Goal: Task Accomplishment & Management: Manage account settings

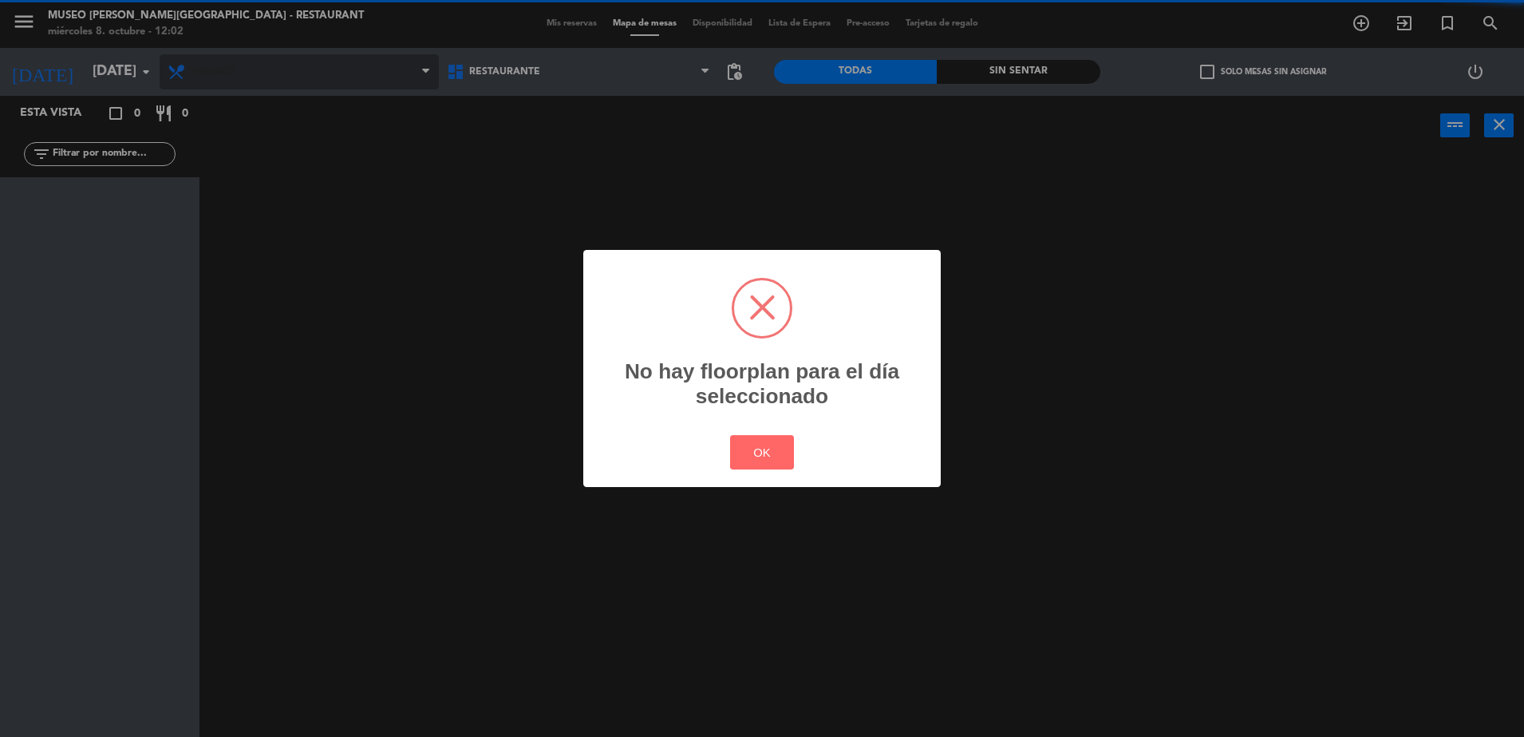
click at [215, 68] on div "? ! i No hay floorplan para el día seleccionado × OK Cancel" at bounding box center [762, 368] width 1524 height 737
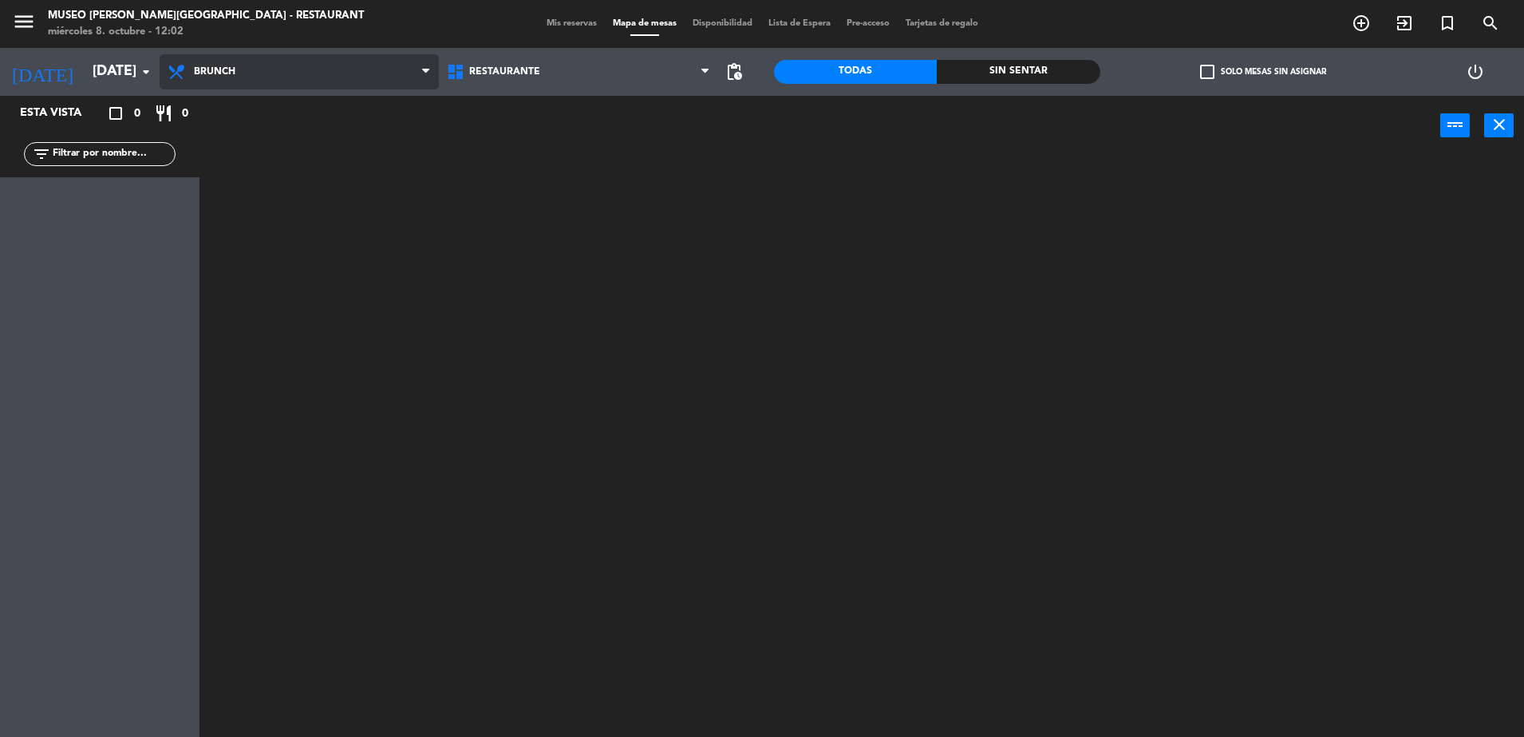
click at [235, 79] on span "Brunch" at bounding box center [299, 71] width 279 height 35
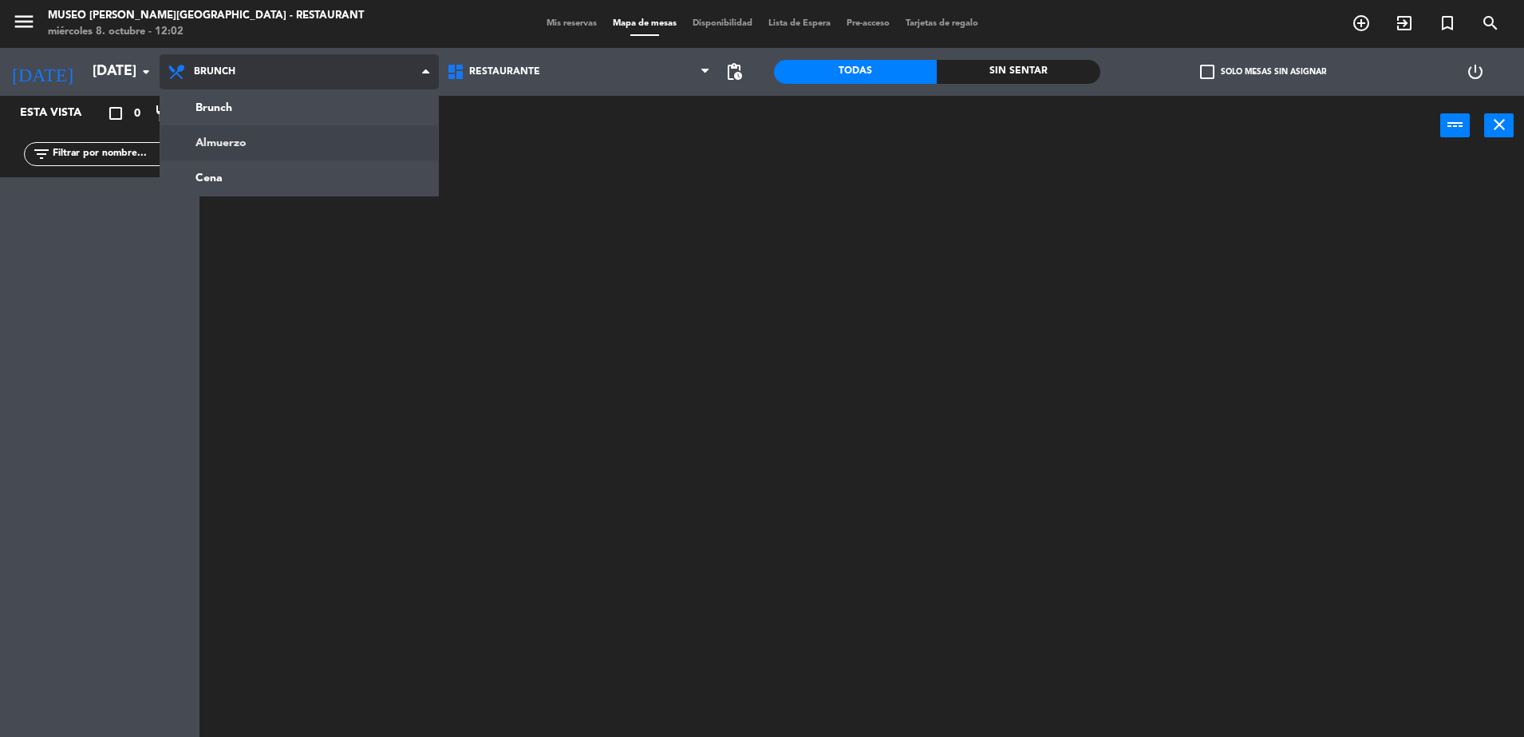
click at [298, 136] on ng-component "menu [GEOGRAPHIC_DATA][PERSON_NAME] - Restaurant [DATE] 8. octubre - 12:02 Mis …" at bounding box center [762, 370] width 1524 height 741
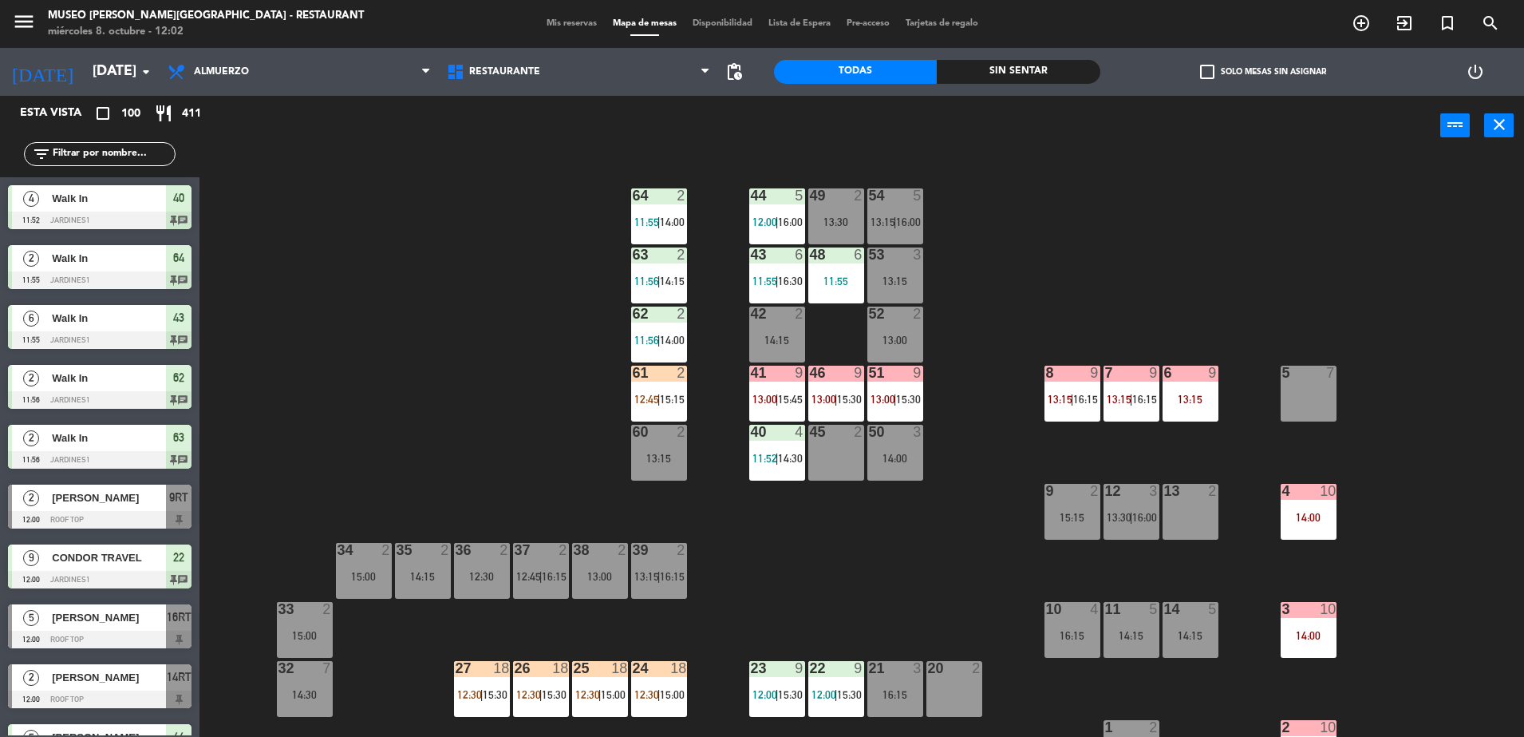
click at [394, 273] on div "44 5 12:00 | 16:00 49 2 13:30 54 5 13:15 | 16:00 64 2 11:55 | 14:00 48 6 11:55 …" at bounding box center [870, 450] width 1310 height 581
click at [98, 153] on input "text" at bounding box center [113, 154] width 124 height 18
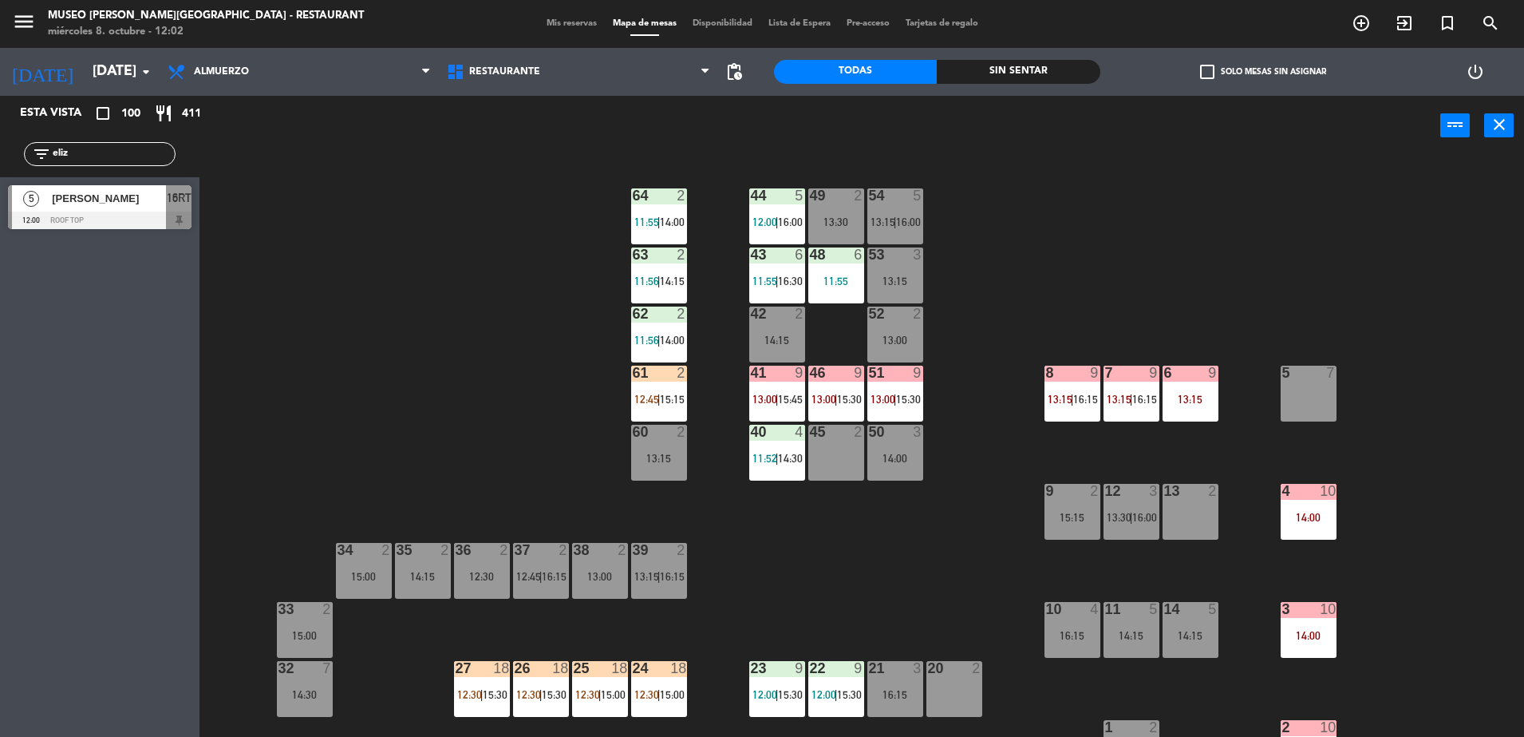
type input "eliz"
click at [897, 219] on span "|" at bounding box center [895, 221] width 3 height 13
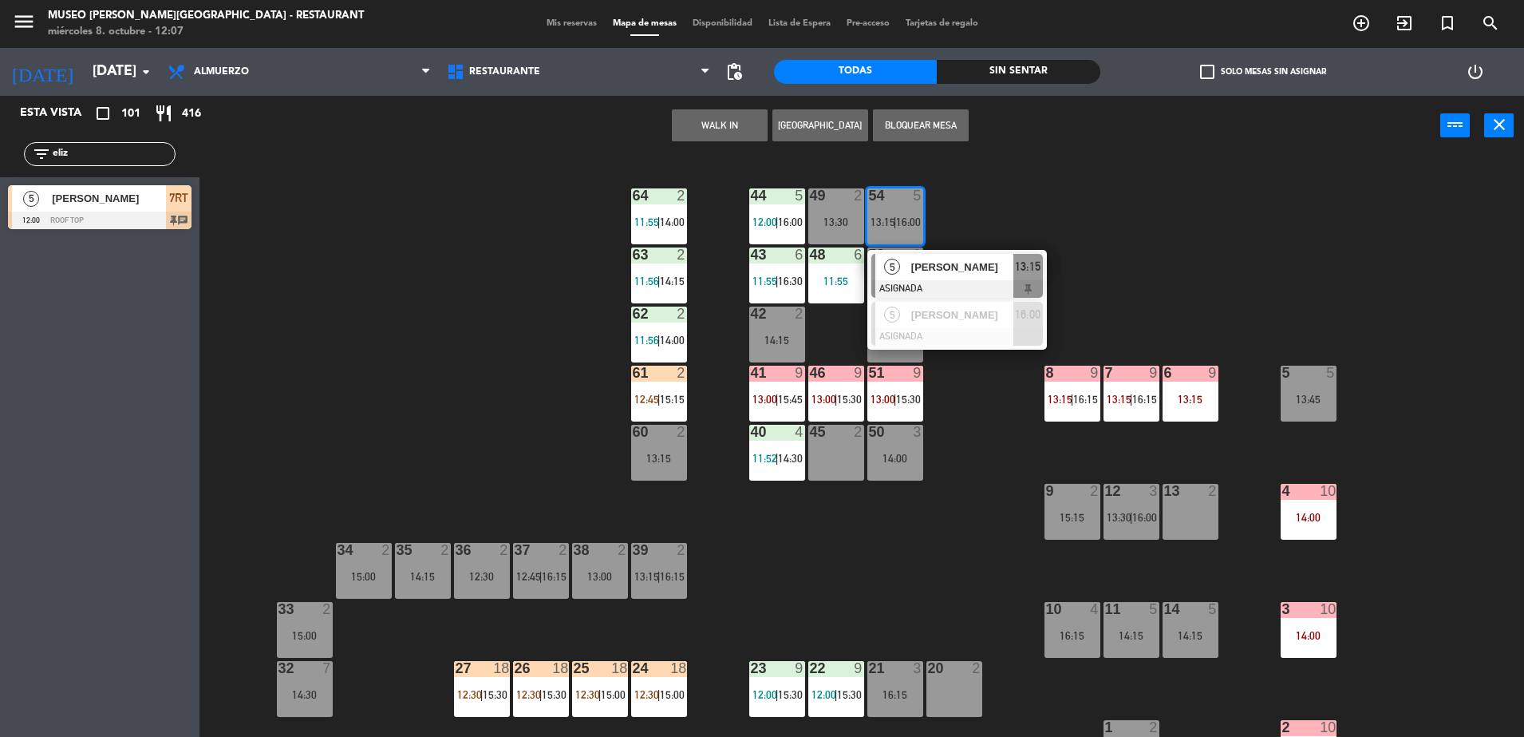
click at [521, 258] on div "44 5 12:00 | 16:00 49 2 13:30 54 5 13:15 | 16:00 5 [PERSON_NAME] ASIGNADA 13:15…" at bounding box center [870, 450] width 1310 height 581
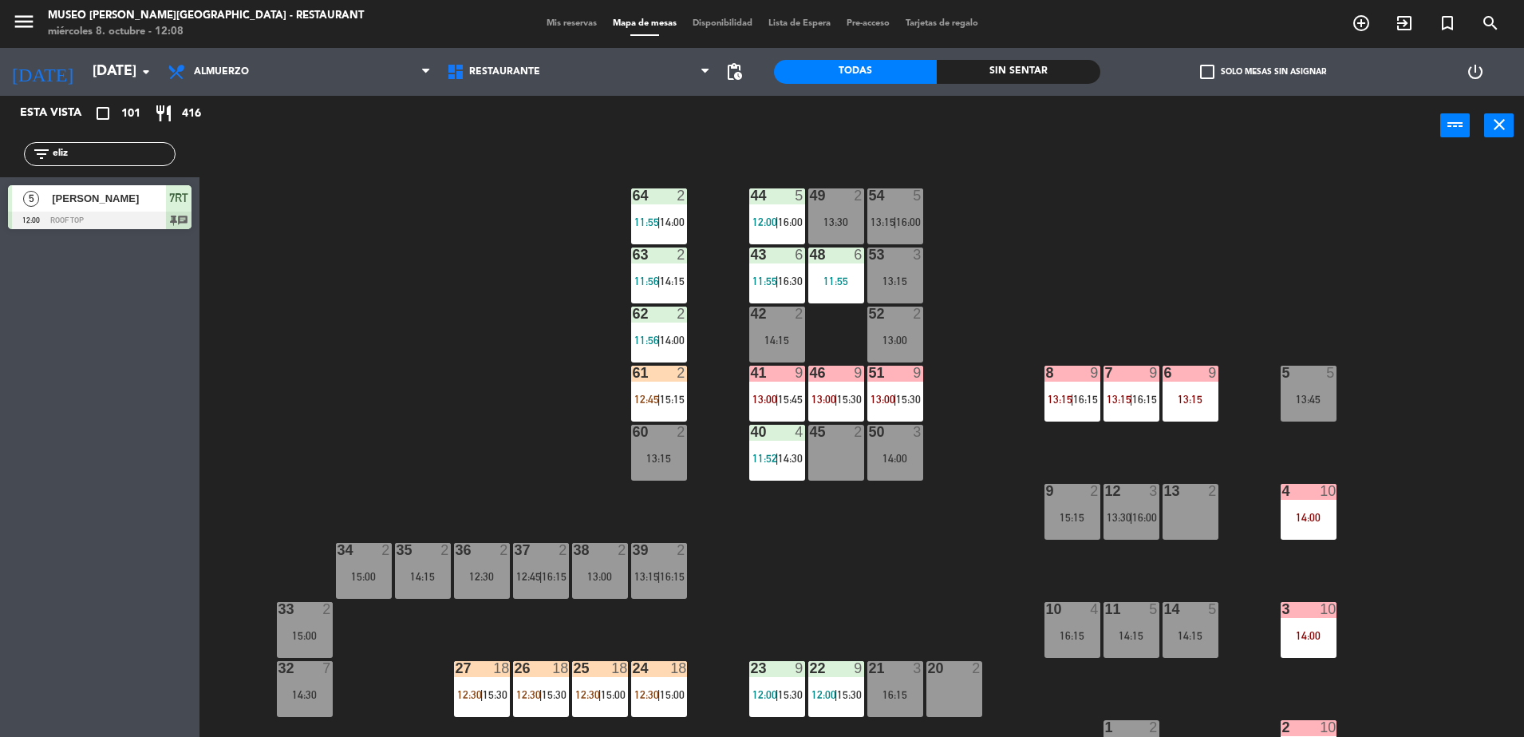
click at [555, 393] on div "44 5 12:00 | 16:00 49 2 13:30 54 5 13:15 | 16:00 64 2 11:55 | 14:00 48 6 11:55 …" at bounding box center [870, 450] width 1310 height 581
click at [457, 333] on div "44 5 12:00 | 14:30 49 2 14:30 54 5 13:15 | 16:15 64 2 11:55 | 14:00 48 6 11:55 …" at bounding box center [870, 450] width 1310 height 581
click at [681, 393] on div "12:45" at bounding box center [659, 398] width 56 height 11
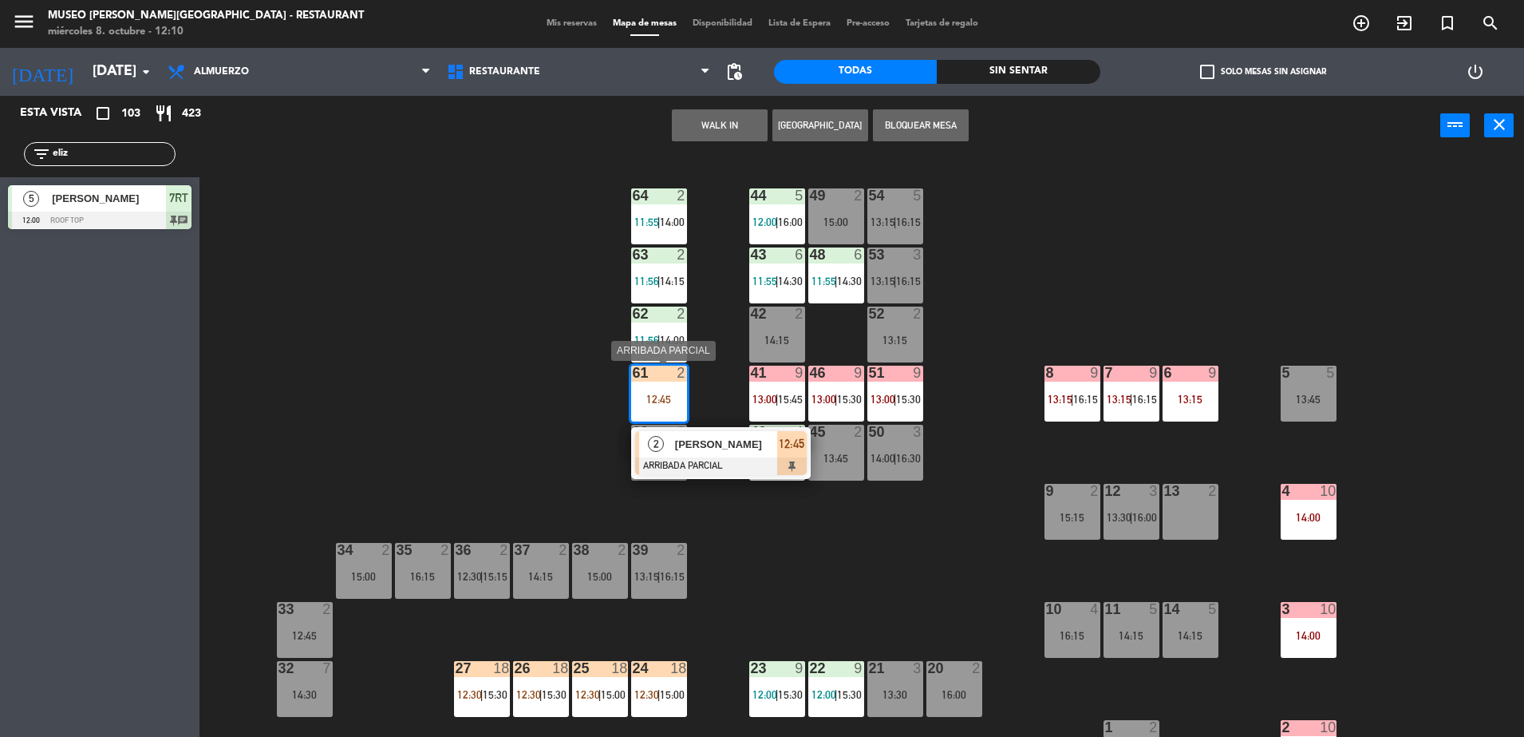
click at [773, 450] on span "[PERSON_NAME]" at bounding box center [726, 444] width 102 height 17
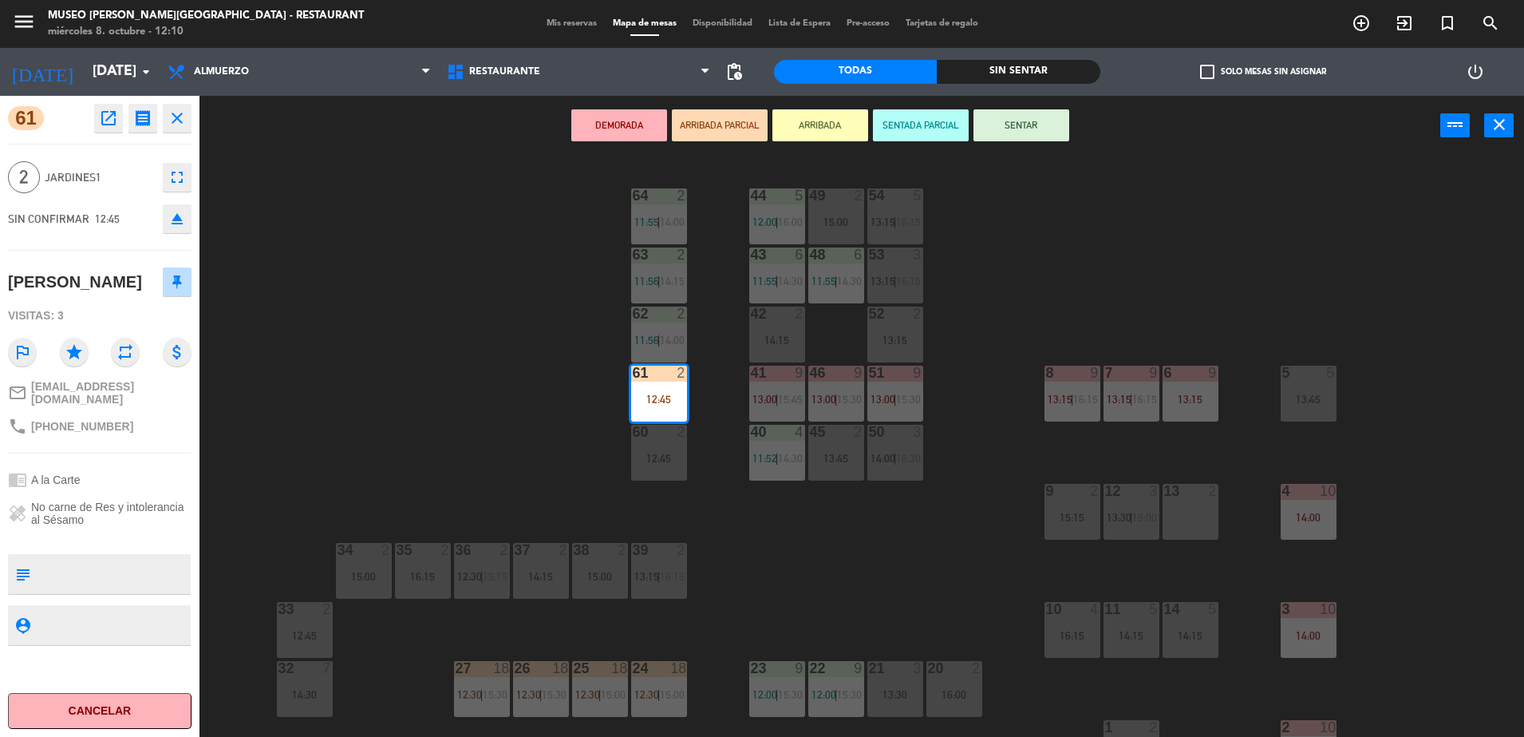
click at [531, 425] on div "44 5 12:00 | 16:00 49 2 15:00 54 5 13:15 | 16:15 64 2 11:55 | 14:00 48 6 11:55 …" at bounding box center [870, 450] width 1310 height 581
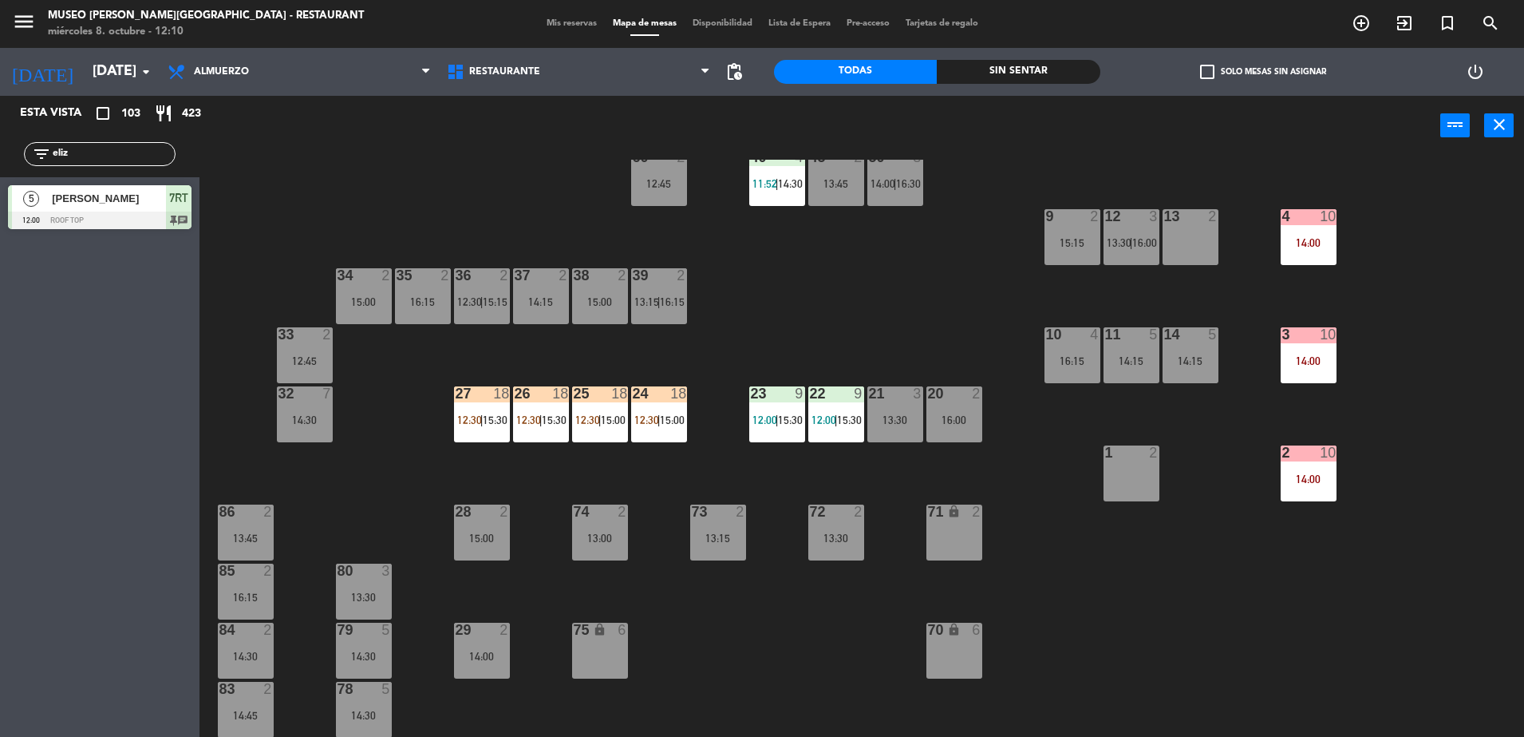
scroll to position [279, 0]
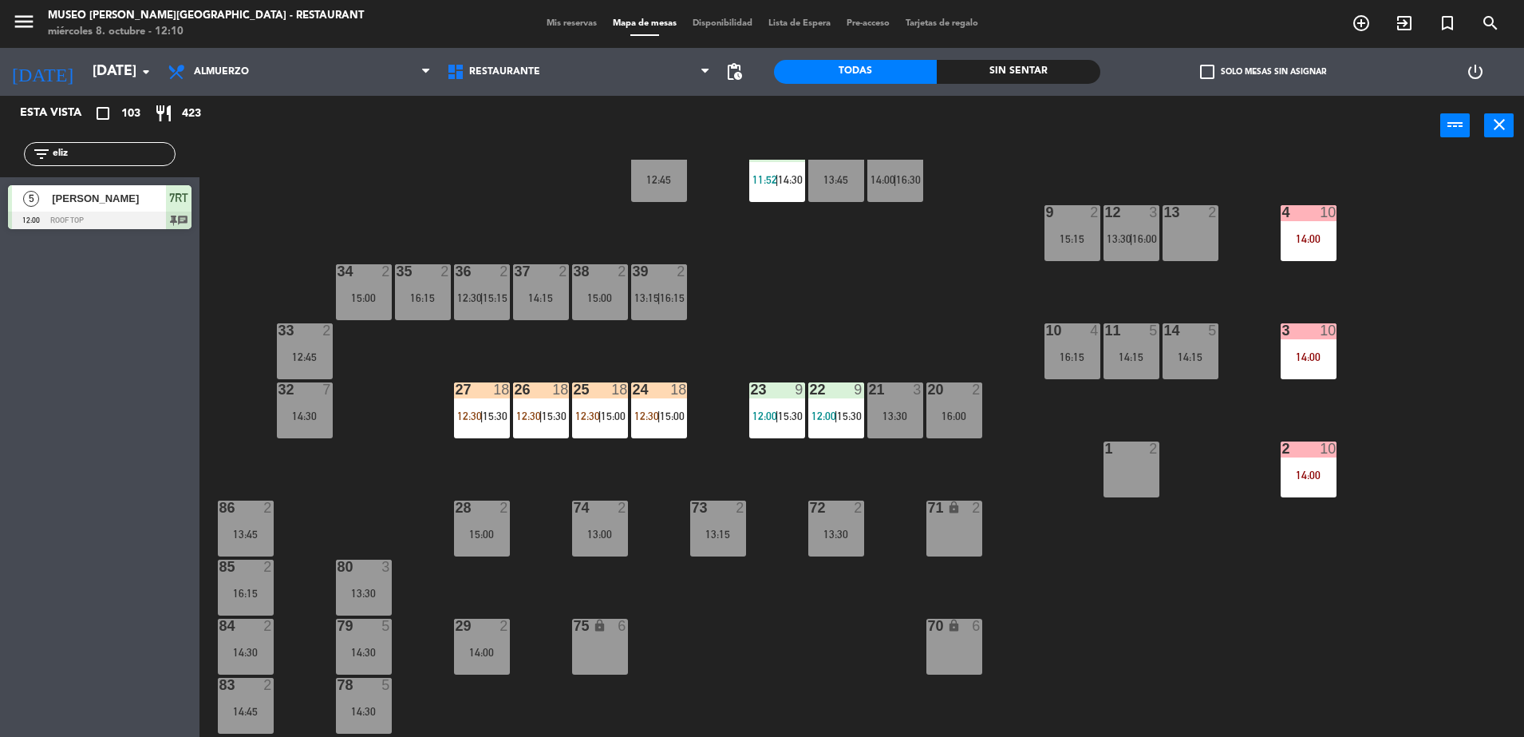
click at [646, 446] on div "44 5 12:00 | 16:00 49 2 15:00 54 5 13:15 | 16:15 64 2 11:55 | 14:00 48 6 11:55 …" at bounding box center [870, 450] width 1310 height 581
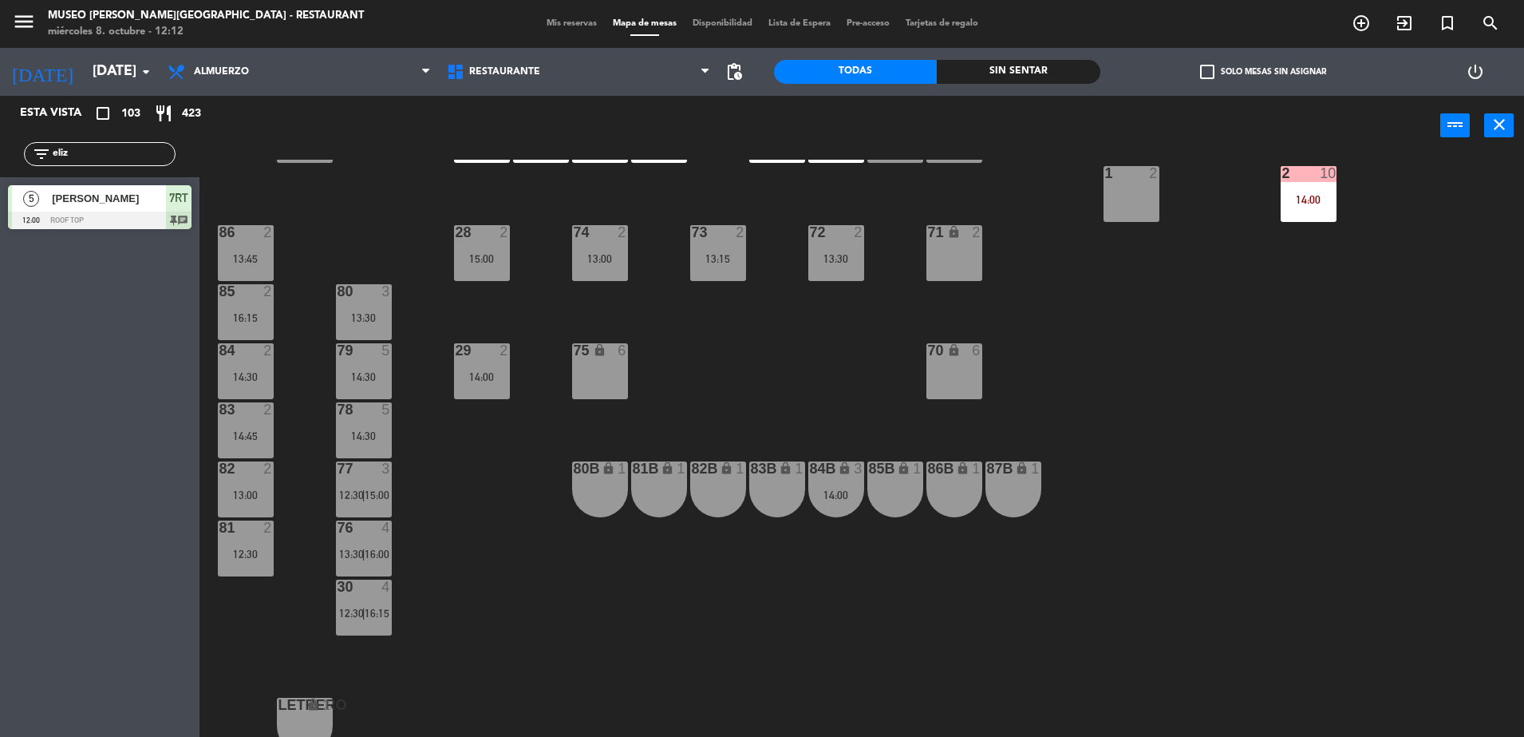
drag, startPoint x: 106, startPoint y: 159, endPoint x: 0, endPoint y: 181, distance: 108.5
click at [0, 182] on html "close × Museo [PERSON_NAME] Café - Restaurant × chrome_reader_mode Listado de R…" at bounding box center [762, 368] width 1524 height 737
type input "aleja"
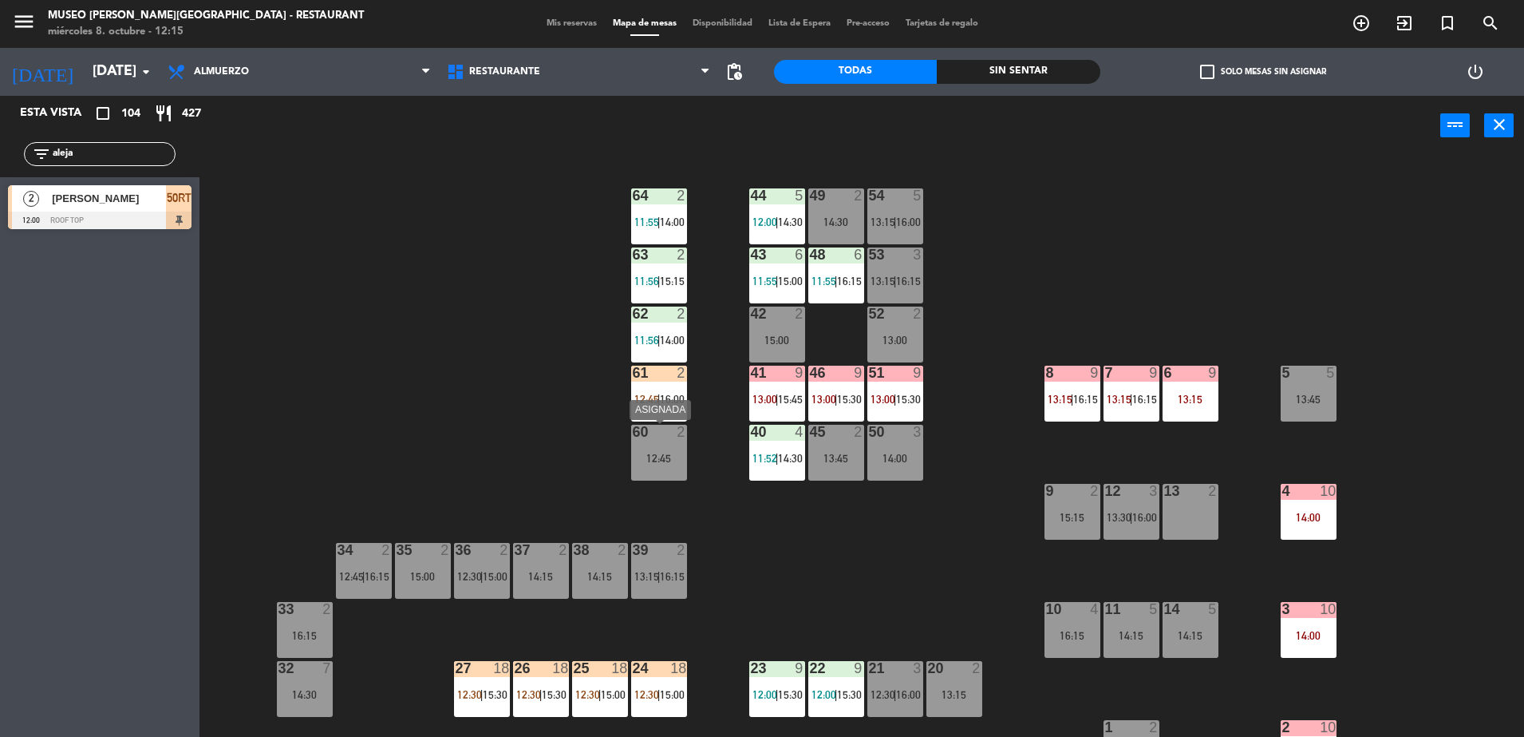
click at [634, 428] on div "60" at bounding box center [633, 432] width 1 height 14
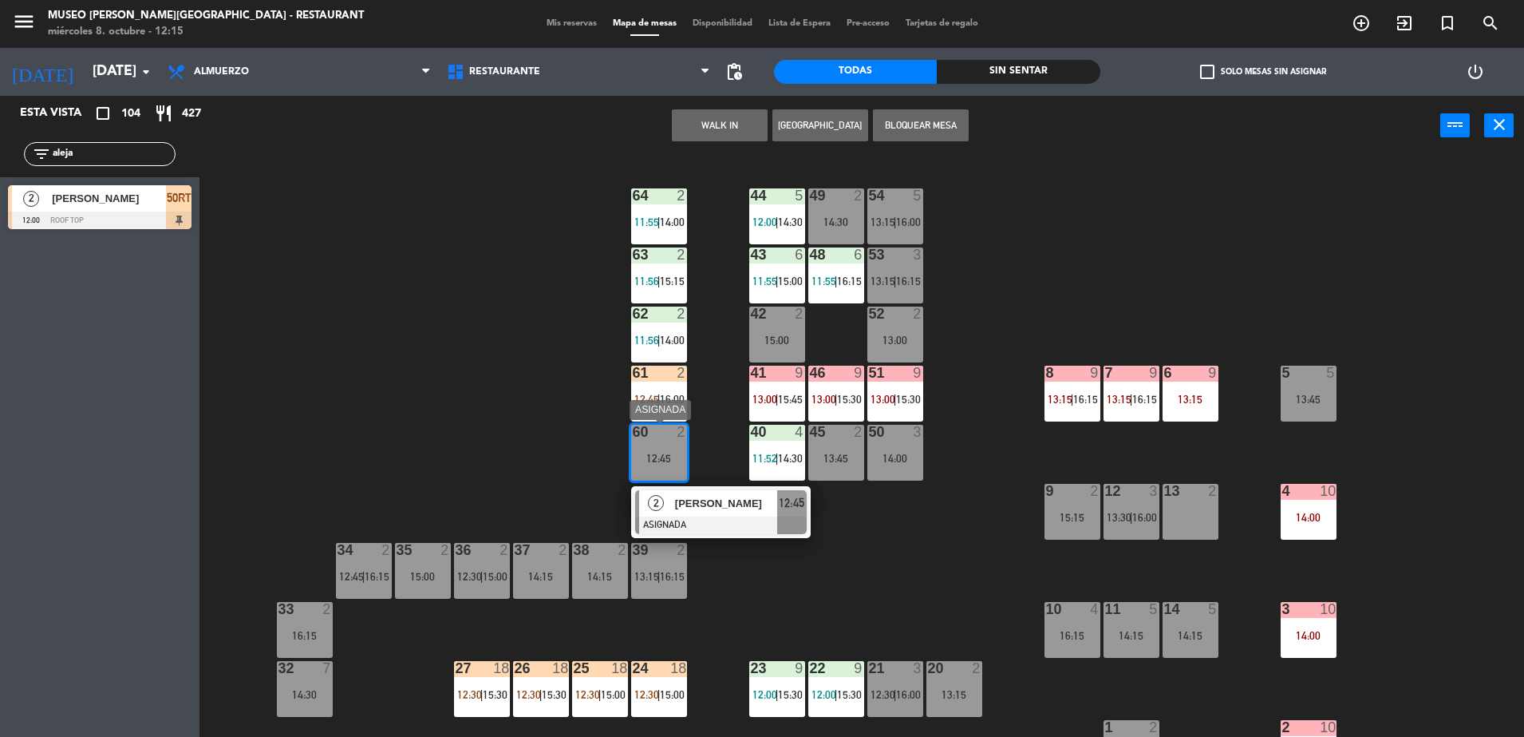
click at [729, 496] on span "[PERSON_NAME]" at bounding box center [726, 503] width 102 height 17
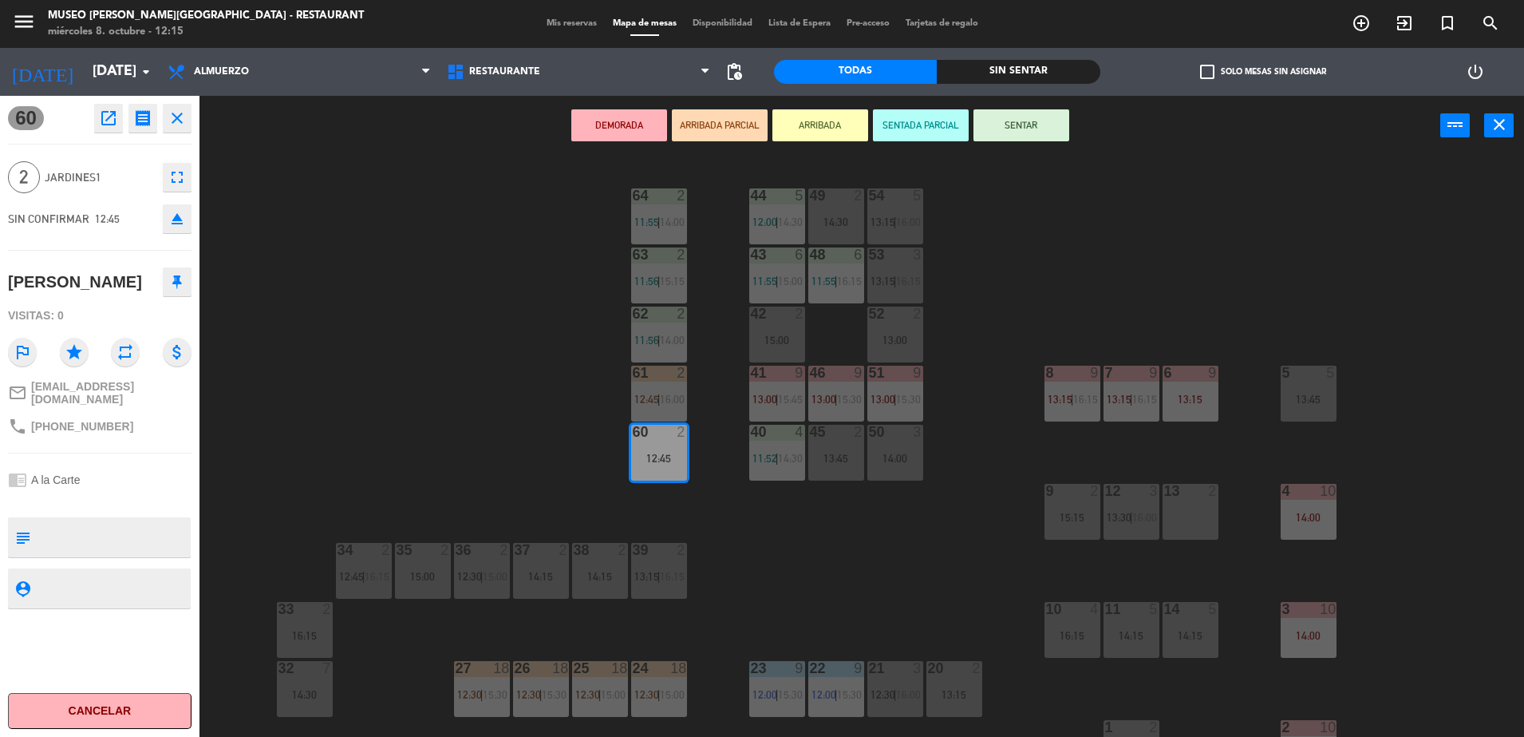
click at [709, 125] on button "ARRIBADA PARCIAL" at bounding box center [720, 125] width 96 height 32
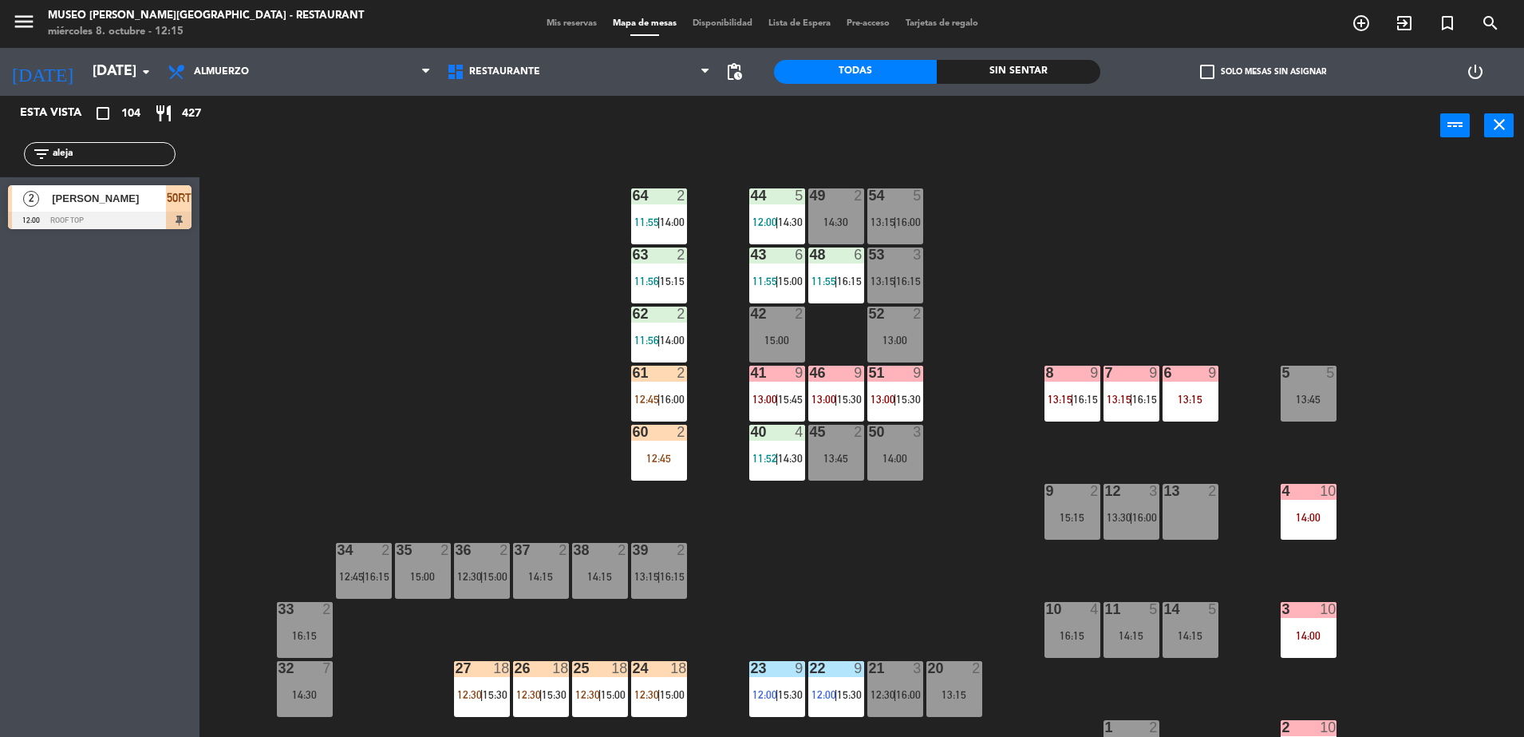
click at [497, 326] on div "44 5 12:00 | 14:30 49 2 14:30 54 5 13:15 | 16:00 64 2 11:55 | 14:00 48 6 11:55 …" at bounding box center [870, 450] width 1310 height 581
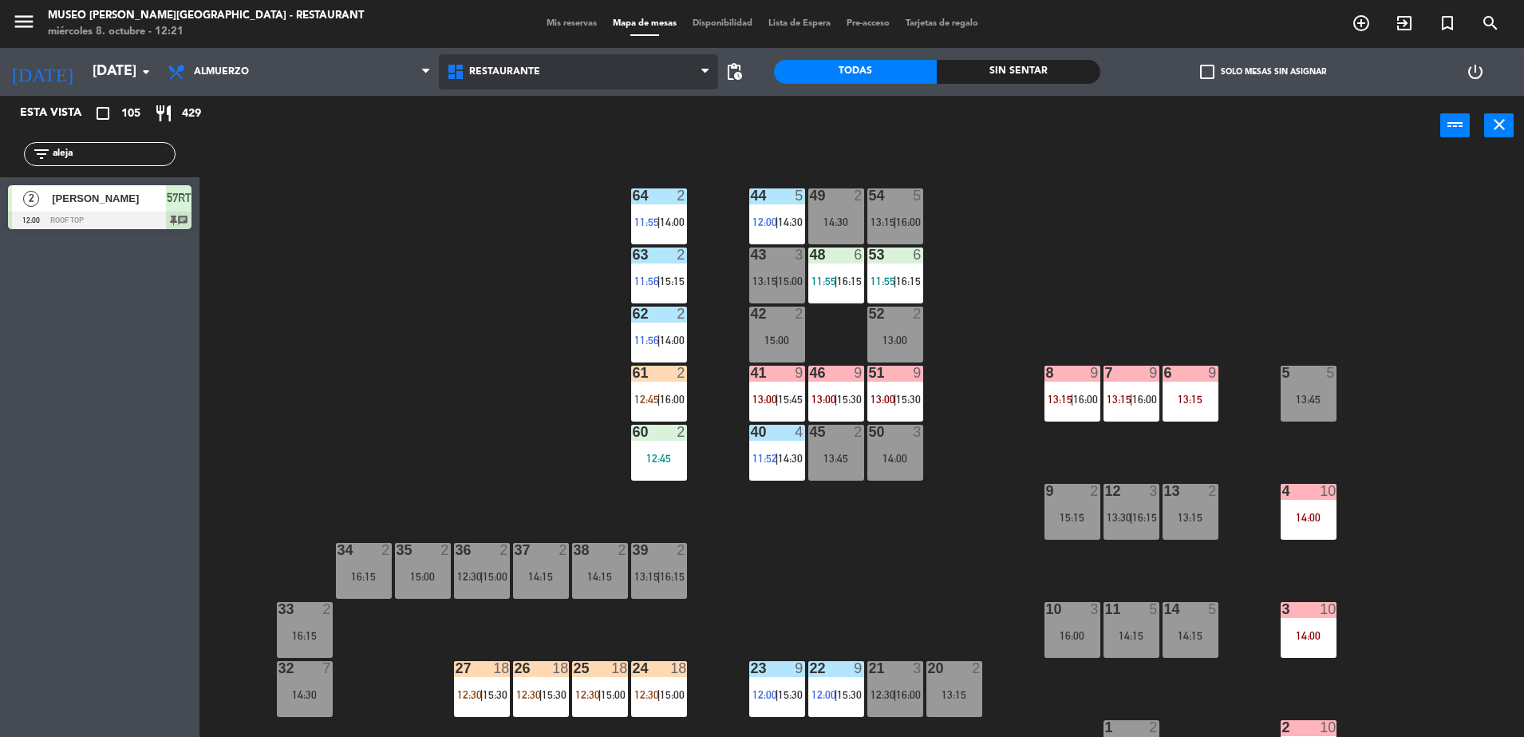
click at [587, 84] on span "Restaurante" at bounding box center [578, 71] width 279 height 35
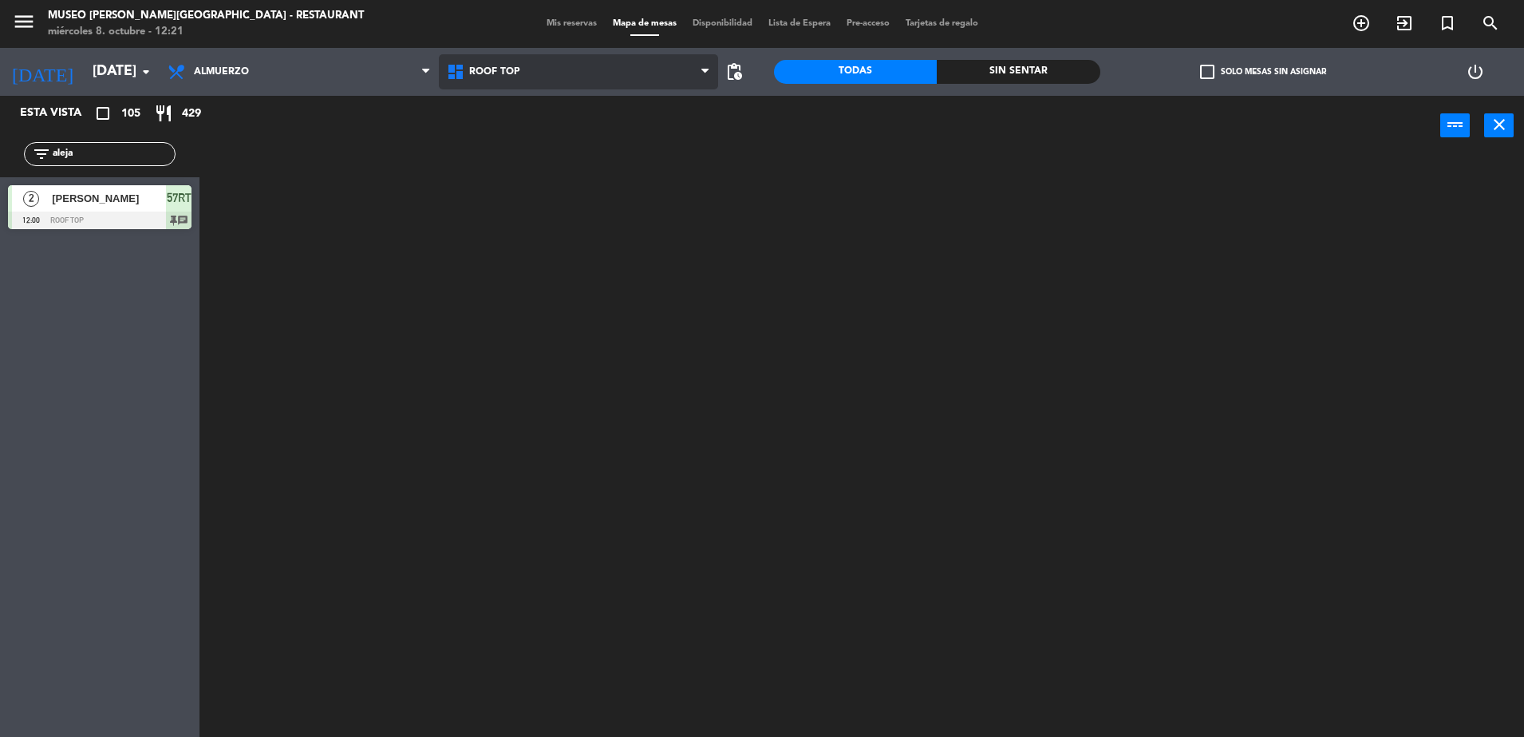
click at [557, 142] on ng-component "menu [GEOGRAPHIC_DATA][PERSON_NAME] - Restaurant [DATE] 8. octubre - 12:21 Mis …" at bounding box center [762, 370] width 1524 height 741
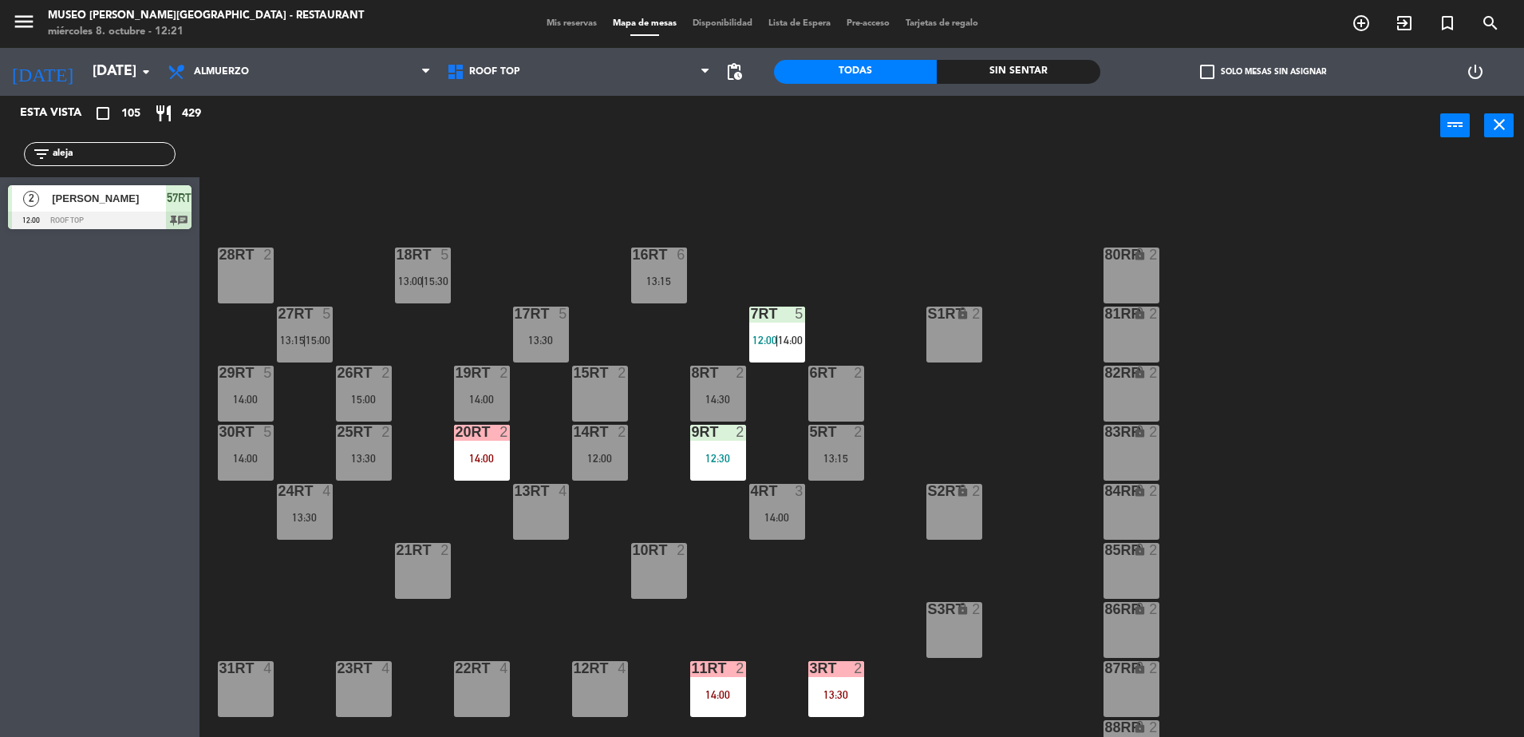
drag, startPoint x: 87, startPoint y: 152, endPoint x: -4, endPoint y: 171, distance: 93.0
click at [0, 171] on html "close × Museo [PERSON_NAME] Café - Restaurant × chrome_reader_mode Listado de R…" at bounding box center [762, 368] width 1524 height 737
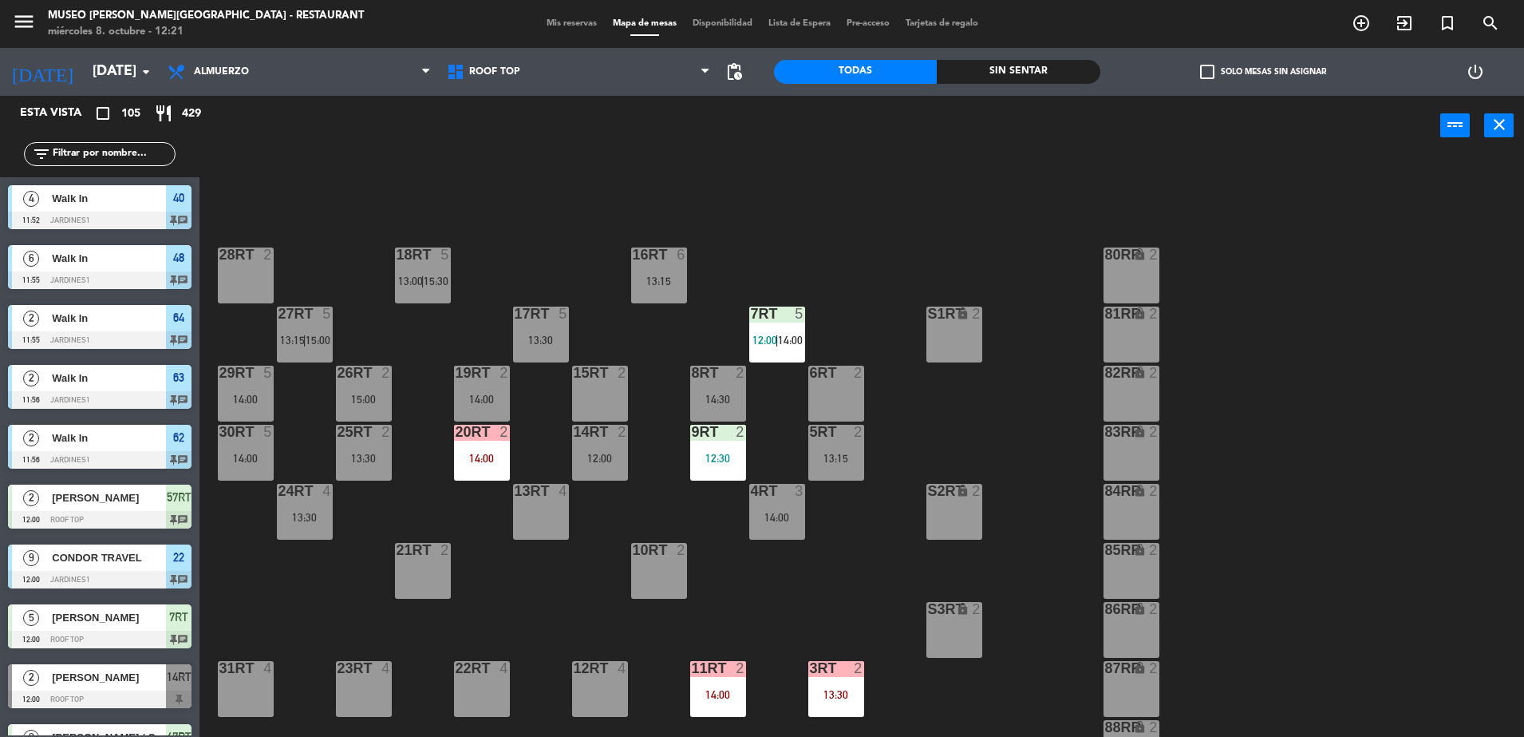
click at [827, 390] on div "6RT 2" at bounding box center [836, 394] width 56 height 56
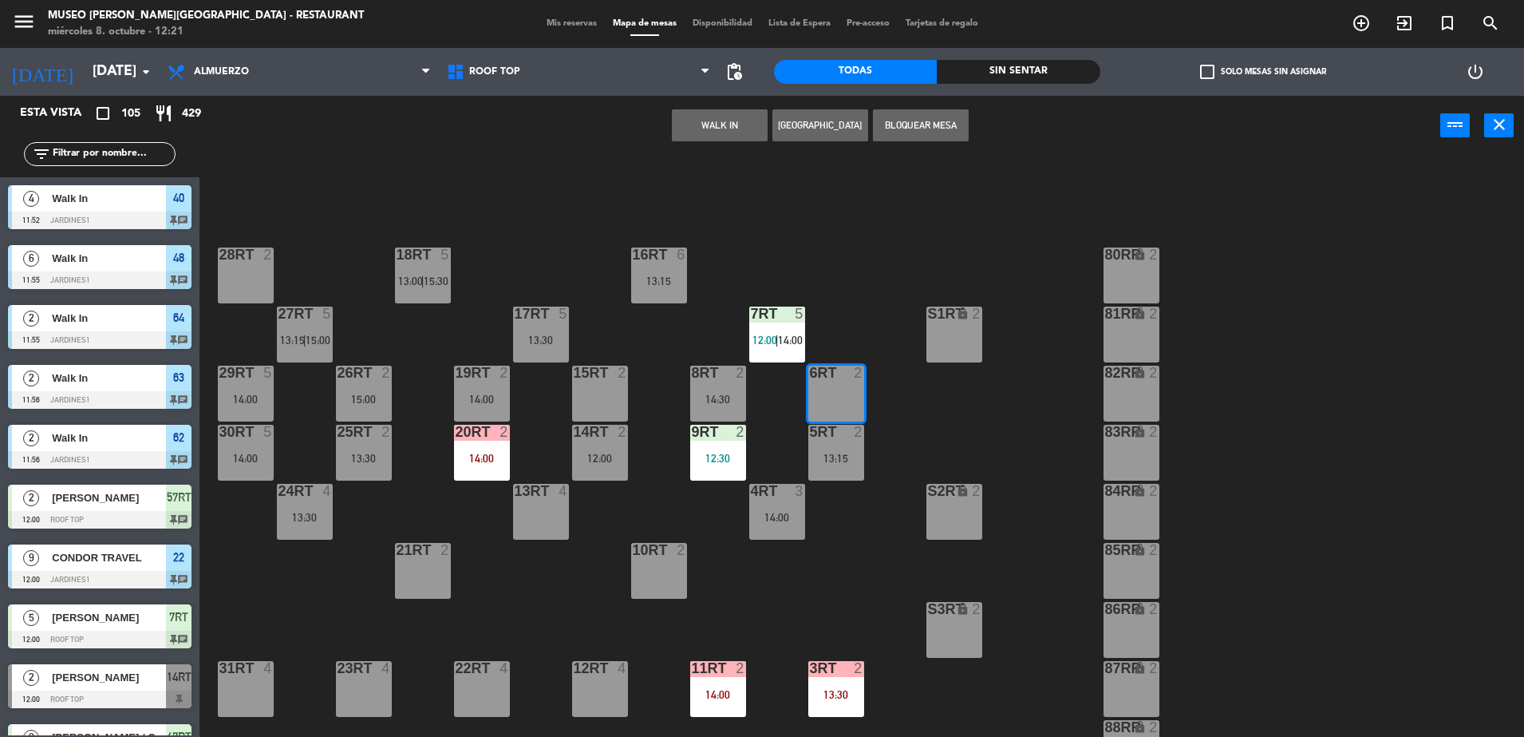
click at [709, 123] on button "WALK IN" at bounding box center [720, 125] width 96 height 32
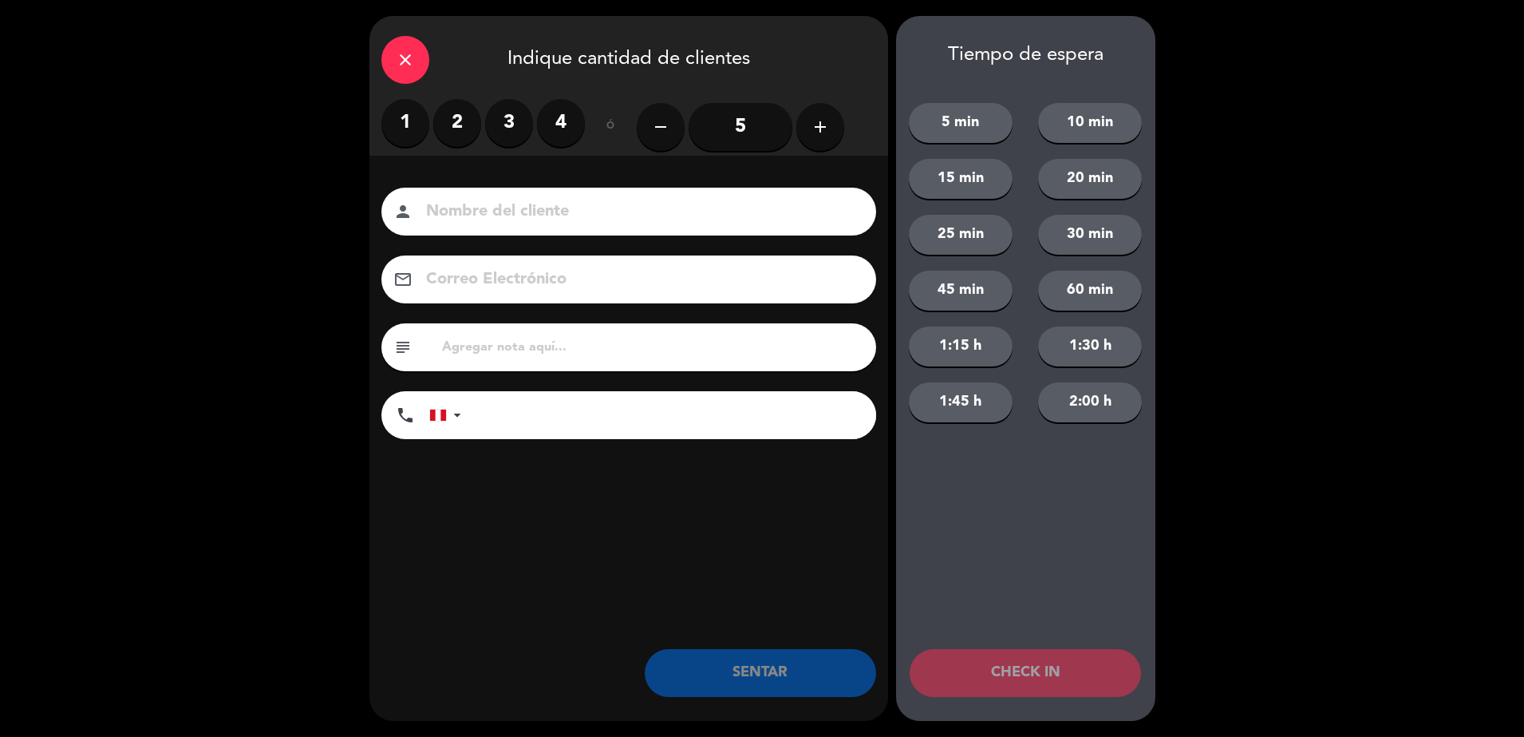
click at [457, 126] on label "2" at bounding box center [457, 123] width 48 height 48
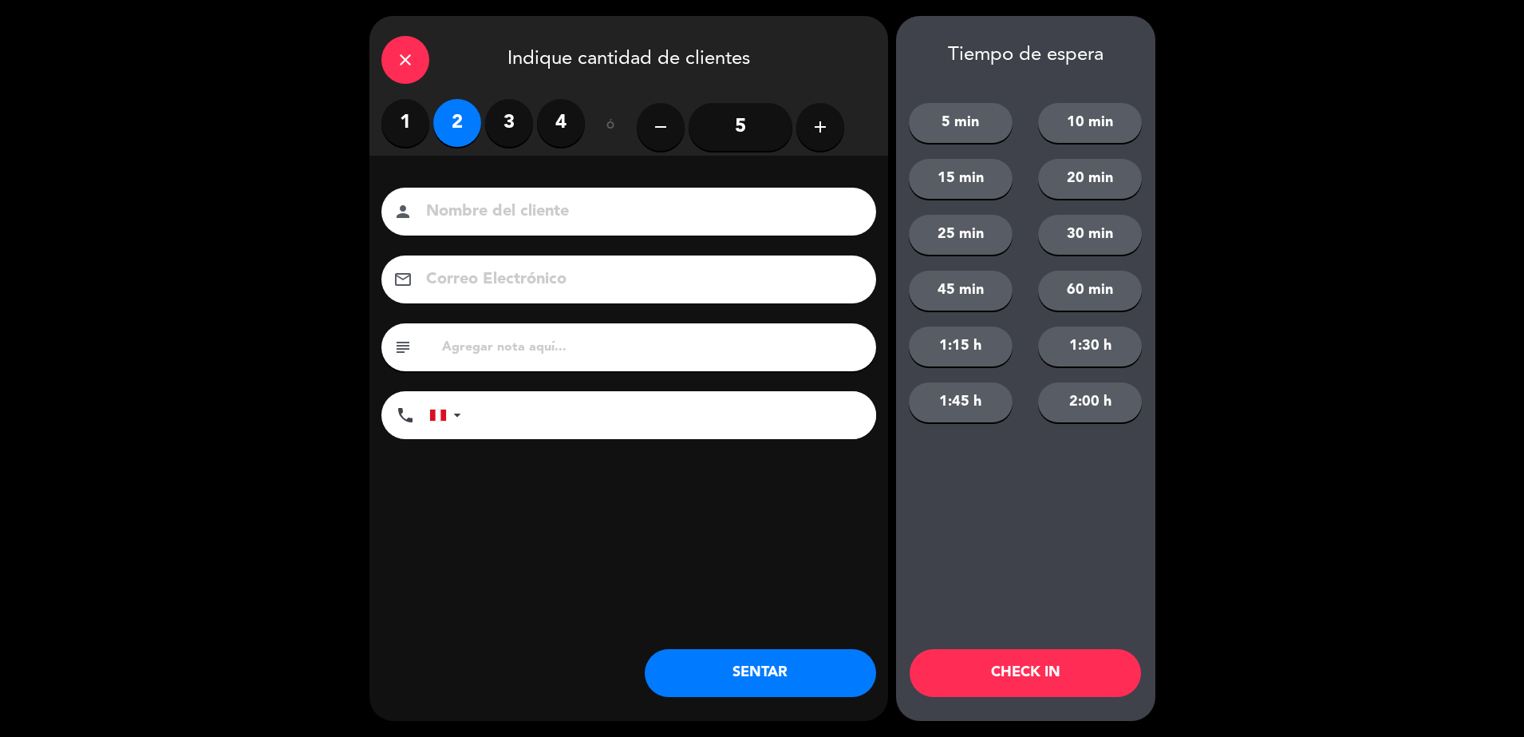
click at [539, 218] on input at bounding box center [640, 212] width 431 height 28
type input "walk in [GEOGRAPHIC_DATA]"
click at [516, 413] on input "tel" at bounding box center [676, 415] width 399 height 48
type input "951899136"
click at [497, 358] on input "text" at bounding box center [653, 347] width 424 height 22
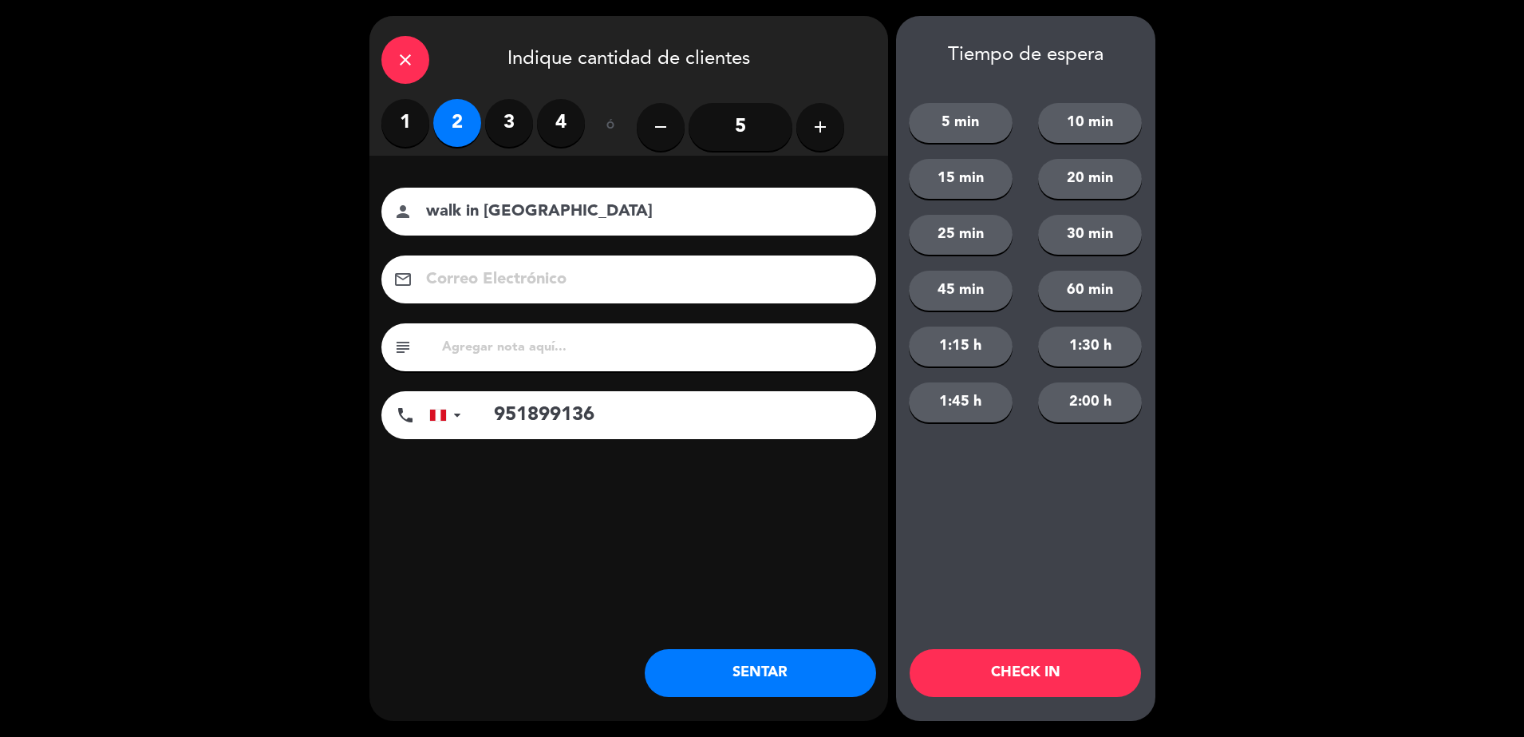
click at [706, 676] on button "SENTAR" at bounding box center [760, 673] width 231 height 48
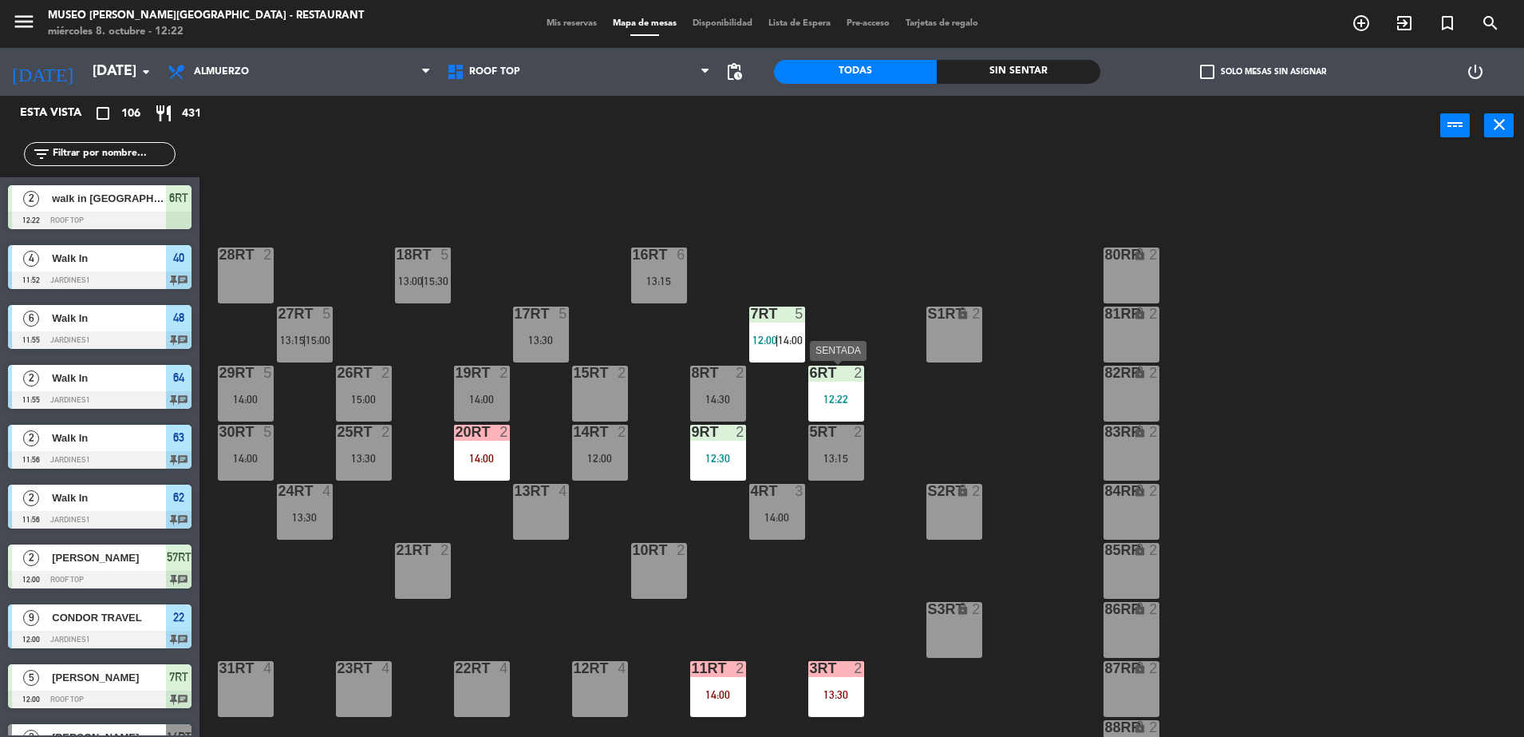
click at [840, 377] on div at bounding box center [836, 373] width 26 height 14
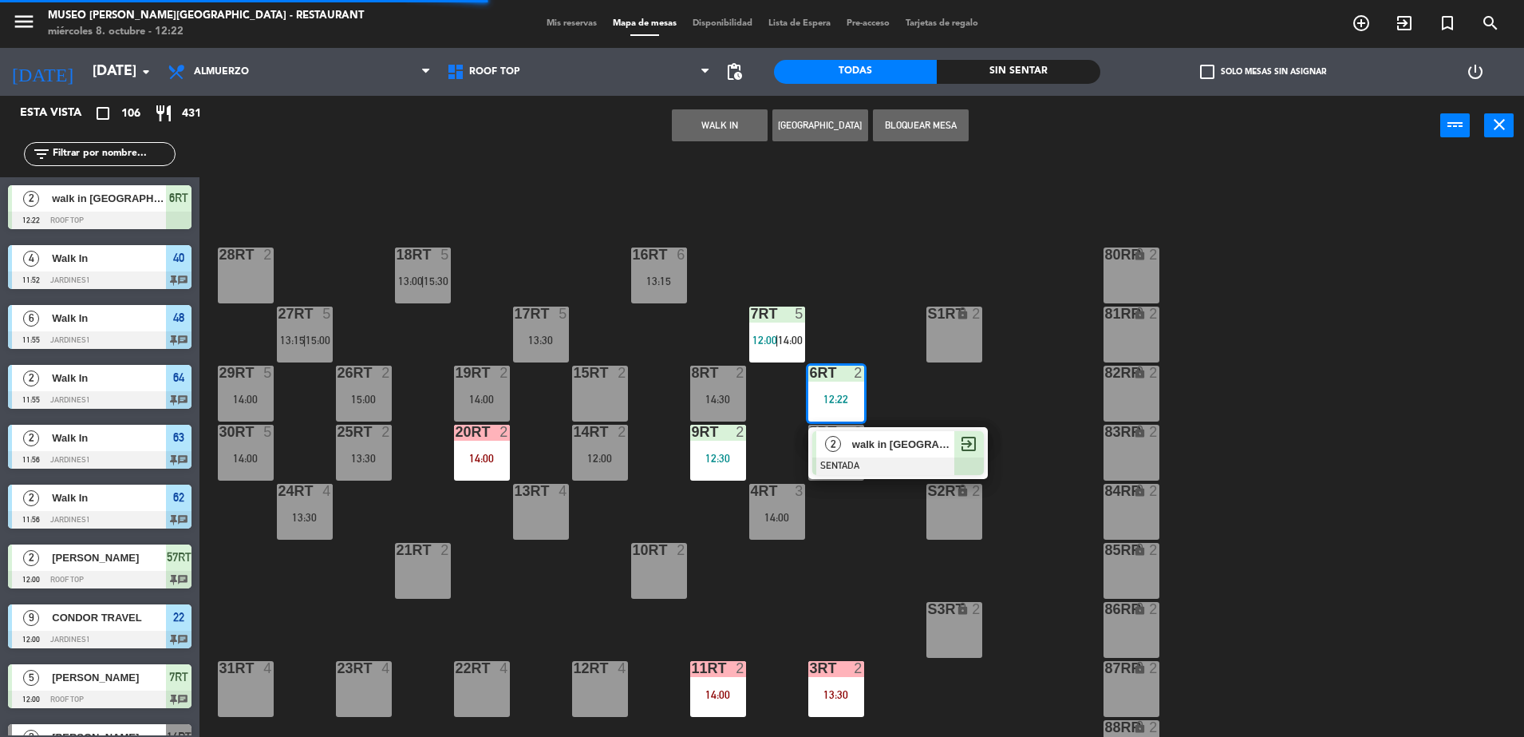
click at [920, 451] on span "walk in [GEOGRAPHIC_DATA]" at bounding box center [903, 444] width 102 height 17
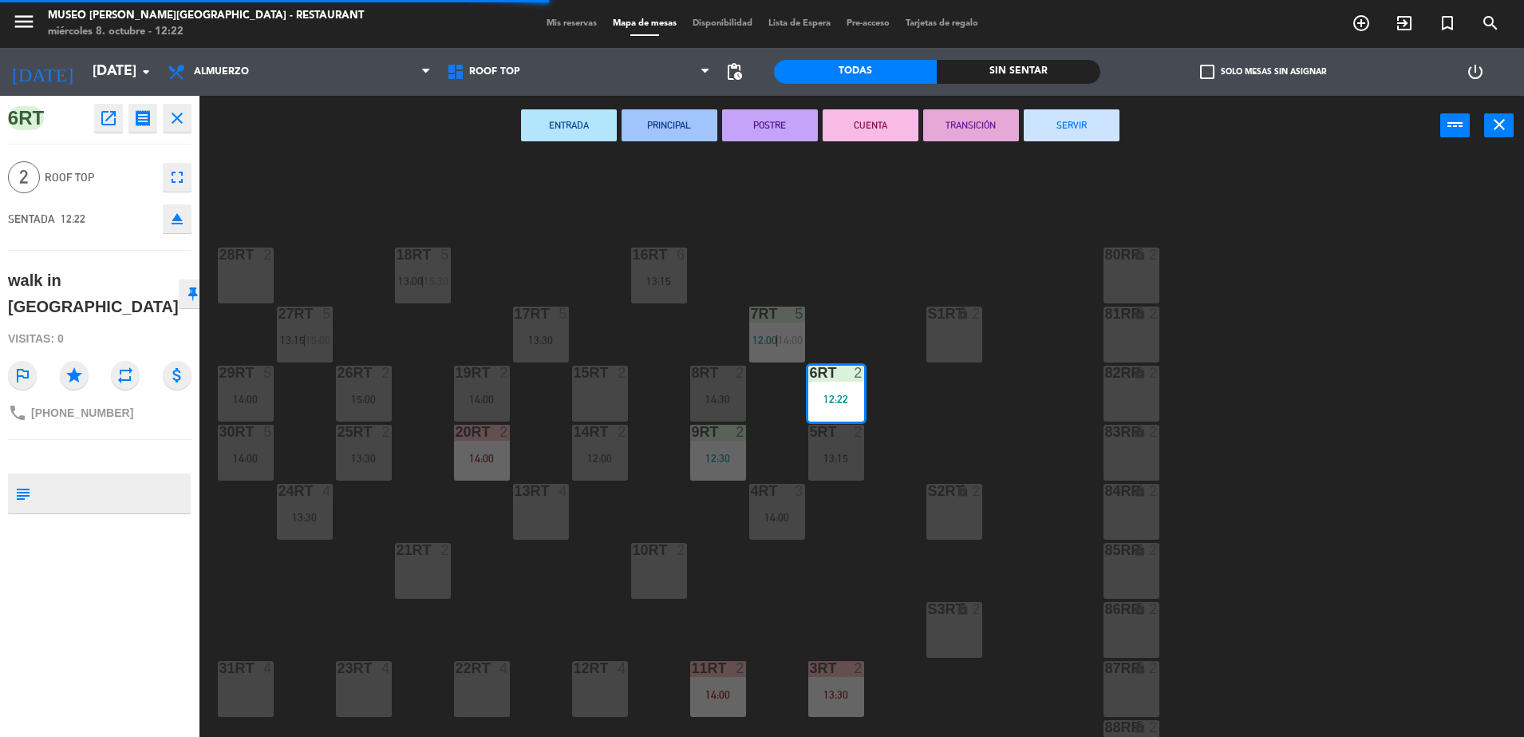
click at [847, 530] on div "18RT 5 13:00 | 15:30 16RT 6 13:15 28RT 2 80RR lock 2 27RT 5 13:15 | 15:00 7RT 5…" at bounding box center [870, 450] width 1310 height 581
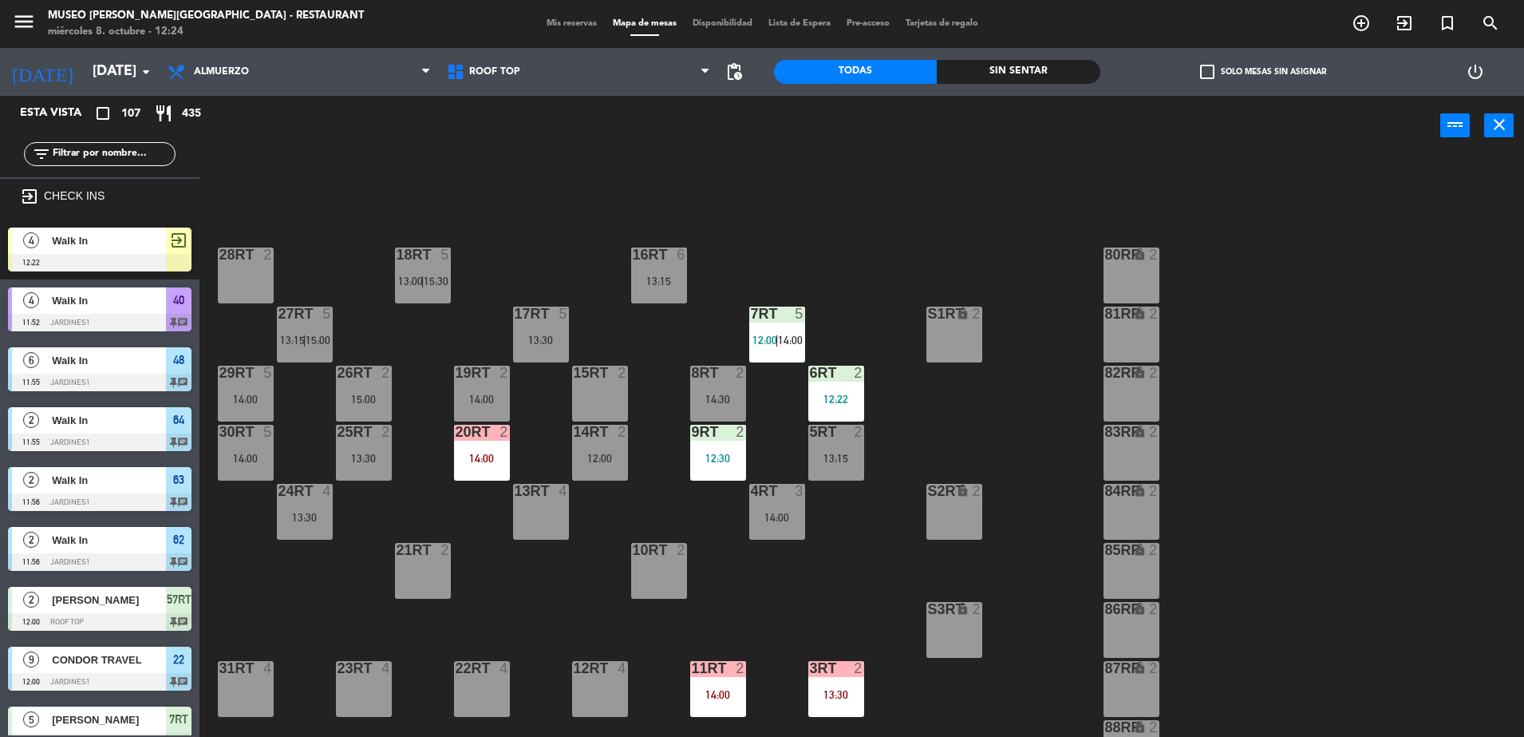
click at [84, 153] on input "text" at bounding box center [113, 154] width 124 height 18
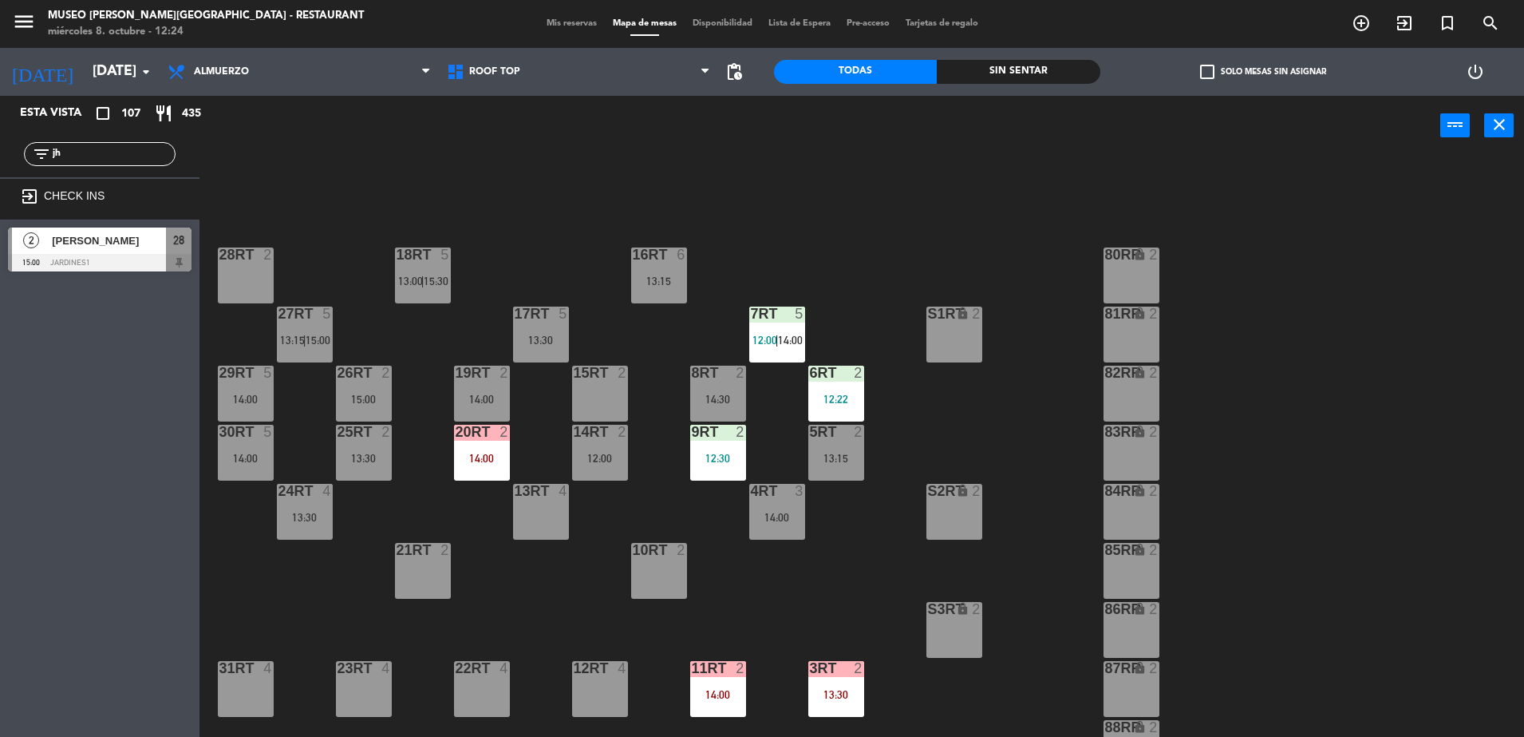
type input "j"
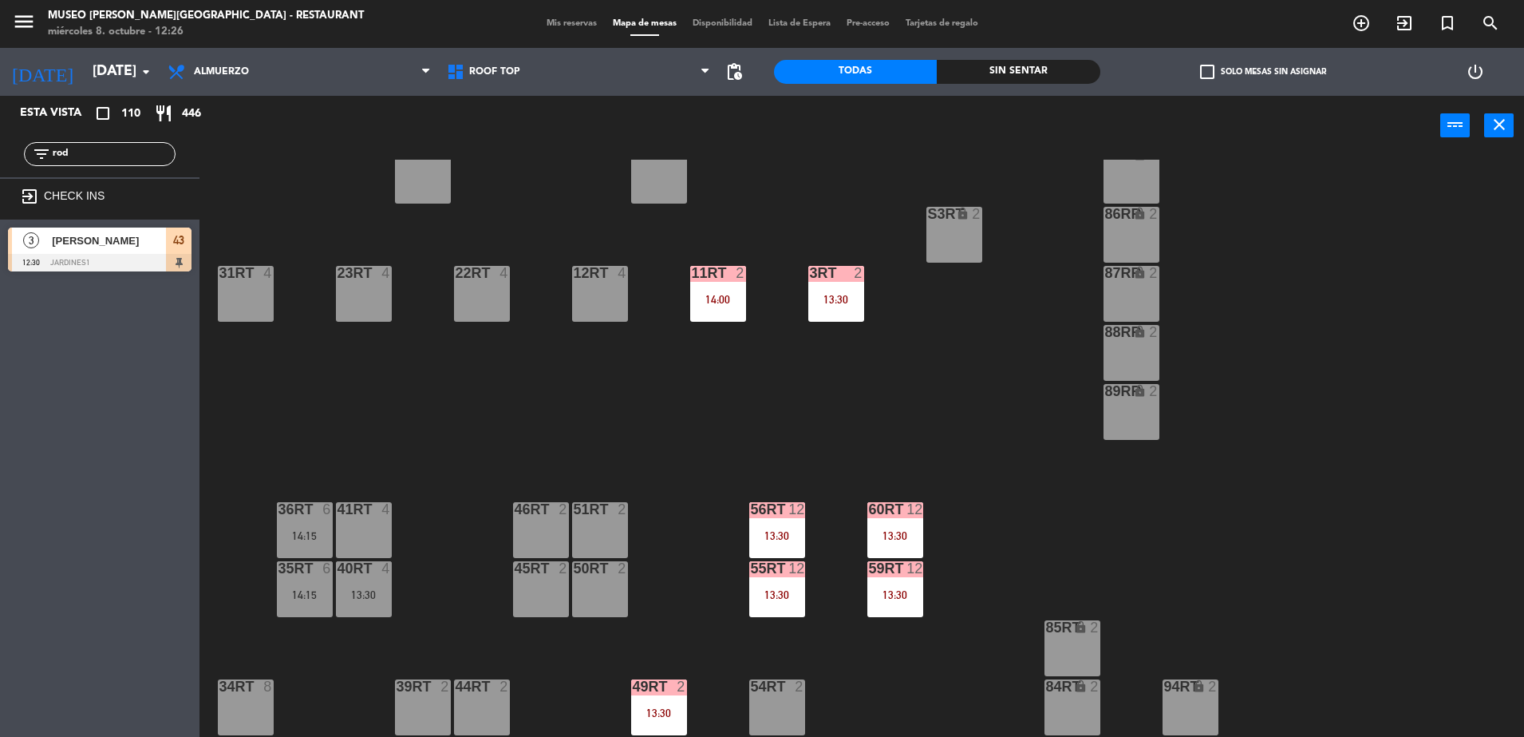
scroll to position [626, 0]
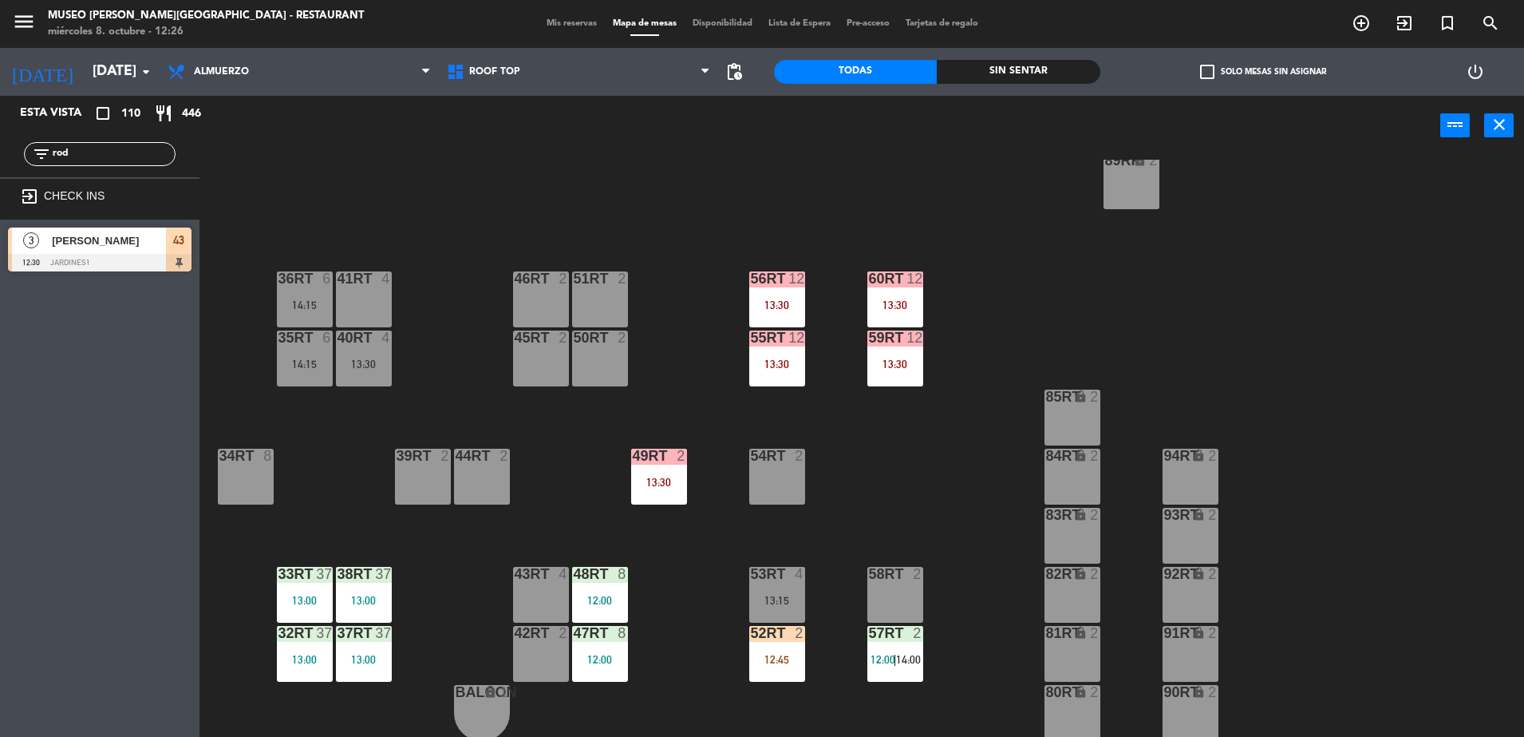
click at [492, 294] on div "18RT 5 13:00 | 15:30 16RT 6 13:15 28RT 2 80RR lock 2 27RT 5 13:15 | 15:00 7RT 5…" at bounding box center [870, 450] width 1310 height 581
click at [773, 575] on div at bounding box center [777, 574] width 26 height 14
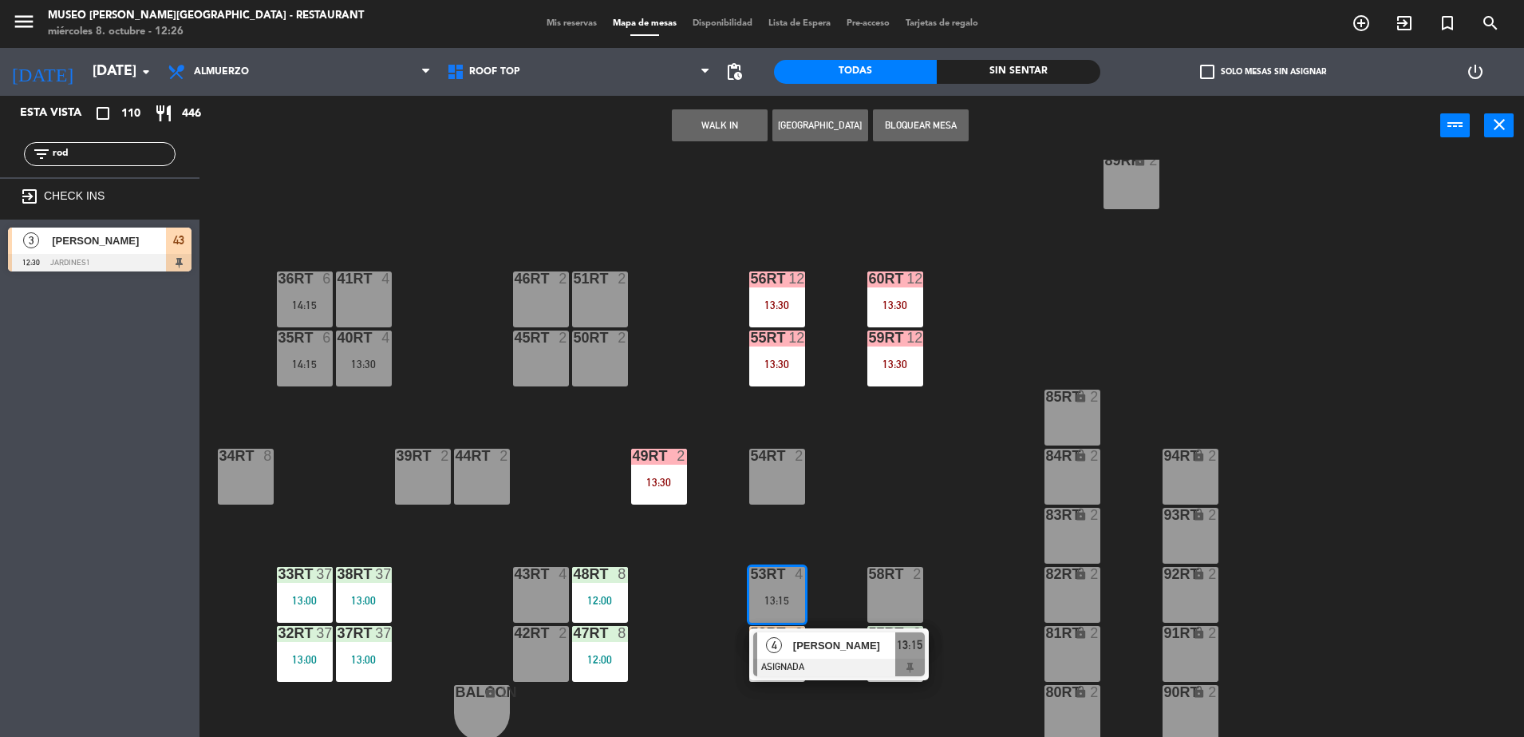
click at [1069, 389] on div "lock" at bounding box center [1072, 396] width 26 height 15
click at [691, 131] on button "Mover" at bounding box center [670, 125] width 96 height 32
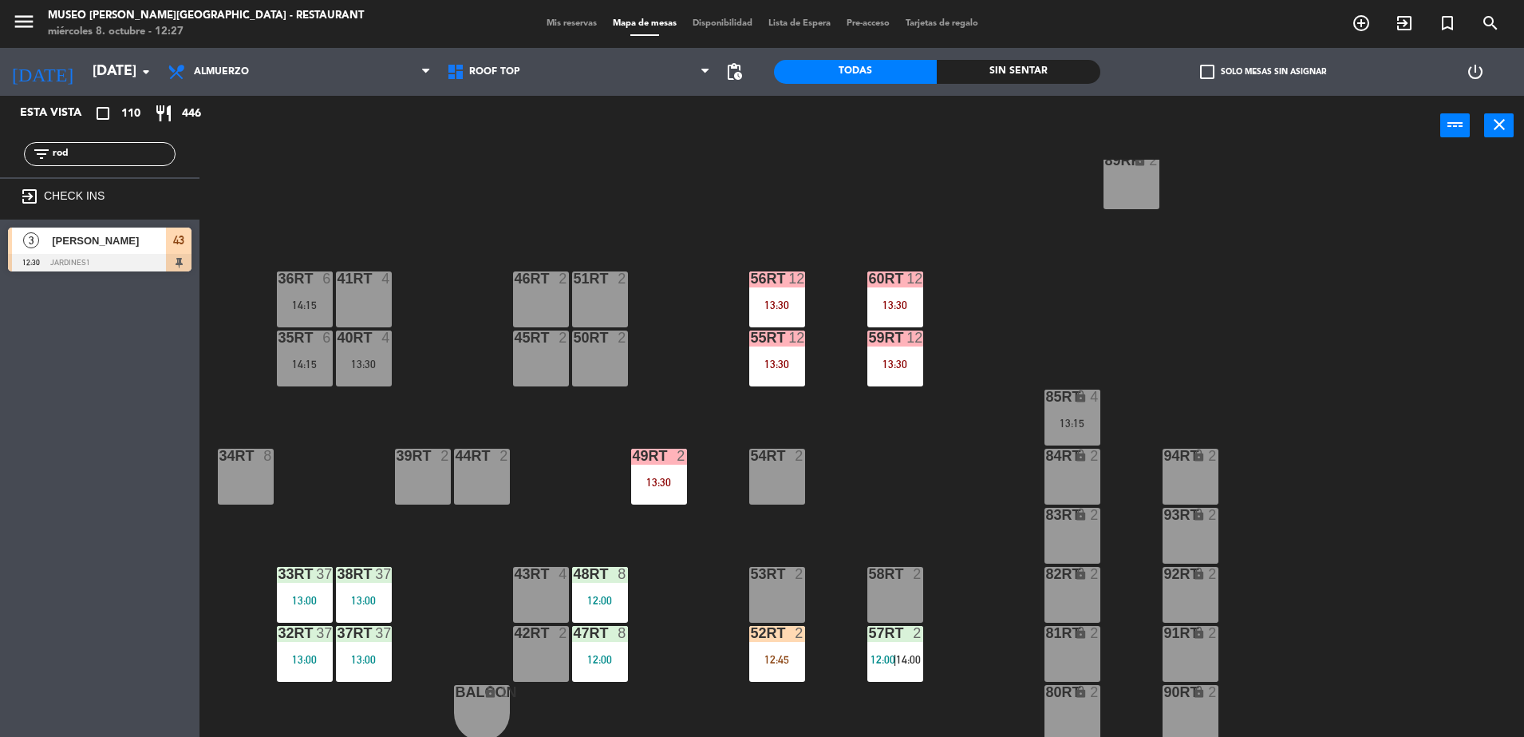
drag, startPoint x: 85, startPoint y: 152, endPoint x: 0, endPoint y: 128, distance: 87.9
click at [0, 128] on html "close × Museo [PERSON_NAME] Café - Restaurant × chrome_reader_mode Listado de R…" at bounding box center [762, 368] width 1524 height 737
type input "j"
type input "pom"
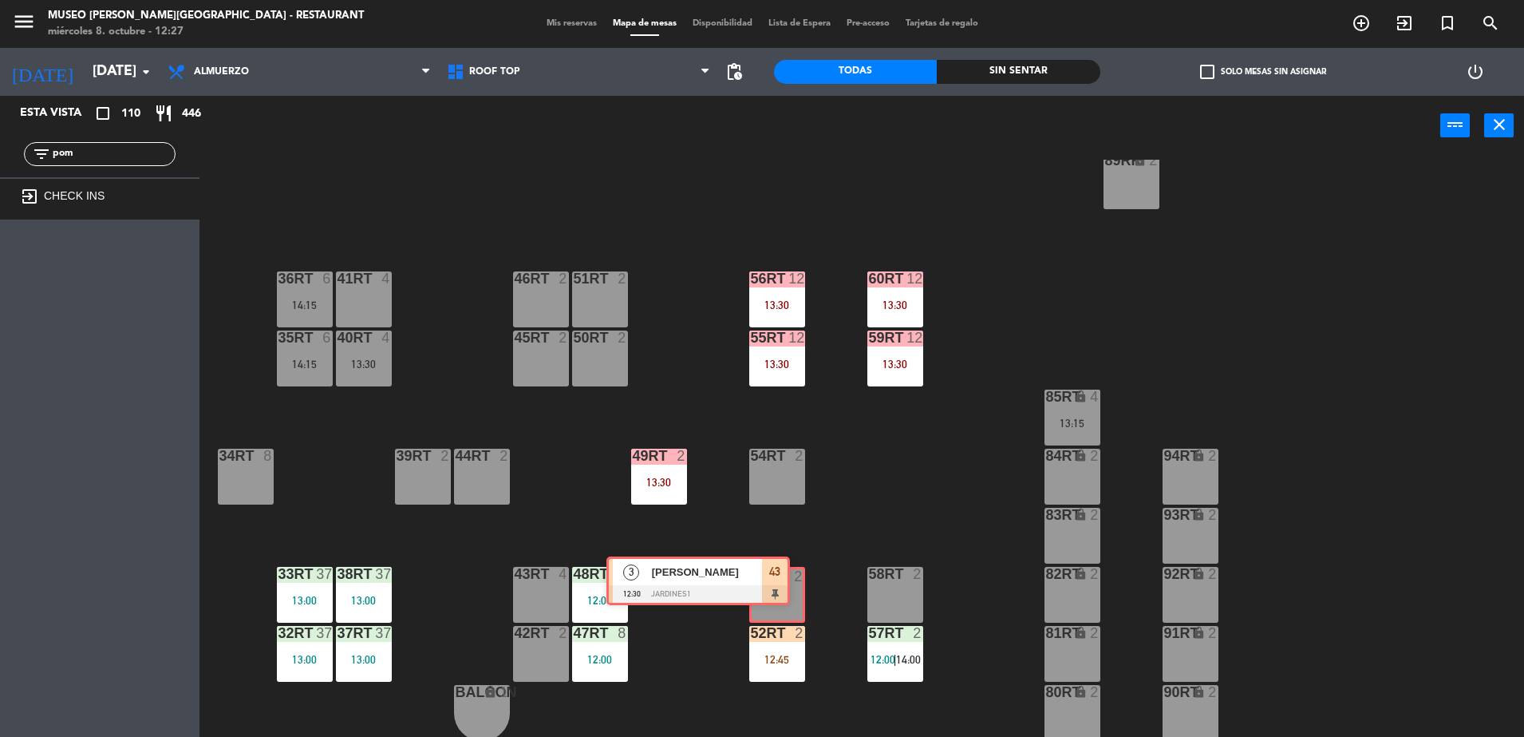
drag, startPoint x: 173, startPoint y: 254, endPoint x: 772, endPoint y: 582, distance: 682.5
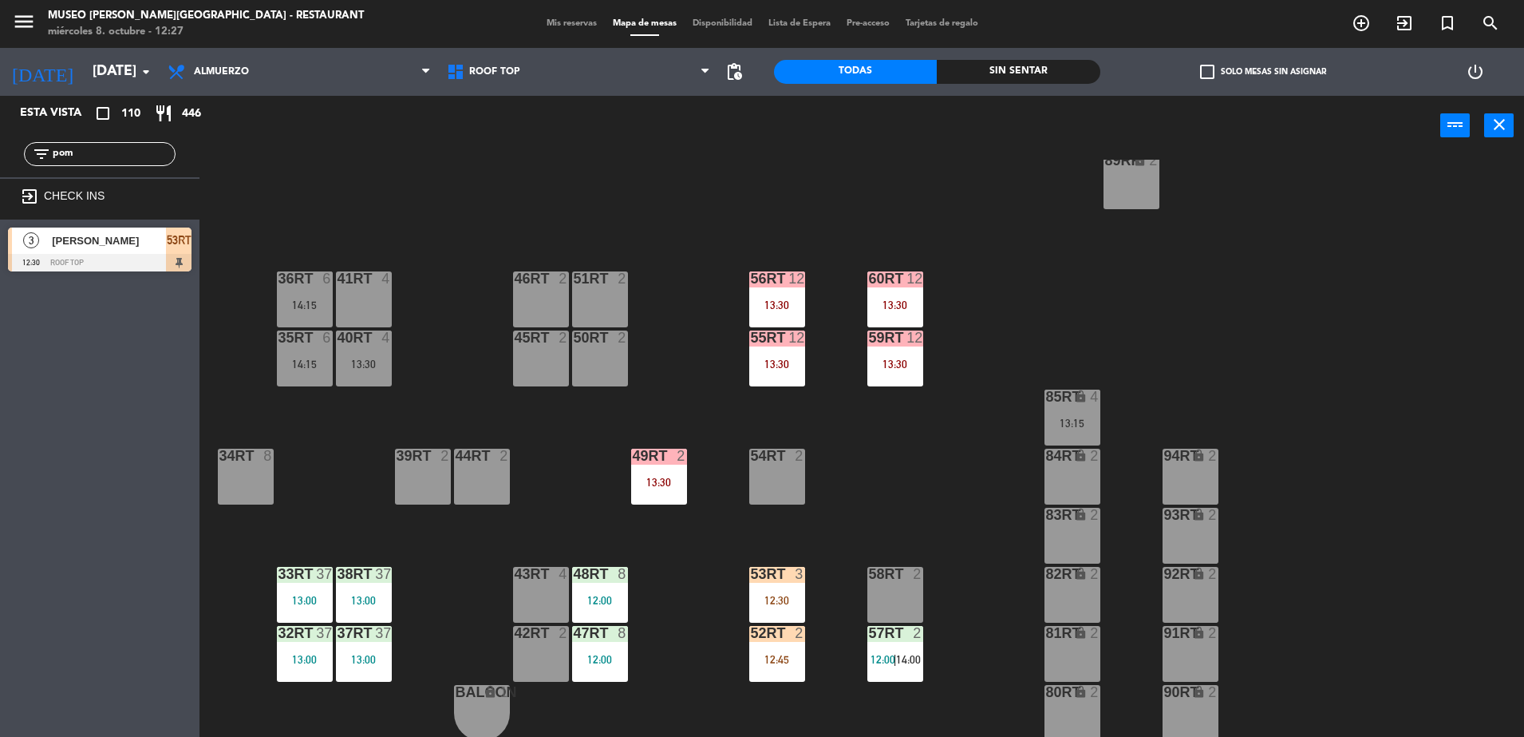
click at [839, 498] on div "18RT 5 13:00 | 15:30 16RT 6 13:15 28RT 2 80RR lock 2 27RT 5 13:15 | 15:00 7RT 5…" at bounding box center [870, 450] width 1310 height 581
click at [778, 607] on div "53RT 3 12:30" at bounding box center [777, 595] width 56 height 56
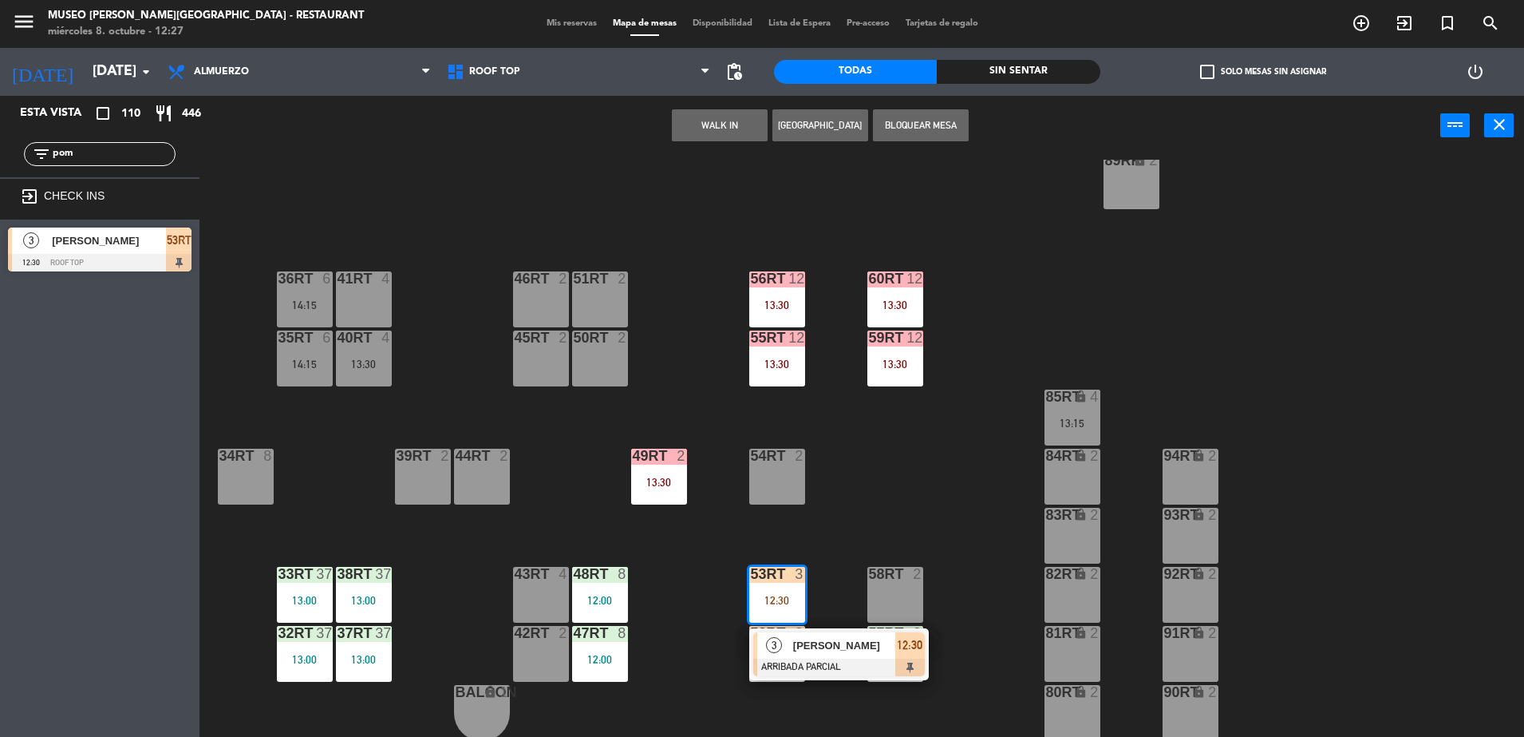
click at [825, 512] on div "18RT 5 13:00 | 15:30 16RT 6 13:15 28RT 2 80RR lock 2 27RT 5 13:15 | 15:00 7RT 5…" at bounding box center [870, 450] width 1310 height 581
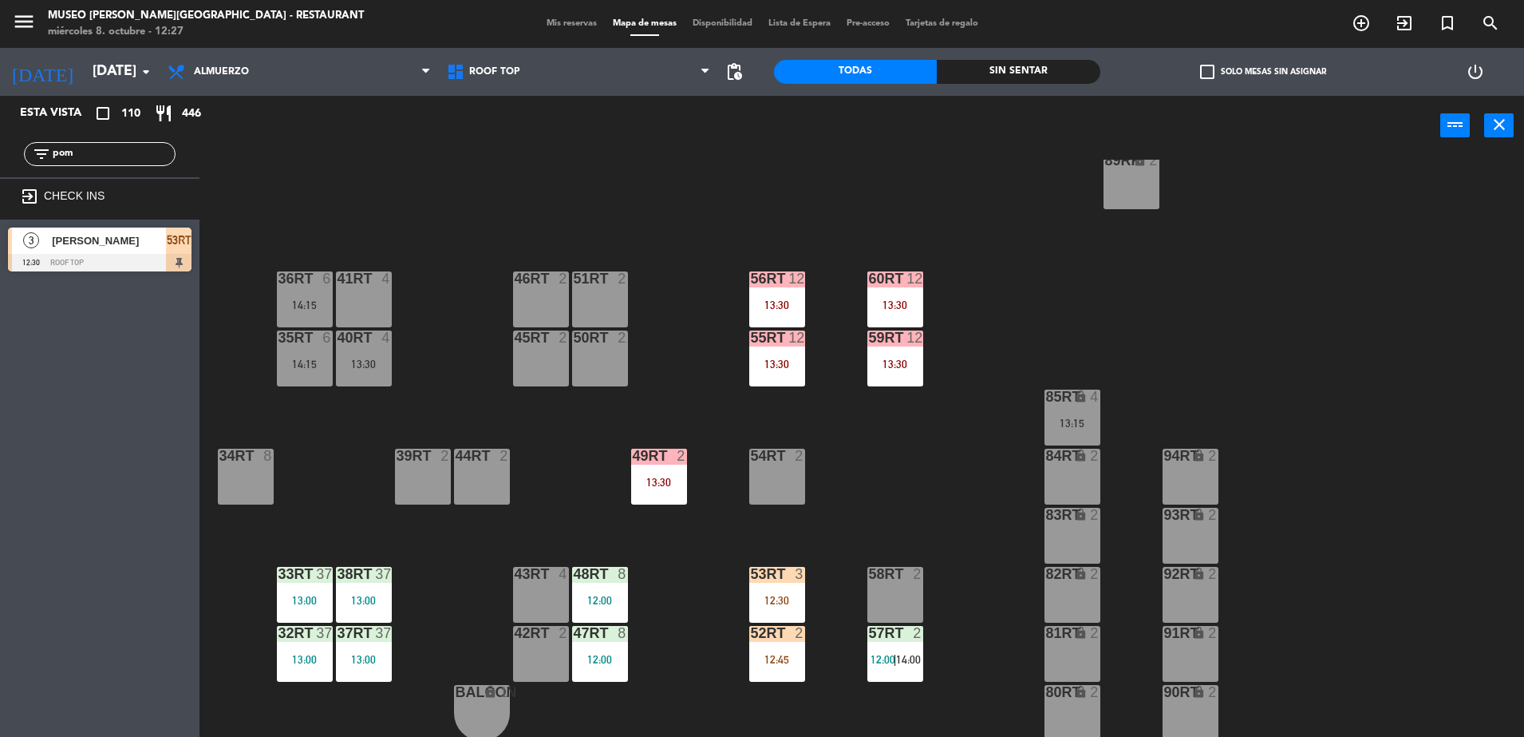
click at [780, 590] on div "53RT 3 12:30" at bounding box center [777, 595] width 56 height 56
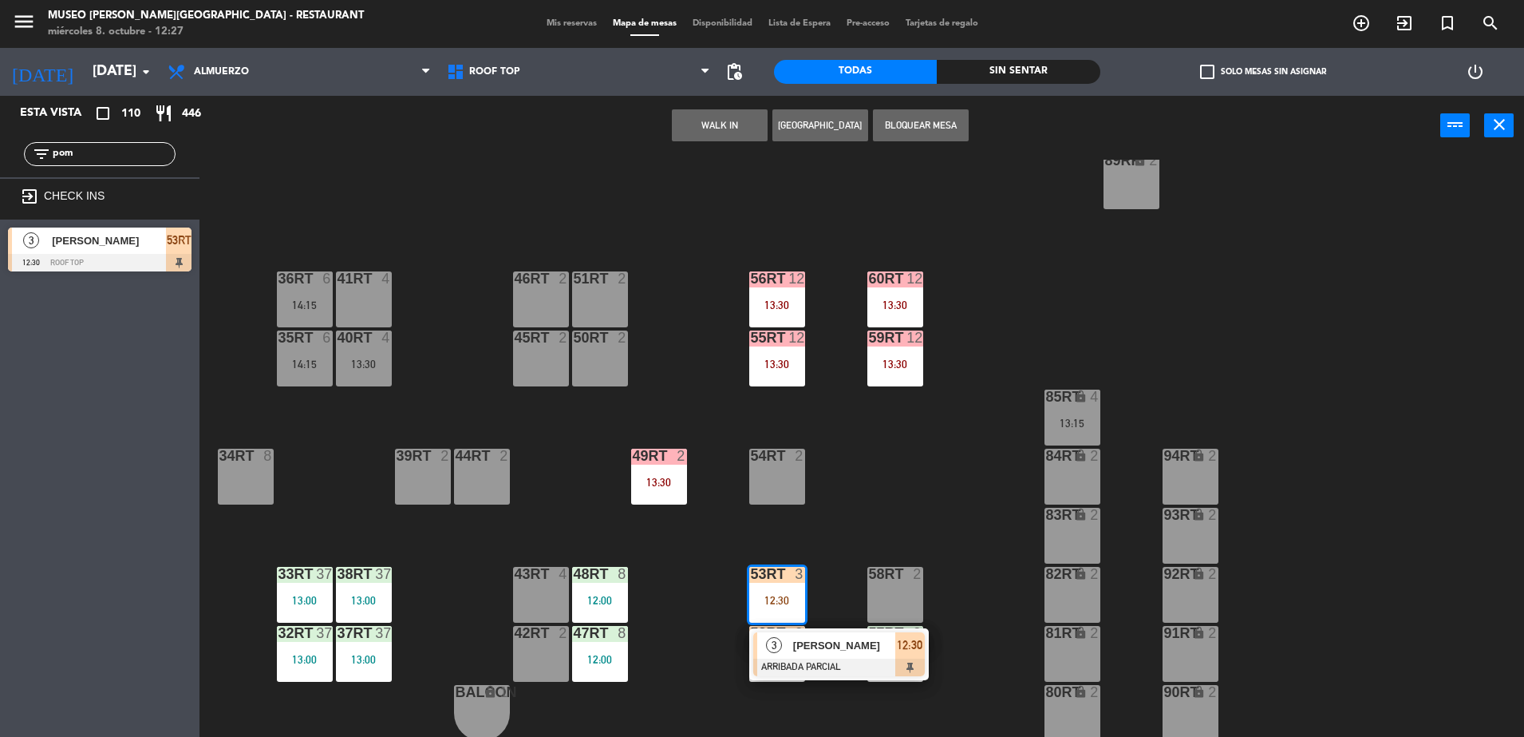
click at [863, 637] on span "[PERSON_NAME]" at bounding box center [844, 645] width 102 height 17
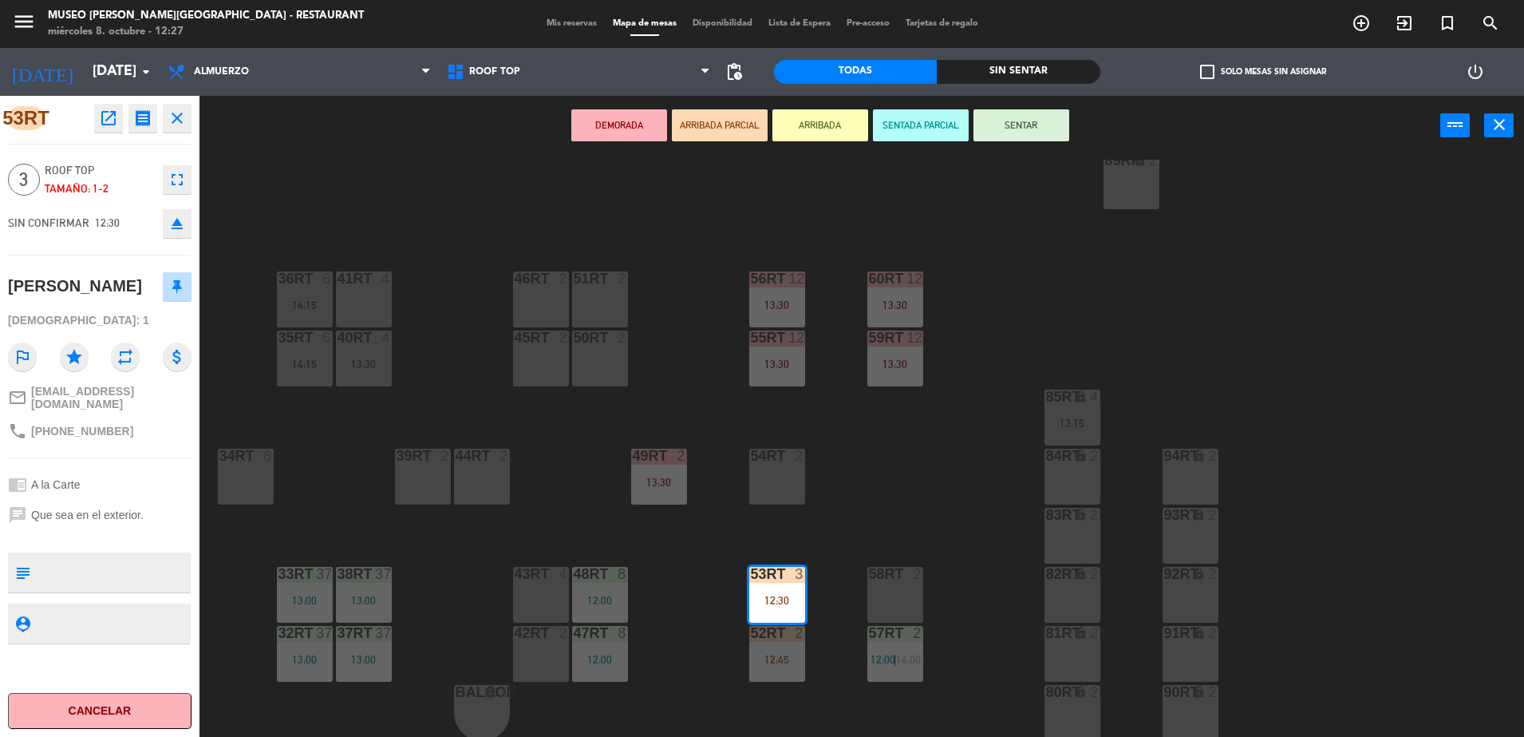
click at [888, 591] on div "58RT 2" at bounding box center [895, 595] width 56 height 56
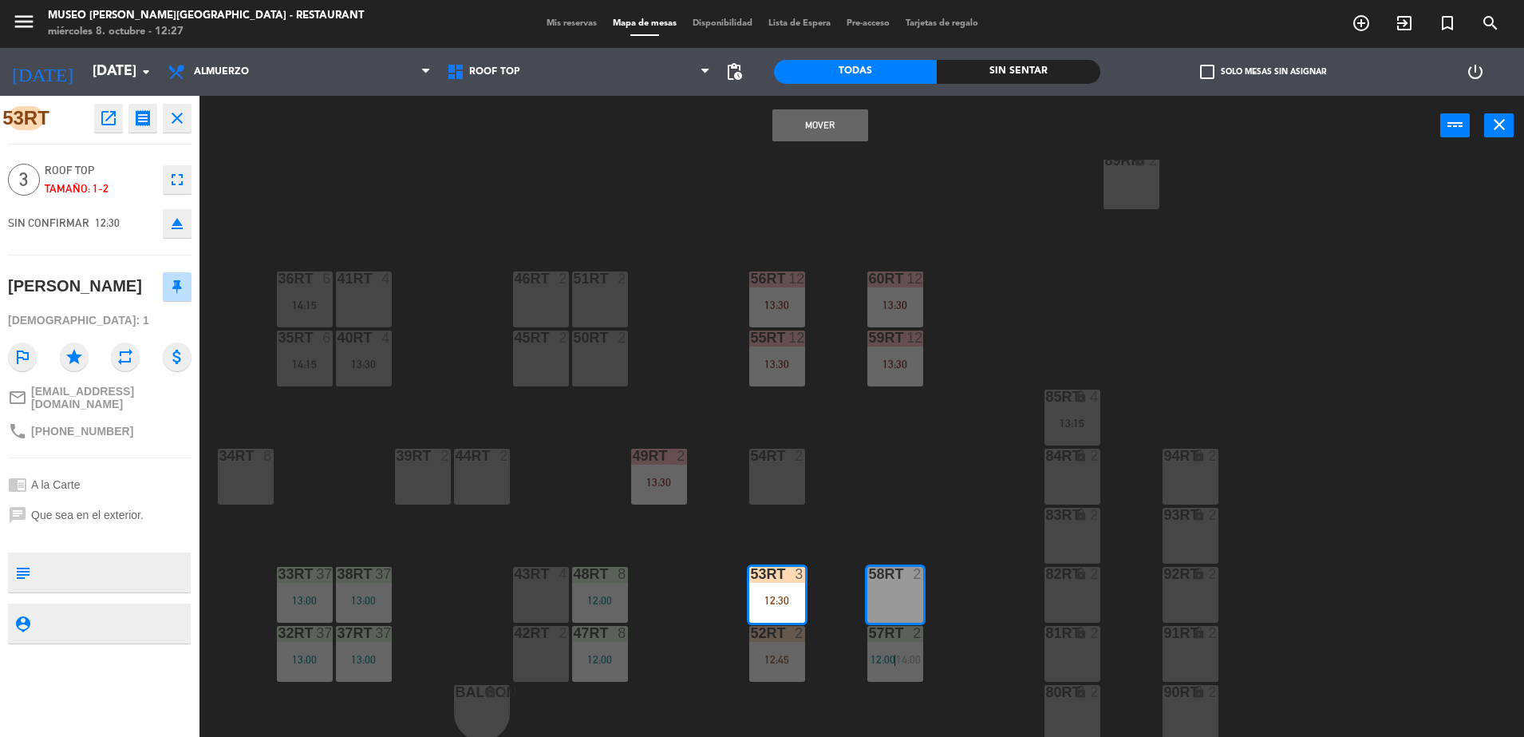
click at [817, 132] on button "Mover" at bounding box center [820, 125] width 96 height 32
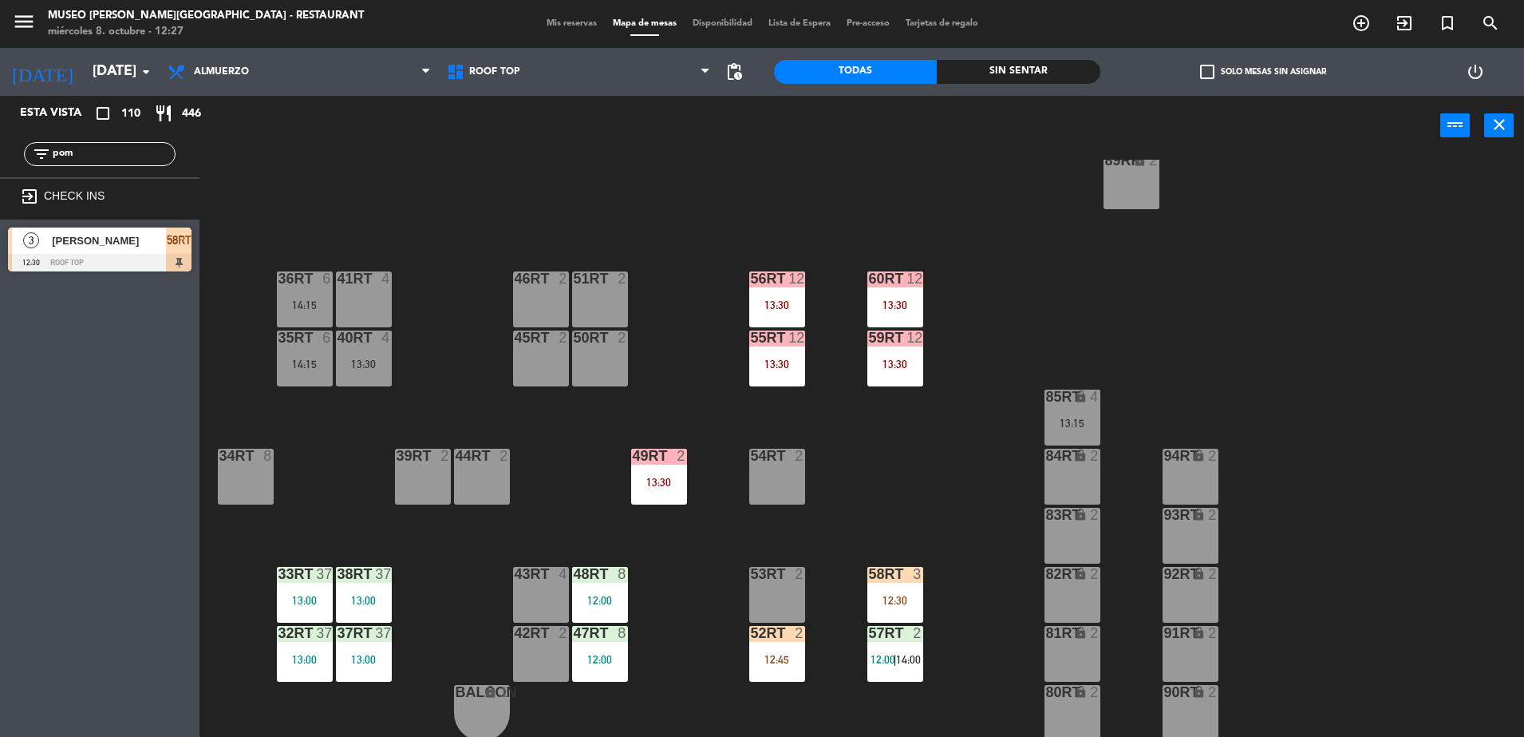
scroll to position [625, 0]
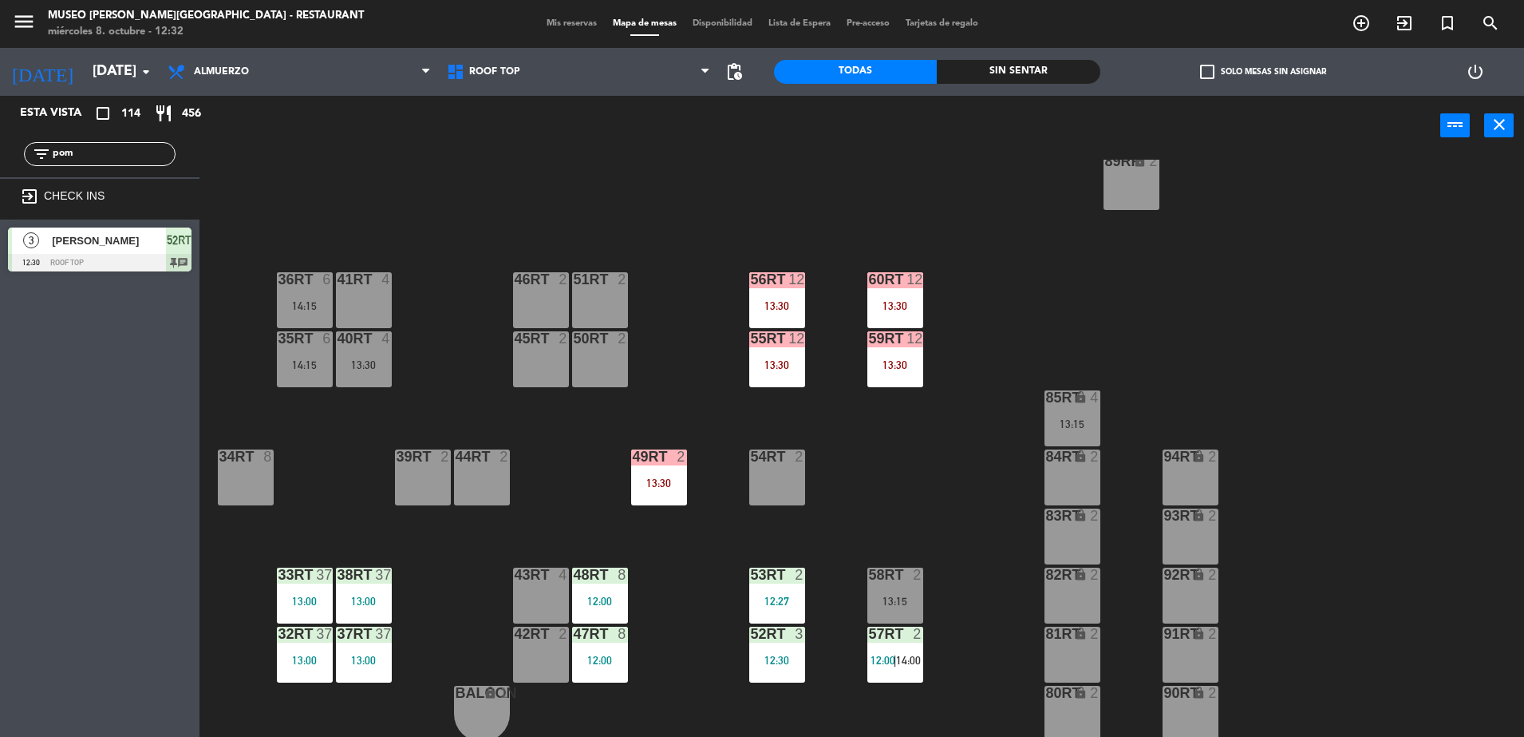
drag, startPoint x: 113, startPoint y: 150, endPoint x: 0, endPoint y: 173, distance: 114.9
click at [0, 174] on html "close × Museo [PERSON_NAME] Café - Restaurant × chrome_reader_mode Listado de R…" at bounding box center [762, 368] width 1524 height 737
type input "lim"
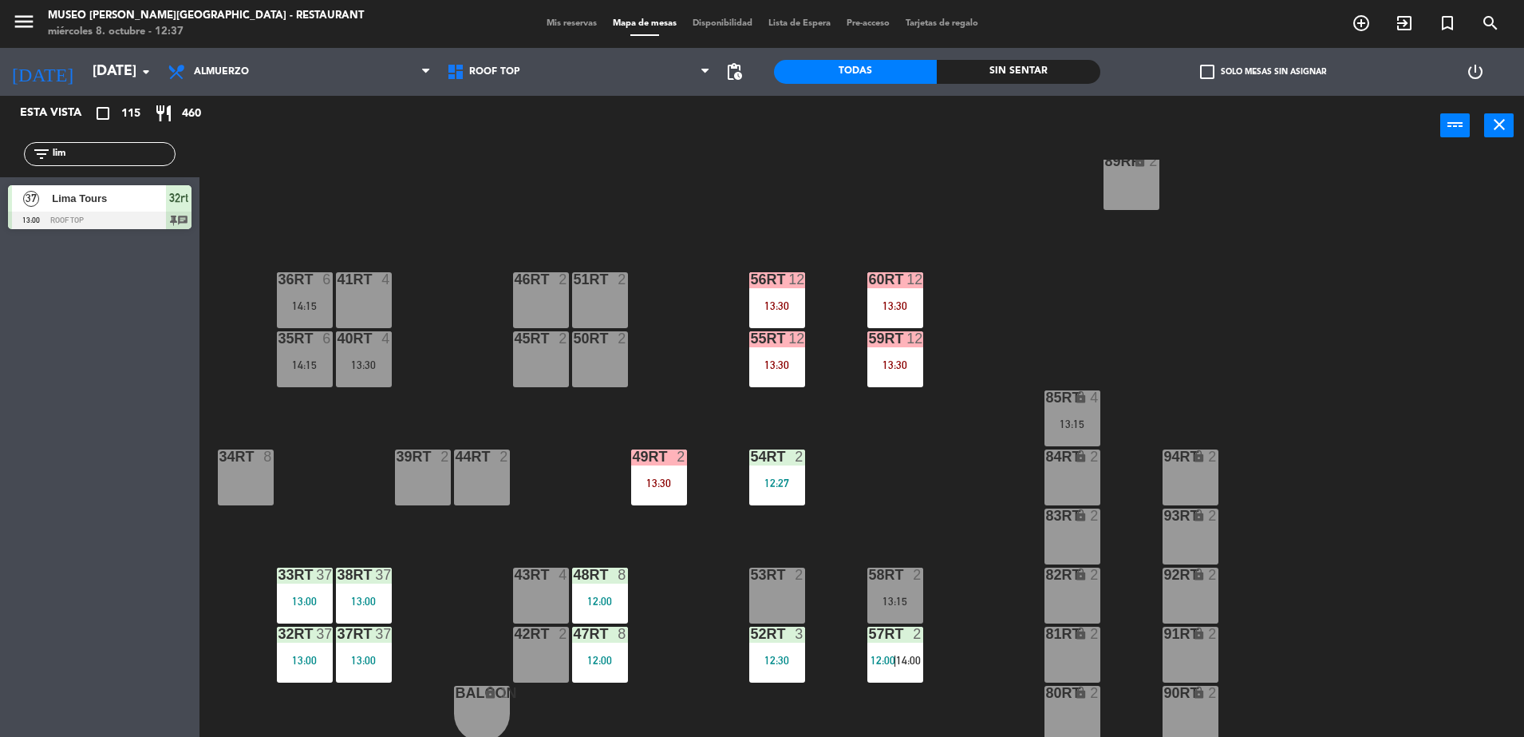
click at [562, 282] on div "51RT" at bounding box center [573, 279] width 26 height 14
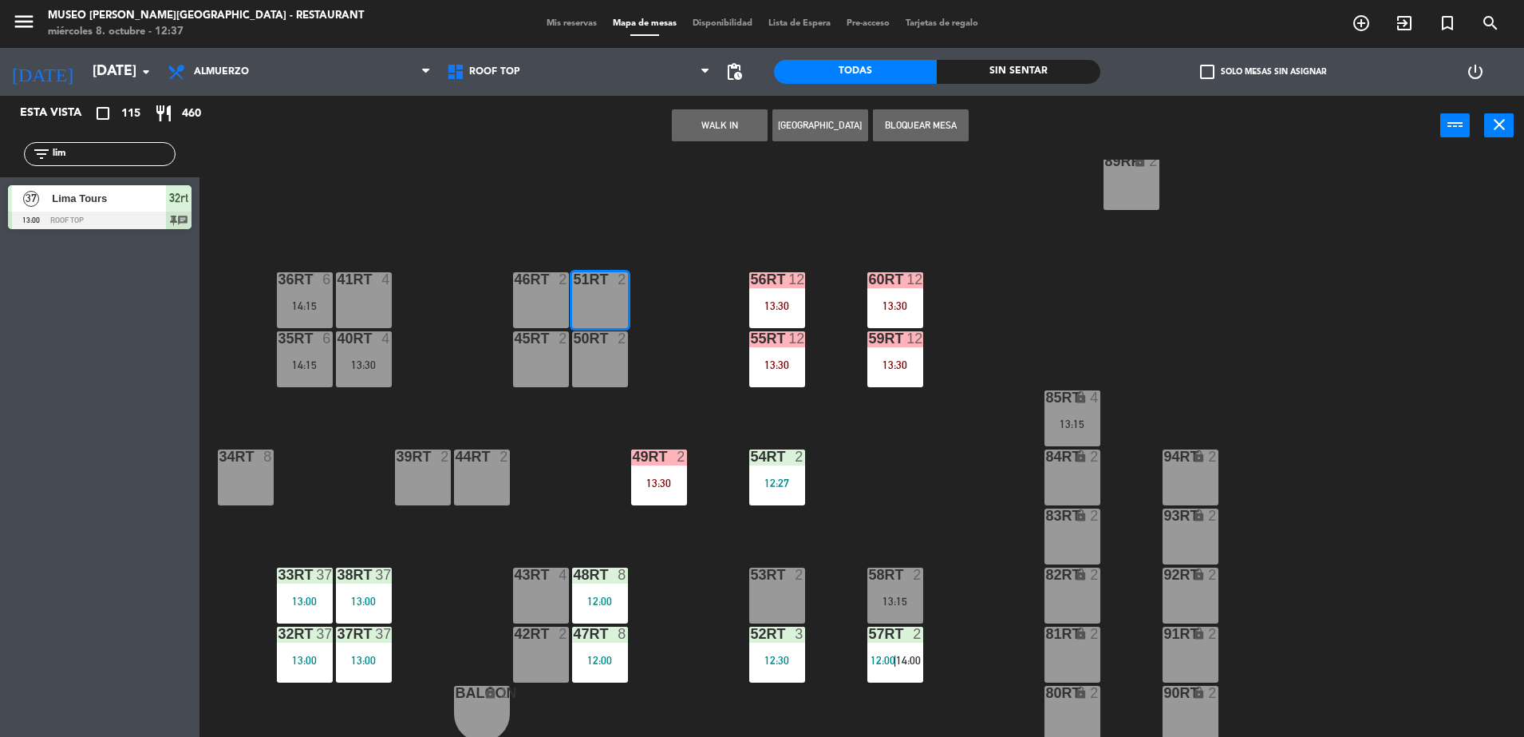
click at [702, 134] on button "WALK IN" at bounding box center [720, 125] width 96 height 32
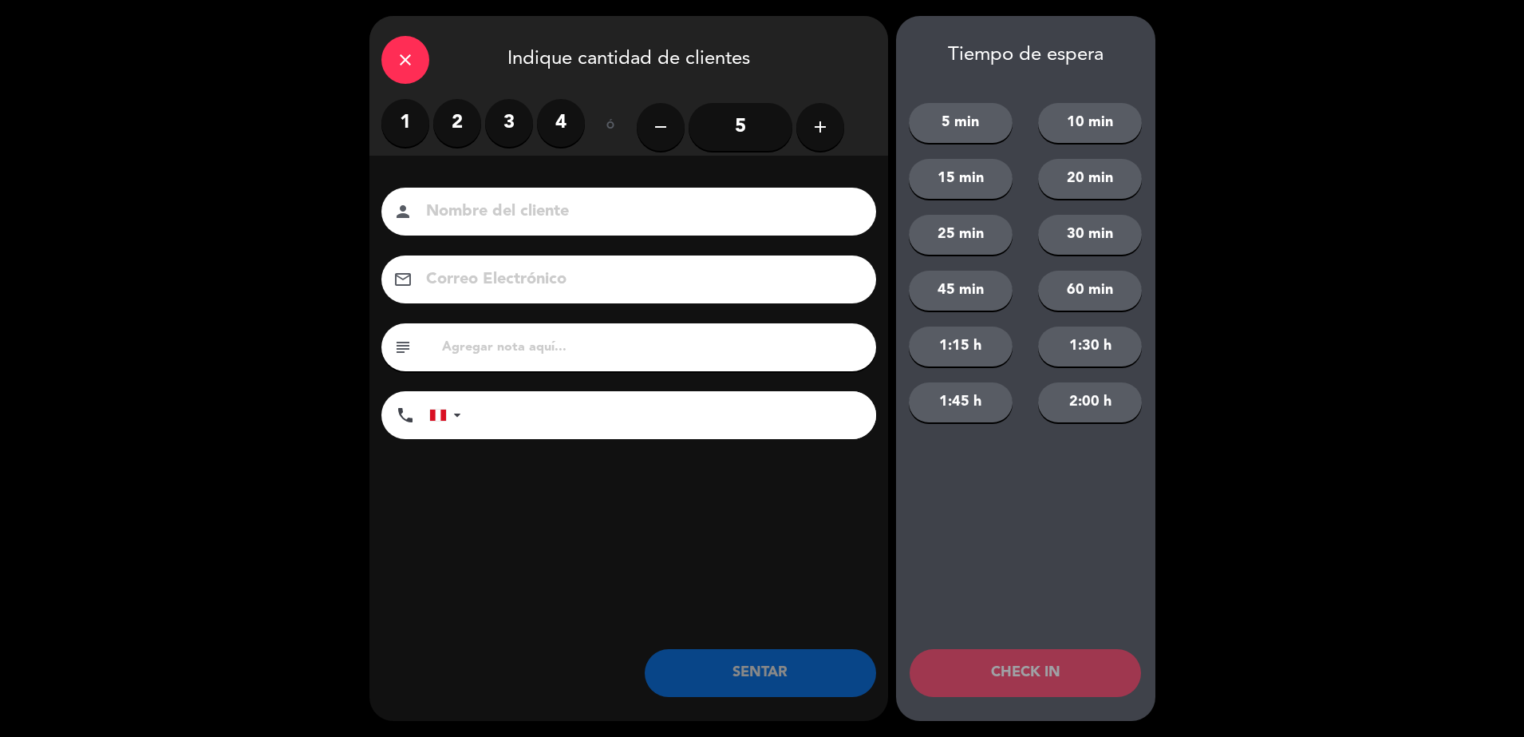
click at [439, 125] on label "2" at bounding box center [457, 123] width 48 height 48
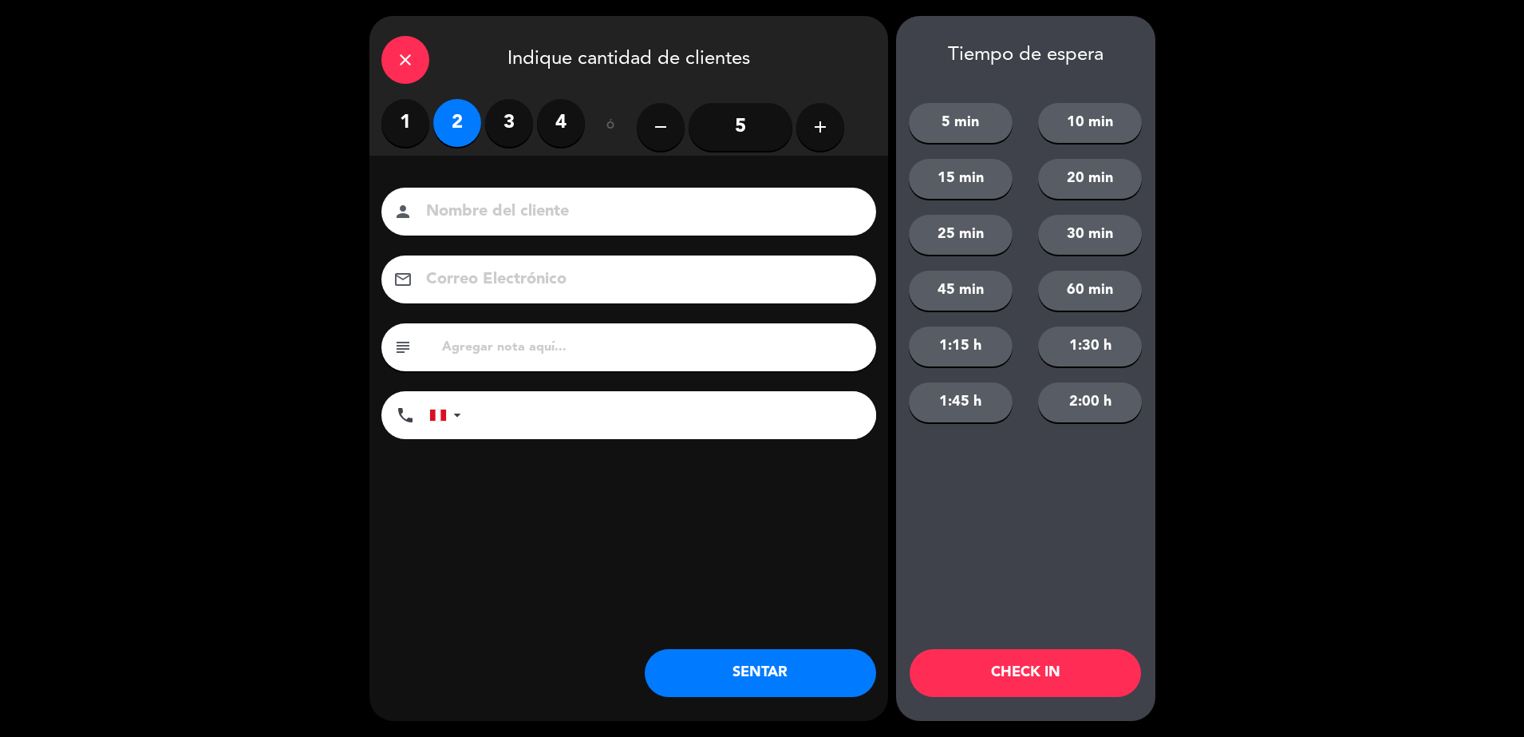
click at [559, 224] on input at bounding box center [640, 212] width 431 height 28
type input "WALK IN [PERSON_NAME]"
click at [523, 418] on input "tel" at bounding box center [676, 415] width 399 height 48
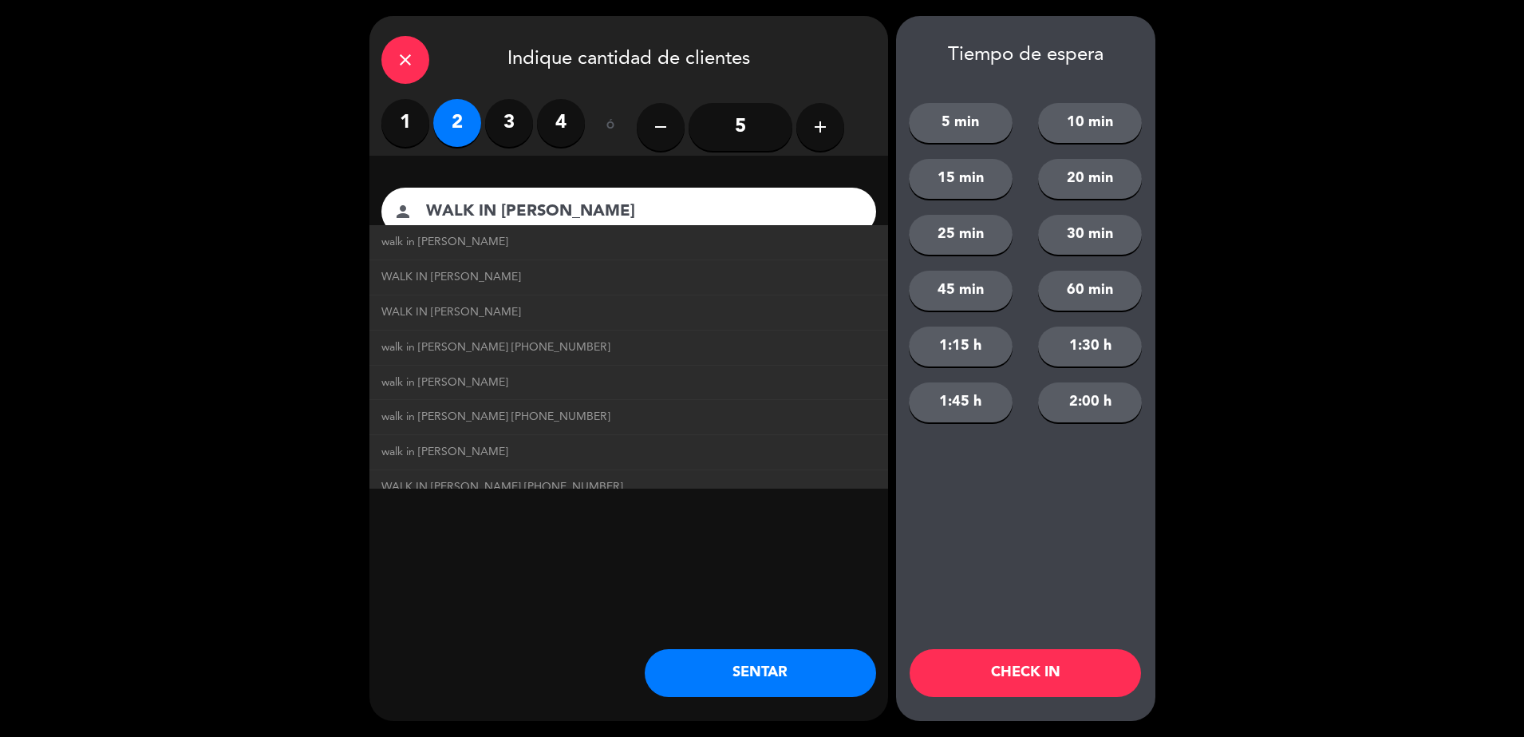
type input "994666382"
click at [705, 668] on button "SENTAR" at bounding box center [760, 673] width 231 height 48
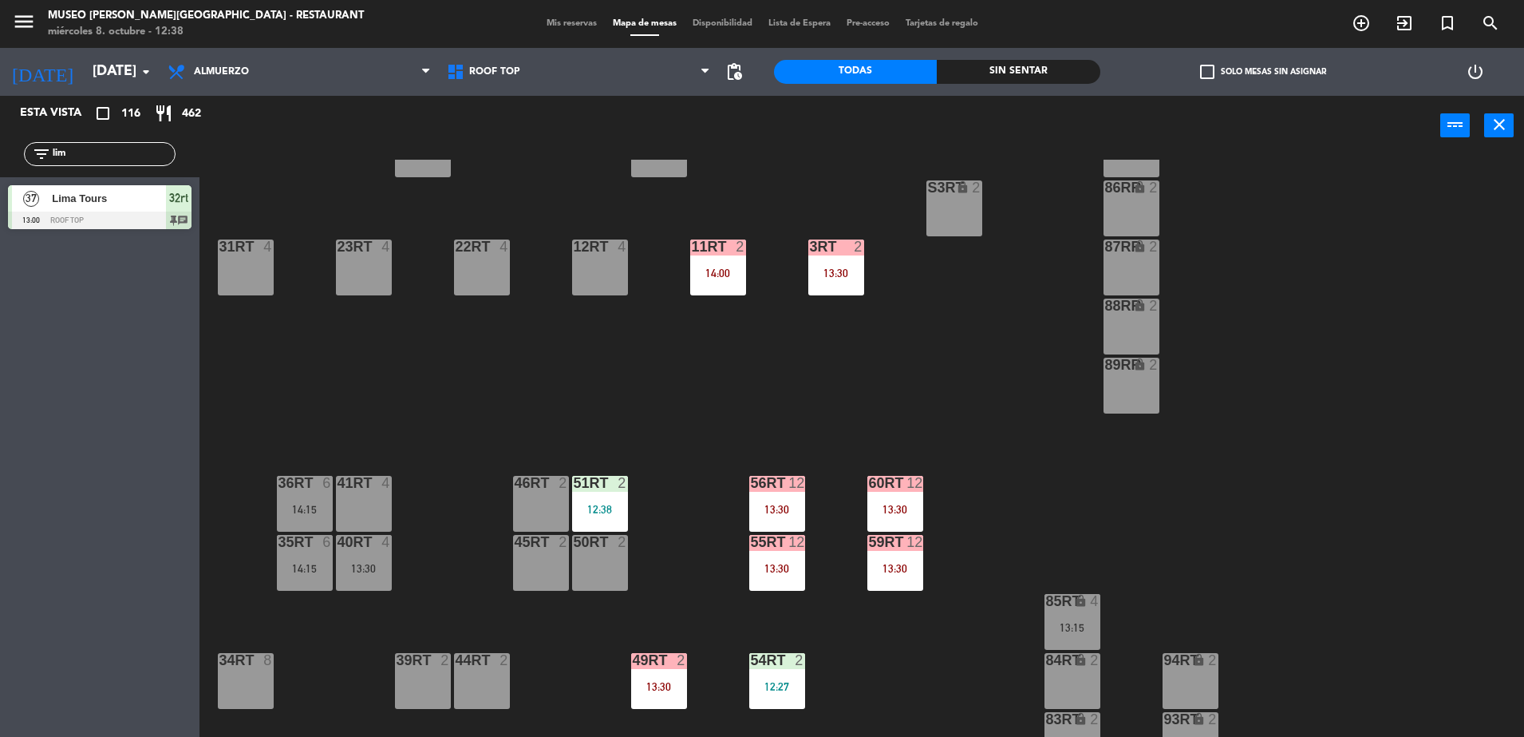
scroll to position [0, 0]
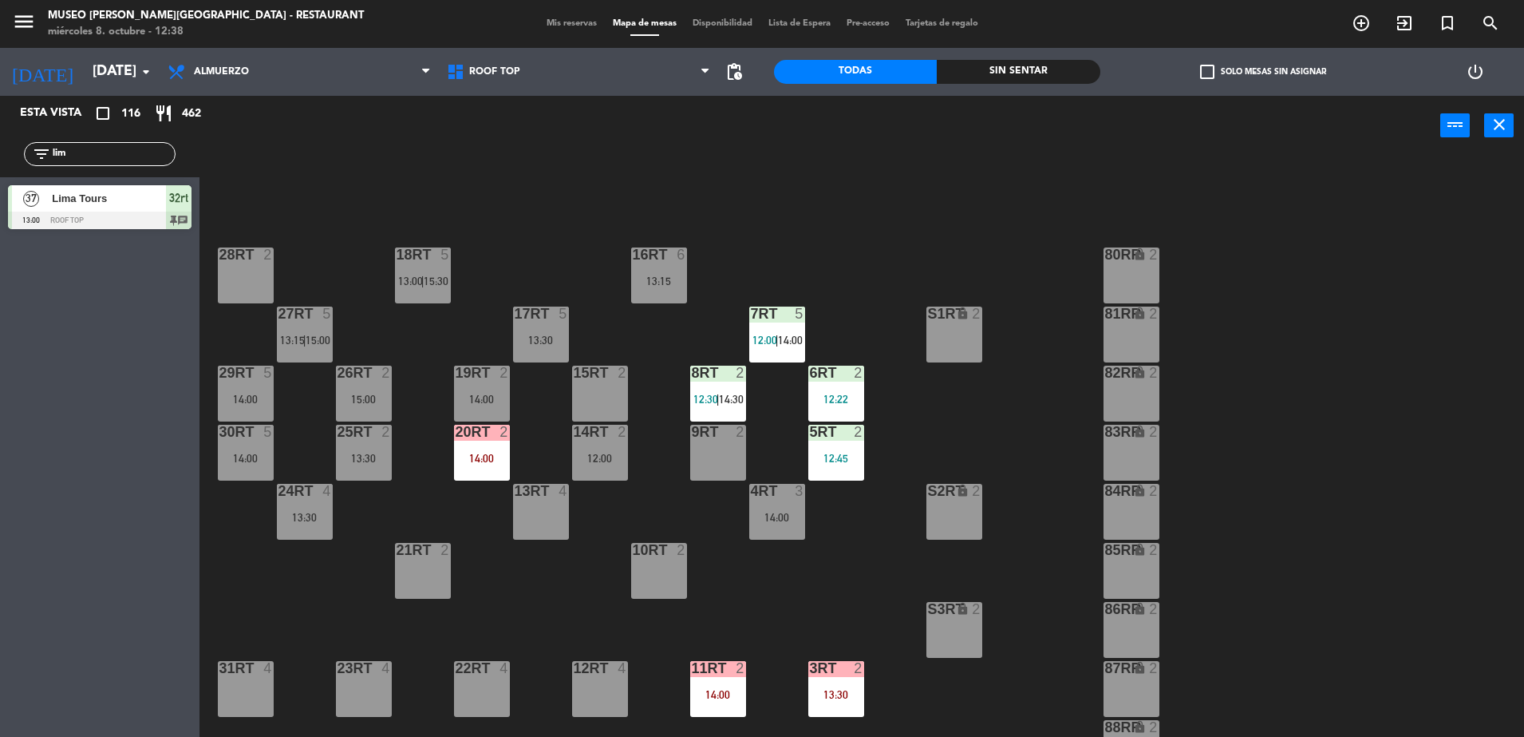
click at [792, 557] on div "18RT 5 13:00 | 15:30 16RT 6 13:15 28RT 2 80RR lock 2 27RT 5 13:15 | 15:00 7RT 5…" at bounding box center [870, 450] width 1310 height 581
click at [779, 517] on div "14:00" at bounding box center [777, 517] width 56 height 11
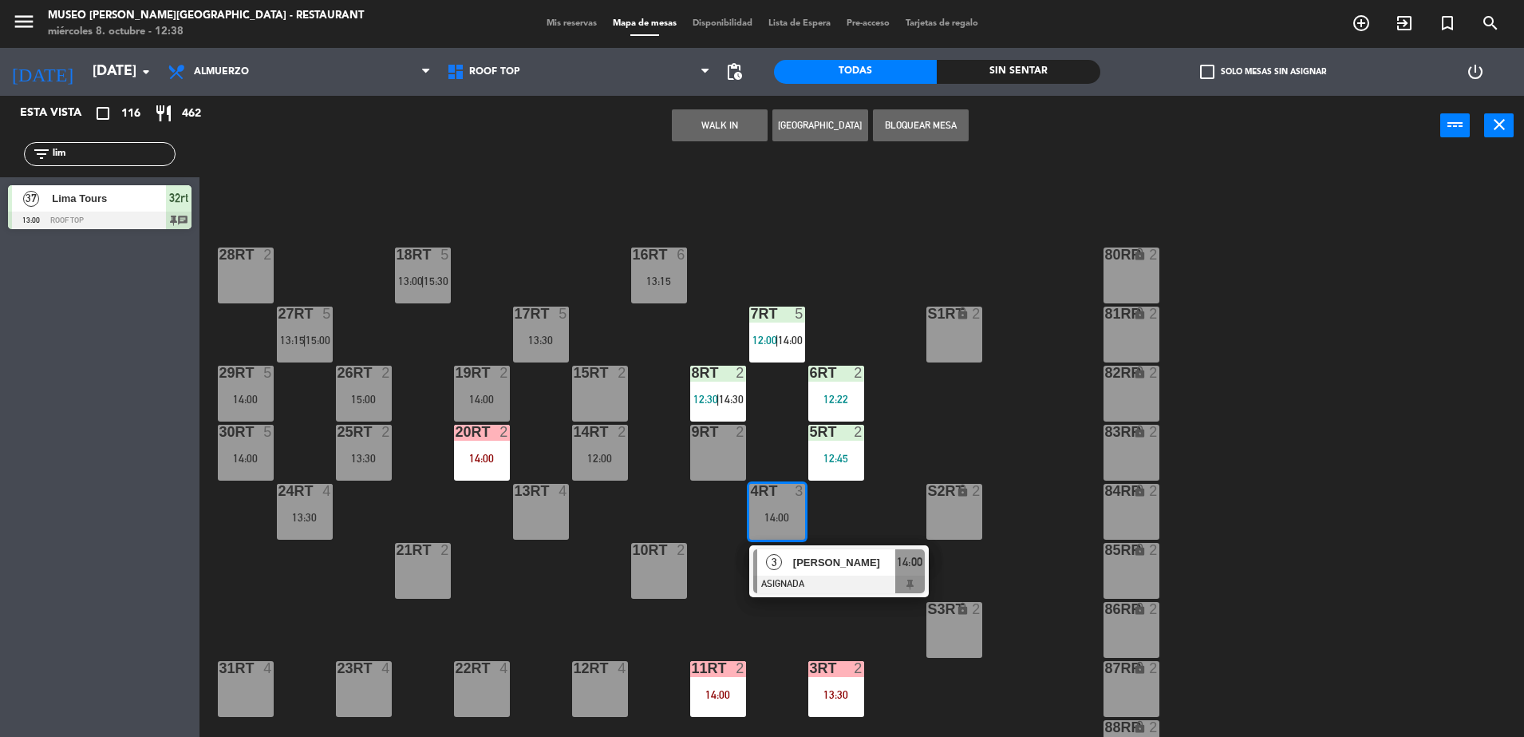
click at [858, 560] on span "[PERSON_NAME]" at bounding box center [844, 562] width 102 height 17
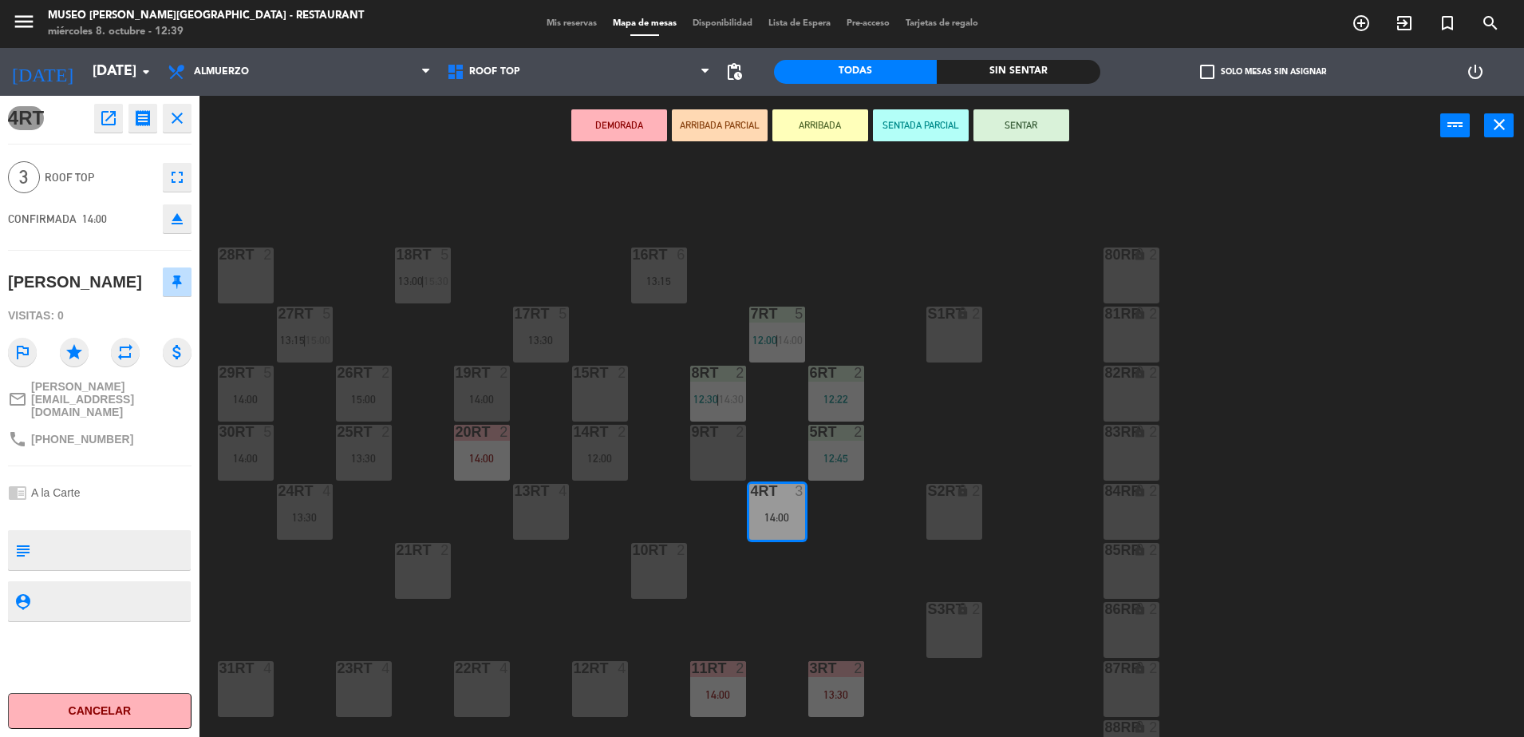
click at [844, 538] on div "18RT 5 13:00 | 15:30 16RT 6 13:15 28RT 2 80RR lock 2 27RT 5 13:15 | 15:00 7RT 5…" at bounding box center [870, 450] width 1310 height 581
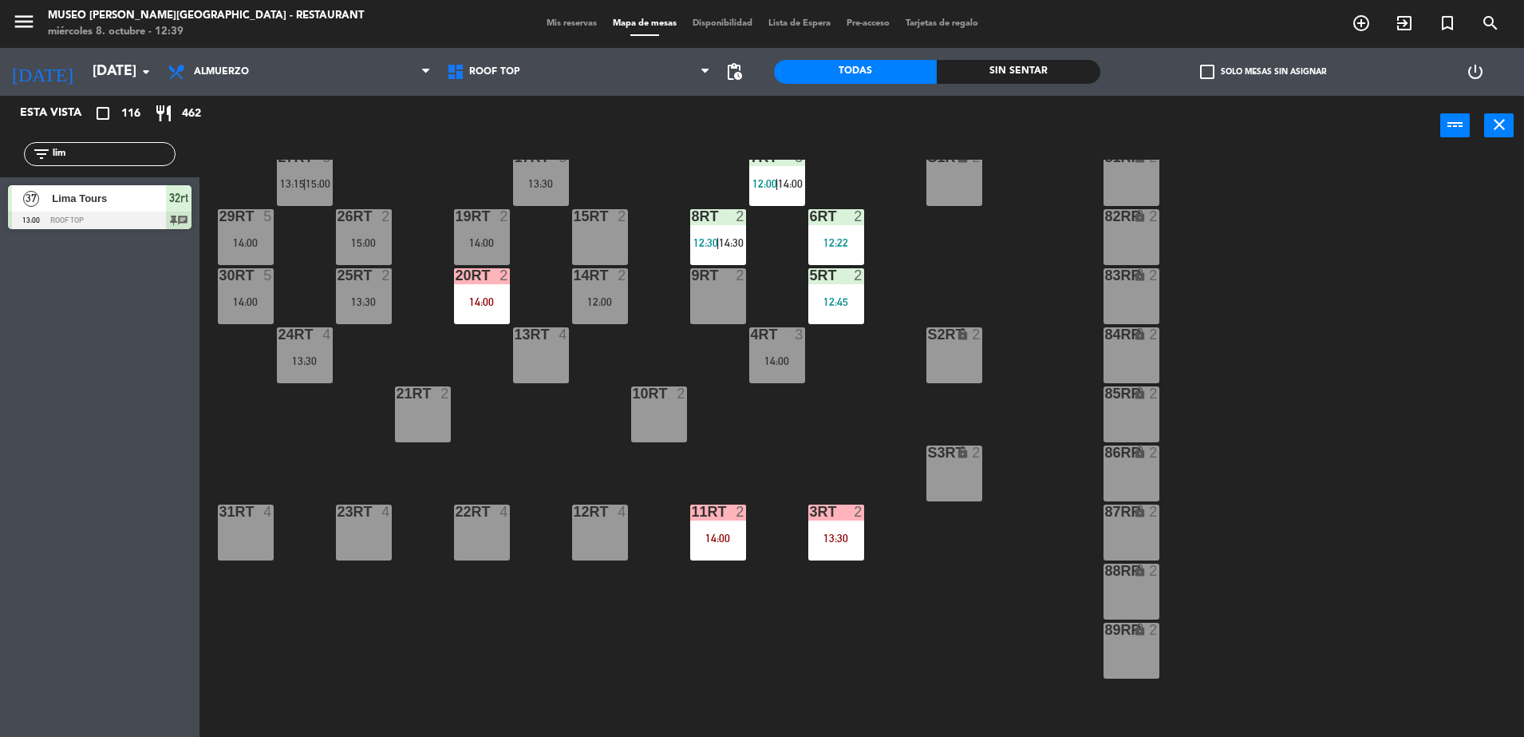
scroll to position [168, 0]
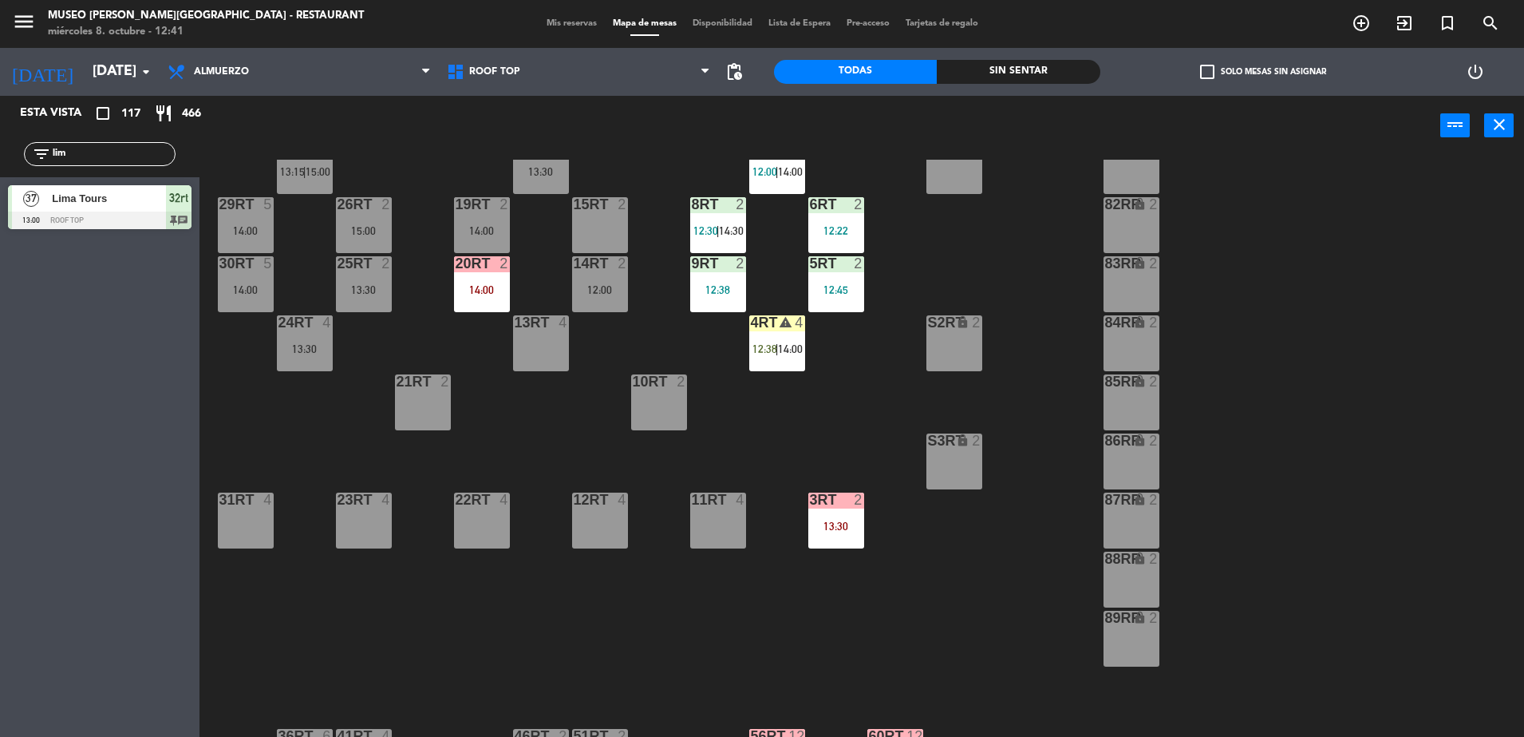
click at [412, 128] on div "power_input close" at bounding box center [820, 126] width 1241 height 61
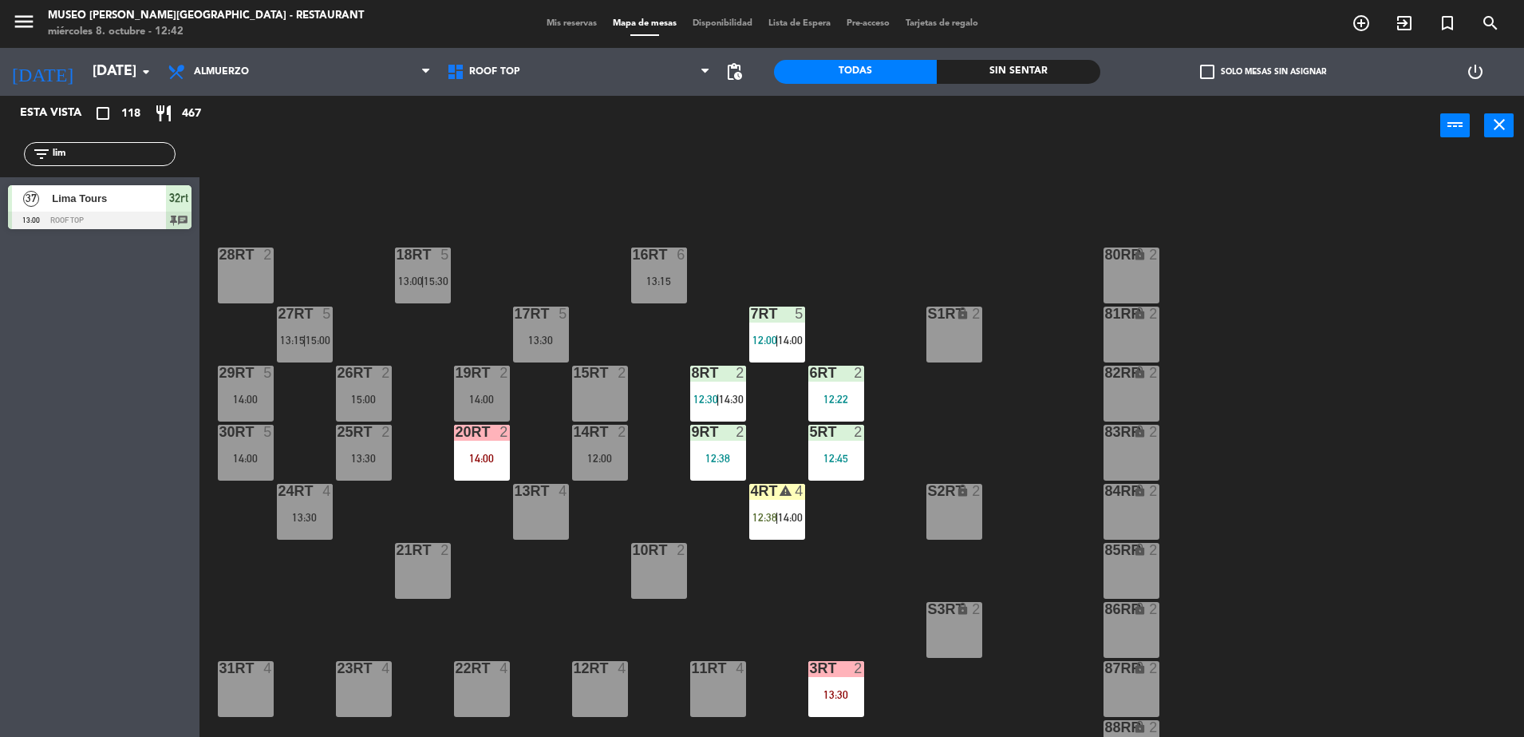
drag, startPoint x: 106, startPoint y: 159, endPoint x: 23, endPoint y: 158, distance: 83.0
click at [0, 222] on html "close × Museo [PERSON_NAME] Café - Restaurant × chrome_reader_mode Listado de R…" at bounding box center [762, 368] width 1524 height 737
type input "may"
click at [155, 196] on span "[PERSON_NAME]" at bounding box center [109, 198] width 114 height 17
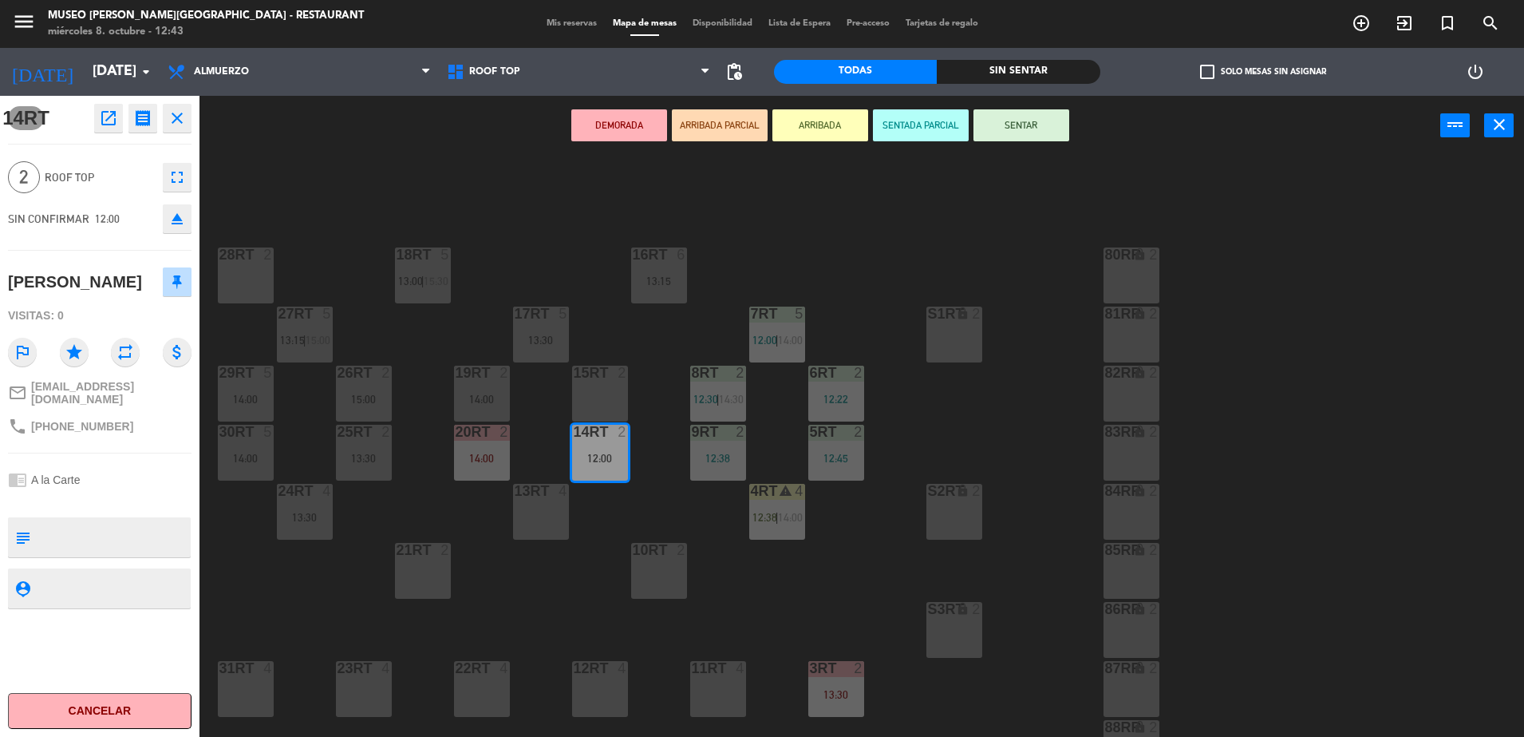
click at [312, 152] on div "DEMORADA ARRIBADA PARCIAL ARRIBADA SENTADA PARCIAL SENTAR power_input close" at bounding box center [820, 126] width 1241 height 61
click at [393, 156] on main "18RT 5 13:00 | 15:30 16RT 6 13:15 28RT 2 80RR lock 2 27RT 5 13:15 | 15:00 7RT 5…" at bounding box center [862, 442] width 1325 height 596
click at [174, 113] on icon "close" at bounding box center [177, 118] width 19 height 19
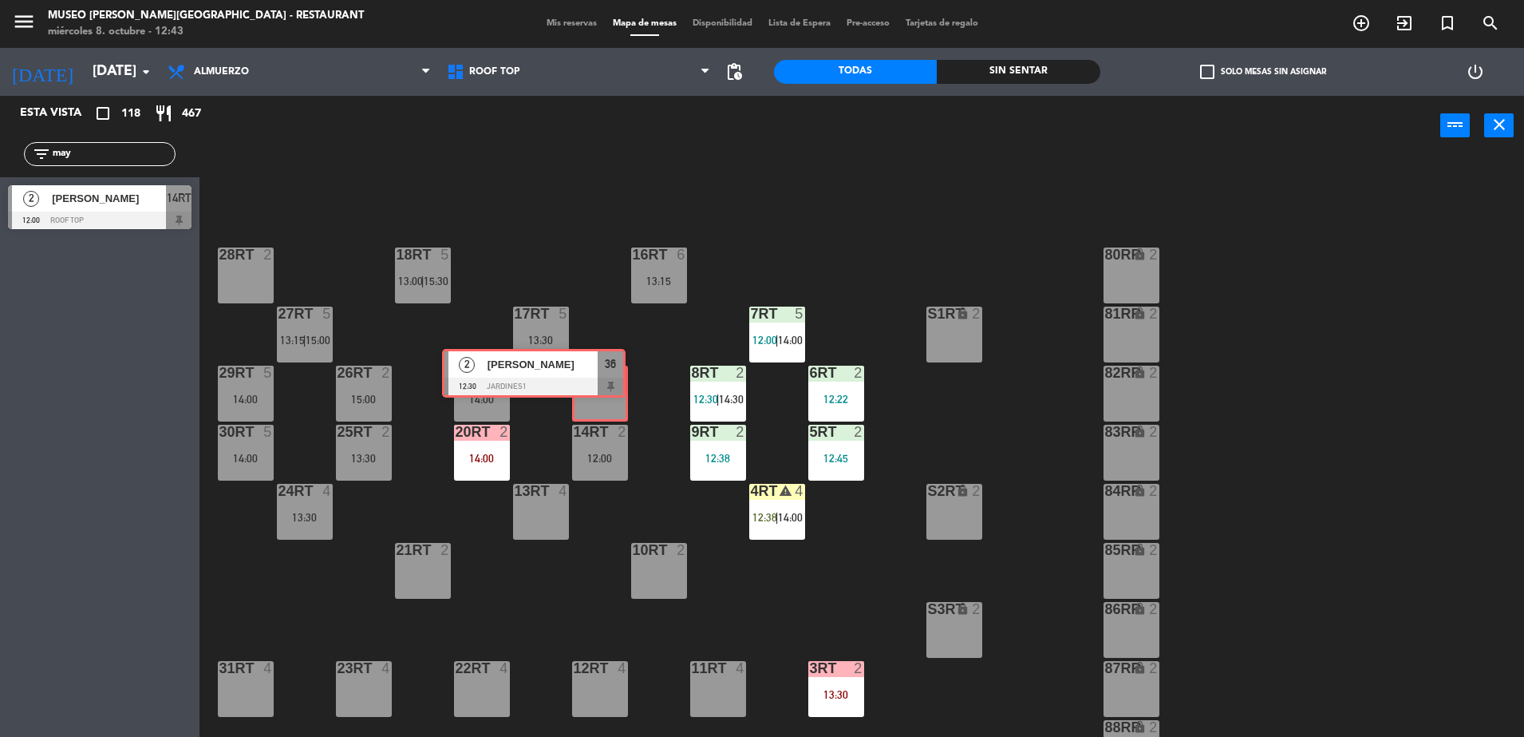
drag, startPoint x: 167, startPoint y: 279, endPoint x: 604, endPoint y: 388, distance: 450.8
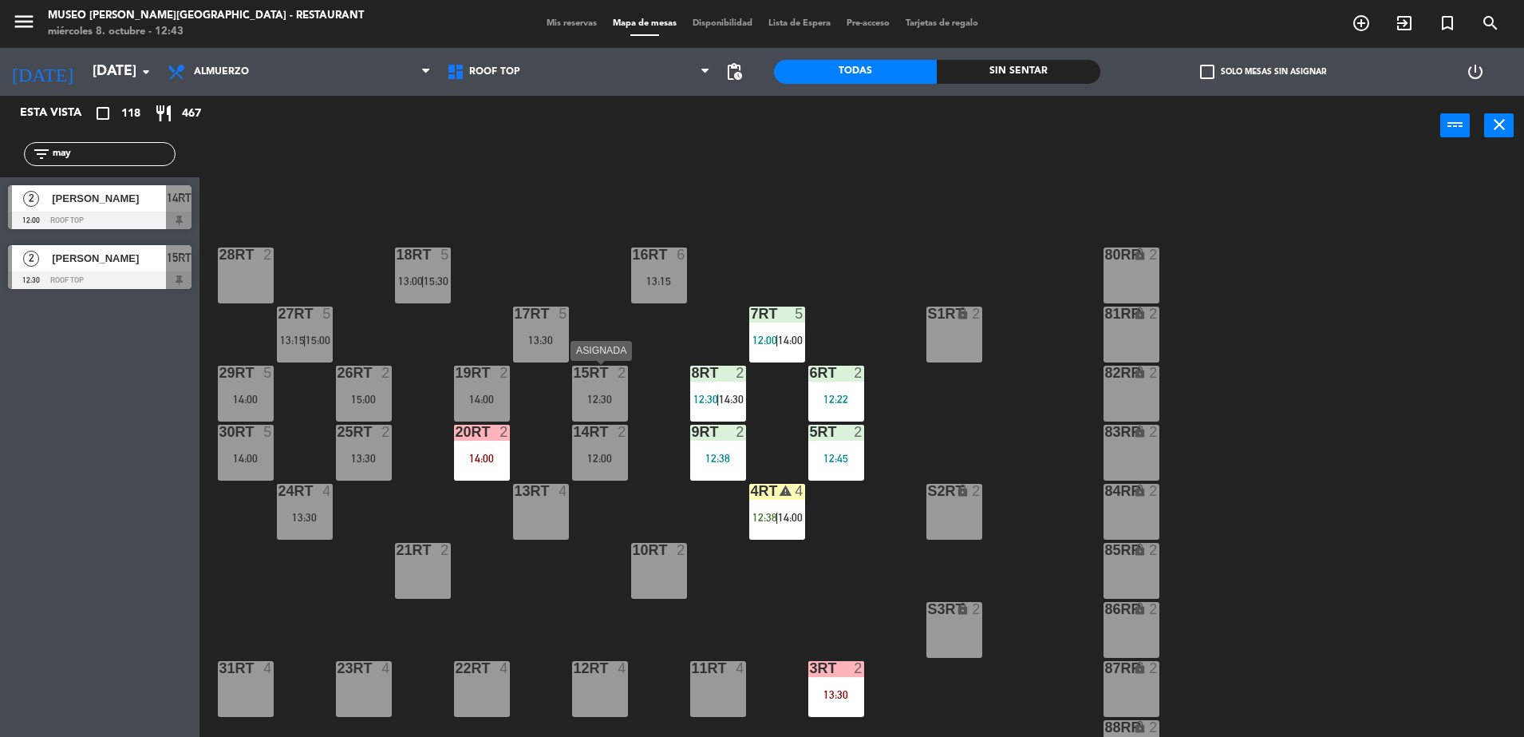
click at [607, 401] on div "12:30" at bounding box center [600, 398] width 56 height 11
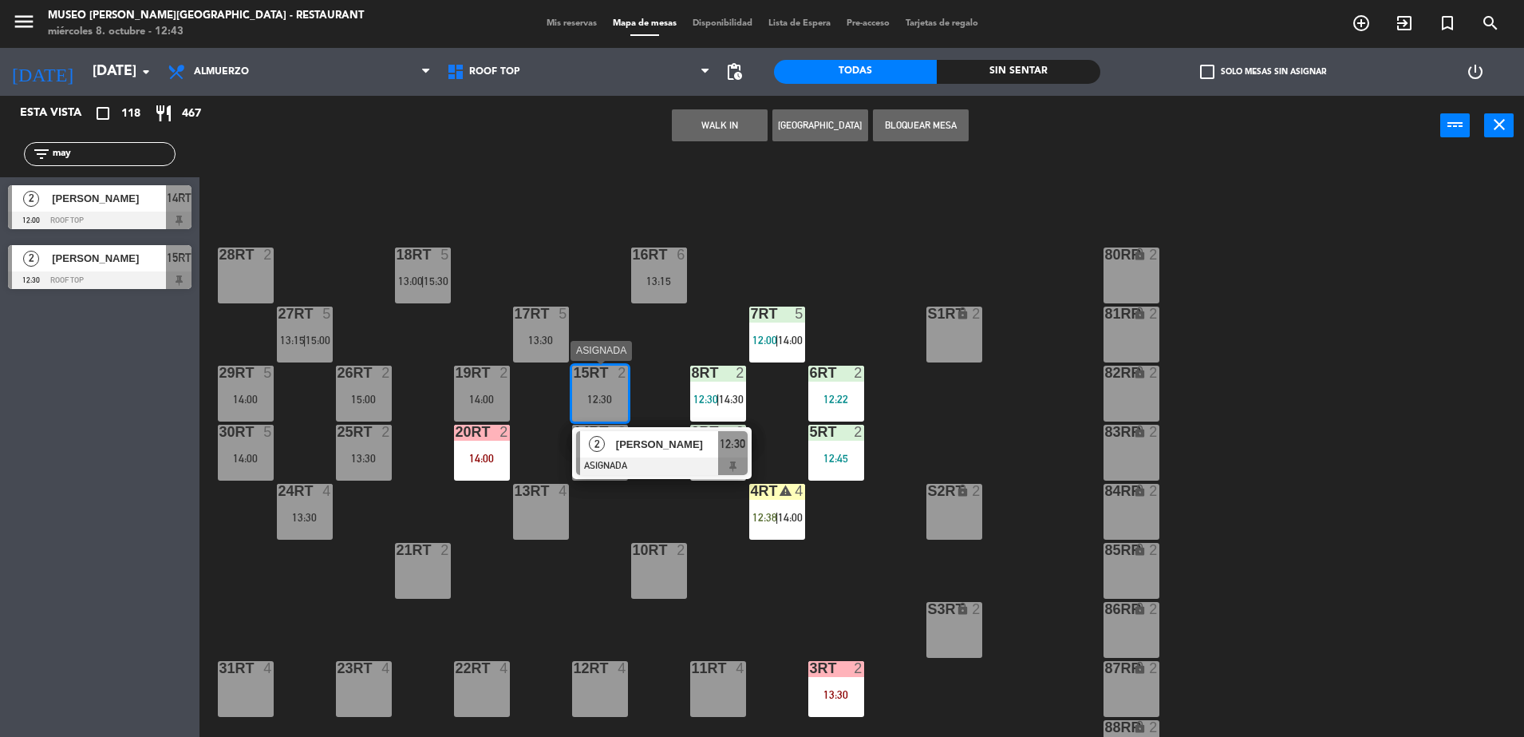
click at [669, 455] on div "[PERSON_NAME]" at bounding box center [666, 444] width 104 height 26
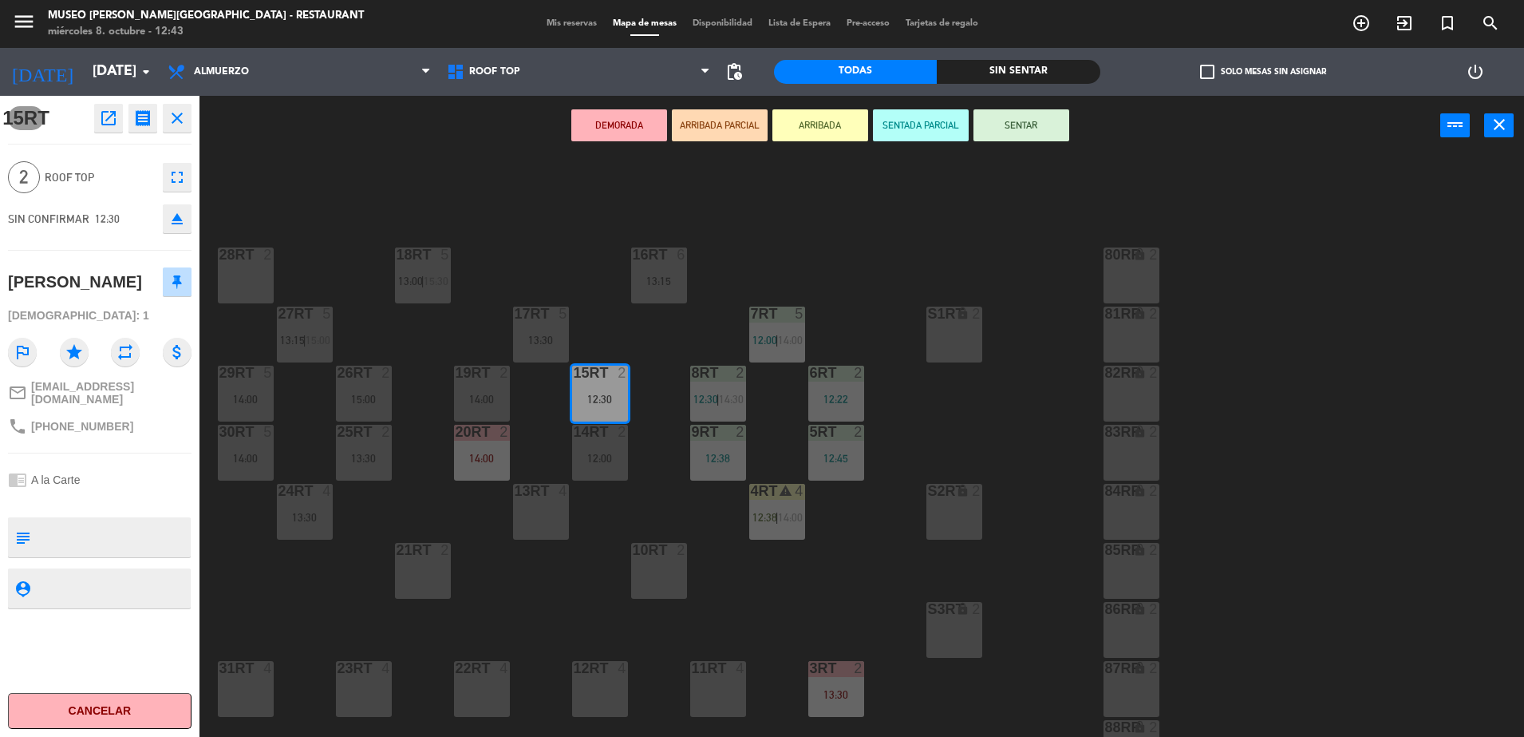
scroll to position [626, 0]
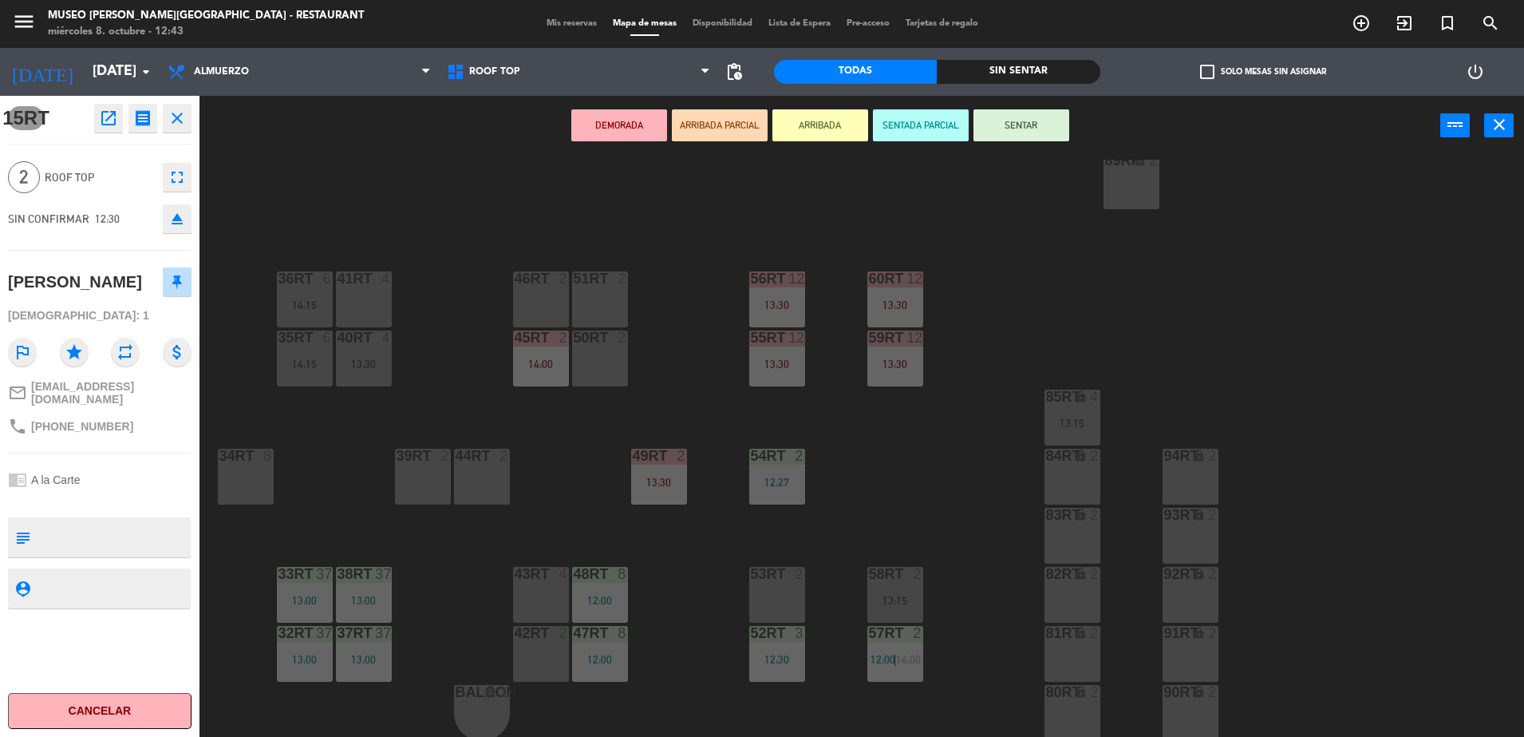
click at [772, 582] on div "53RT 2" at bounding box center [777, 575] width 56 height 16
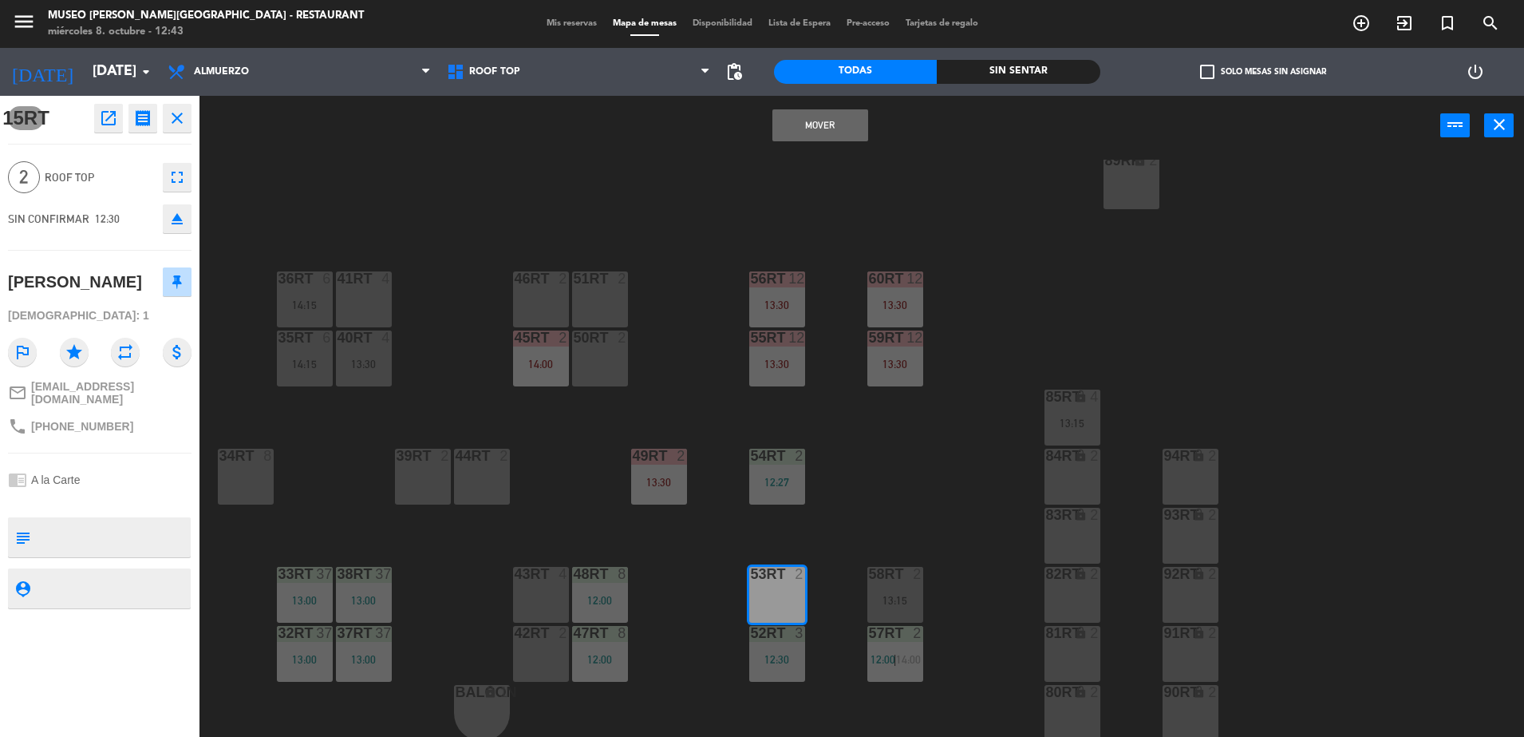
click at [808, 131] on button "Mover" at bounding box center [820, 125] width 96 height 32
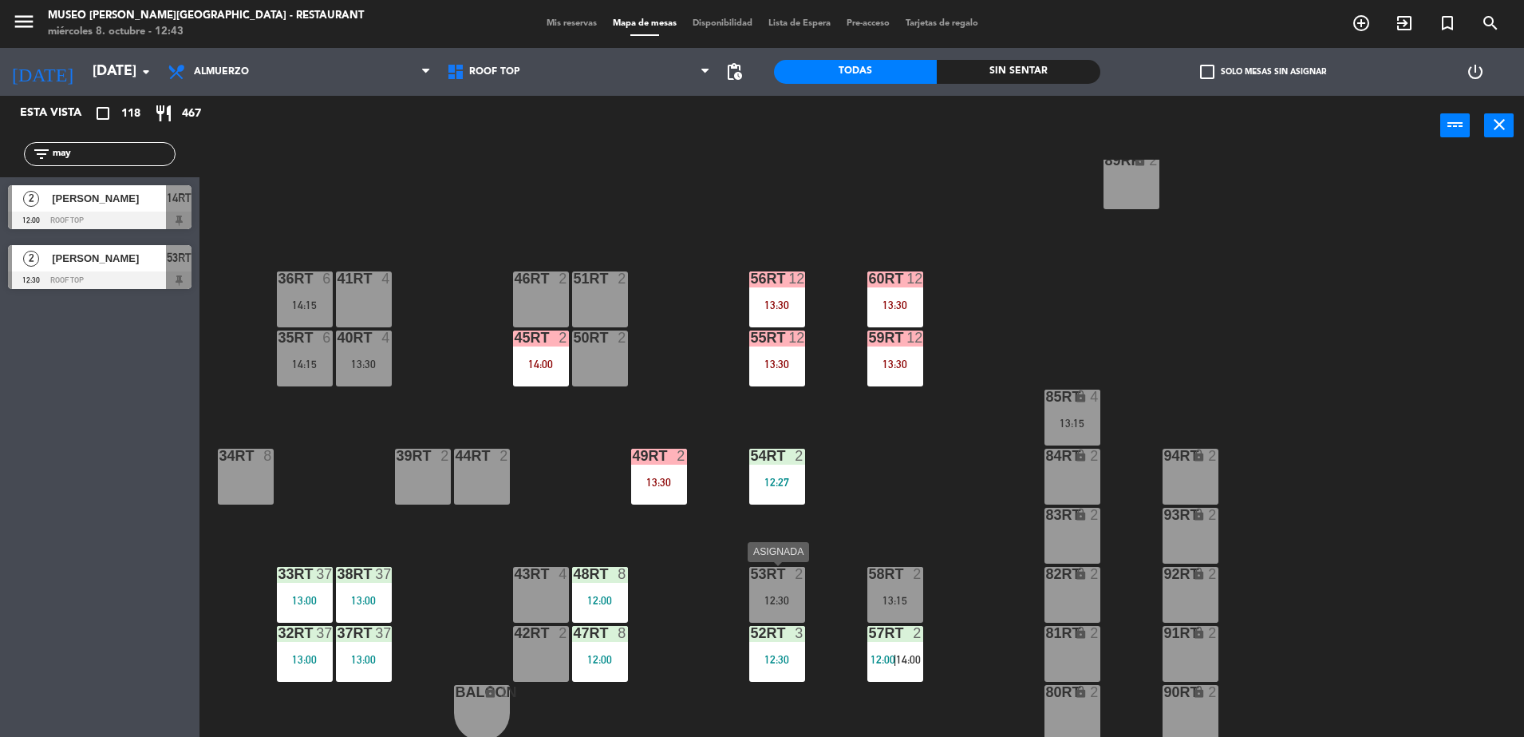
click at [775, 584] on div "53RT 2 12:30" at bounding box center [777, 595] width 56 height 56
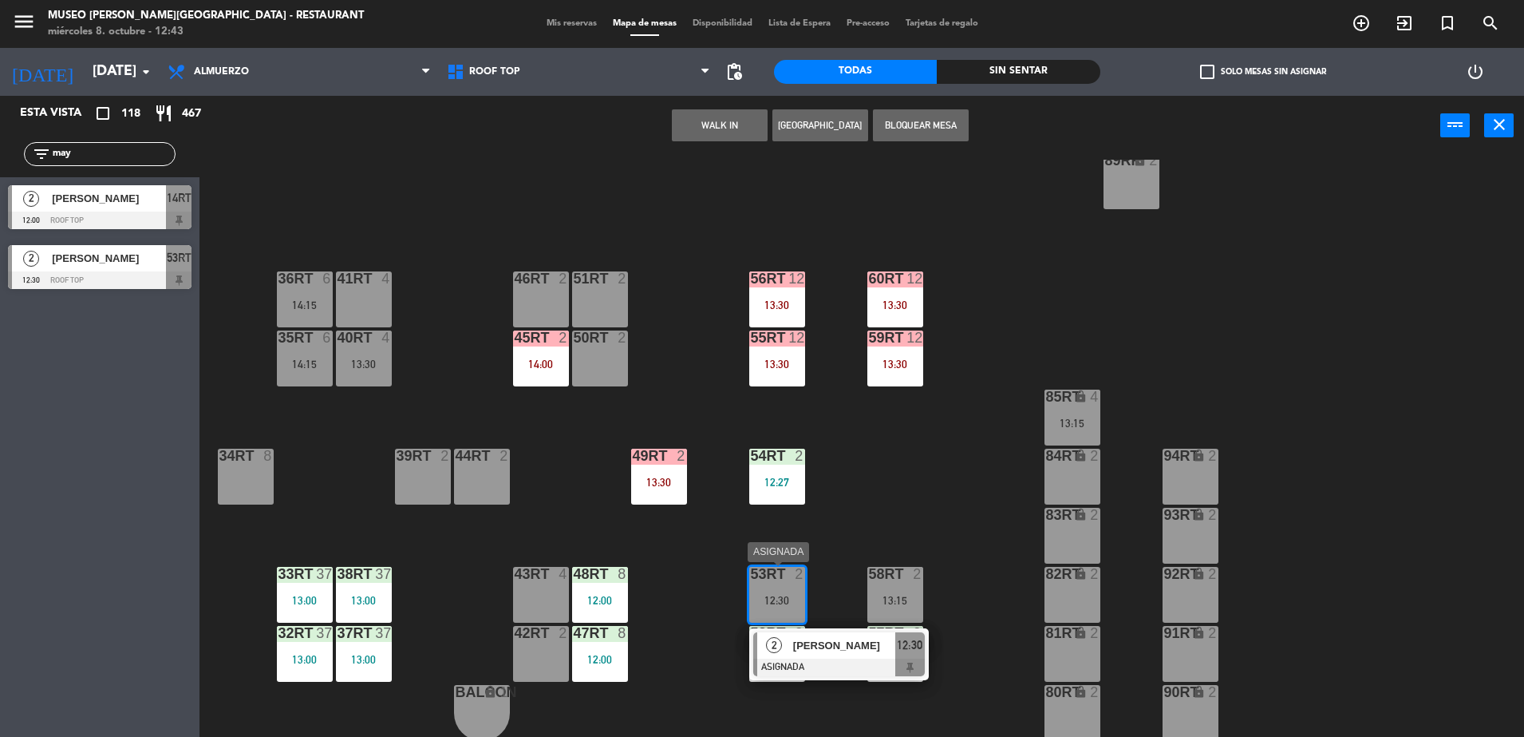
click at [832, 632] on div "[PERSON_NAME]" at bounding box center [844, 645] width 104 height 26
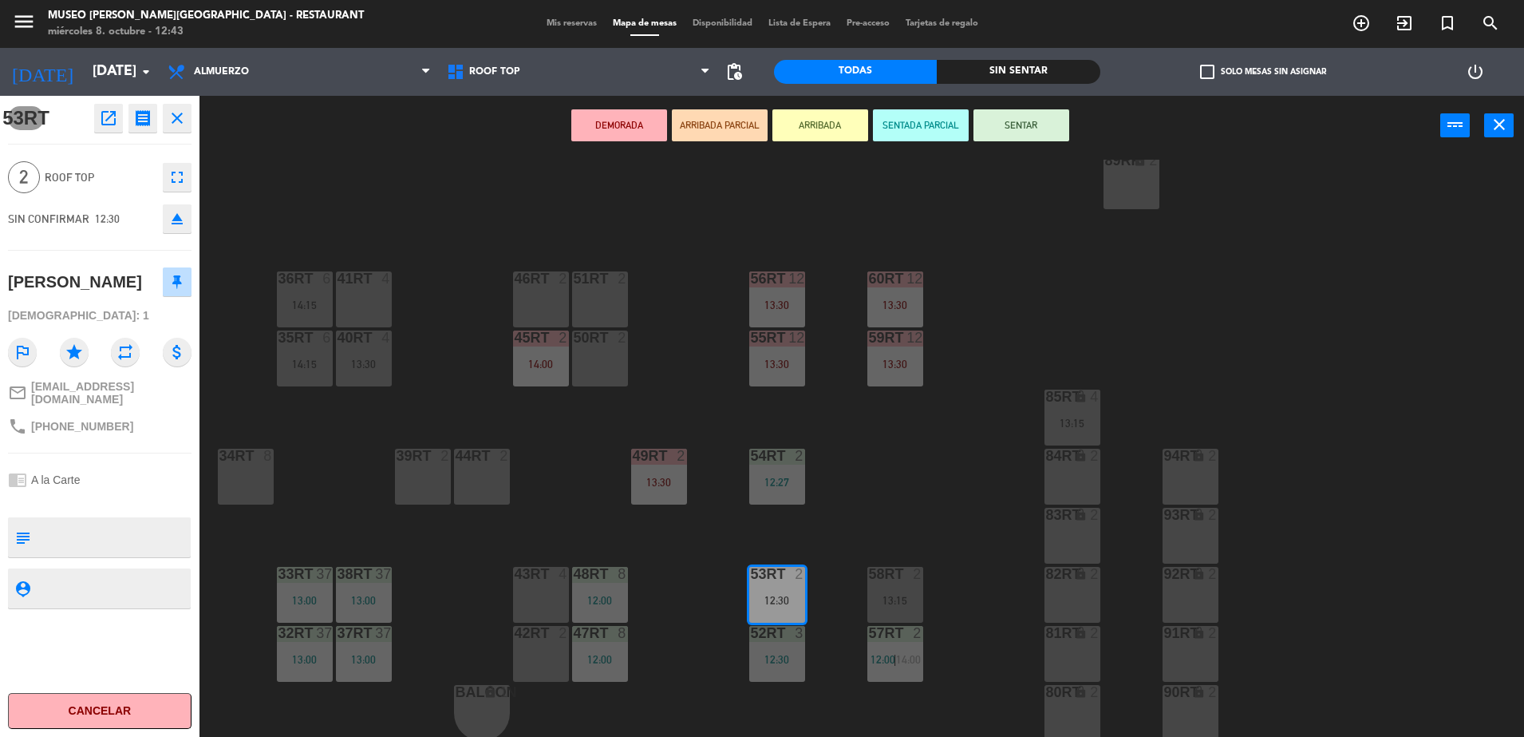
click at [728, 129] on button "ARRIBADA PARCIAL" at bounding box center [720, 125] width 96 height 32
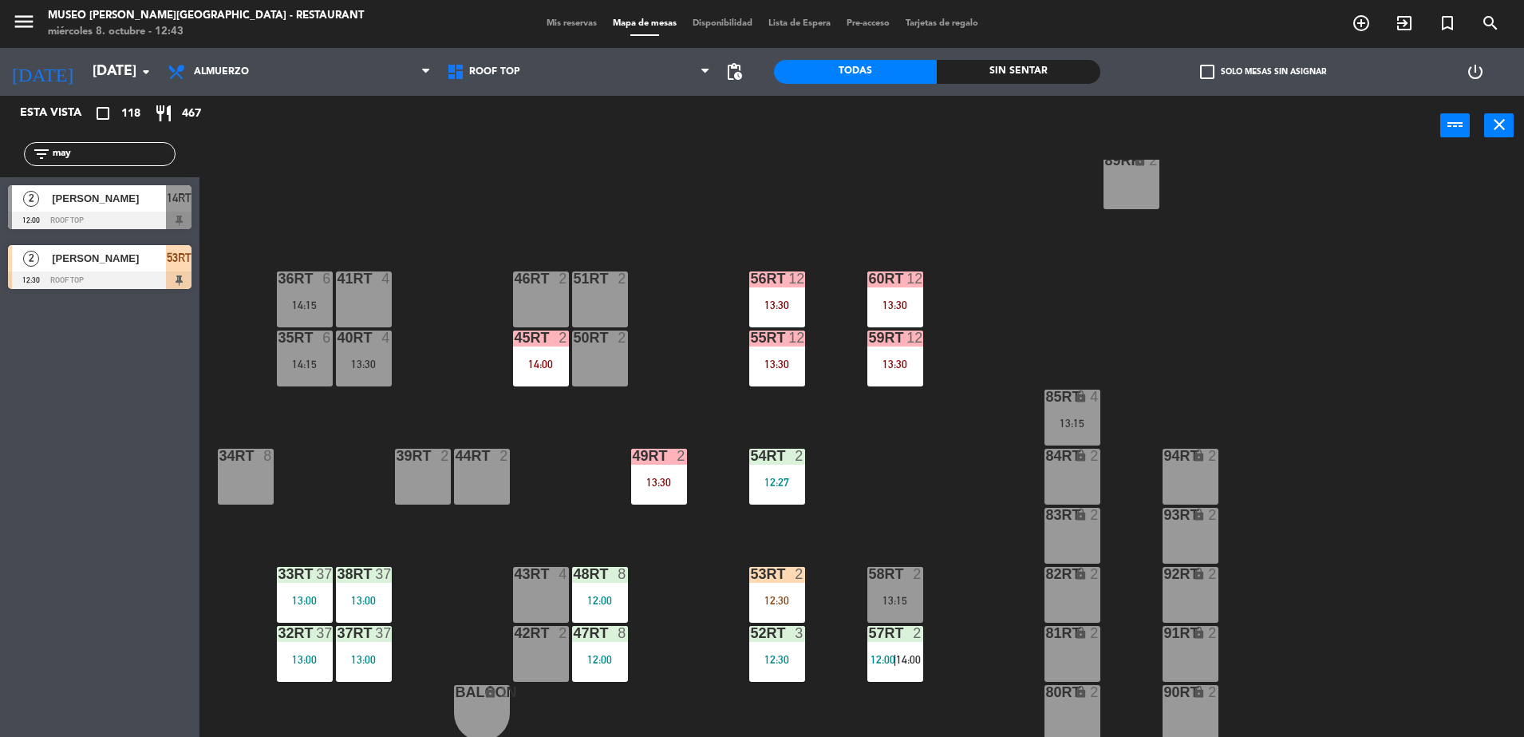
click at [572, 140] on div "power_input close" at bounding box center [820, 126] width 1241 height 61
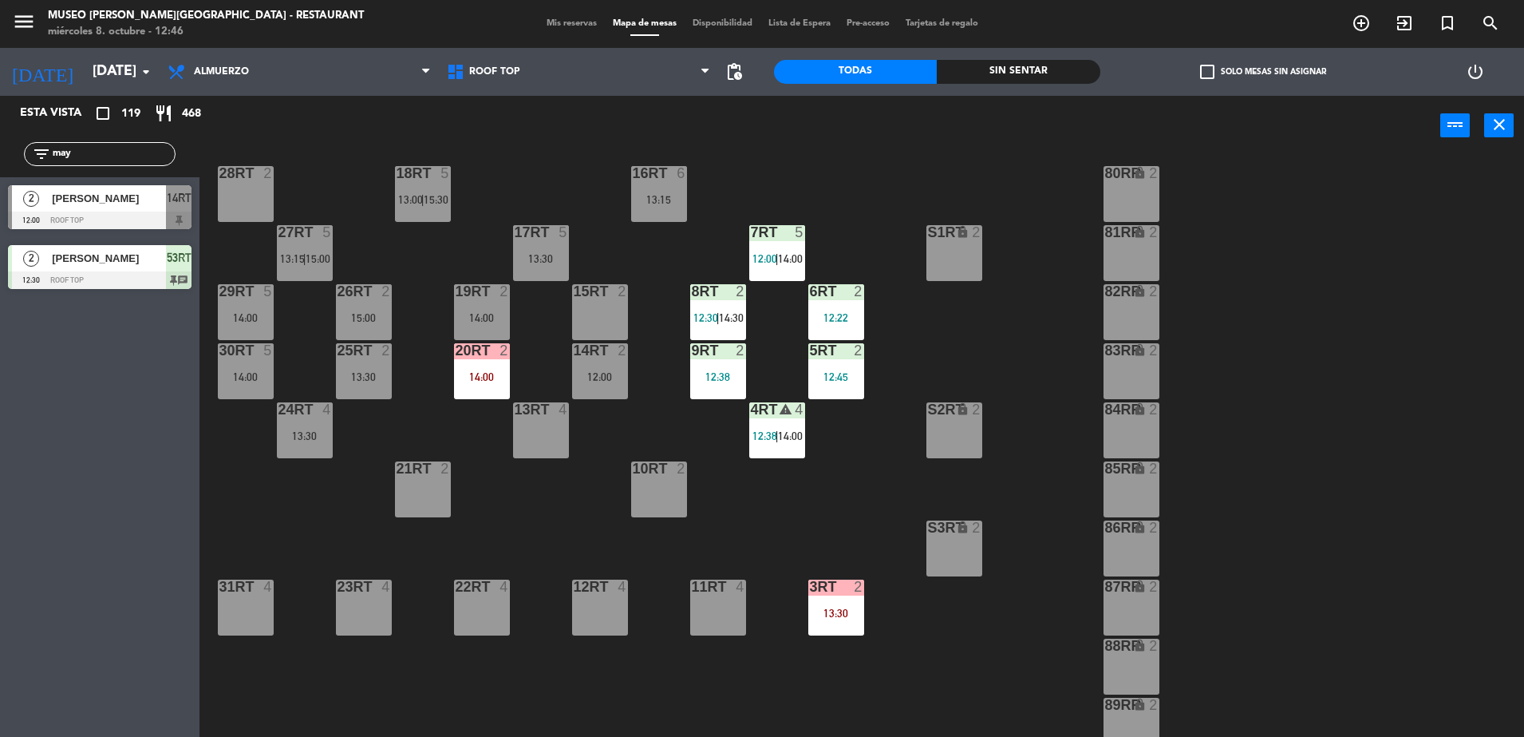
scroll to position [0, 0]
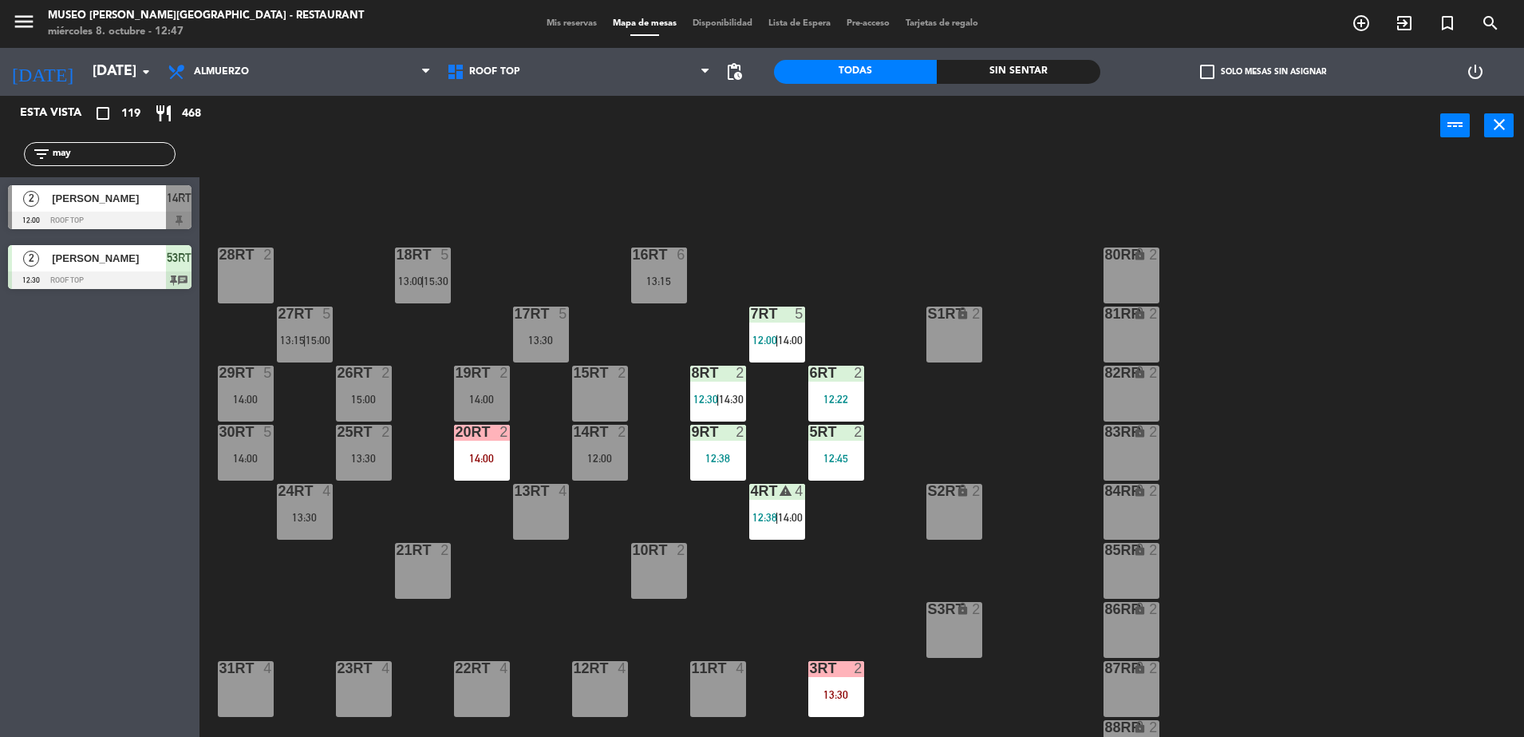
drag, startPoint x: 98, startPoint y: 151, endPoint x: -4, endPoint y: 172, distance: 104.2
click at [0, 172] on html "close × Museo [PERSON_NAME] Café - Restaurant × chrome_reader_mode Listado de R…" at bounding box center [762, 368] width 1524 height 737
type input "[PERSON_NAME]"
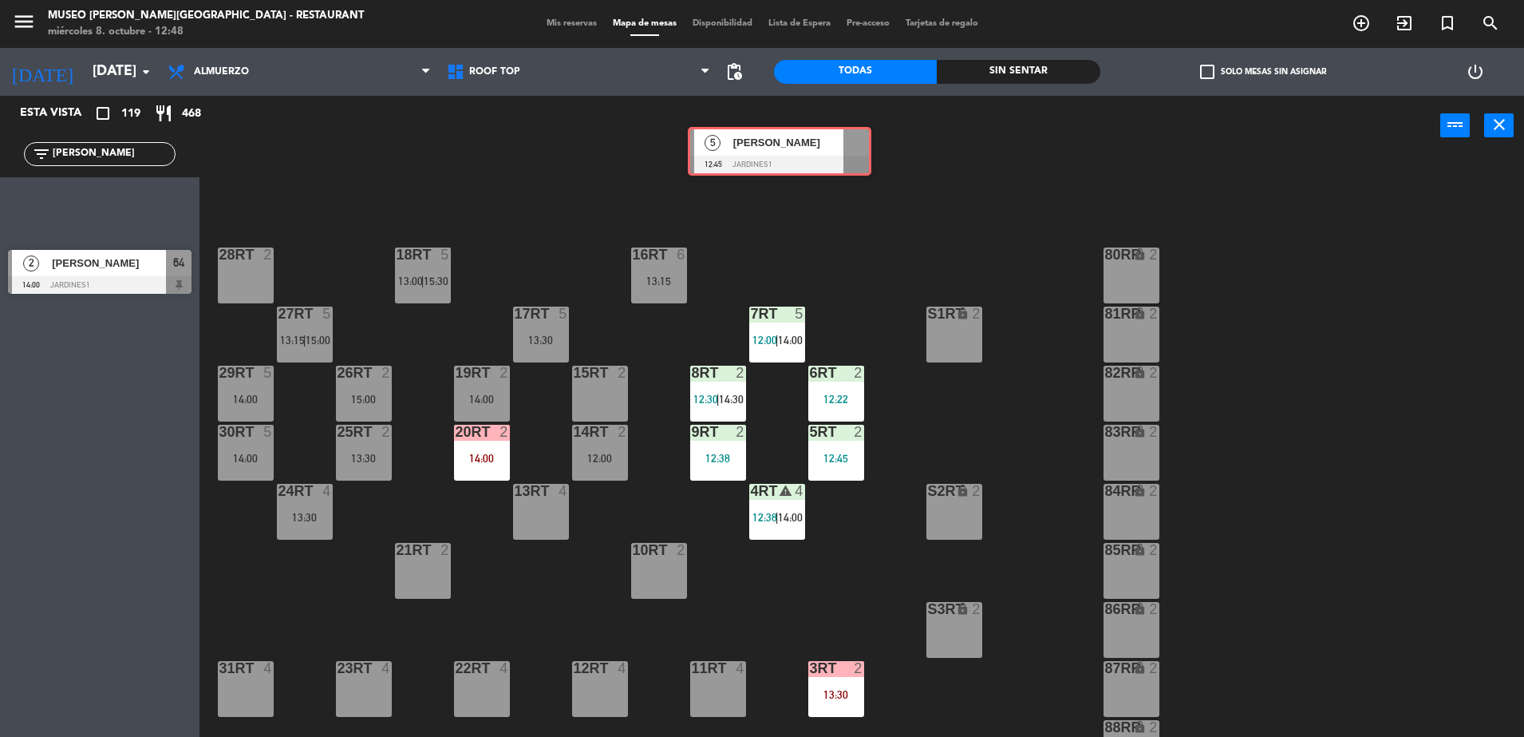
drag, startPoint x: 155, startPoint y: 199, endPoint x: 981, endPoint y: 144, distance: 827.8
click at [981, 144] on div "Esta vista crop_square 119 restaurant 468 filter_list [PERSON_NAME] 5 [PERSON_N…" at bounding box center [762, 418] width 1524 height 645
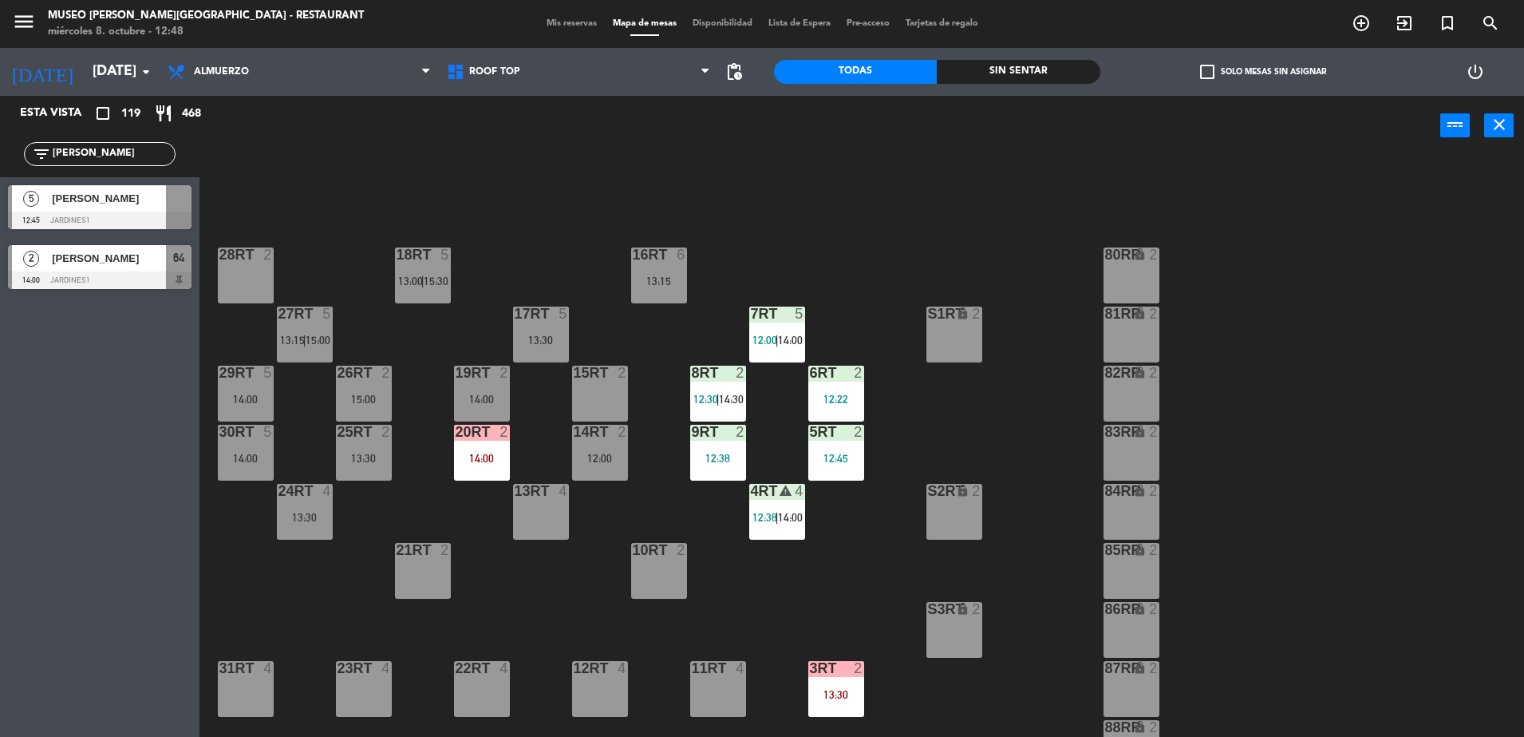
drag, startPoint x: 981, startPoint y: 144, endPoint x: 1026, endPoint y: 165, distance: 50.3
click at [1026, 165] on div "power_input close 18RT 5 13:00 | 15:30 16RT 6 13:15 28RT 2 80RR lock 2 27RT 5 1…" at bounding box center [762, 418] width 1524 height 645
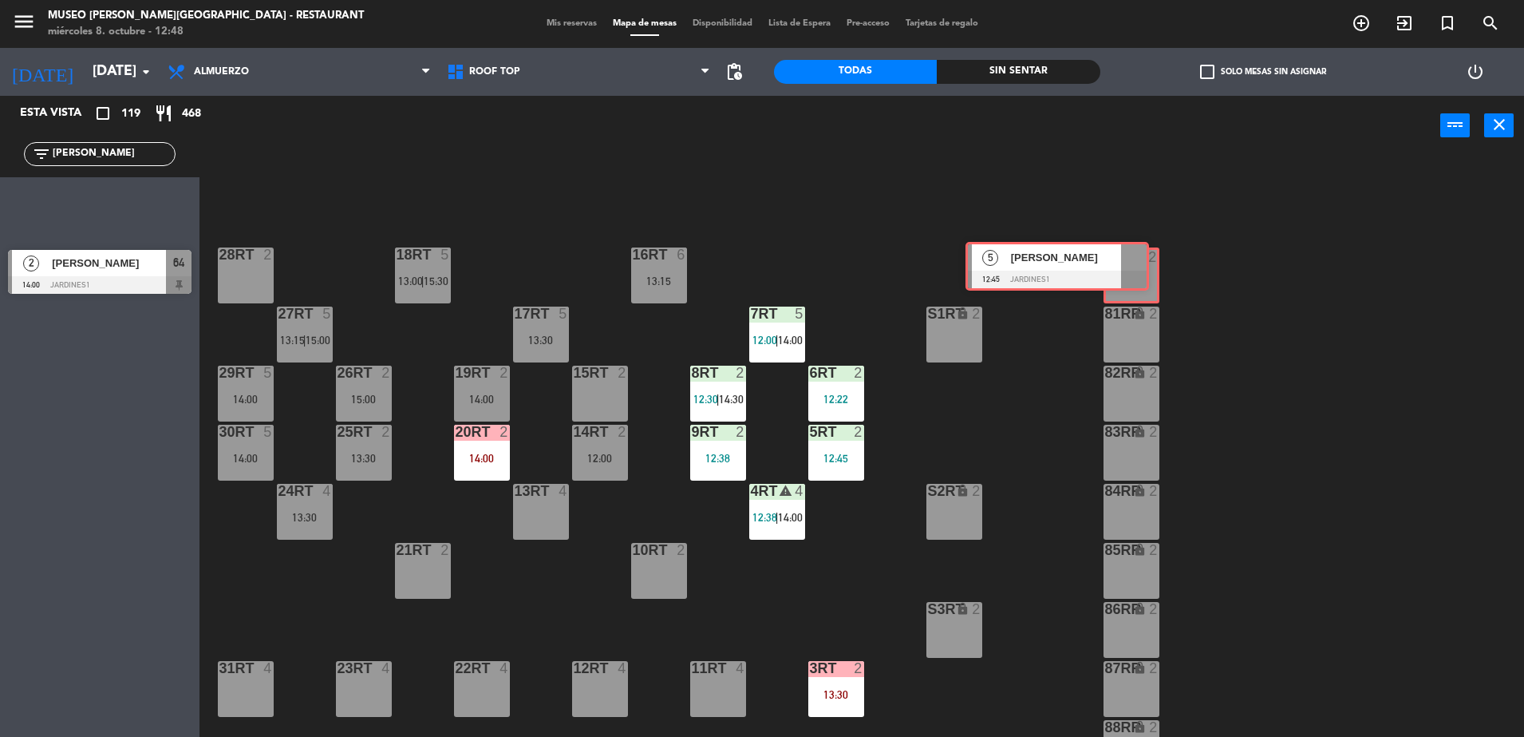
drag, startPoint x: 148, startPoint y: 210, endPoint x: 1106, endPoint y: 266, distance: 959.3
click at [1106, 266] on div "Esta vista crop_square 119 restaurant 468 filter_list [PERSON_NAME] 5 [PERSON_N…" at bounding box center [762, 418] width 1524 height 645
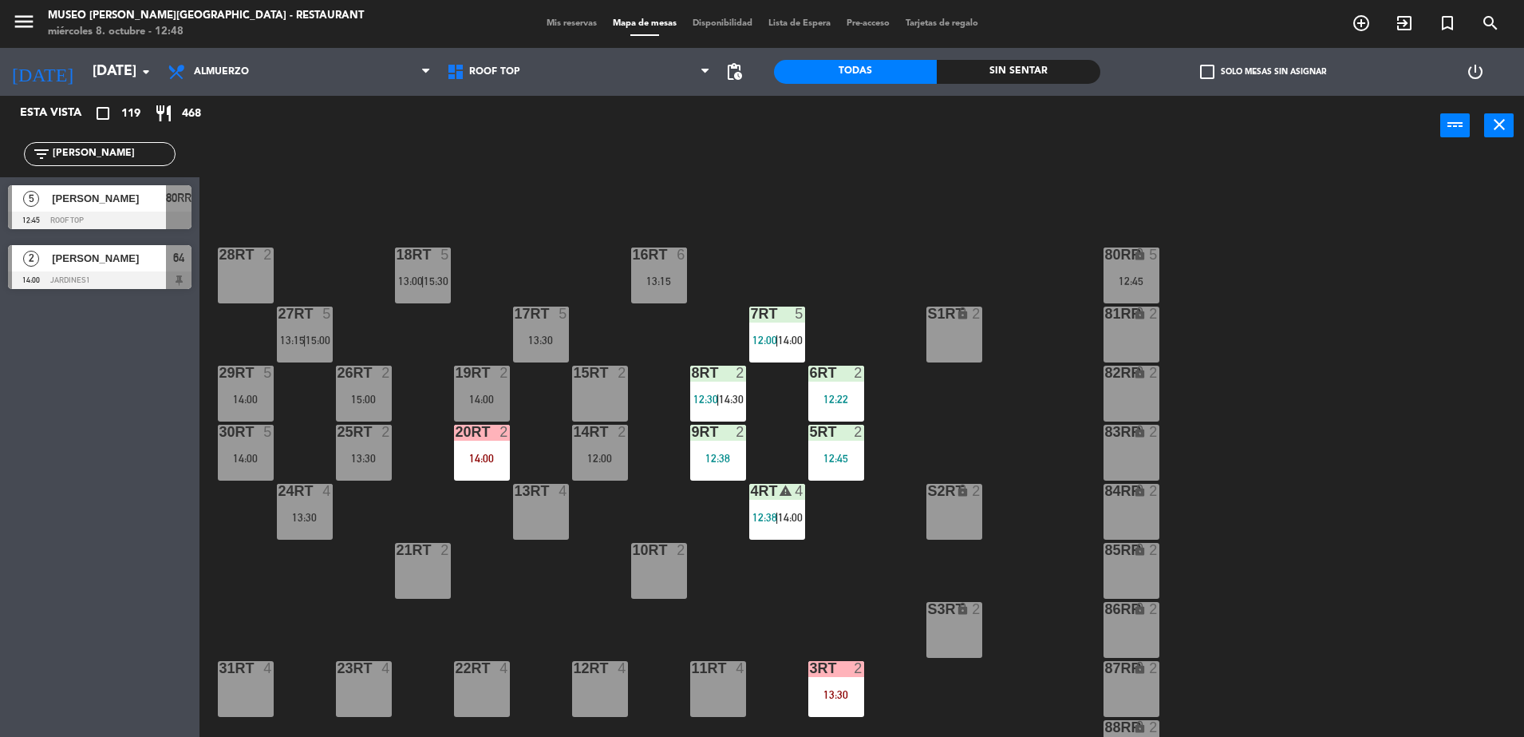
click at [662, 259] on div at bounding box center [659, 254] width 26 height 14
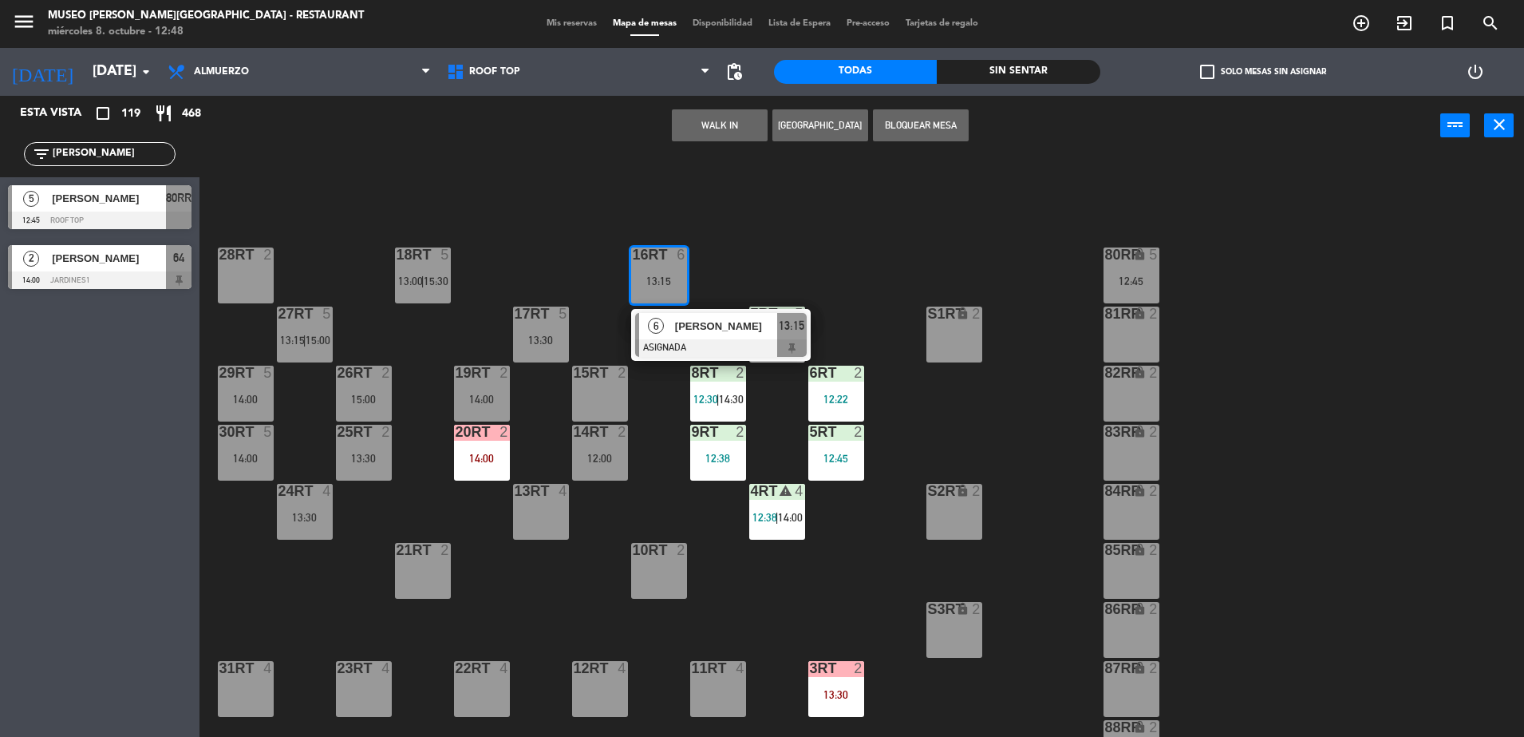
click at [1164, 266] on div "18RT 5 13:00 | 15:30 16RT 6 13:15 6 [PERSON_NAME] ASIGNADA 13:15 28RT 2 80RR lo…" at bounding box center [870, 450] width 1310 height 581
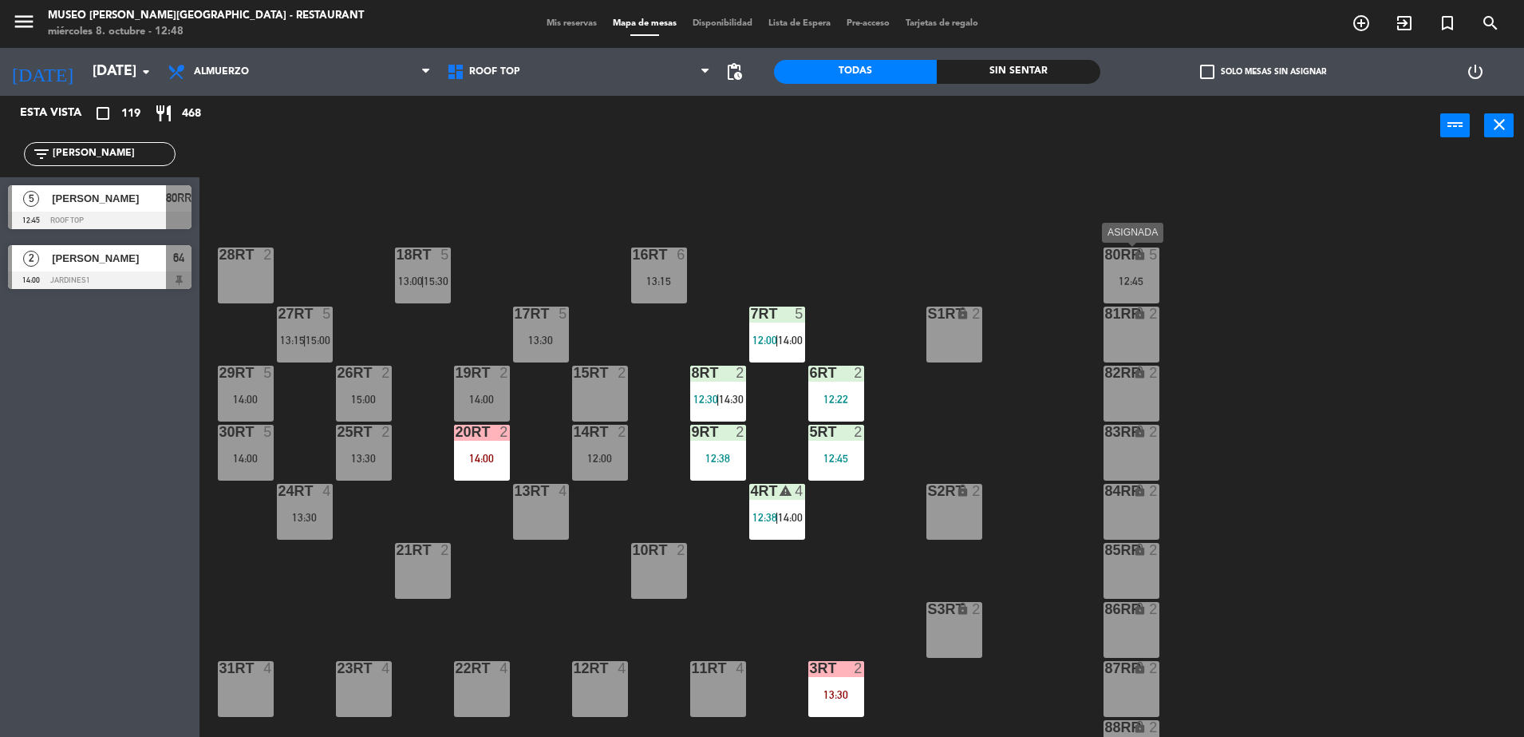
click at [1130, 277] on div "12:45" at bounding box center [1132, 280] width 56 height 11
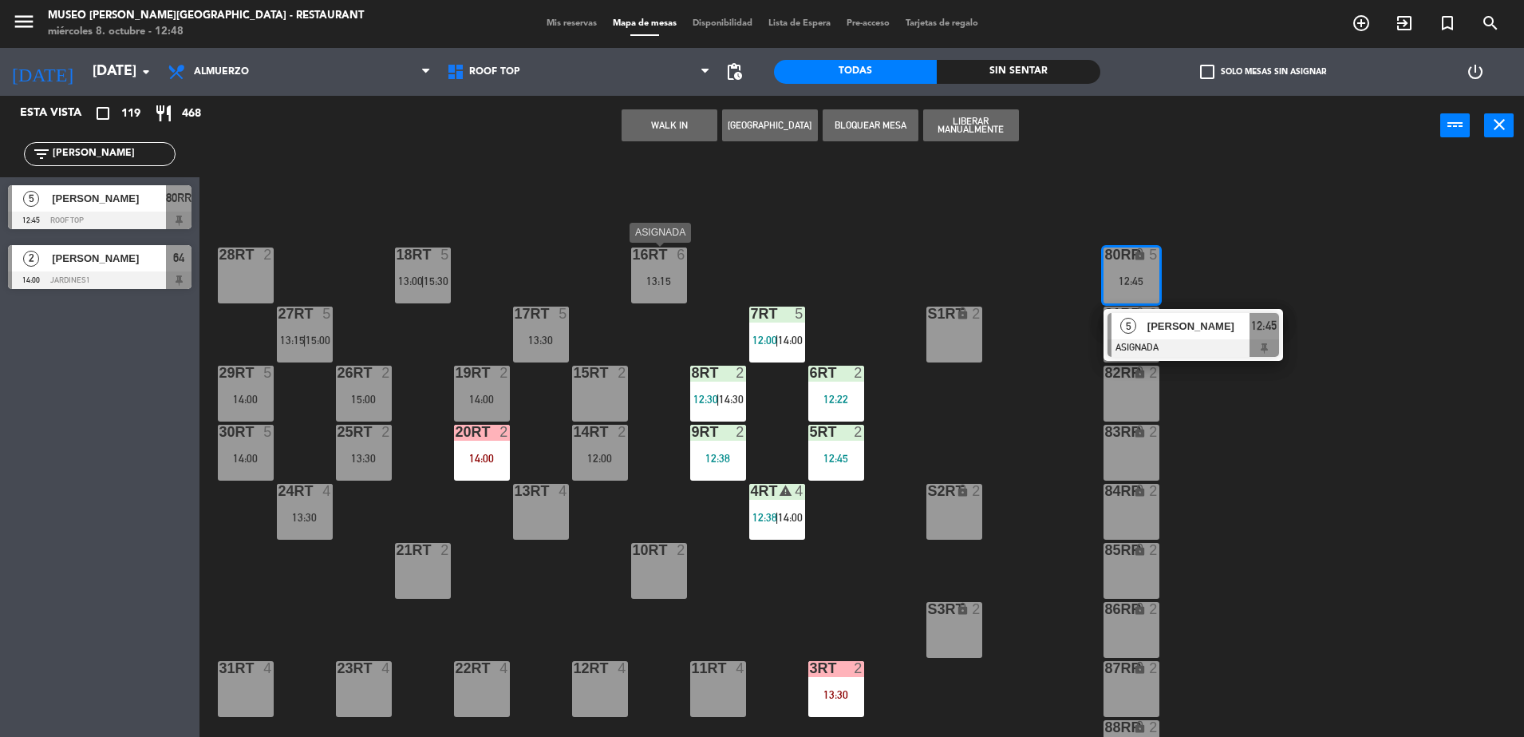
click at [675, 269] on div "16RT 6 13:15" at bounding box center [659, 275] width 56 height 56
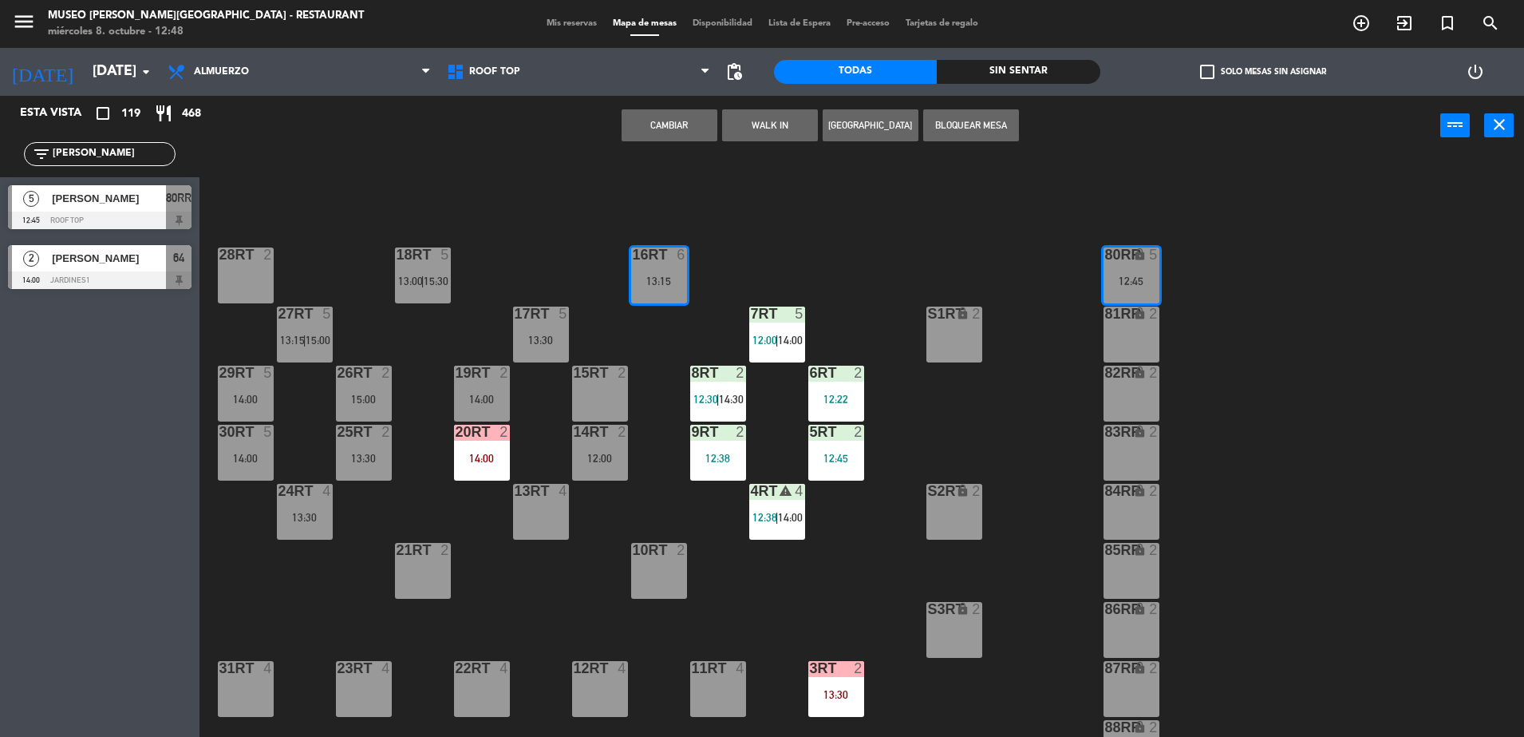
click at [685, 124] on button "Cambiar" at bounding box center [670, 125] width 96 height 32
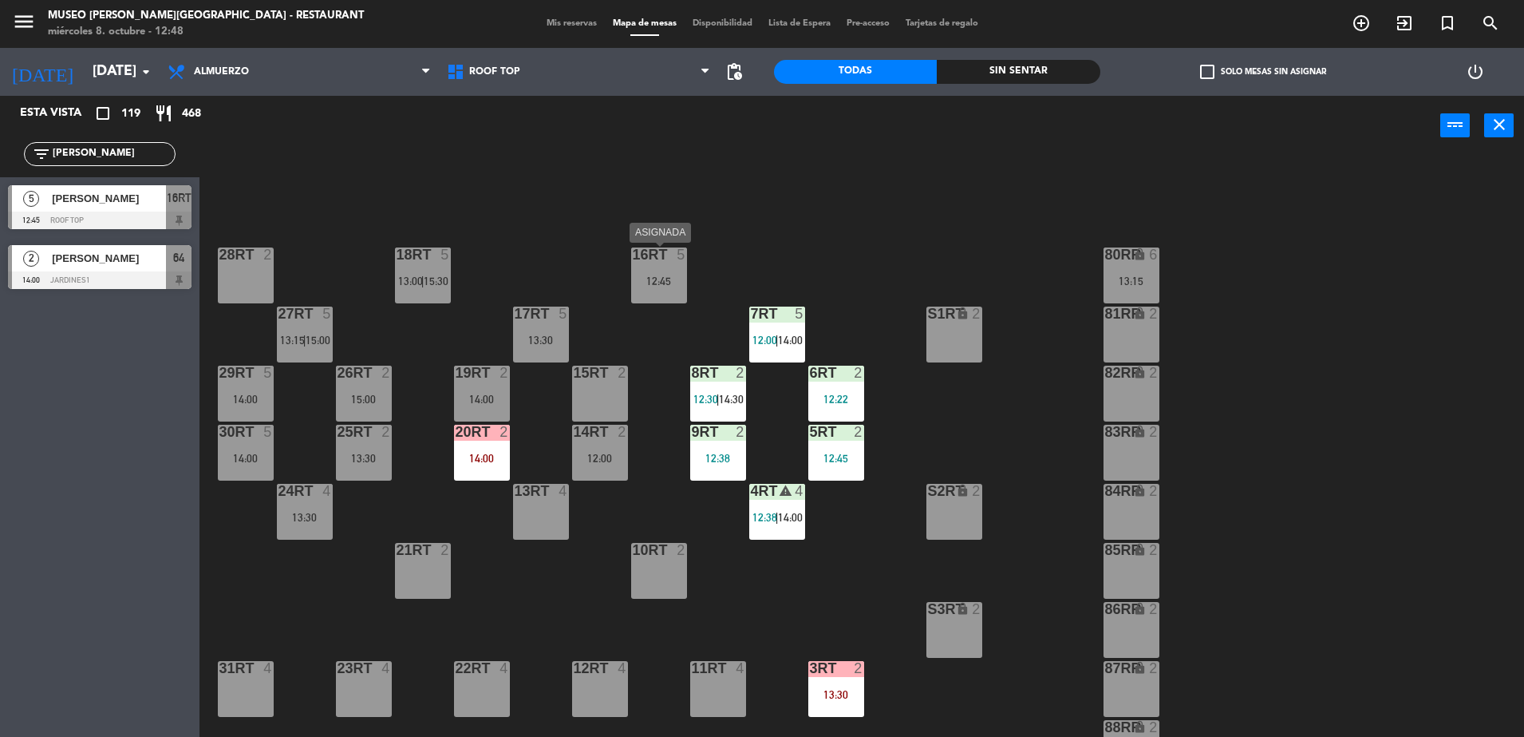
click at [647, 273] on div "16RT 5 12:45" at bounding box center [659, 275] width 56 height 56
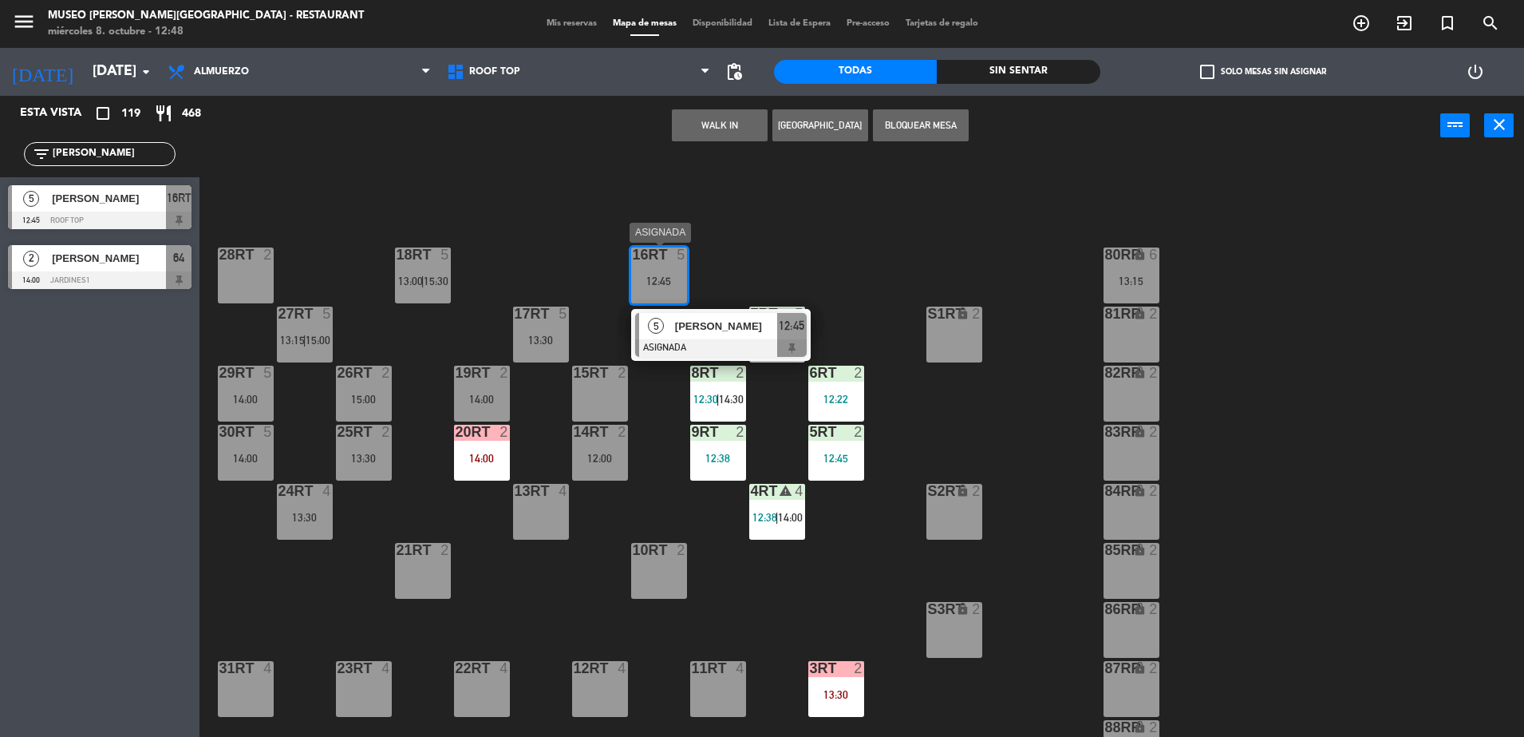
click at [706, 329] on span "[PERSON_NAME]" at bounding box center [726, 326] width 102 height 17
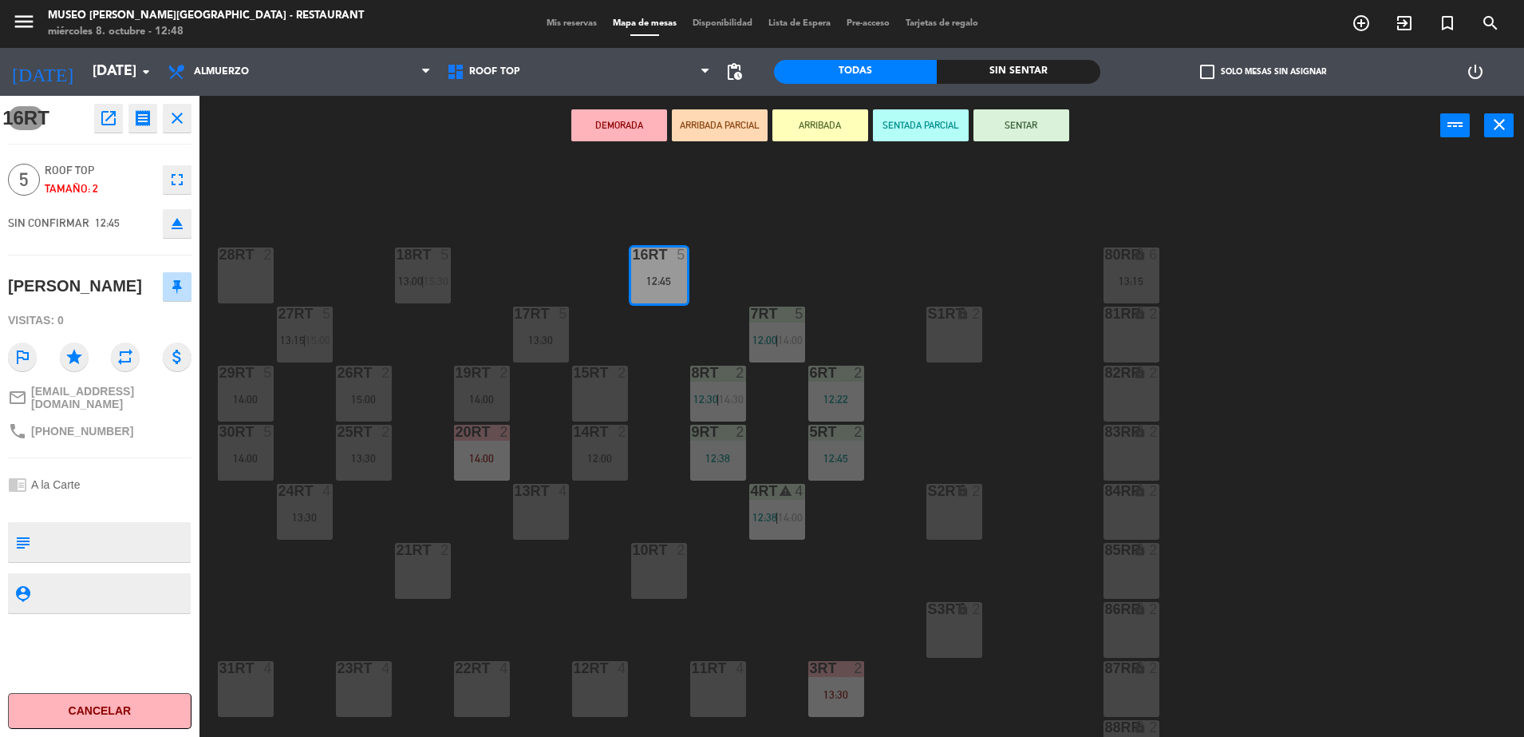
click at [721, 127] on button "ARRIBADA PARCIAL" at bounding box center [720, 125] width 96 height 32
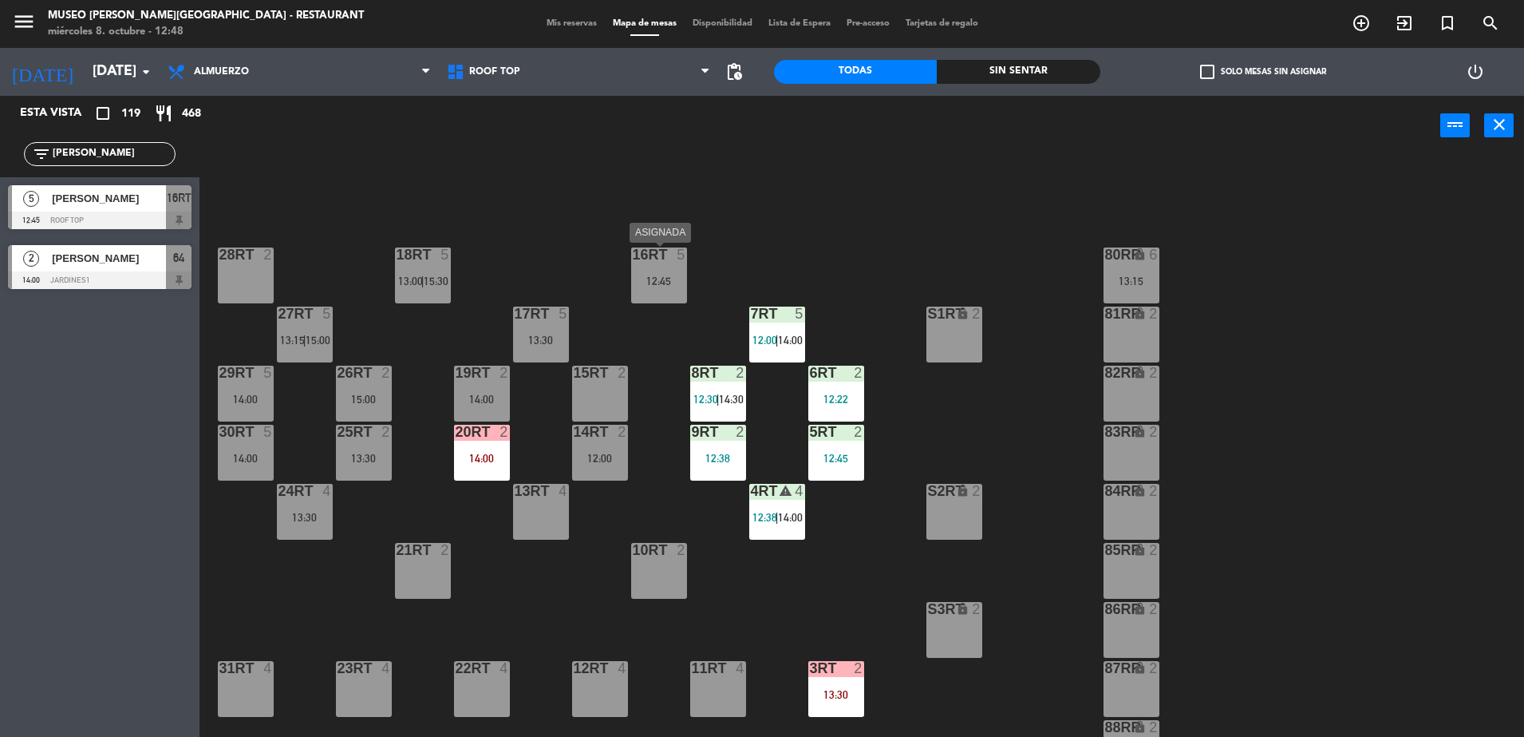
click at [659, 268] on div "16RT 5 12:45" at bounding box center [659, 275] width 56 height 56
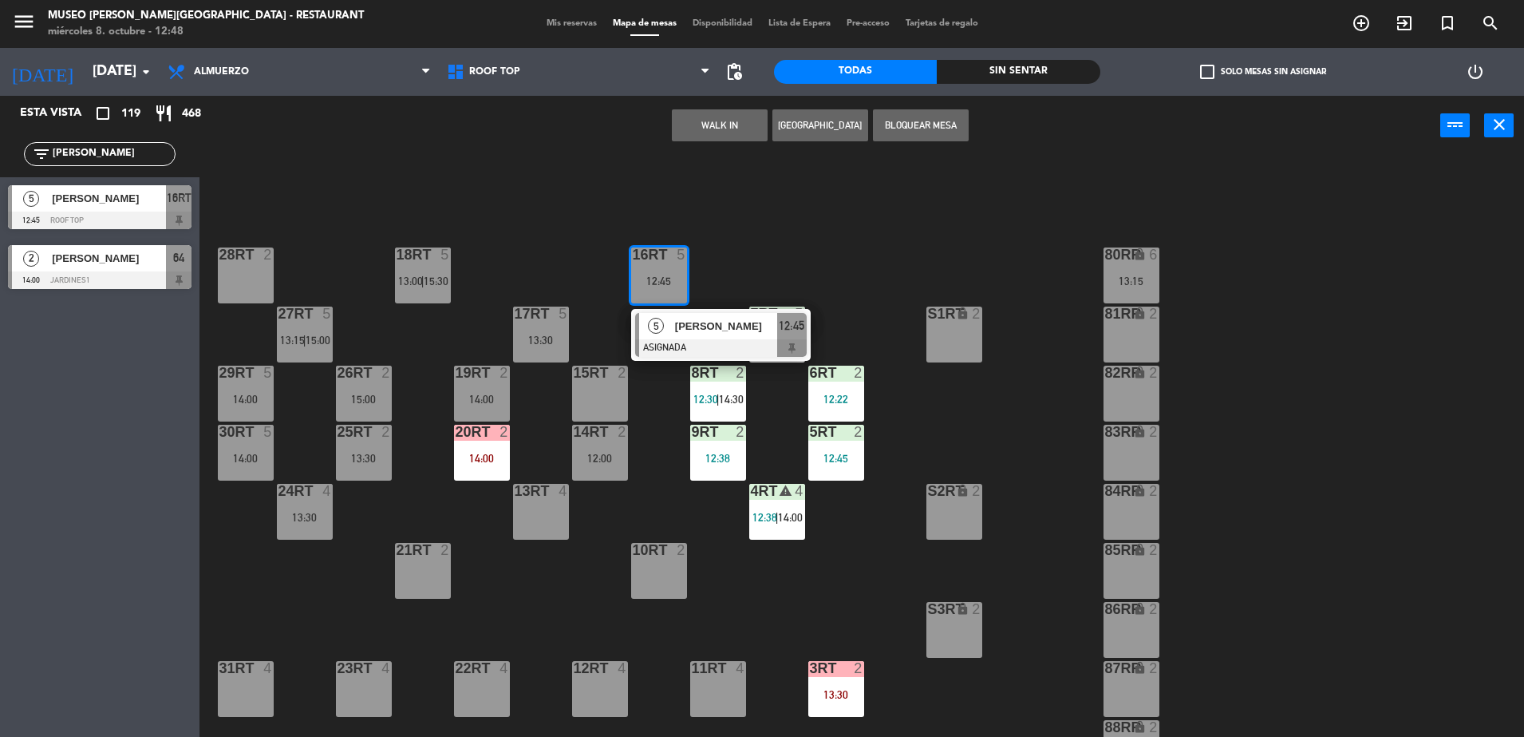
click at [775, 239] on div "18RT 5 13:00 | 15:30 16RT 5 12:45 5 [PERSON_NAME] ASIGNADA 12:45 28RT 2 80RR lo…" at bounding box center [870, 450] width 1310 height 581
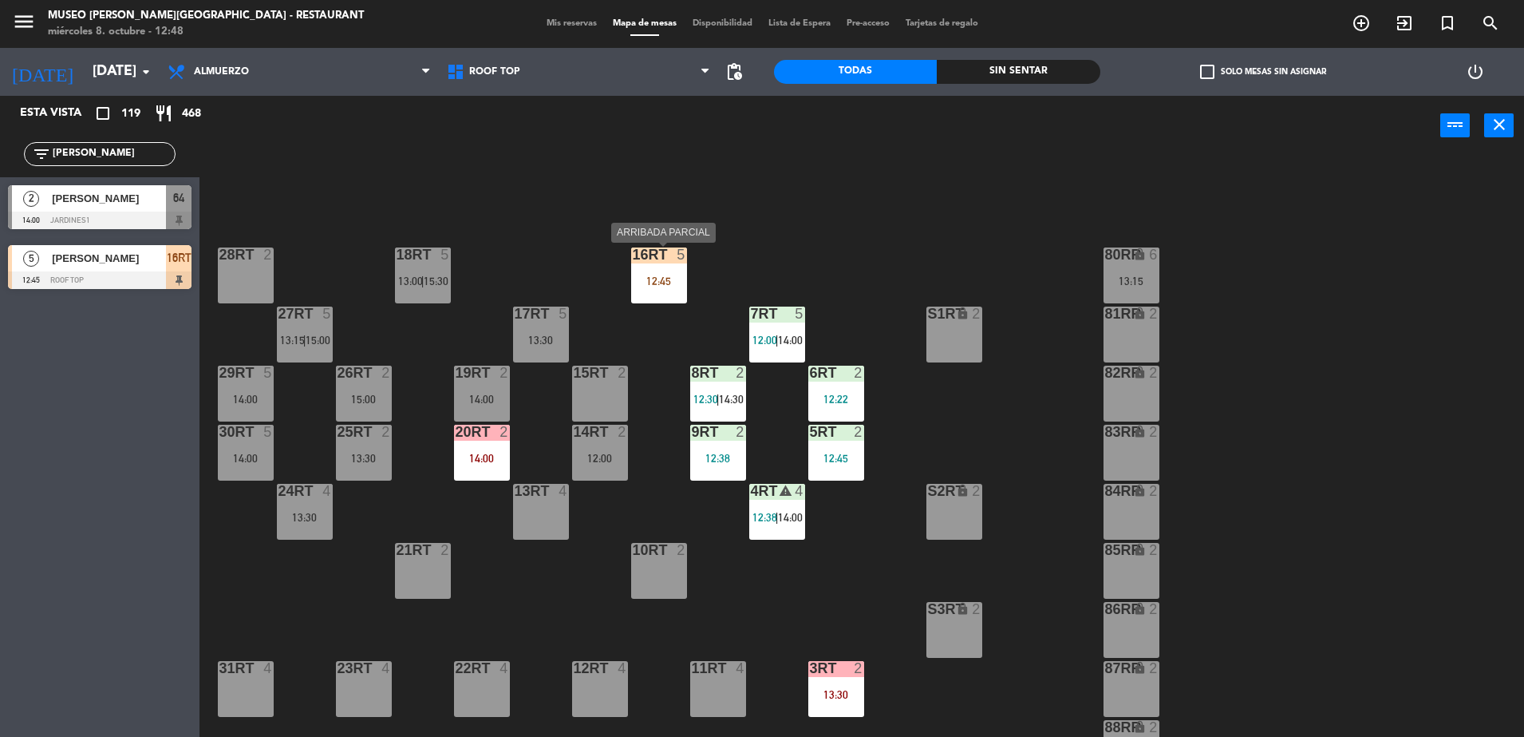
click at [641, 281] on div "12:45" at bounding box center [659, 280] width 56 height 11
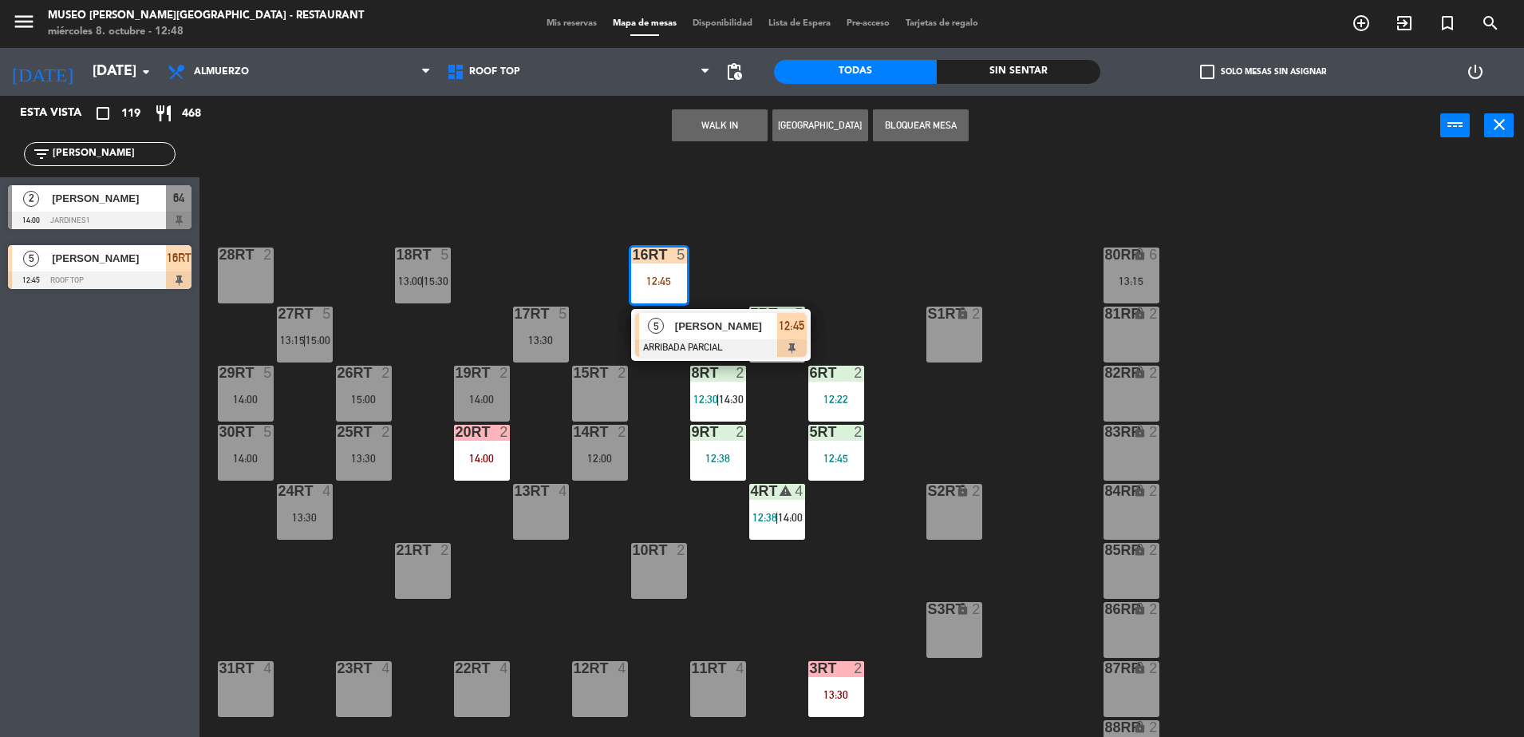
click at [761, 241] on div "18RT 5 13:00 | 15:30 16RT 5 12:45 5 [PERSON_NAME] ARRIBADA PARCIAL 12:45 28RT 2…" at bounding box center [870, 450] width 1310 height 581
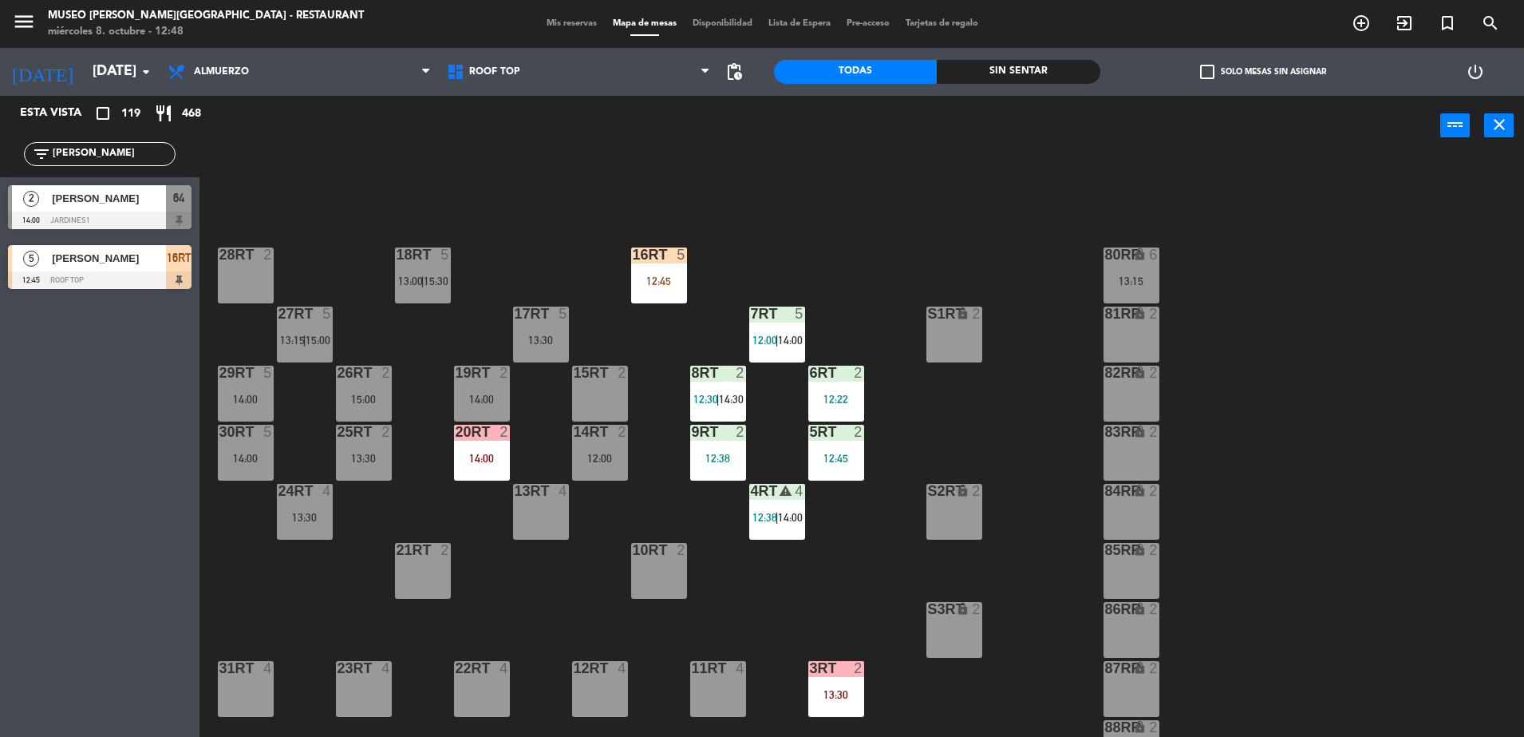
click at [668, 264] on div "16RT 5 12:45" at bounding box center [659, 275] width 56 height 56
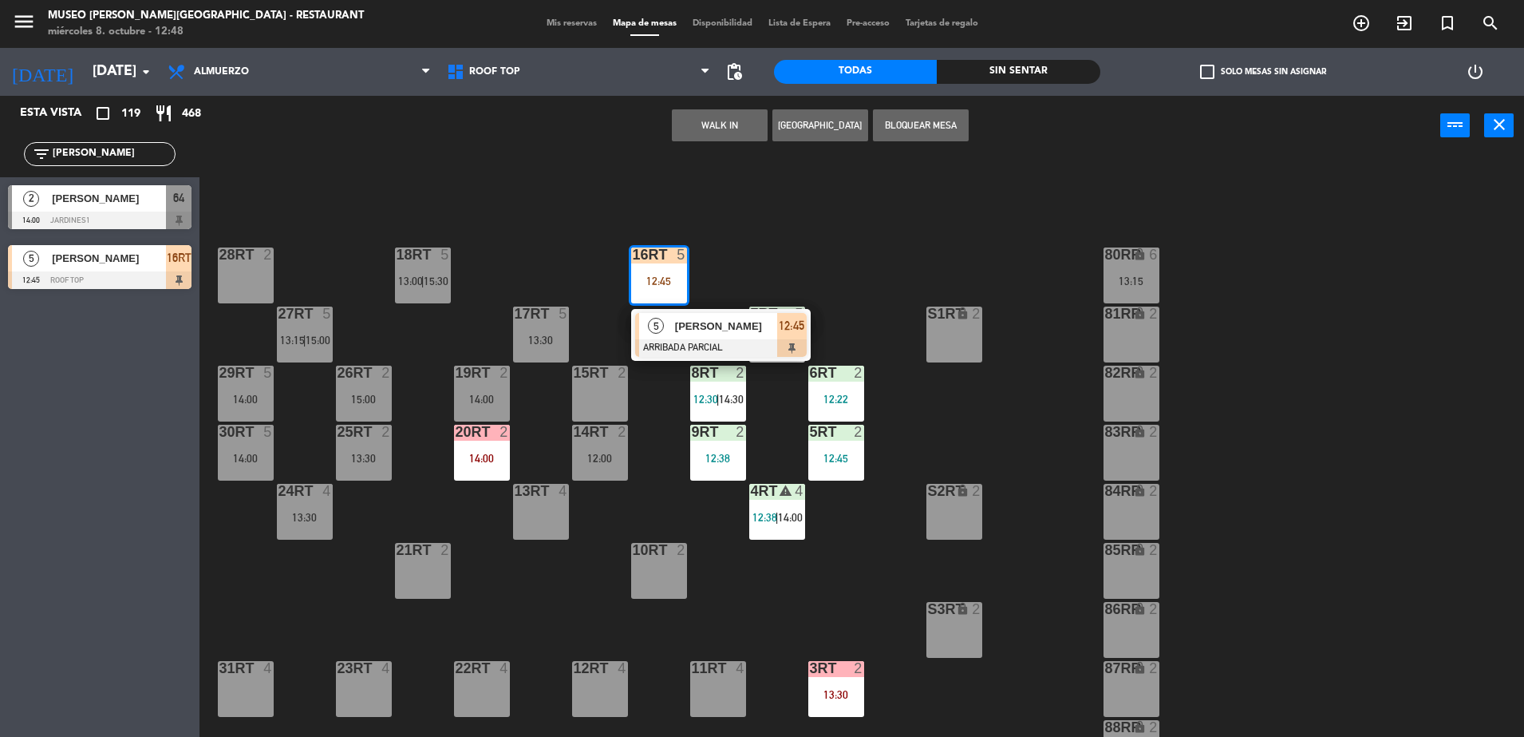
click at [706, 315] on div "[PERSON_NAME]" at bounding box center [726, 326] width 104 height 26
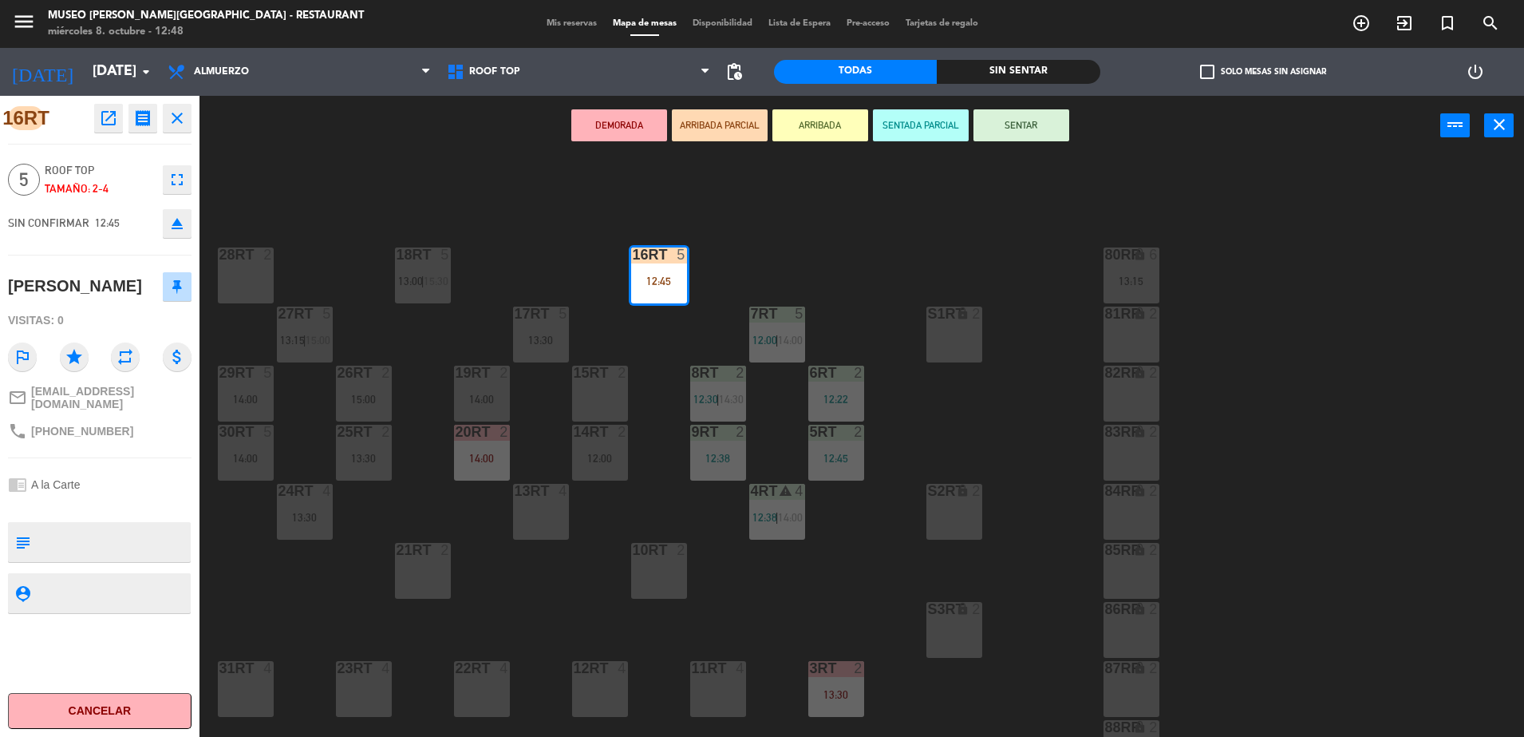
click at [787, 243] on div "18RT 5 13:00 | 15:30 16RT 5 12:45 28RT 2 80RR lock 6 13:15 27RT 5 13:15 | 15:00…" at bounding box center [870, 450] width 1310 height 581
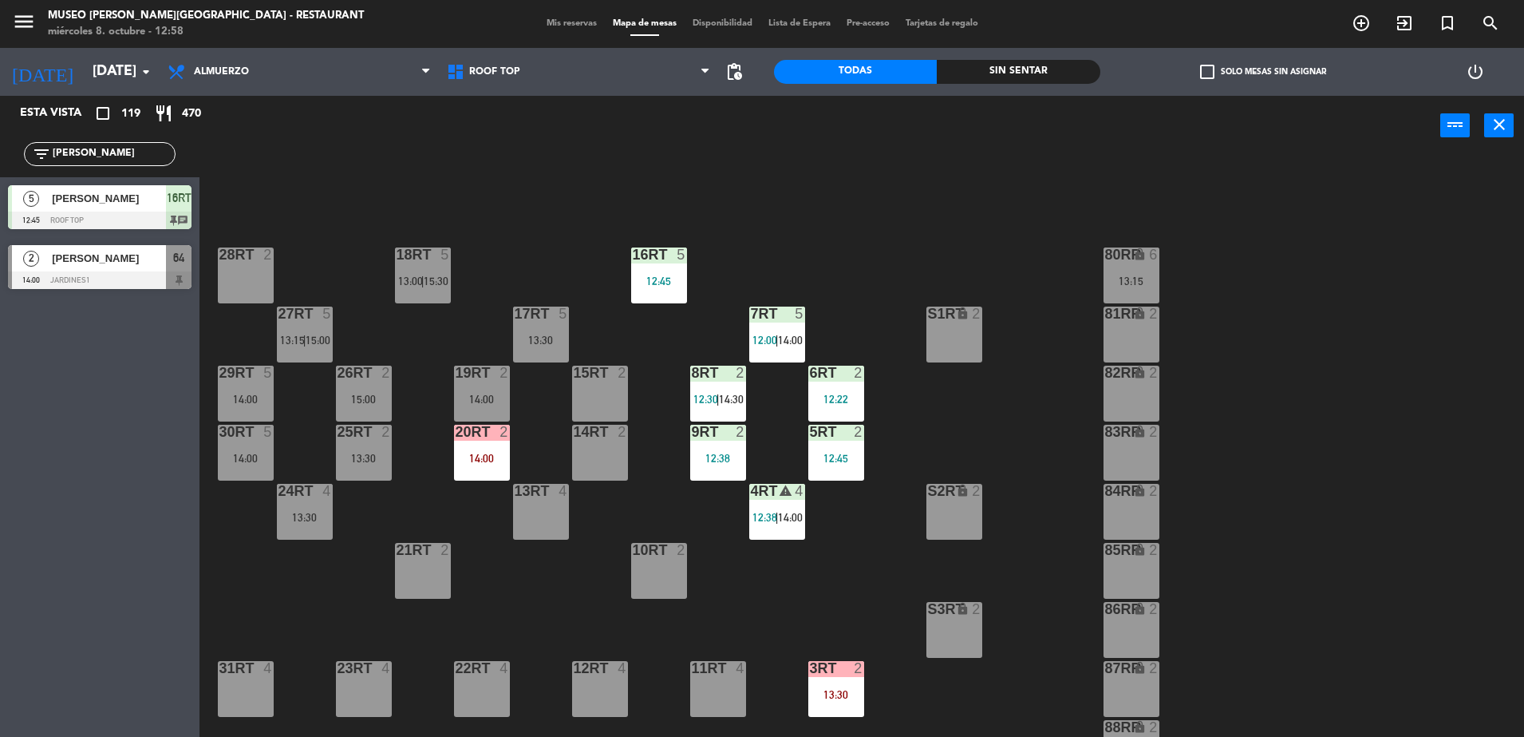
drag, startPoint x: 121, startPoint y: 156, endPoint x: 30, endPoint y: 142, distance: 91.3
click at [0, 212] on html "close × Museo [PERSON_NAME] Café - Restaurant × chrome_reader_mode Listado de R…" at bounding box center [762, 368] width 1524 height 737
type input "migu"
click at [156, 211] on div at bounding box center [100, 220] width 184 height 18
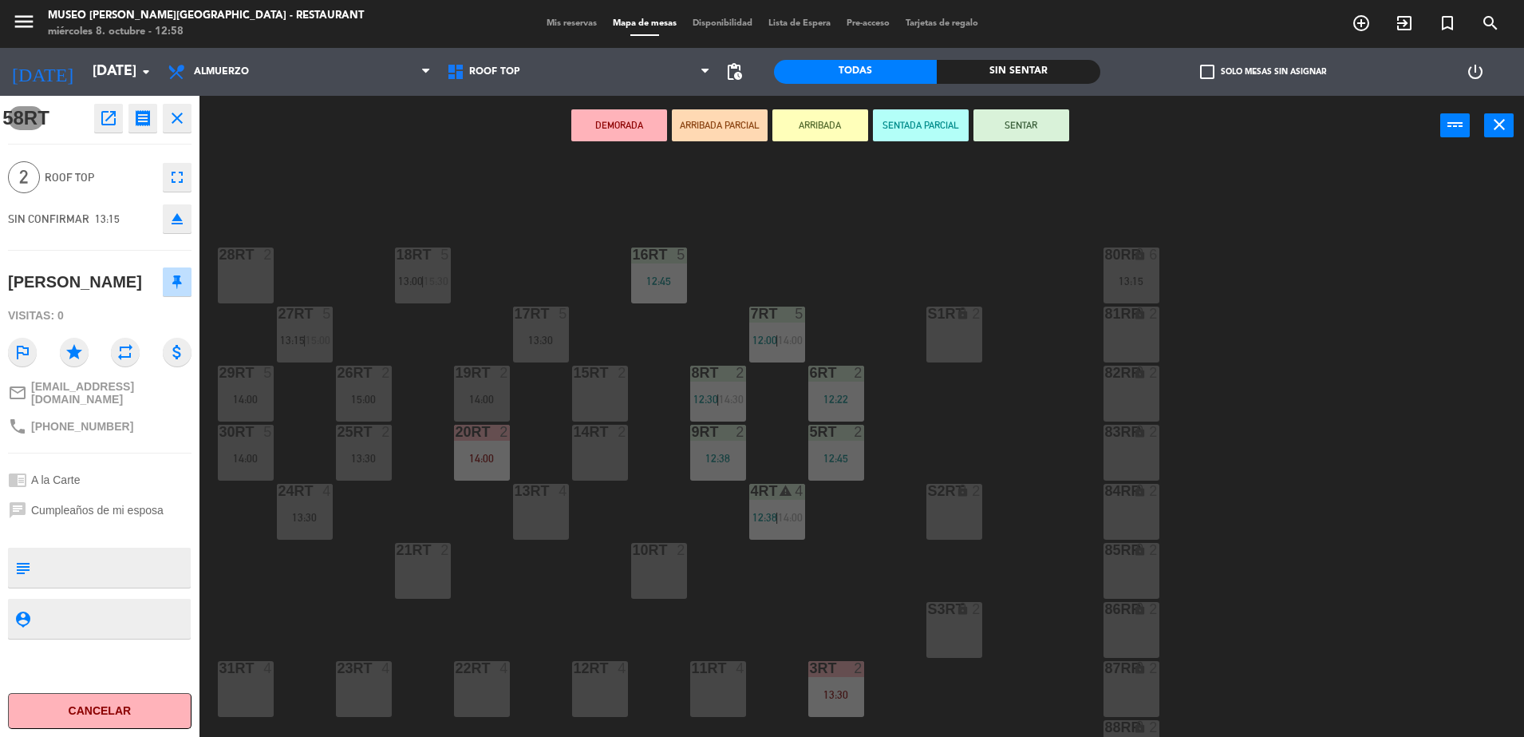
click at [723, 122] on button "ARRIBADA PARCIAL" at bounding box center [720, 125] width 96 height 32
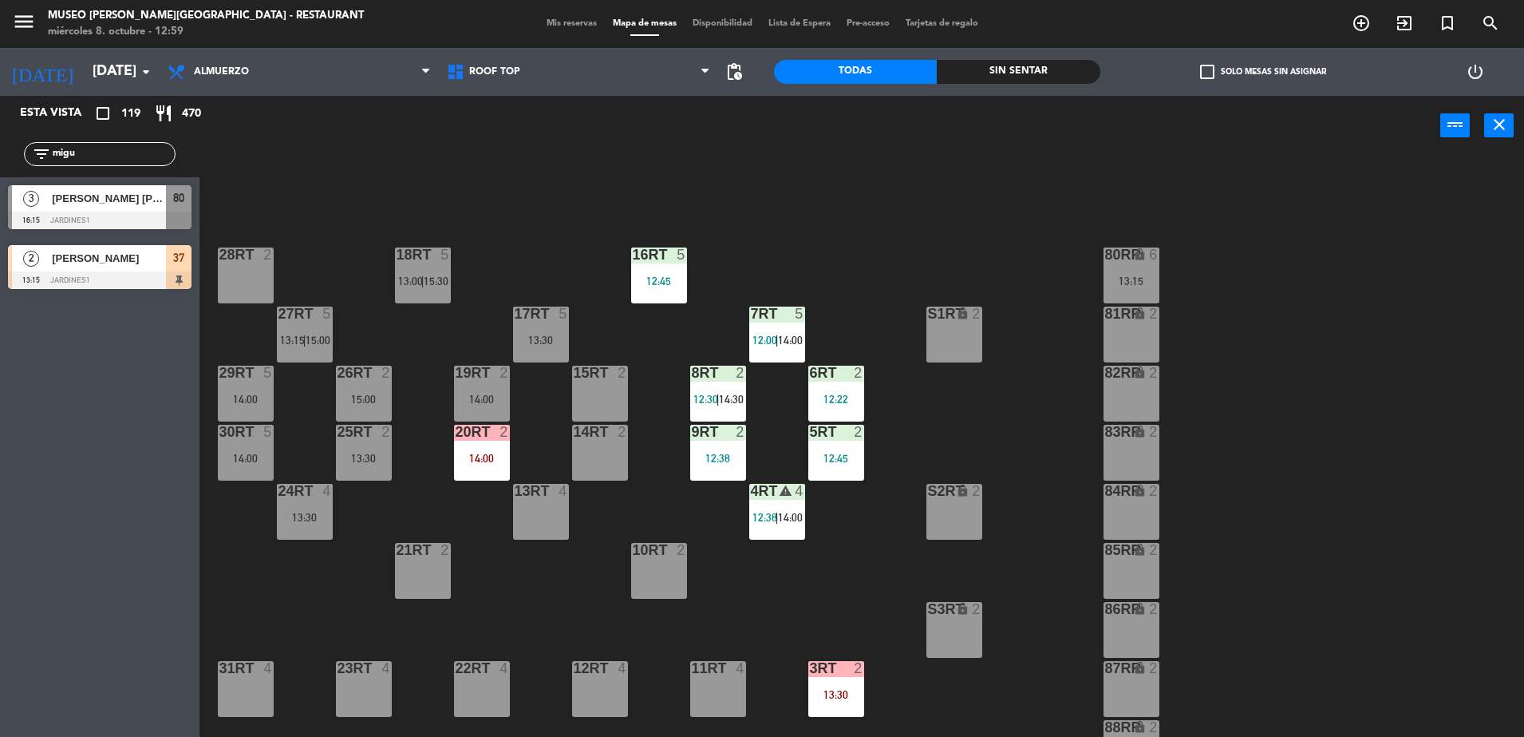
drag, startPoint x: 97, startPoint y: 159, endPoint x: 0, endPoint y: 184, distance: 100.7
click at [0, 184] on html "close × Museo [PERSON_NAME] Café - Restaurant × chrome_reader_mode Listado de R…" at bounding box center [762, 368] width 1524 height 737
type input "and"
click at [157, 197] on span "AND BEYOND" at bounding box center [109, 198] width 114 height 17
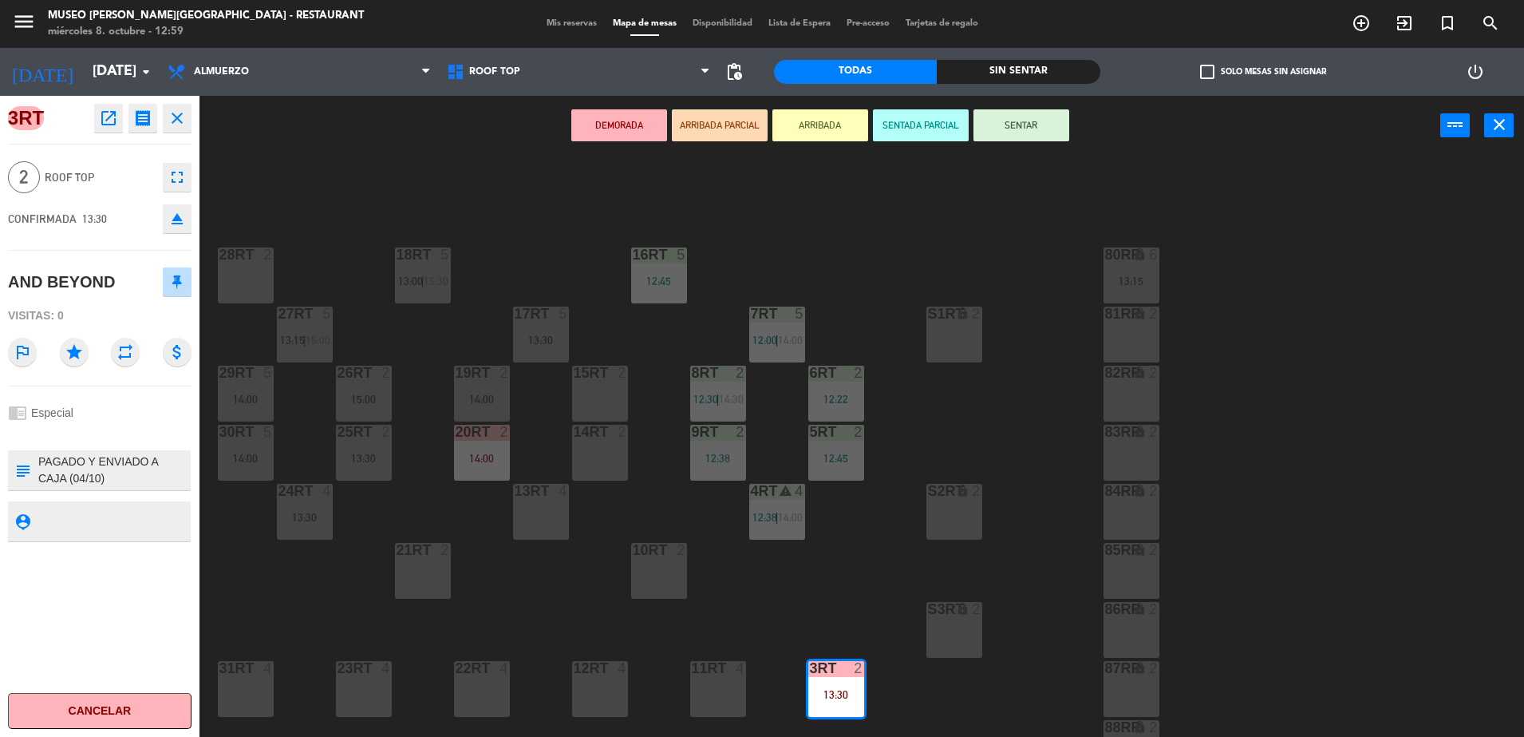
click at [117, 475] on textarea at bounding box center [113, 470] width 152 height 34
click at [156, 476] on textarea at bounding box center [113, 470] width 152 height 34
type textarea "PAGADO Y ENVIADO A CAJA (04/10) PLS RSVAR CAFE DEL MUSEO - [PERSON_NAME] xX2 (P…"
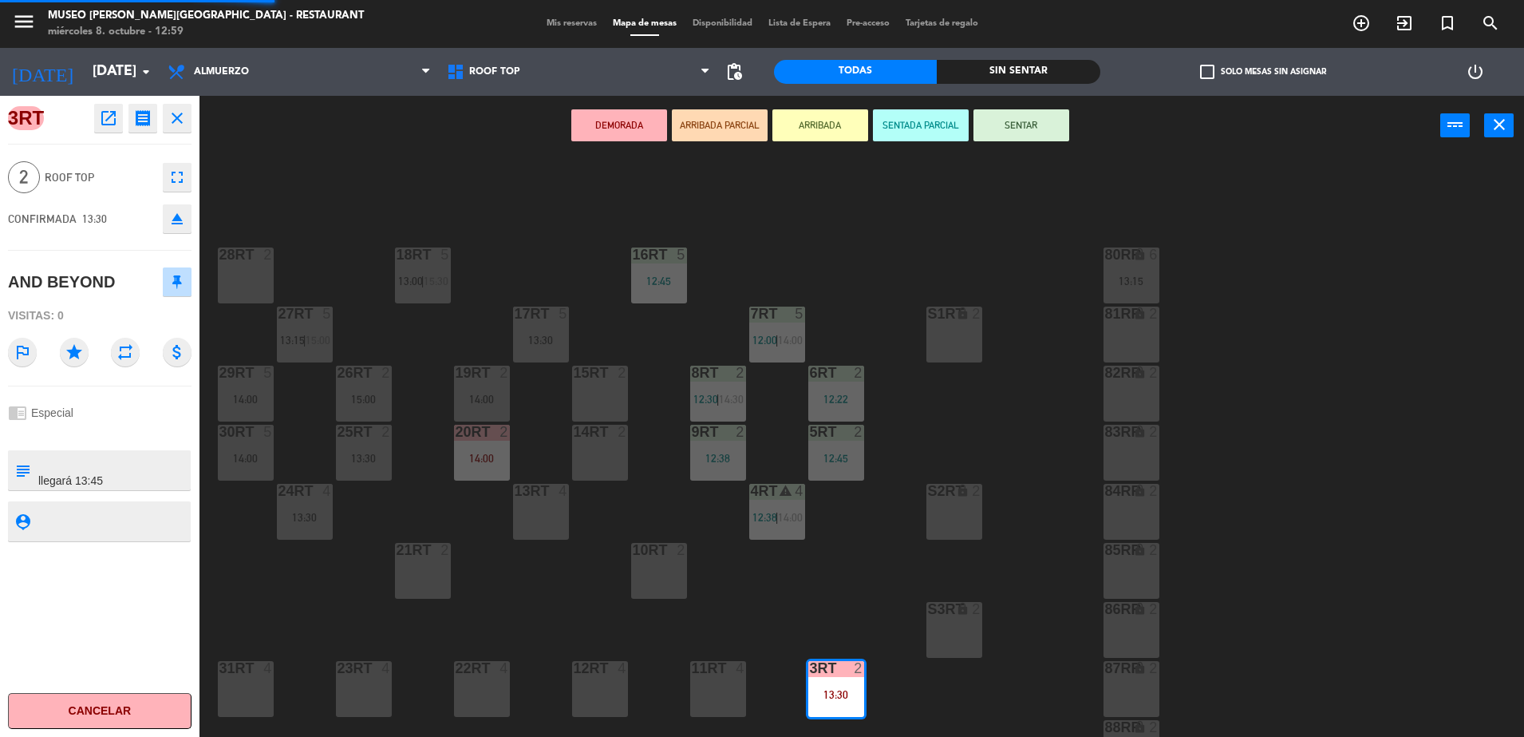
click at [108, 434] on div at bounding box center [100, 433] width 184 height 11
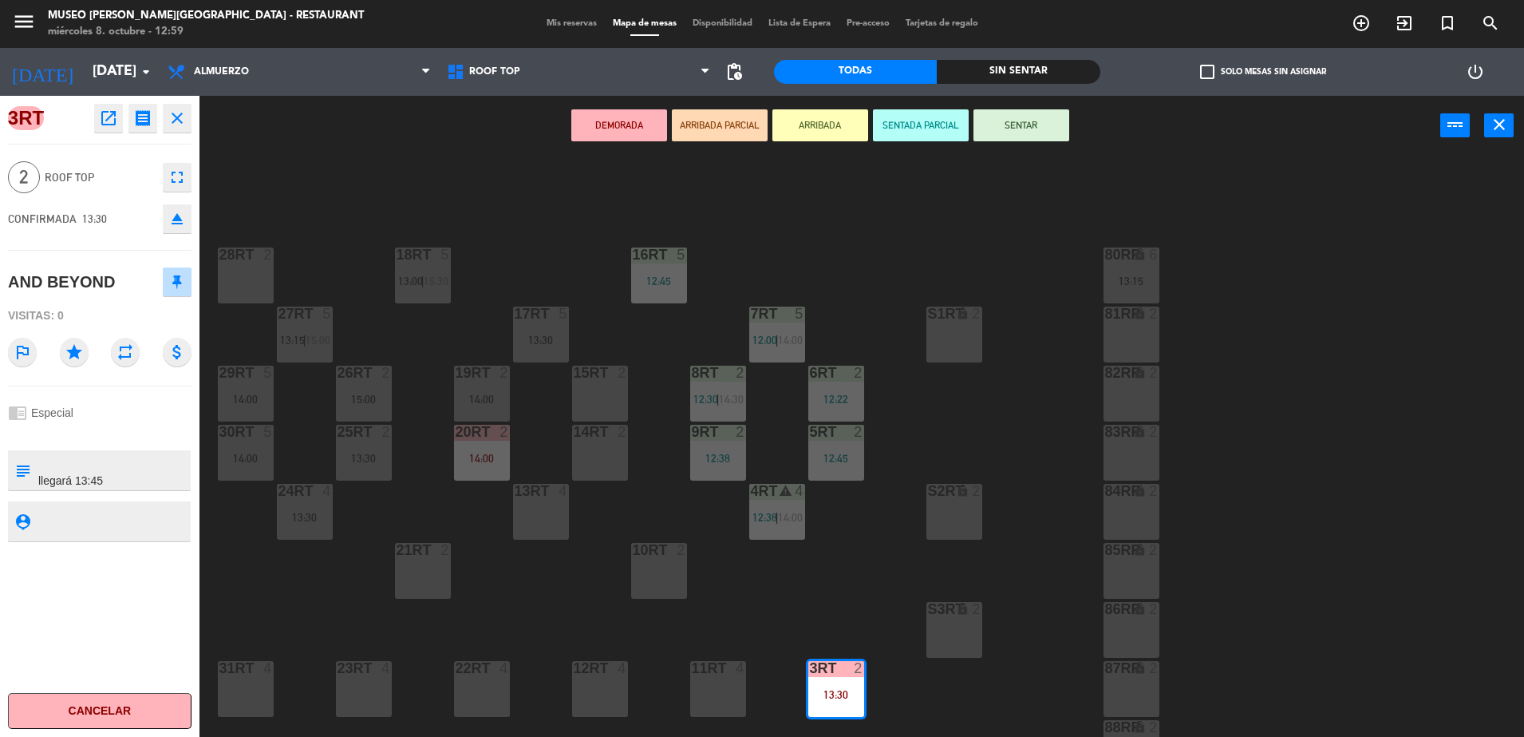
click at [108, 434] on div at bounding box center [100, 433] width 184 height 11
click at [129, 482] on textarea at bounding box center [113, 470] width 152 height 34
click at [130, 450] on div at bounding box center [113, 470] width 152 height 40
click at [132, 472] on textarea at bounding box center [113, 470] width 152 height 34
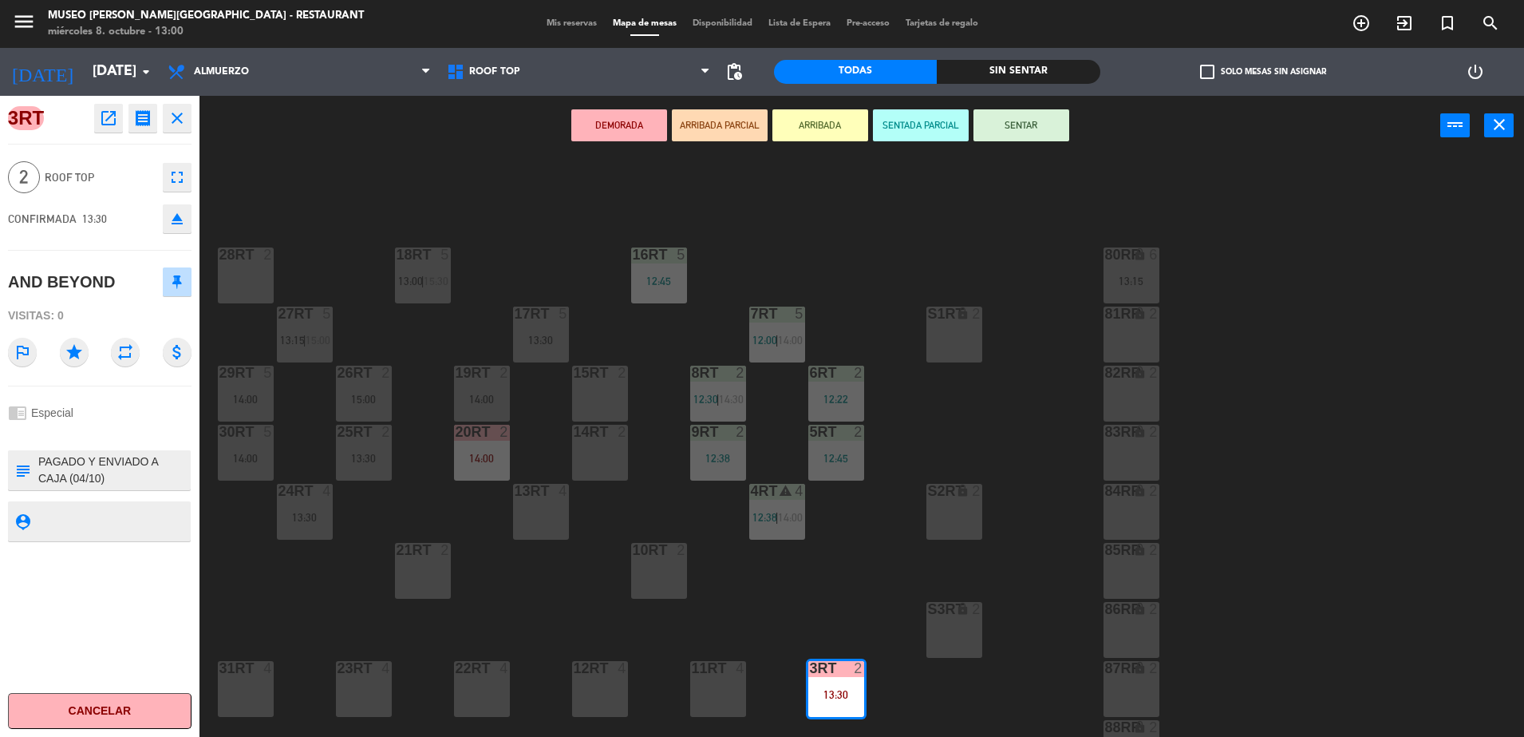
scroll to position [285, 0]
click at [697, 118] on button "ARRIBADA PARCIAL" at bounding box center [720, 125] width 96 height 32
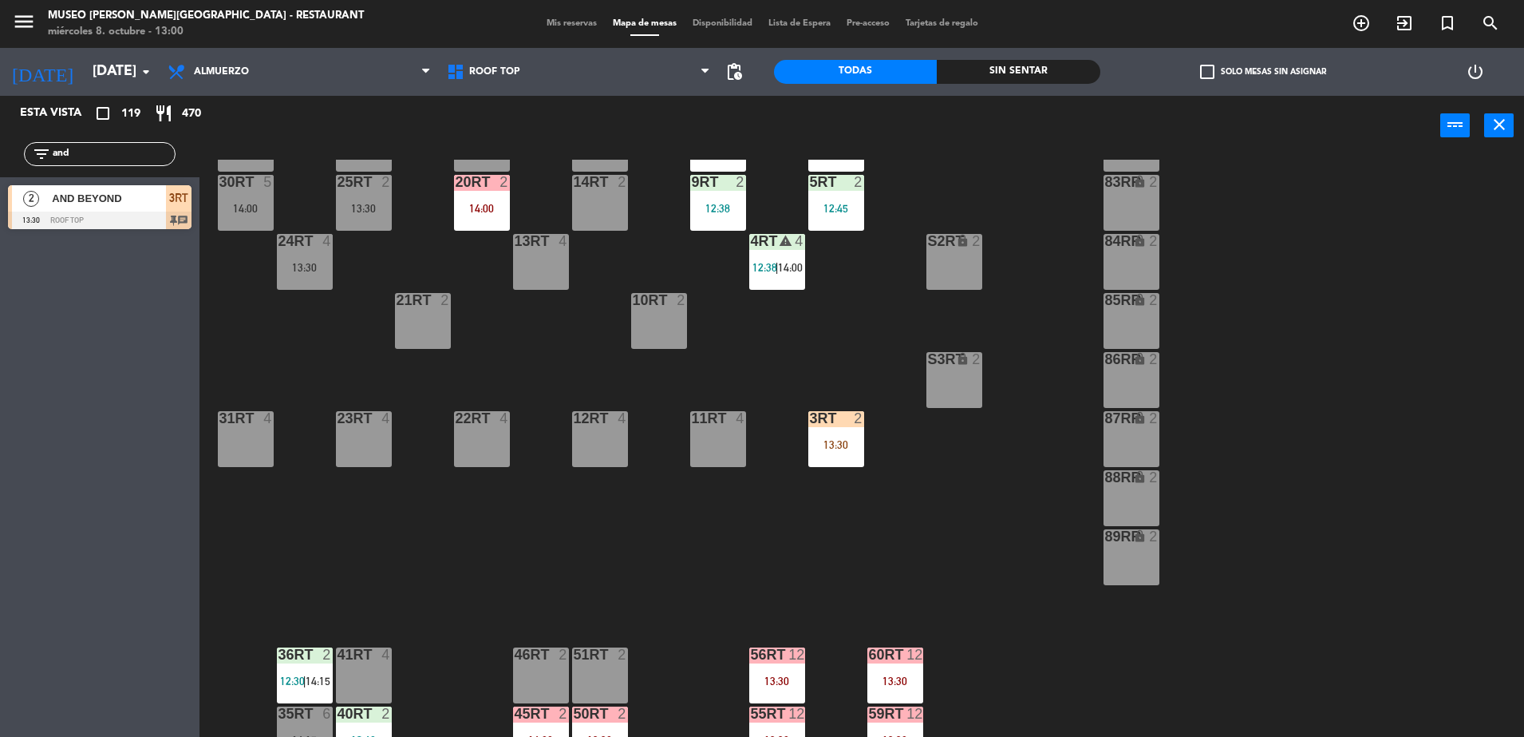
scroll to position [327, 0]
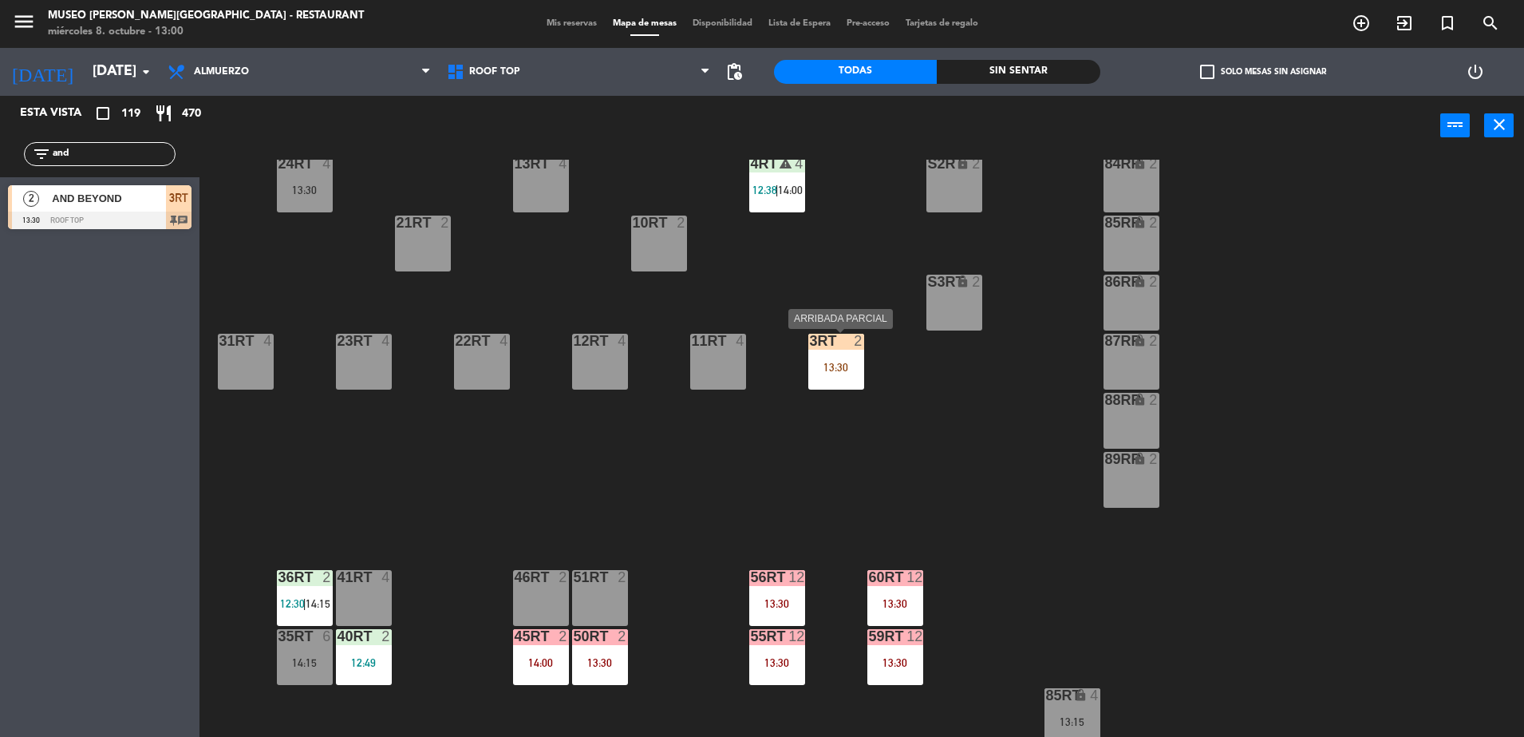
click at [845, 342] on div at bounding box center [836, 341] width 26 height 14
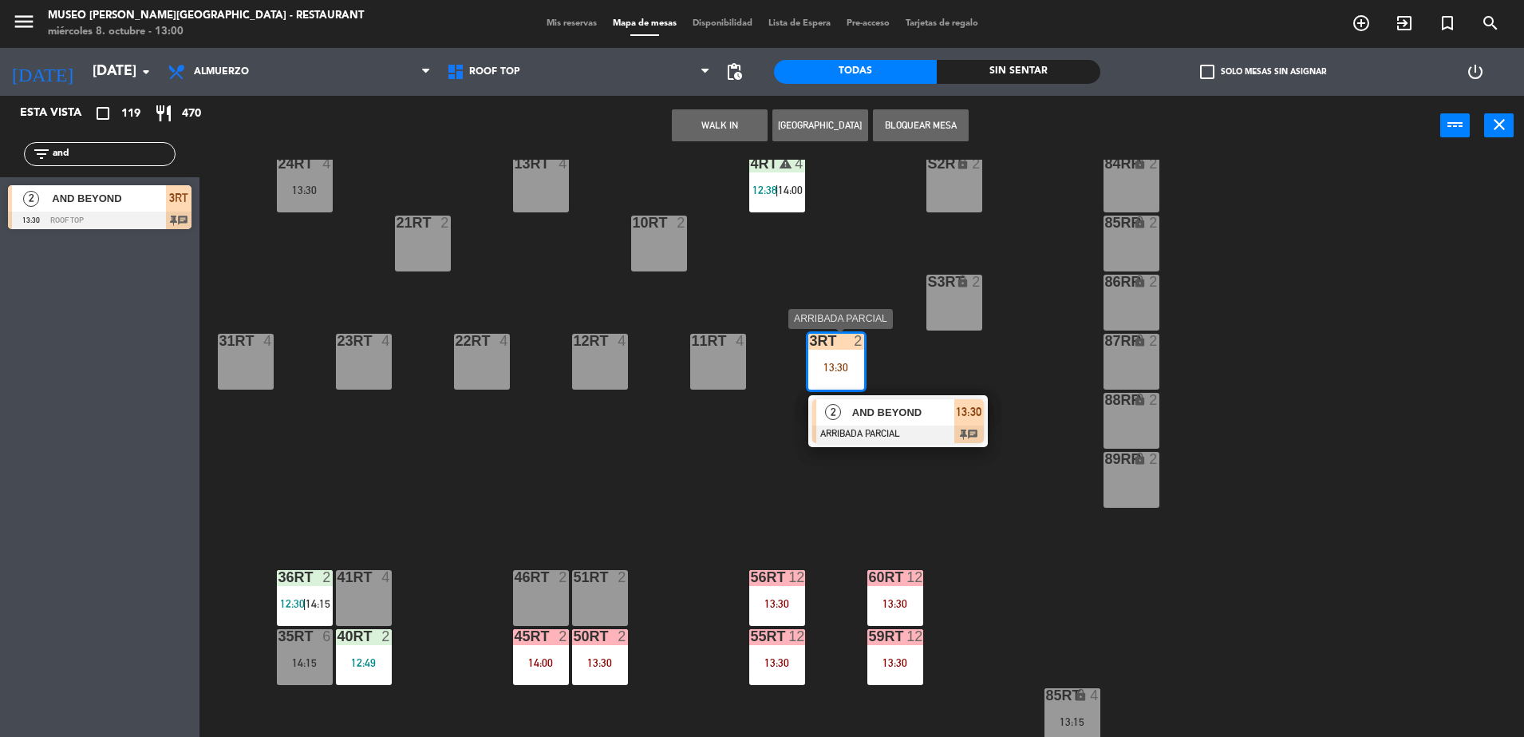
click at [919, 423] on div "AND BEYOND" at bounding box center [903, 412] width 104 height 26
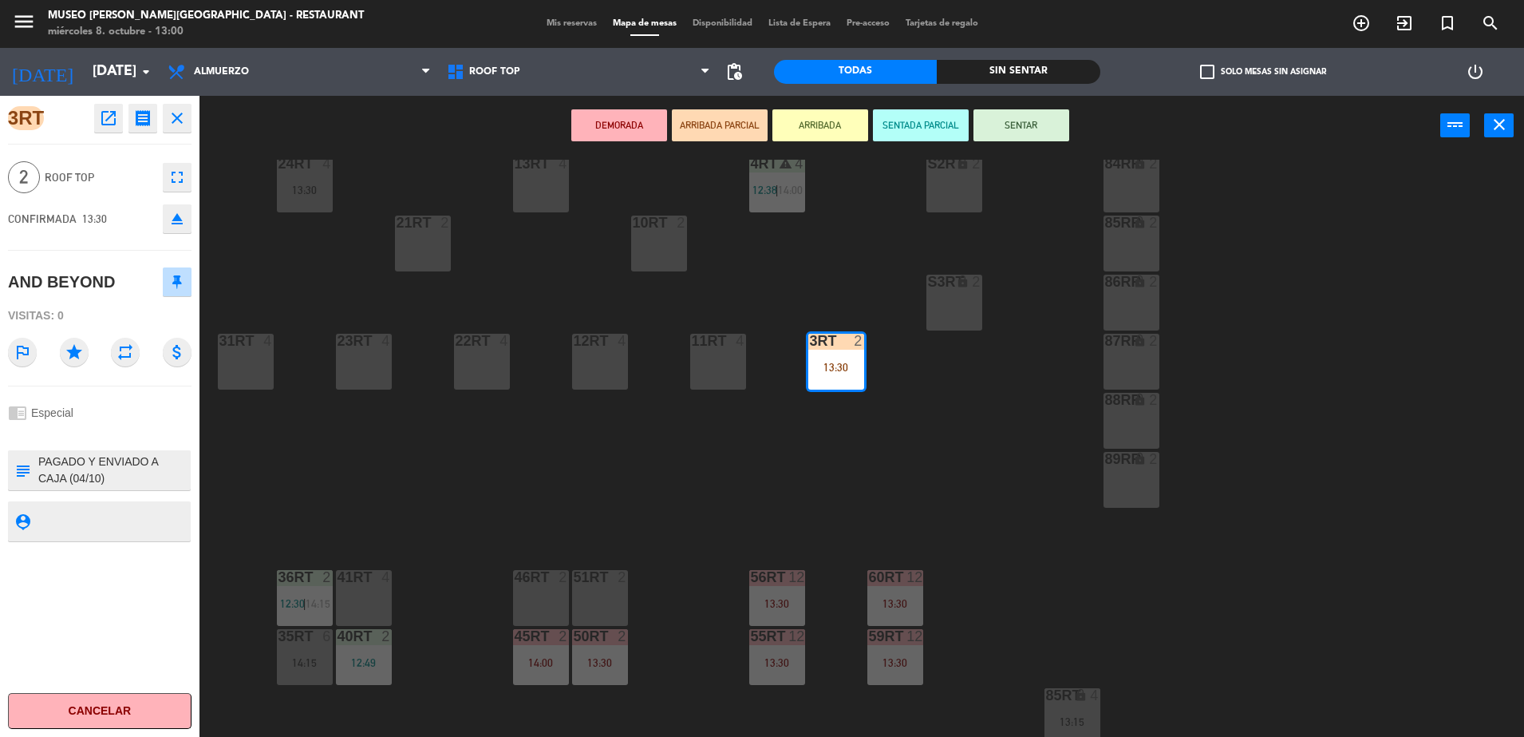
click at [123, 468] on textarea at bounding box center [113, 470] width 152 height 34
click at [563, 505] on div "18RT 5 13:00 | 15:30 16RT 5 12:45 28RT 2 80RR lock 6 13:15 27RT 5 13:15 | 15:00…" at bounding box center [870, 450] width 1310 height 581
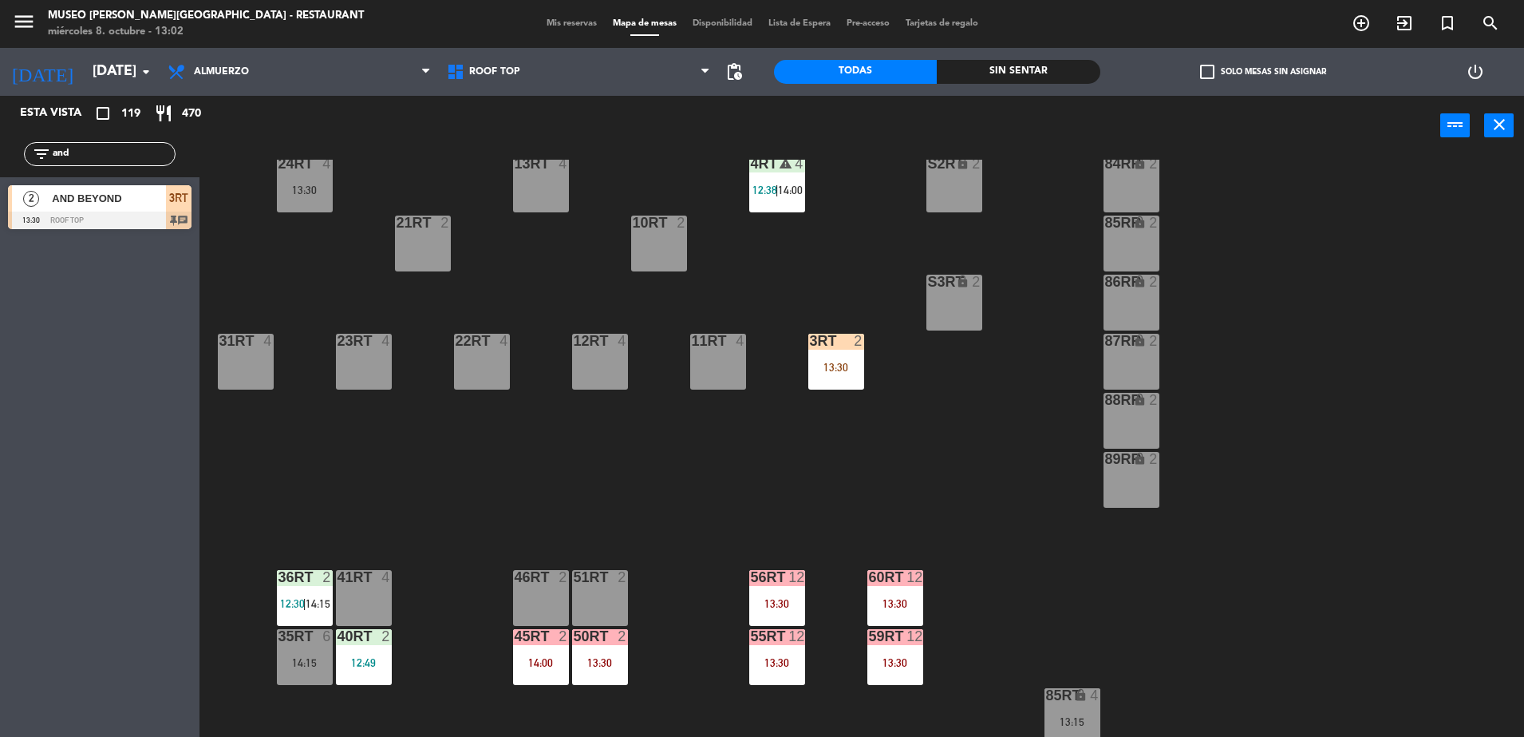
drag, startPoint x: 128, startPoint y: 158, endPoint x: 0, endPoint y: 217, distance: 141.4
click at [0, 217] on html "close × Museo [PERSON_NAME] Café - Restaurant × chrome_reader_mode Listado de R…" at bounding box center [762, 368] width 1524 height 737
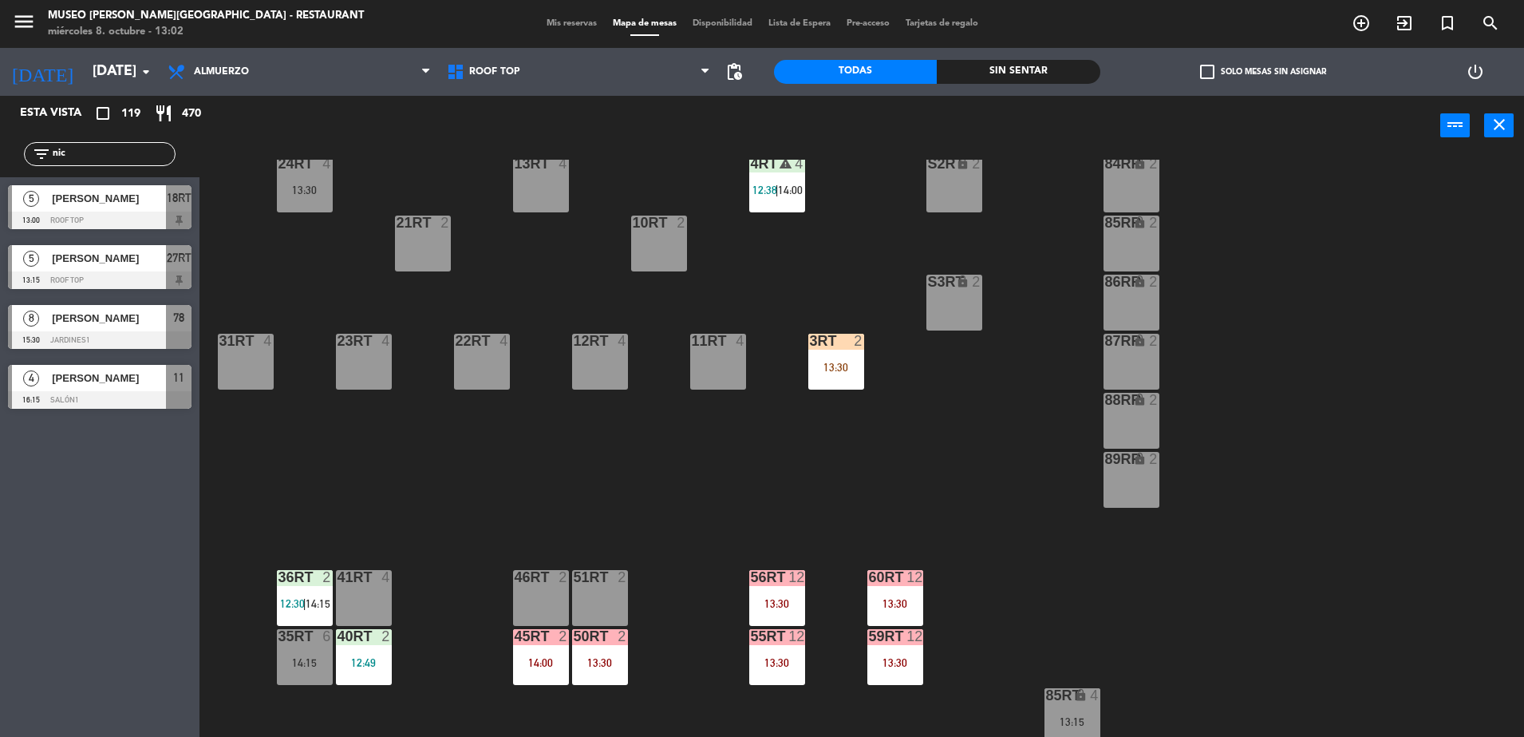
scroll to position [0, 0]
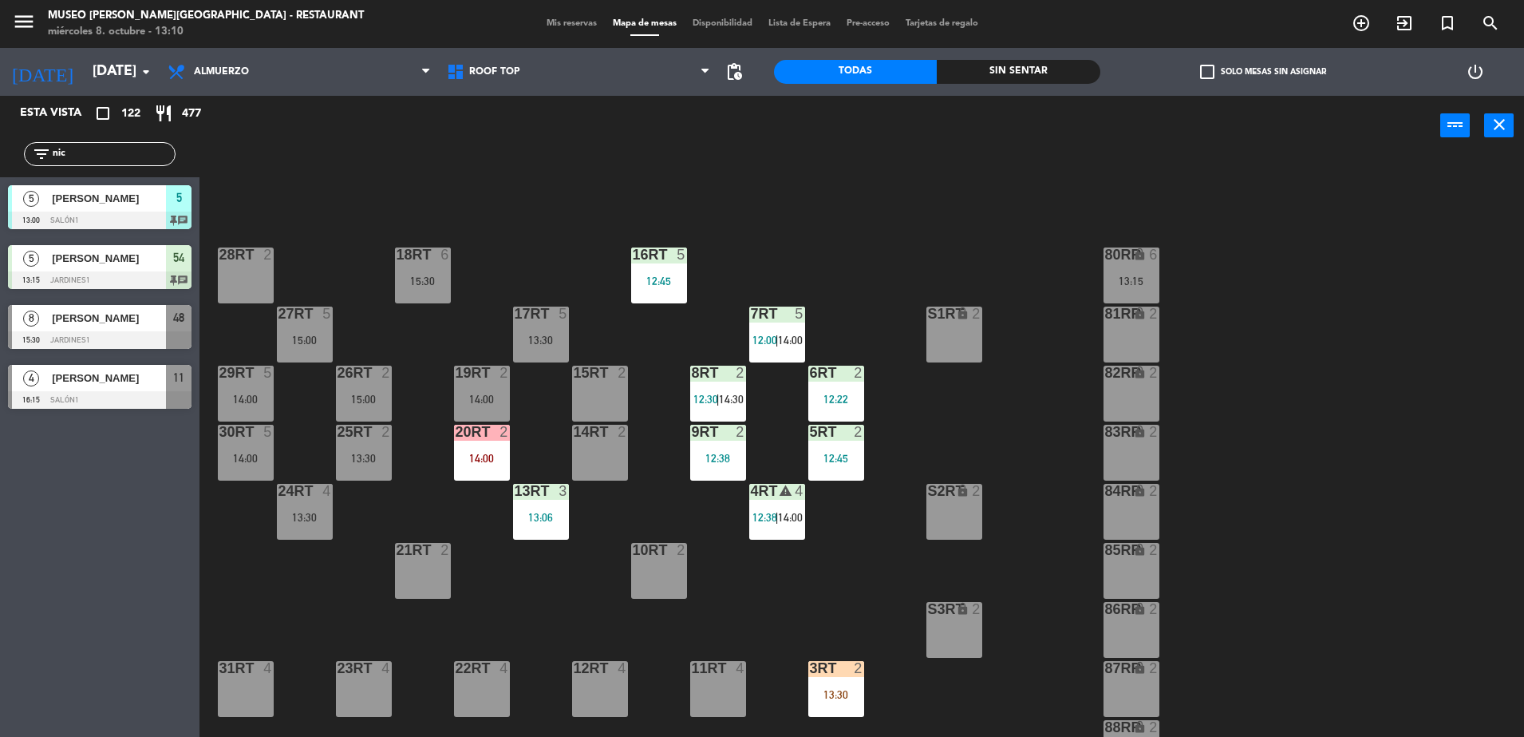
drag, startPoint x: 139, startPoint y: 150, endPoint x: 0, endPoint y: 208, distance: 150.6
click at [0, 208] on html "close × Museo [PERSON_NAME] Café - Restaurant × chrome_reader_mode Listado de R…" at bounding box center [762, 368] width 1524 height 737
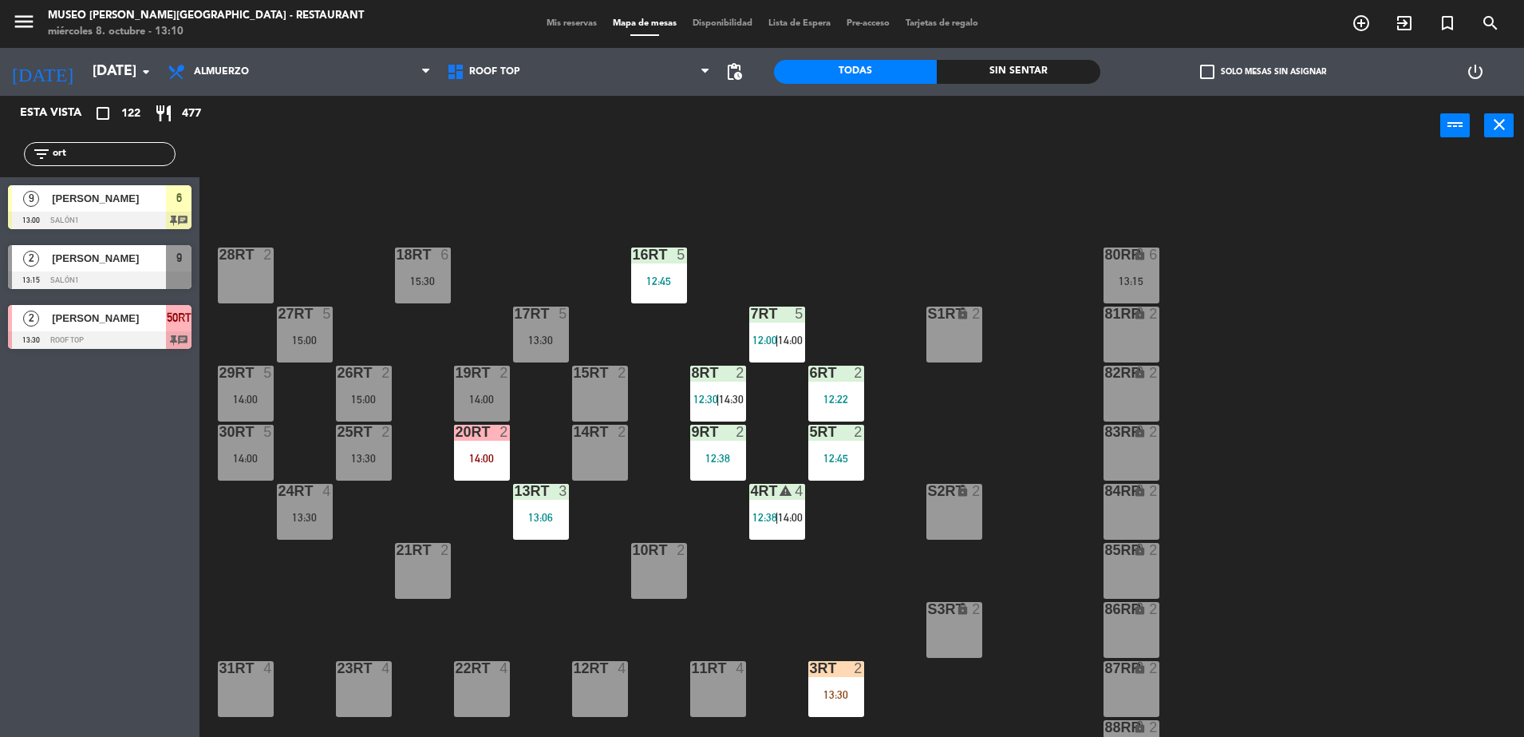
type input "ort"
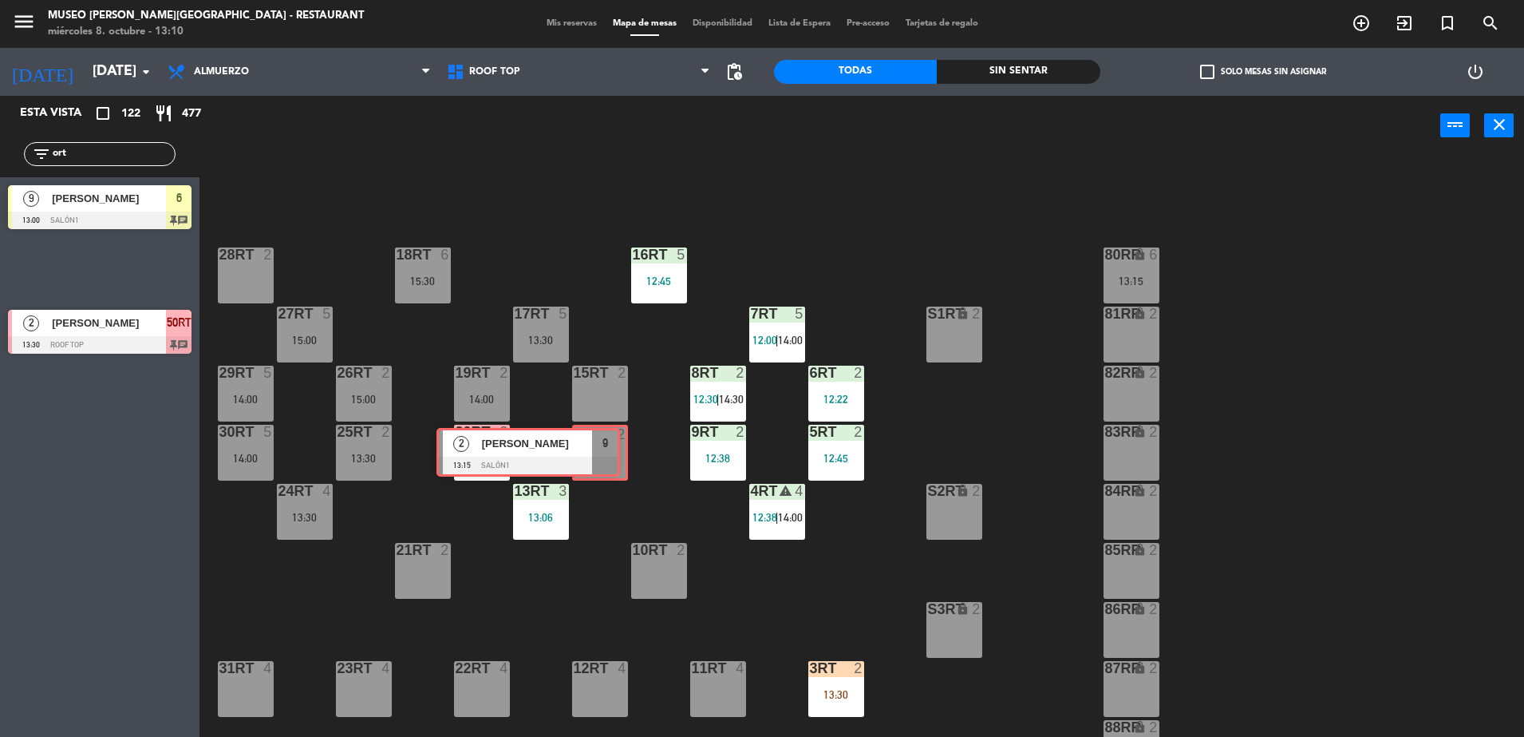
drag, startPoint x: 177, startPoint y: 270, endPoint x: 606, endPoint y: 451, distance: 465.3
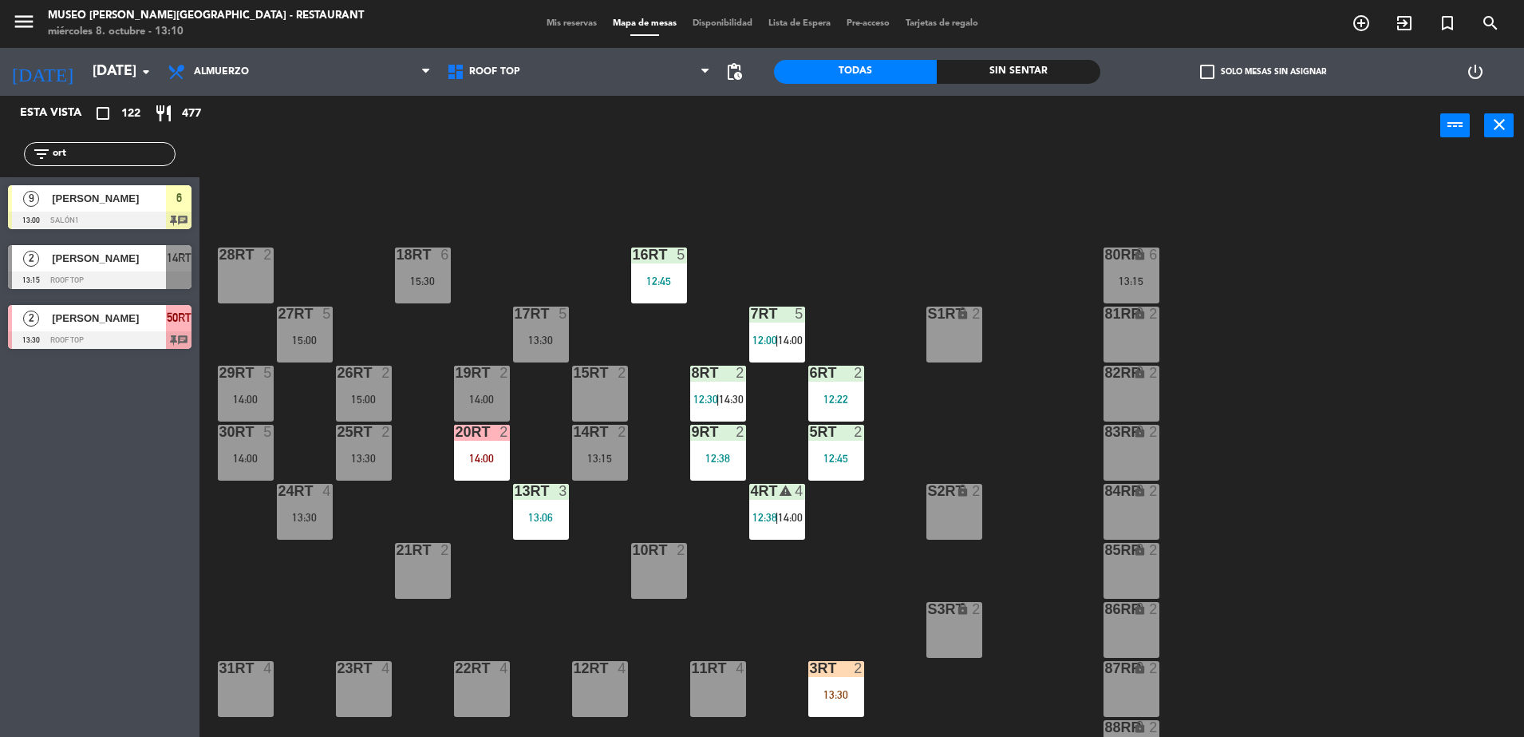
click at [606, 452] on div "13:15" at bounding box center [600, 457] width 56 height 11
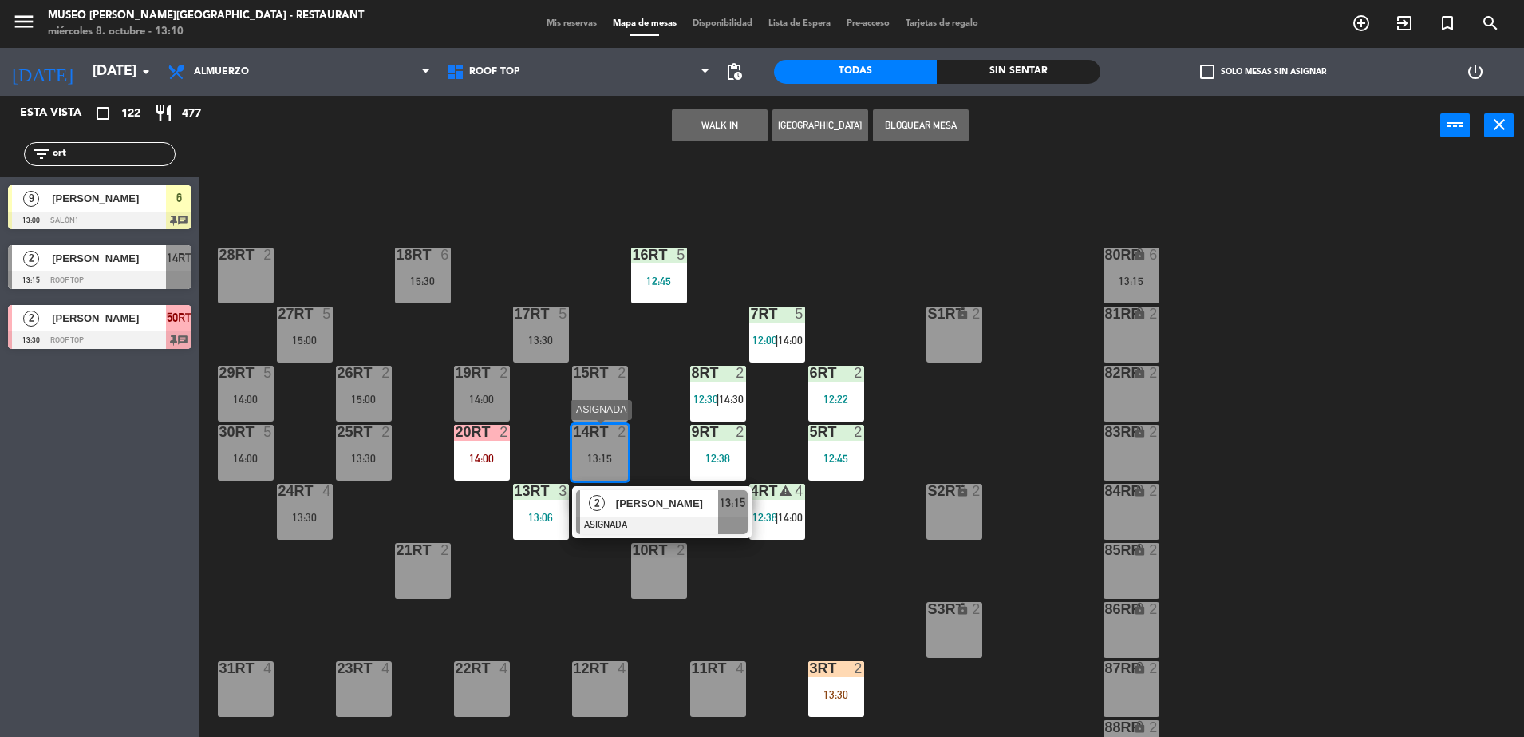
click at [647, 504] on span "[PERSON_NAME]" at bounding box center [667, 503] width 102 height 17
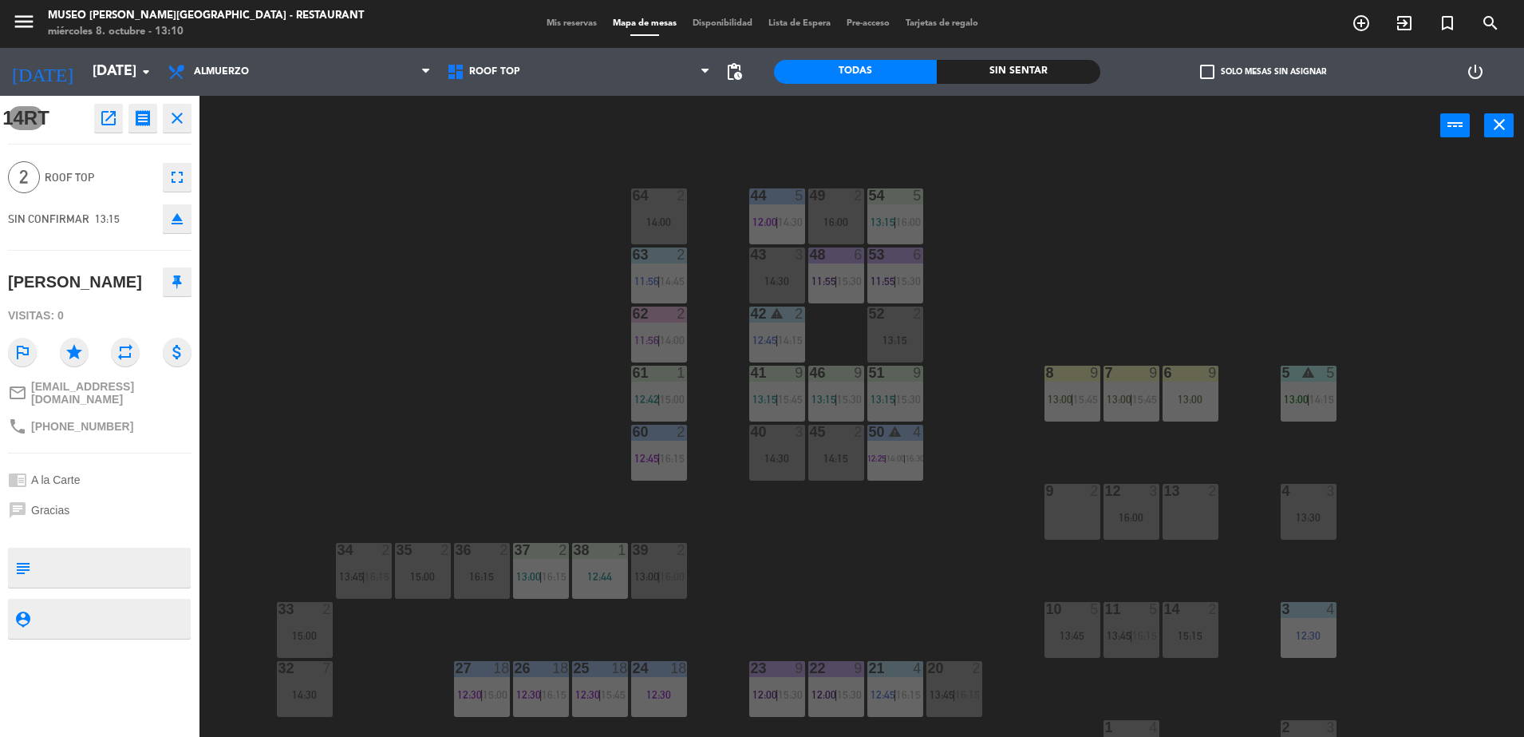
click at [540, 394] on div "44 5 12:00 | 14:30 49 2 16:00 54 5 13:15 | 16:00 64 2 14:00 48 6 11:55 | 15:30 …" at bounding box center [870, 450] width 1310 height 581
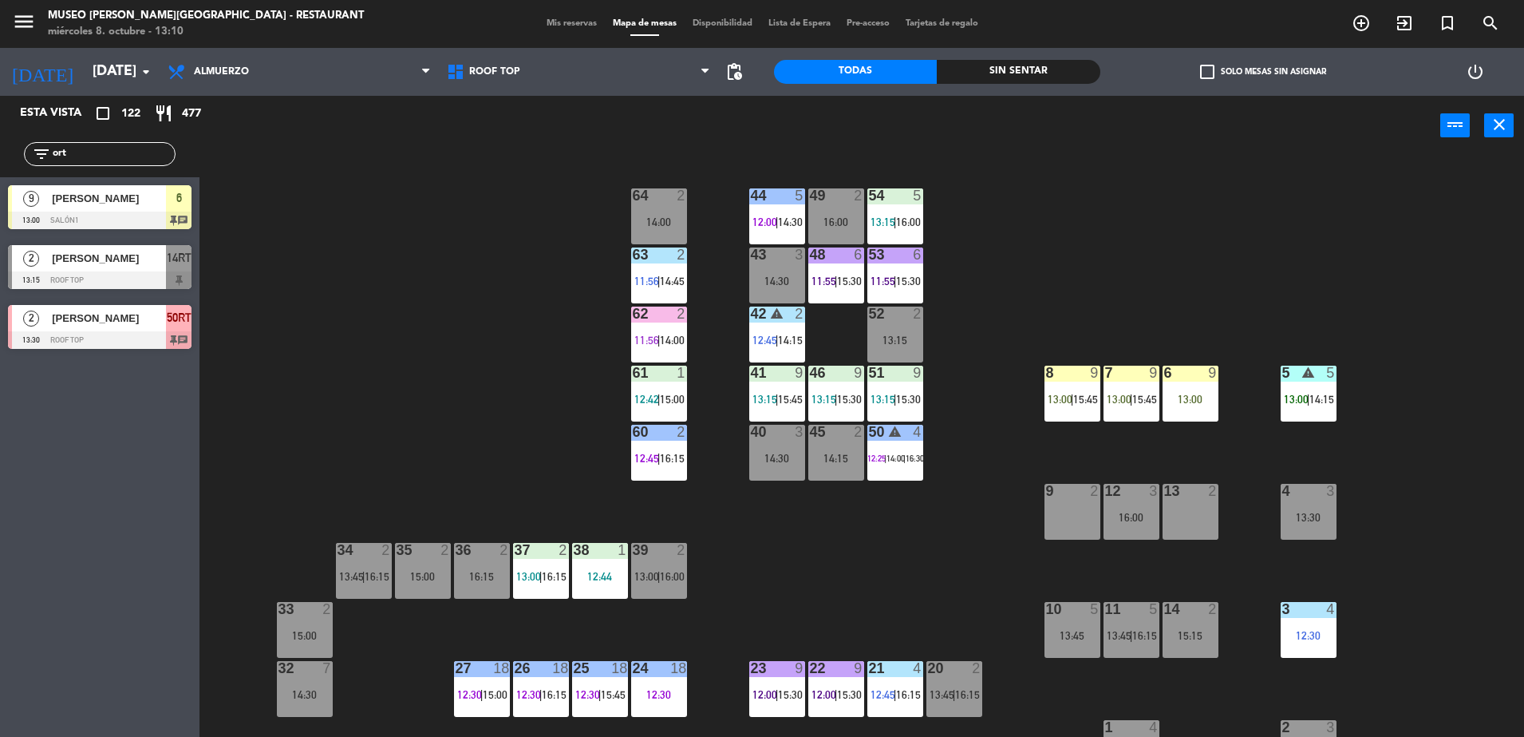
click at [173, 271] on div at bounding box center [100, 280] width 184 height 18
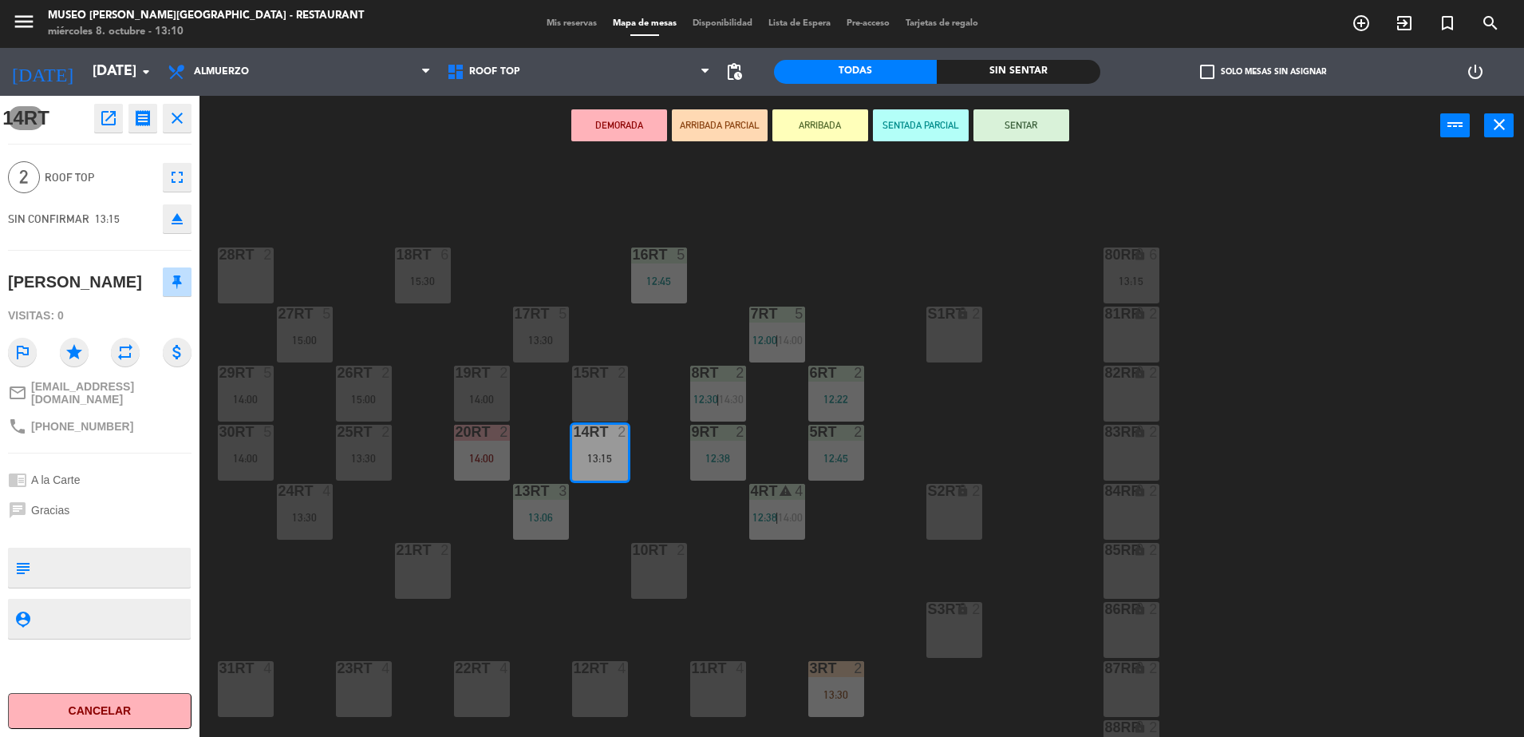
click at [730, 130] on button "ARRIBADA PARCIAL" at bounding box center [720, 125] width 96 height 32
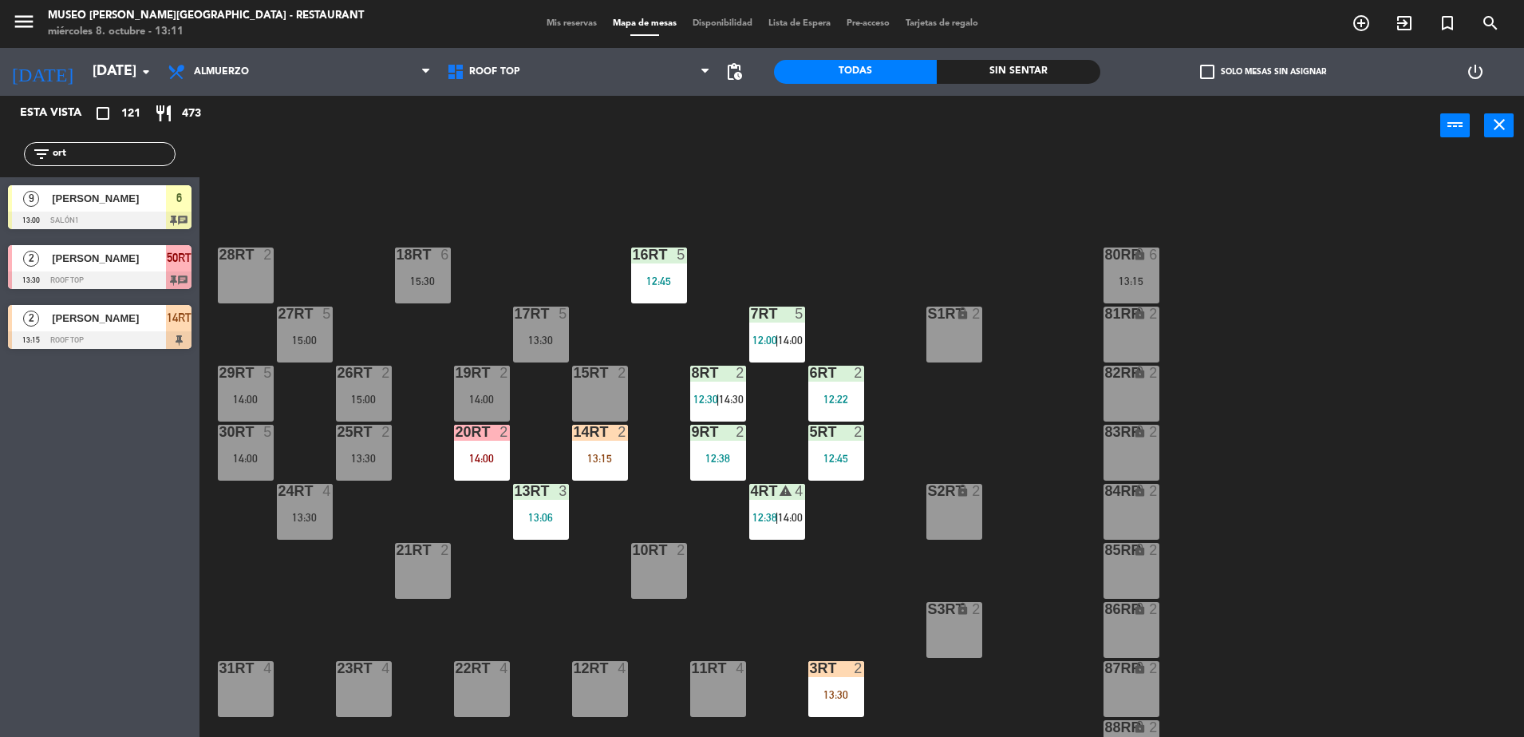
drag, startPoint x: 99, startPoint y: 150, endPoint x: -4, endPoint y: 160, distance: 103.4
click at [0, 160] on html "close × Museo [PERSON_NAME] Café - Restaurant × chrome_reader_mode Listado de R…" at bounding box center [762, 368] width 1524 height 737
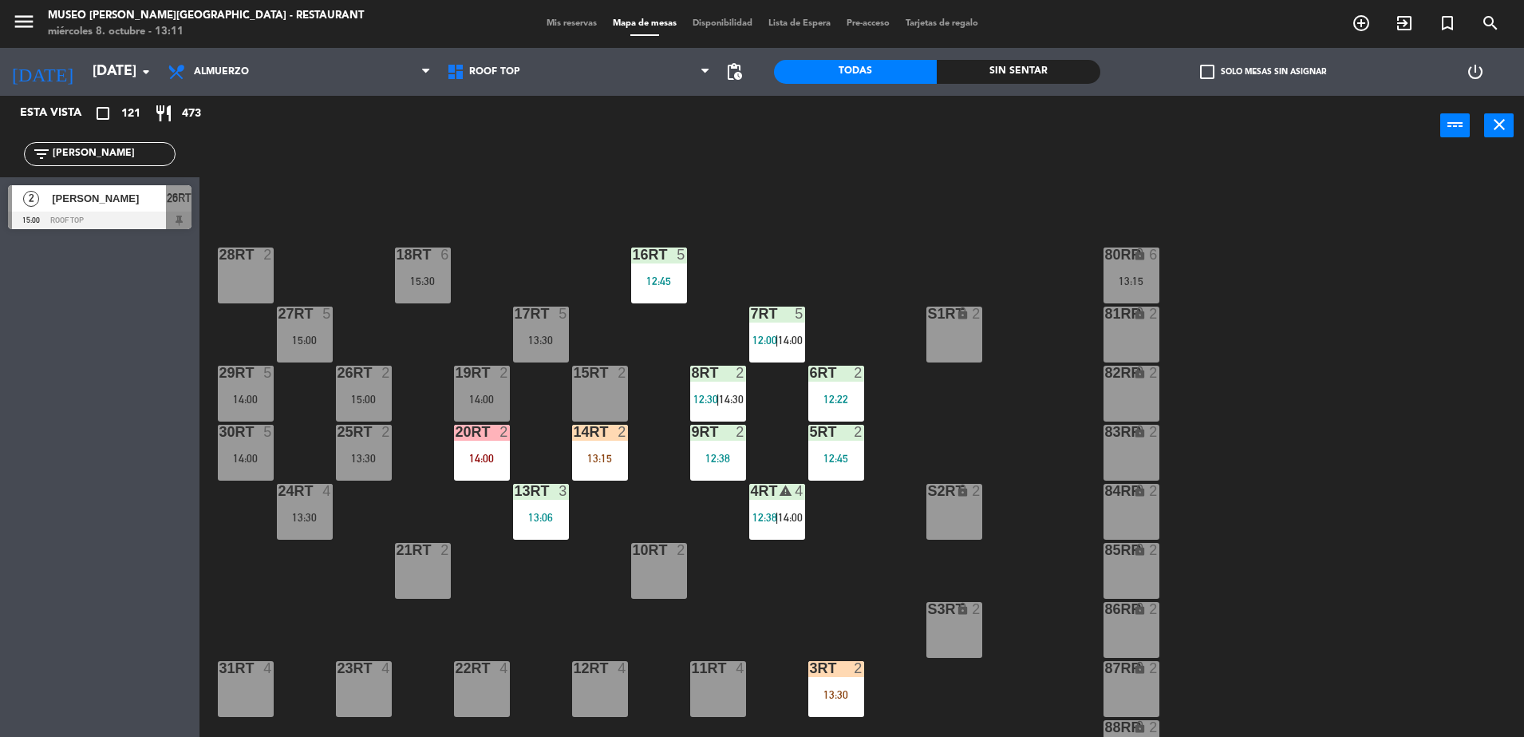
drag, startPoint x: -4, startPoint y: 191, endPoint x: 27, endPoint y: 132, distance: 66.8
click at [0, 198] on html "close × Museo [PERSON_NAME] Café - Restaurant × chrome_reader_mode Listado de R…" at bounding box center [762, 368] width 1524 height 737
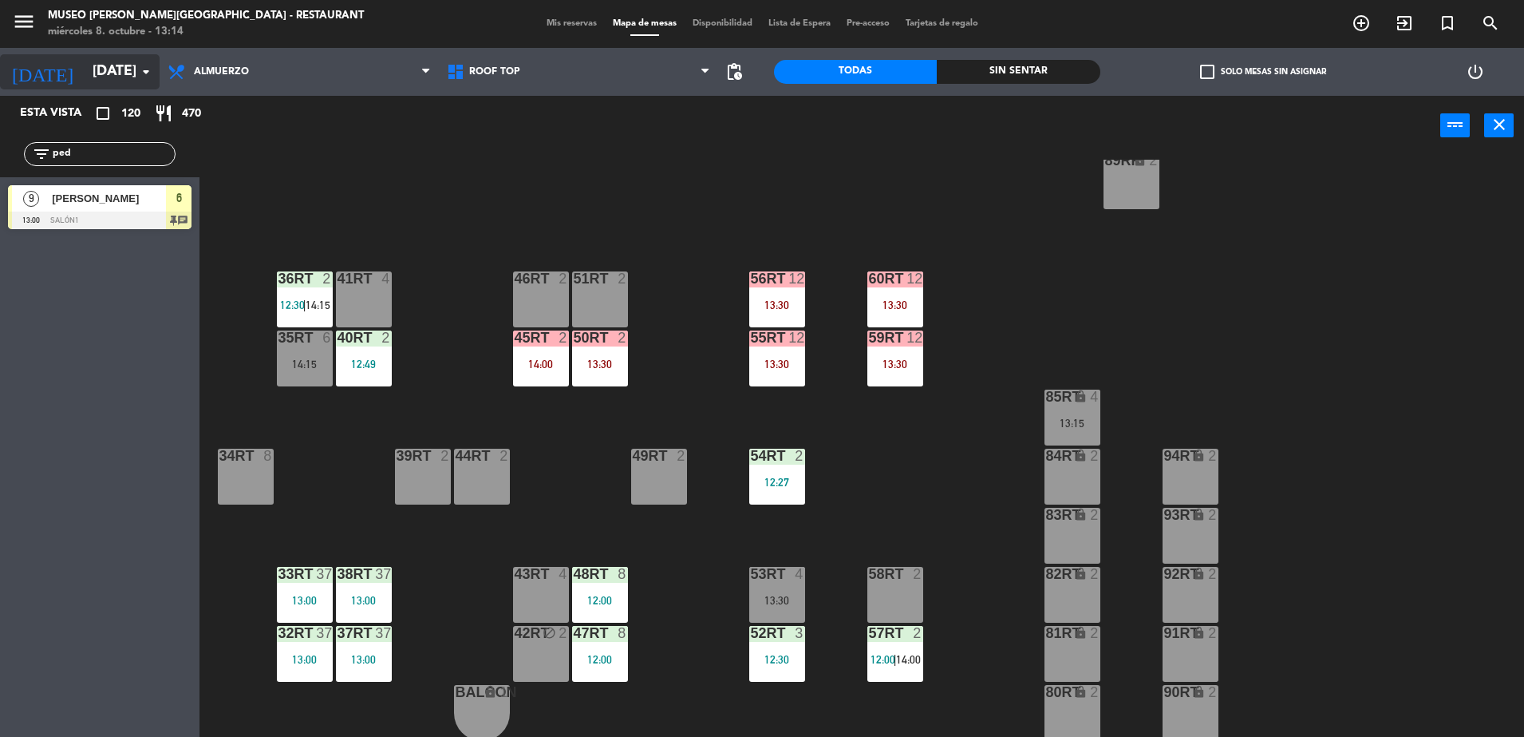
drag, startPoint x: 101, startPoint y: 156, endPoint x: 43, endPoint y: 77, distance: 98.3
click at [0, 155] on html "close × Museo [PERSON_NAME] Café - Restaurant × chrome_reader_mode Listado de R…" at bounding box center [762, 368] width 1524 height 737
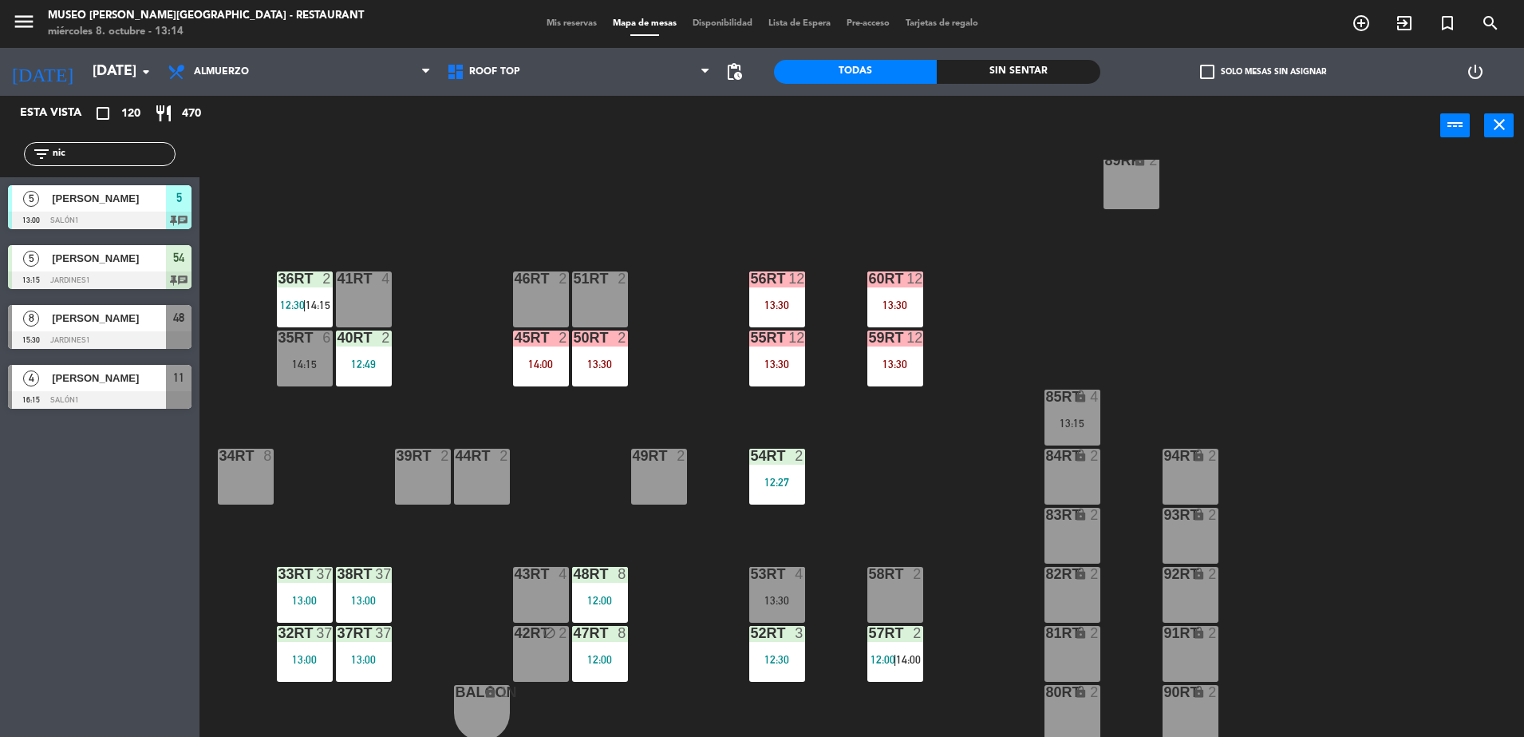
type input "nic"
click at [690, 179] on div "18RT 6 15:30 16RT 5 12:45 28RT 2 80RR lock 6 13:15 27RT 5 15:00 7RT 5 12:00 | 1…" at bounding box center [870, 450] width 1310 height 581
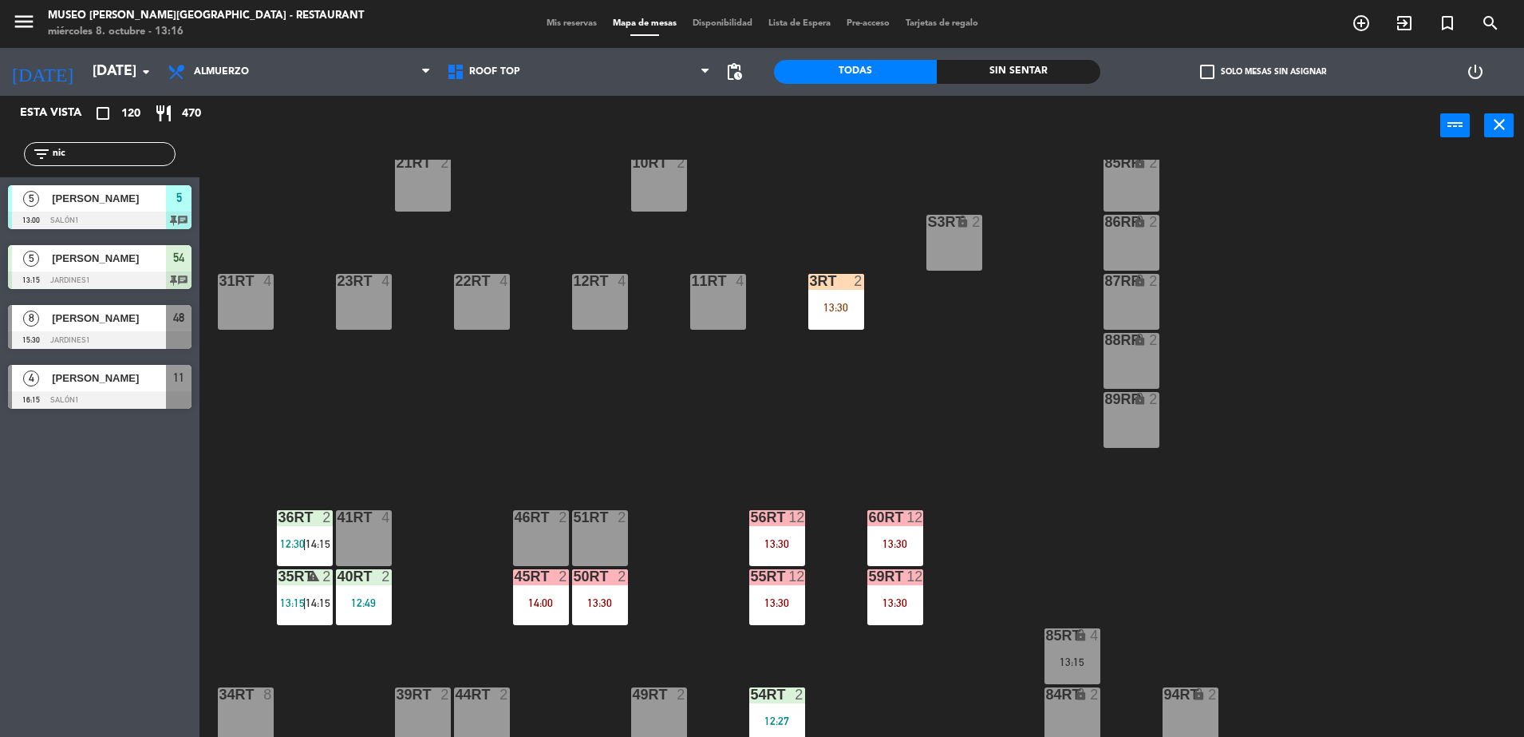
scroll to position [378, 0]
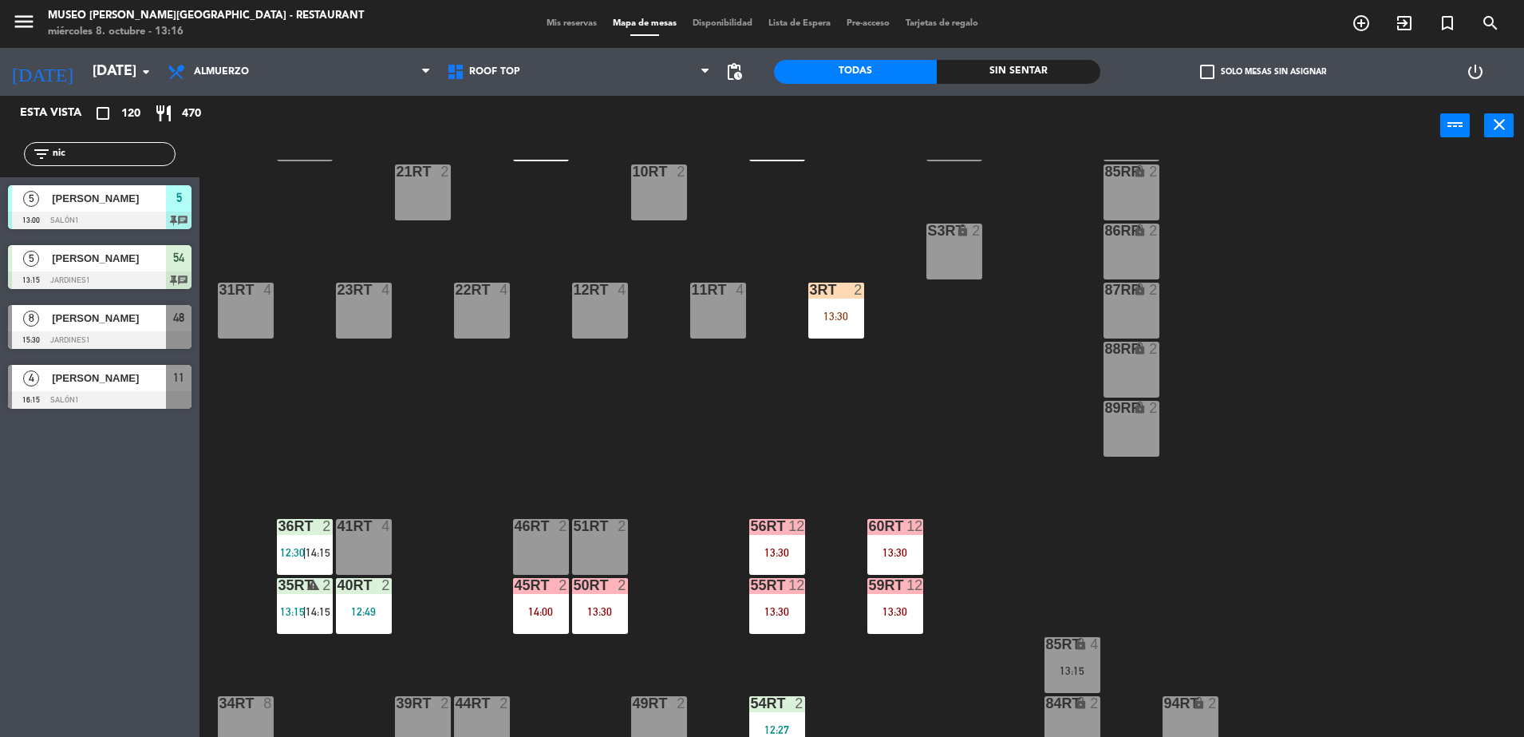
click at [682, 378] on div "18RT 6 15:30 16RT 5 12:45 28RT 2 80RR lock 6 13:15 27RT 5 15:00 7RT 5 12:00 | 1…" at bounding box center [870, 450] width 1310 height 581
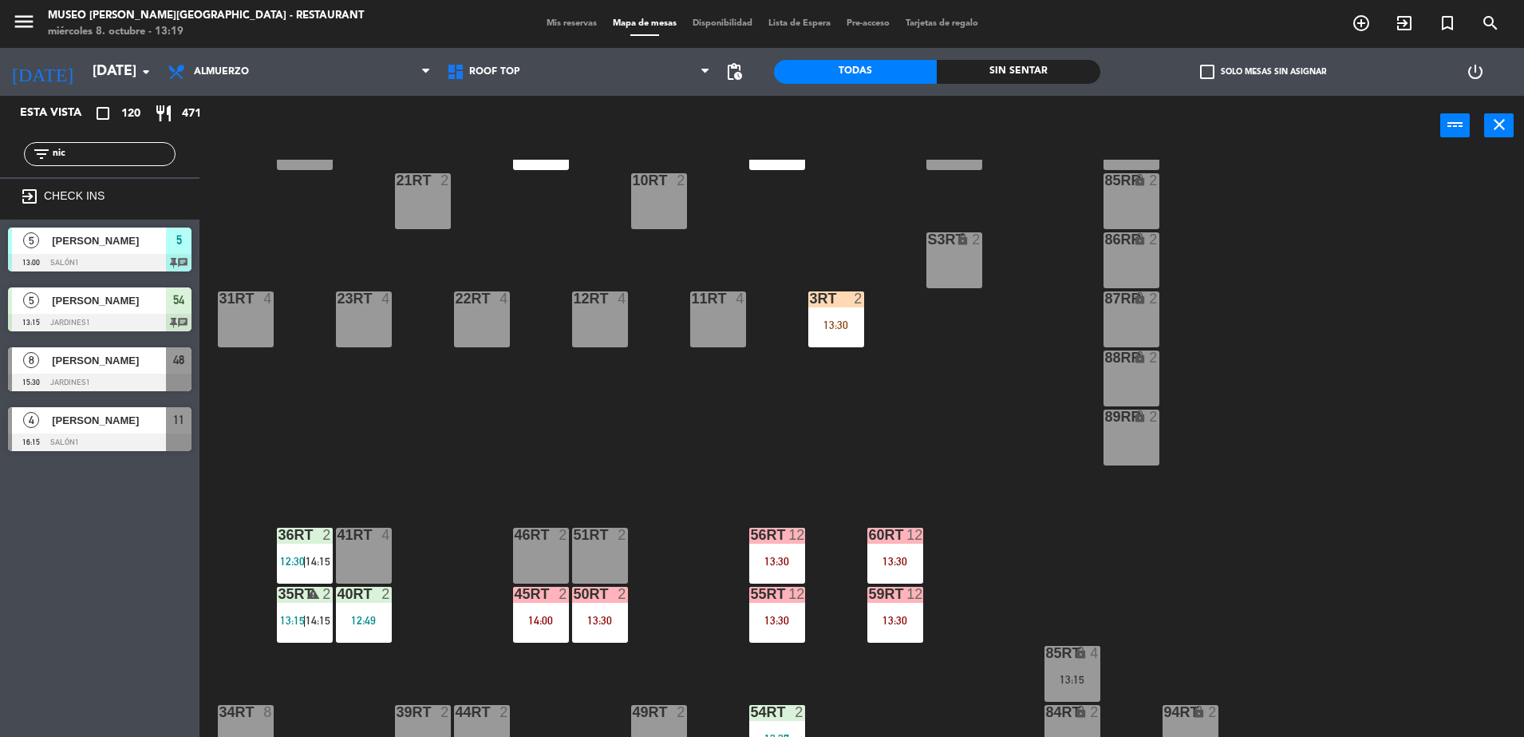
scroll to position [357, 0]
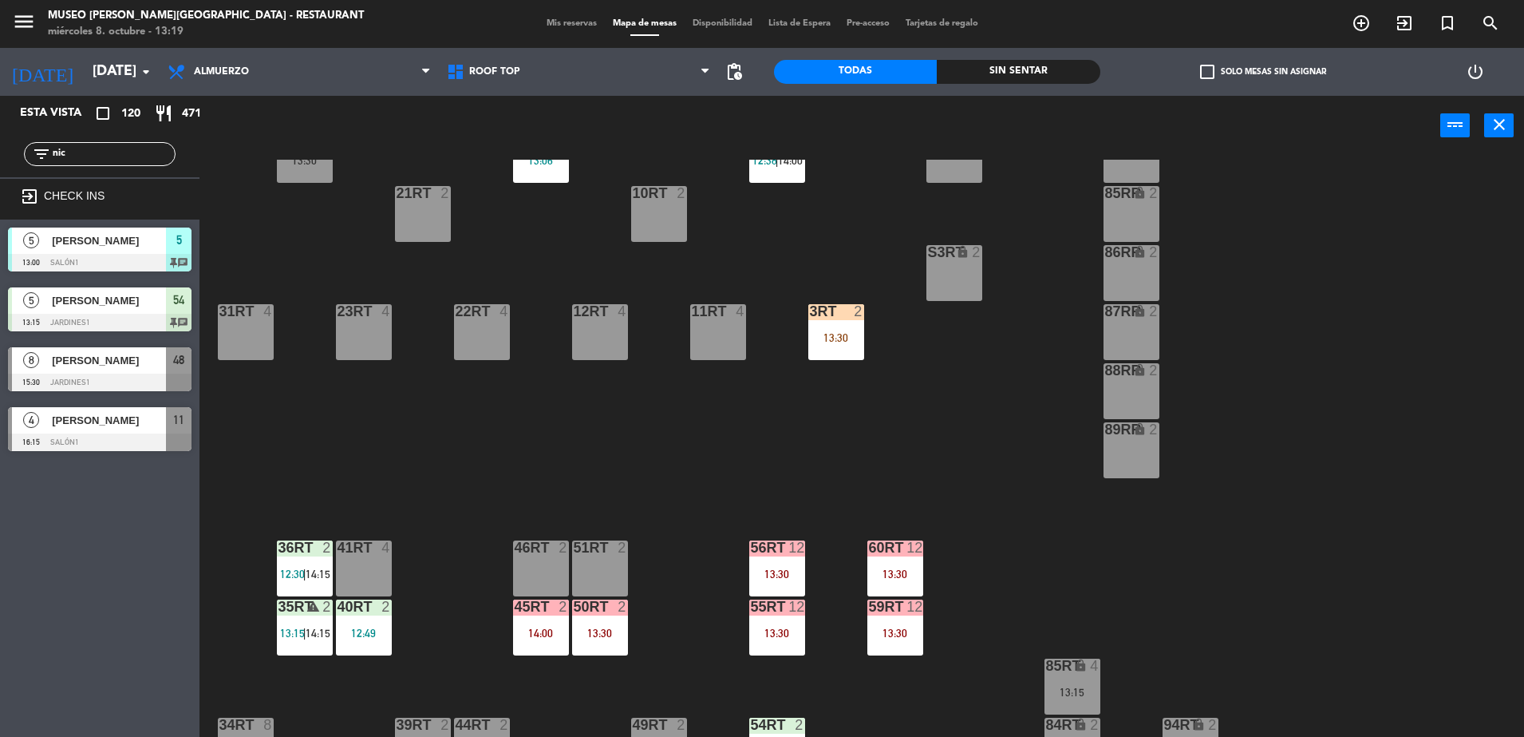
click at [840, 283] on div "18RT 6 15:30 16RT 5 12:45 28RT 2 80RR lock 6 13:15 27RT 5 15:00 7RT 5 12:00 | 1…" at bounding box center [870, 450] width 1310 height 581
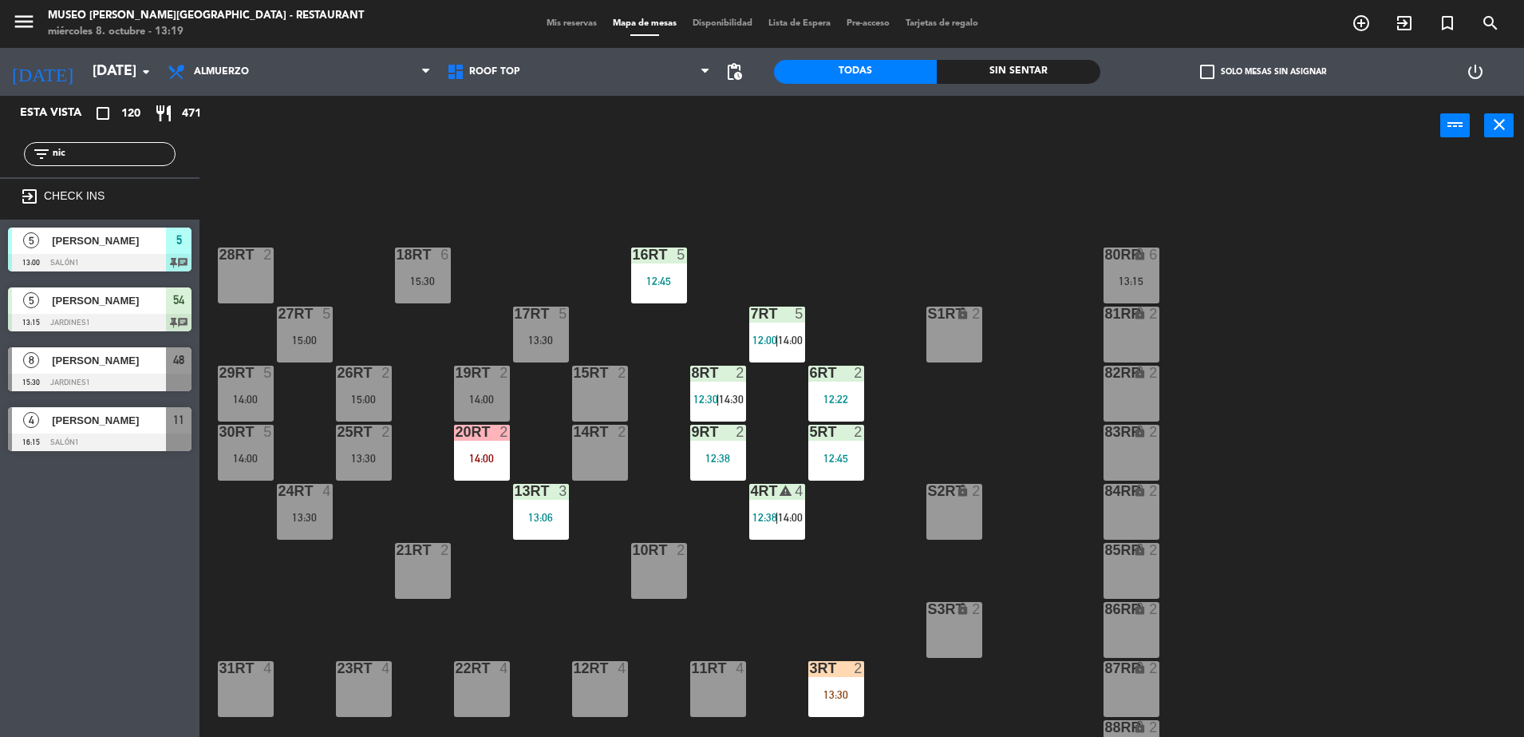
click at [496, 460] on div "14:00" at bounding box center [482, 457] width 56 height 11
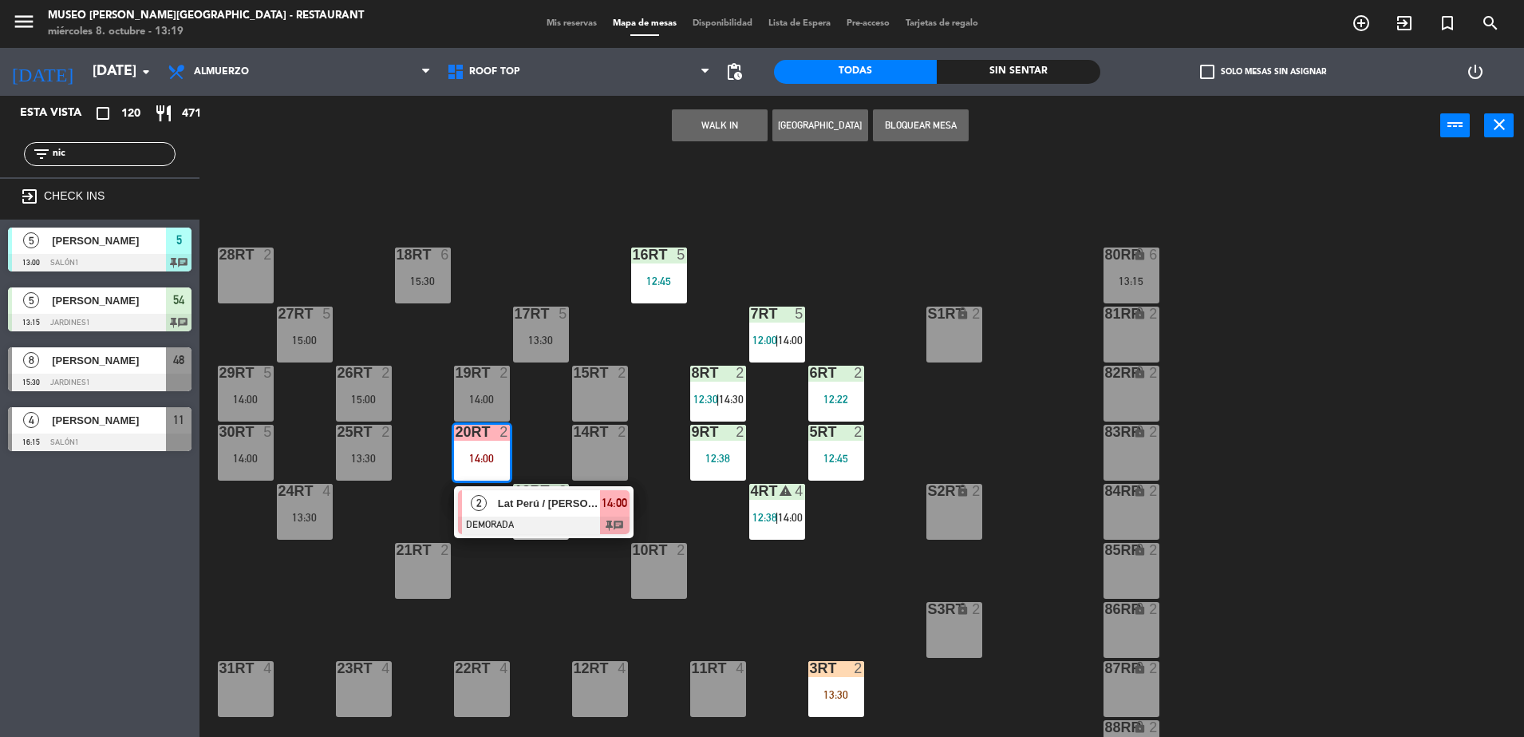
click at [529, 488] on div "2 Lat Perú / [PERSON_NAME] TEH X2 DEMORADA 14:00 chat" at bounding box center [544, 512] width 180 height 52
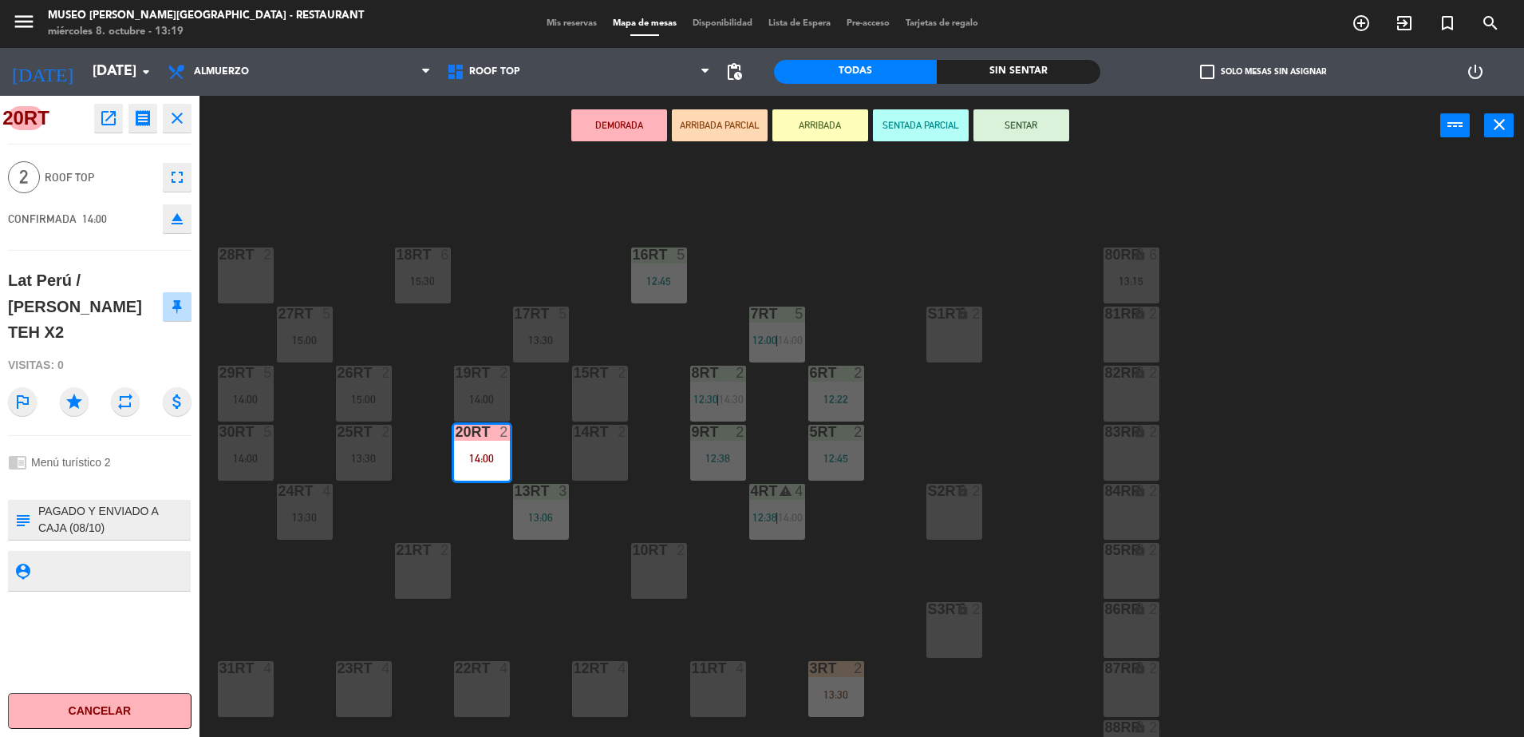
click at [492, 559] on div "18RT 6 15:30 16RT 5 12:45 28RT 2 80RR lock 6 13:15 27RT 5 15:00 7RT 5 12:00 | 1…" at bounding box center [870, 450] width 1310 height 581
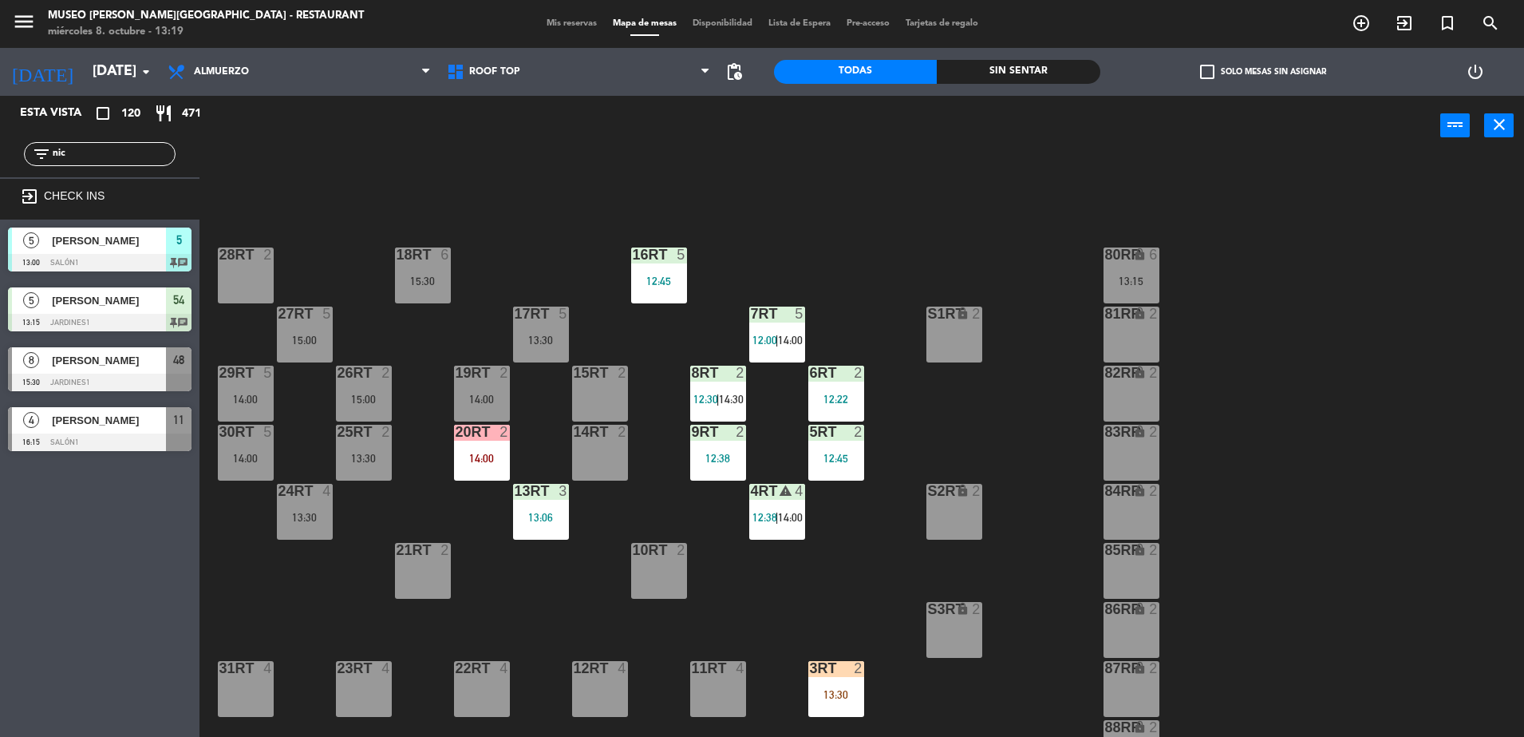
scroll to position [251, 0]
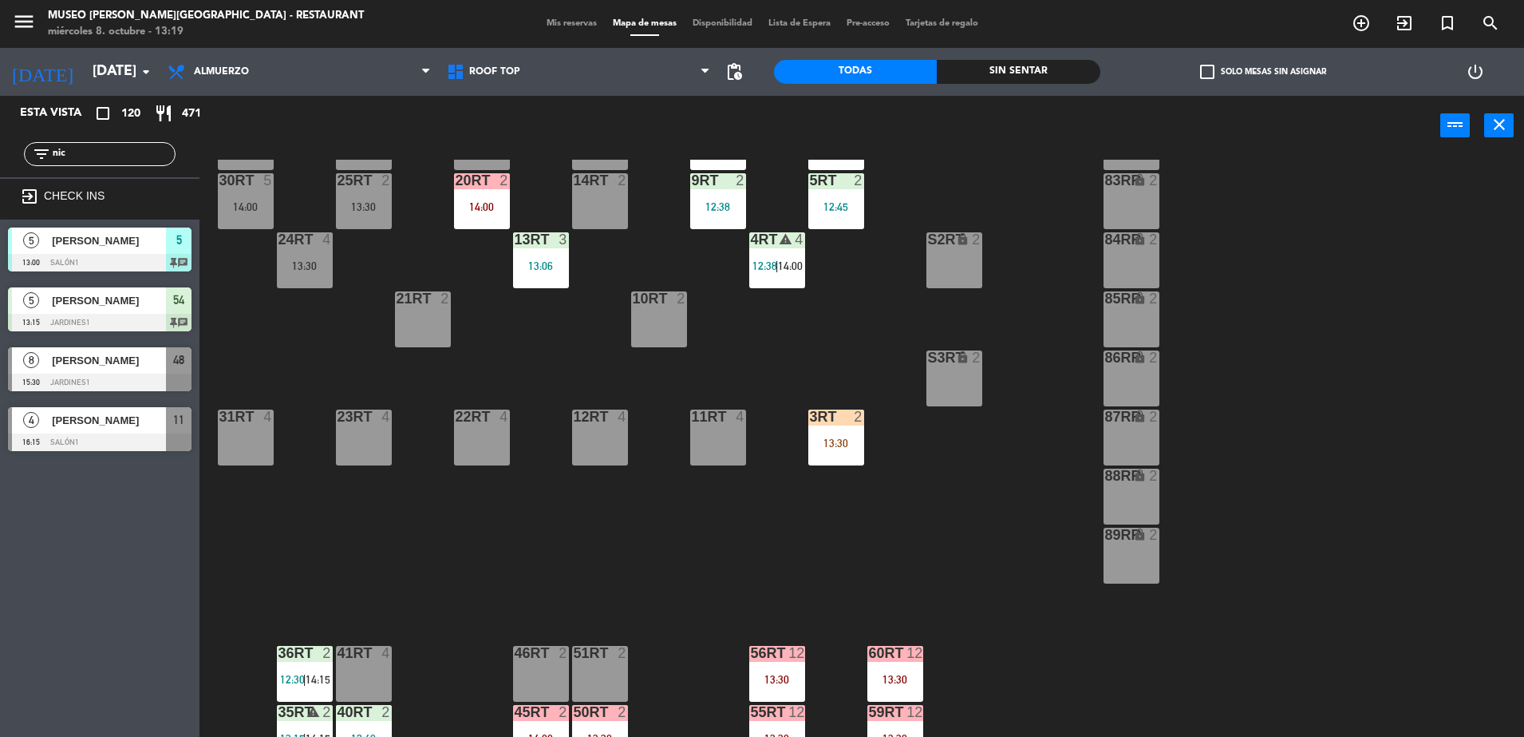
click at [843, 447] on div "13:30" at bounding box center [836, 442] width 56 height 11
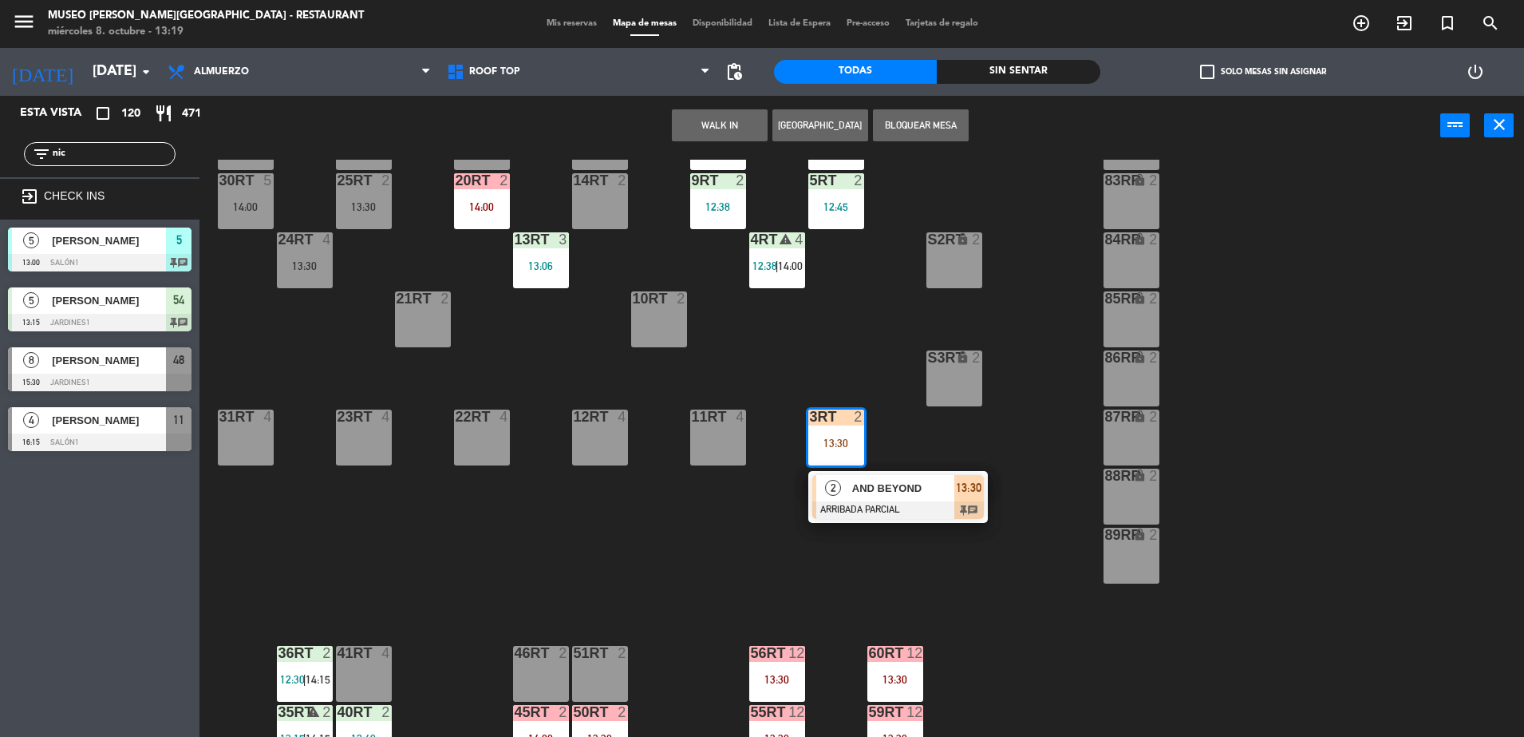
click at [948, 499] on div "AND BEYOND" at bounding box center [903, 488] width 104 height 26
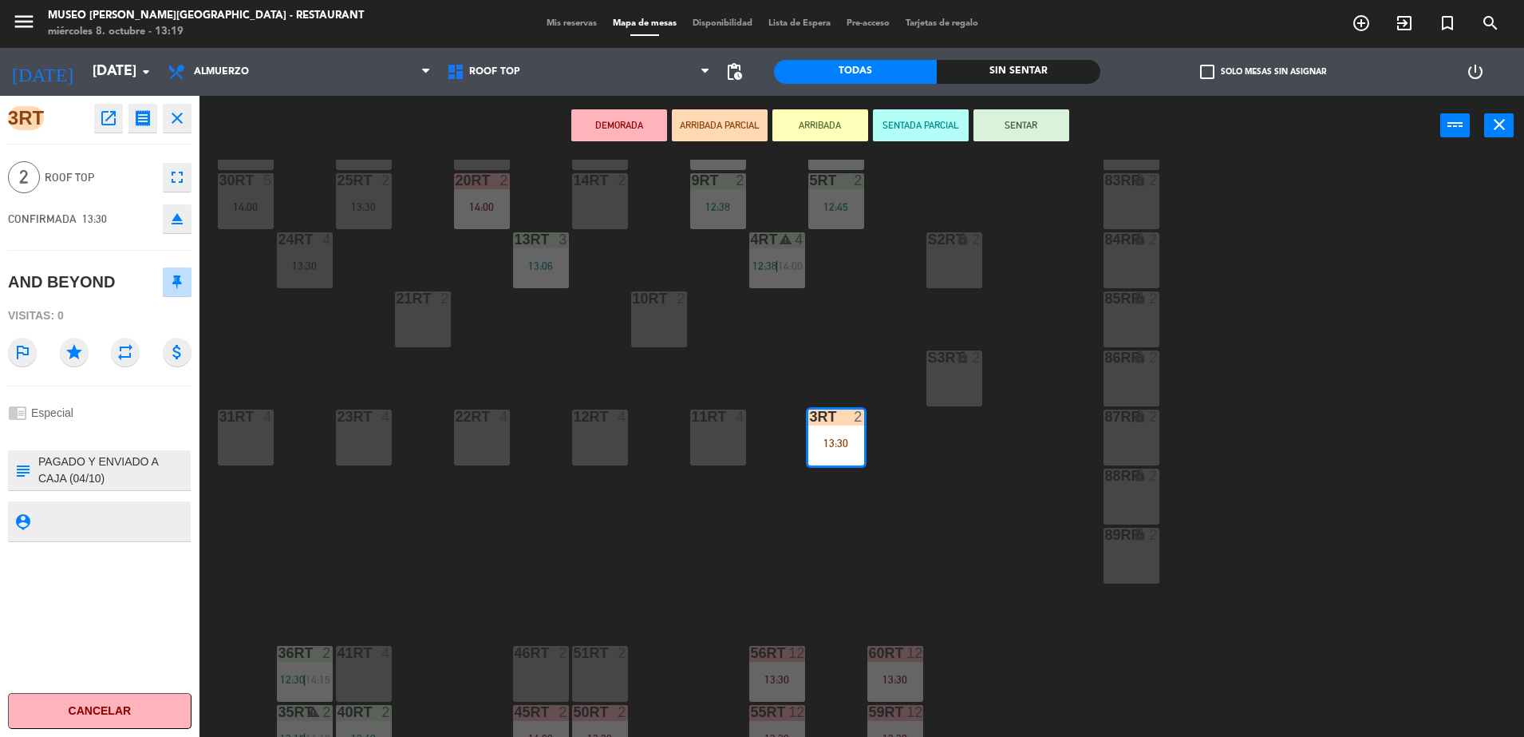
click at [793, 562] on div "18RT 6 15:30 16RT 5 12:45 28RT 2 80RR lock 6 13:15 27RT 5 15:00 7RT 5 12:00 | 1…" at bounding box center [870, 450] width 1310 height 581
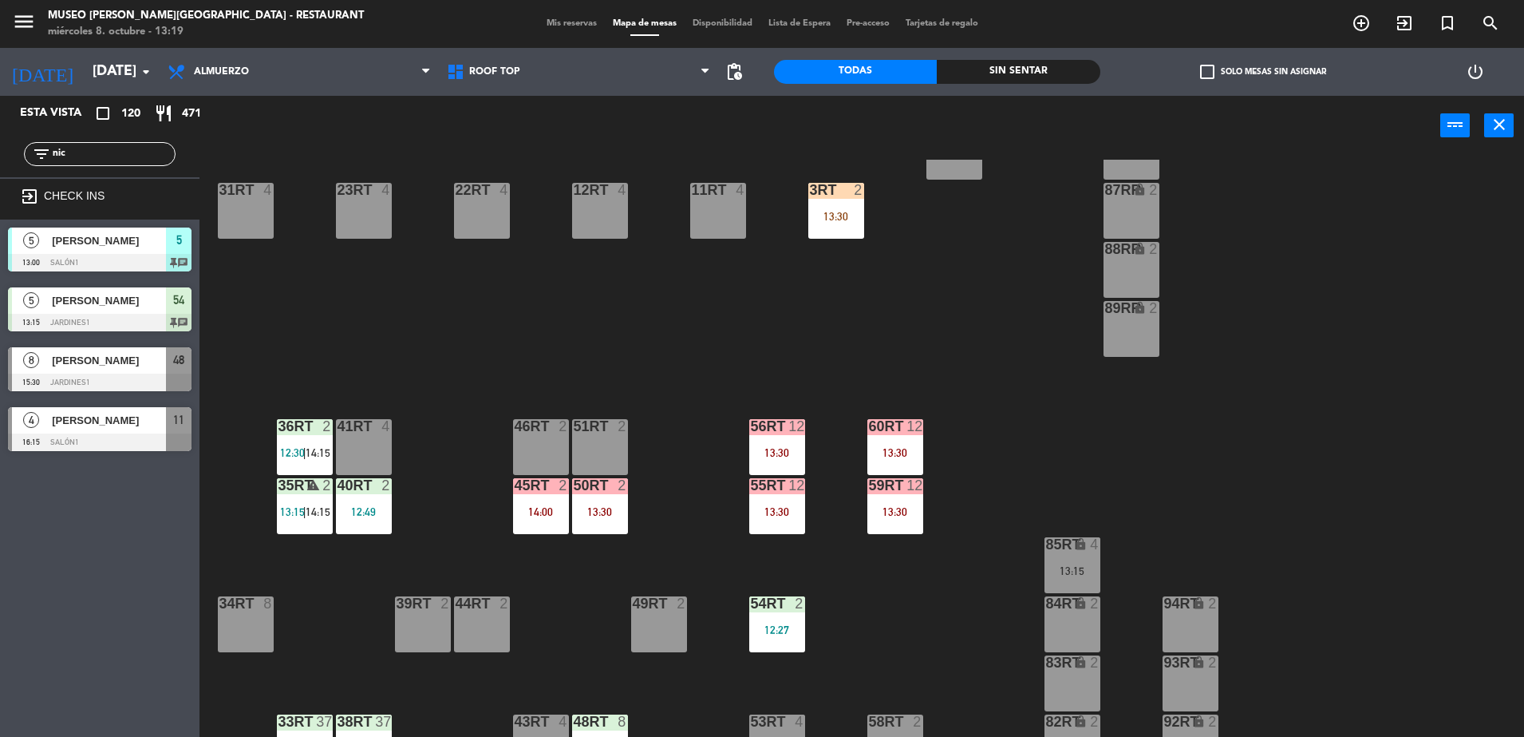
scroll to position [479, 0]
click at [787, 489] on div at bounding box center [777, 484] width 26 height 14
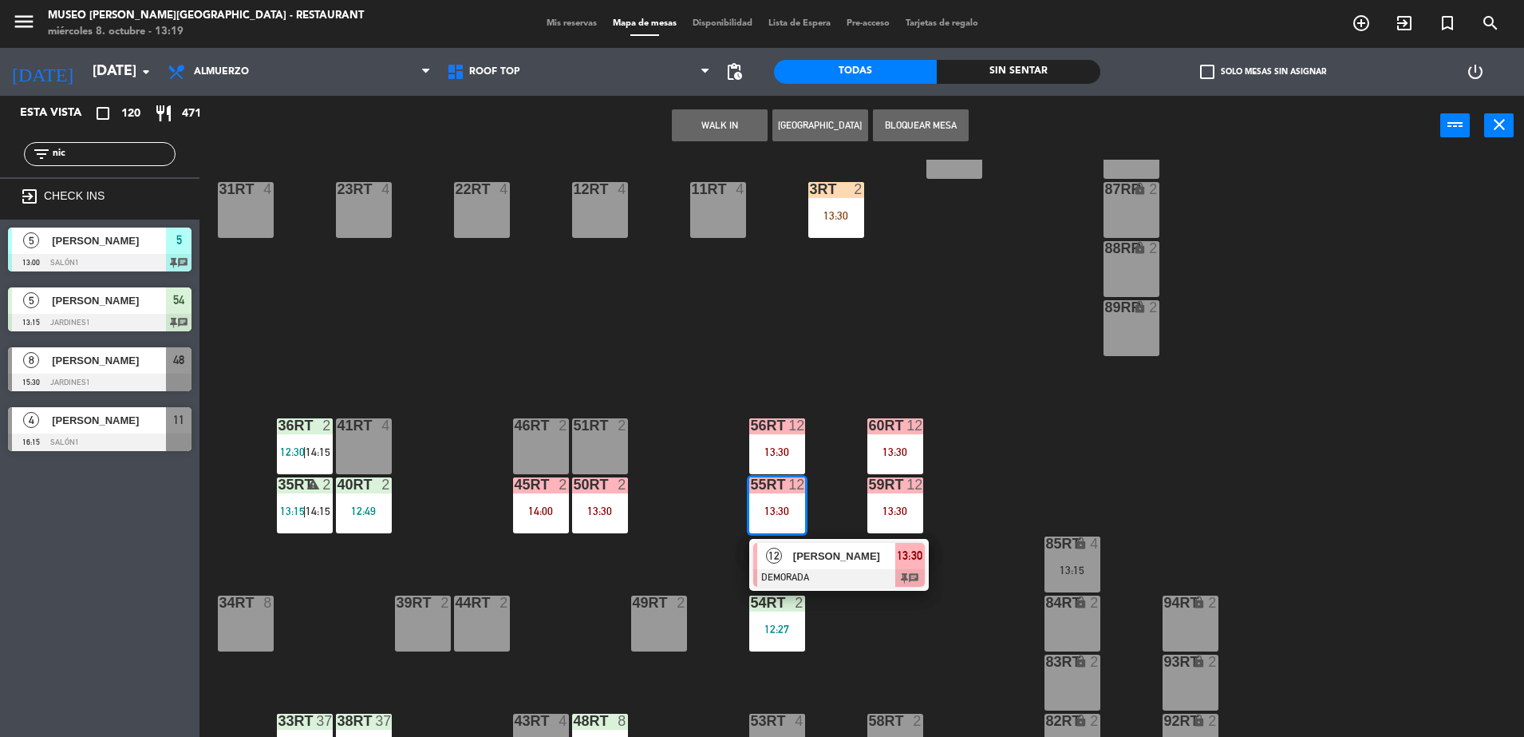
click at [827, 573] on div at bounding box center [839, 578] width 172 height 18
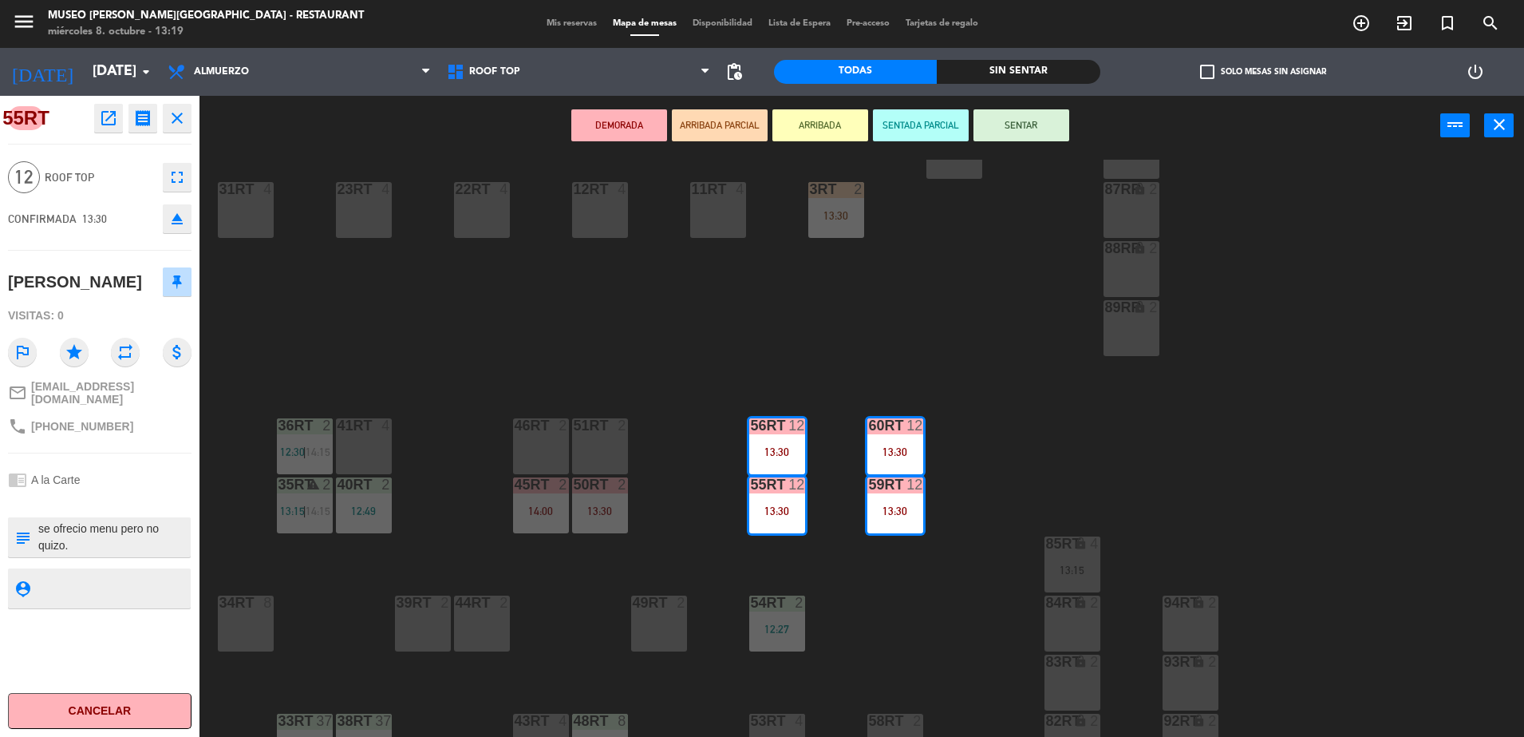
click at [1052, 405] on div "18RT 6 15:30 16RT 5 12:45 28RT 2 80RR lock 6 13:15 27RT 5 15:00 7RT 5 12:00 | 1…" at bounding box center [870, 450] width 1310 height 581
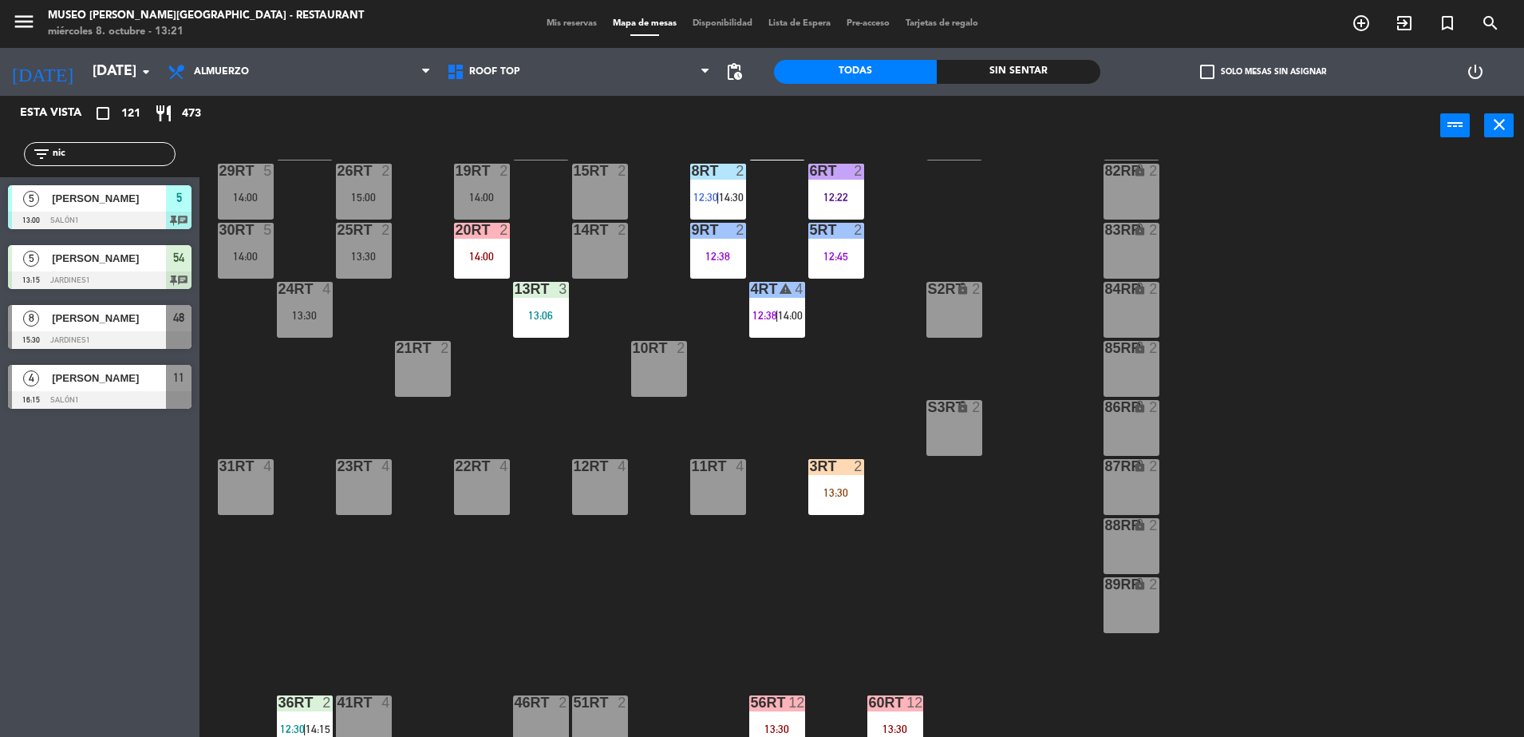
scroll to position [0, 0]
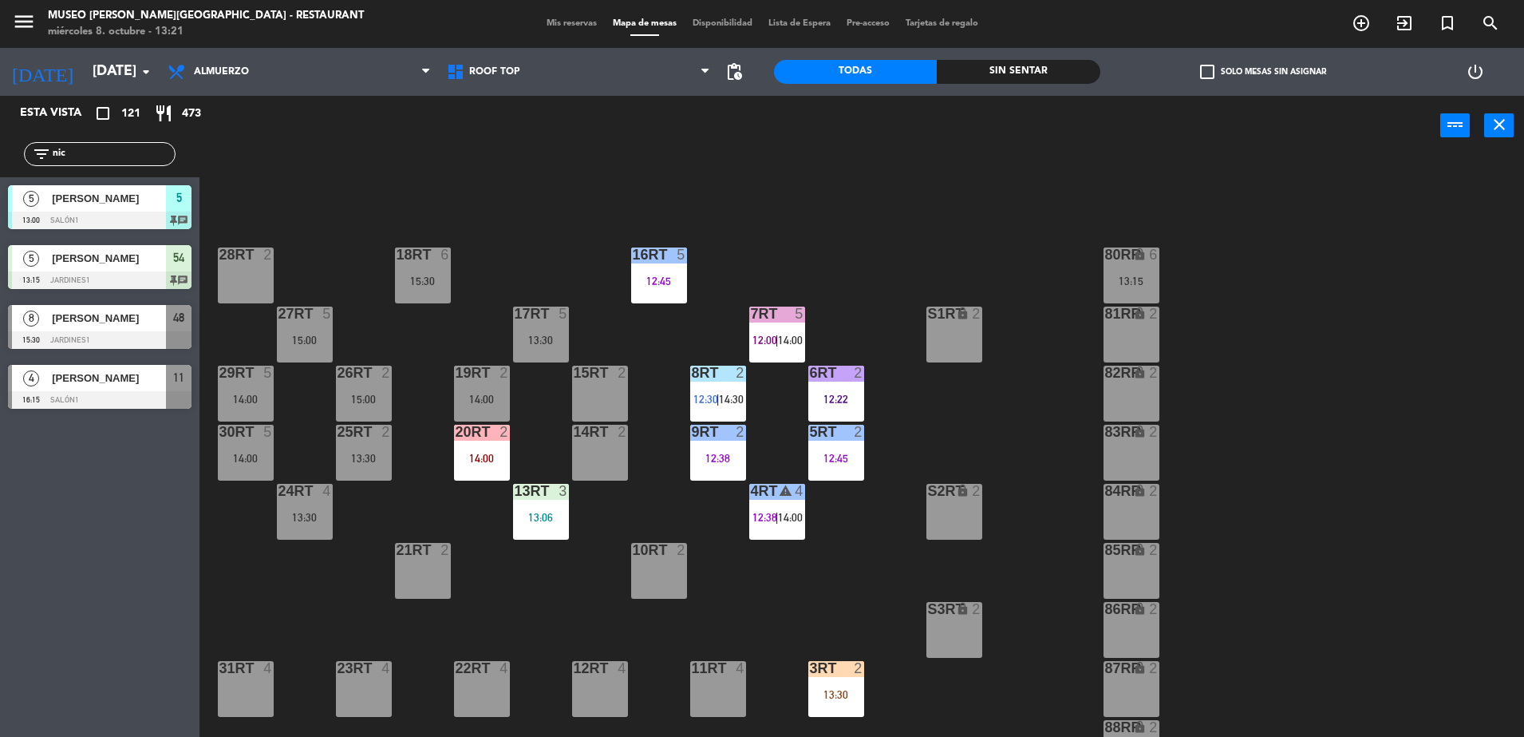
drag, startPoint x: 101, startPoint y: 149, endPoint x: 0, endPoint y: 169, distance: 102.5
click at [0, 170] on html "close × Museo [PERSON_NAME] Café - Restaurant × chrome_reader_mode Listado de R…" at bounding box center [762, 368] width 1524 height 737
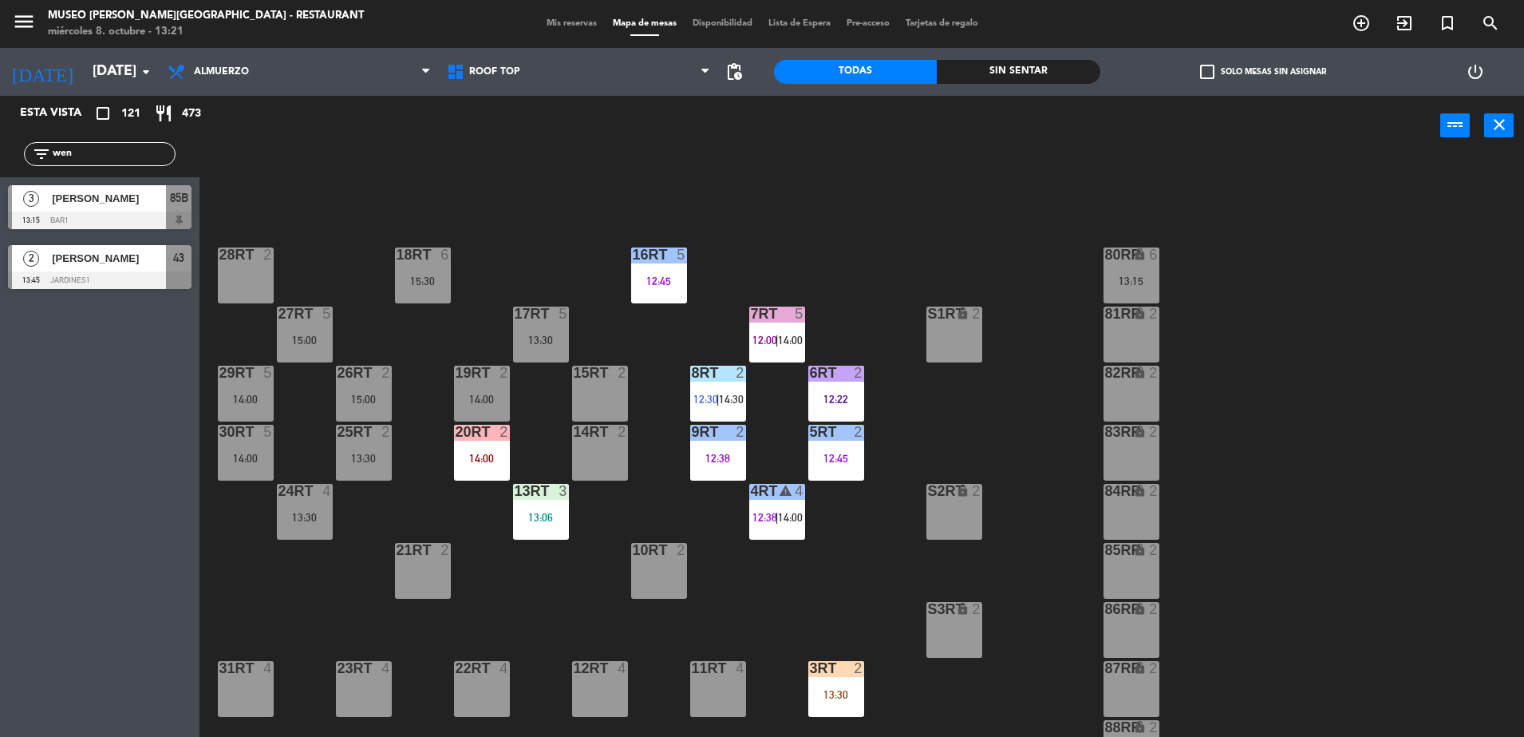
type input "wen"
click at [156, 203] on span "[PERSON_NAME]" at bounding box center [109, 198] width 114 height 17
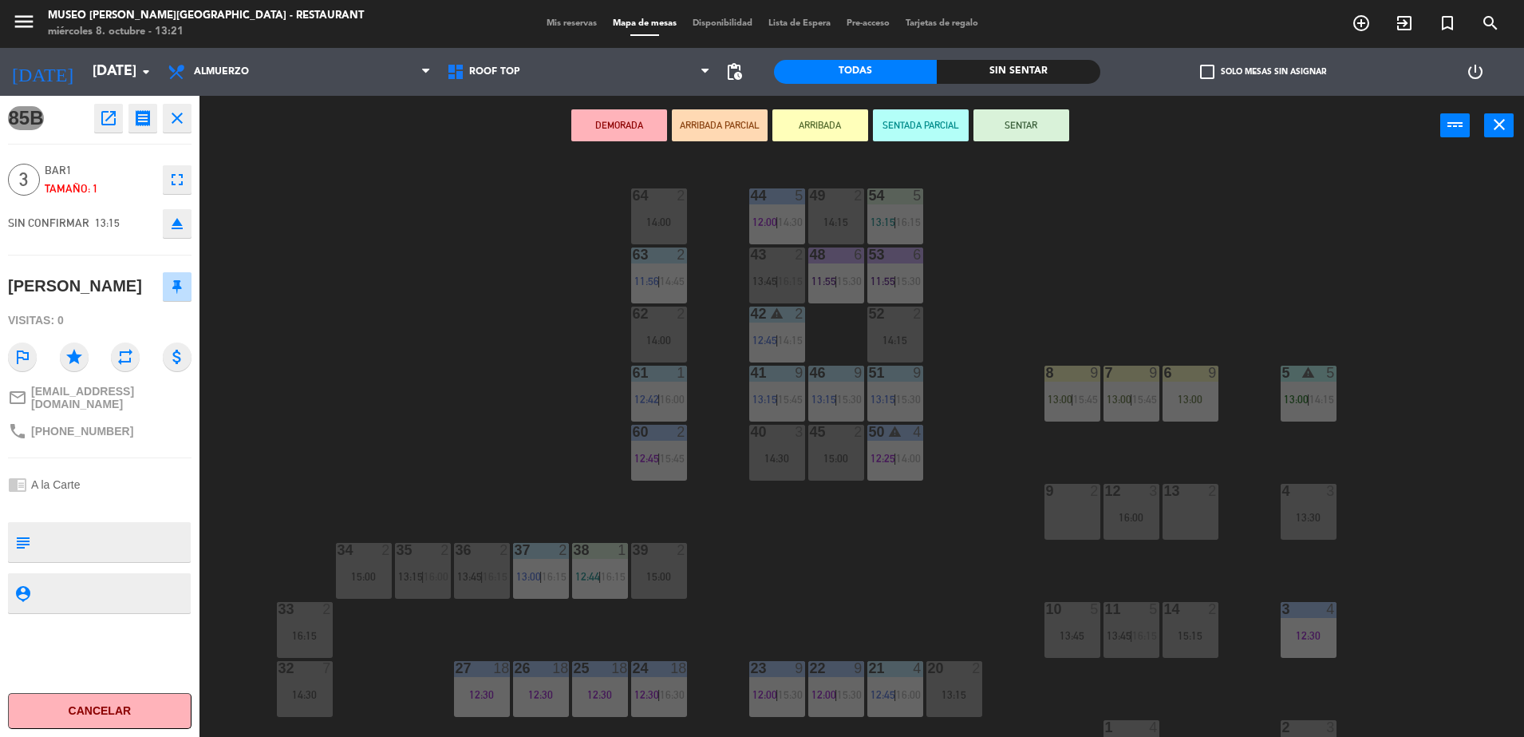
click at [699, 105] on div "DEMORADA ARRIBADA PARCIAL ARRIBADA SENTADA PARCIAL SENTAR power_input close" at bounding box center [820, 126] width 1241 height 61
click at [693, 122] on button "ARRIBADA PARCIAL" at bounding box center [720, 125] width 96 height 32
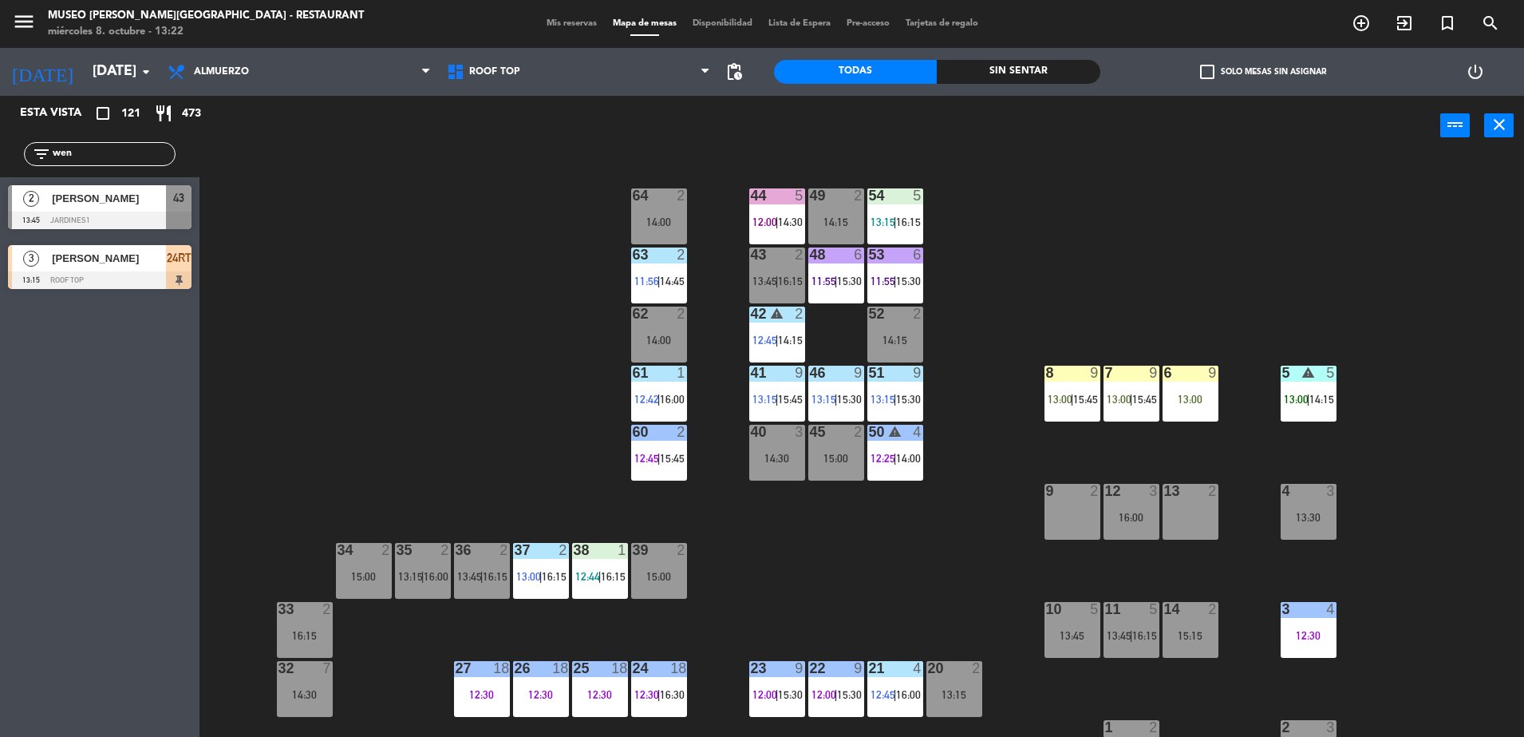
click at [535, 358] on div "44 5 12:00 | 14:30 49 2 14:15 54 5 13:15 | 16:15 64 2 14:00 48 6 11:55 | 15:30 …" at bounding box center [870, 450] width 1310 height 581
drag, startPoint x: 93, startPoint y: 155, endPoint x: 0, endPoint y: 158, distance: 92.6
click at [0, 159] on html "close × Museo [PERSON_NAME] Café - Restaurant × chrome_reader_mode Listado de R…" at bounding box center [762, 368] width 1524 height 737
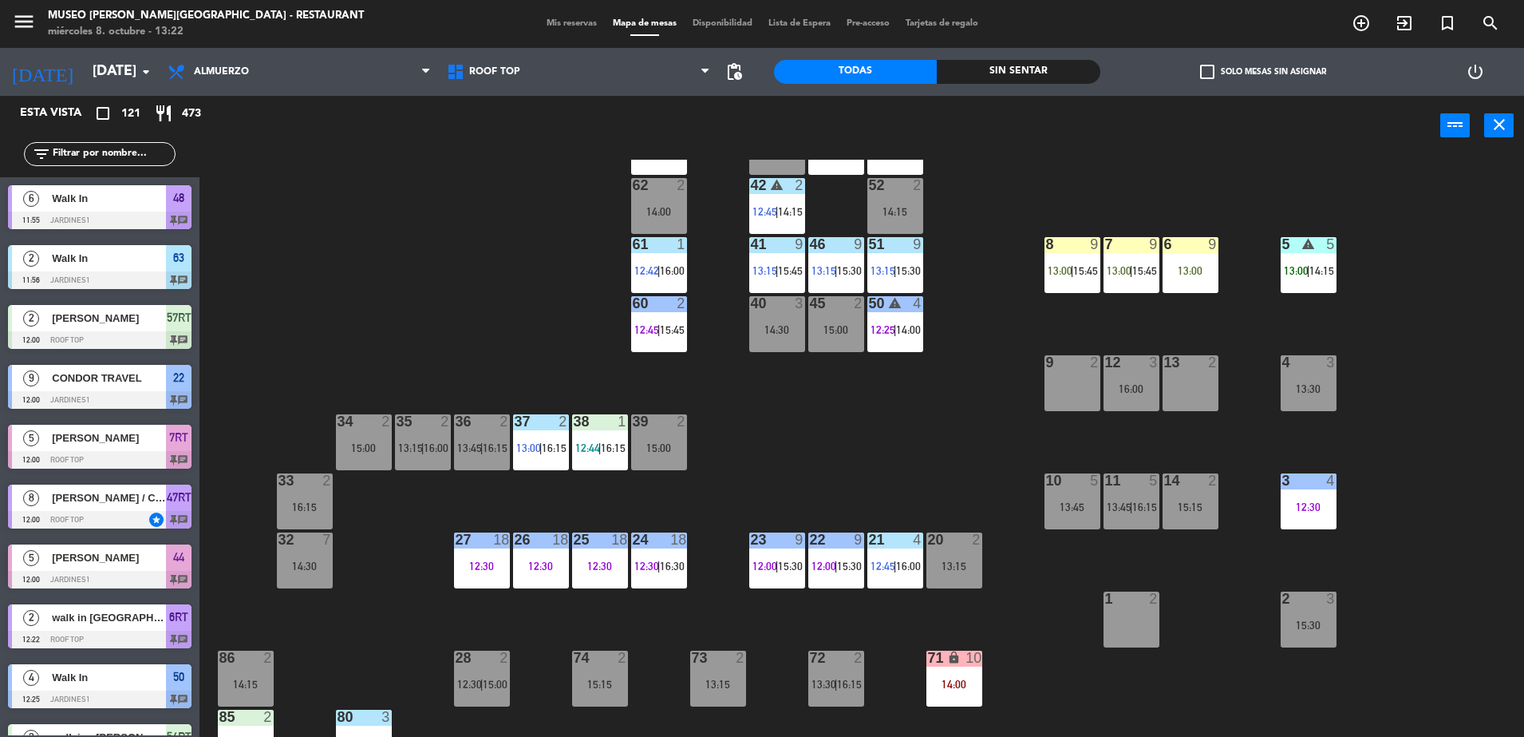
scroll to position [130, 0]
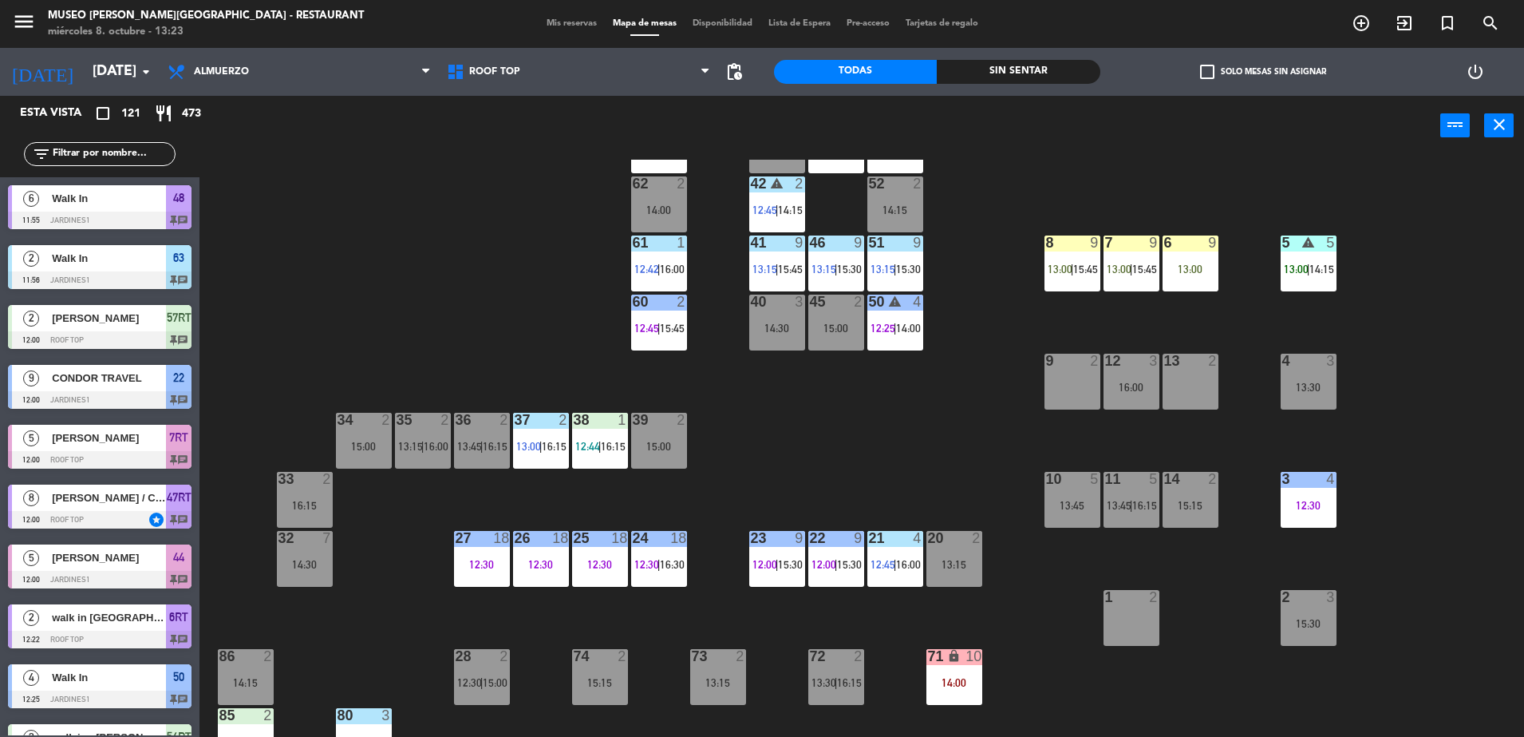
click at [107, 154] on input "text" at bounding box center [113, 154] width 124 height 18
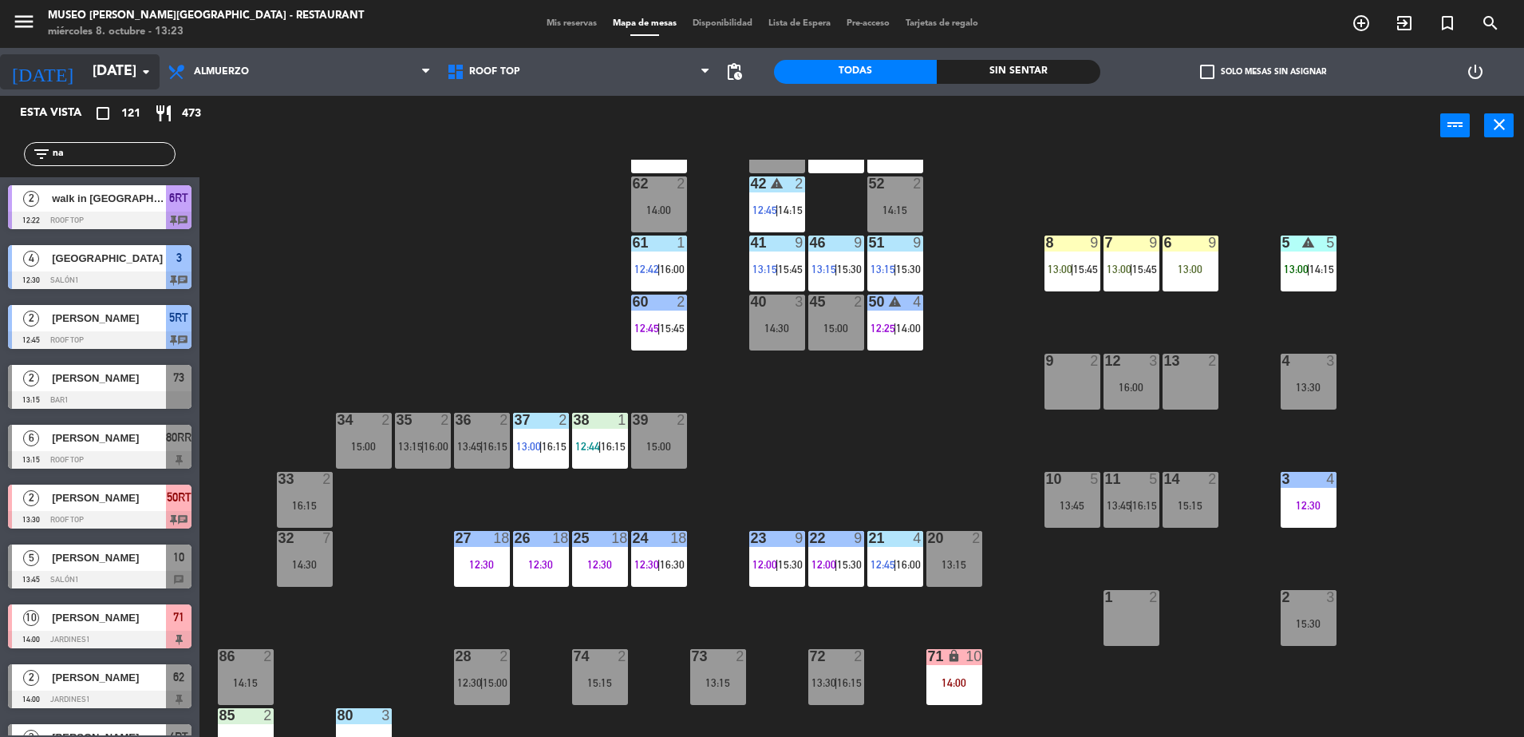
type input "n"
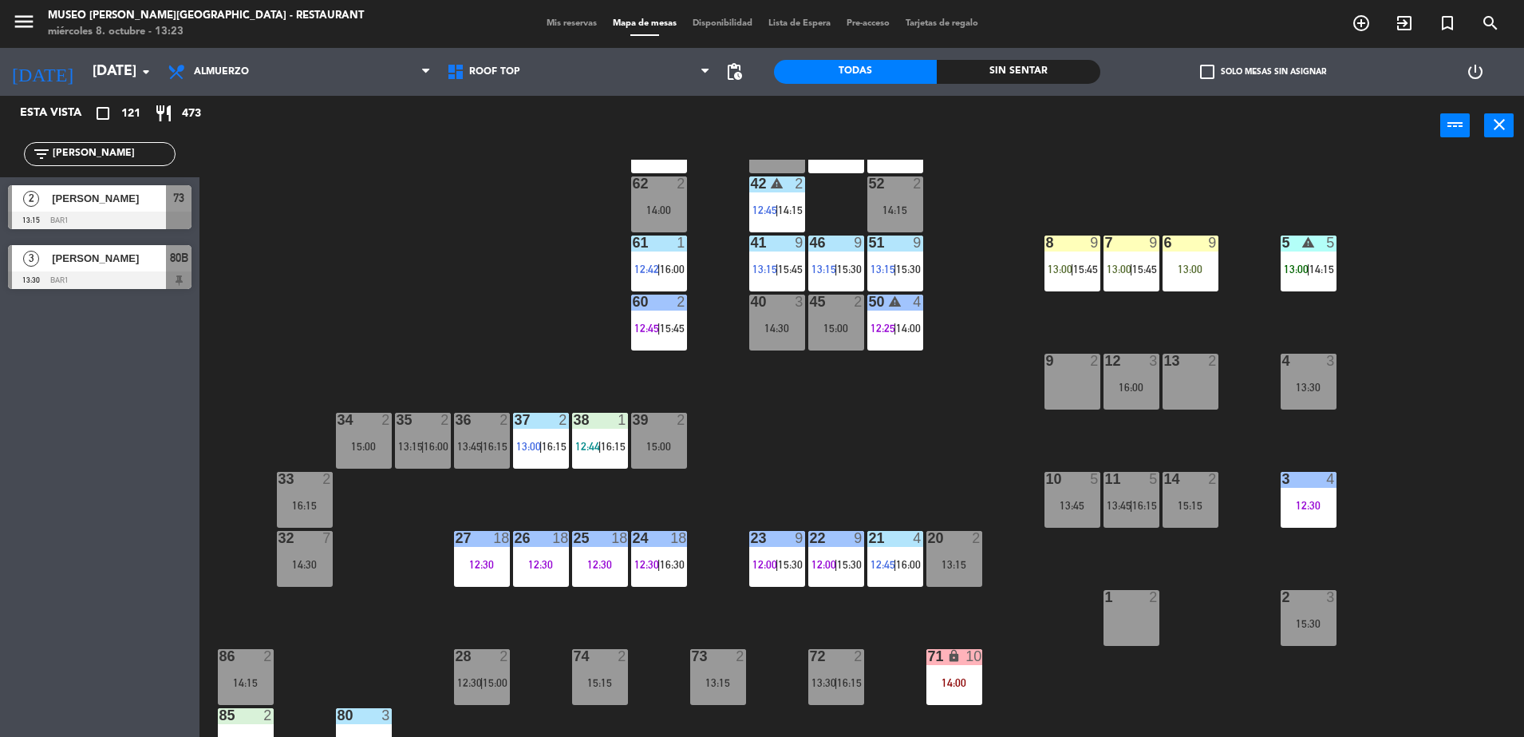
type input "[PERSON_NAME]"
click at [136, 199] on span "[PERSON_NAME]" at bounding box center [109, 198] width 114 height 17
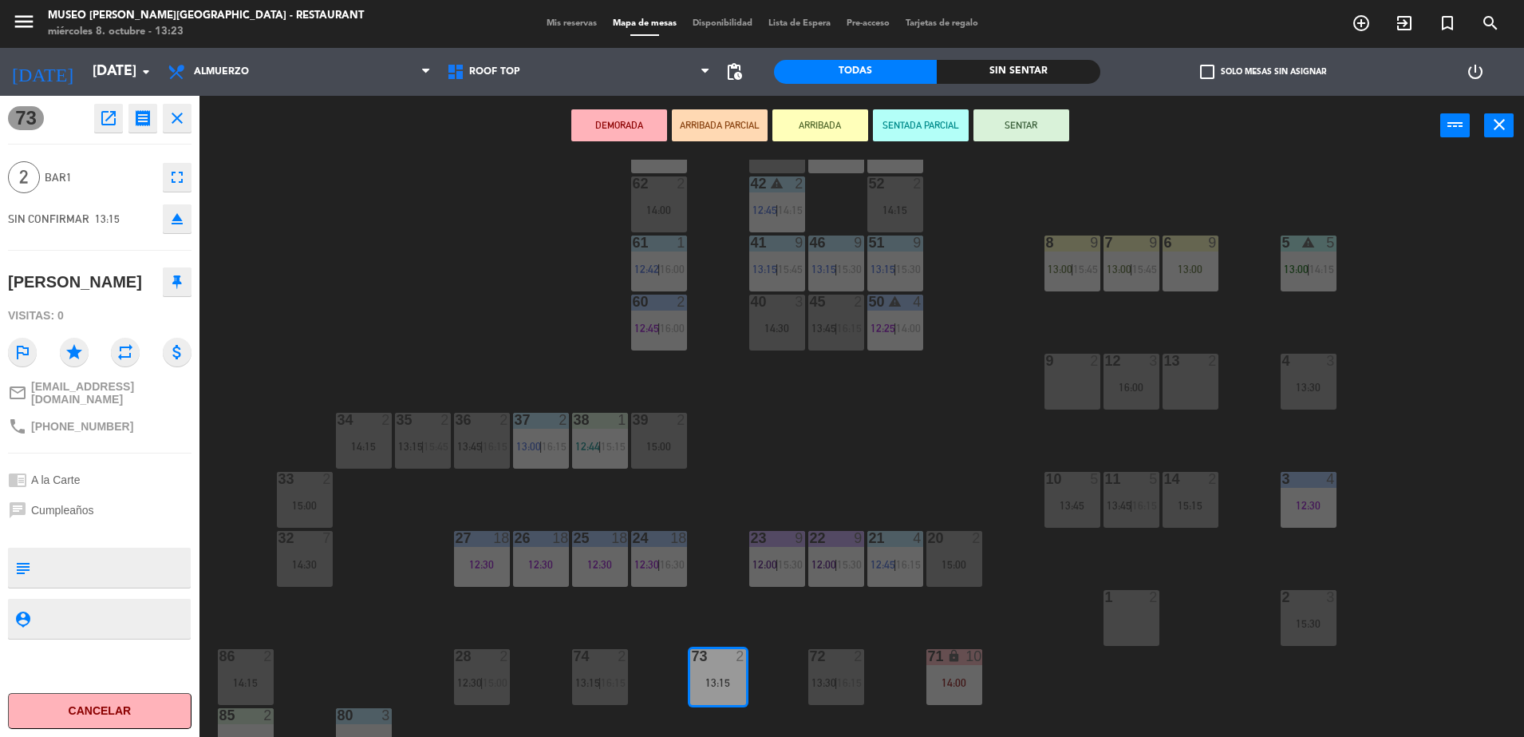
click at [697, 118] on button "ARRIBADA PARCIAL" at bounding box center [720, 125] width 96 height 32
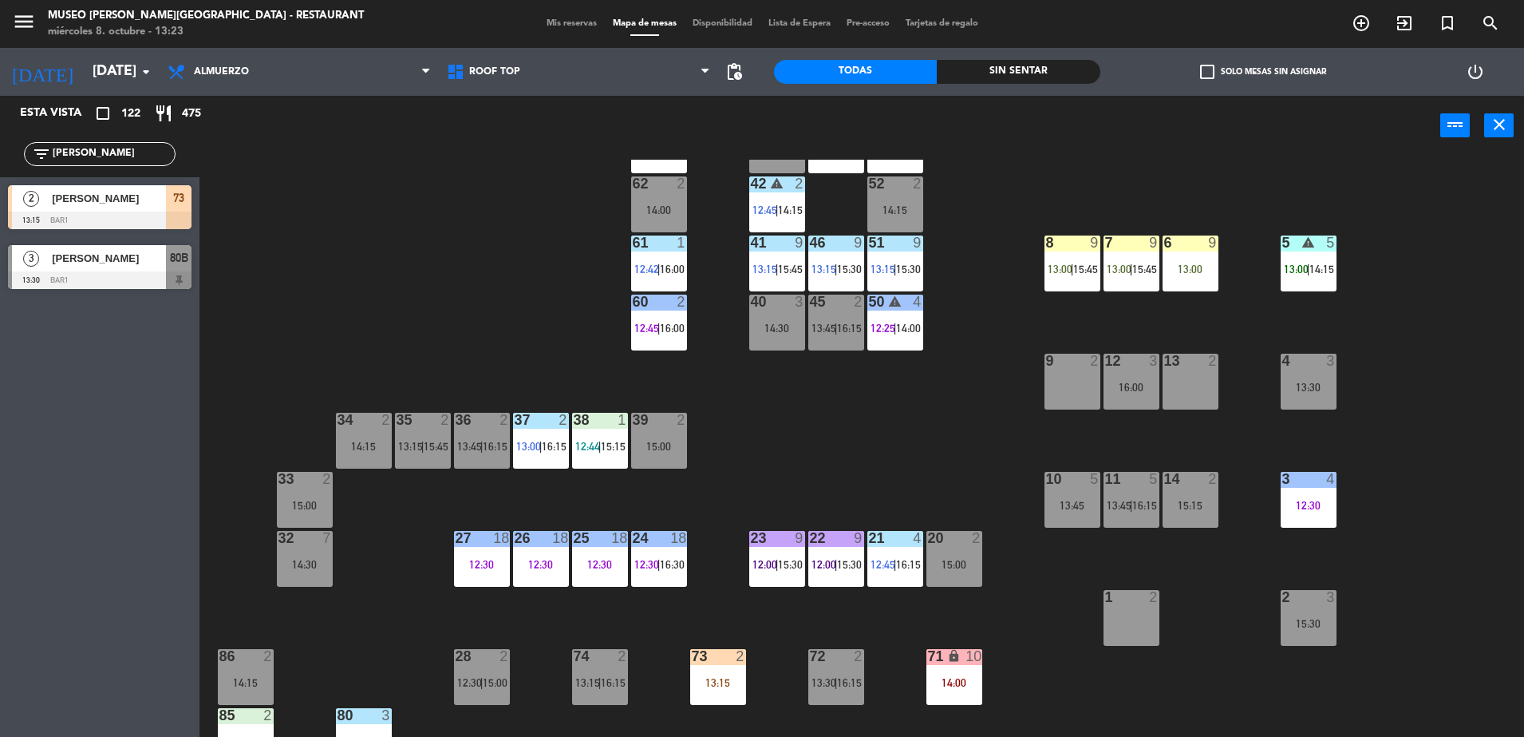
scroll to position [567, 0]
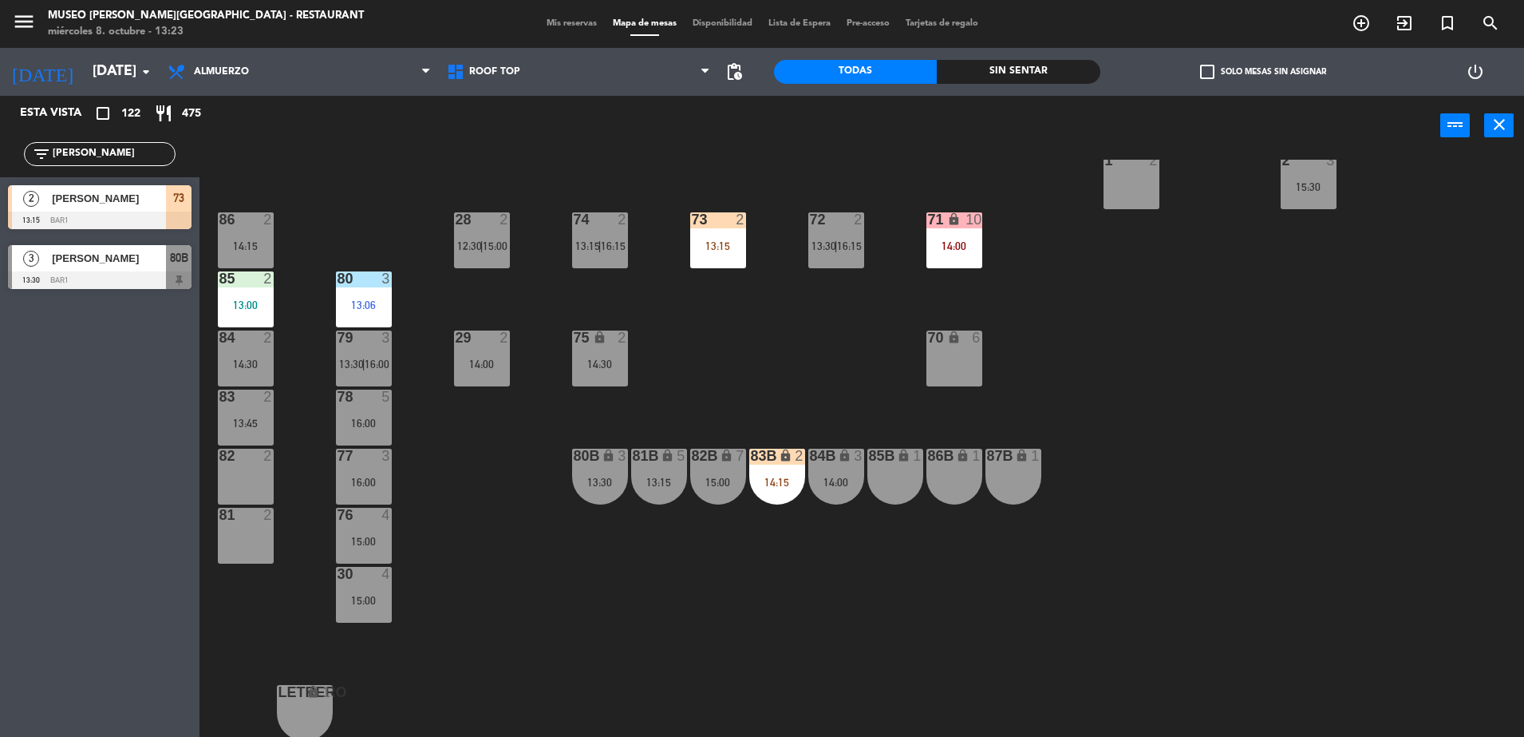
click at [176, 200] on span "73" at bounding box center [178, 197] width 11 height 19
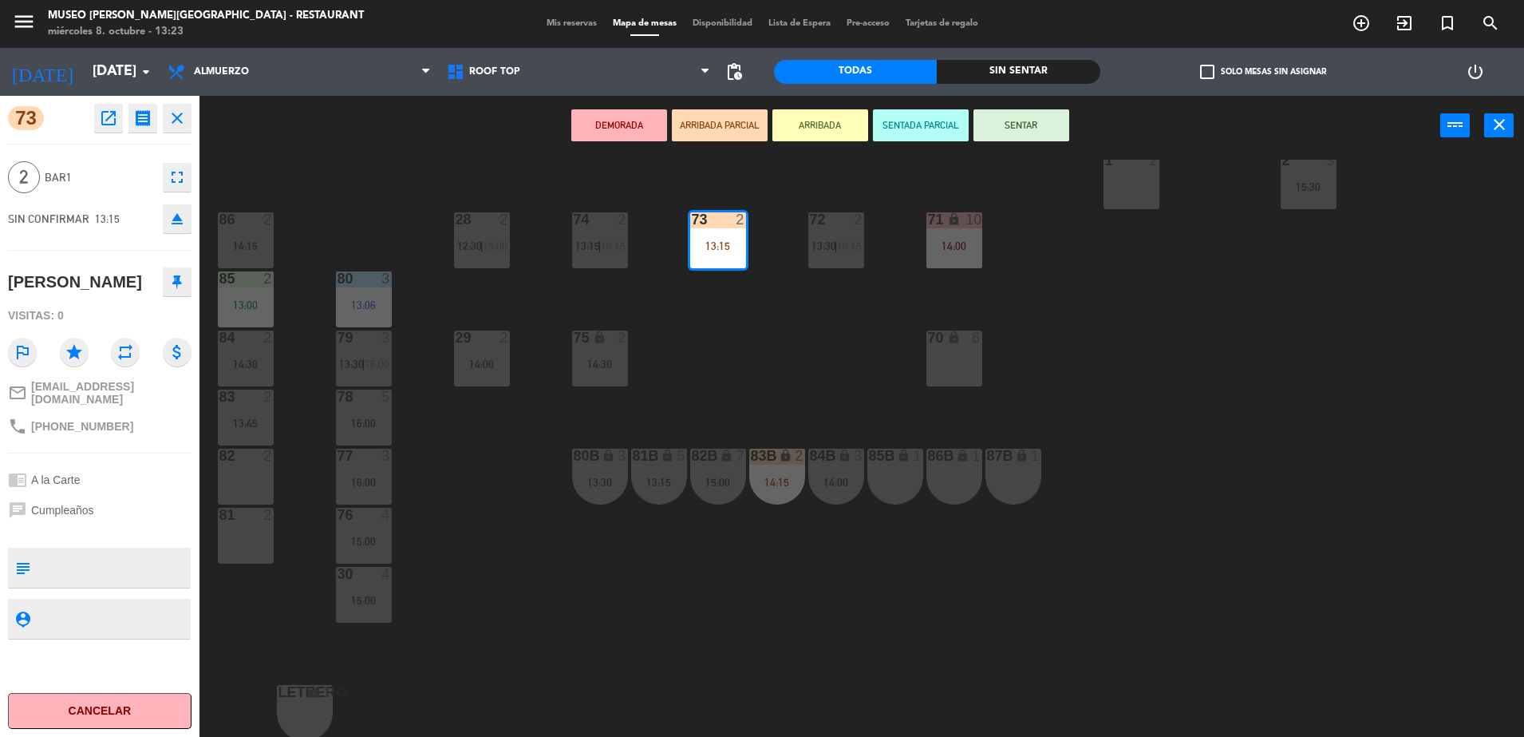
click at [249, 244] on div "14:15" at bounding box center [246, 245] width 56 height 11
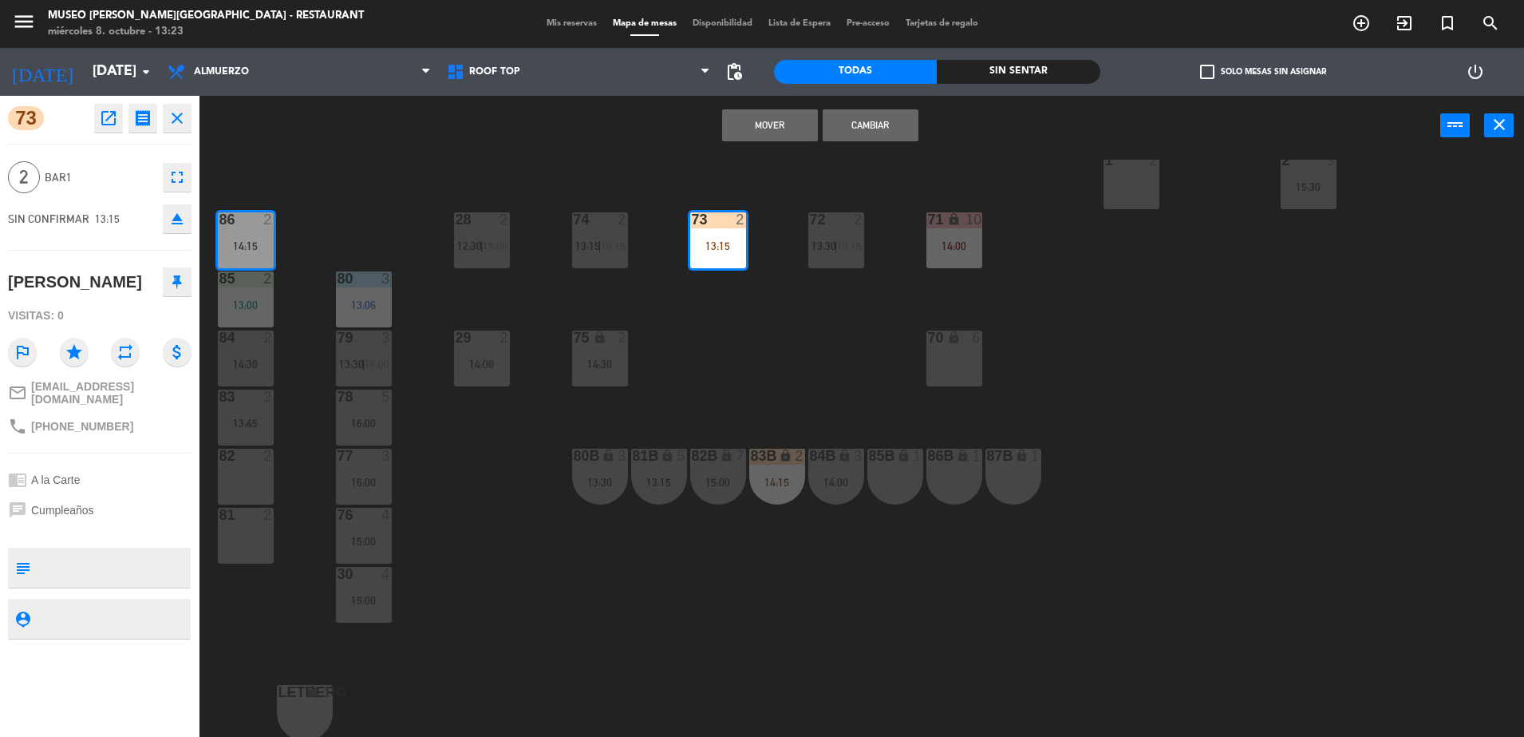
click at [876, 112] on button "Cambiar" at bounding box center [871, 125] width 96 height 32
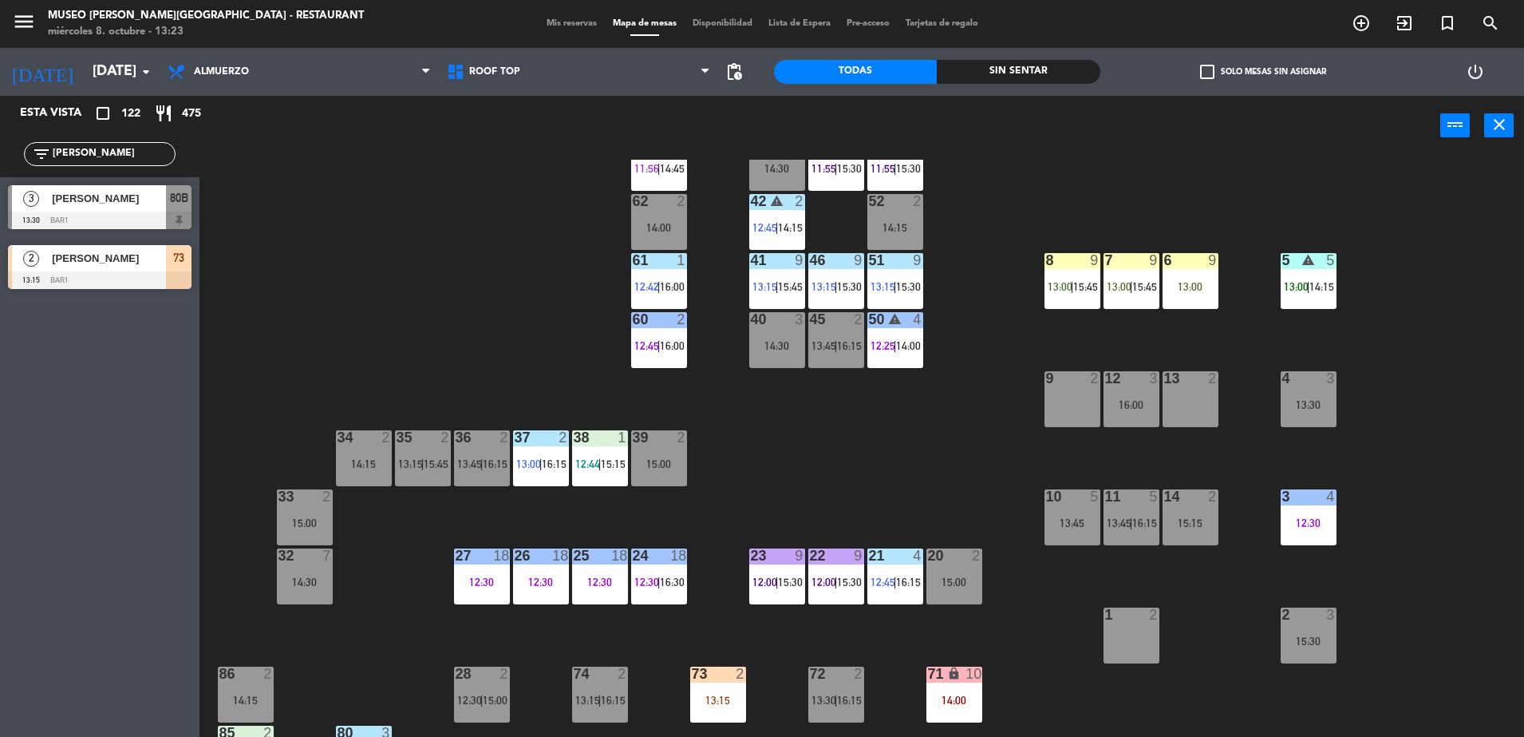
scroll to position [0, 0]
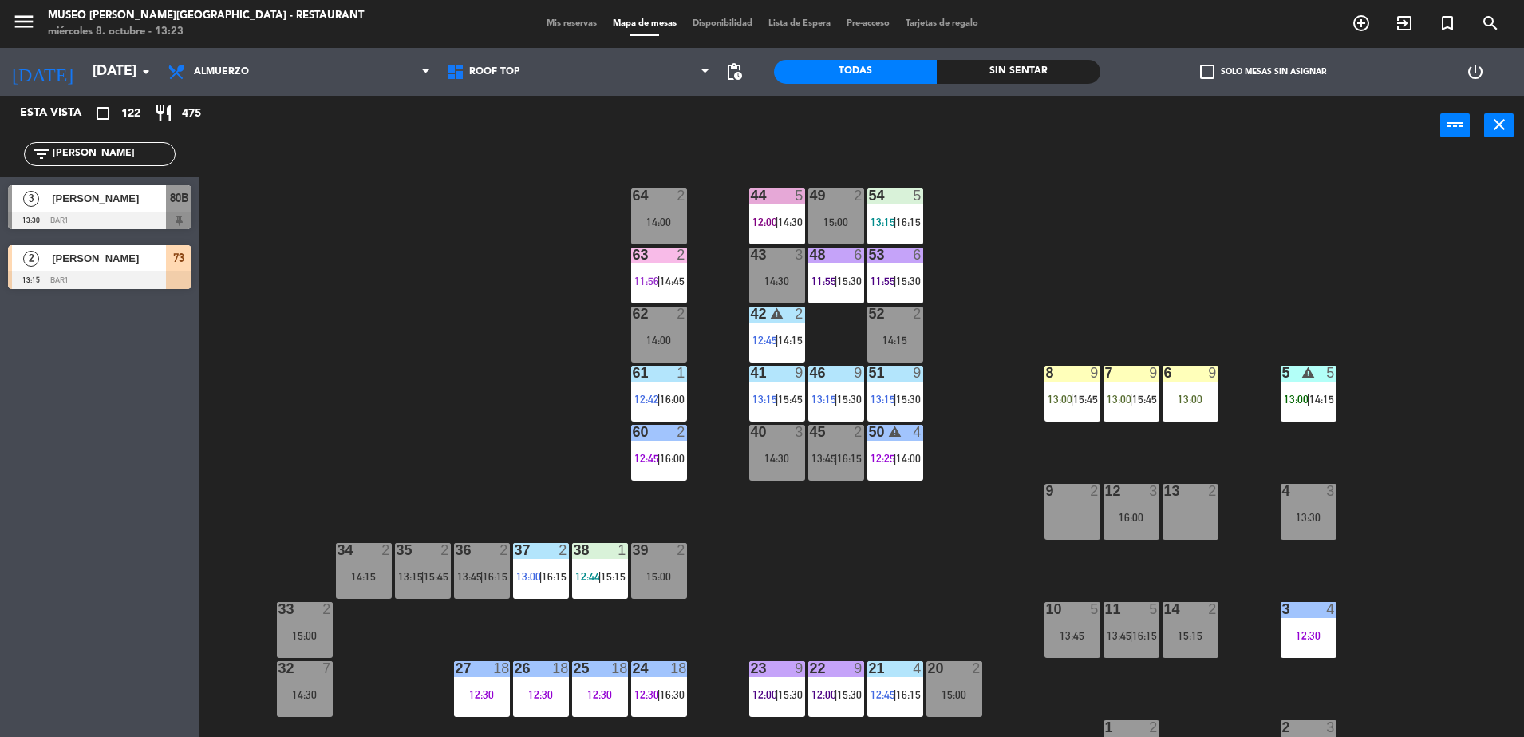
drag, startPoint x: 79, startPoint y: 155, endPoint x: 0, endPoint y: 200, distance: 90.8
click at [0, 200] on html "close × Museo [PERSON_NAME] Café - Restaurant × chrome_reader_mode Listado de R…" at bounding box center [762, 368] width 1524 height 737
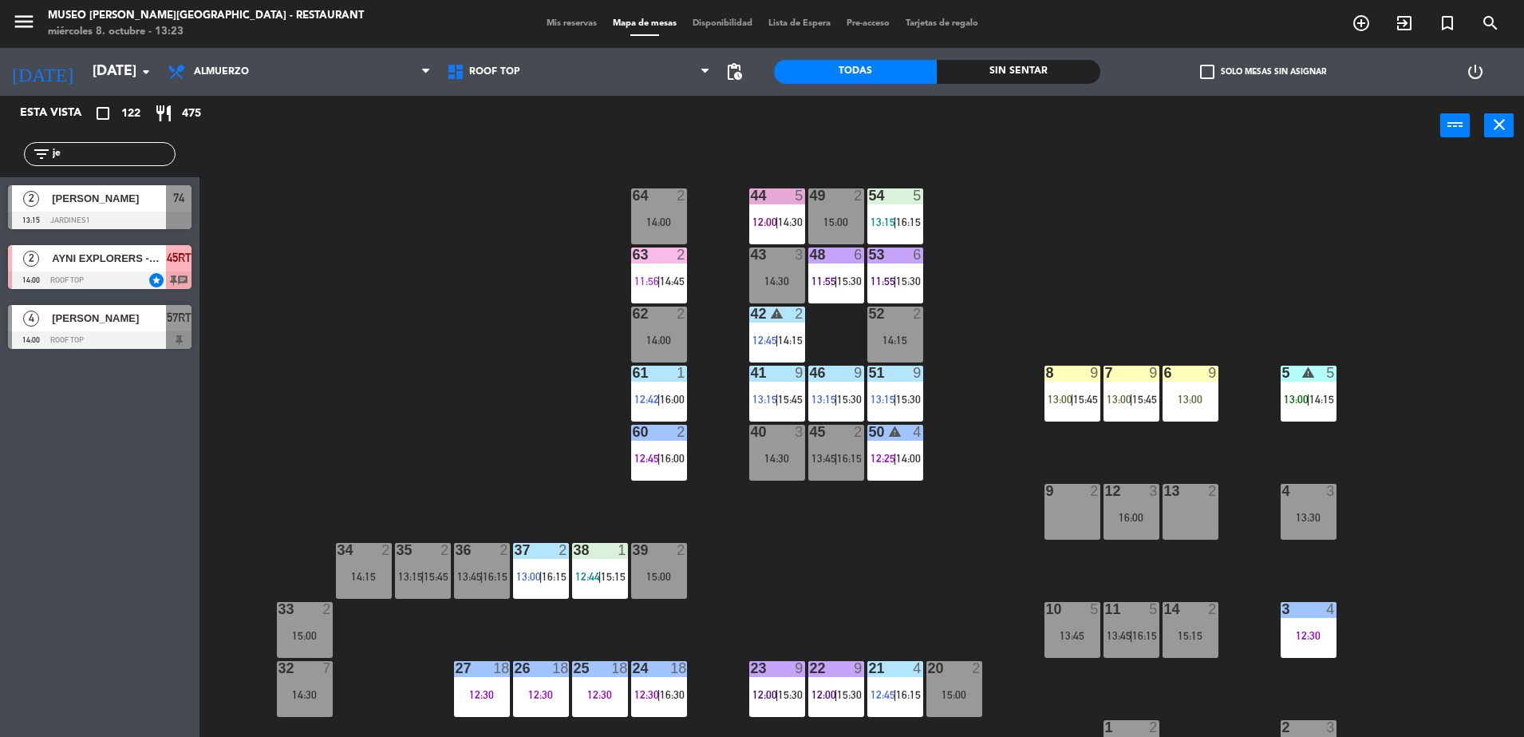
type input "je"
click at [166, 223] on div at bounding box center [100, 220] width 184 height 18
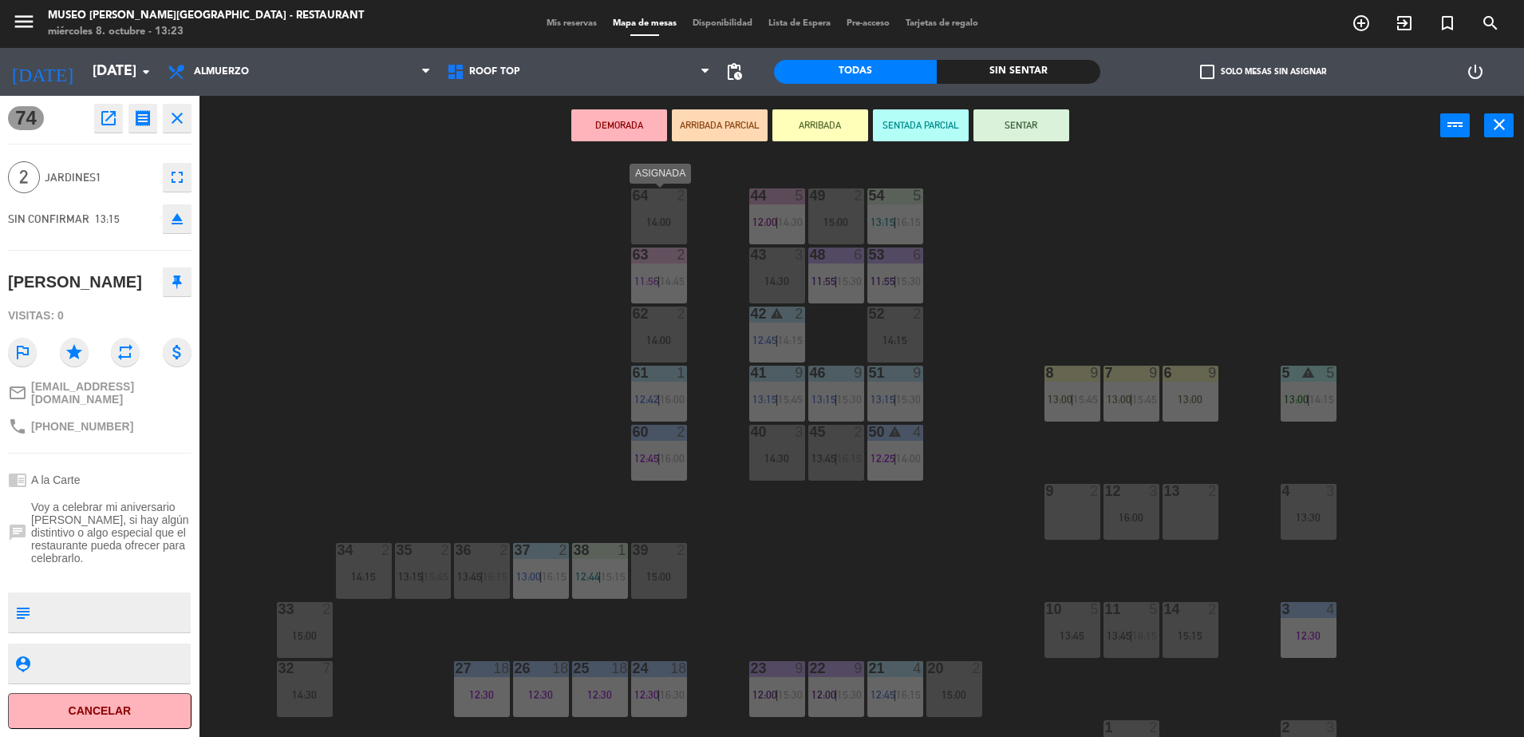
click at [654, 213] on div "64 2 14:00" at bounding box center [659, 216] width 56 height 56
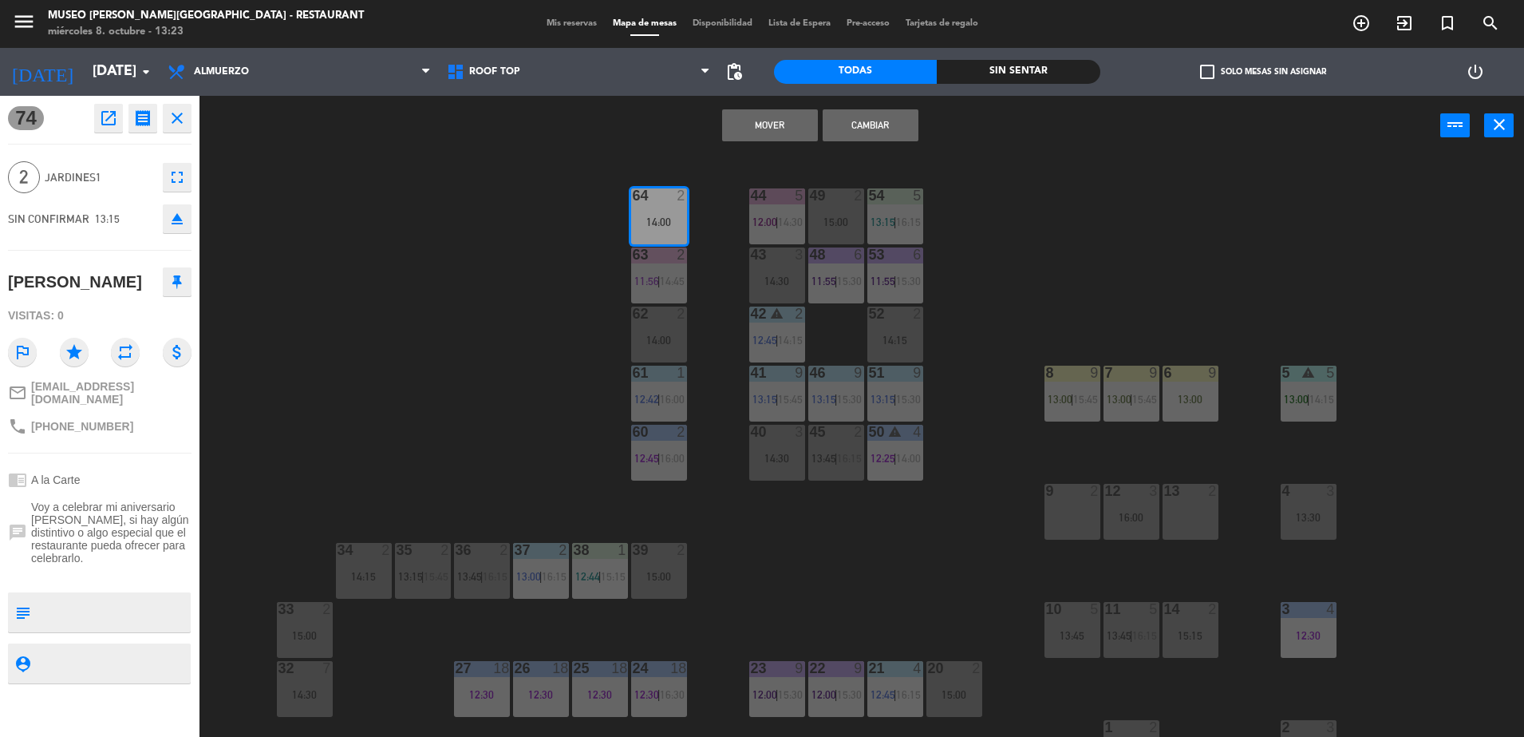
click at [874, 134] on button "Cambiar" at bounding box center [871, 125] width 96 height 32
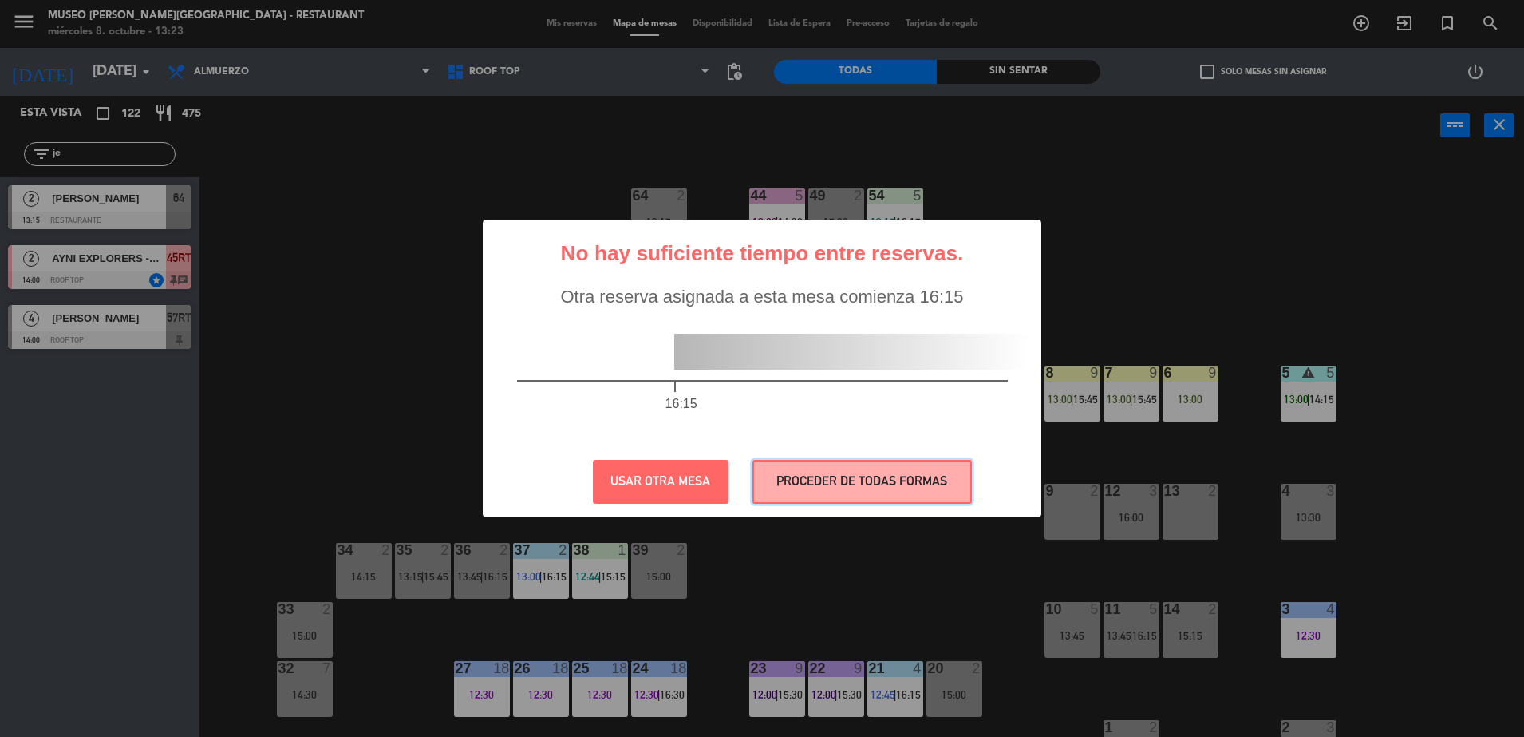
click at [826, 500] on button "PROCEDER DE TODAS FORMAS" at bounding box center [862, 482] width 219 height 44
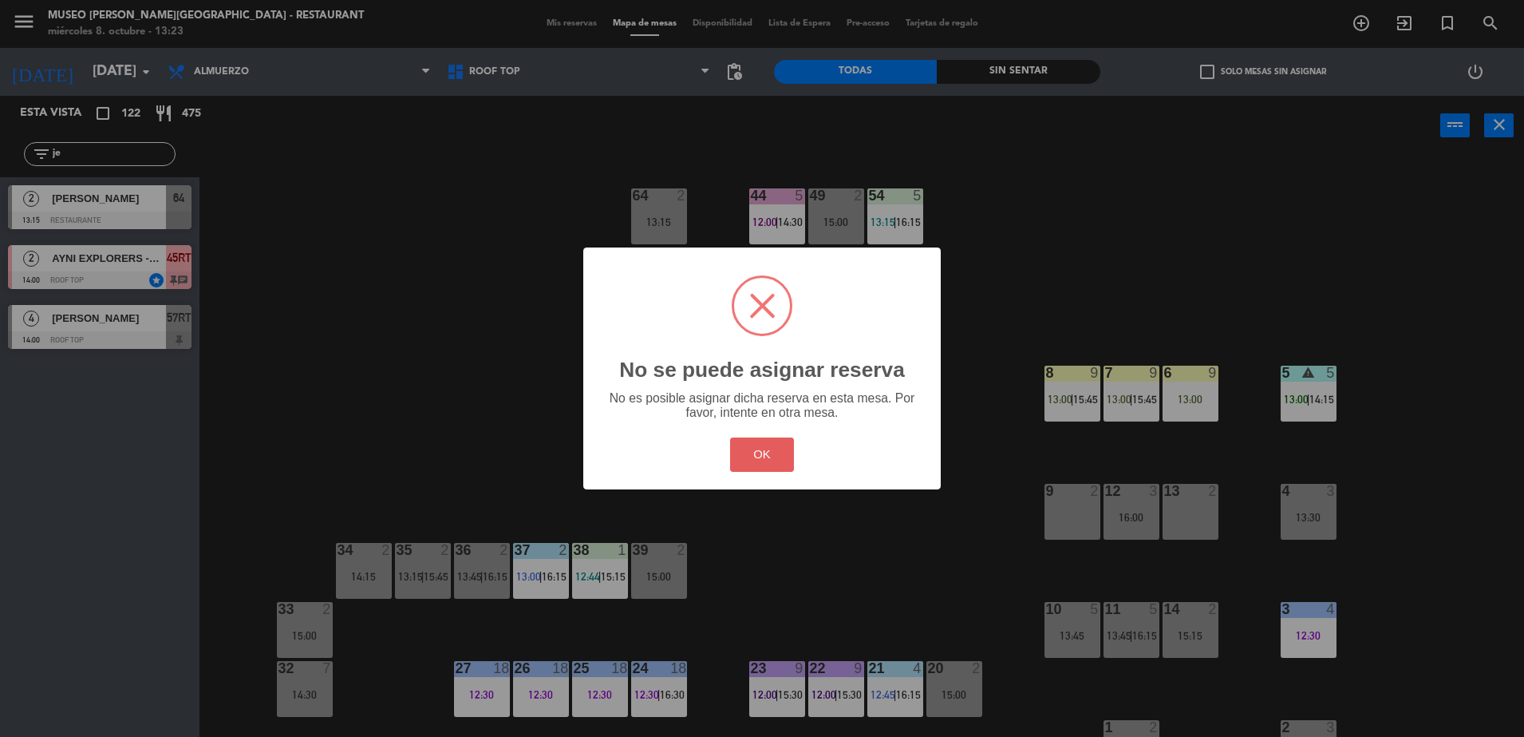
click at [780, 468] on button "OK" at bounding box center [762, 454] width 65 height 34
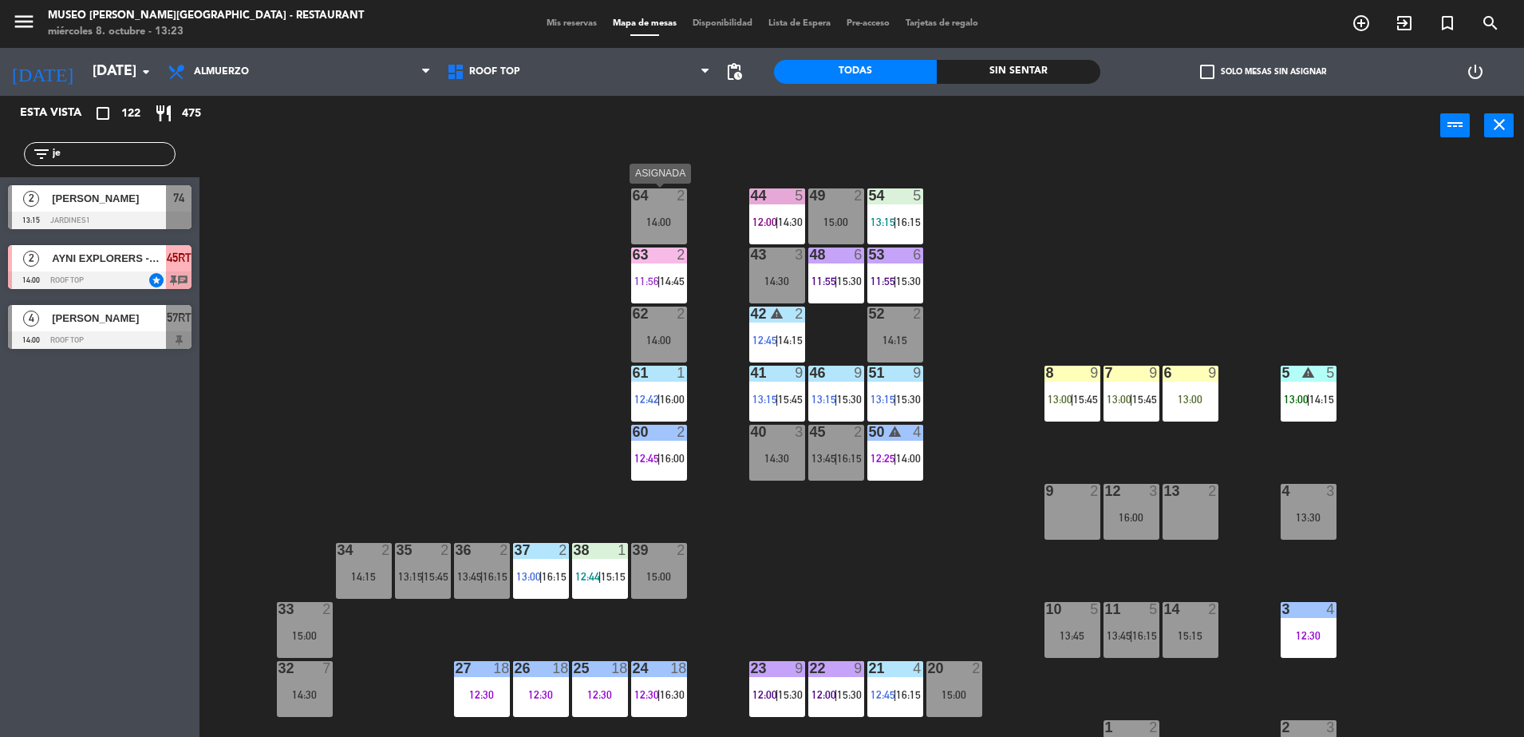
click at [662, 207] on div "64 2 14:00" at bounding box center [659, 216] width 56 height 56
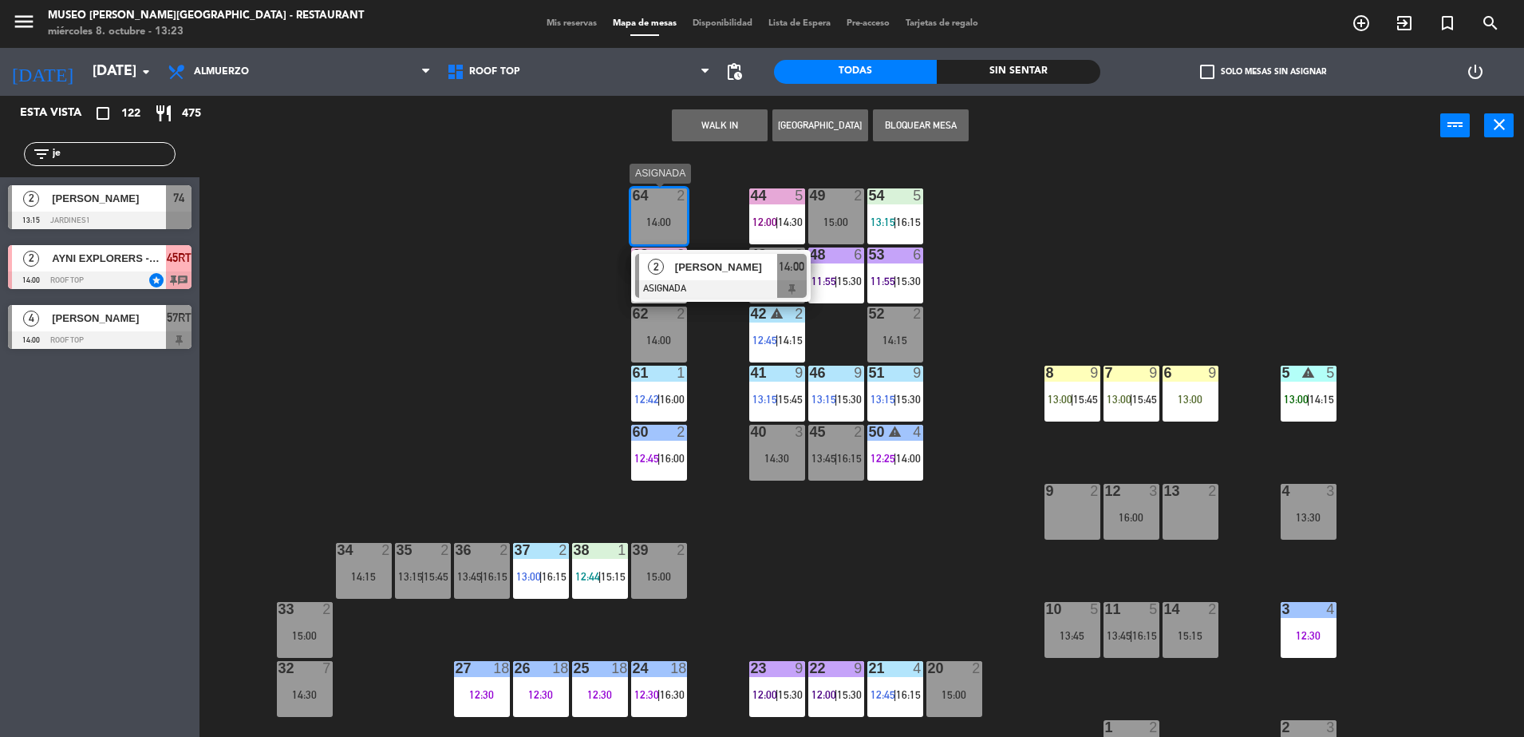
click at [752, 275] on span "[PERSON_NAME]" at bounding box center [726, 267] width 102 height 17
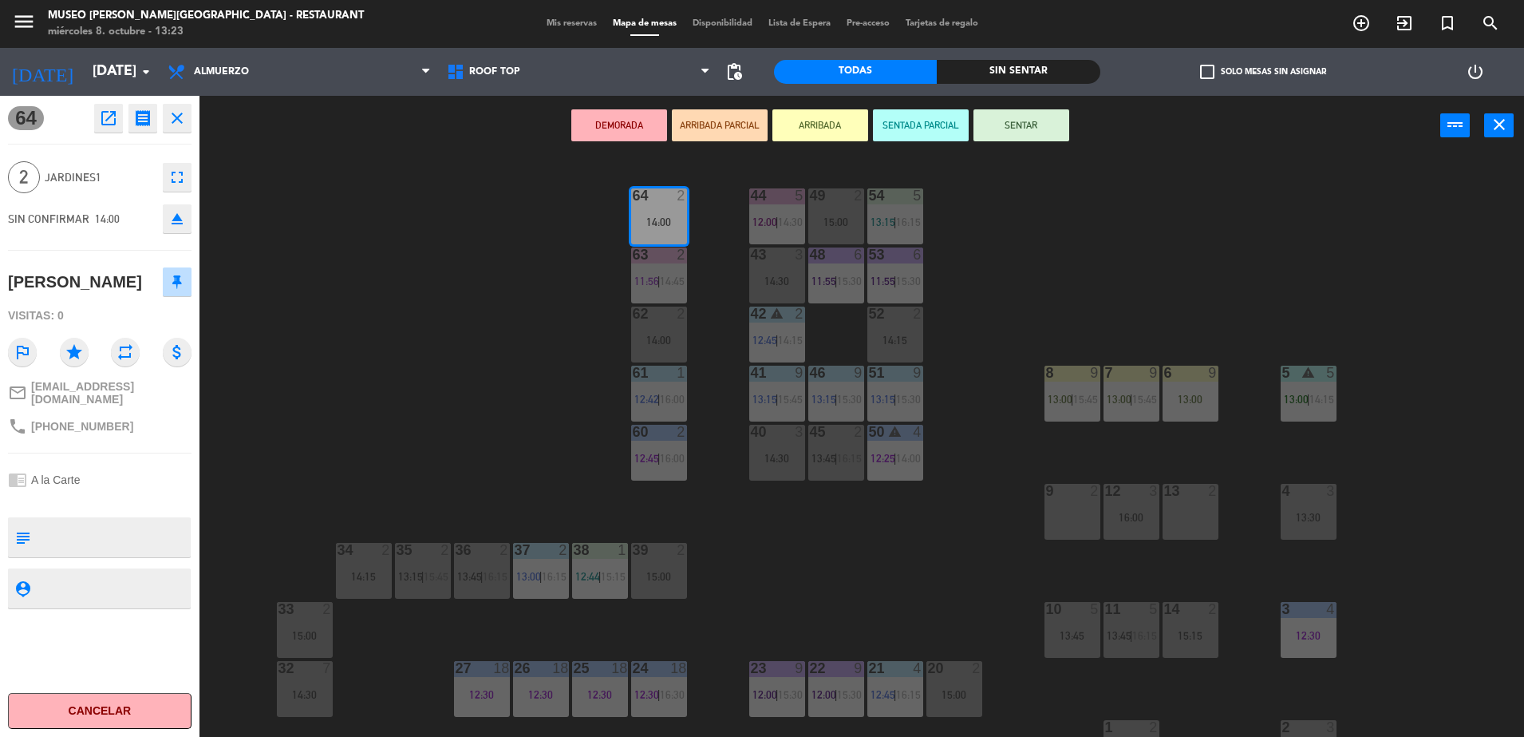
click at [1059, 490] on div at bounding box center [1072, 491] width 26 height 14
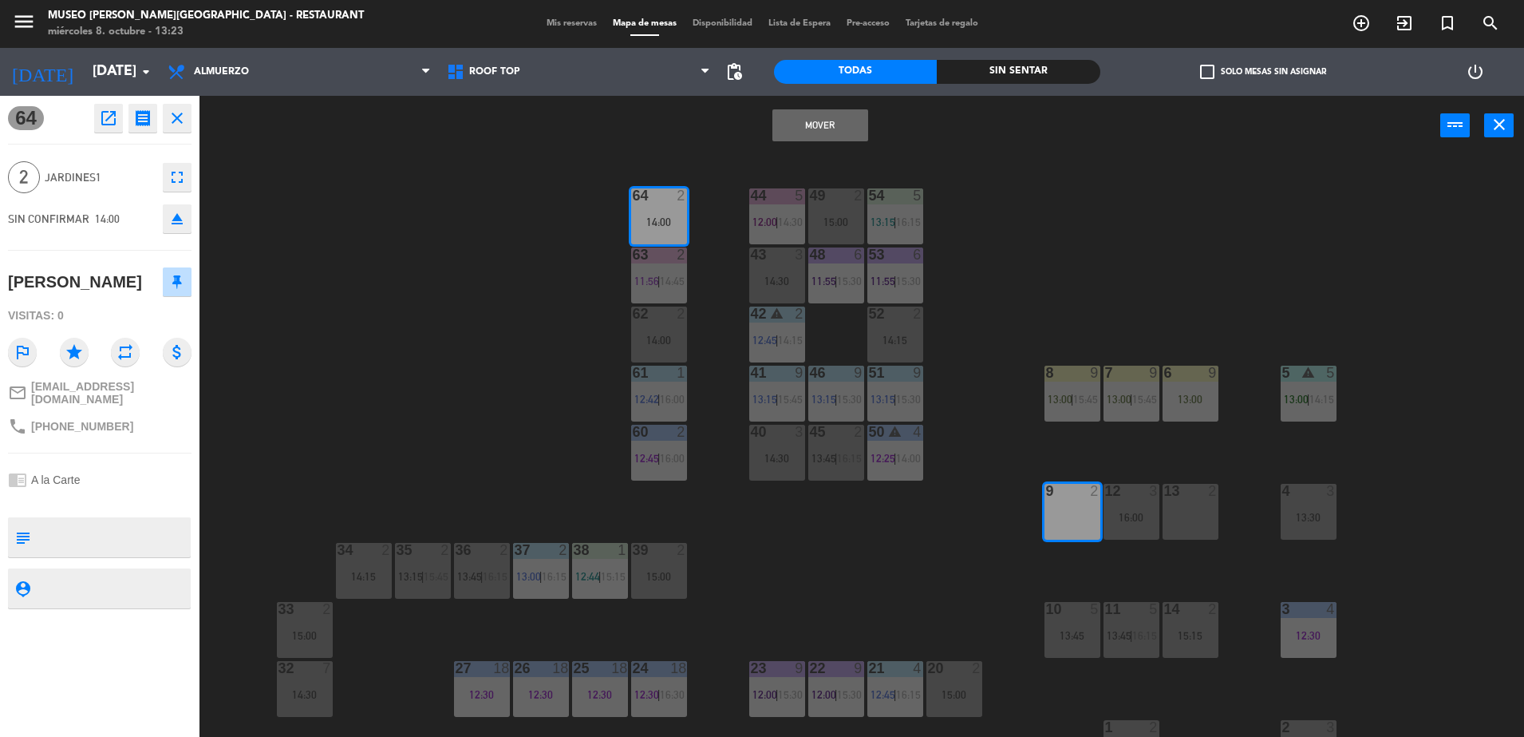
click at [809, 124] on button "Mover" at bounding box center [820, 125] width 96 height 32
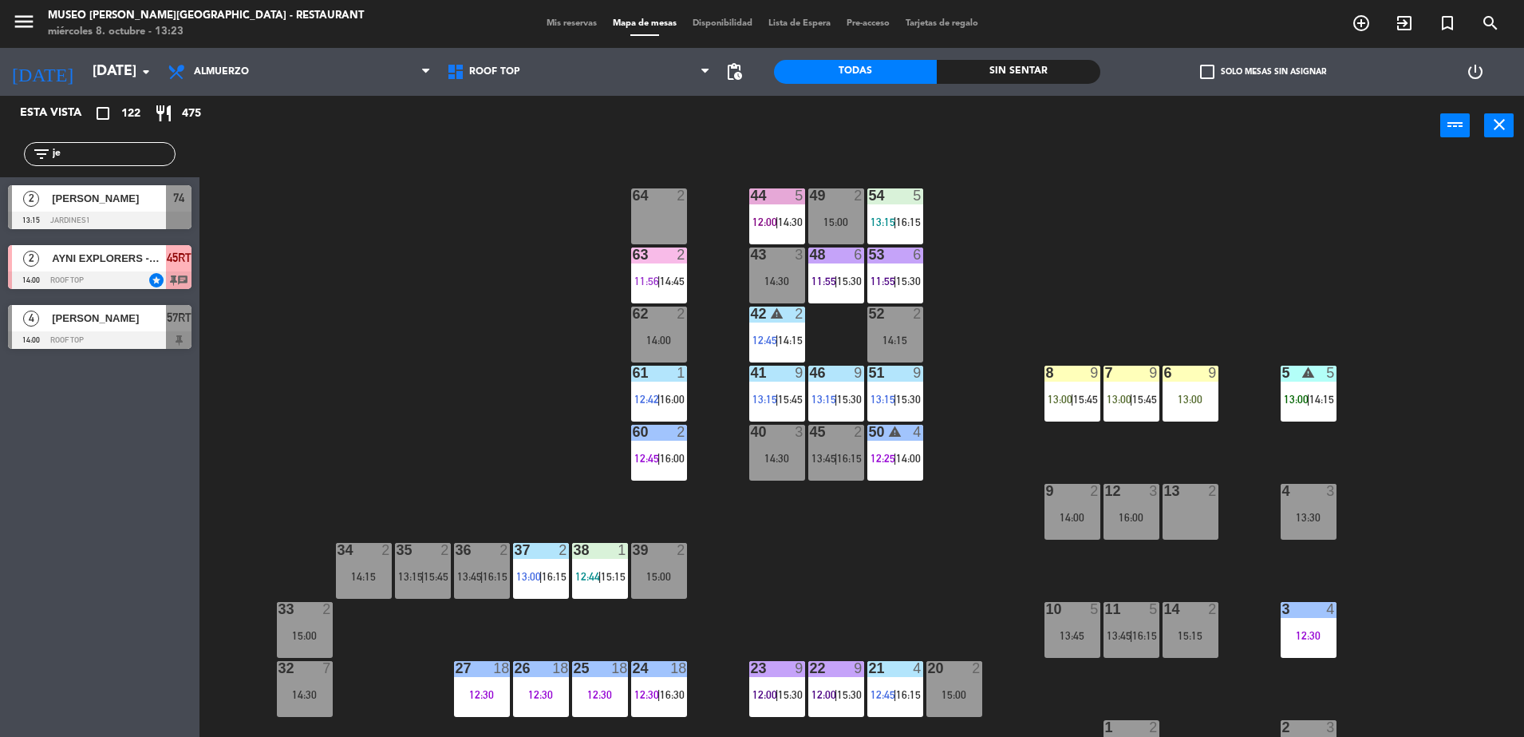
drag, startPoint x: 133, startPoint y: 151, endPoint x: 0, endPoint y: 164, distance: 134.0
click at [0, 164] on html "close × Museo [PERSON_NAME] Café - Restaurant × chrome_reader_mode Listado de R…" at bounding box center [762, 368] width 1524 height 737
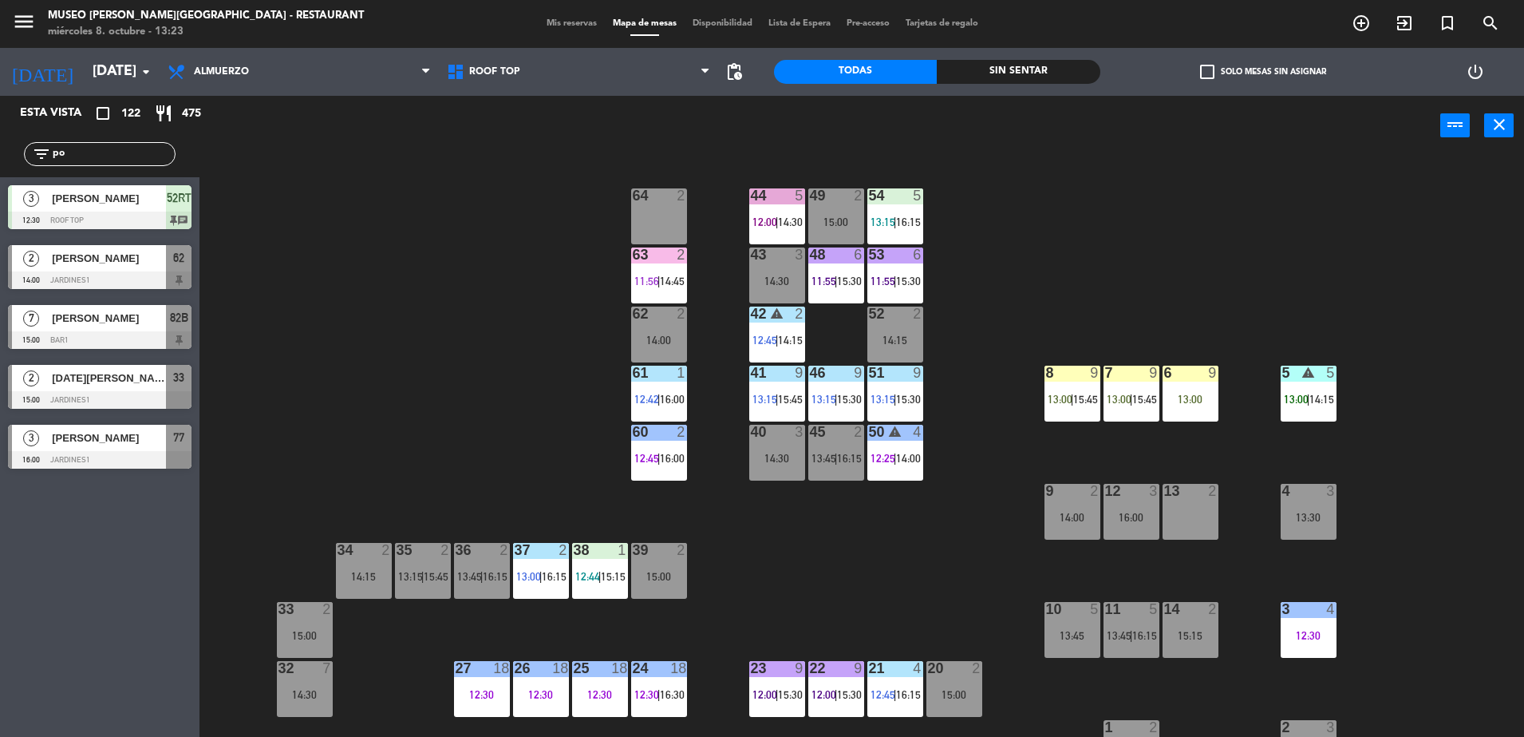
type input "p"
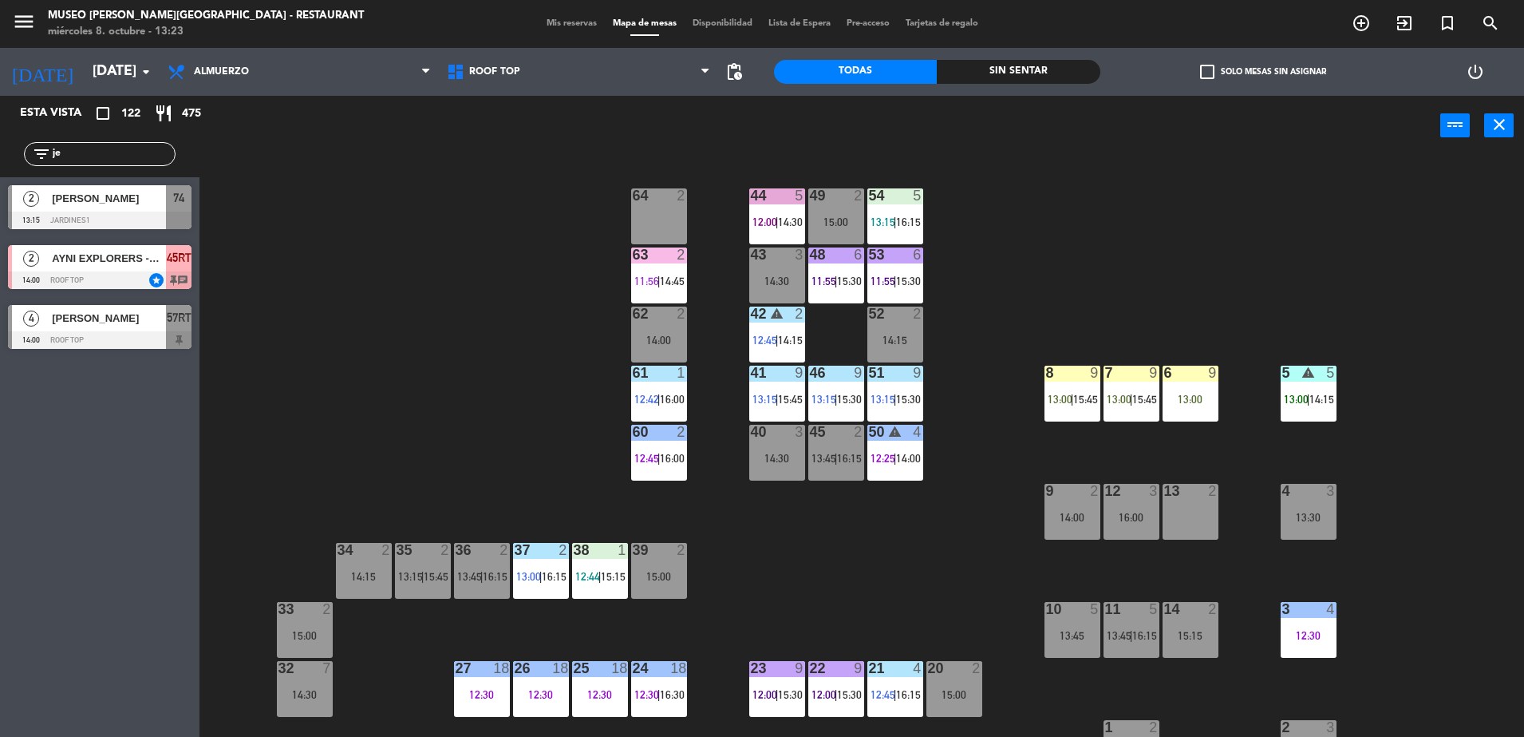
click at [96, 159] on input "je" at bounding box center [113, 154] width 124 height 18
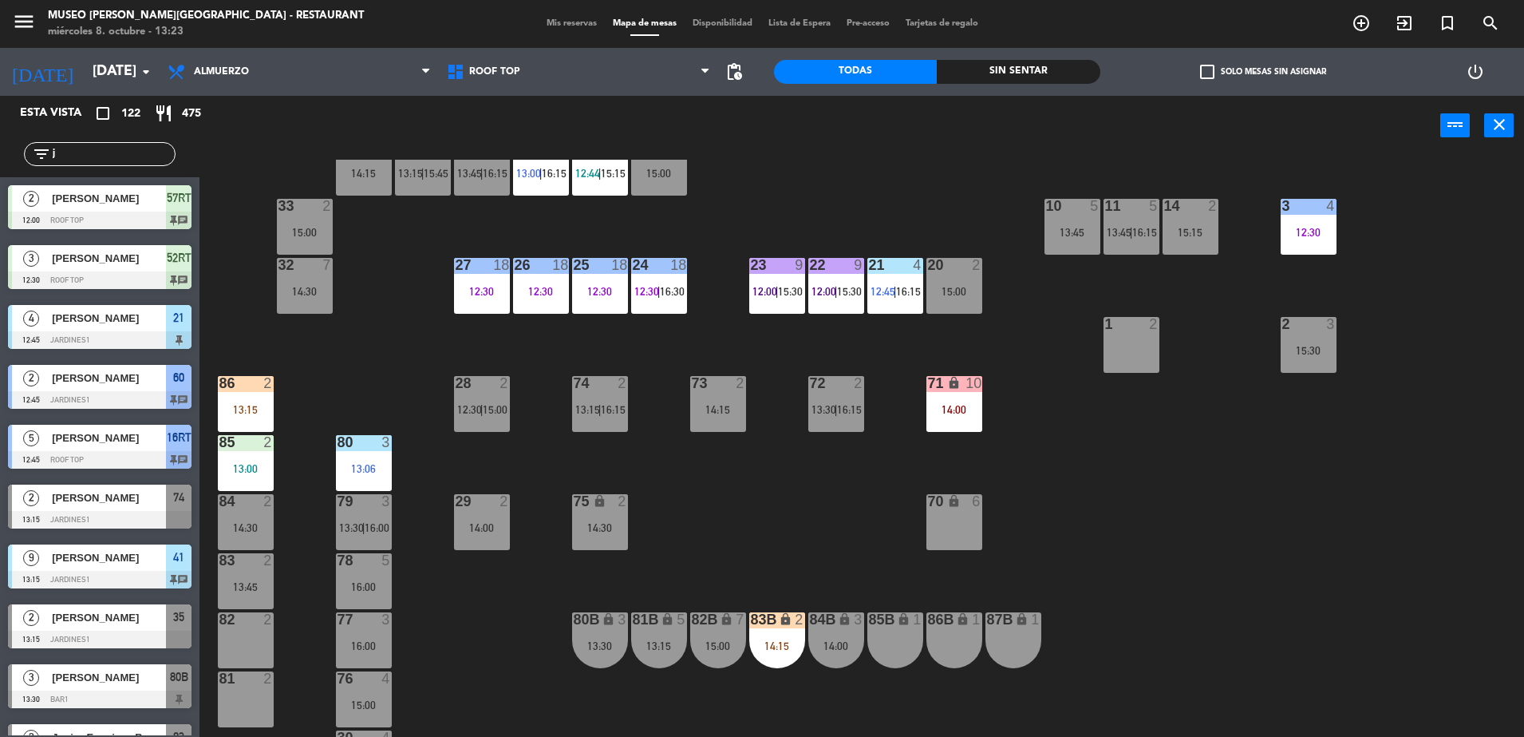
scroll to position [403, 0]
click at [233, 417] on div "86 2 13:15" at bounding box center [246, 404] width 56 height 56
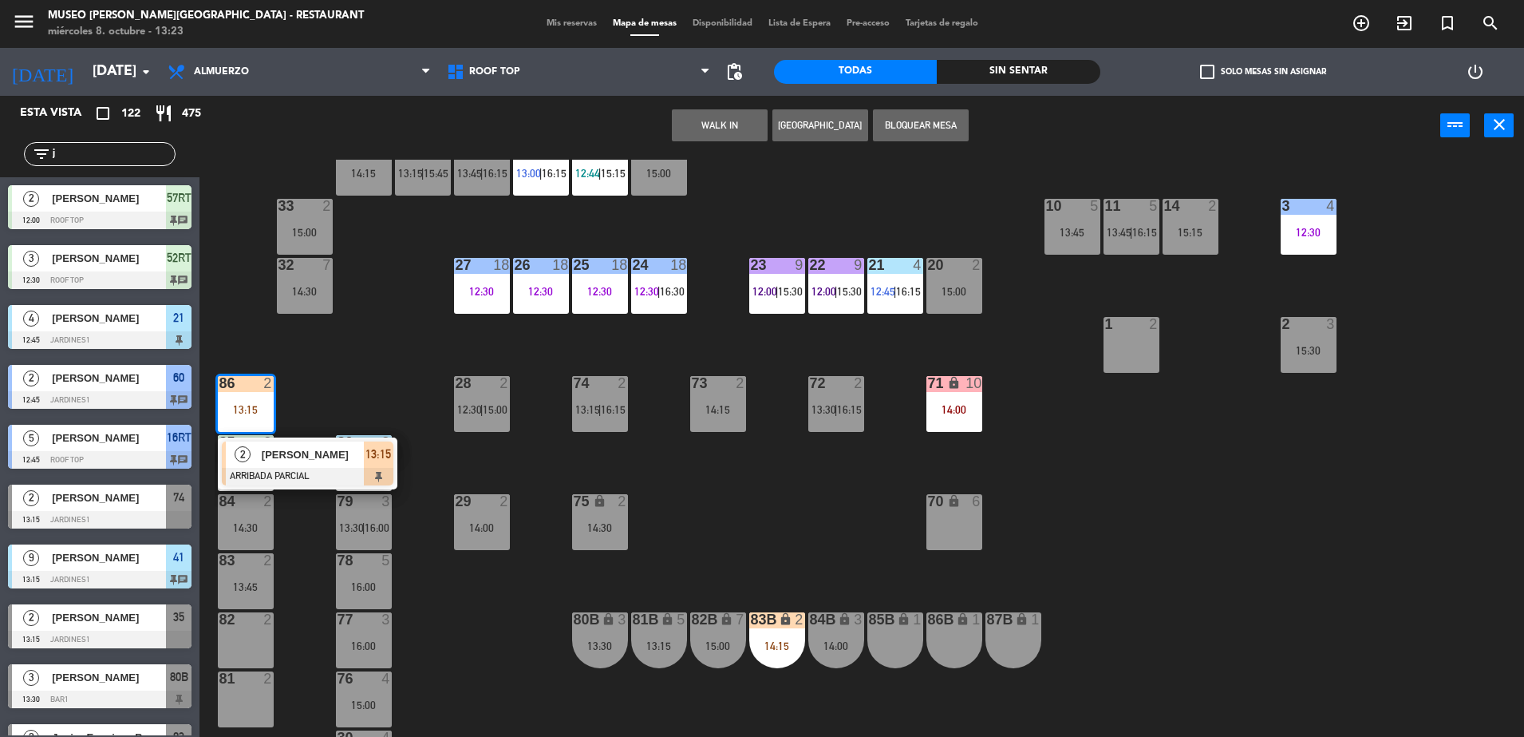
click at [370, 359] on div "44 5 12:00 | 14:30 49 2 15:00 54 5 13:15 | 16:15 64 2 48 6 11:55 | 15:30 53 6 1…" at bounding box center [870, 450] width 1310 height 581
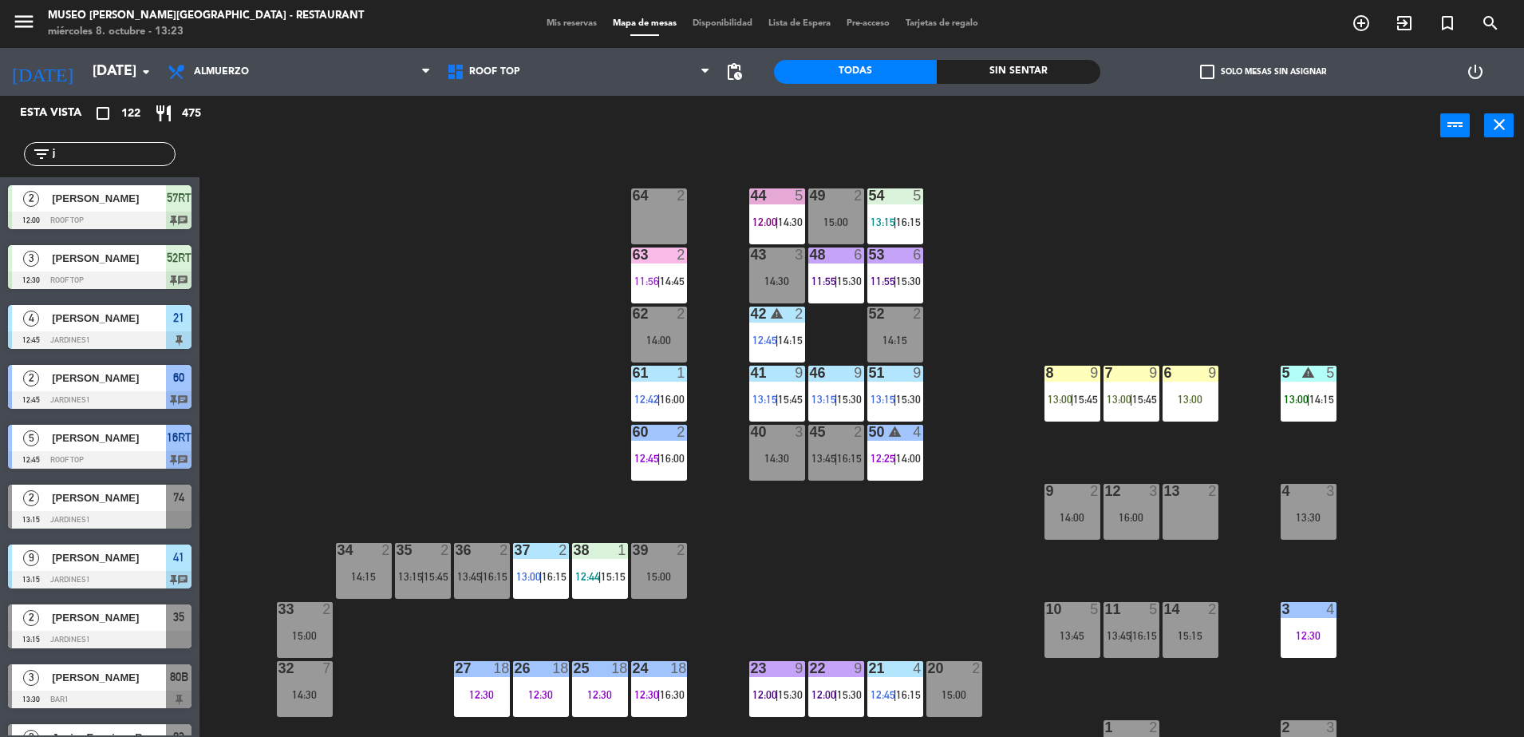
scroll to position [1, 0]
click at [122, 156] on input "j" at bounding box center [113, 154] width 124 height 18
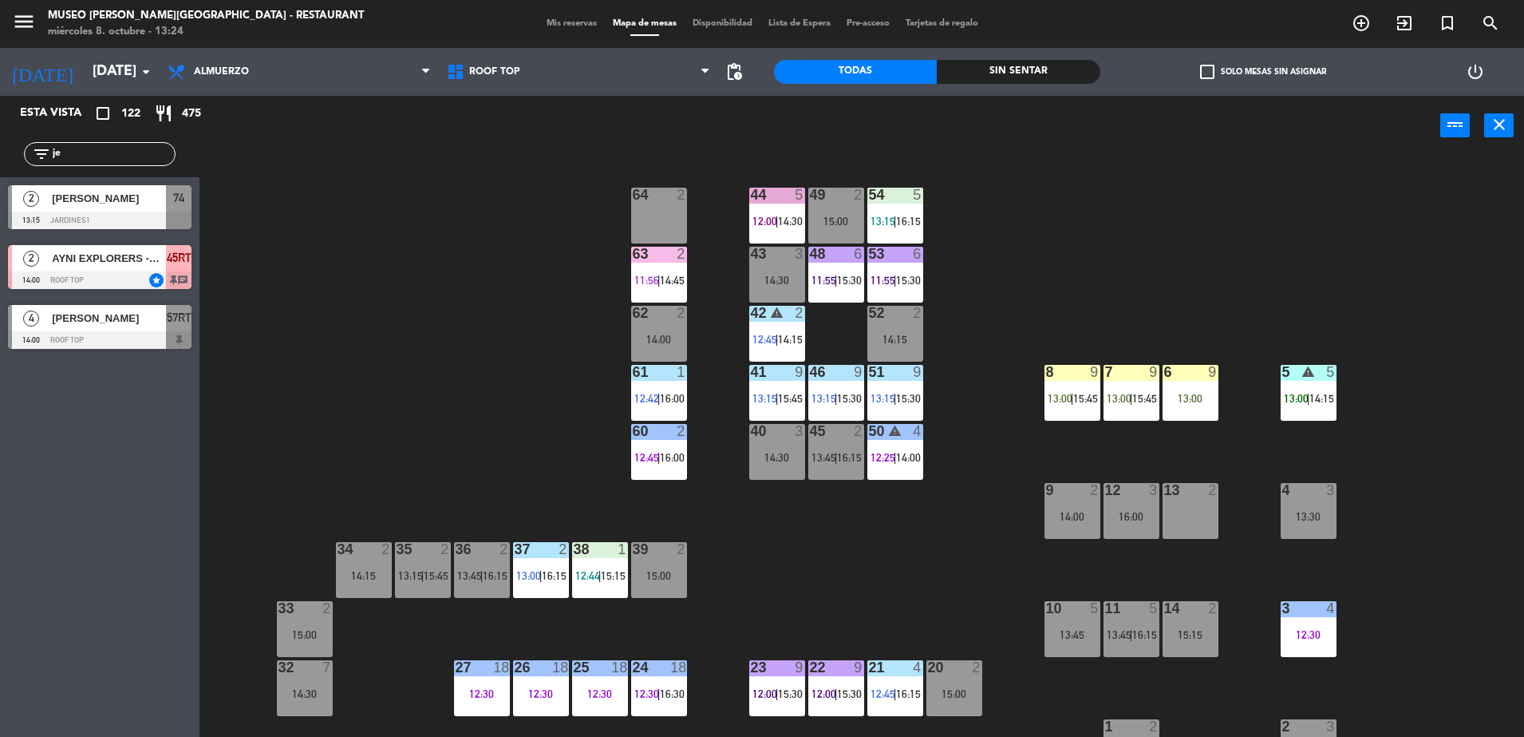
type input "je"
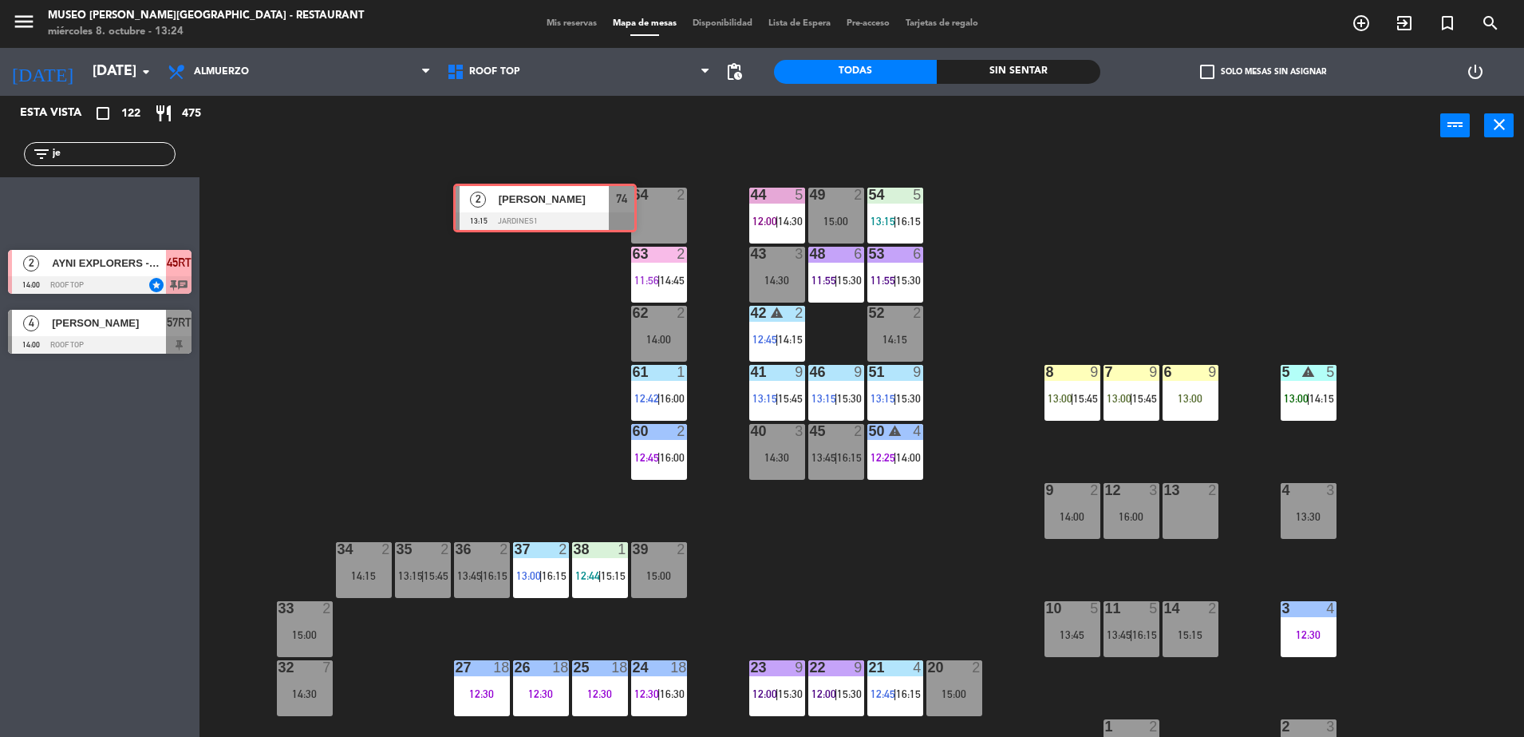
drag, startPoint x: 159, startPoint y: 202, endPoint x: 638, endPoint y: 200, distance: 479.6
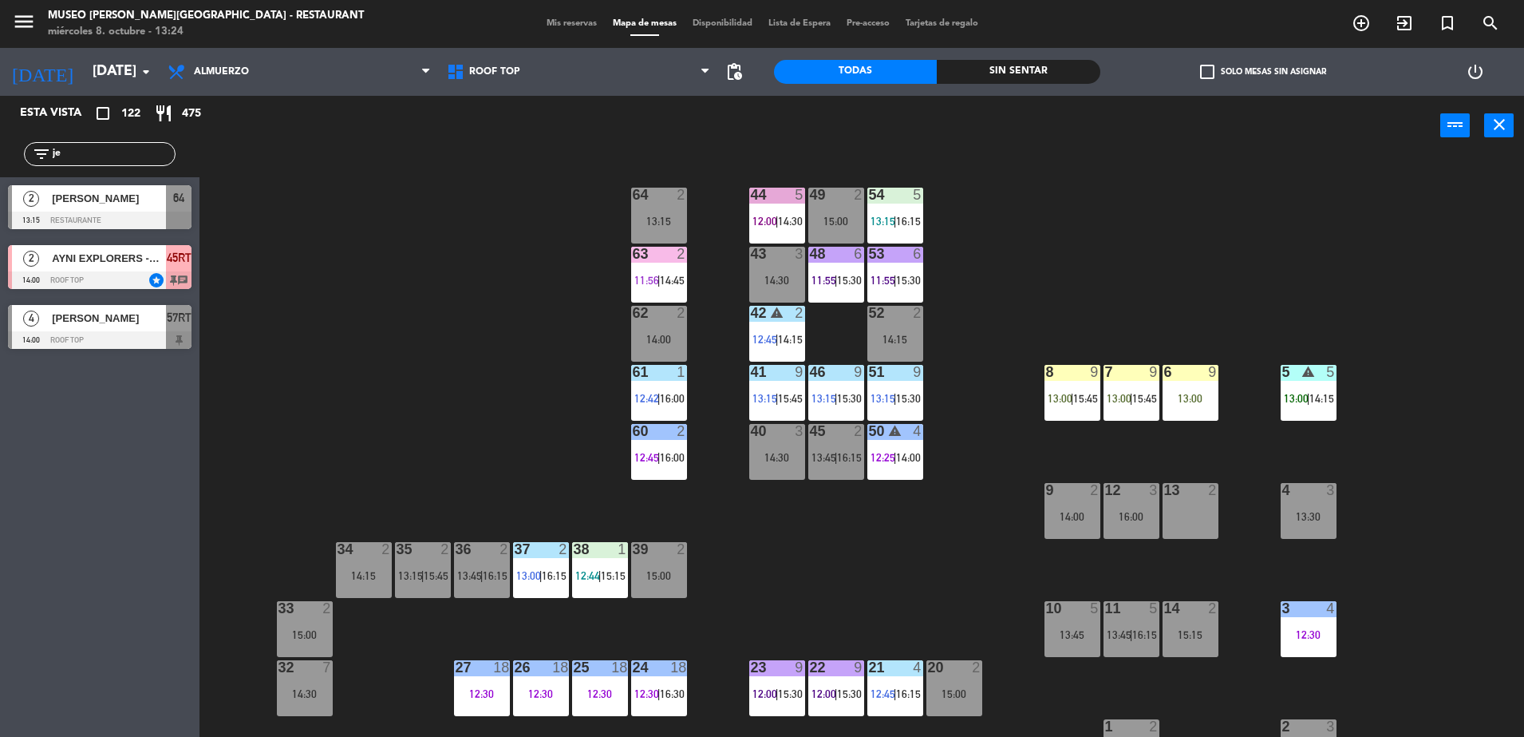
click at [634, 200] on div "64" at bounding box center [633, 195] width 1 height 14
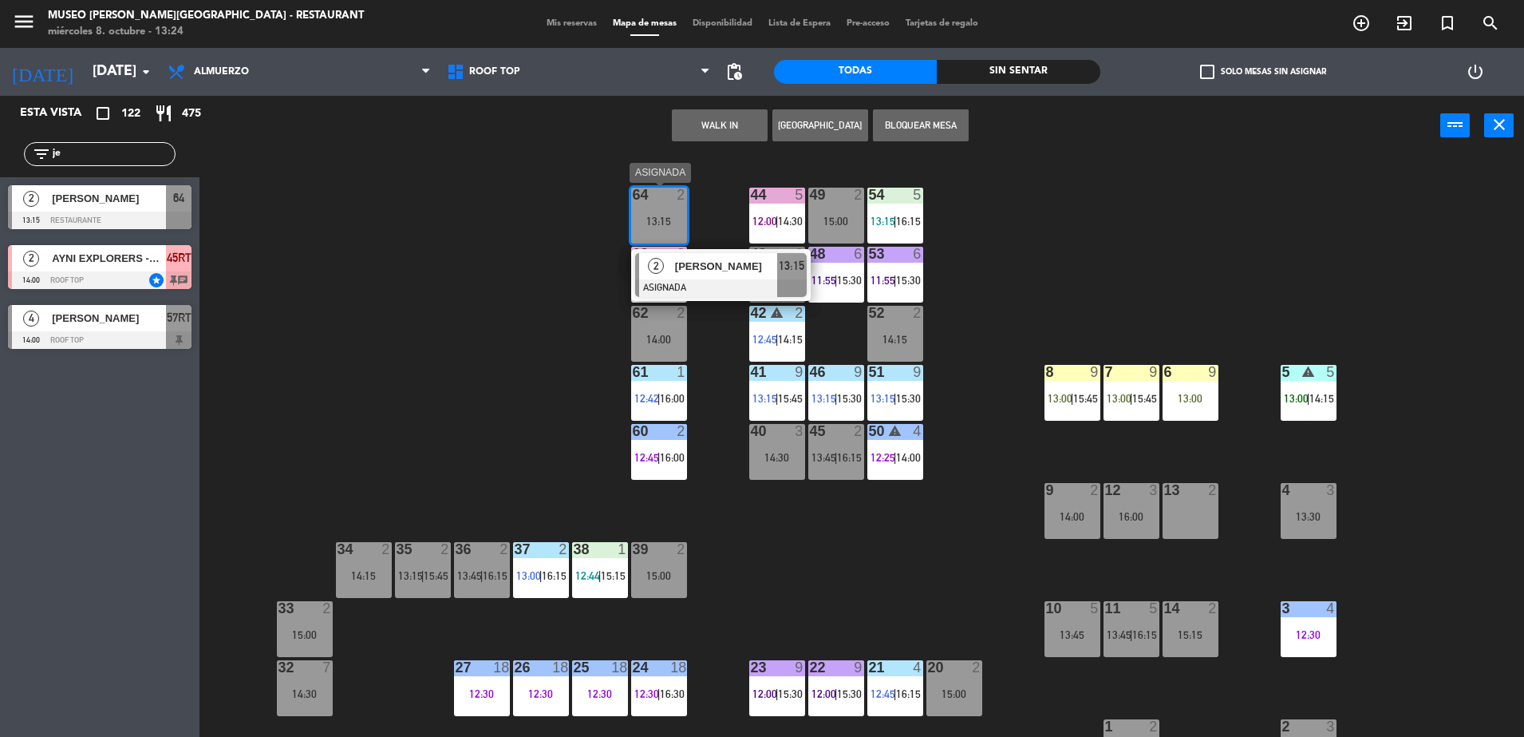
click at [679, 255] on div "[PERSON_NAME]" at bounding box center [726, 266] width 104 height 26
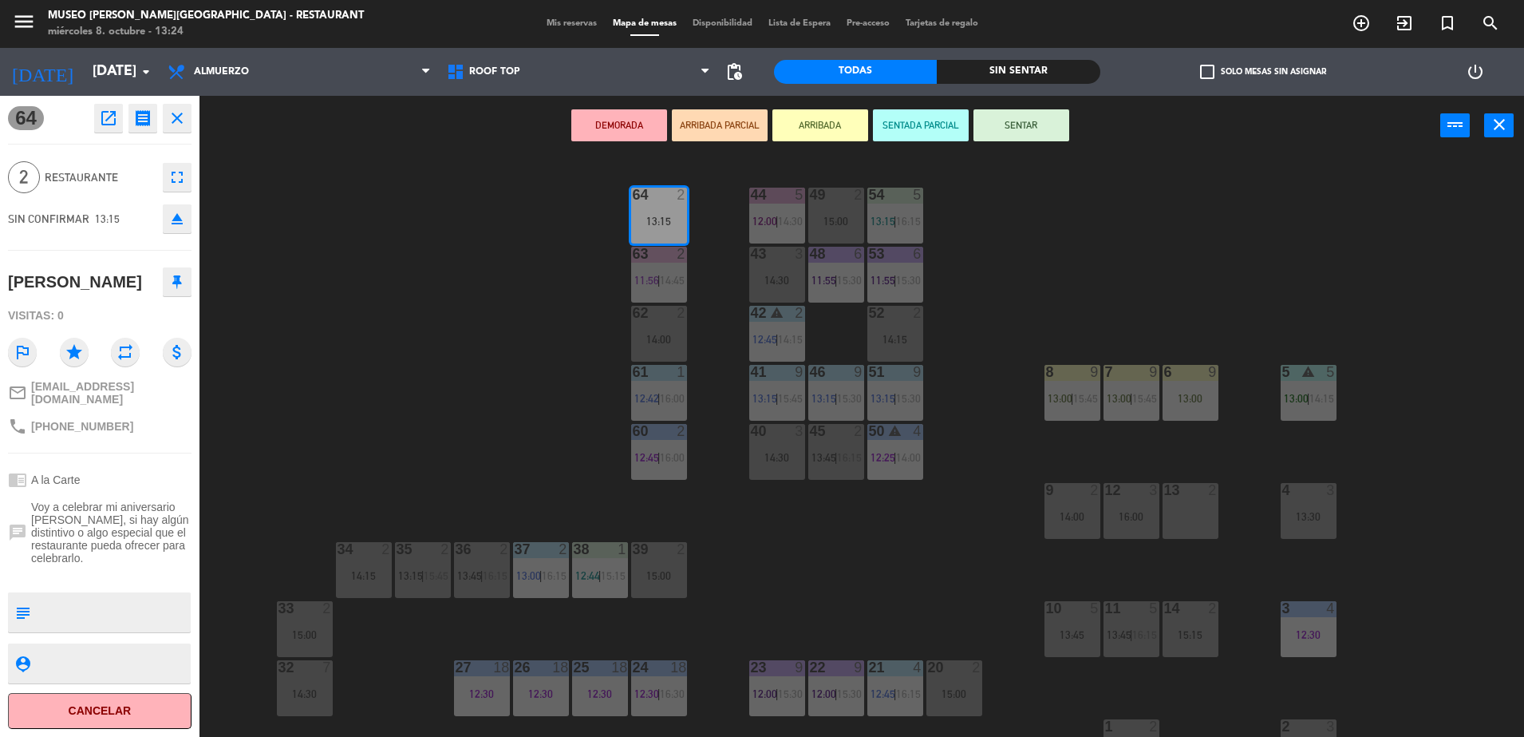
click at [732, 123] on button "ARRIBADA PARCIAL" at bounding box center [720, 125] width 96 height 32
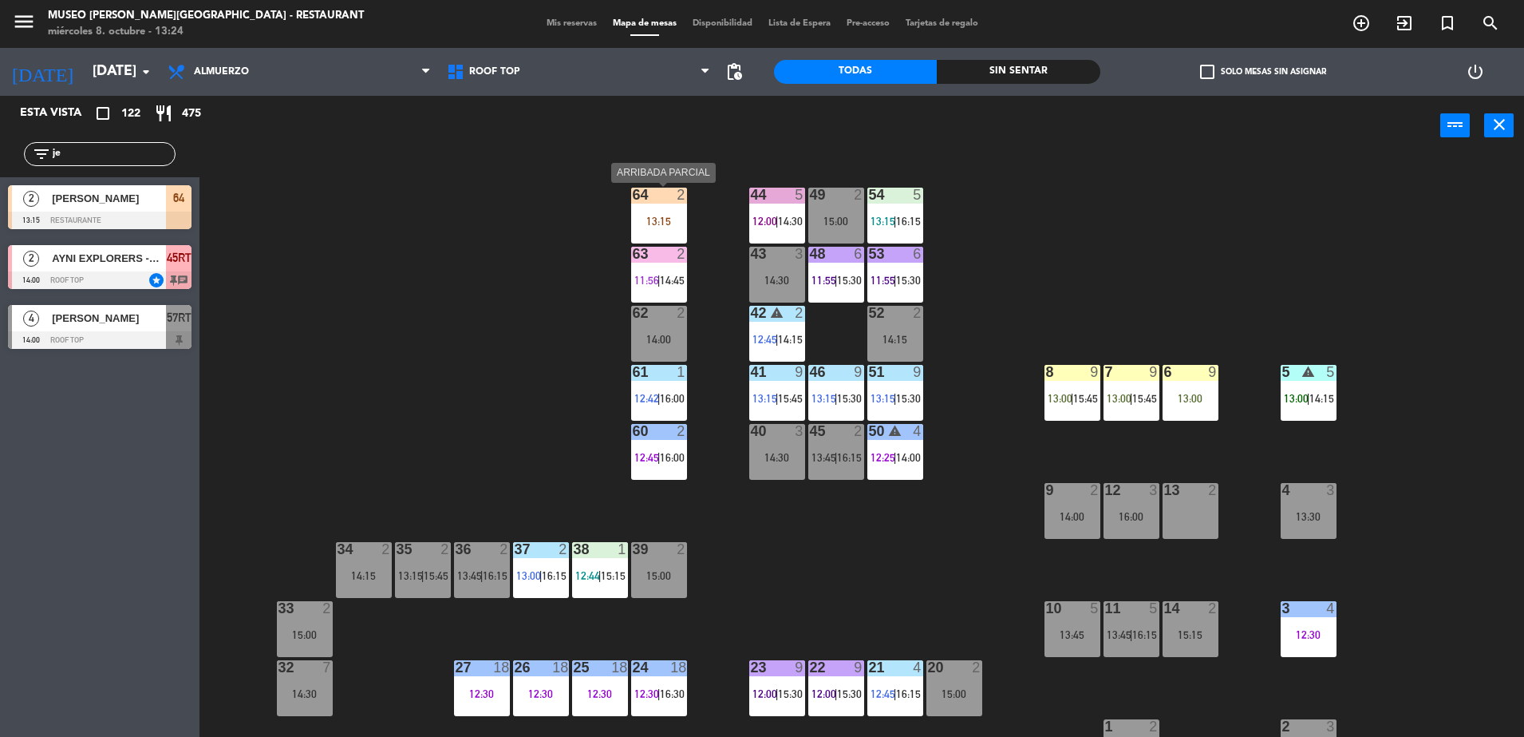
click at [681, 197] on div "2" at bounding box center [682, 195] width 10 height 14
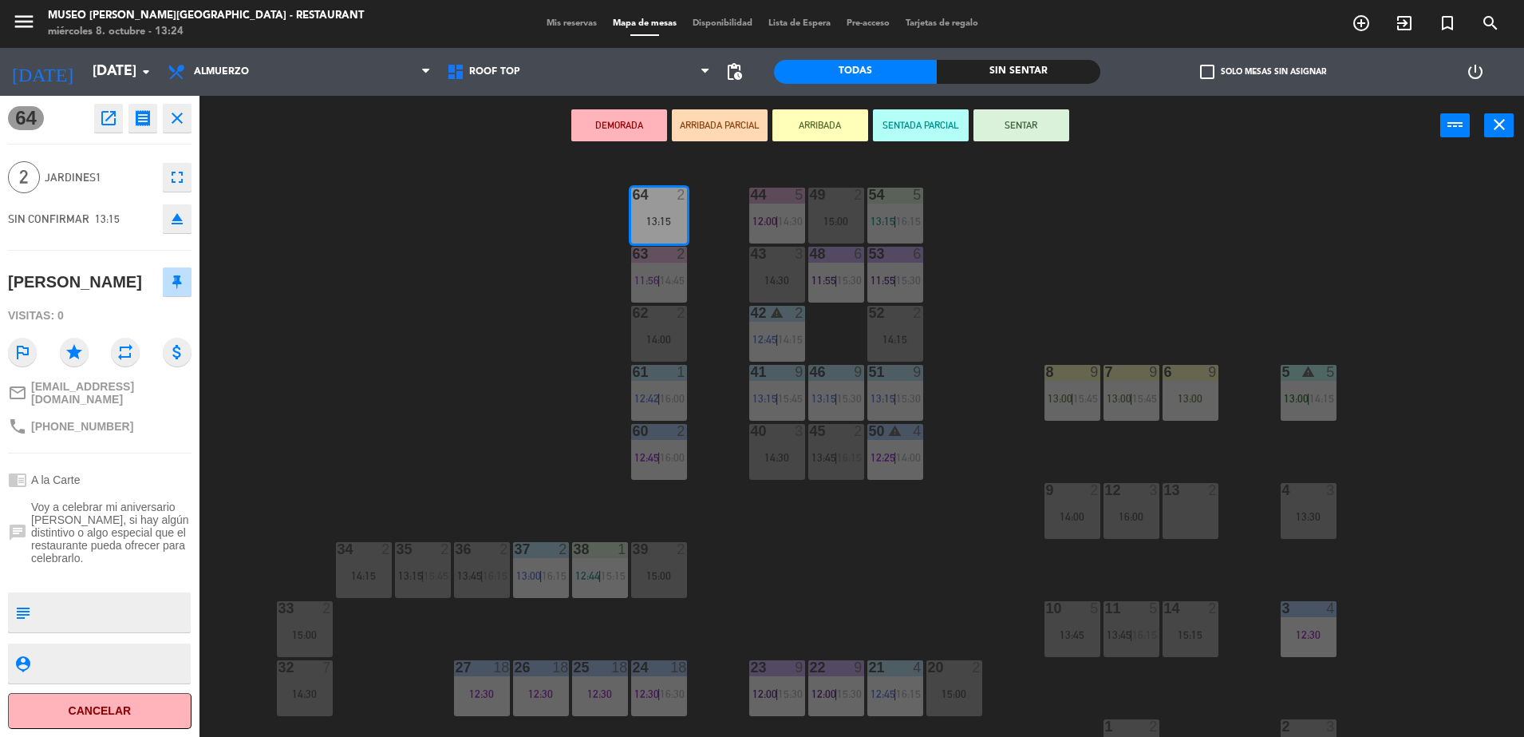
click at [571, 354] on div "44 5 12:00 | 14:30 49 2 15:00 54 5 13:15 | 16:15 64 2 13:15 48 6 11:55 | 15:30 …" at bounding box center [870, 450] width 1310 height 581
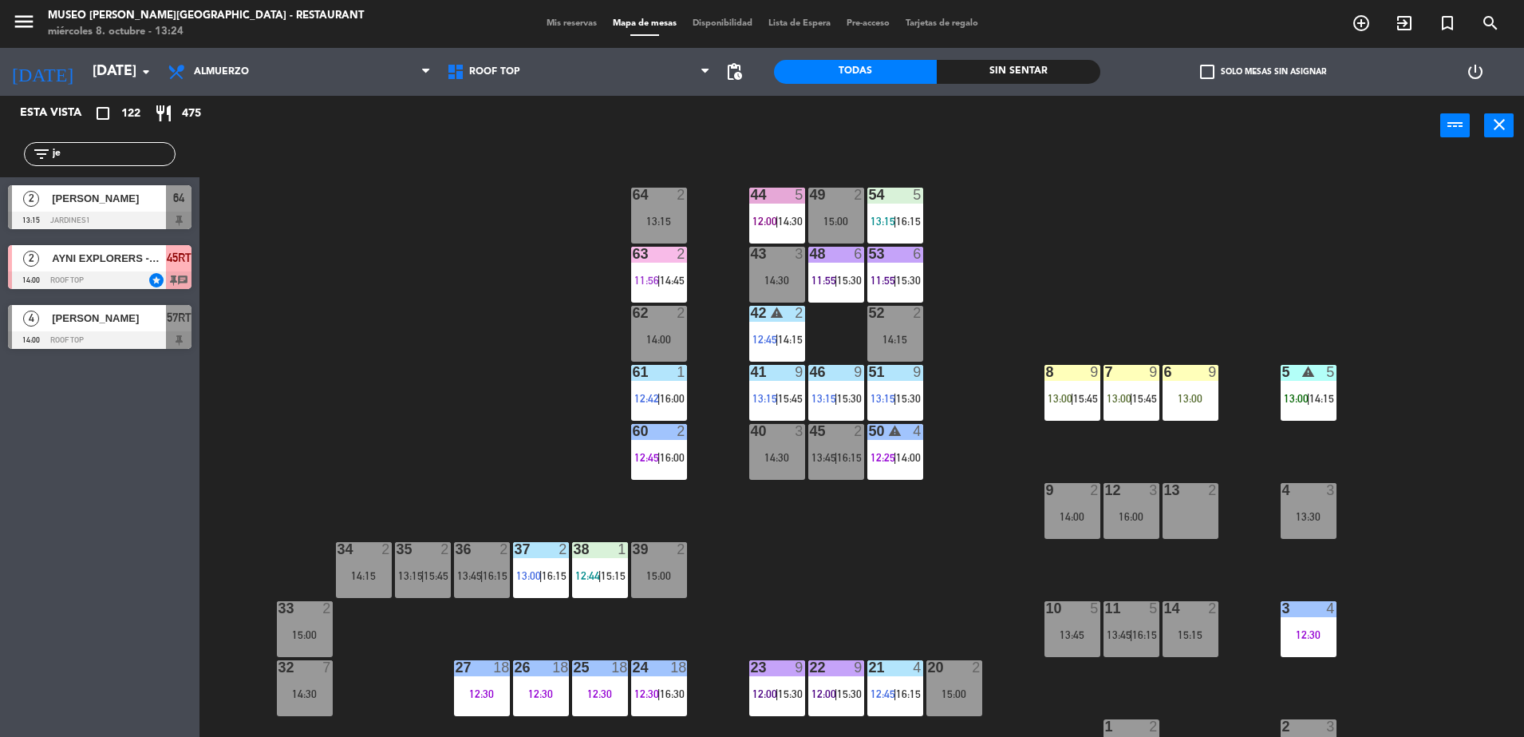
click at [645, 223] on div "13:15" at bounding box center [659, 220] width 56 height 11
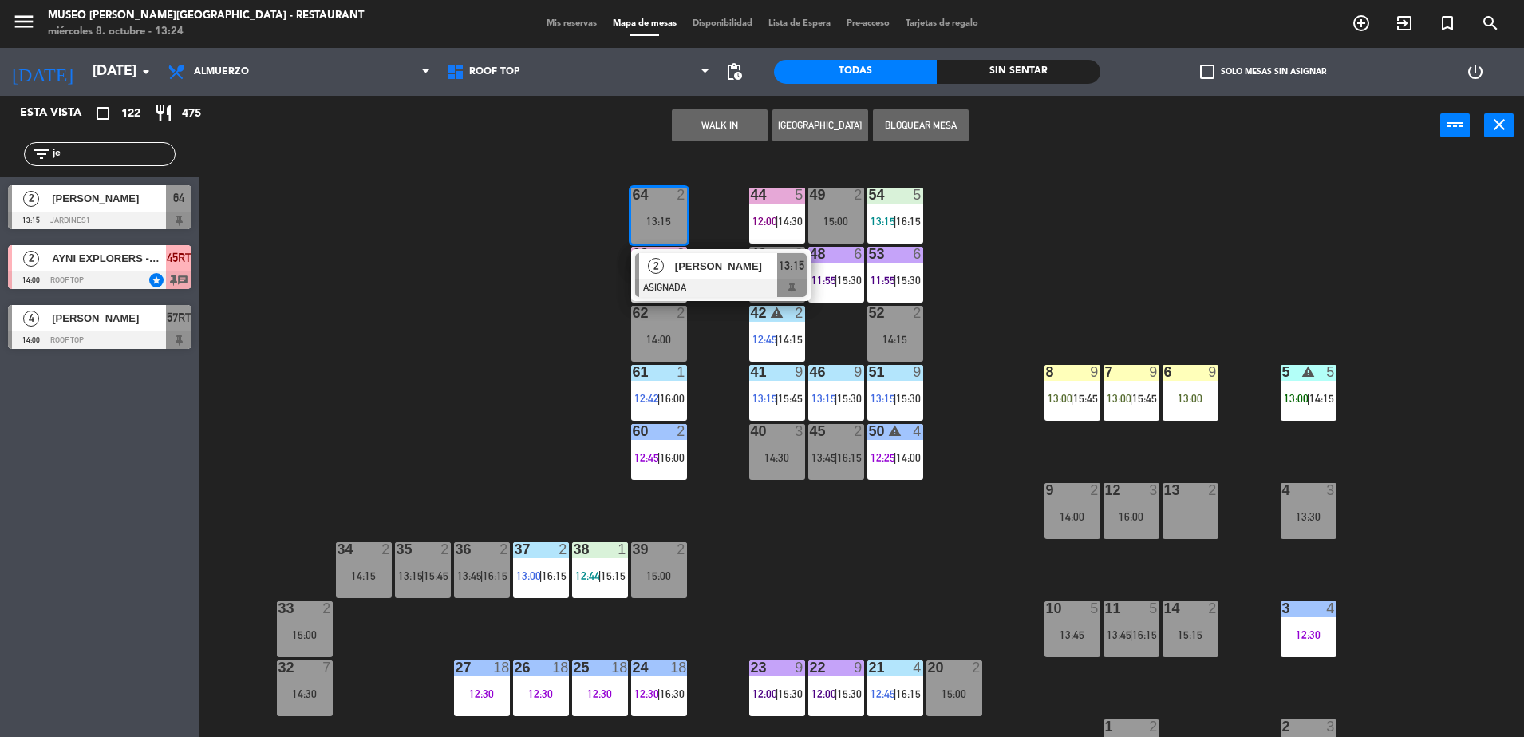
click at [695, 282] on div at bounding box center [721, 288] width 172 height 18
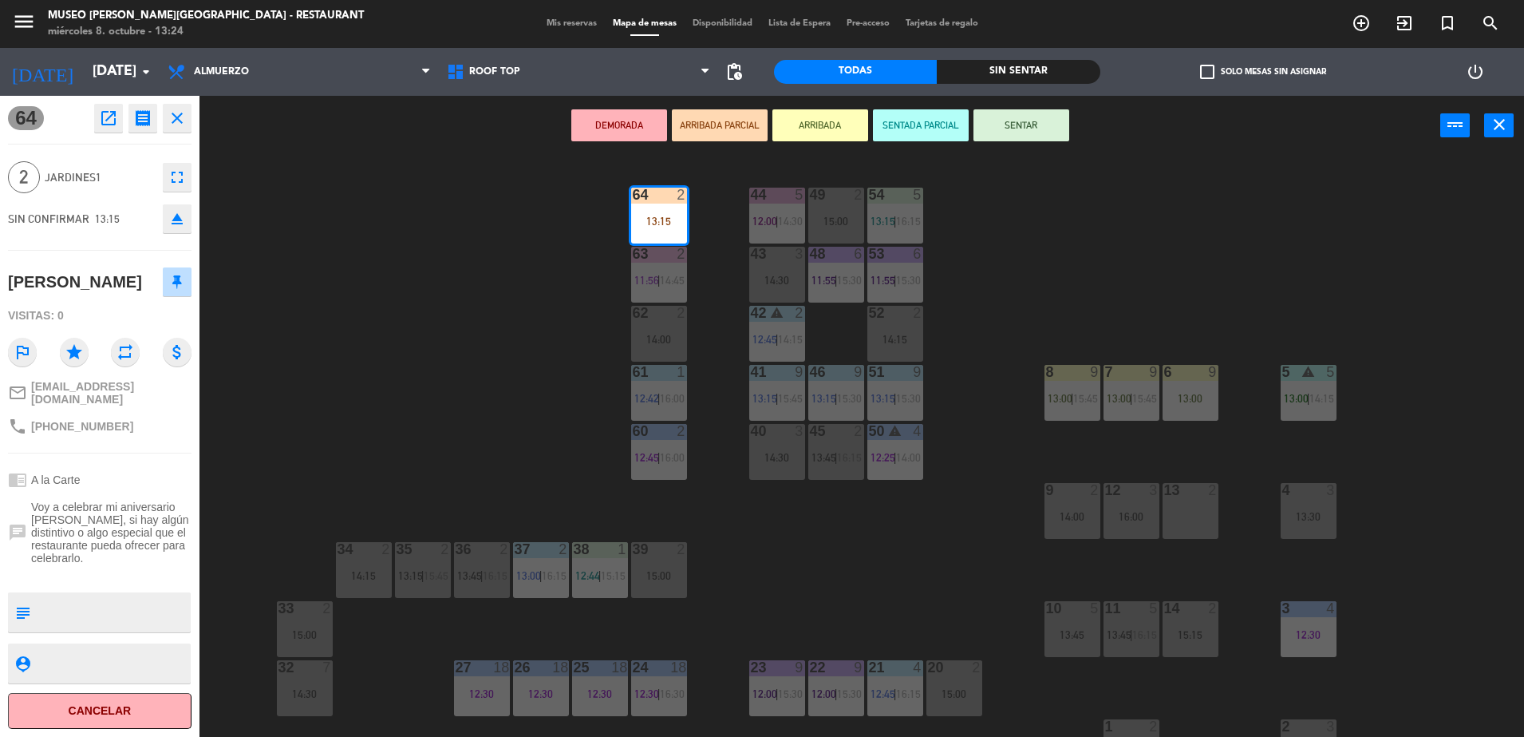
click at [716, 126] on button "ARRIBADA PARCIAL" at bounding box center [720, 125] width 96 height 32
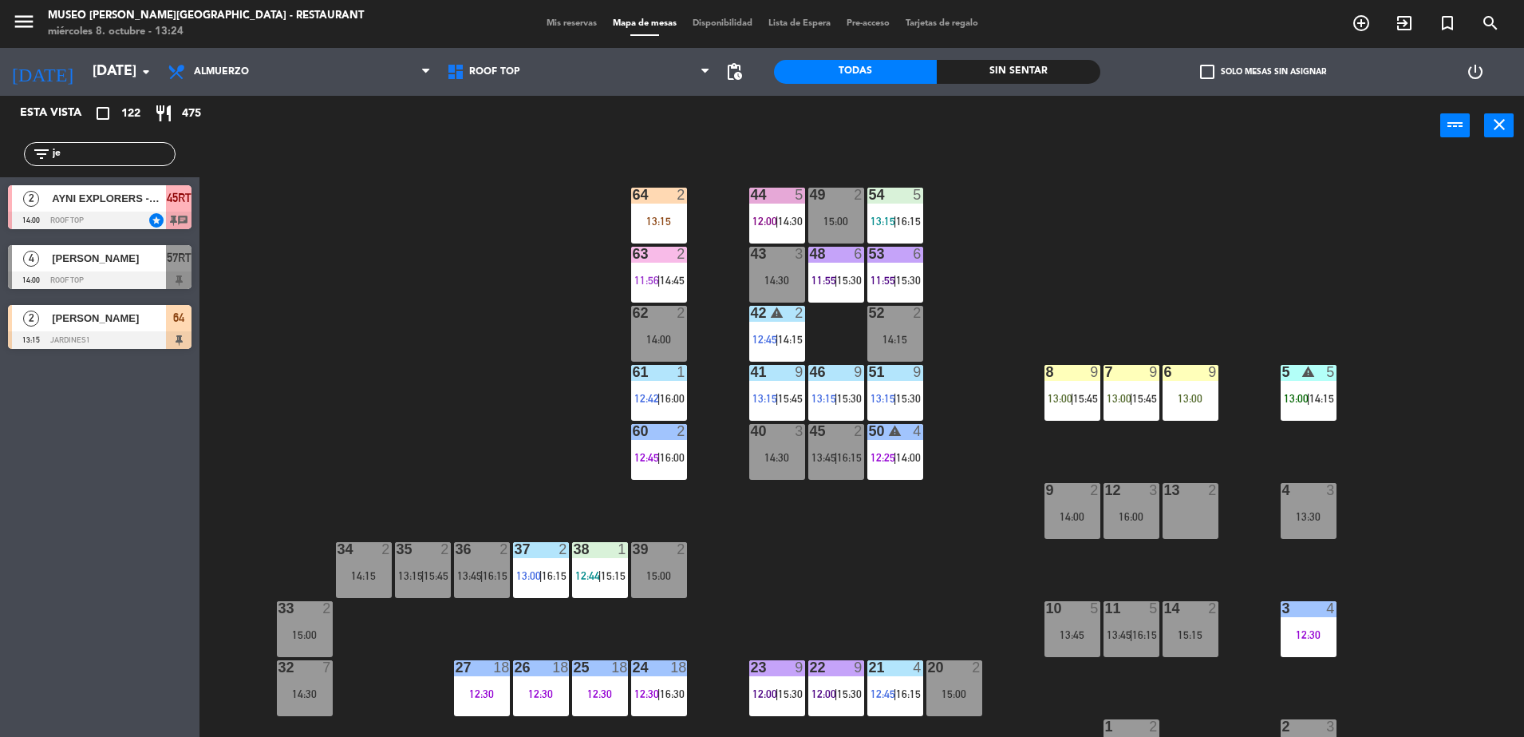
click at [475, 389] on div "44 5 12:00 | 14:30 49 2 15:00 54 5 13:15 | 16:15 64 2 13:15 48 6 11:55 | 15:30 …" at bounding box center [870, 450] width 1310 height 581
click at [591, 329] on div "44 5 12:00 | 14:30 49 2 15:00 54 5 13:15 | 16:15 64 2 13:15 48 6 11:55 | 15:30 …" at bounding box center [870, 450] width 1310 height 581
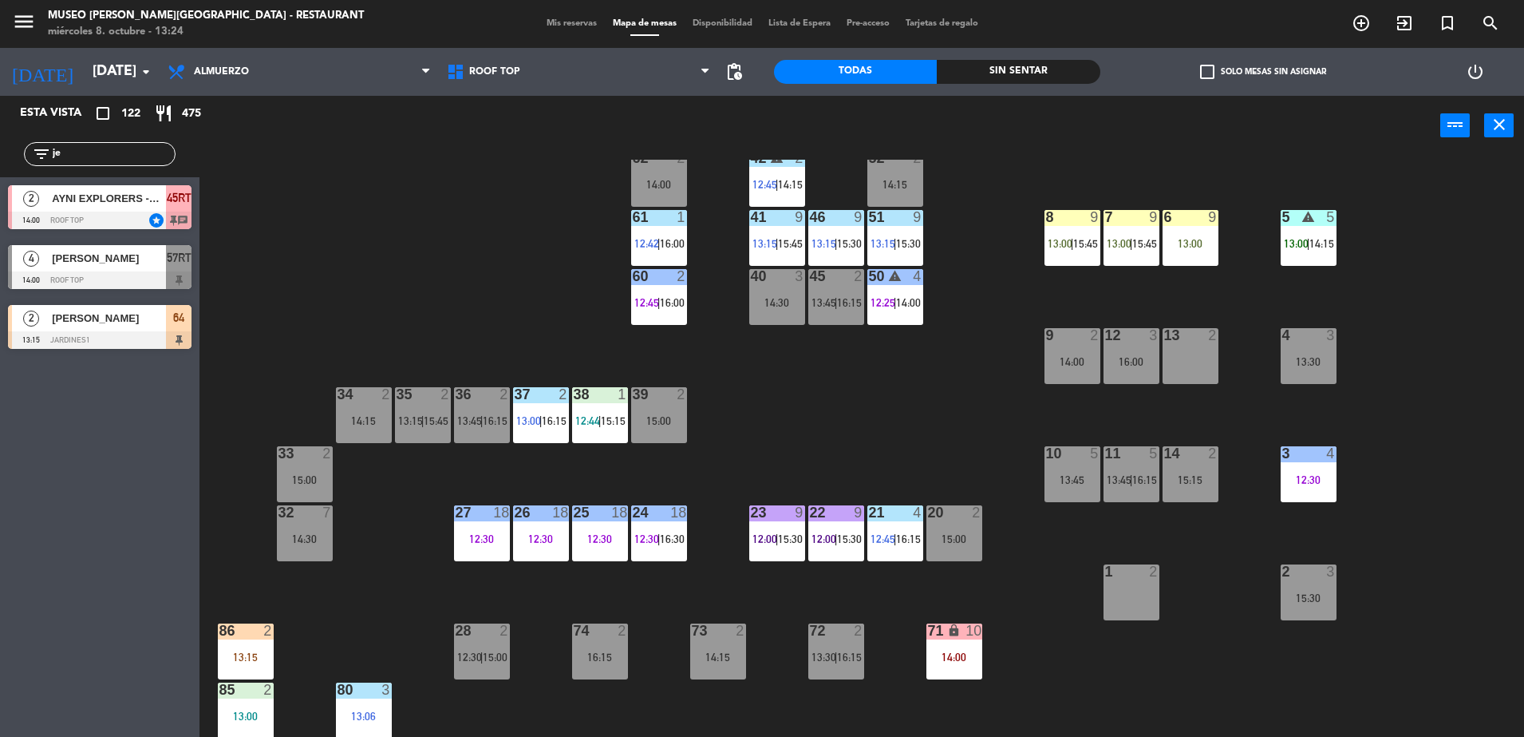
scroll to position [0, 0]
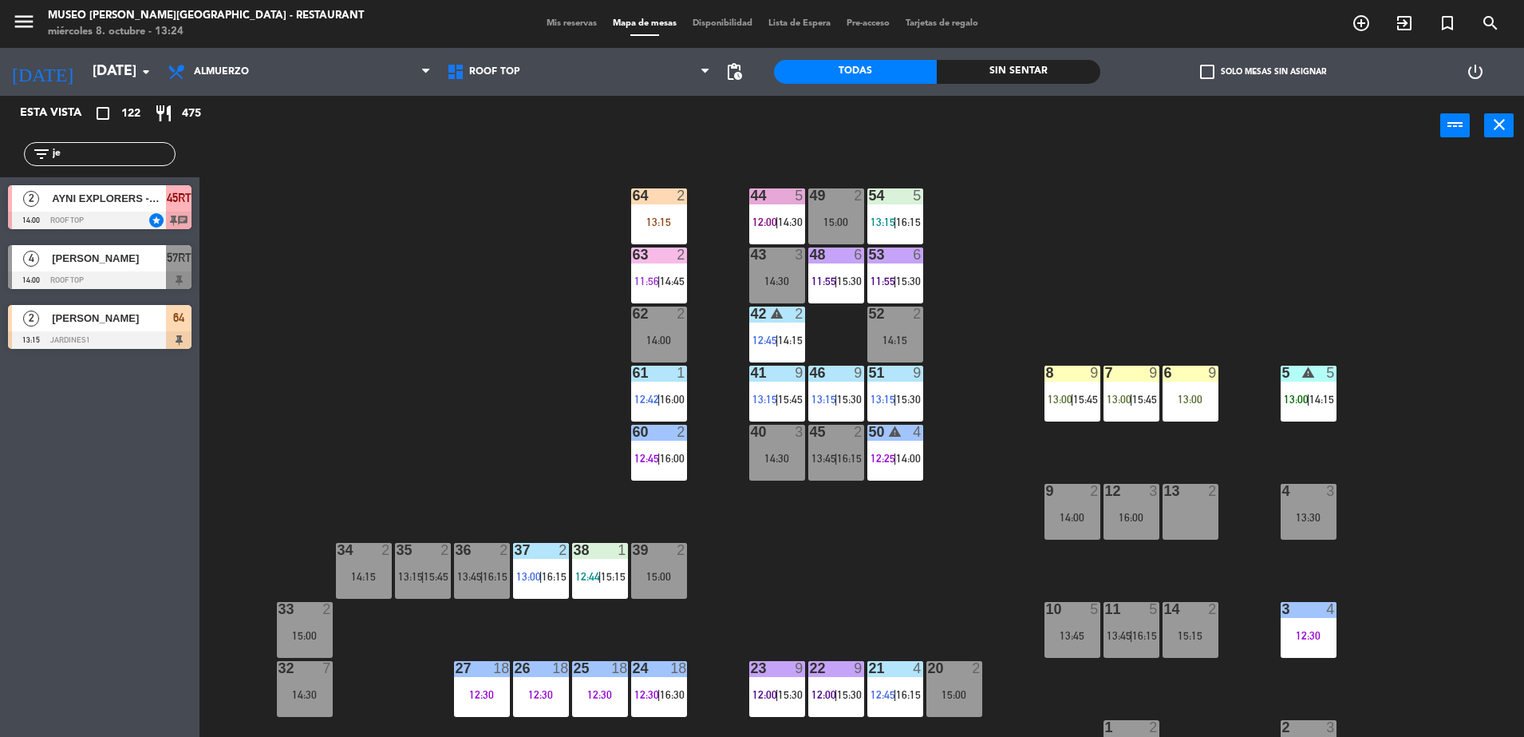
click at [755, 235] on div "44 5 12:00 | 14:30" at bounding box center [777, 216] width 56 height 56
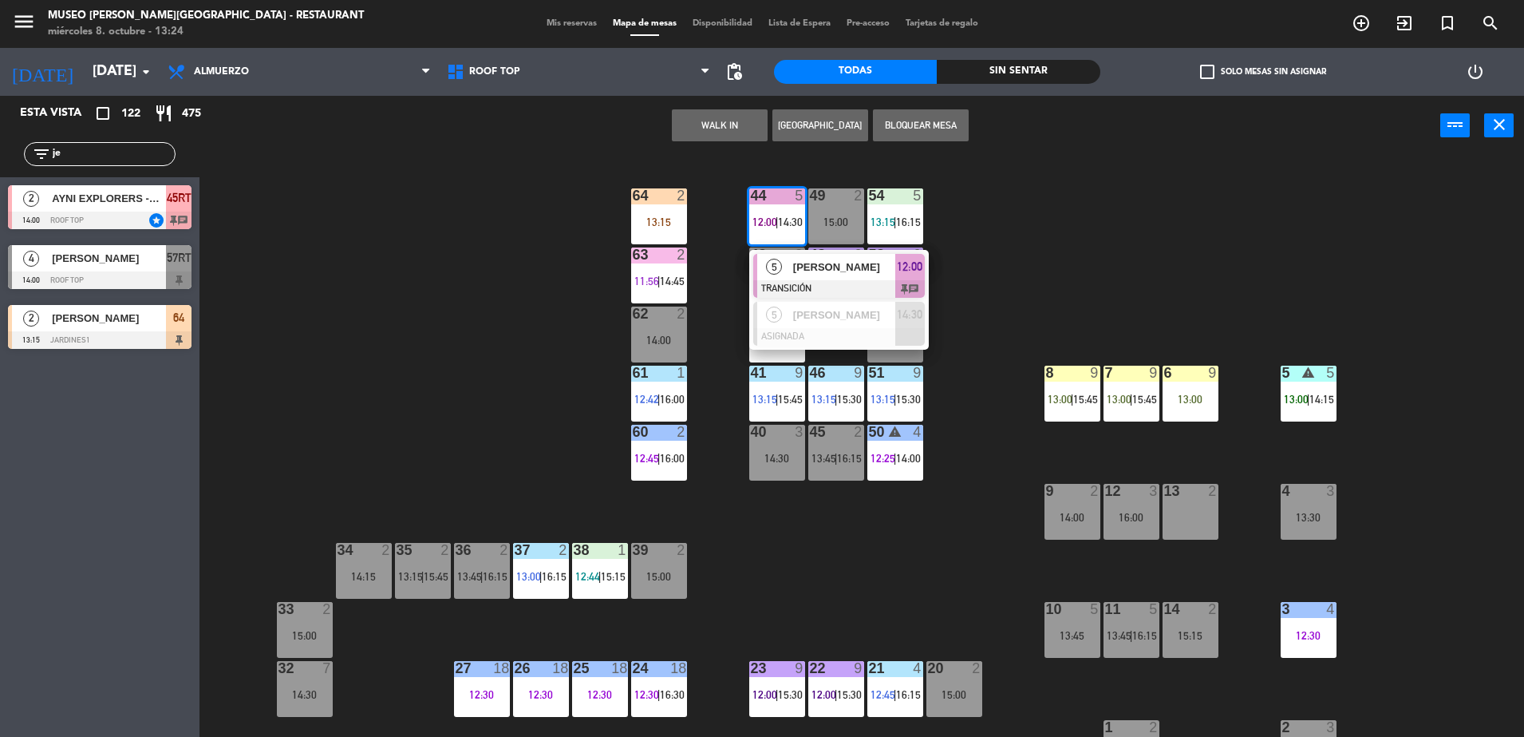
click at [481, 373] on div "44 5 12:00 | 14:30 5 [PERSON_NAME] TRANSICIÓN 12:00 chat 5 [PERSON_NAME] ASIGNA…" at bounding box center [870, 450] width 1310 height 581
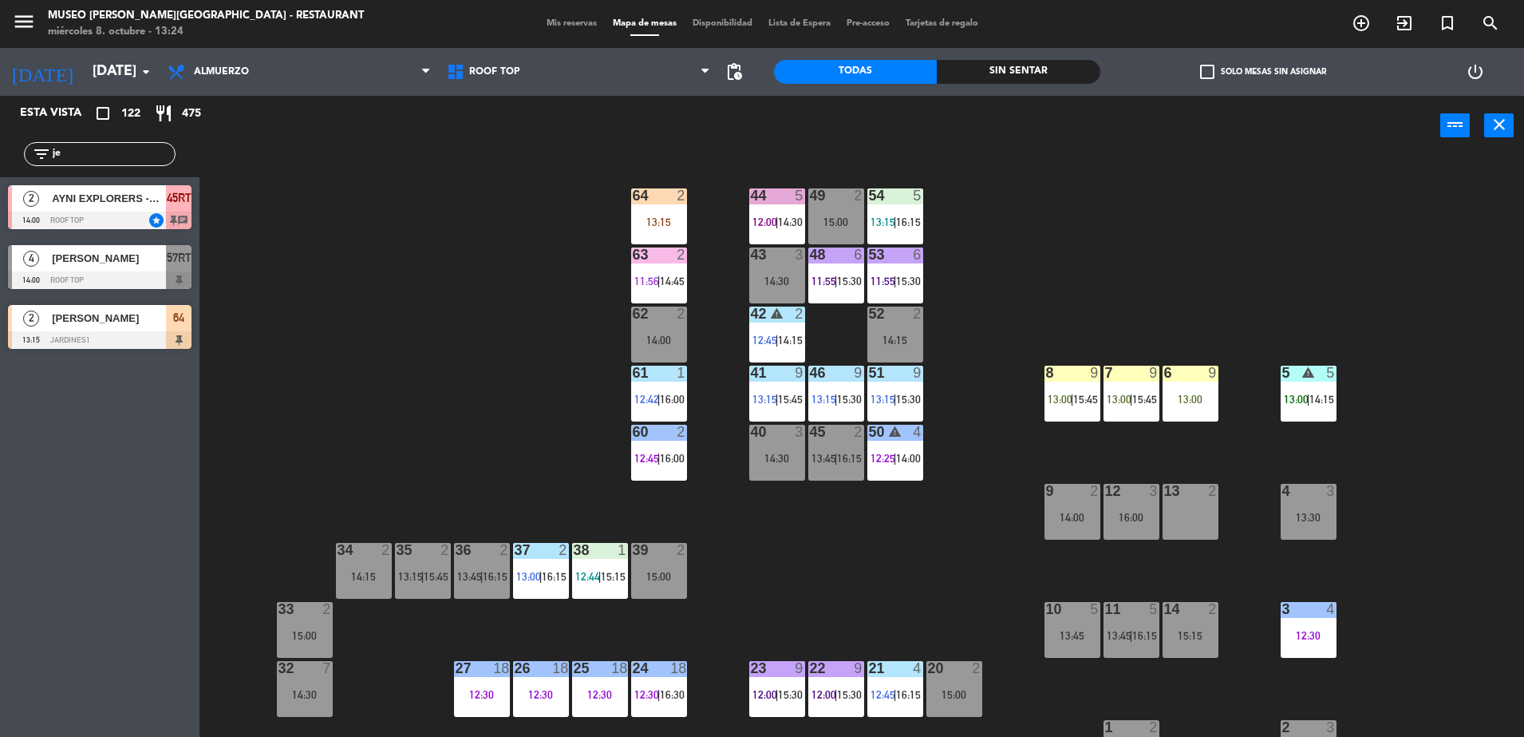
click at [793, 224] on span "14:30" at bounding box center [790, 221] width 25 height 13
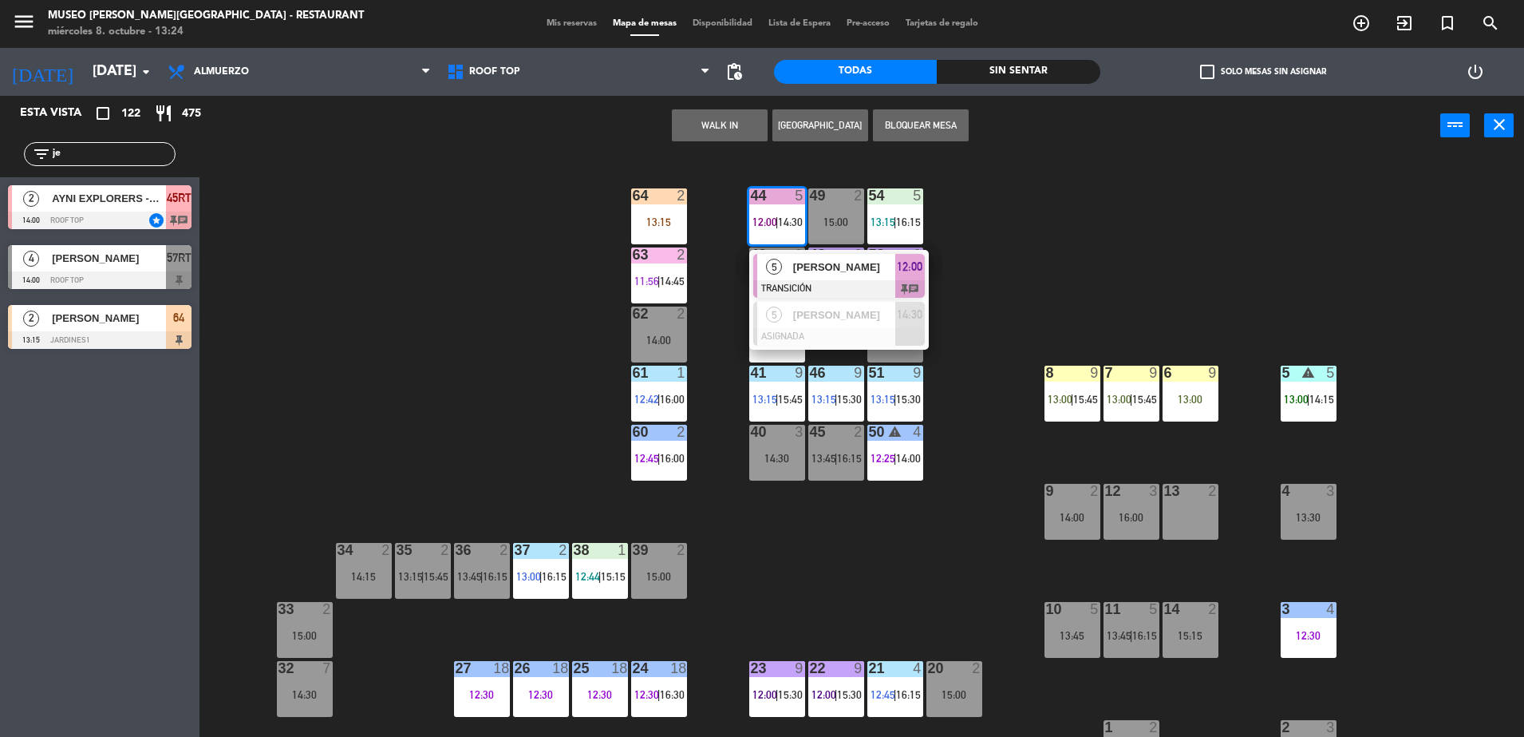
click at [1083, 242] on div "44 5 12:00 | 14:30 5 [PERSON_NAME] TRANSICIÓN 12:00 chat 5 [PERSON_NAME] ASIGNA…" at bounding box center [870, 450] width 1310 height 581
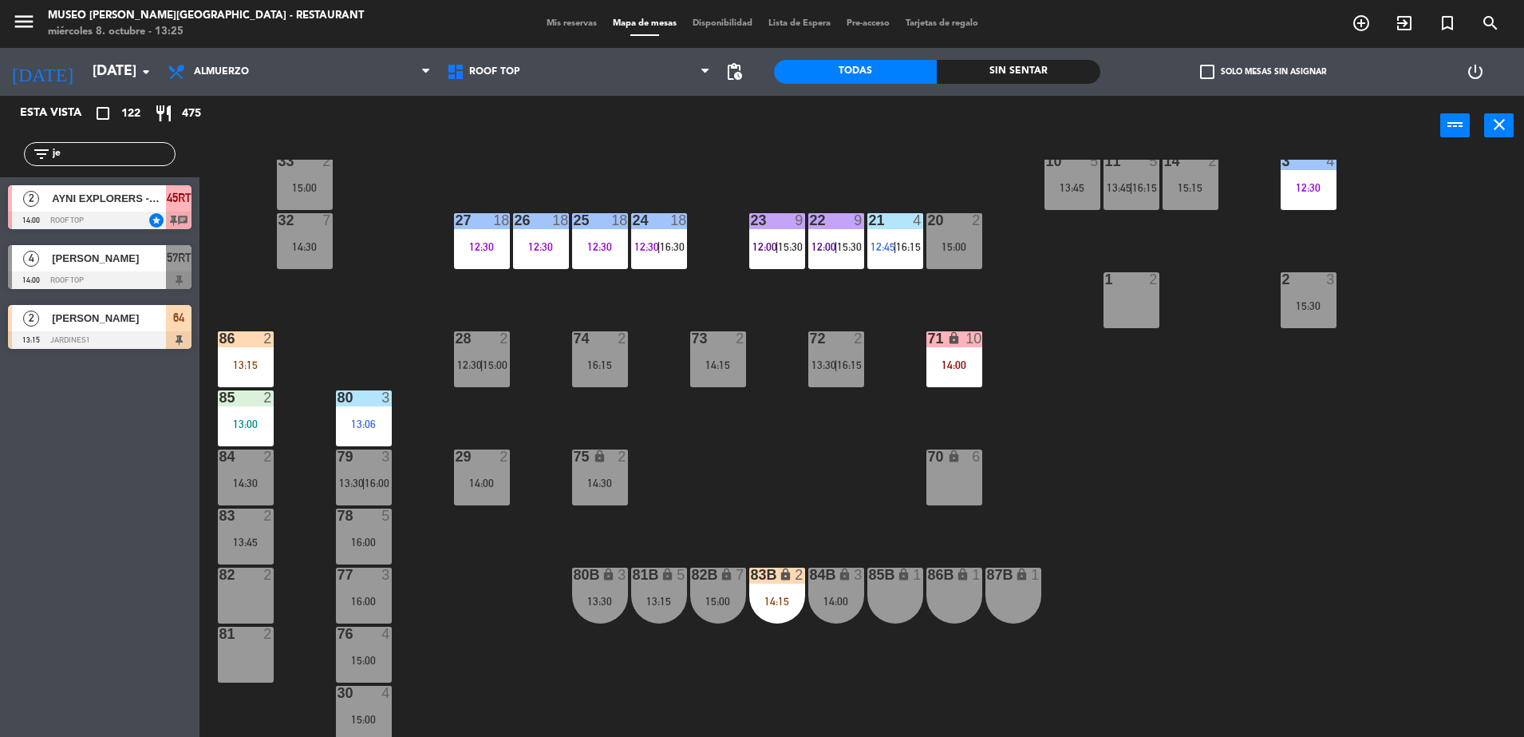
scroll to position [567, 0]
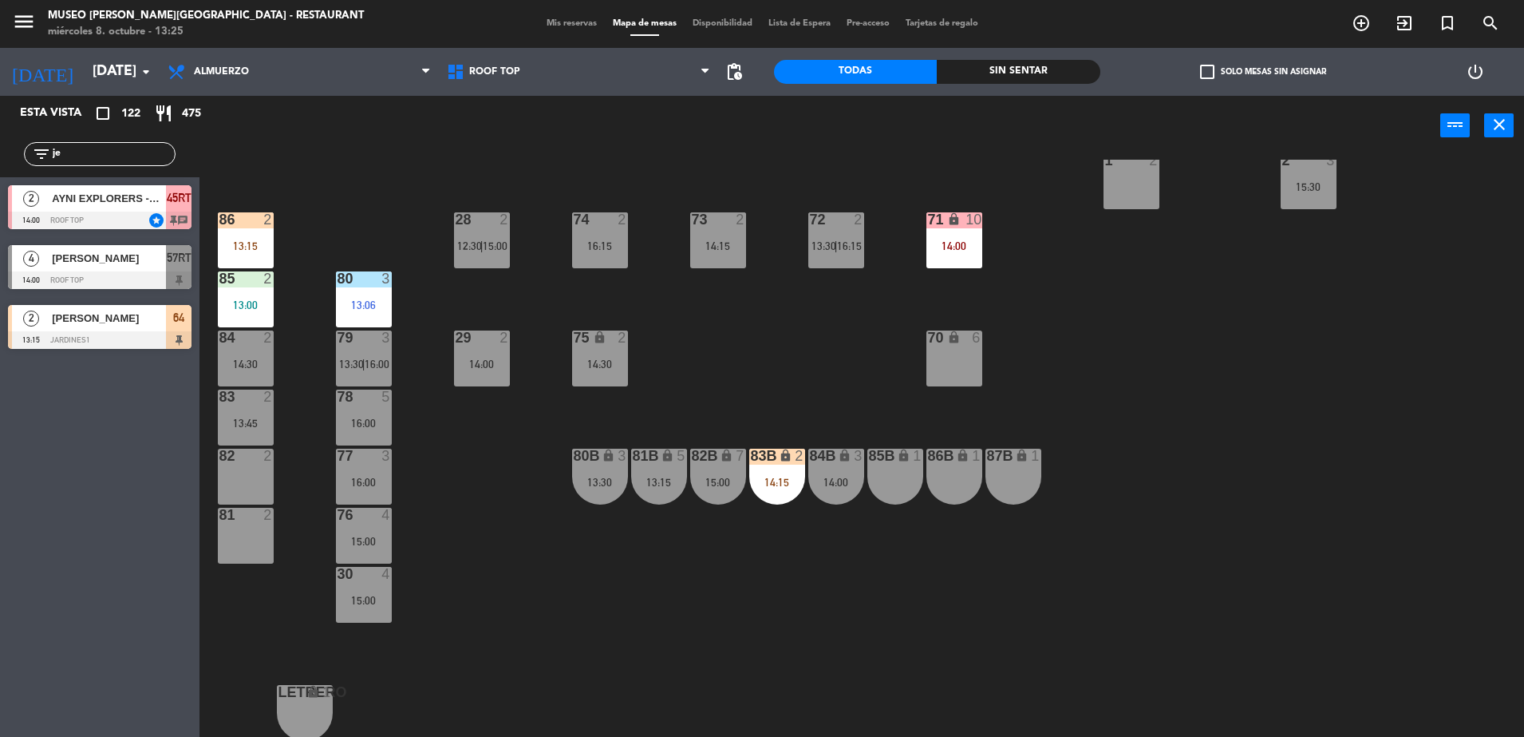
drag, startPoint x: 72, startPoint y: 154, endPoint x: -4, endPoint y: 163, distance: 76.3
click at [0, 163] on html "close × Museo [PERSON_NAME] Café - Restaurant × chrome_reader_mode Listado de R…" at bounding box center [762, 368] width 1524 height 737
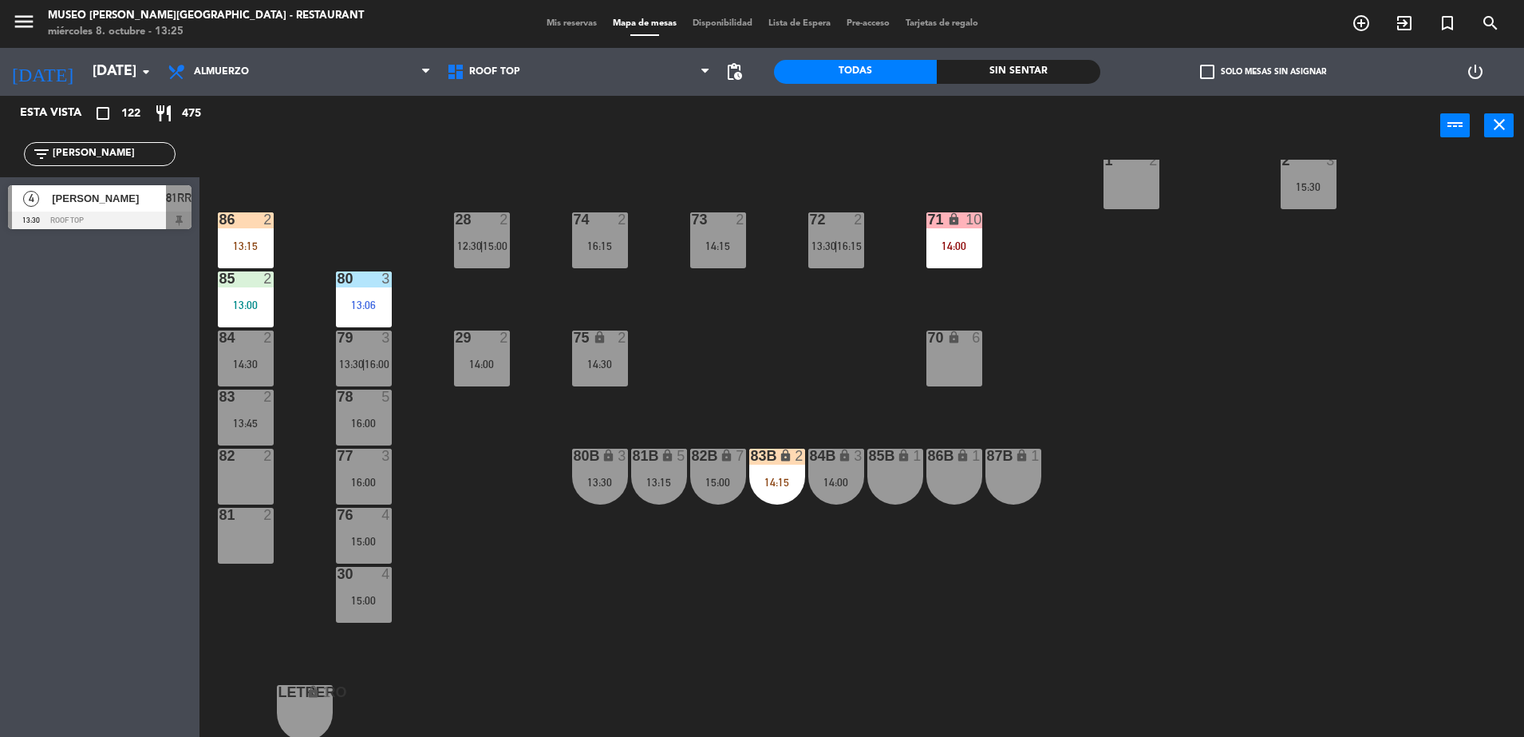
type input "[PERSON_NAME]"
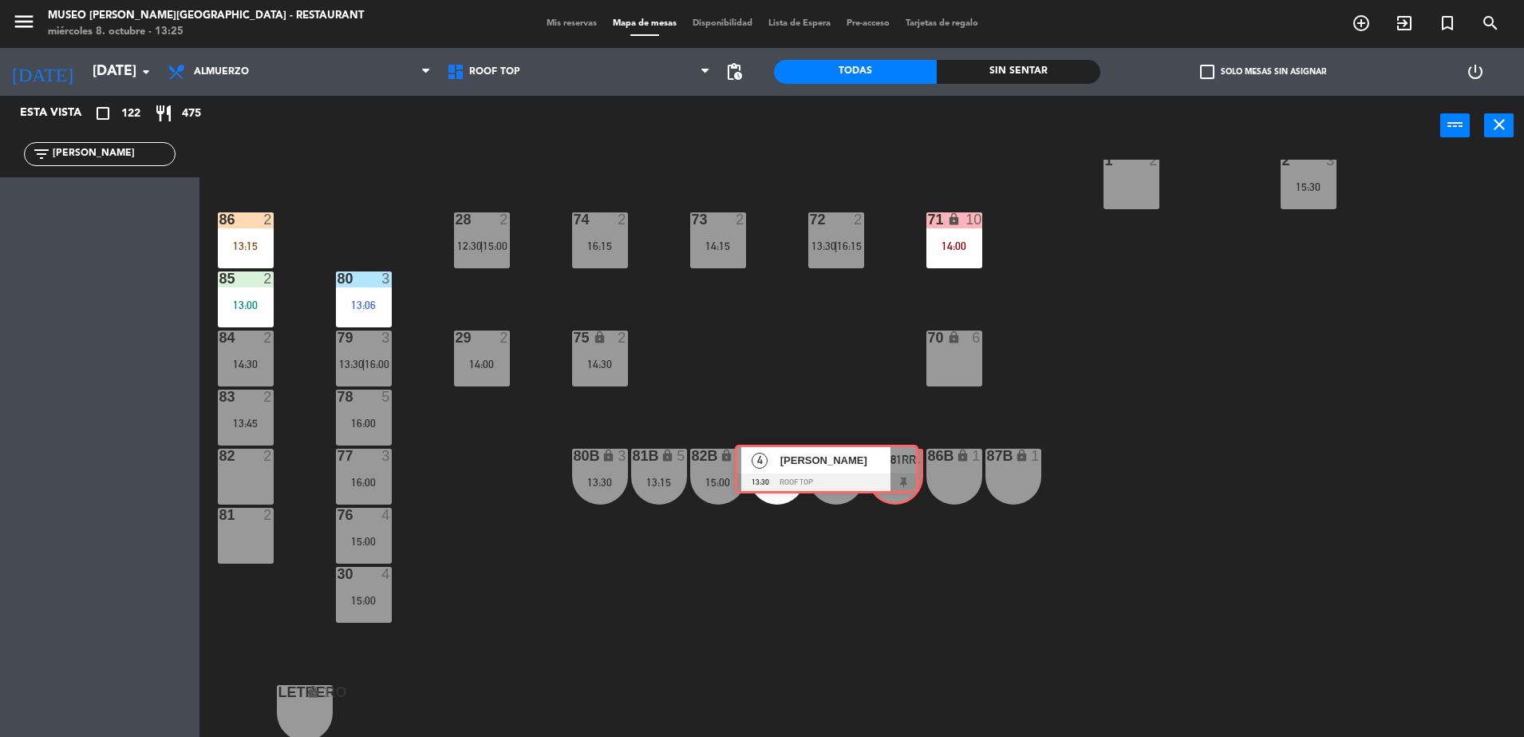
drag, startPoint x: 170, startPoint y: 208, endPoint x: 896, endPoint y: 468, distance: 771.1
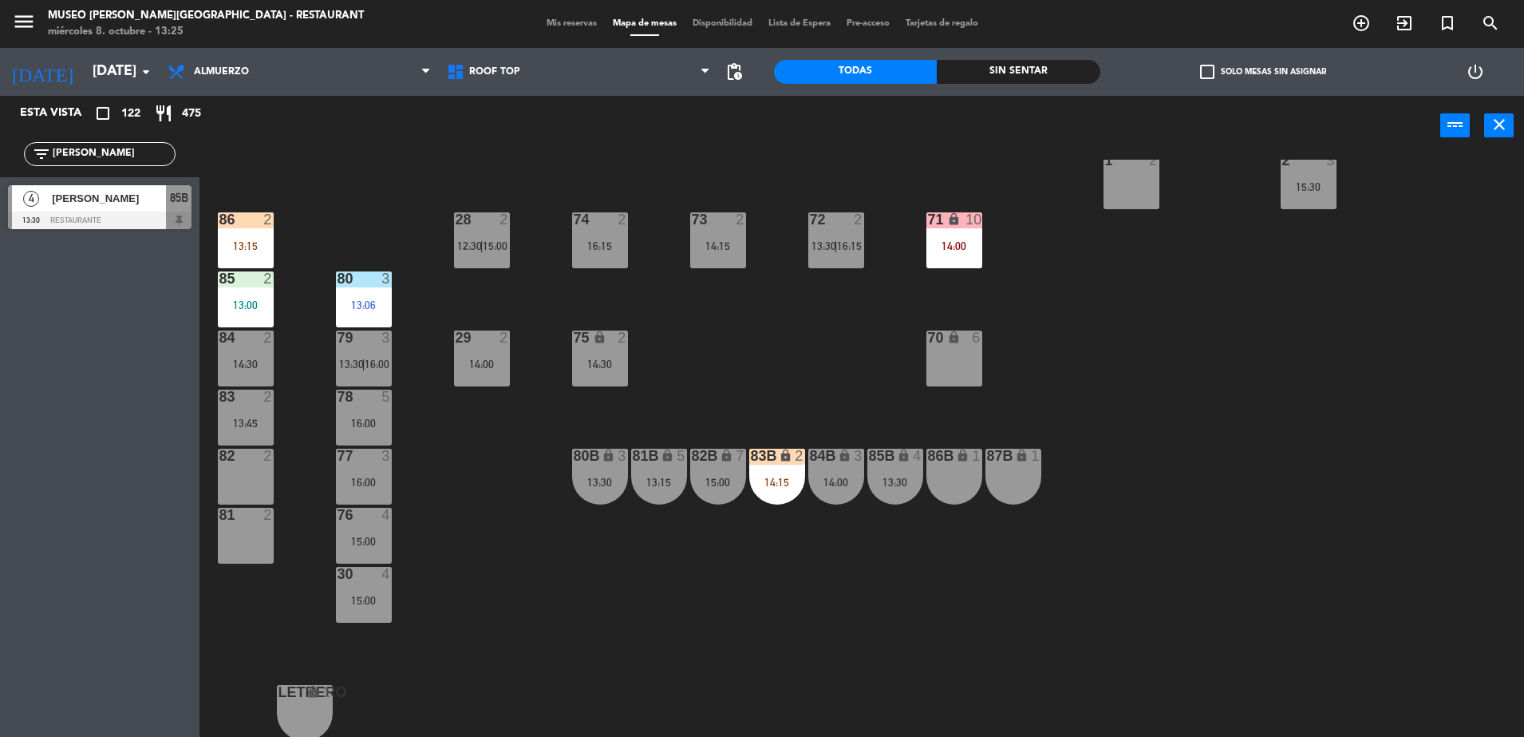
click at [344, 353] on div "79 3 13:30 | 16:00" at bounding box center [364, 358] width 56 height 56
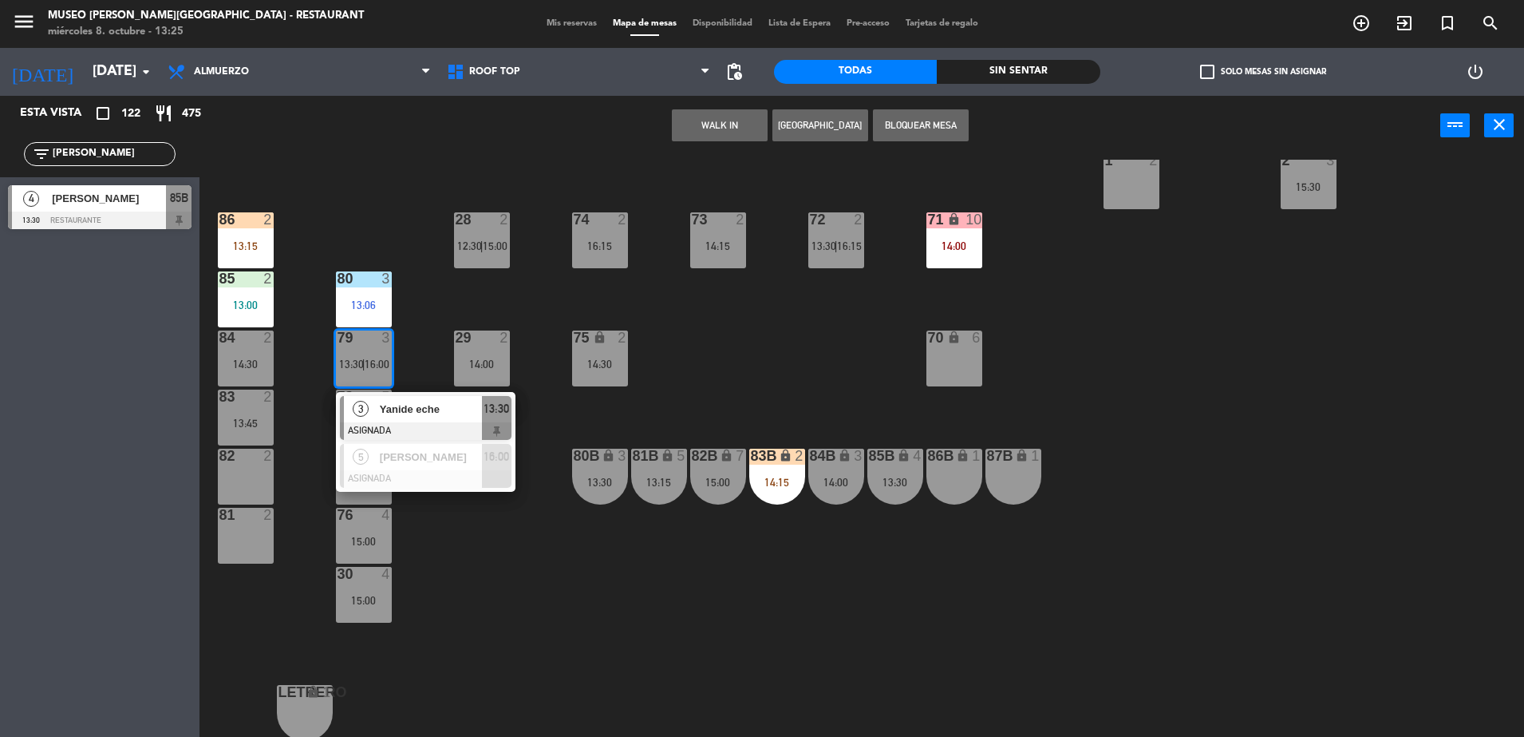
click at [824, 470] on div "84B lock 3 14:00" at bounding box center [836, 476] width 56 height 56
click at [800, 401] on div "44 5 12:00 | 14:30 49 2 15:00 54 5 13:15 | 16:15 64 2 13:15 48 6 11:55 | 15:30 …" at bounding box center [870, 450] width 1310 height 581
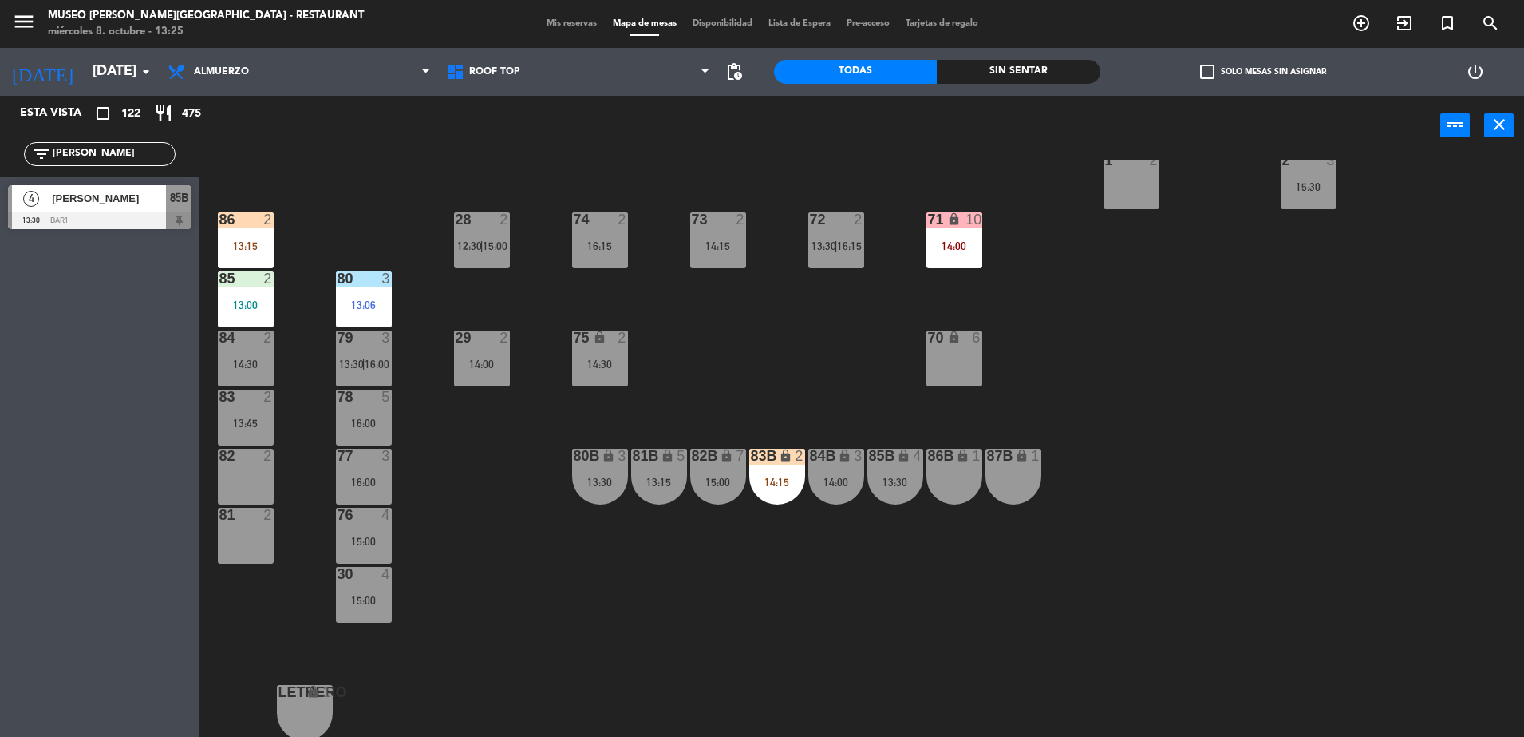
click at [341, 353] on div "79 3 13:30 | 16:00" at bounding box center [364, 358] width 56 height 56
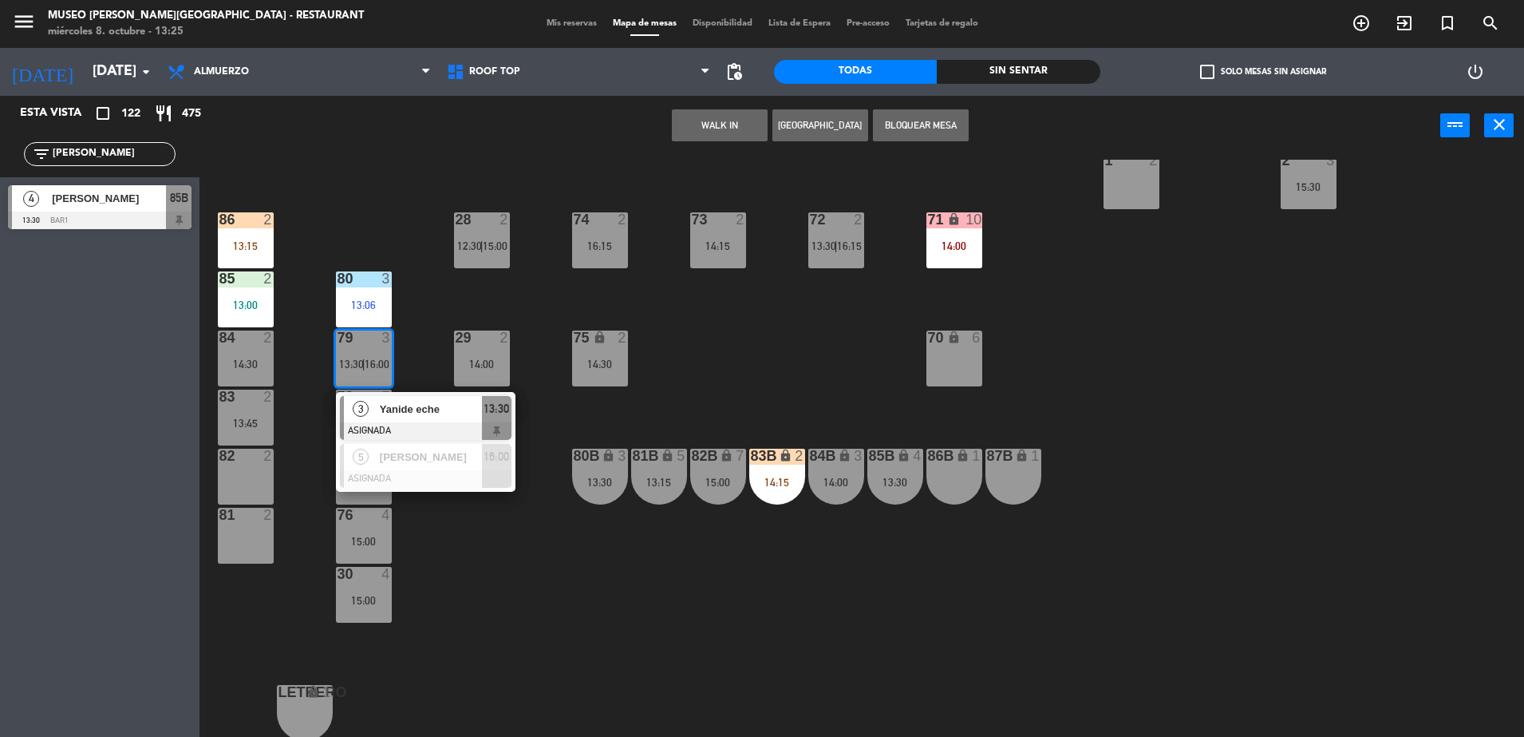
click at [891, 468] on div "85B lock 4 13:30" at bounding box center [895, 476] width 56 height 56
click at [753, 114] on button "Cambiar" at bounding box center [770, 125] width 96 height 32
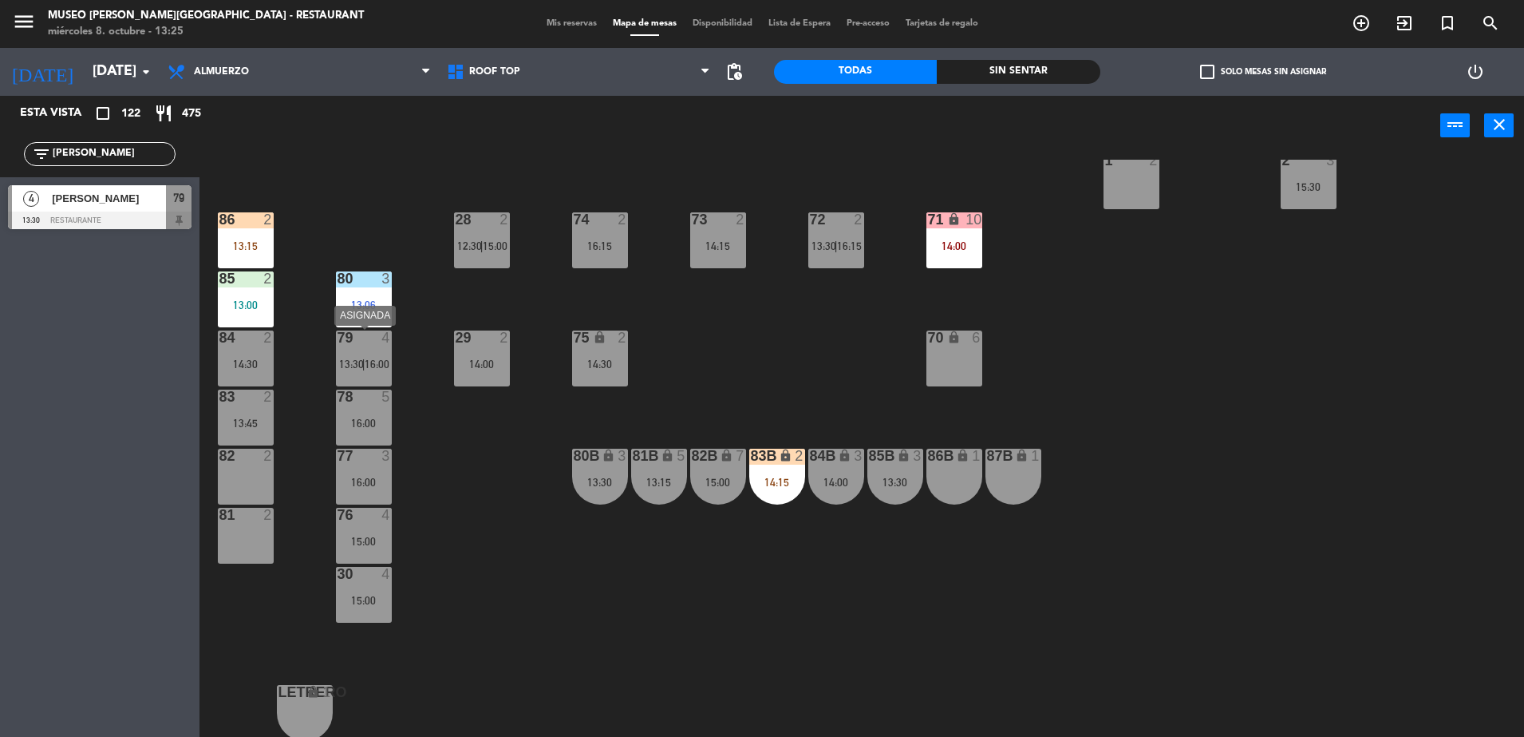
click at [353, 358] on span "13:30" at bounding box center [351, 364] width 25 height 13
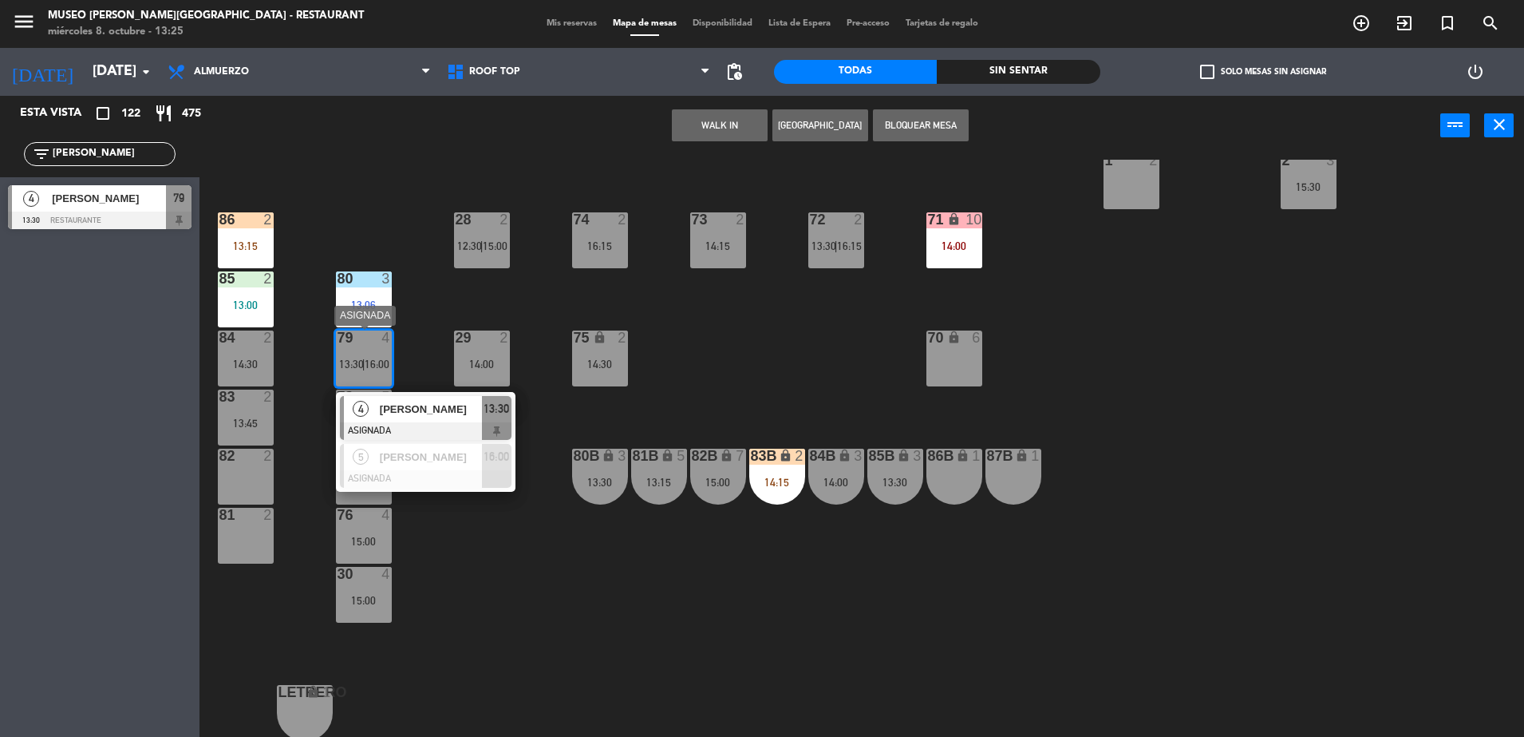
click at [445, 413] on span "[PERSON_NAME]" at bounding box center [431, 409] width 102 height 17
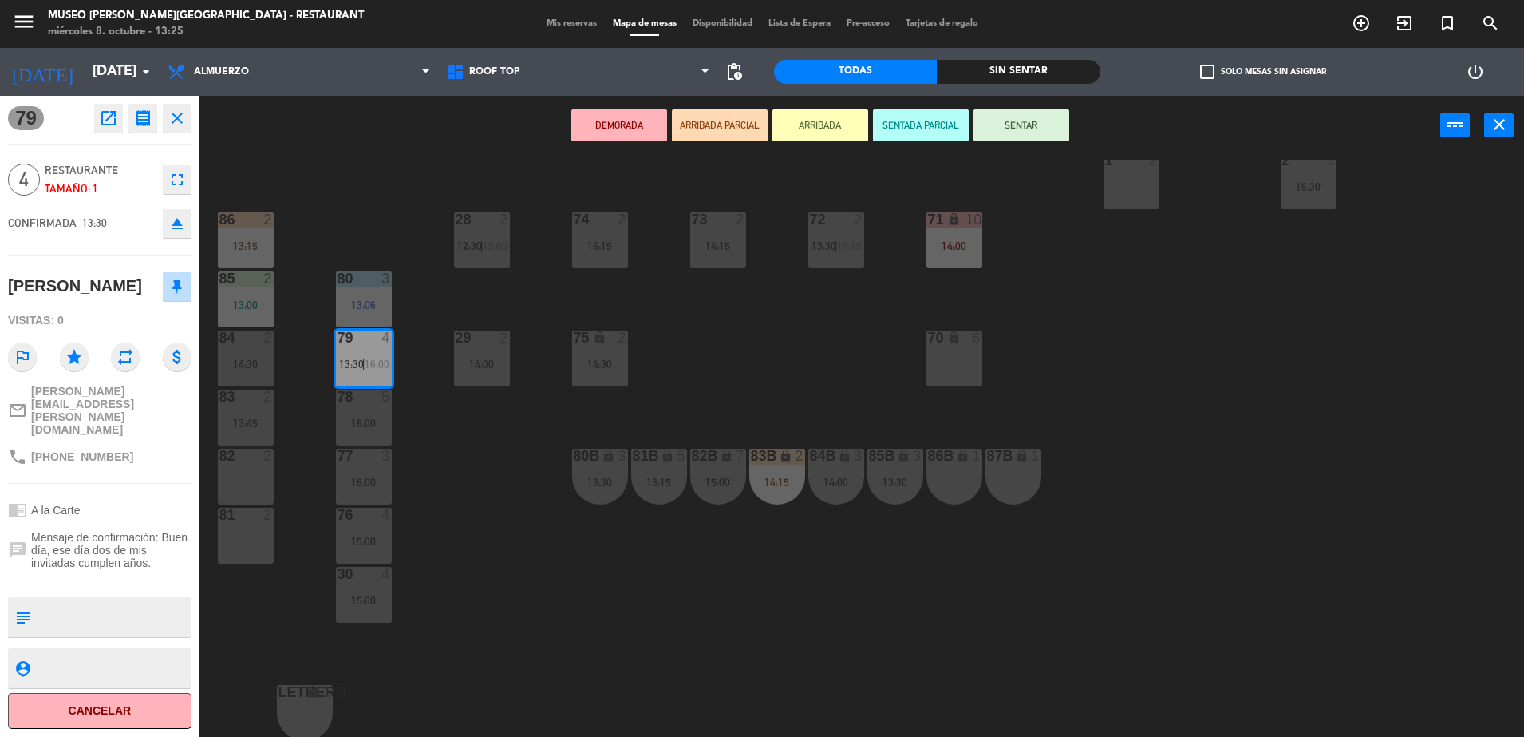
click at [745, 132] on button "ARRIBADA PARCIAL" at bounding box center [720, 125] width 96 height 32
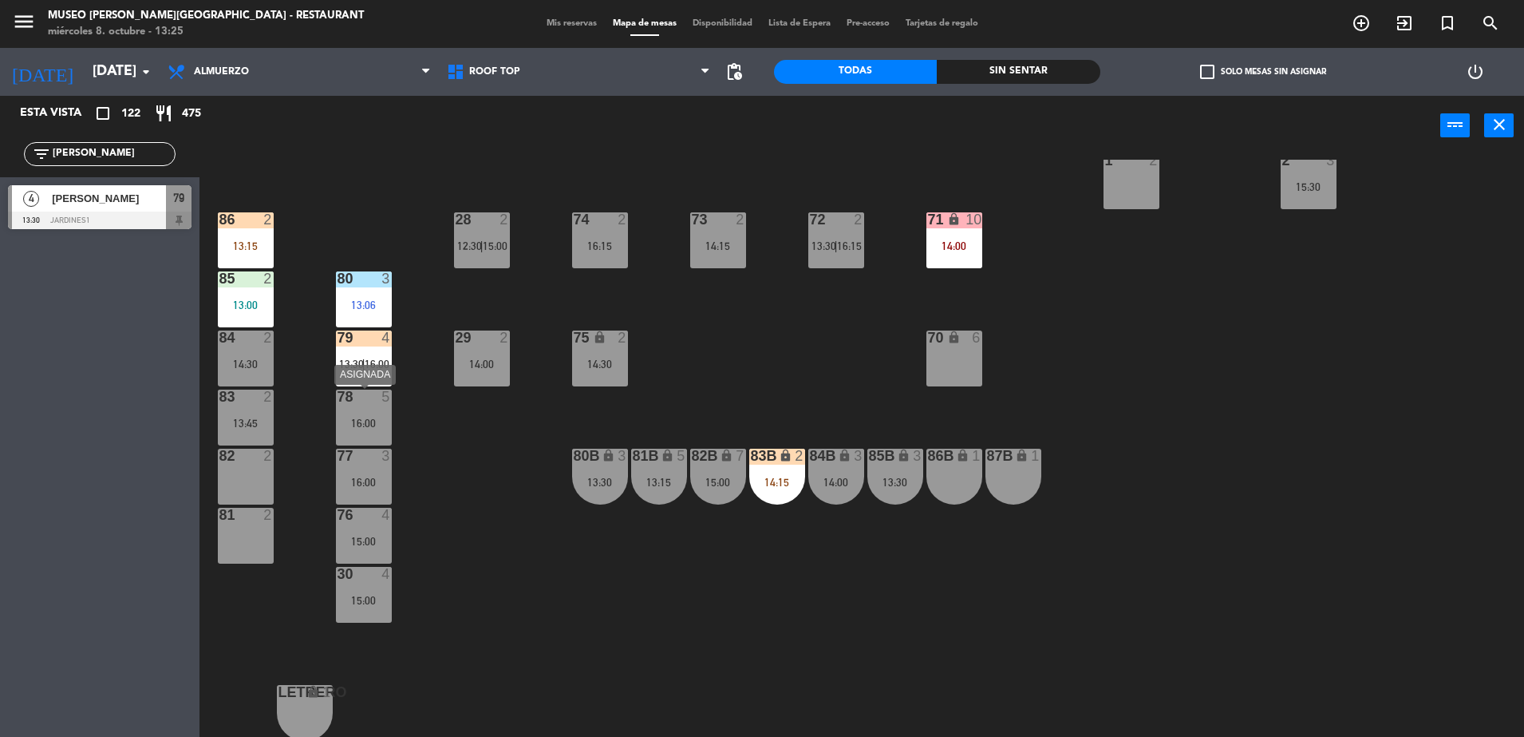
click at [357, 422] on div "16:00" at bounding box center [364, 422] width 56 height 11
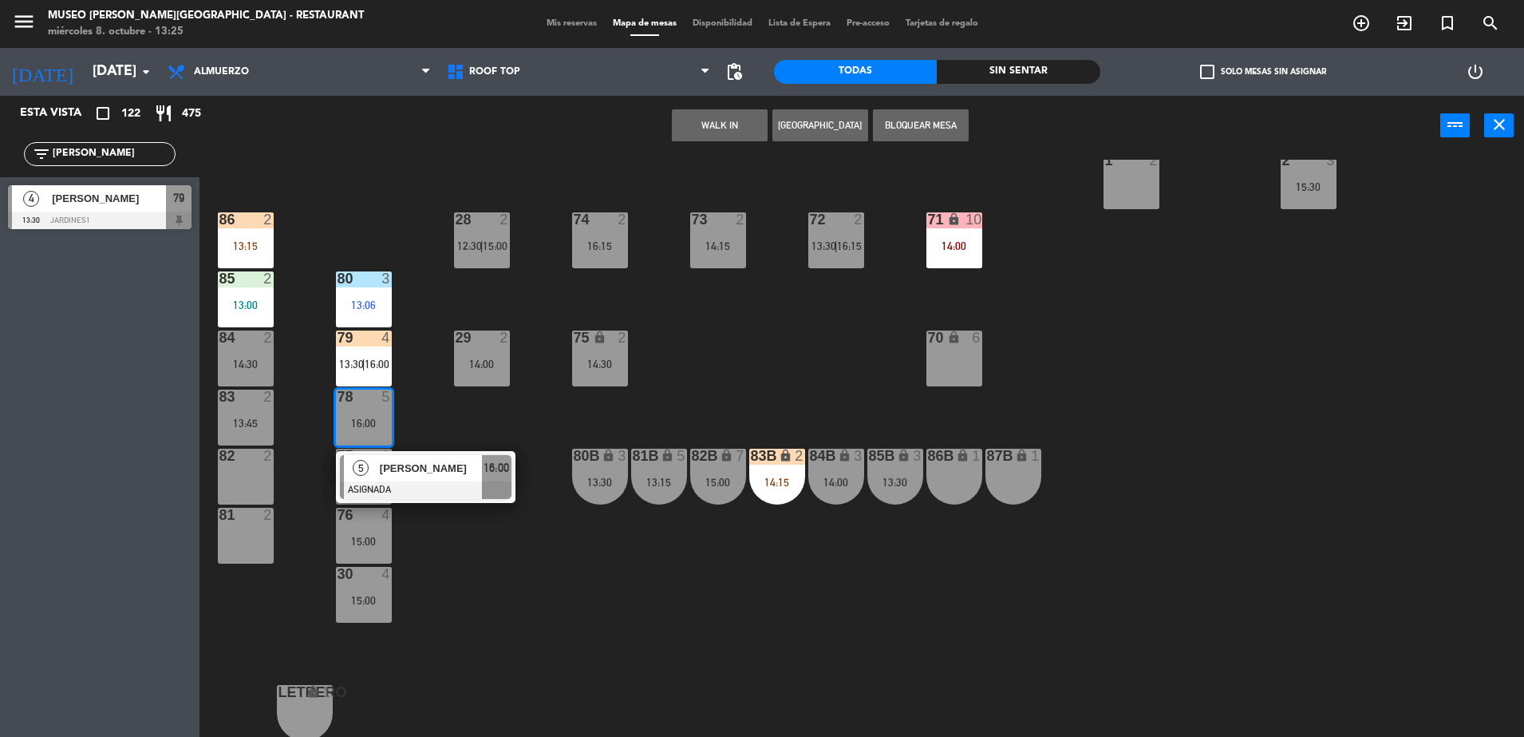
click at [690, 121] on button "WALK IN" at bounding box center [720, 125] width 96 height 32
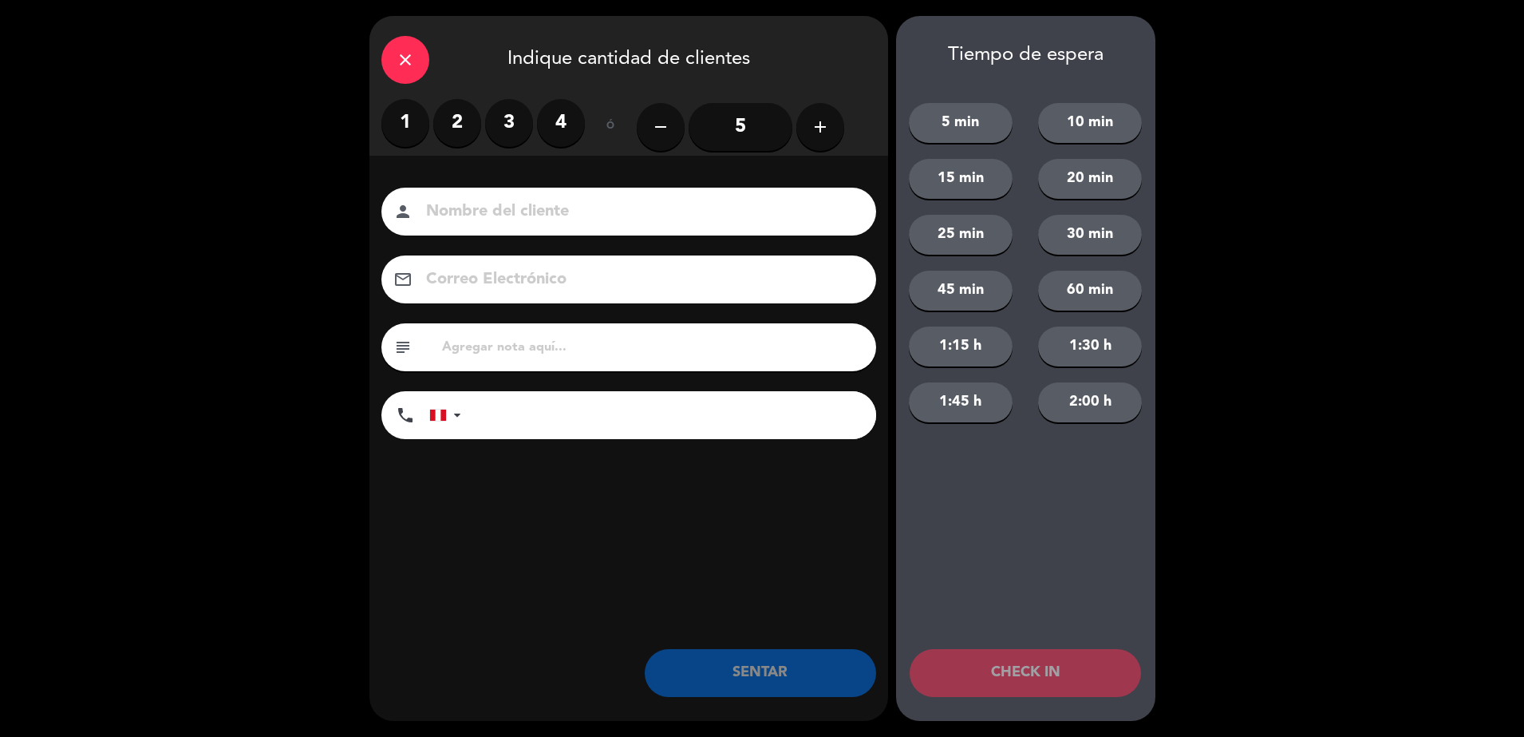
click at [552, 128] on label "4" at bounding box center [561, 123] width 48 height 48
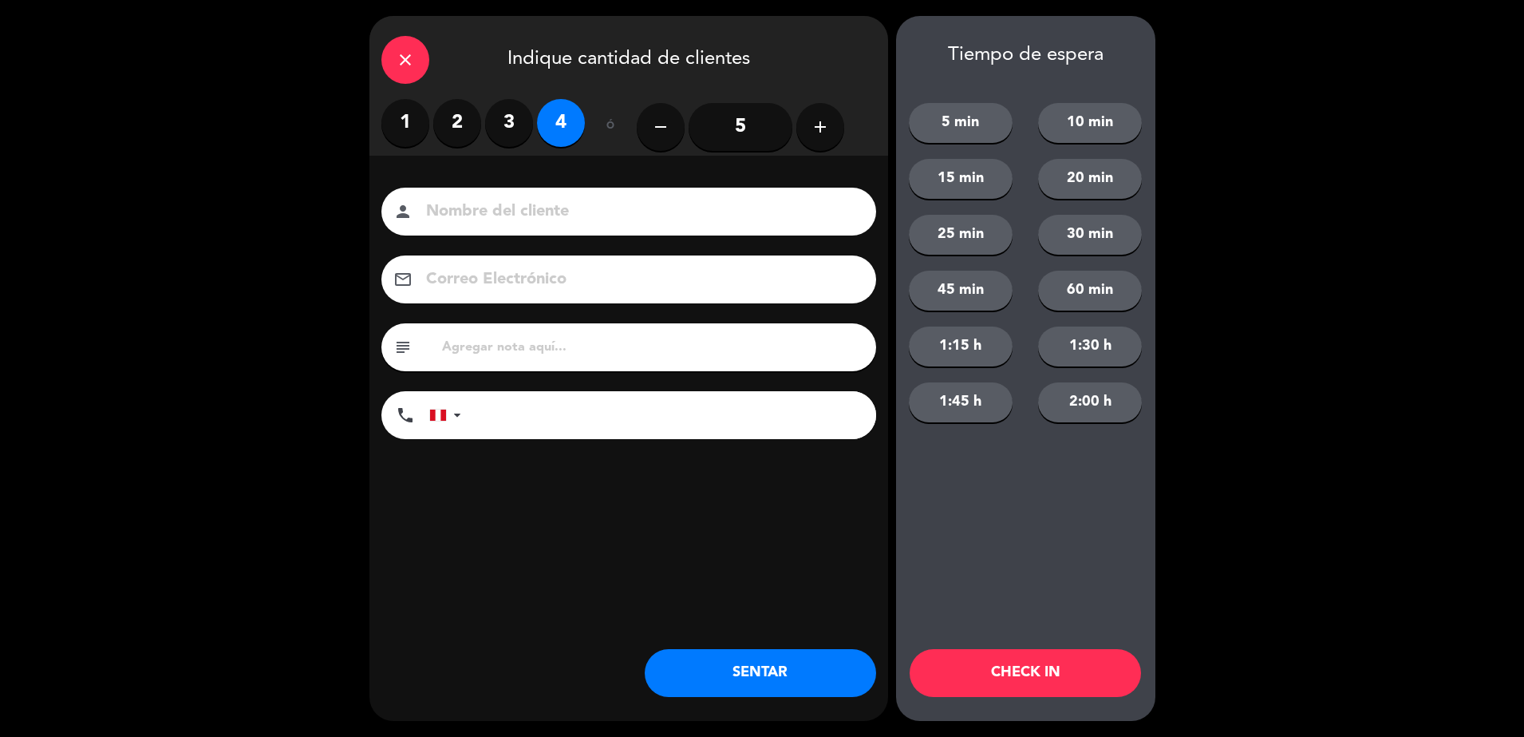
click at [555, 218] on input at bounding box center [640, 212] width 431 height 28
type input "walk in pan"
click at [738, 668] on button "SENTAR" at bounding box center [760, 673] width 231 height 48
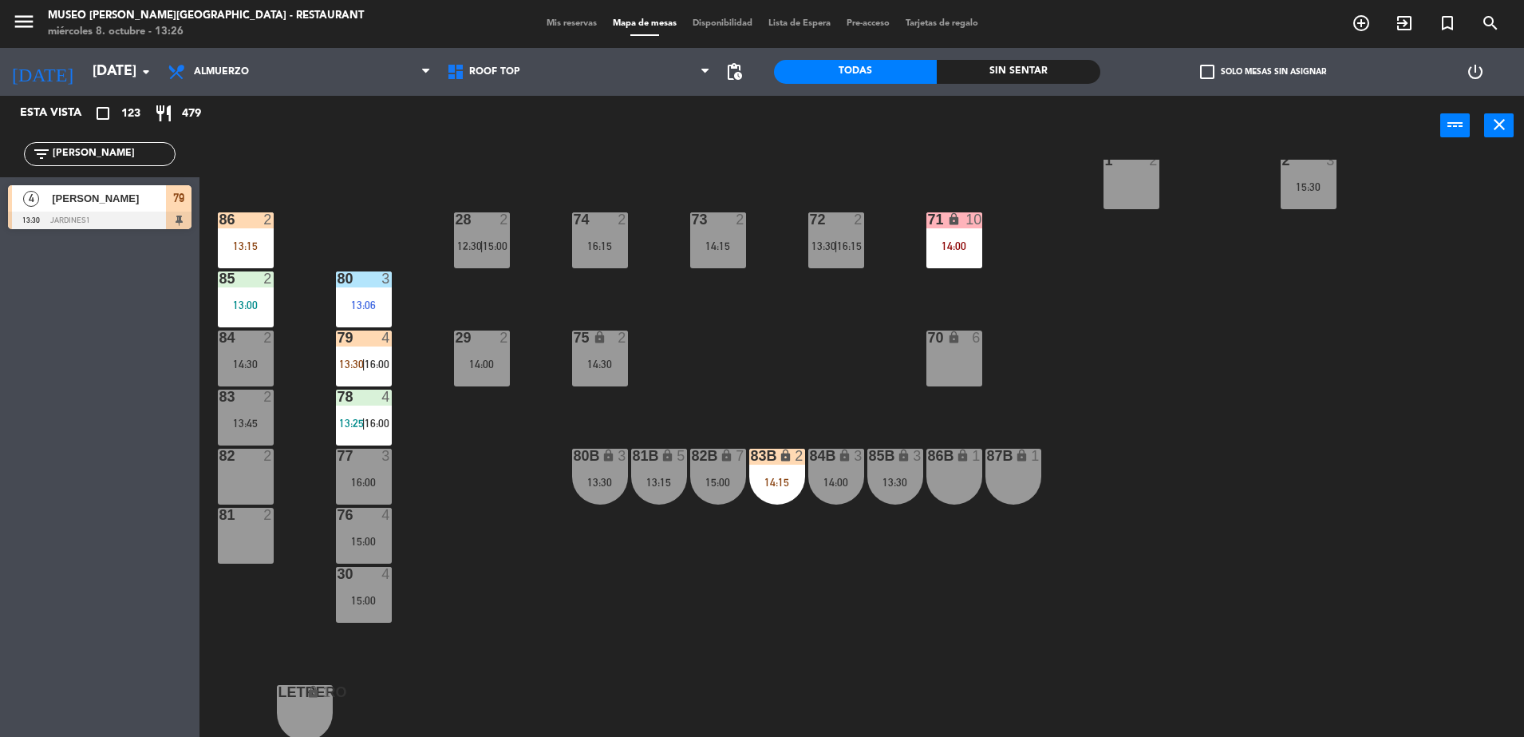
click at [671, 374] on div "44 5 12:00 | 14:30 49 2 15:00 54 5 13:15 | 16:15 64 2 13:15 48 6 11:55 | 15:30 …" at bounding box center [870, 450] width 1310 height 581
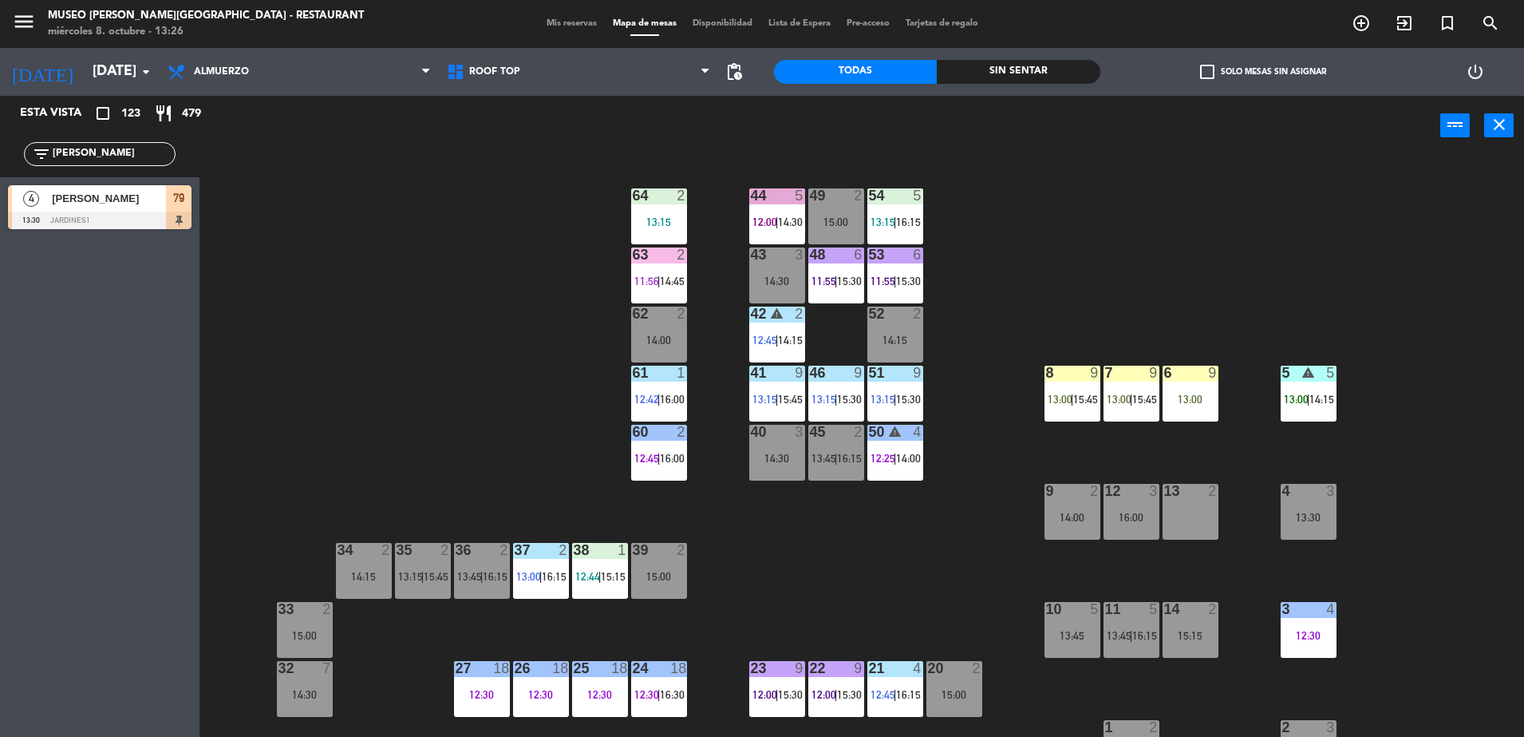
click at [454, 263] on div "44 5 12:00 | 14:30 49 2 15:00 54 5 13:15 | 16:15 64 2 13:15 48 6 11:55 | 15:30 …" at bounding box center [870, 450] width 1310 height 581
click at [660, 574] on div "15:00" at bounding box center [659, 576] width 56 height 11
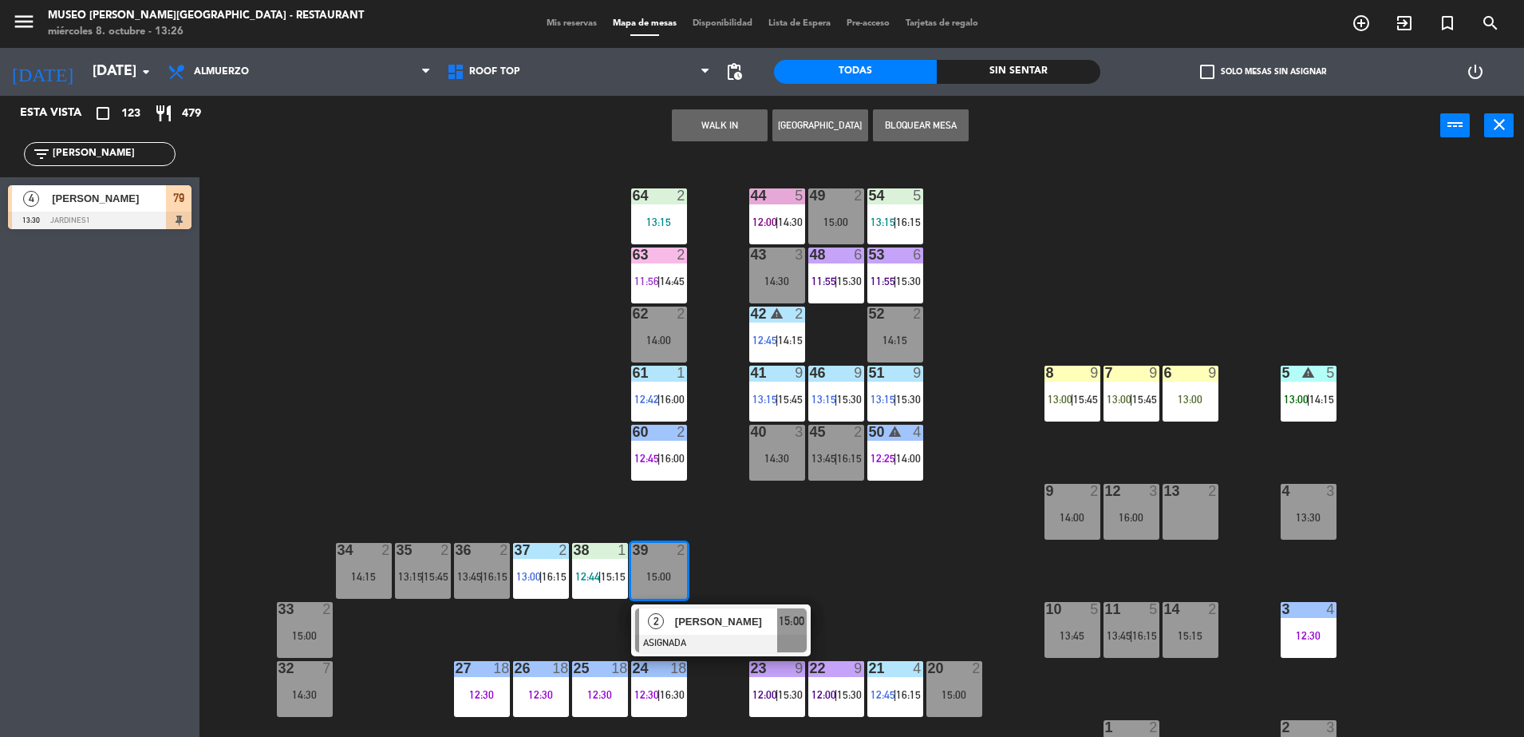
click at [746, 643] on div at bounding box center [721, 643] width 172 height 18
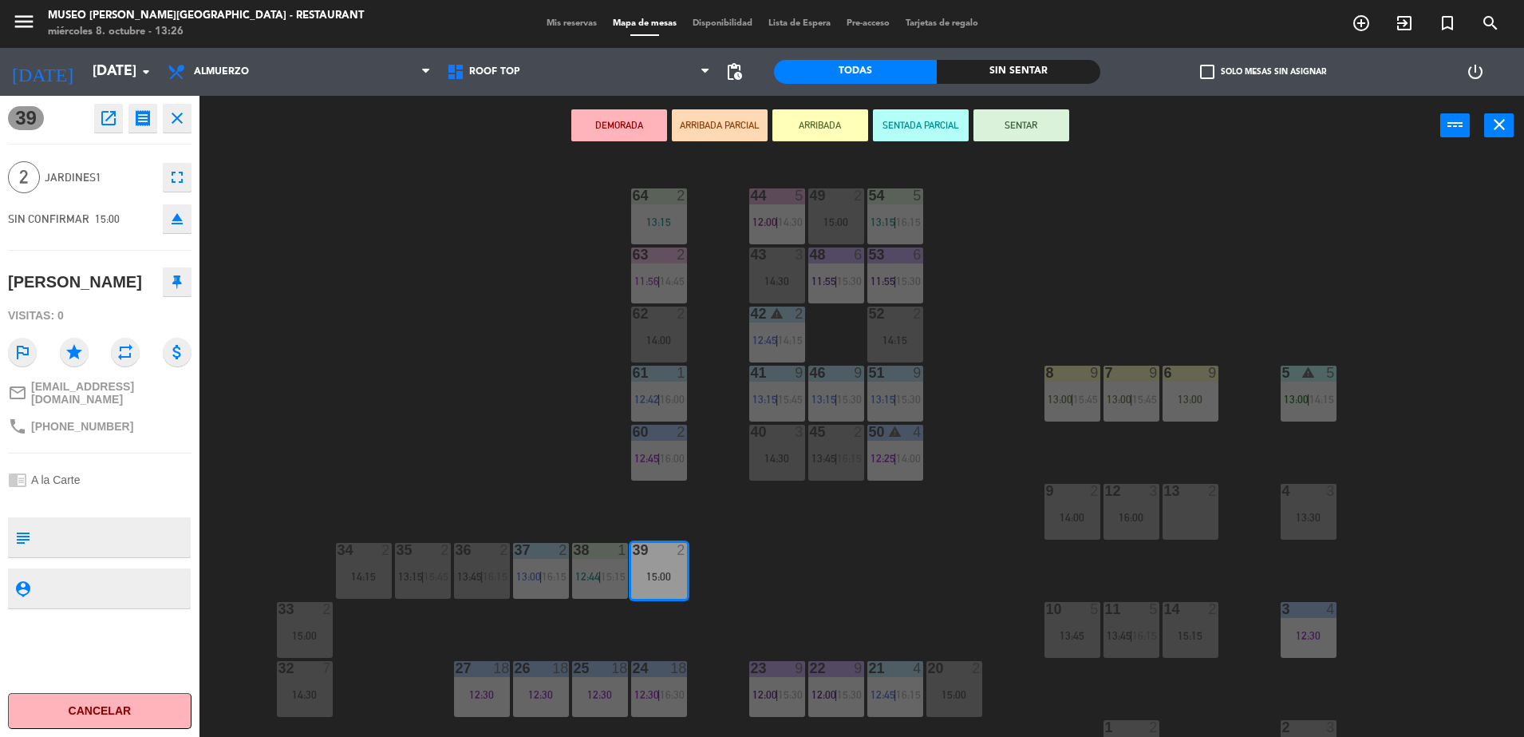
click at [460, 309] on div "44 5 12:00 | 14:30 49 2 15:00 54 5 13:15 | 16:15 64 2 13:15 48 6 11:55 | 15:30 …" at bounding box center [870, 450] width 1310 height 581
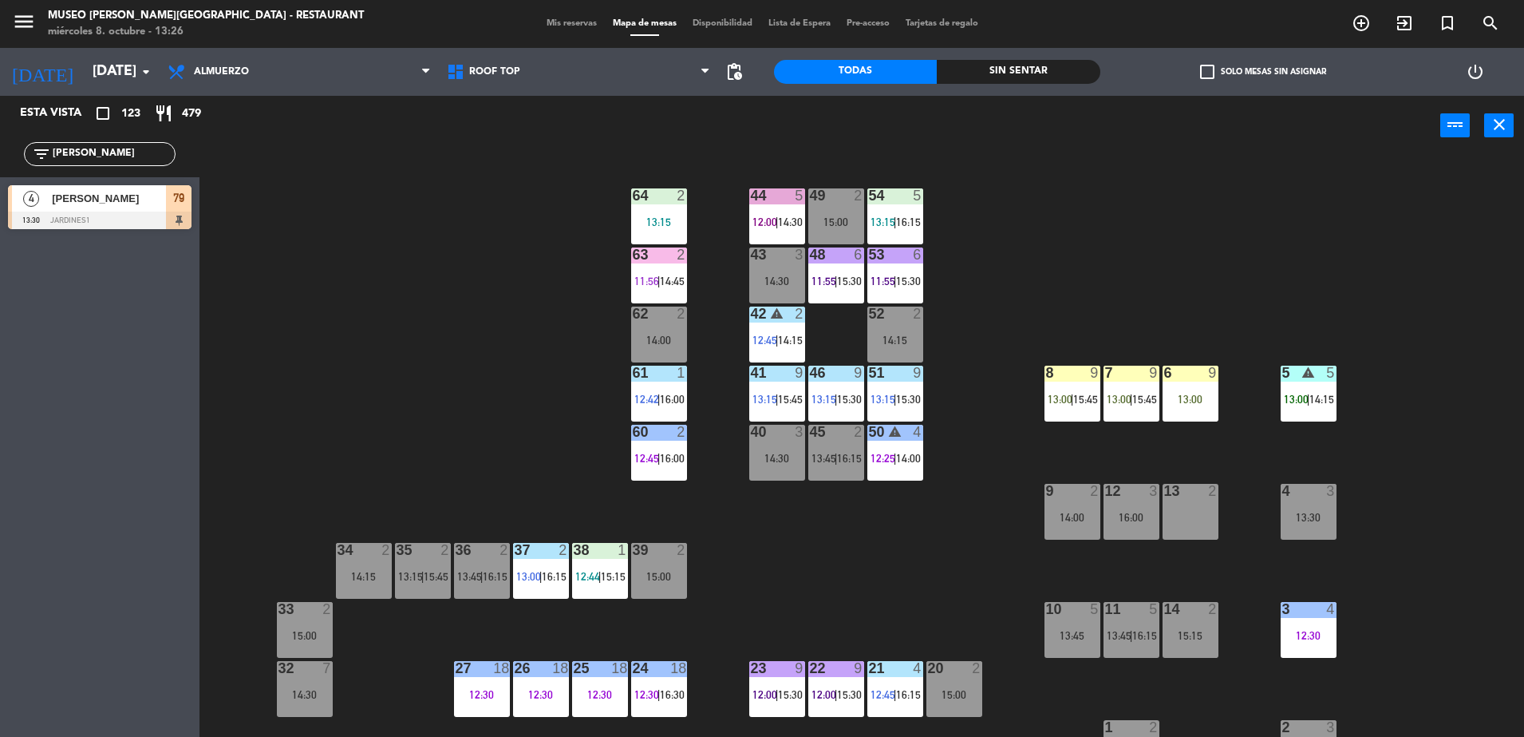
drag, startPoint x: 86, startPoint y: 159, endPoint x: -4, endPoint y: 181, distance: 92.9
click at [0, 181] on html "close × Museo [PERSON_NAME] Café - Restaurant × chrome_reader_mode Listado de R…" at bounding box center [762, 368] width 1524 height 737
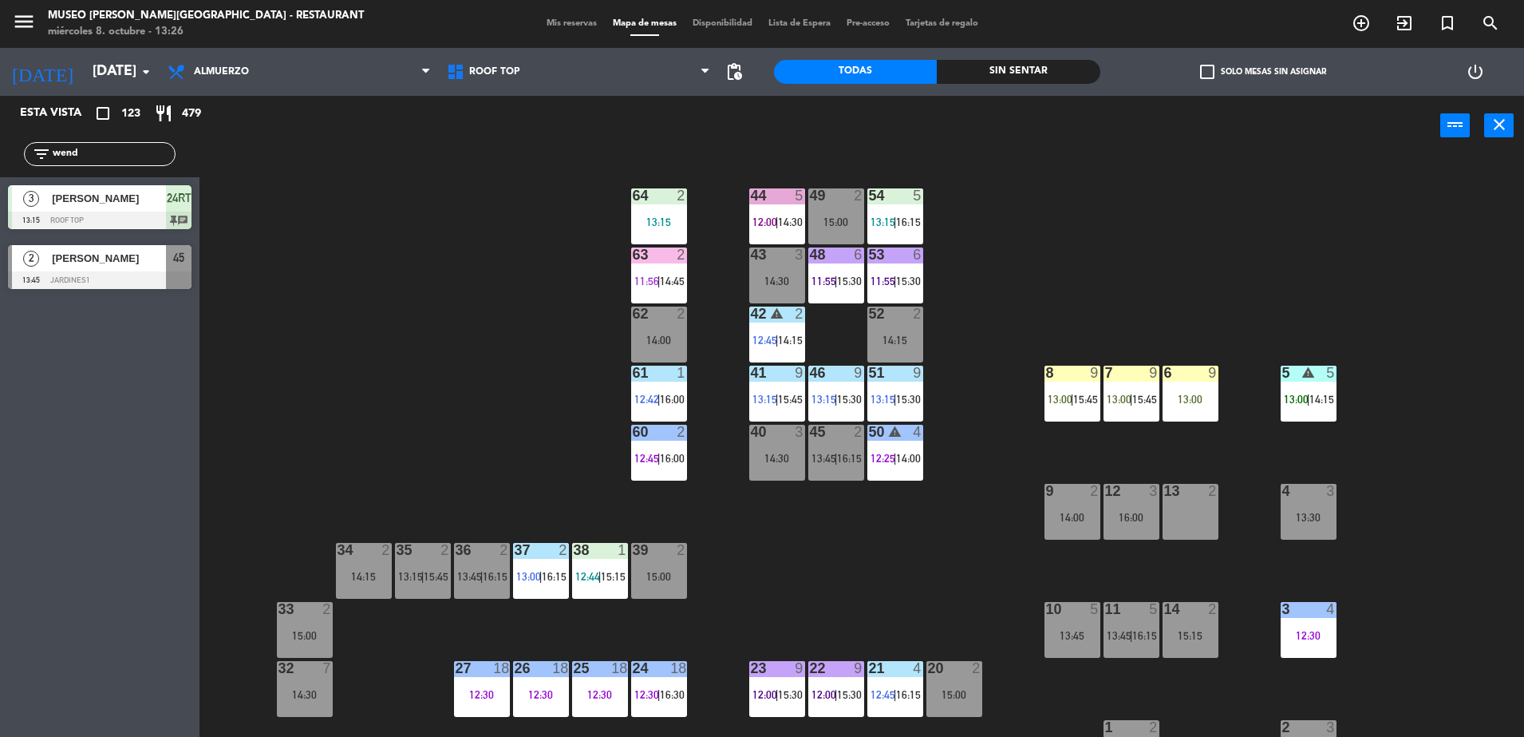
type input "wend"
click at [157, 269] on div "[PERSON_NAME]" at bounding box center [108, 258] width 116 height 26
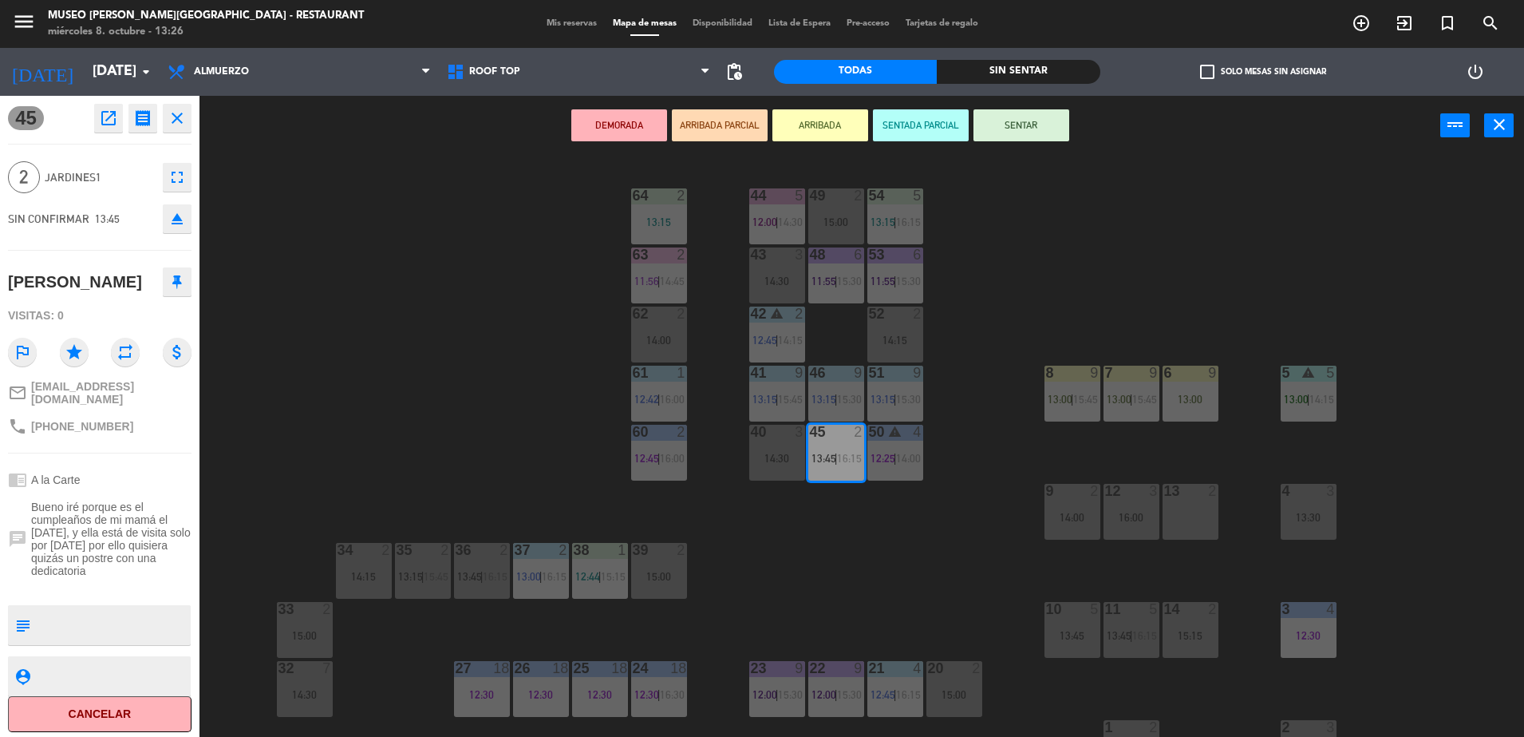
click at [737, 127] on button "ARRIBADA PARCIAL" at bounding box center [720, 125] width 96 height 32
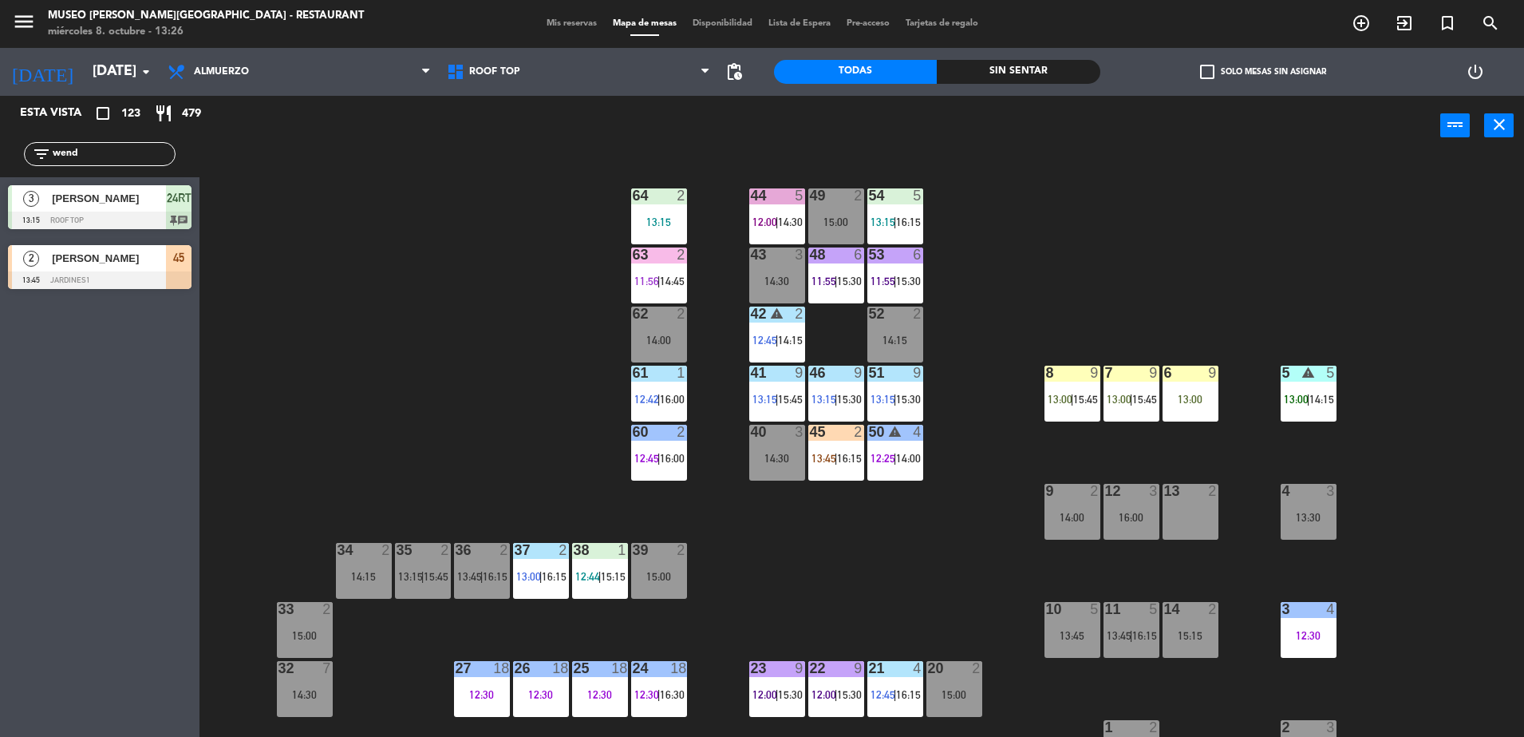
click at [858, 459] on span "16:15" at bounding box center [849, 458] width 25 height 13
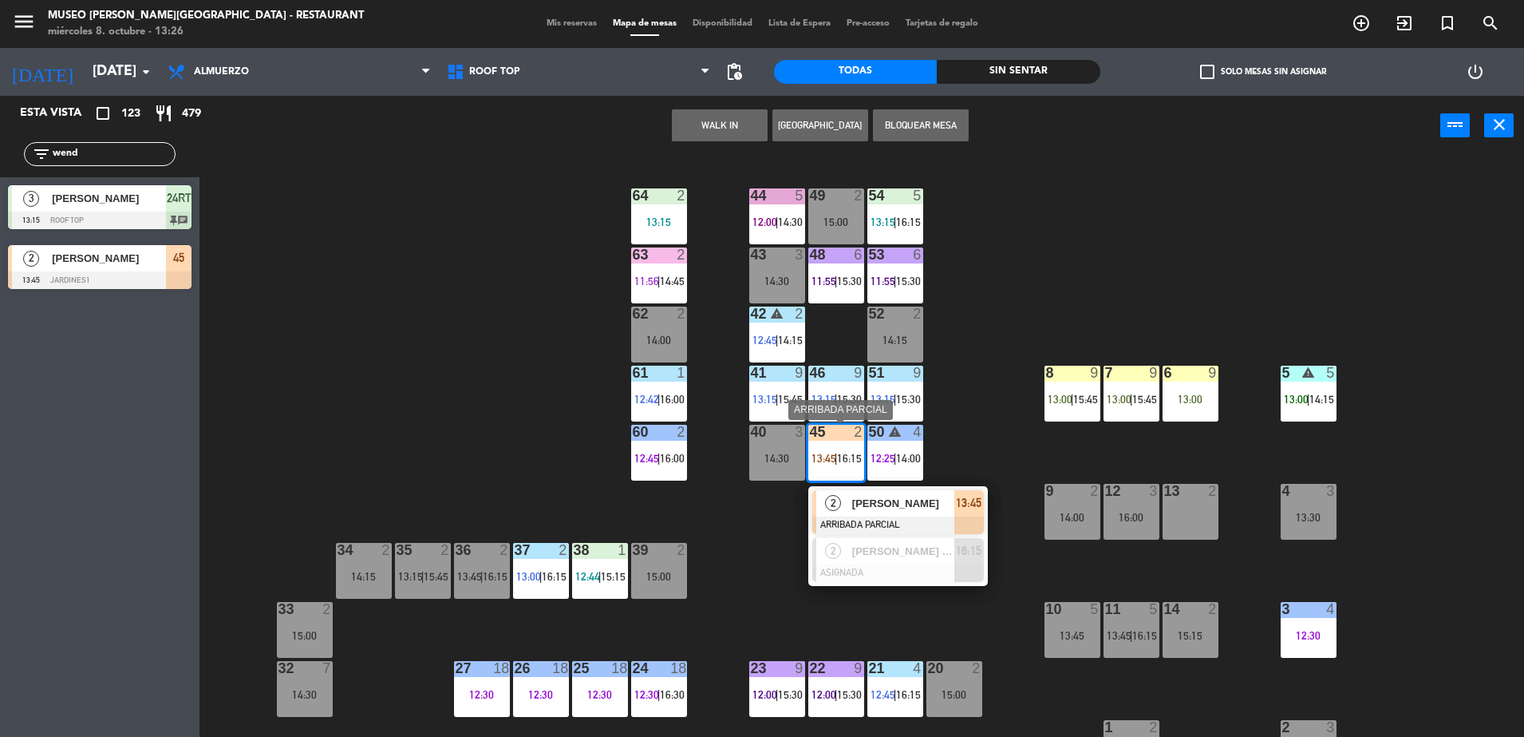
click at [900, 490] on div "[PERSON_NAME]" at bounding box center [903, 503] width 104 height 26
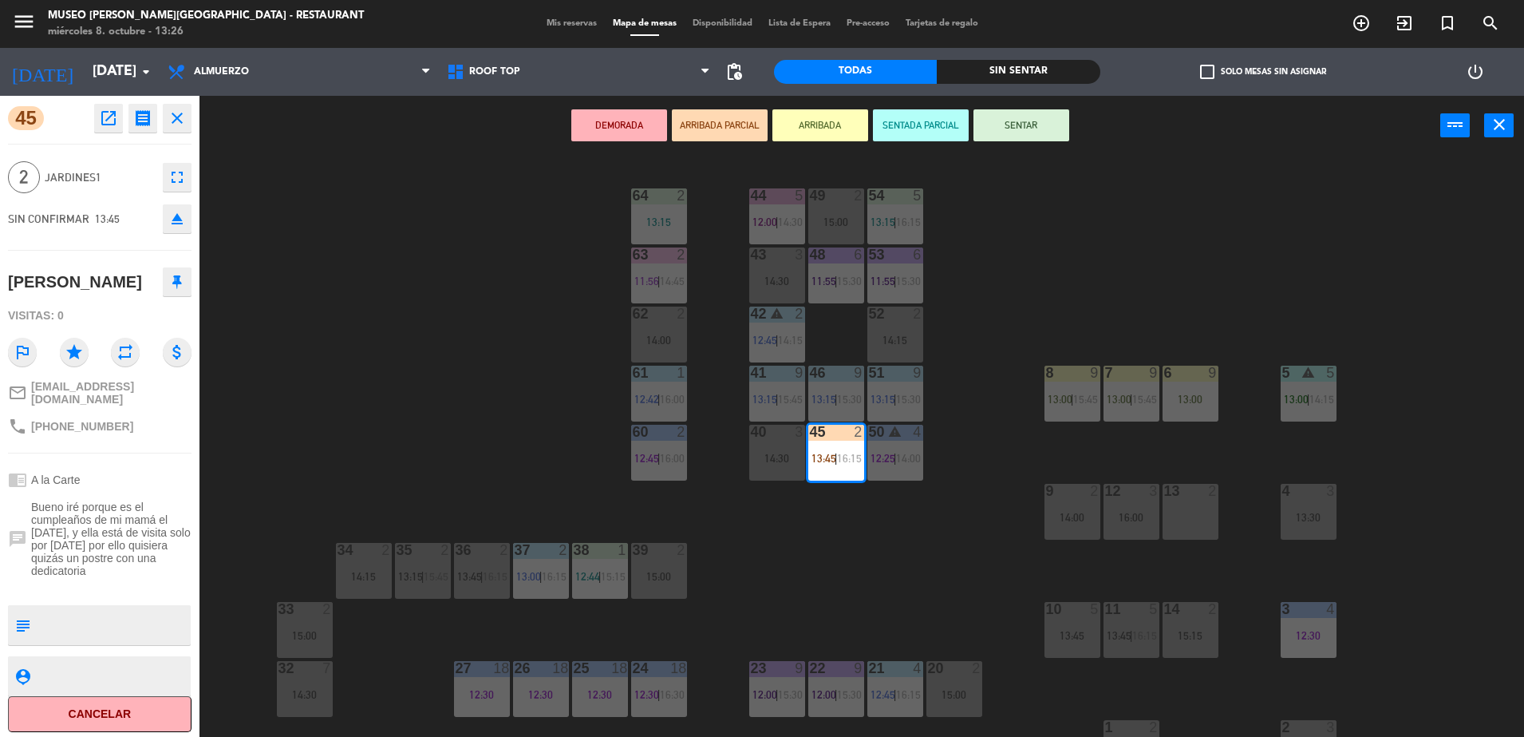
click at [834, 568] on div "44 5 12:00 | 14:30 49 2 15:00 54 5 13:15 | 16:15 64 2 13:15 48 6 11:55 | 15:30 …" at bounding box center [870, 450] width 1310 height 581
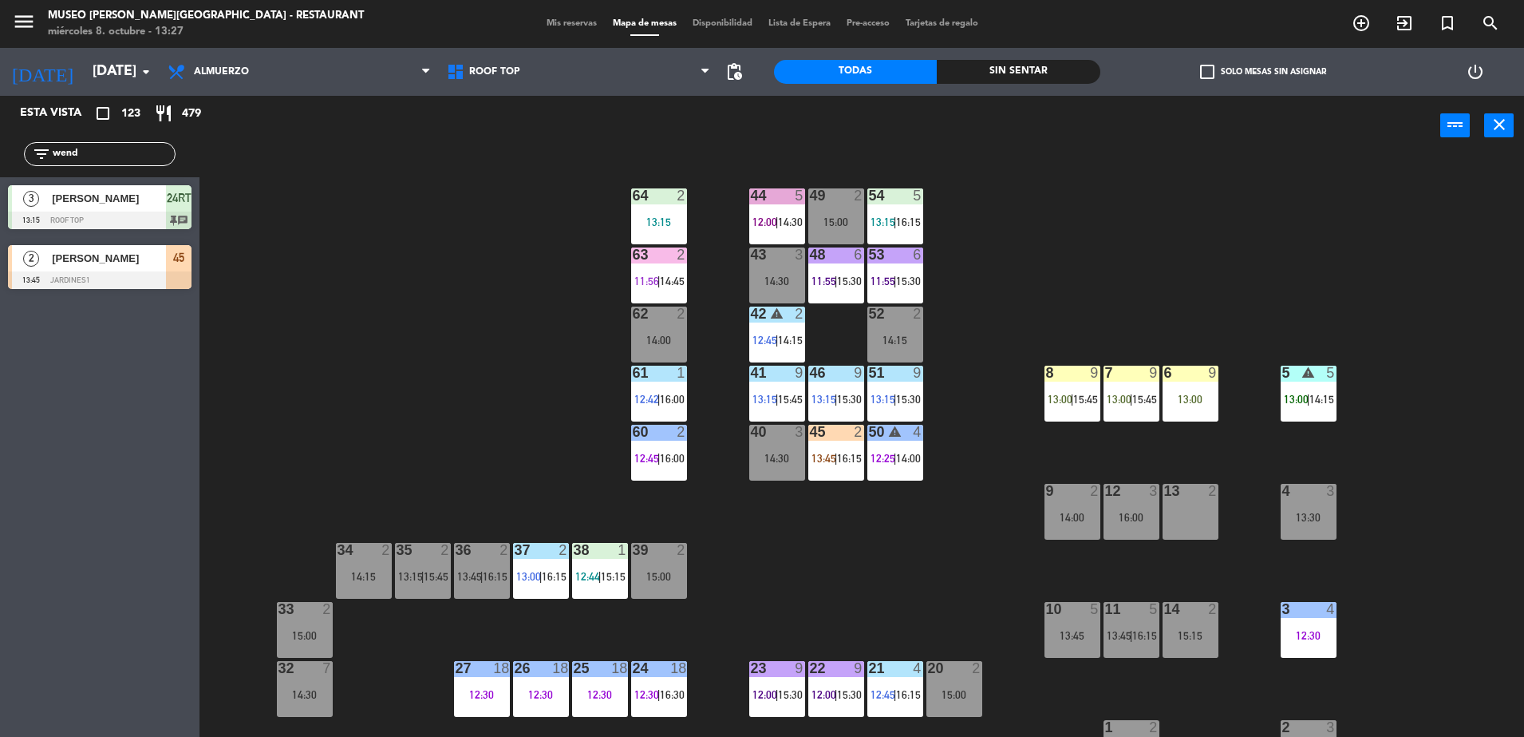
drag, startPoint x: 113, startPoint y: 152, endPoint x: 33, endPoint y: 94, distance: 99.5
click at [0, 179] on html "close × Museo [PERSON_NAME] Café - Restaurant × chrome_reader_mode Listado de R…" at bounding box center [762, 368] width 1524 height 737
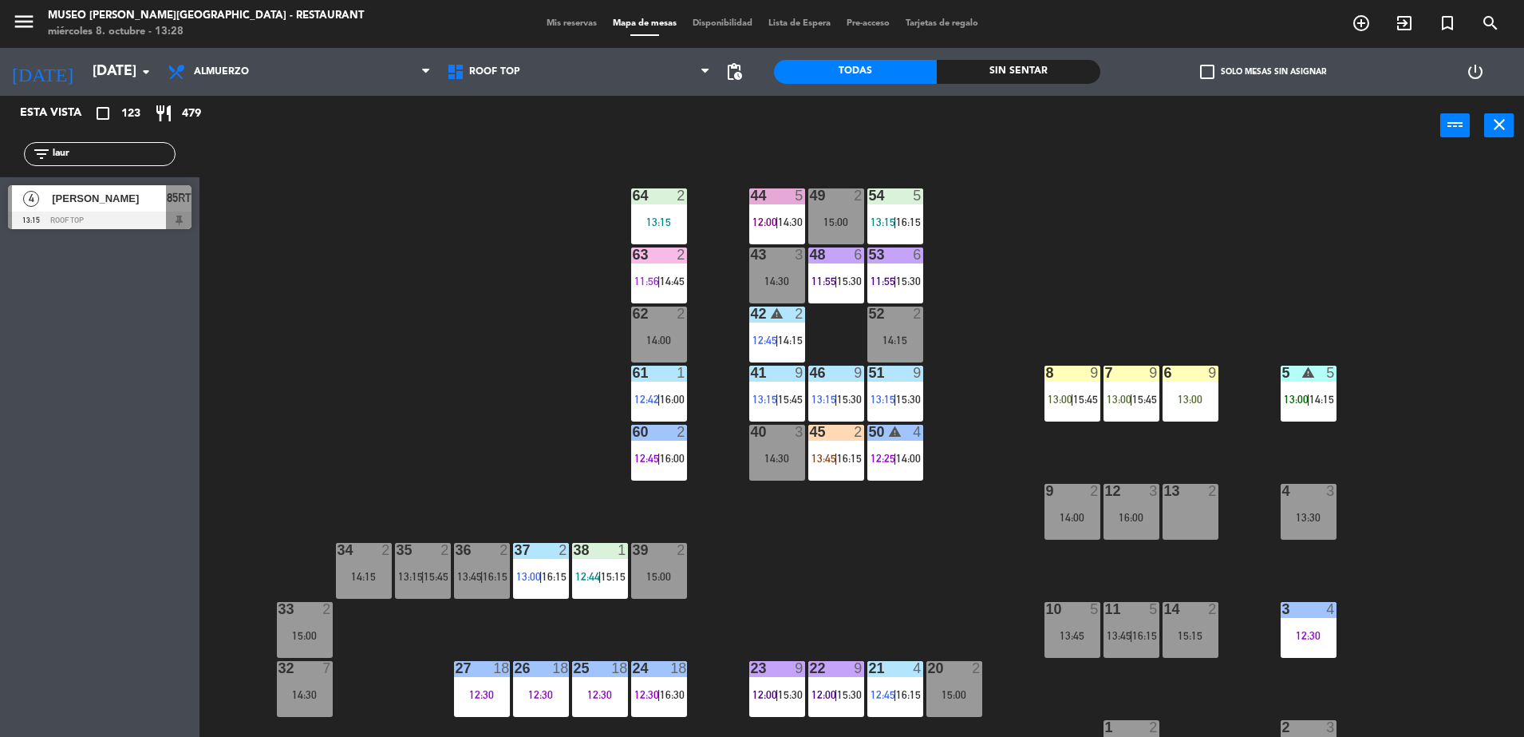
click at [1176, 512] on div "13 2" at bounding box center [1191, 512] width 56 height 56
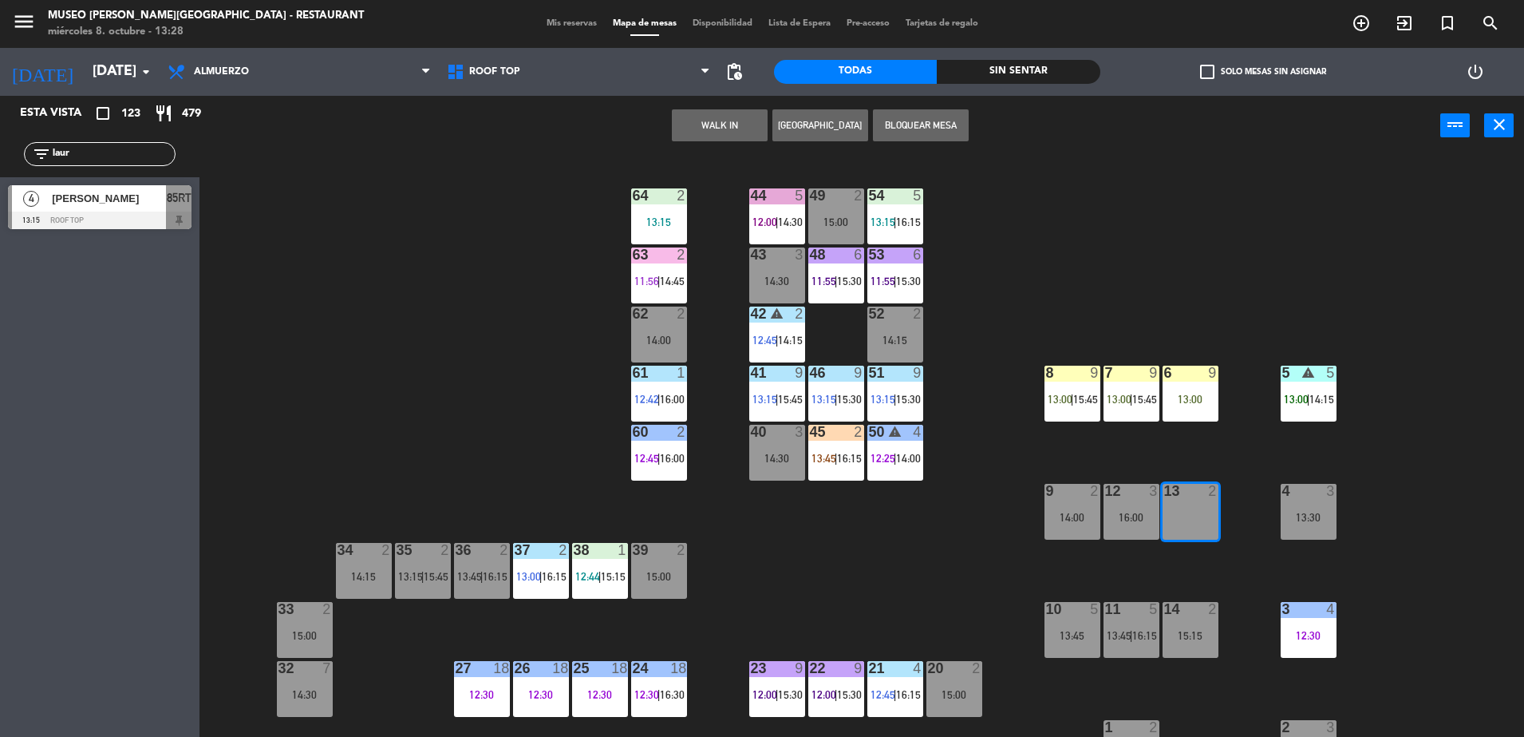
click at [722, 123] on button "WALK IN" at bounding box center [720, 125] width 96 height 32
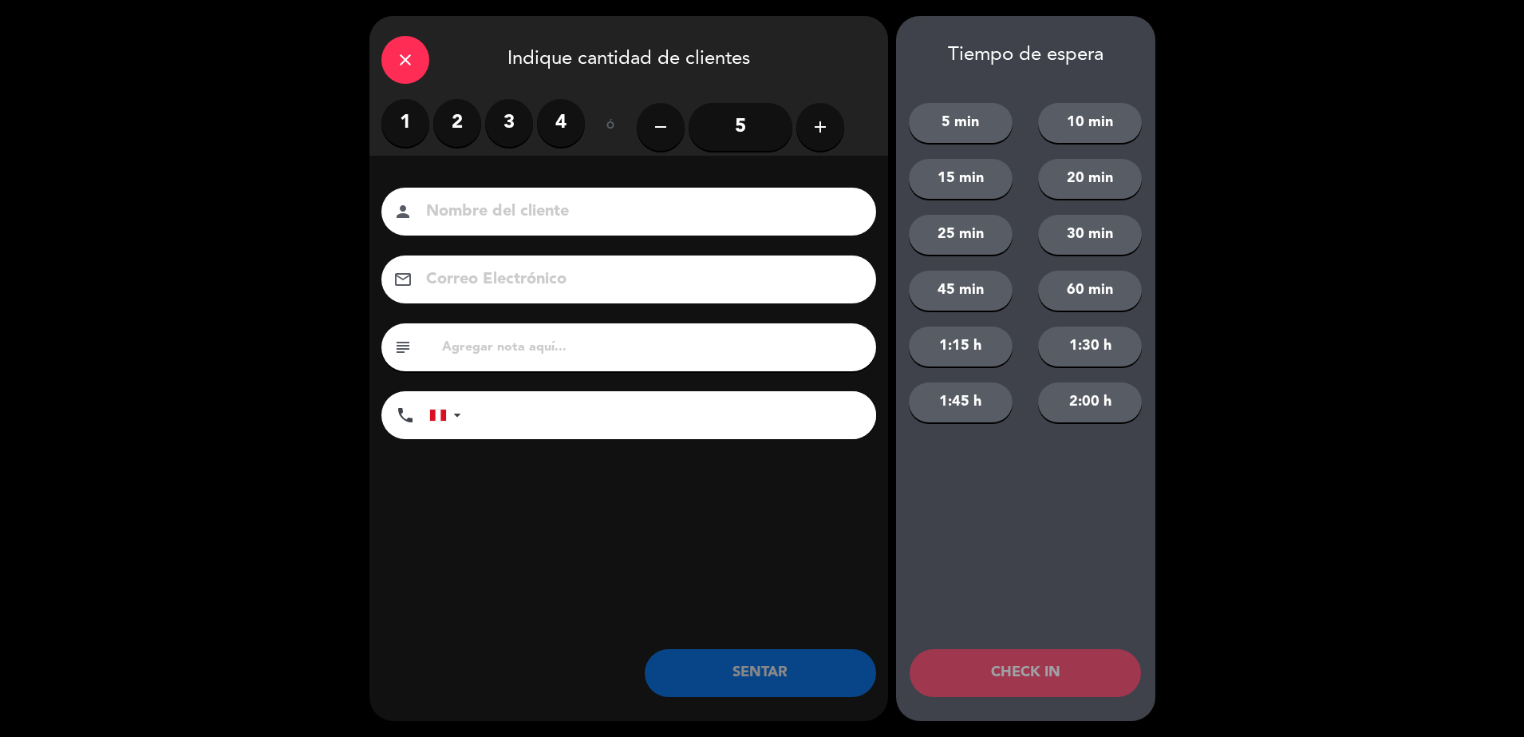
click at [408, 69] on icon "close" at bounding box center [405, 59] width 19 height 19
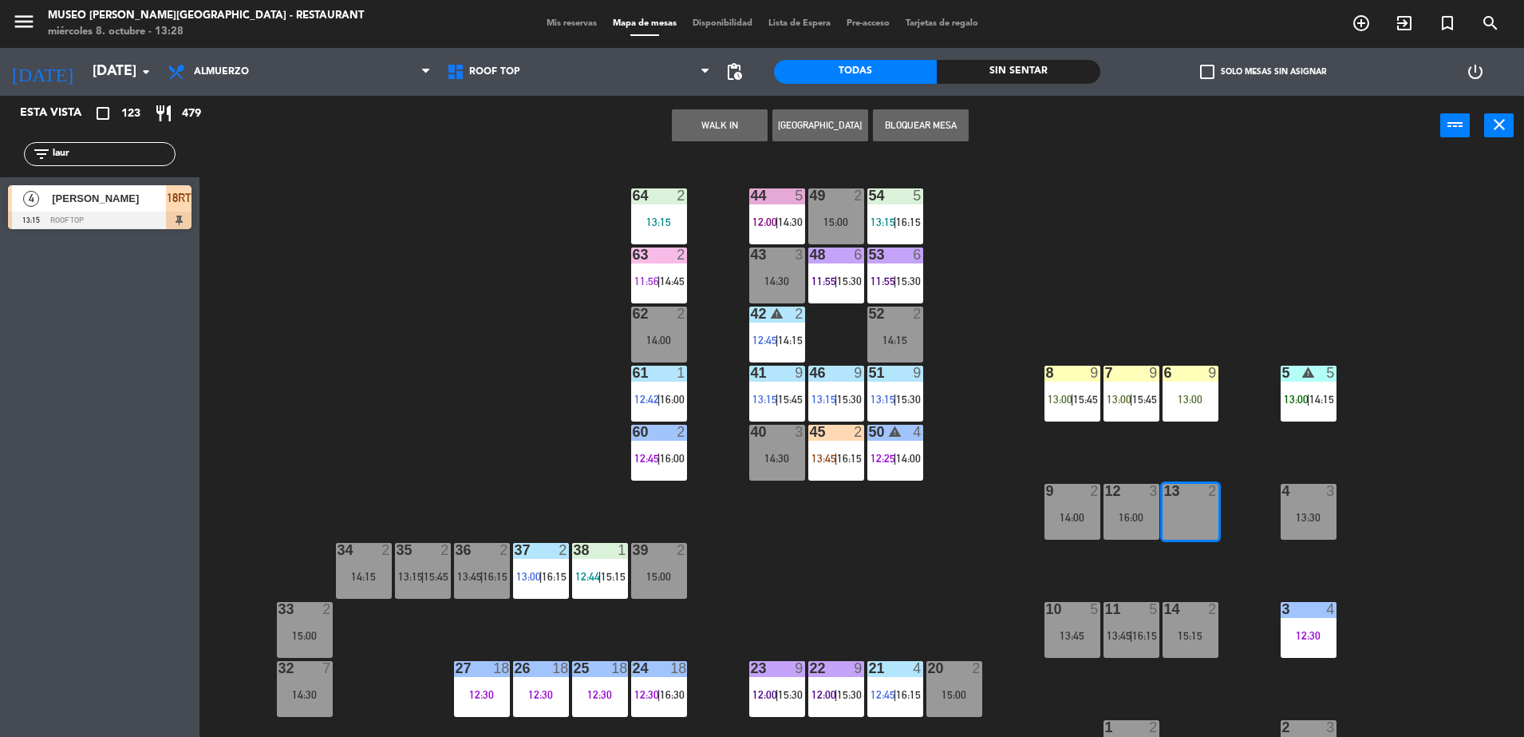
click at [350, 351] on div "44 5 12:00 | 14:30 49 2 15:00 54 5 13:15 | 16:15 64 2 13:15 48 6 11:55 | 15:30 …" at bounding box center [870, 450] width 1310 height 581
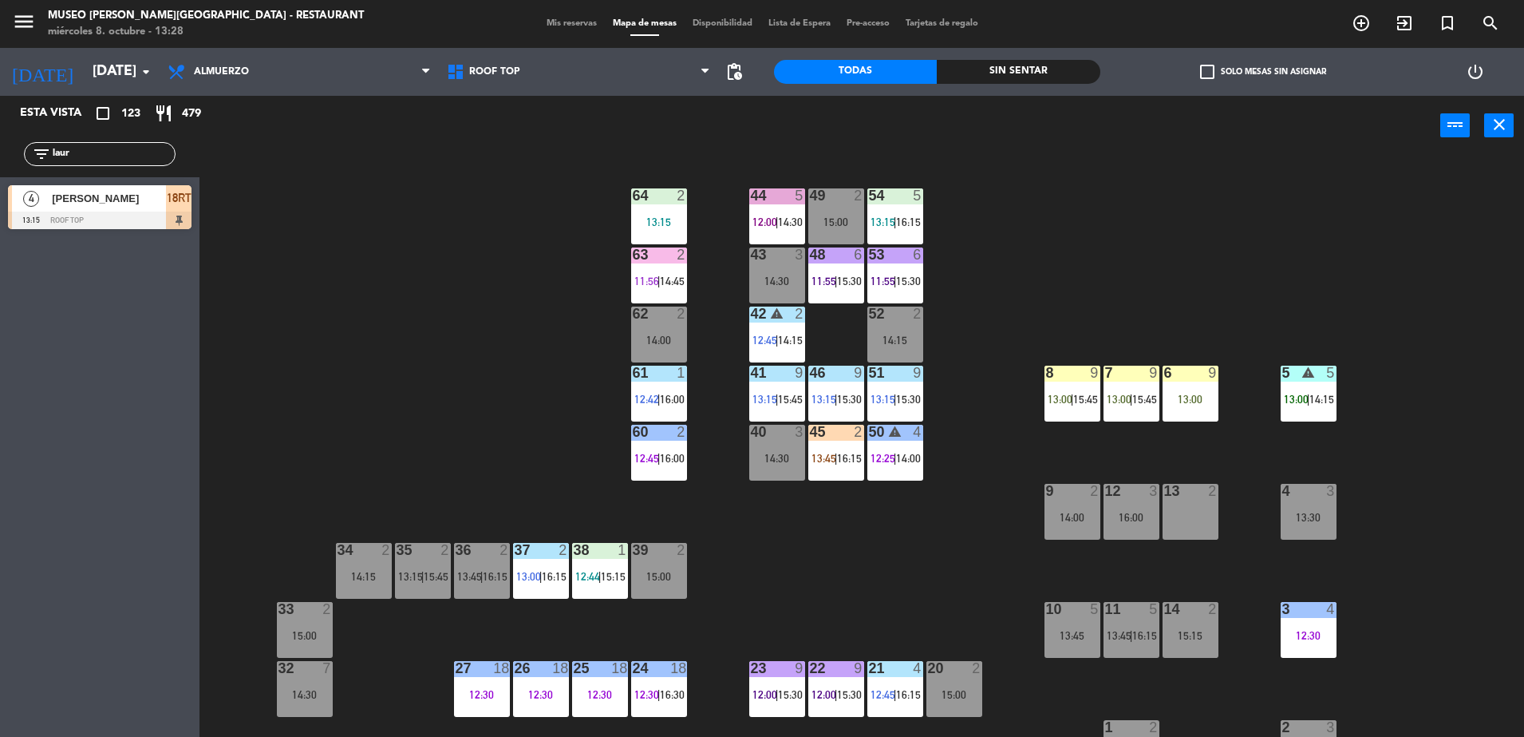
drag, startPoint x: 92, startPoint y: 155, endPoint x: -4, endPoint y: 198, distance: 105.0
click at [0, 198] on html "close × Museo [PERSON_NAME] Café - Restaurant × chrome_reader_mode Listado de R…" at bounding box center [762, 368] width 1524 height 737
type input "a"
type input "guer"
drag, startPoint x: 113, startPoint y: 160, endPoint x: -4, endPoint y: 176, distance: 117.6
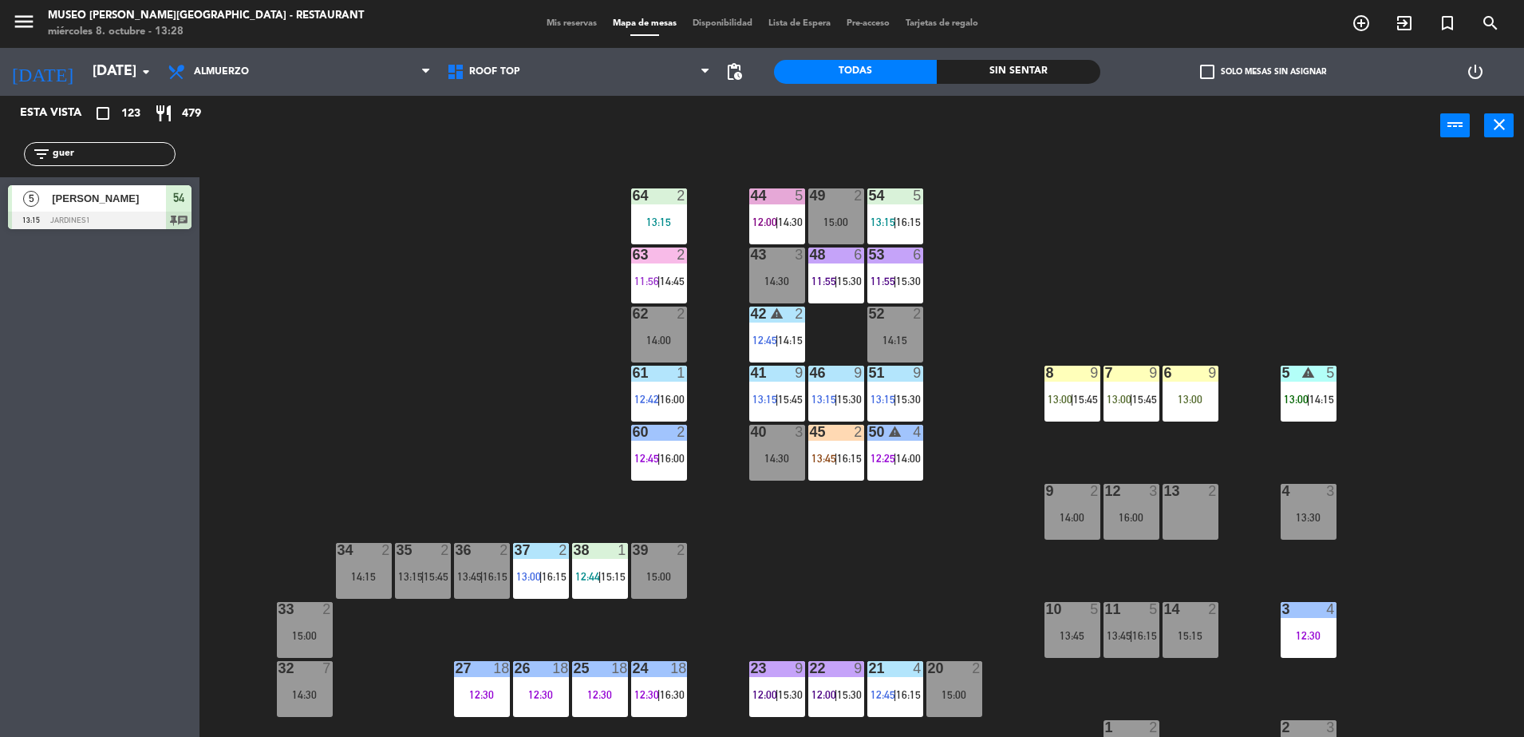
click at [0, 176] on html "close × Museo [PERSON_NAME] Café - Restaurant × chrome_reader_mode Listado de R…" at bounding box center [762, 368] width 1524 height 737
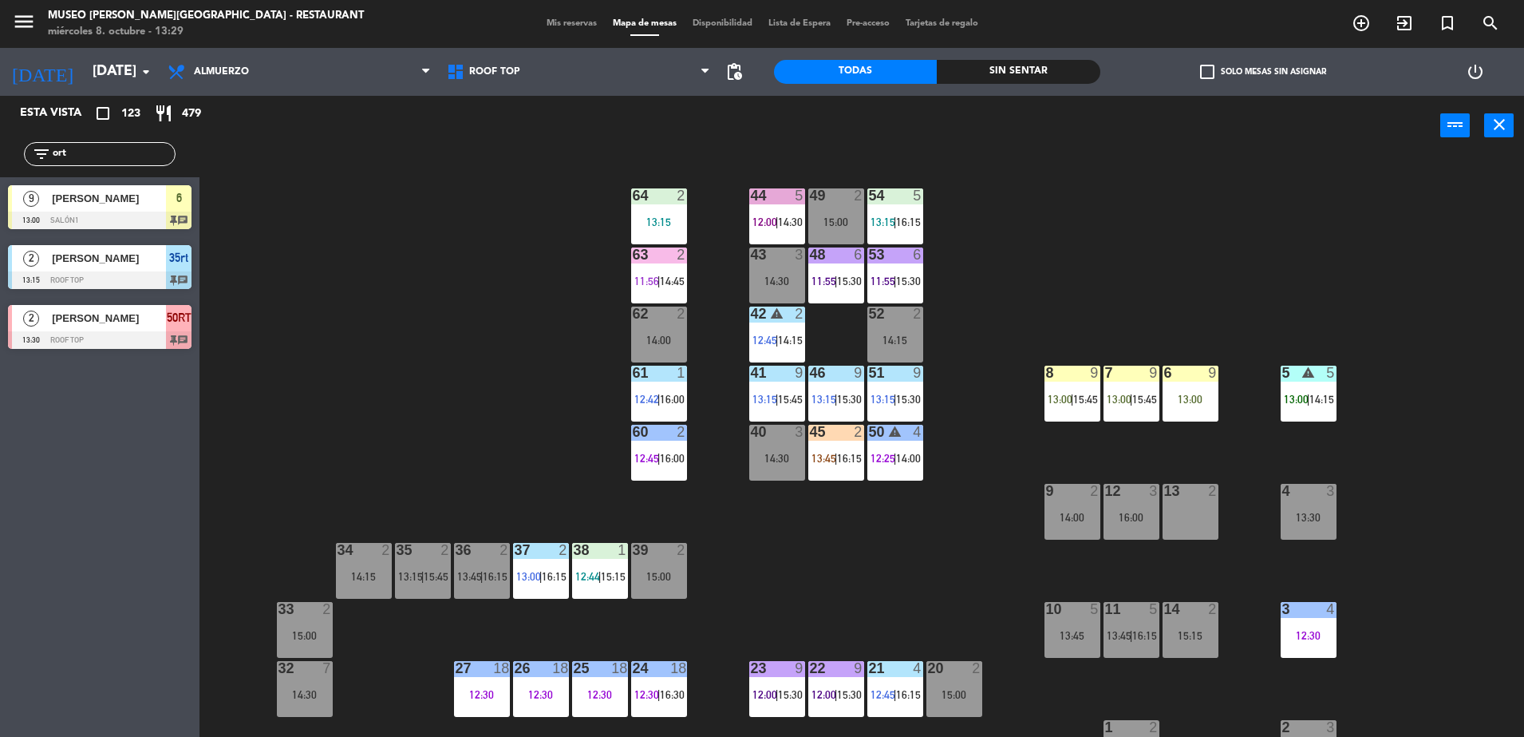
type input "ort"
click at [177, 326] on span "50RT" at bounding box center [179, 317] width 25 height 19
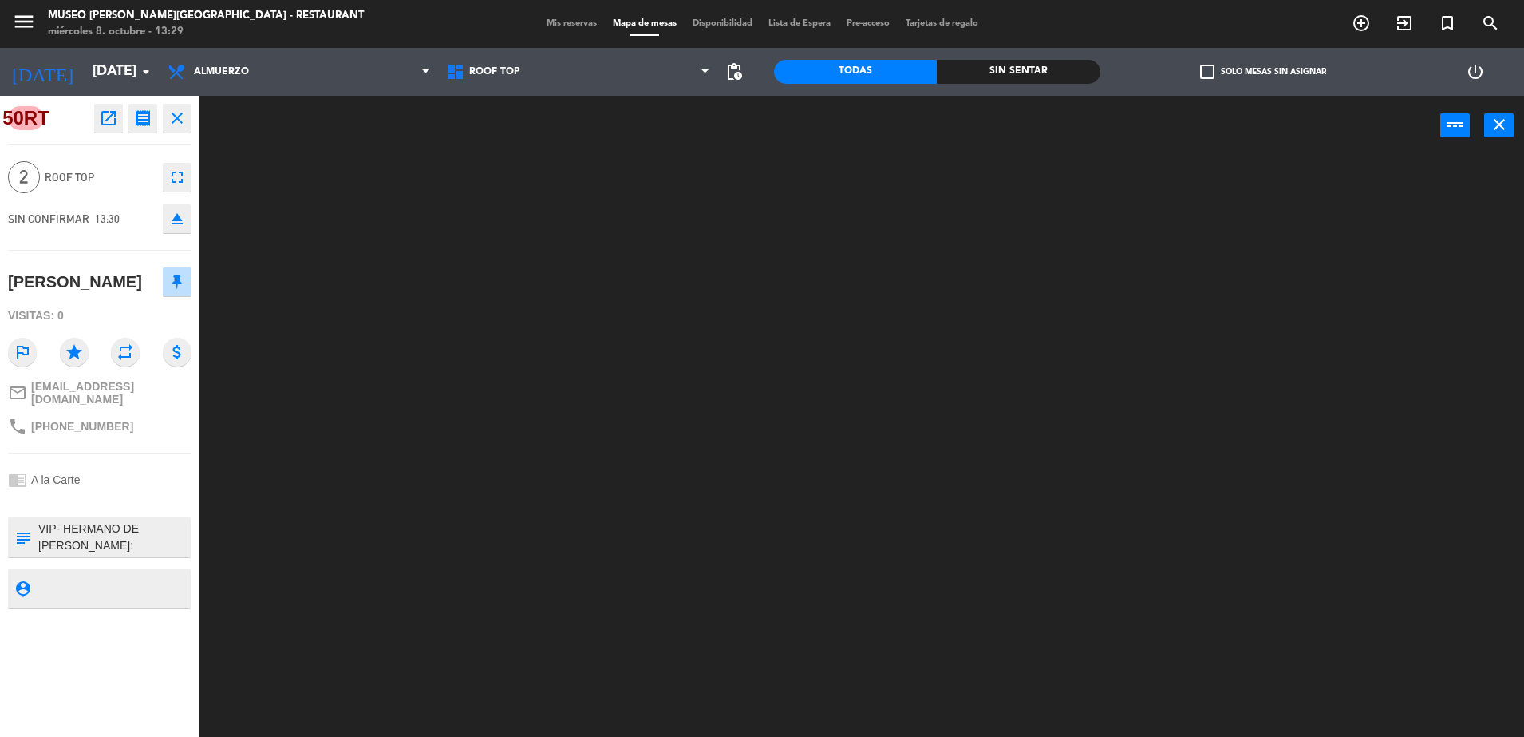
click at [97, 550] on textarea at bounding box center [113, 537] width 152 height 34
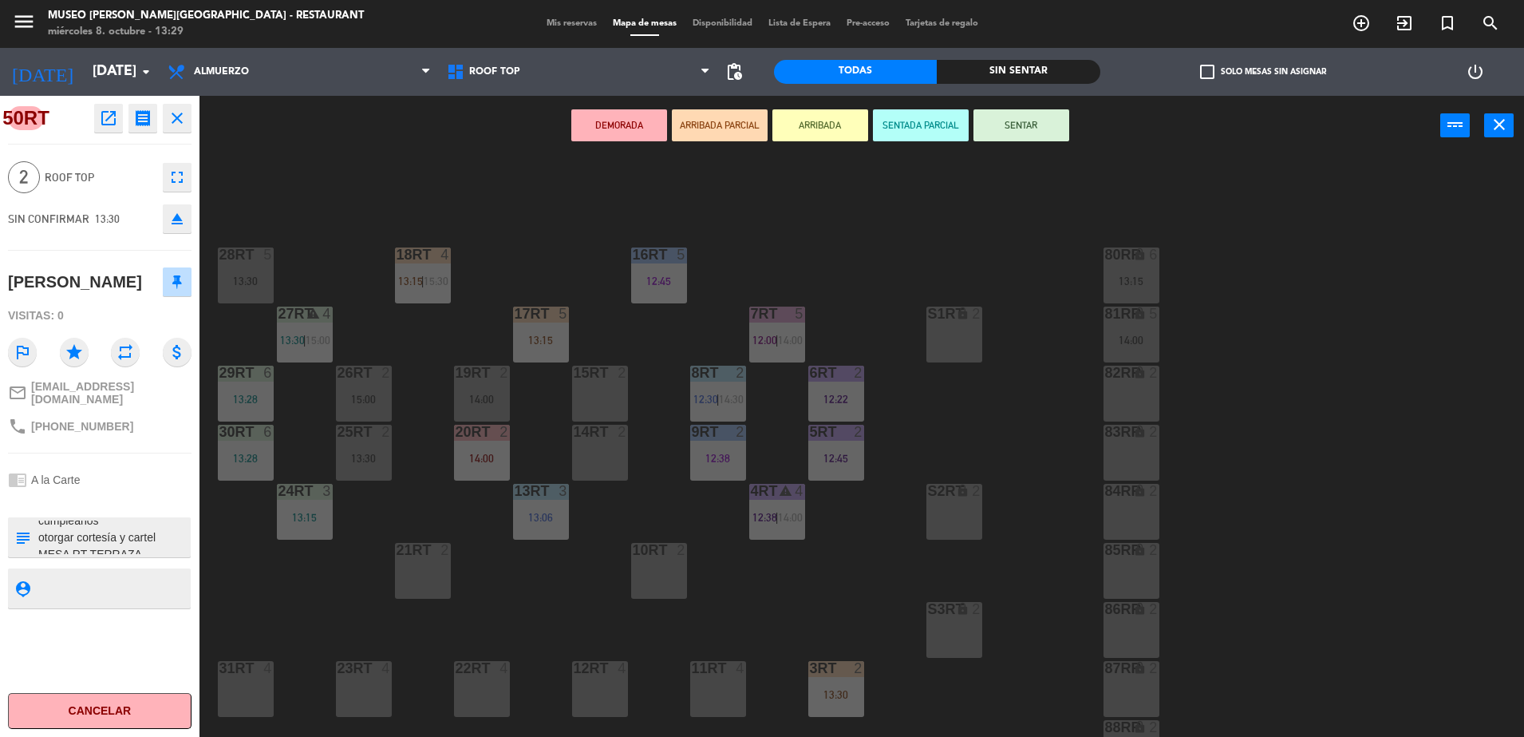
scroll to position [67, 0]
click at [704, 125] on button "ARRIBADA PARCIAL" at bounding box center [720, 125] width 96 height 32
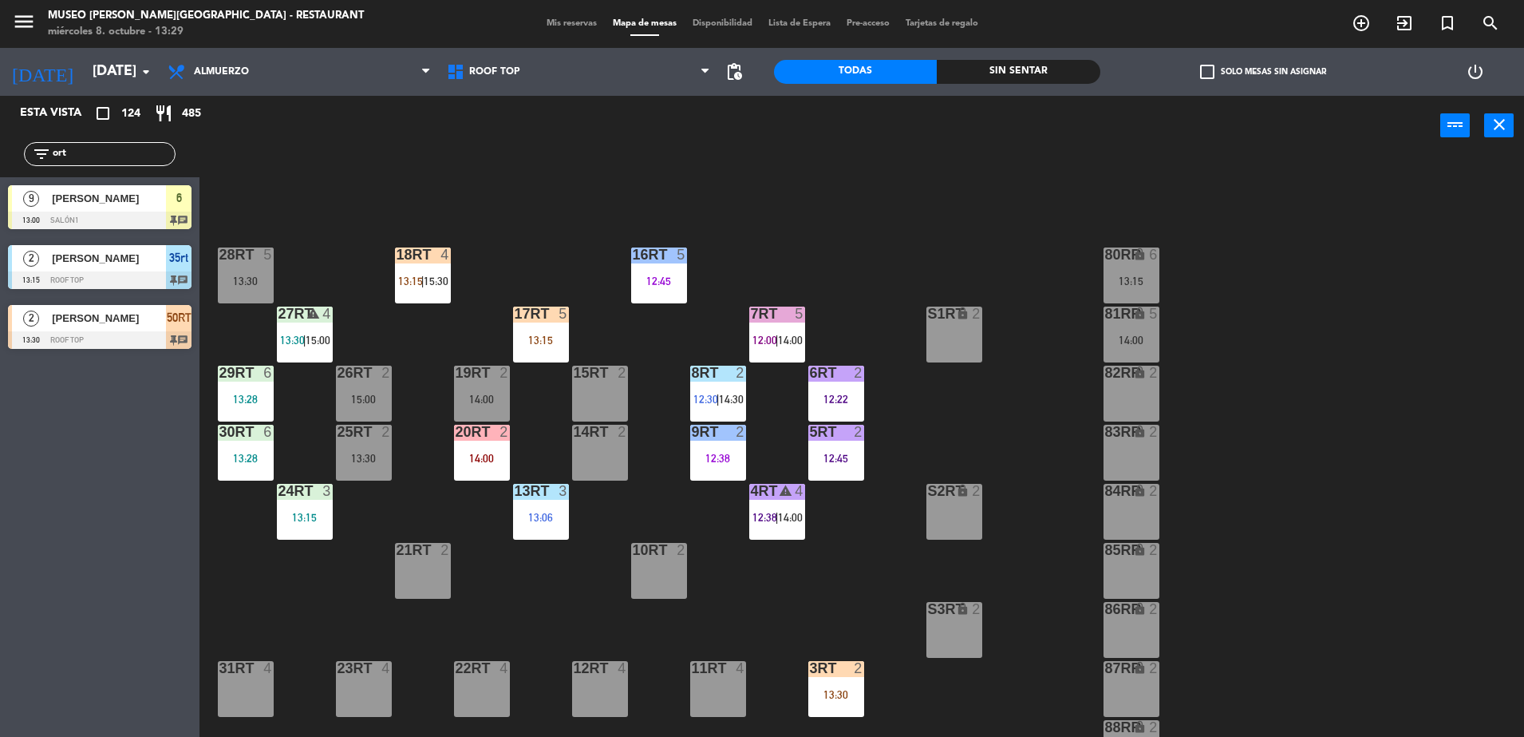
scroll to position [626, 0]
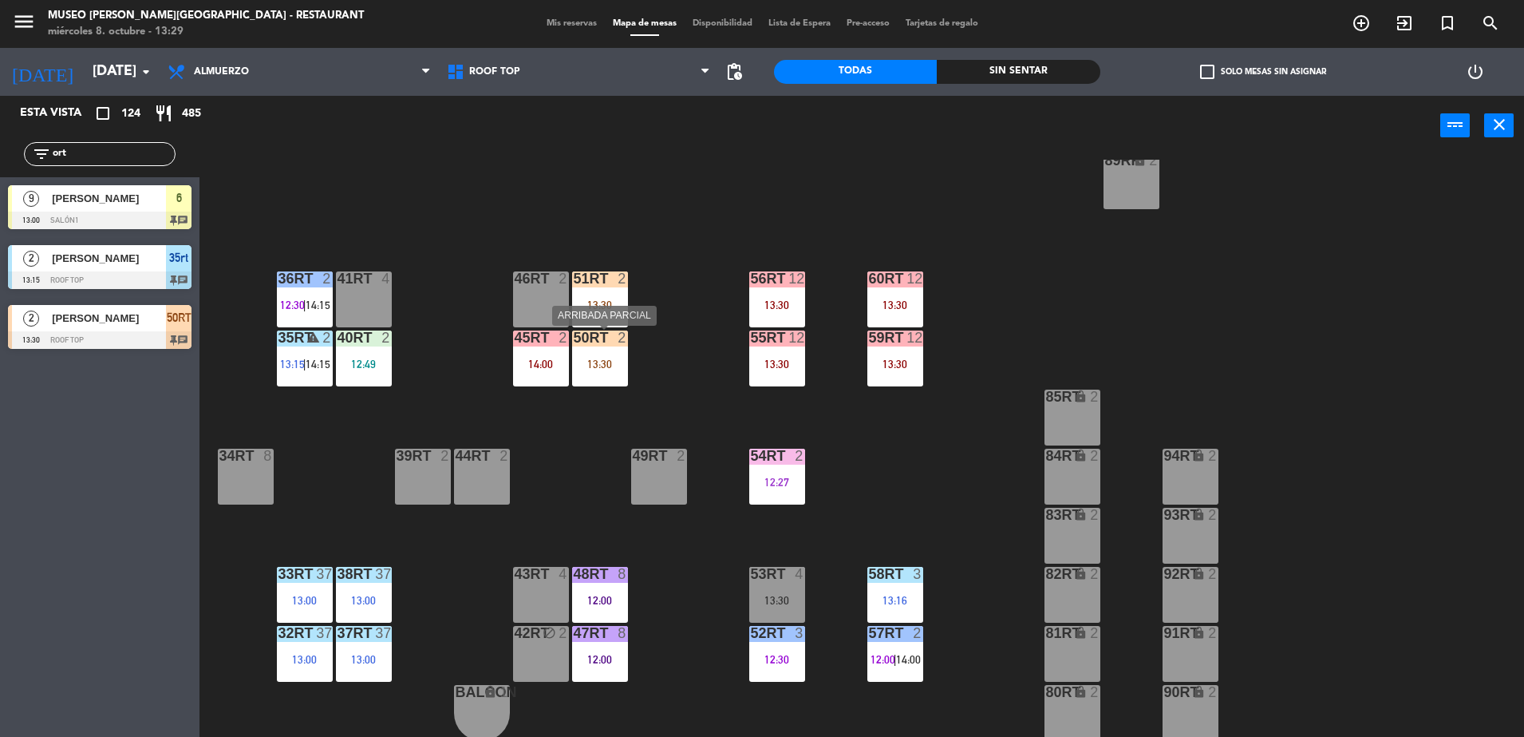
click at [627, 365] on div "13:30" at bounding box center [600, 363] width 56 height 11
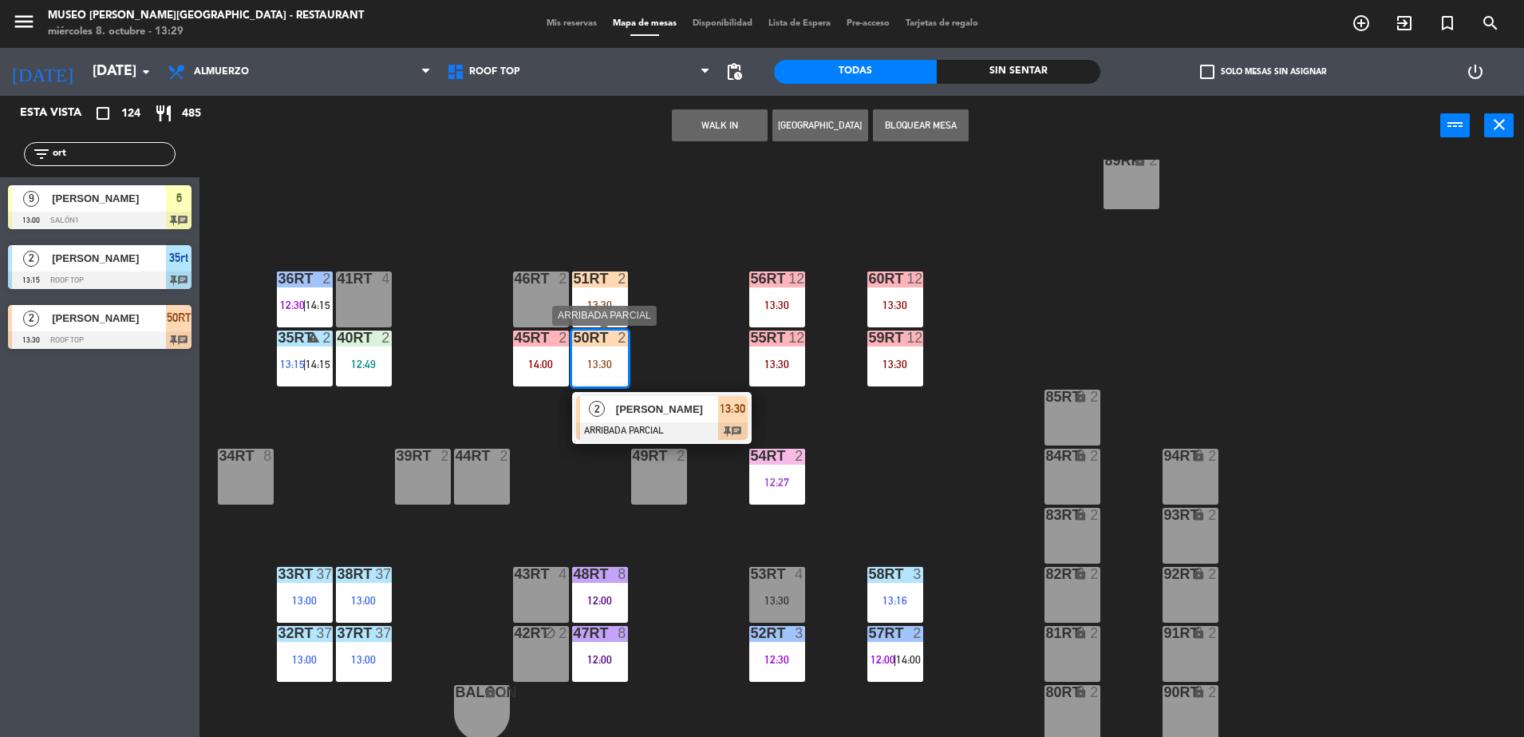
click at [688, 429] on div at bounding box center [662, 431] width 172 height 18
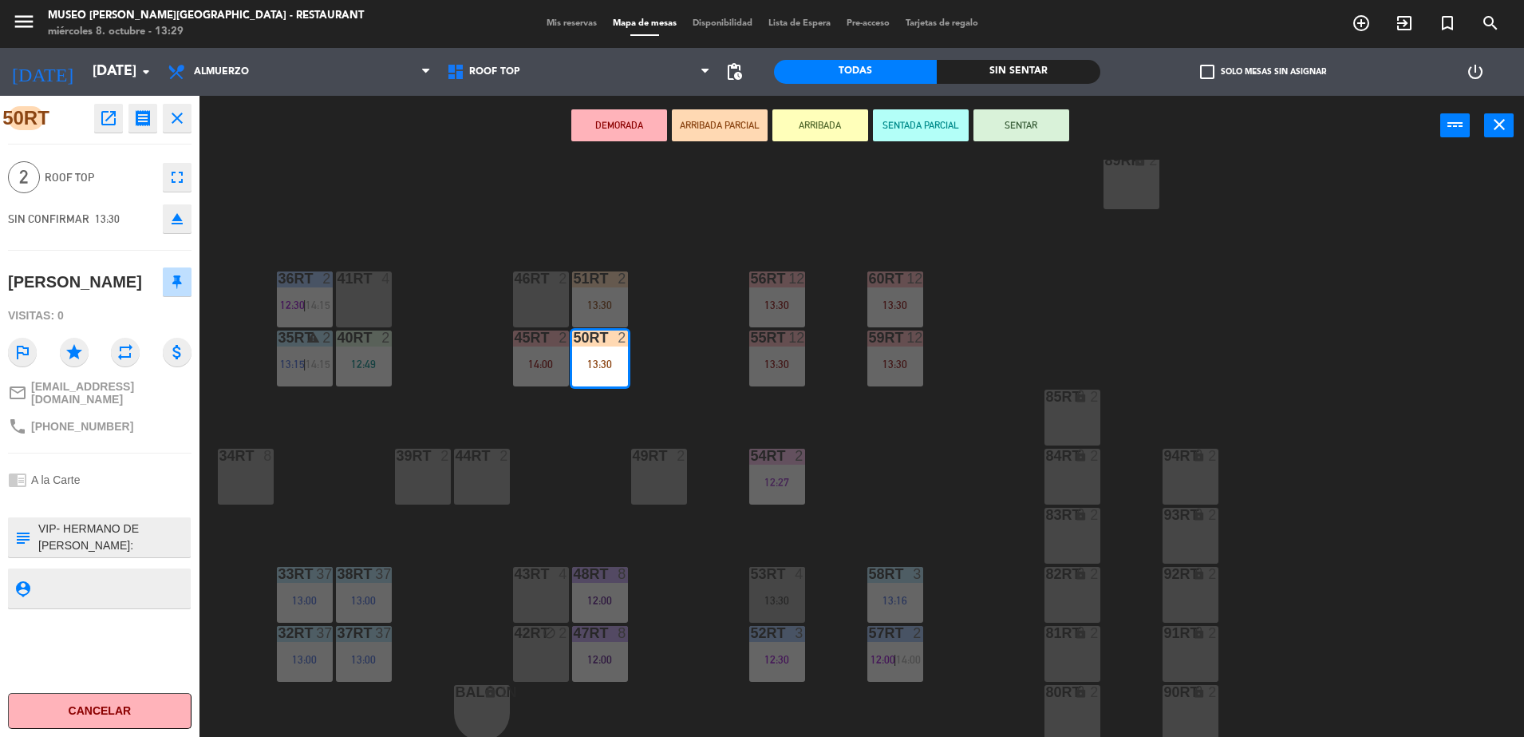
click at [131, 551] on textarea at bounding box center [113, 537] width 152 height 34
click at [475, 385] on div "18RT 4 13:15 | 15:30 16RT 5 12:45 28RT 5 13:30 80RR lock 6 13:15 27RT warning 4…" at bounding box center [870, 450] width 1310 height 581
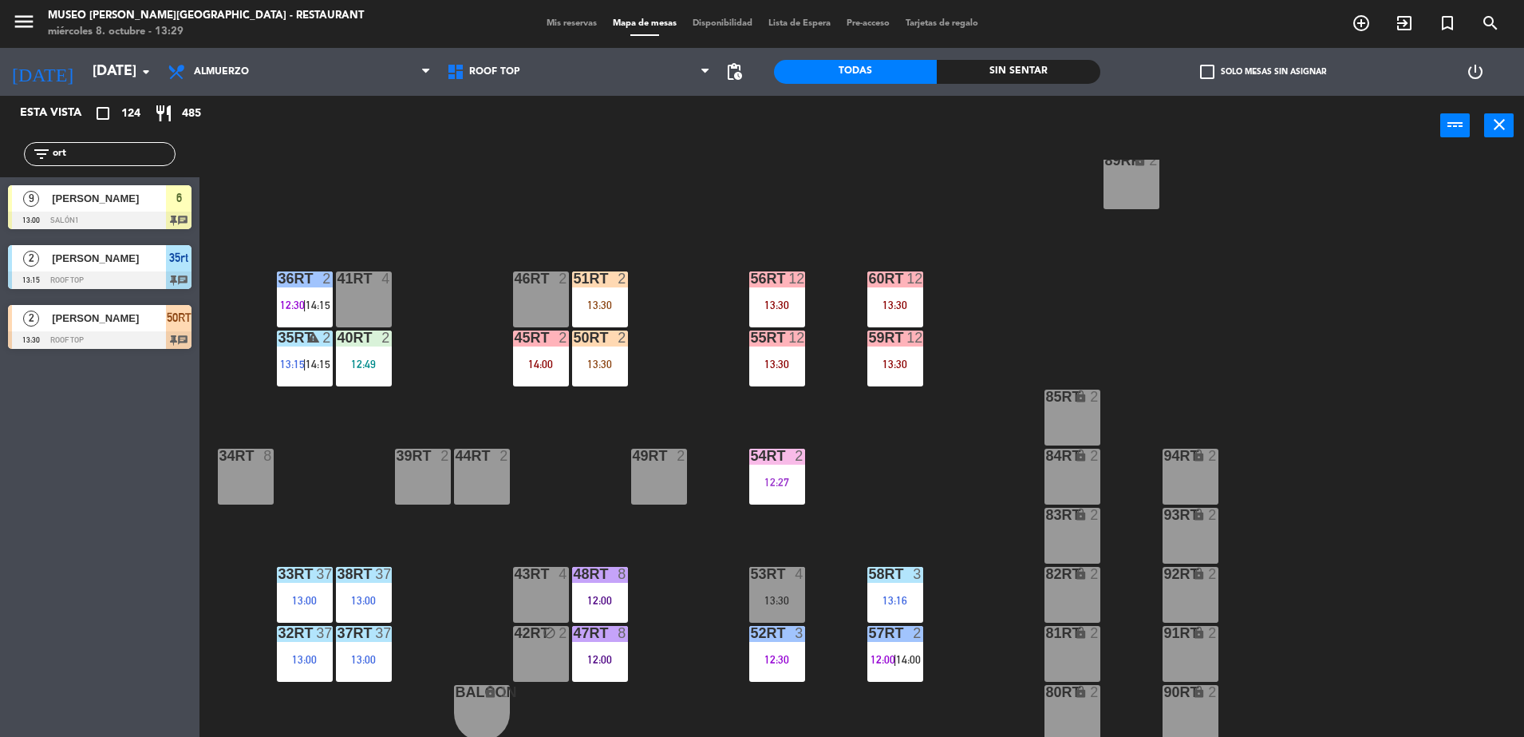
click at [595, 361] on div "13:30" at bounding box center [600, 363] width 56 height 11
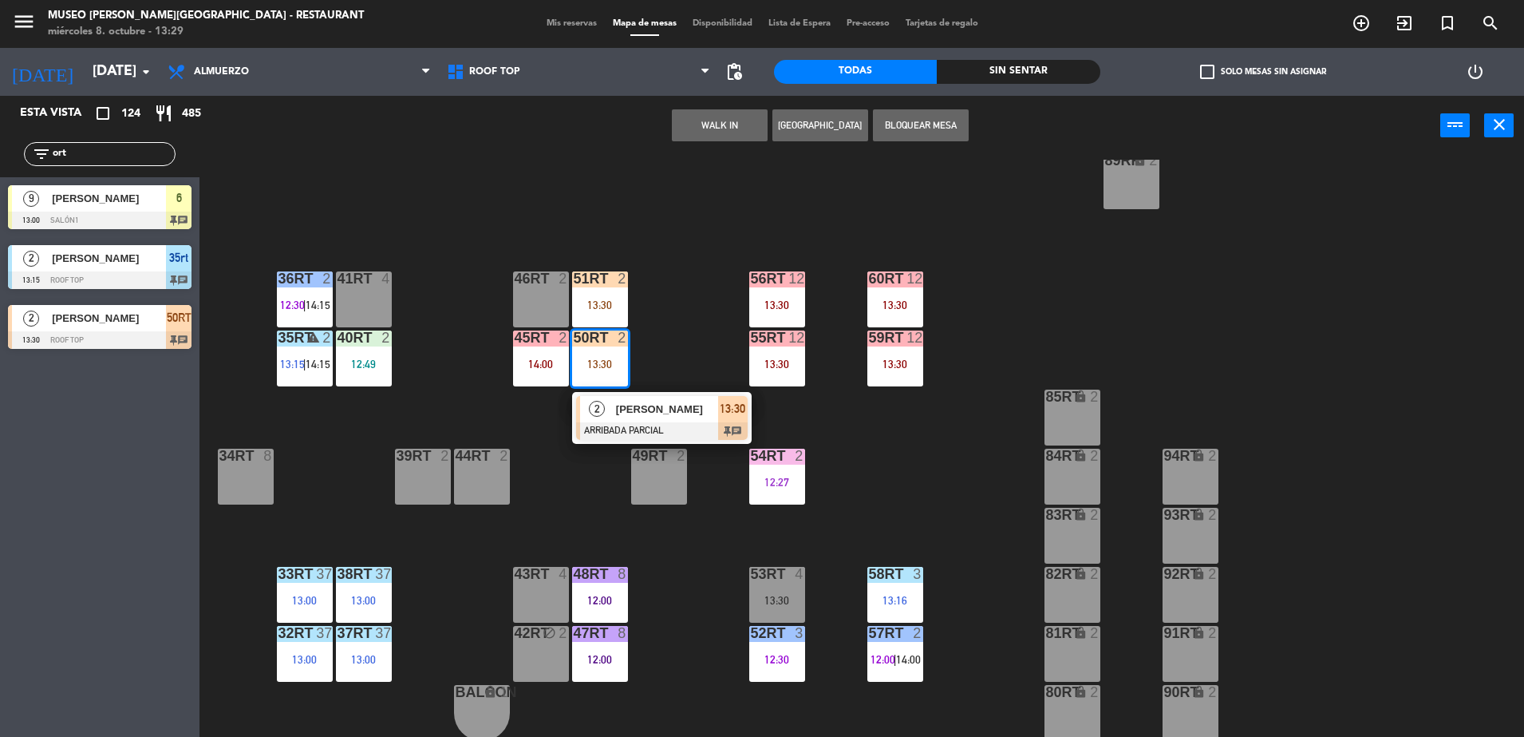
click at [646, 403] on span "[PERSON_NAME]" at bounding box center [667, 409] width 102 height 17
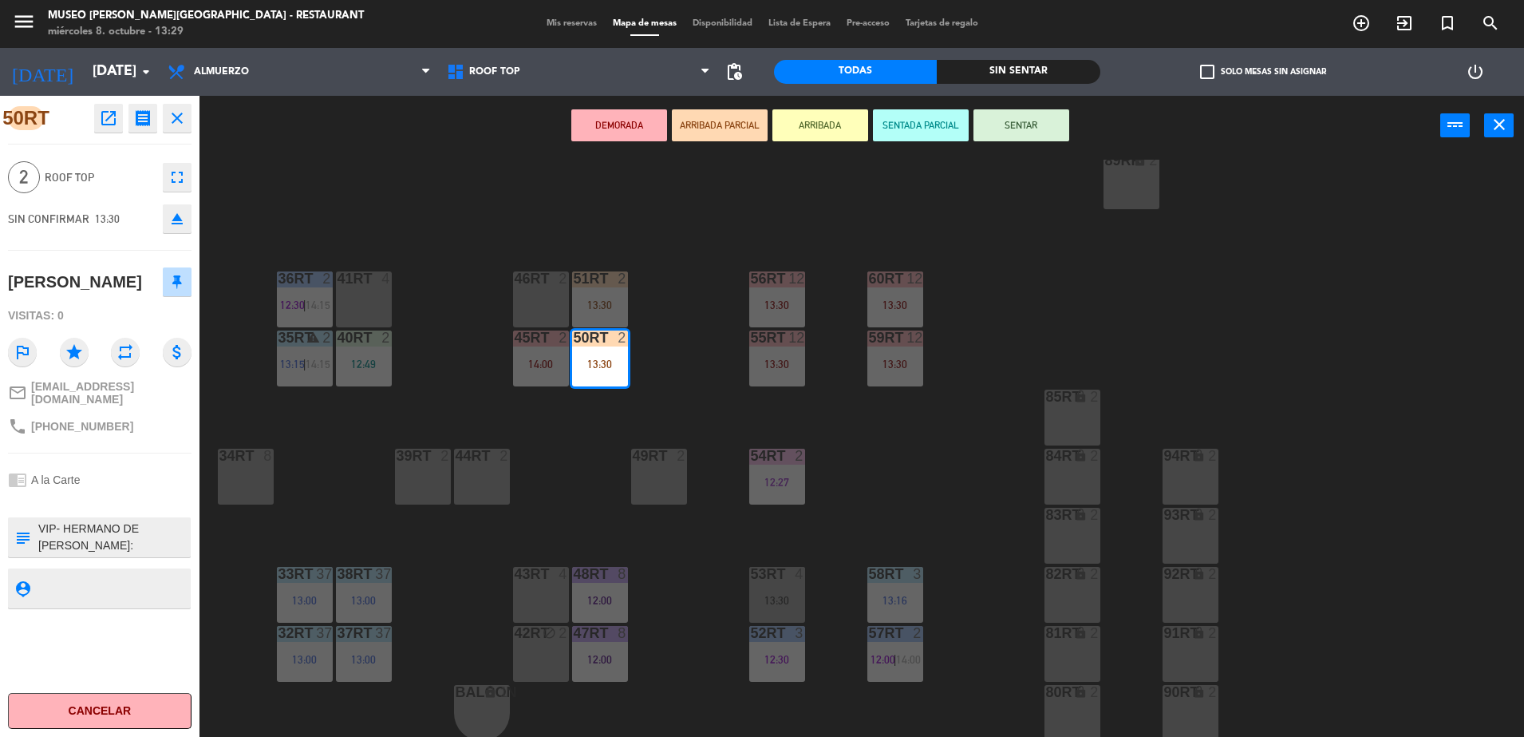
click at [93, 551] on textarea at bounding box center [113, 537] width 152 height 34
click at [579, 470] on div "18RT 4 13:15 | 15:30 16RT 5 12:45 28RT 5 13:30 80RR lock 6 13:15 27RT warning 4…" at bounding box center [870, 450] width 1310 height 581
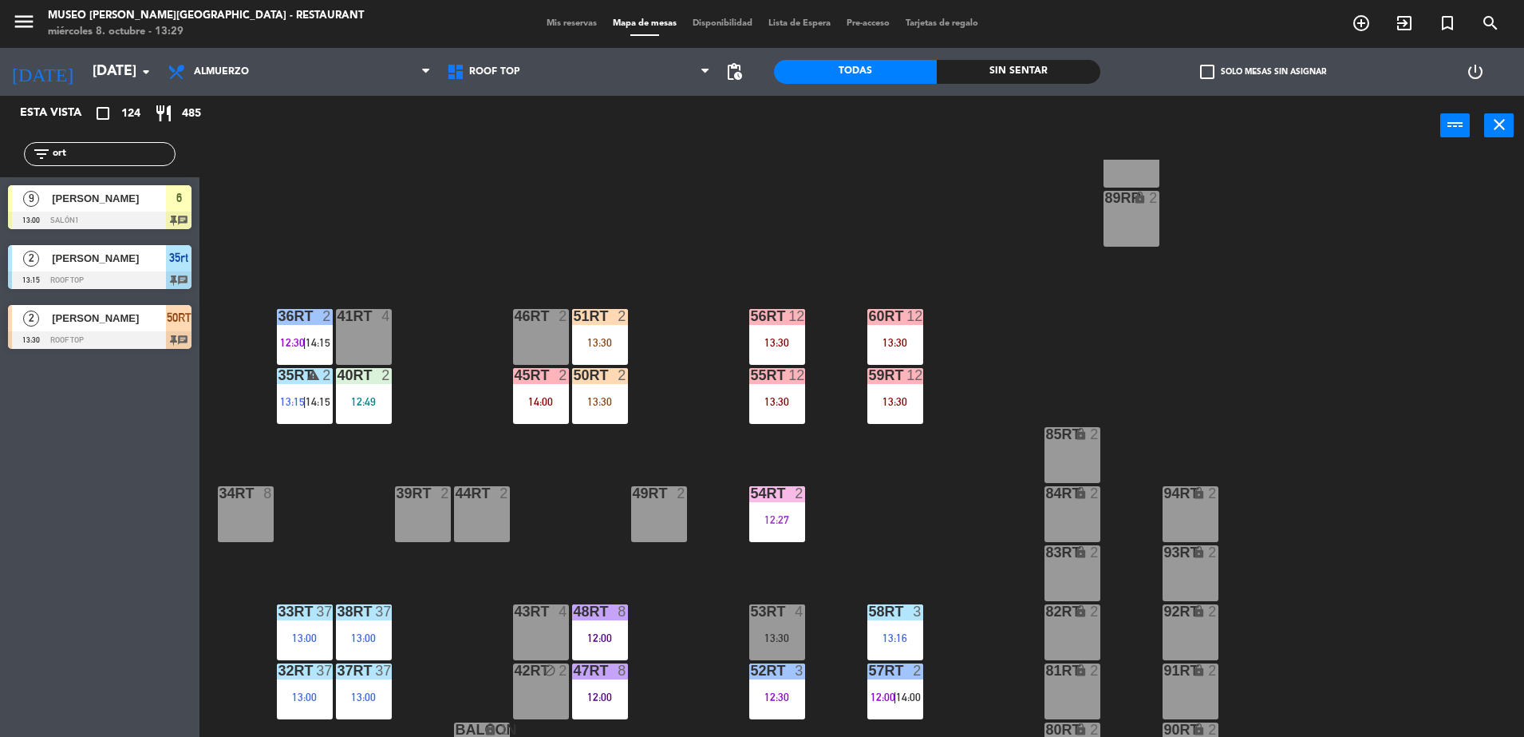
scroll to position [584, 0]
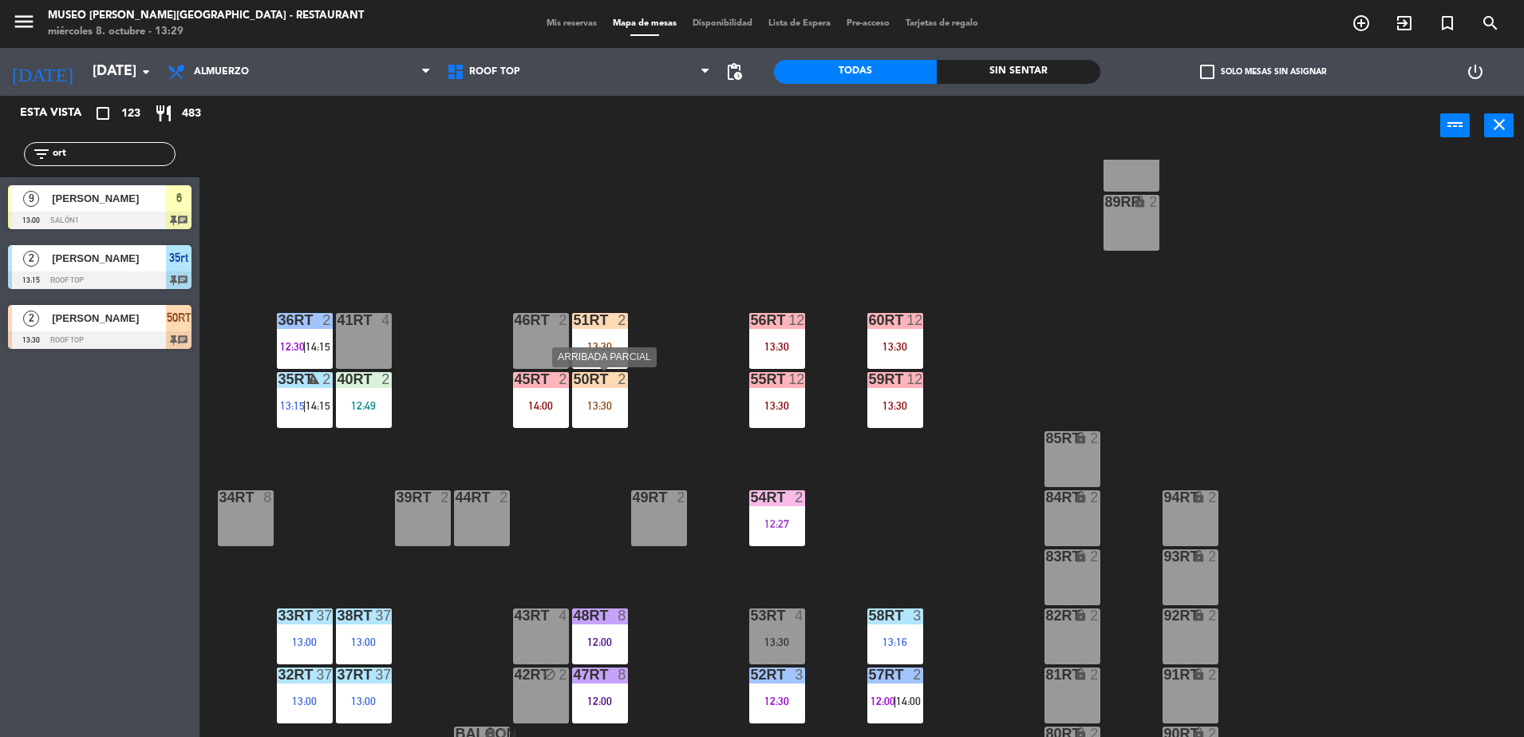
click at [597, 391] on div "50RT 2 13:30" at bounding box center [600, 400] width 56 height 56
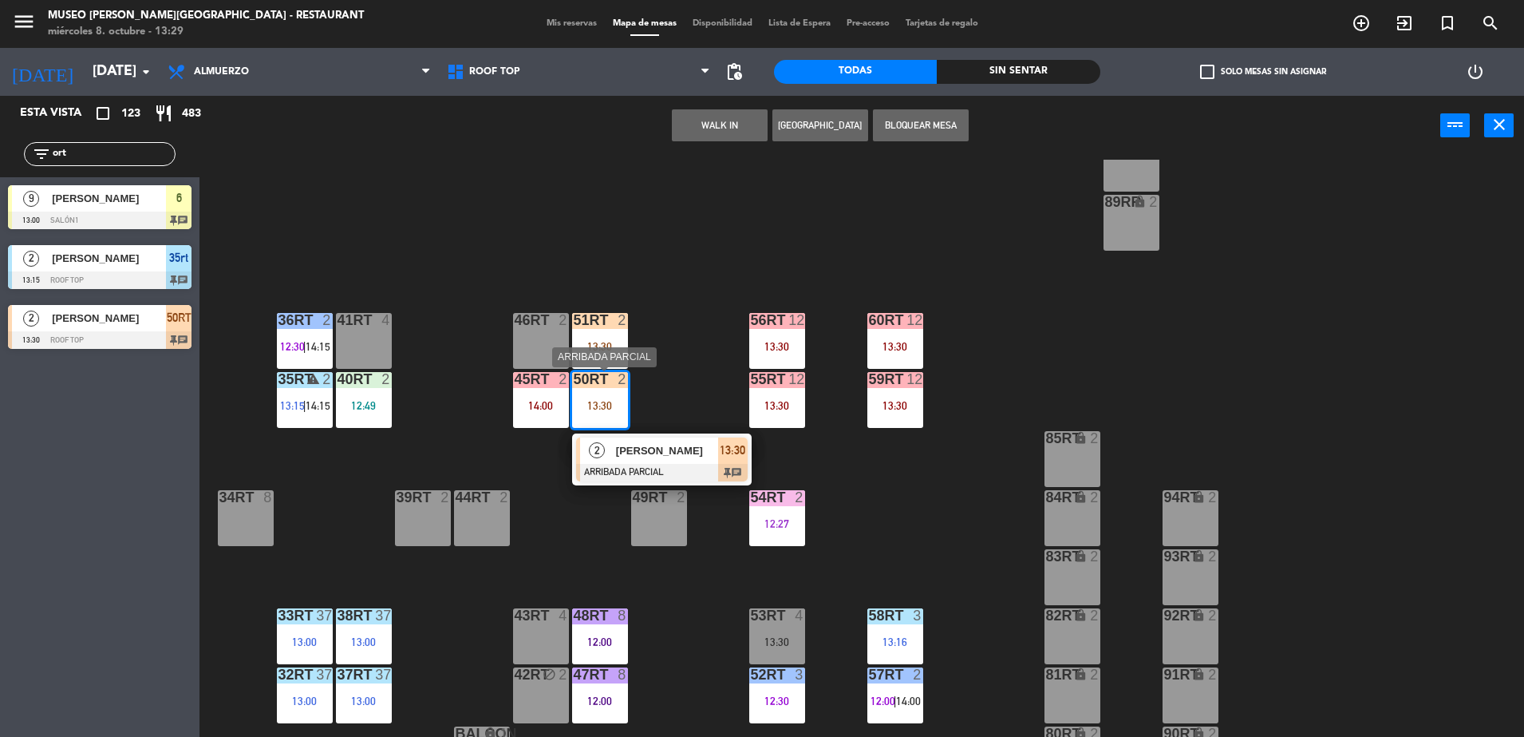
click at [670, 464] on div at bounding box center [662, 473] width 172 height 18
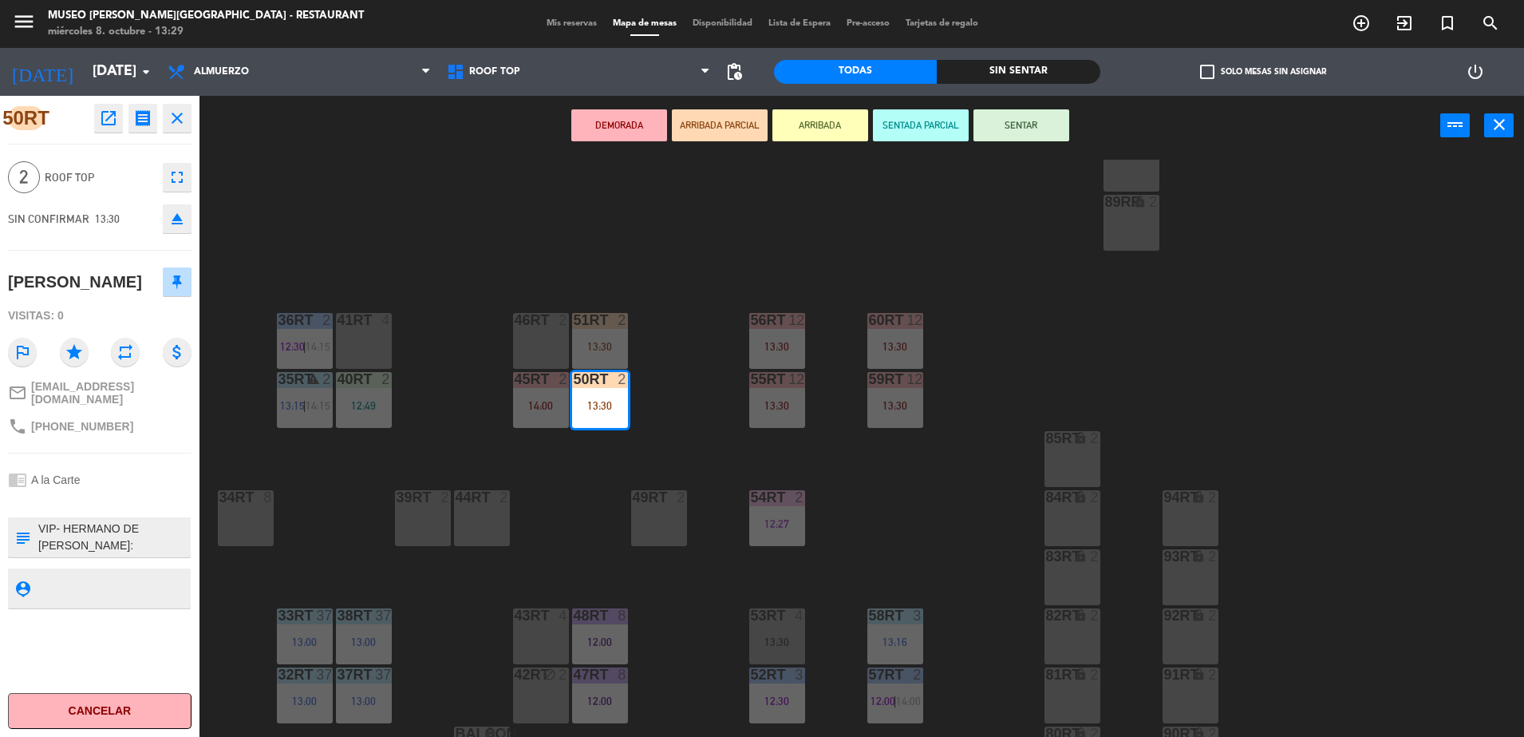
click at [109, 122] on icon "open_in_new" at bounding box center [108, 118] width 19 height 19
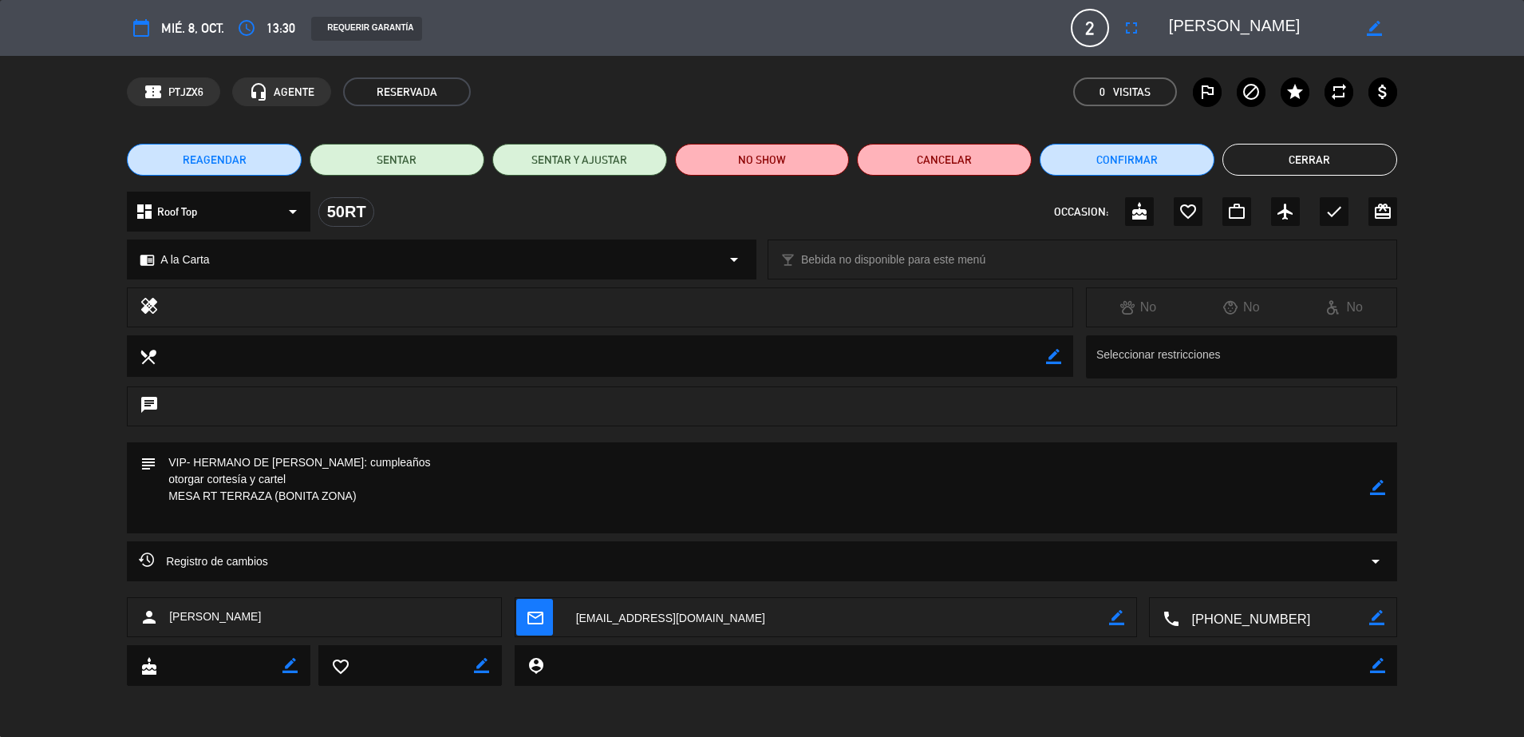
scroll to position [0, 119]
drag, startPoint x: 1172, startPoint y: 23, endPoint x: 1456, endPoint y: 26, distance: 283.3
click at [1456, 26] on div "calendar_today mié. 8, oct. access_time 13:30 REQUERIR GARANTÍA 2 [PERSON_NAME]…" at bounding box center [762, 28] width 1524 height 56
click at [1247, 144] on button "Cerrar" at bounding box center [1310, 160] width 175 height 32
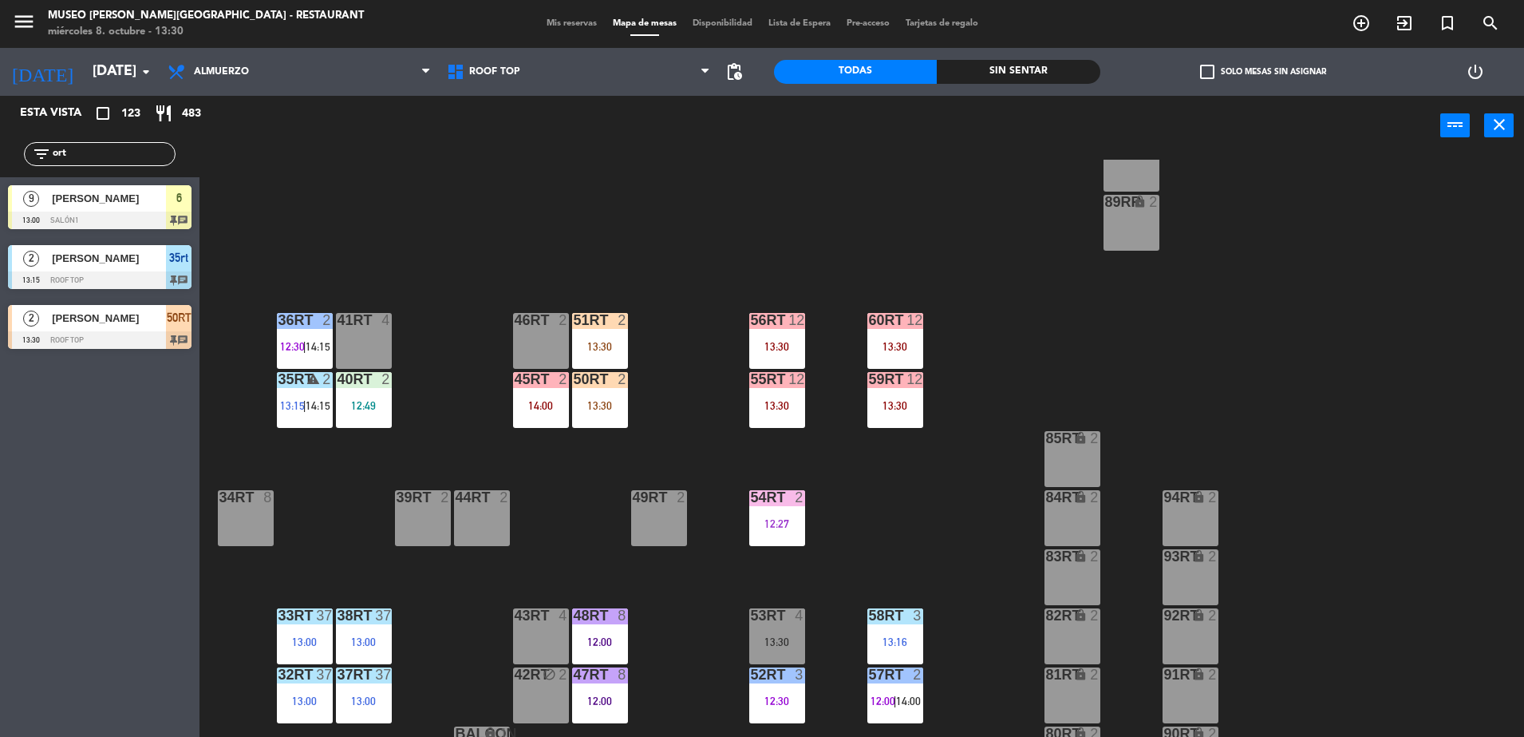
drag, startPoint x: 93, startPoint y: 152, endPoint x: -4, endPoint y: 224, distance: 121.0
click at [0, 224] on html "close × Museo [PERSON_NAME] Café - Restaurant × chrome_reader_mode Listado de R…" at bounding box center [762, 368] width 1524 height 737
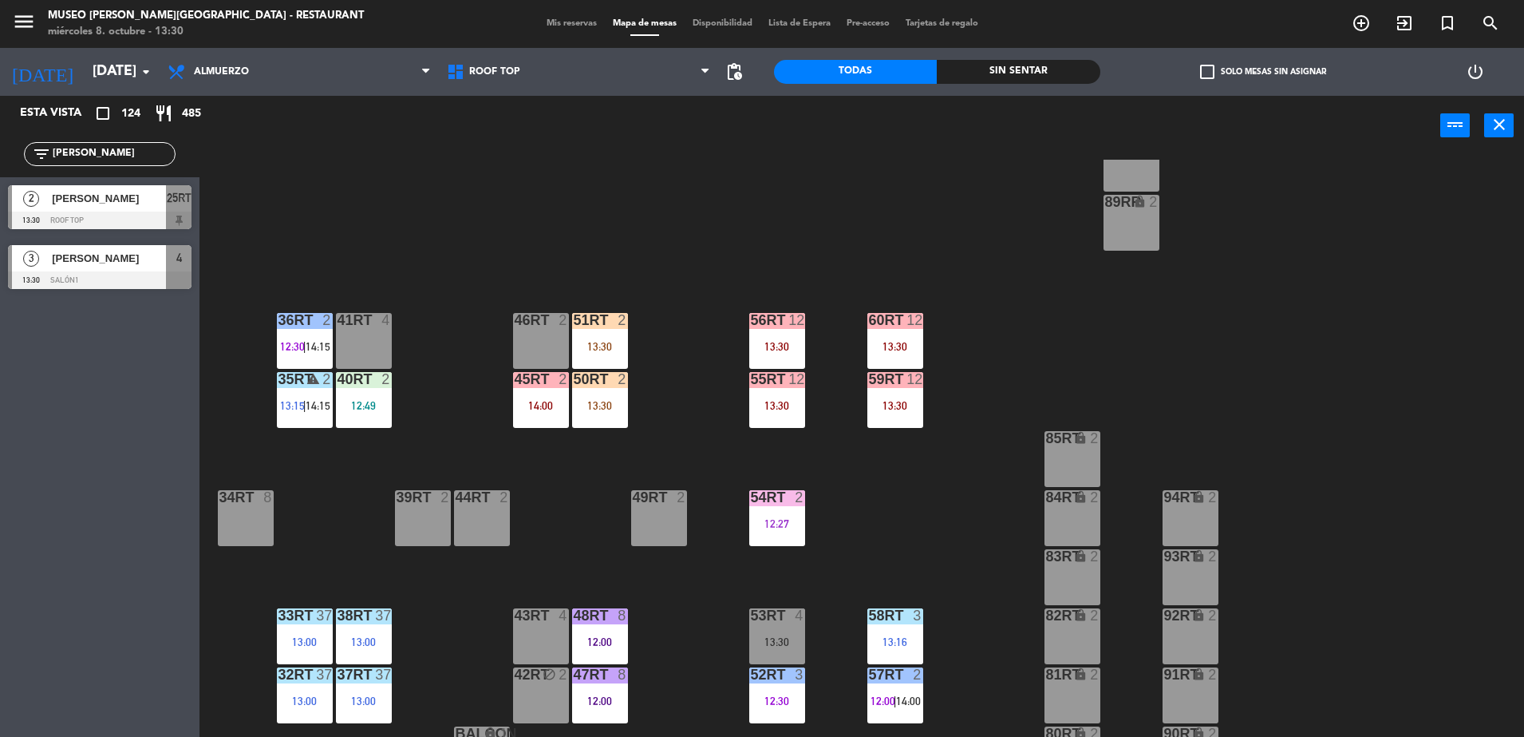
scroll to position [0, 0]
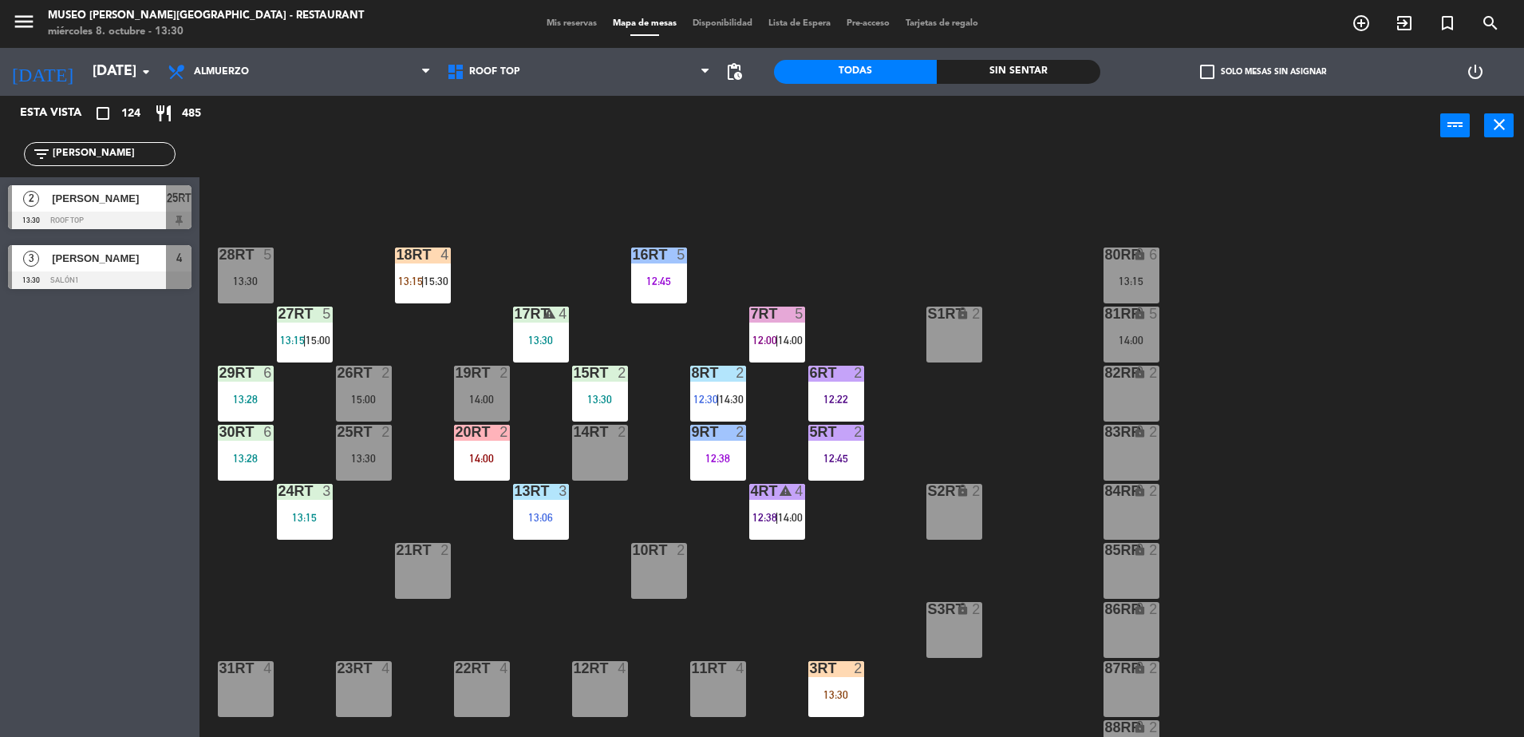
type input "[PERSON_NAME]"
drag, startPoint x: 674, startPoint y: 466, endPoint x: 263, endPoint y: 244, distance: 467.0
click at [592, 448] on div "14RT 2 13:30" at bounding box center [600, 453] width 56 height 56
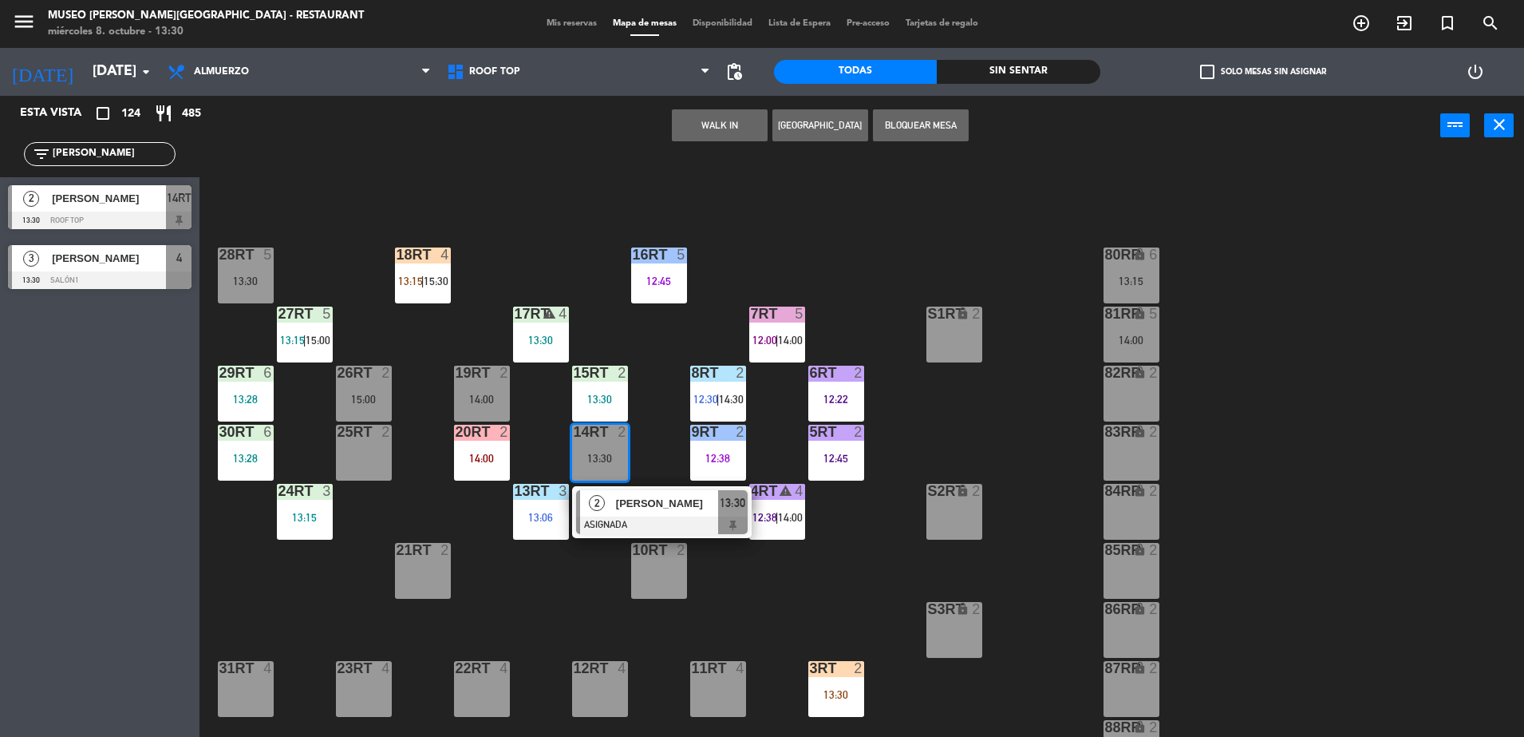
click at [693, 275] on div "18RT 4 13:15 | 15:30 16RT 5 12:45 28RT 5 13:30 80RR lock 6 13:15 27RT 5 13:15 |…" at bounding box center [870, 450] width 1310 height 581
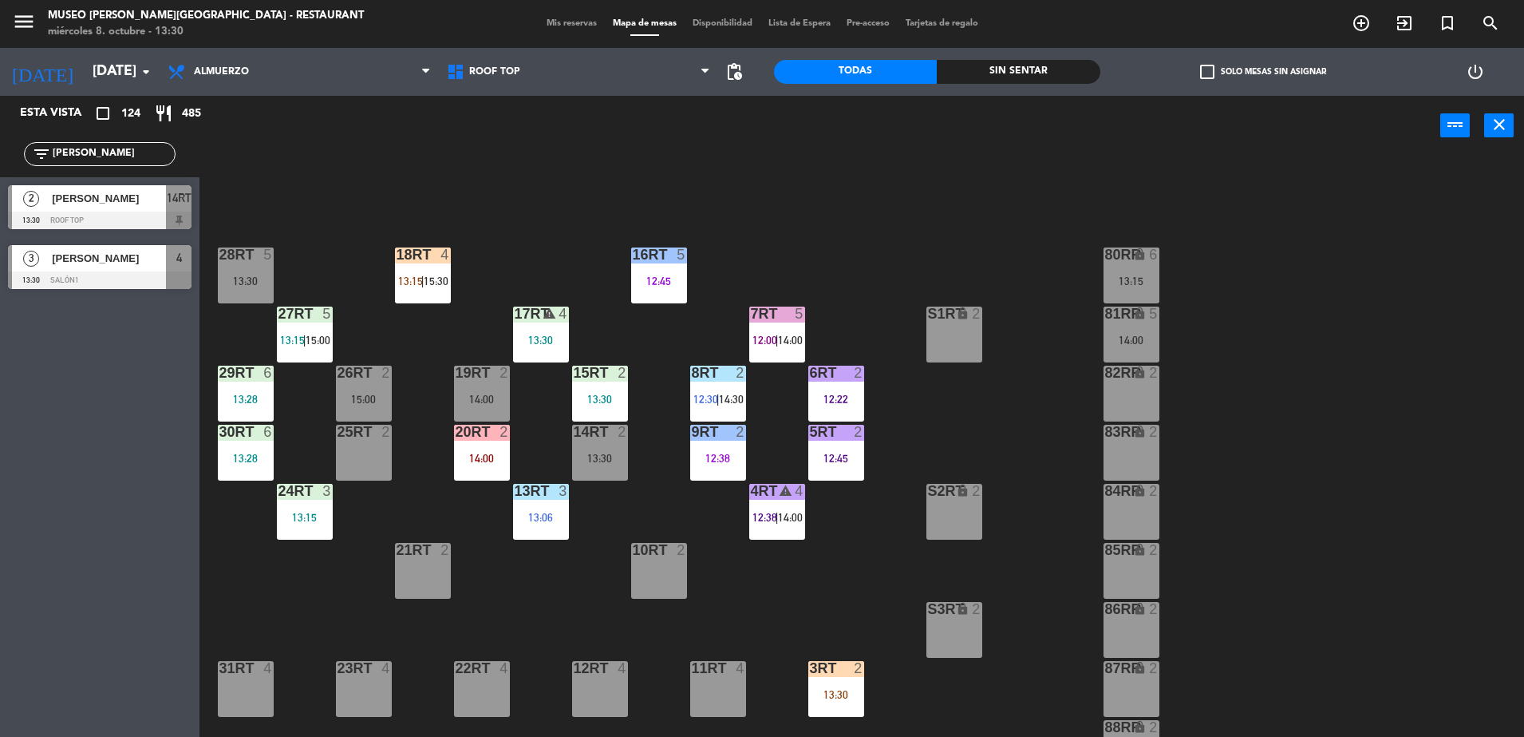
scroll to position [626, 0]
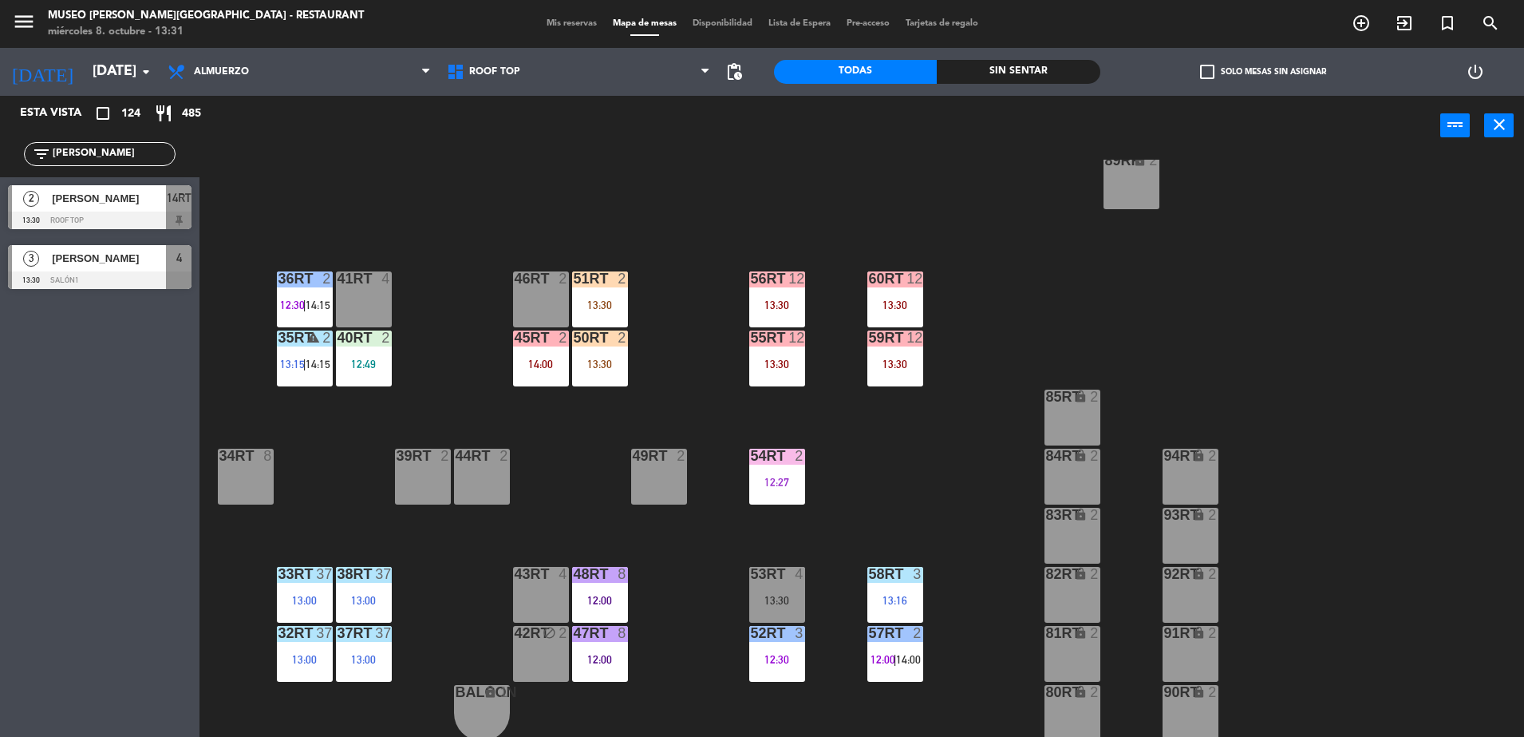
click at [595, 276] on div at bounding box center [600, 278] width 26 height 14
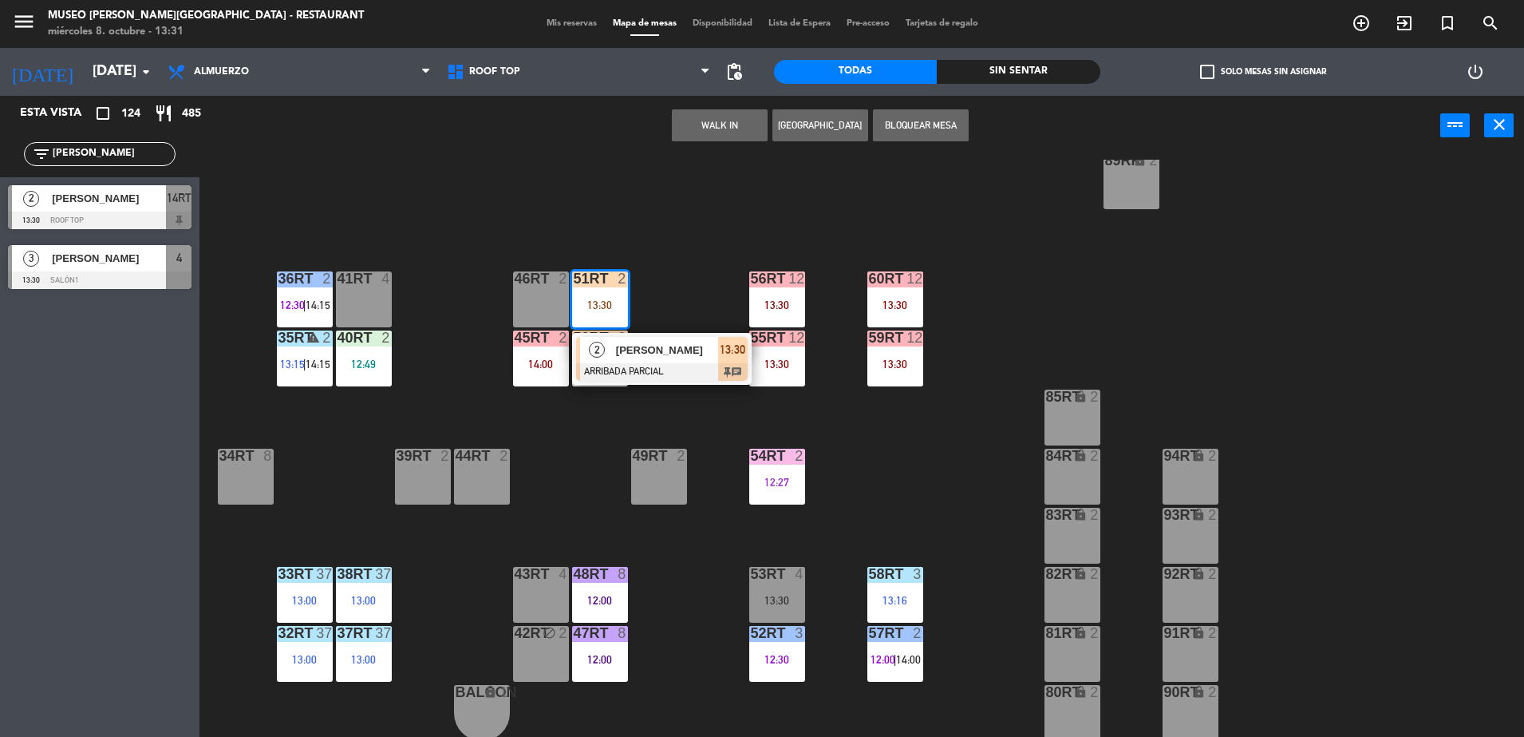
click at [673, 343] on span "[PERSON_NAME]" at bounding box center [667, 350] width 102 height 17
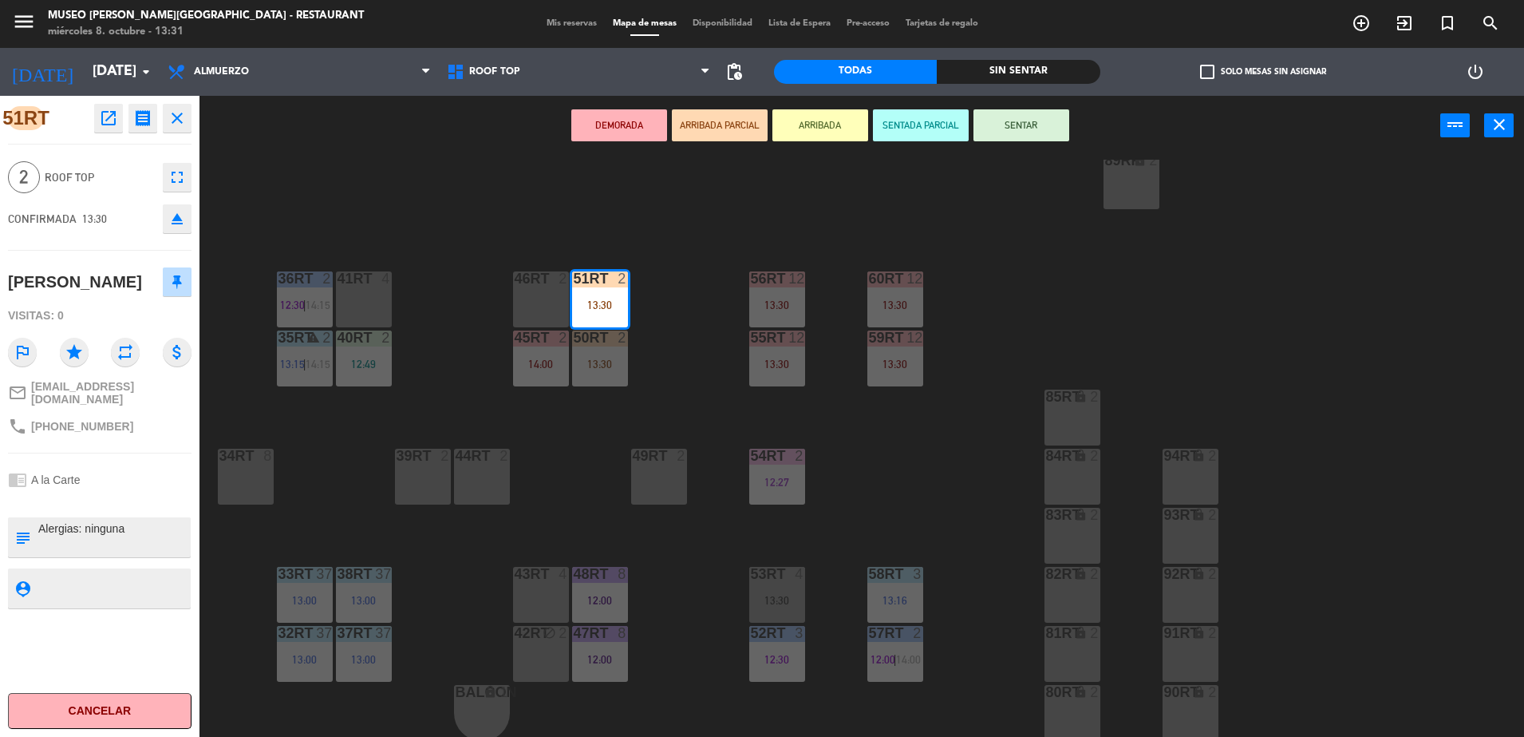
click at [673, 343] on div "18RT 4 13:15 | 15:30 16RT 5 12:45 28RT 5 13:30 80RR lock 6 13:15 27RT 5 13:15 |…" at bounding box center [870, 450] width 1310 height 581
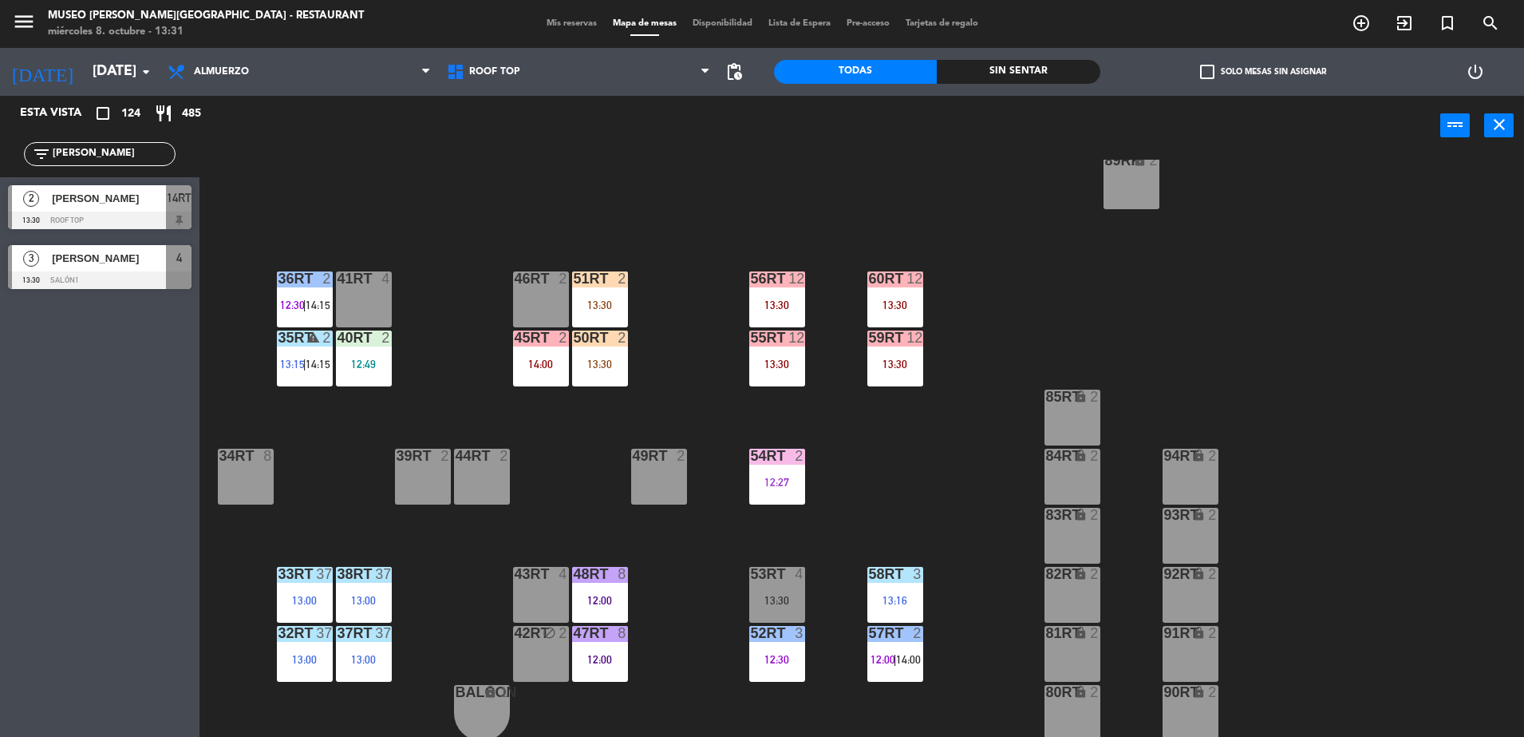
click at [609, 358] on div "13:30" at bounding box center [600, 363] width 56 height 11
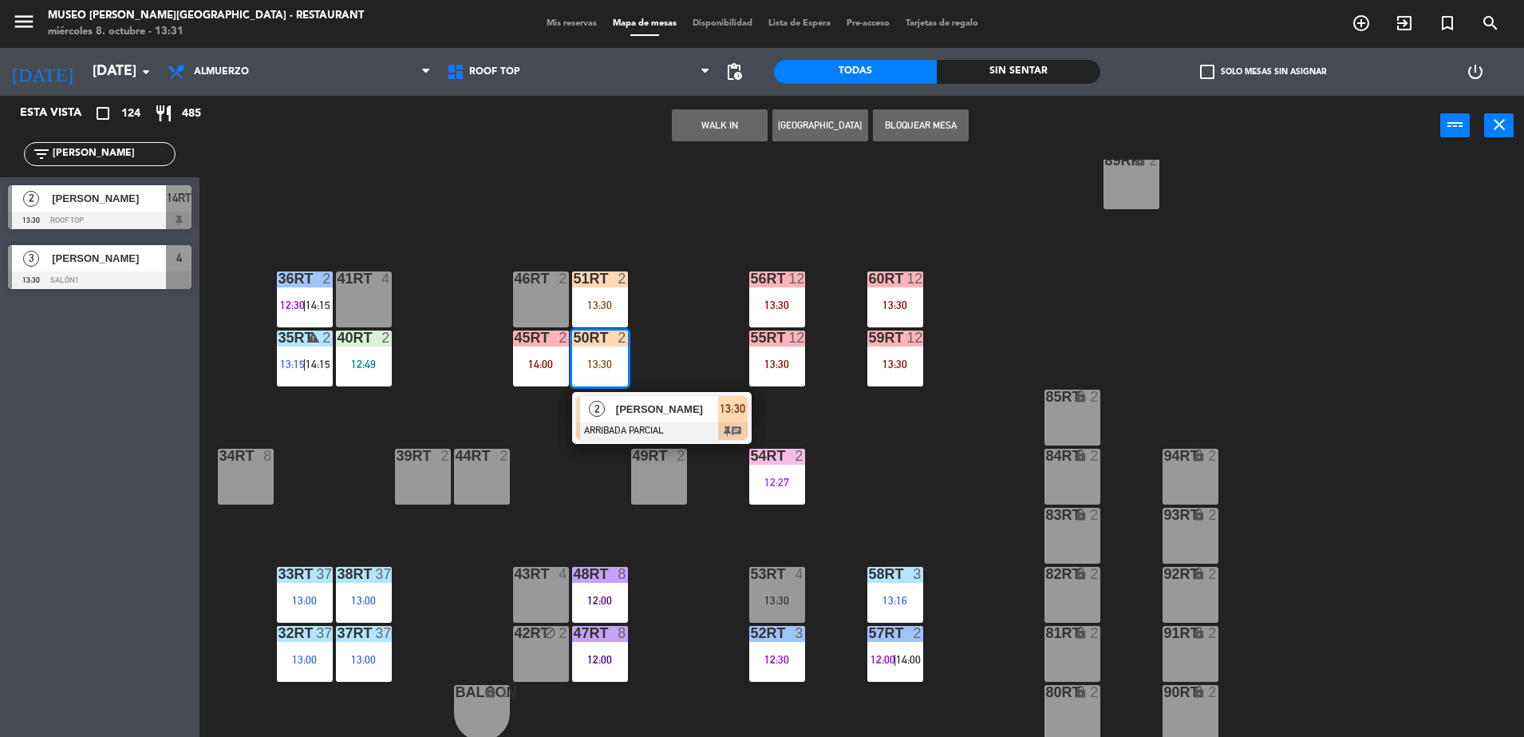
click at [692, 429] on div at bounding box center [662, 431] width 172 height 18
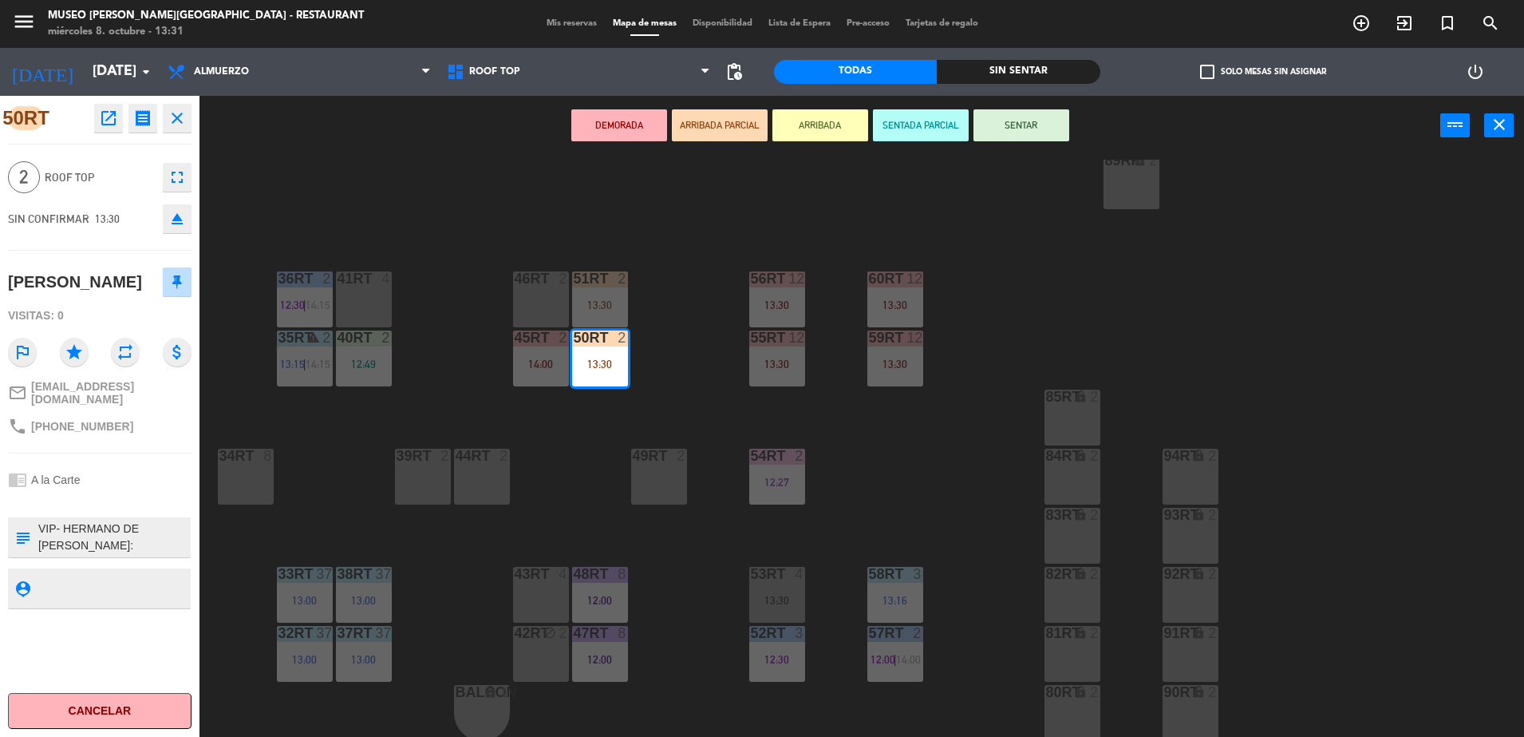
click at [113, 554] on textarea at bounding box center [113, 537] width 152 height 34
type textarea "VIP- HERMANO DE [PERSON_NAME] (caja) MOtivo: cumpleaños otorgar cortesía y cart…"
click at [132, 464] on div "50RT open_in_new receipt 1:30 PM [DATE] 2 personas [PERSON_NAME] Mesa 50RT EXPE…" at bounding box center [100, 416] width 200 height 641
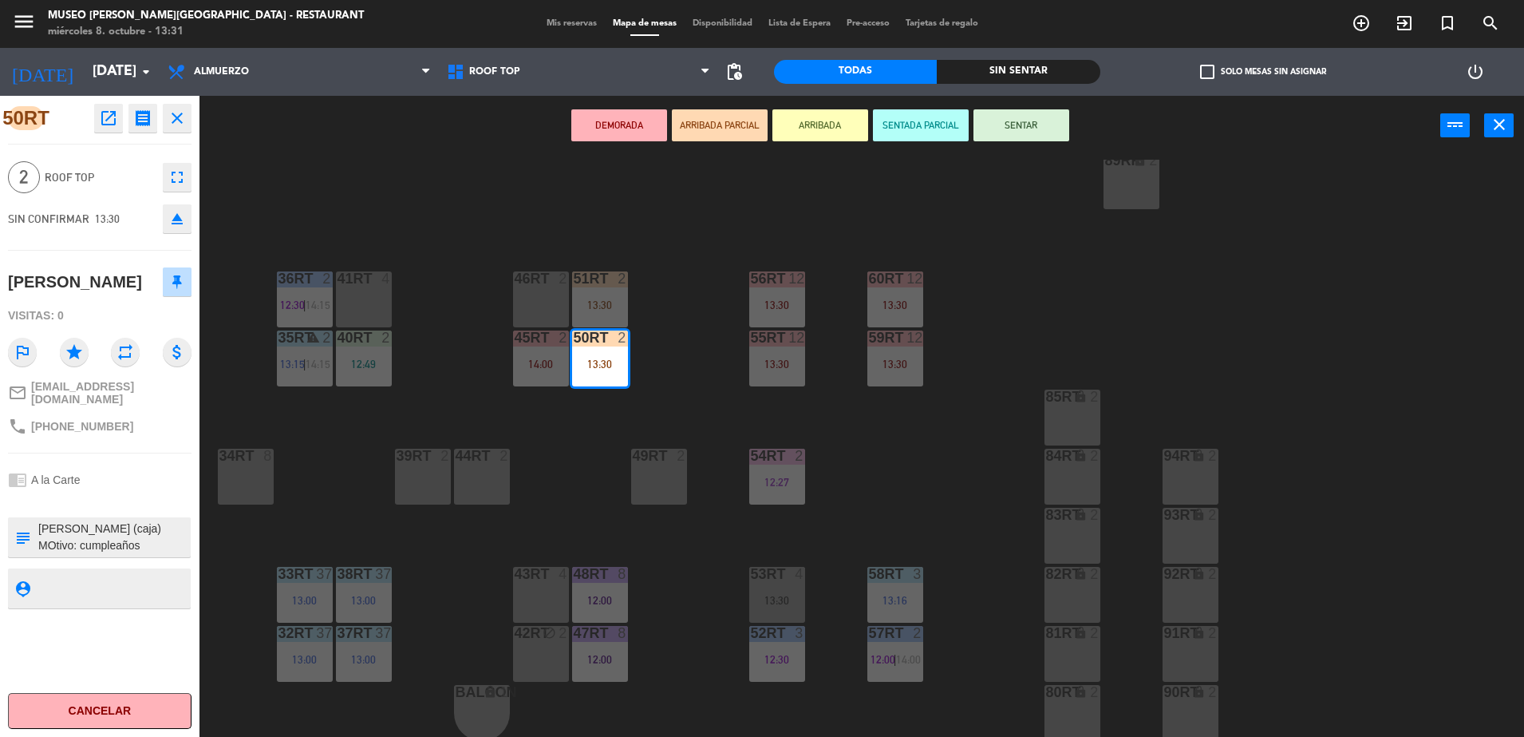
click at [130, 554] on textarea at bounding box center [113, 537] width 152 height 34
click at [124, 453] on hr at bounding box center [100, 452] width 184 height 1
click at [548, 420] on div "18RT 4 13:15 | 15:30 16RT 5 12:45 28RT 5 13:30 80RR lock 6 13:15 27RT 5 13:15 |…" at bounding box center [870, 450] width 1310 height 581
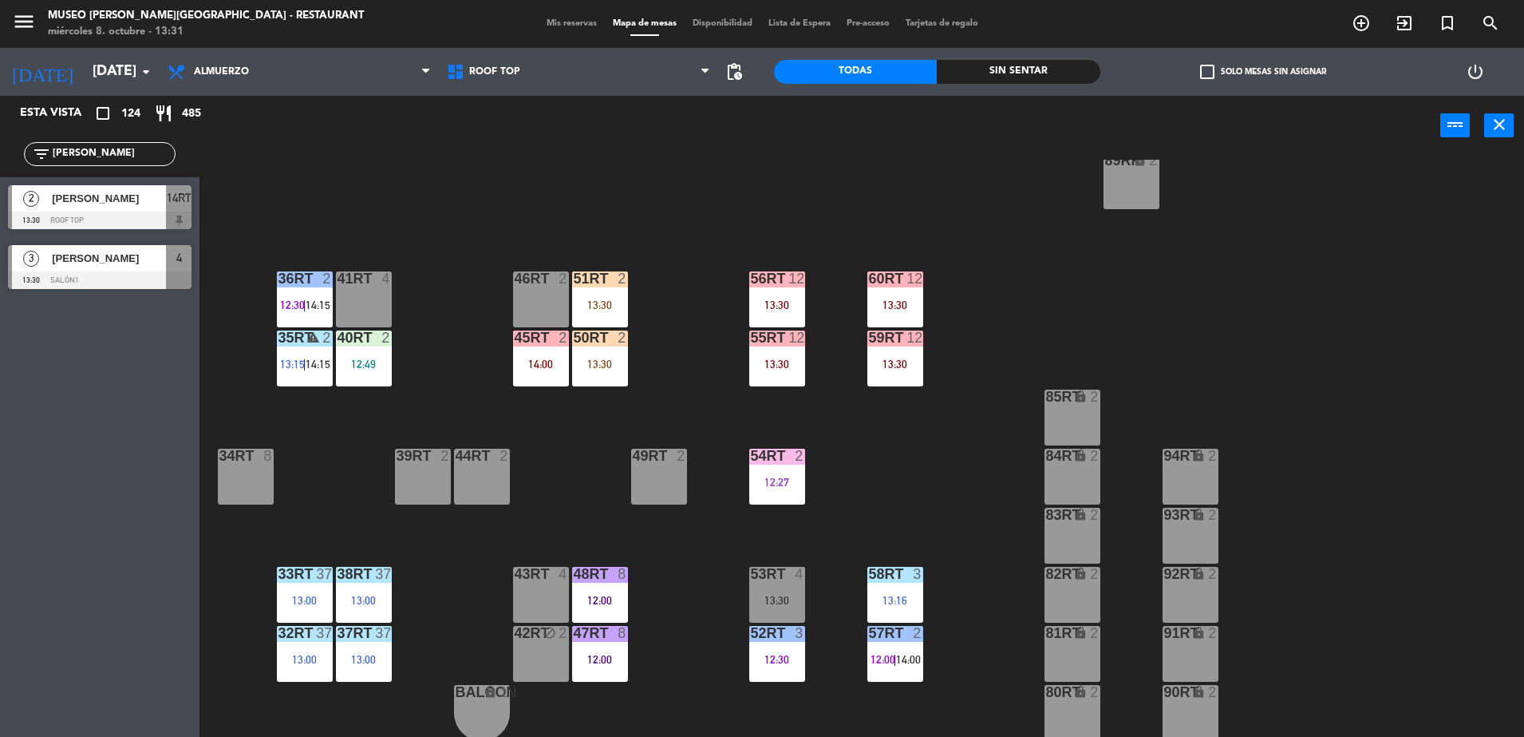
click at [593, 371] on div "50RT 2 13:30" at bounding box center [600, 358] width 56 height 56
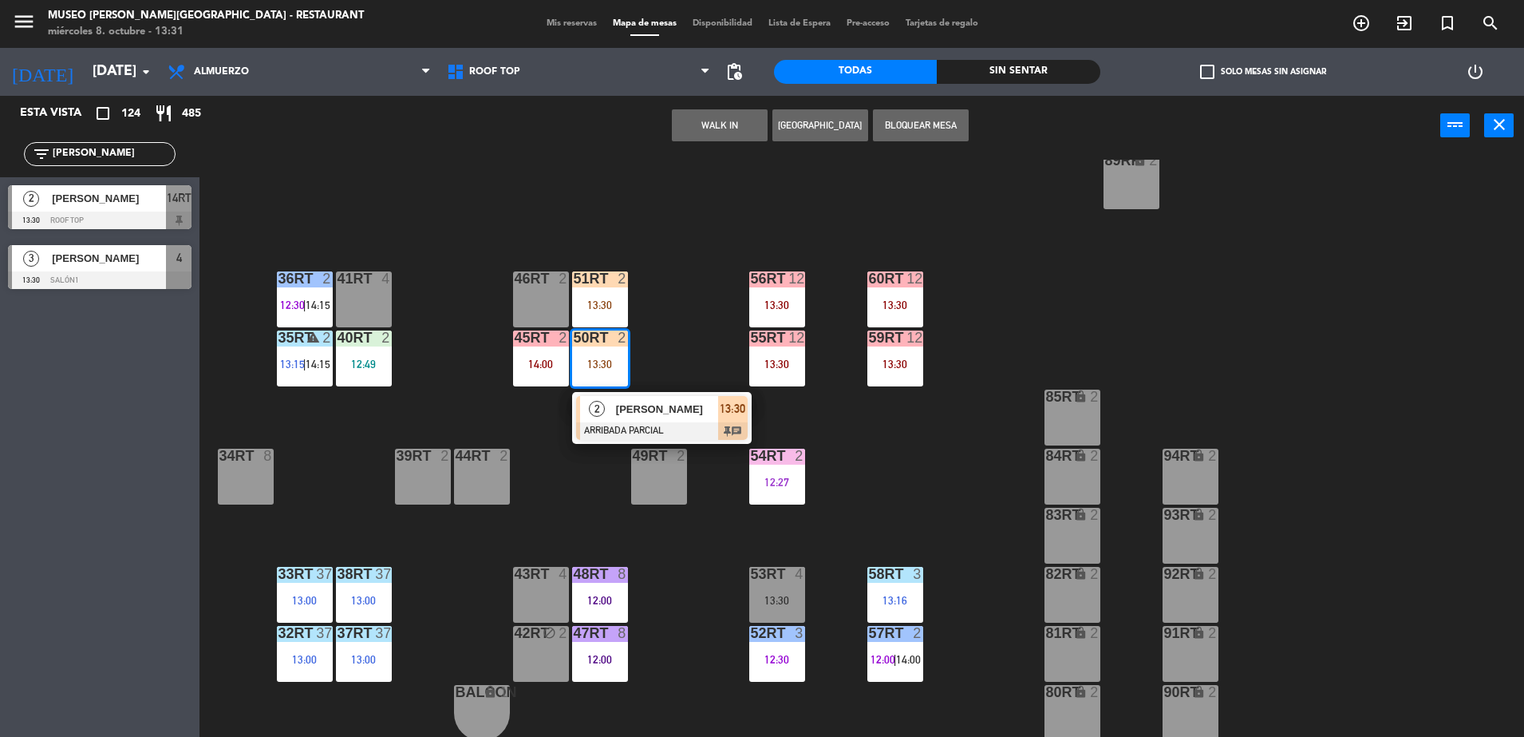
click at [616, 414] on span "[PERSON_NAME]" at bounding box center [667, 409] width 102 height 17
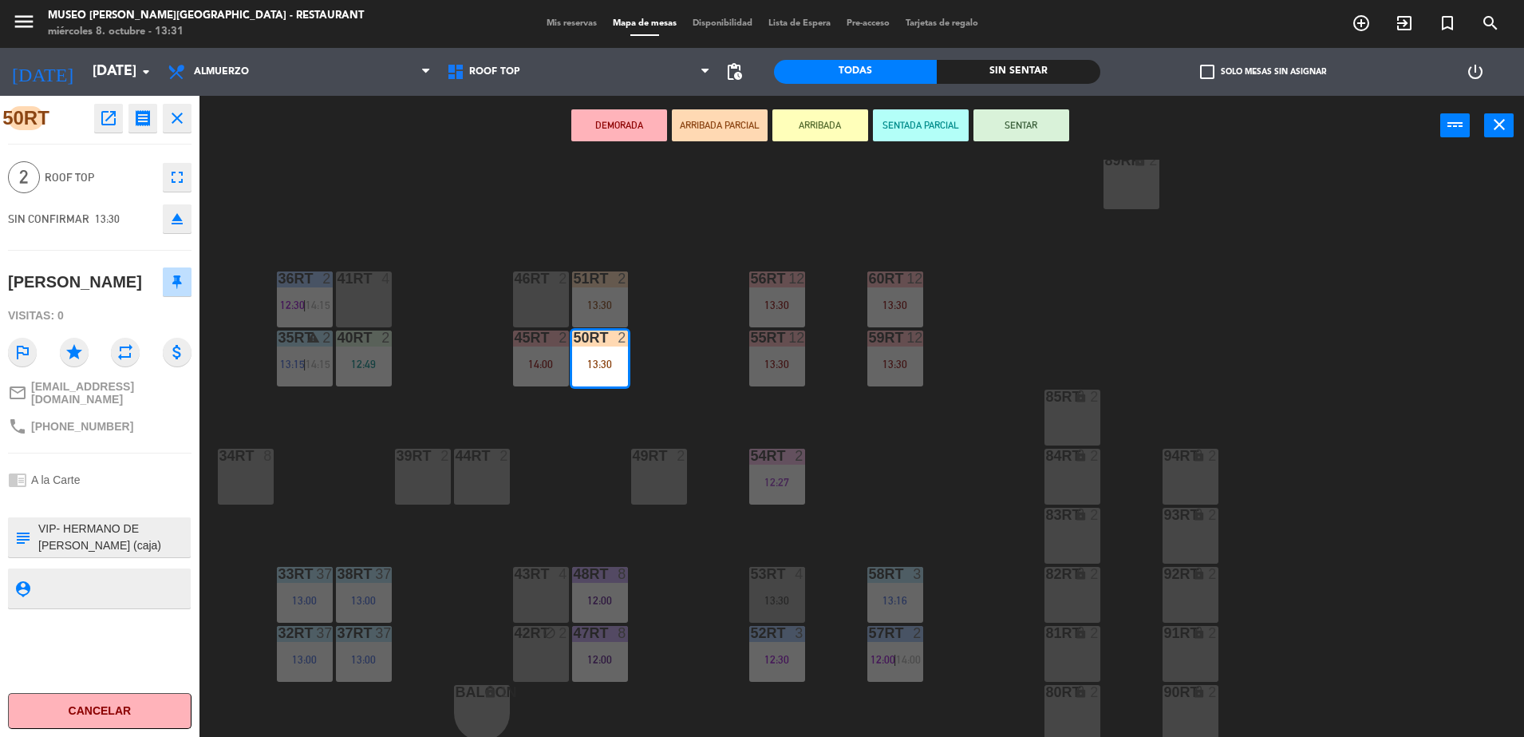
click at [117, 547] on textarea at bounding box center [113, 537] width 152 height 34
click at [431, 399] on div "18RT 4 13:15 | 15:30 16RT 5 12:45 28RT 5 13:30 80RR lock 6 13:15 27RT 5 13:15 |…" at bounding box center [870, 450] width 1310 height 581
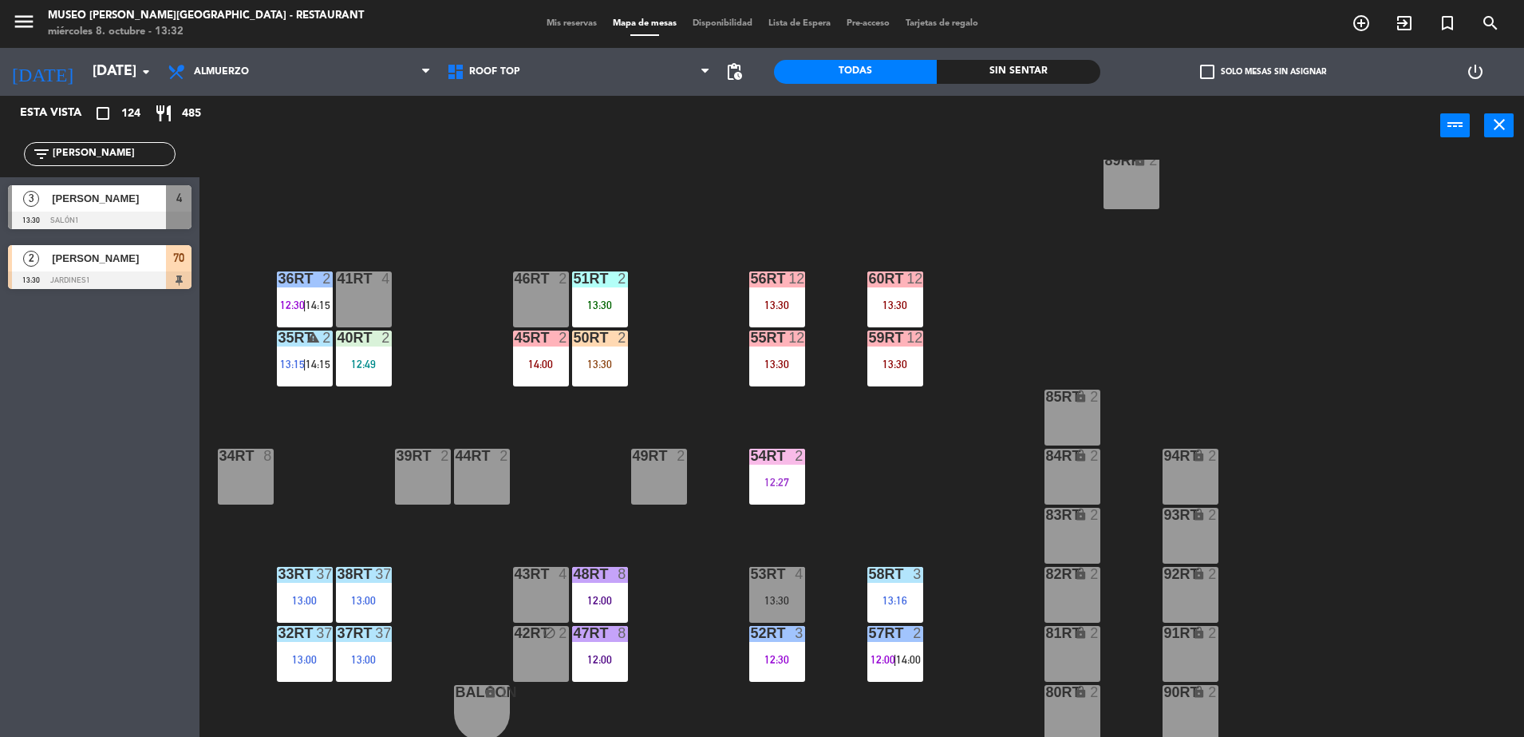
drag, startPoint x: 101, startPoint y: 152, endPoint x: 32, endPoint y: 184, distance: 75.7
click at [0, 257] on html "close × Museo [PERSON_NAME] Café - Restaurant × chrome_reader_mode Listado de R…" at bounding box center [762, 368] width 1524 height 737
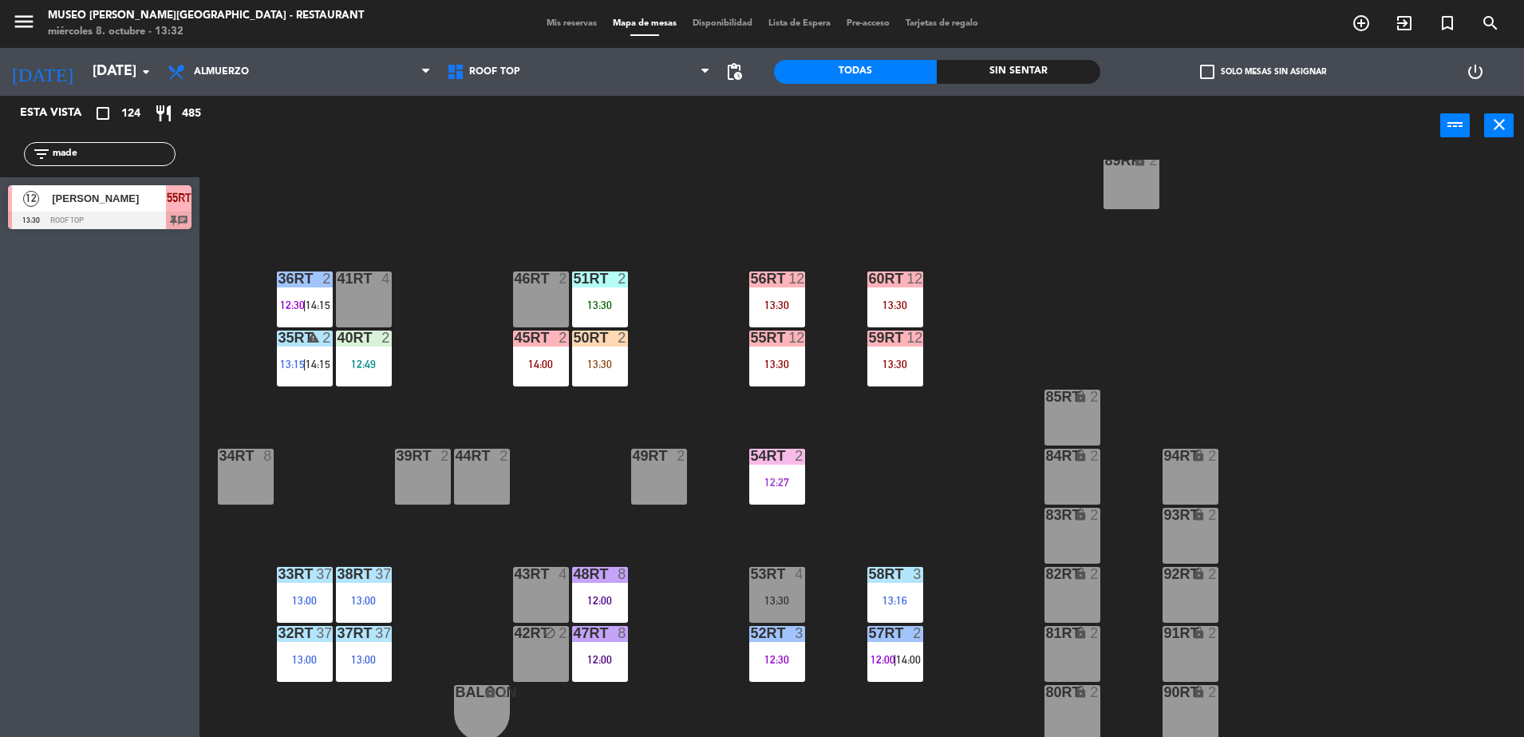
type input "made"
click at [168, 207] on span "55RT" at bounding box center [179, 197] width 25 height 19
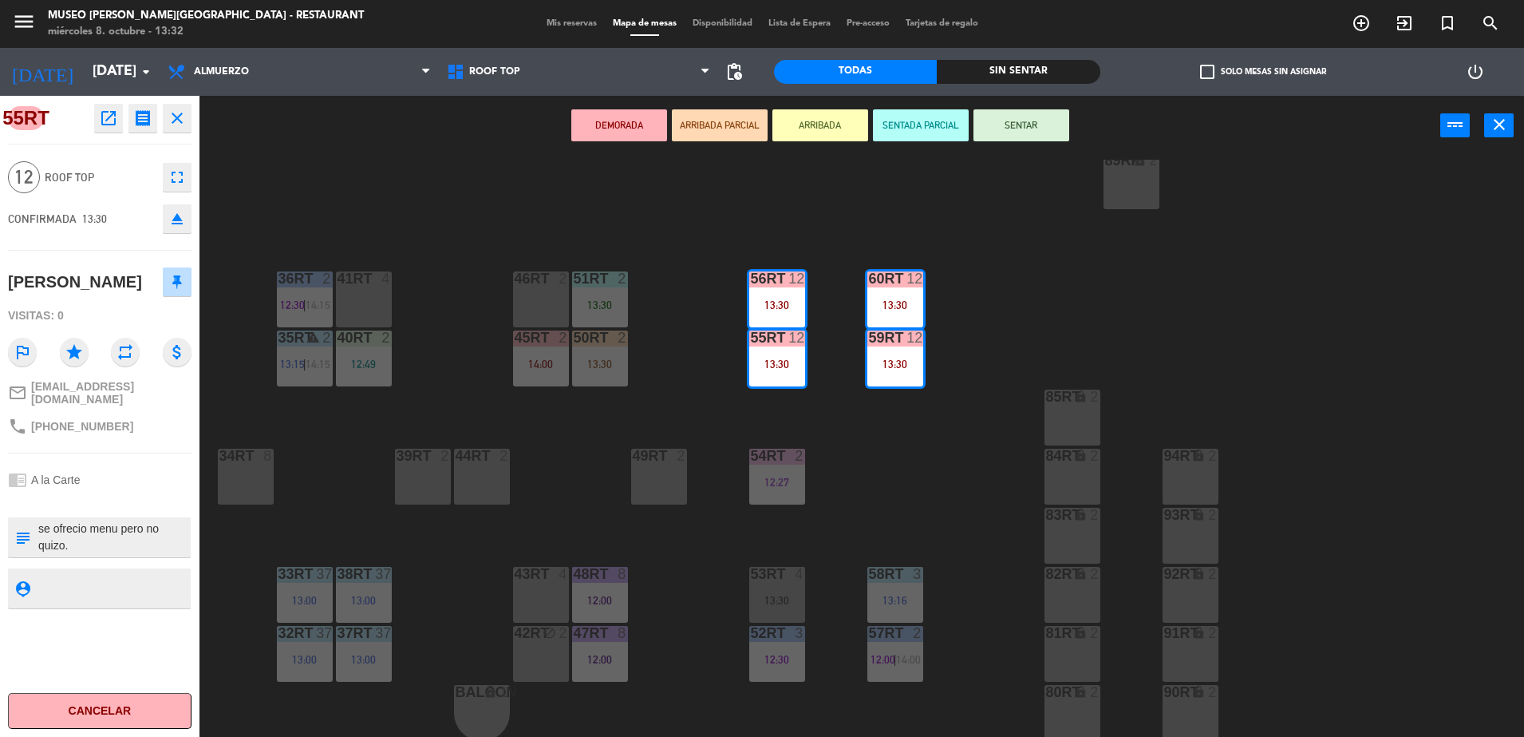
click at [693, 123] on button "ARRIBADA PARCIAL" at bounding box center [720, 125] width 96 height 32
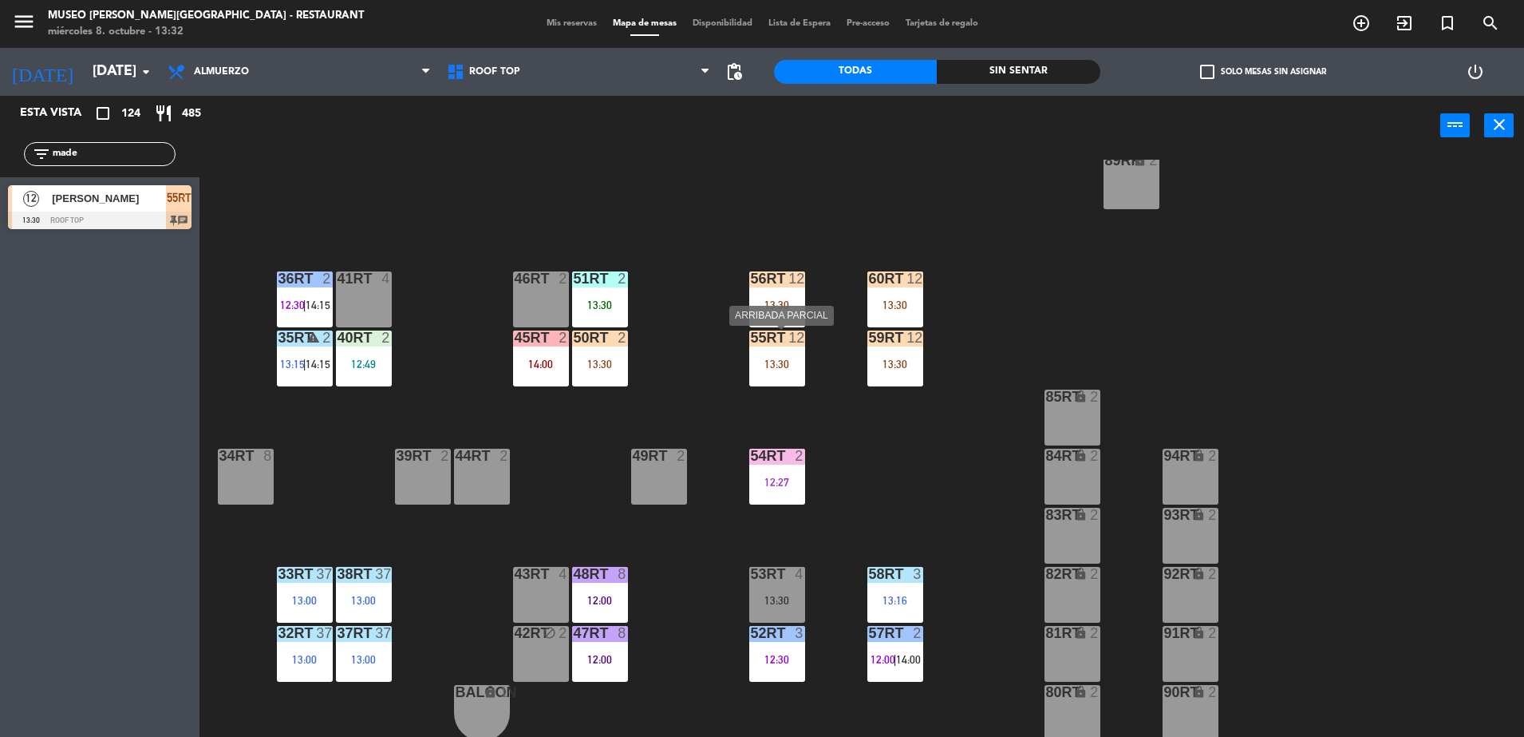
click at [782, 368] on div "13:30" at bounding box center [777, 363] width 56 height 11
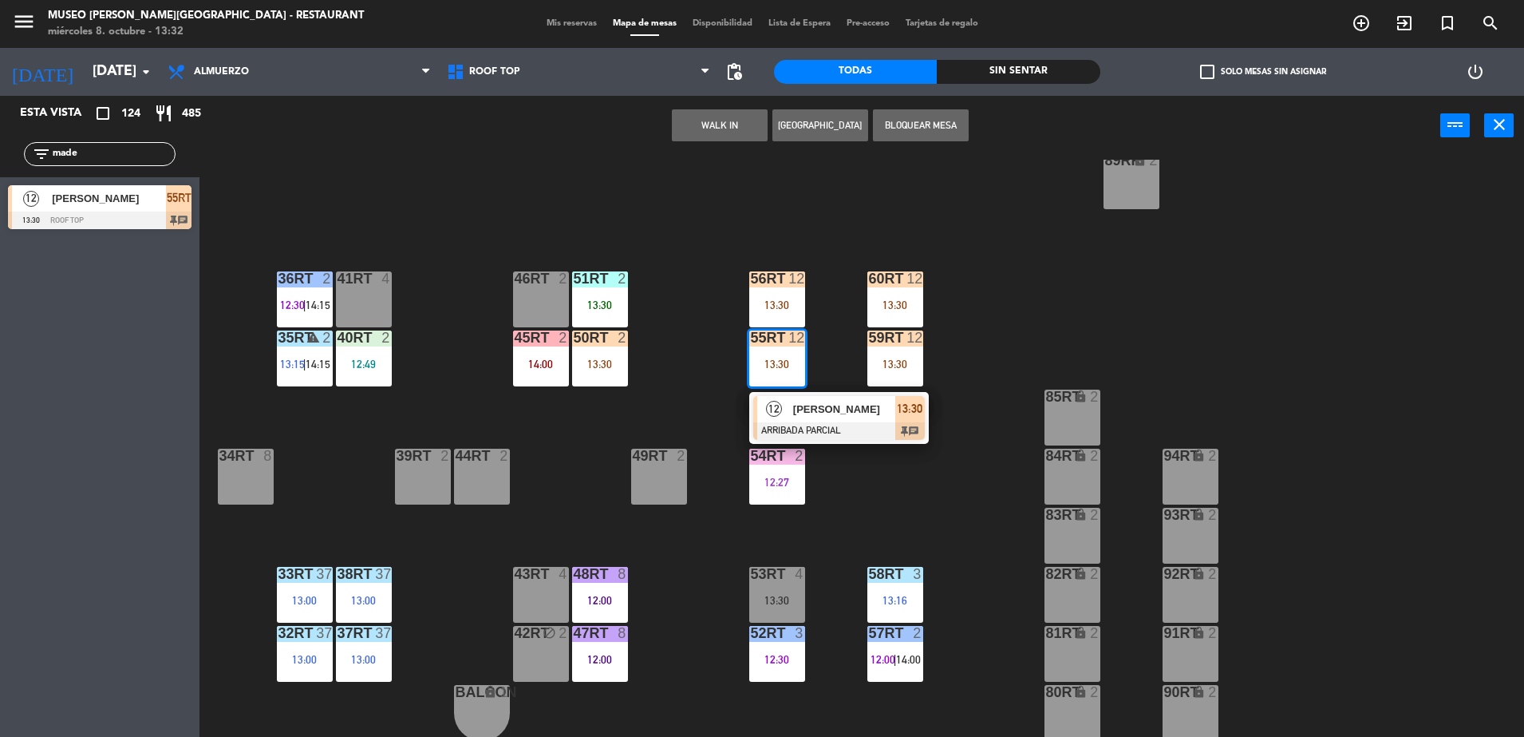
click at [848, 409] on span "[PERSON_NAME]" at bounding box center [844, 409] width 102 height 17
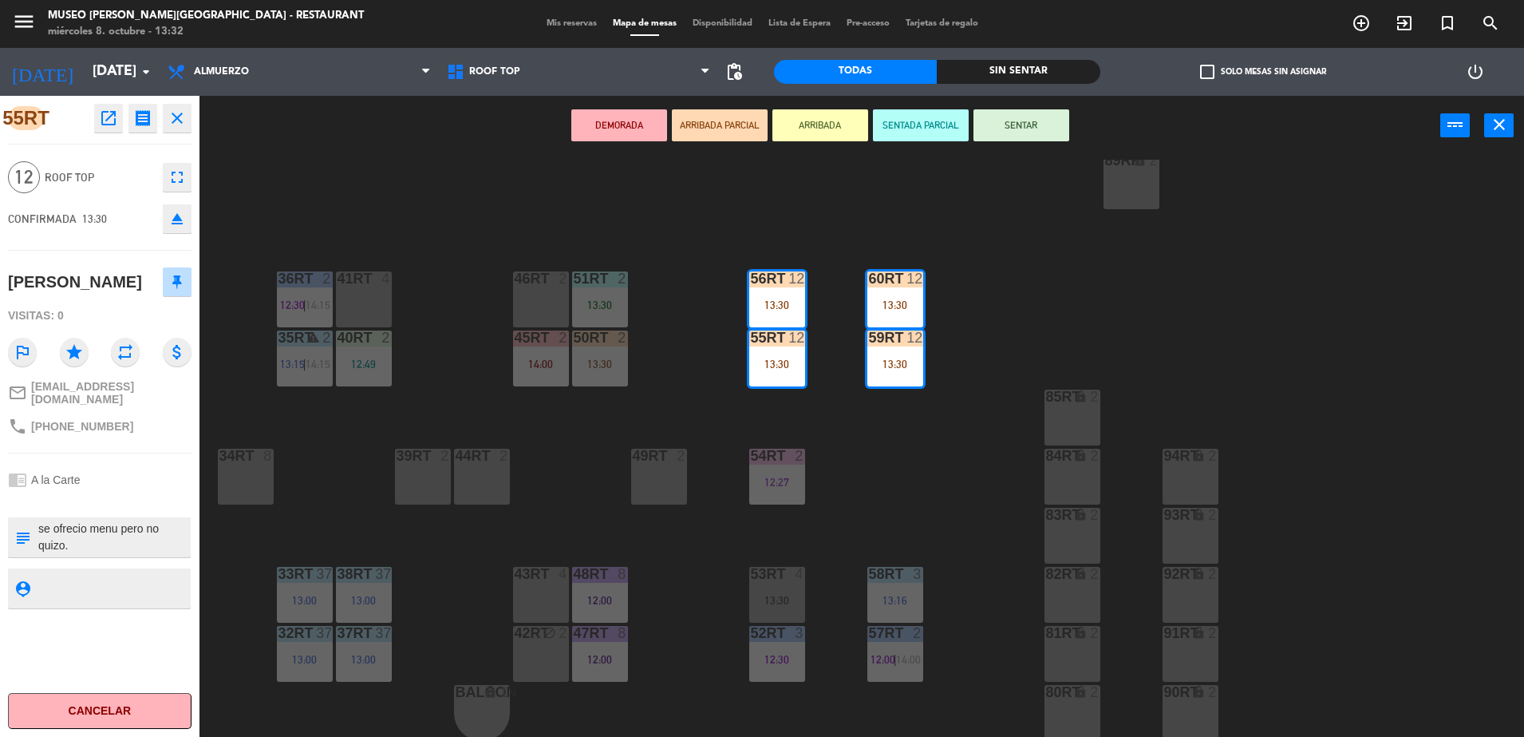
click at [117, 554] on textarea at bounding box center [113, 537] width 152 height 34
click at [146, 554] on textarea at bounding box center [113, 537] width 152 height 34
type textarea "se ofrecio menu pero no quizo. se indico que no podia adicionar mas personas se…"
click at [109, 495] on div "chrome_reader_mode A la Carte" at bounding box center [100, 479] width 184 height 30
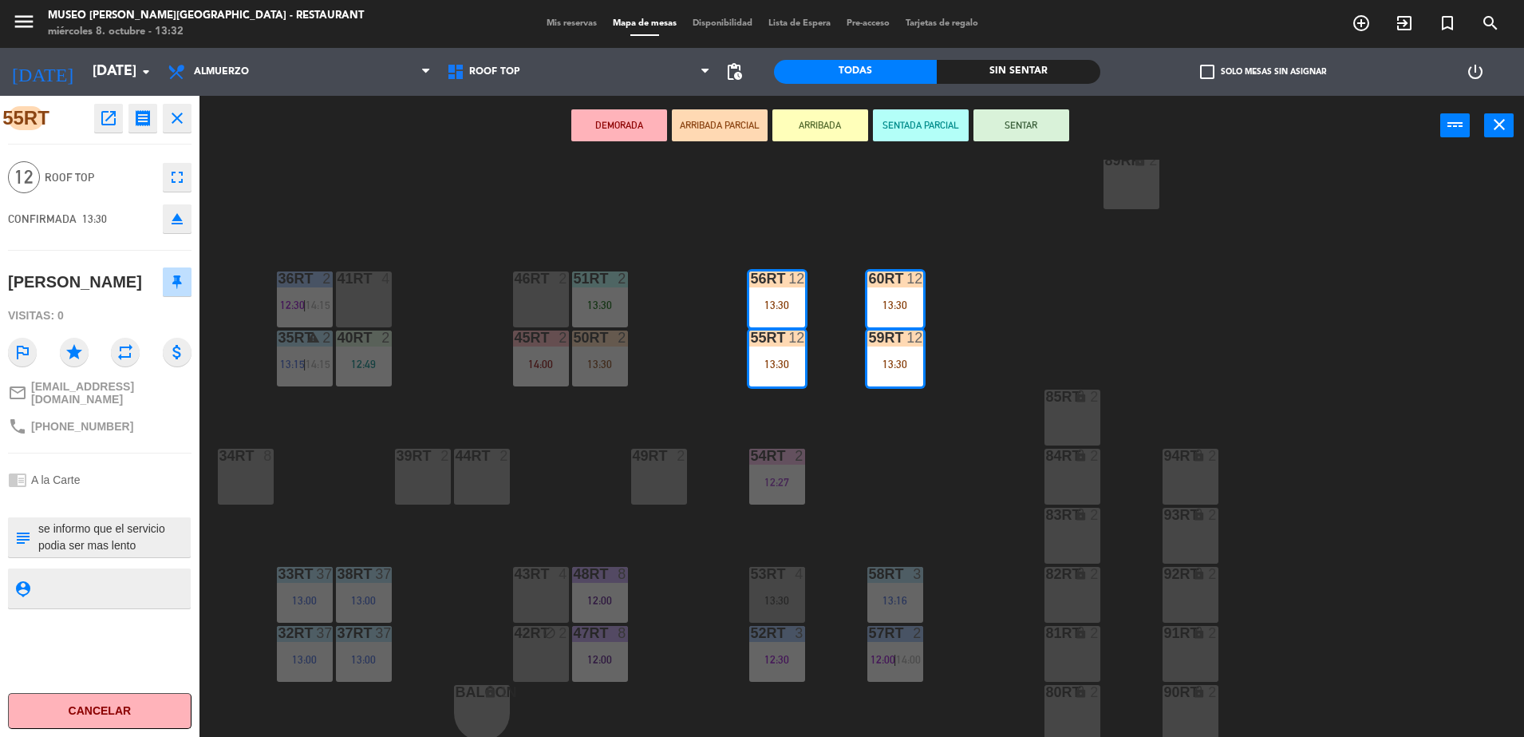
click at [113, 506] on div at bounding box center [100, 500] width 184 height 11
click at [577, 453] on div "18RT 4 13:15 | 15:30 16RT 5 12:45 28RT 5 13:30 80RR lock 6 13:15 27RT 5 13:15 |…" at bounding box center [870, 450] width 1310 height 581
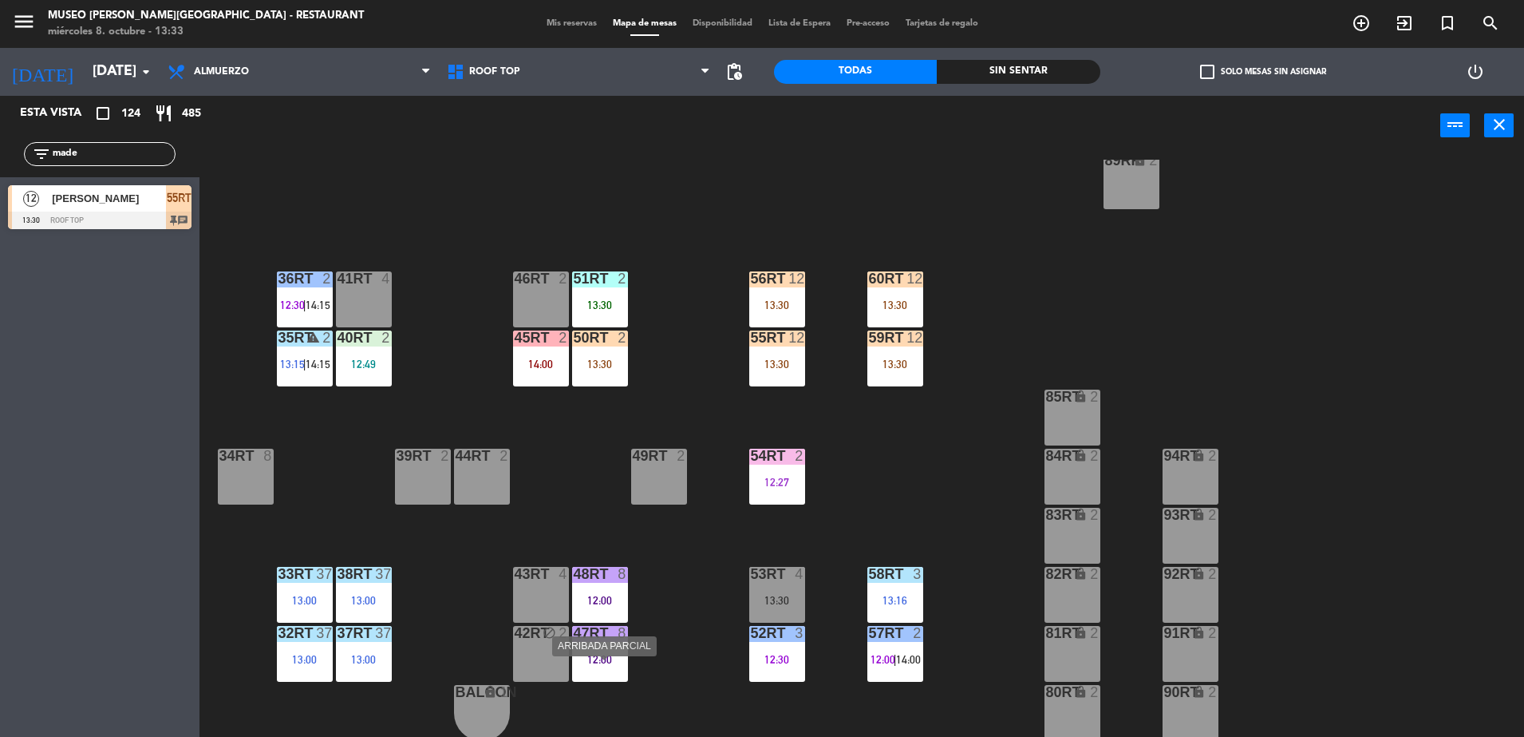
scroll to position [0, 0]
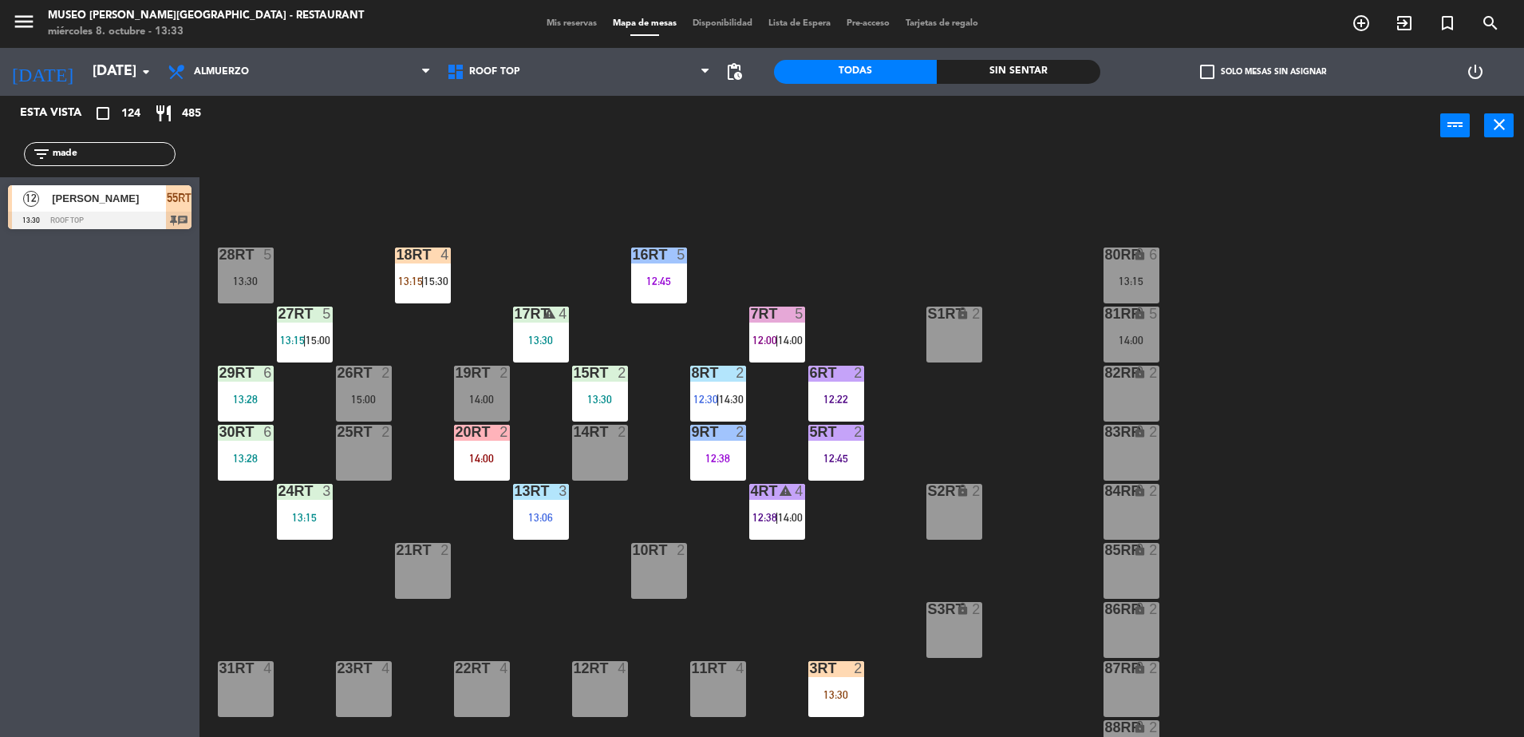
drag, startPoint x: 88, startPoint y: 154, endPoint x: 0, endPoint y: 156, distance: 87.8
click at [0, 156] on html "close × Museo [PERSON_NAME] Café - Restaurant × chrome_reader_mode Listado de R…" at bounding box center [762, 368] width 1524 height 737
type input "sof"
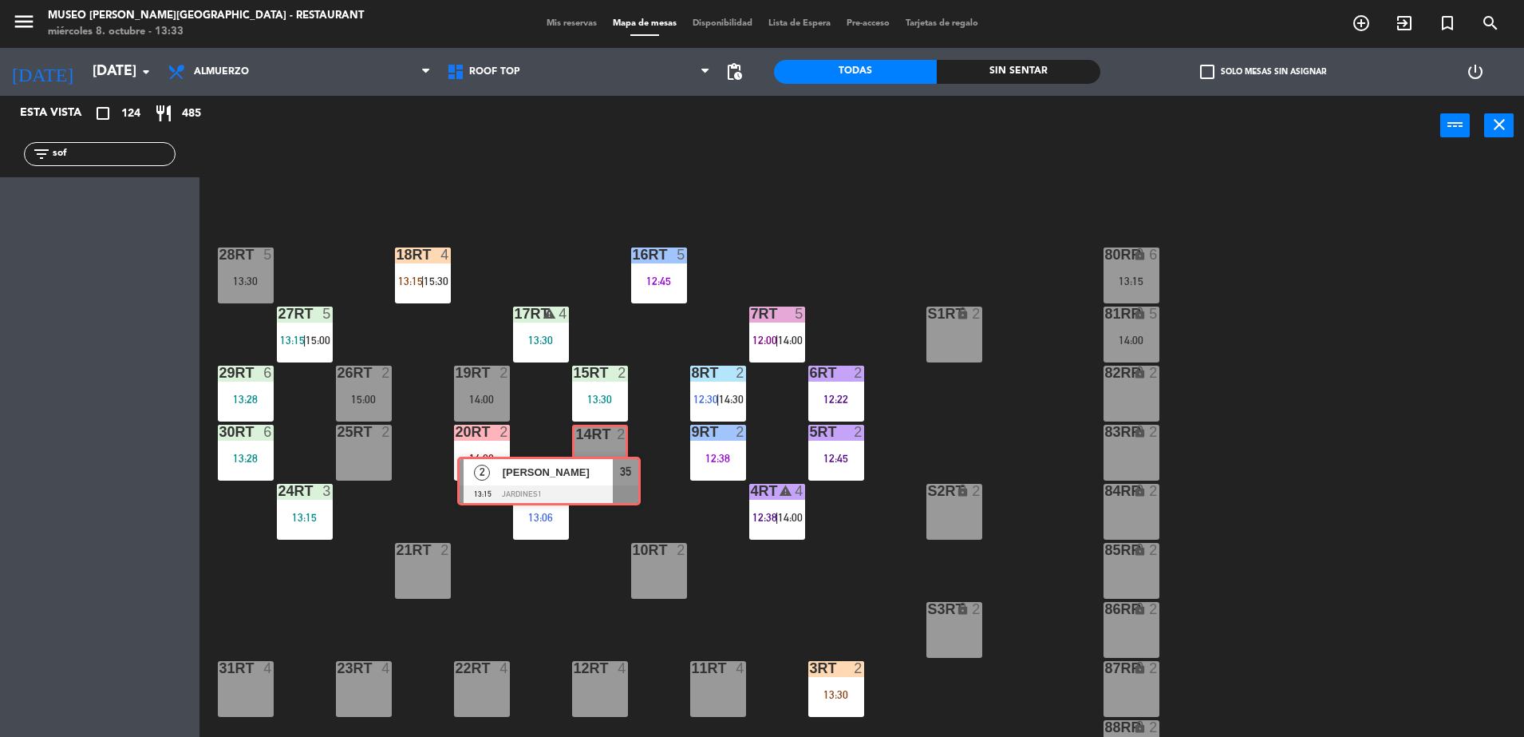
drag, startPoint x: 152, startPoint y: 202, endPoint x: 598, endPoint y: 457, distance: 514.0
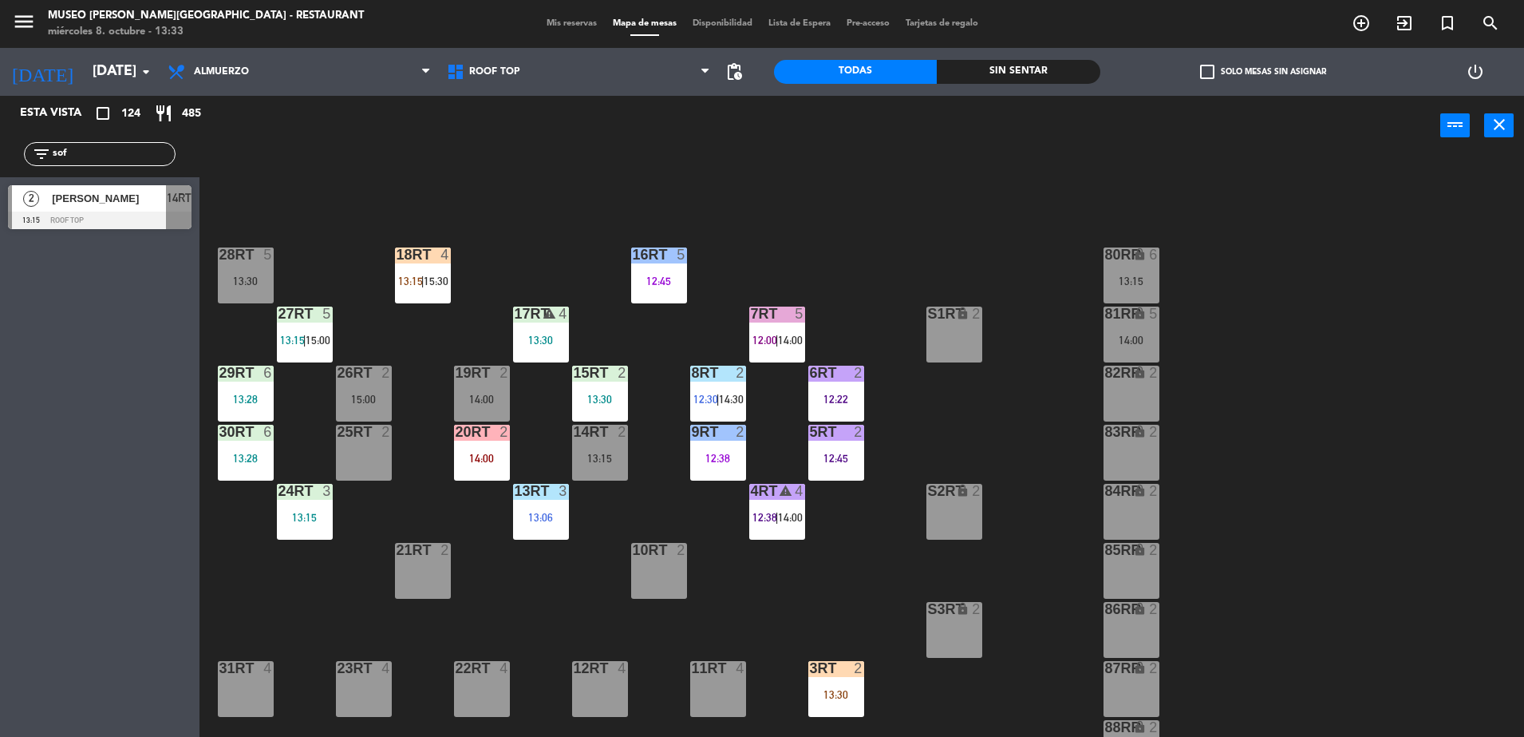
click at [168, 221] on div at bounding box center [100, 220] width 184 height 18
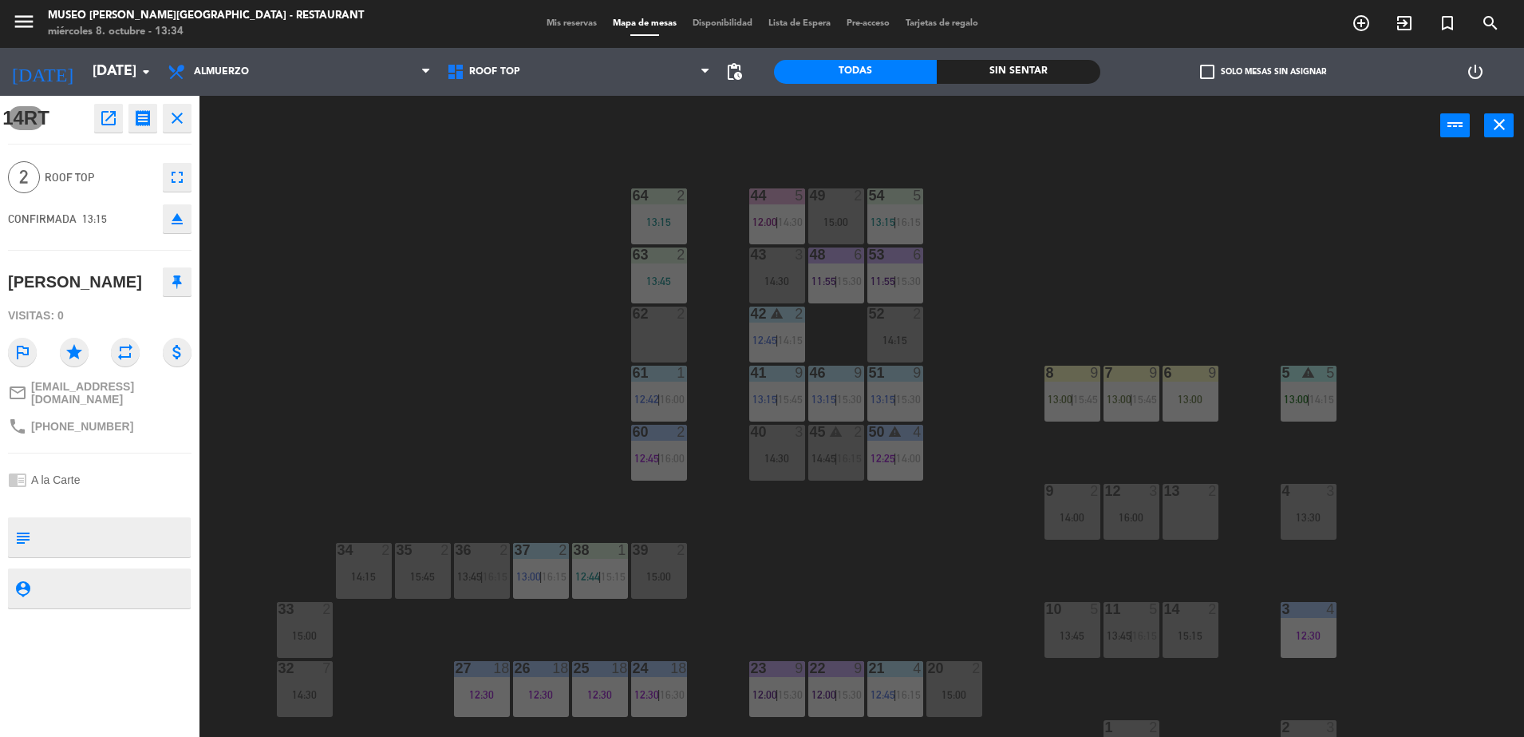
click at [394, 298] on div "44 5 12:00 | 14:30 49 2 15:00 54 5 13:15 | 16:15 64 2 13:15 48 6 11:55 | 15:30 …" at bounding box center [870, 450] width 1310 height 581
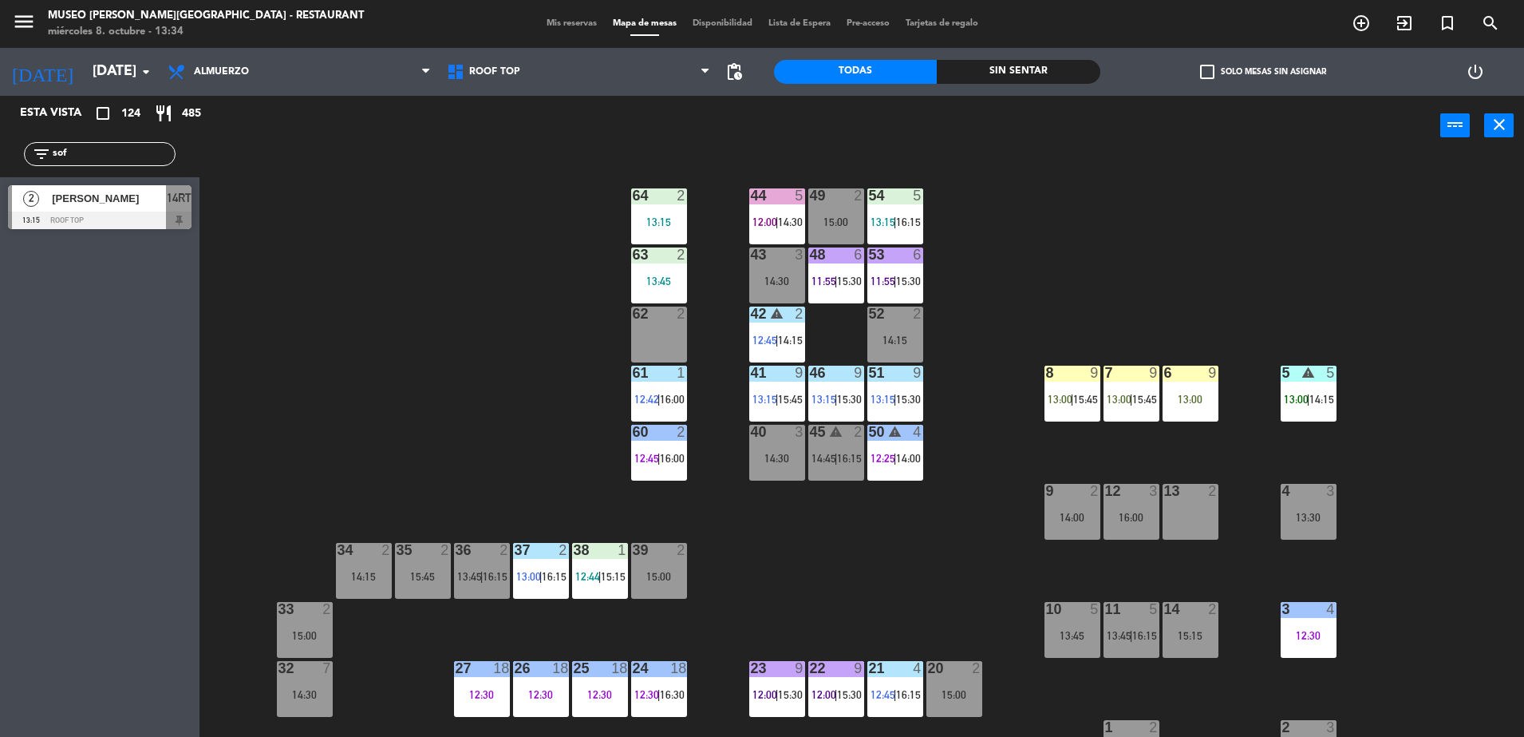
click at [160, 218] on div at bounding box center [100, 220] width 184 height 18
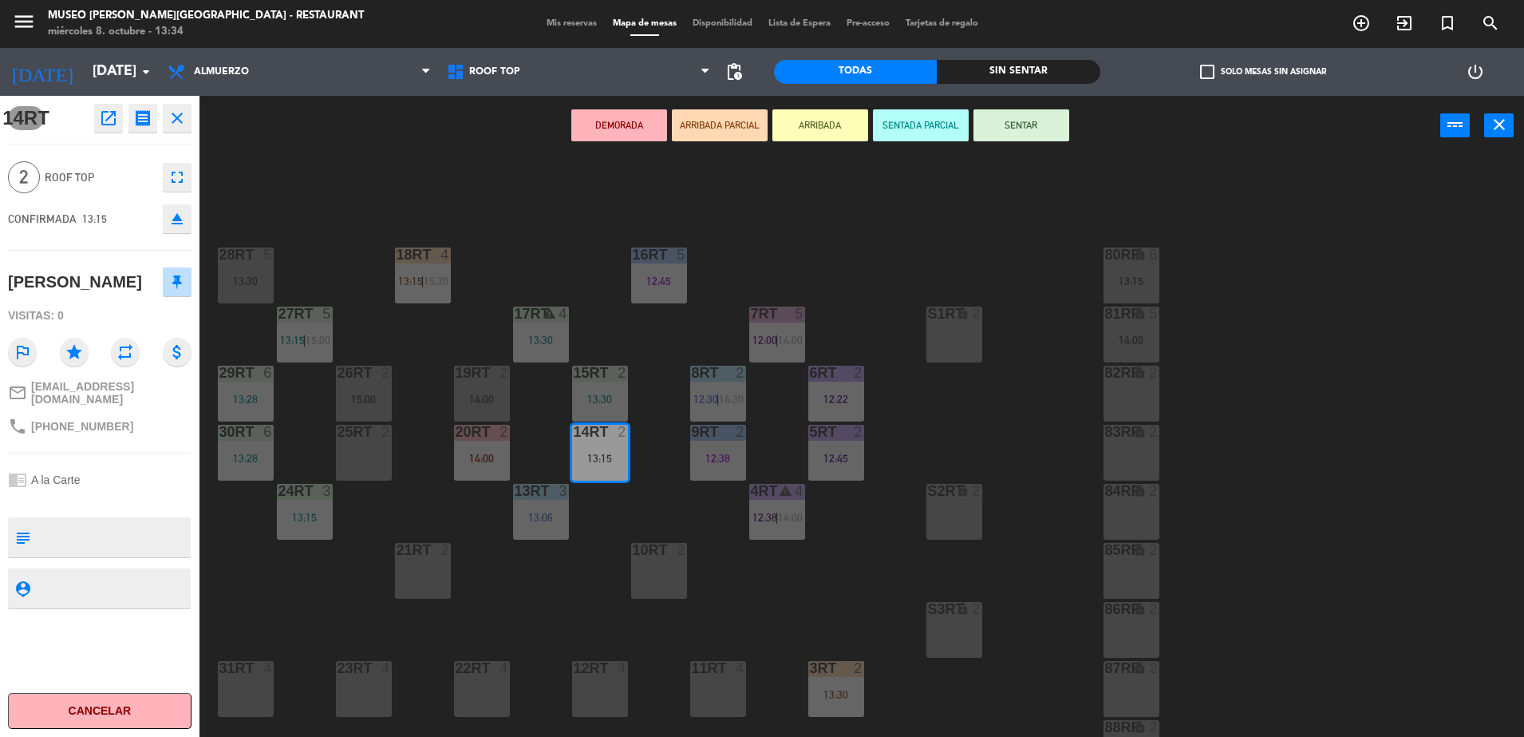
click at [728, 115] on button "ARRIBADA PARCIAL" at bounding box center [720, 125] width 96 height 32
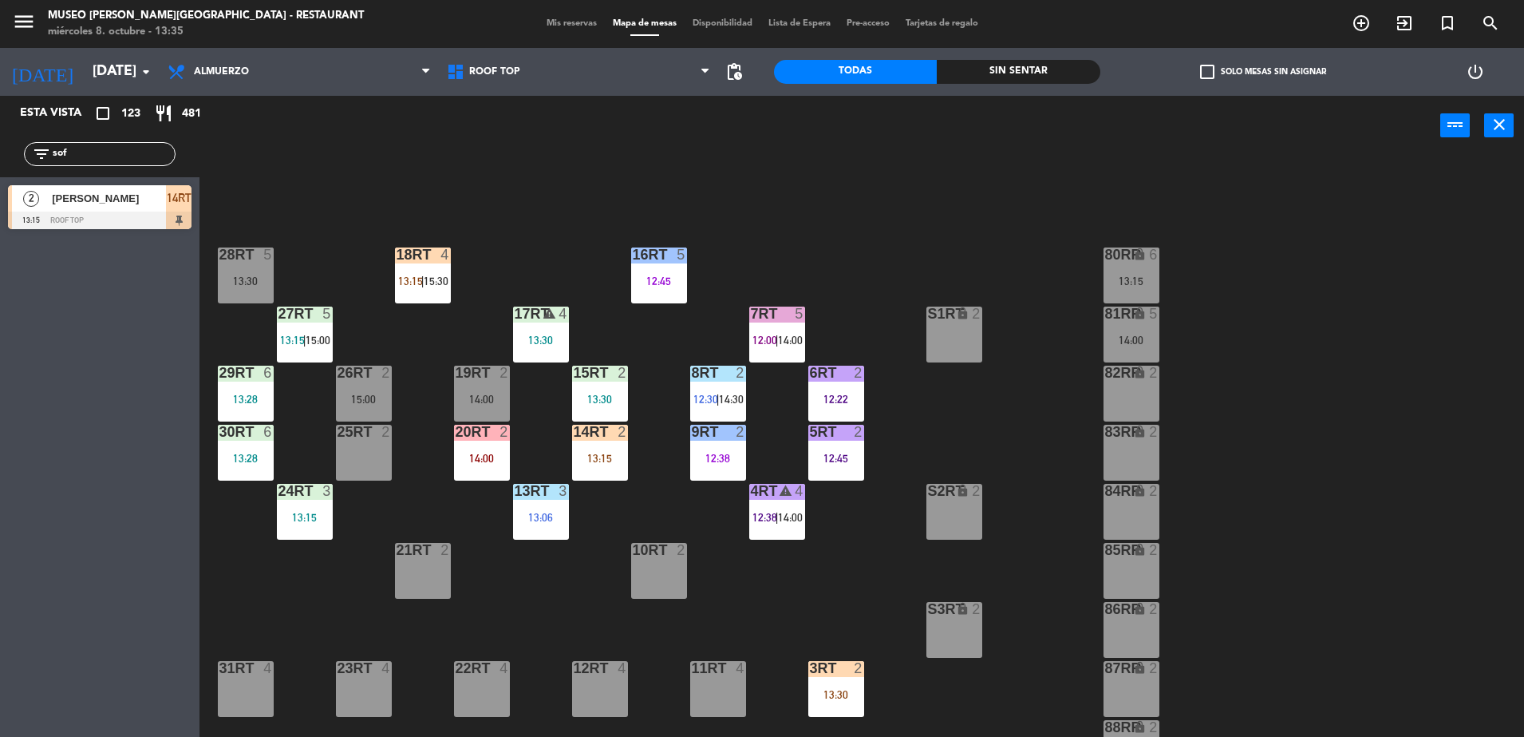
drag, startPoint x: 118, startPoint y: 156, endPoint x: 94, endPoint y: 200, distance: 50.7
click at [0, 181] on html "close × Museo [PERSON_NAME] Café - Restaurant × chrome_reader_mode Listado de R…" at bounding box center [762, 368] width 1524 height 737
click at [634, 550] on div "10RT" at bounding box center [633, 550] width 1 height 14
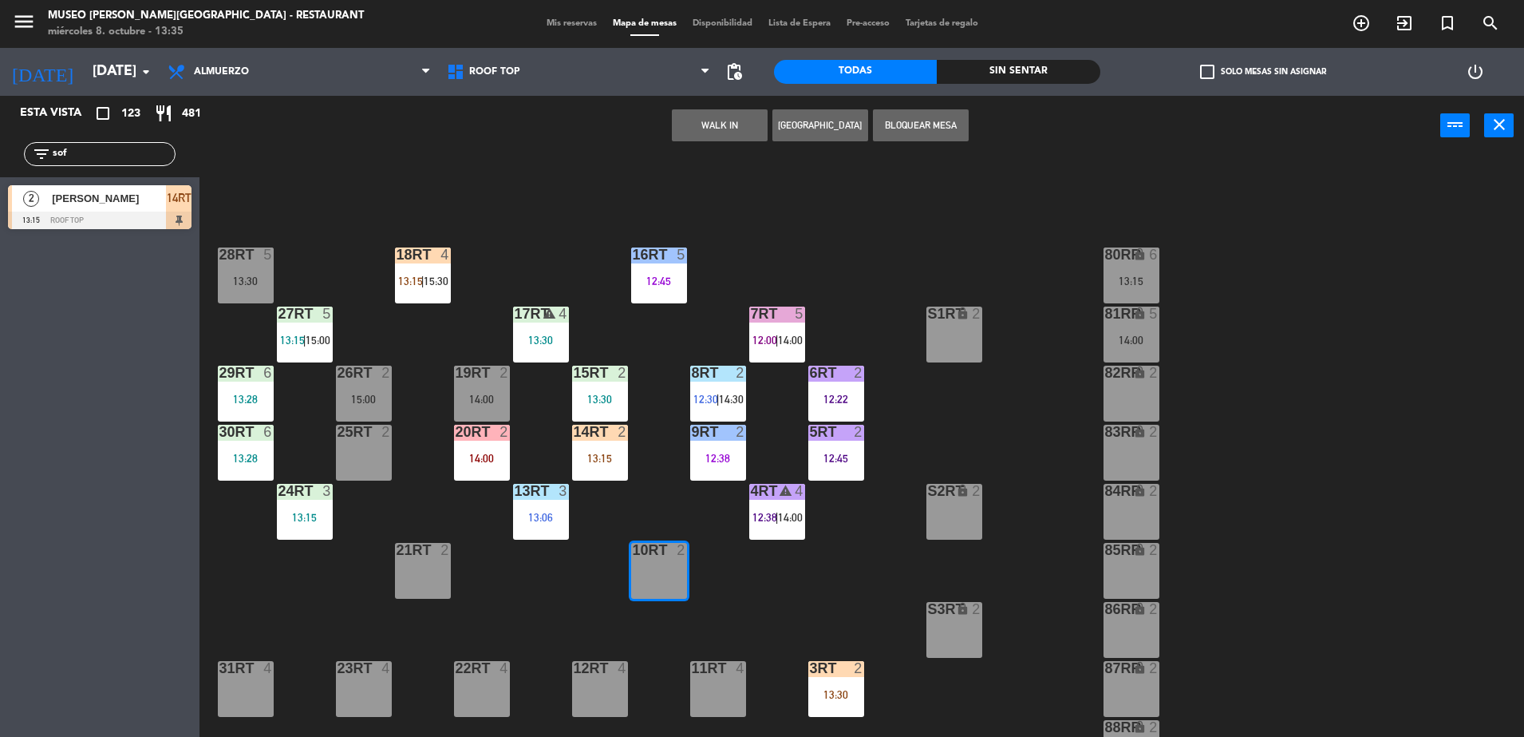
click at [719, 130] on button "WALK IN" at bounding box center [720, 125] width 96 height 32
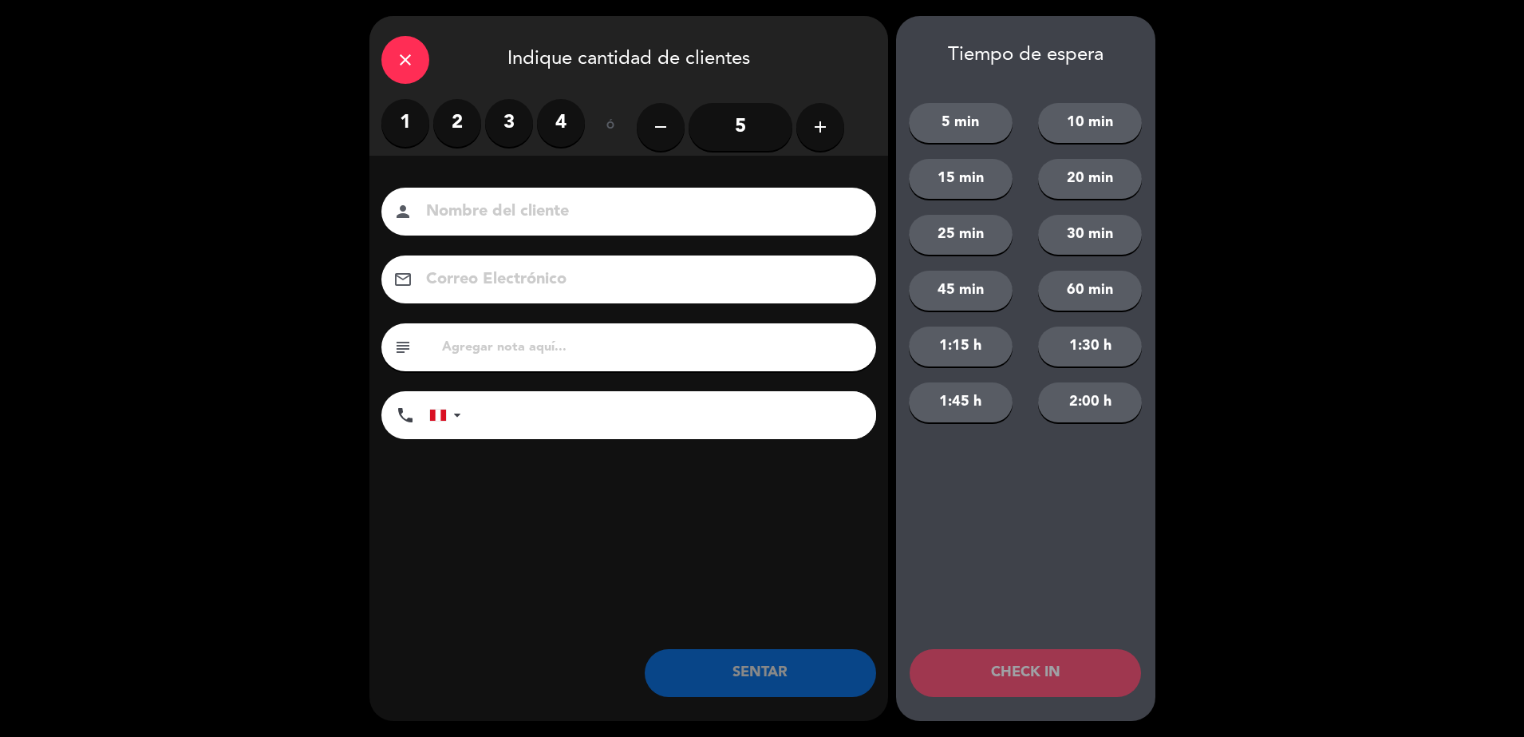
click at [464, 127] on label "2" at bounding box center [457, 123] width 48 height 48
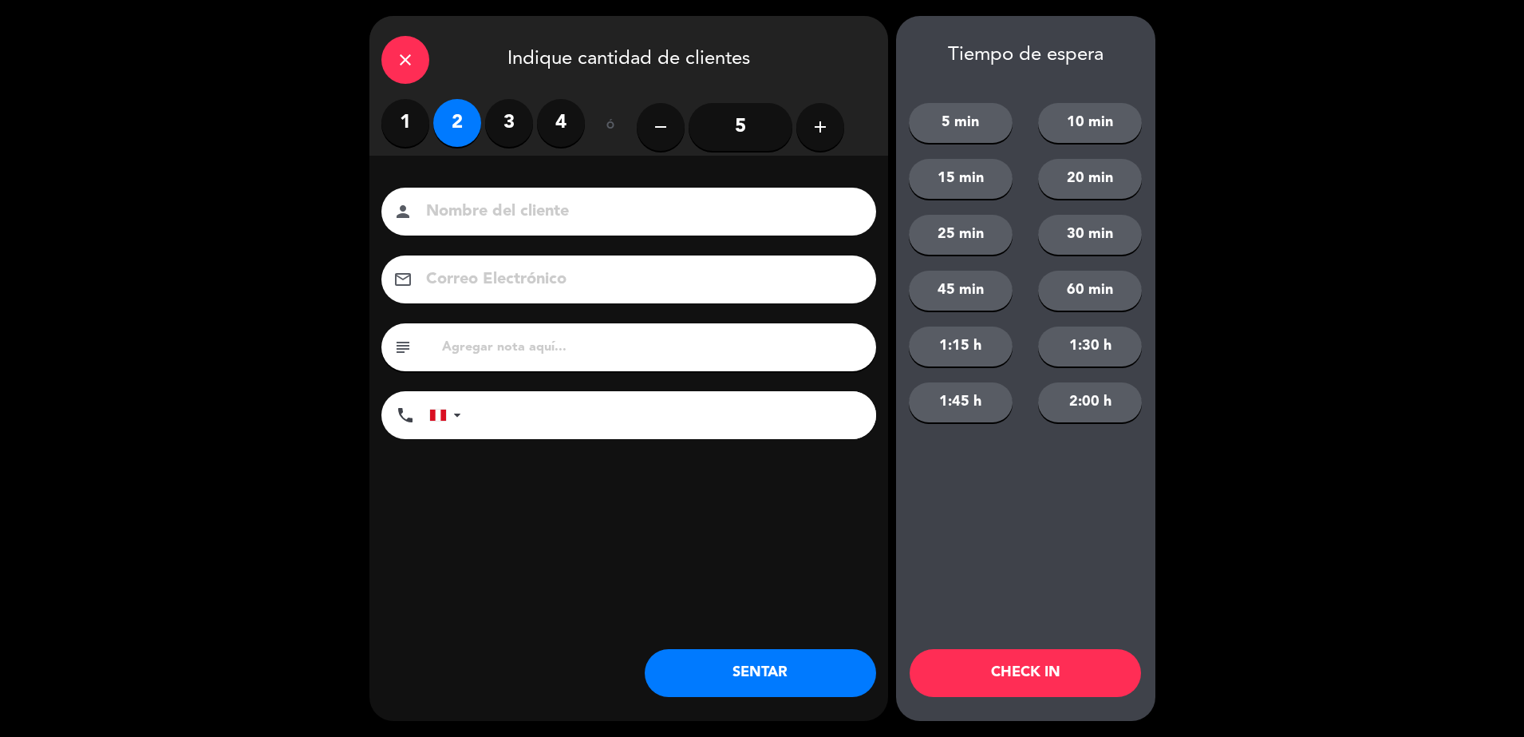
click at [520, 212] on input at bounding box center [640, 212] width 431 height 28
type input "walk in [PERSON_NAME]"
click at [562, 429] on input "tel" at bounding box center [676, 415] width 399 height 48
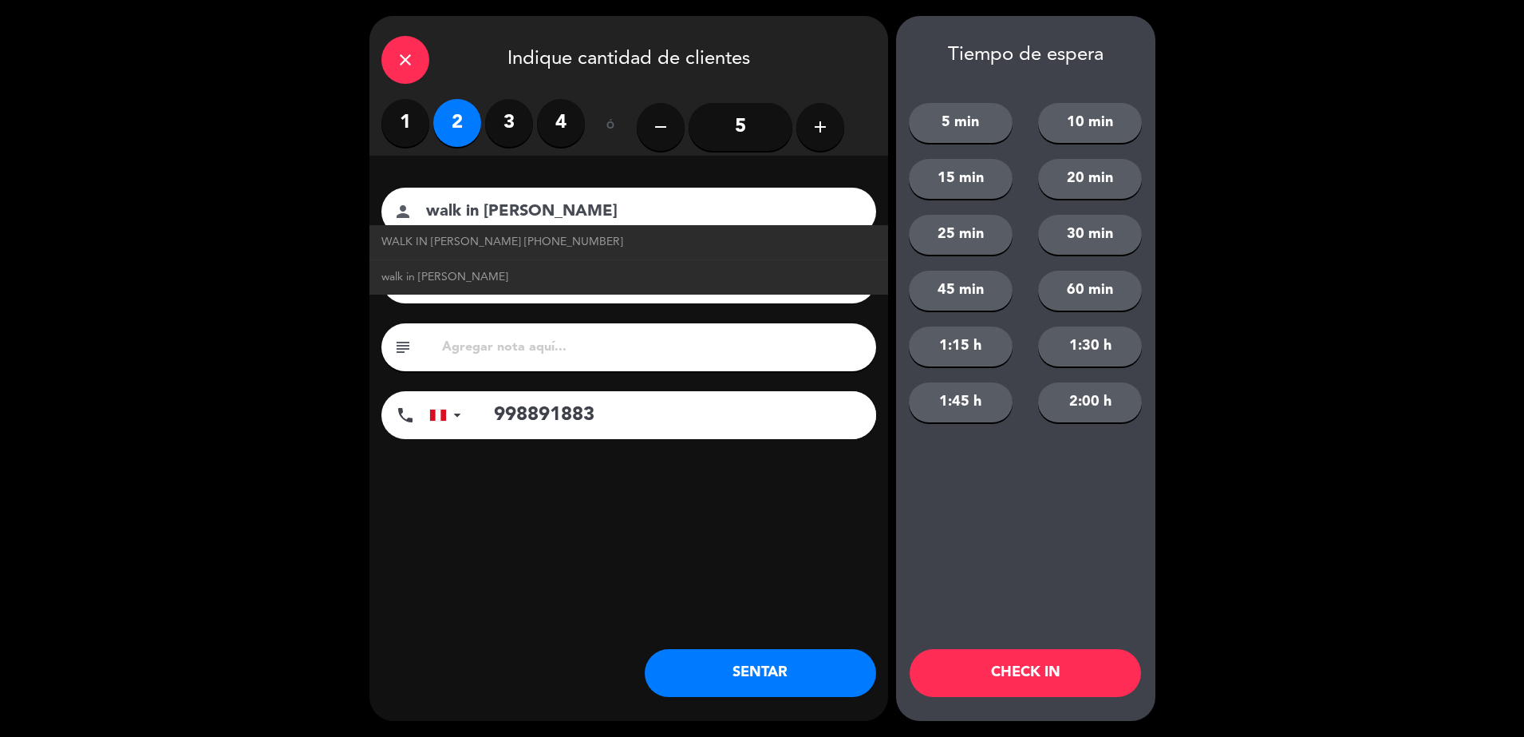
type input "998891883"
click at [761, 693] on button "SENTAR" at bounding box center [760, 673] width 231 height 48
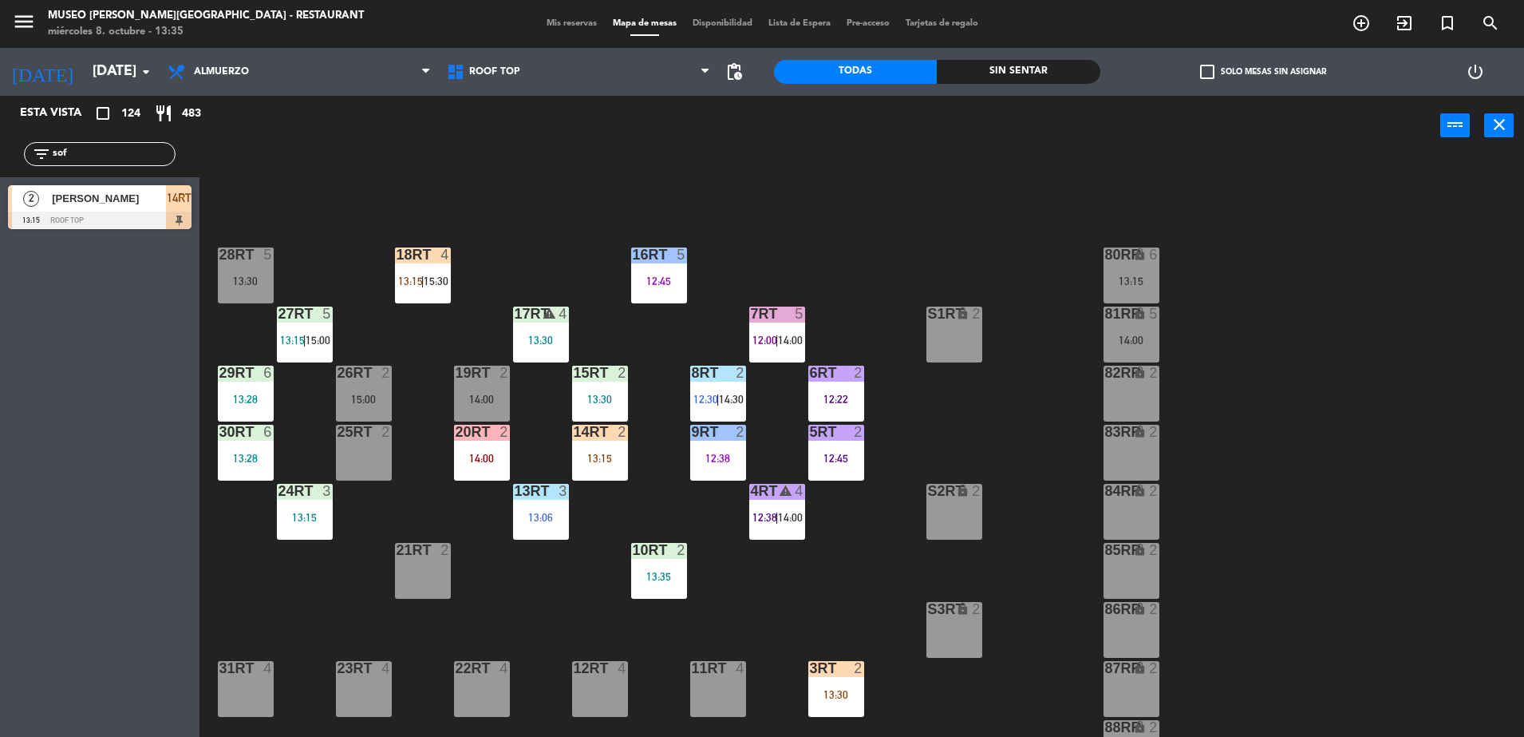
click at [655, 611] on div "18RT 4 13:15 | 15:30 16RT 5 12:45 28RT 5 13:30 80RR lock 6 13:15 27RT 5 13:15 |…" at bounding box center [870, 450] width 1310 height 581
click at [655, 568] on div "10RT 2 13:35" at bounding box center [659, 571] width 56 height 56
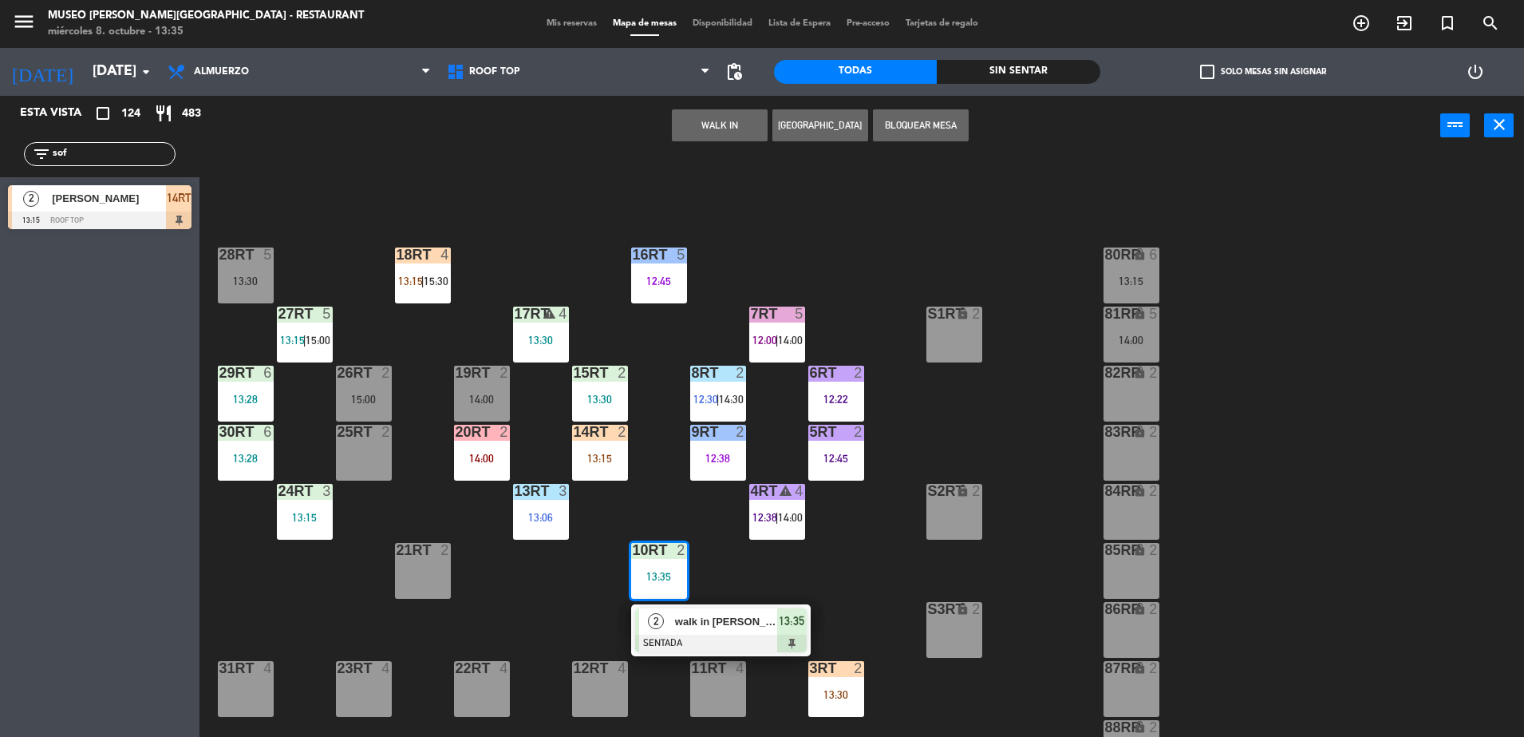
click at [726, 622] on span "walk in [PERSON_NAME]" at bounding box center [726, 621] width 102 height 17
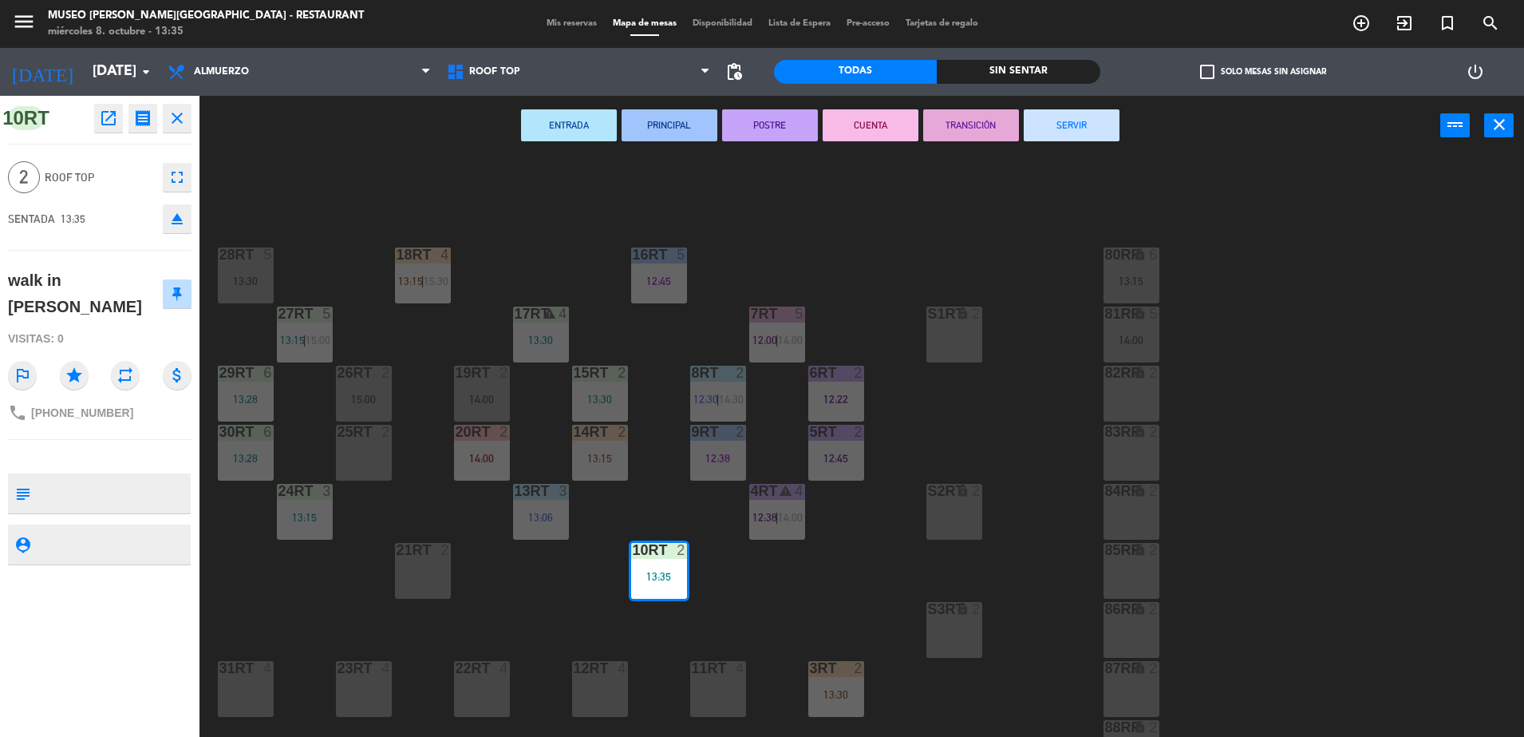
click at [180, 206] on button "eject" at bounding box center [177, 218] width 29 height 29
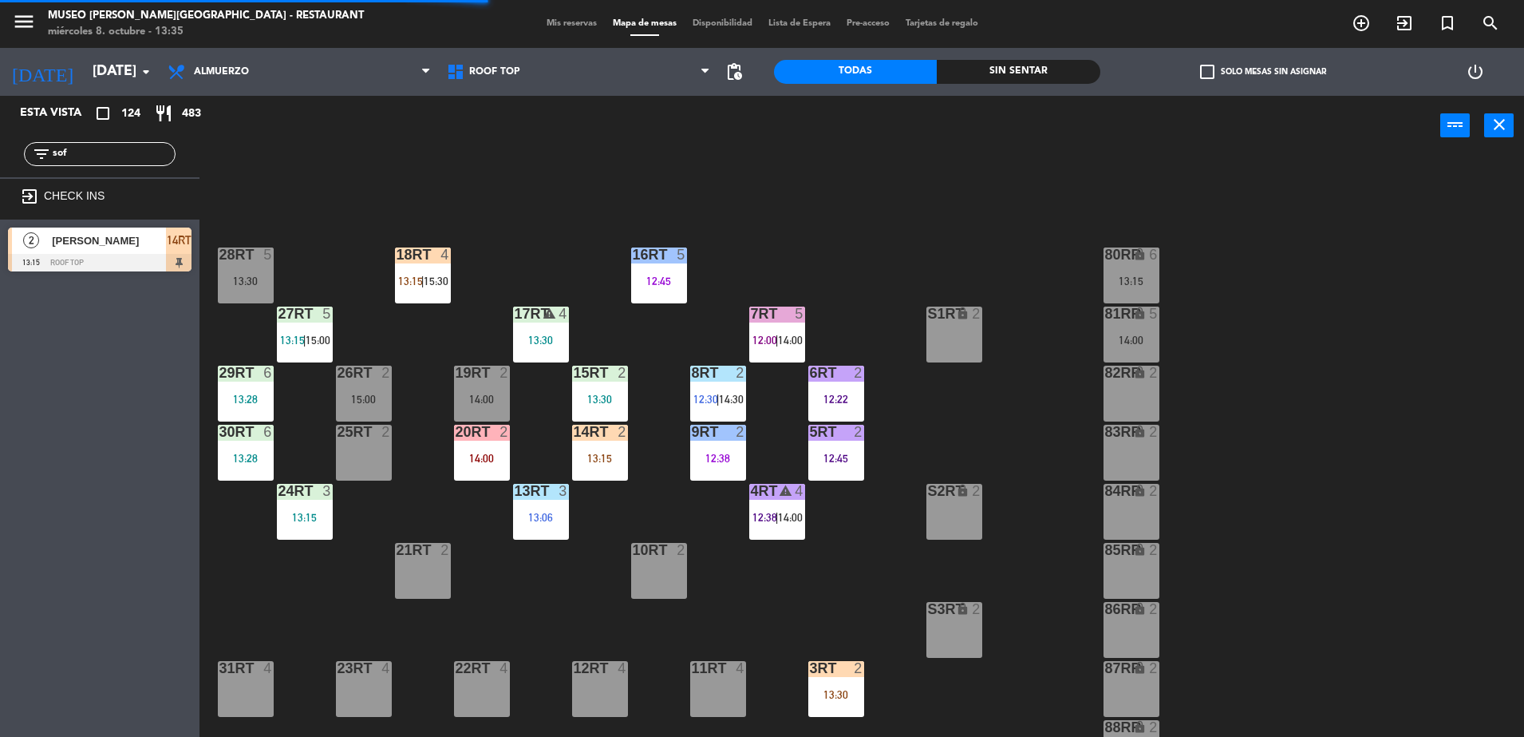
drag, startPoint x: -4, startPoint y: 166, endPoint x: 14, endPoint y: 92, distance: 76.5
click at [0, 160] on html "close × Museo [PERSON_NAME] Café - Restaurant × chrome_reader_mode Listado de R…" at bounding box center [762, 368] width 1524 height 737
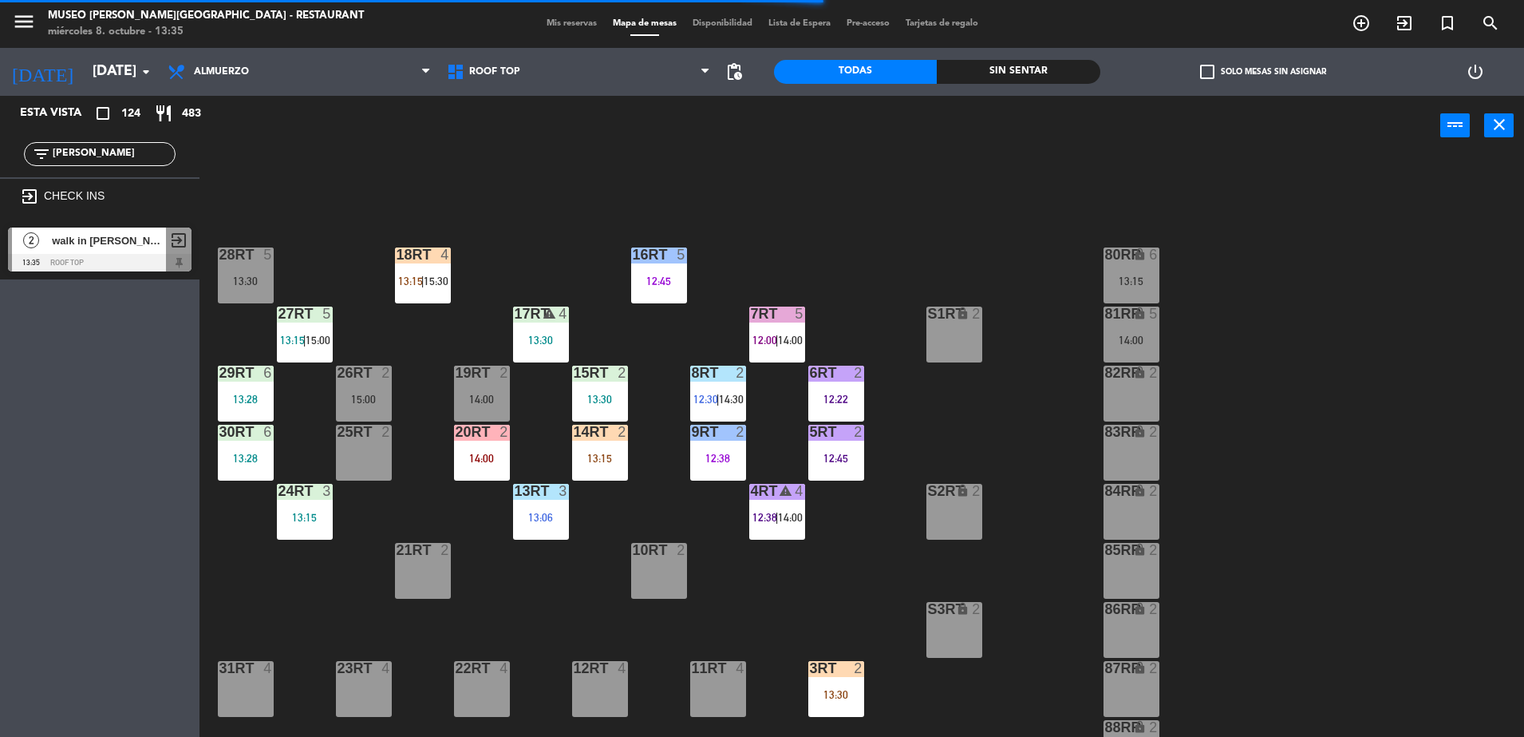
type input "[PERSON_NAME]"
click at [127, 260] on div at bounding box center [100, 263] width 184 height 18
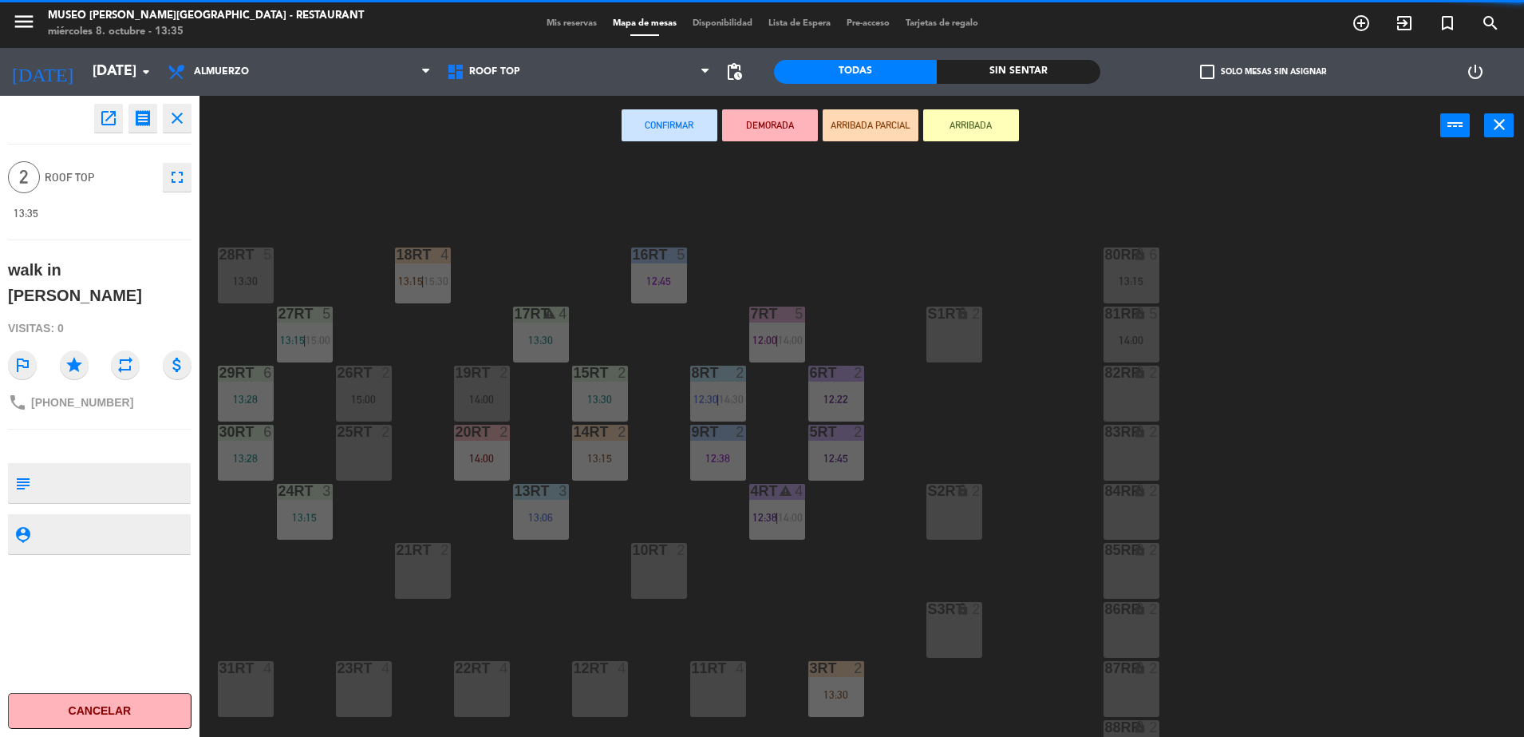
click at [658, 563] on div "10RT 2" at bounding box center [659, 571] width 56 height 56
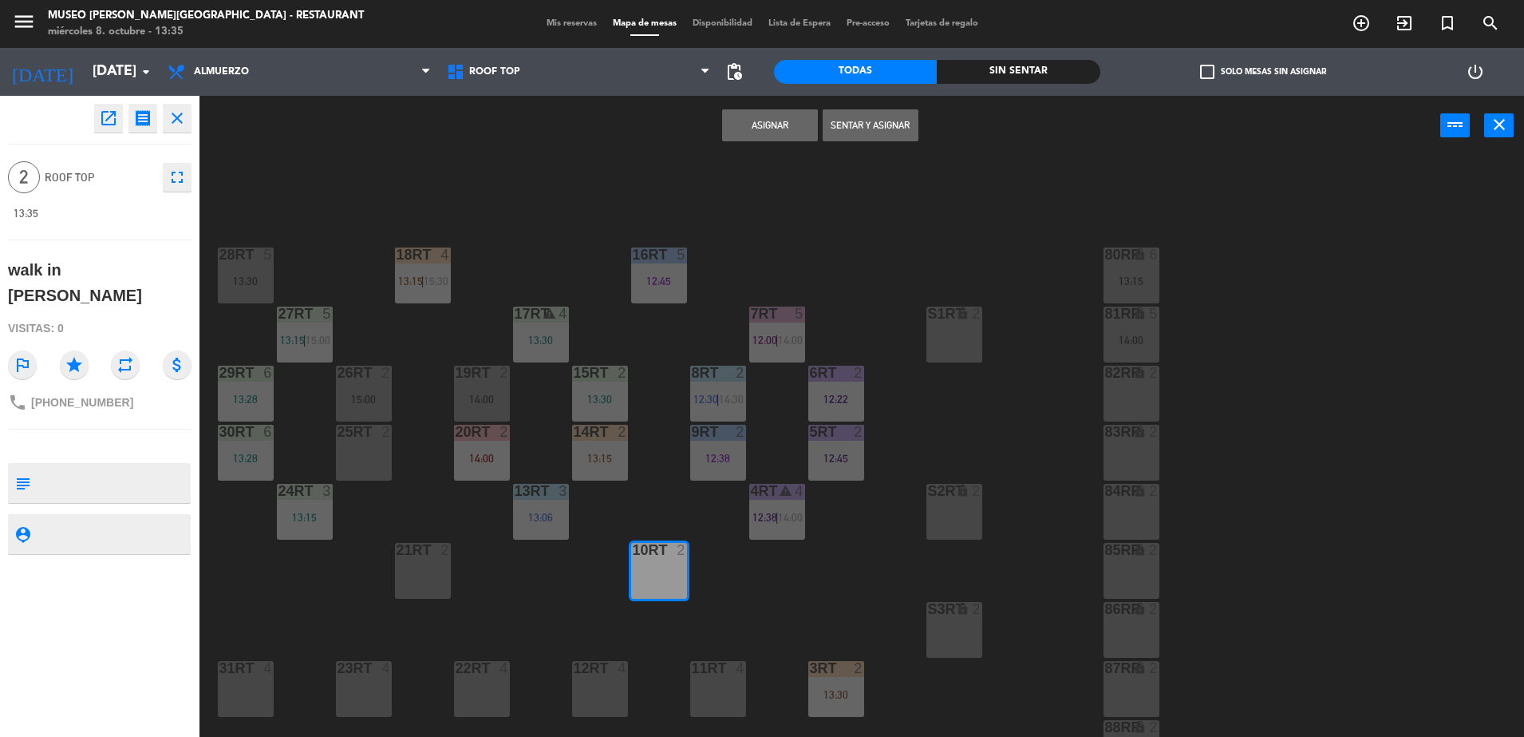
click at [757, 115] on button "Asignar" at bounding box center [770, 125] width 96 height 32
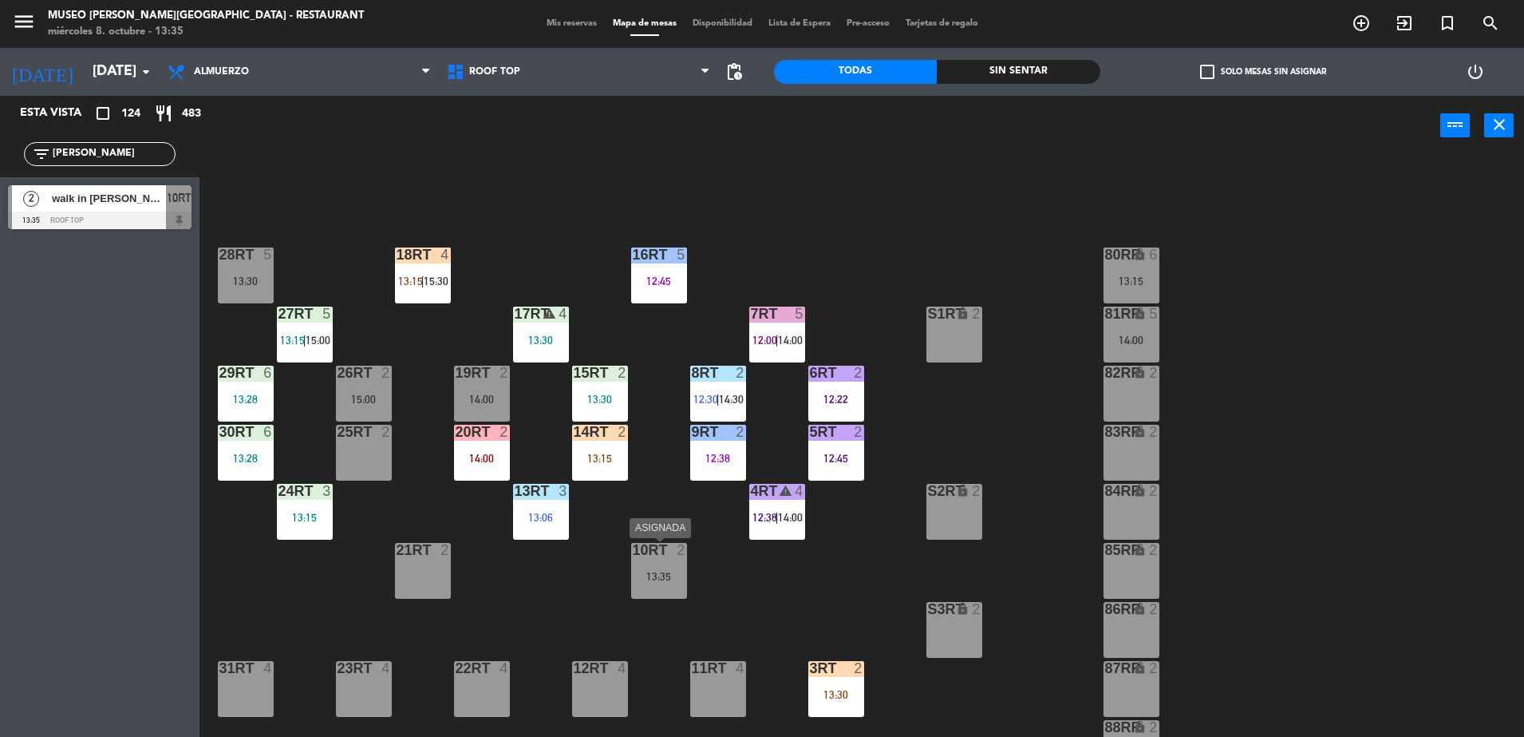
click at [642, 593] on div "10RT 2 13:35" at bounding box center [659, 571] width 56 height 56
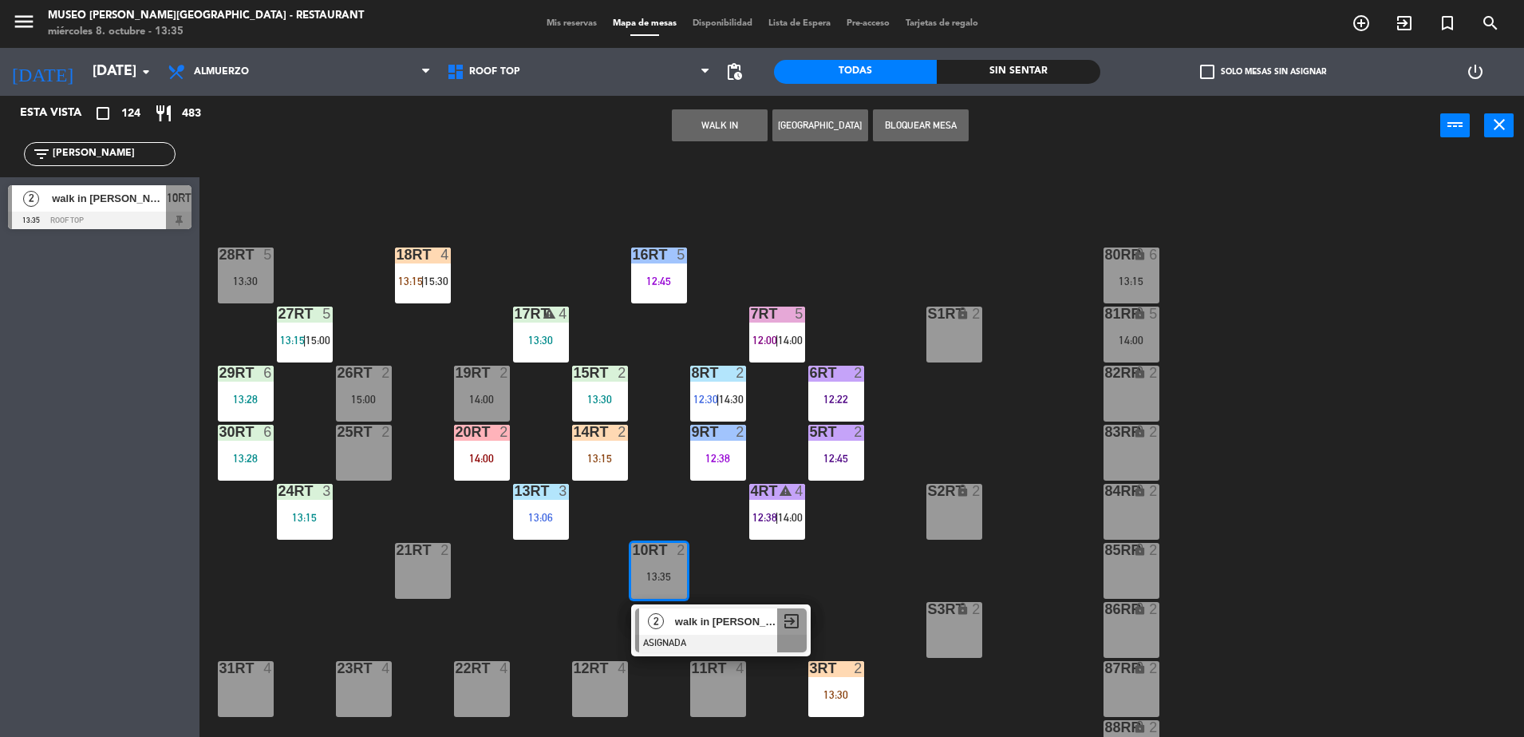
click at [709, 627] on span "walk in [PERSON_NAME]" at bounding box center [726, 621] width 102 height 17
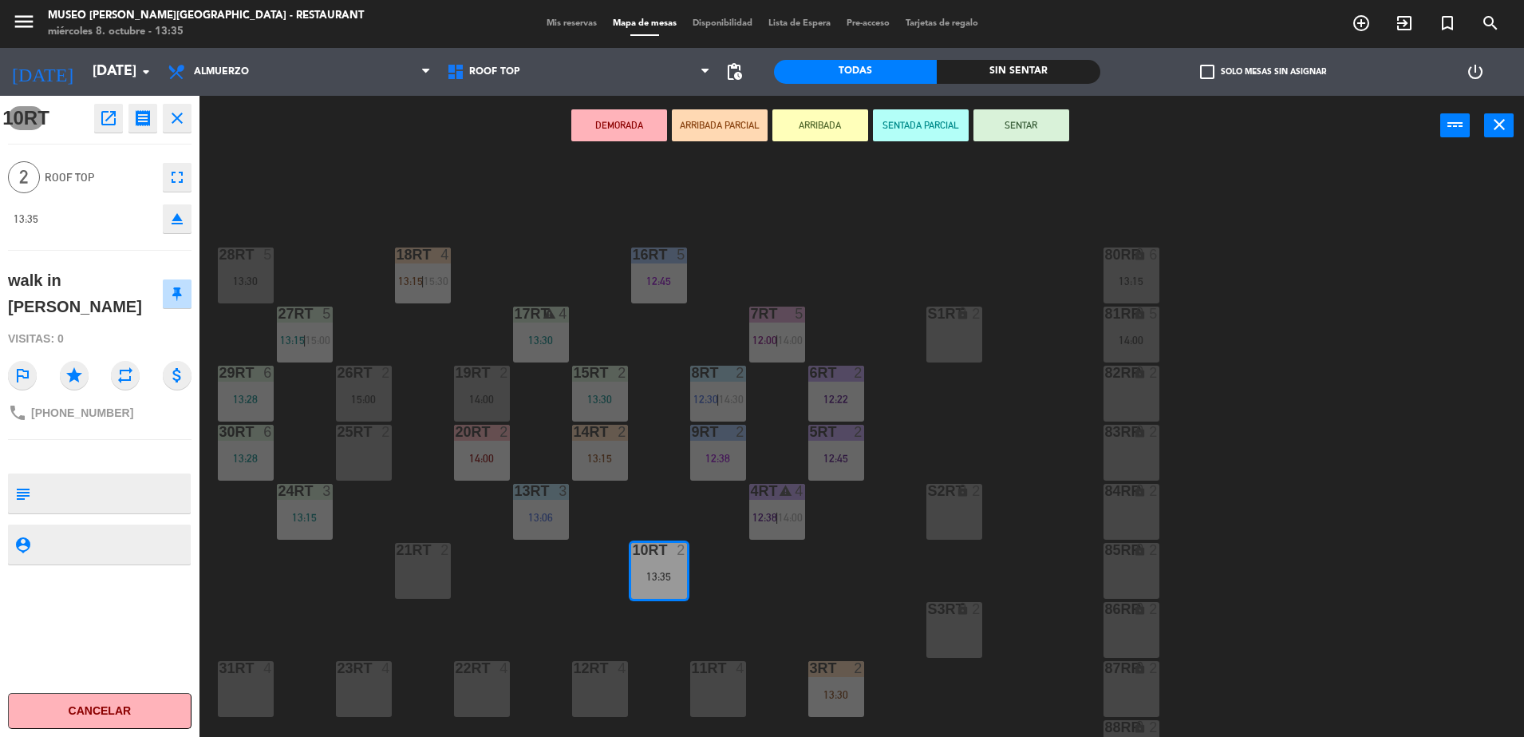
click at [729, 105] on div "DEMORADA ARRIBADA PARCIAL ARRIBADA SENTADA PARCIAL SENTAR power_input close" at bounding box center [820, 126] width 1241 height 61
click at [703, 113] on button "ARRIBADA PARCIAL" at bounding box center [720, 125] width 96 height 32
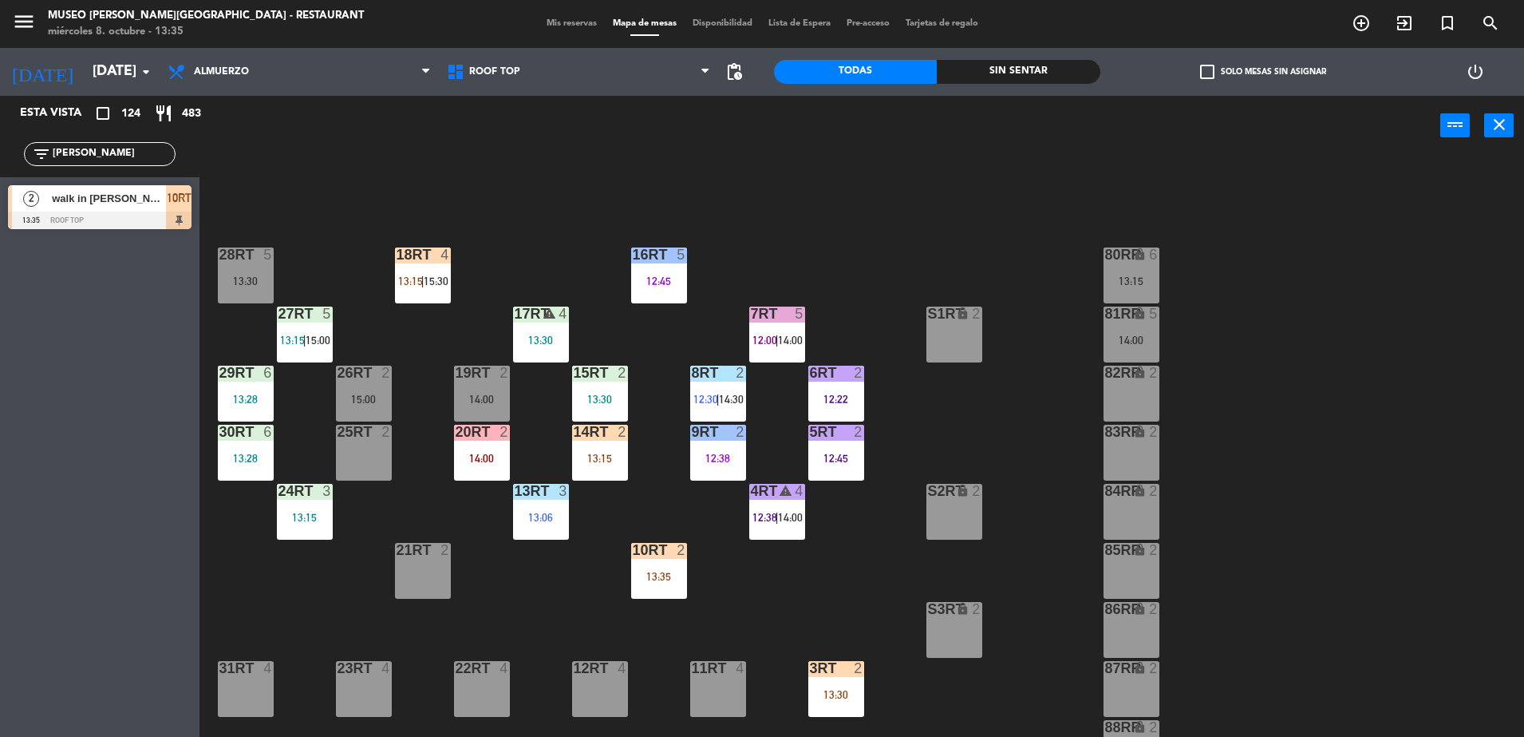
click at [685, 552] on div "2" at bounding box center [682, 550] width 10 height 14
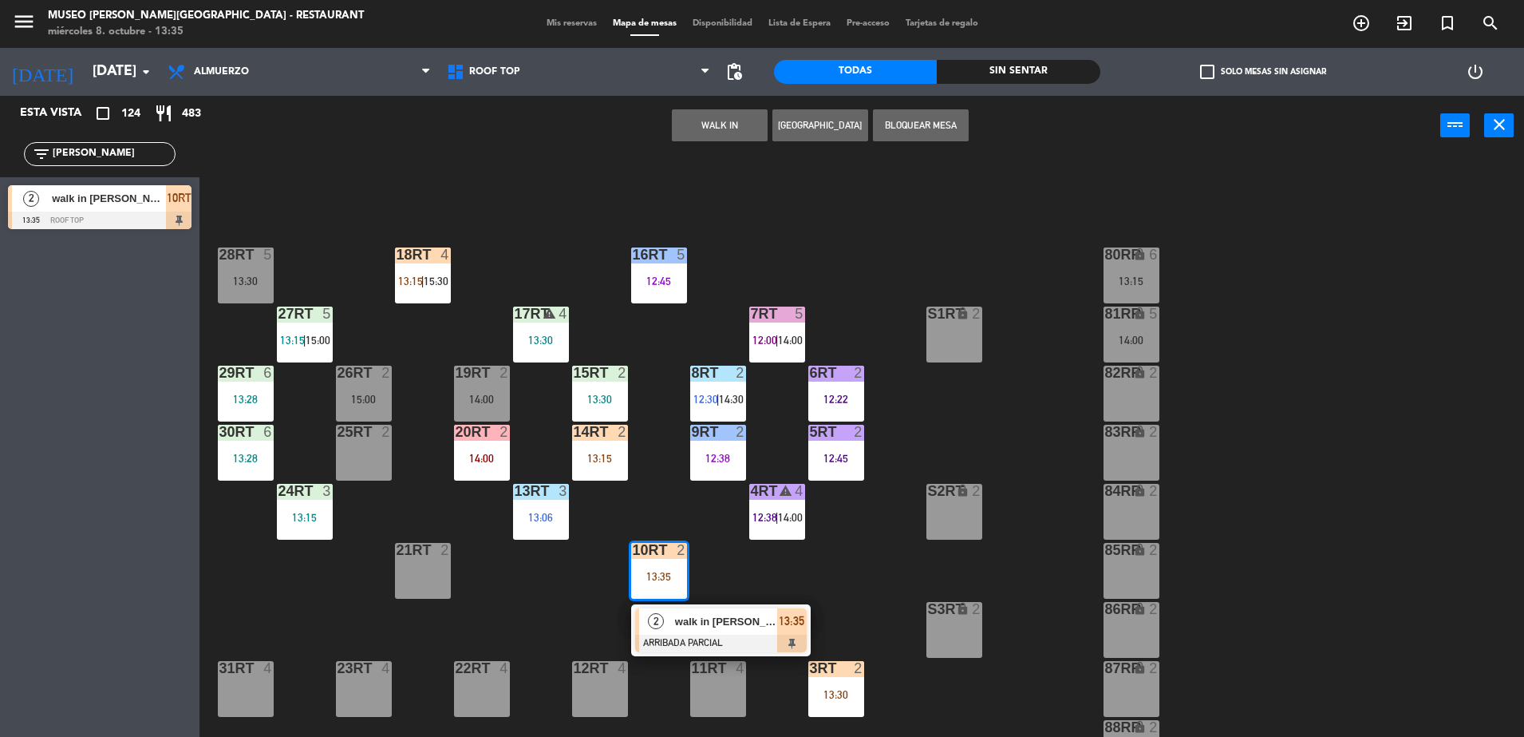
click at [640, 494] on div "18RT 4 13:15 | 15:30 16RT 5 12:45 28RT 5 13:30 80RR lock 6 13:15 27RT 5 13:15 |…" at bounding box center [870, 450] width 1310 height 581
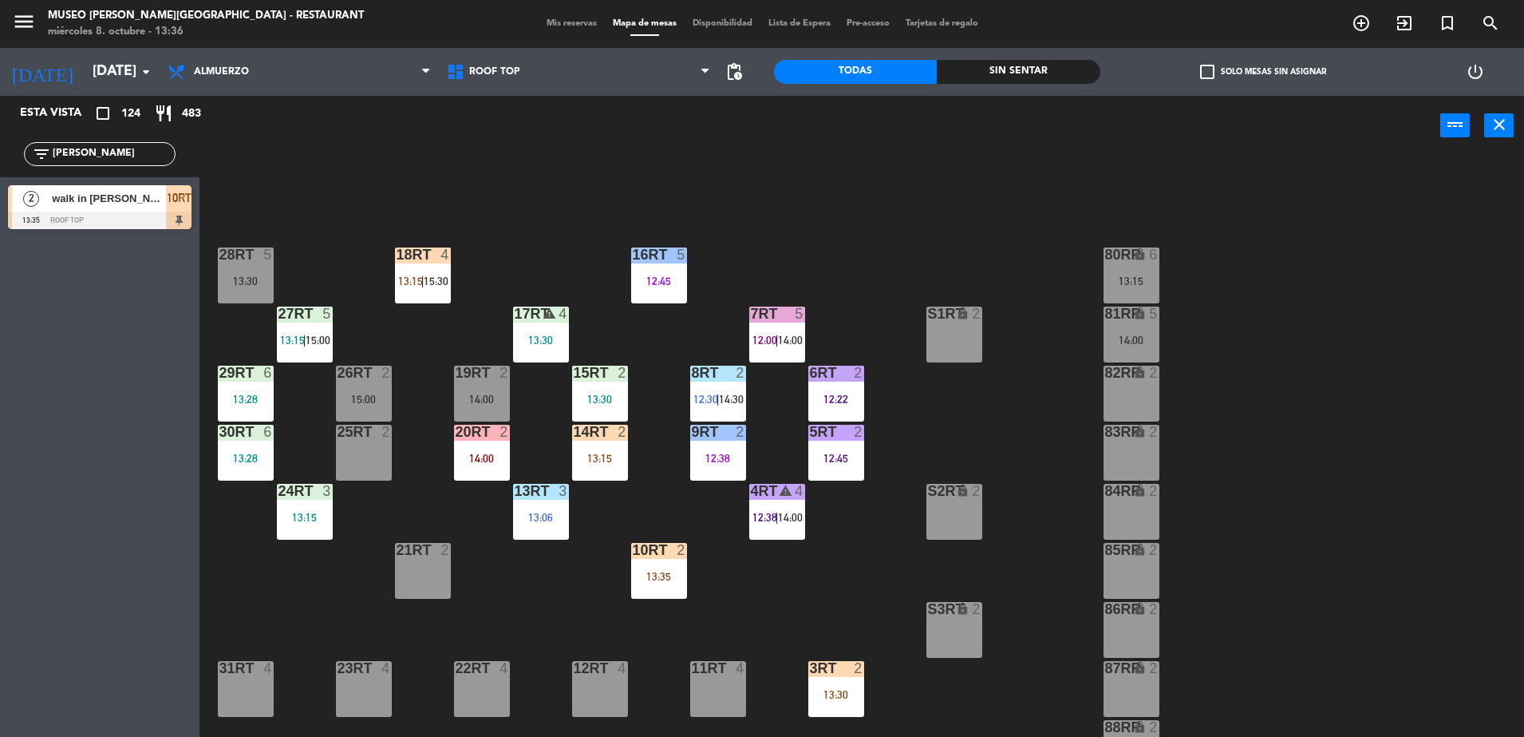
drag, startPoint x: 127, startPoint y: 162, endPoint x: 0, endPoint y: 180, distance: 128.1
click at [0, 180] on html "close × Museo [PERSON_NAME] Café - Restaurant × chrome_reader_mode Listado de R…" at bounding box center [762, 368] width 1524 height 737
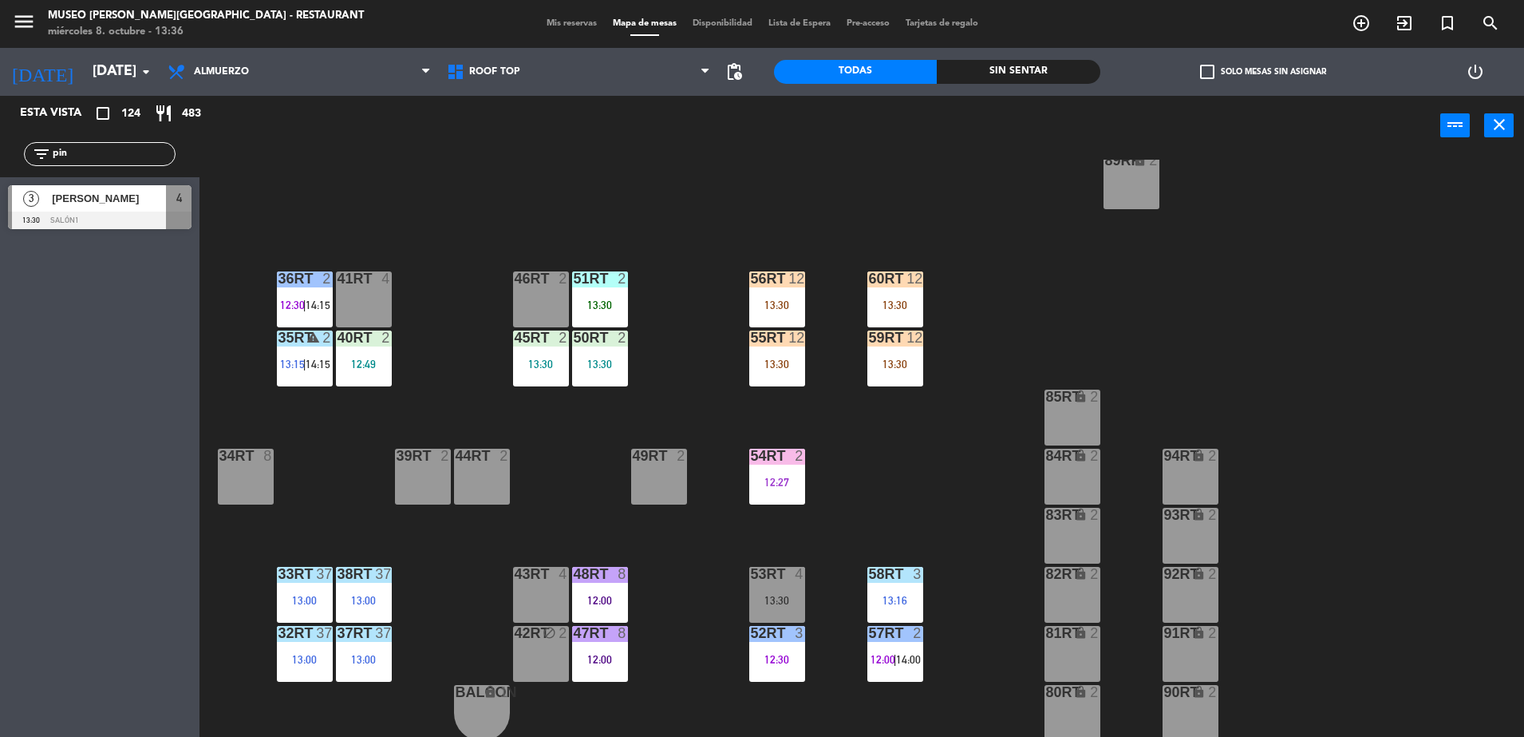
click at [366, 212] on div "18RT 4 13:15 | 15:30 16RT 5 12:45 28RT 5 13:30 80RR lock 6 13:15 27RT 5 13:15 |…" at bounding box center [870, 450] width 1310 height 581
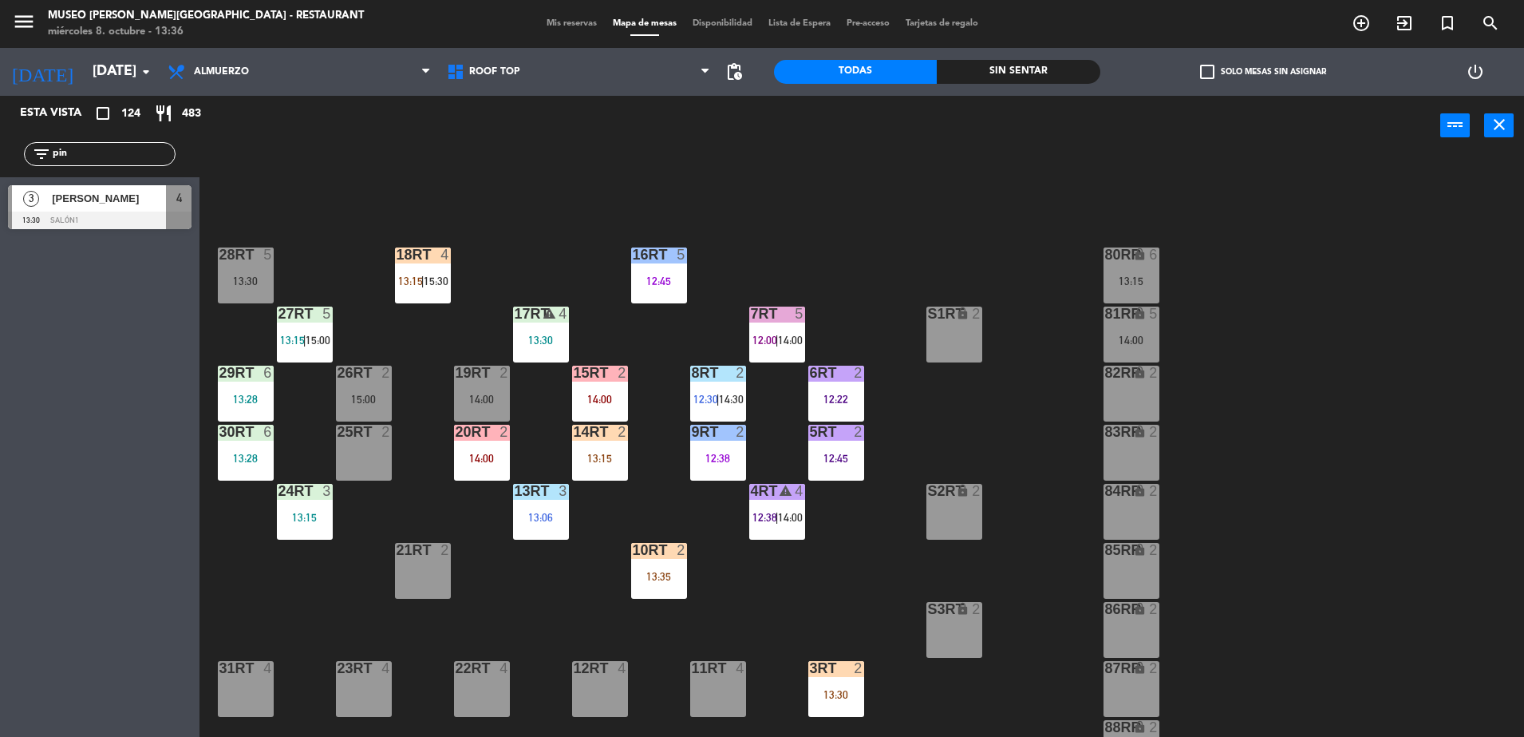
drag, startPoint x: 83, startPoint y: 154, endPoint x: -4, endPoint y: 147, distance: 87.3
click at [0, 147] on html "close × Museo [PERSON_NAME] Café - Restaurant × chrome_reader_mode Listado de R…" at bounding box center [762, 368] width 1524 height 737
type input "anto"
click at [178, 229] on div "2 [PERSON_NAME] 13:30 Jardines1 86 chat" at bounding box center [100, 207] width 200 height 60
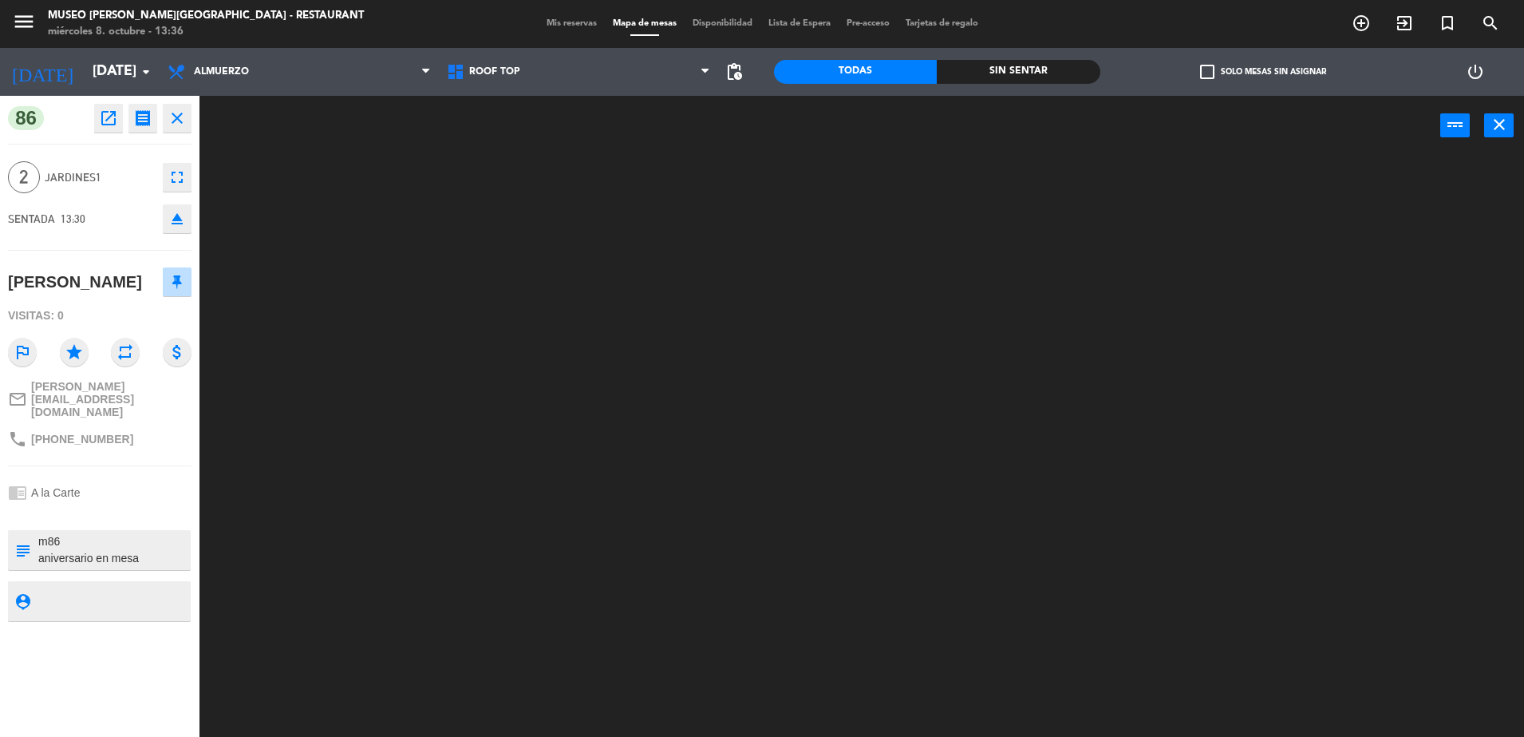
click at [174, 221] on icon "eject" at bounding box center [177, 218] width 19 height 19
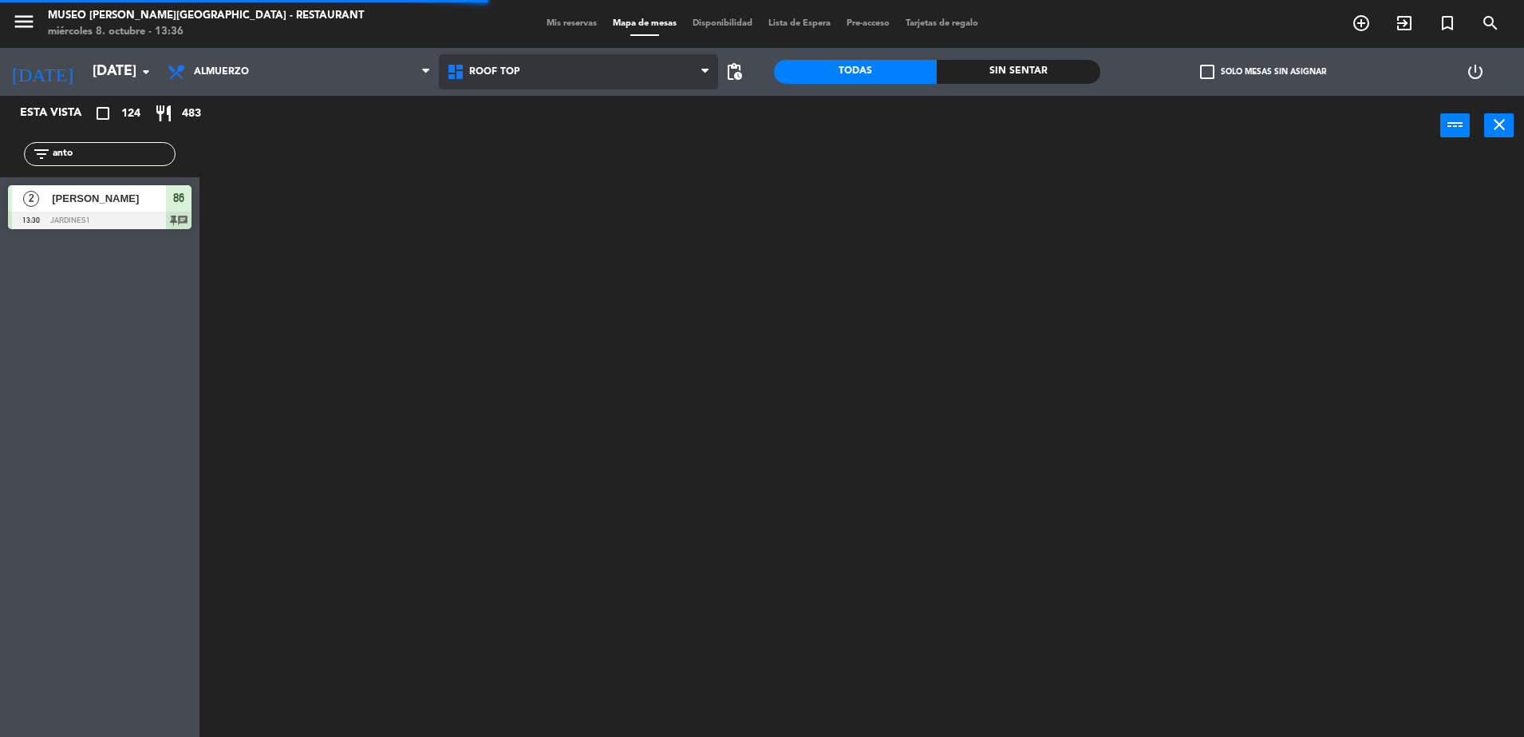
click at [575, 68] on span "Roof Top" at bounding box center [578, 71] width 279 height 35
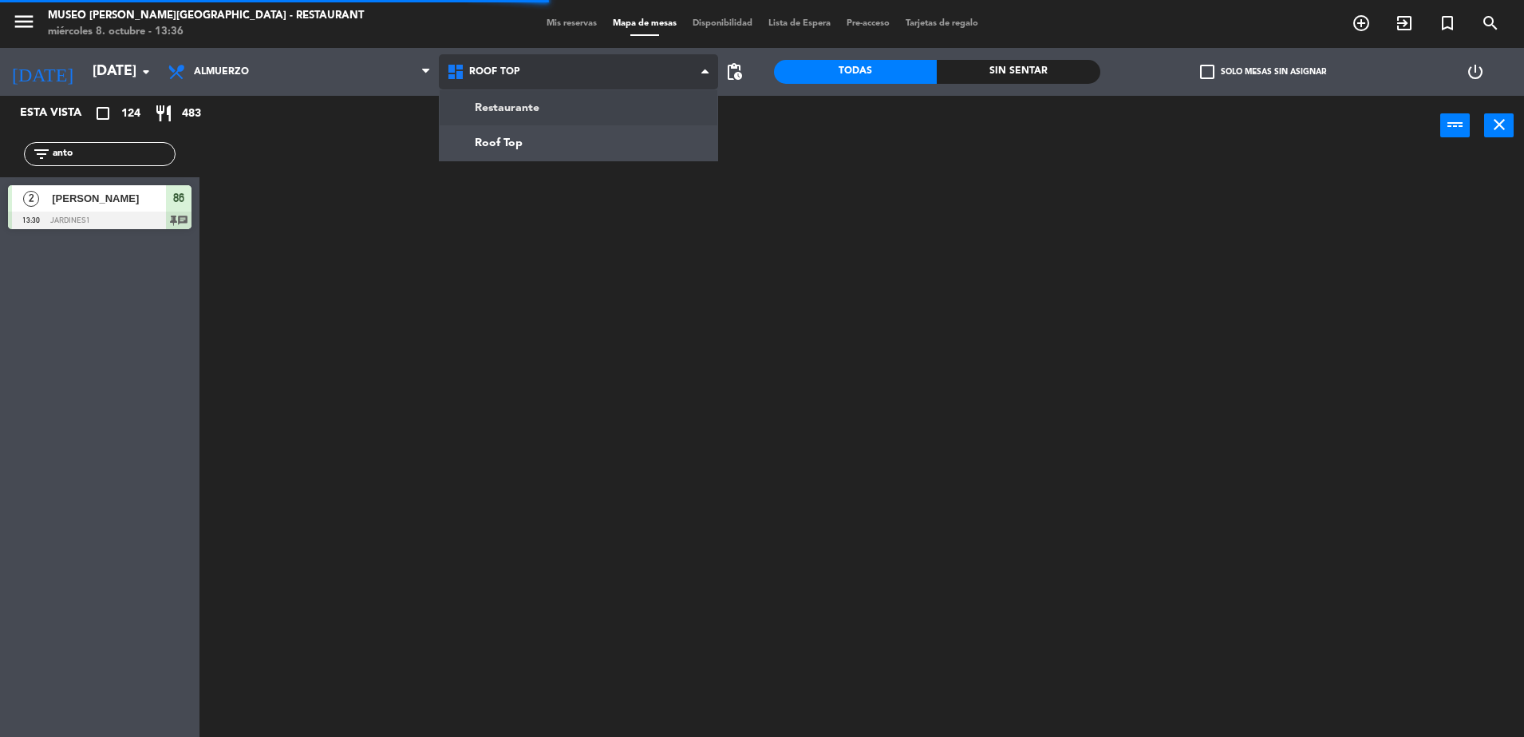
click at [554, 106] on ng-component "menu [GEOGRAPHIC_DATA][PERSON_NAME] - Restaurant [DATE] 8. octubre - 13:36 Mis …" at bounding box center [762, 370] width 1524 height 741
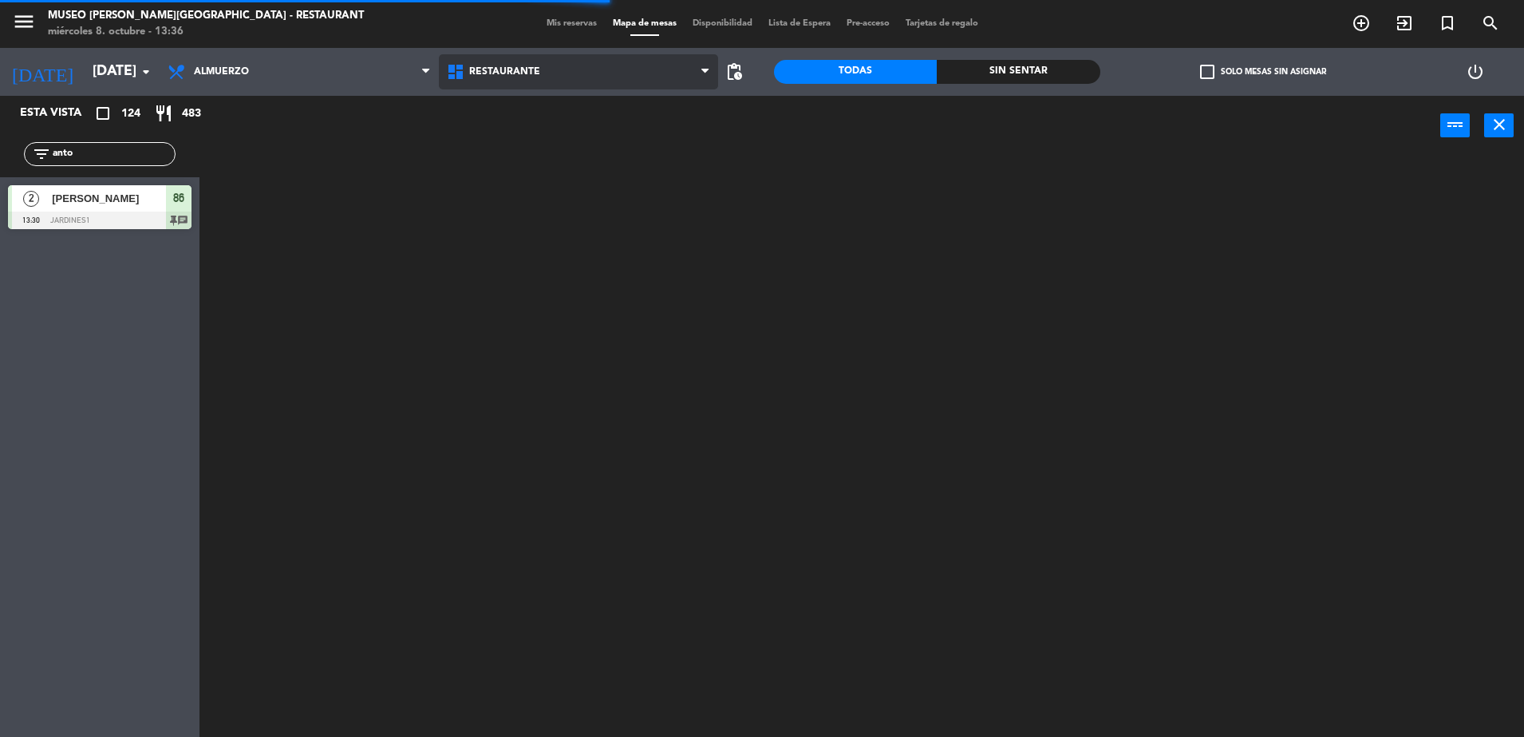
click at [528, 81] on span "Restaurante" at bounding box center [578, 71] width 279 height 35
click at [557, 144] on ng-component "menu [GEOGRAPHIC_DATA][PERSON_NAME] - Restaurant [DATE] 8. octubre - 13:36 Mis …" at bounding box center [762, 370] width 1524 height 741
drag, startPoint x: 127, startPoint y: 159, endPoint x: 29, endPoint y: 123, distance: 104.5
click at [0, 189] on html "close × Museo [PERSON_NAME] Café - Restaurant × chrome_reader_mode Listado de R…" at bounding box center [762, 368] width 1524 height 737
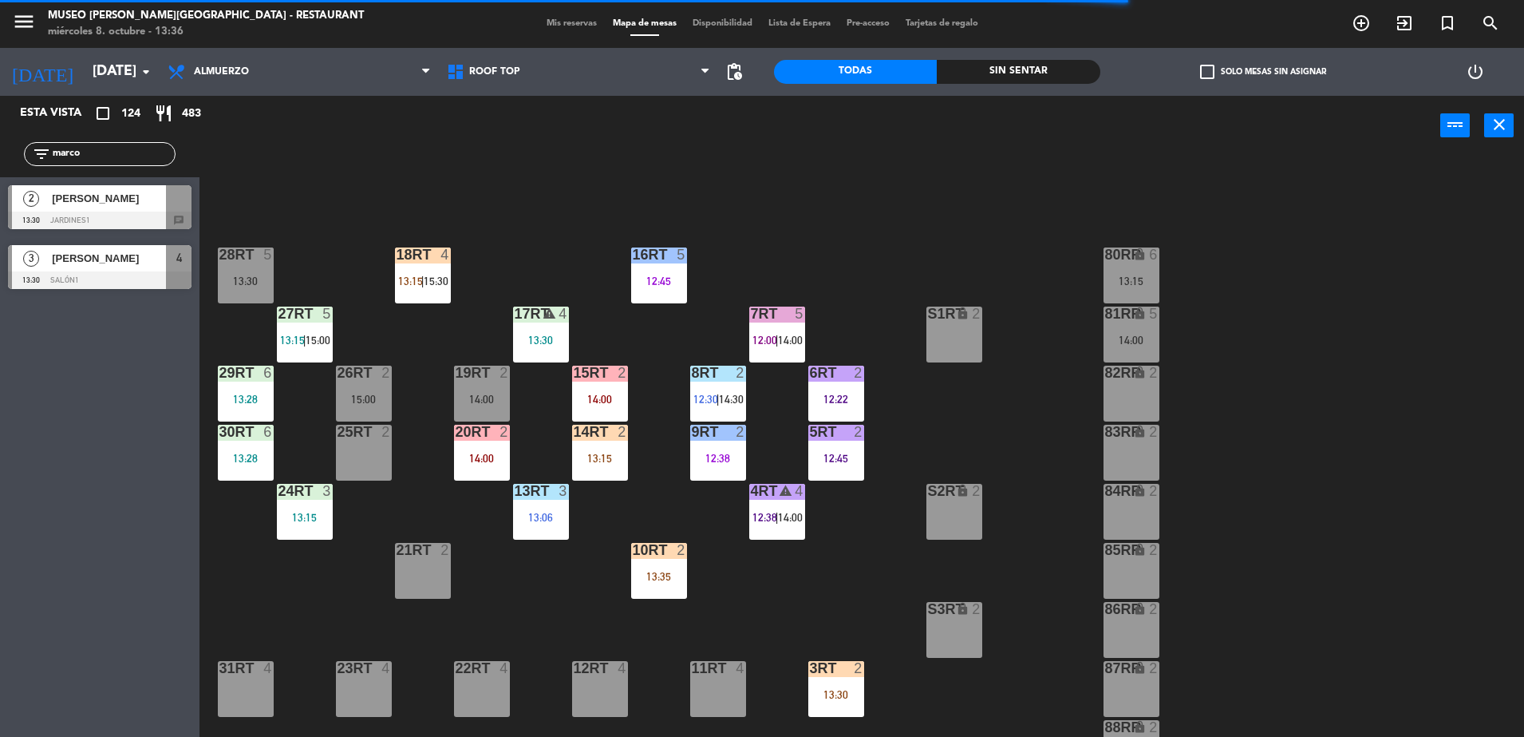
type input "marco"
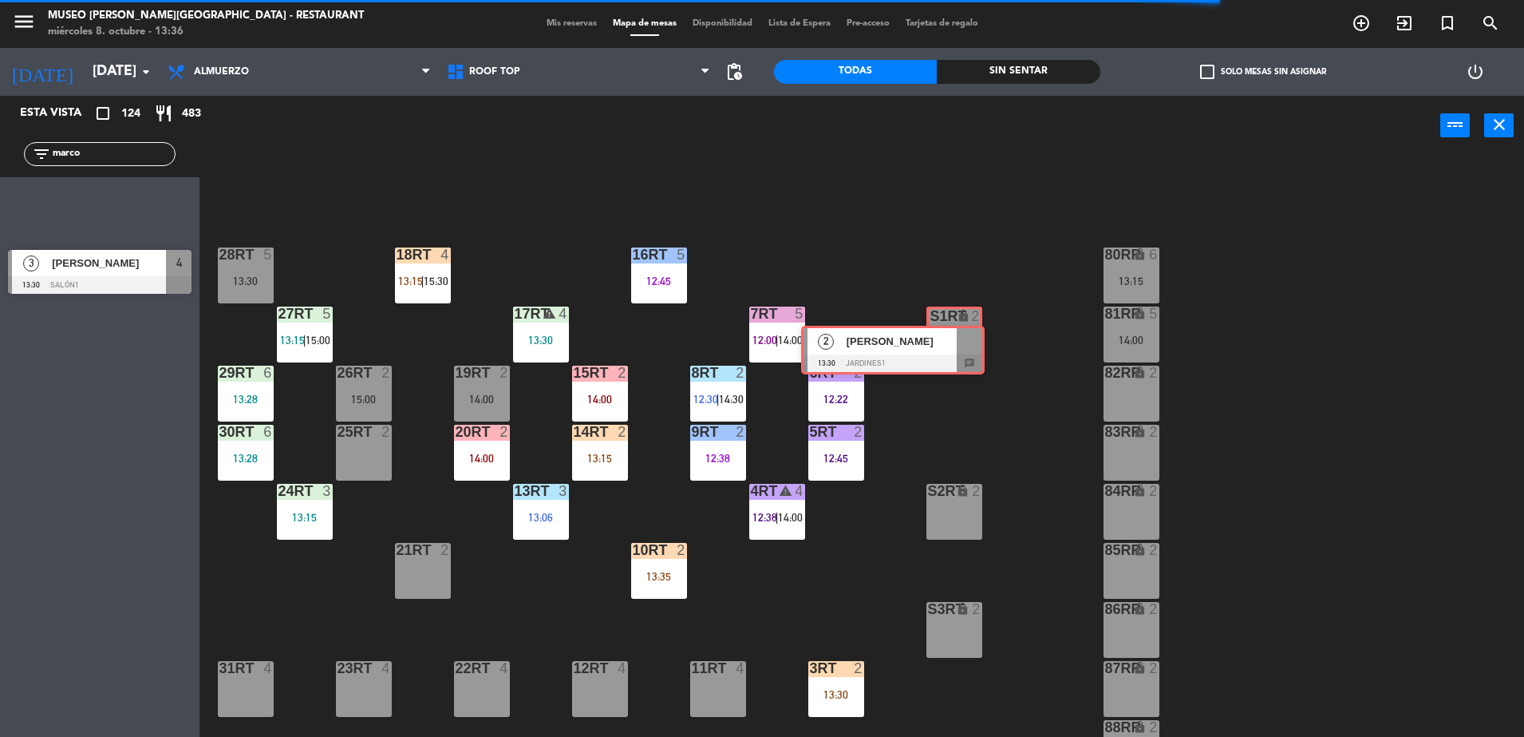
drag, startPoint x: 163, startPoint y: 186, endPoint x: 950, endPoint y: 326, distance: 799.9
click at [950, 326] on div "Esta vista crop_square 124 restaurant 483 filter_list marco 2 [PERSON_NAME] 13:…" at bounding box center [762, 418] width 1524 height 645
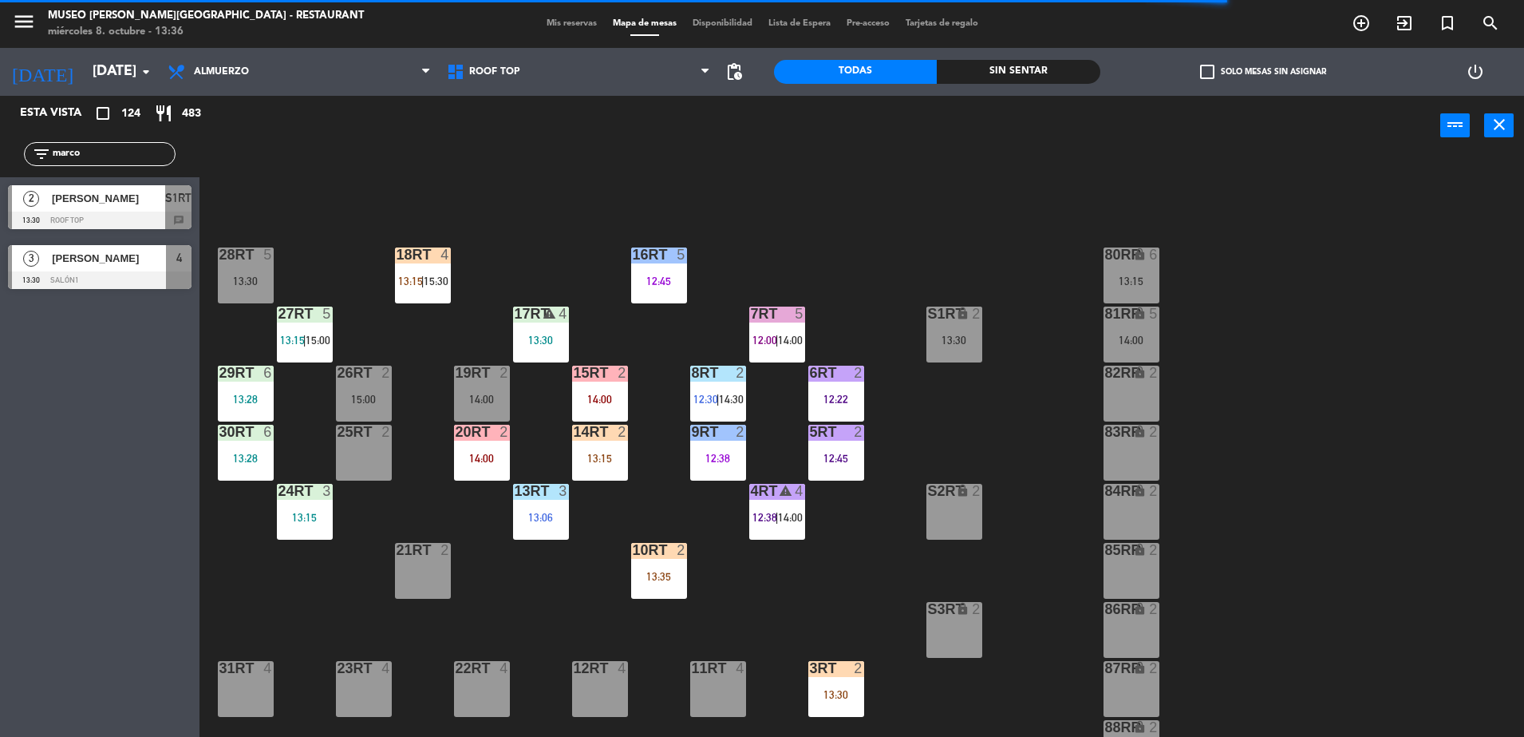
click at [950, 326] on div "S1RT lock 2 13:30" at bounding box center [955, 334] width 56 height 56
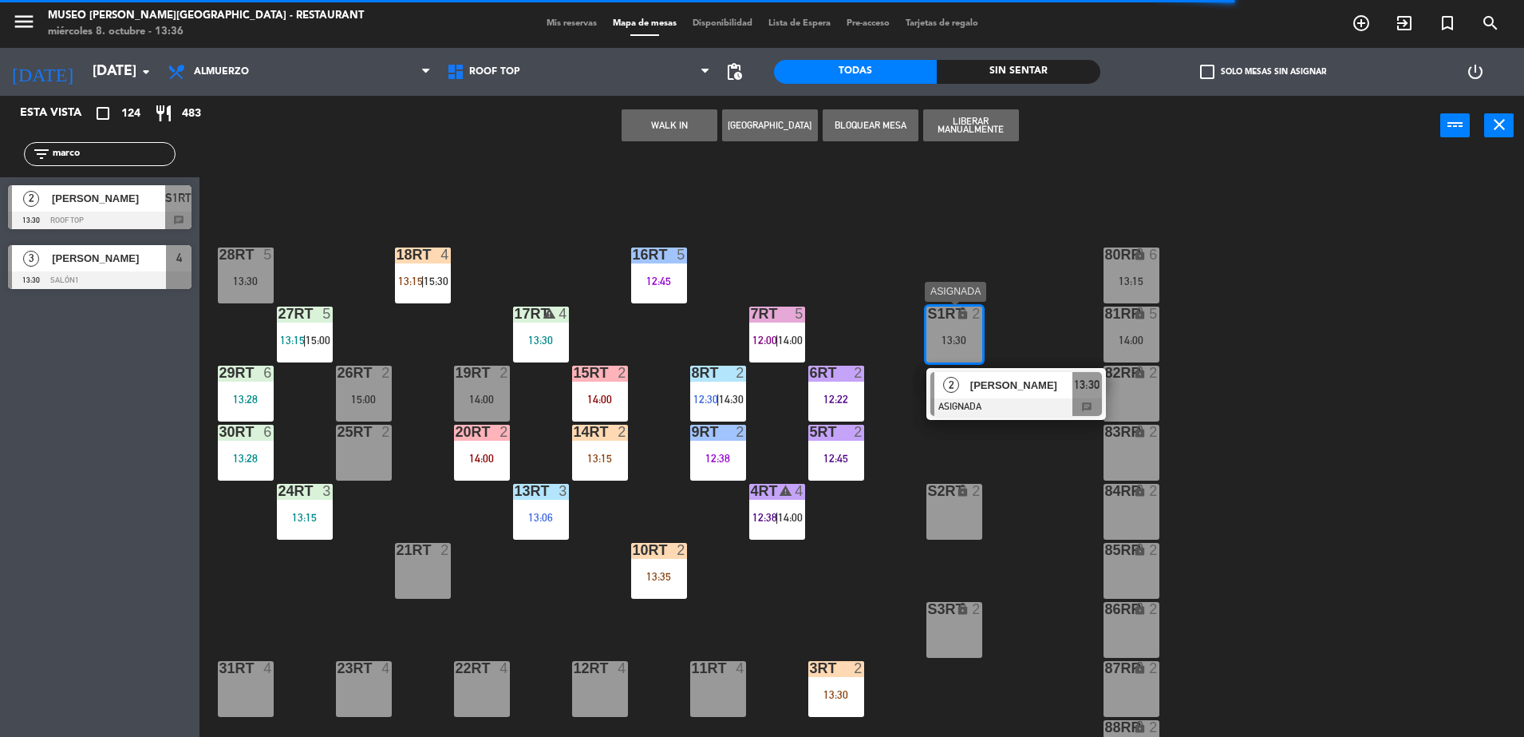
click at [1009, 397] on div "[PERSON_NAME]" at bounding box center [1021, 385] width 104 height 26
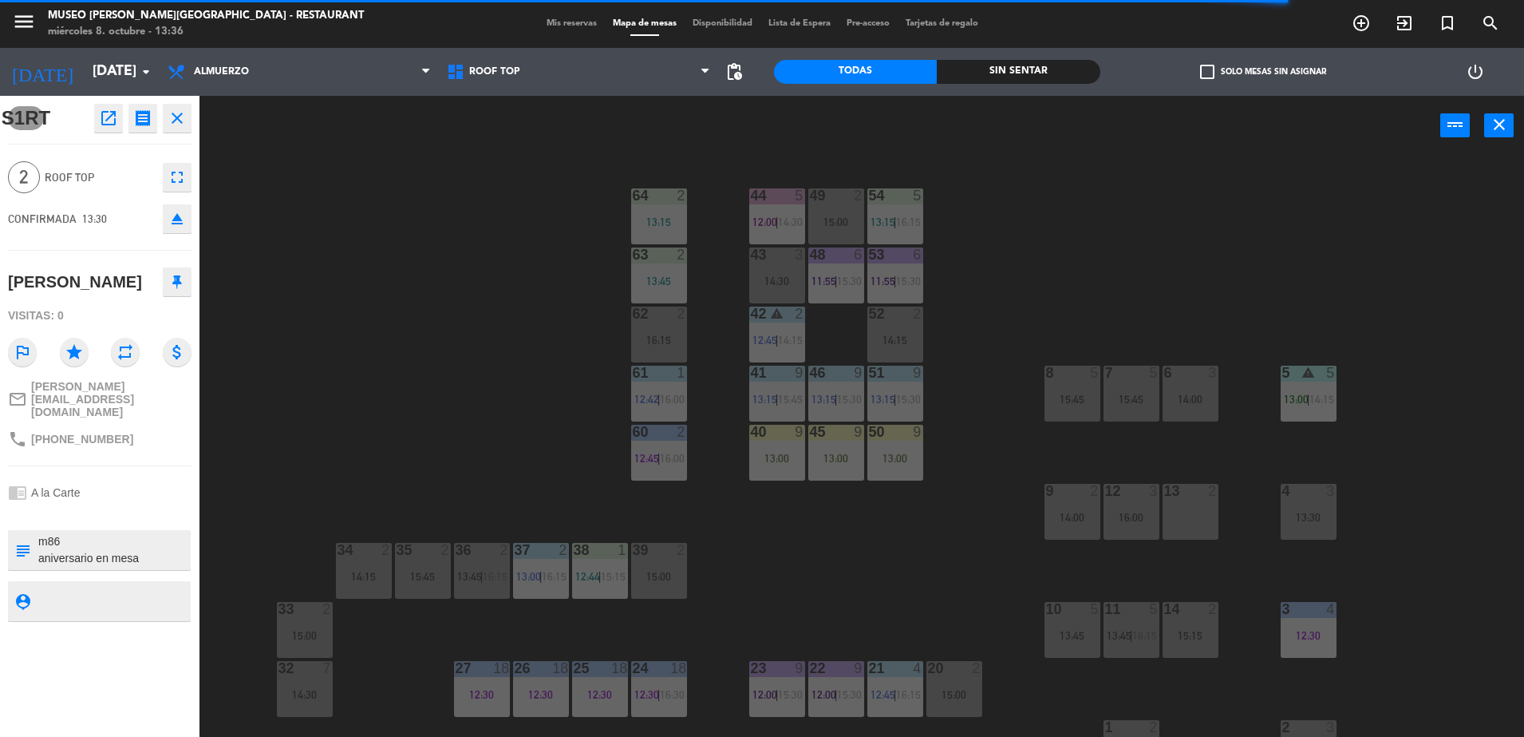
click at [762, 502] on div "44 5 12:00 | 14:30 49 2 15:00 54 5 13:15 | 16:15 64 2 13:15 48 6 11:55 | 15:30 …" at bounding box center [870, 450] width 1310 height 581
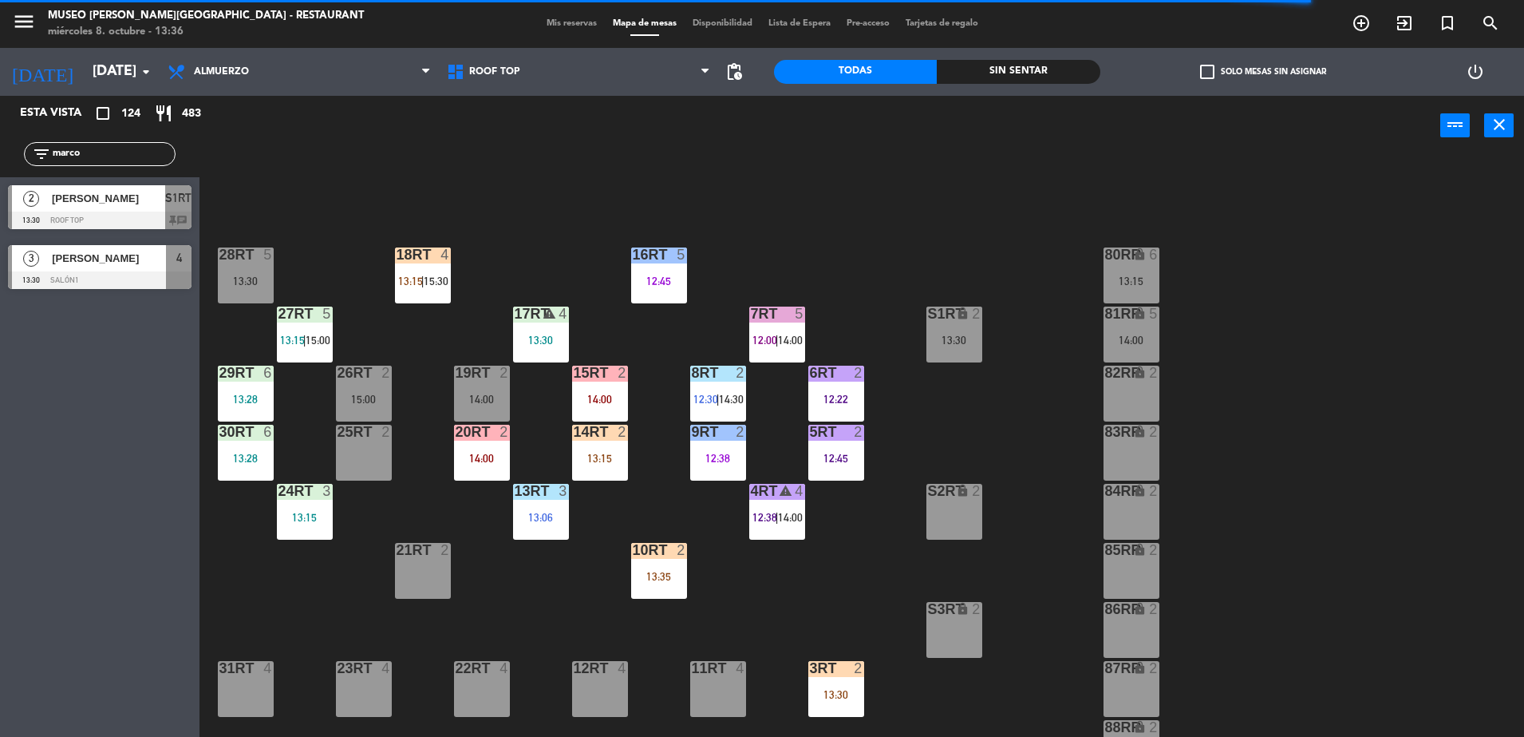
click at [151, 207] on div "[PERSON_NAME]" at bounding box center [107, 198] width 115 height 26
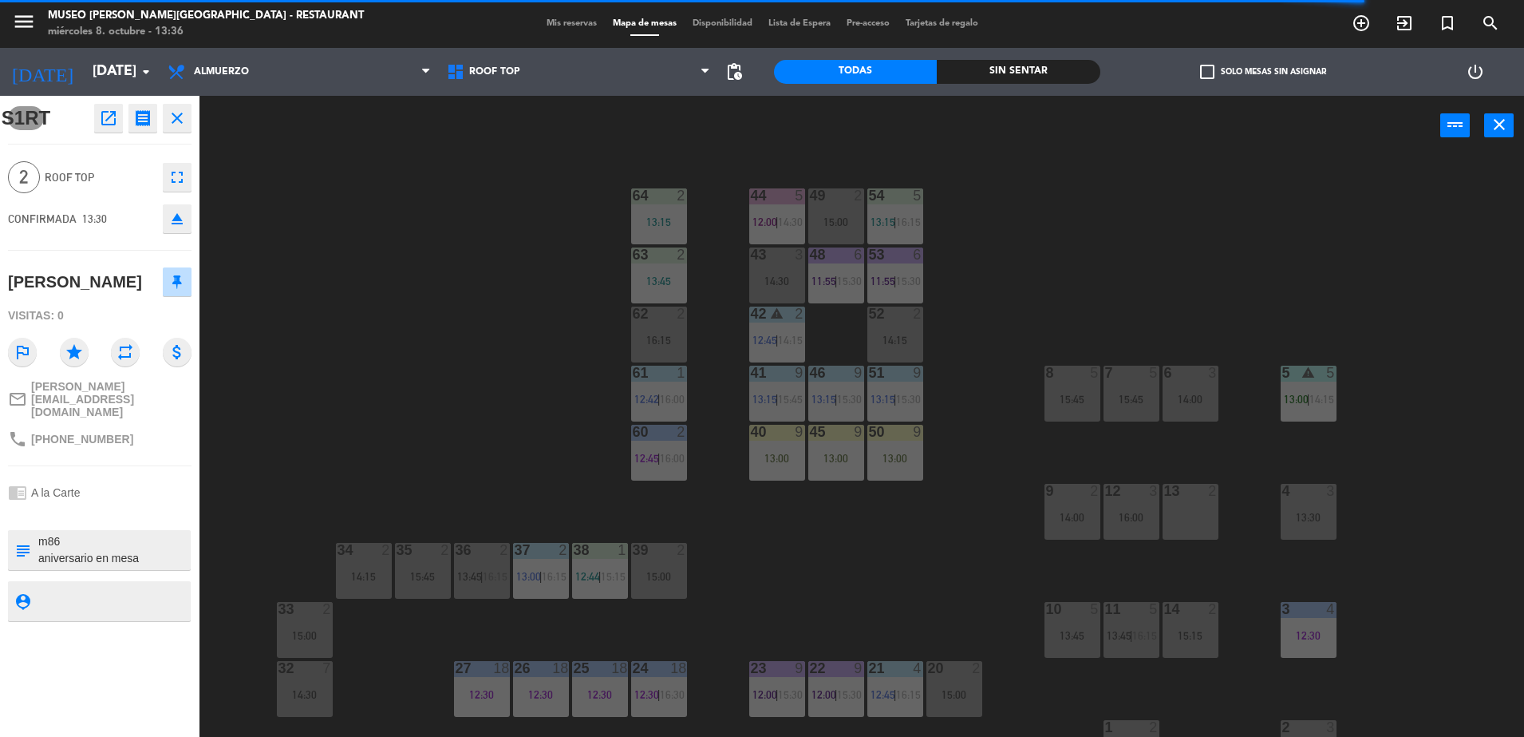
click at [470, 322] on div "44 5 12:00 | 14:30 49 2 15:00 54 5 13:15 | 16:15 64 2 13:15 48 6 11:55 | 15:30 …" at bounding box center [870, 450] width 1310 height 581
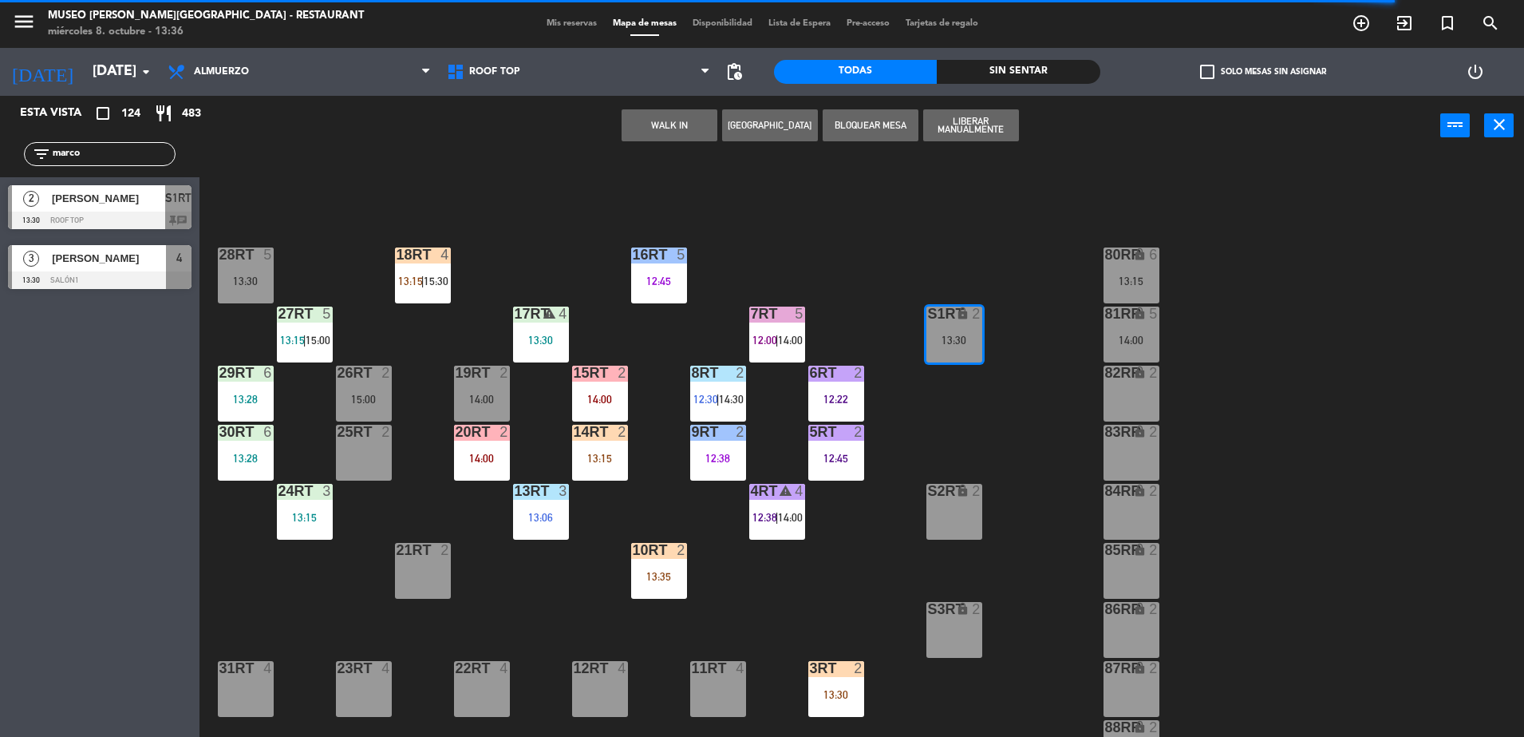
click at [810, 276] on div "18RT 4 13:15 | 15:30 16RT 5 12:45 28RT 5 13:30 80RR lock 6 13:15 27RT 5 13:15 |…" at bounding box center [870, 450] width 1310 height 581
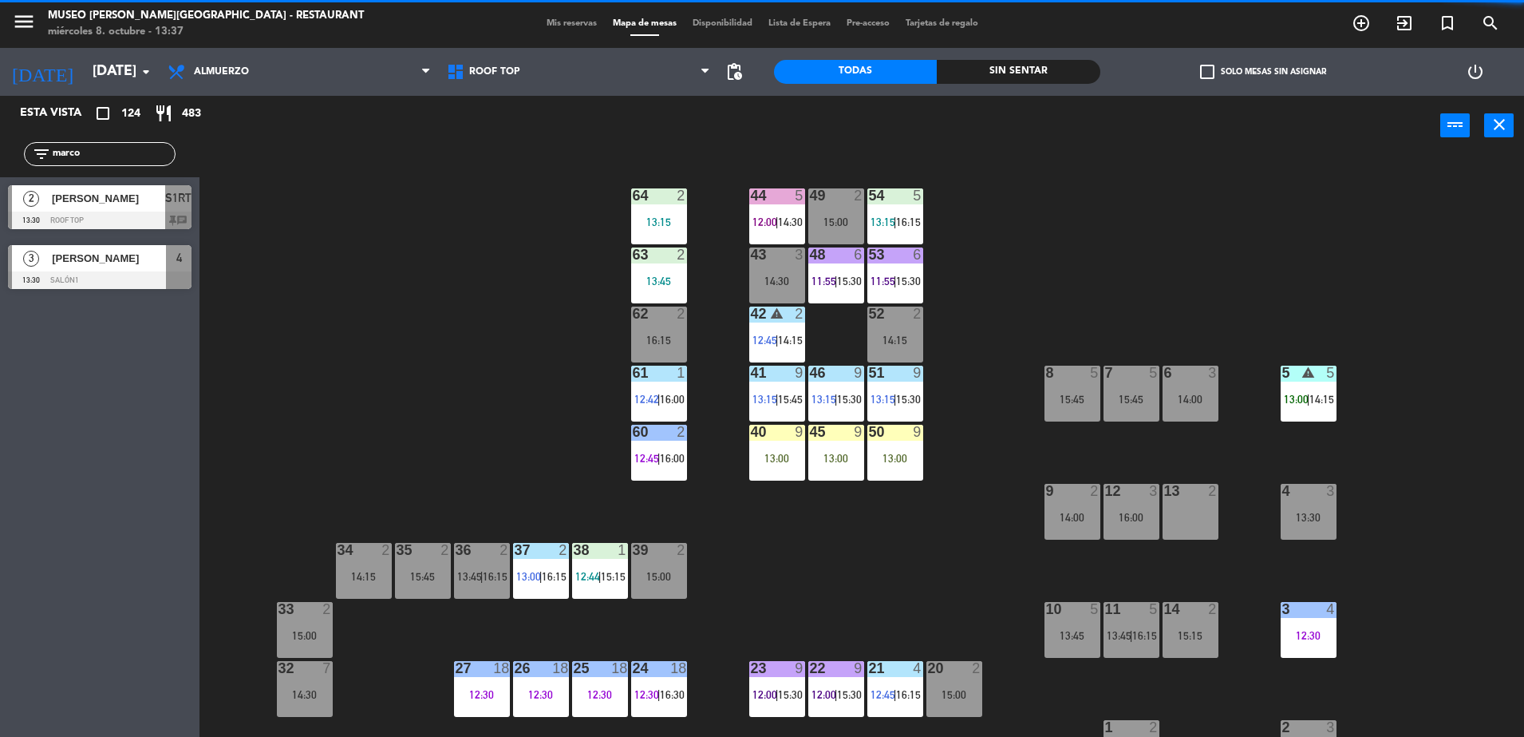
click at [942, 328] on div "44 5 12:00 | 14:30 49 2 15:00 54 5 13:15 | 16:15 64 2 13:15 48 6 11:55 | 15:30 …" at bounding box center [870, 450] width 1310 height 581
click at [958, 384] on div "44 5 12:00 | 14:30 49 2 15:00 54 5 13:15 | 16:15 64 2 13:15 48 6 11:55 | 15:30 …" at bounding box center [870, 450] width 1310 height 581
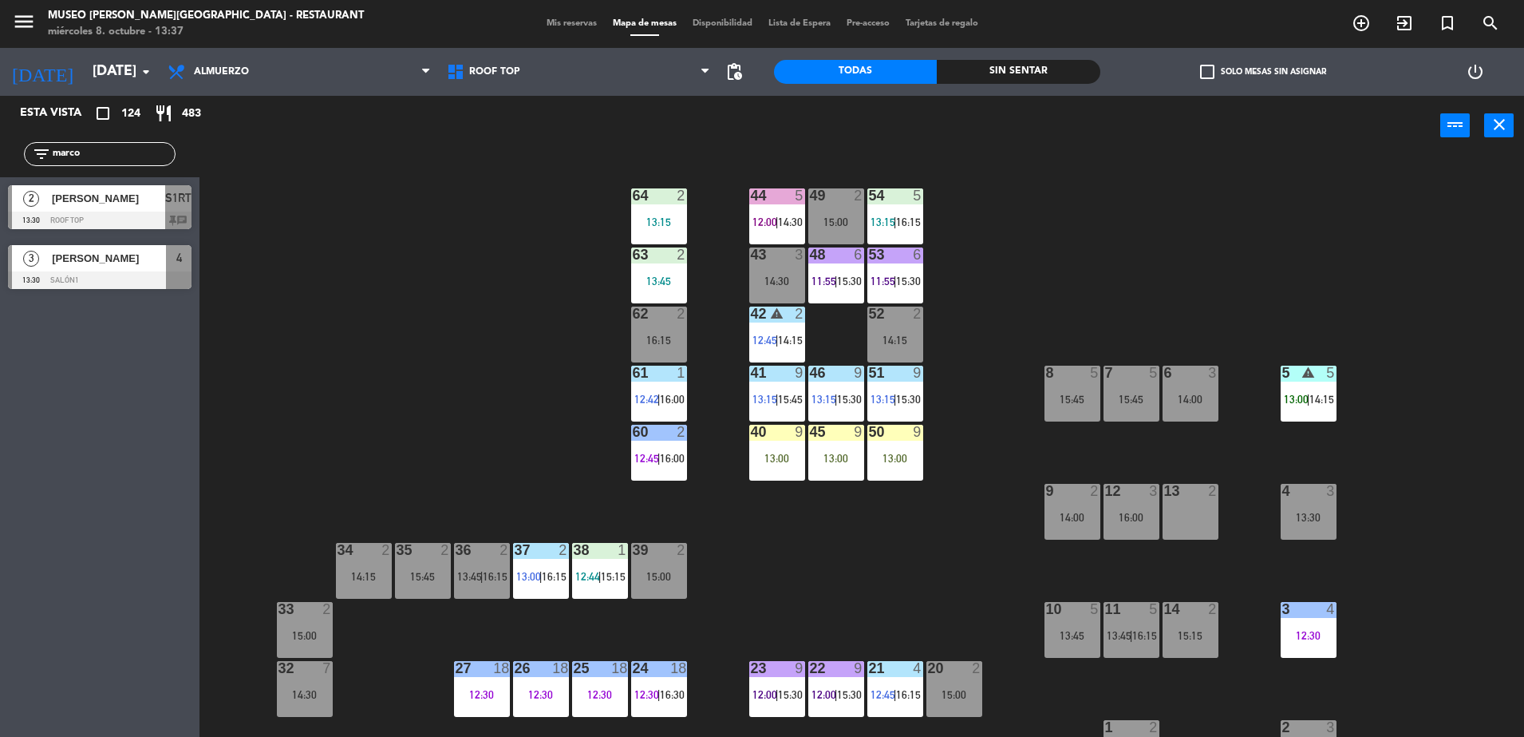
click at [165, 196] on span "[PERSON_NAME]" at bounding box center [108, 198] width 113 height 17
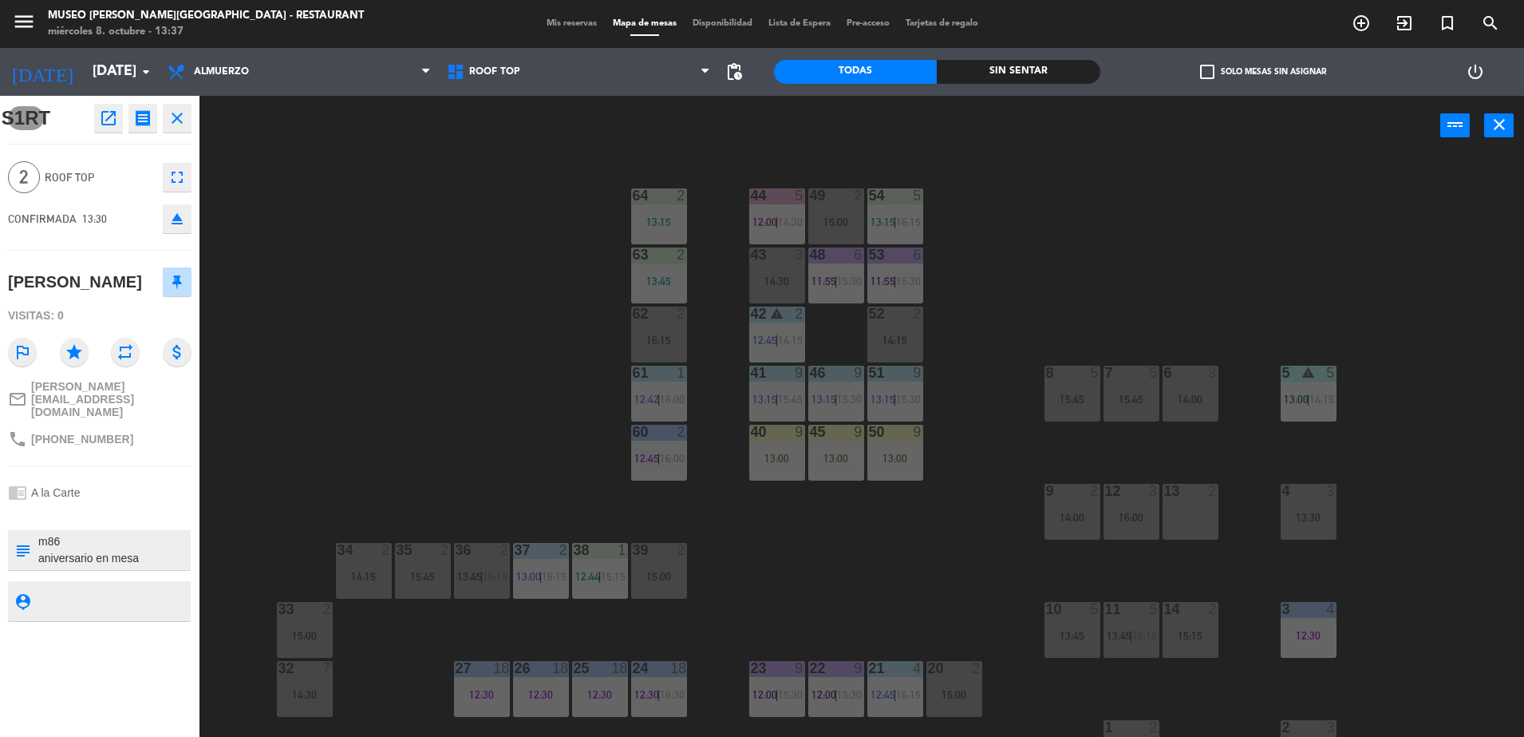
click at [373, 516] on div "44 5 12:00 | 14:30 49 2 15:00 54 5 13:15 | 16:15 64 2 13:15 48 6 11:55 | 15:30 …" at bounding box center [870, 450] width 1310 height 581
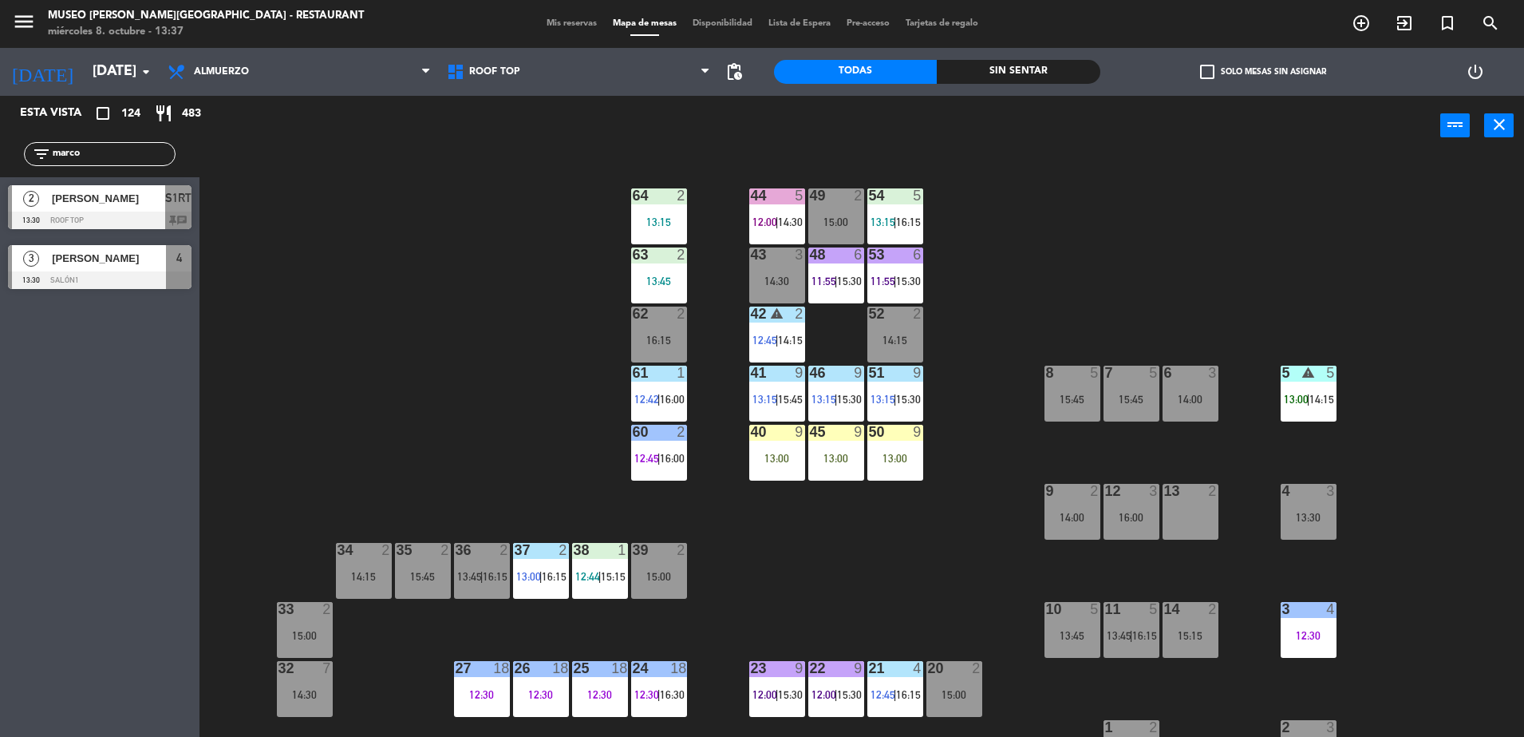
click at [160, 205] on span "[PERSON_NAME]" at bounding box center [108, 198] width 113 height 17
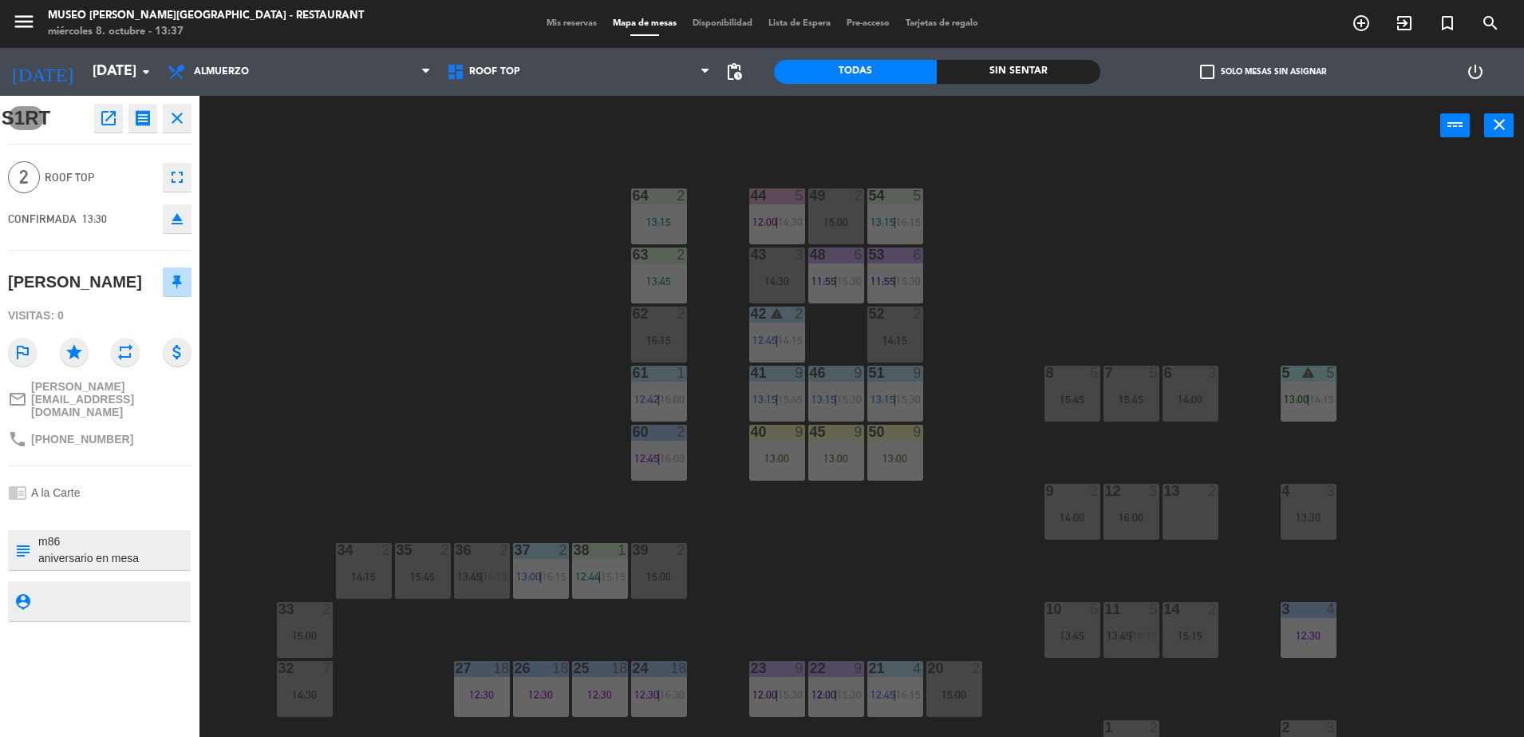
click at [471, 348] on div "44 5 12:00 | 14:30 49 2 15:00 54 5 13:15 | 16:15 64 2 13:15 48 6 11:55 | 15:30 …" at bounding box center [870, 450] width 1310 height 581
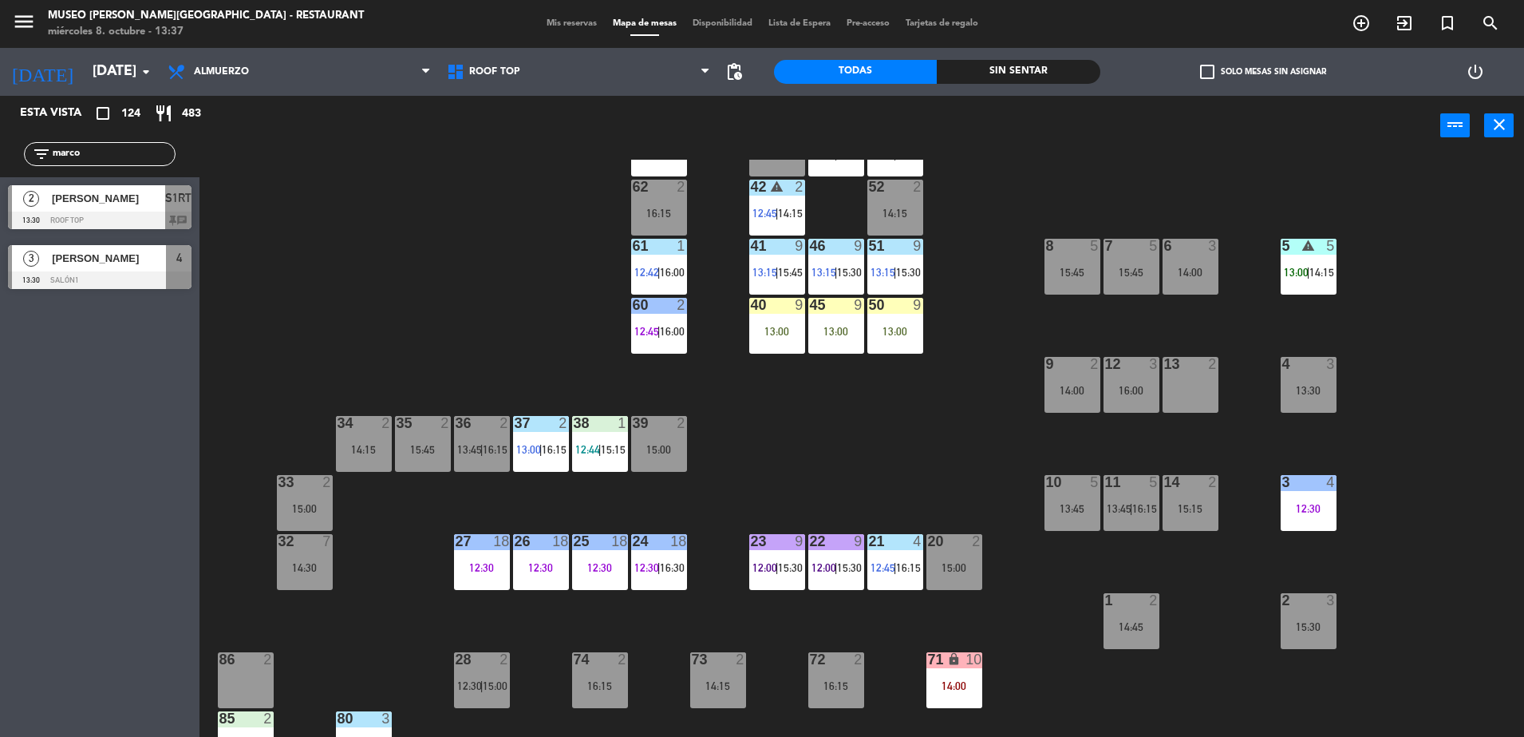
scroll to position [136, 0]
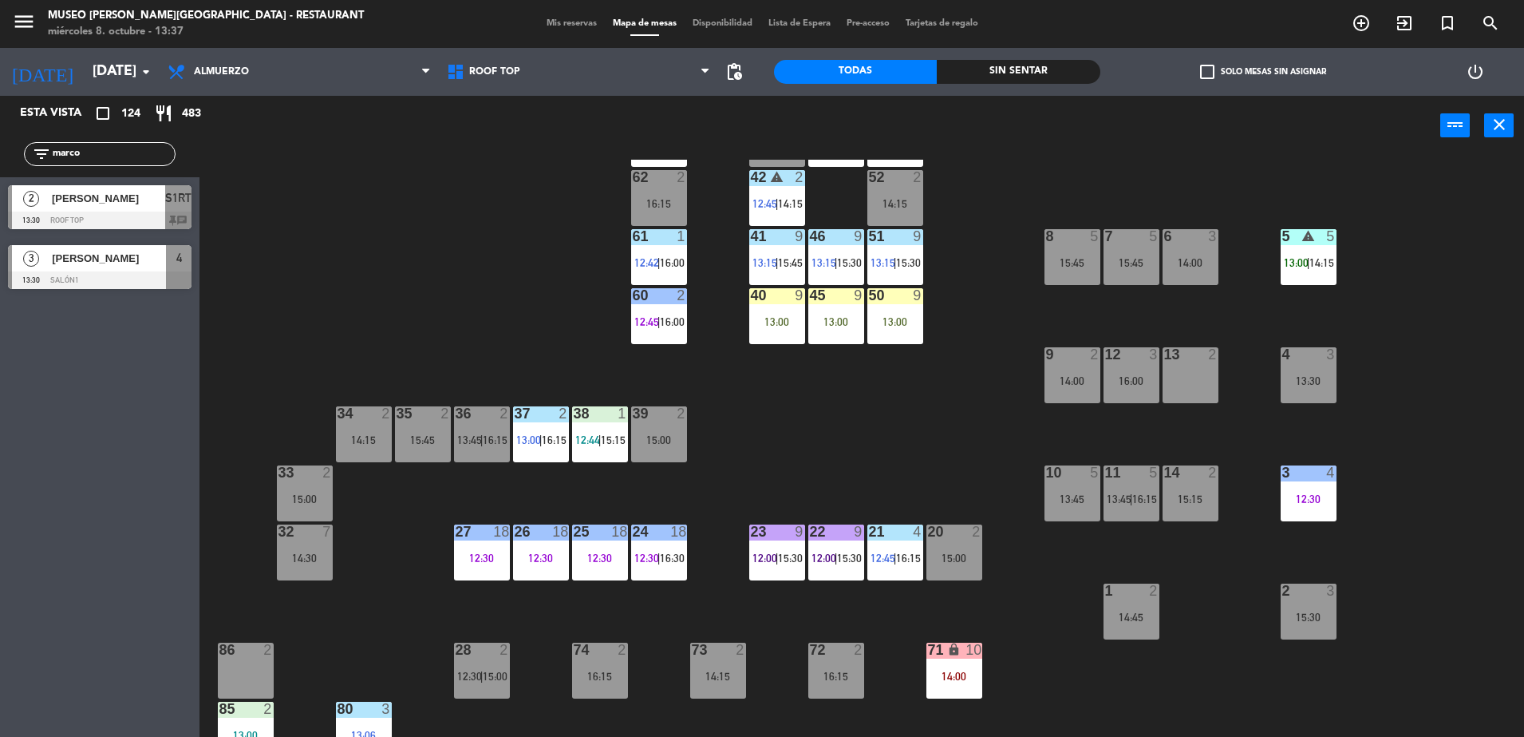
click at [770, 562] on span "12:00" at bounding box center [765, 557] width 25 height 13
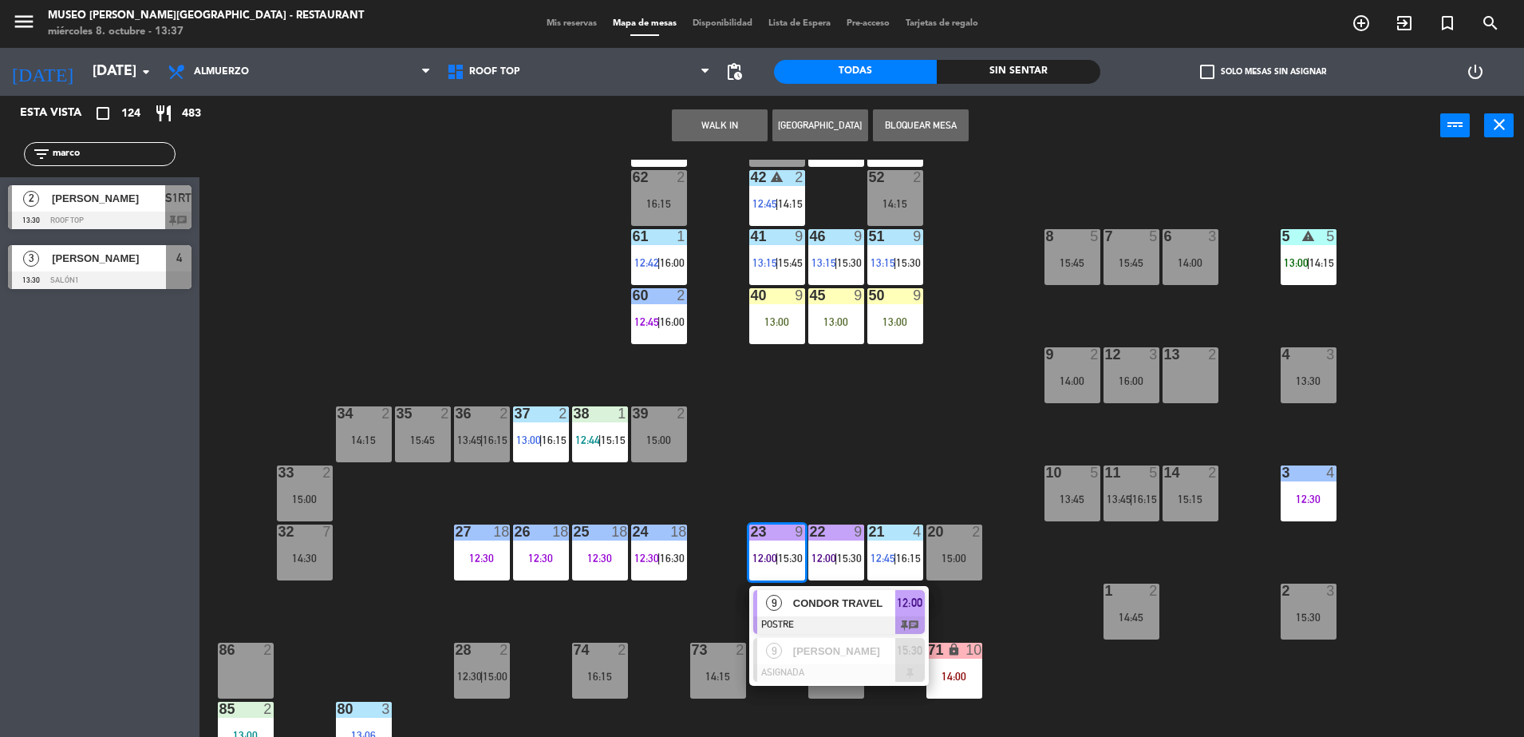
click at [823, 597] on span "CONDOR TRAVEL" at bounding box center [844, 603] width 102 height 17
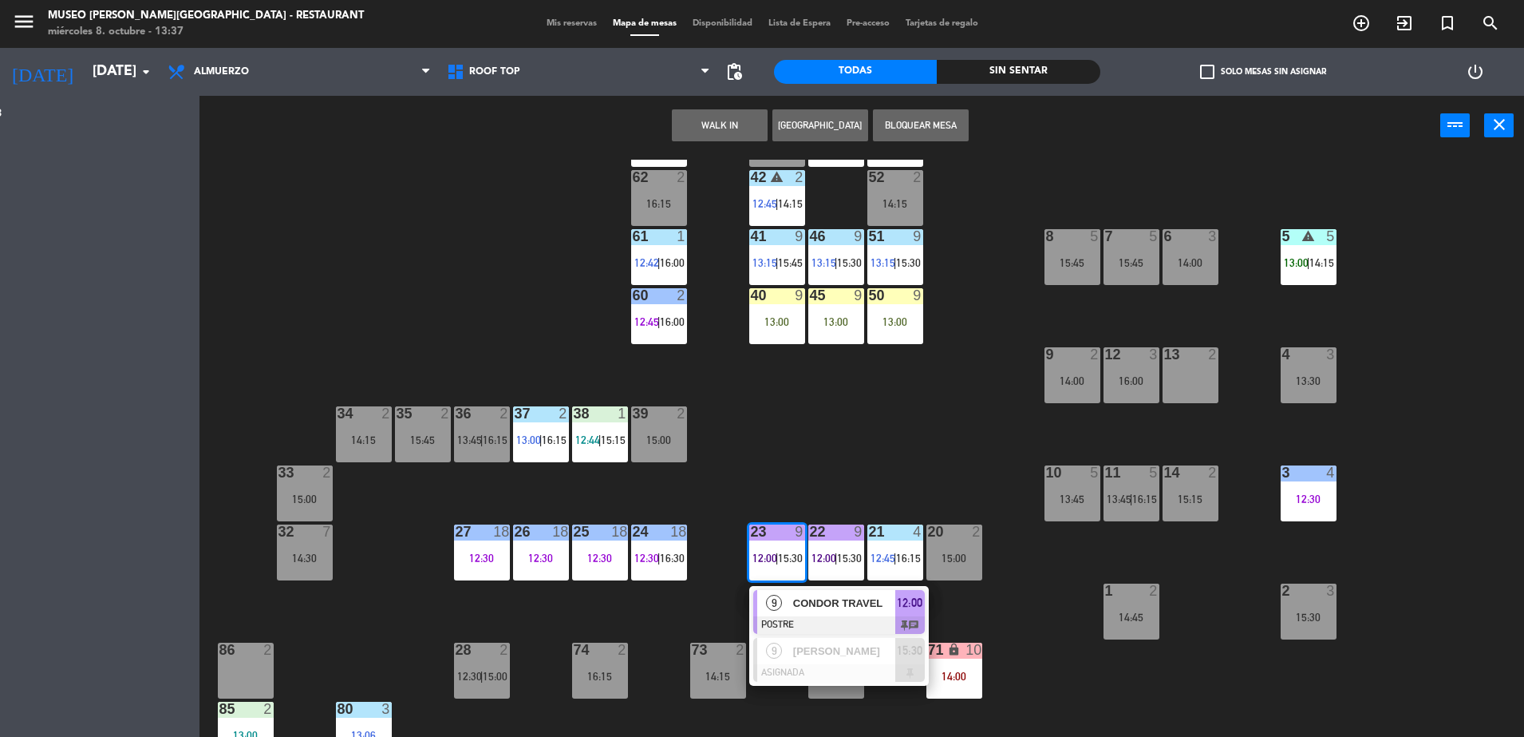
scroll to position [0, 0]
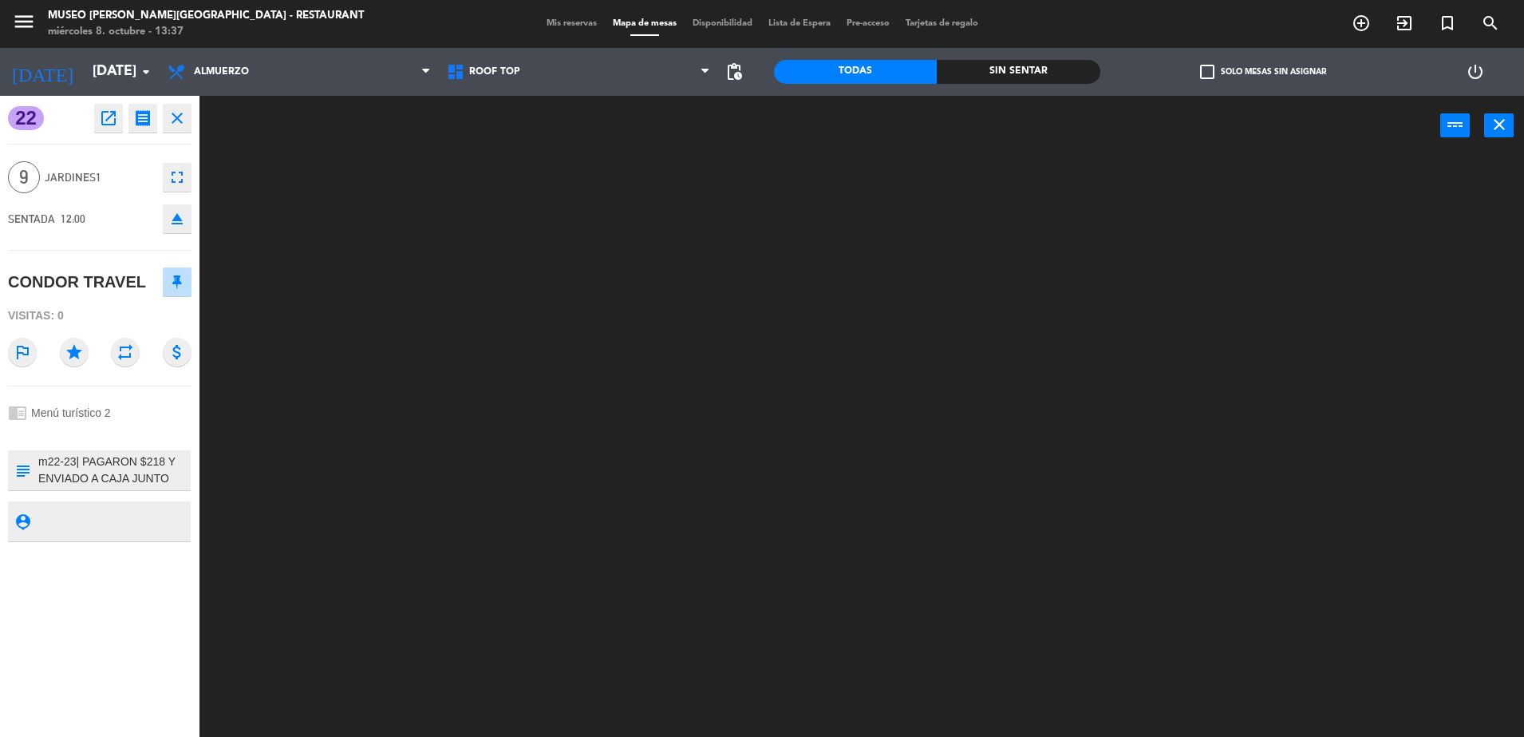
click at [499, 389] on div at bounding box center [870, 450] width 1310 height 581
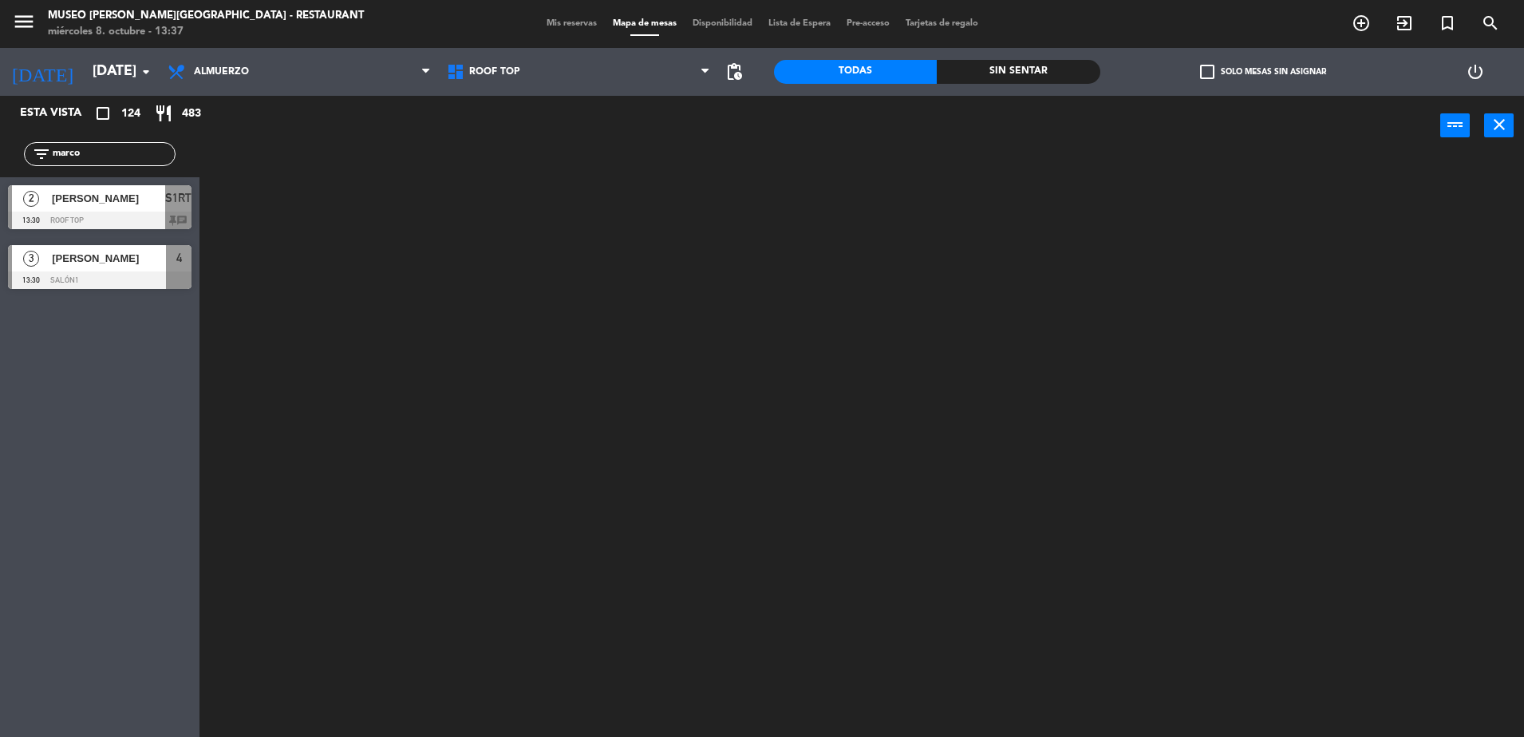
click at [176, 193] on span "S1RT" at bounding box center [178, 197] width 26 height 19
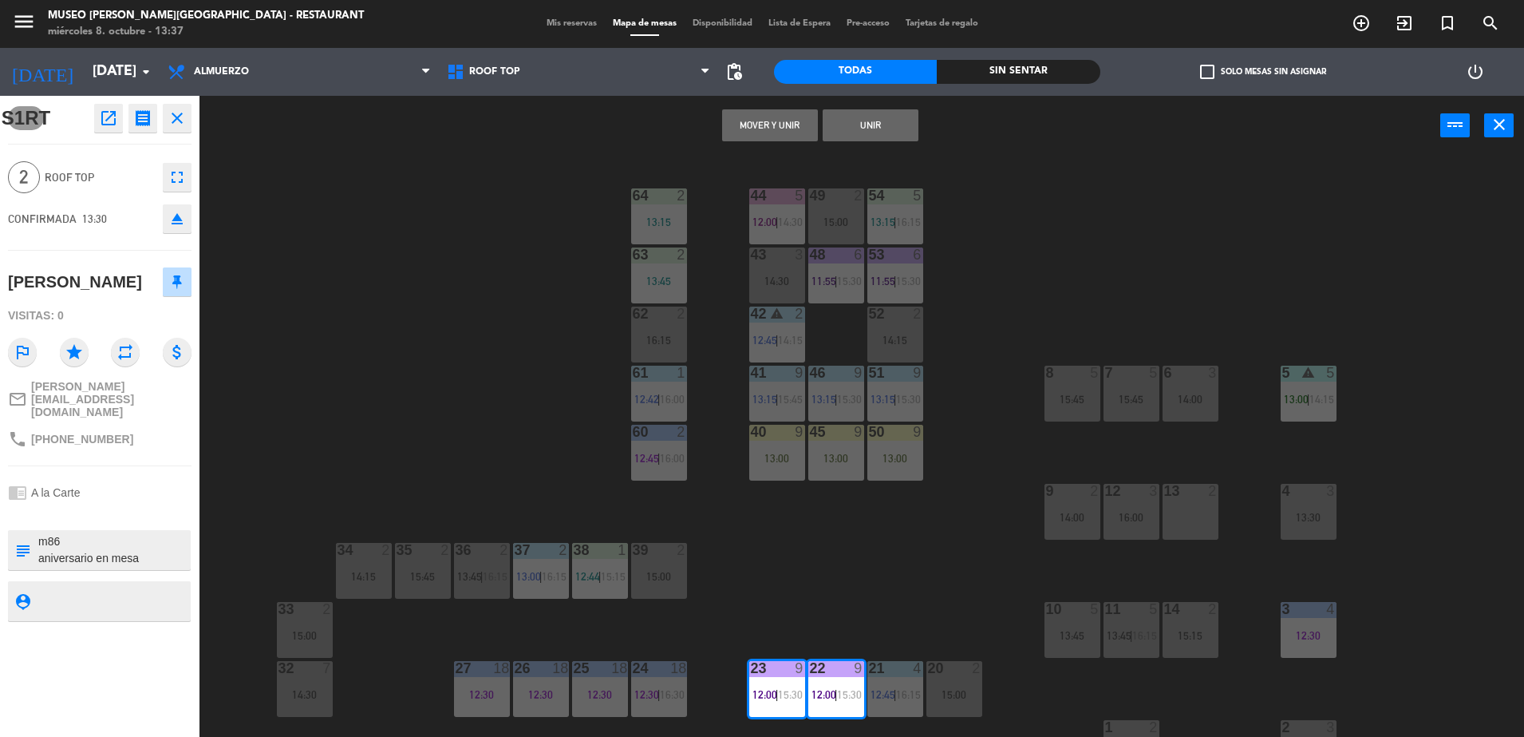
click at [1002, 338] on div "44 5 12:00 | 14:30 49 2 15:00 54 5 13:15 | 16:15 64 2 13:15 48 6 11:55 | 15:30 …" at bounding box center [870, 450] width 1310 height 581
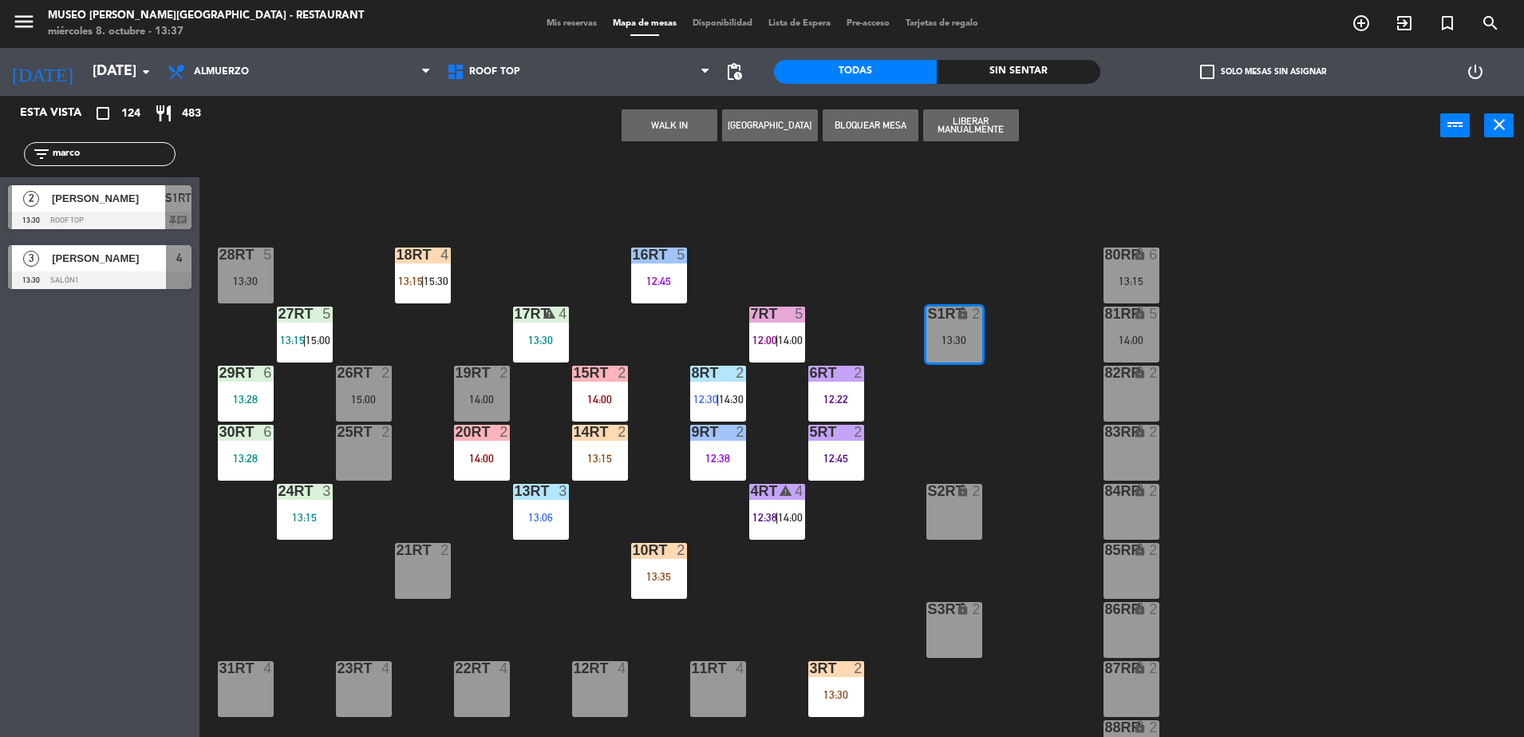
click at [931, 231] on div "18RT 4 13:15 | 15:30 16RT 5 12:45 28RT 5 13:30 80RR lock 6 13:15 27RT 5 13:15 |…" at bounding box center [870, 450] width 1310 height 581
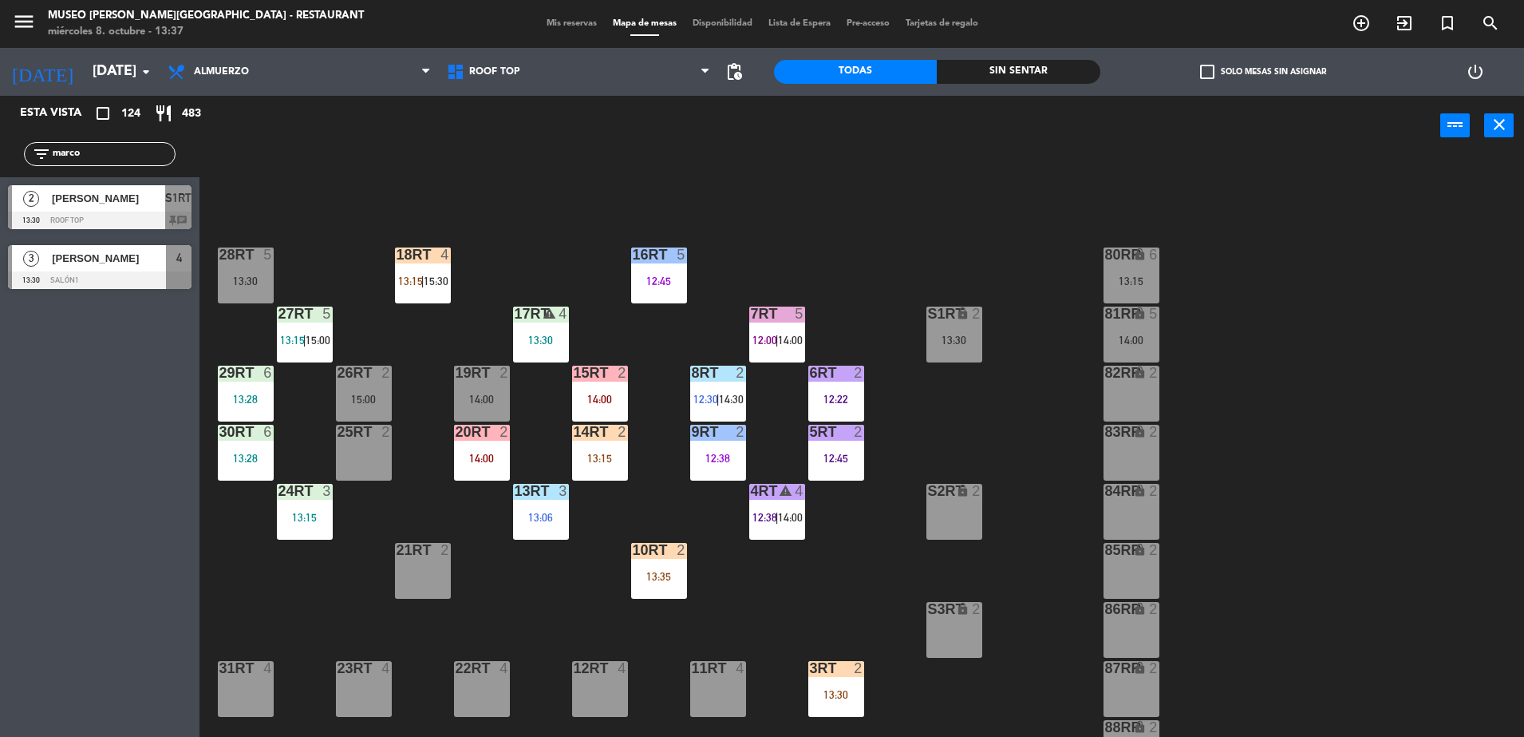
click at [961, 319] on icon "lock" at bounding box center [963, 313] width 14 height 14
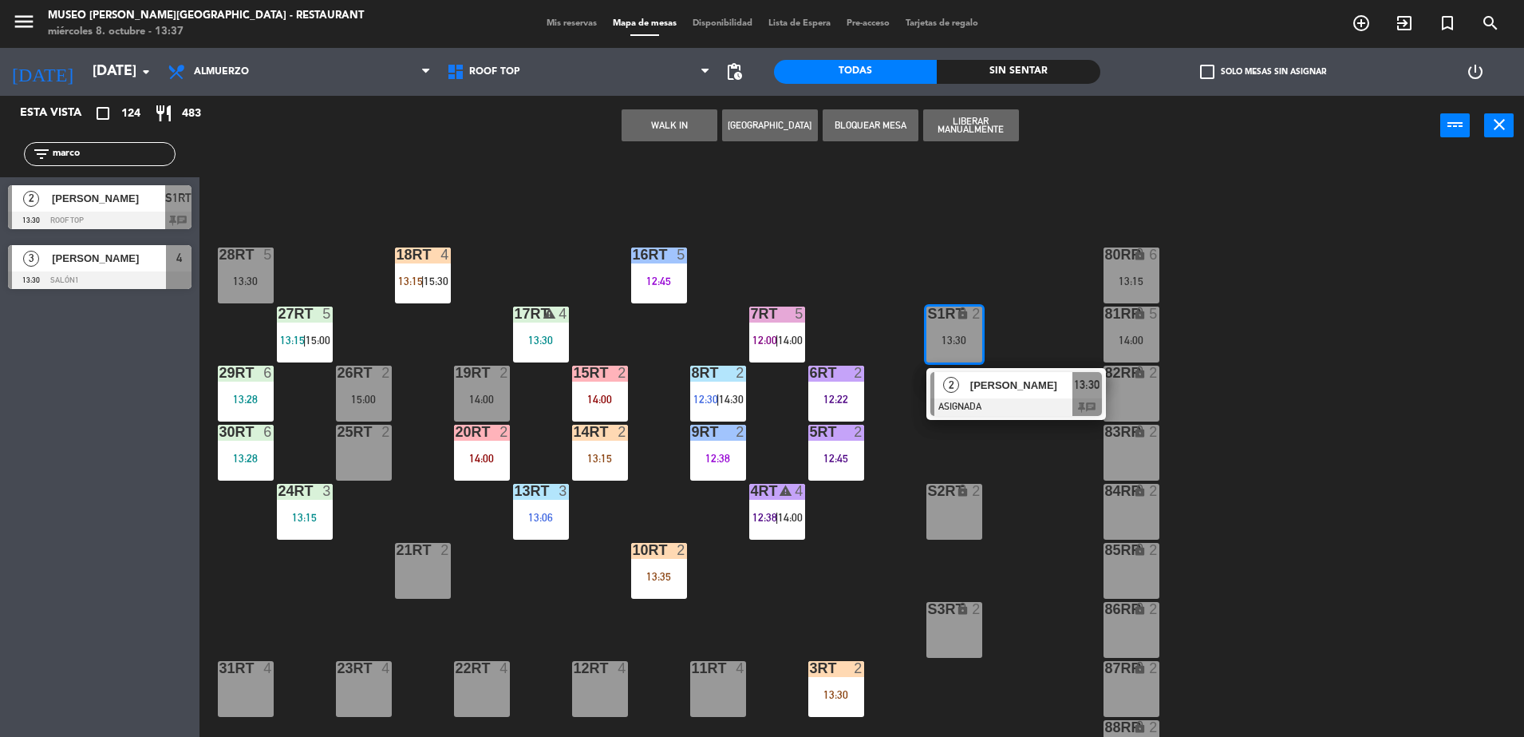
click at [986, 383] on span "[PERSON_NAME]" at bounding box center [1021, 385] width 102 height 17
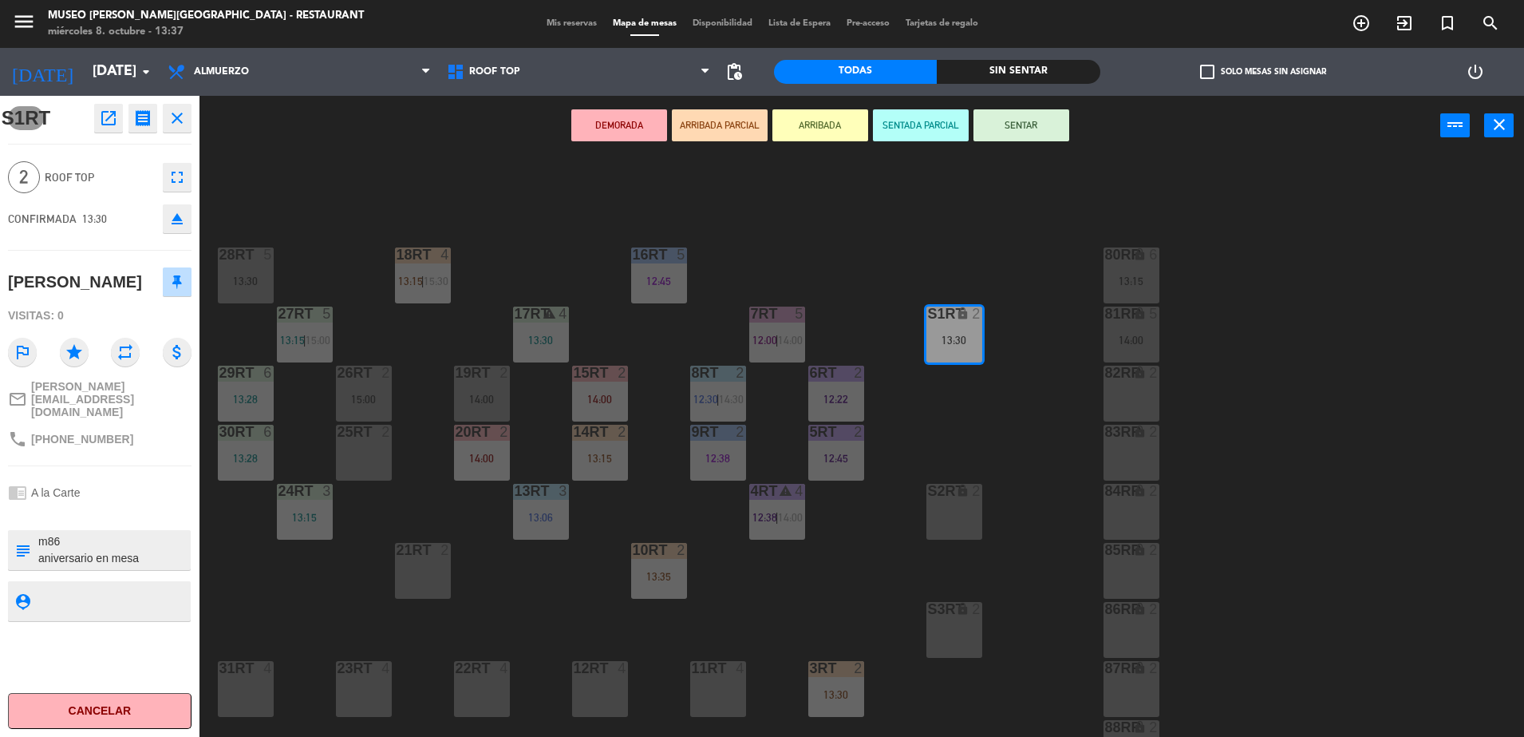
click at [717, 121] on button "ARRIBADA PARCIAL" at bounding box center [720, 125] width 96 height 32
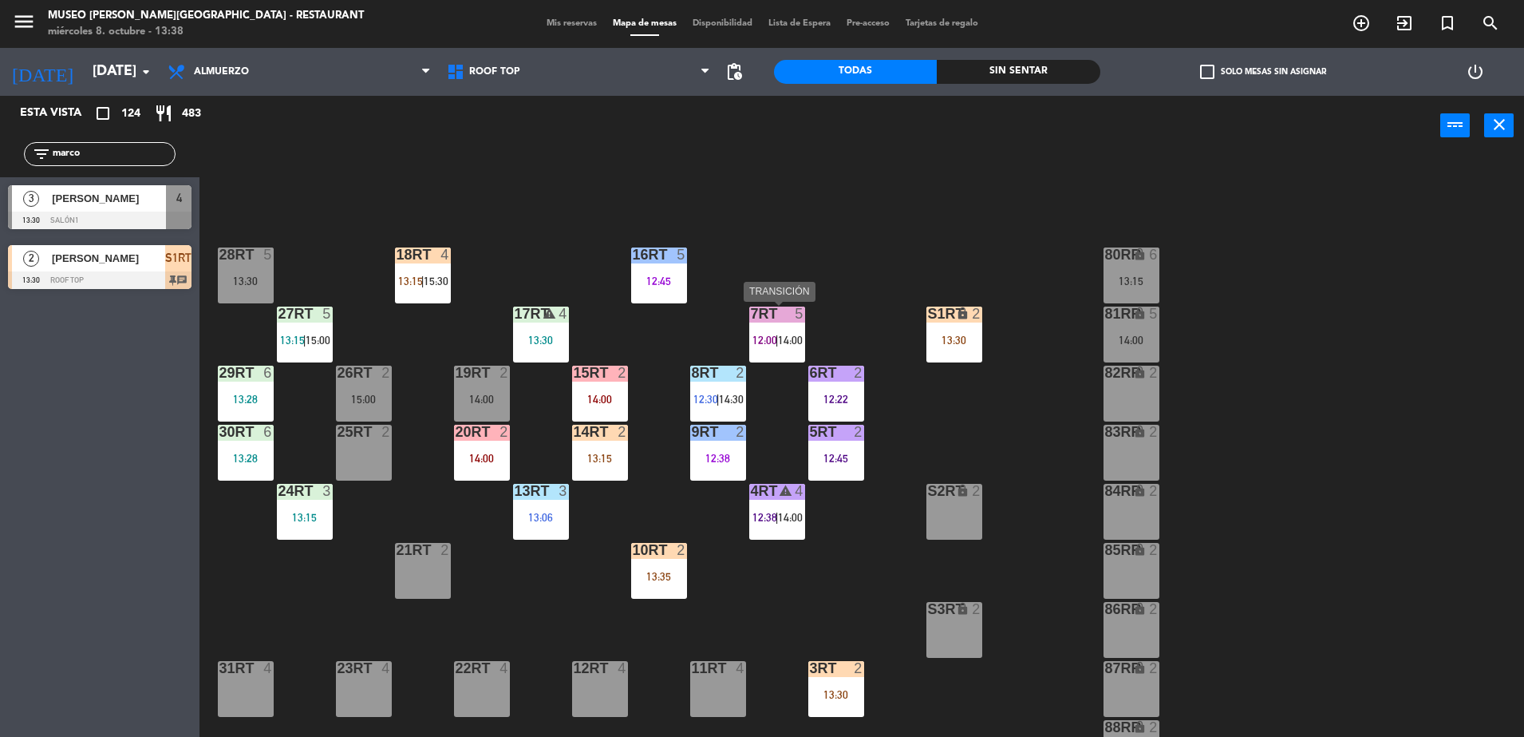
click at [772, 332] on div "7RT 5 12:00 | 14:00" at bounding box center [777, 334] width 56 height 56
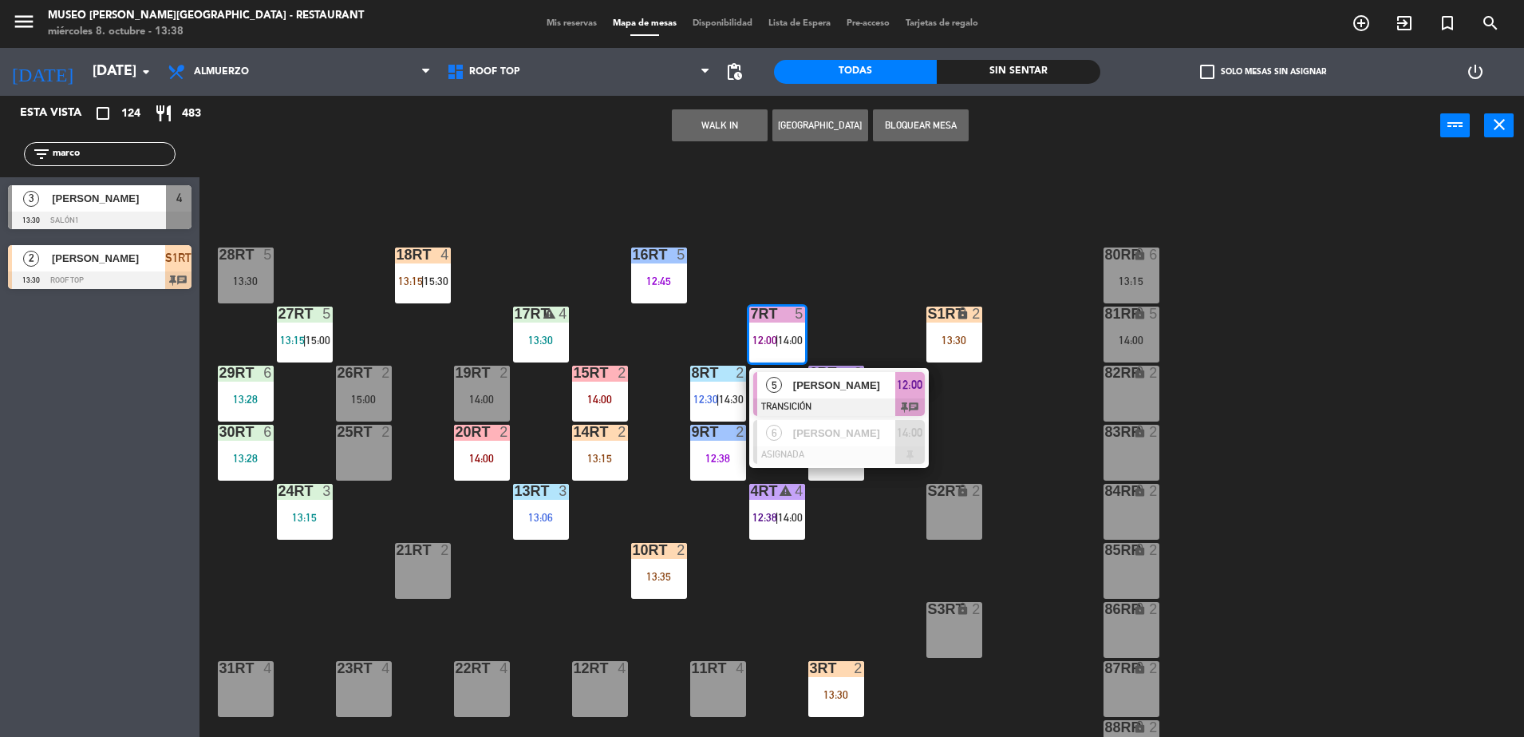
click at [749, 164] on div "18RT 4 13:15 | 15:30 16RT 5 12:45 28RT 5 13:30 80RR lock 6 13:15 27RT 5 13:15 |…" at bounding box center [870, 450] width 1310 height 581
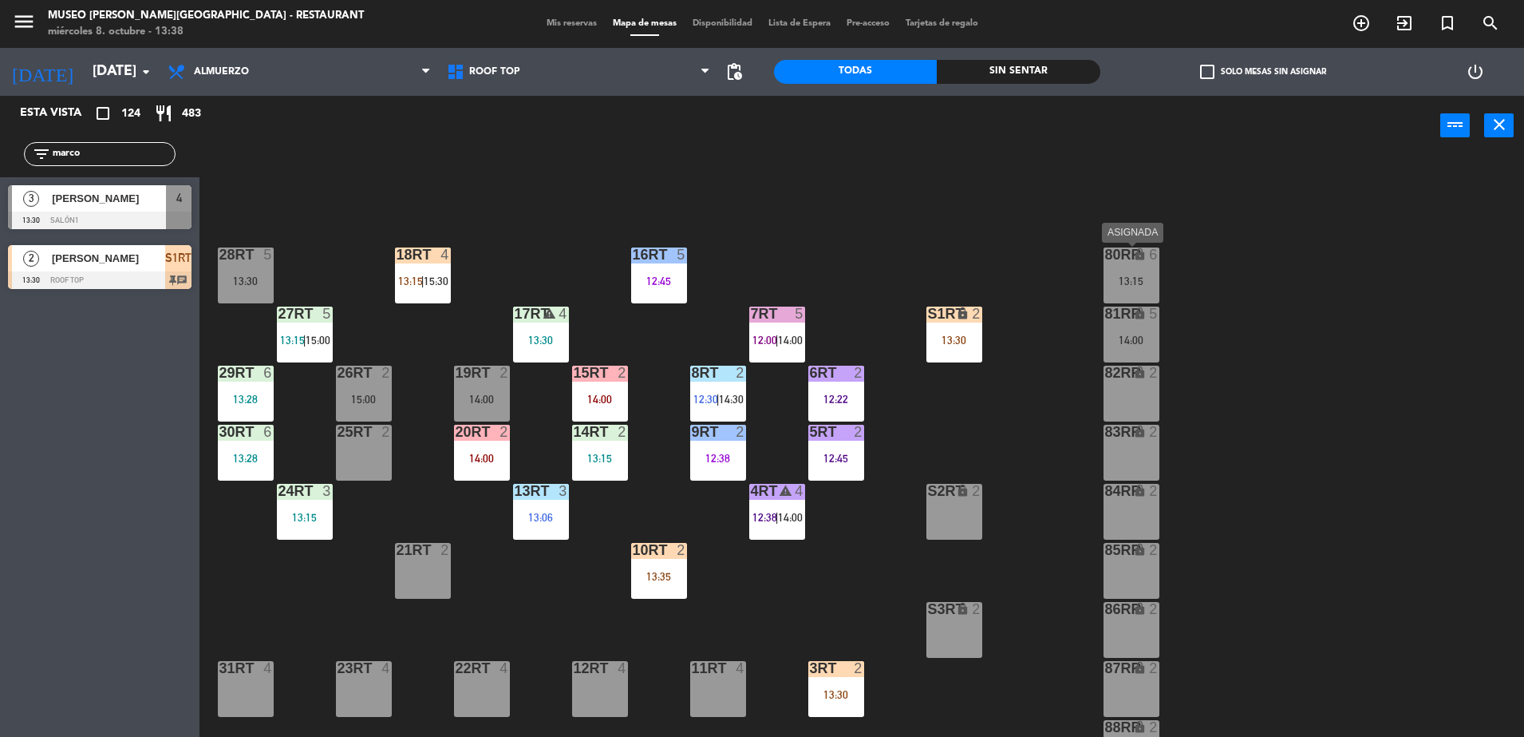
click at [1134, 261] on div "lock" at bounding box center [1131, 254] width 26 height 15
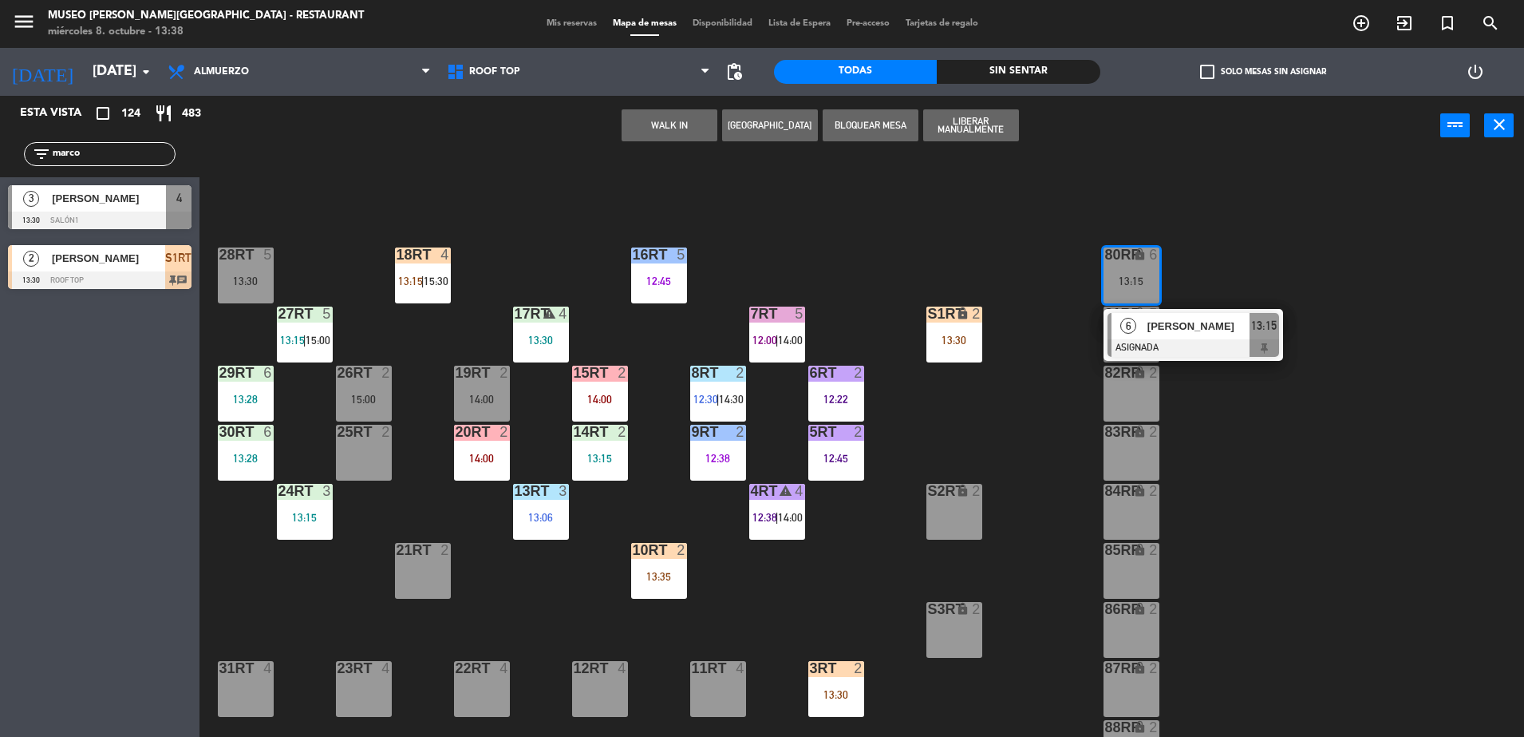
click at [1192, 330] on span "[PERSON_NAME]" at bounding box center [1199, 326] width 102 height 17
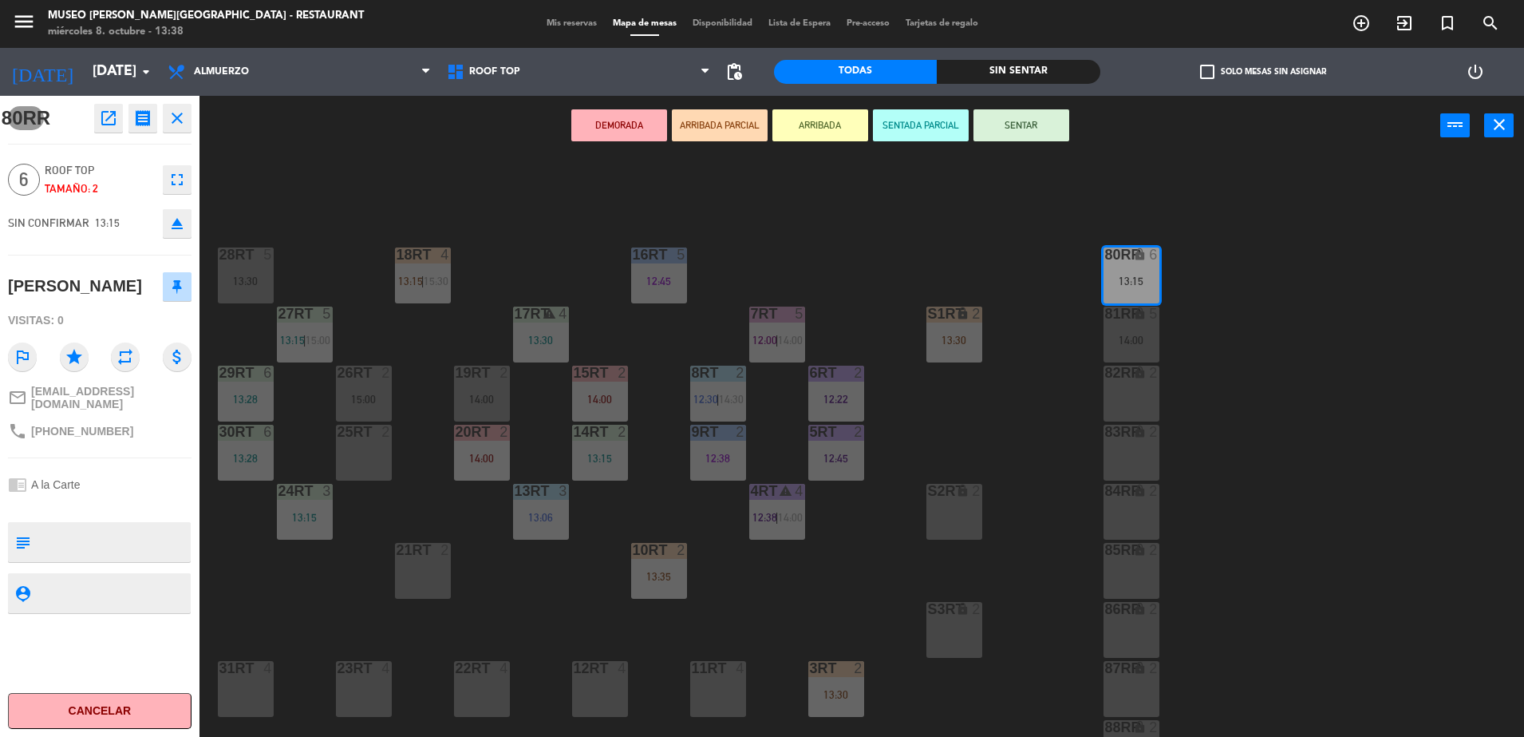
click at [89, 120] on div "open_in_new receipt 1:15 PM [DATE] 6 personas [PERSON_NAME] 80RR EXPERIENCE A l…" at bounding box center [140, 118] width 103 height 29
click at [101, 120] on icon "open_in_new" at bounding box center [108, 118] width 19 height 19
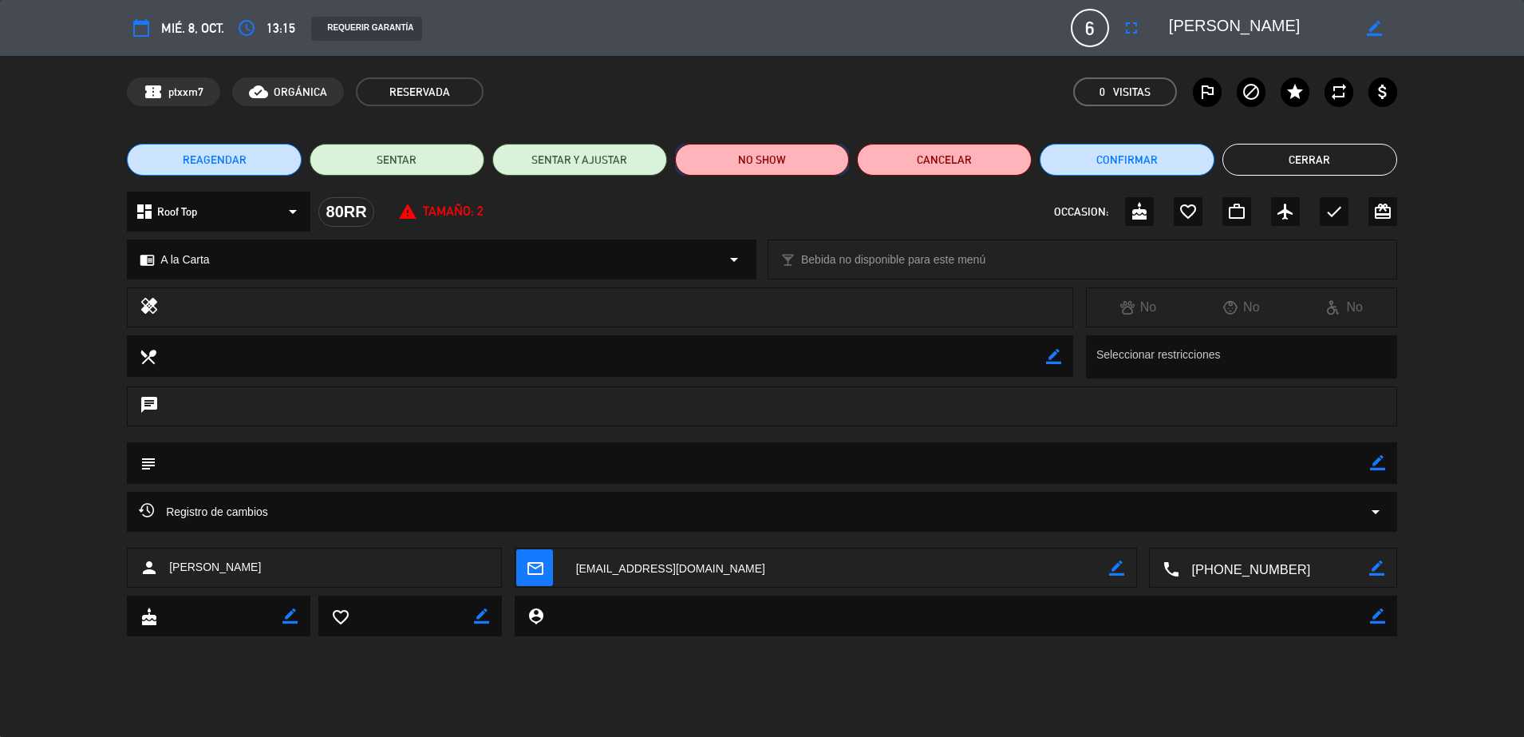
click at [786, 165] on button "NO SHOW" at bounding box center [762, 160] width 175 height 32
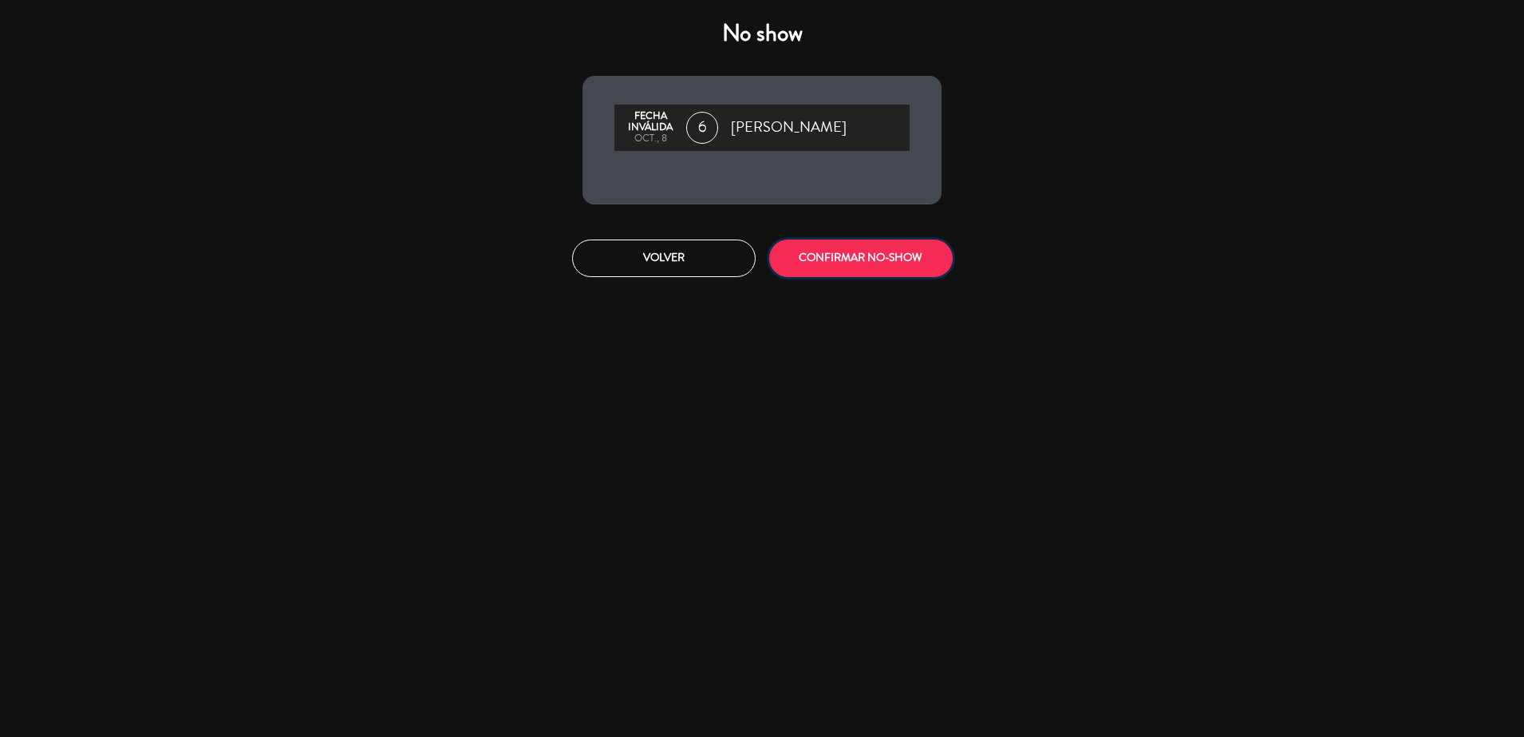
click at [852, 259] on button "CONFIRMAR NO-SHOW" at bounding box center [861, 258] width 184 height 38
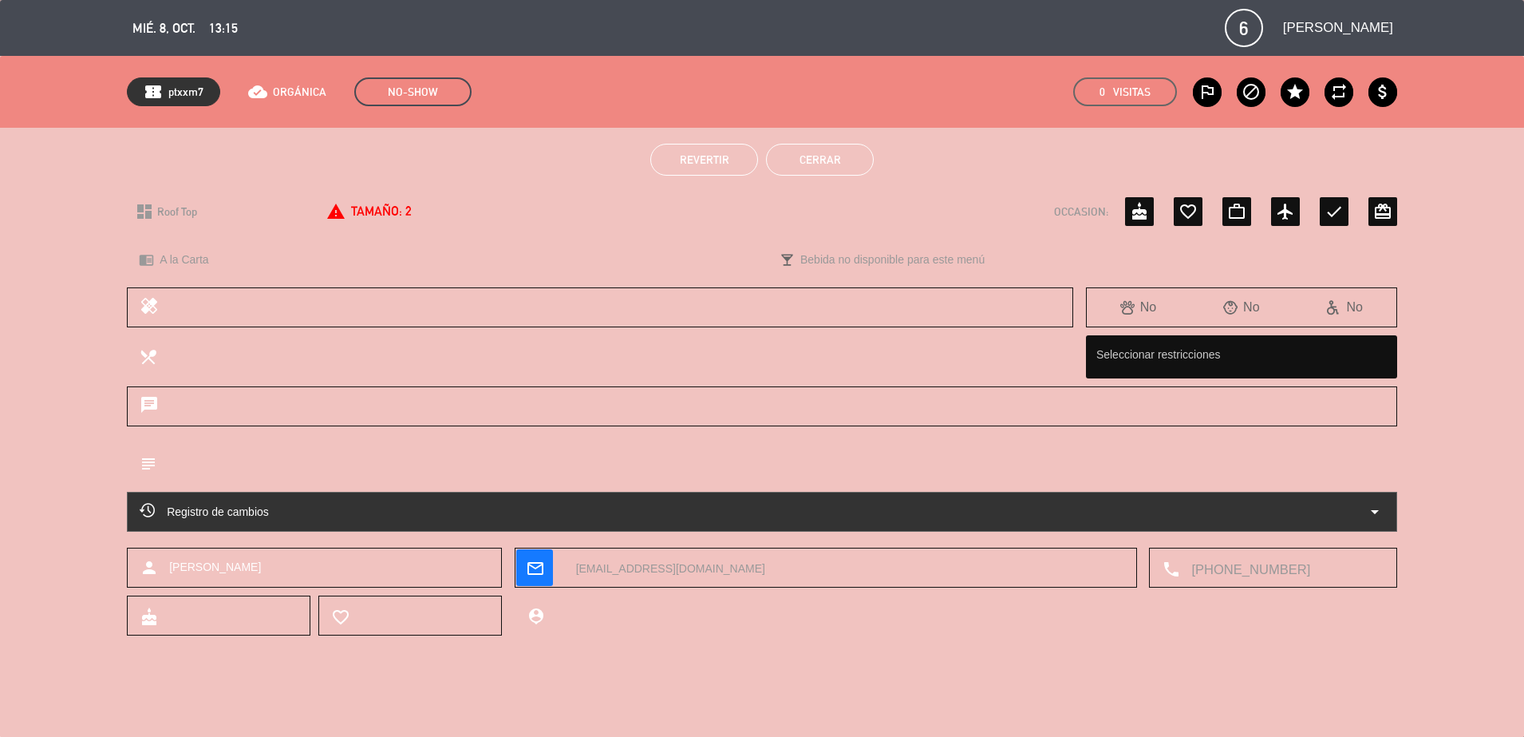
click at [821, 153] on button "Cerrar" at bounding box center [820, 160] width 108 height 32
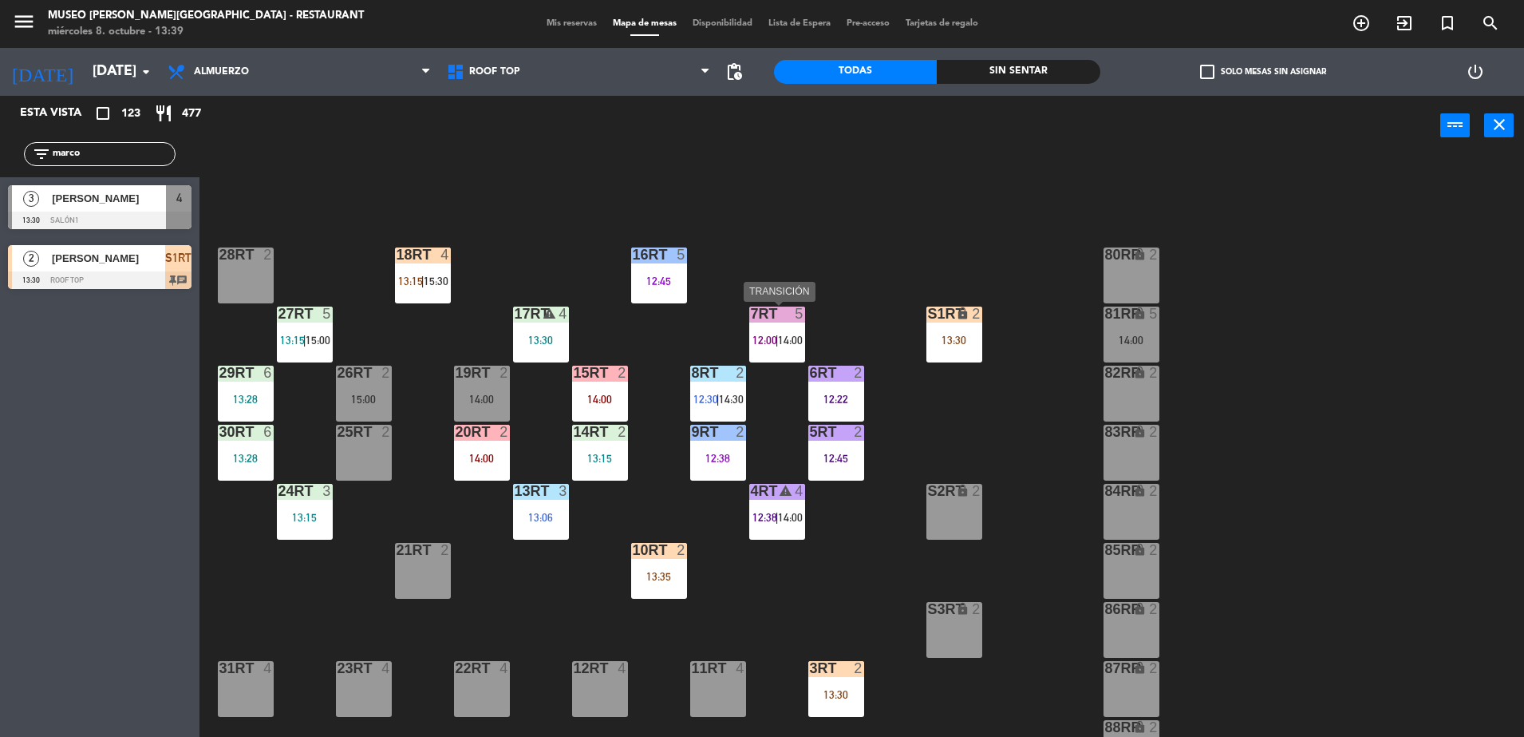
click at [765, 358] on div "7RT 5 12:00 | 14:00" at bounding box center [777, 334] width 56 height 56
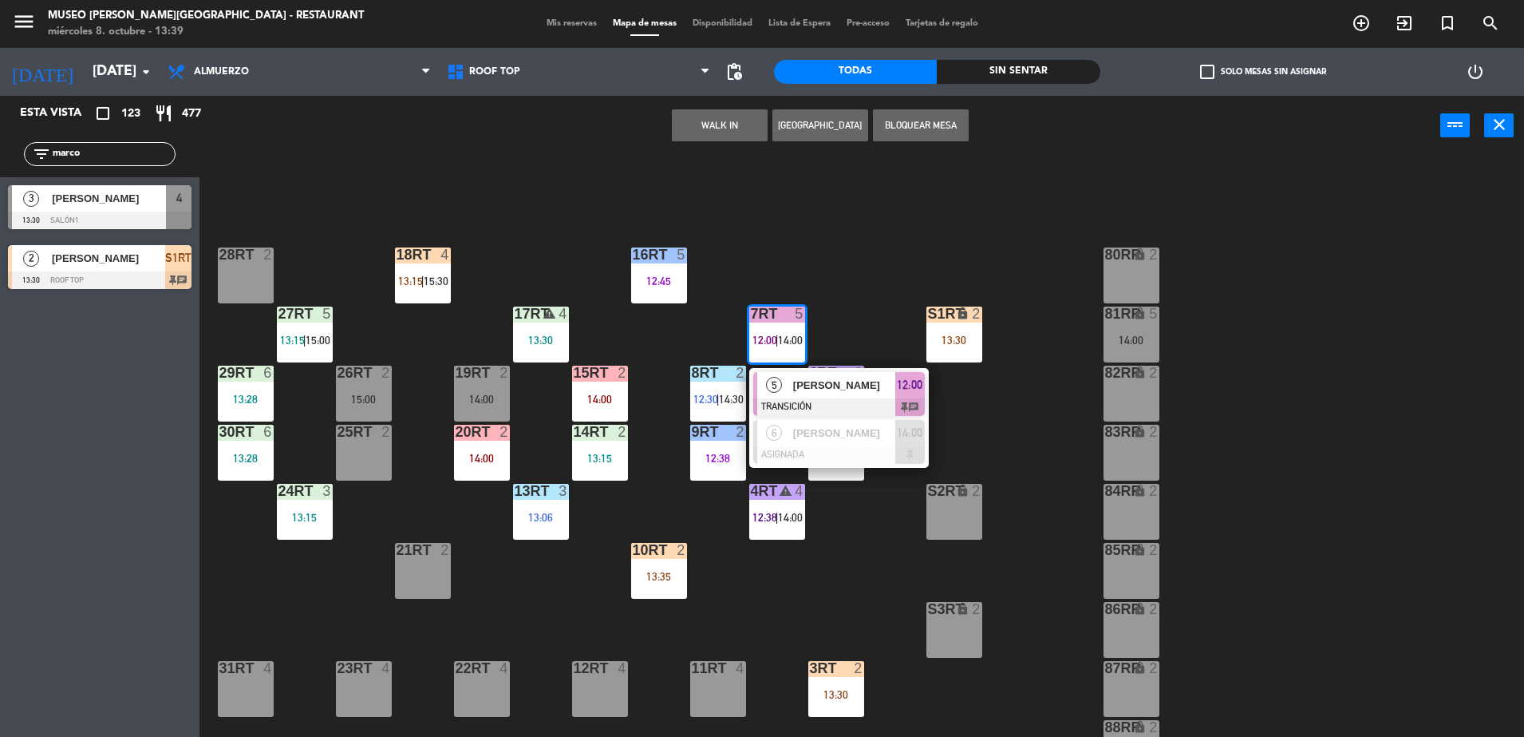
click at [841, 383] on span "[PERSON_NAME]" at bounding box center [844, 385] width 102 height 17
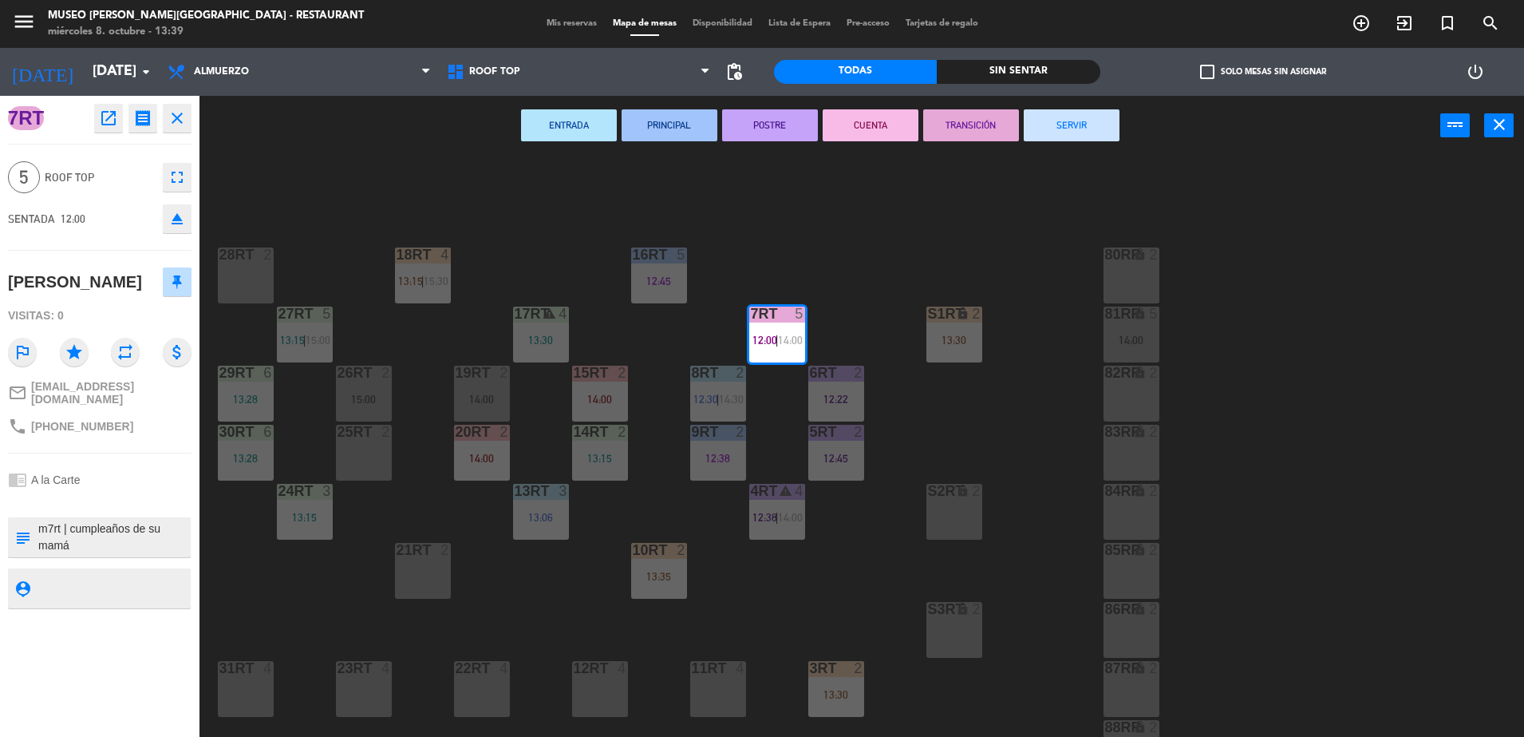
click at [1039, 128] on button "SERVIR" at bounding box center [1072, 125] width 96 height 32
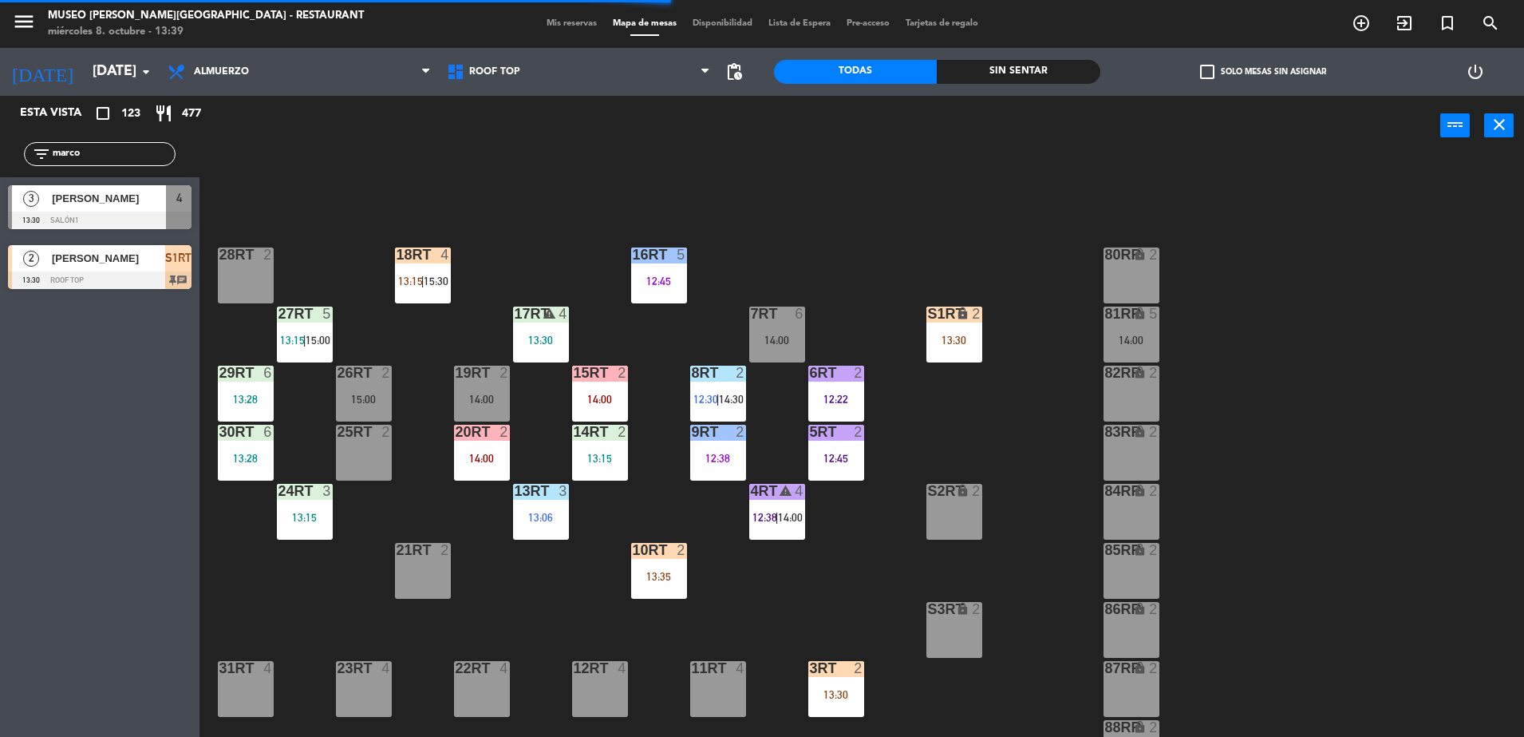
scroll to position [626, 0]
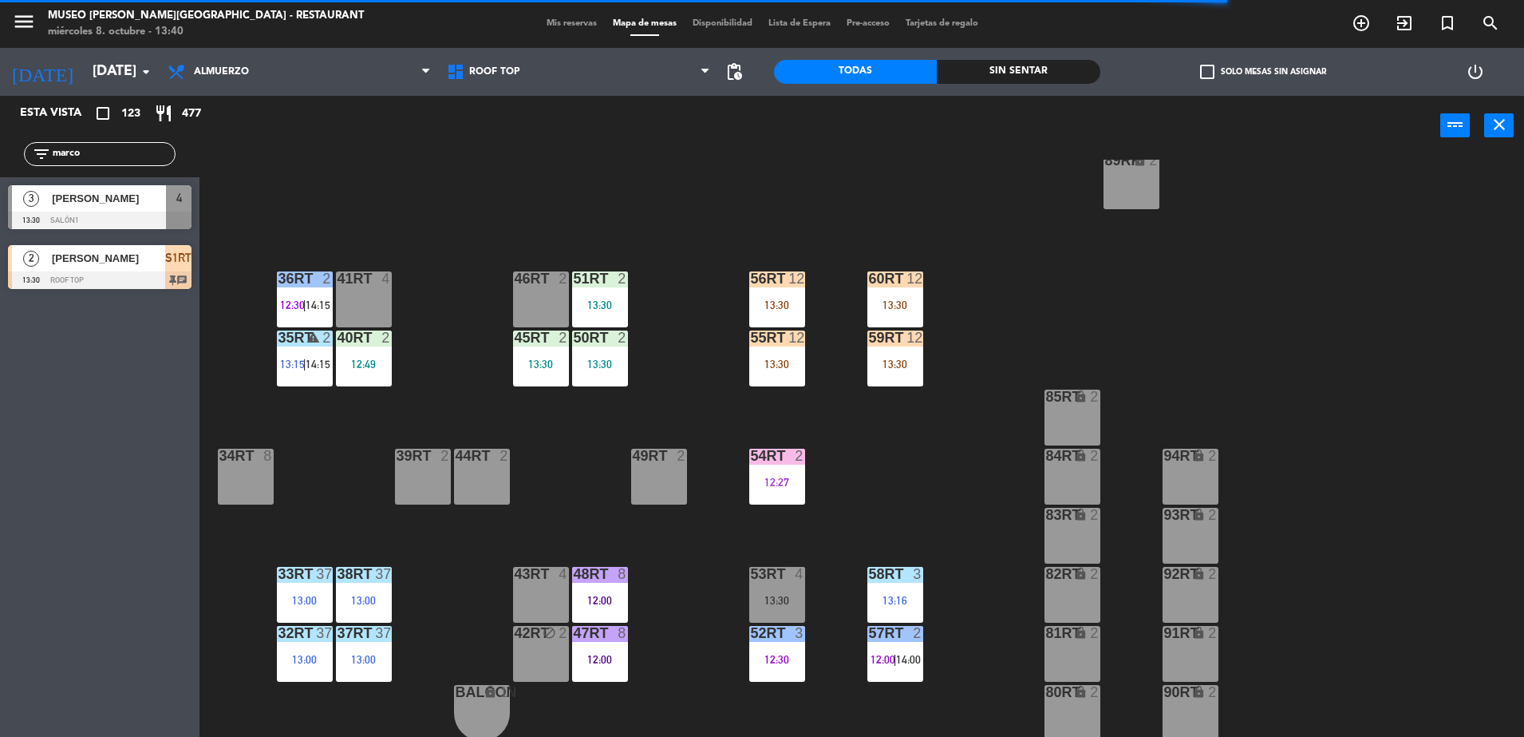
click at [579, 463] on div "18RT 4 13:15 | 15:30 16RT 5 12:45 28RT 2 80RR lock 2 27RT 5 13:15 | 15:00 7RT 6…" at bounding box center [870, 450] width 1310 height 581
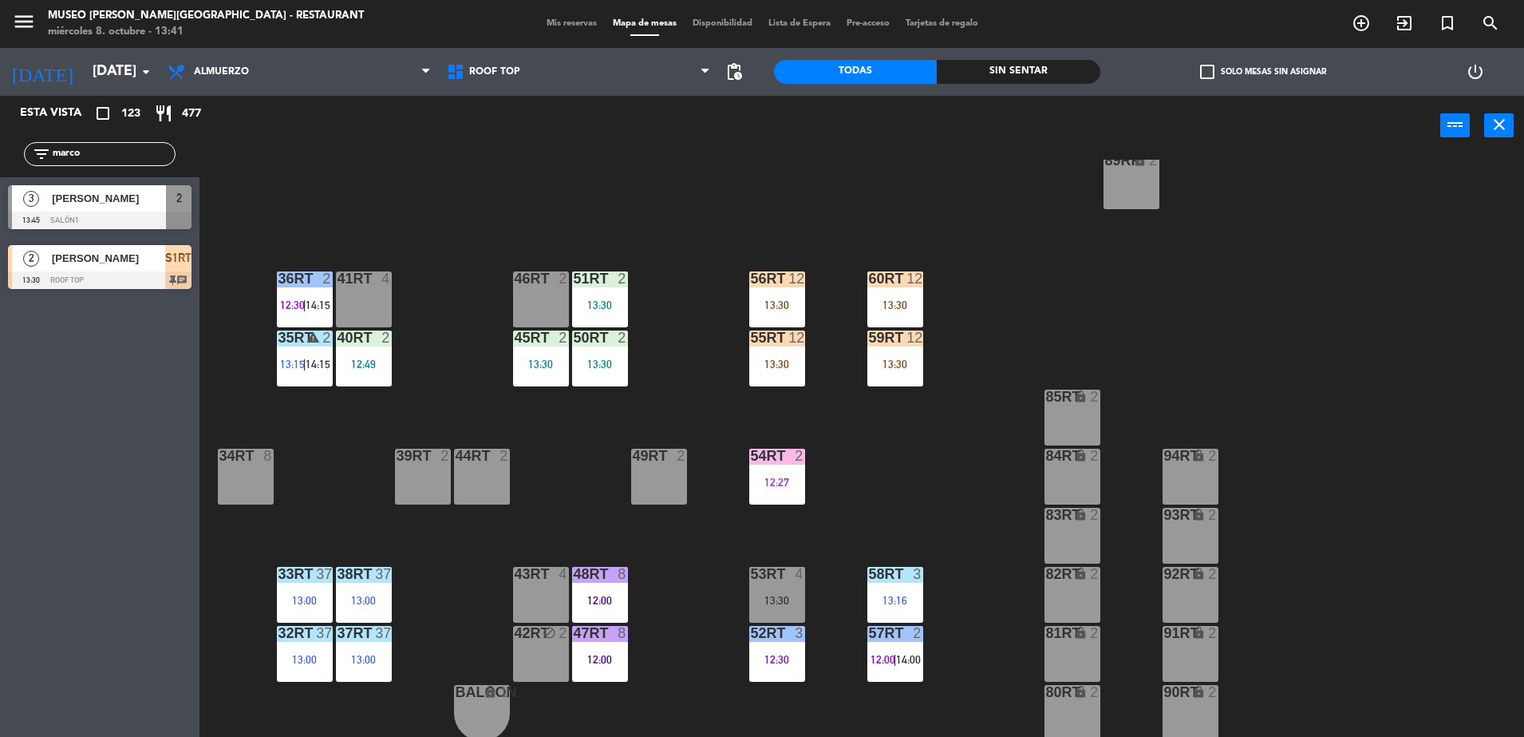
click at [620, 563] on div "18RT 4 13:15 | 15:30 16RT 5 12:45 28RT 2 80RR lock 2 27RT 5 13:15 | 15:00 7RT 6…" at bounding box center [870, 450] width 1310 height 581
click at [618, 583] on div "48RT 8 12:00" at bounding box center [600, 595] width 56 height 56
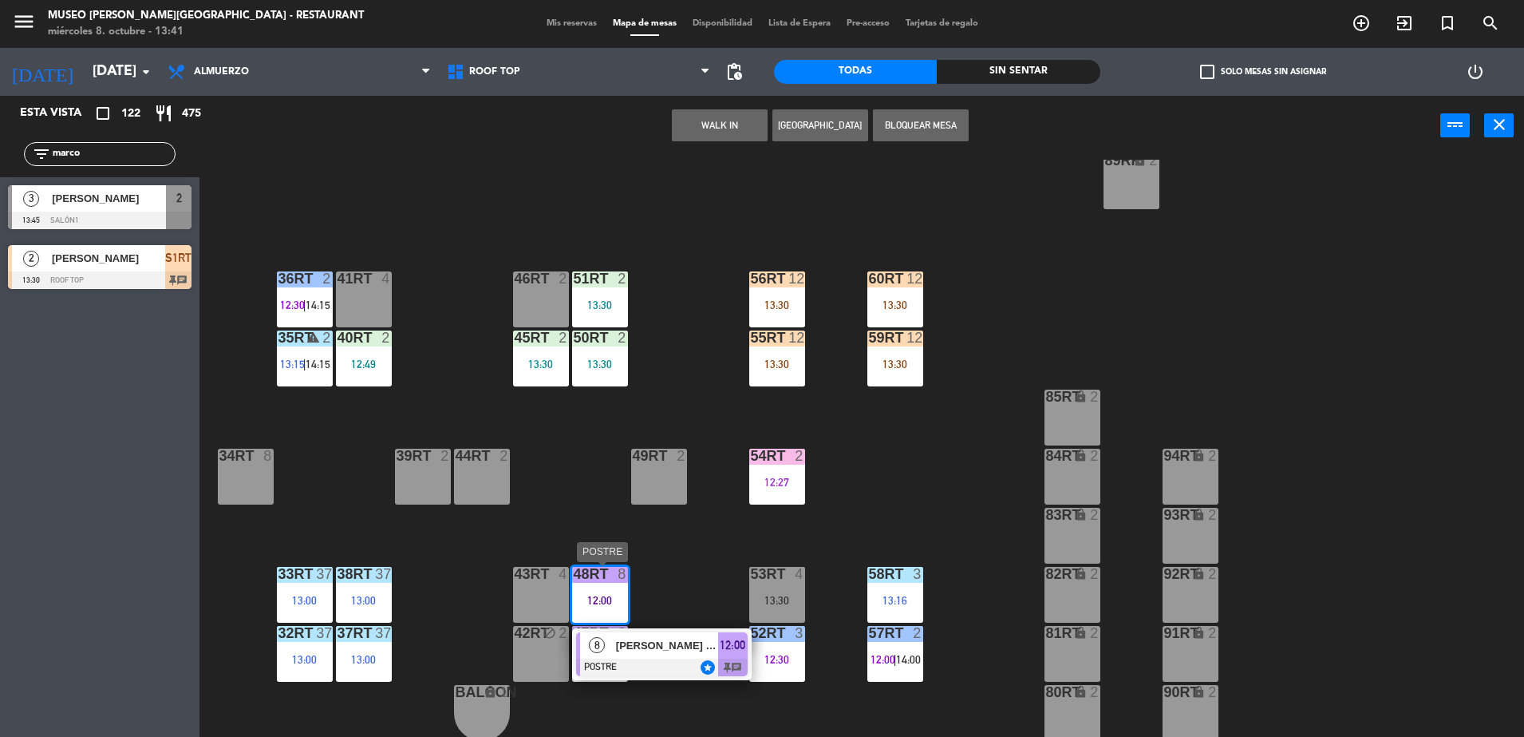
click at [679, 629] on div "8 [PERSON_NAME] / Coltur POSTRE star 12:00 chat" at bounding box center [662, 654] width 180 height 52
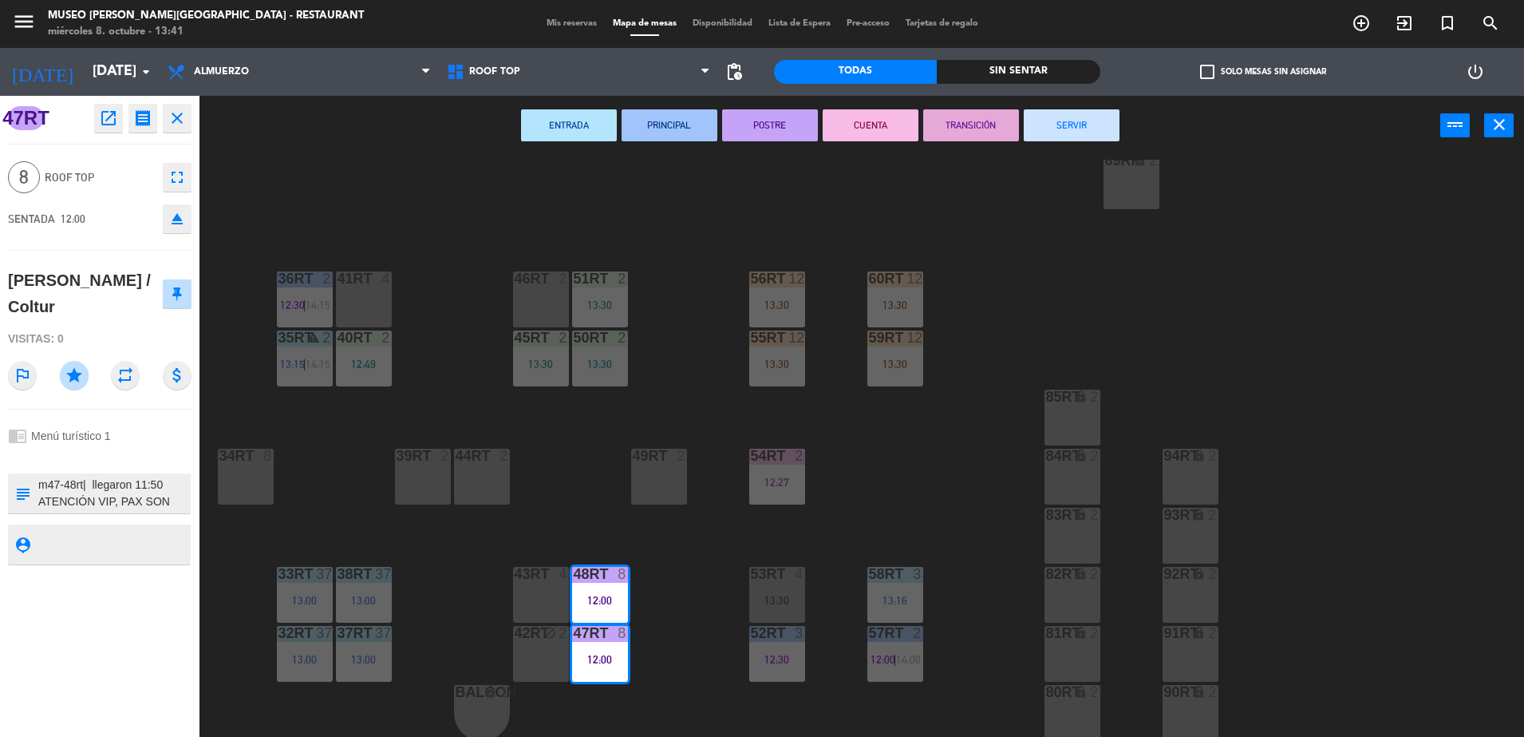
click at [679, 629] on div "18RT 4 13:15 | 15:30 16RT 5 12:45 28RT 2 80RR lock 2 27RT 5 13:15 | 15:00 7RT 6…" at bounding box center [870, 450] width 1310 height 581
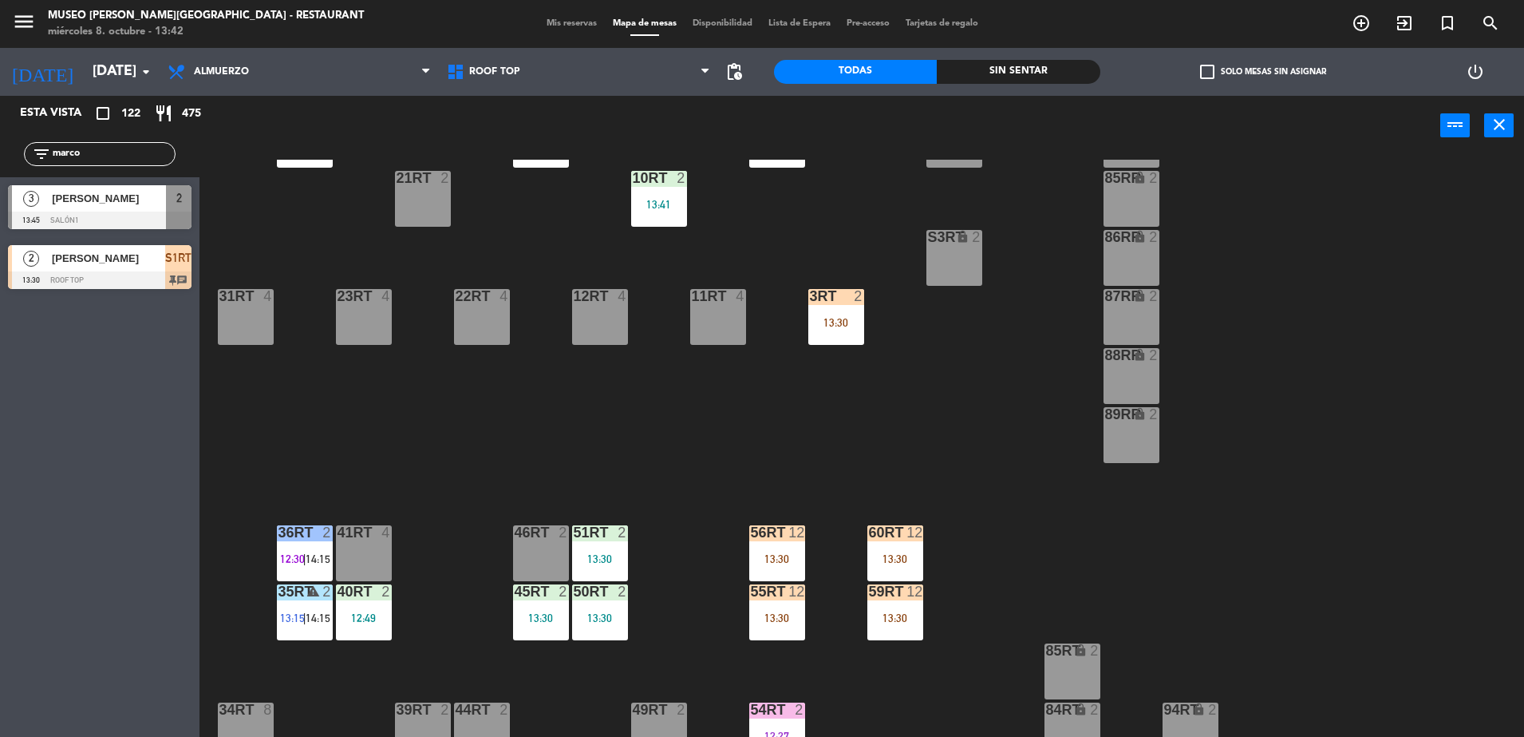
scroll to position [397, 0]
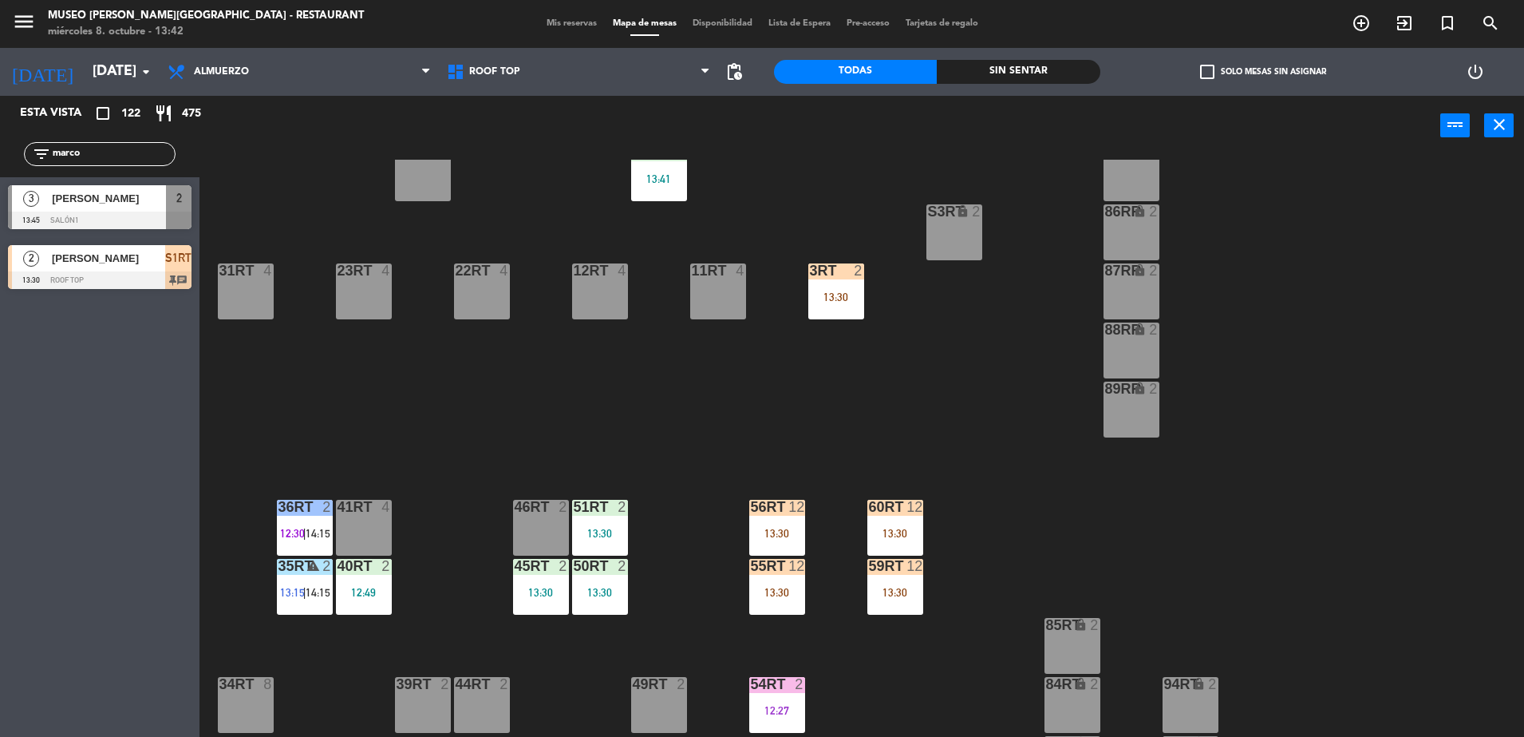
click at [294, 524] on div "36rt 2 12:30 | 14:15" at bounding box center [305, 528] width 56 height 56
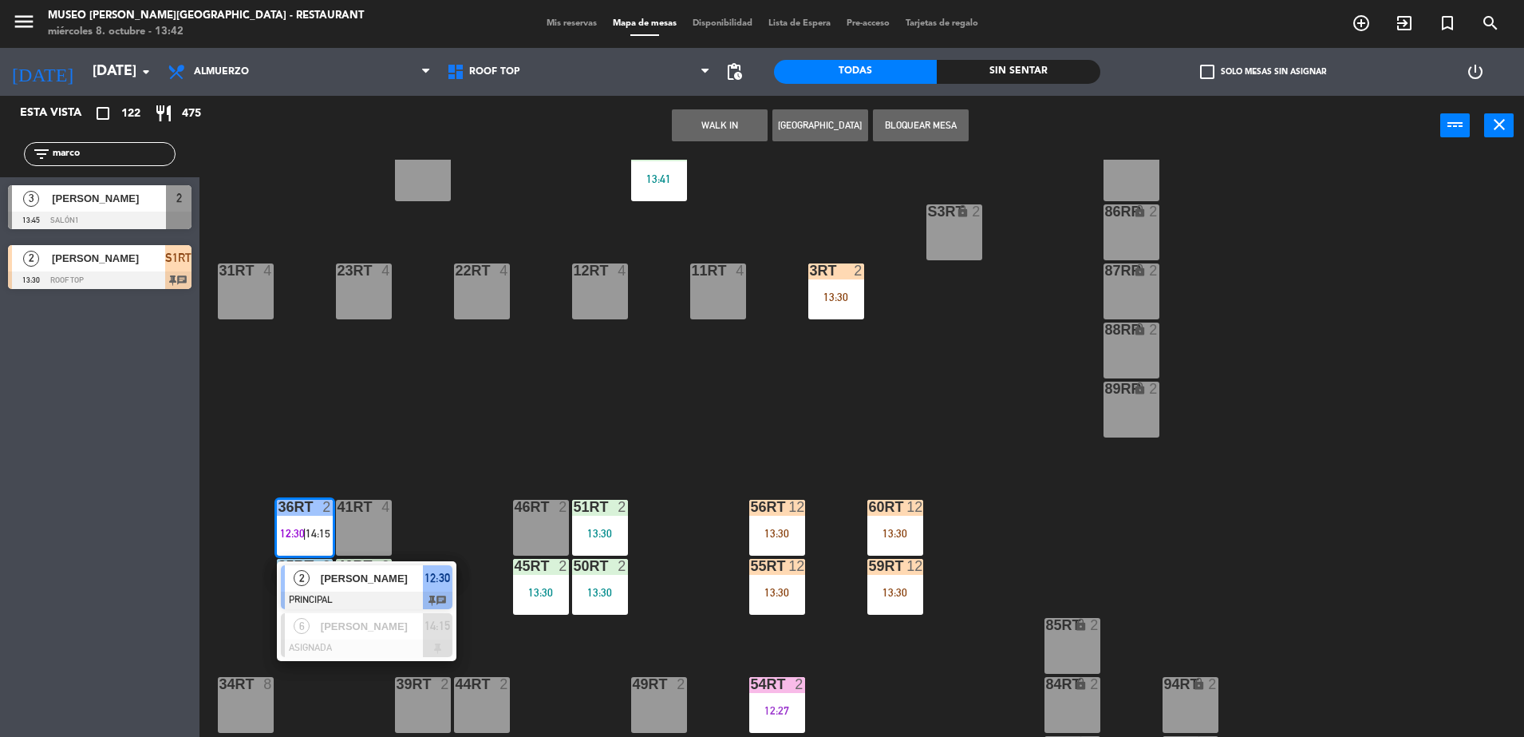
click at [490, 454] on div "18RT 4 13:15 | 15:30 16RT 5 12:45 28RT 2 80RR lock 2 27RT 5 13:15 | 15:00 7RT 6…" at bounding box center [870, 450] width 1310 height 581
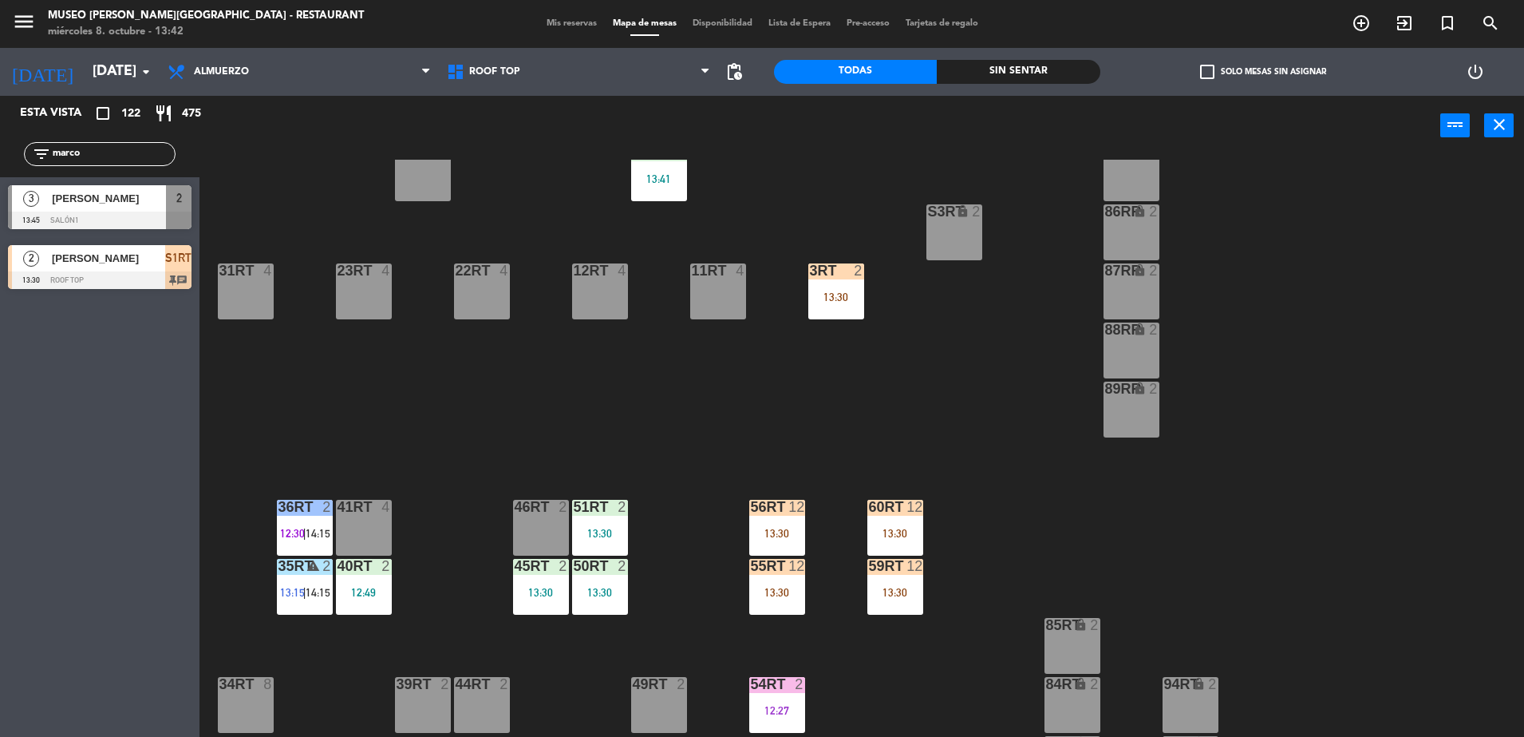
scroll to position [0, 0]
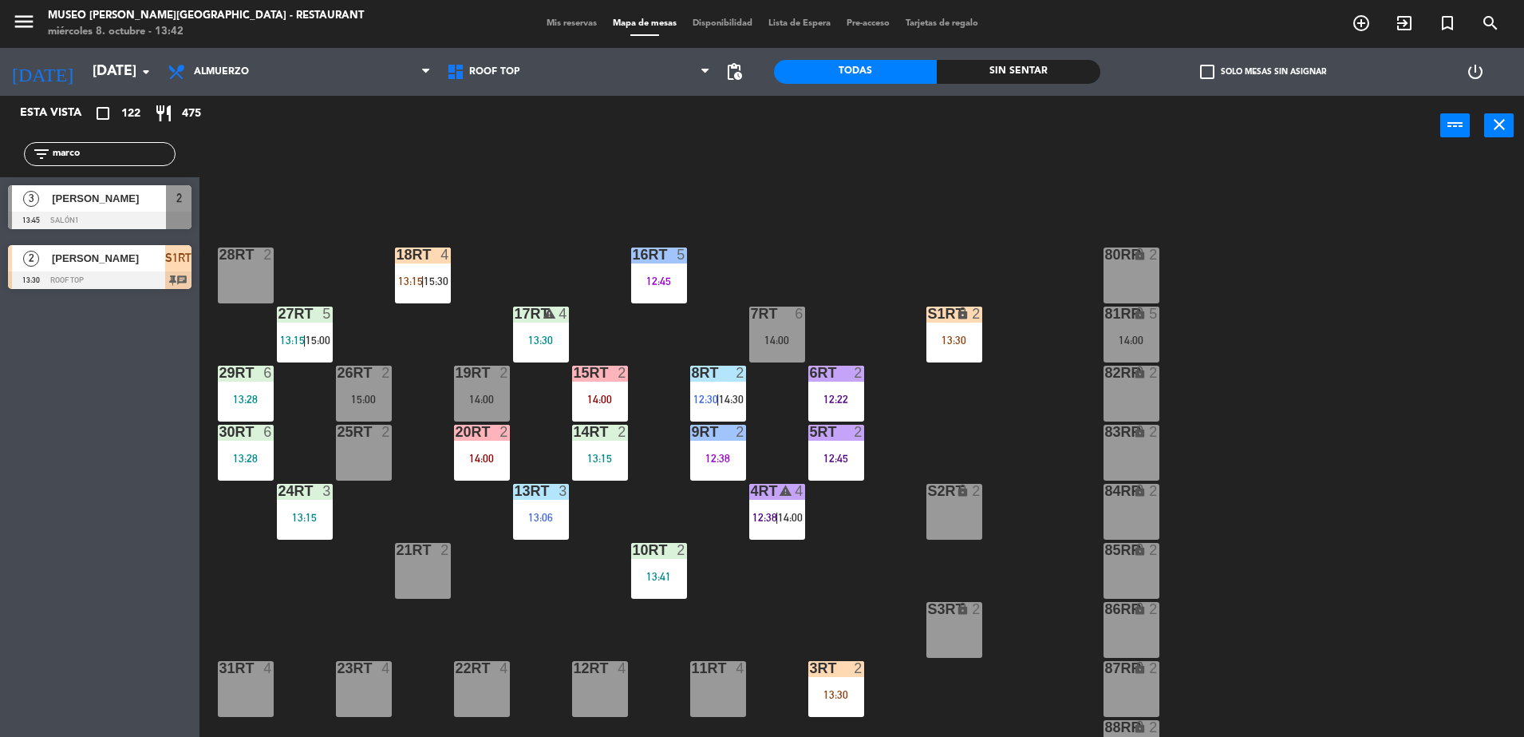
click at [955, 343] on div "13:30" at bounding box center [955, 339] width 56 height 11
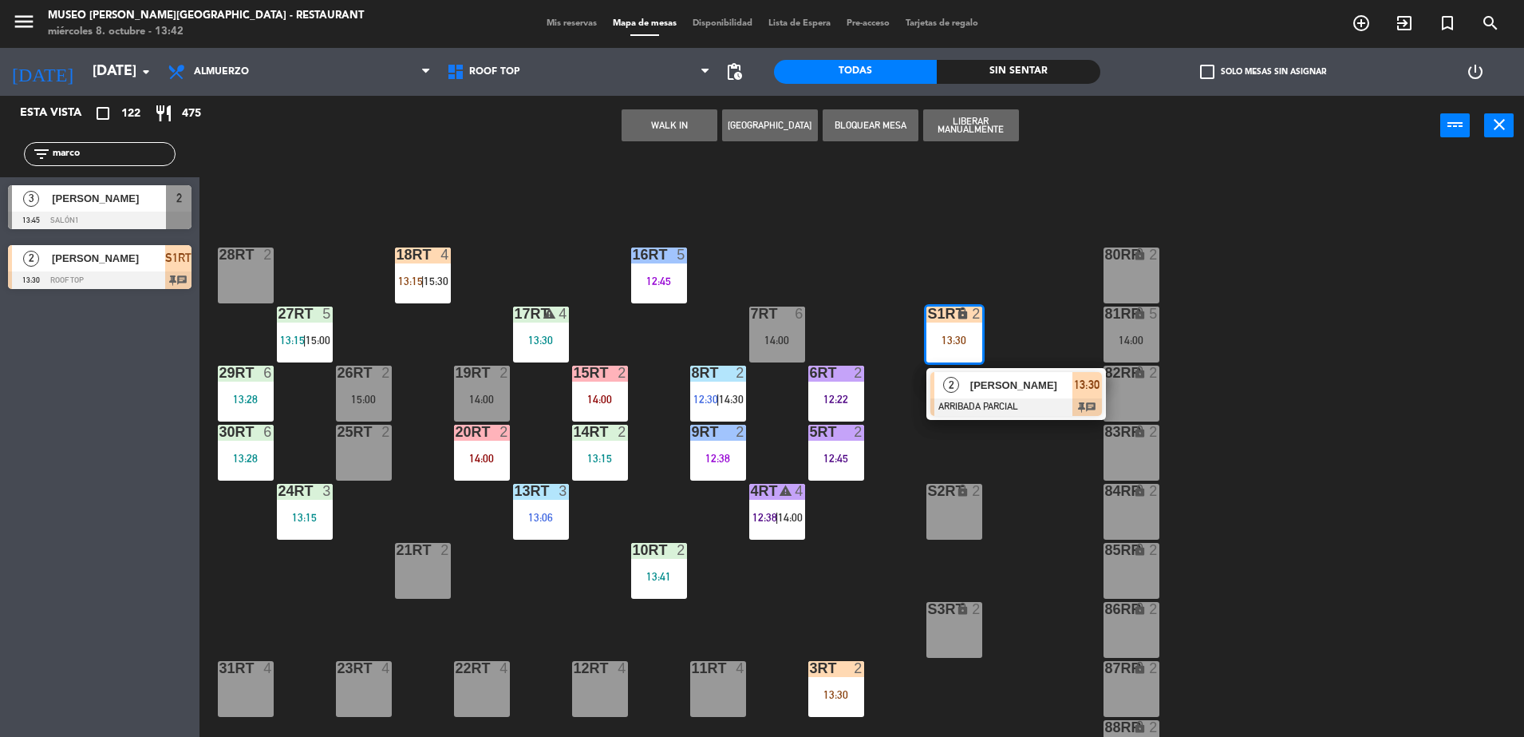
click at [841, 520] on div "18RT 4 13:15 | 15:30 16RT 5 12:45 28RT 2 80RR lock 2 27RT 5 13:15 | 15:00 7RT 6…" at bounding box center [870, 450] width 1310 height 581
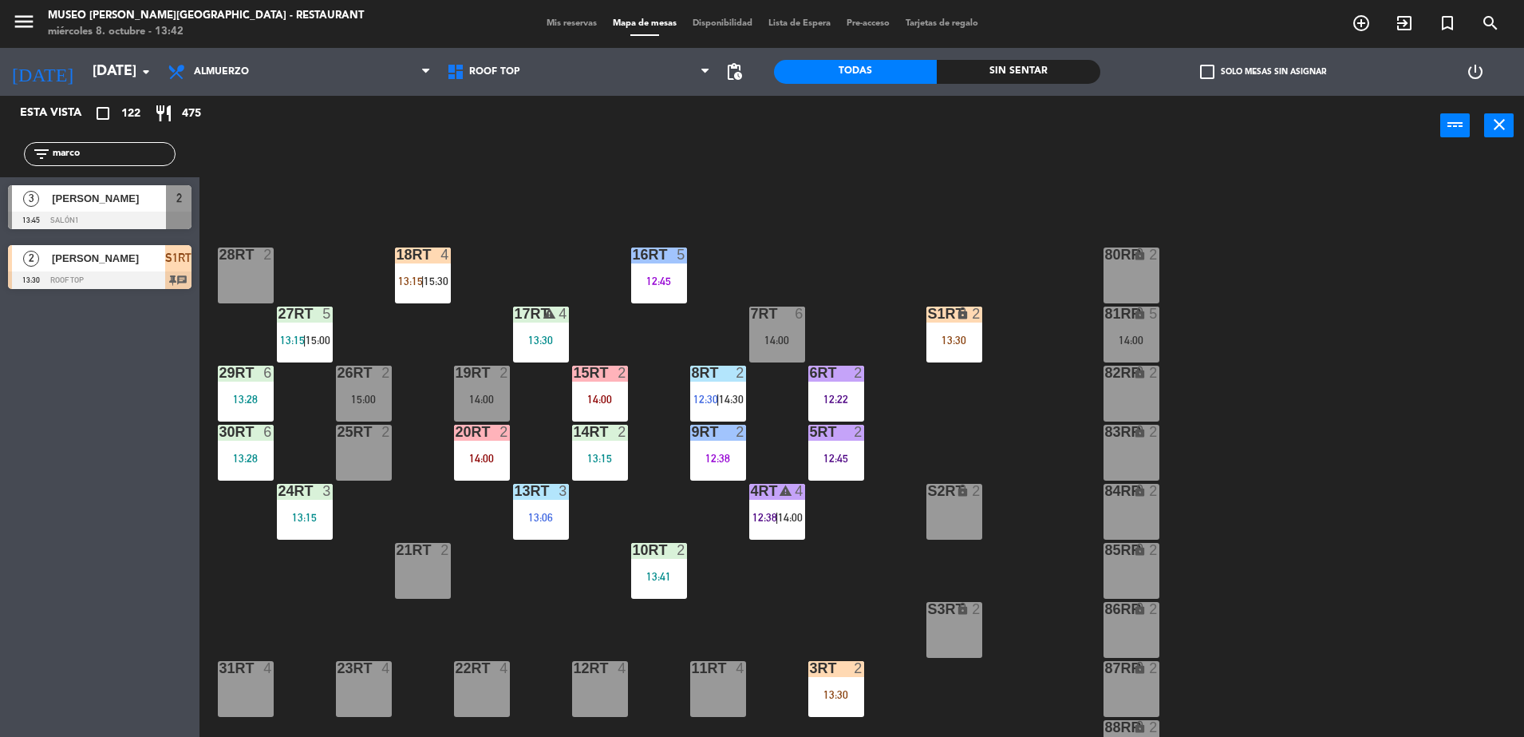
click at [752, 528] on div "4RT warning 4 12:38 | 14:00" at bounding box center [777, 512] width 56 height 56
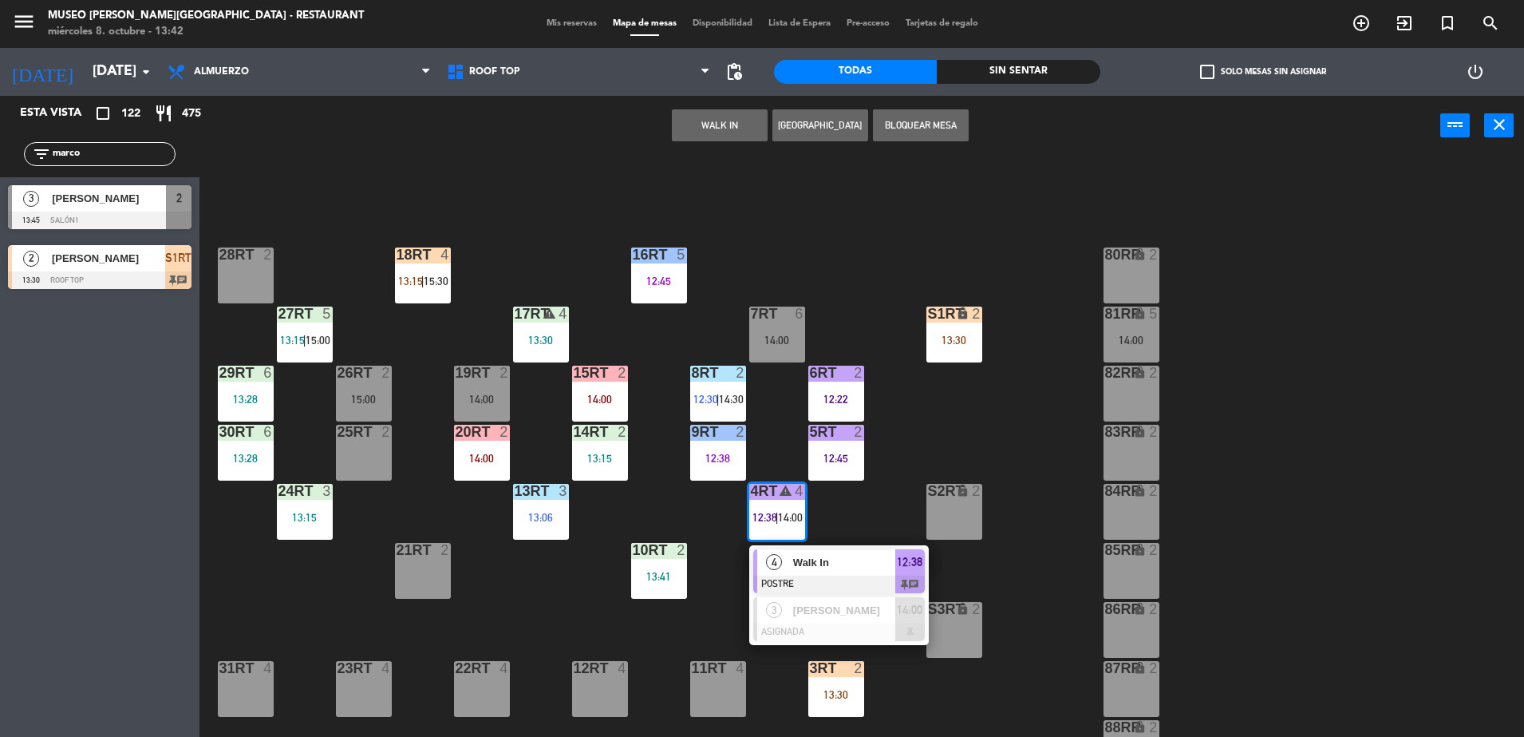
click at [697, 634] on div "18RT 4 13:15 | 15:30 16RT 5 12:45 28RT 2 80RR lock 2 27RT 5 13:15 | 15:00 7RT 6…" at bounding box center [870, 450] width 1310 height 581
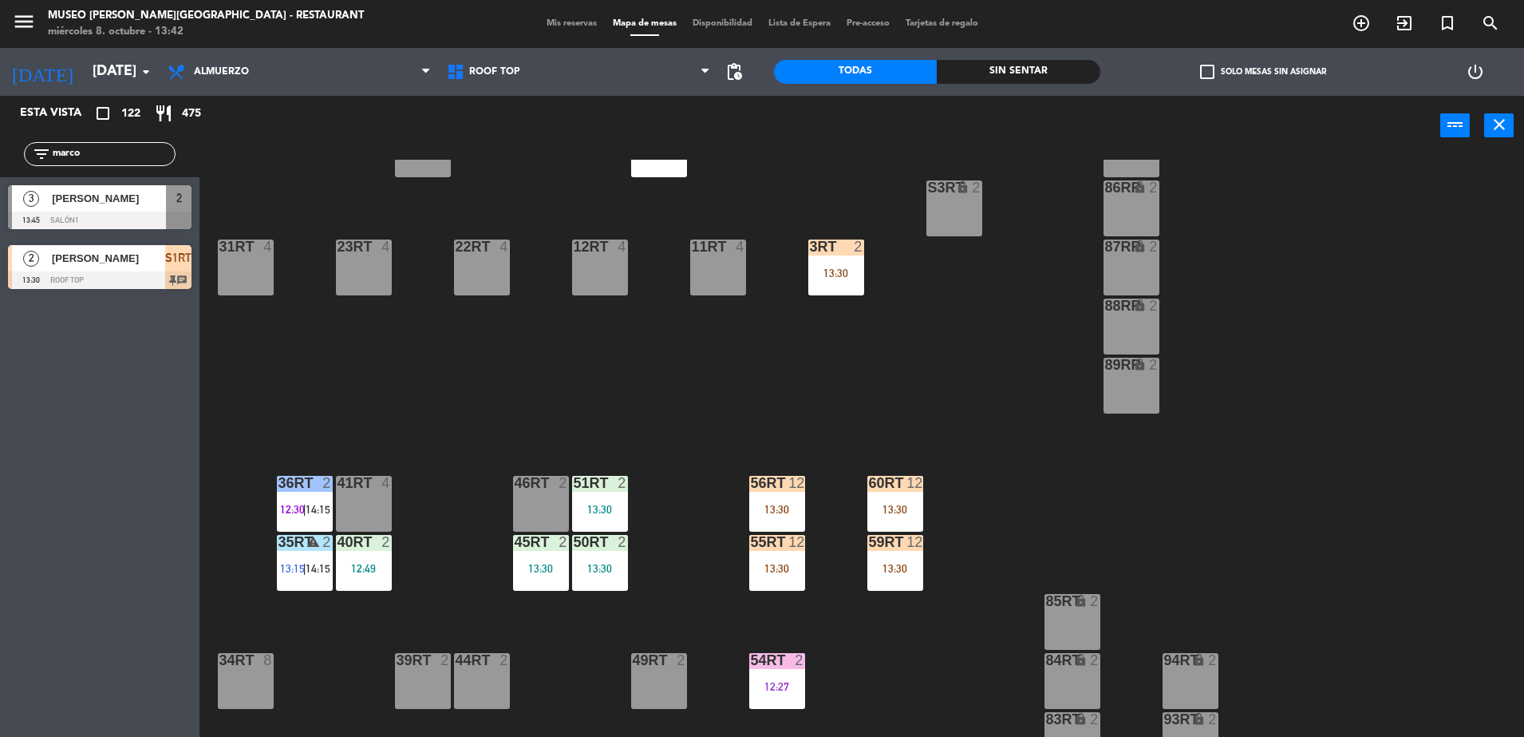
scroll to position [626, 0]
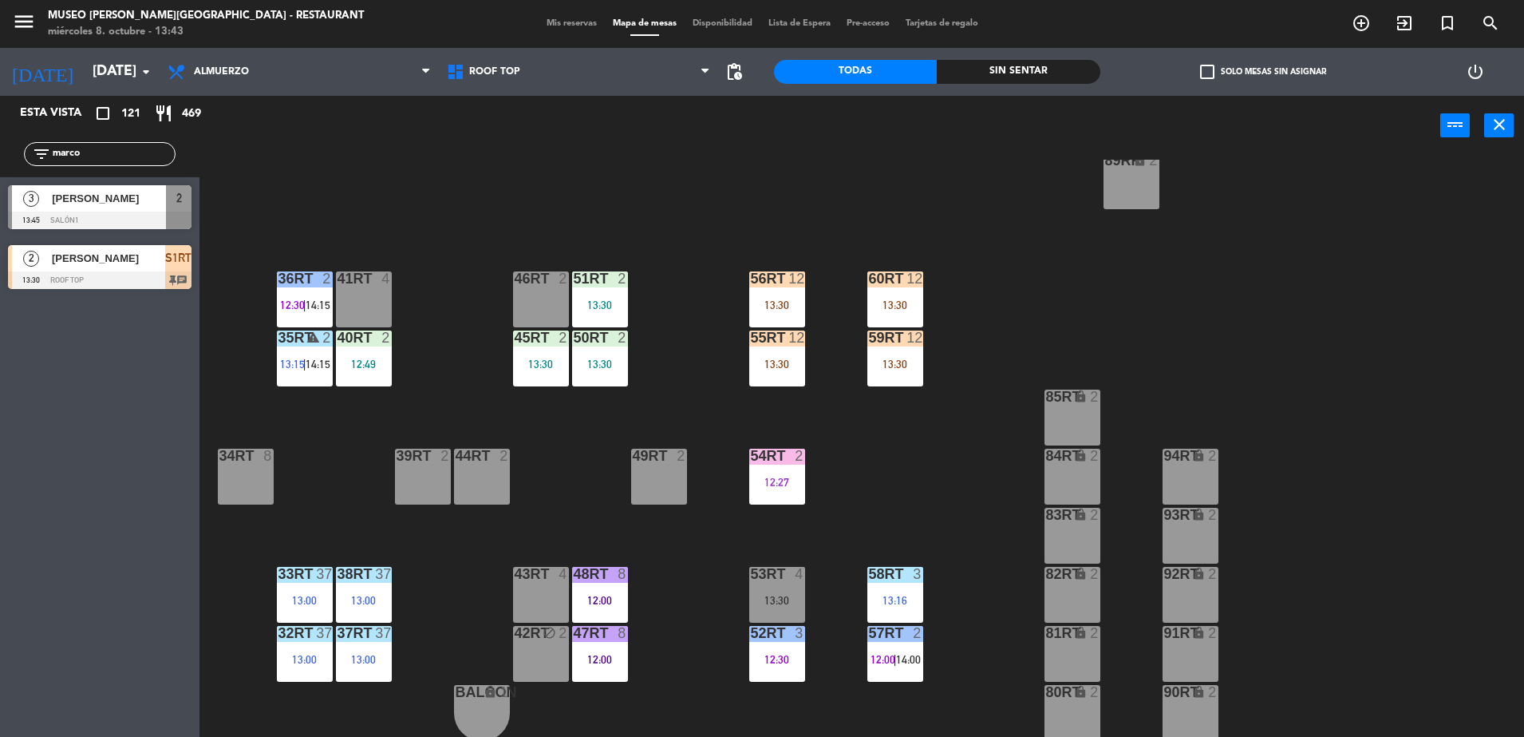
drag, startPoint x: 108, startPoint y: 152, endPoint x: -4, endPoint y: 172, distance: 113.5
click at [0, 172] on html "close × Museo [PERSON_NAME] Café - Restaurant × chrome_reader_mode Listado de R…" at bounding box center [762, 368] width 1524 height 737
type input "nico"
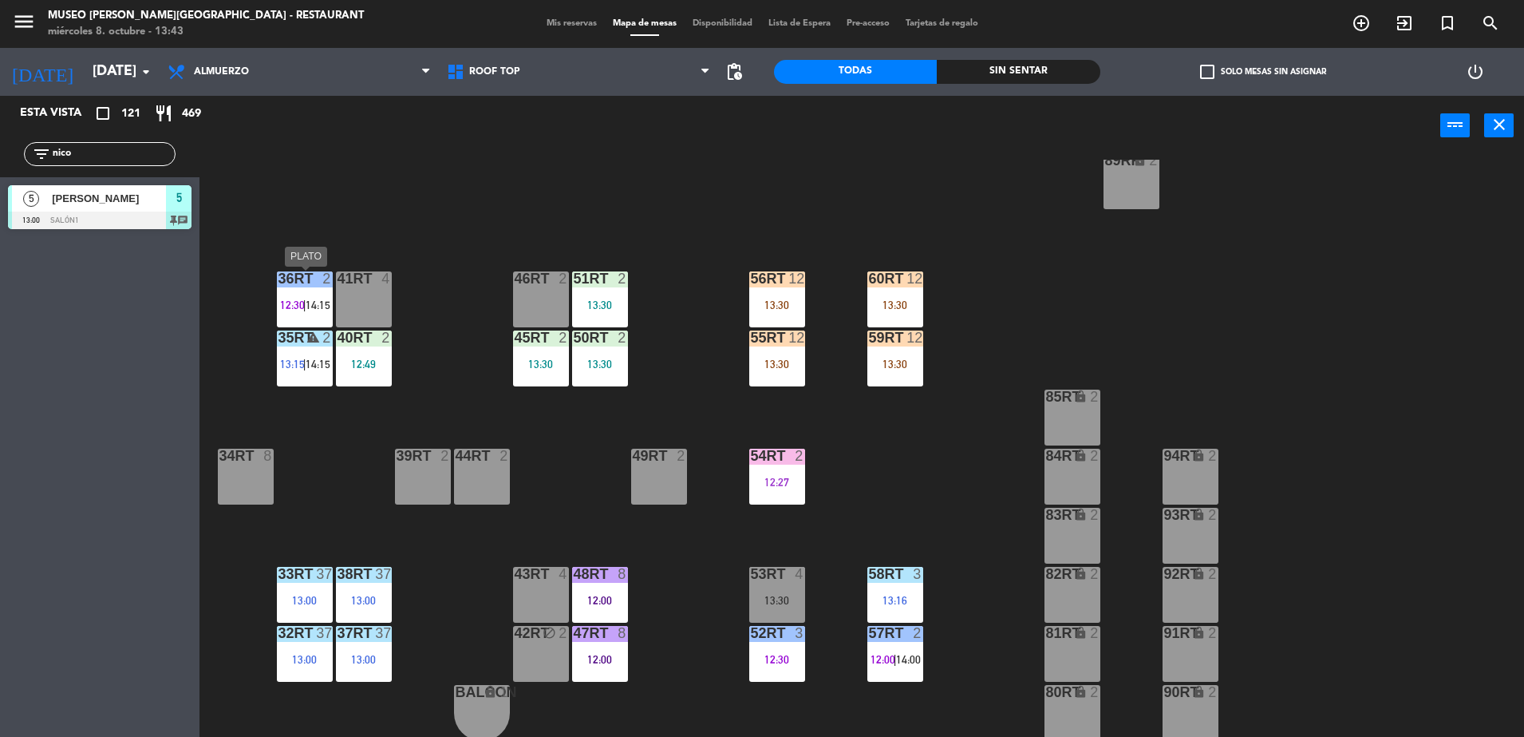
click at [321, 290] on div "36rt 2 12:30 | 14:15" at bounding box center [305, 299] width 56 height 56
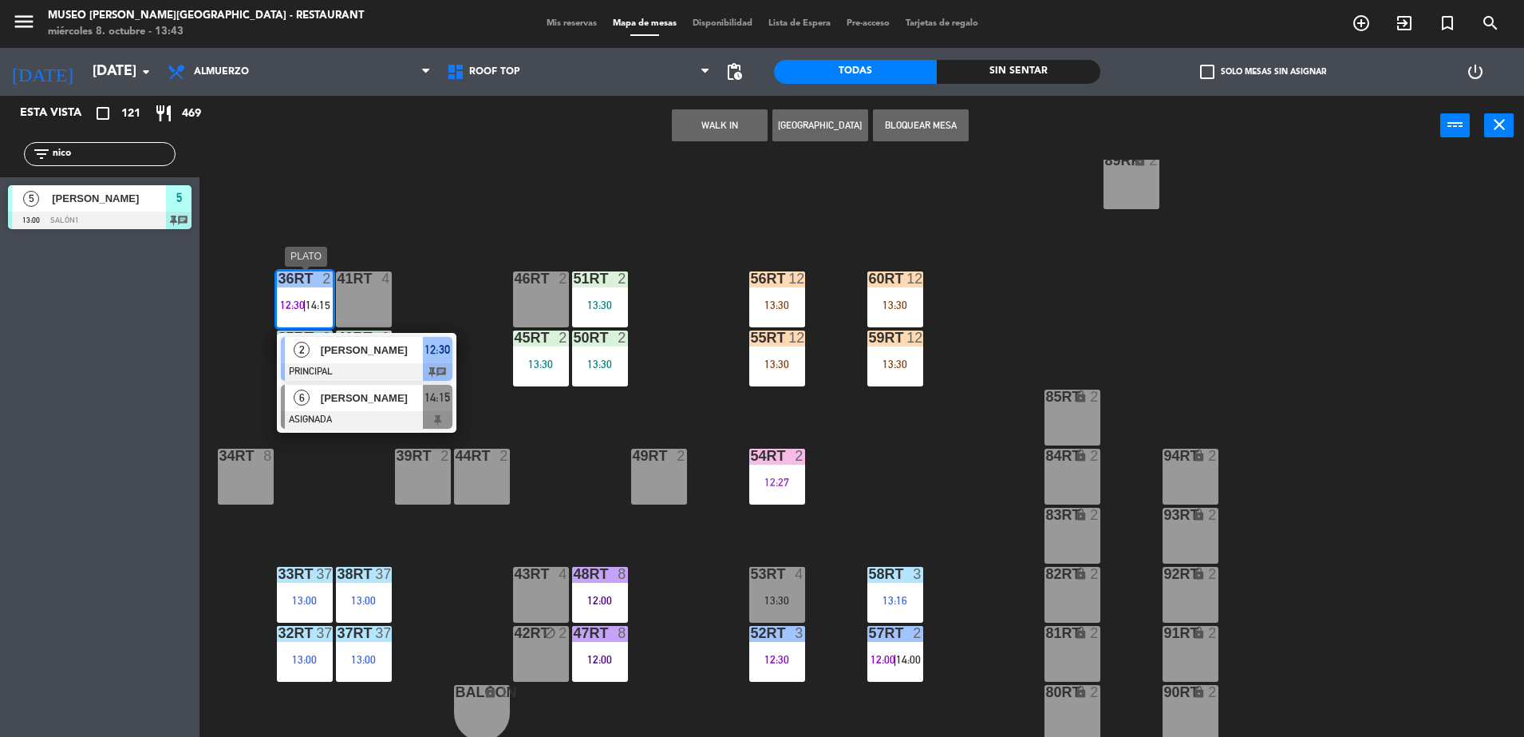
click at [417, 418] on div at bounding box center [367, 420] width 172 height 18
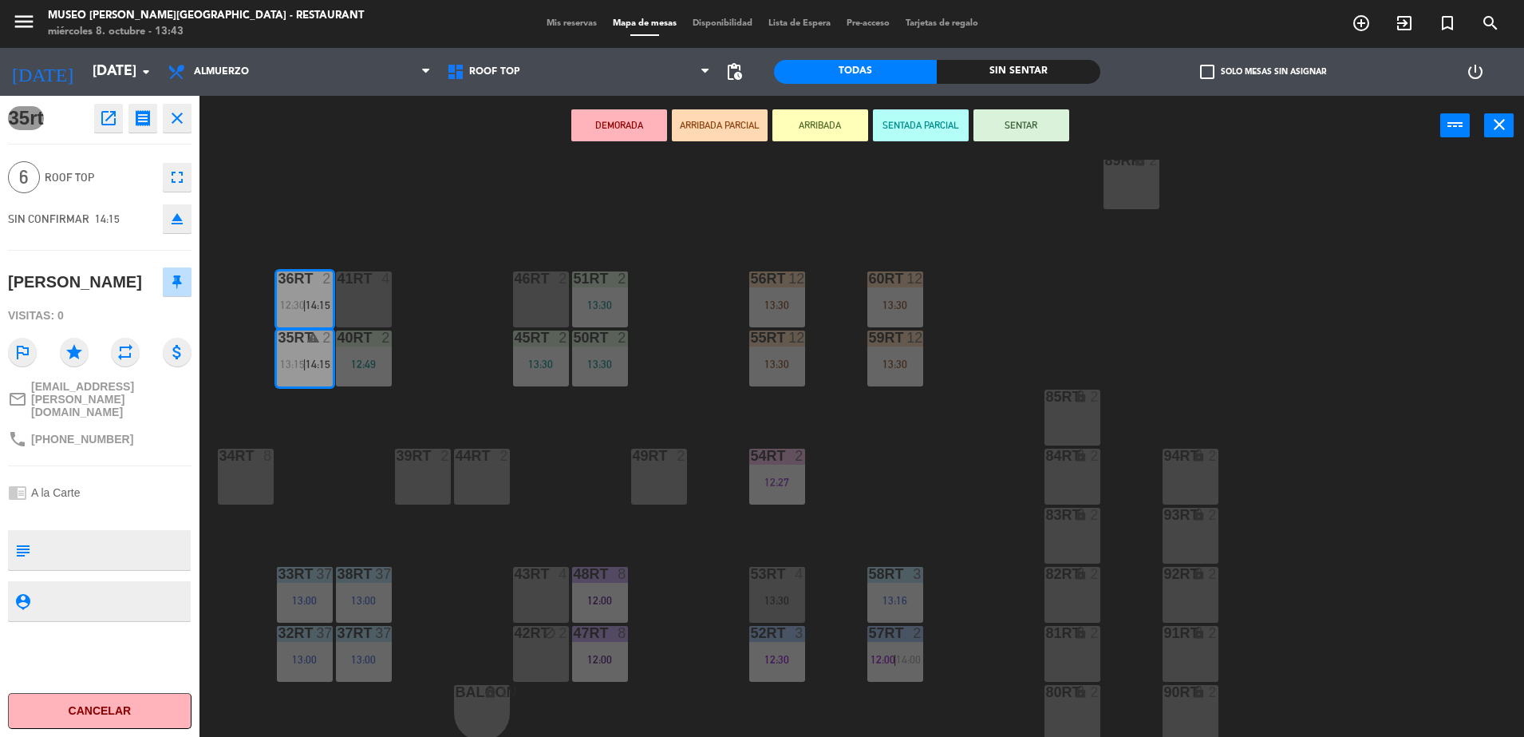
scroll to position [0, 0]
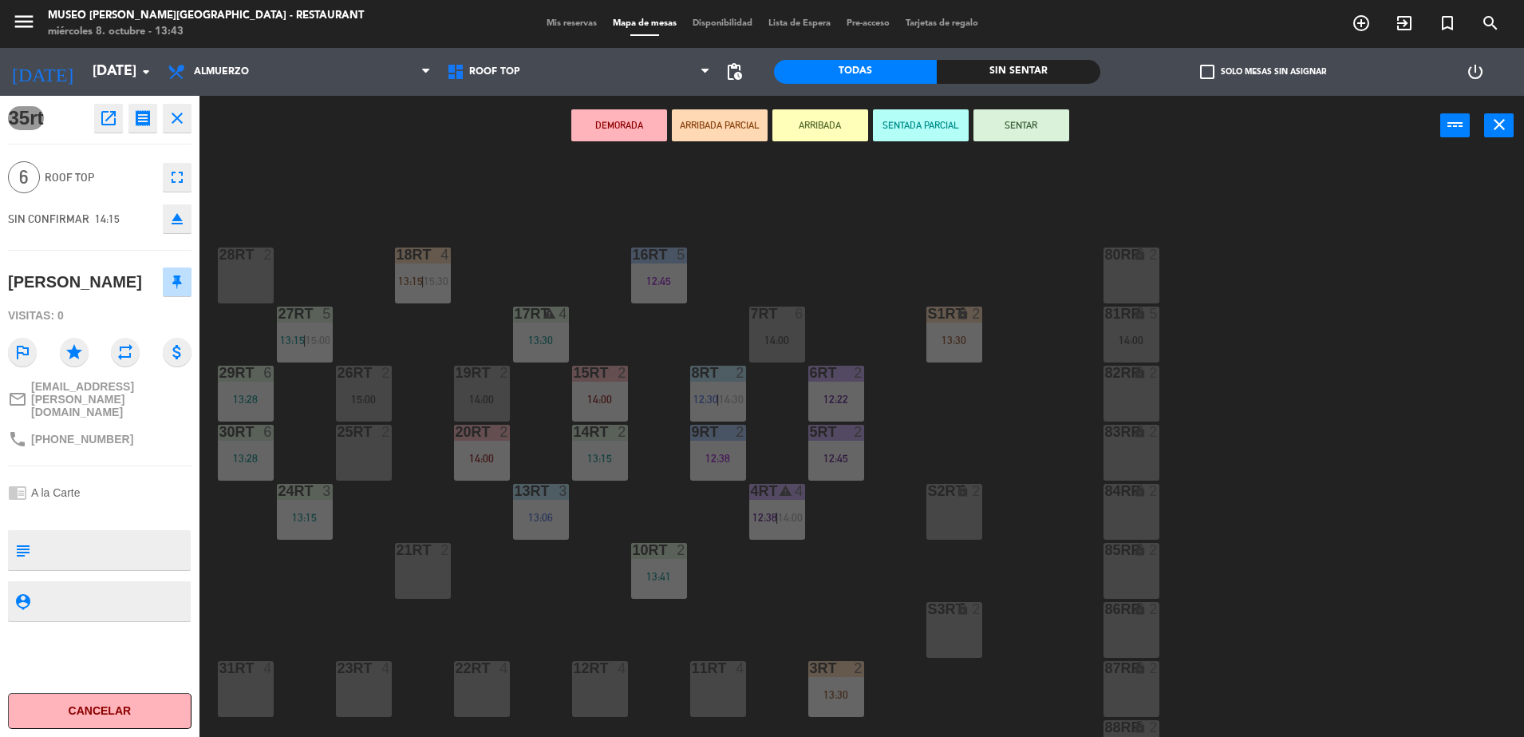
click at [1124, 401] on div "82RR lock 2" at bounding box center [1132, 394] width 56 height 56
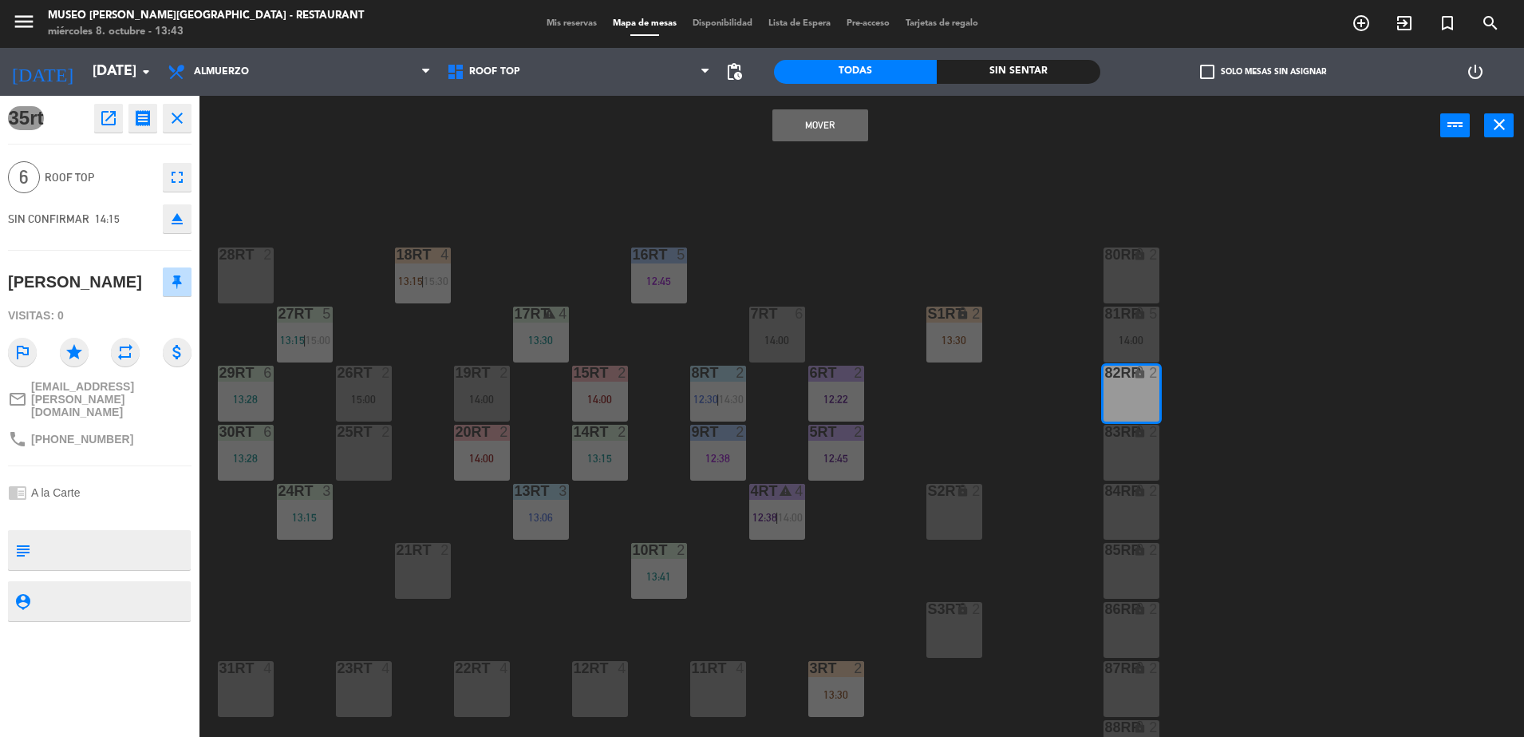
click at [812, 134] on button "Mover" at bounding box center [820, 125] width 96 height 32
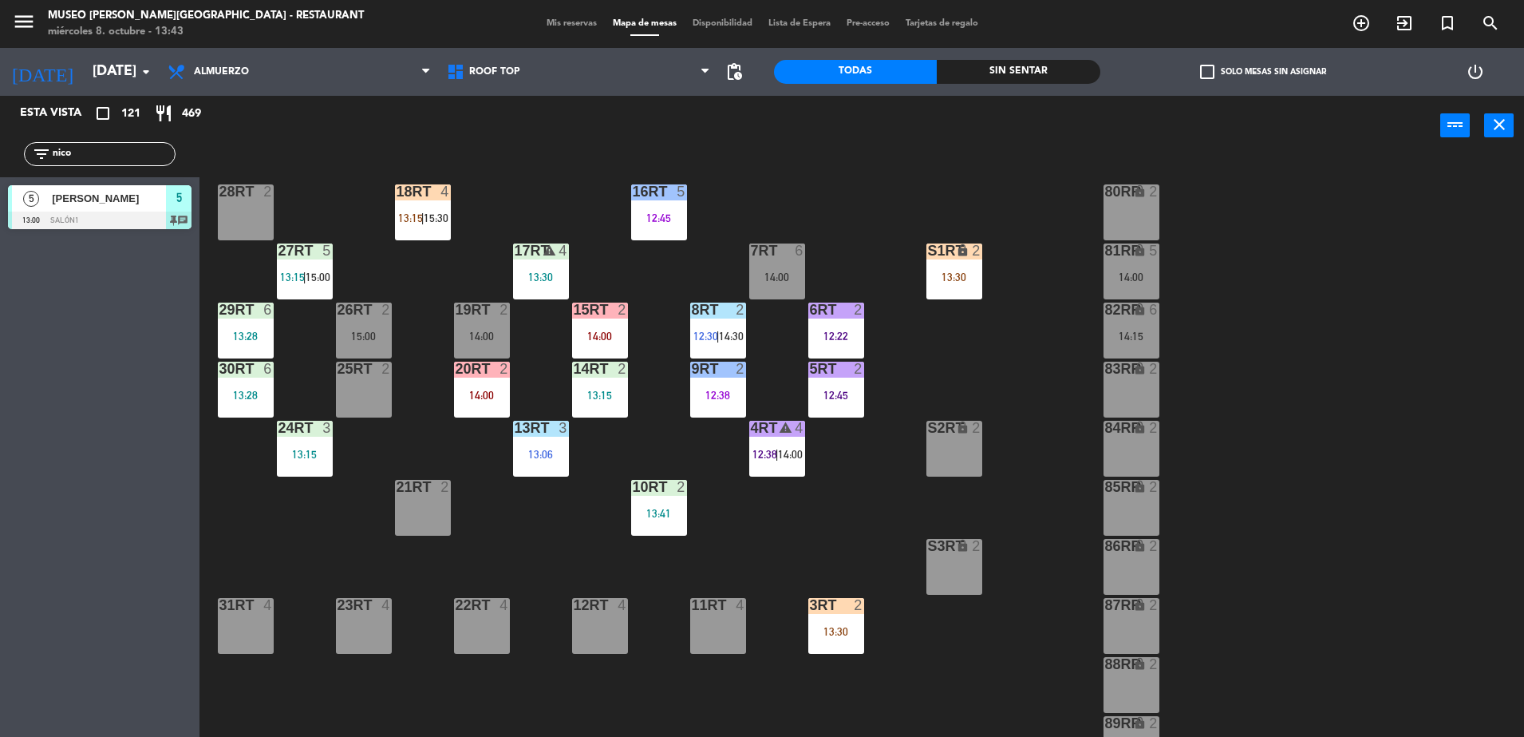
scroll to position [62, 0]
click at [600, 452] on div "18RT 4 13:15 | 15:30 16RT 5 12:45 28RT 2 80RR lock 2 27RT 5 13:15 | 15:00 7RT 6…" at bounding box center [870, 450] width 1310 height 581
click at [958, 261] on div "S1RT lock 2 13:30" at bounding box center [955, 272] width 56 height 56
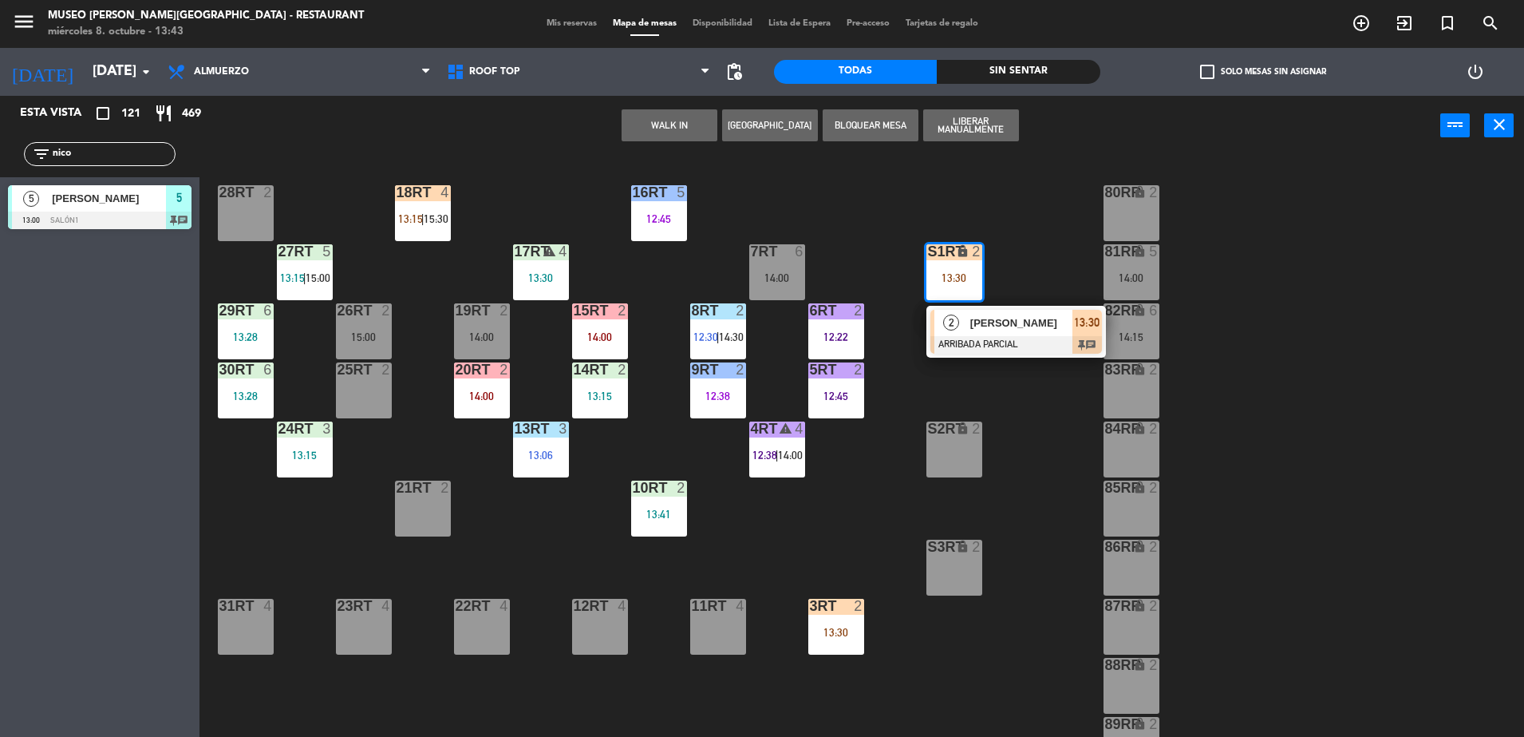
click at [1030, 337] on div at bounding box center [1017, 345] width 172 height 18
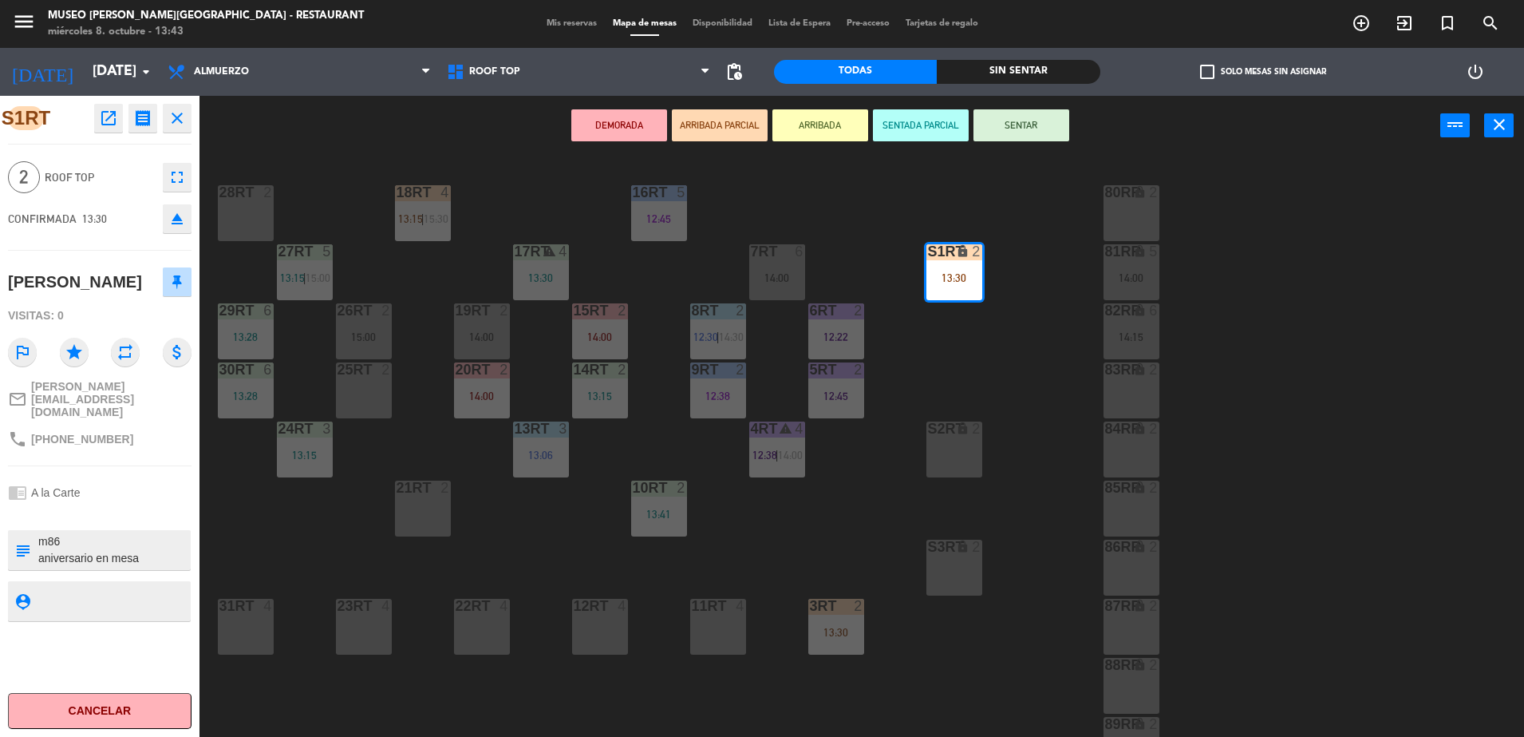
click at [936, 389] on div "18RT 4 13:15 | 15:30 16RT 5 12:45 28RT 2 80RR lock 2 27RT 5 13:15 | 15:00 7RT 6…" at bounding box center [870, 450] width 1310 height 581
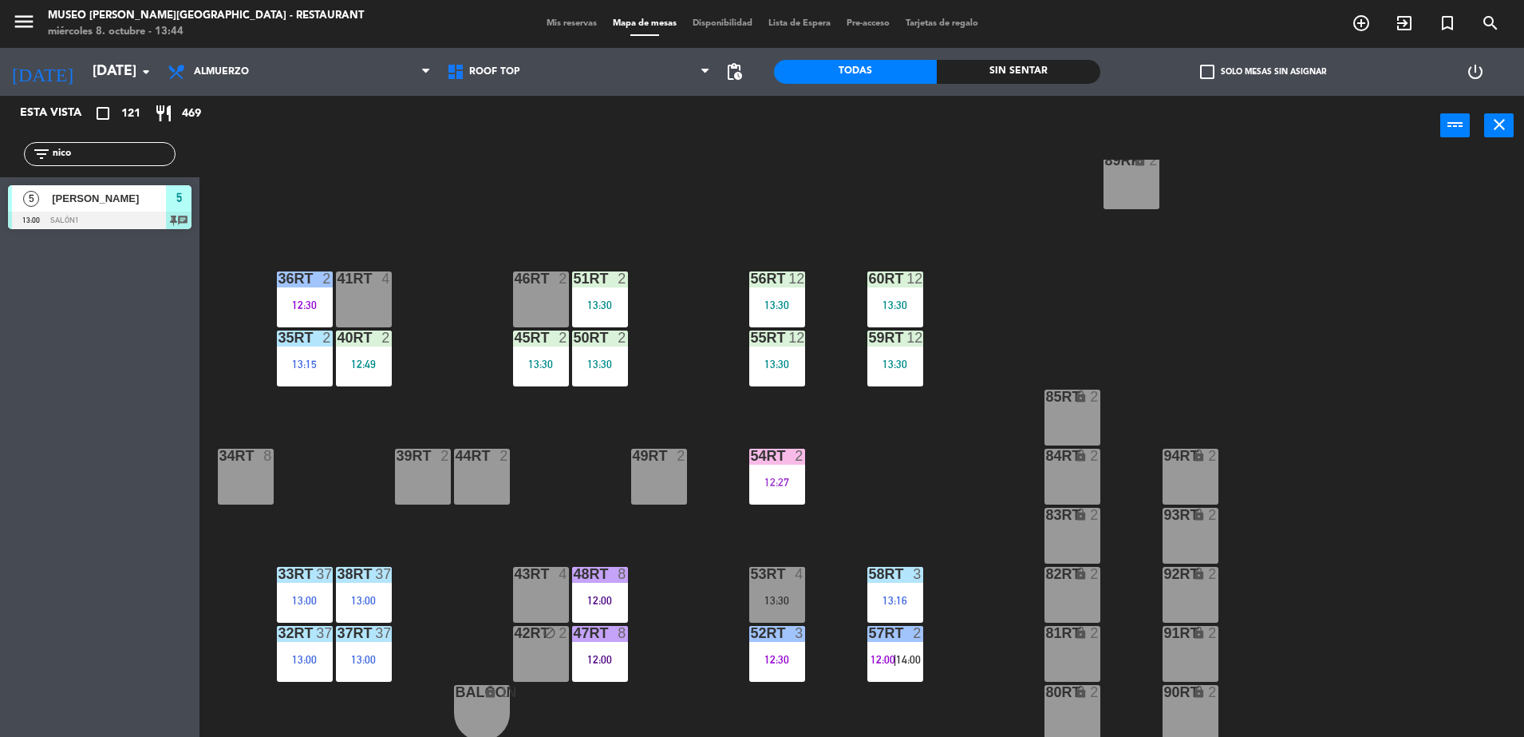
scroll to position [0, 0]
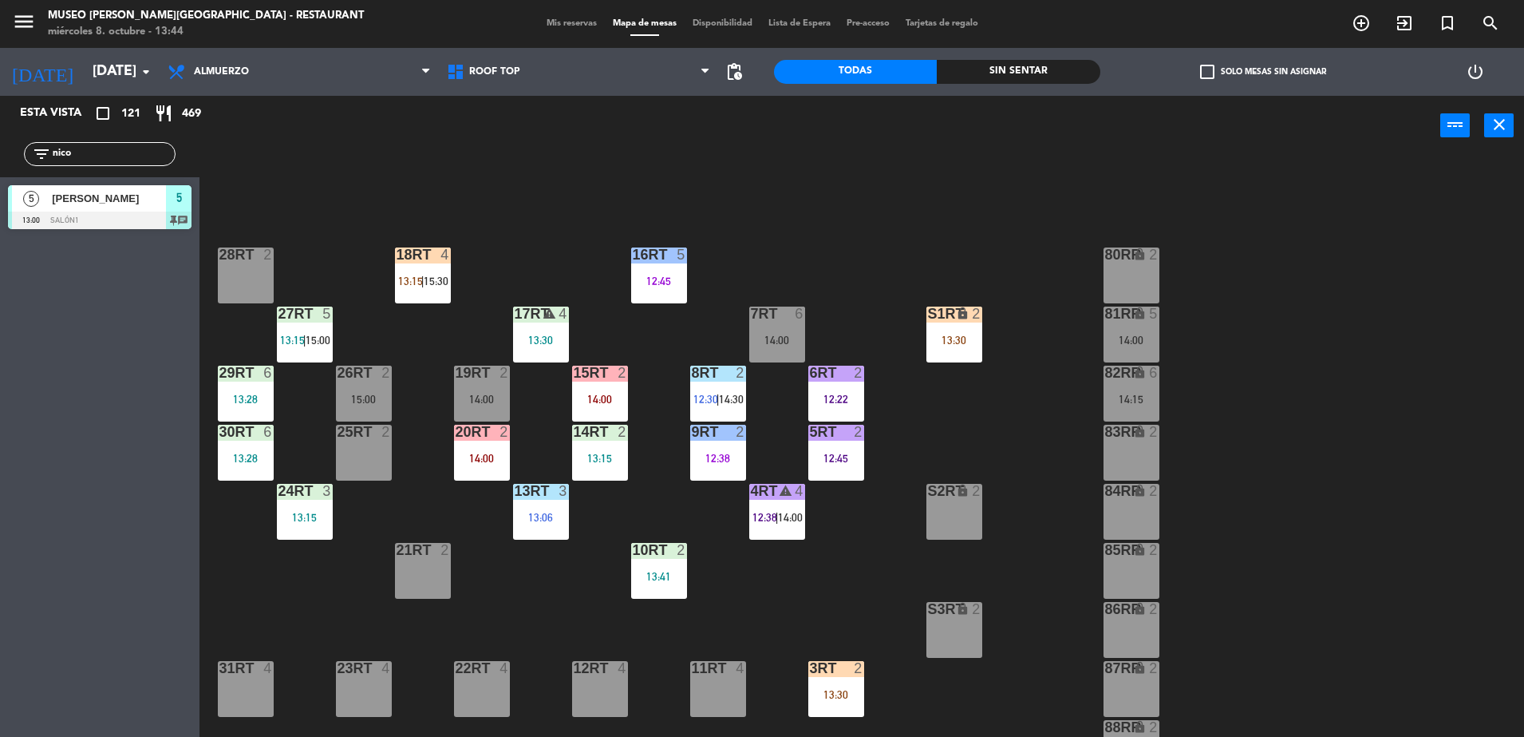
click at [607, 393] on div "14:00" at bounding box center [600, 398] width 56 height 11
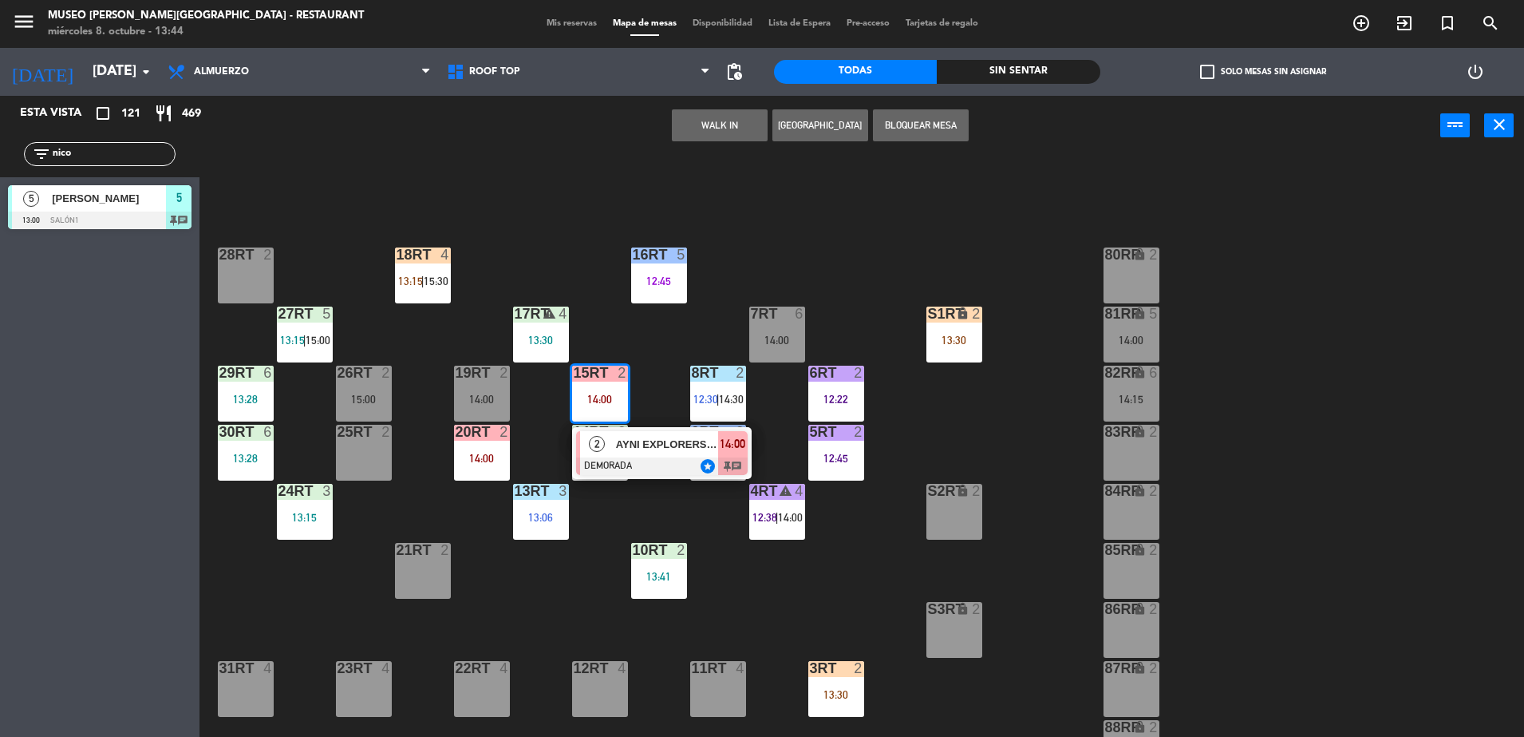
click at [659, 440] on span "AYNI EXPLORERS -VIAJE DE PRENSA" at bounding box center [667, 444] width 102 height 17
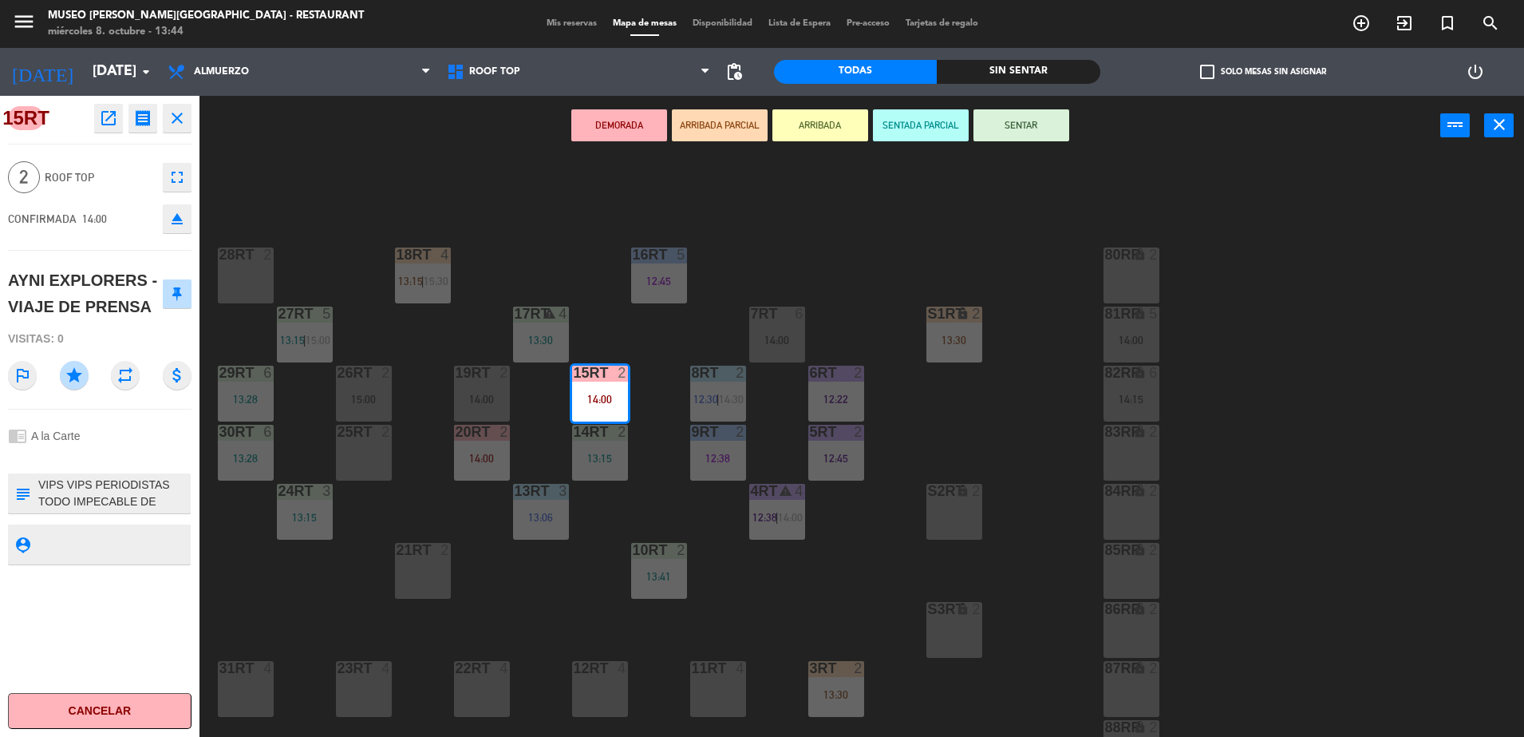
click at [545, 285] on div "18RT 4 13:15 | 15:30 16RT 5 12:45 28RT 2 80RR lock 2 27RT 5 13:15 | 15:00 7RT 6…" at bounding box center [870, 450] width 1310 height 581
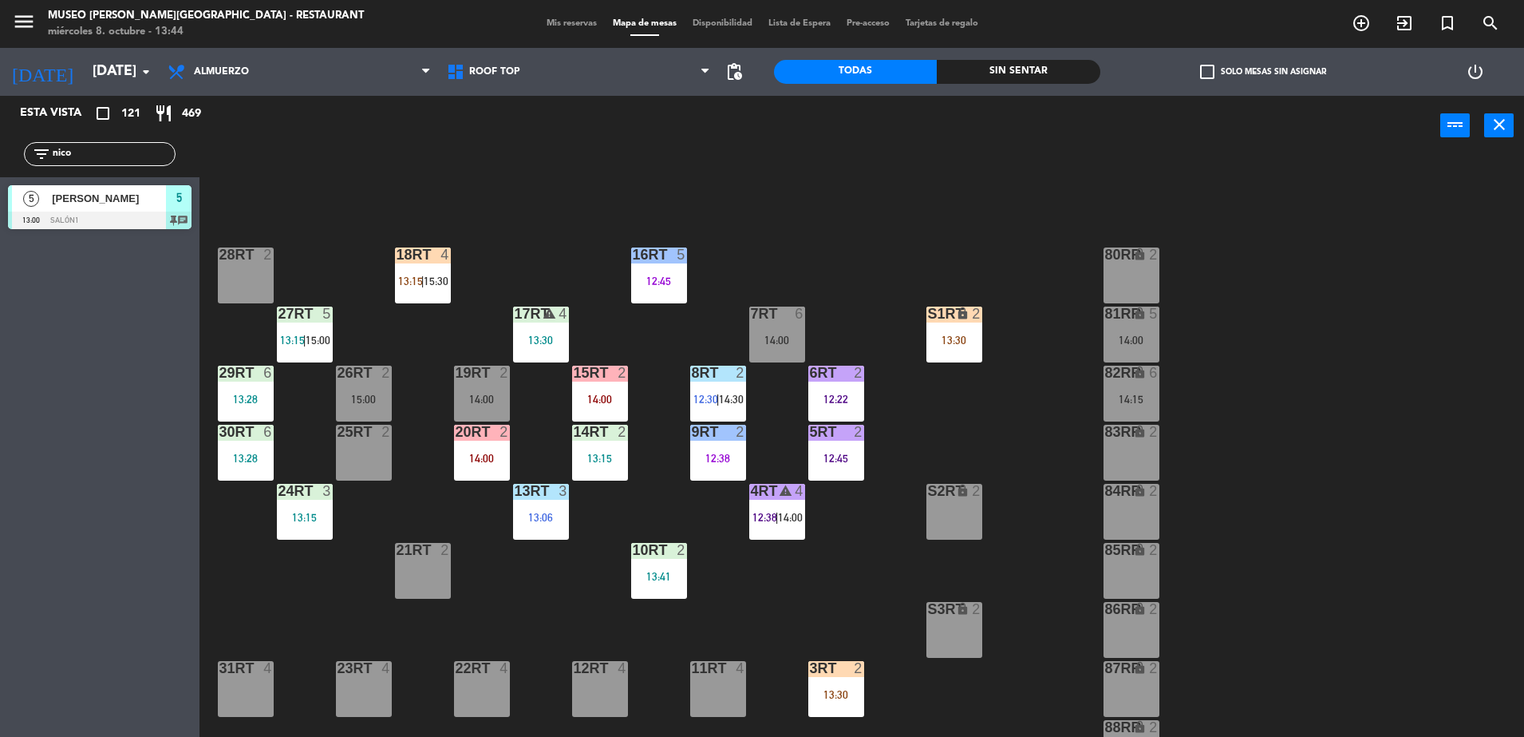
scroll to position [626, 0]
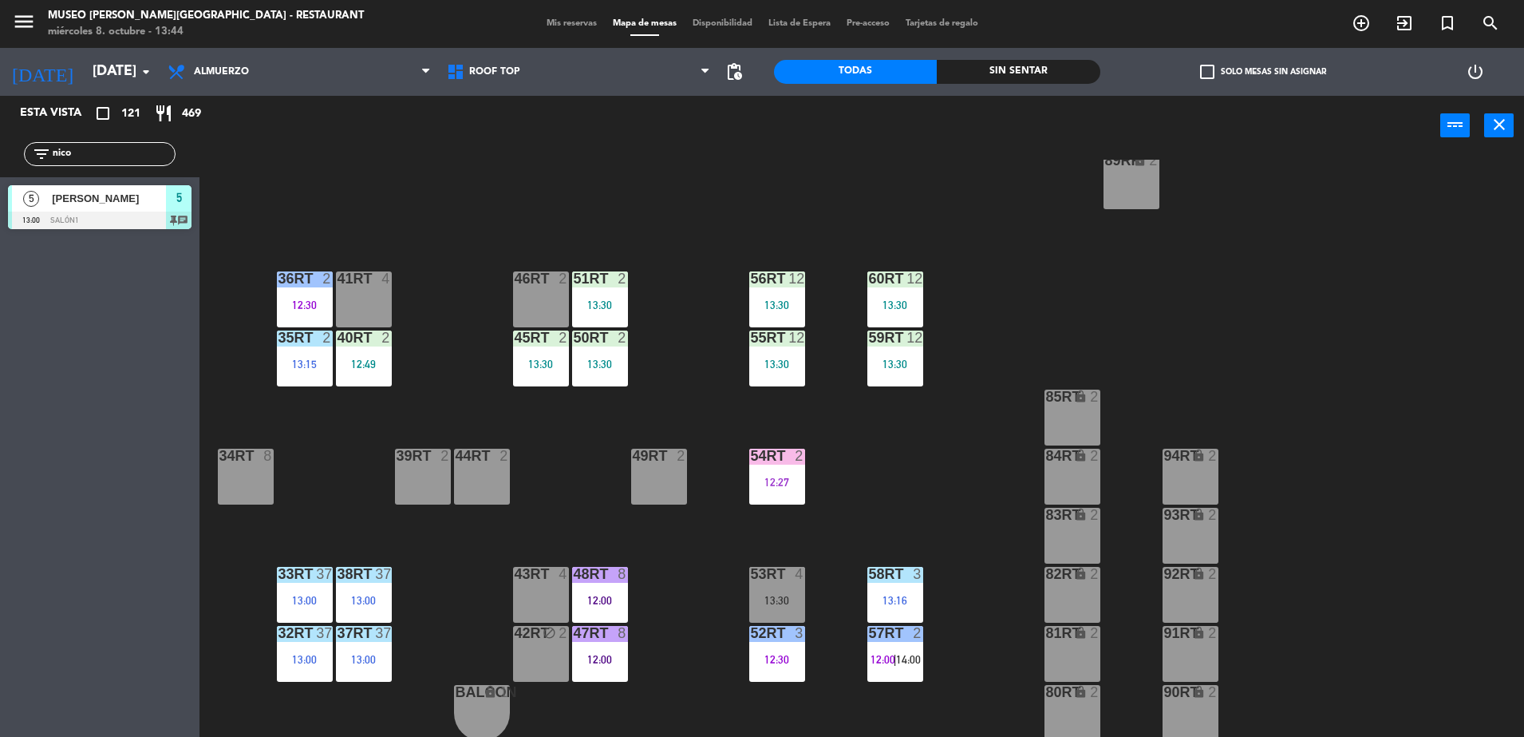
click at [752, 463] on div "54RT" at bounding box center [751, 455] width 1 height 14
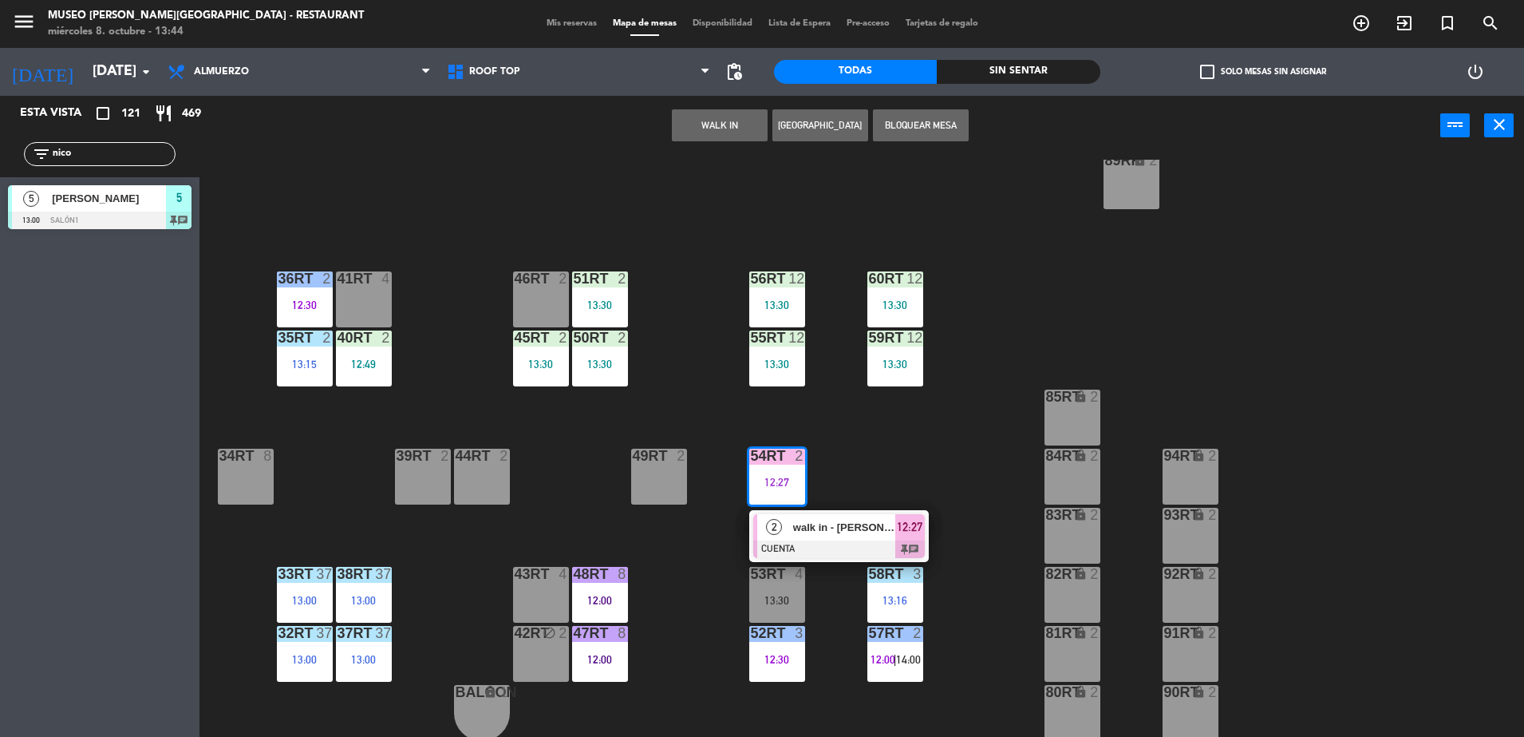
click at [818, 516] on div "walk in - [PERSON_NAME]" at bounding box center [844, 527] width 104 height 26
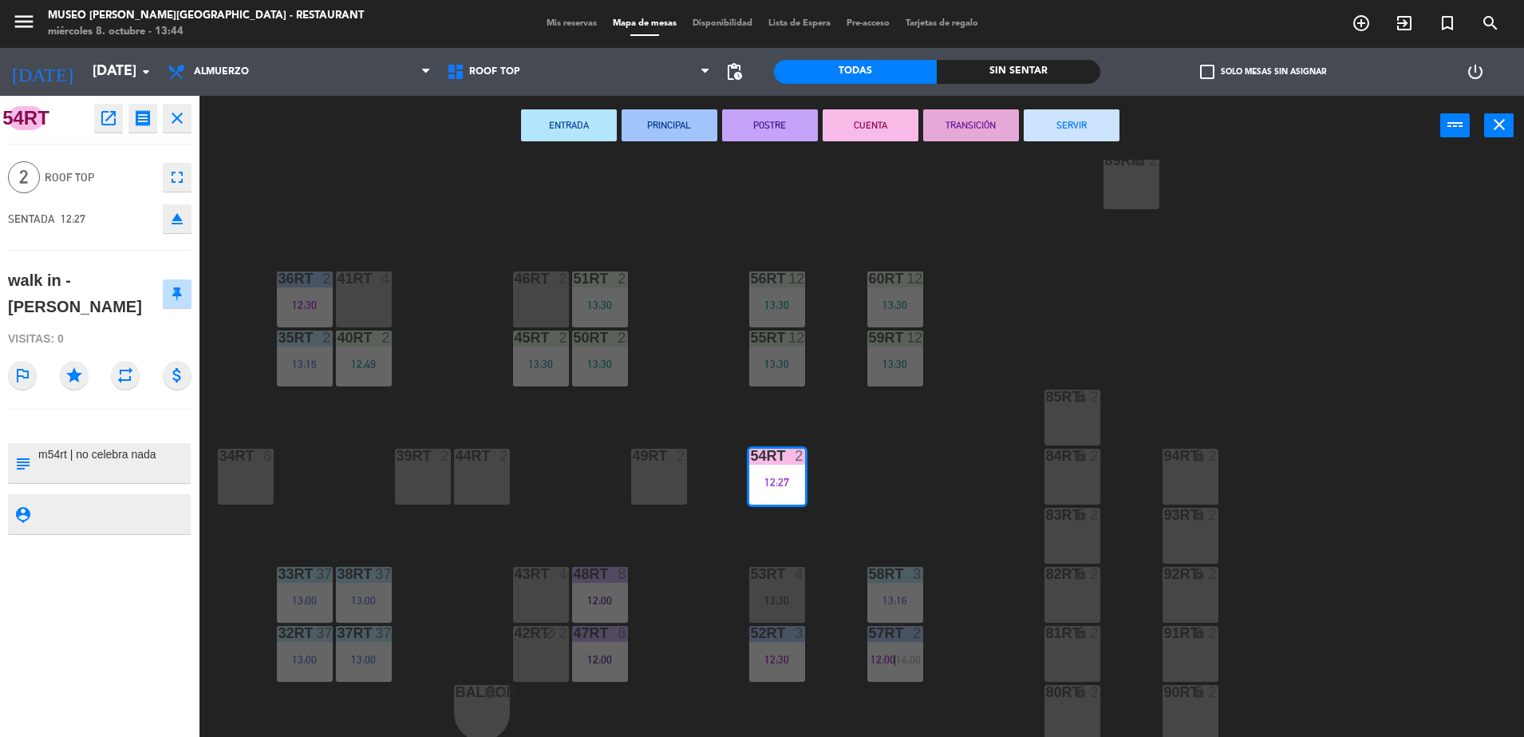
click at [1058, 91] on div "Todas Sin sentar" at bounding box center [937, 72] width 326 height 48
click at [1061, 123] on button "SERVIR" at bounding box center [1072, 125] width 96 height 32
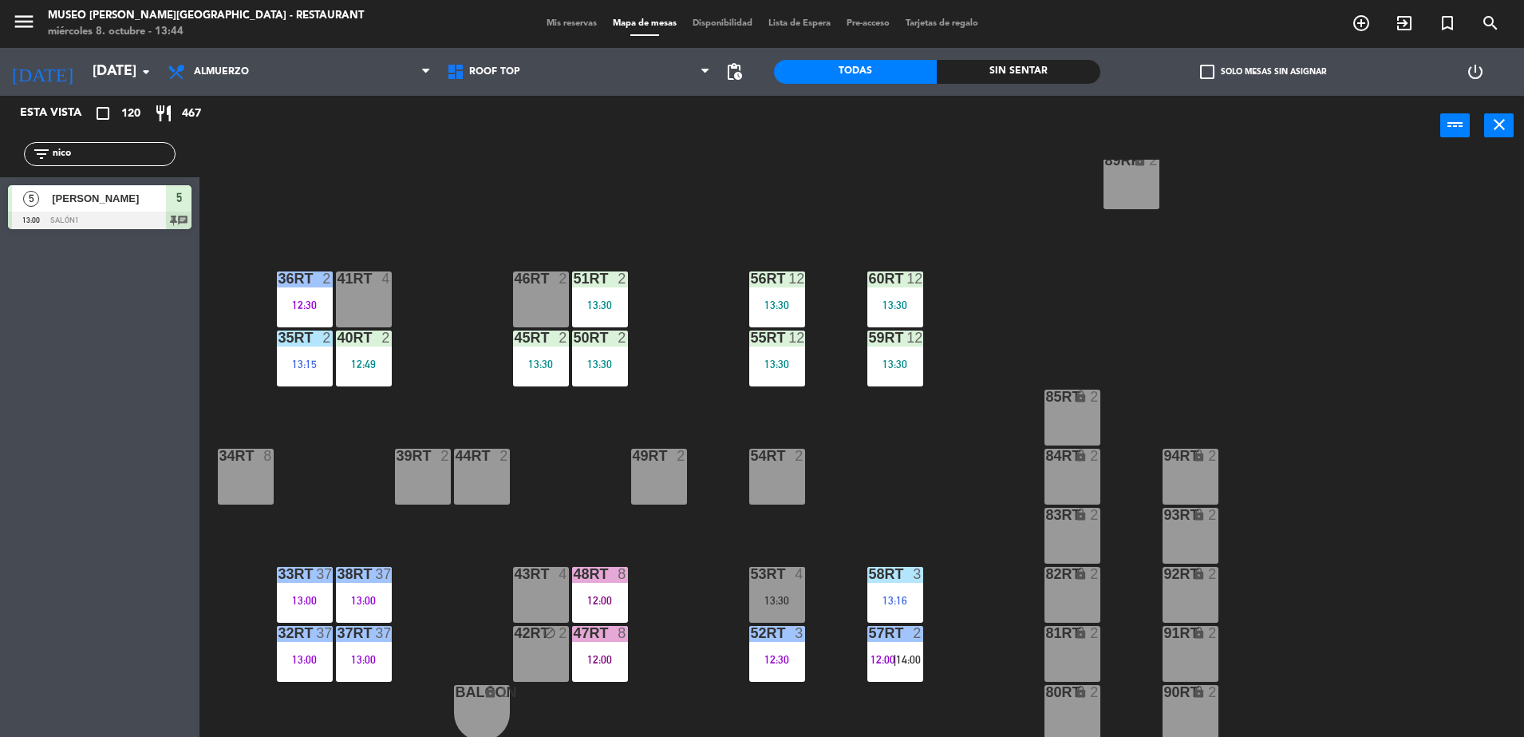
drag, startPoint x: 82, startPoint y: 154, endPoint x: 0, endPoint y: 162, distance: 82.6
click at [0, 163] on html "close × Museo [PERSON_NAME] Café - Restaurant × chrome_reader_mode Listado de R…" at bounding box center [762, 368] width 1524 height 737
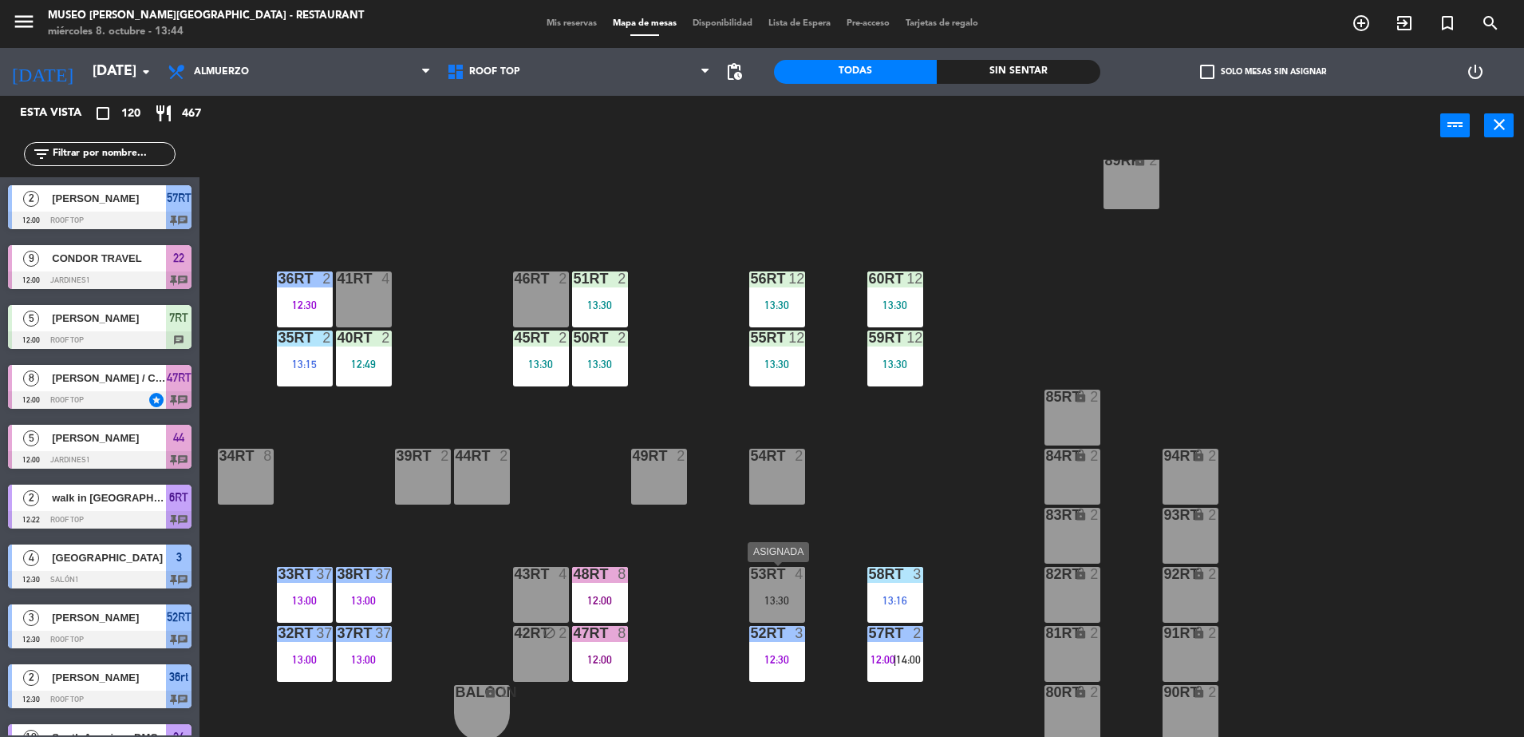
click at [774, 588] on div "53RT 4 13:30" at bounding box center [777, 595] width 56 height 56
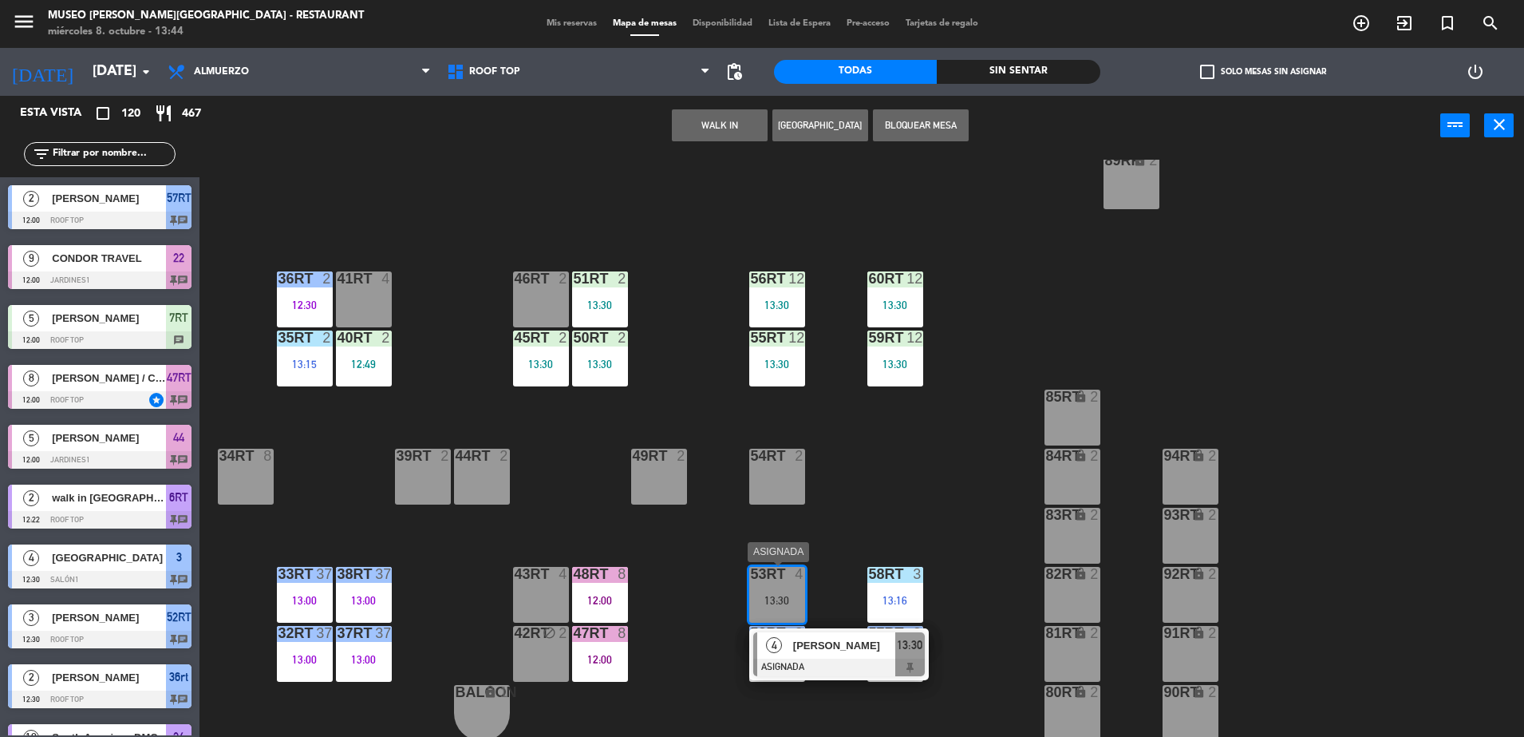
click at [847, 644] on span "[PERSON_NAME]" at bounding box center [844, 645] width 102 height 17
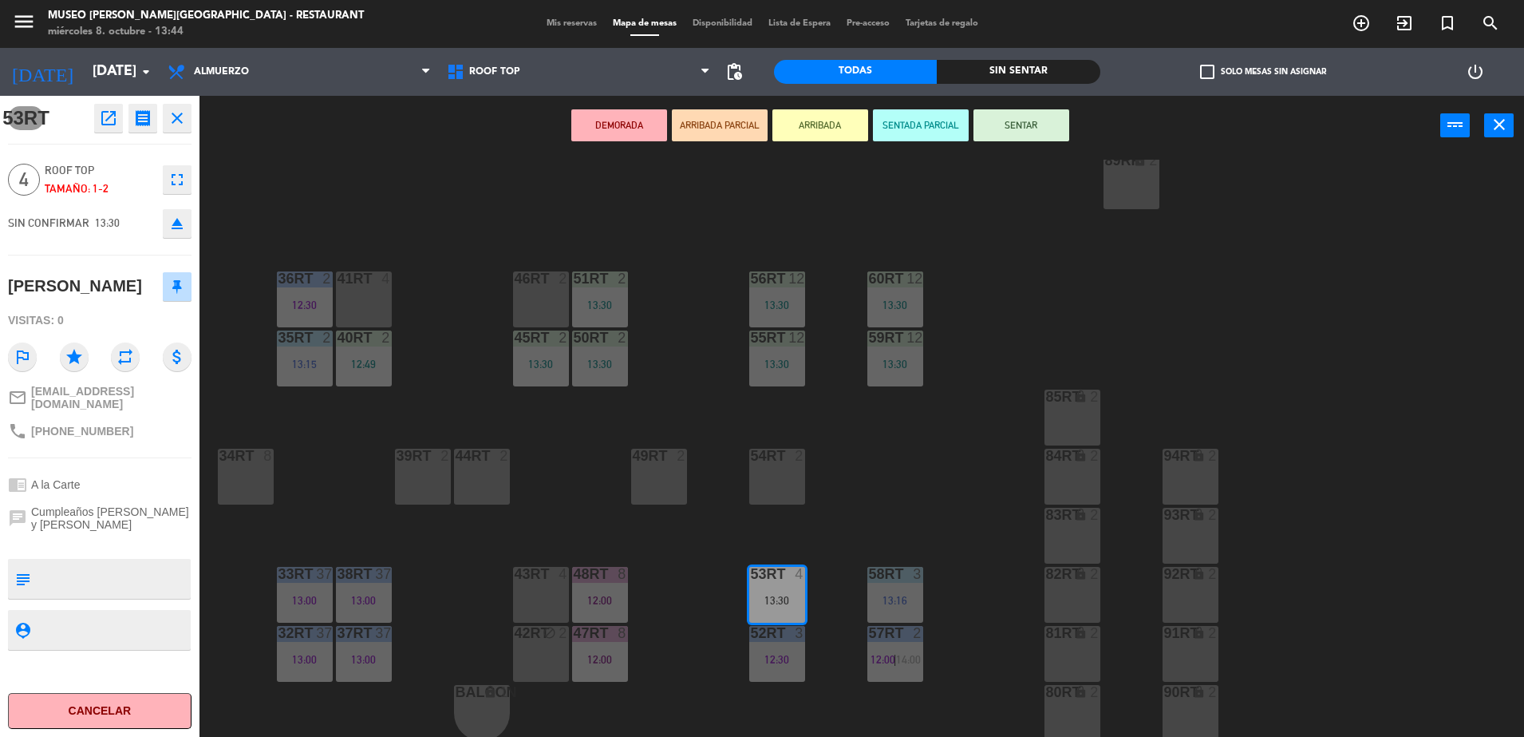
click at [616, 121] on button "DEMORADA" at bounding box center [619, 125] width 96 height 32
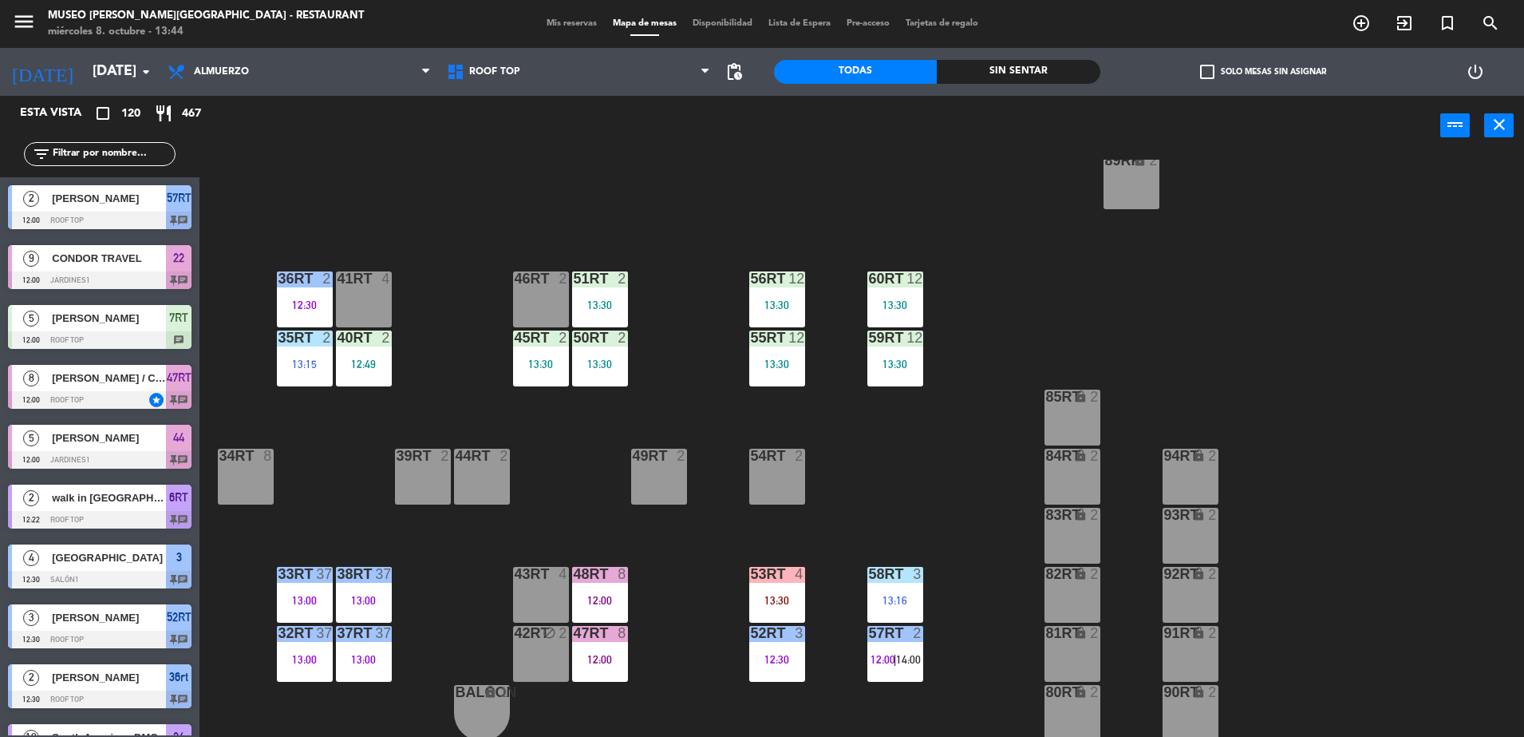
scroll to position [4, 0]
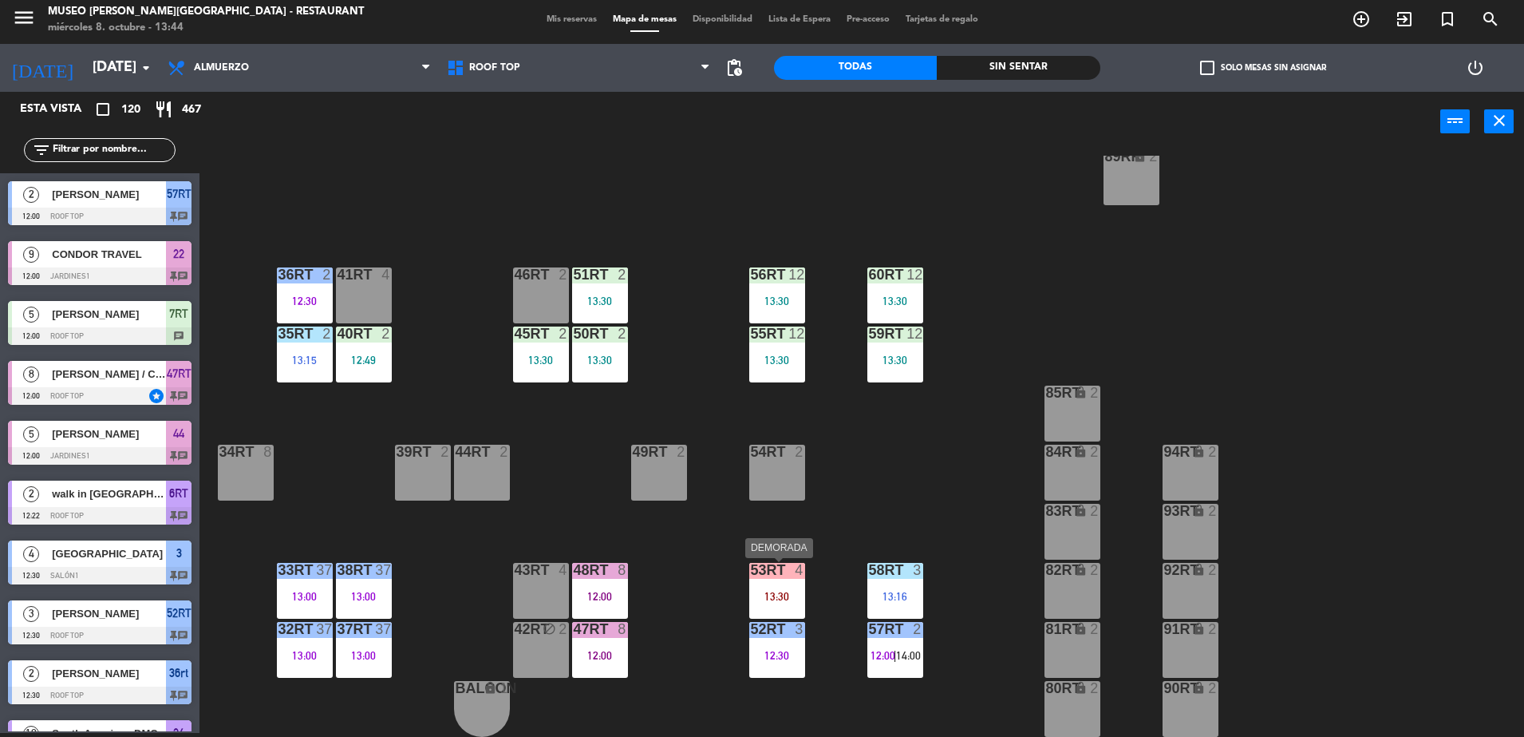
click at [770, 593] on div "13:30" at bounding box center [777, 596] width 56 height 11
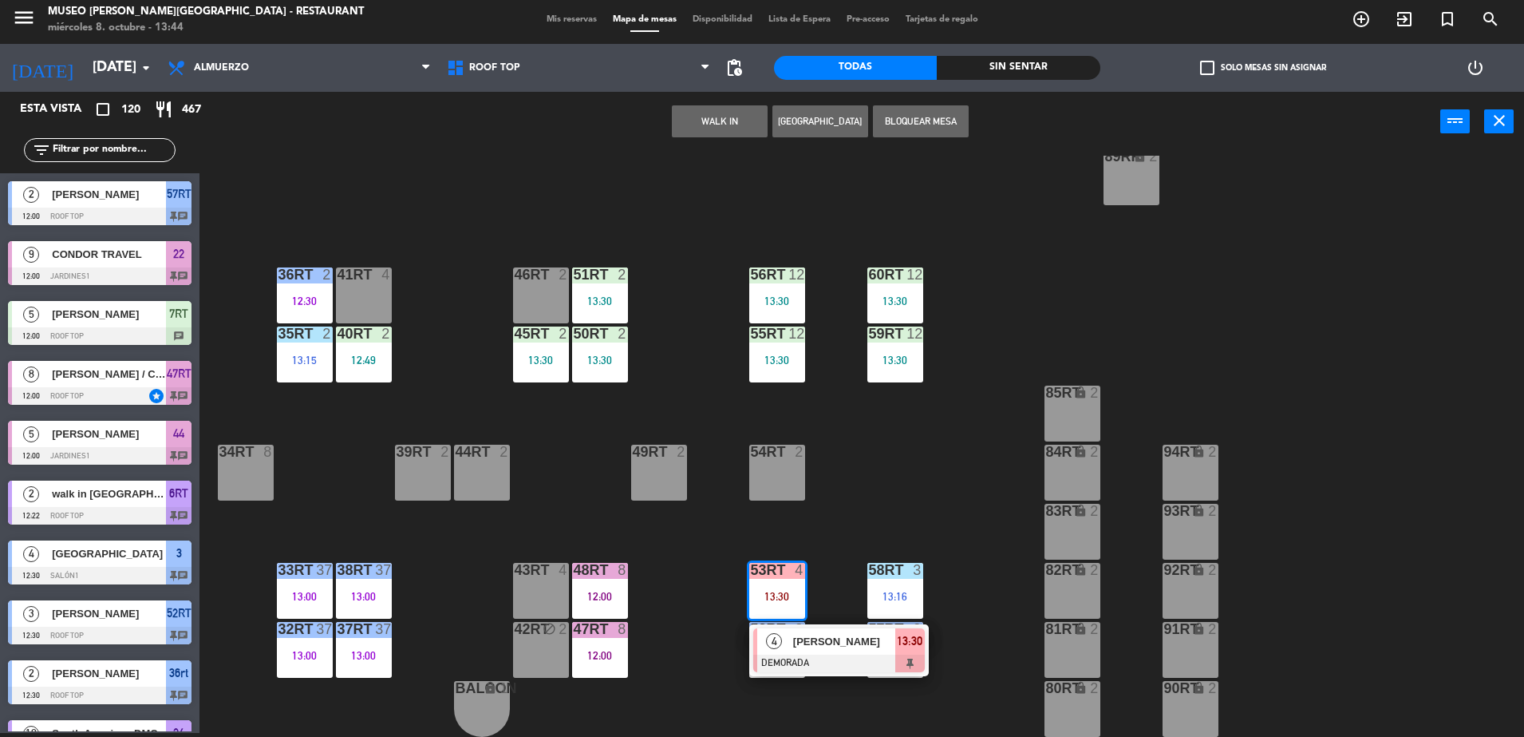
click at [663, 590] on div "18RT 4 13:15 | 15:30 16RT 5 12:45 28RT 2 80RR lock 2 27RT 5 13:15 | 15:00 7RT 6…" at bounding box center [870, 446] width 1310 height 581
click at [849, 649] on span "[PERSON_NAME]" at bounding box center [844, 641] width 102 height 17
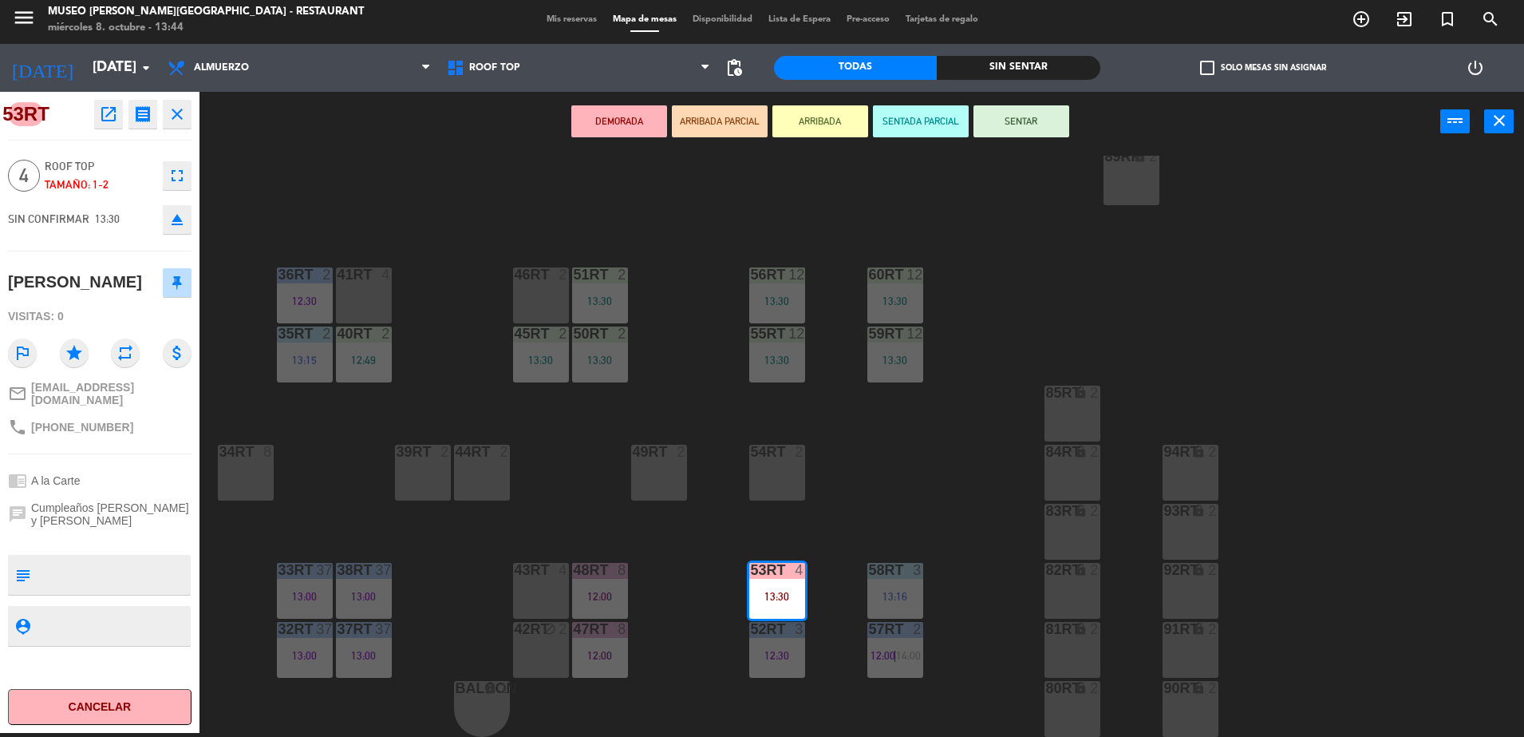
click at [699, 591] on div "18RT 4 13:15 | 15:30 16RT 5 12:45 28RT 2 80RR lock 2 27RT 5 13:15 | 15:00 7RT 6…" at bounding box center [870, 446] width 1310 height 581
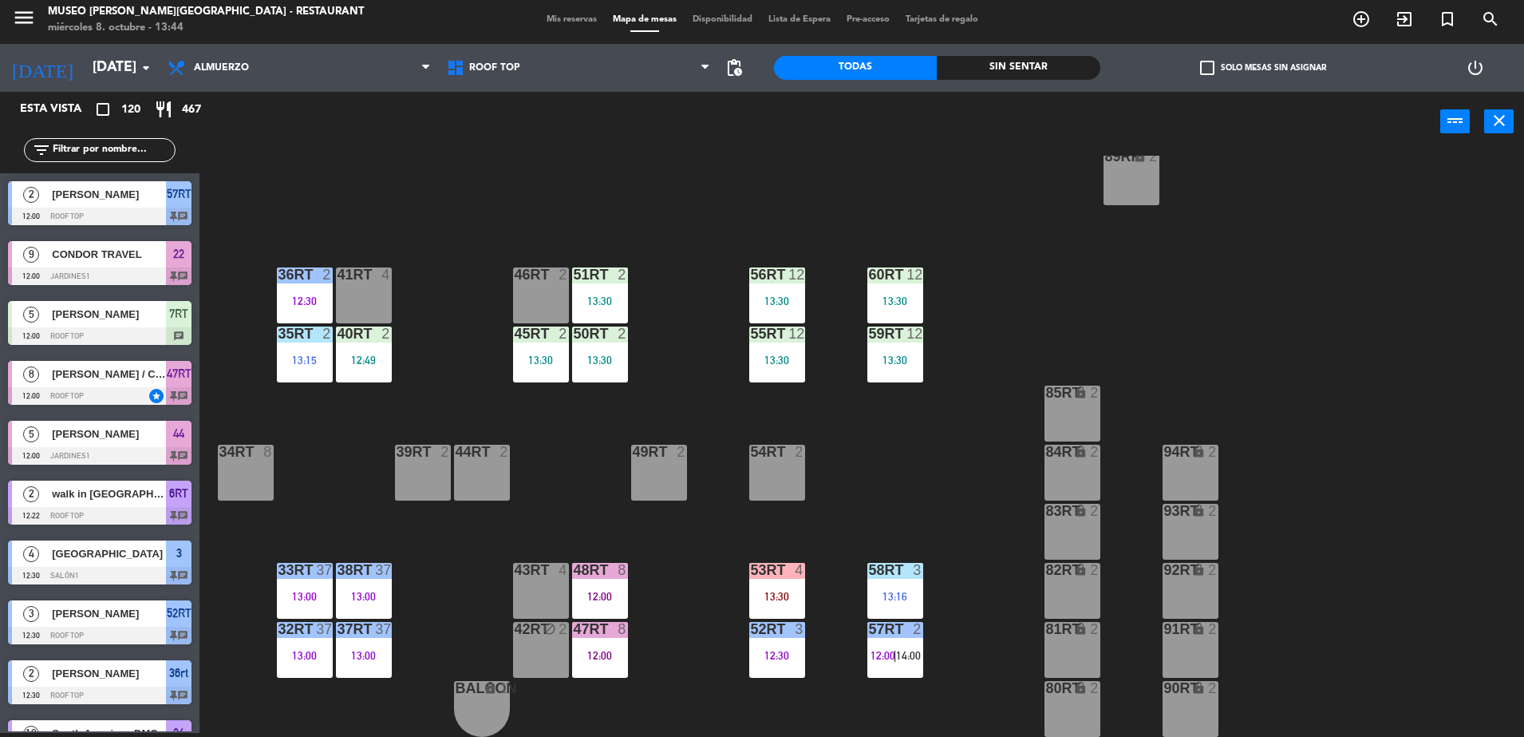
click at [783, 587] on div "53RT 4 13:30" at bounding box center [777, 591] width 56 height 56
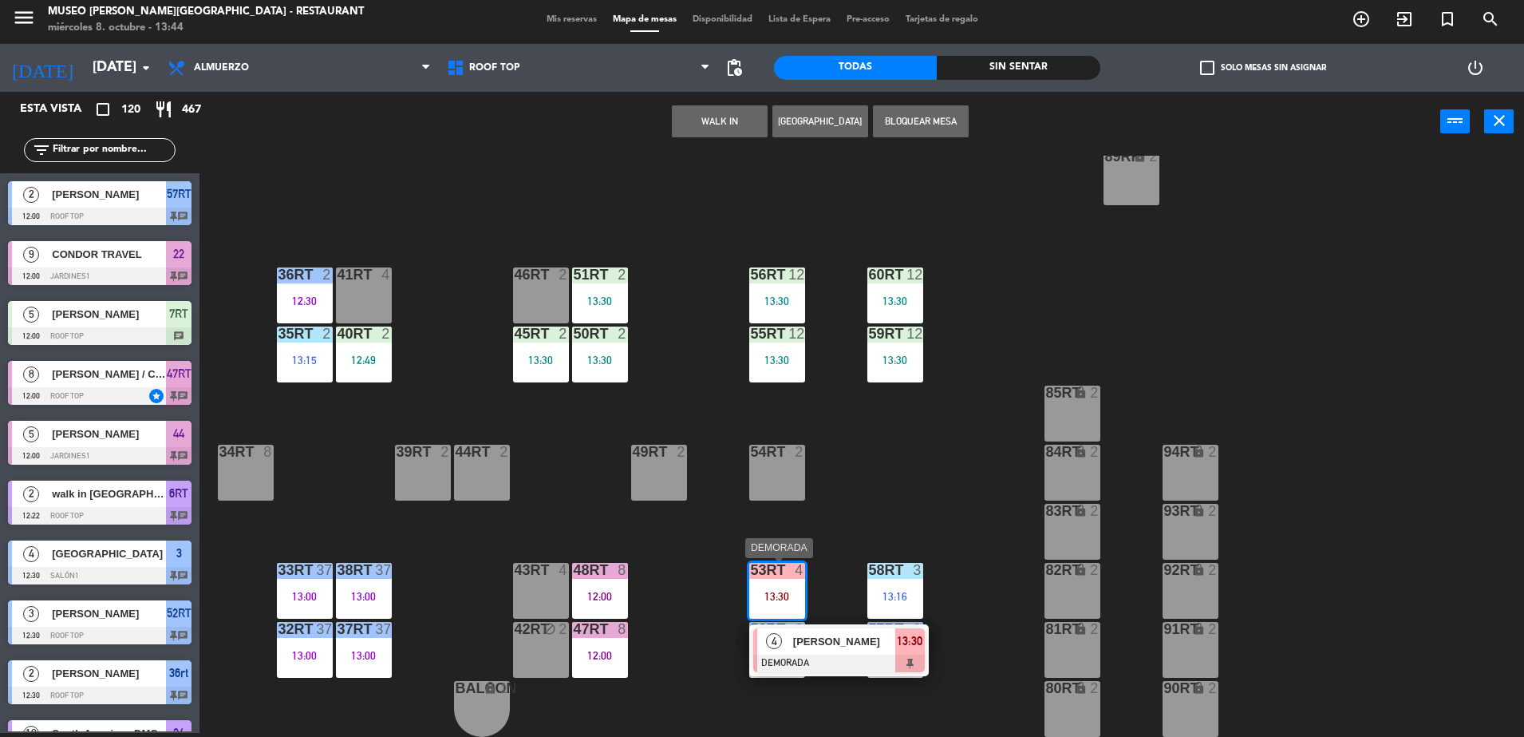
click at [809, 648] on span "[PERSON_NAME]" at bounding box center [844, 641] width 102 height 17
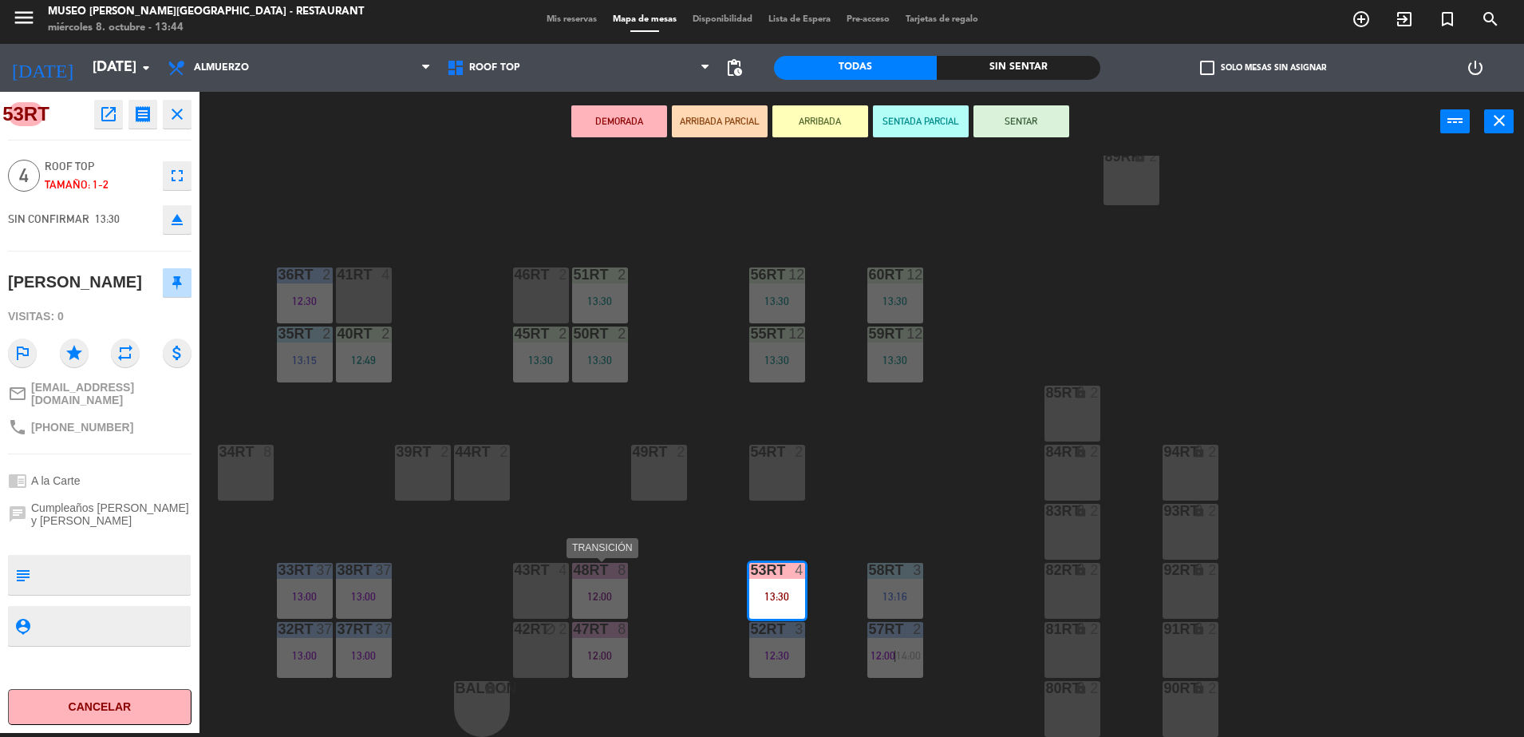
click at [588, 586] on div "48RT 8 12:00" at bounding box center [600, 591] width 56 height 56
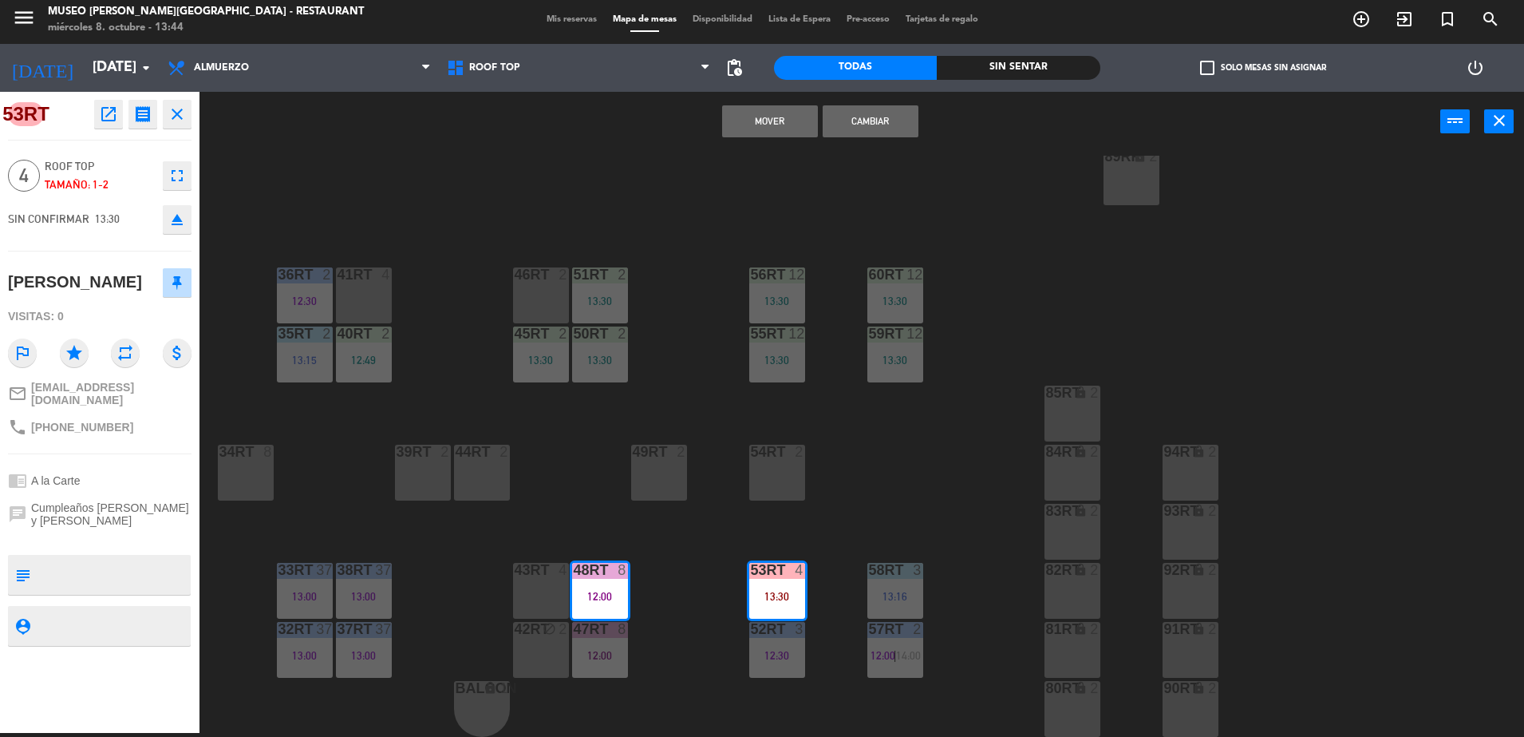
click at [753, 123] on button "Mover" at bounding box center [770, 121] width 96 height 32
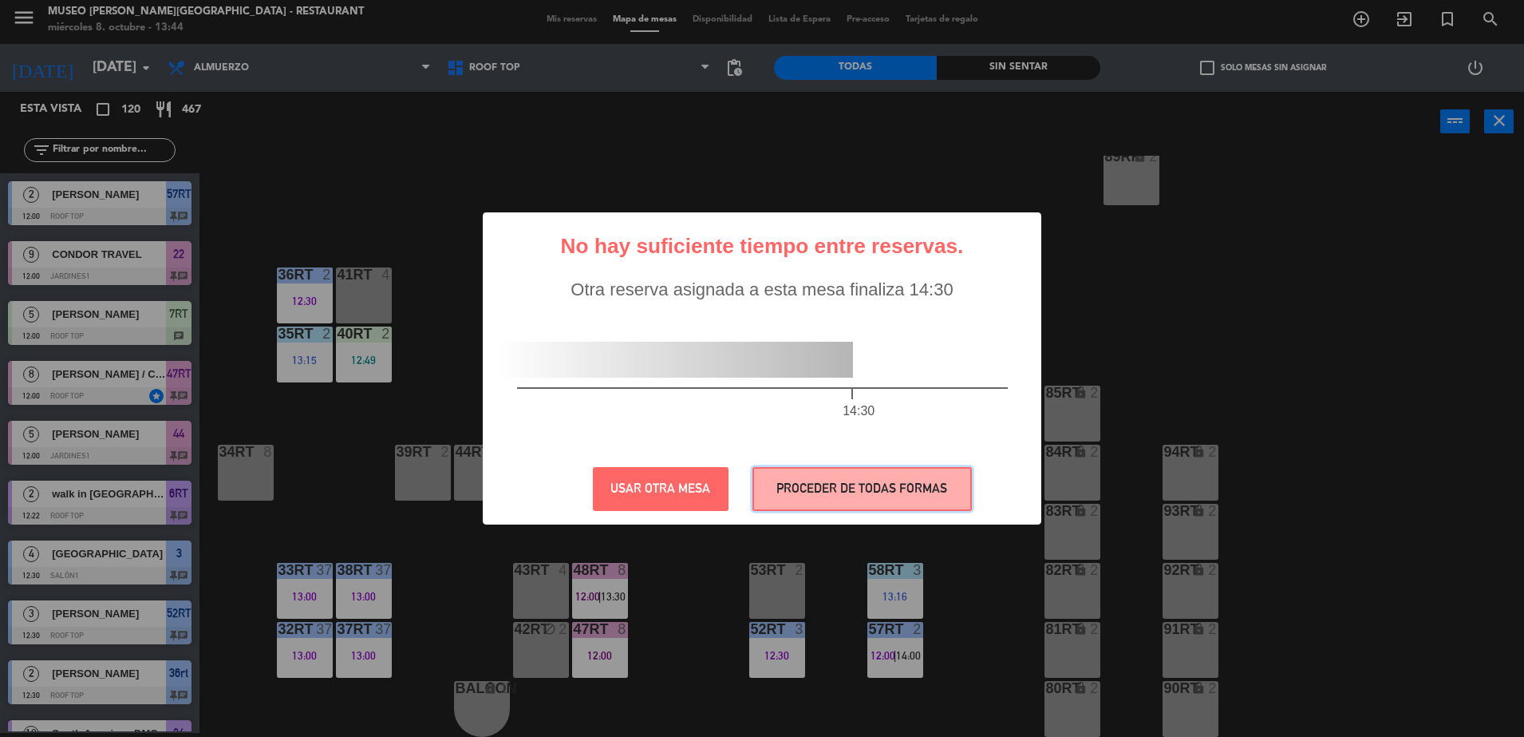
click at [903, 468] on button "PROCEDER DE TODAS FORMAS" at bounding box center [862, 489] width 219 height 44
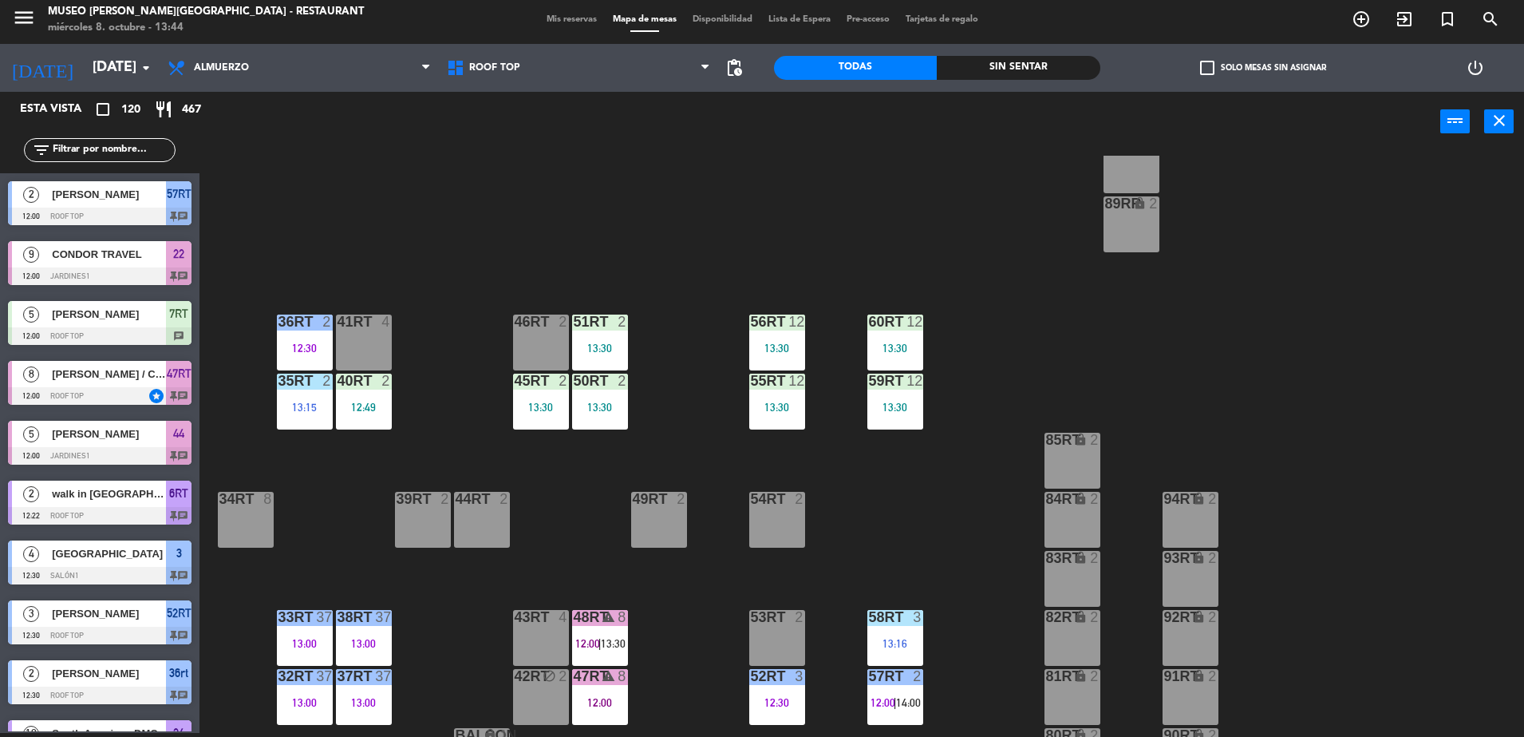
scroll to position [626, 0]
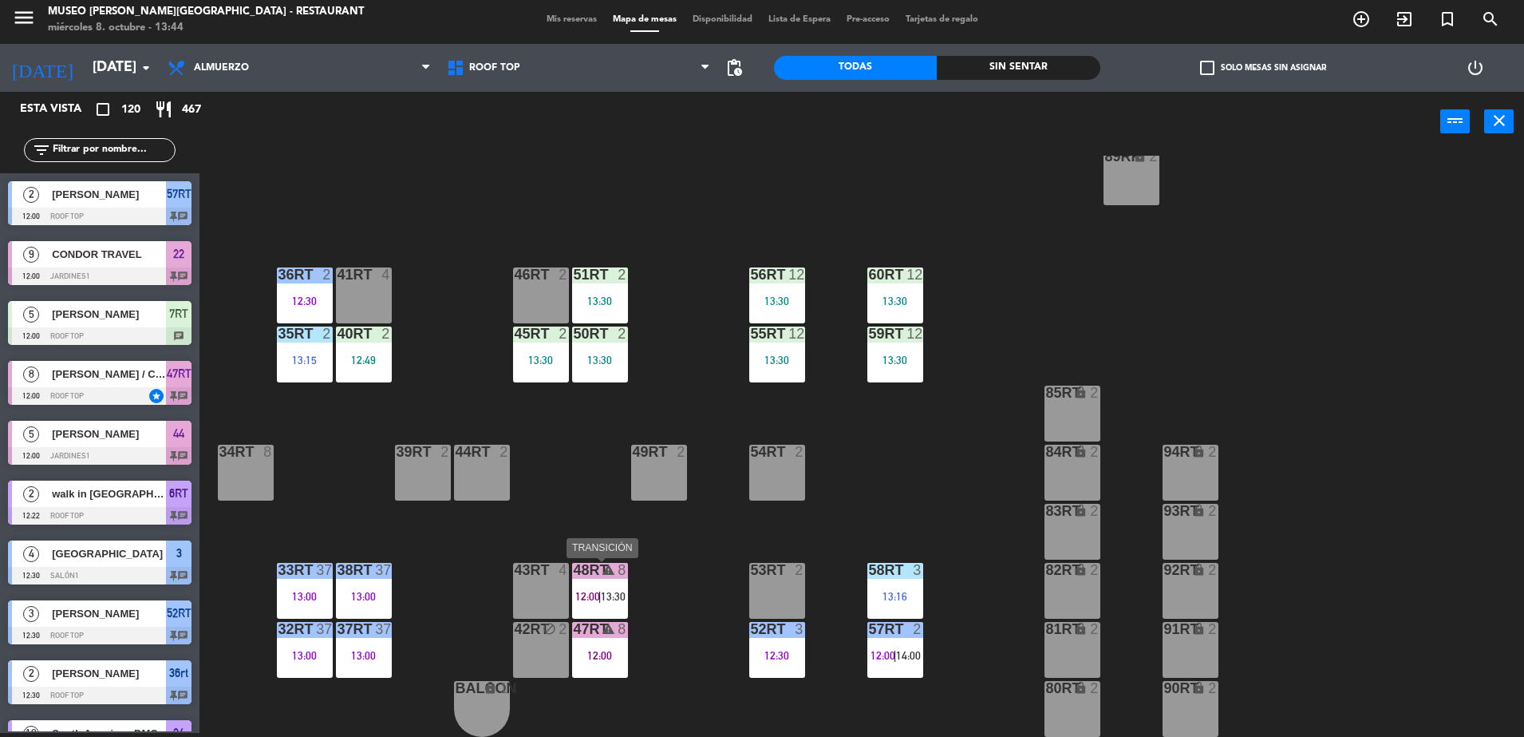
click at [605, 587] on div "48RT warning 8 12:00 | 13:30" at bounding box center [600, 591] width 56 height 56
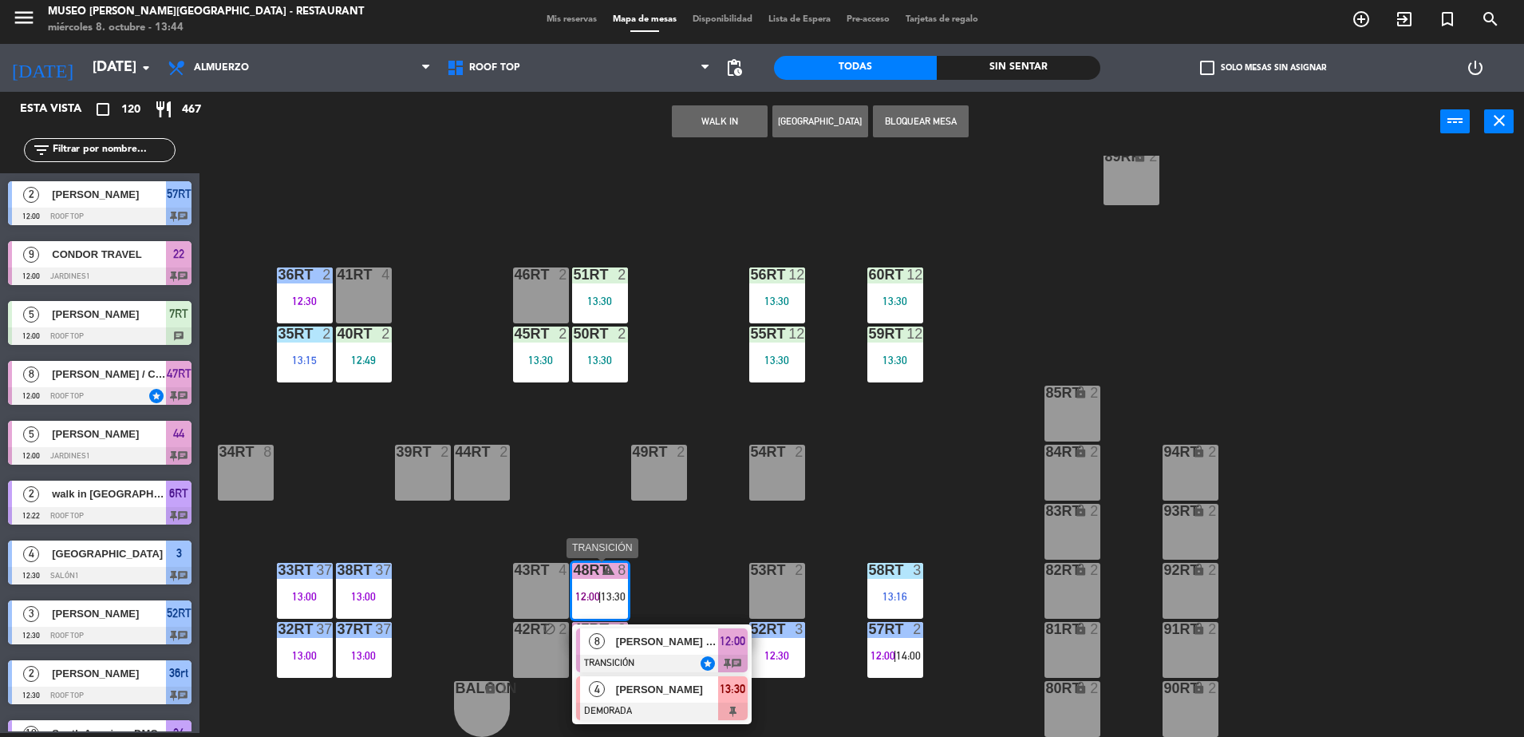
click at [631, 691] on span "[PERSON_NAME]" at bounding box center [667, 689] width 102 height 17
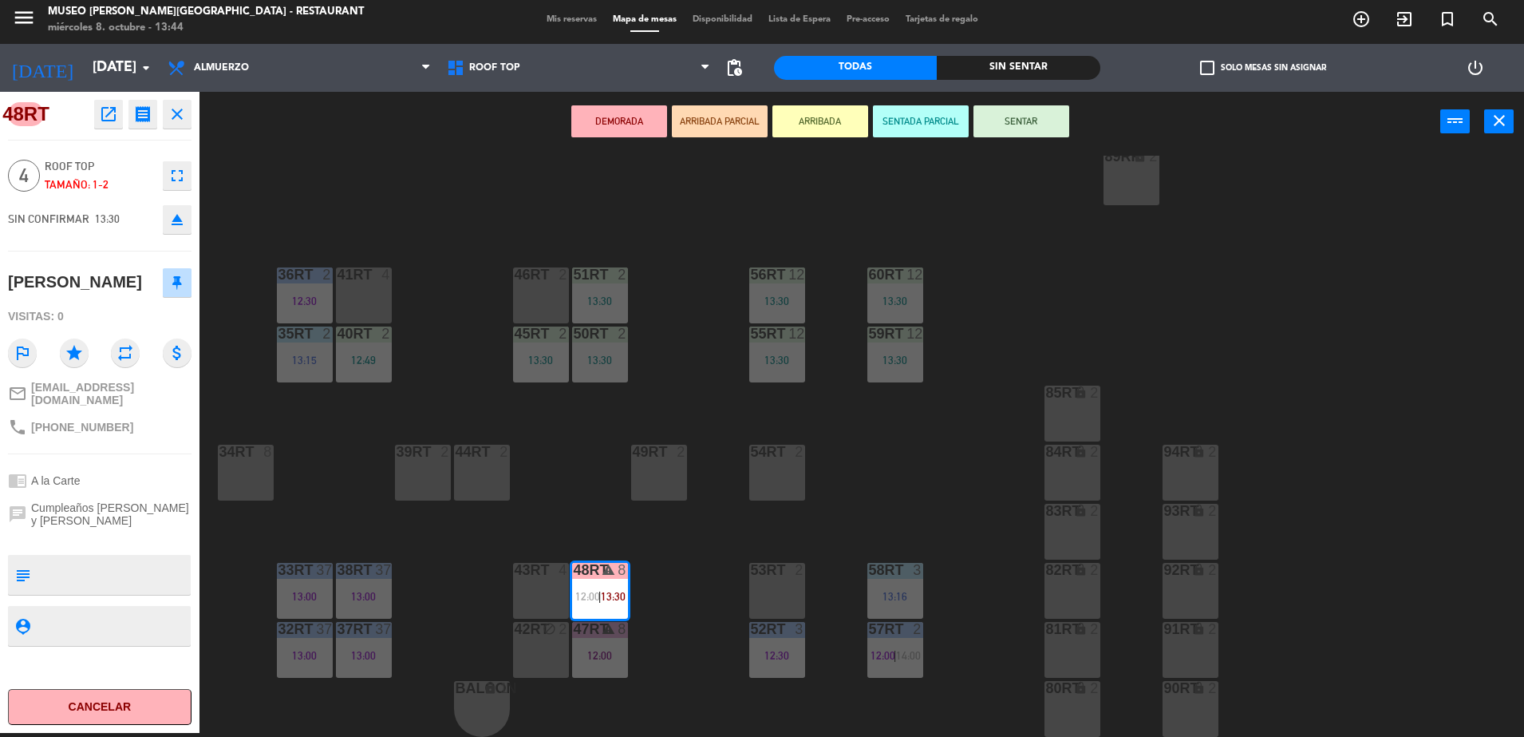
click at [1087, 405] on div "85RT lock 2" at bounding box center [1073, 413] width 56 height 56
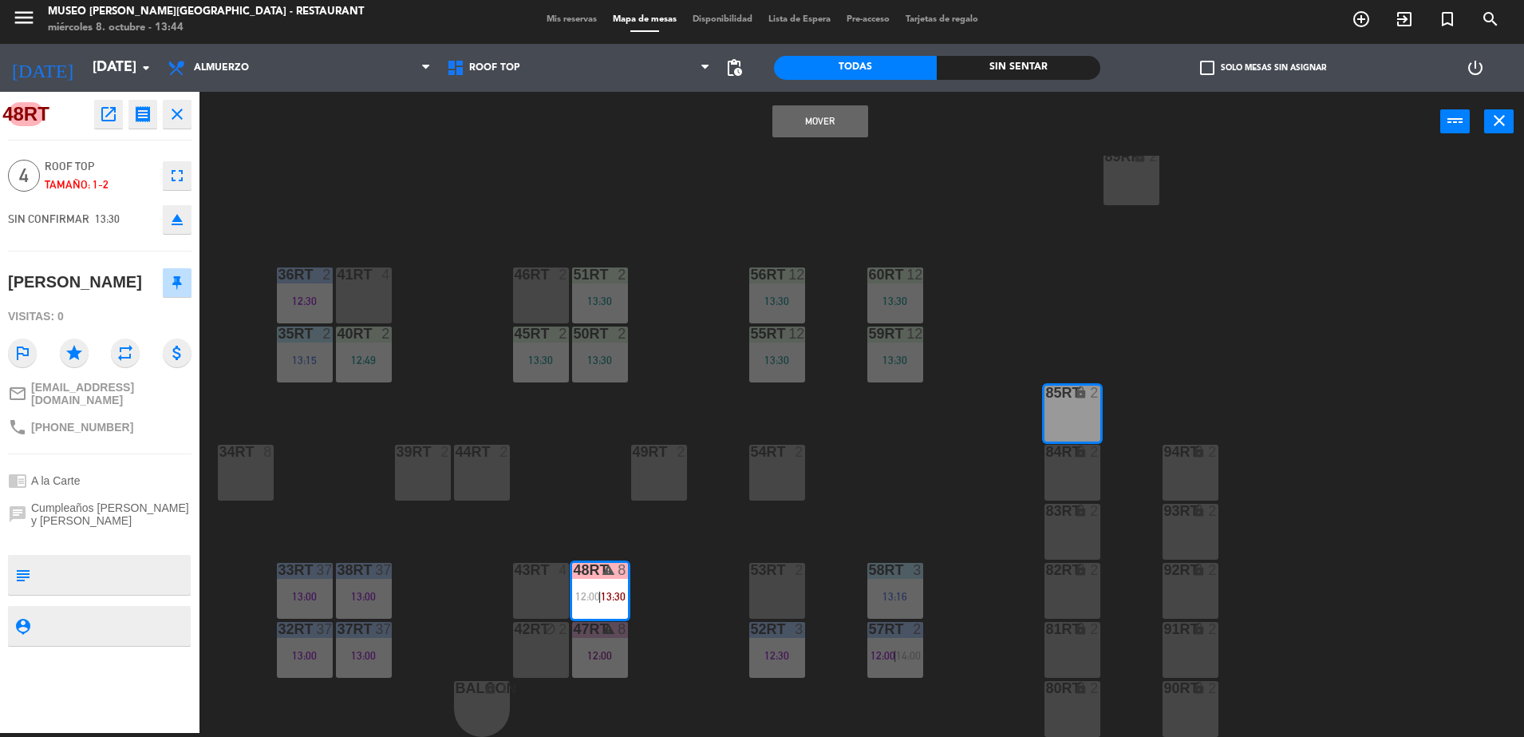
click at [812, 124] on button "Mover" at bounding box center [820, 121] width 96 height 32
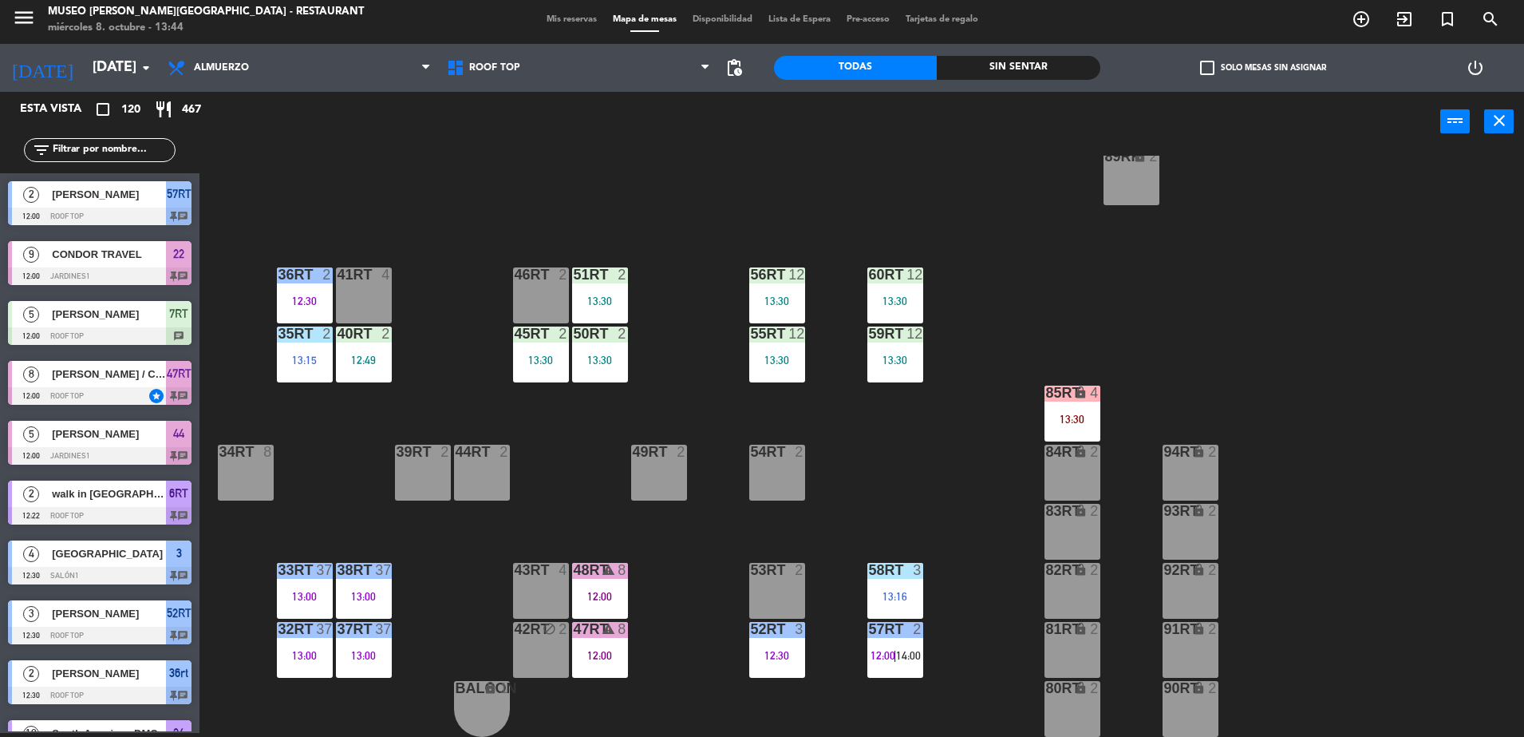
scroll to position [4, 0]
click at [495, 69] on span "Roof Top" at bounding box center [494, 67] width 51 height 11
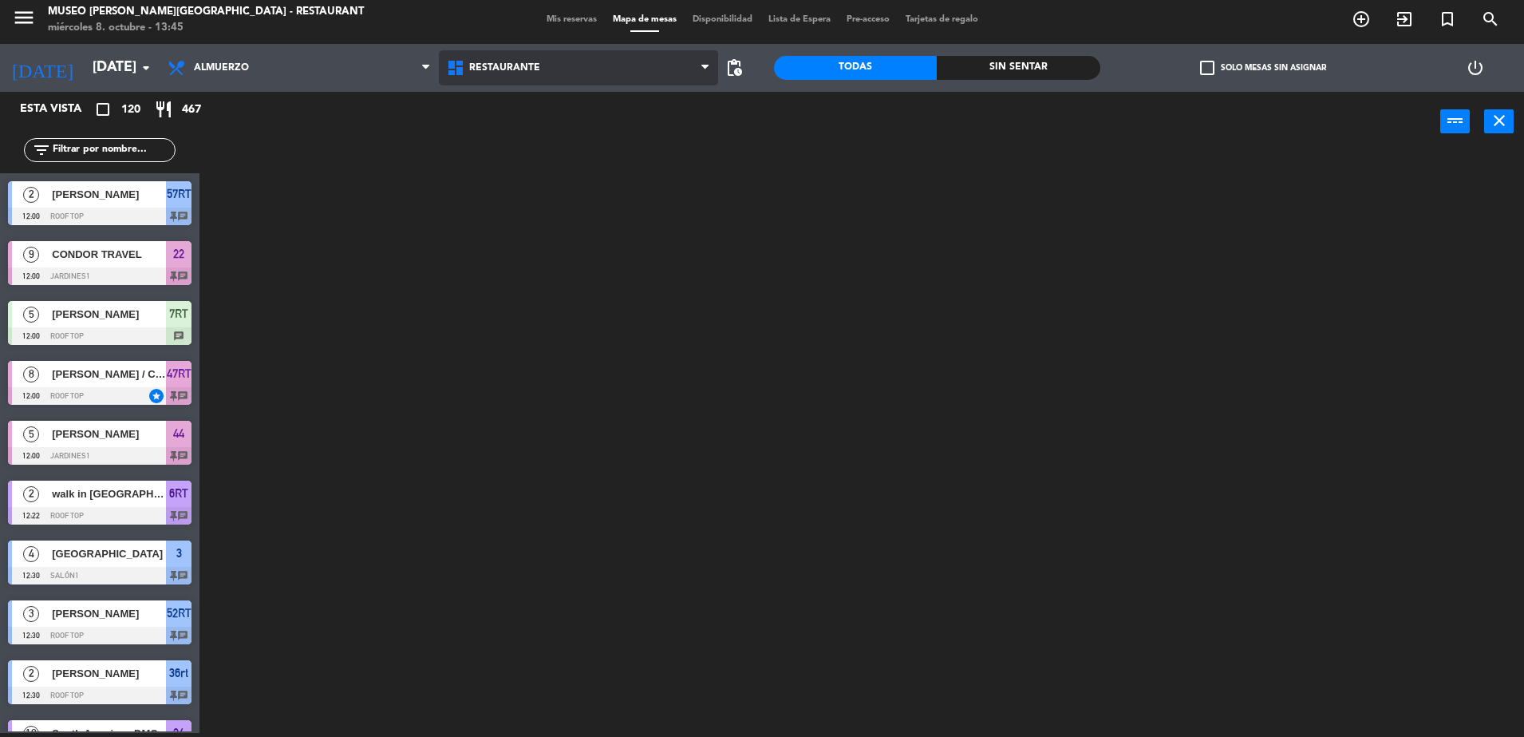
click at [518, 98] on ng-component "menu [GEOGRAPHIC_DATA][PERSON_NAME] - Restaurant [DATE] 8. octubre - 13:45 Mis …" at bounding box center [762, 366] width 1524 height 741
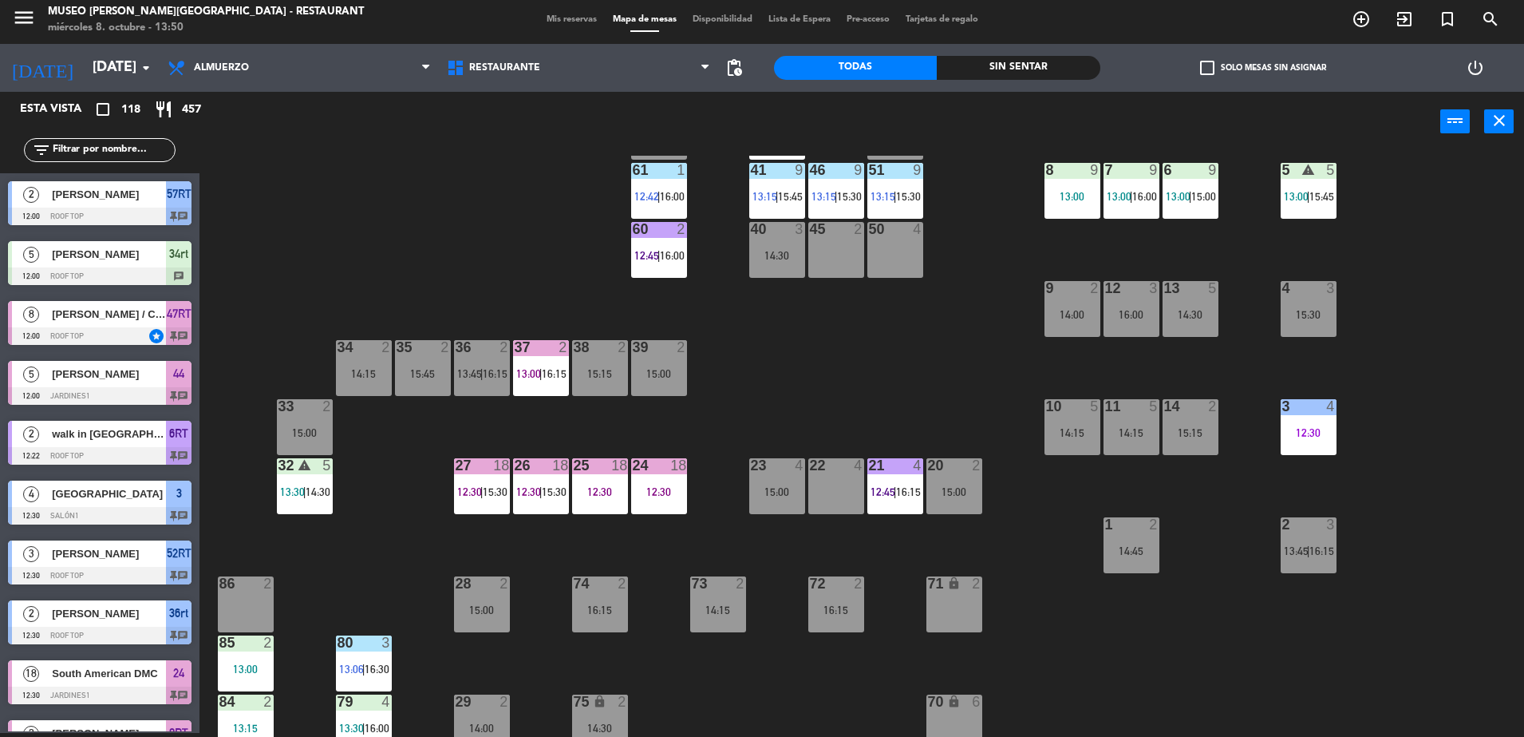
scroll to position [200, 0]
click at [96, 154] on input "text" at bounding box center [113, 150] width 124 height 18
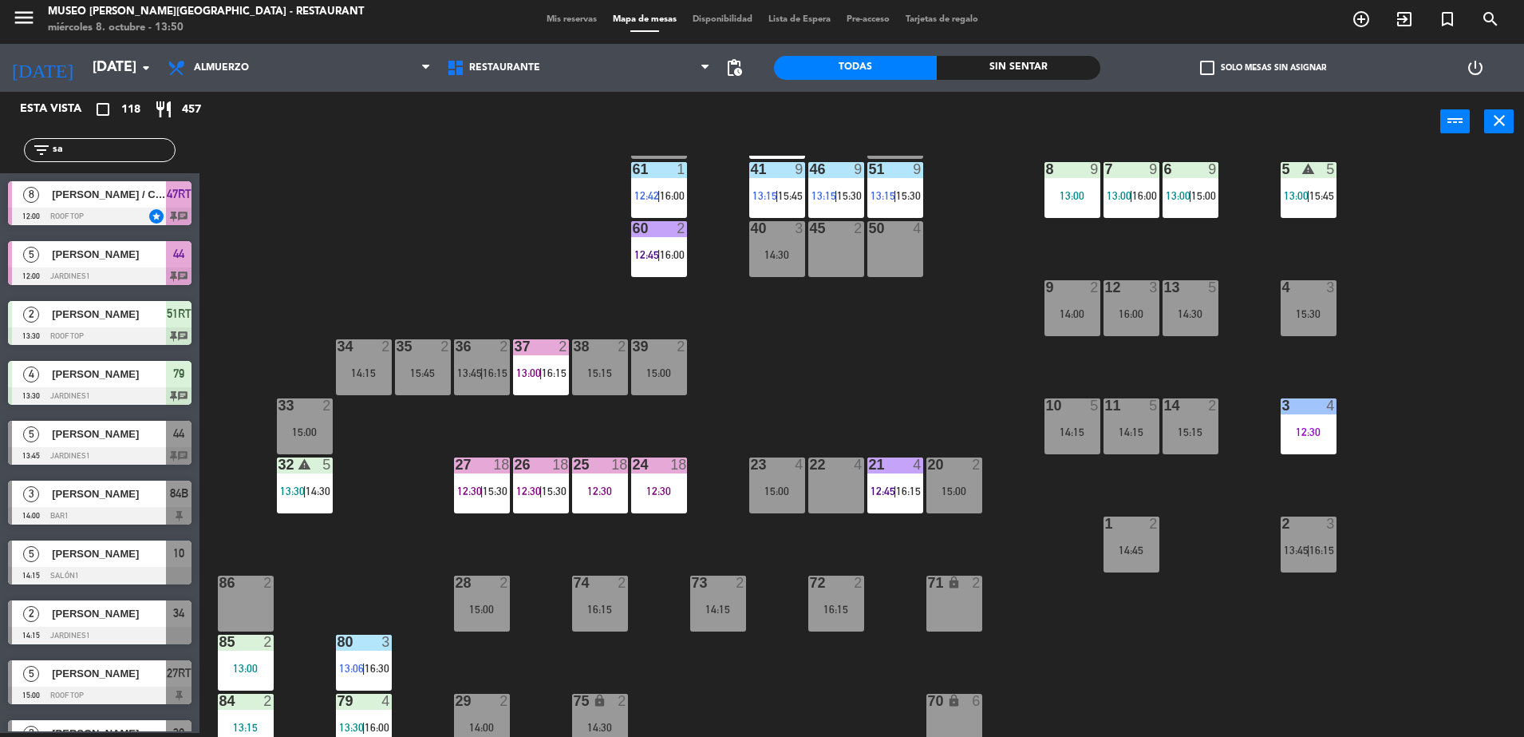
type input "s"
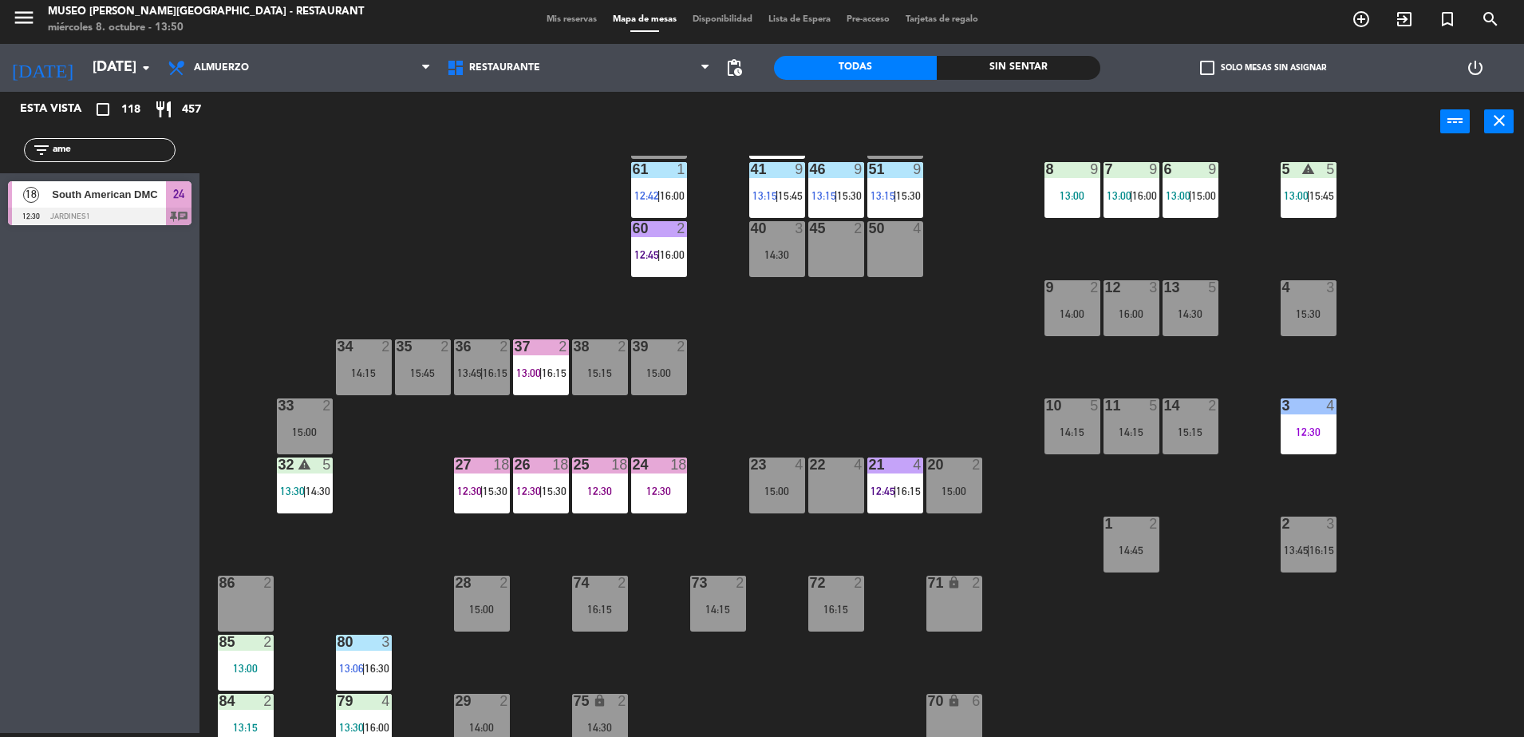
type input "ame"
click at [121, 209] on div at bounding box center [100, 216] width 184 height 18
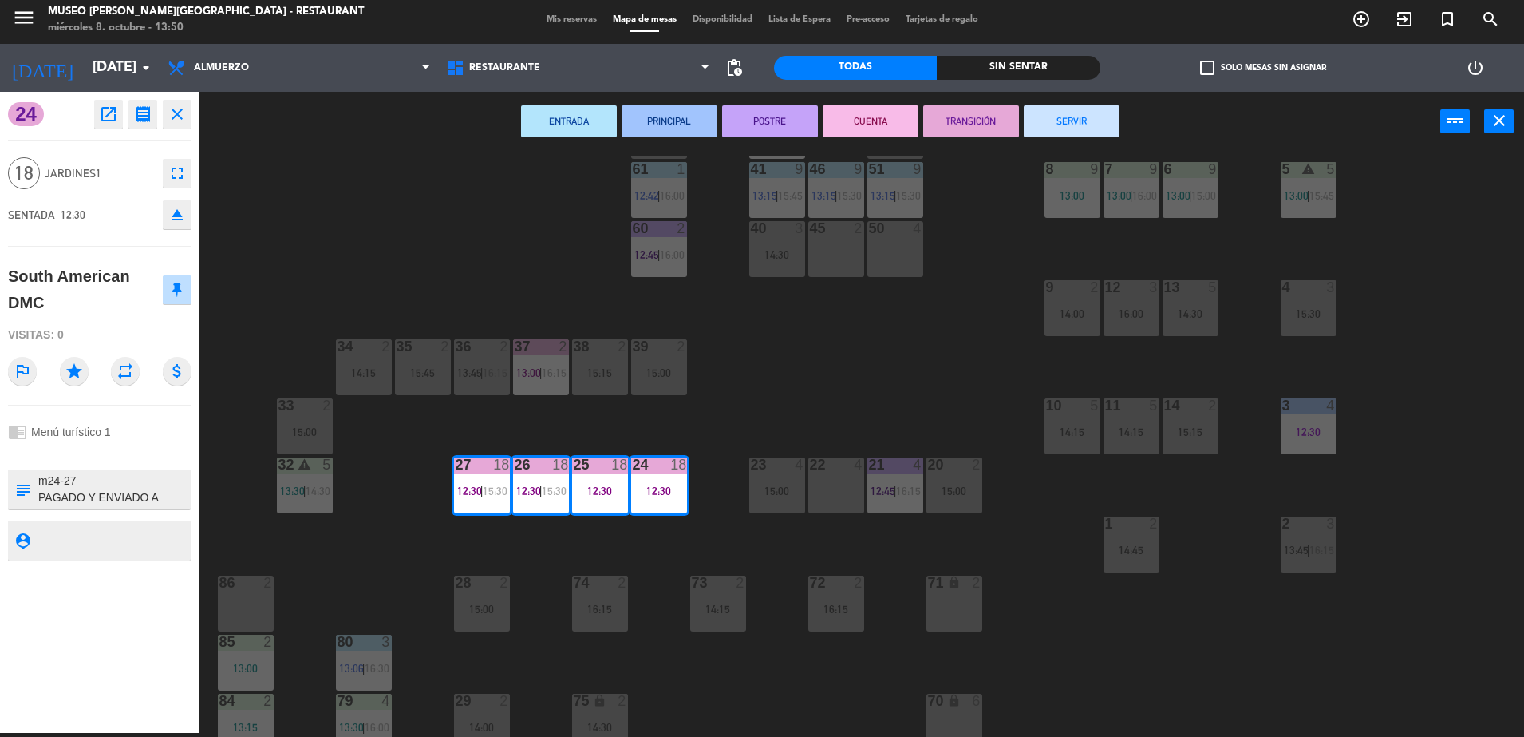
click at [73, 477] on textarea at bounding box center [113, 489] width 152 height 34
click at [482, 524] on div "44 5 12:00 | 13:45 49 2 15:00 54 5 13:15 | 16:15 64 2 13:15 48 8 15:30 53 8 15:…" at bounding box center [870, 446] width 1310 height 581
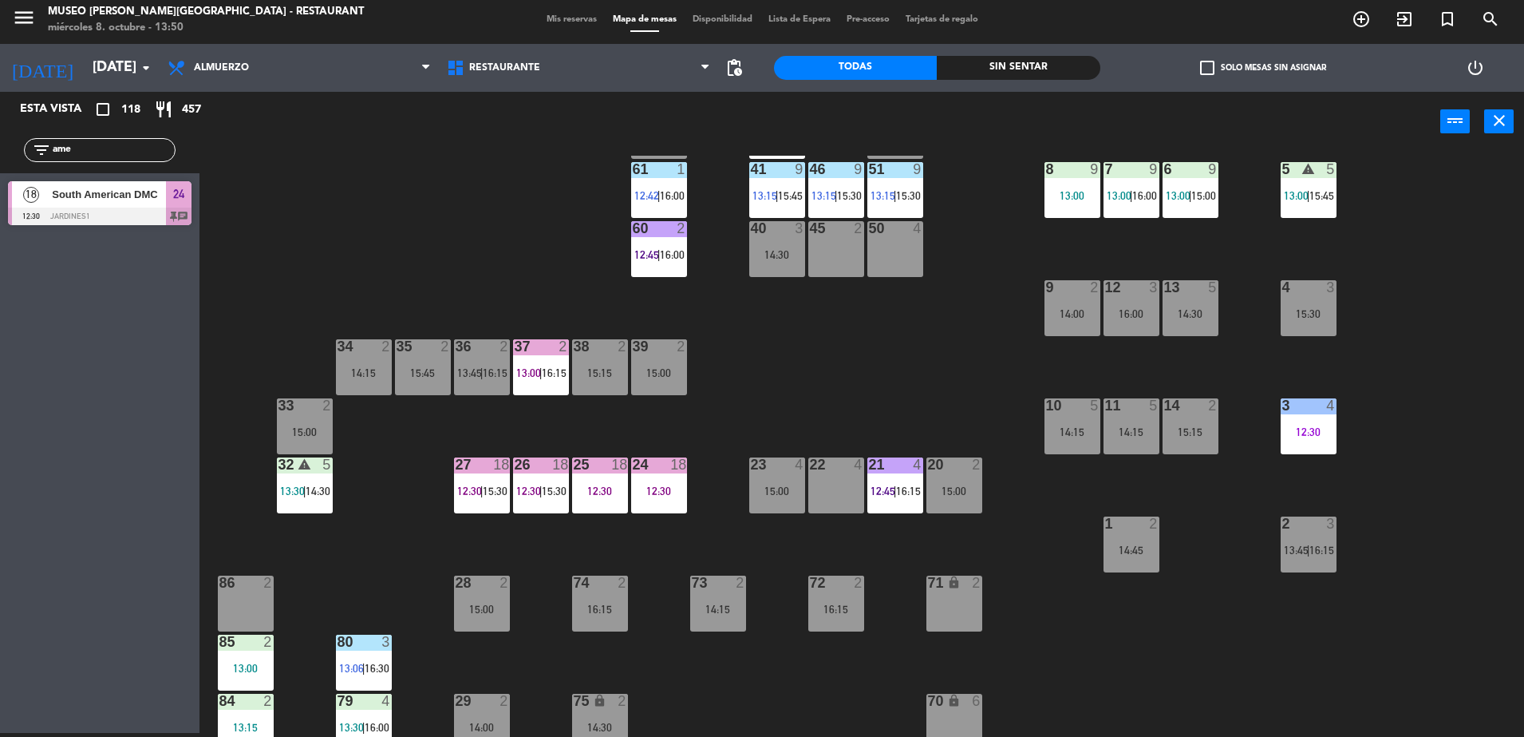
click at [623, 496] on div "25 18 12:30" at bounding box center [600, 485] width 56 height 56
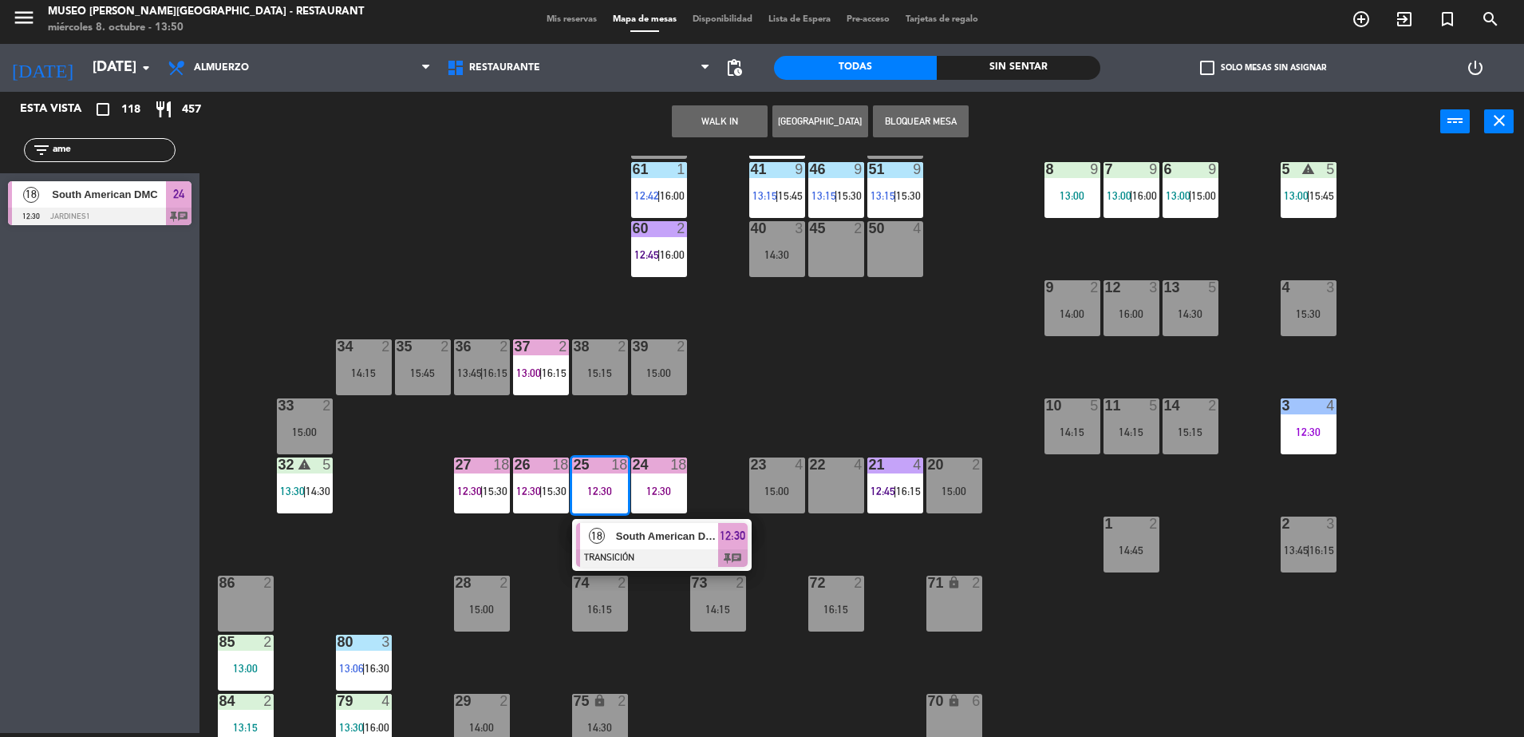
click at [636, 539] on span "South American DMC" at bounding box center [667, 536] width 102 height 17
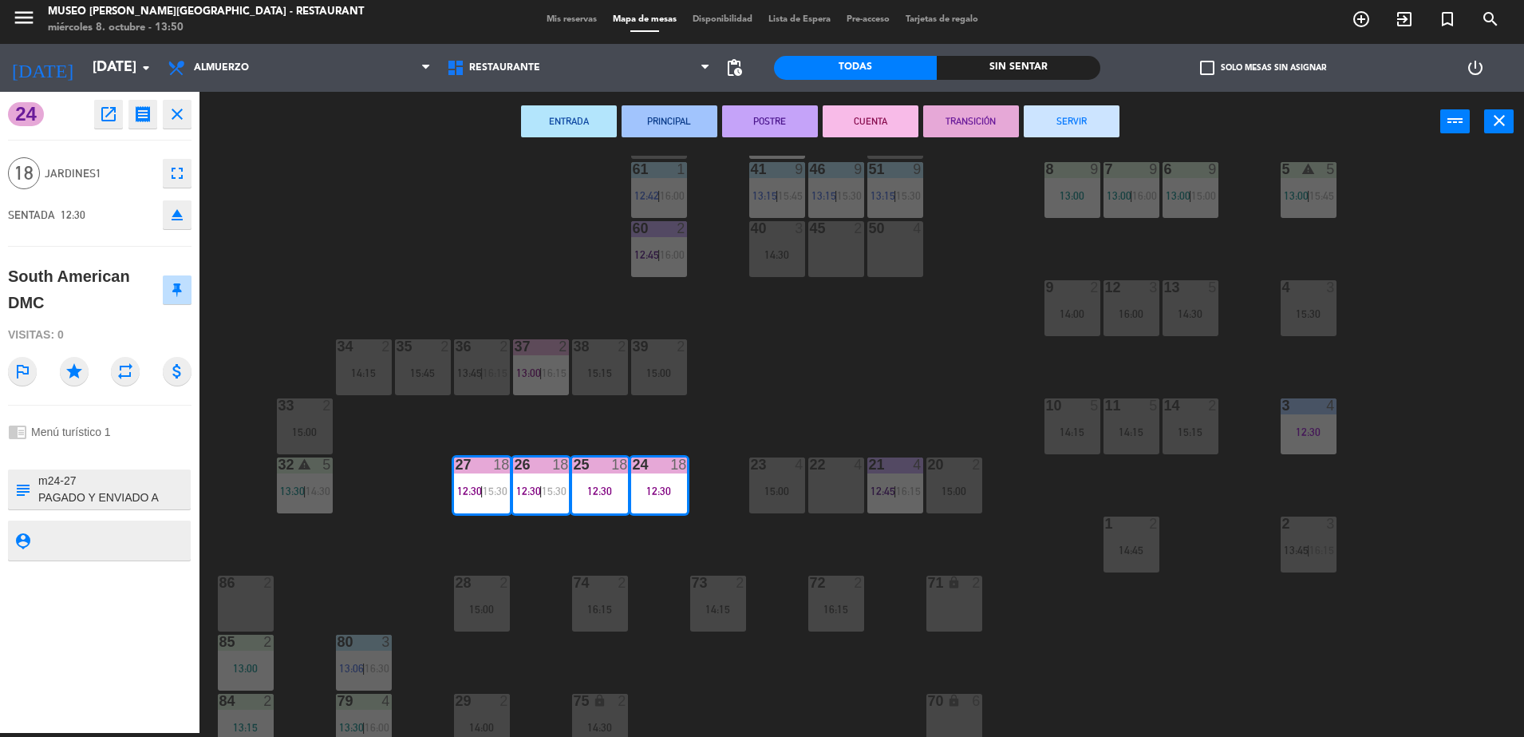
click at [386, 462] on div "44 5 12:00 | 13:45 49 2 15:00 54 5 13:15 | 16:15 64 2 13:15 48 8 15:30 53 8 15:…" at bounding box center [870, 446] width 1310 height 581
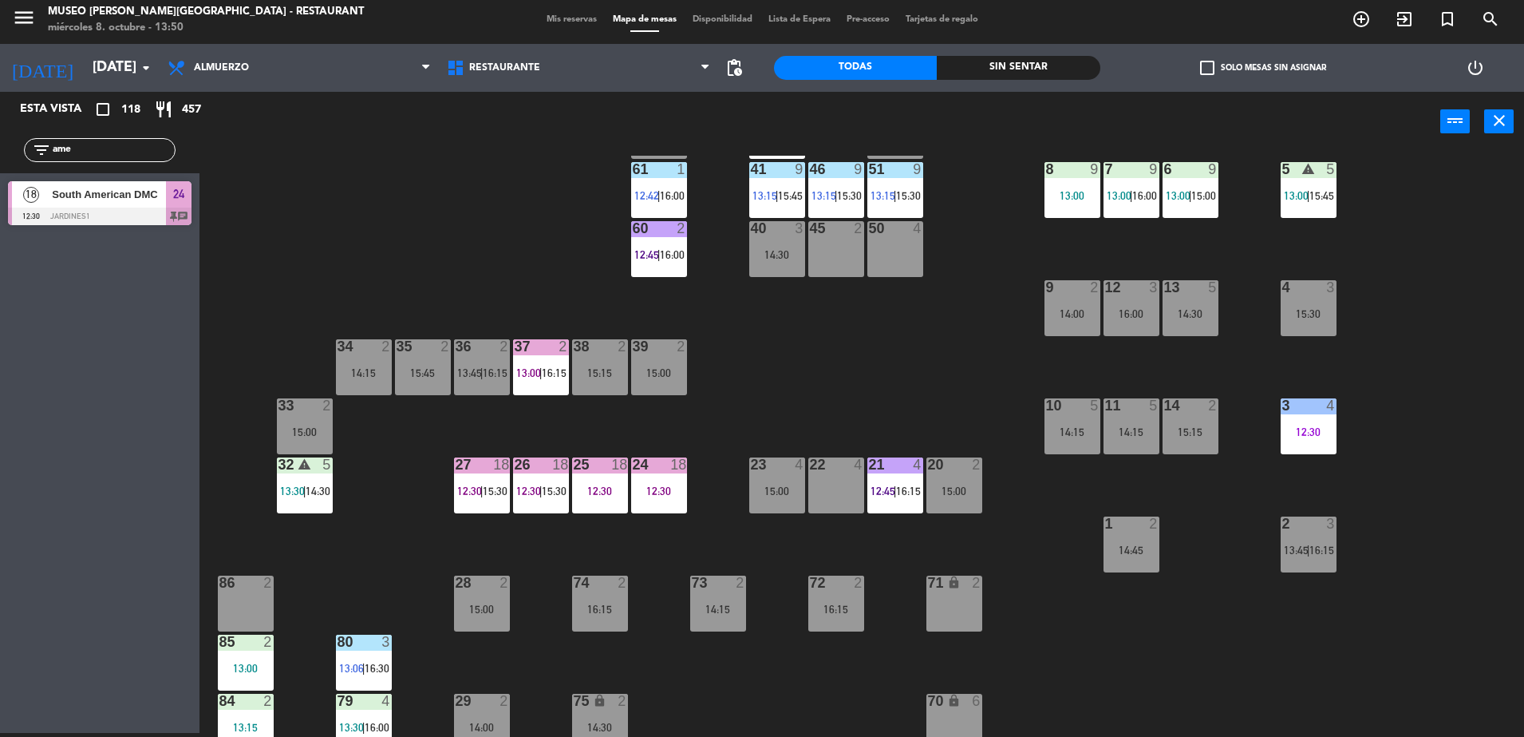
click at [595, 495] on div "12:30" at bounding box center [600, 490] width 56 height 11
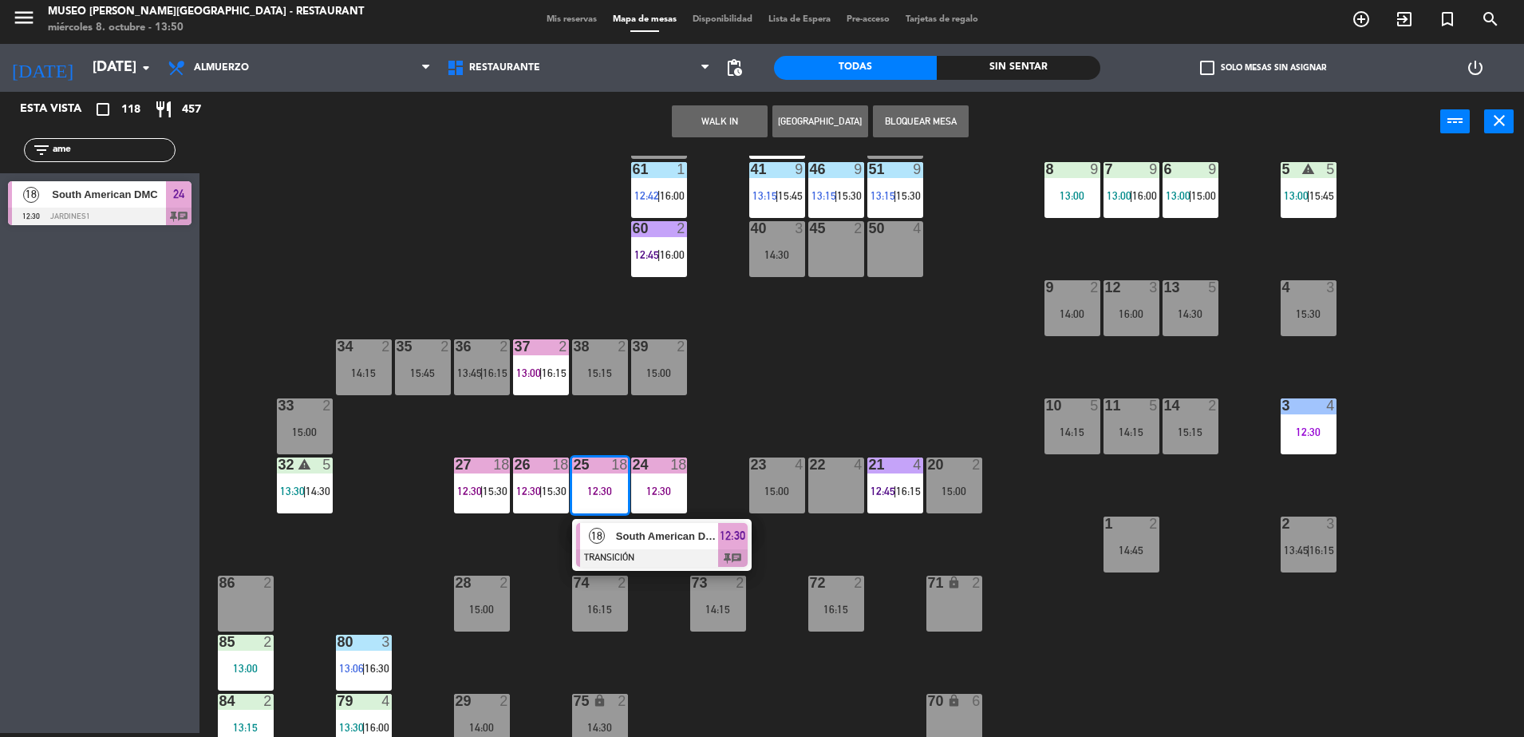
click at [606, 535] on div "18" at bounding box center [597, 536] width 34 height 26
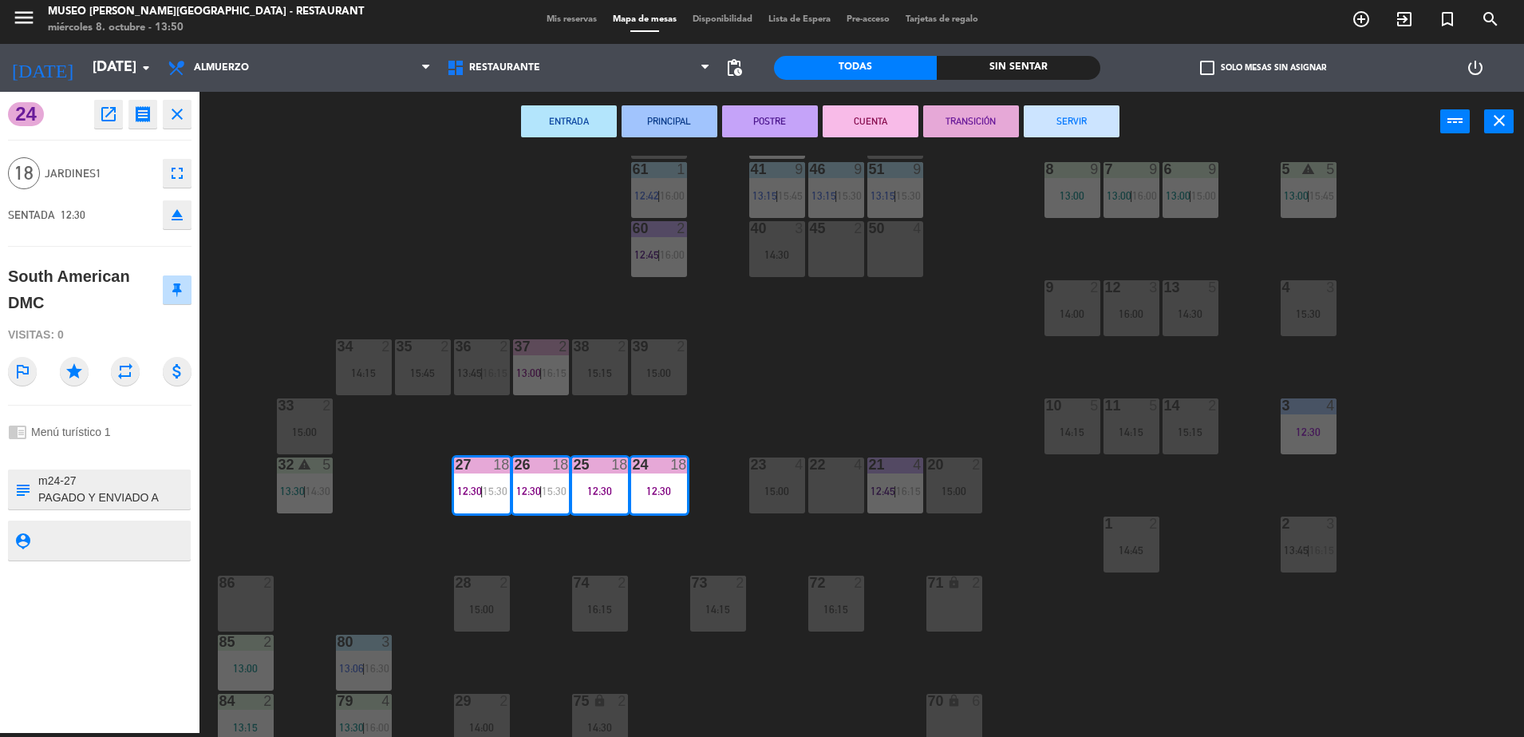
click at [127, 476] on textarea at bounding box center [113, 489] width 152 height 34
click at [492, 223] on div "44 5 12:00 | 13:45 49 2 15:00 54 5 13:15 | 16:15 64 2 13:15 48 8 15:30 53 8 15:…" at bounding box center [870, 446] width 1310 height 581
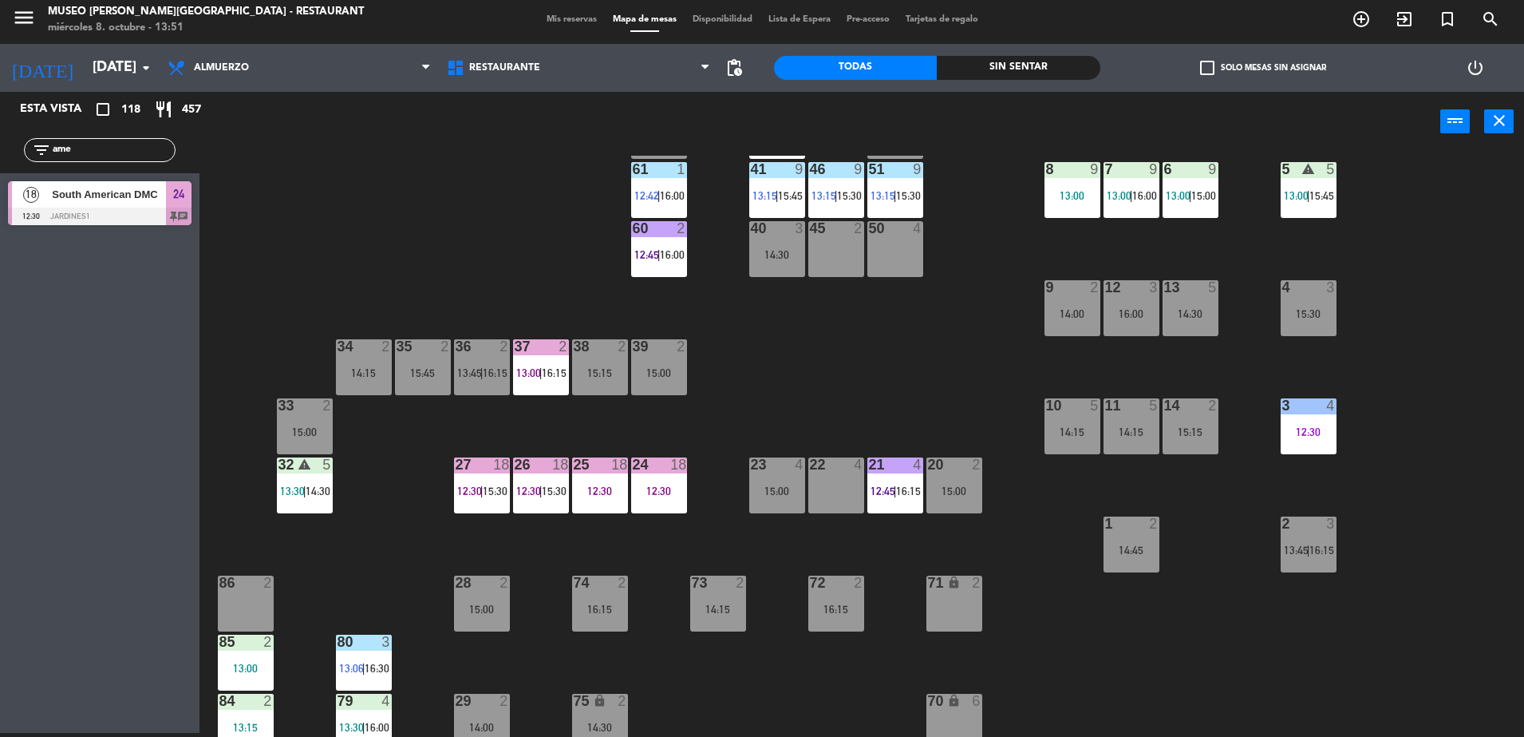
click at [127, 160] on div "filter_list ame" at bounding box center [100, 150] width 152 height 24
drag, startPoint x: 112, startPoint y: 152, endPoint x: 0, endPoint y: 405, distance: 275.8
click at [0, 405] on html "close × Museo [PERSON_NAME] Café - Restaurant × chrome_reader_mode Listado de R…" at bounding box center [762, 368] width 1524 height 737
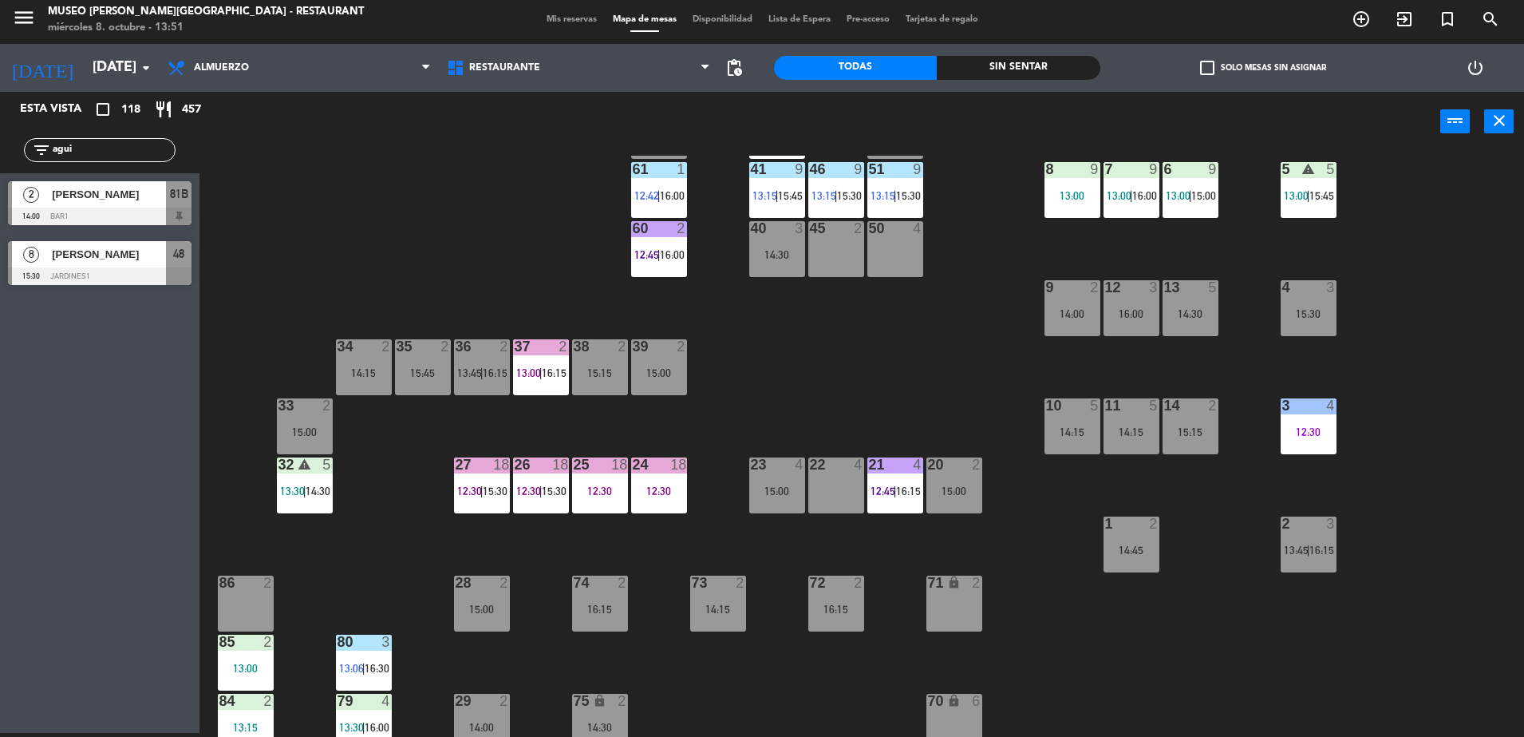
type input "agui"
click at [357, 316] on div "44 5 12:00 | 13:45 49 2 15:00 54 5 13:15 | 16:15 64 2 13:15 48 8 15:30 53 8 15:…" at bounding box center [870, 446] width 1310 height 581
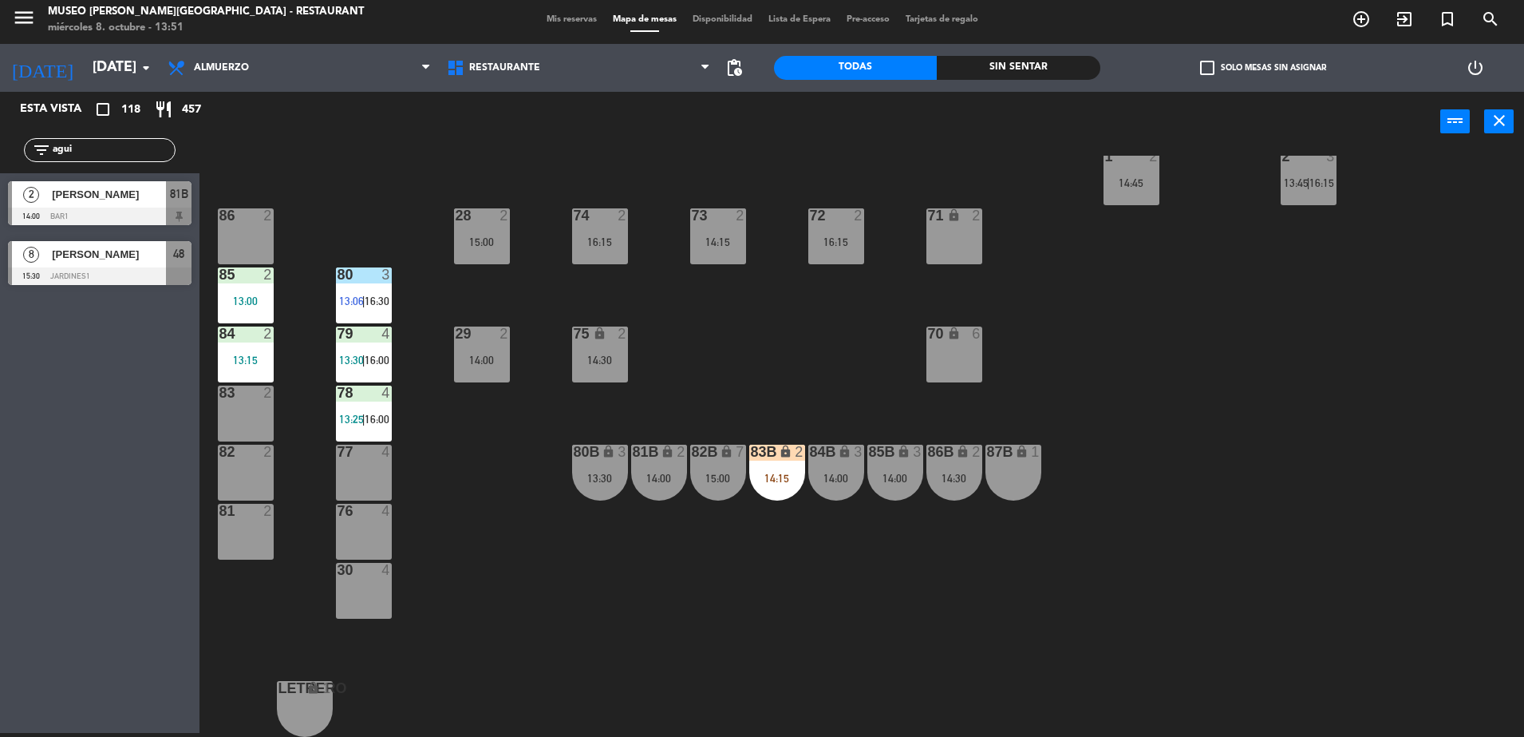
click at [592, 489] on div "80B lock 3 13:30" at bounding box center [600, 473] width 56 height 56
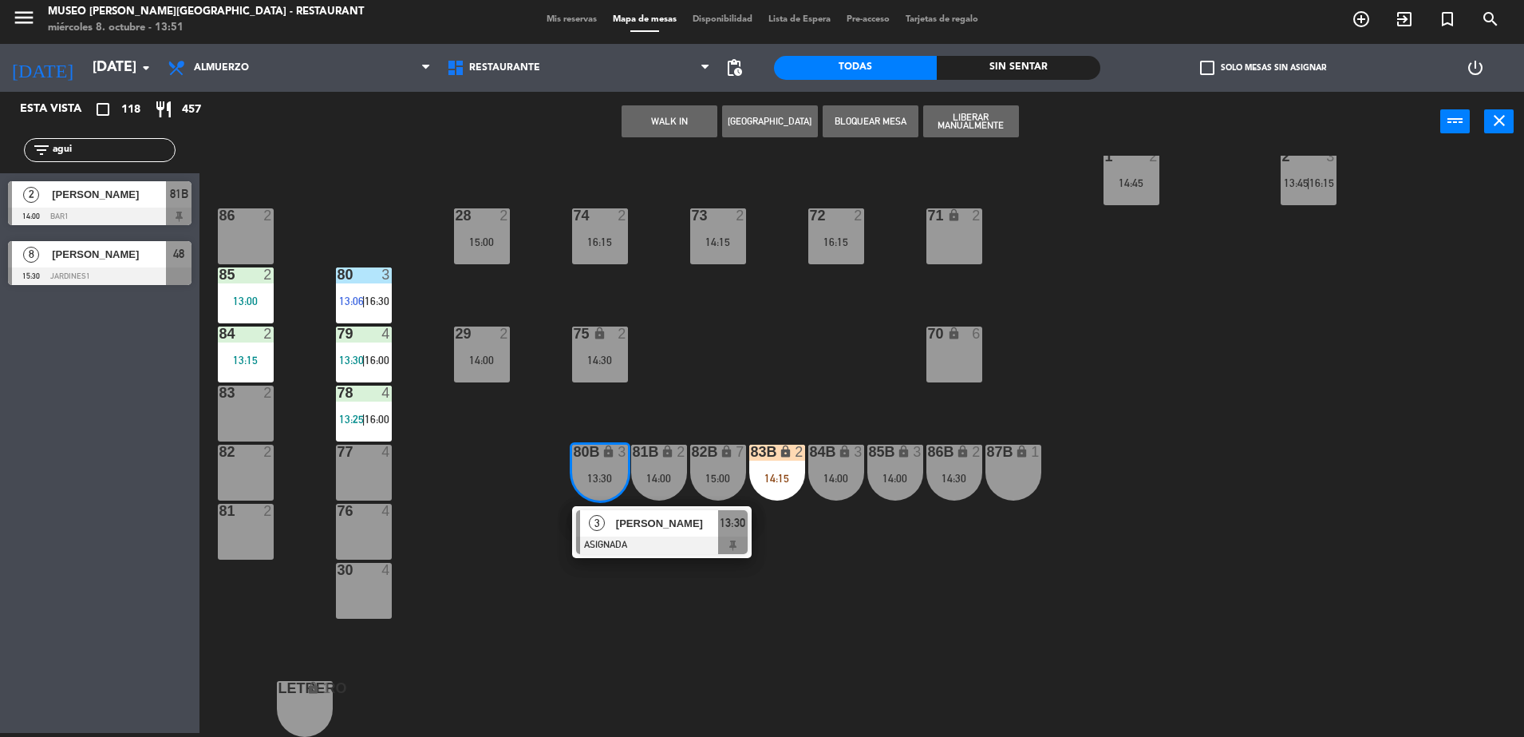
click at [692, 441] on div "44 5 12:00 | 13:45 49 2 15:00 54 5 13:15 | 16:15 64 2 13:15 48 8 15:30 53 8 15:…" at bounding box center [870, 446] width 1310 height 581
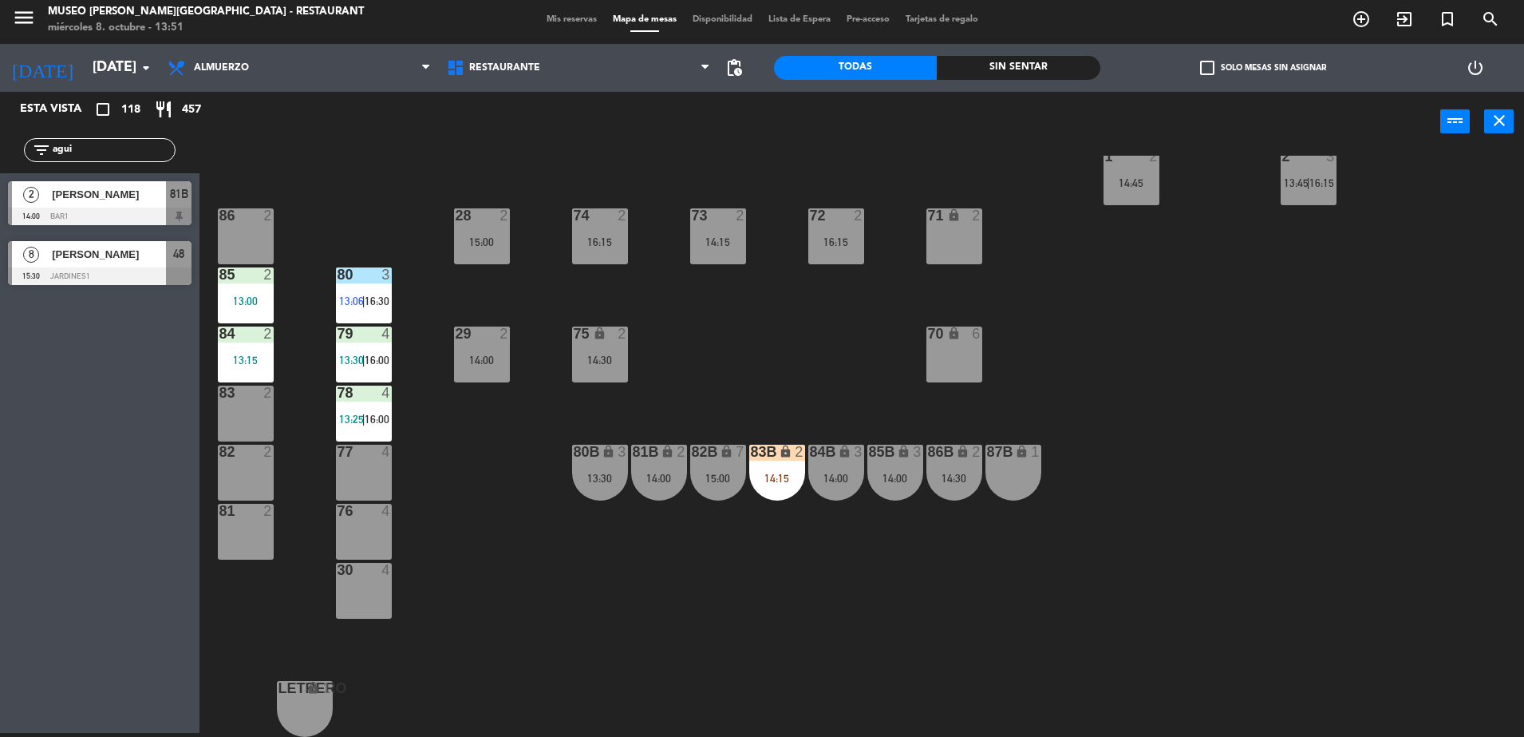
click at [676, 424] on div "44 5 12:00 | 13:45 49 2 15:00 54 5 13:15 | 16:15 64 2 13:15 48 8 15:30 53 8 15:…" at bounding box center [870, 446] width 1310 height 581
click at [667, 464] on div "81B lock 2 14:00" at bounding box center [659, 473] width 56 height 56
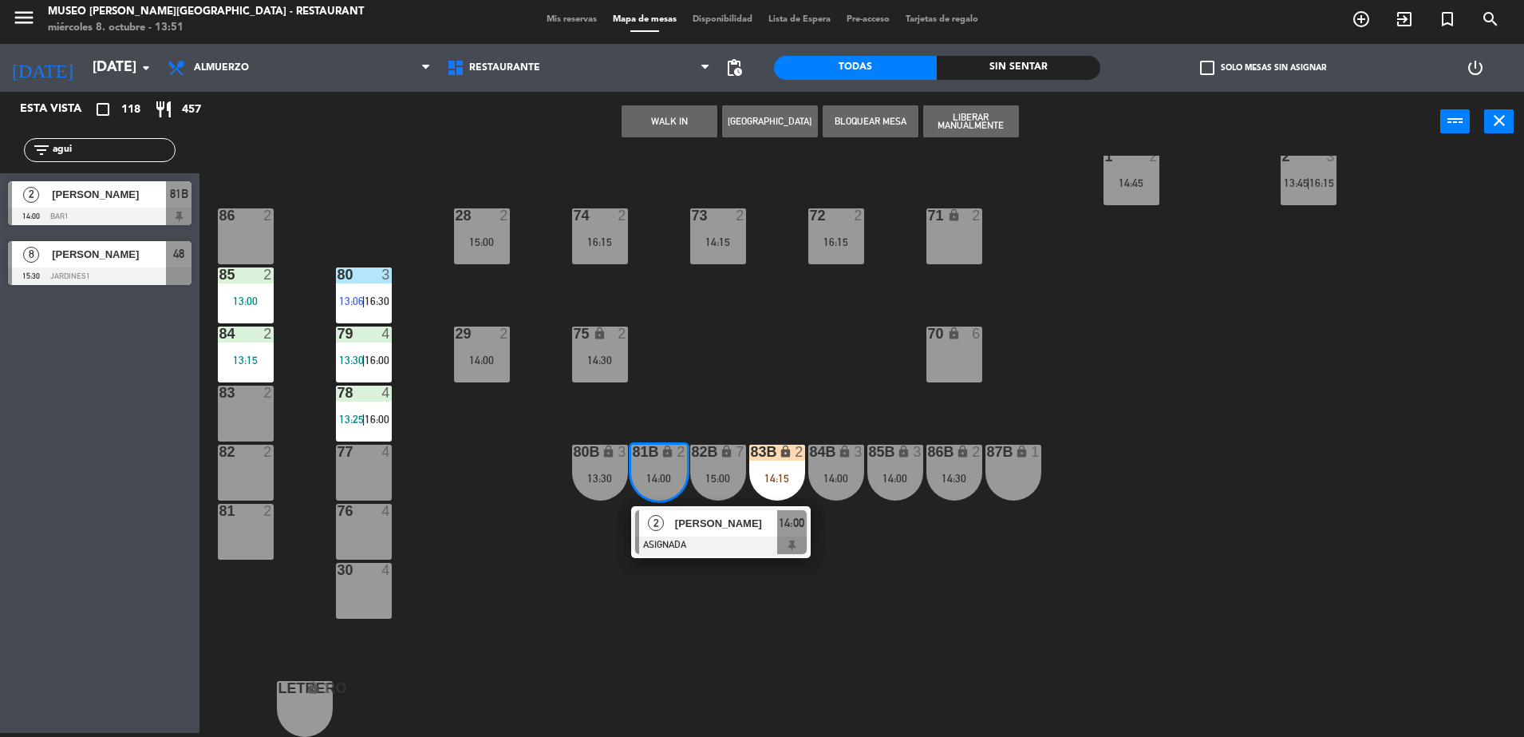
click at [676, 512] on div "[PERSON_NAME]" at bounding box center [726, 523] width 104 height 26
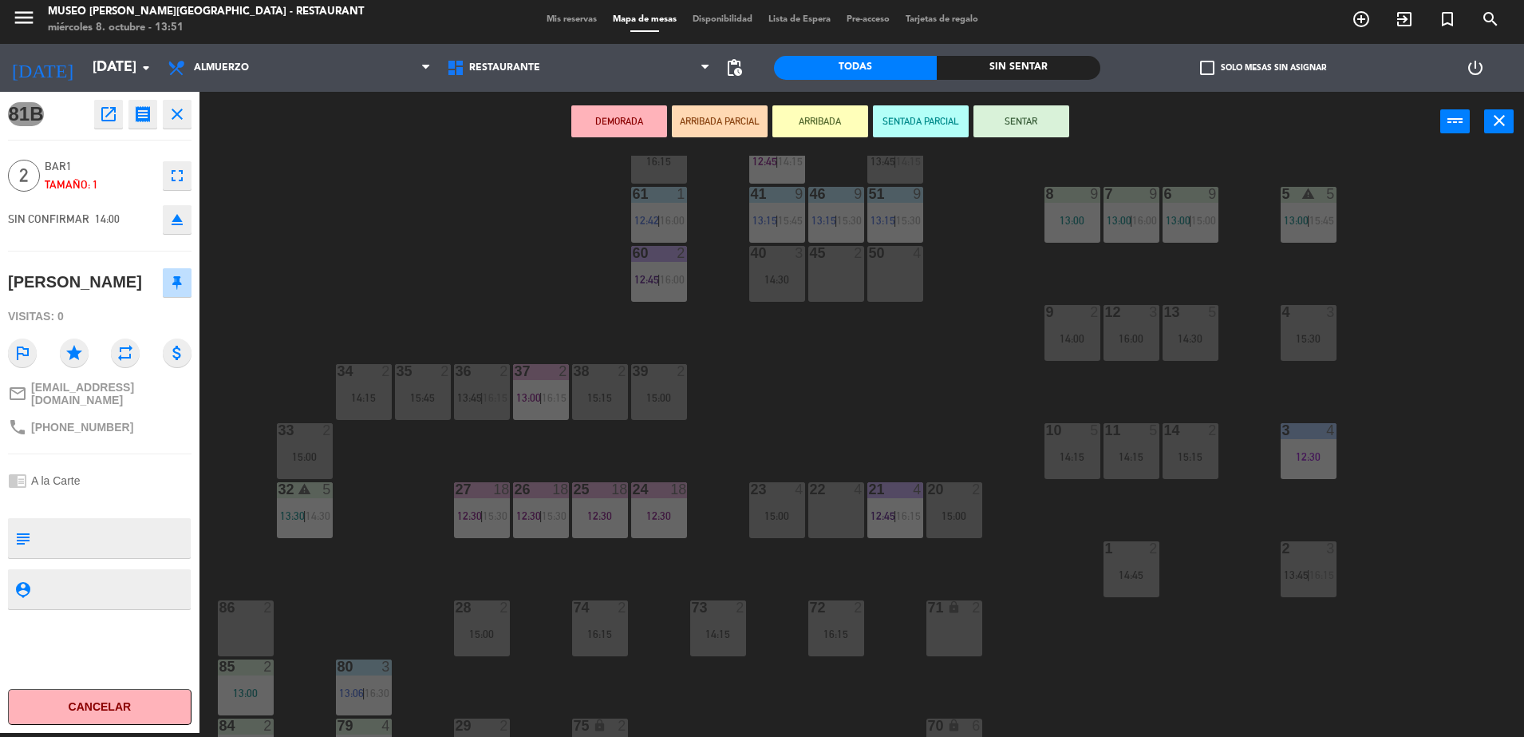
scroll to position [168, 0]
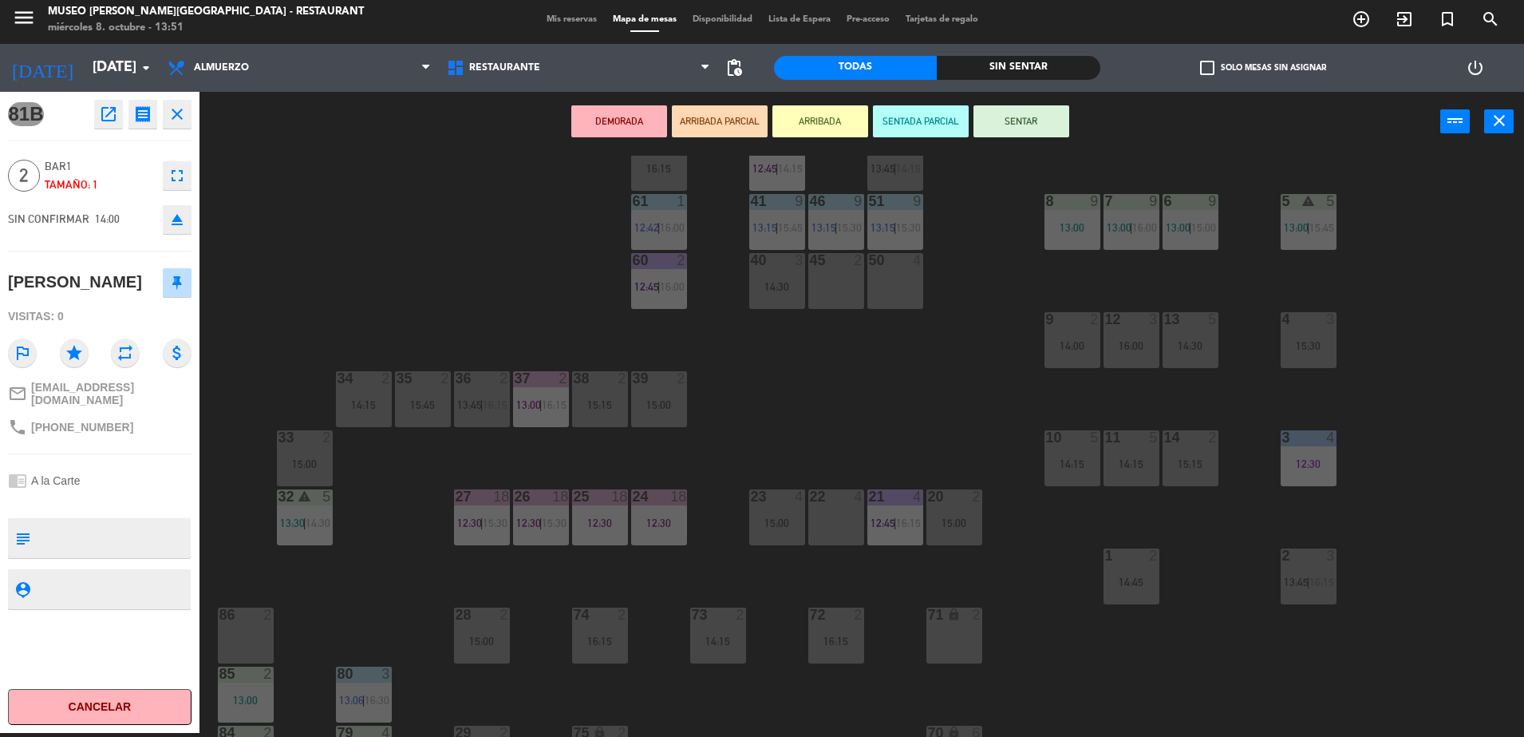
click at [634, 405] on div "15:00" at bounding box center [659, 404] width 56 height 11
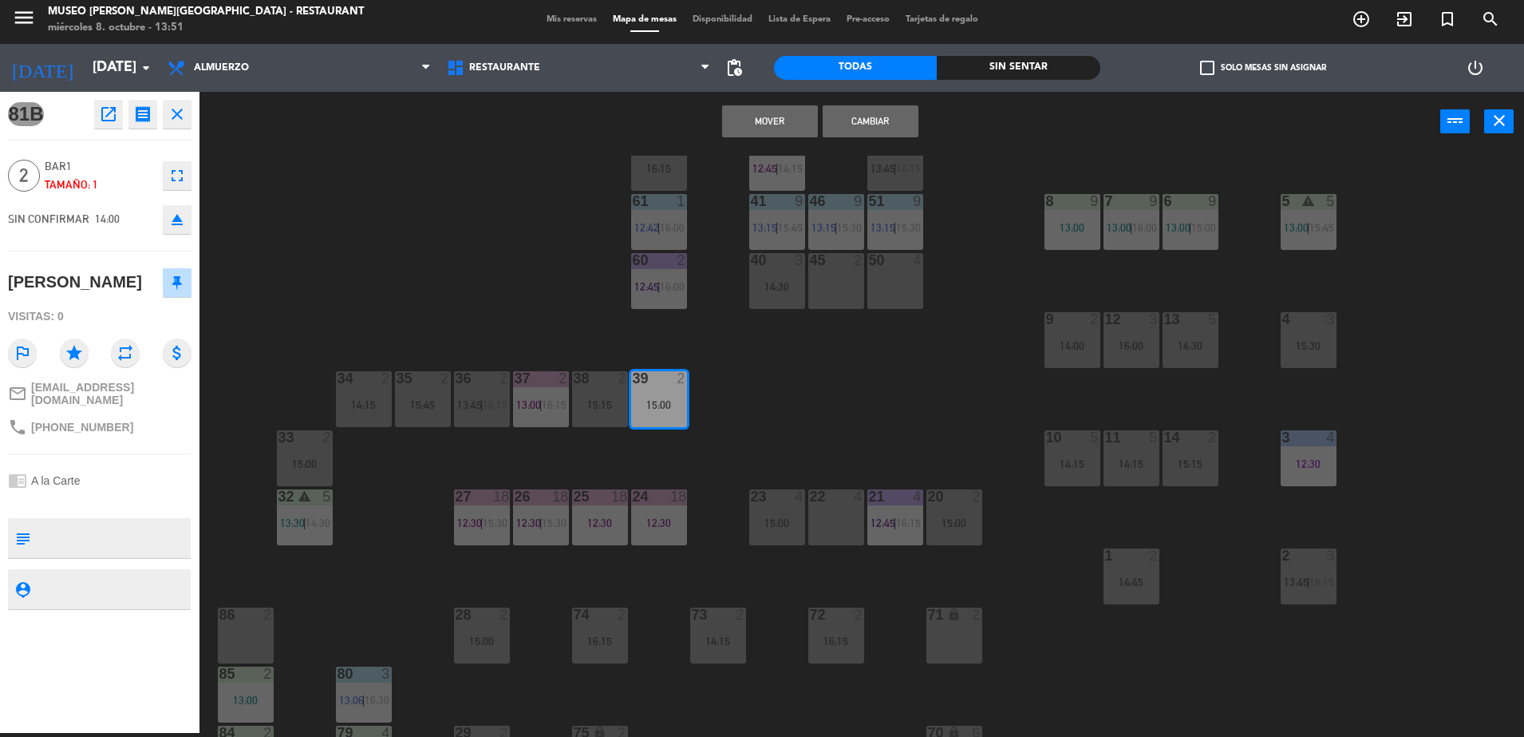
click at [845, 113] on button "Cambiar" at bounding box center [871, 121] width 96 height 32
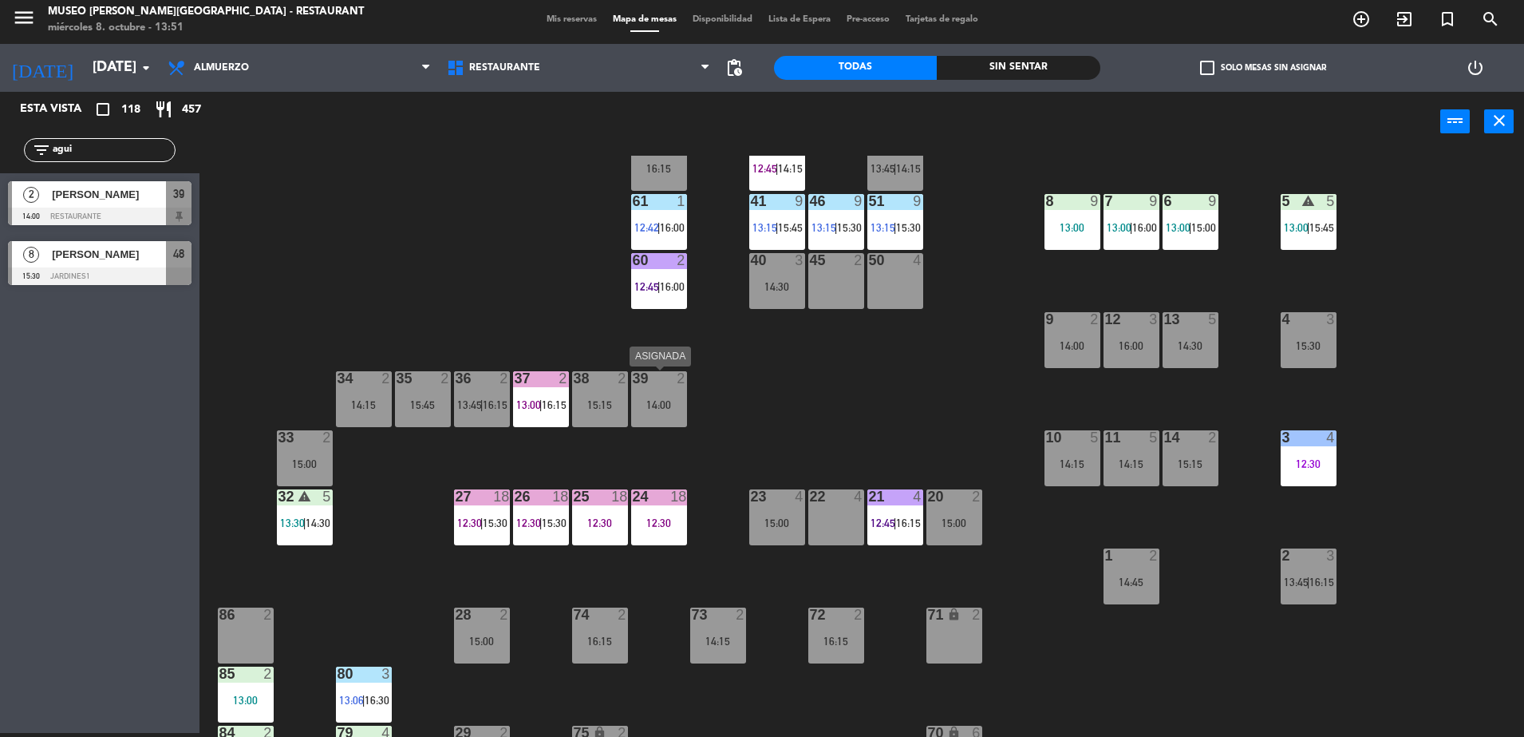
click at [659, 400] on div "14:00" at bounding box center [659, 404] width 56 height 11
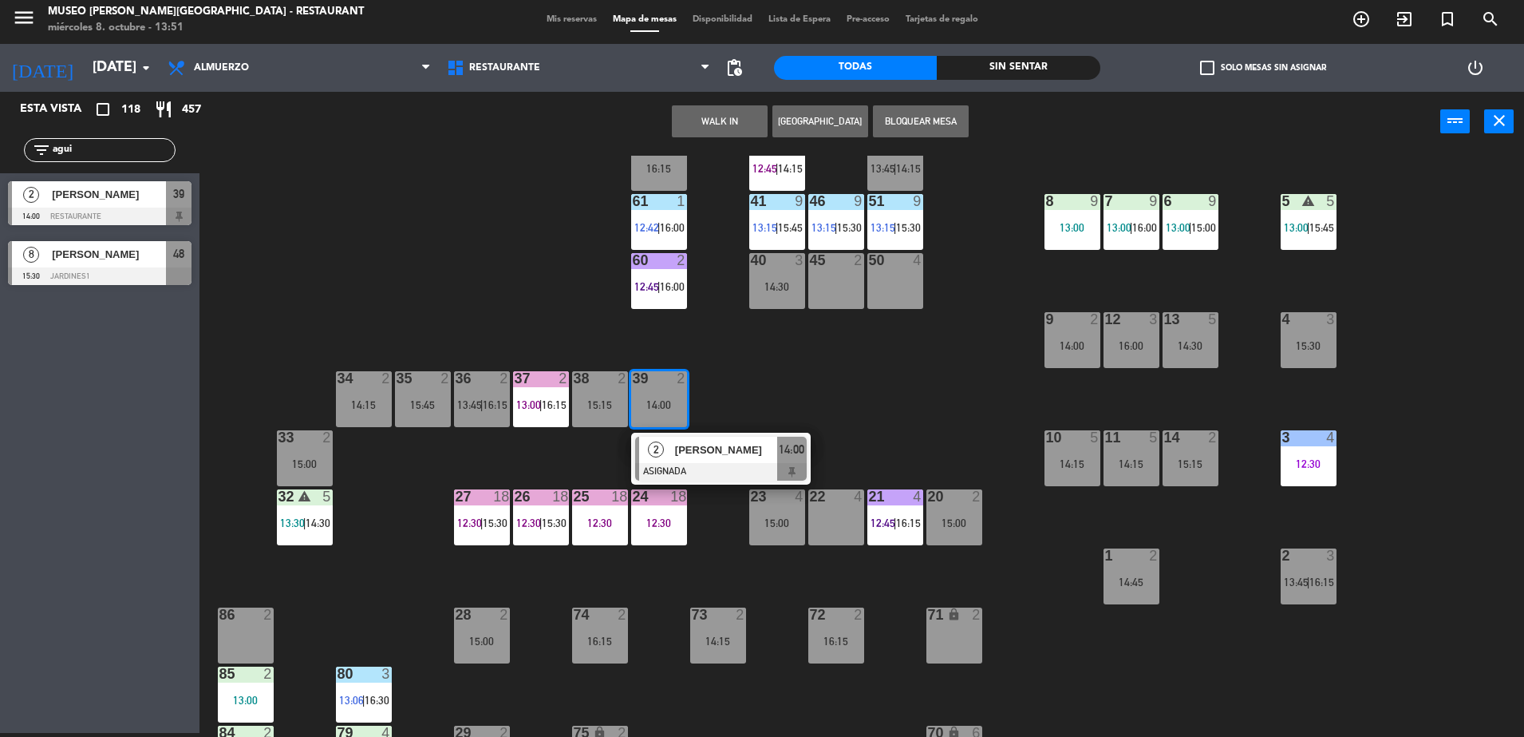
click at [684, 441] on span "[PERSON_NAME]" at bounding box center [726, 449] width 102 height 17
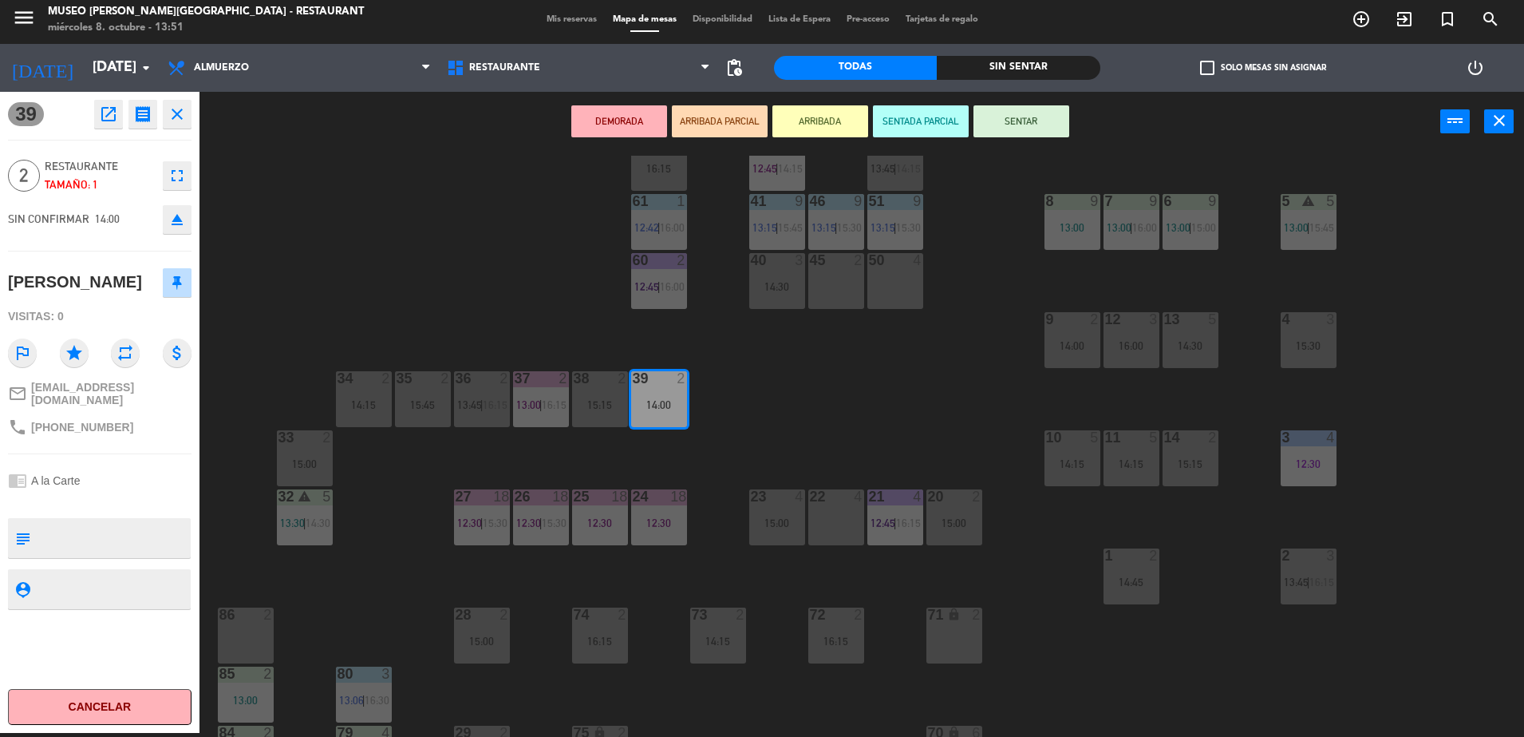
click at [42, 554] on textarea at bounding box center [113, 538] width 152 height 34
click at [734, 128] on button "ARRIBADA PARCIAL" at bounding box center [720, 121] width 96 height 32
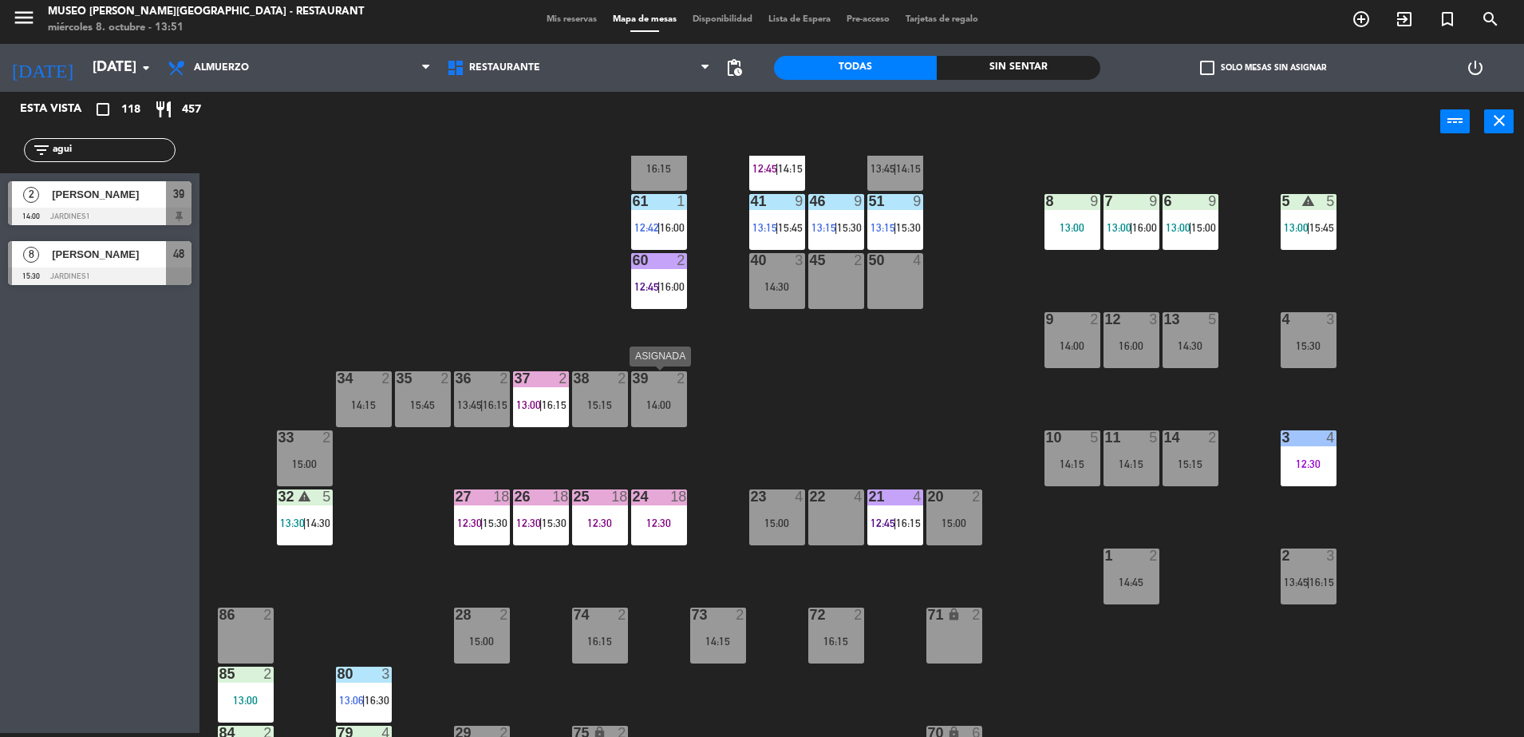
click at [681, 390] on div "39 2 14:00" at bounding box center [659, 399] width 56 height 56
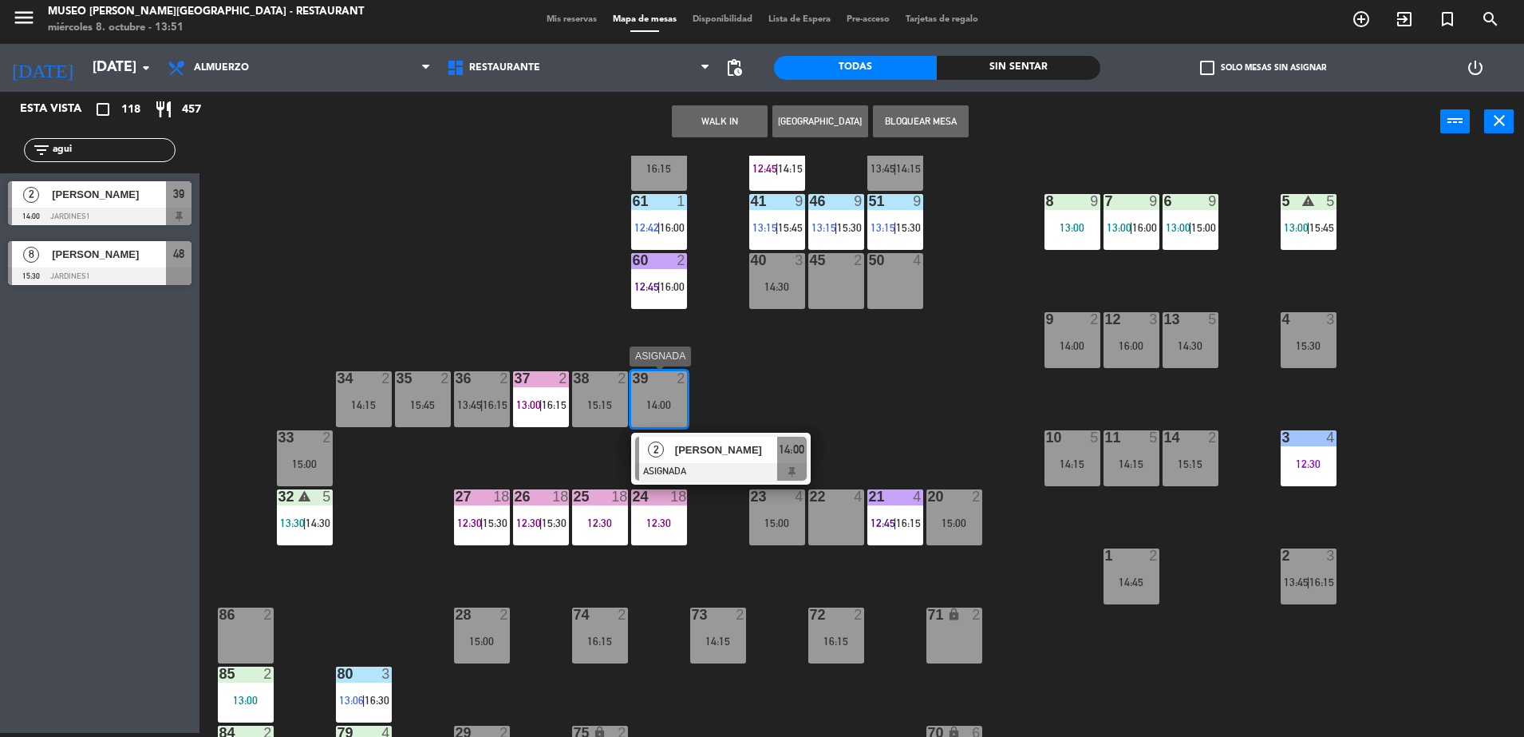
click at [722, 460] on div "[PERSON_NAME]" at bounding box center [726, 450] width 104 height 26
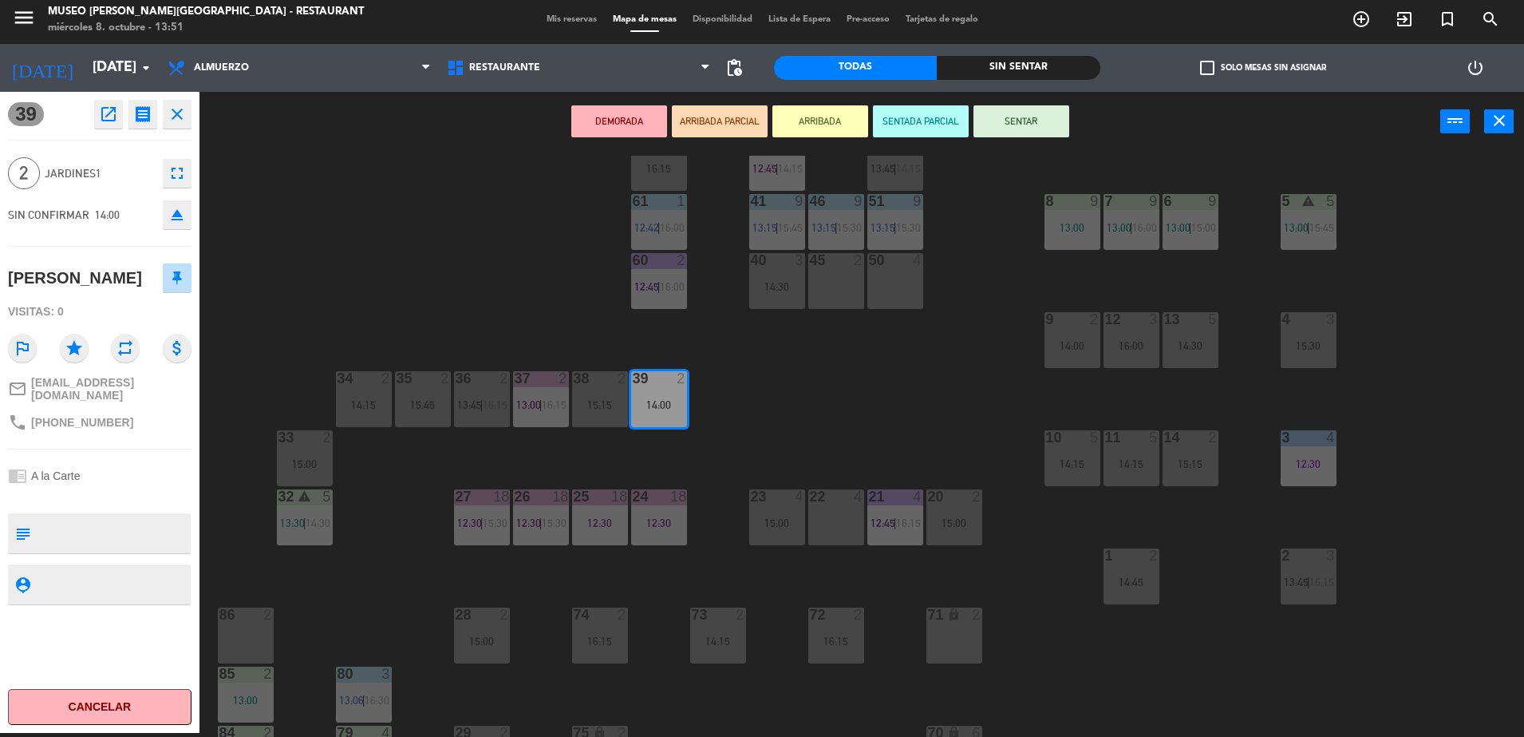
click at [134, 540] on textarea at bounding box center [113, 533] width 152 height 34
type textarea "a"
type textarea "m"
type textarea "aniversario en mesa"
click at [116, 262] on div "[PERSON_NAME]" at bounding box center [100, 278] width 184 height 40
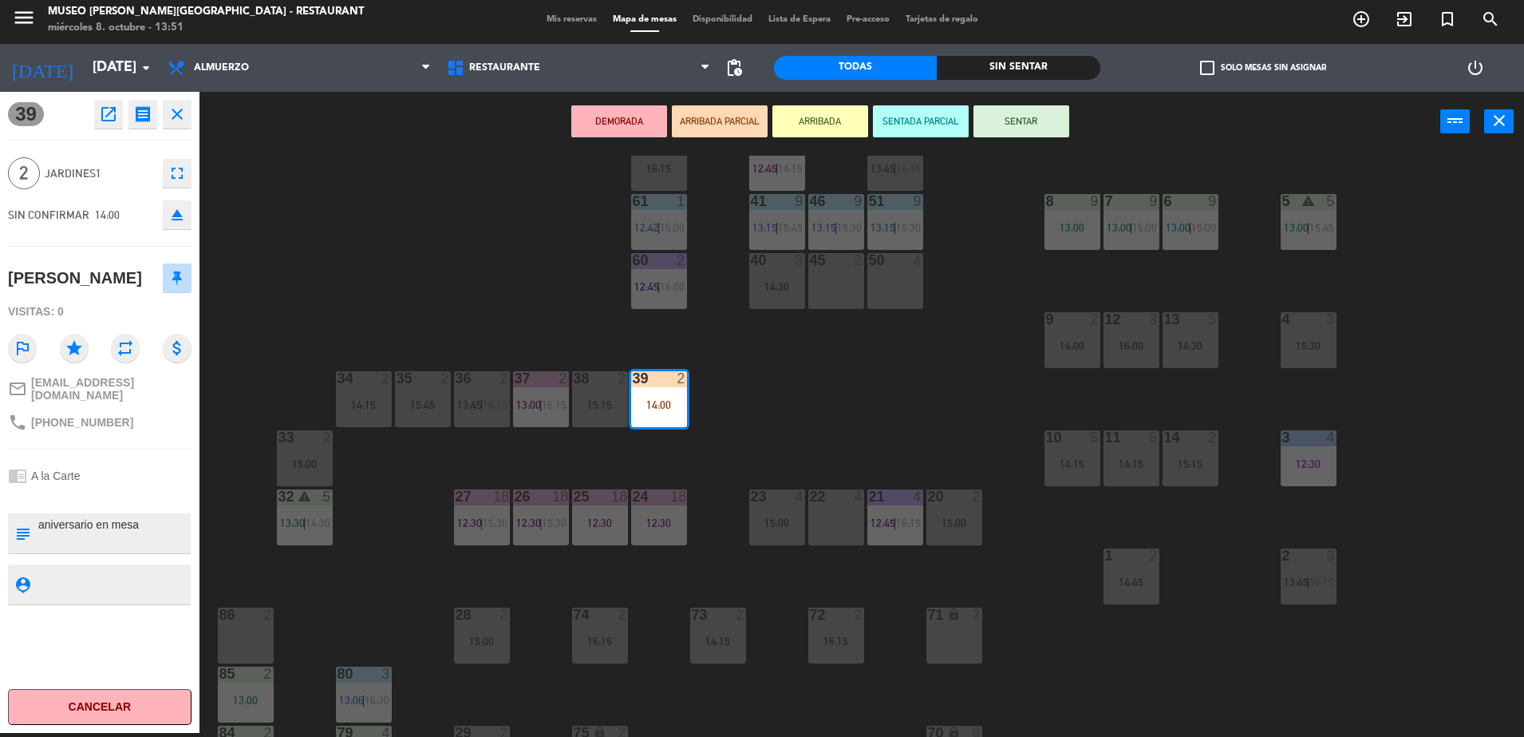
click at [388, 274] on div "44 5 12:00 | 13:45 49 2 15:00 54 5 13:15 | 16:15 64 2 13:15 48 8 15:30 53 8 15:…" at bounding box center [870, 446] width 1310 height 581
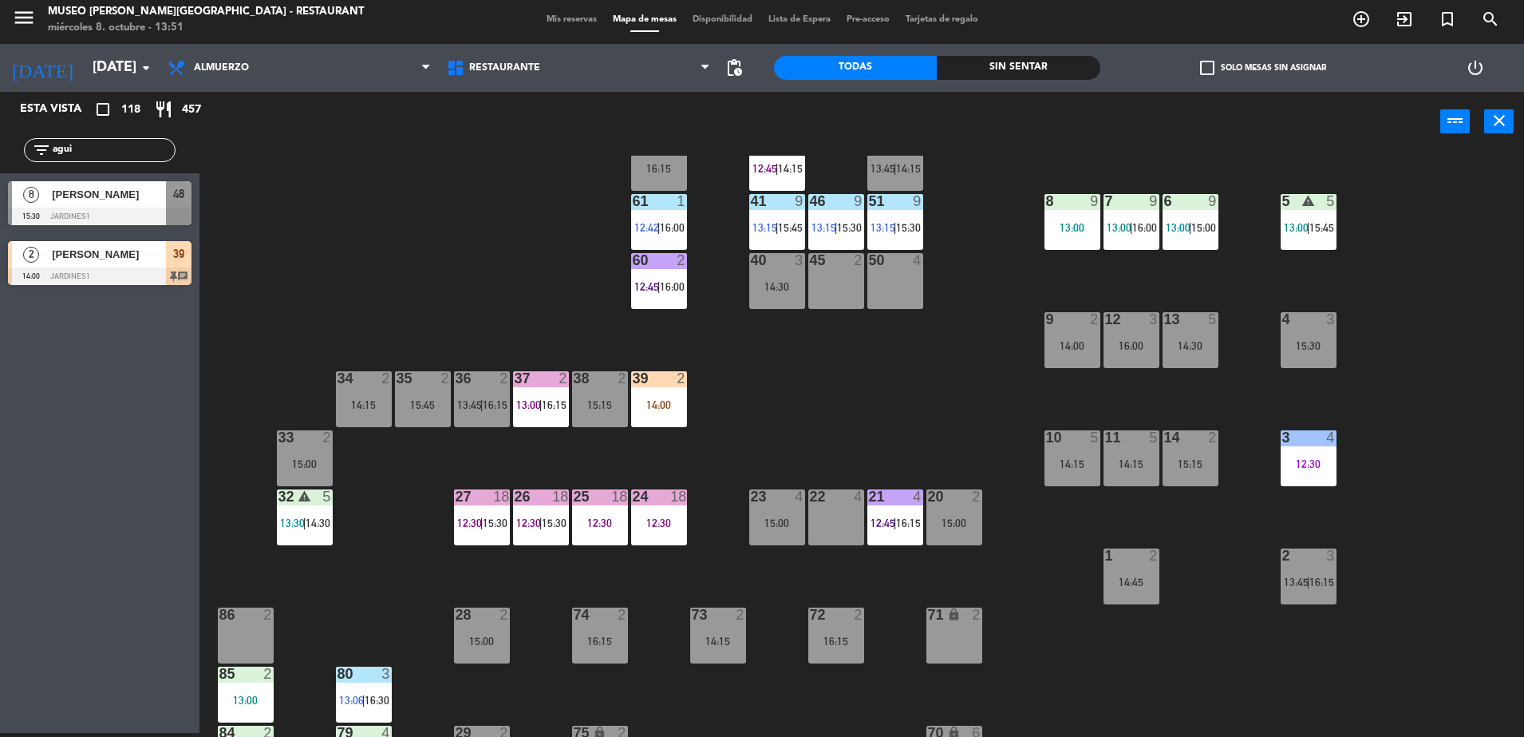
click at [660, 396] on div "39 2 14:00" at bounding box center [659, 399] width 56 height 56
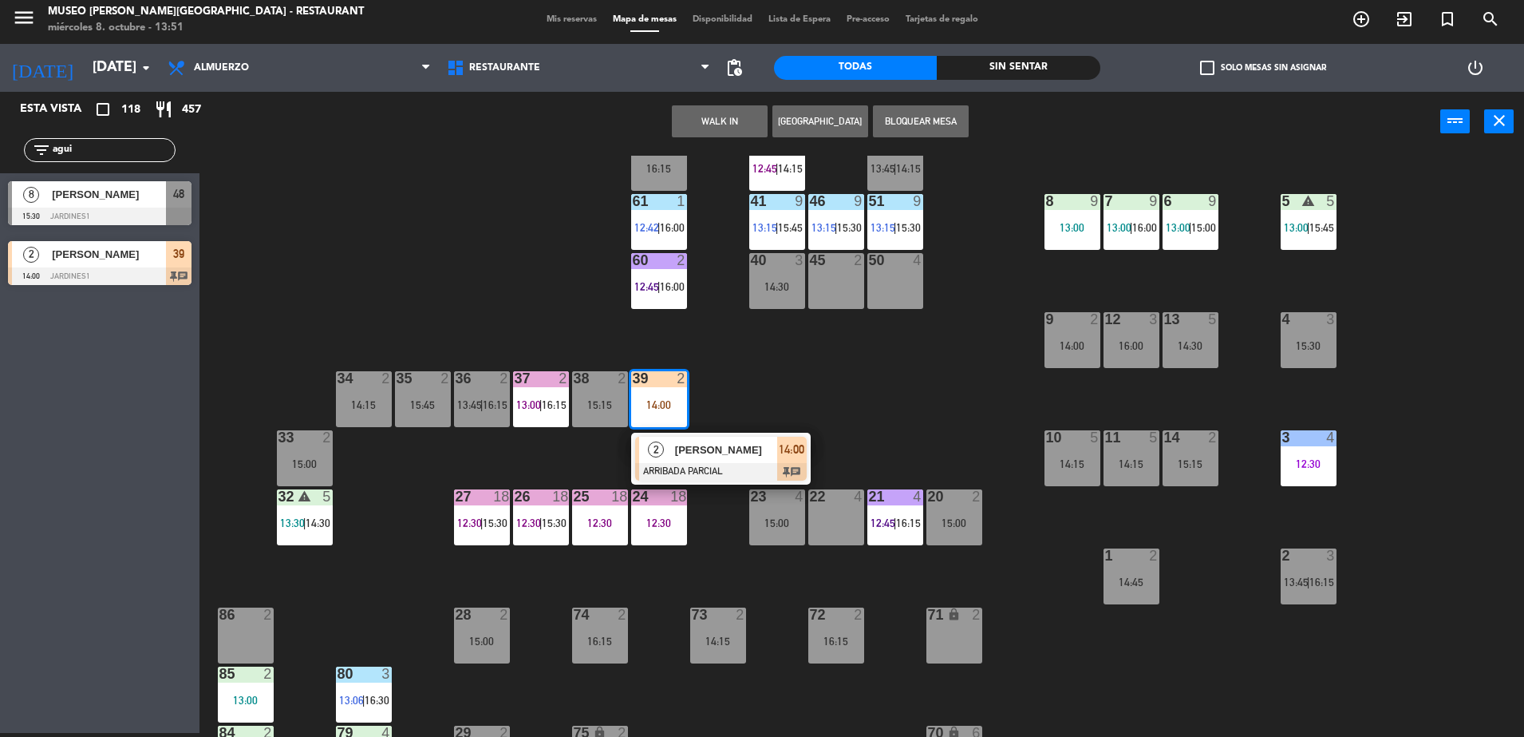
click at [679, 449] on span "[PERSON_NAME]" at bounding box center [726, 449] width 102 height 17
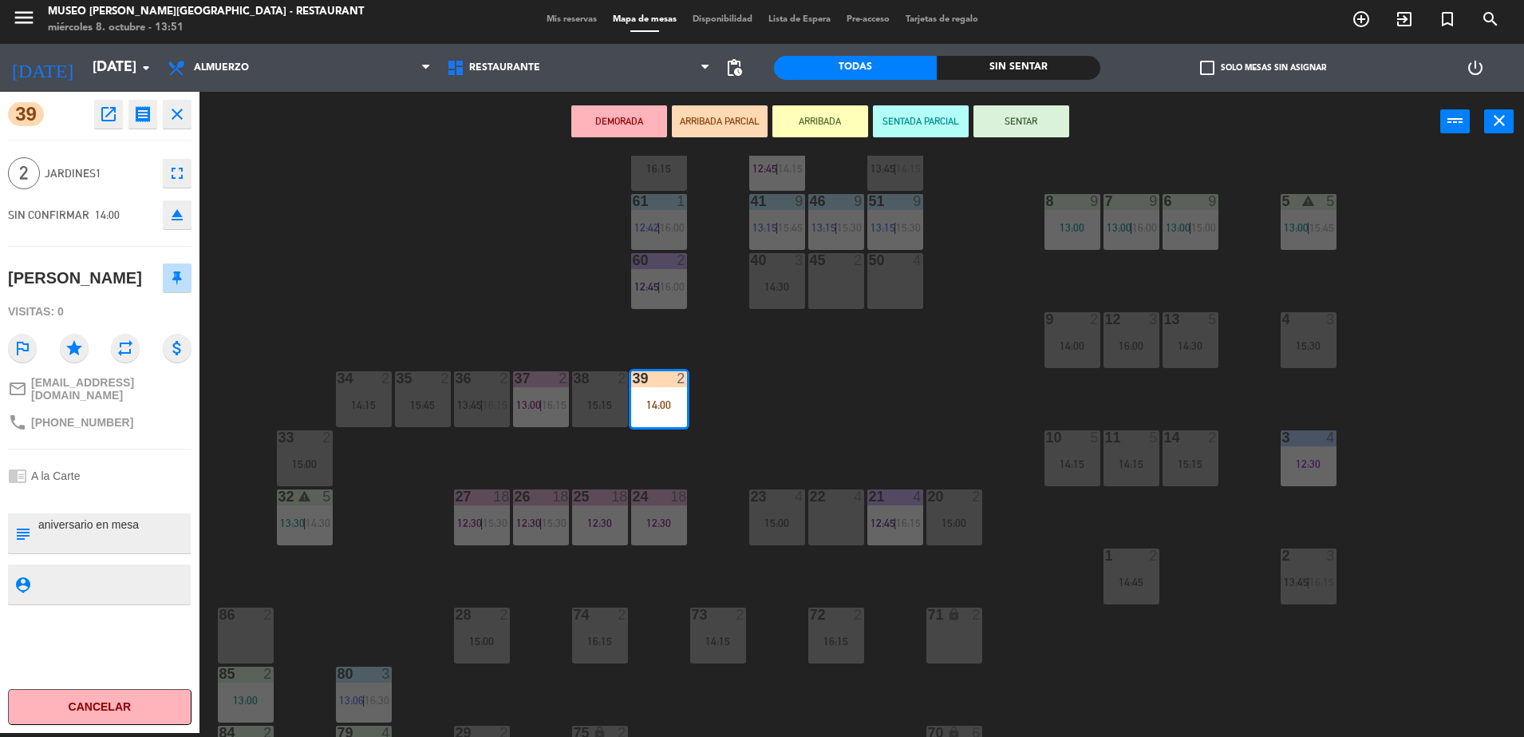
click at [679, 449] on div "44 5 12:00 | 13:45 49 2 15:00 54 5 13:15 | 16:15 64 2 13:15 48 8 15:30 53 8 15:…" at bounding box center [870, 446] width 1310 height 581
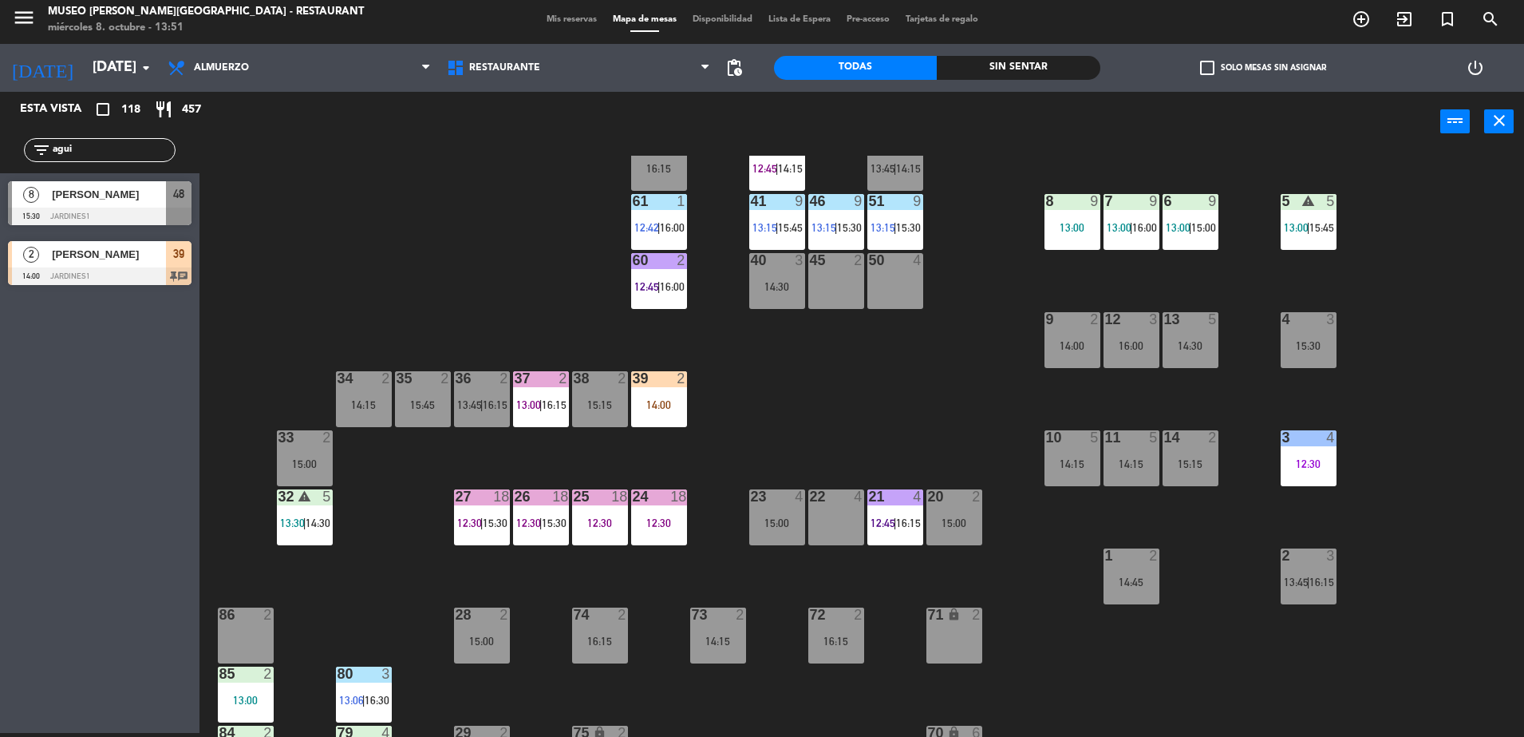
click at [449, 233] on div "44 5 12:00 | 13:45 49 2 15:00 54 5 13:15 | 16:15 64 2 13:15 48 8 15:30 53 8 15:…" at bounding box center [870, 446] width 1310 height 581
drag, startPoint x: 114, startPoint y: 150, endPoint x: -4, endPoint y: 149, distance: 118.1
click at [0, 149] on html "close × Museo [PERSON_NAME] Café - Restaurant × chrome_reader_mode Listado de R…" at bounding box center [762, 368] width 1524 height 737
type input "juni"
click at [402, 216] on div "44 5 12:00 | 13:45 49 2 15:00 54 5 13:15 | 16:15 64 2 13:15 48 8 15:30 53 8 15:…" at bounding box center [870, 446] width 1310 height 581
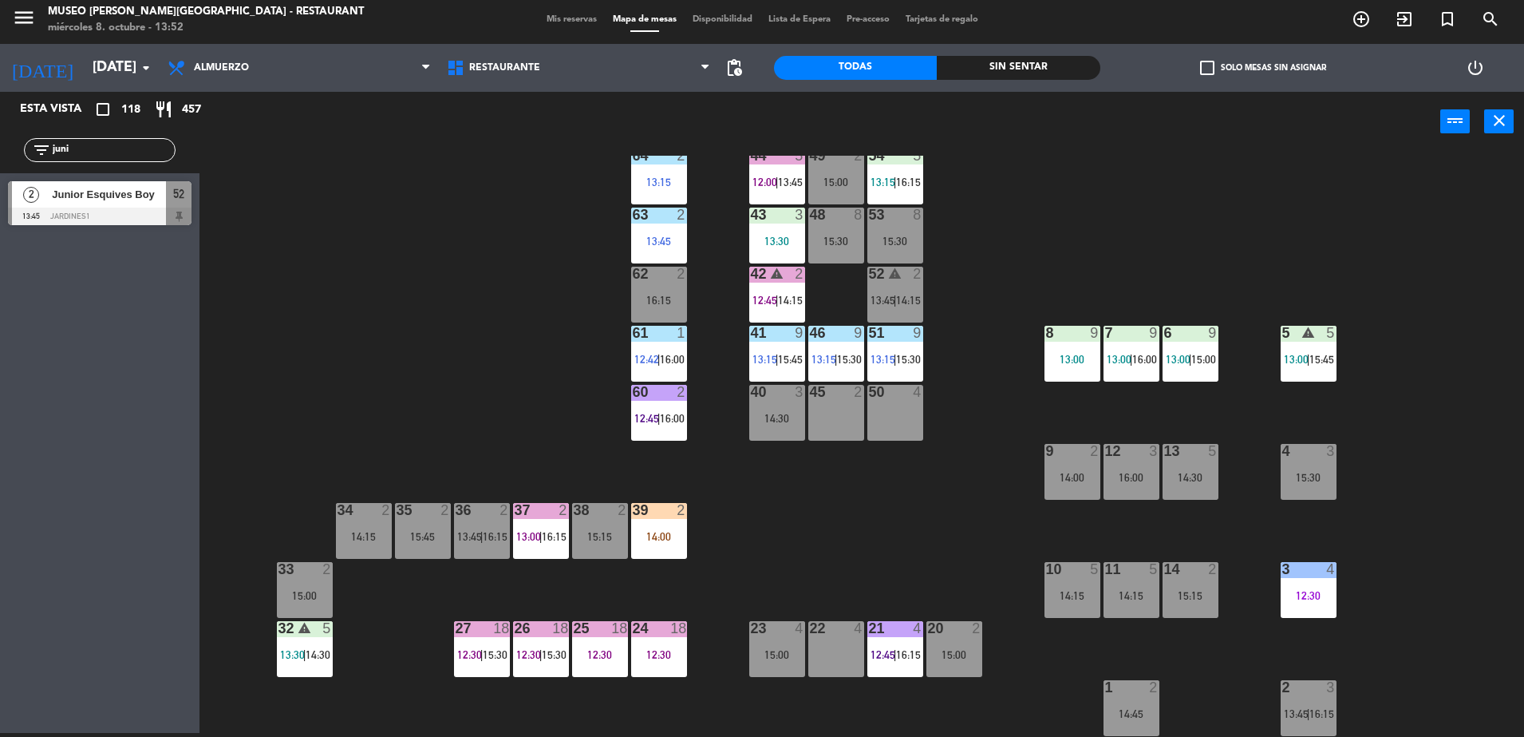
scroll to position [26, 0]
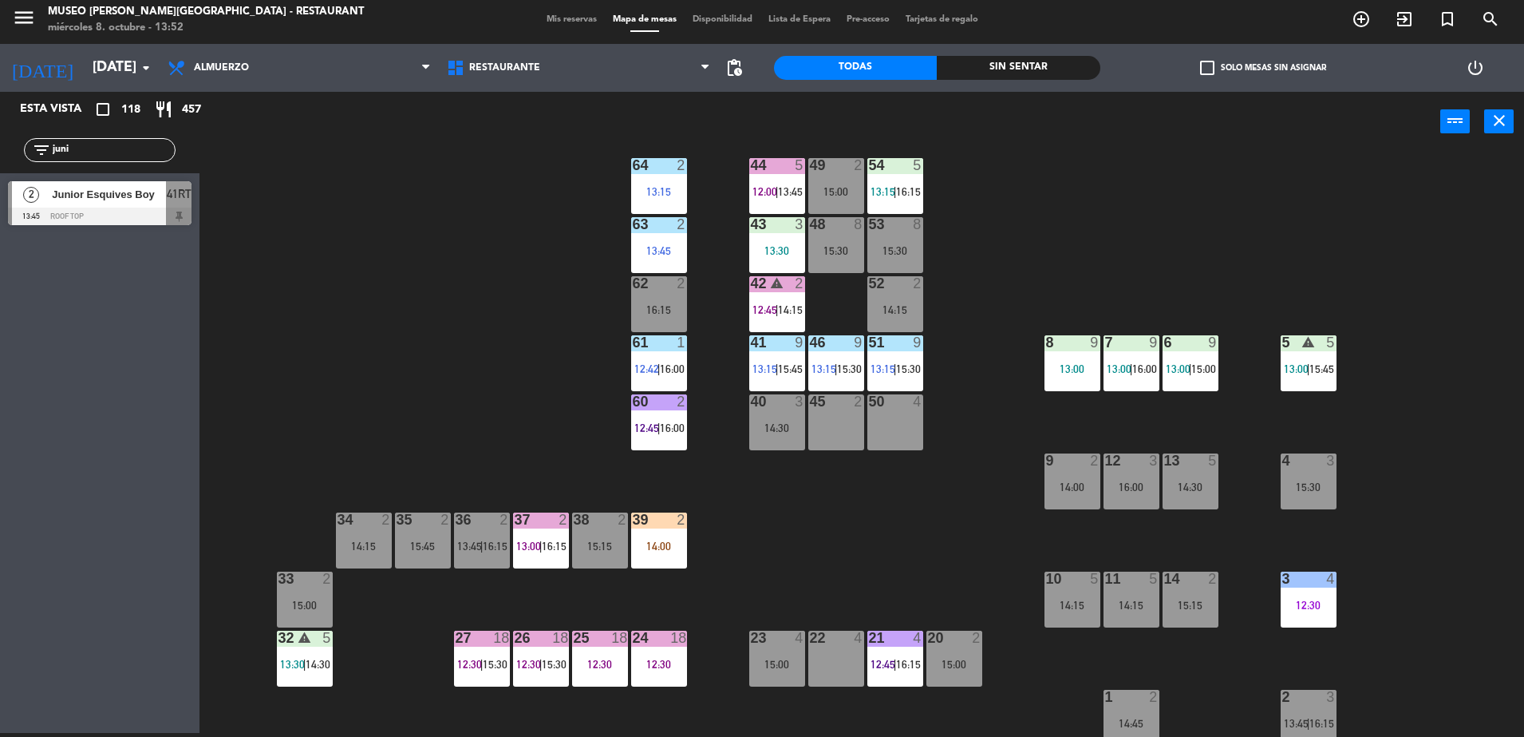
drag, startPoint x: 146, startPoint y: 150, endPoint x: -4, endPoint y: 127, distance: 151.8
click at [0, 127] on html "close × Museo [PERSON_NAME] Café - Restaurant × chrome_reader_mode Listado de R…" at bounding box center [762, 368] width 1524 height 737
type input "jen"
click at [524, 313] on div "44 5 12:00 | 13:45 49 2 15:00 54 5 13:15 | 16:15 64 2 13:15 48 8 15:30 53 8 15:…" at bounding box center [870, 446] width 1310 height 581
click at [516, 315] on div "44 5 12:00 | 13:45 49 2 15:00 54 5 13:15 | 16:15 64 2 13:15 48 8 15:30 53 8 15:…" at bounding box center [870, 446] width 1310 height 581
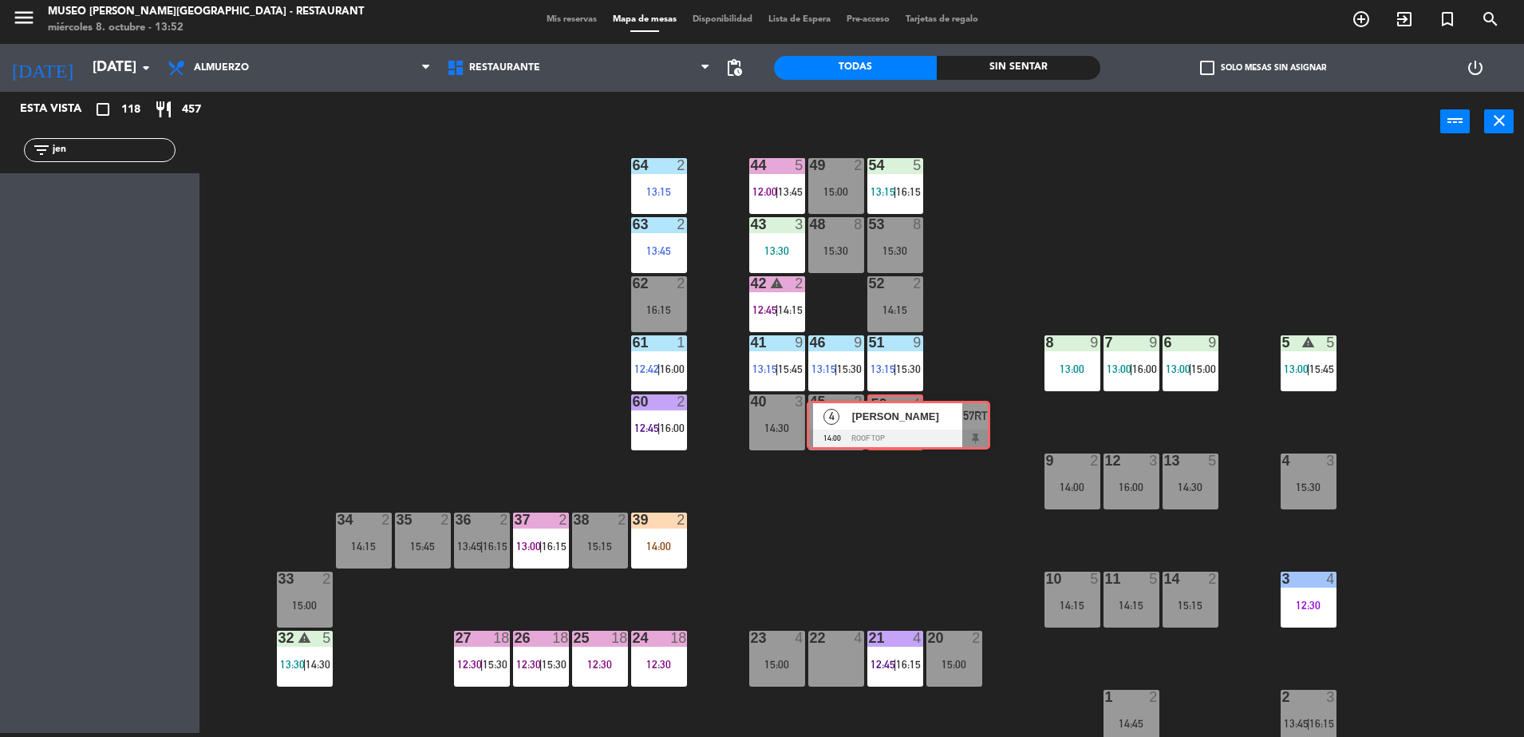
drag, startPoint x: 90, startPoint y: 203, endPoint x: 889, endPoint y: 422, distance: 828.4
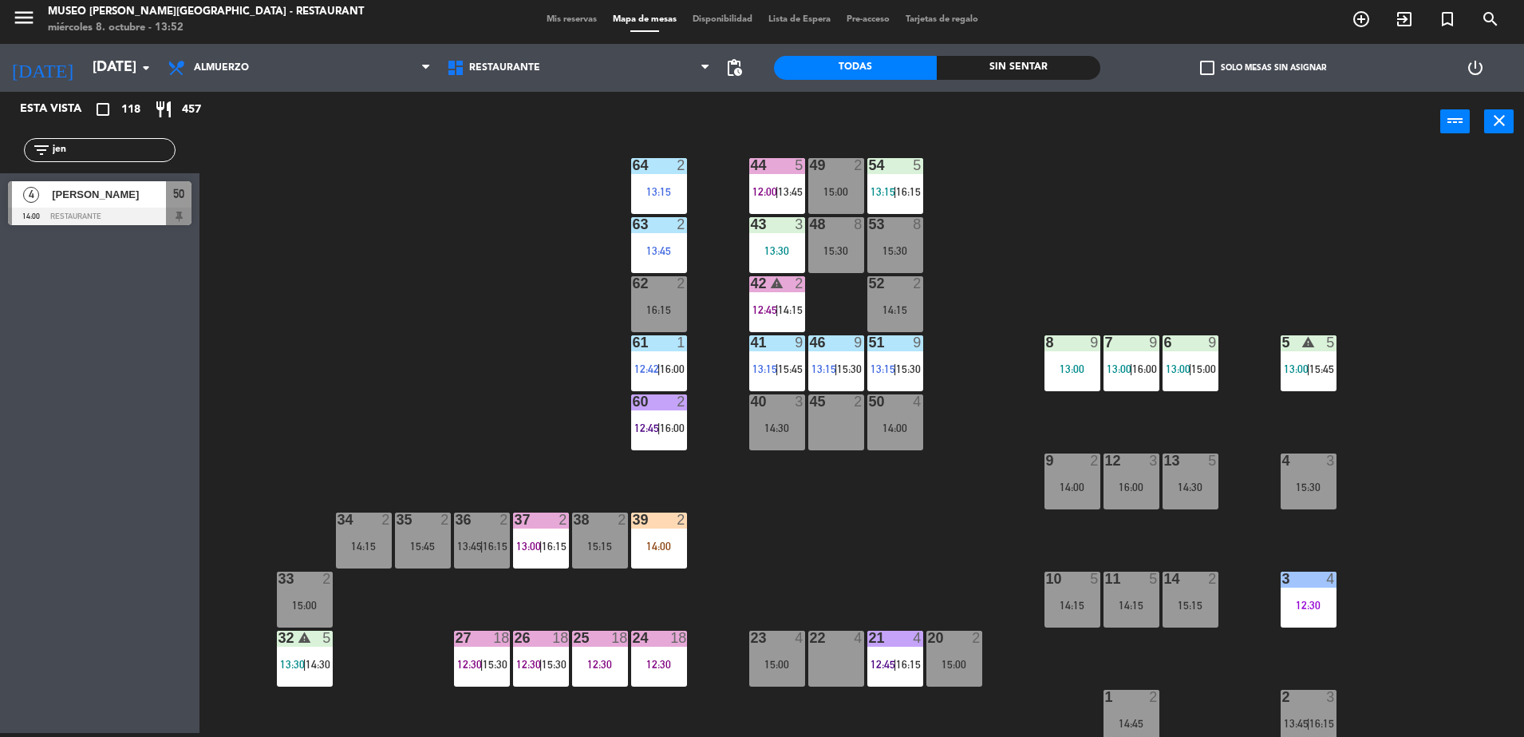
click at [895, 577] on div "44 5 12:00 | 13:45 49 2 15:00 54 5 13:15 | 16:15 64 2 13:15 48 8 15:30 53 8 15:…" at bounding box center [870, 446] width 1310 height 581
click at [500, 237] on div "44 5 12:00 | 13:45 49 2 15:00 54 5 13:15 | 16:15 64 2 13:15 48 8 15:30 53 8 15:…" at bounding box center [870, 446] width 1310 height 581
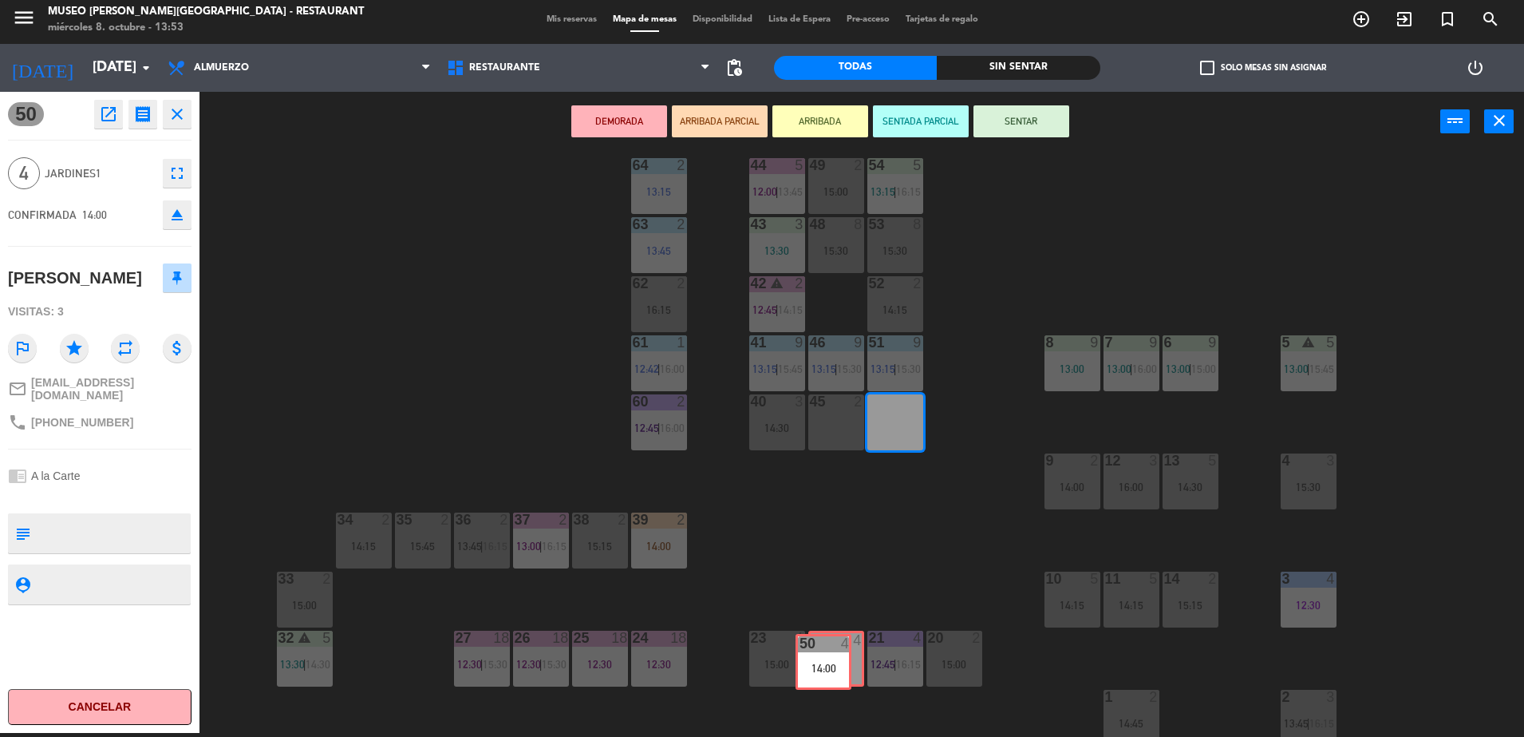
drag, startPoint x: 899, startPoint y: 425, endPoint x: 828, endPoint y: 673, distance: 257.4
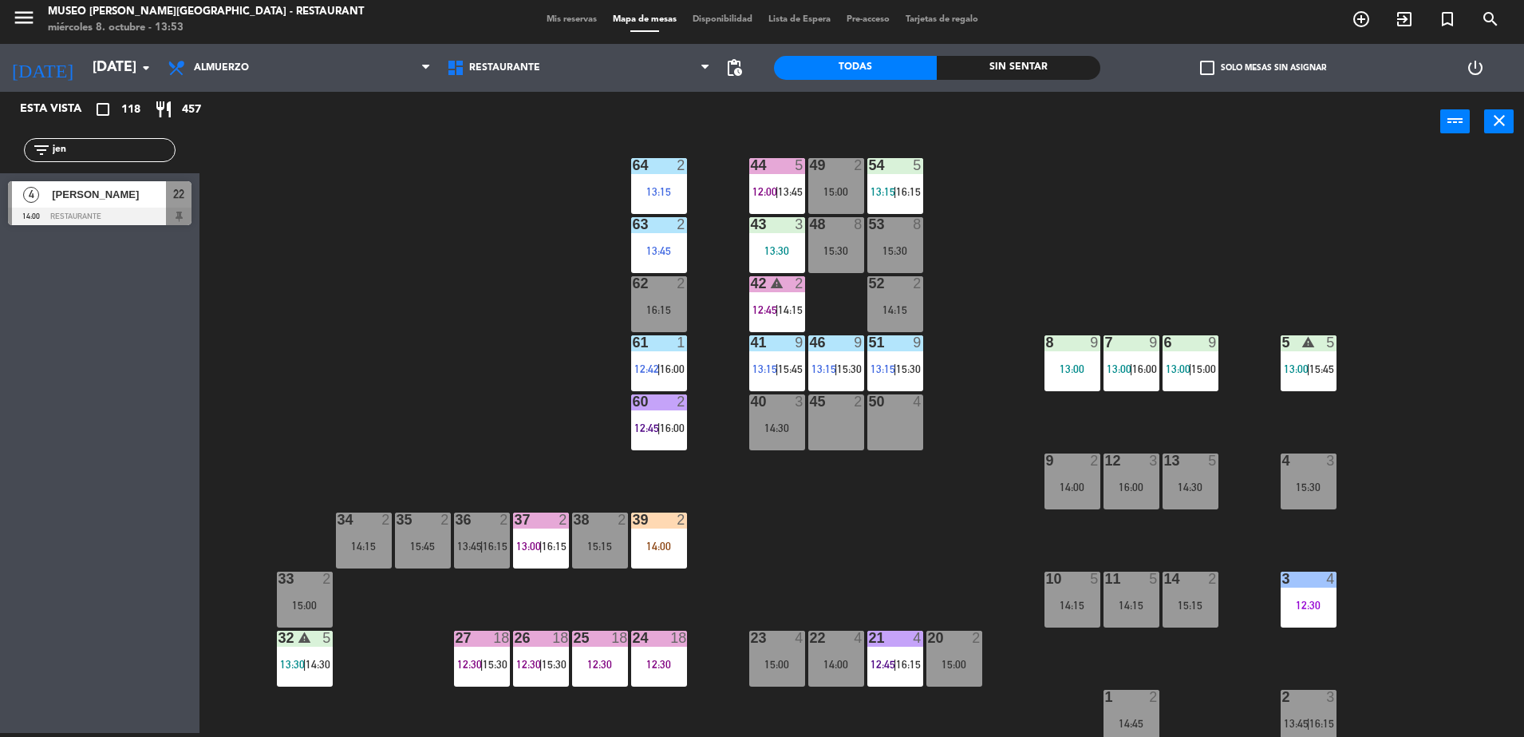
click at [828, 673] on div "22 4 14:00" at bounding box center [836, 658] width 56 height 56
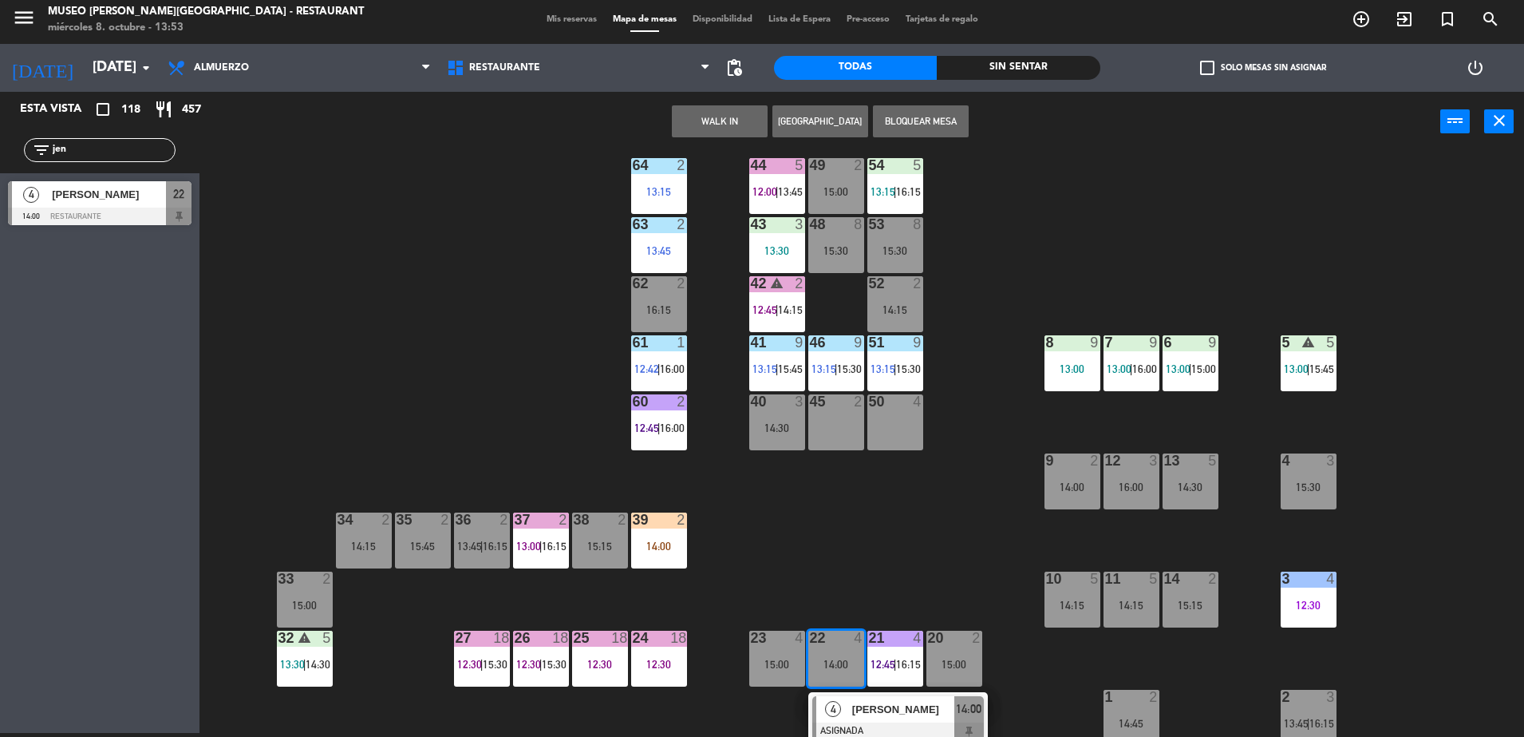
scroll to position [142, 0]
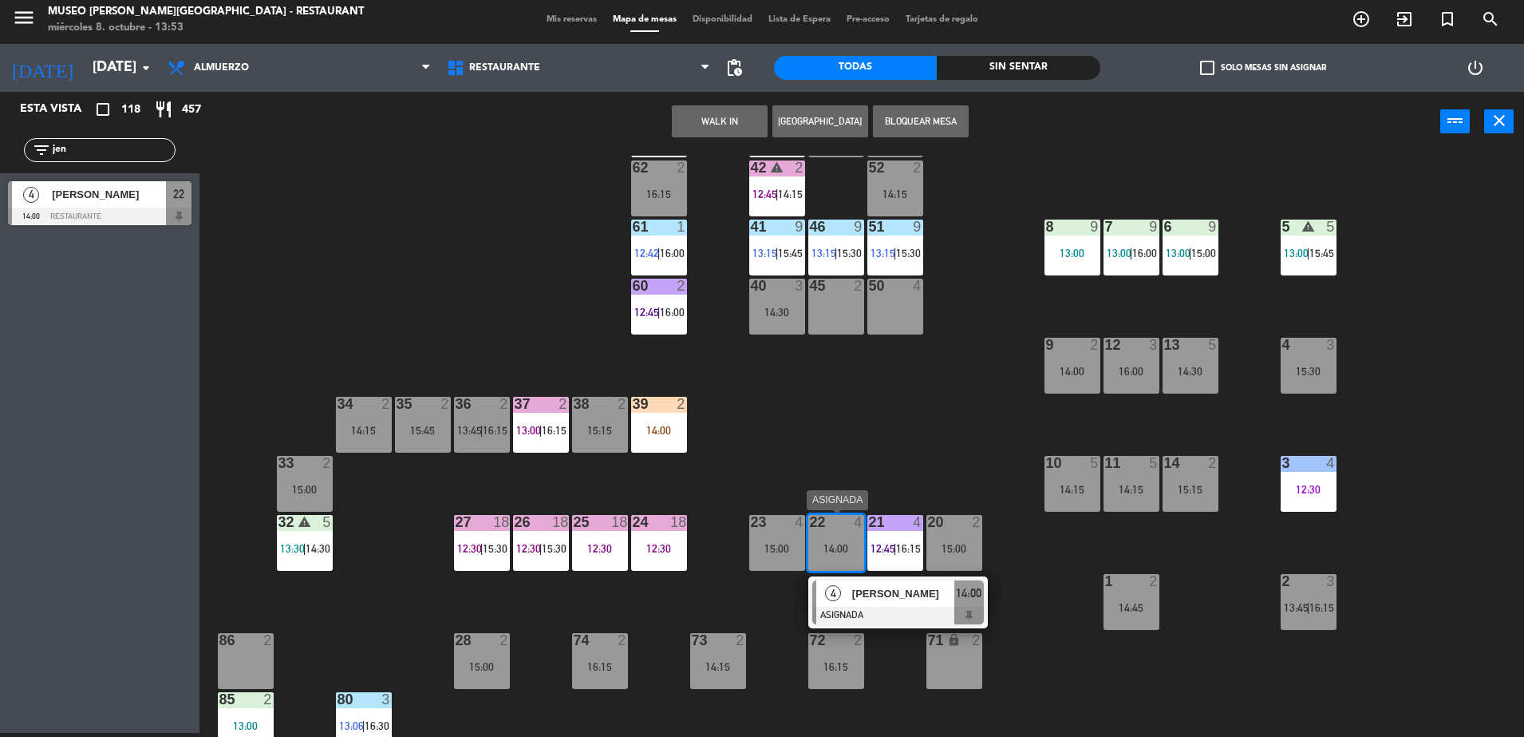
click at [867, 585] on span "[PERSON_NAME]" at bounding box center [903, 593] width 102 height 17
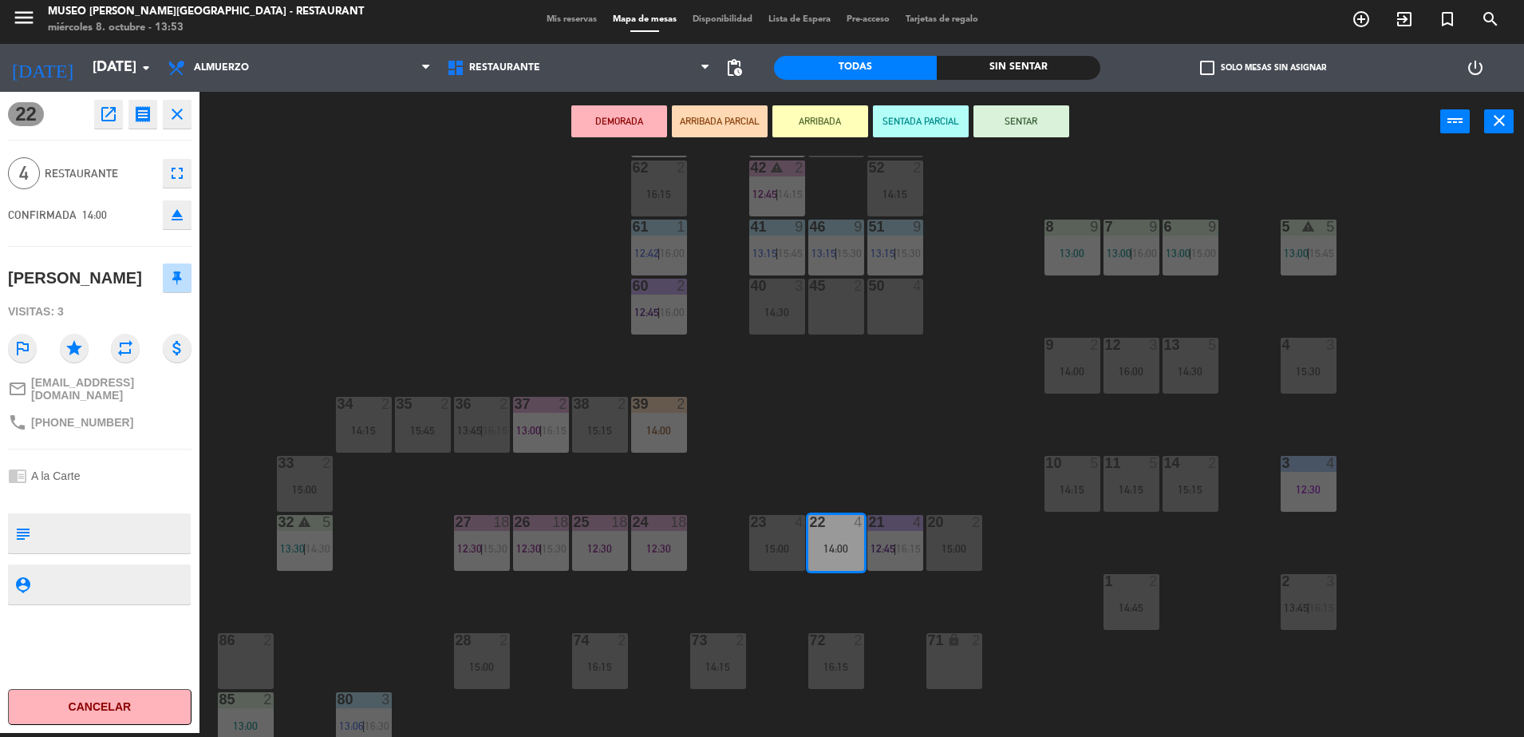
click at [741, 121] on button "ARRIBADA PARCIAL" at bounding box center [720, 121] width 96 height 32
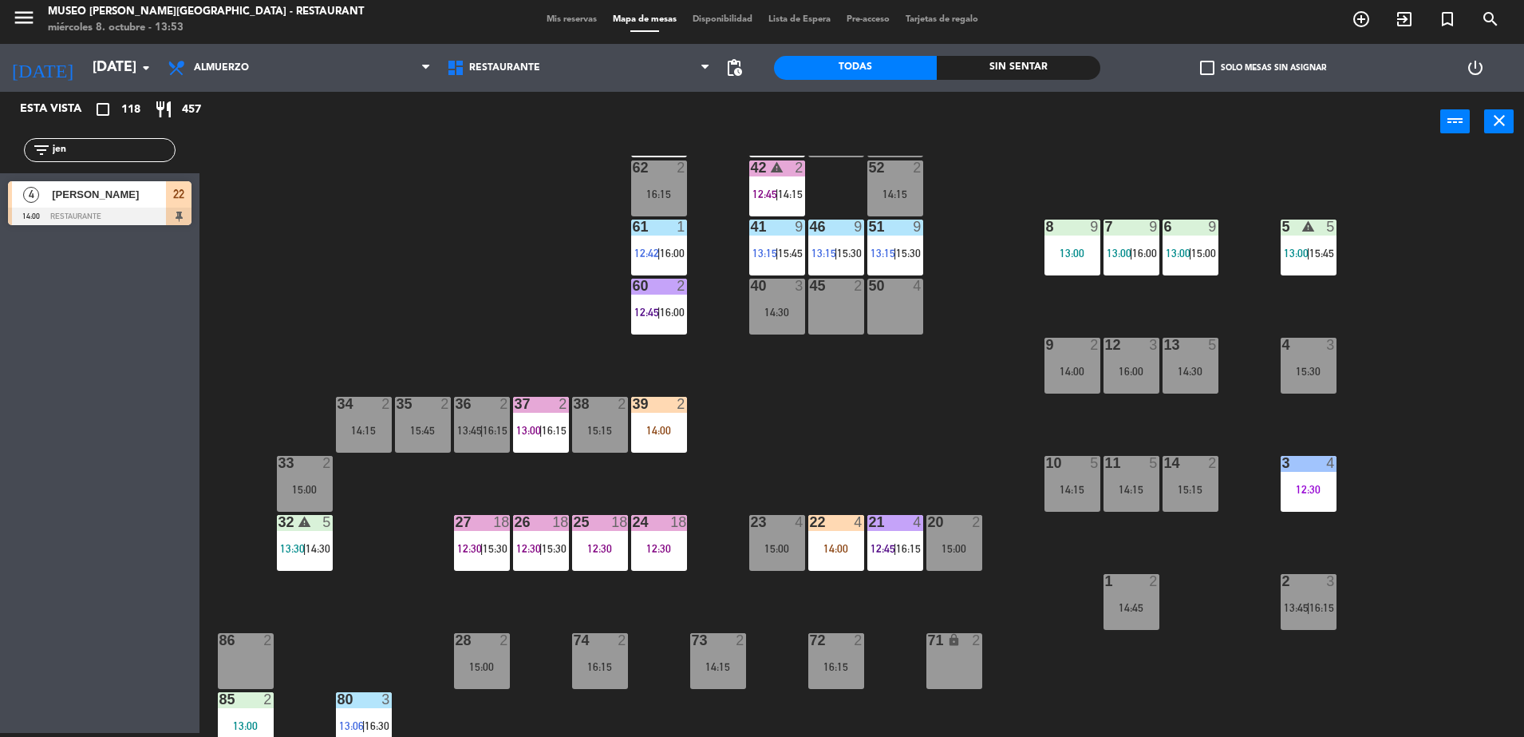
click at [827, 547] on div "14:00" at bounding box center [836, 548] width 56 height 11
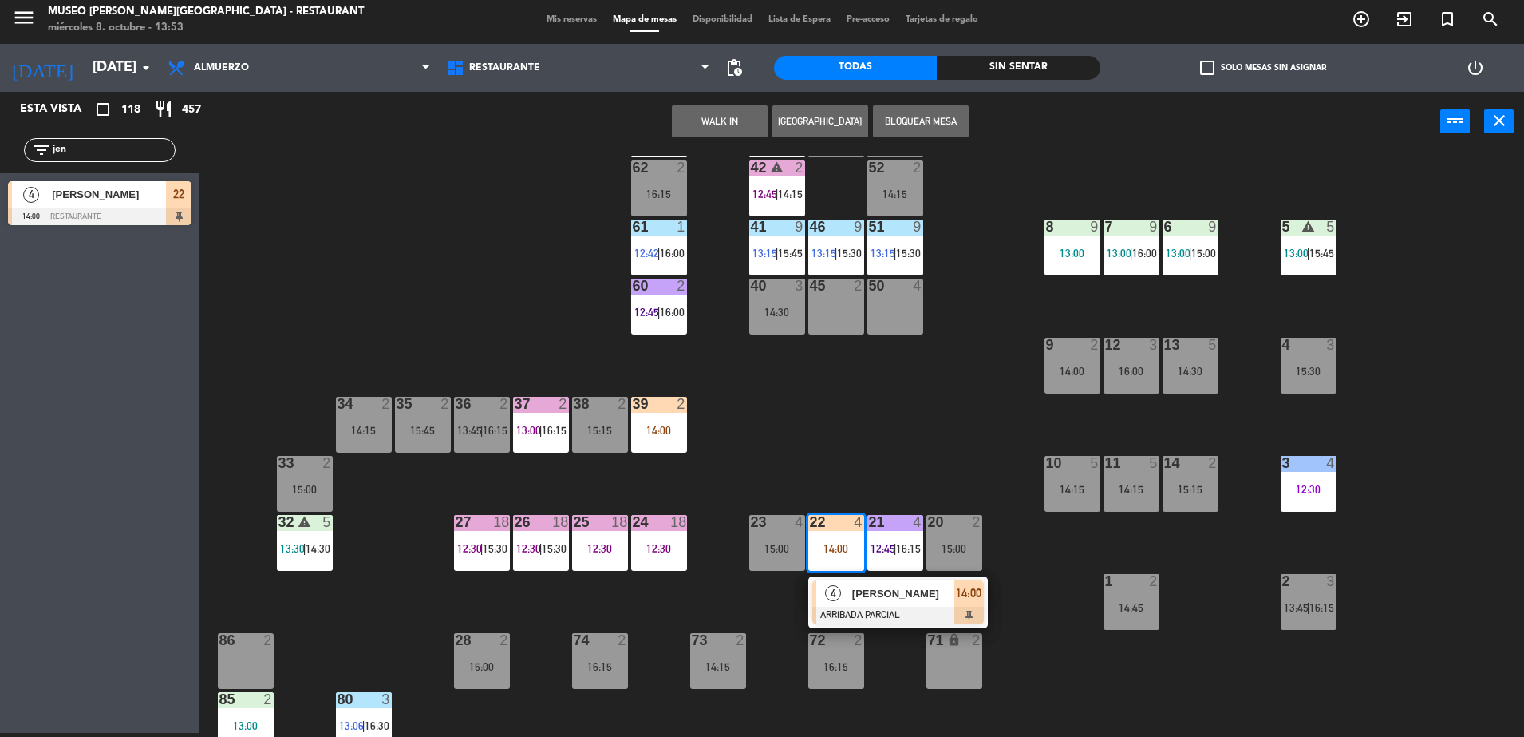
click at [834, 585] on span "4" at bounding box center [833, 593] width 16 height 16
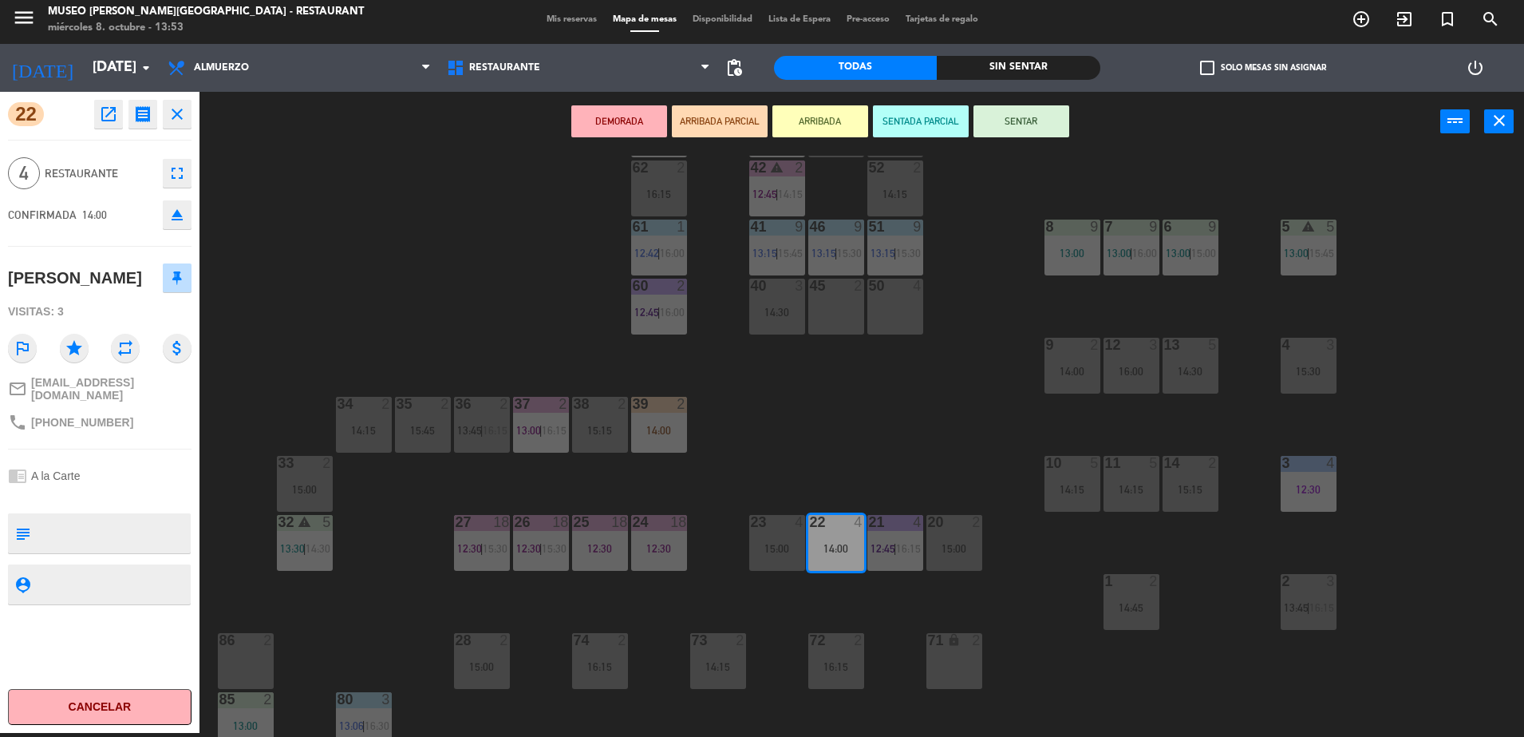
click at [527, 271] on div "44 5 12:00 | 13:45 49 2 15:00 54 5 13:15 | 16:15 64 2 13:15 48 8 15:30 53 8 15:…" at bounding box center [870, 446] width 1310 height 581
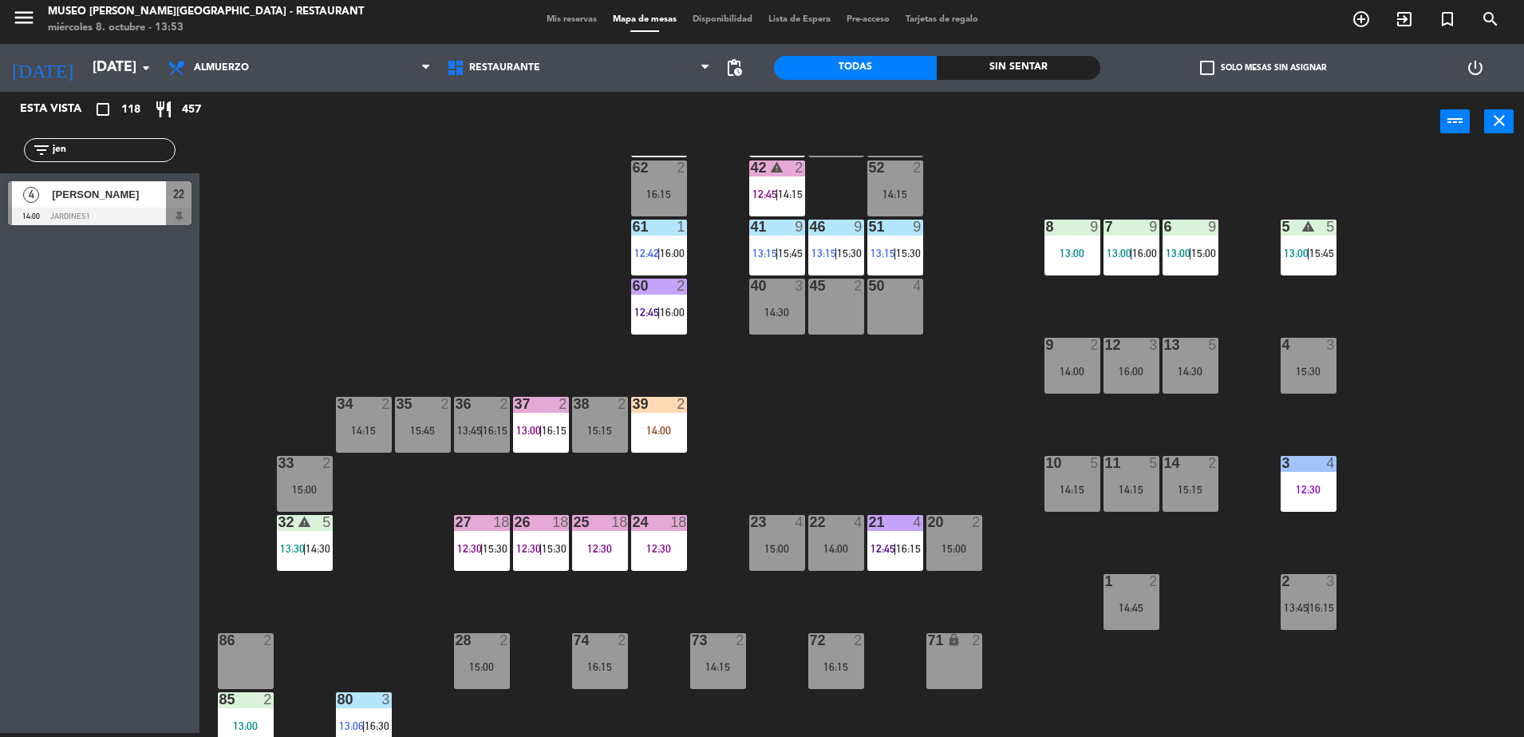
click at [843, 528] on div at bounding box center [836, 522] width 26 height 14
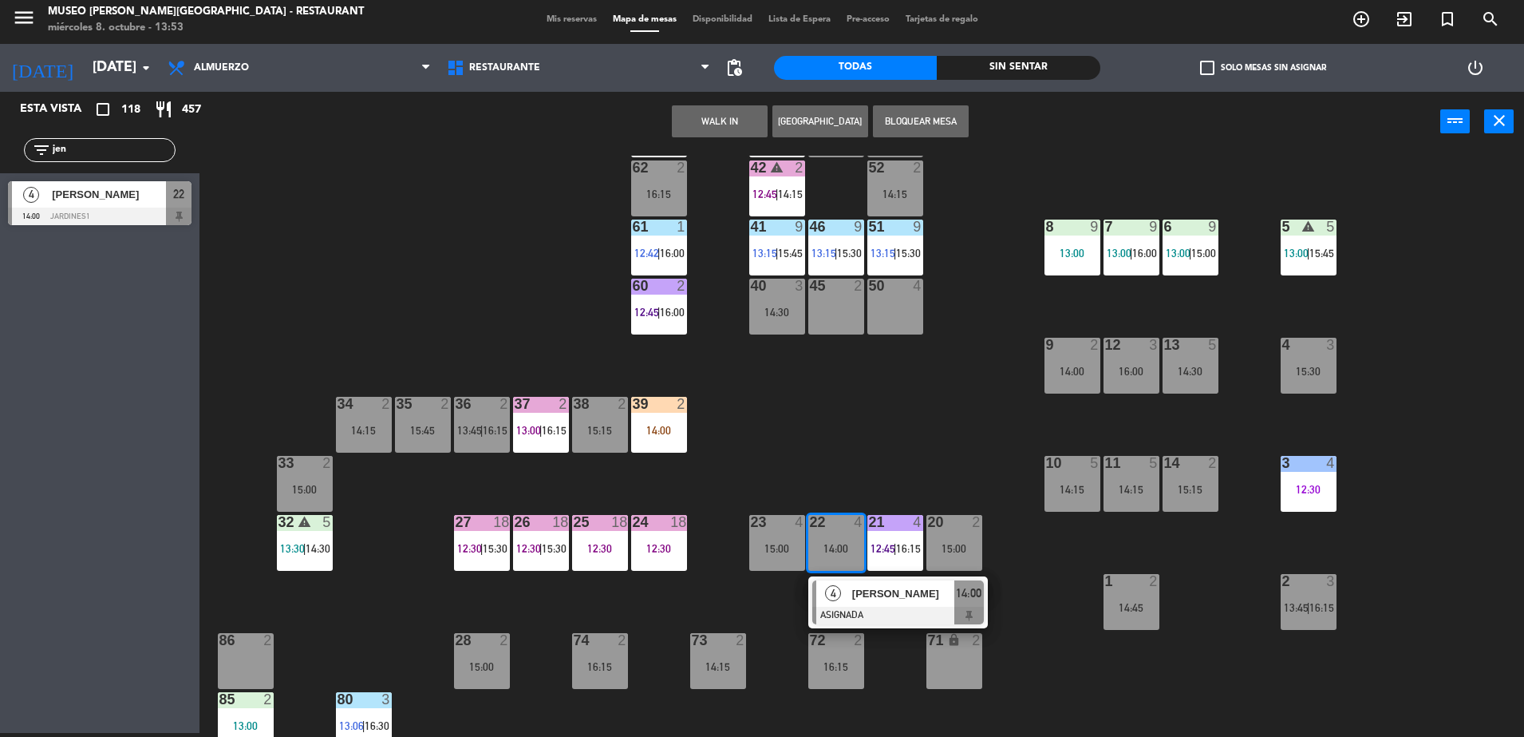
click at [873, 578] on div "4 [PERSON_NAME] ASIGNADA 14:00" at bounding box center [898, 602] width 180 height 52
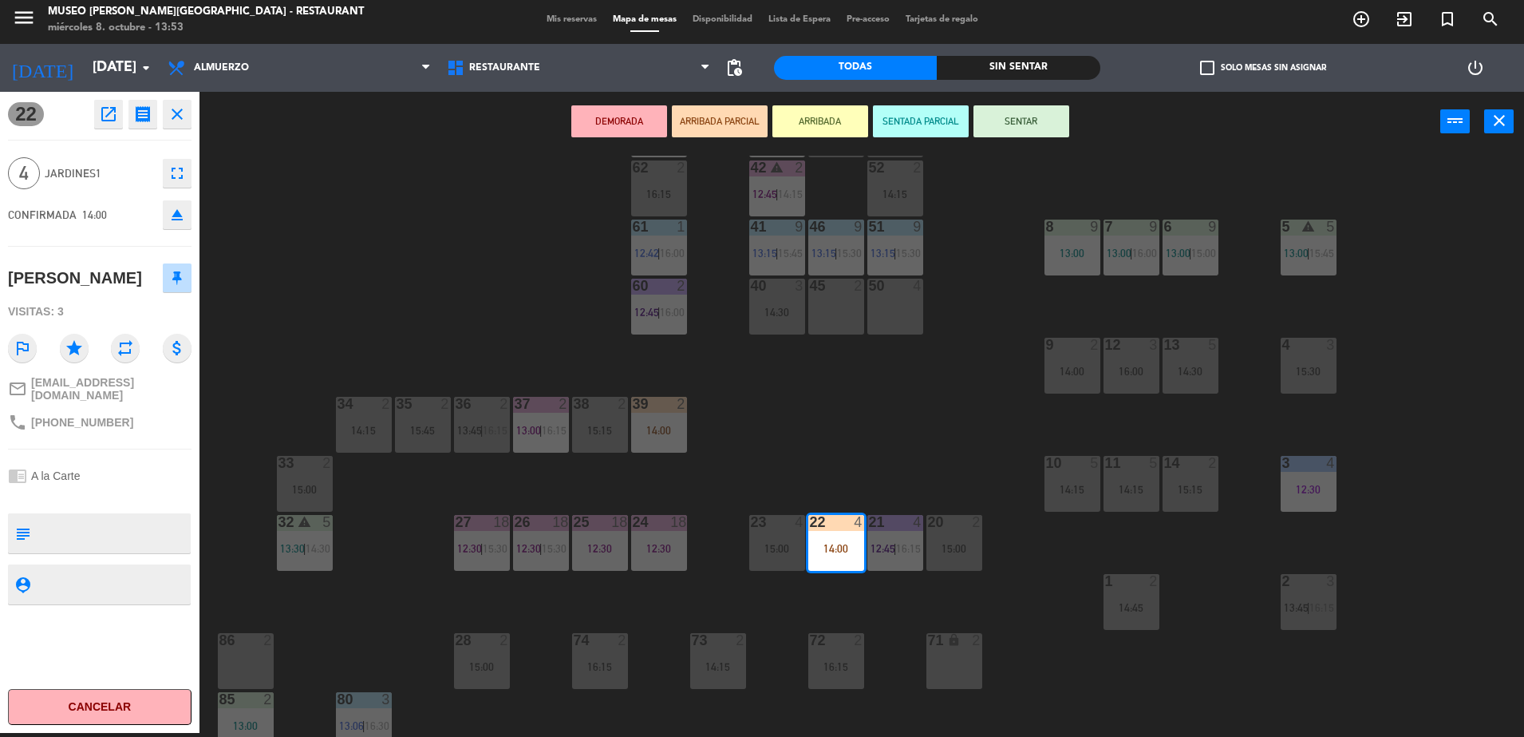
click at [123, 530] on textarea at bounding box center [113, 533] width 152 height 34
type textarea "c"
type textarea "cumpleaños en mesa"
click at [99, 180] on span "Jardines1" at bounding box center [100, 173] width 110 height 18
click at [689, 140] on div "DEMORADA ARRIBADA PARCIAL ARRIBADA SENTADA PARCIAL SENTAR power_input close" at bounding box center [820, 122] width 1241 height 61
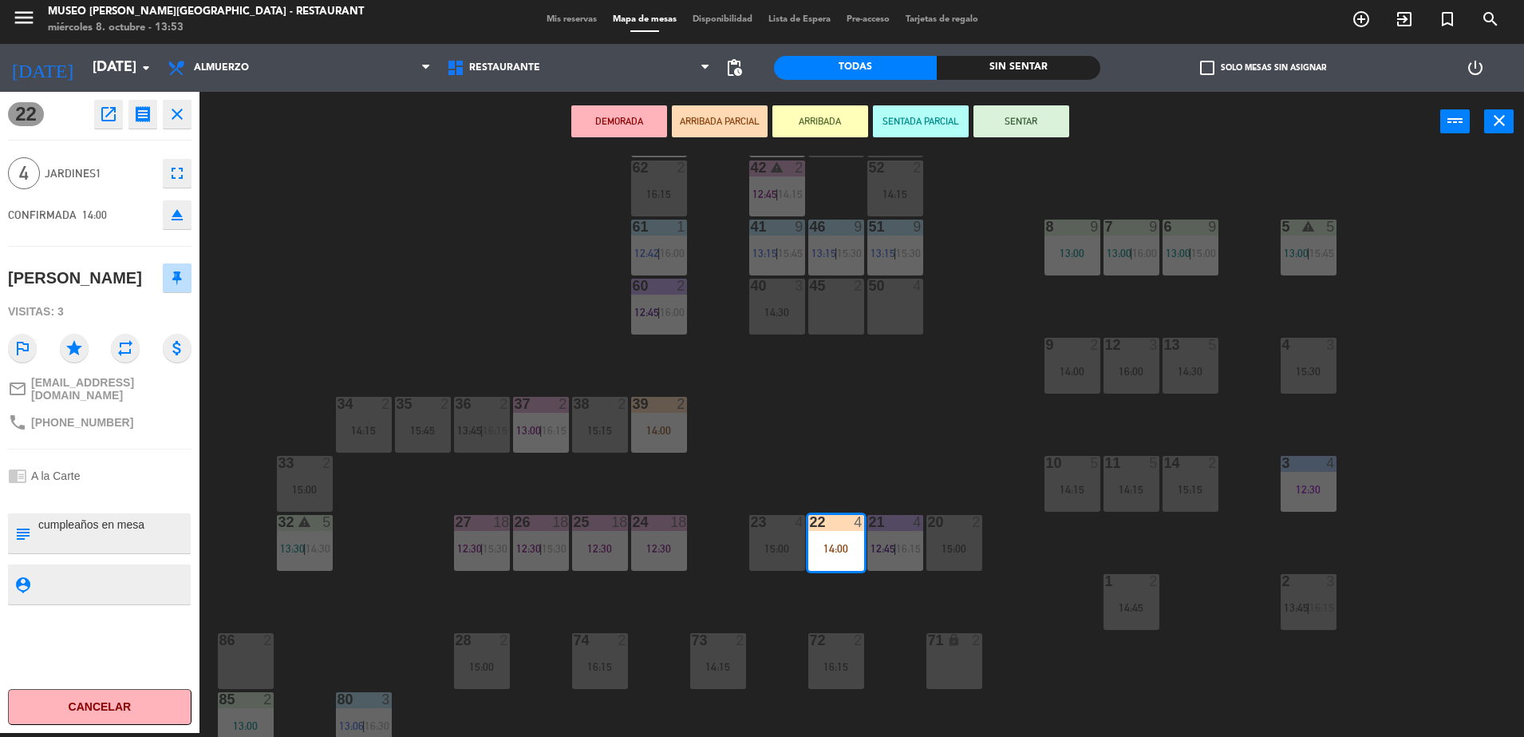
click at [697, 111] on button "ARRIBADA PARCIAL" at bounding box center [720, 121] width 96 height 32
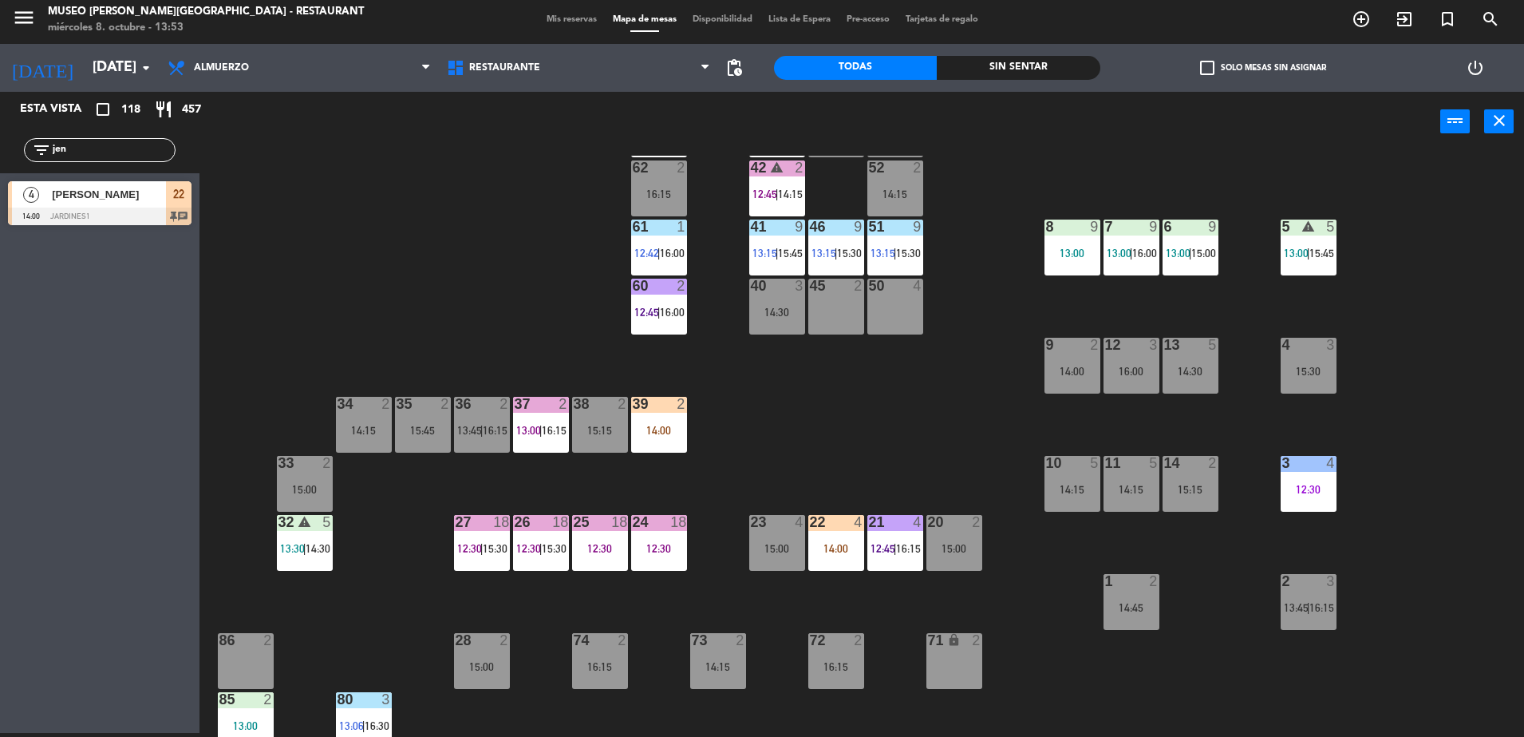
click at [884, 474] on div "44 5 12:00 | 13:45 49 2 15:00 54 5 13:15 | 16:15 64 2 13:15 48 8 15:30 53 8 15:…" at bounding box center [870, 446] width 1310 height 581
click at [856, 560] on div "22 4 14:00" at bounding box center [836, 543] width 56 height 56
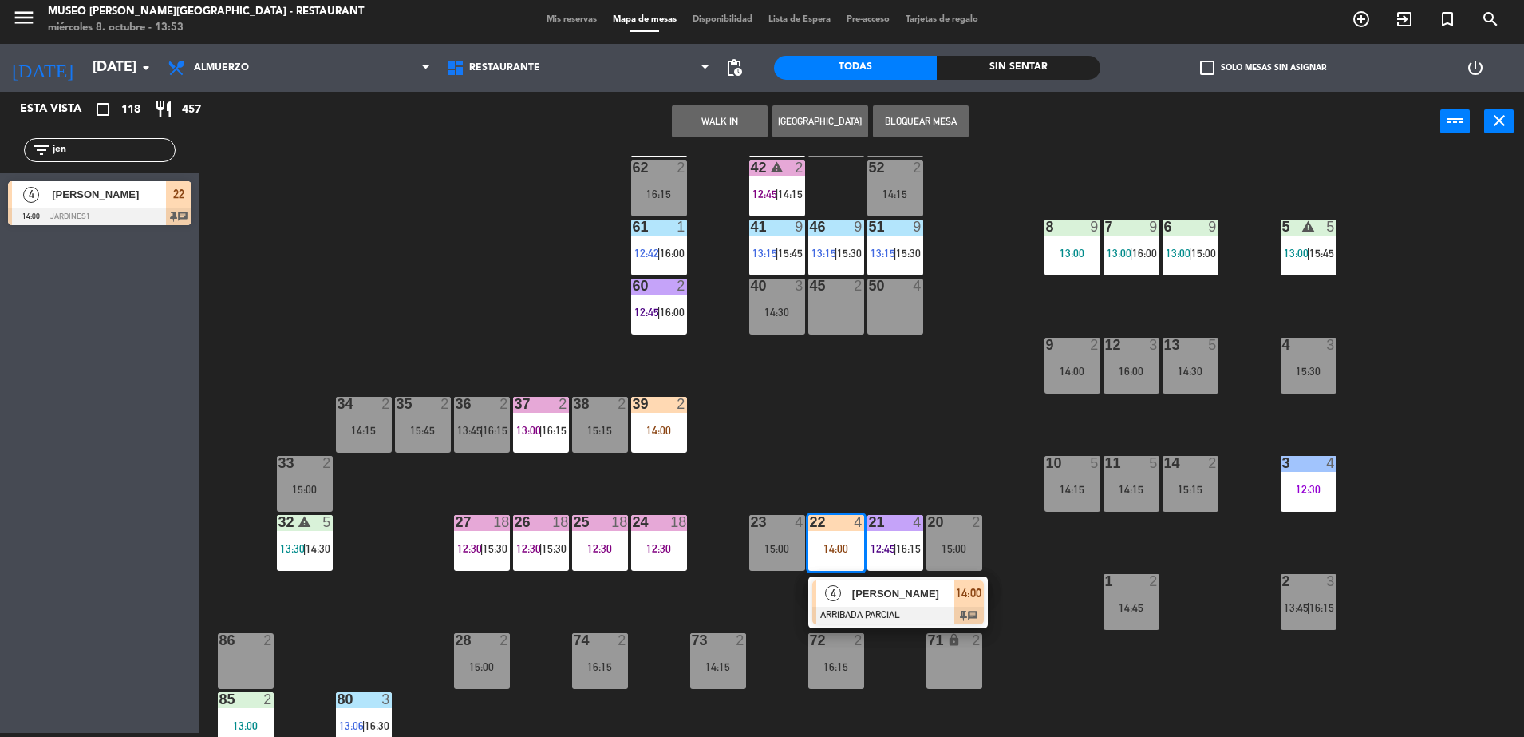
click at [871, 602] on div "[PERSON_NAME]" at bounding box center [903, 593] width 104 height 26
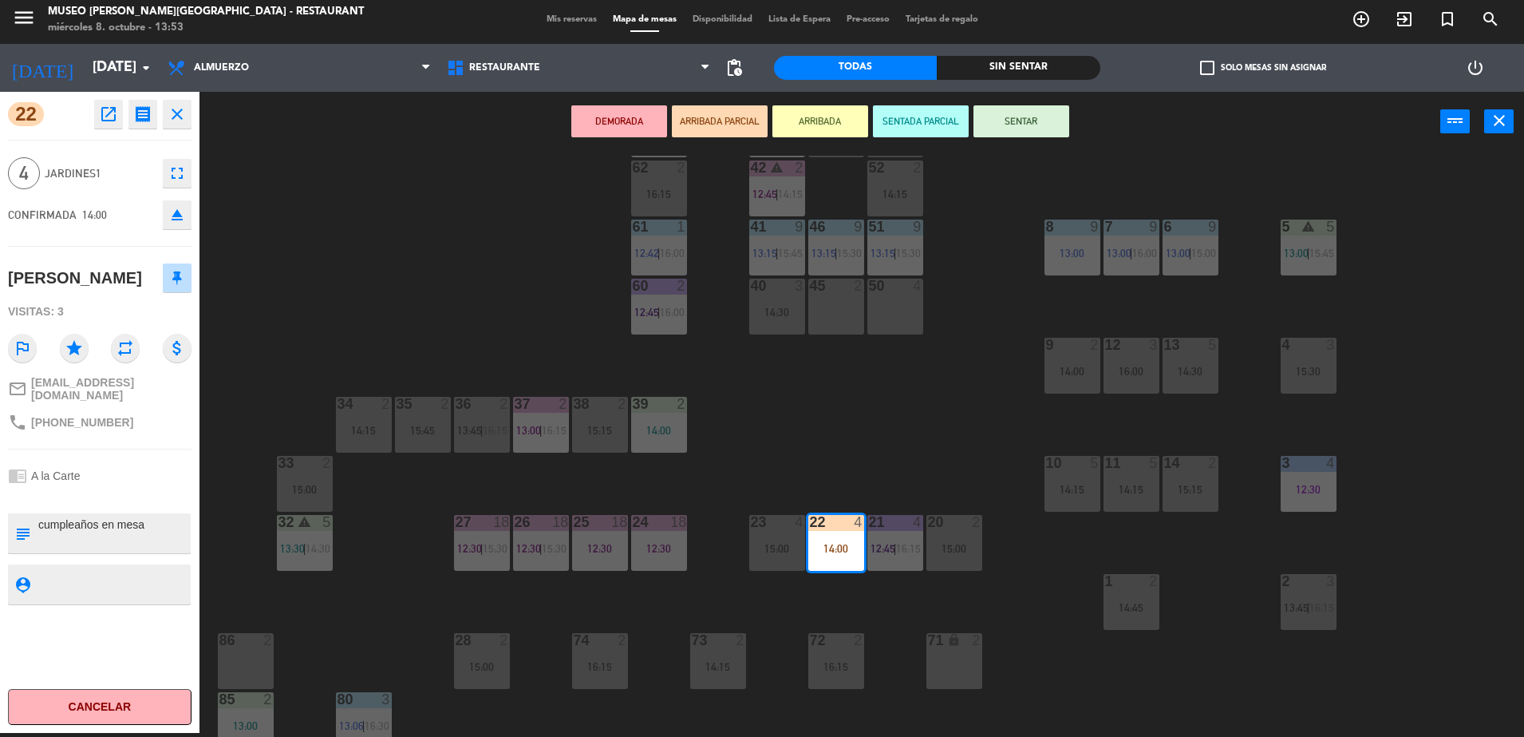
click at [825, 455] on div "44 5 12:00 | 13:45 49 2 15:00 54 5 13:15 | 16:15 64 2 13:15 48 8 15:30 53 8 15:…" at bounding box center [870, 446] width 1310 height 581
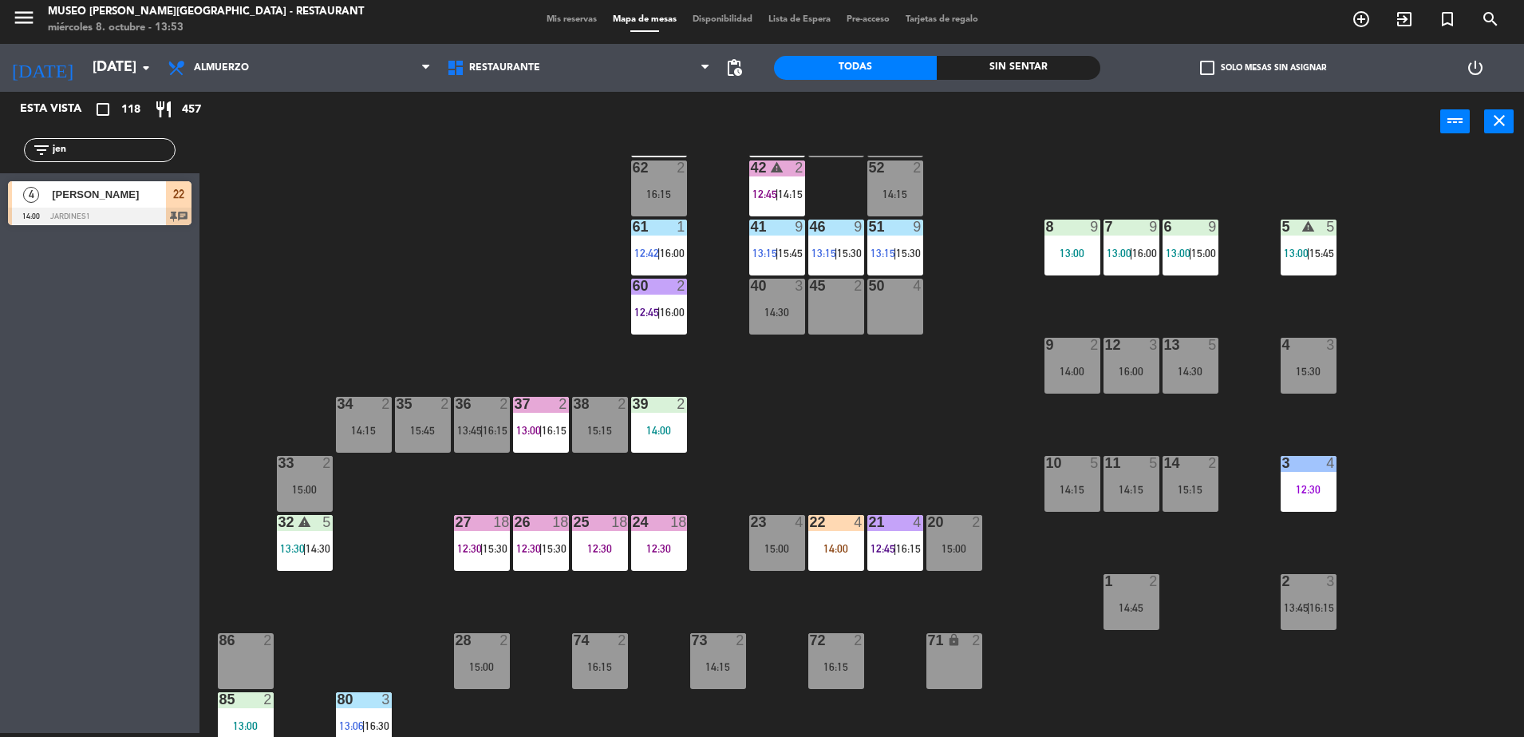
click at [654, 420] on div "39 2 14:00" at bounding box center [659, 425] width 56 height 56
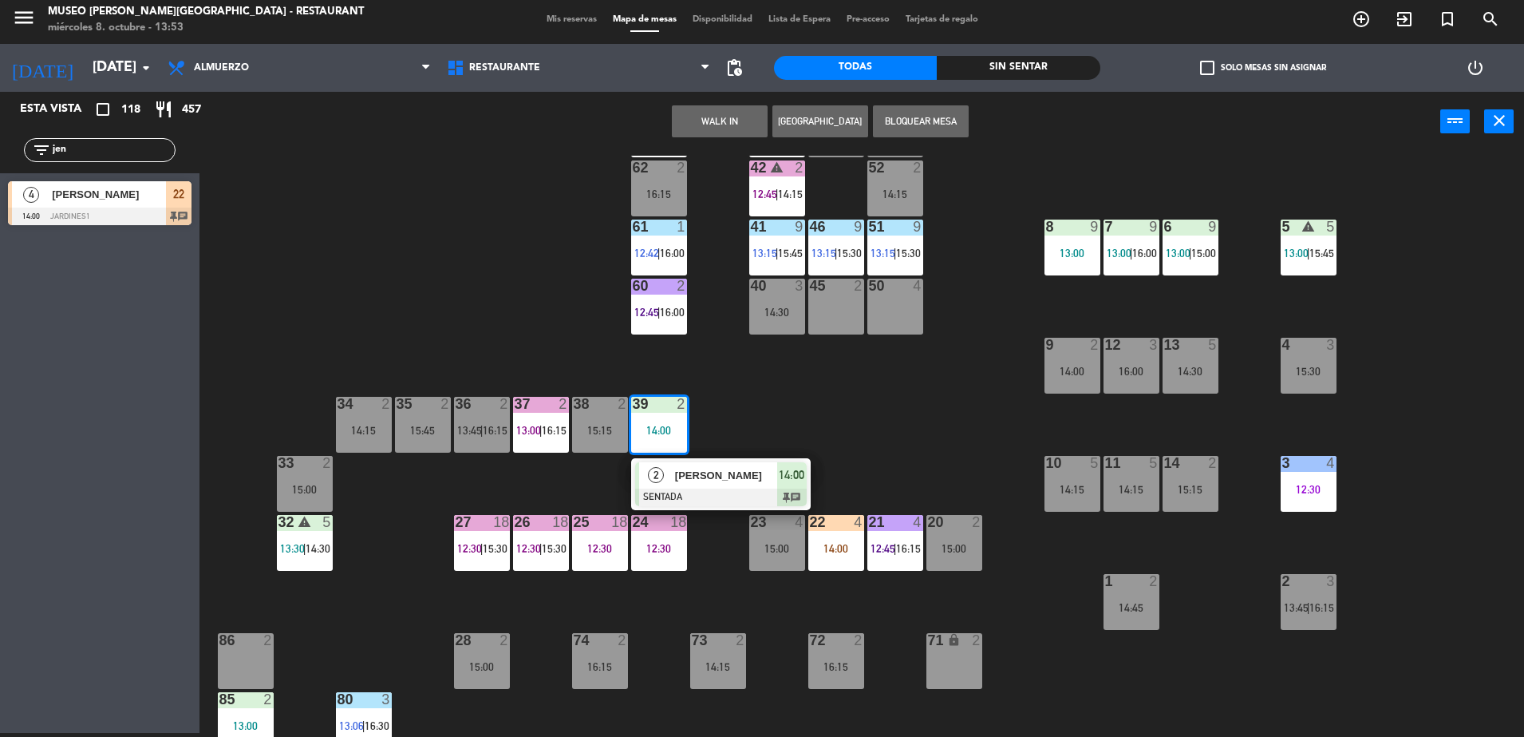
click at [671, 480] on div "2" at bounding box center [656, 475] width 34 height 26
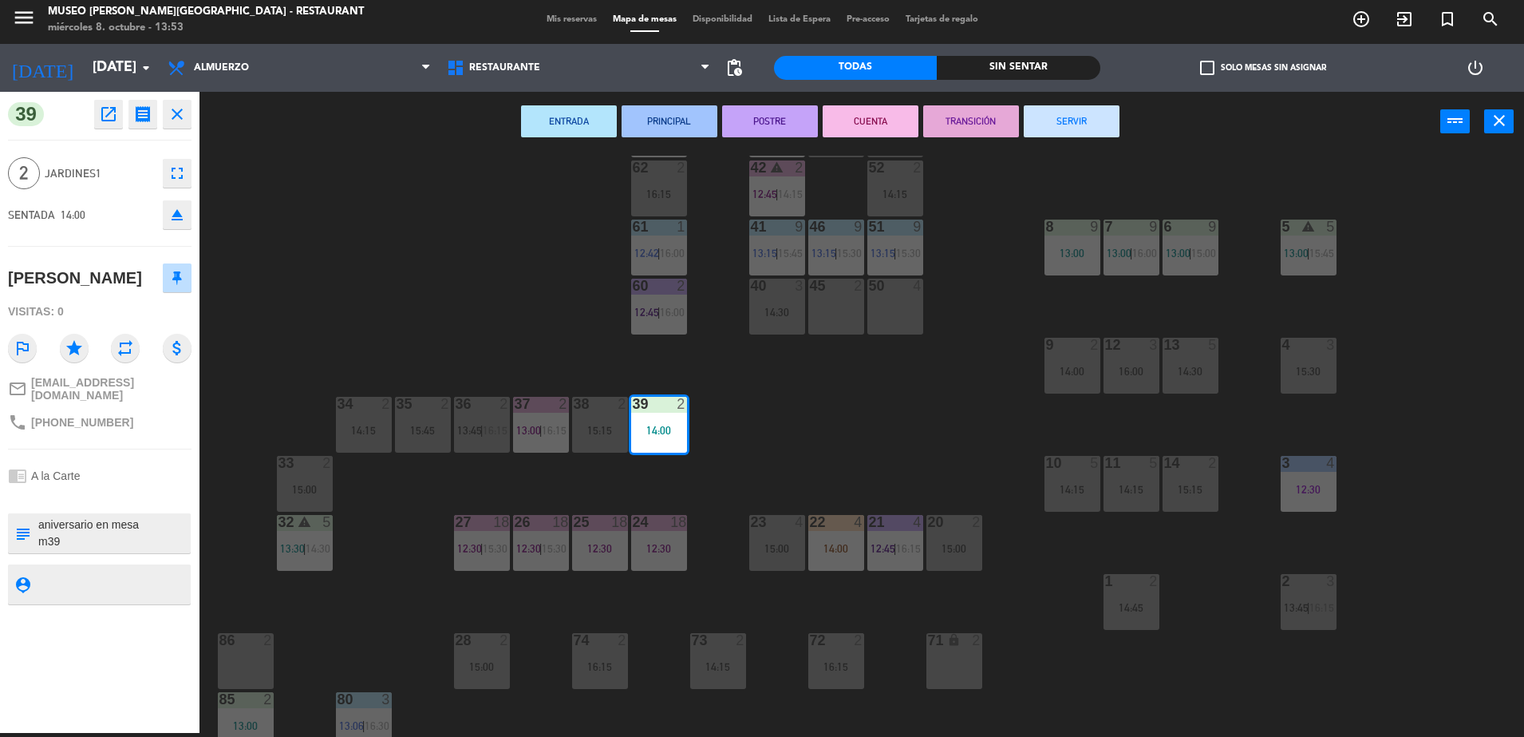
click at [582, 278] on div "44 5 12:00 | 13:45 49 2 15:00 54 5 13:15 | 16:15 64 2 13:15 48 8 15:30 53 8 15:…" at bounding box center [870, 446] width 1310 height 581
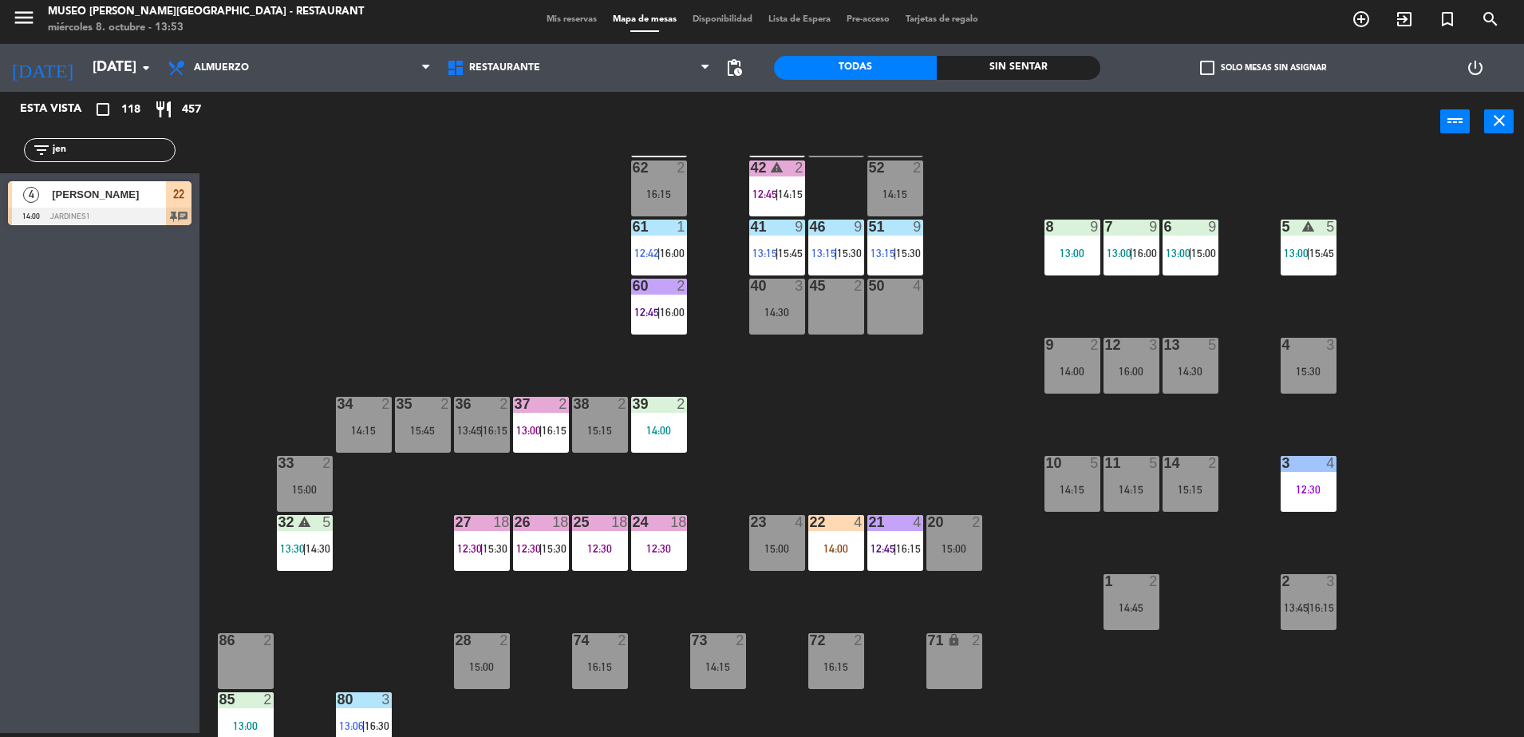
click at [414, 232] on div "44 5 12:00 | 13:45 49 2 15:00 54 5 13:15 | 16:15 64 2 13:15 48 8 15:30 53 8 15:…" at bounding box center [870, 446] width 1310 height 581
drag, startPoint x: 86, startPoint y: 151, endPoint x: 0, endPoint y: 136, distance: 87.4
click at [0, 136] on html "close × Museo [PERSON_NAME] Café - Restaurant × chrome_reader_mode Listado de R…" at bounding box center [762, 368] width 1524 height 737
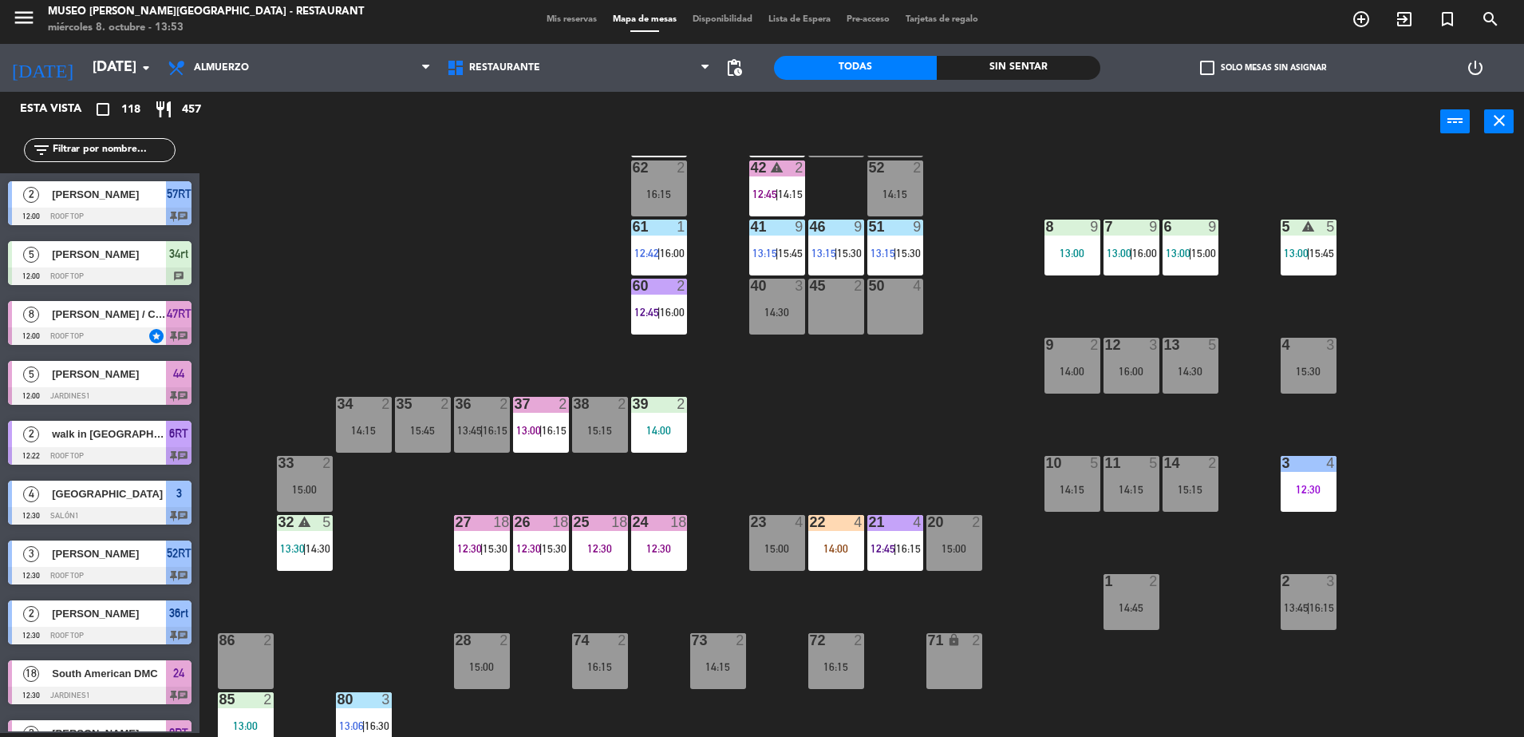
click at [414, 315] on div "44 5 12:00 | 13:45 49 2 15:00 54 5 13:15 | 16:15 64 2 13:15 48 8 15:30 53 8 15:…" at bounding box center [870, 446] width 1310 height 581
click at [126, 158] on input "text" at bounding box center [113, 150] width 124 height 18
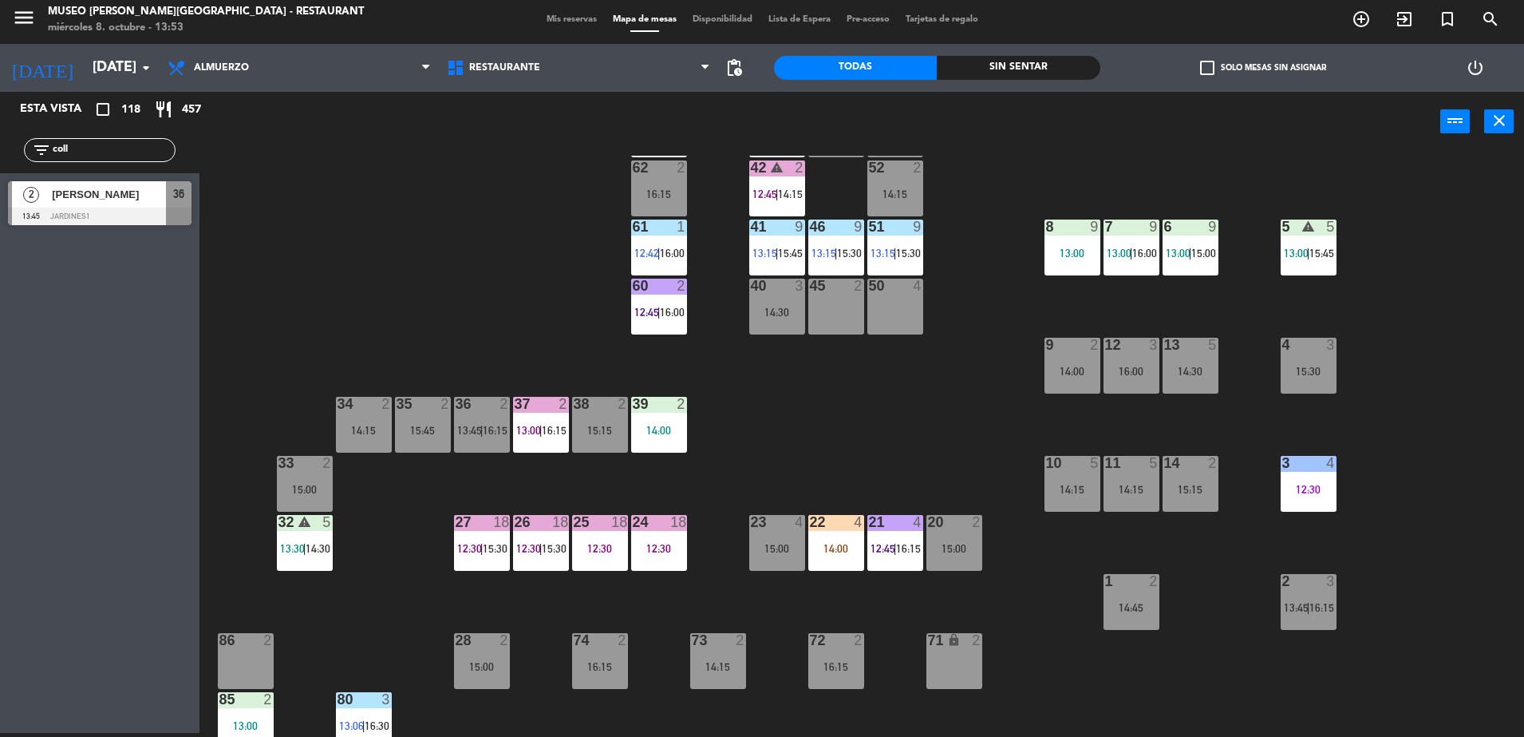
type input "coll"
click at [268, 213] on div "44 5 12:00 | 13:45 49 2 15:00 54 5 13:15 | 16:15 64 2 13:15 48 8 15:30 53 8 15:…" at bounding box center [870, 446] width 1310 height 581
click at [109, 196] on span "[PERSON_NAME]" at bounding box center [109, 194] width 114 height 17
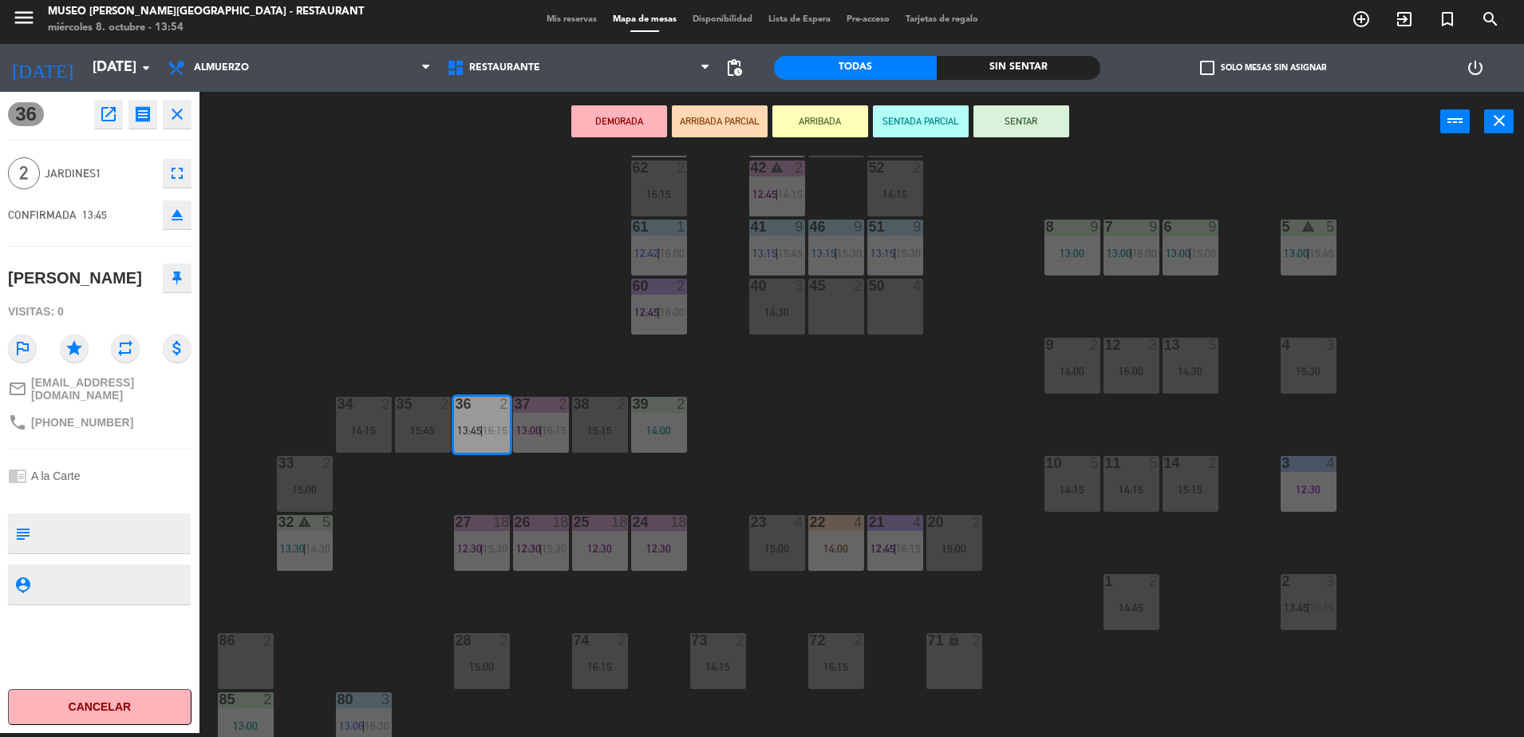
click at [475, 290] on div "44 5 12:00 | 13:45 49 2 15:00 54 5 13:15 | 16:15 64 2 13:15 48 8 15:30 53 8 15:…" at bounding box center [870, 446] width 1310 height 581
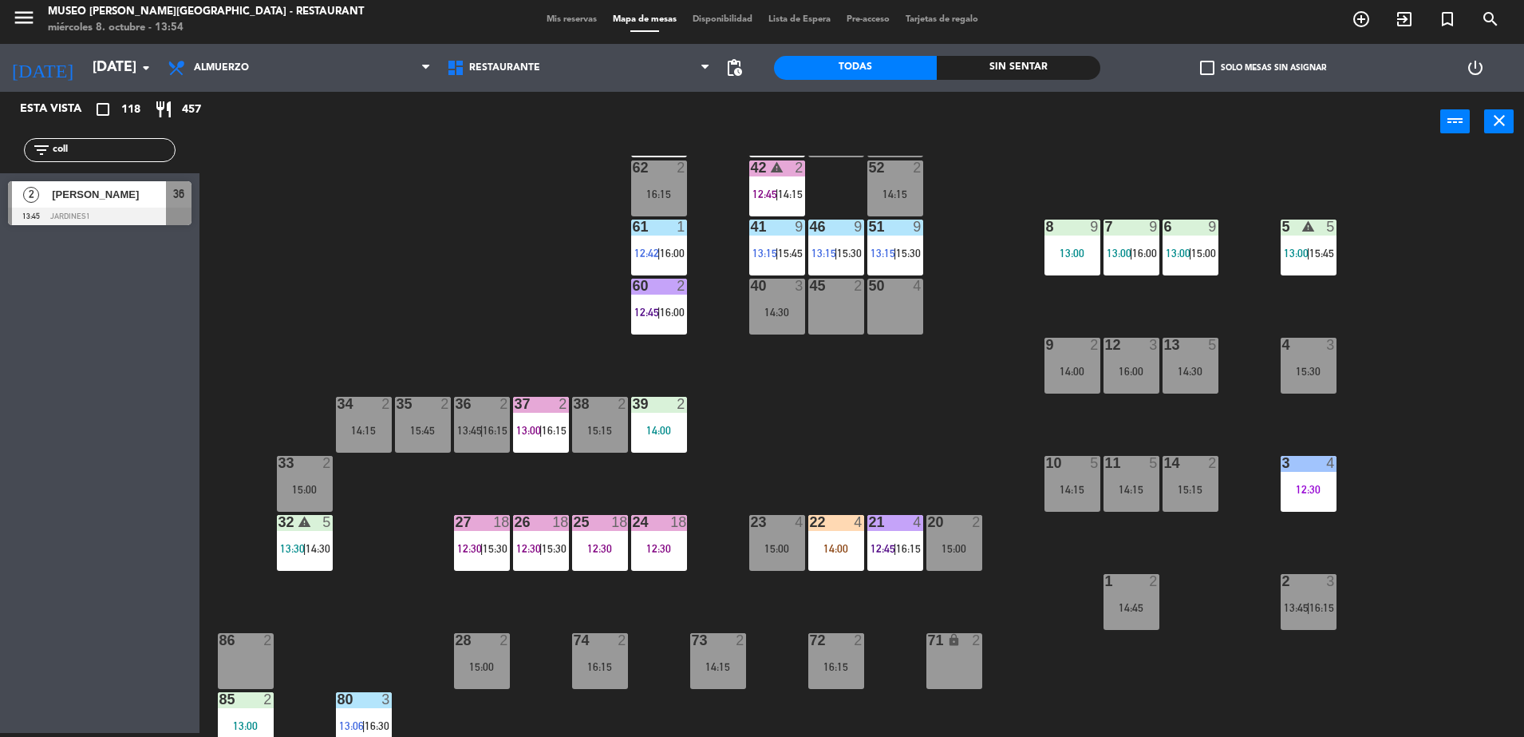
click at [492, 434] on span "16:15" at bounding box center [495, 430] width 25 height 13
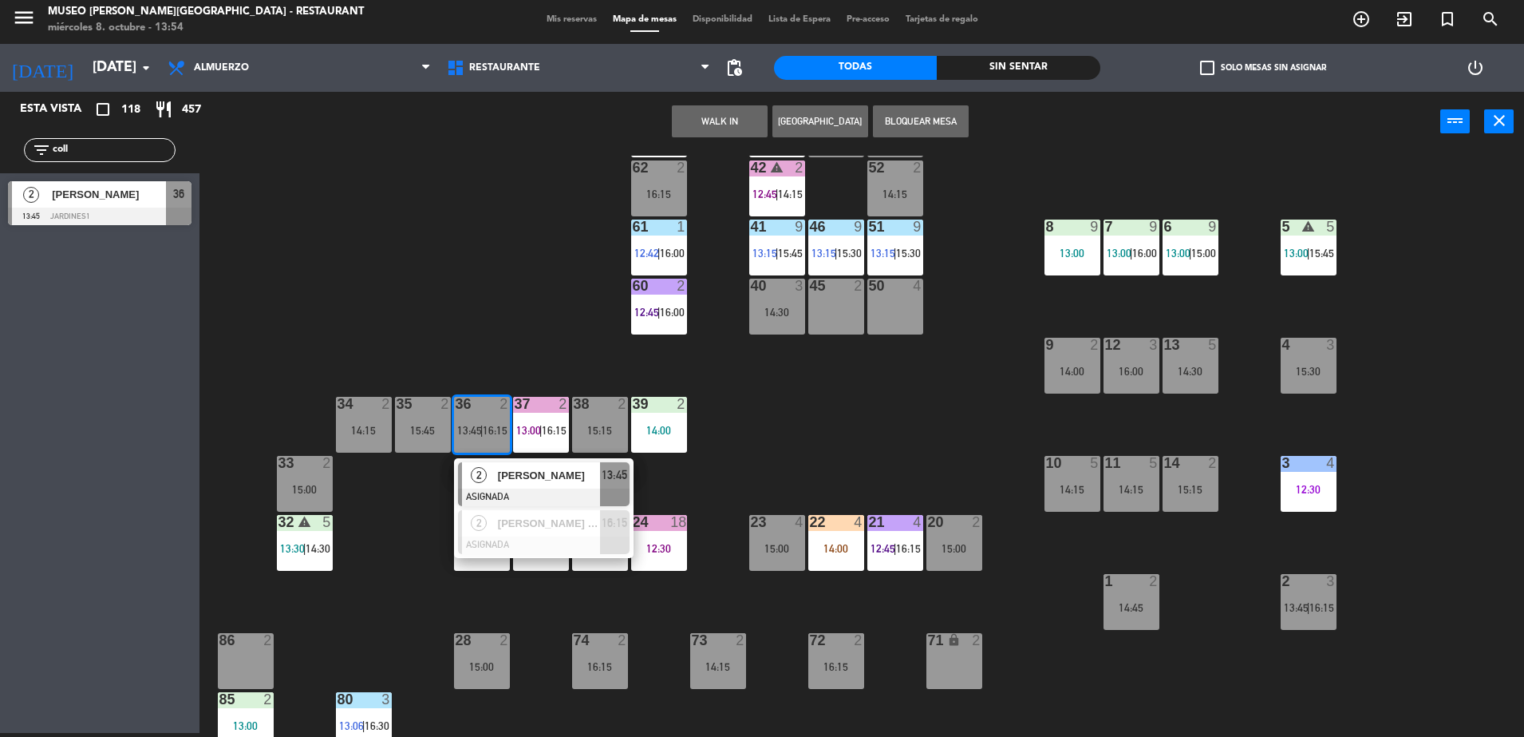
click at [527, 508] on div "2 [PERSON_NAME] Manta [PERSON_NAME] ASIGNADA 16:15" at bounding box center [544, 532] width 180 height 52
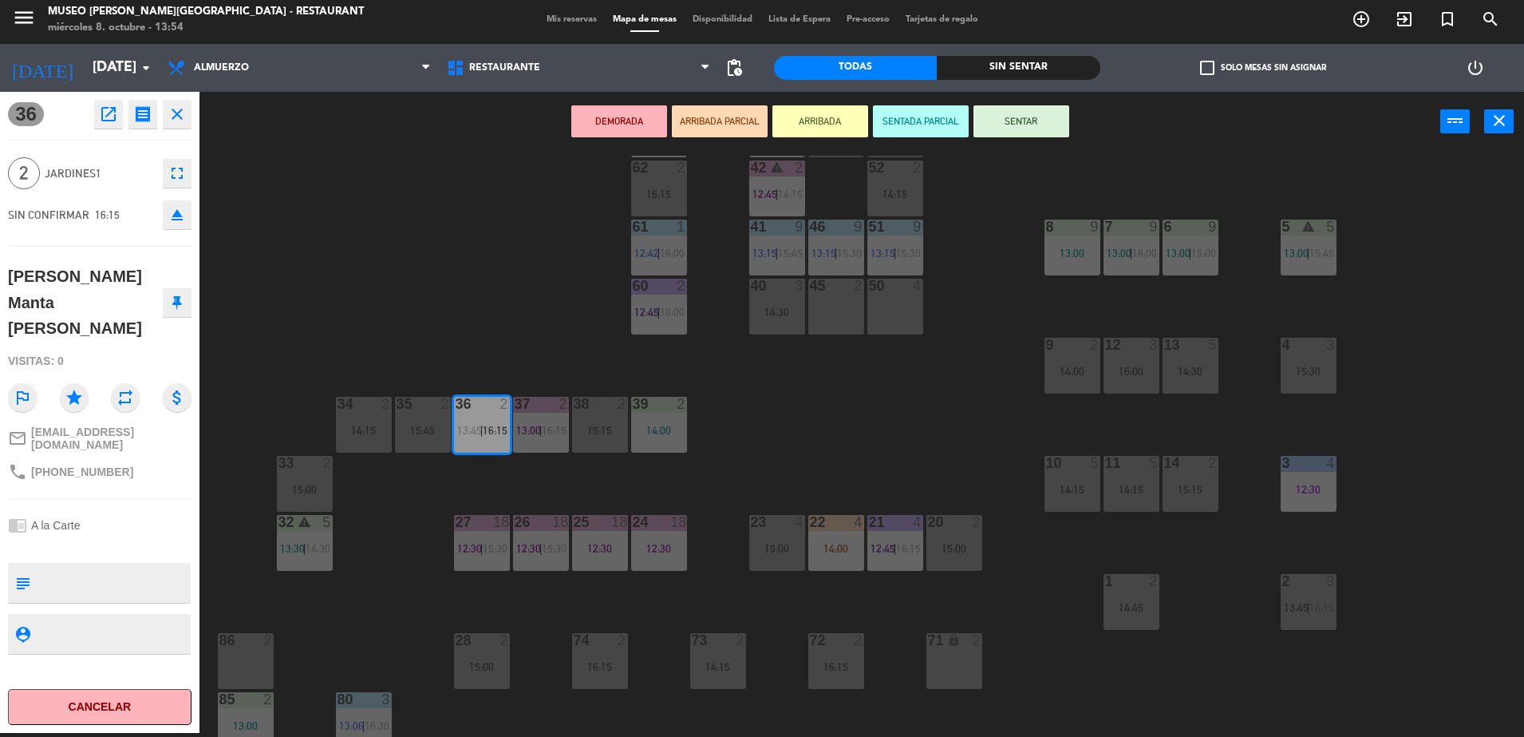
click at [726, 435] on div "44 5 12:00 | 13:45 49 2 15:00 54 5 13:15 | 16:15 64 2 13:15 48 8 15:30 53 8 15:…" at bounding box center [870, 446] width 1310 height 581
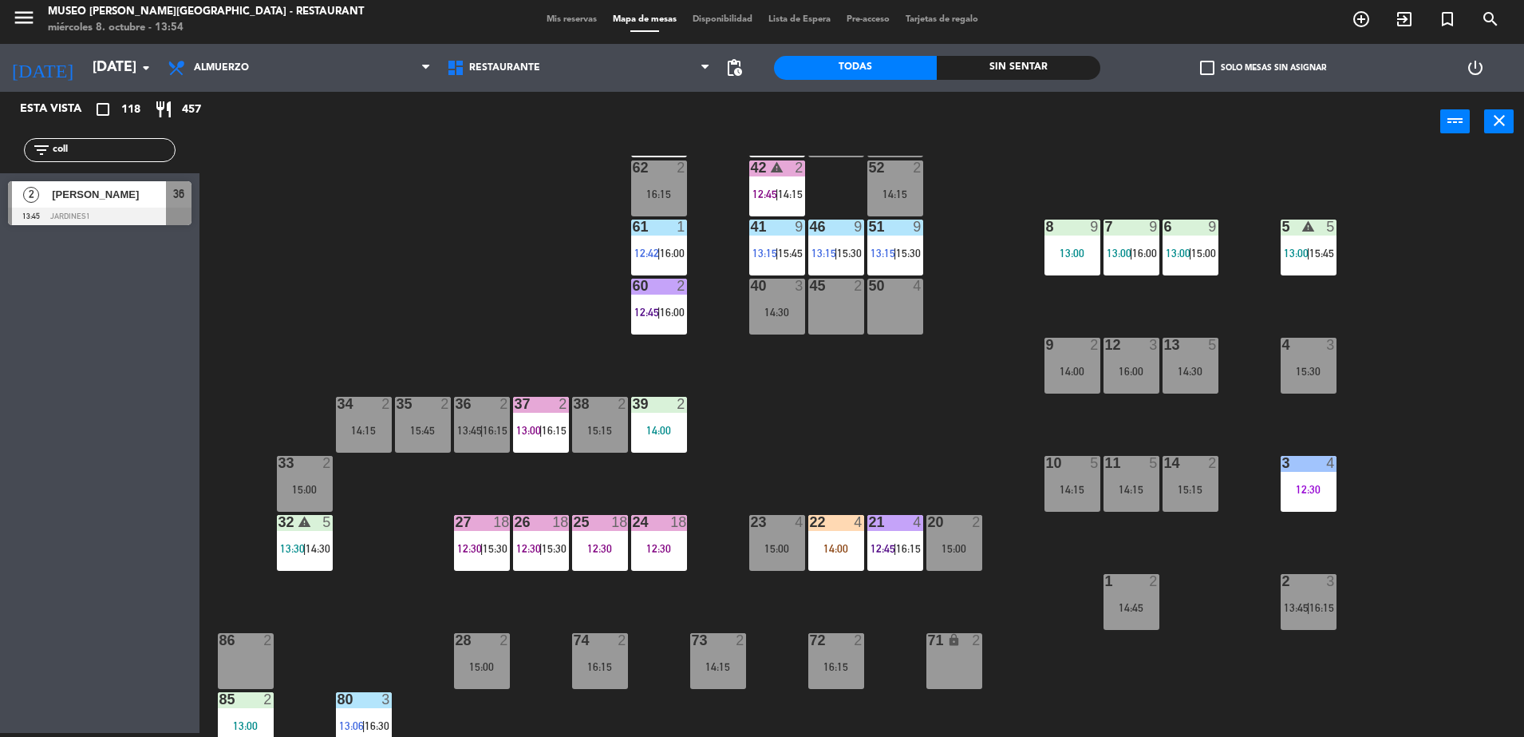
scroll to position [14, 0]
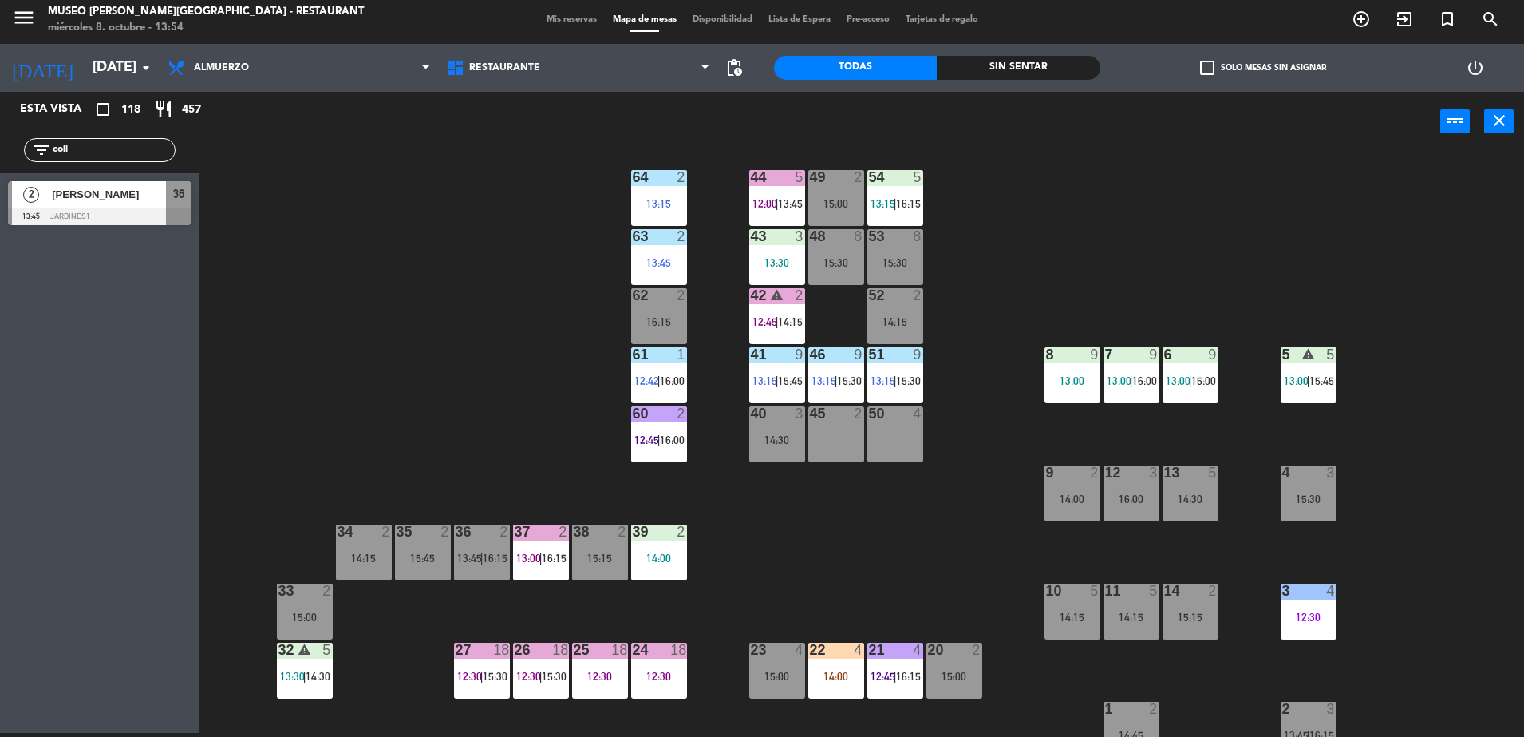
click at [155, 197] on span "[PERSON_NAME]" at bounding box center [109, 194] width 114 height 17
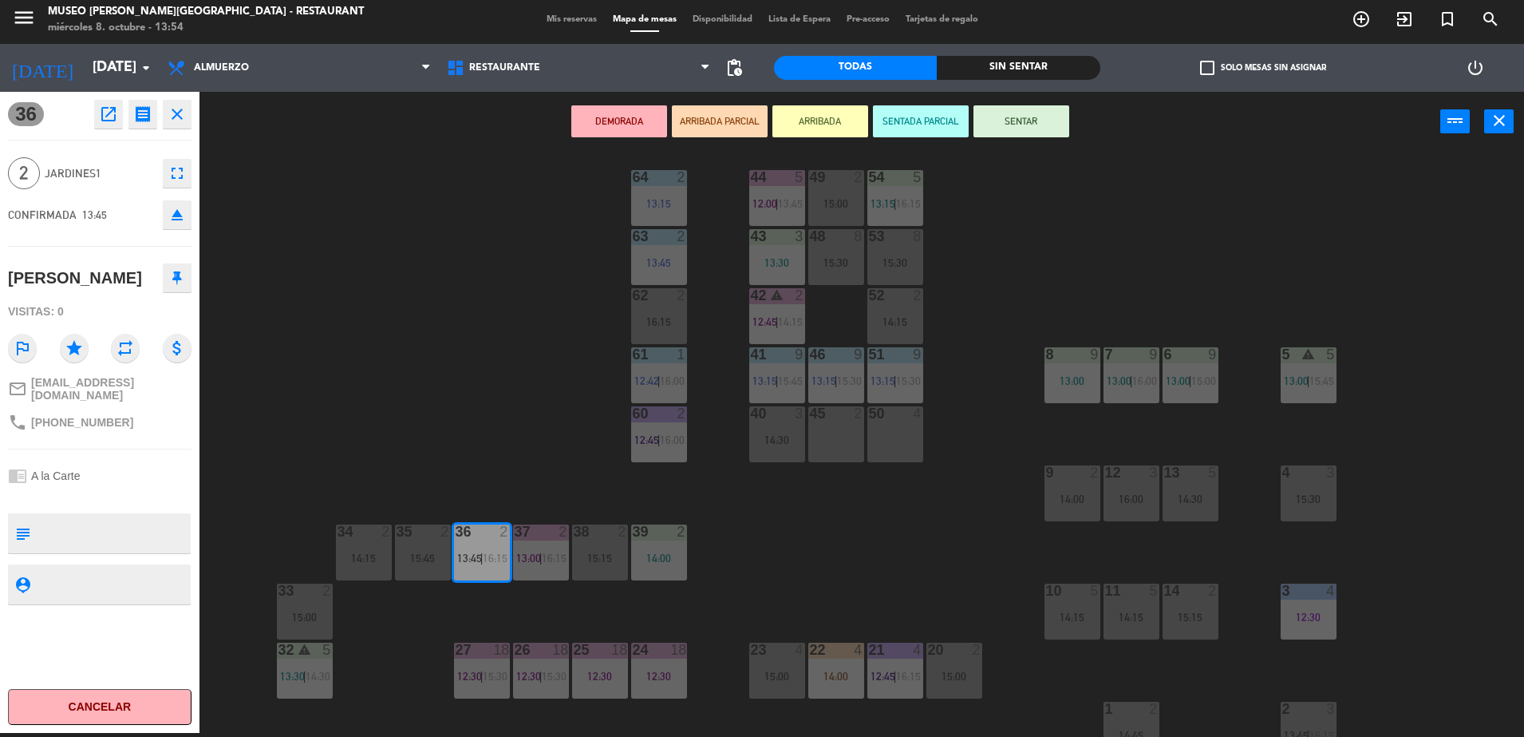
click at [650, 318] on div "16:15" at bounding box center [659, 321] width 56 height 11
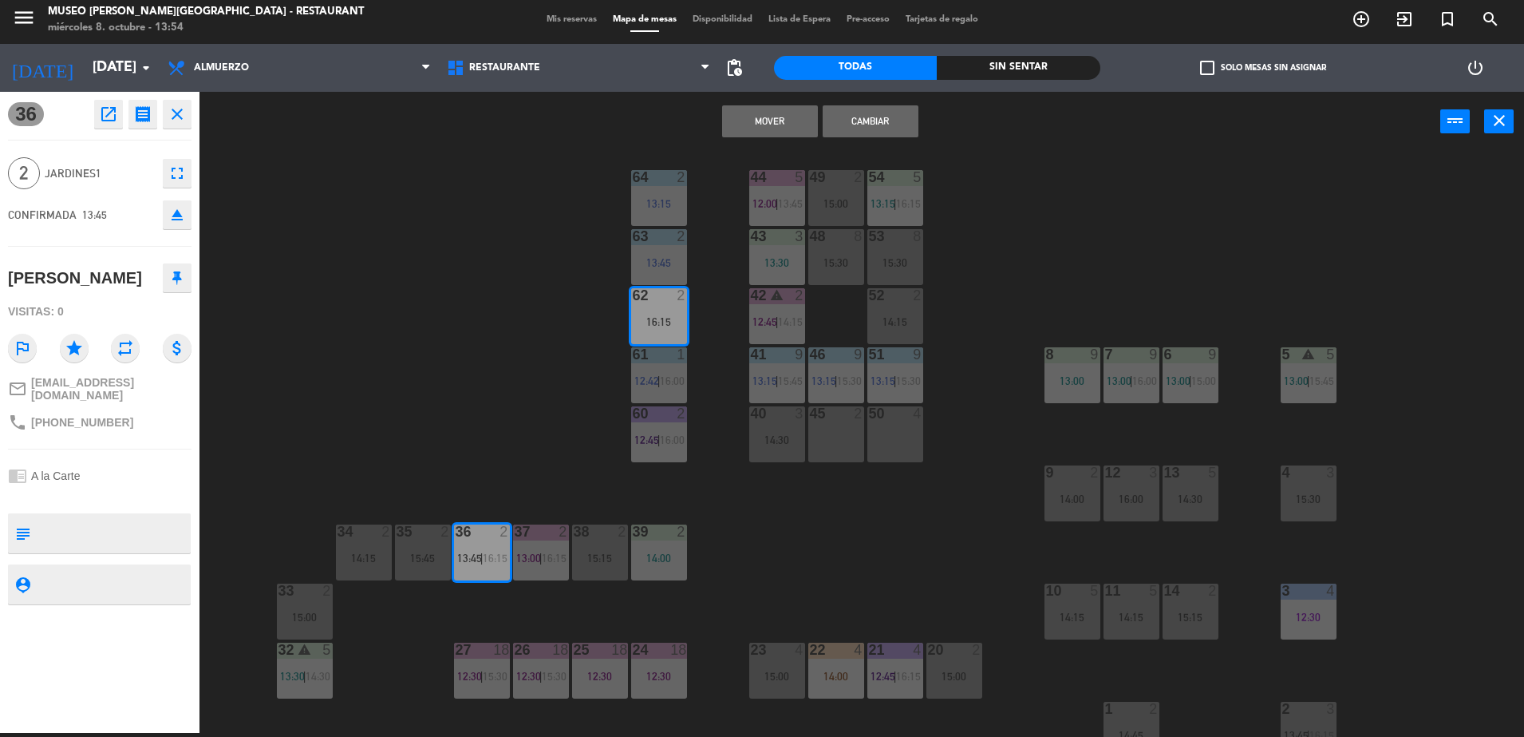
click at [764, 113] on button "Mover" at bounding box center [770, 121] width 96 height 32
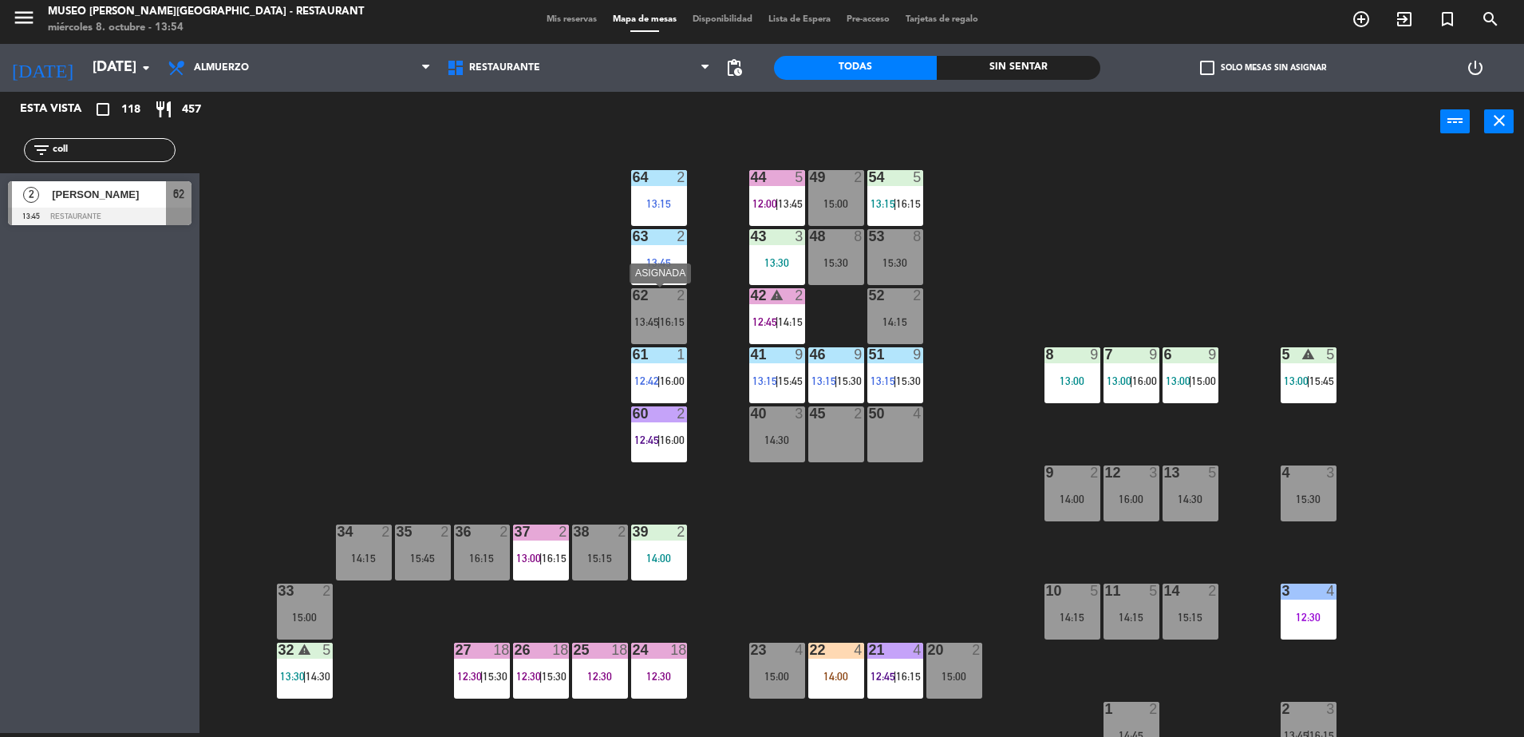
click at [664, 313] on div "62 2 13:45 | 16:15" at bounding box center [659, 316] width 56 height 56
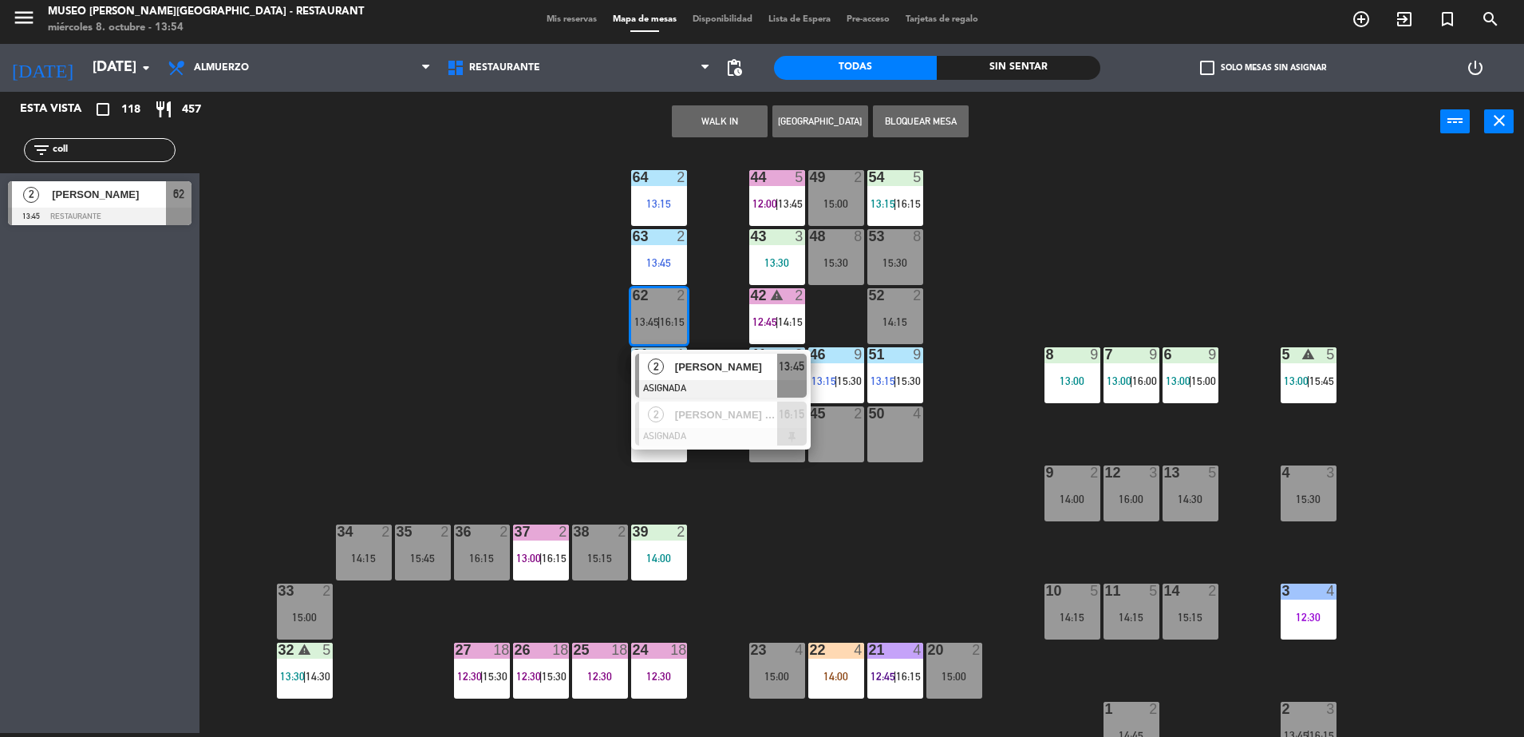
click at [727, 397] on div "2 [PERSON_NAME] de la [PERSON_NAME] ASIGNADA 16:15" at bounding box center [721, 423] width 180 height 52
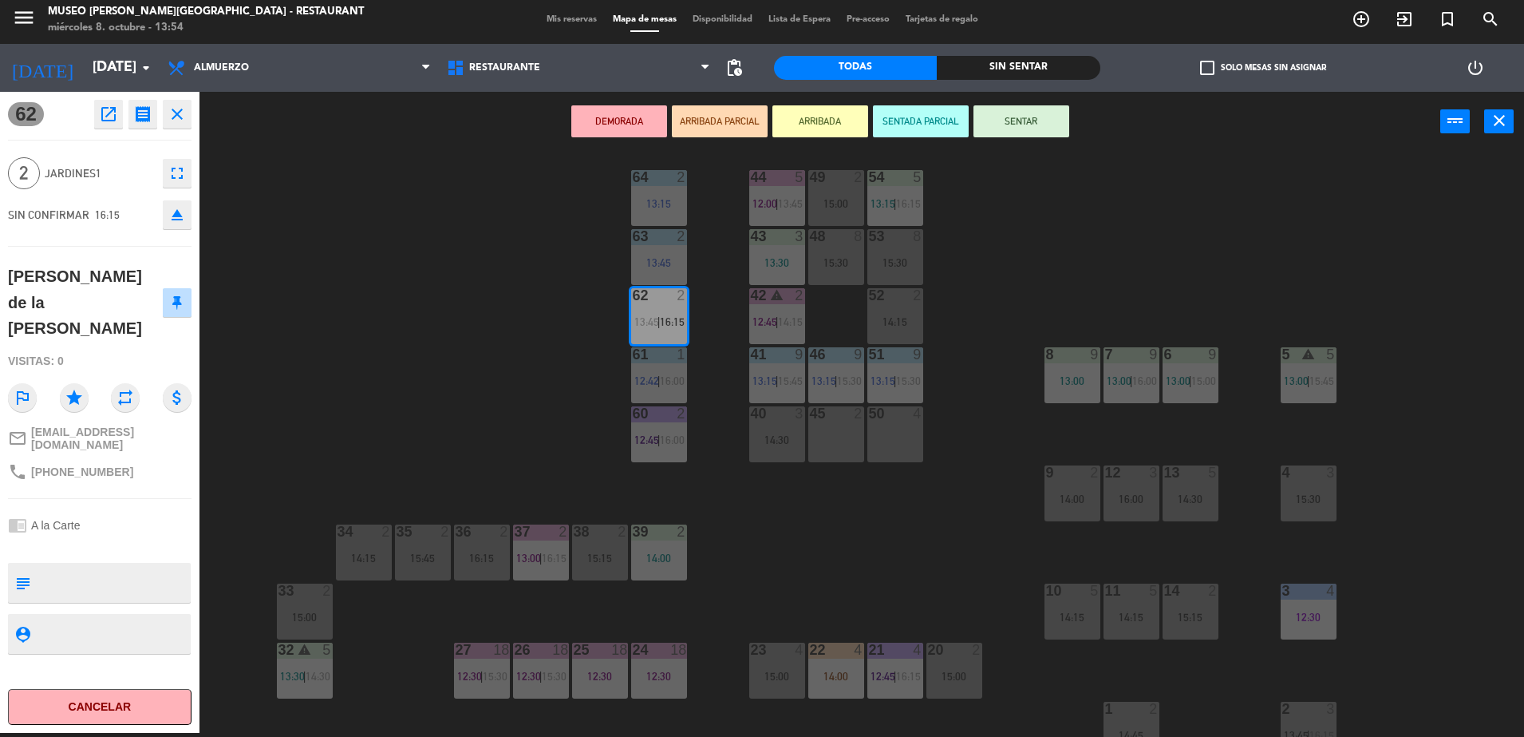
click at [433, 355] on div "44 5 12:00 | 13:45 49 2 15:00 54 5 13:15 | 16:15 64 2 13:15 48 8 15:30 53 8 15:…" at bounding box center [870, 446] width 1310 height 581
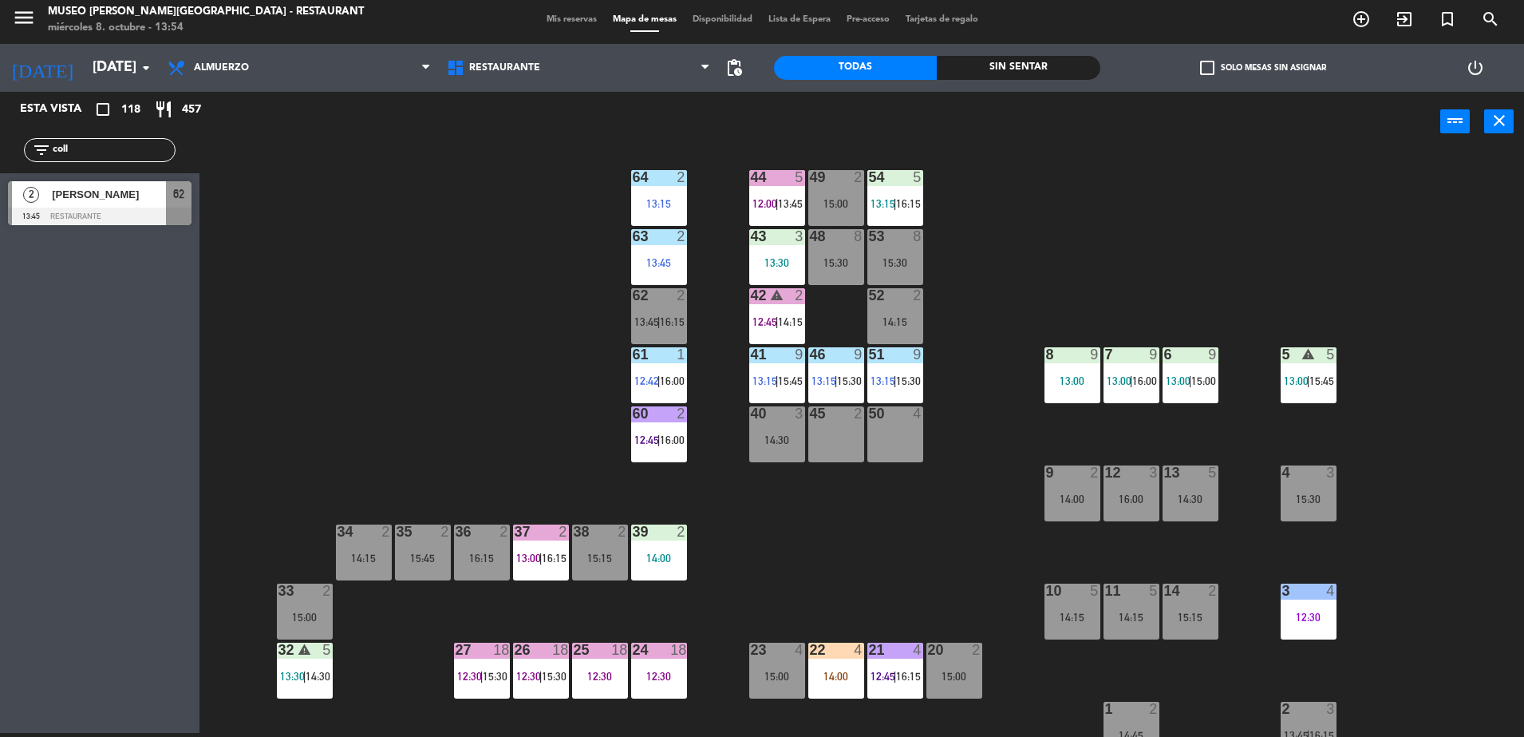
click at [652, 320] on span "13:45" at bounding box center [646, 321] width 25 height 13
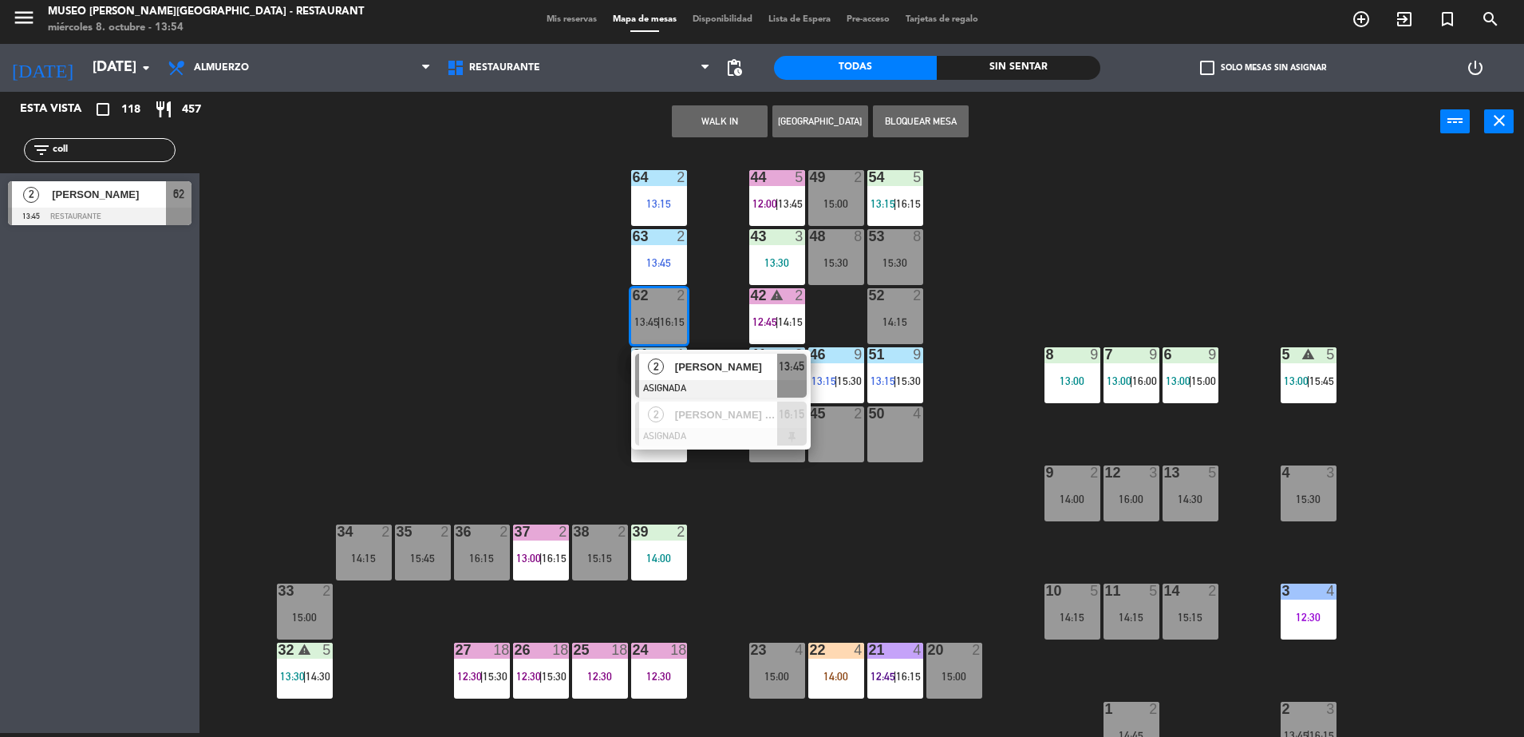
click at [662, 366] on span "2" at bounding box center [656, 366] width 16 height 16
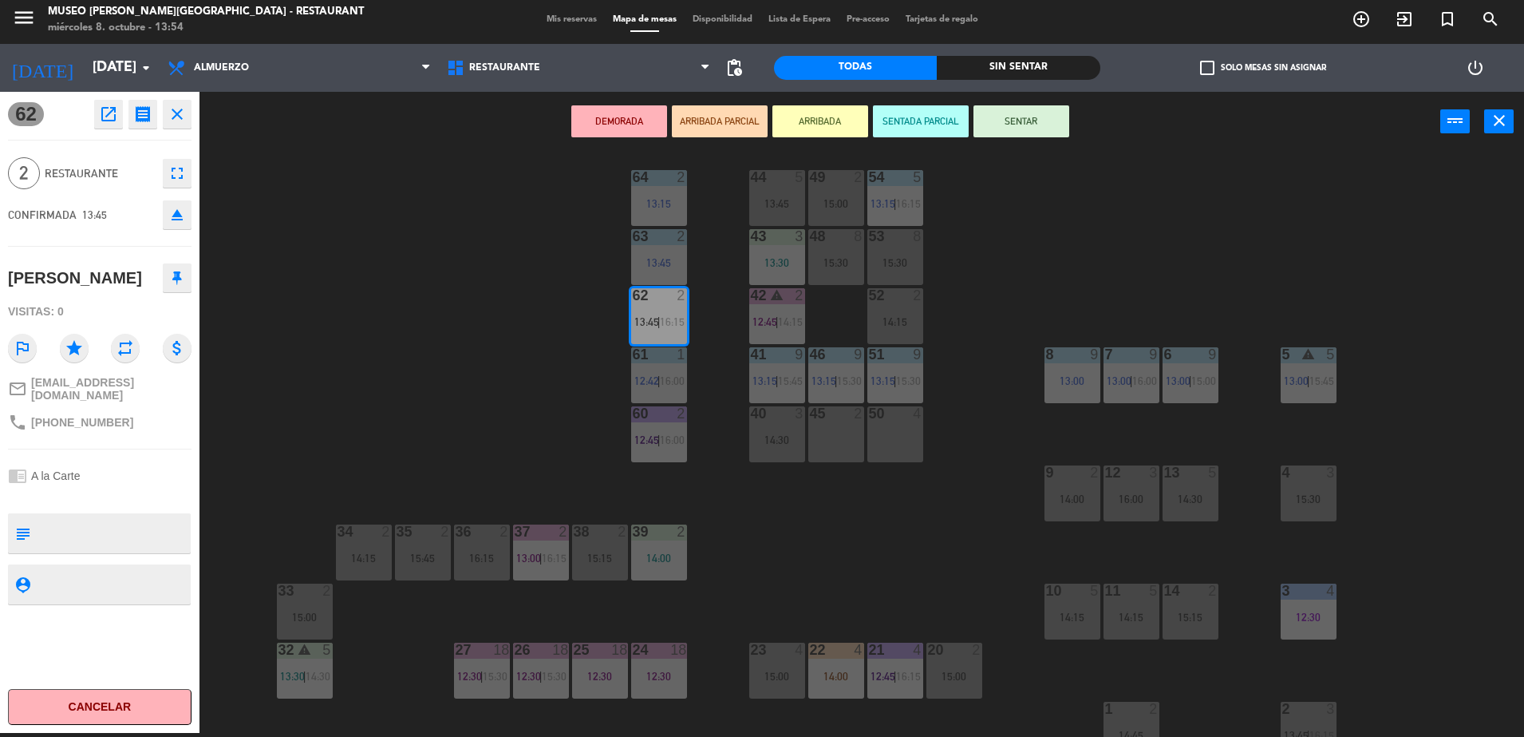
click at [725, 125] on button "ARRIBADA PARCIAL" at bounding box center [720, 121] width 96 height 32
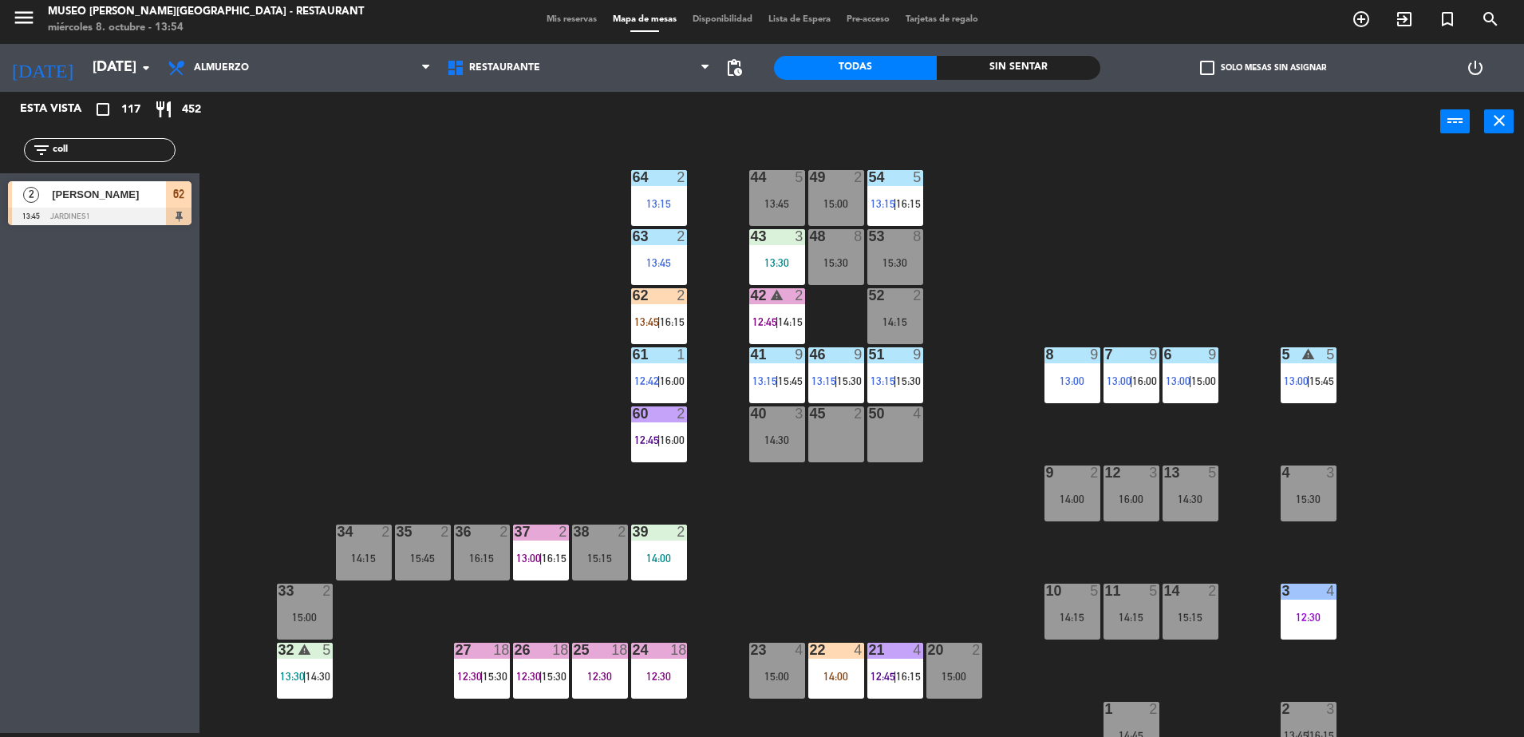
click at [653, 322] on span "13:45" at bounding box center [646, 321] width 25 height 13
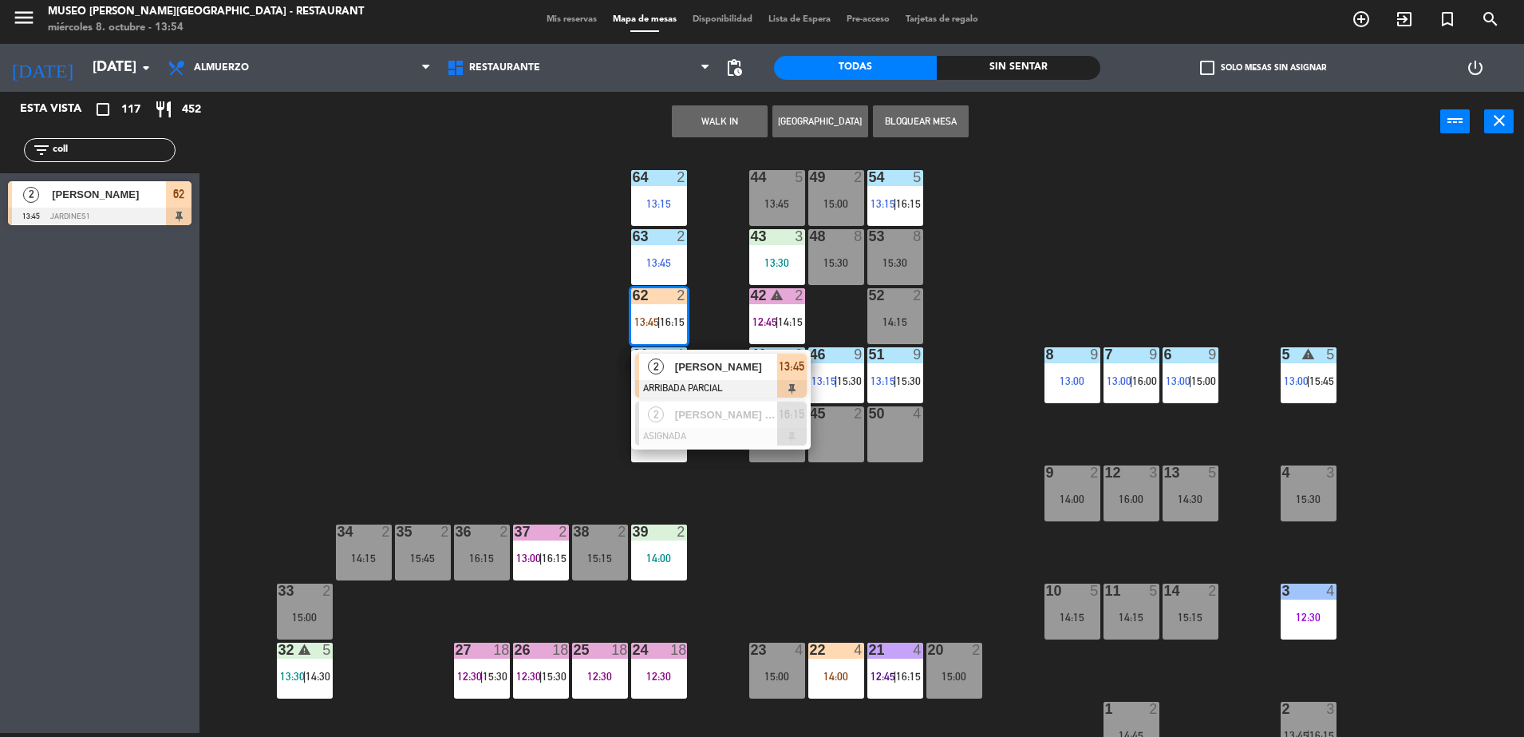
click at [662, 347] on div at bounding box center [659, 354] width 26 height 14
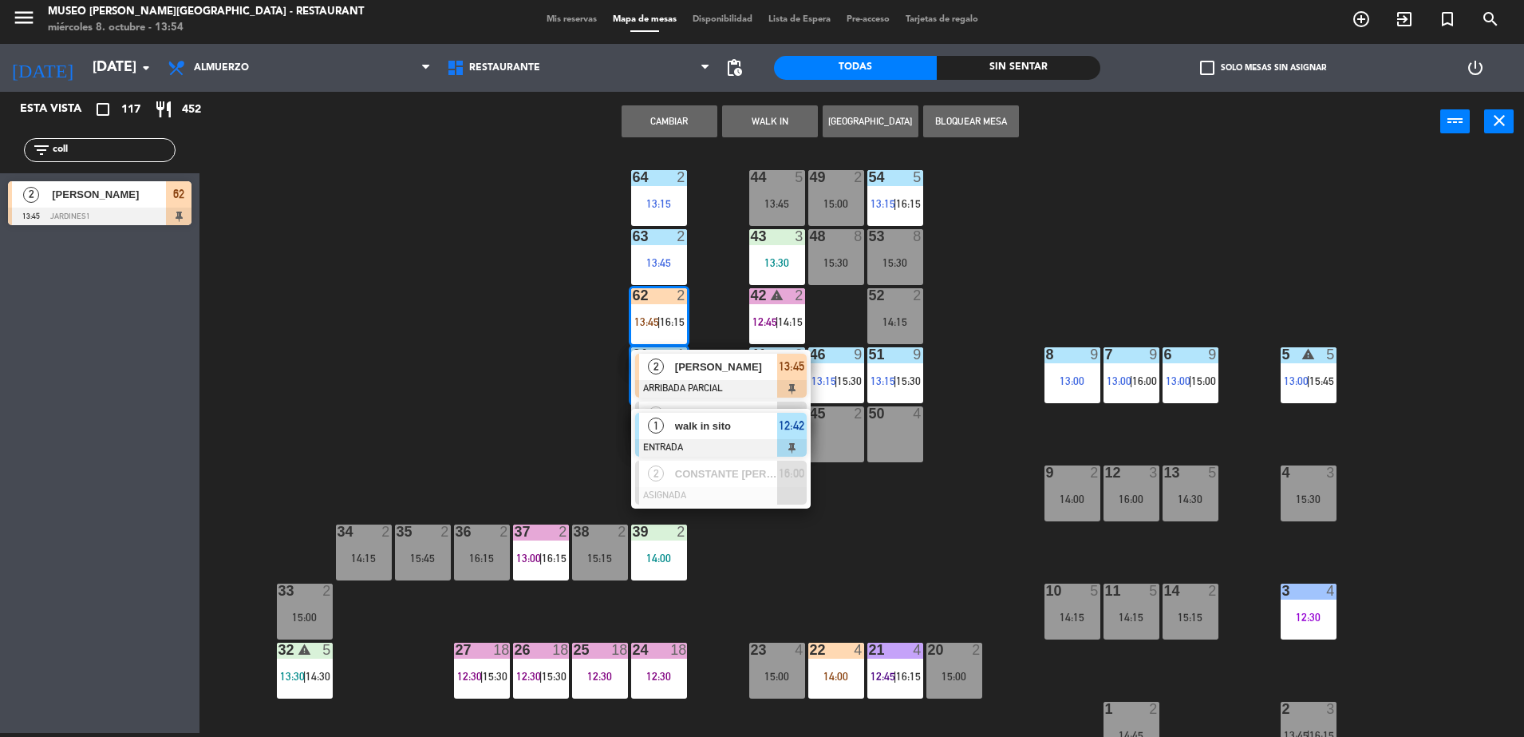
click at [583, 338] on div "44 5 13:45 49 2 15:00 54 5 13:15 | 16:15 64 2 13:15 48 8 15:30 53 8 15:30 63 2 …" at bounding box center [870, 446] width 1310 height 581
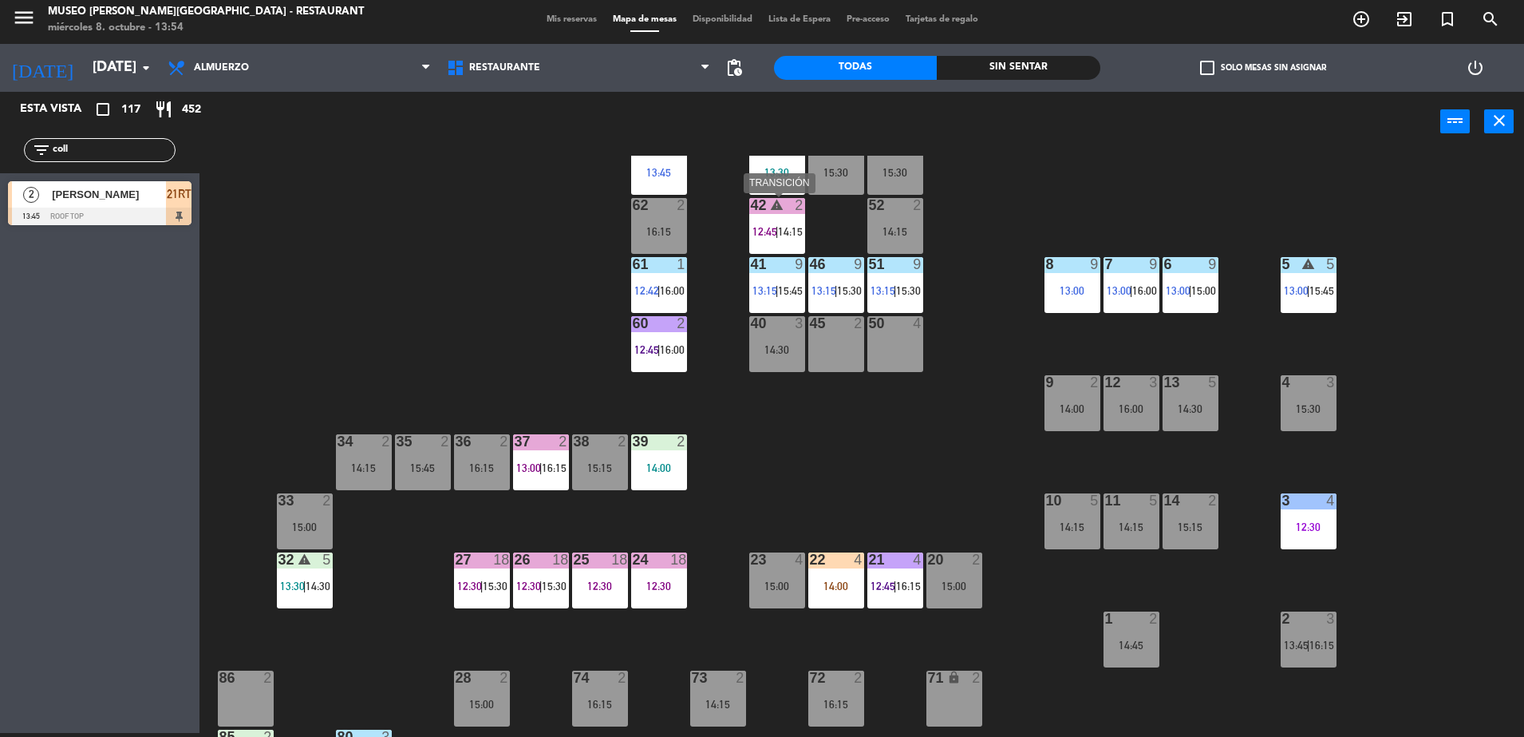
scroll to position [106, 0]
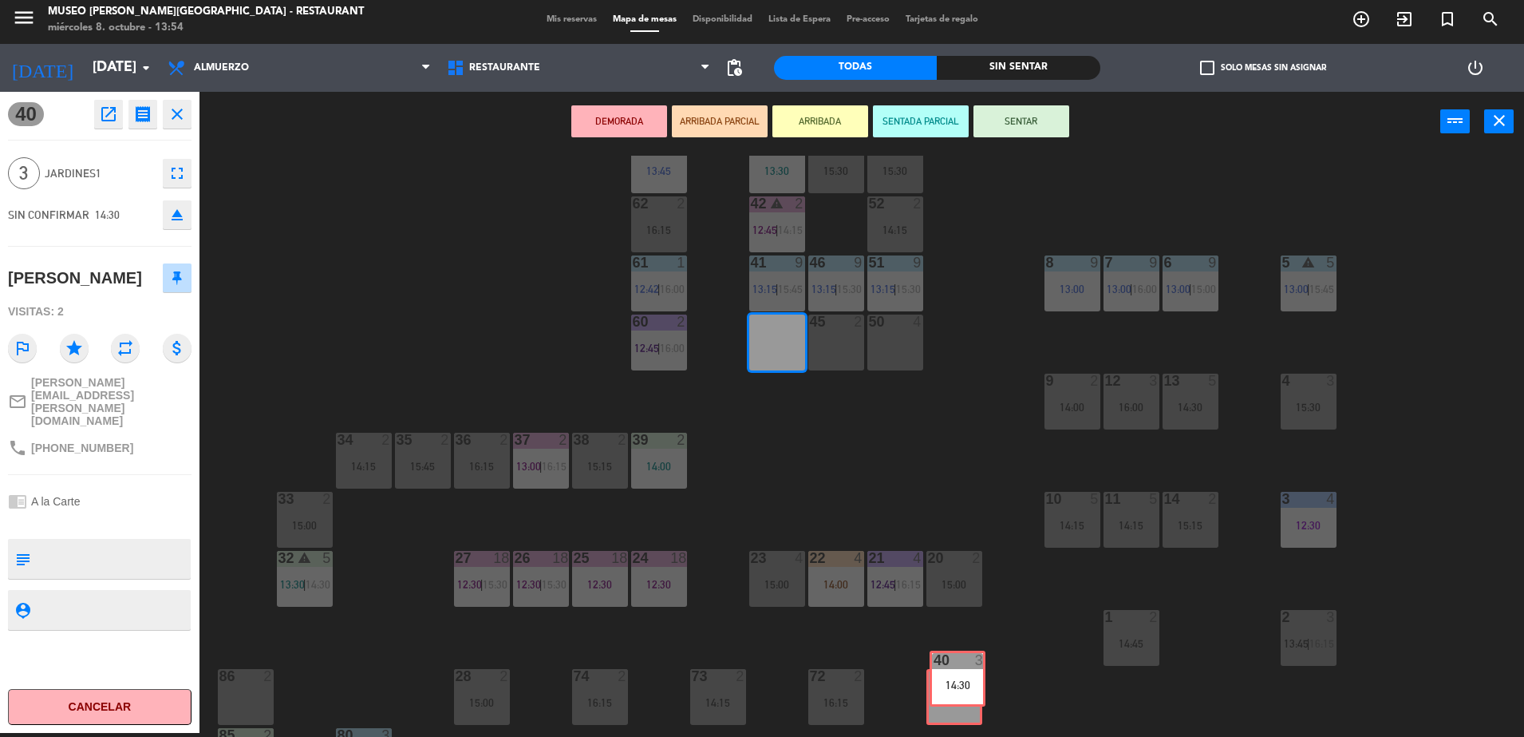
drag, startPoint x: 778, startPoint y: 358, endPoint x: 959, endPoint y: 693, distance: 380.3
click at [959, 693] on div "44 5 13:45 49 2 15:00 54 5 13:15 | 16:15 64 2 13:15 48 8 15:30 53 8 15:30 63 2 …" at bounding box center [870, 446] width 1310 height 581
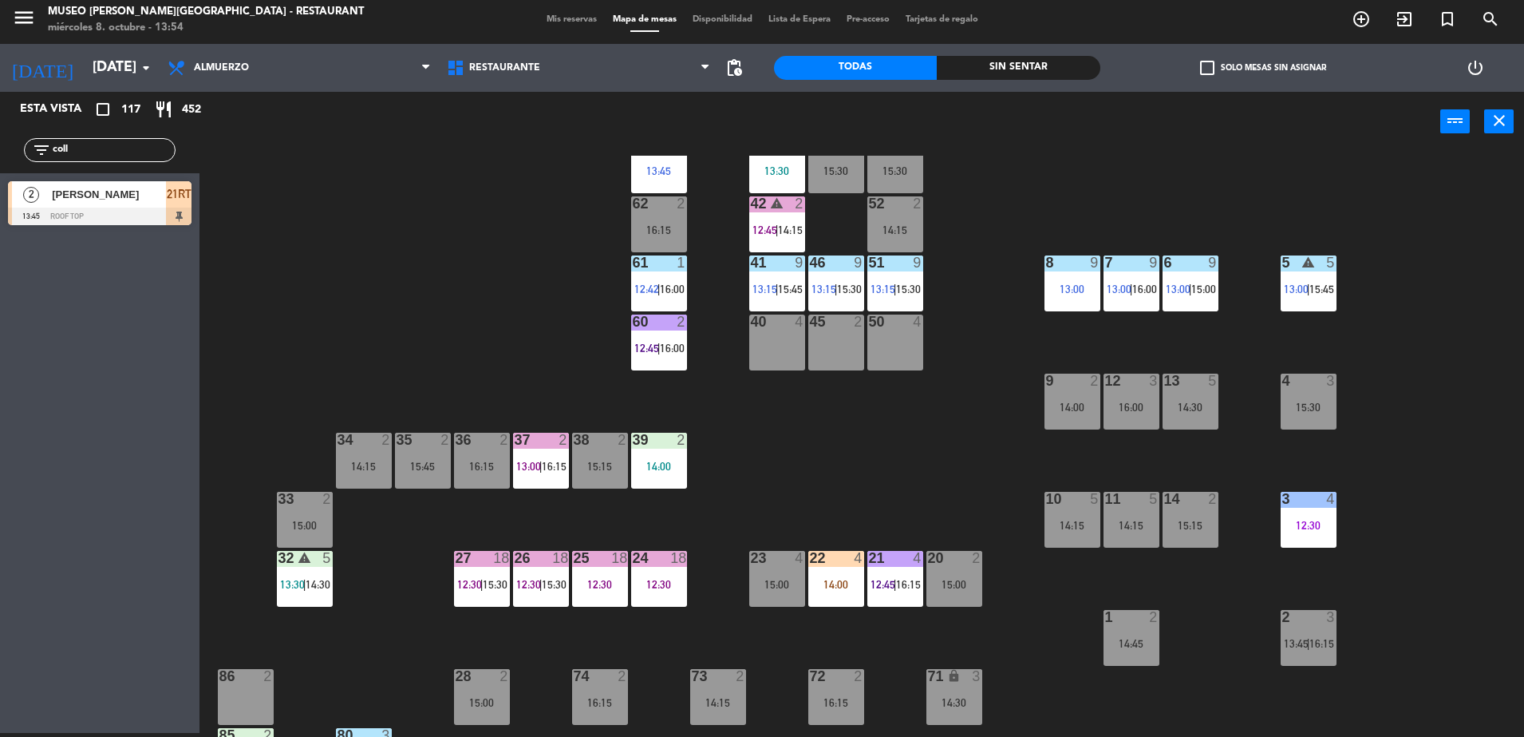
click at [949, 523] on div "44 5 13:45 49 2 15:00 54 5 13:15 | 16:15 64 2 13:15 48 8 15:30 53 8 15:30 63 2 …" at bounding box center [870, 446] width 1310 height 581
drag, startPoint x: 144, startPoint y: 156, endPoint x: -4, endPoint y: 149, distance: 148.6
click at [0, 149] on html "close × Museo [PERSON_NAME] Café - Restaurant × chrome_reader_mode Listado de R…" at bounding box center [762, 368] width 1524 height 737
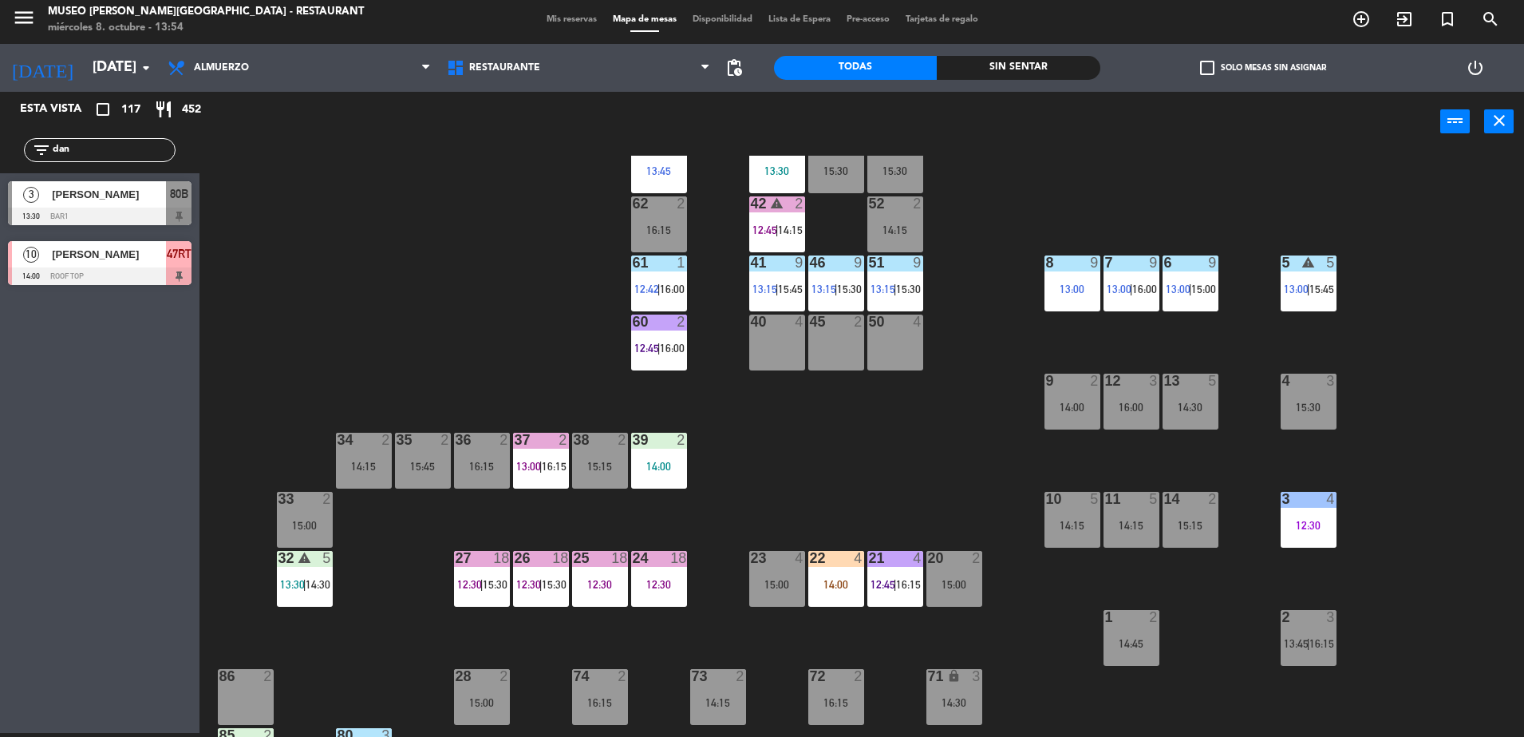
type input "dan"
click at [271, 282] on div "44 5 13:45 49 2 15:00 54 5 13:15 | 16:15 64 2 13:15 48 8 15:30 53 8 15:30 63 2 …" at bounding box center [870, 446] width 1310 height 581
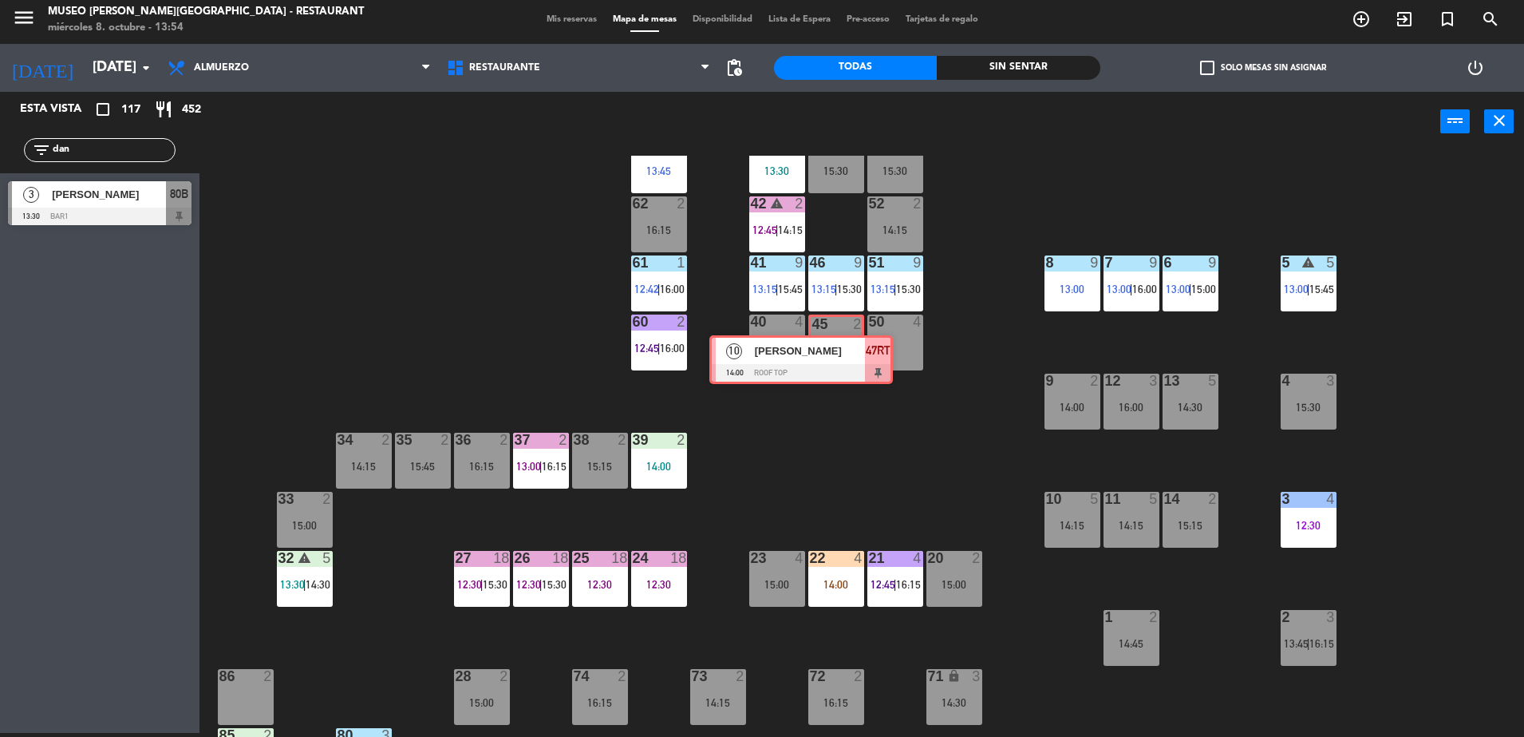
drag, startPoint x: 126, startPoint y: 259, endPoint x: 828, endPoint y: 353, distance: 707.8
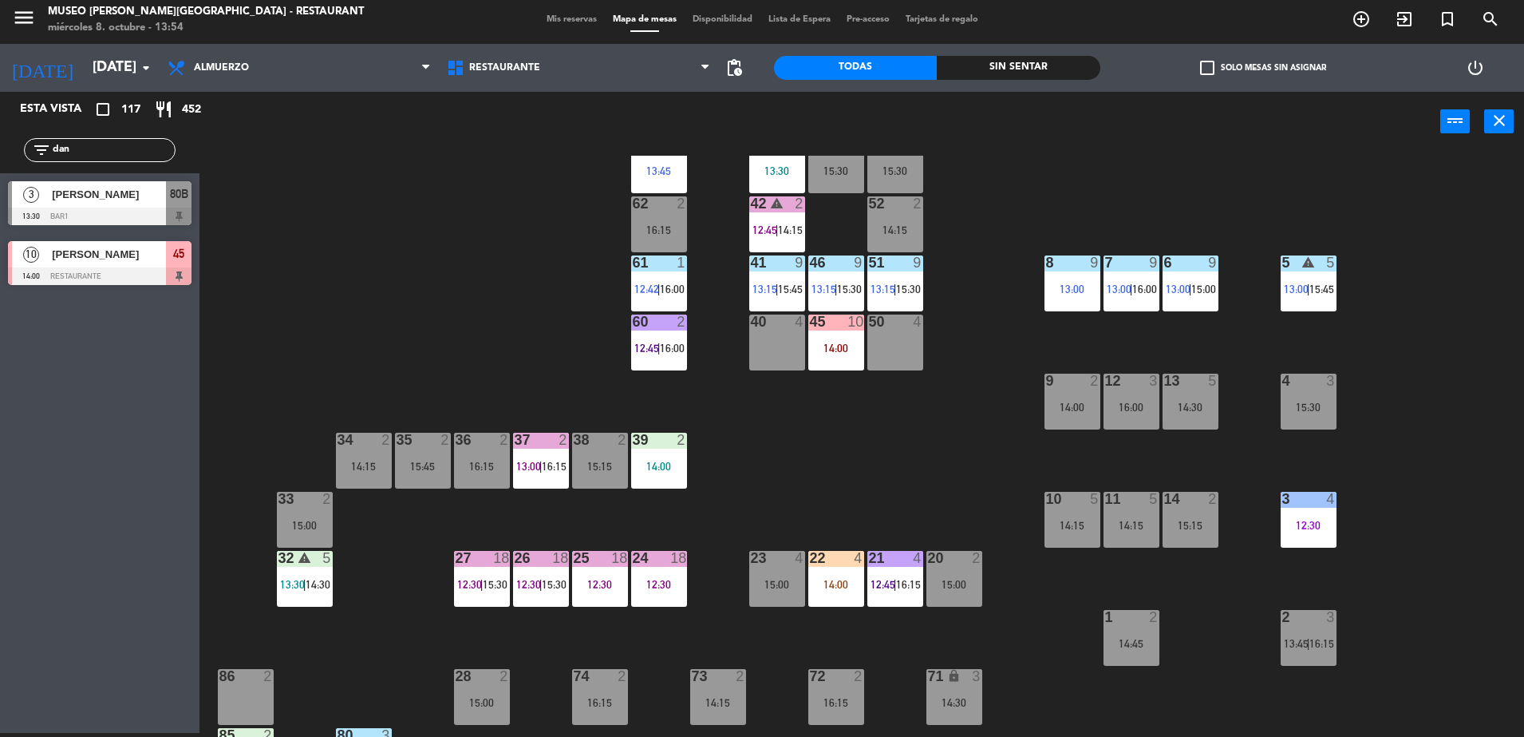
click at [852, 411] on div "44 5 13:45 49 2 15:00 54 5 13:15 | 16:15 64 2 13:15 48 8 15:30 53 8 15:30 63 2 …" at bounding box center [870, 446] width 1310 height 581
click at [848, 362] on div "45 10 14:00" at bounding box center [836, 342] width 56 height 56
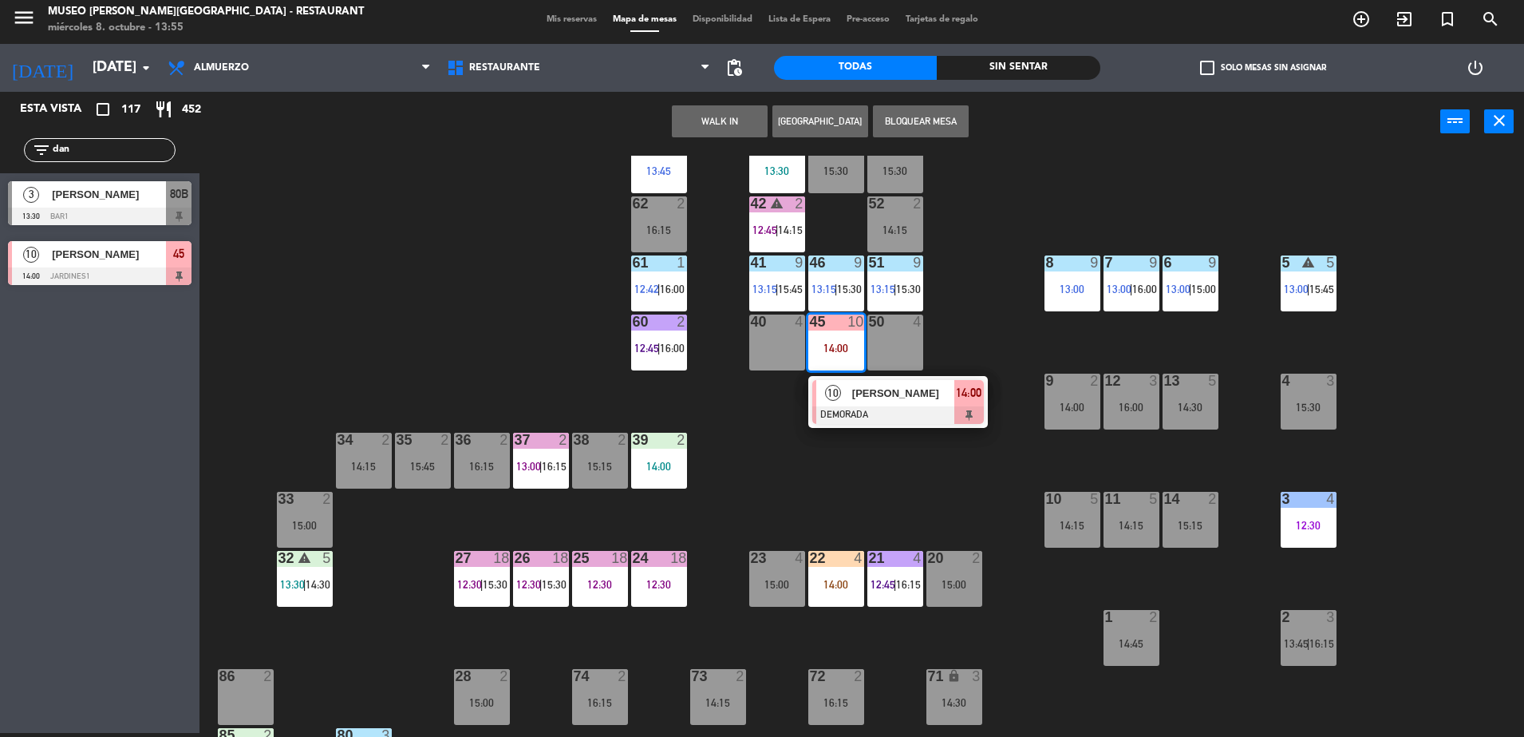
click at [865, 408] on div "10 [PERSON_NAME] DEMORADA 14:00" at bounding box center [897, 402] width 203 height 52
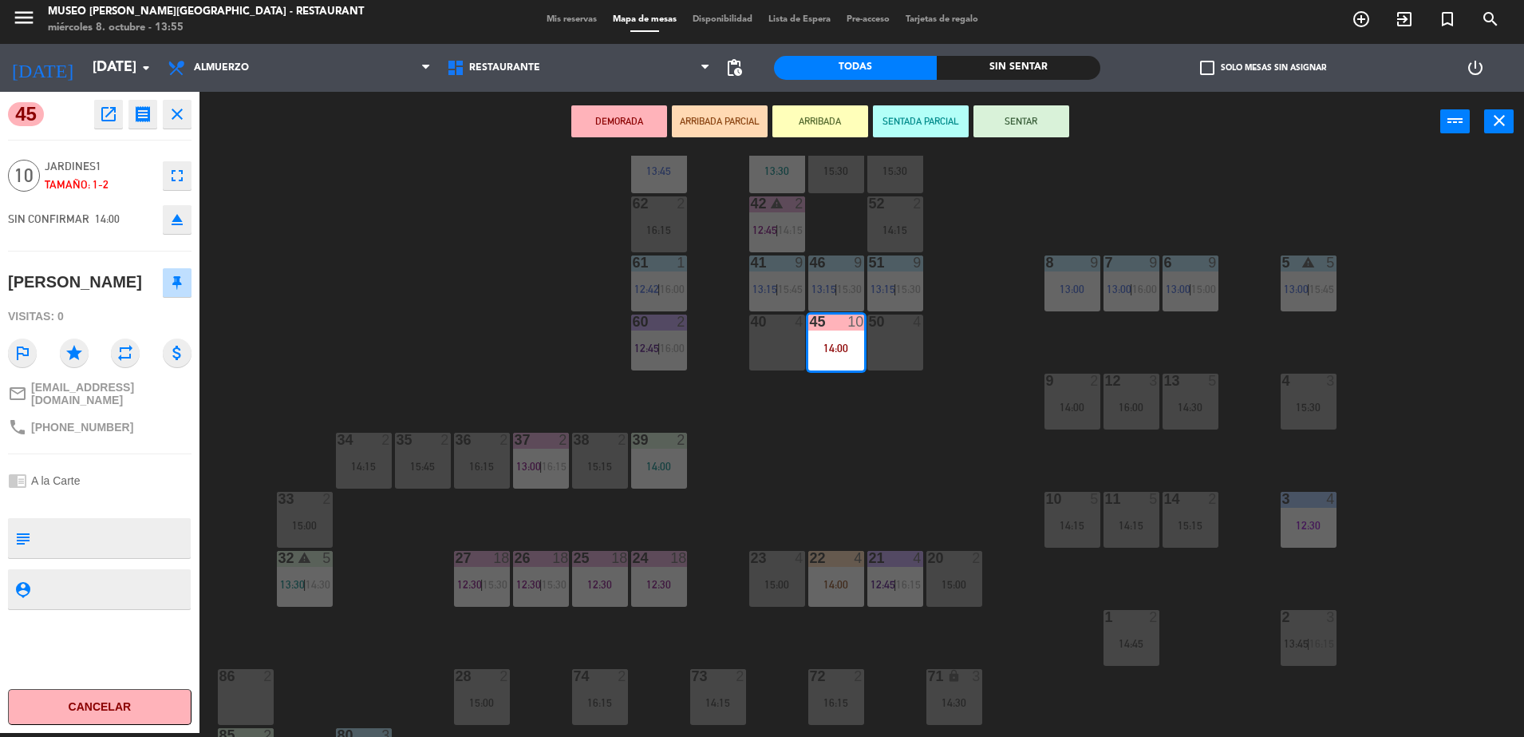
click at [880, 354] on div "50 4" at bounding box center [895, 342] width 56 height 56
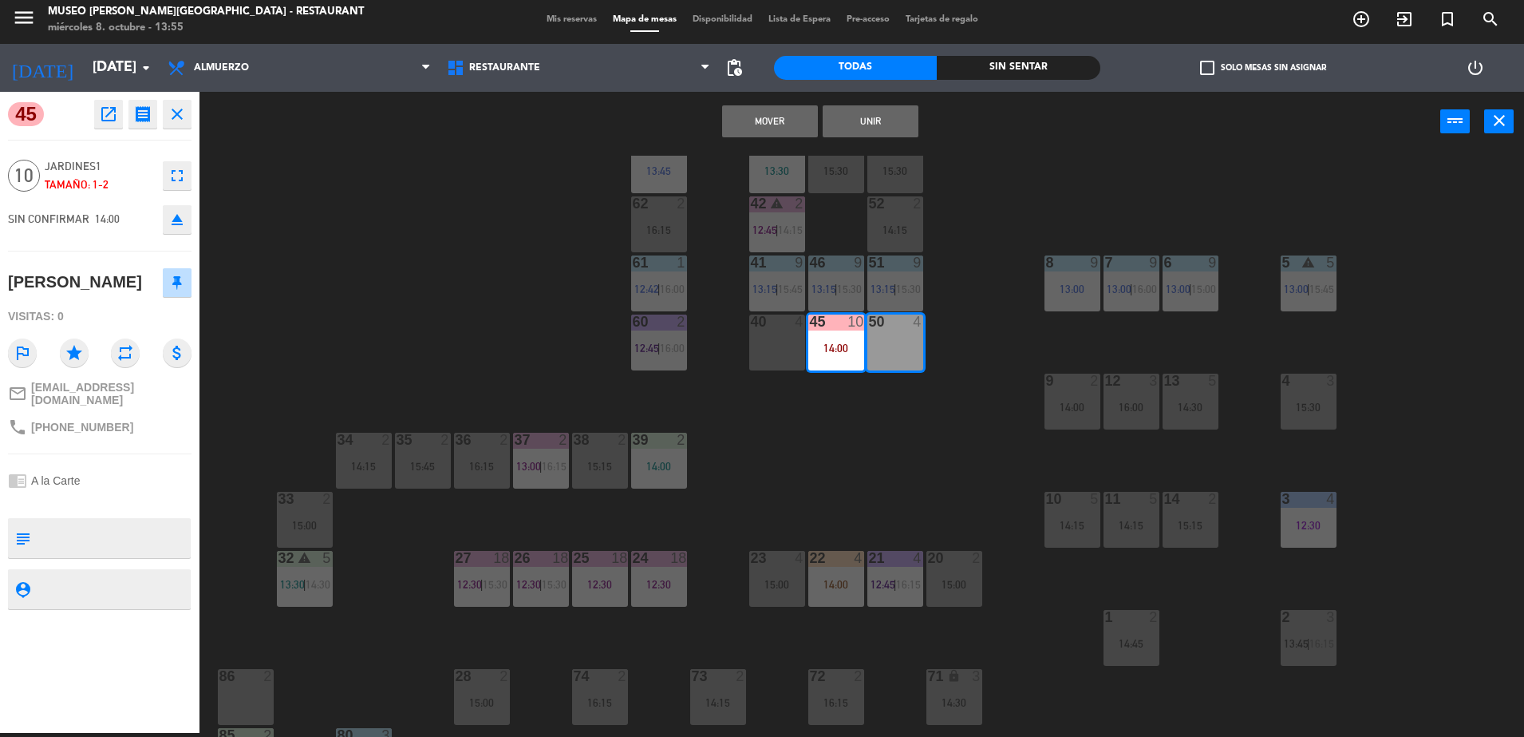
click at [776, 342] on div "40 4" at bounding box center [777, 342] width 56 height 56
click at [821, 113] on button "Unir" at bounding box center [820, 121] width 96 height 32
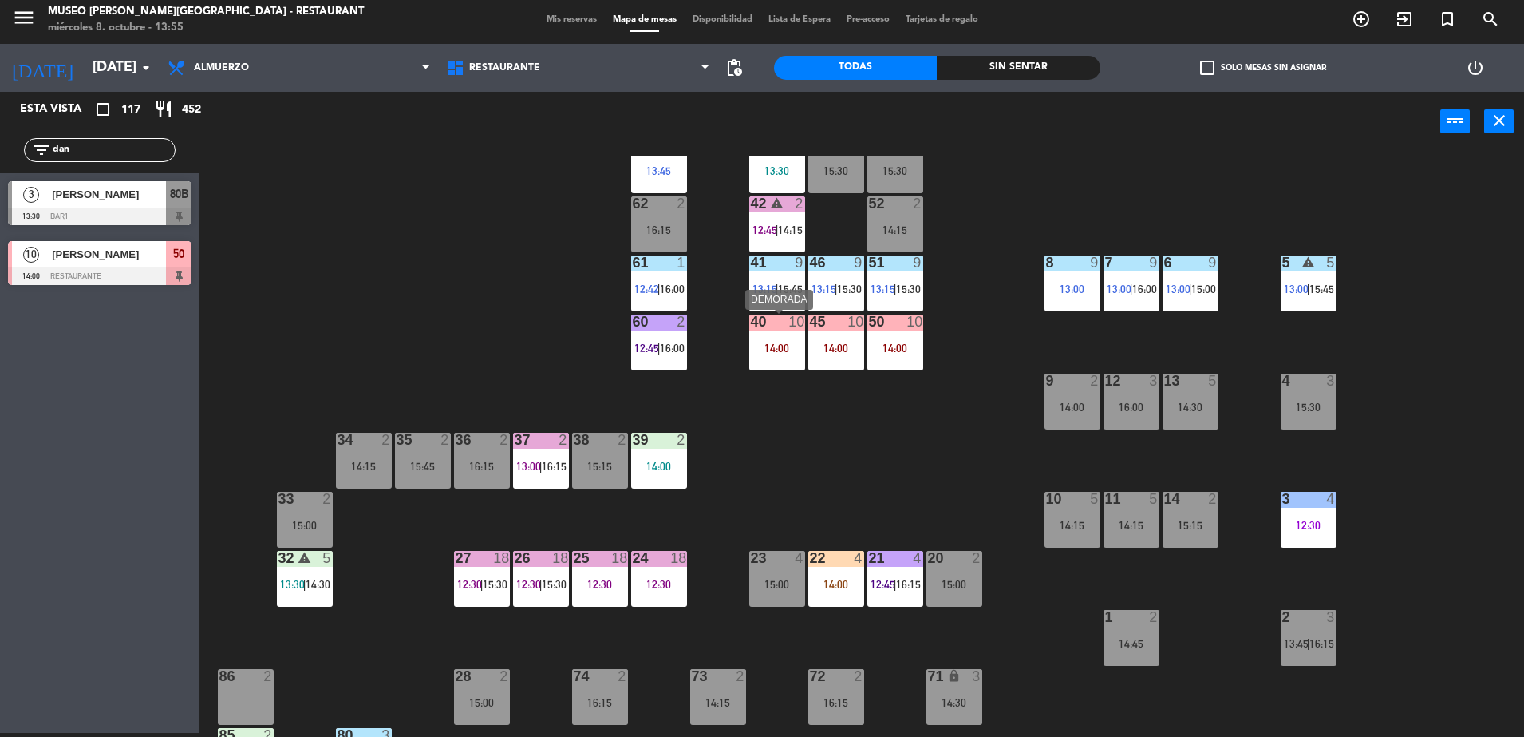
click at [780, 351] on div "14:00" at bounding box center [777, 347] width 56 height 11
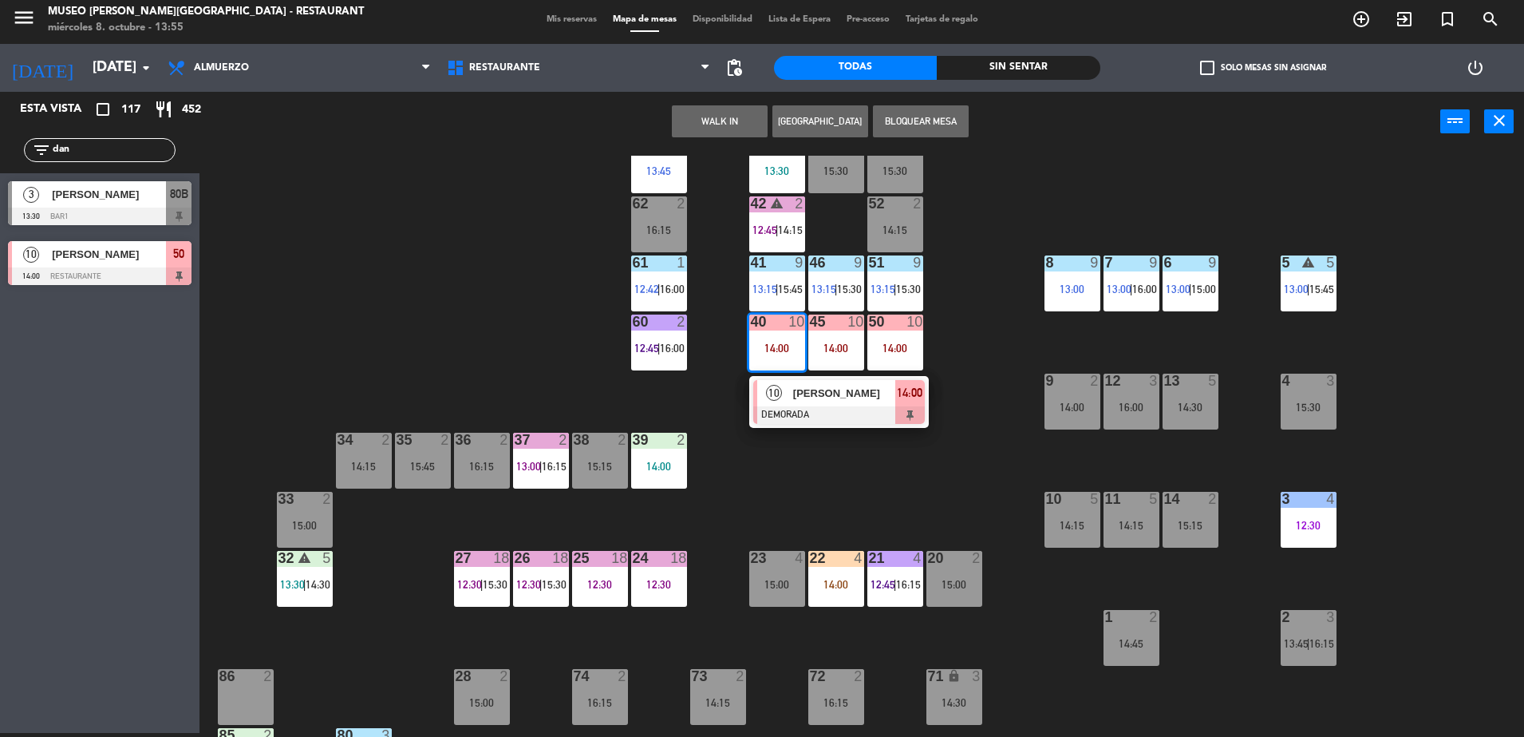
click at [788, 388] on div "10" at bounding box center [774, 393] width 34 height 26
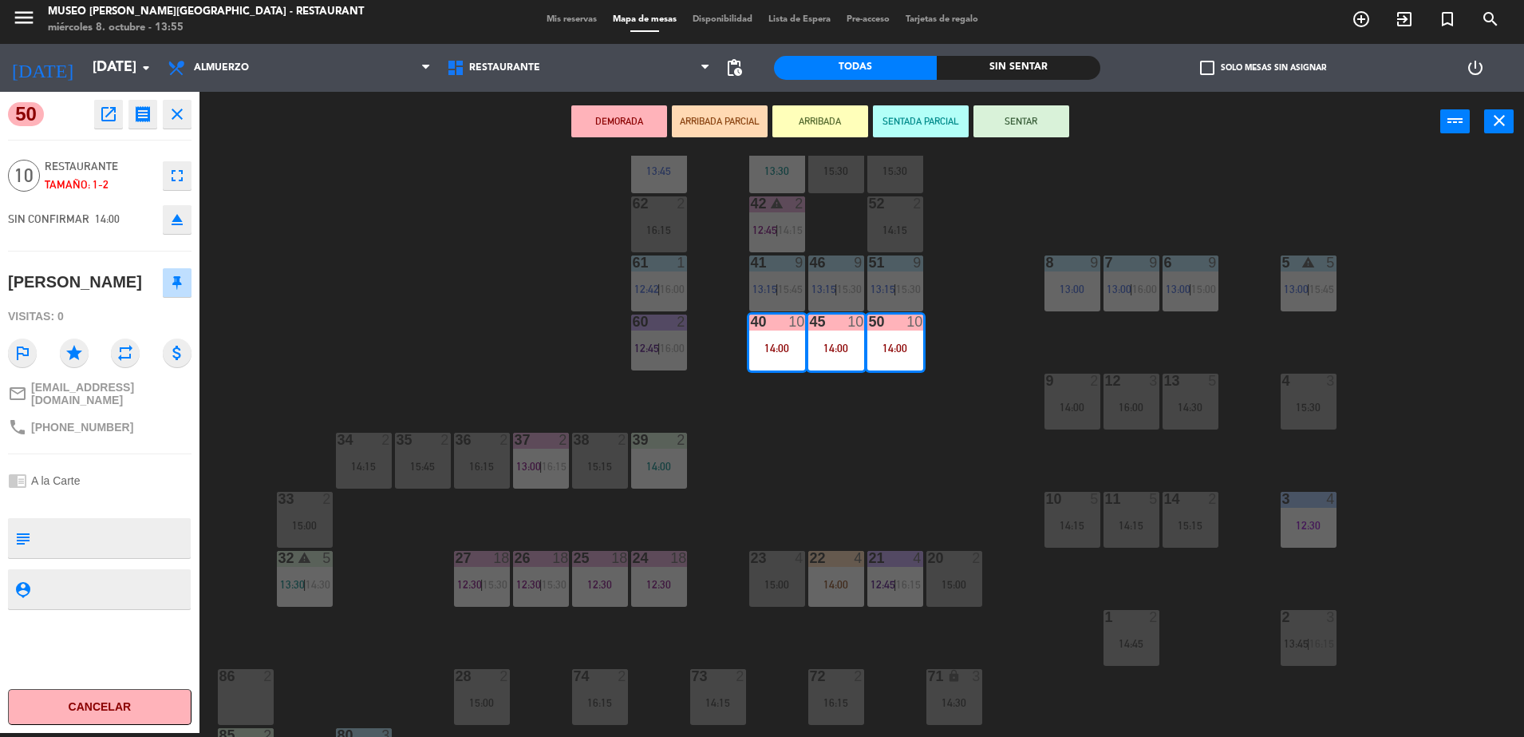
click at [738, 123] on button "ARRIBADA PARCIAL" at bounding box center [720, 121] width 96 height 32
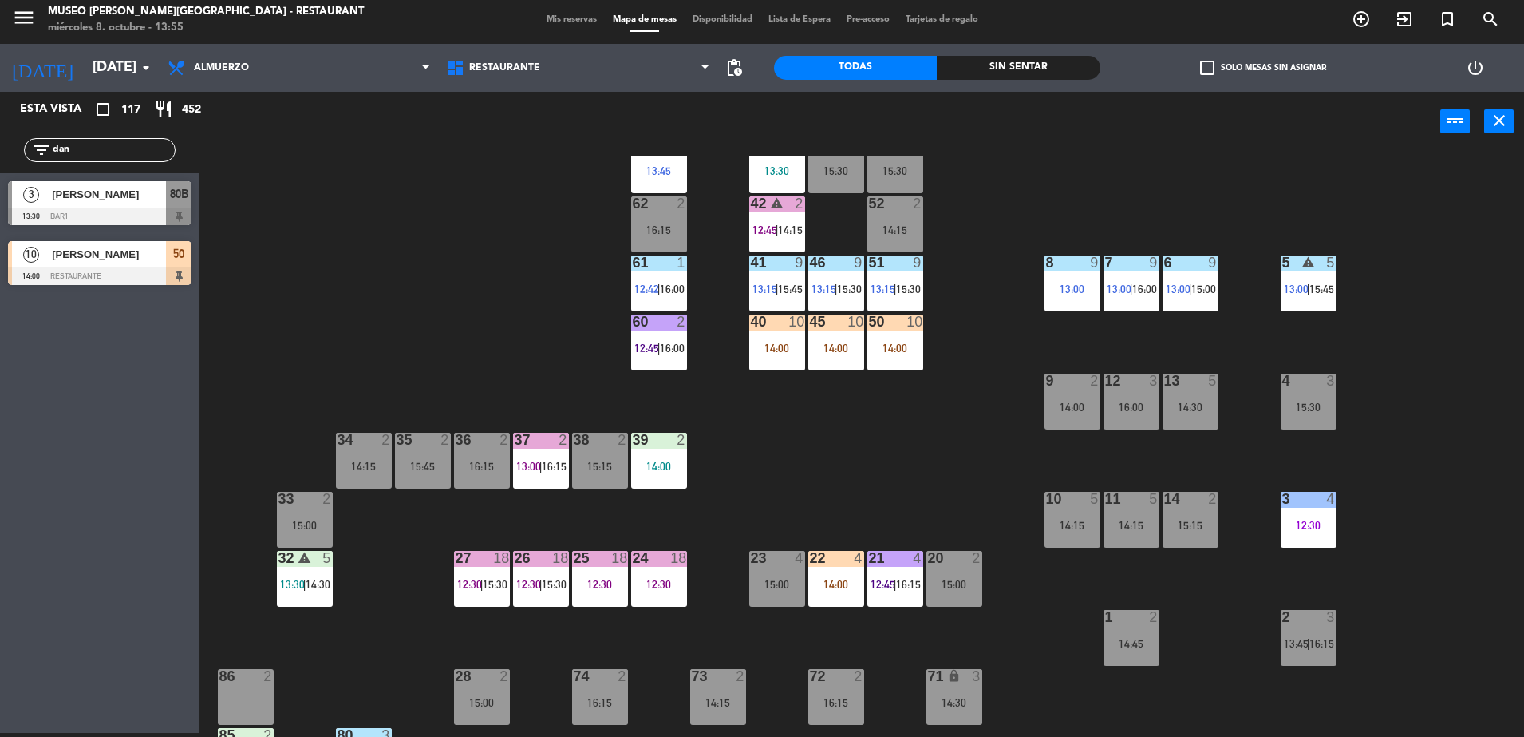
drag, startPoint x: 105, startPoint y: 155, endPoint x: 0, endPoint y: 239, distance: 134.5
click at [0, 239] on html "close × Museo [PERSON_NAME] Café - Restaurant × chrome_reader_mode Listado de R…" at bounding box center [762, 368] width 1524 height 737
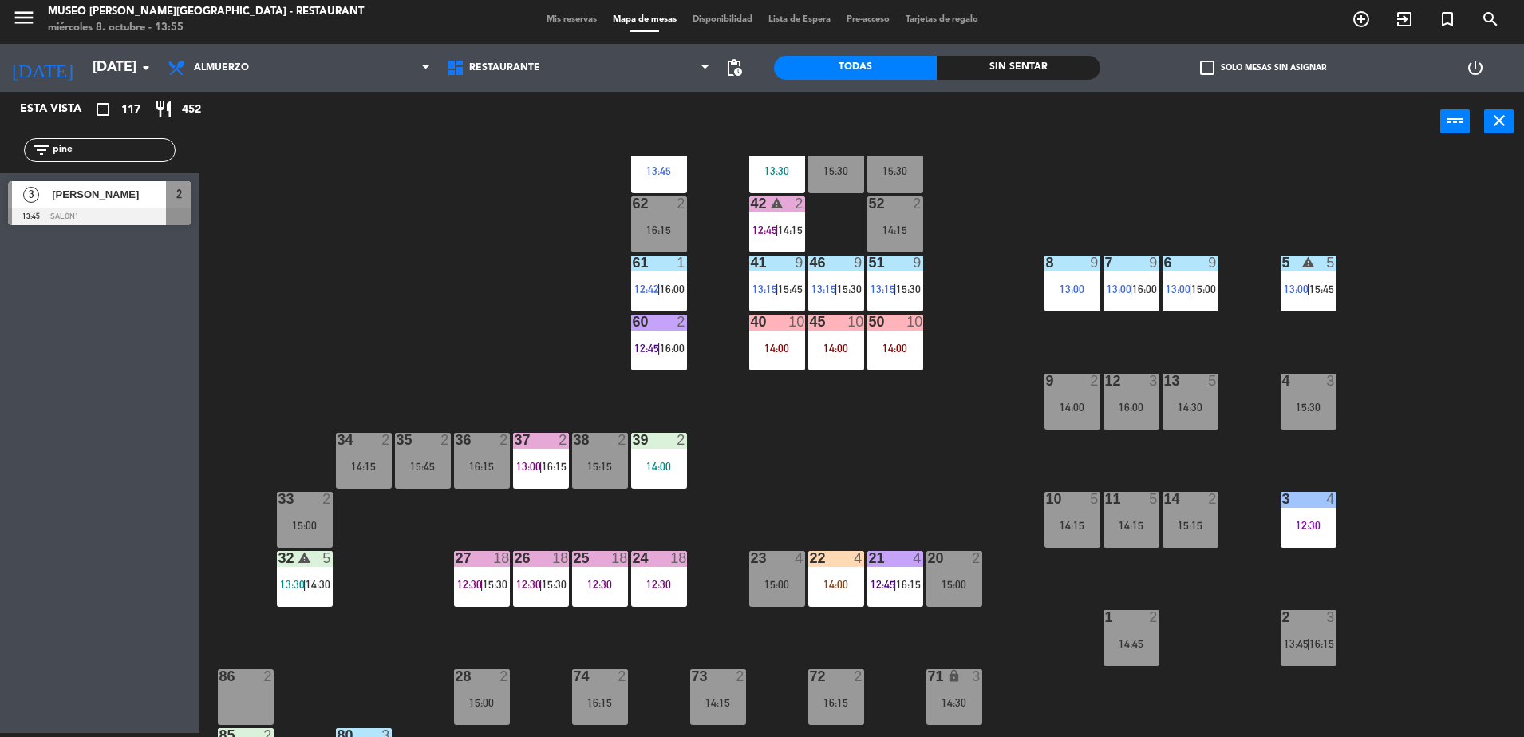
type input "pine"
click at [425, 196] on div "44 5 13:45 49 2 15:00 54 5 13:15 | 16:15 64 2 13:15 48 8 15:30 53 8 15:30 63 2 …" at bounding box center [870, 446] width 1310 height 581
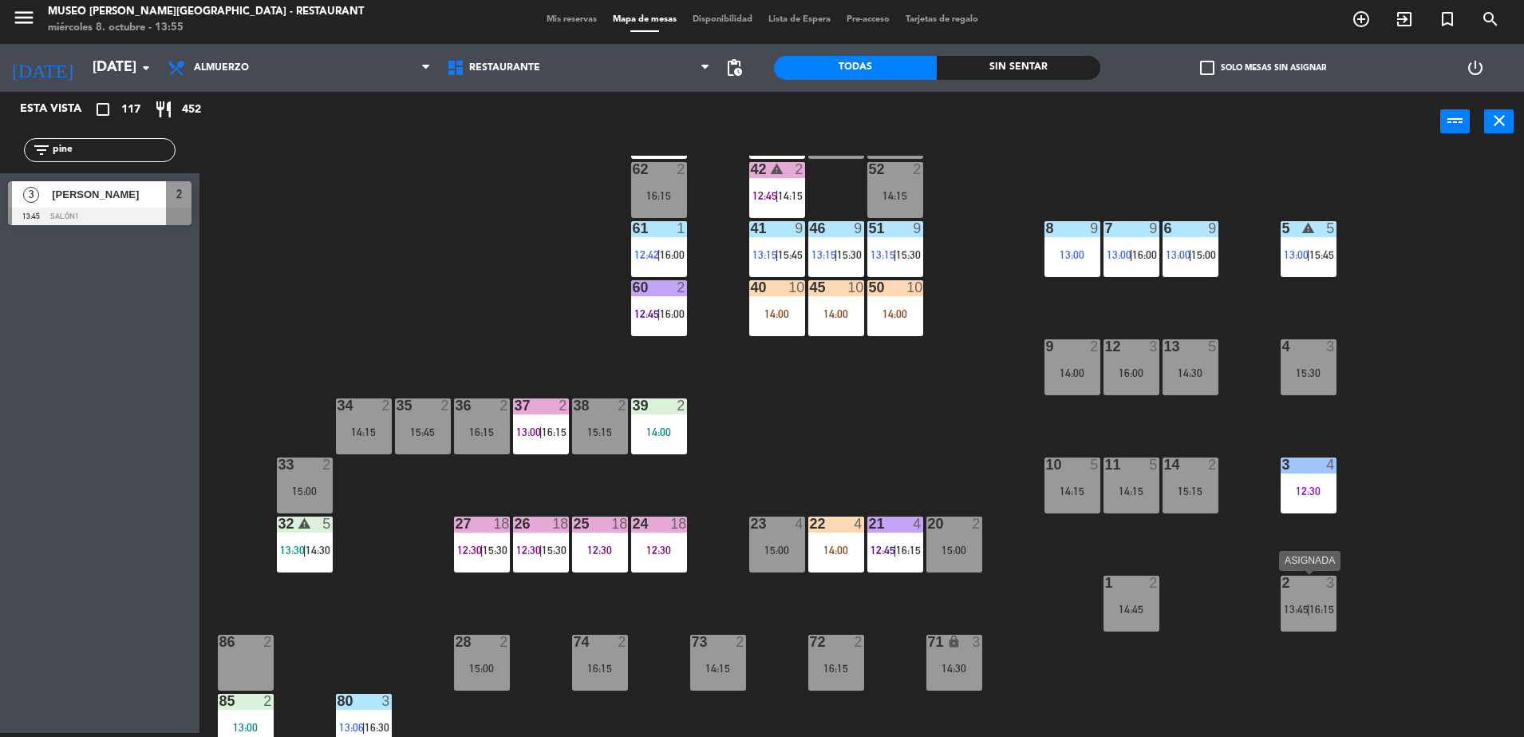
click at [1309, 614] on span "|" at bounding box center [1308, 609] width 3 height 13
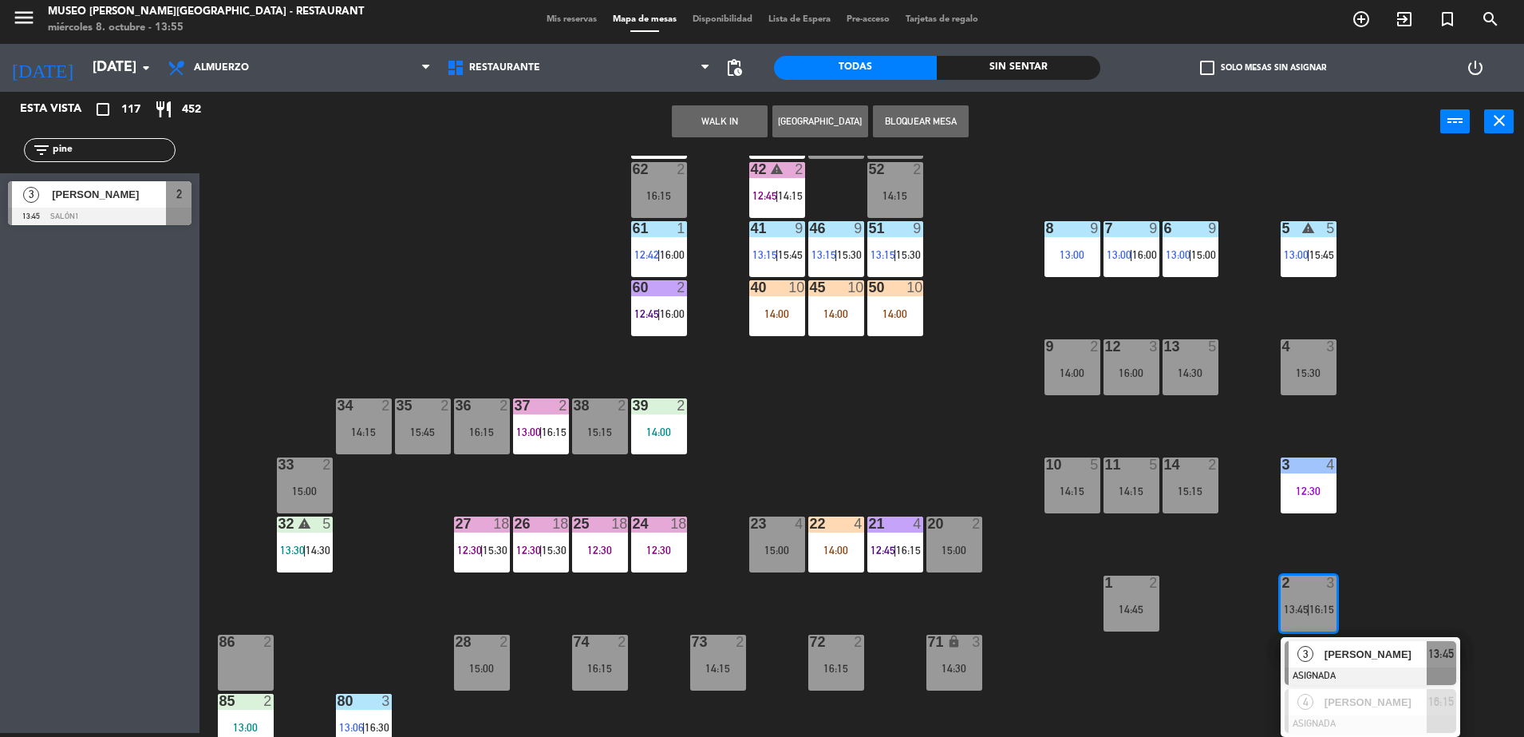
click at [1318, 650] on div "3" at bounding box center [1306, 654] width 34 height 26
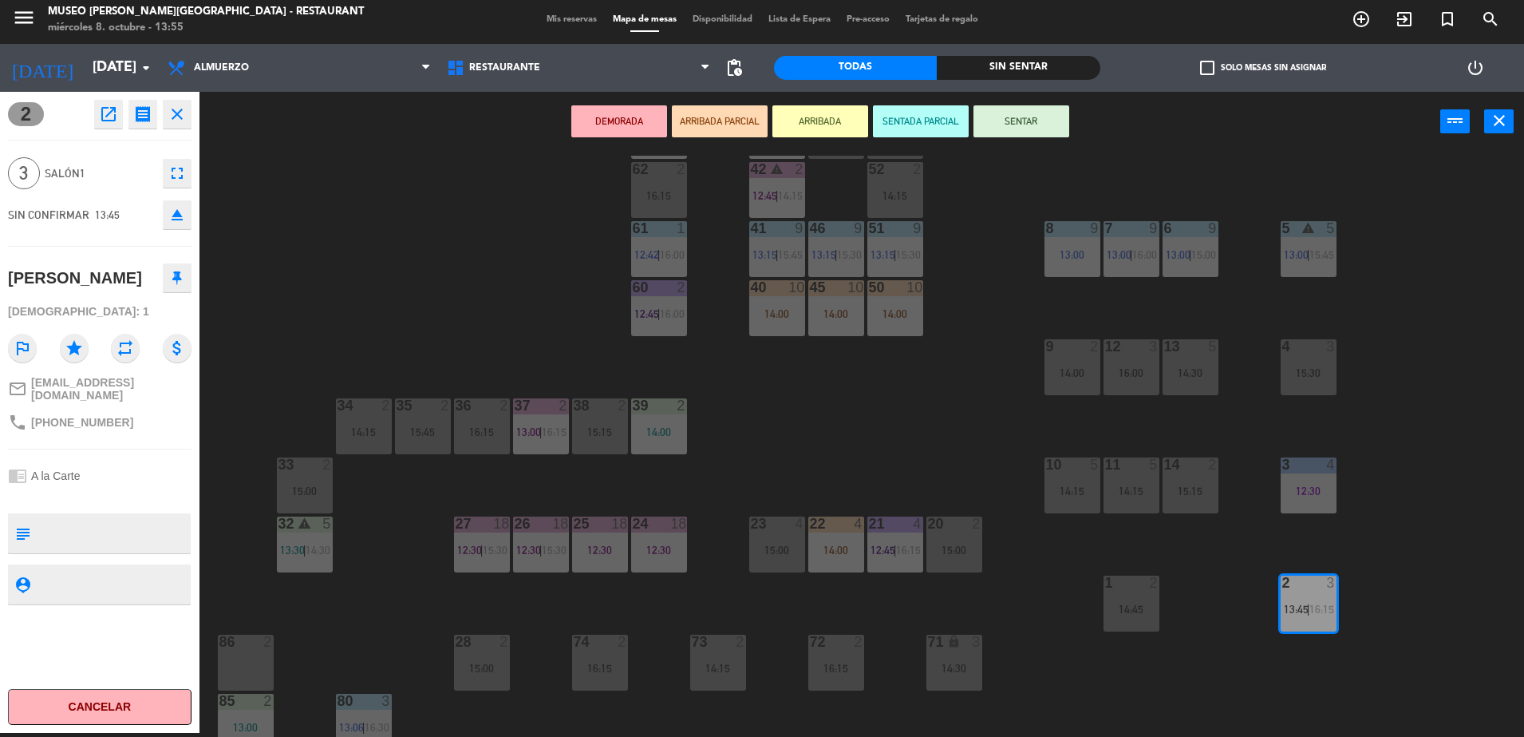
click at [739, 136] on button "ARRIBADA PARCIAL" at bounding box center [720, 121] width 96 height 32
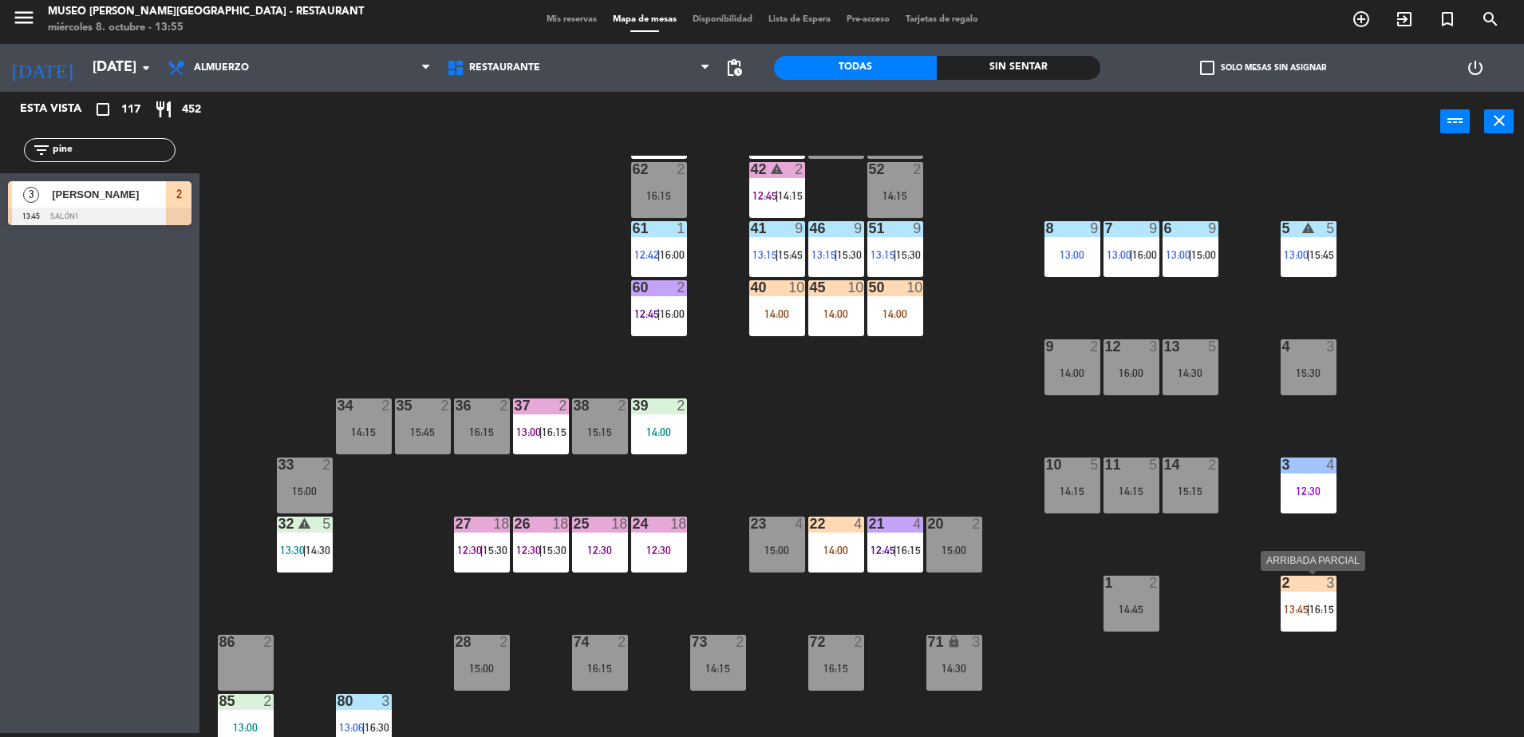
click at [1305, 614] on span "13:45" at bounding box center [1296, 609] width 25 height 13
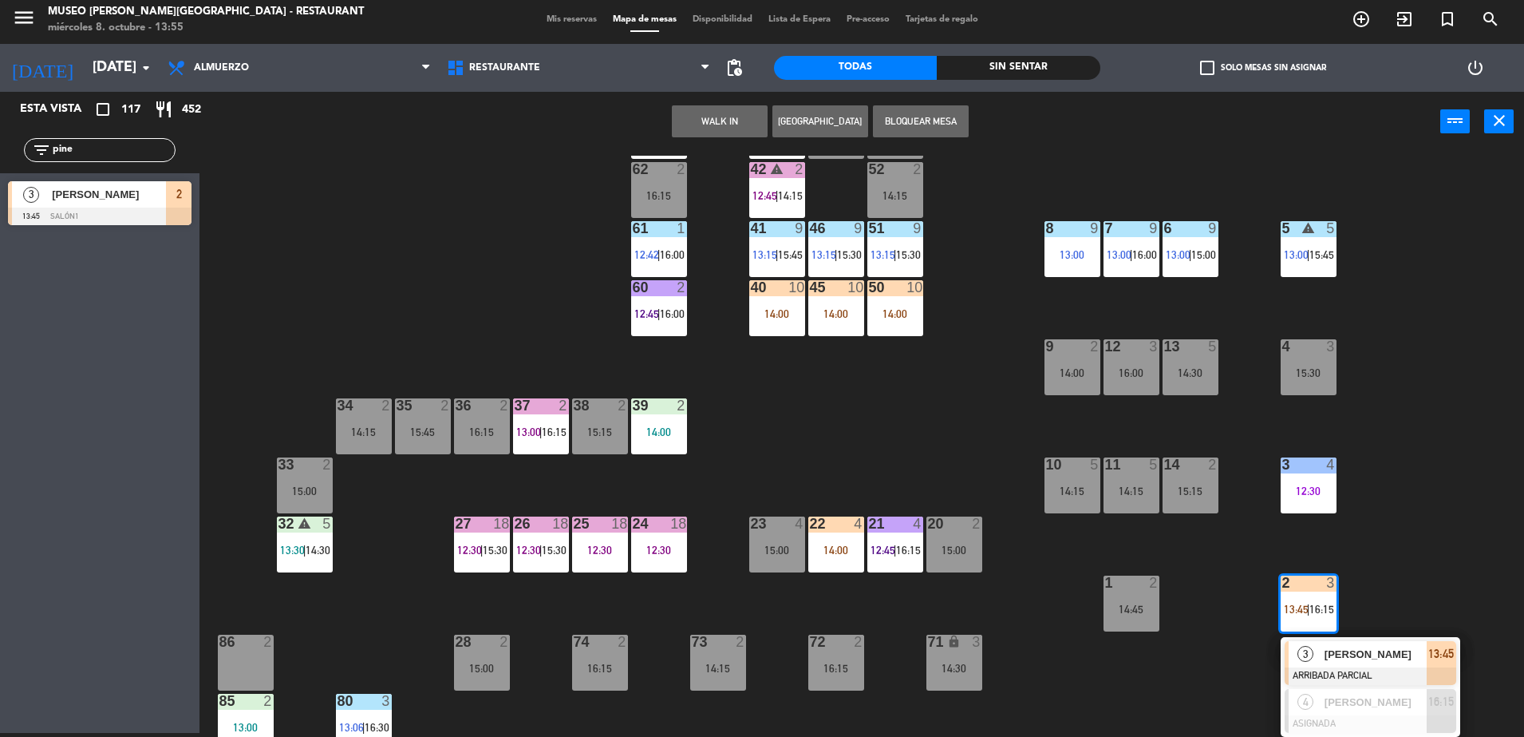
click at [1318, 654] on div "3" at bounding box center [1306, 654] width 34 height 26
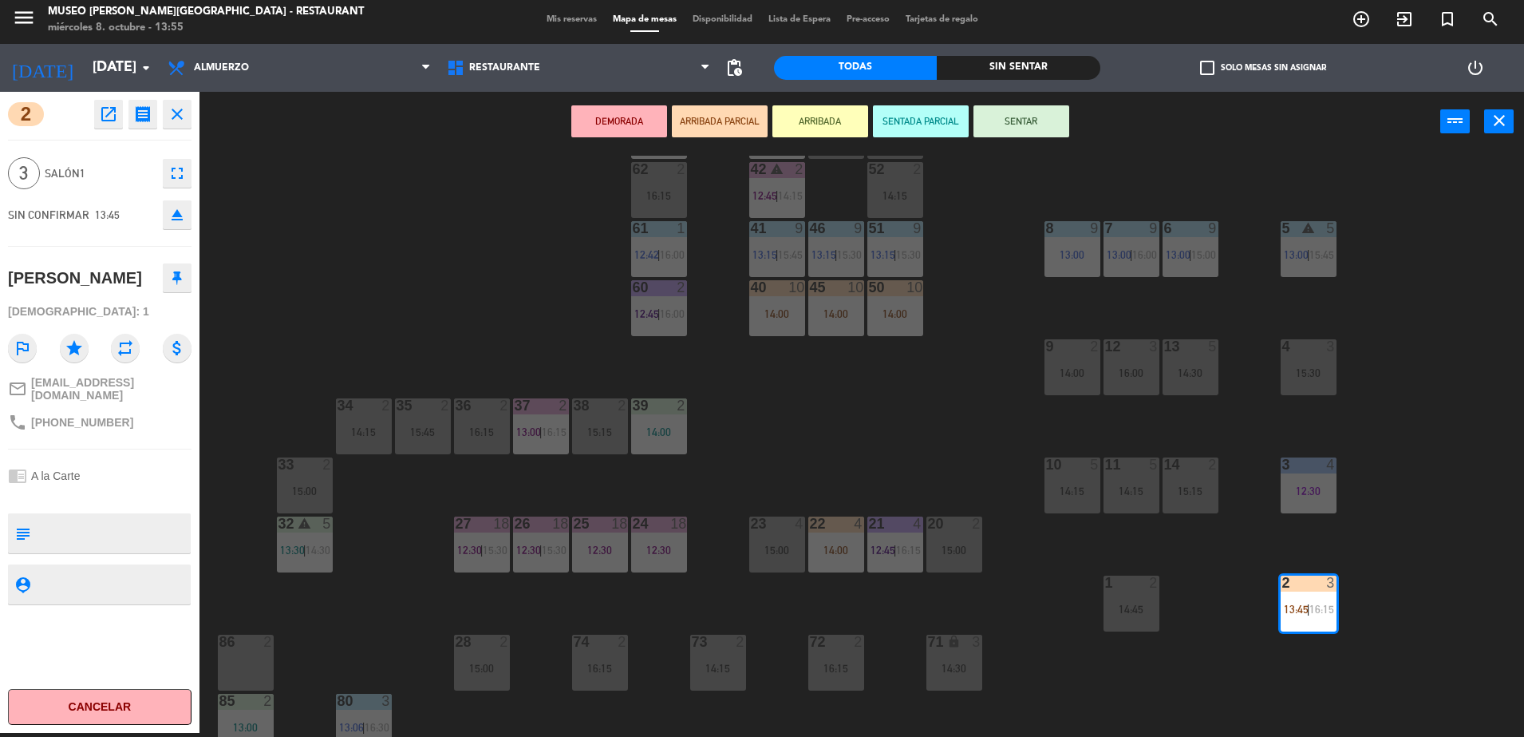
click at [741, 123] on button "ARRIBADA PARCIAL" at bounding box center [720, 121] width 96 height 32
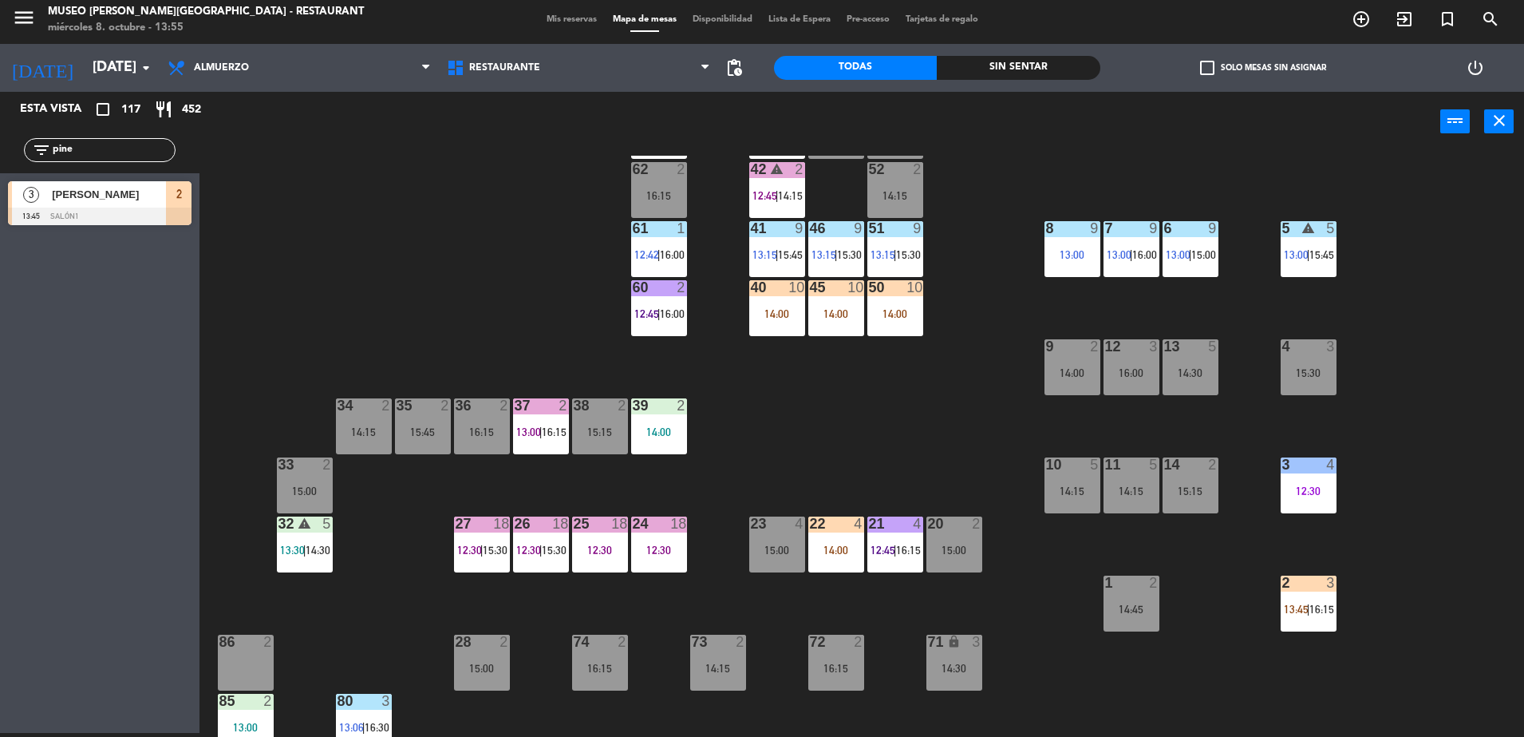
click at [848, 433] on div "44 5 13:45 49 2 15:00 54 5 13:15 | 16:15 64 2 13:15 48 8 15:30 53 8 15:30 63 2 …" at bounding box center [870, 446] width 1310 height 581
click at [1298, 612] on span "13:45" at bounding box center [1296, 609] width 25 height 13
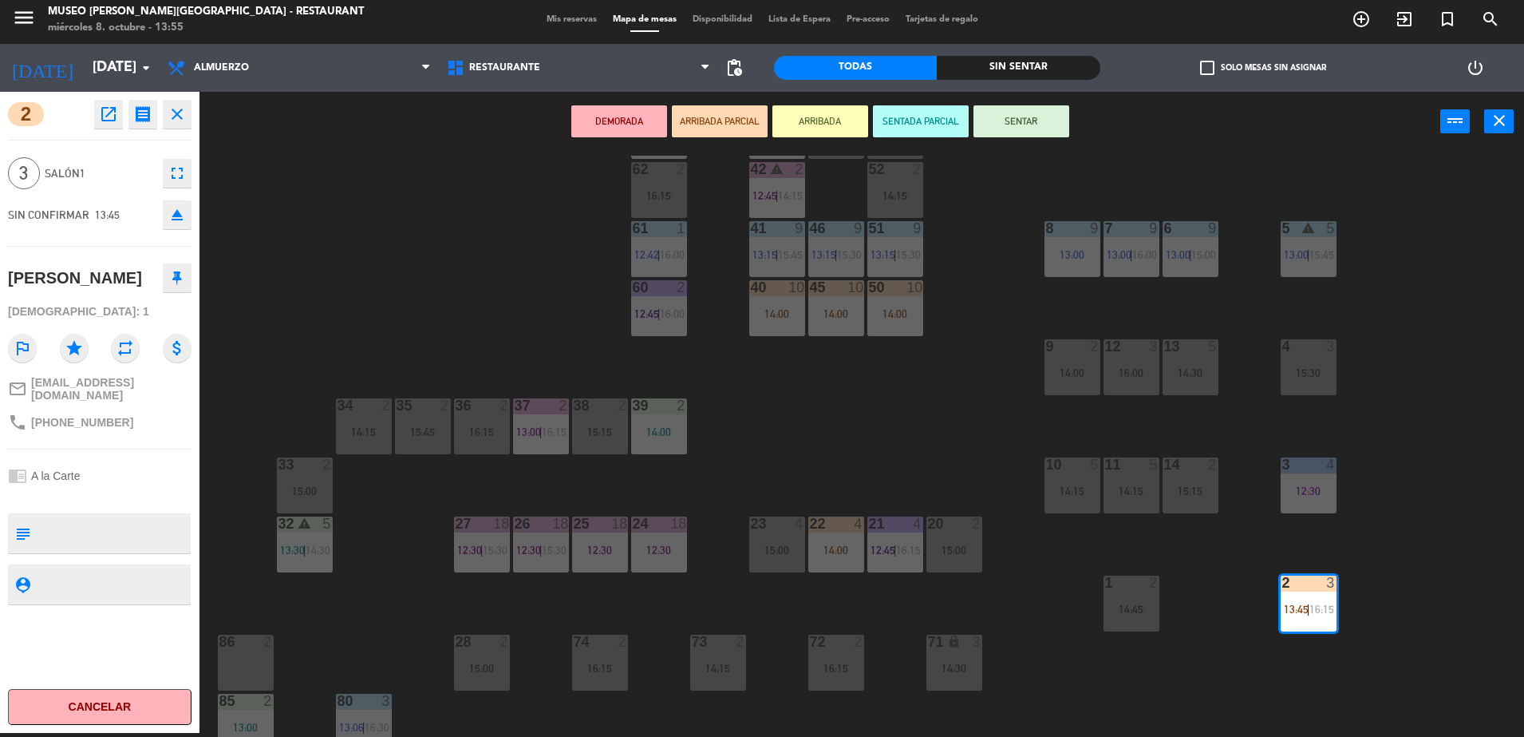
click at [725, 121] on button "ARRIBADA PARCIAL" at bounding box center [720, 121] width 96 height 32
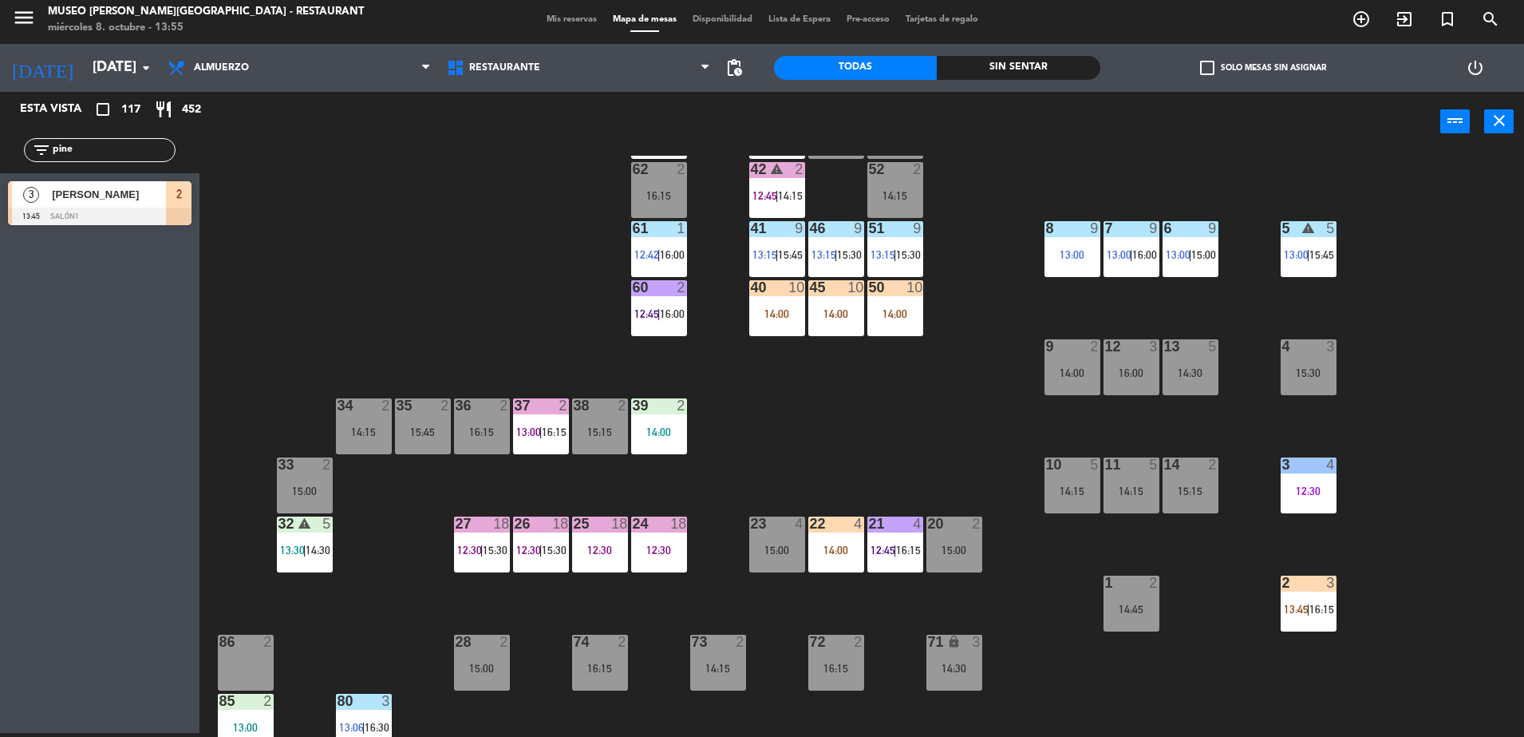
click at [599, 186] on div "44 5 13:45 49 2 15:00 54 5 13:15 | 16:15 64 2 13:15 48 8 15:30 53 8 15:30 63 2 …" at bounding box center [870, 446] width 1310 height 581
drag, startPoint x: 147, startPoint y: 145, endPoint x: 0, endPoint y: 145, distance: 146.8
click at [0, 146] on html "close × Museo [PERSON_NAME] Café - Restaurant × chrome_reader_mode Listado de R…" at bounding box center [762, 368] width 1524 height 737
type input "gabri"
click at [412, 266] on div "44 5 13:45 49 2 15:00 54 5 13:15 | 16:15 64 2 13:15 48 8 15:30 53 8 15:30 63 2 …" at bounding box center [870, 446] width 1310 height 581
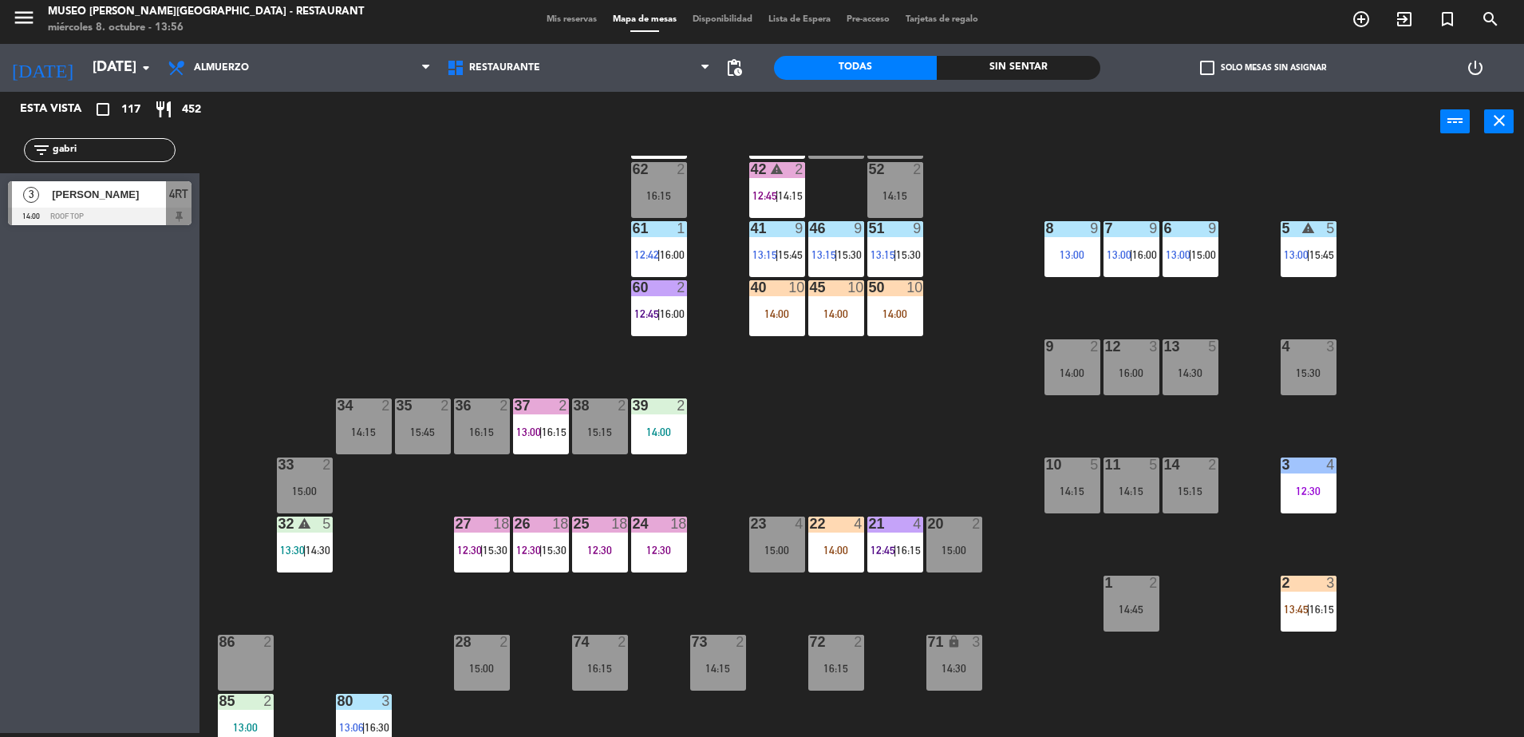
click at [1316, 261] on div "5 warning 5 13:00 | 15:45" at bounding box center [1309, 249] width 56 height 56
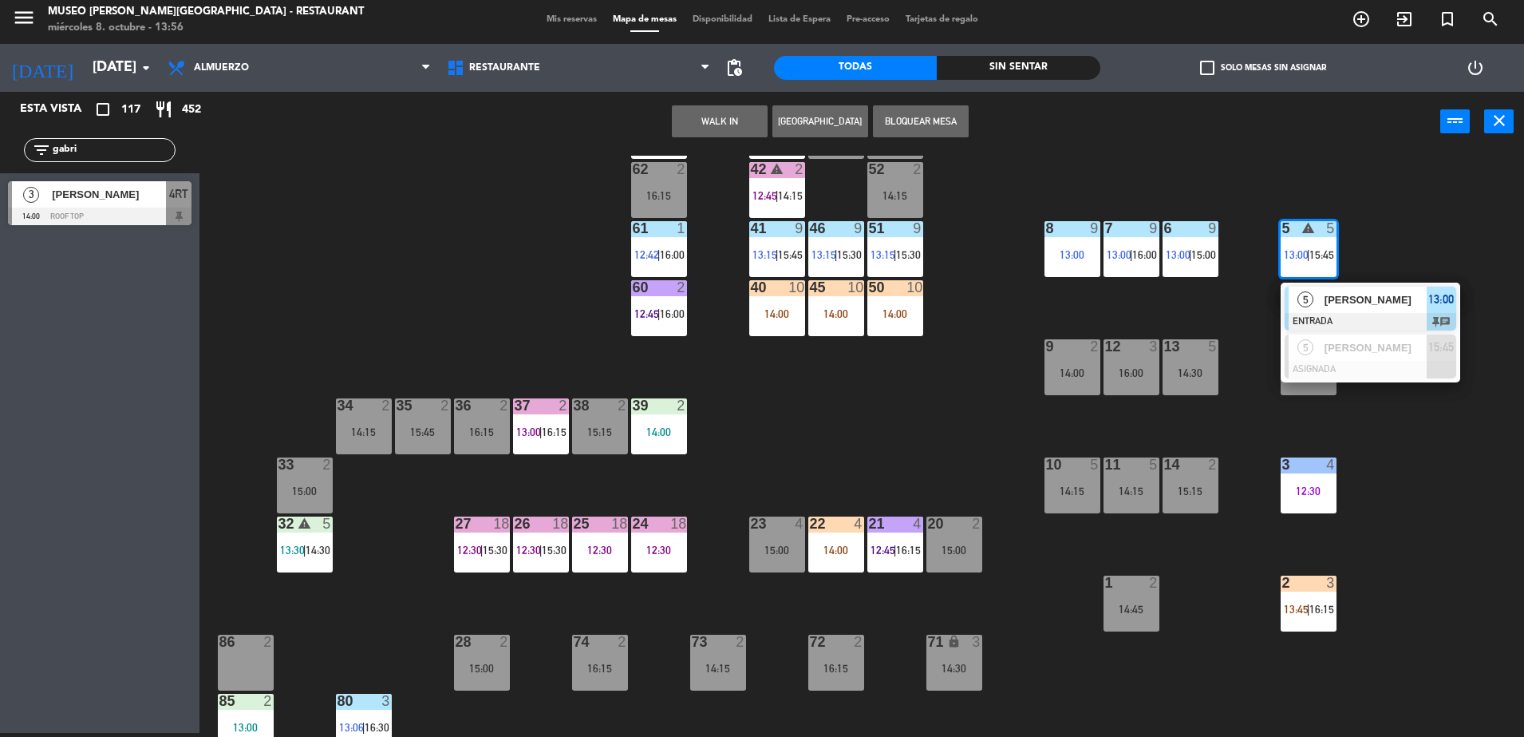
click at [1329, 298] on span "[PERSON_NAME]" at bounding box center [1376, 299] width 102 height 17
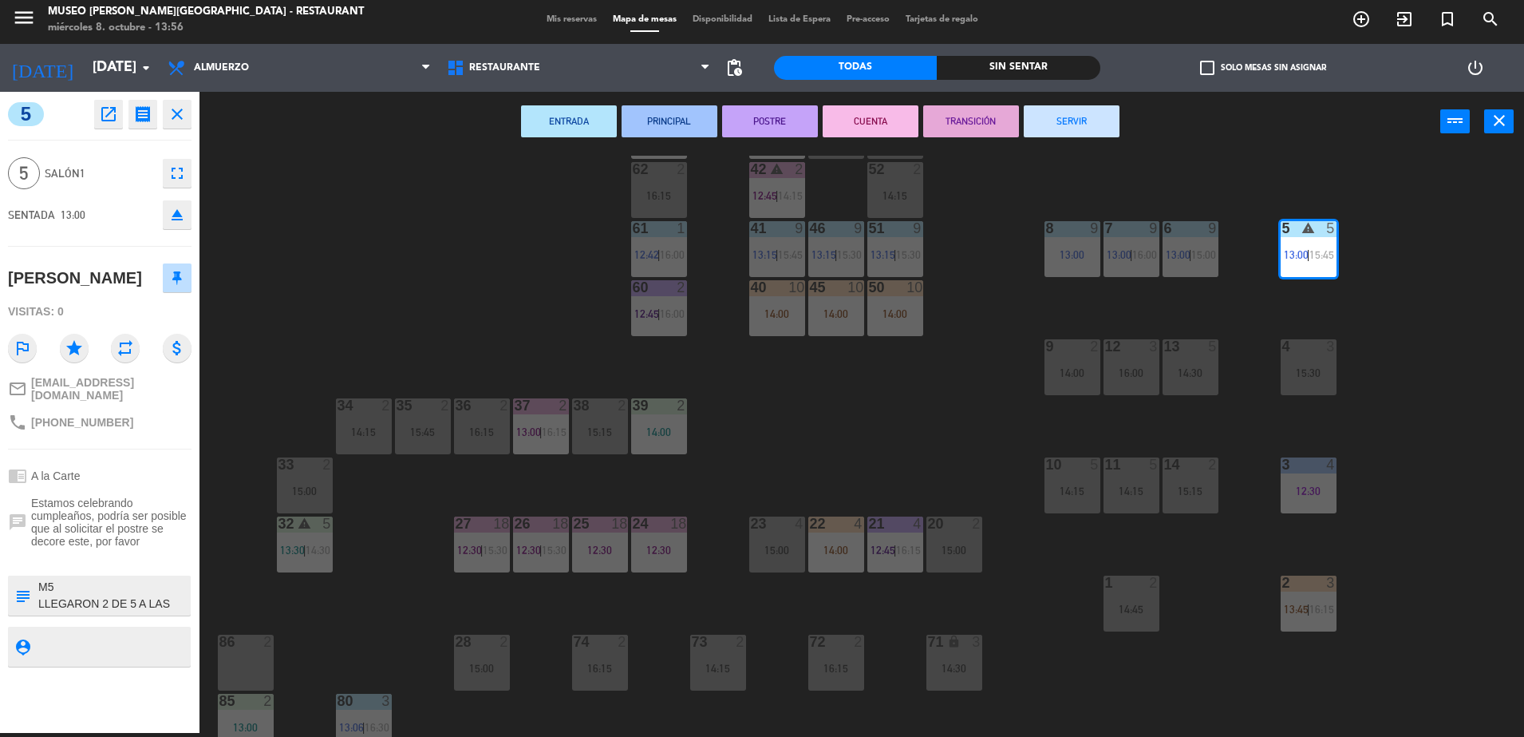
click at [1002, 367] on div "44 5 13:45 49 2 15:00 54 5 13:15 | 16:15 64 2 13:15 48 8 15:30 53 8 15:30 63 2 …" at bounding box center [870, 446] width 1310 height 581
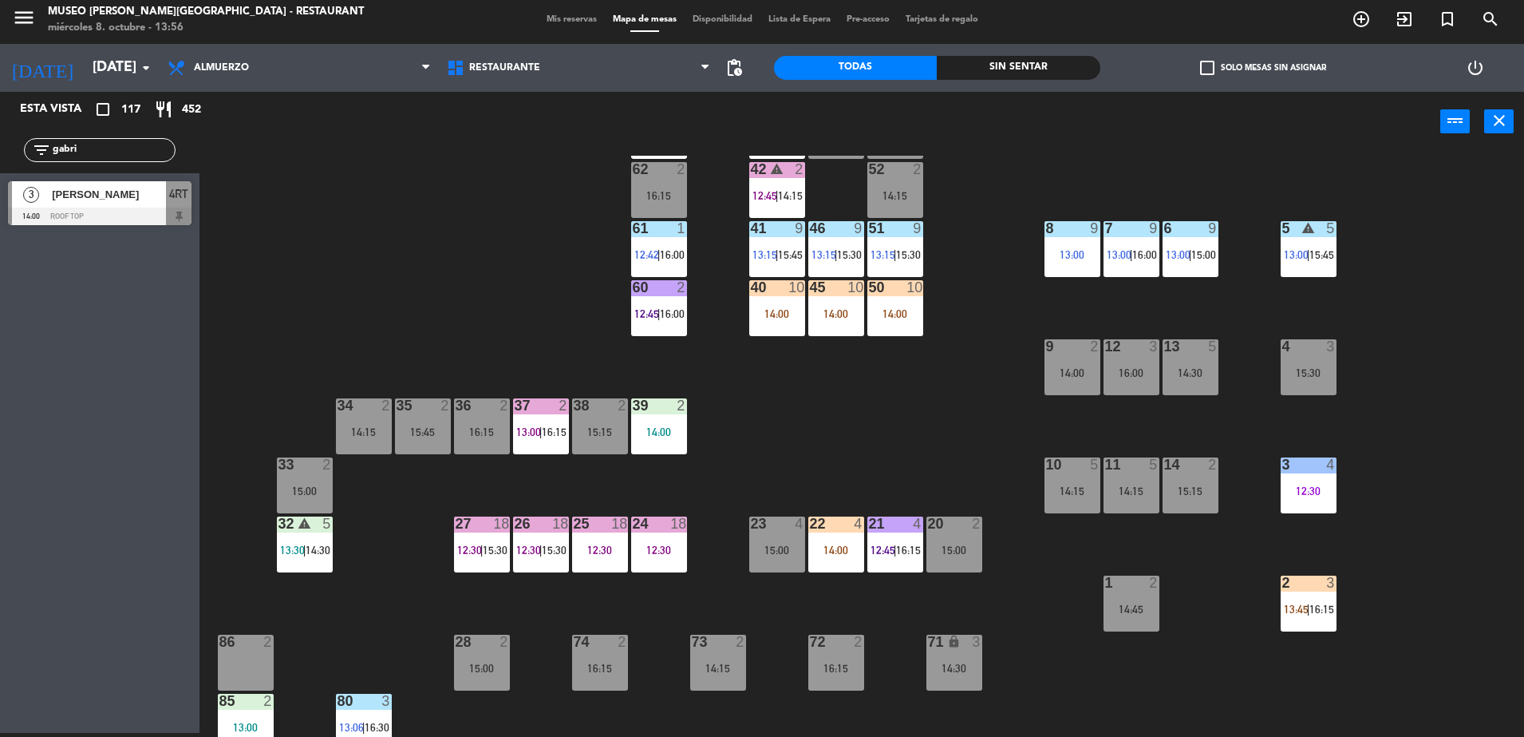
click at [848, 321] on div "45 10 14:00" at bounding box center [836, 308] width 56 height 56
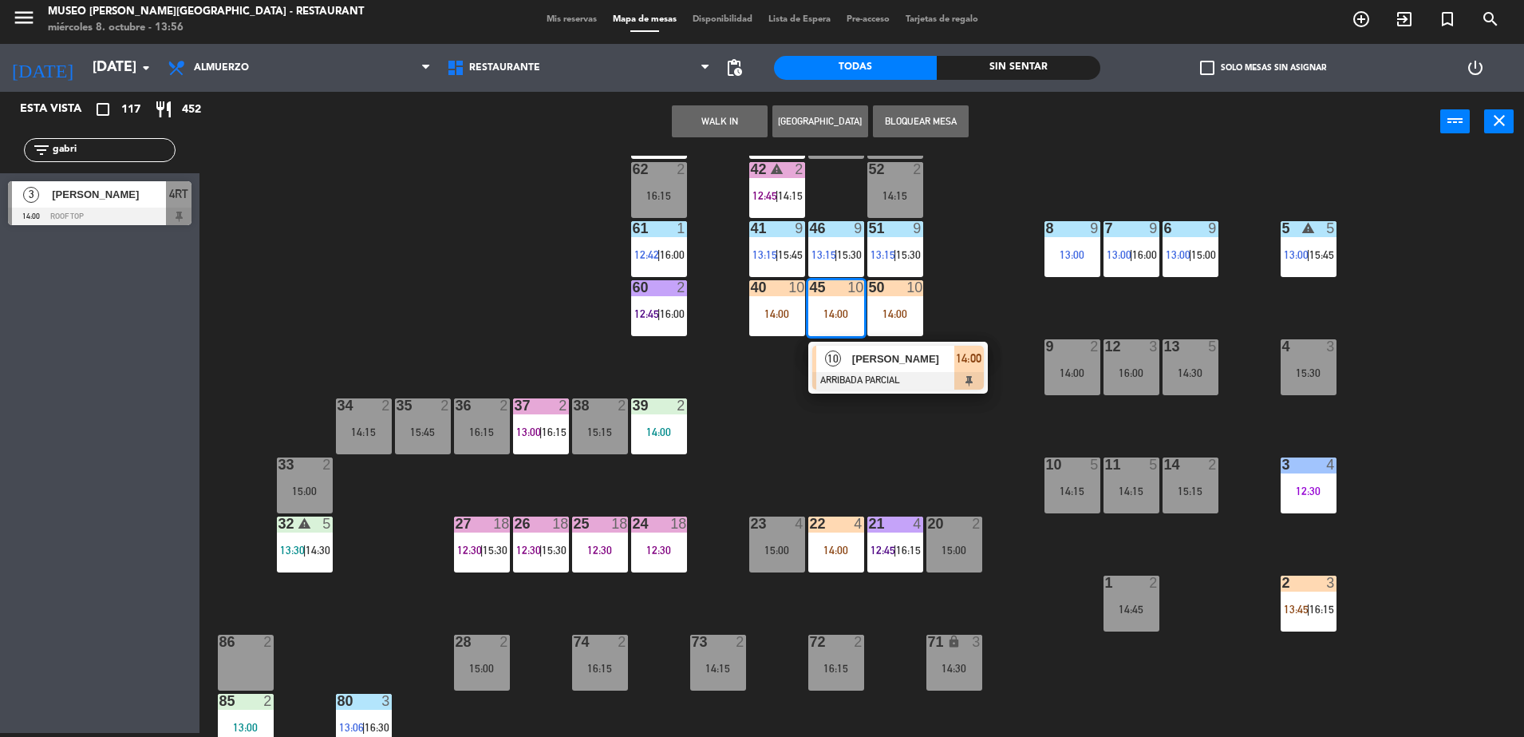
click at [863, 363] on span "[PERSON_NAME]" at bounding box center [903, 358] width 102 height 17
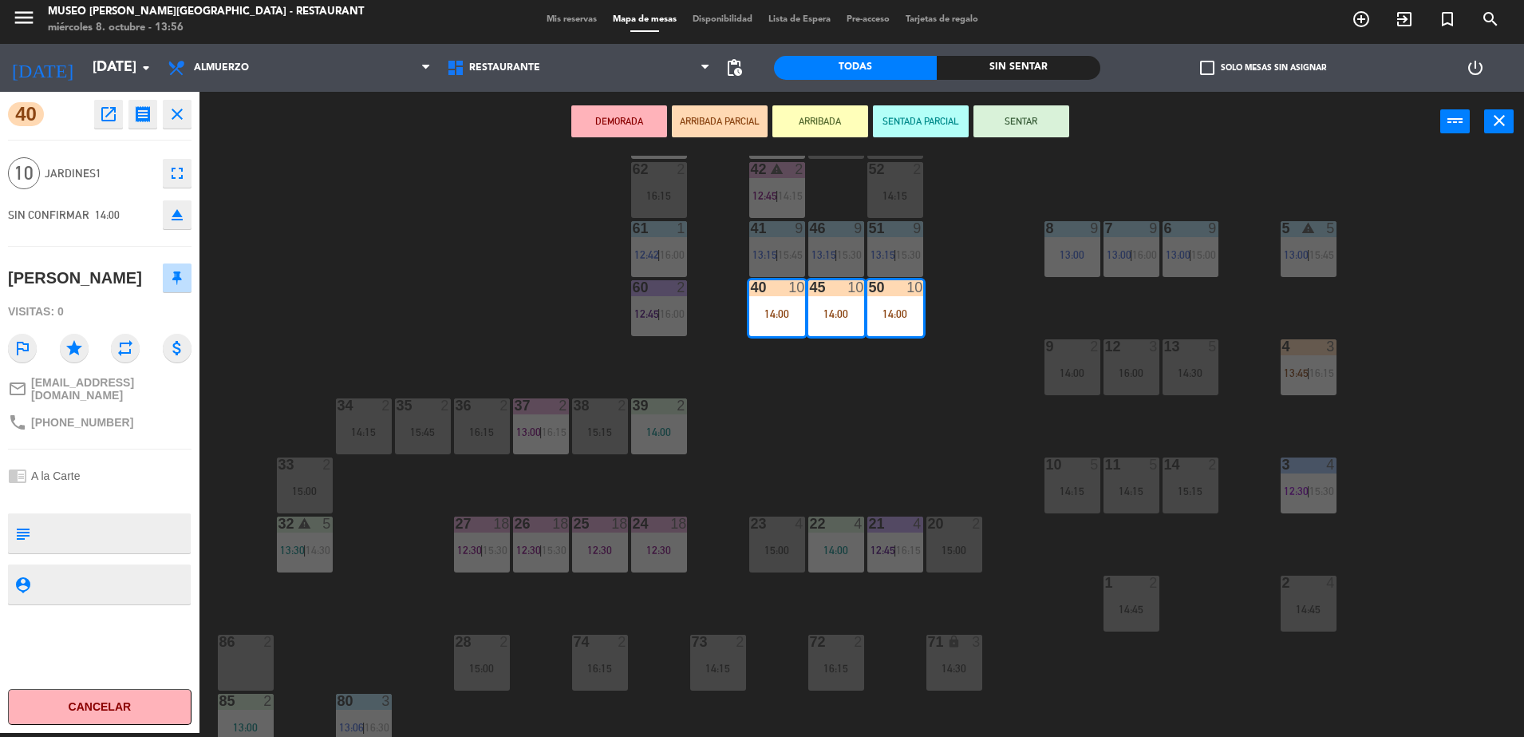
click at [863, 363] on div "44 5 13:45 49 2 15:00 54 5 13:15 | 16:15 64 2 13:15 48 8 15:30 53 8 15:30 63 2 …" at bounding box center [870, 446] width 1310 height 581
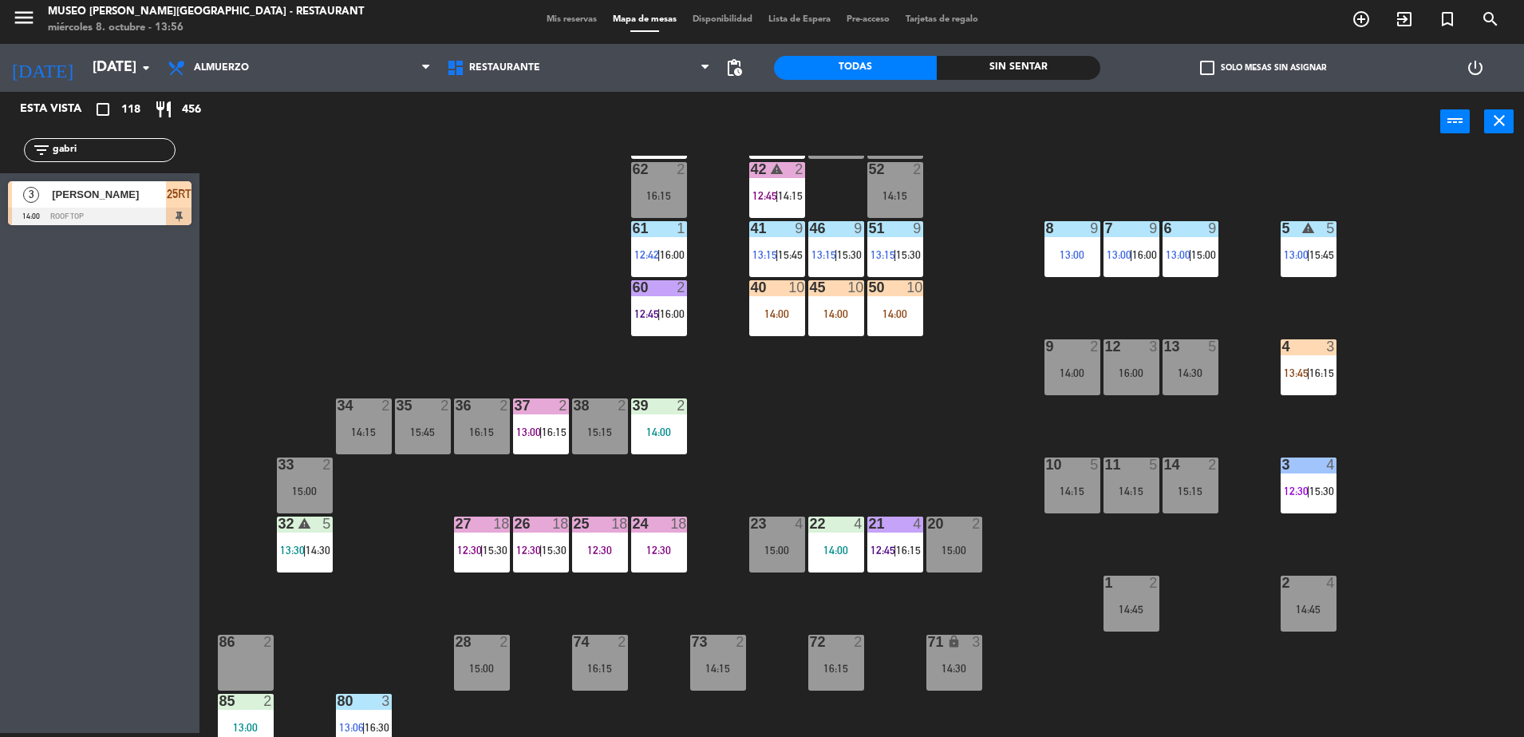
click at [262, 305] on div "44 5 13:45 49 2 15:00 54 5 13:15 | 16:15 64 2 13:15 48 8 15:30 53 8 15:30 63 2 …" at bounding box center [870, 446] width 1310 height 581
drag, startPoint x: 134, startPoint y: 143, endPoint x: 0, endPoint y: 225, distance: 157.3
click at [0, 225] on html "close × Museo [PERSON_NAME] Café - Restaurant × chrome_reader_mode Listado de R…" at bounding box center [762, 368] width 1524 height 737
type input "rub"
click at [407, 188] on div "44 5 13:45 49 2 15:00 54 5 13:15 | 16:15 64 2 13:15 48 8 15:30 53 8 15:30 63 2 …" at bounding box center [870, 446] width 1310 height 581
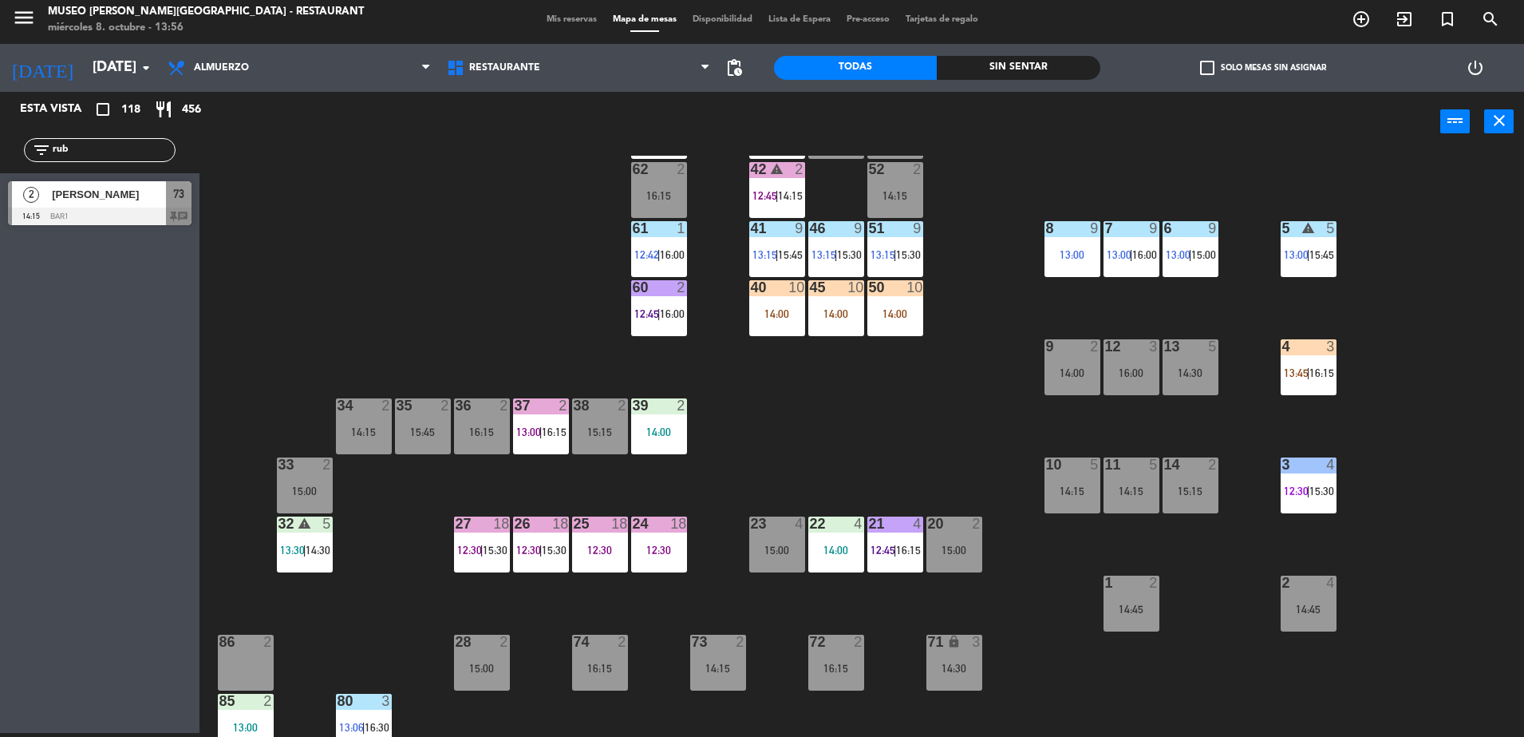
click at [807, 423] on div "44 5 13:45 49 2 15:00 54 5 13:15 | 16:15 64 2 13:15 48 8 15:30 53 8 15:30 63 2 …" at bounding box center [870, 446] width 1310 height 581
click at [525, 71] on span "Restaurante" at bounding box center [504, 67] width 71 height 11
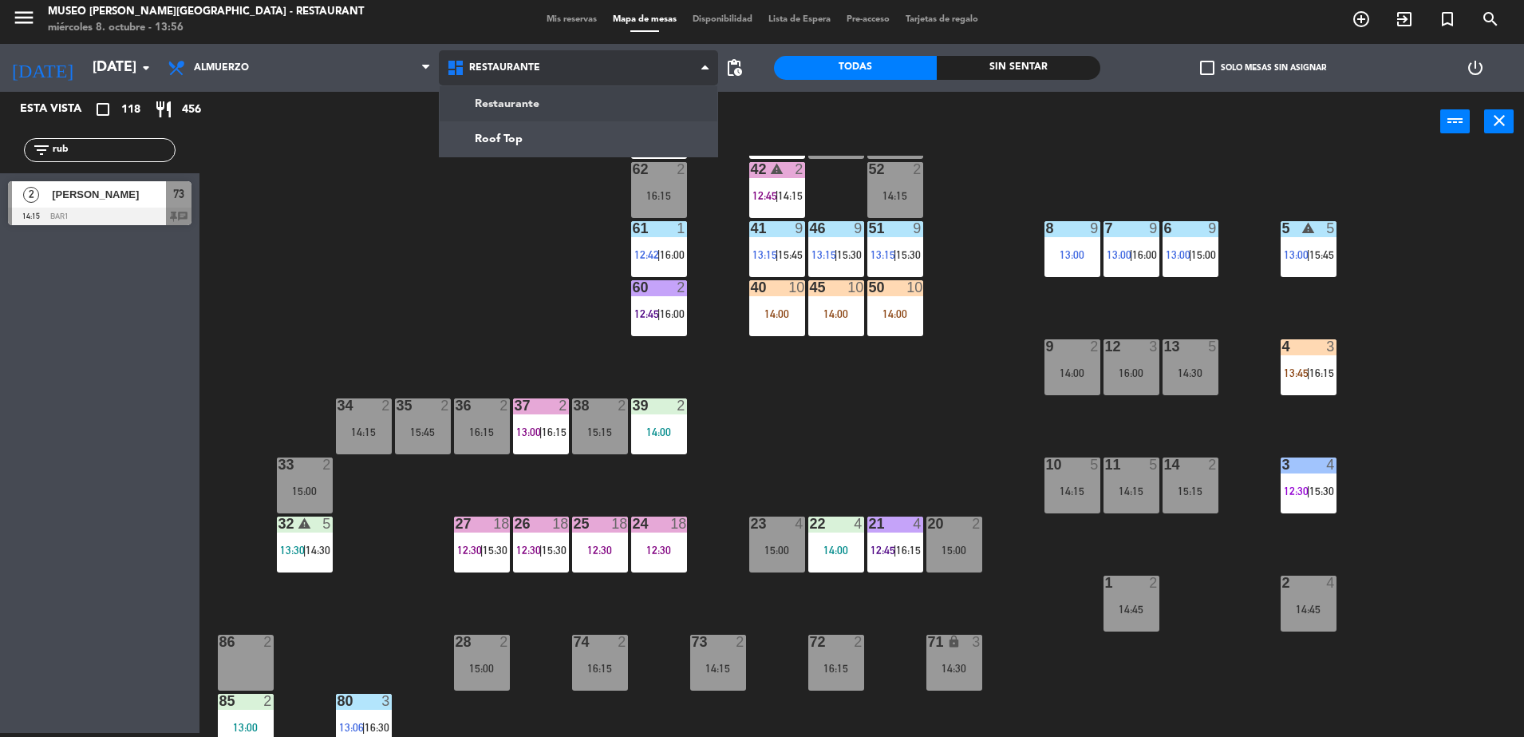
scroll to position [0, 0]
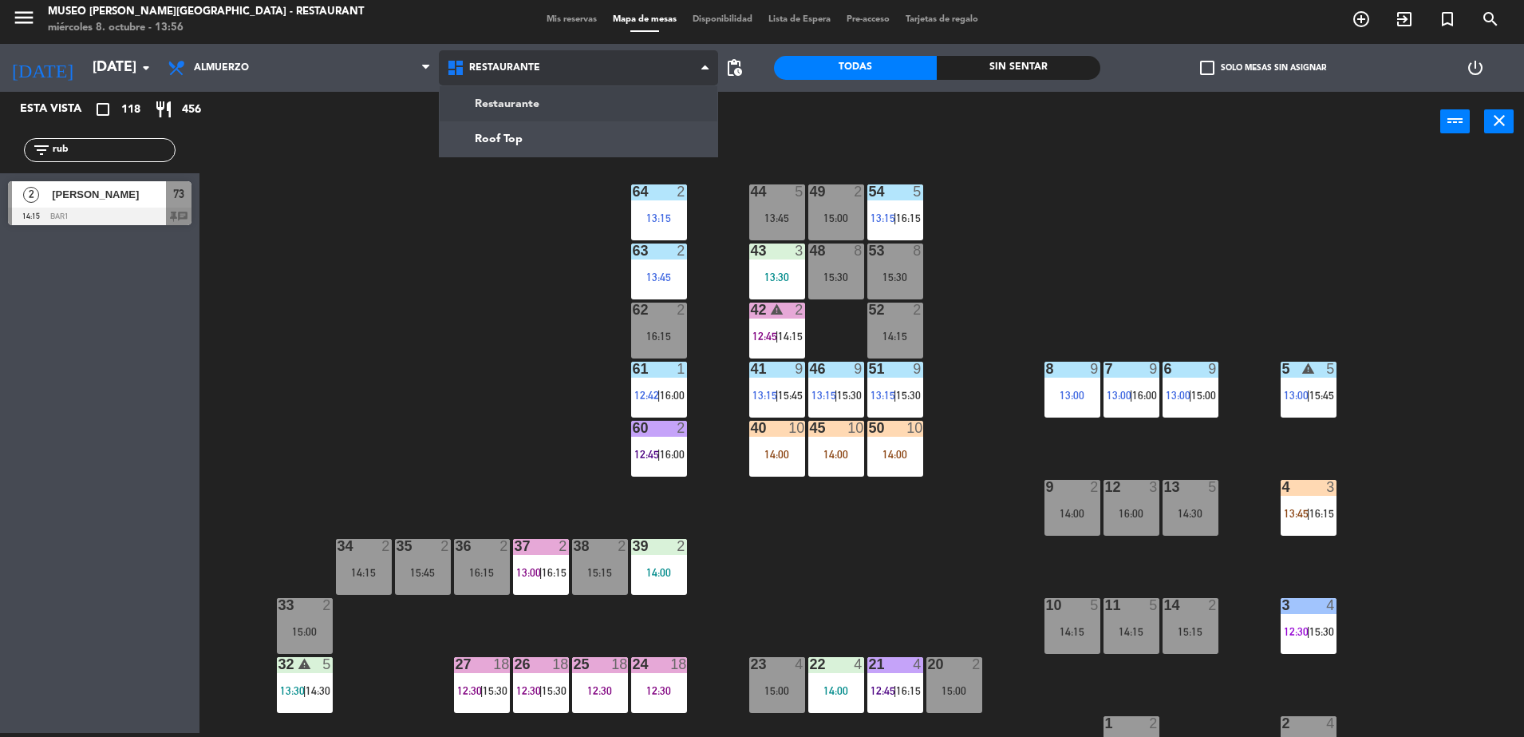
click at [521, 128] on ng-component "menu [GEOGRAPHIC_DATA][PERSON_NAME] - Restaurant [DATE] 8. octubre - 13:56 Mis …" at bounding box center [762, 366] width 1524 height 741
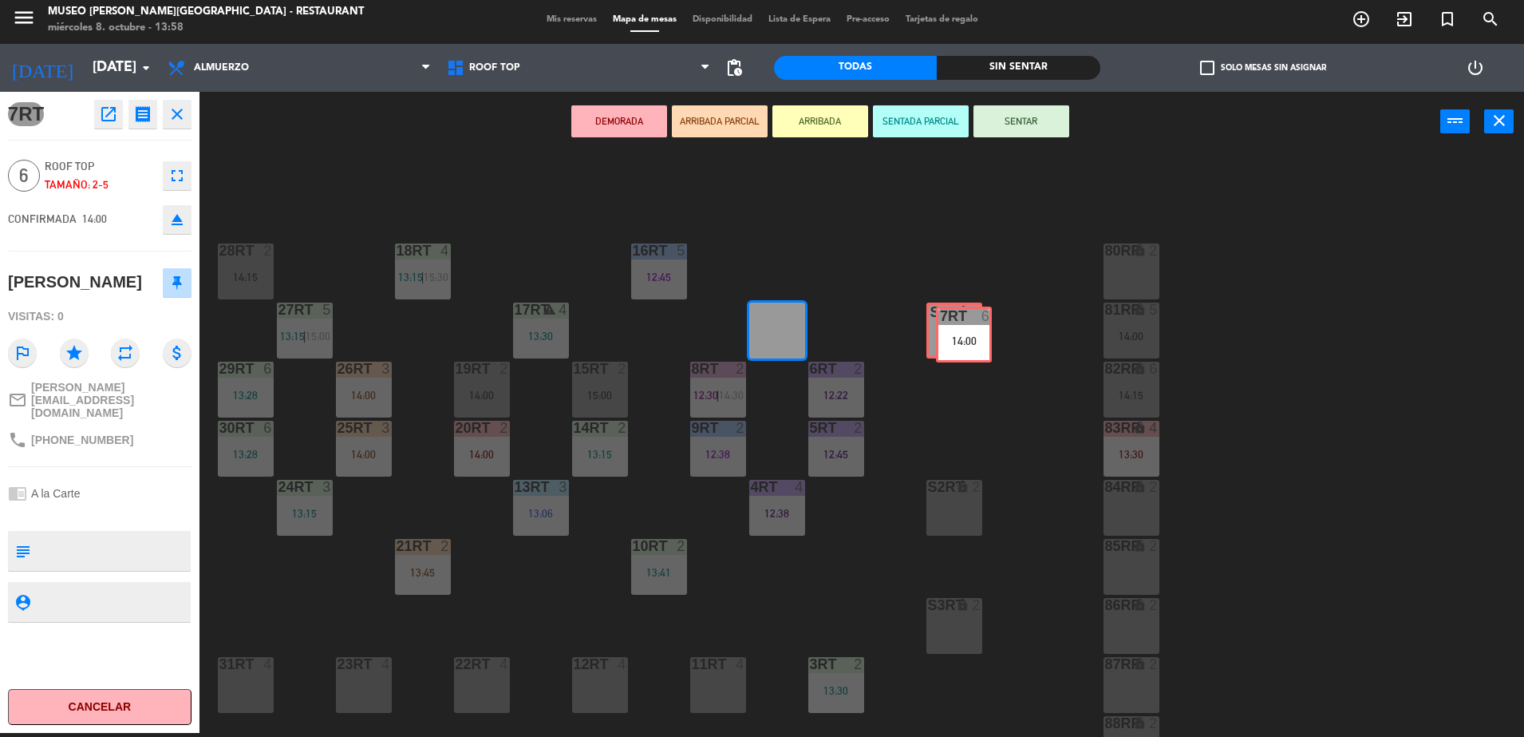
drag, startPoint x: 788, startPoint y: 334, endPoint x: 968, endPoint y: 333, distance: 180.4
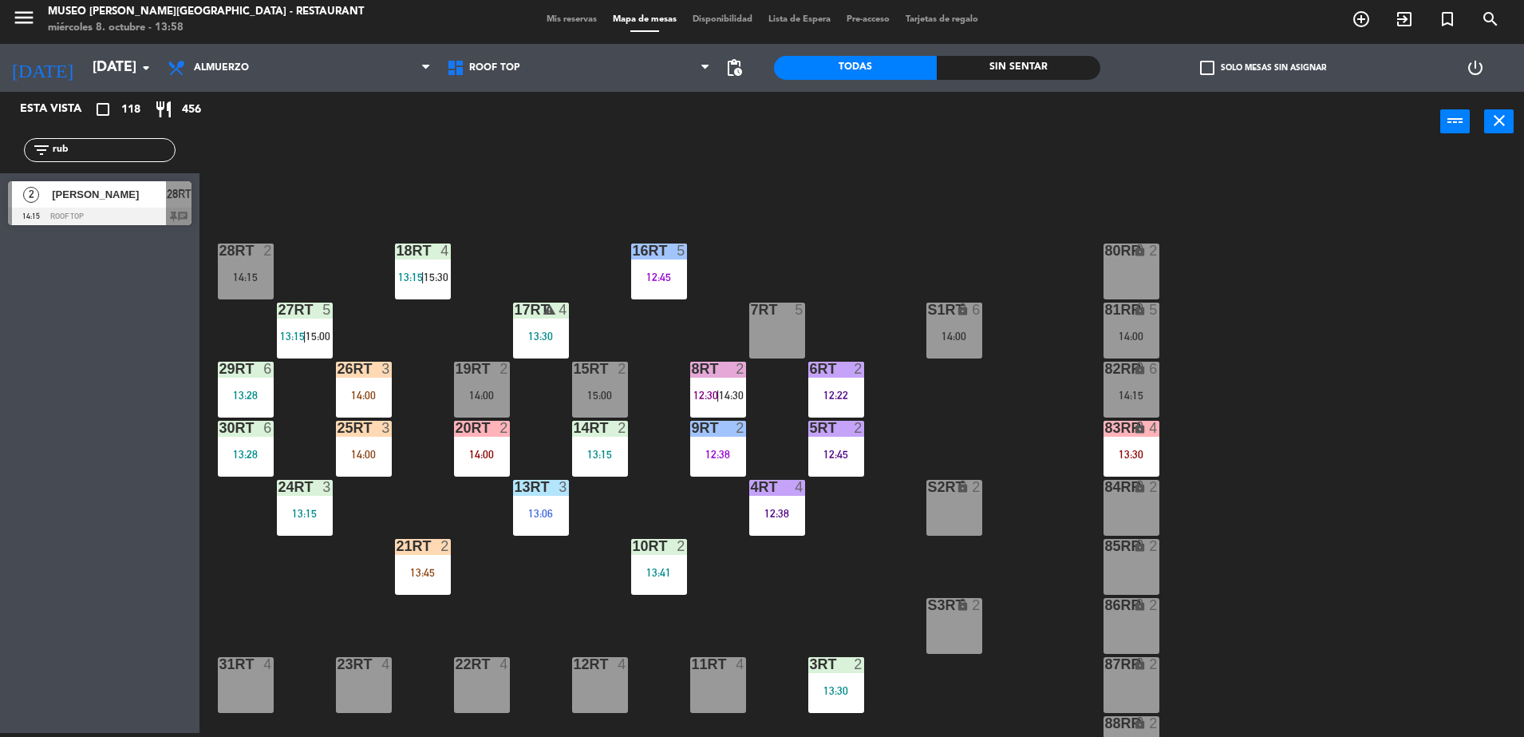
click at [887, 248] on div "18RT 4 13:15 | 15:30 16RT 5 12:45 28RT 2 14:15 80RR lock 2 27RT 5 13:15 | 15:00…" at bounding box center [870, 446] width 1310 height 581
drag, startPoint x: 85, startPoint y: 148, endPoint x: -4, endPoint y: 225, distance: 117.1
click at [0, 225] on html "close × Museo [PERSON_NAME] Café - Restaurant × chrome_reader_mode Listado de R…" at bounding box center [762, 368] width 1524 height 737
drag, startPoint x: 115, startPoint y: 151, endPoint x: -4, endPoint y: 203, distance: 130.1
click at [0, 203] on html "close × Museo [PERSON_NAME] Café - Restaurant × chrome_reader_mode Listado de R…" at bounding box center [762, 368] width 1524 height 737
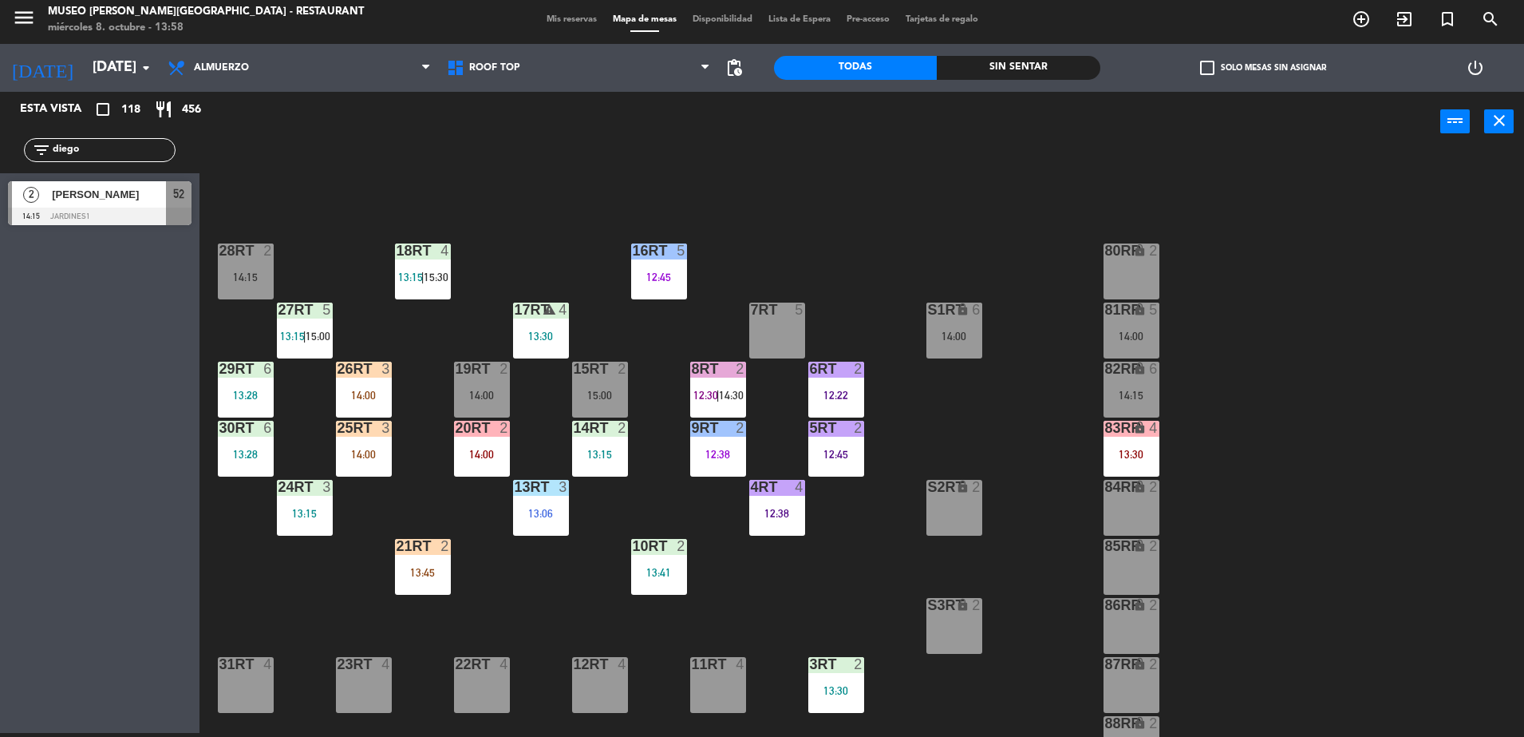
type input "diego"
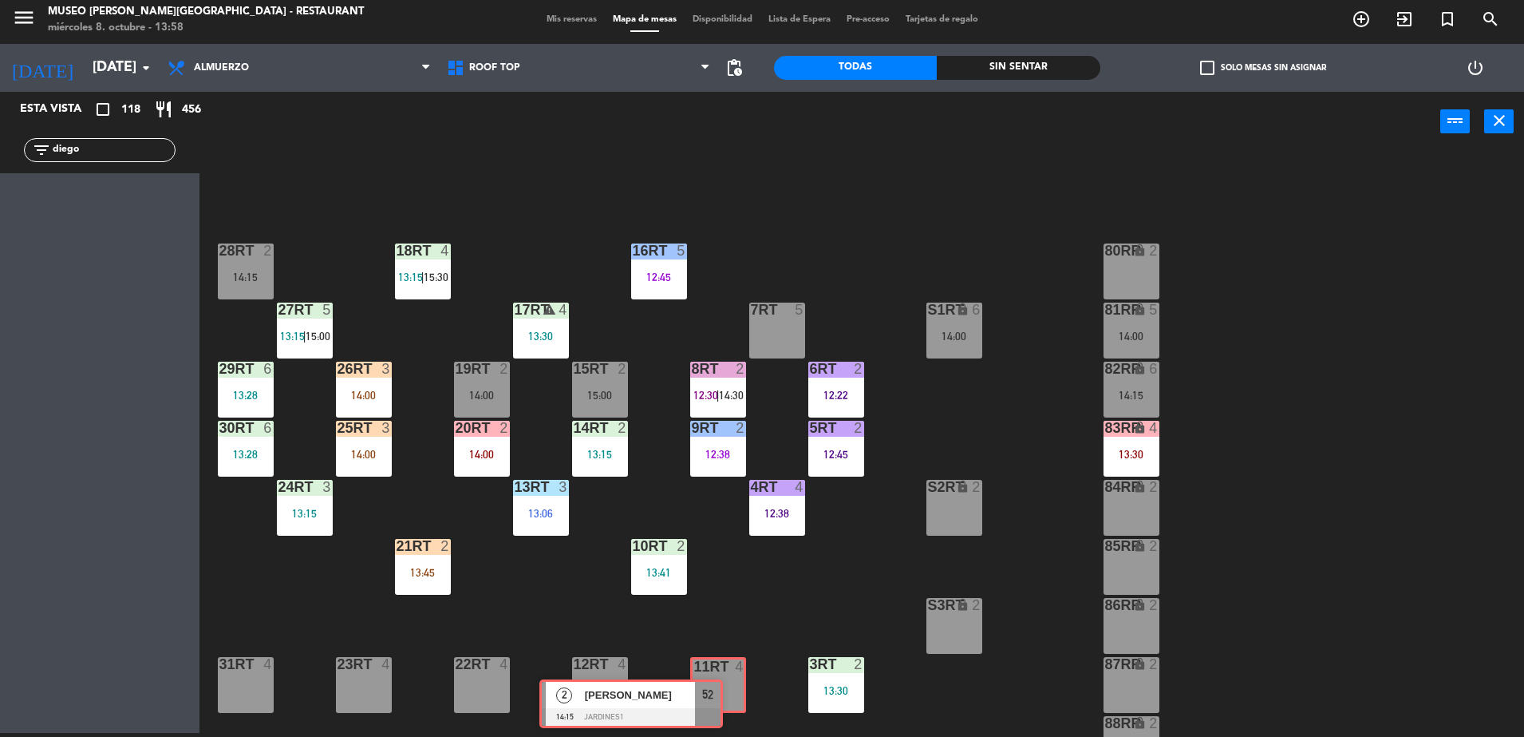
drag, startPoint x: 180, startPoint y: 203, endPoint x: 712, endPoint y: 697, distance: 725.1
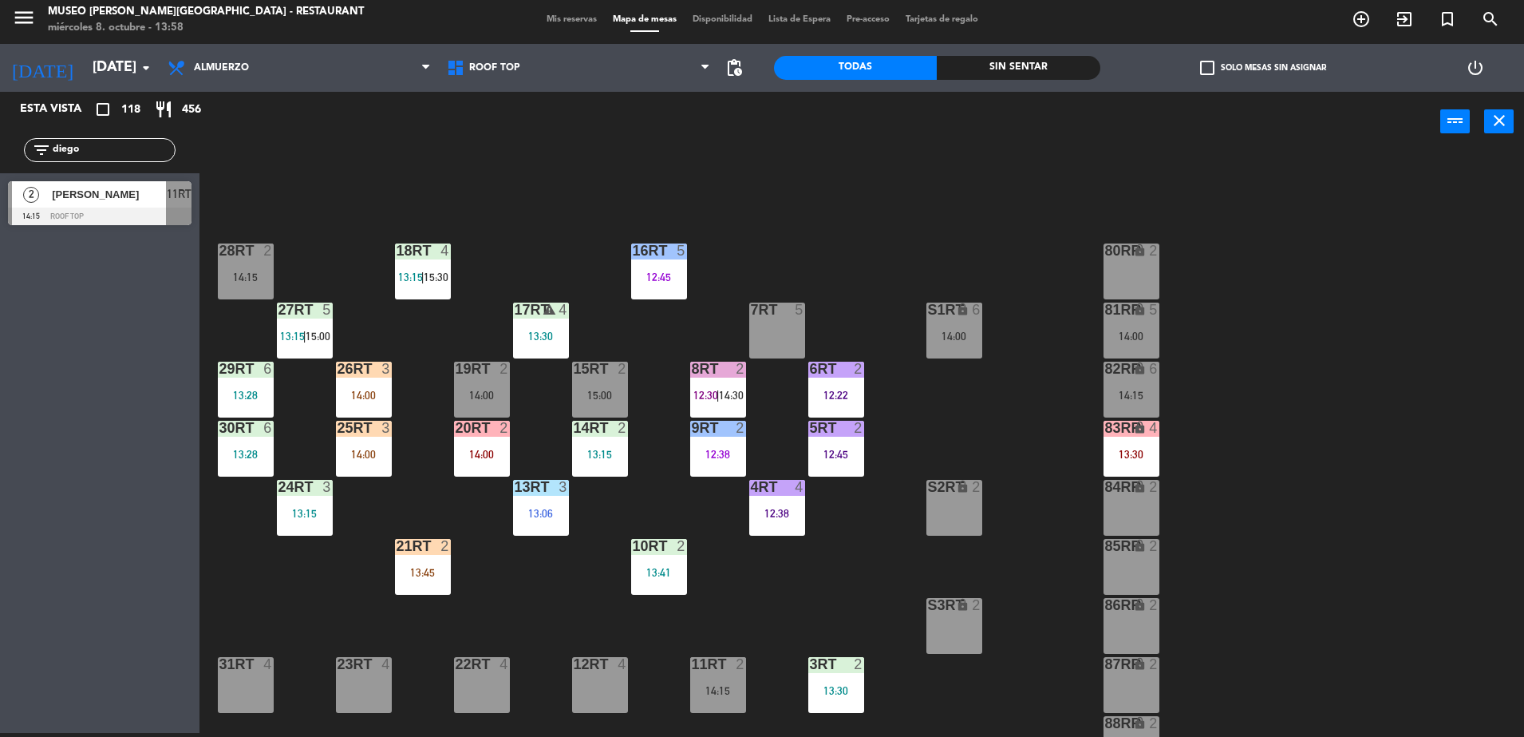
click at [712, 697] on div "11RT 2 14:15" at bounding box center [718, 685] width 56 height 56
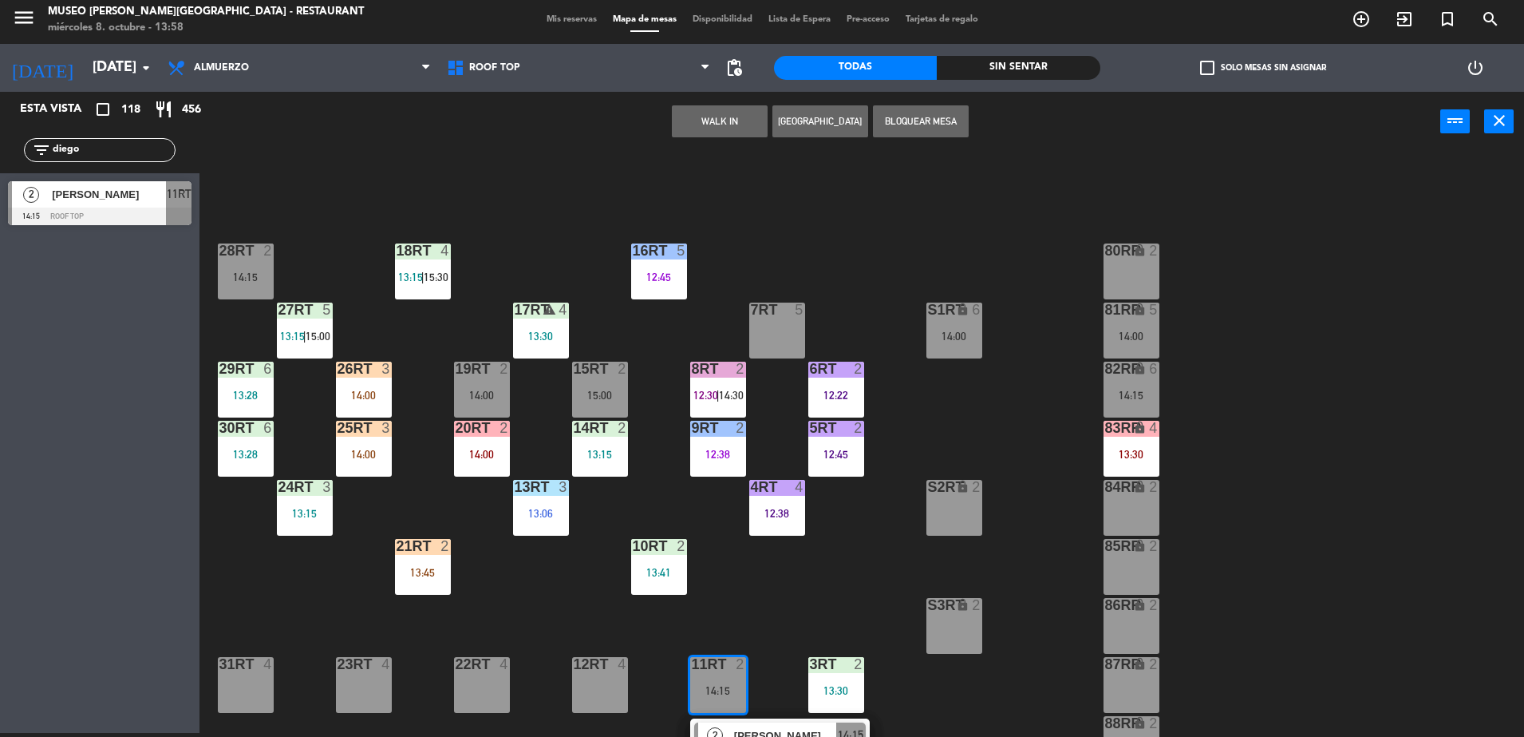
click at [745, 725] on div "[PERSON_NAME]" at bounding box center [785, 735] width 104 height 26
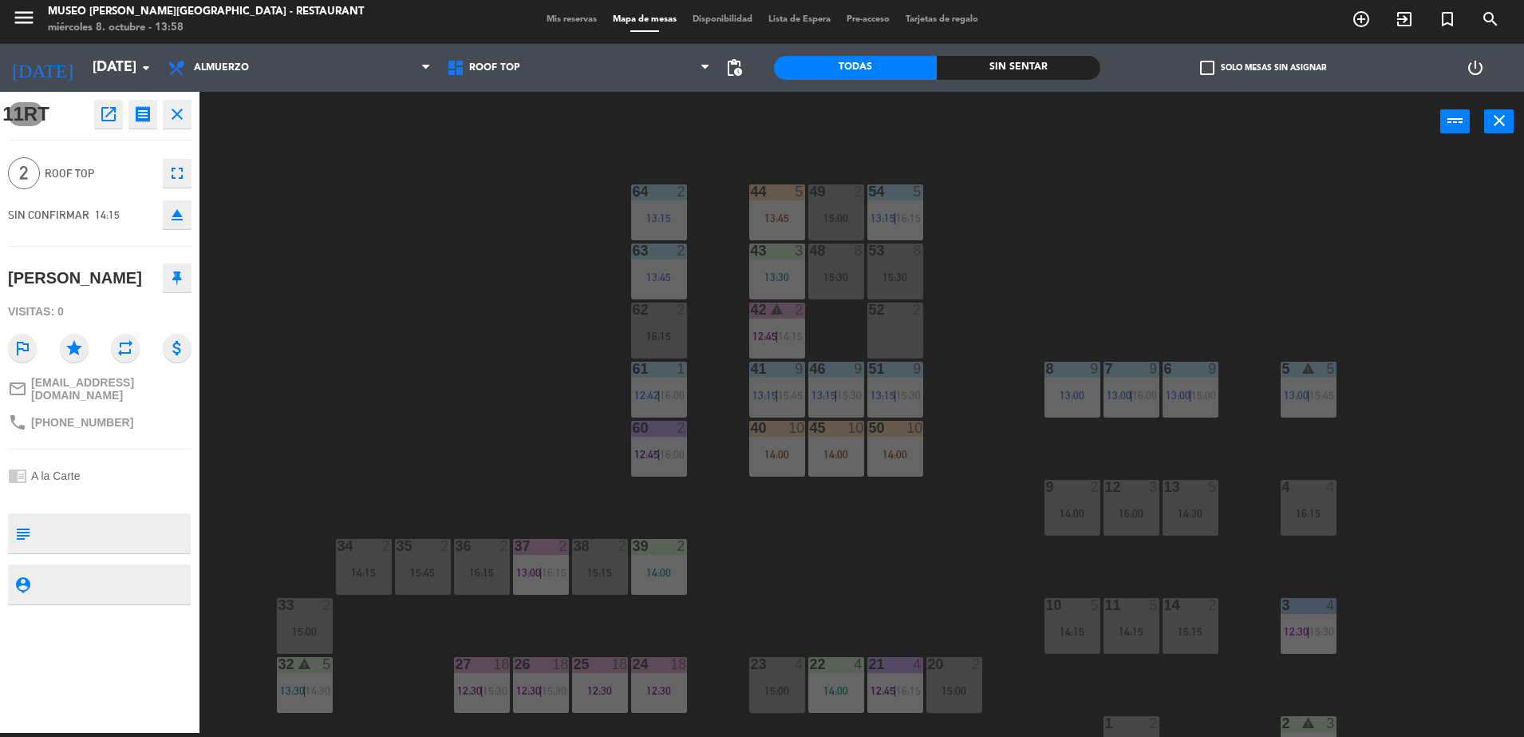
click at [461, 368] on div "44 5 13:45 49 2 15:00 54 5 13:15 | 16:15 64 2 13:15 48 8 15:30 53 8 15:30 63 2 …" at bounding box center [870, 446] width 1310 height 581
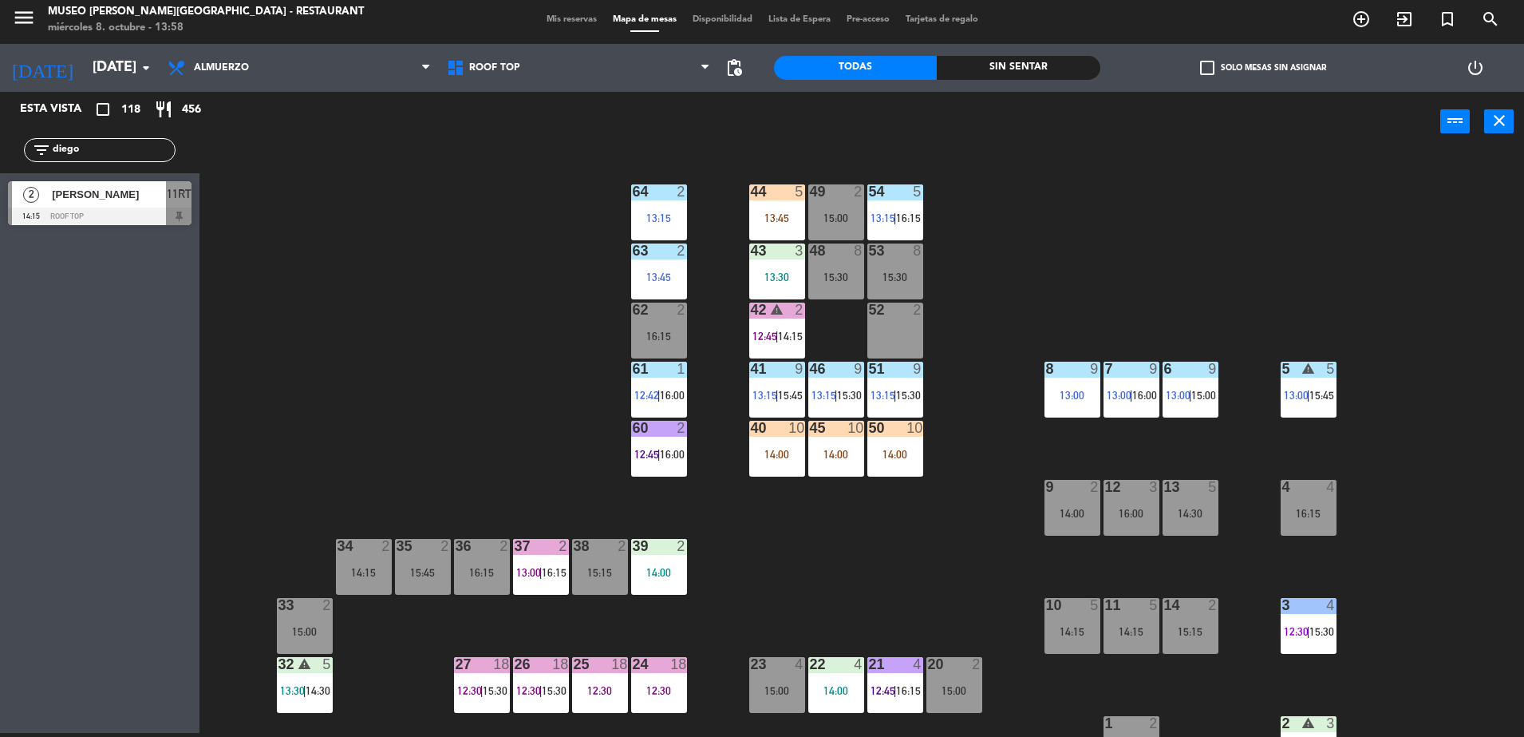
click at [835, 472] on div "45 10 14:00" at bounding box center [836, 449] width 56 height 56
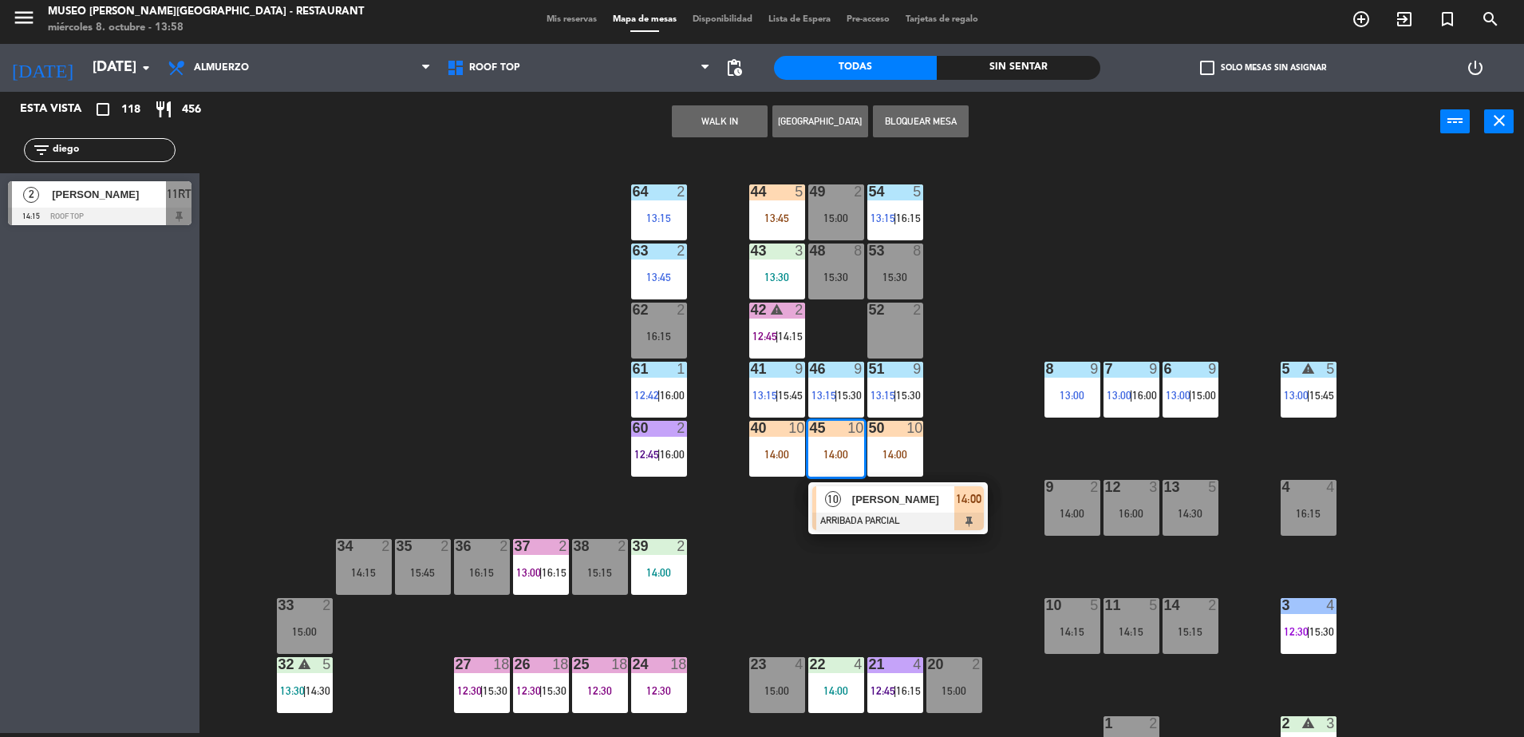
click at [863, 508] on div "[PERSON_NAME]" at bounding box center [903, 499] width 104 height 26
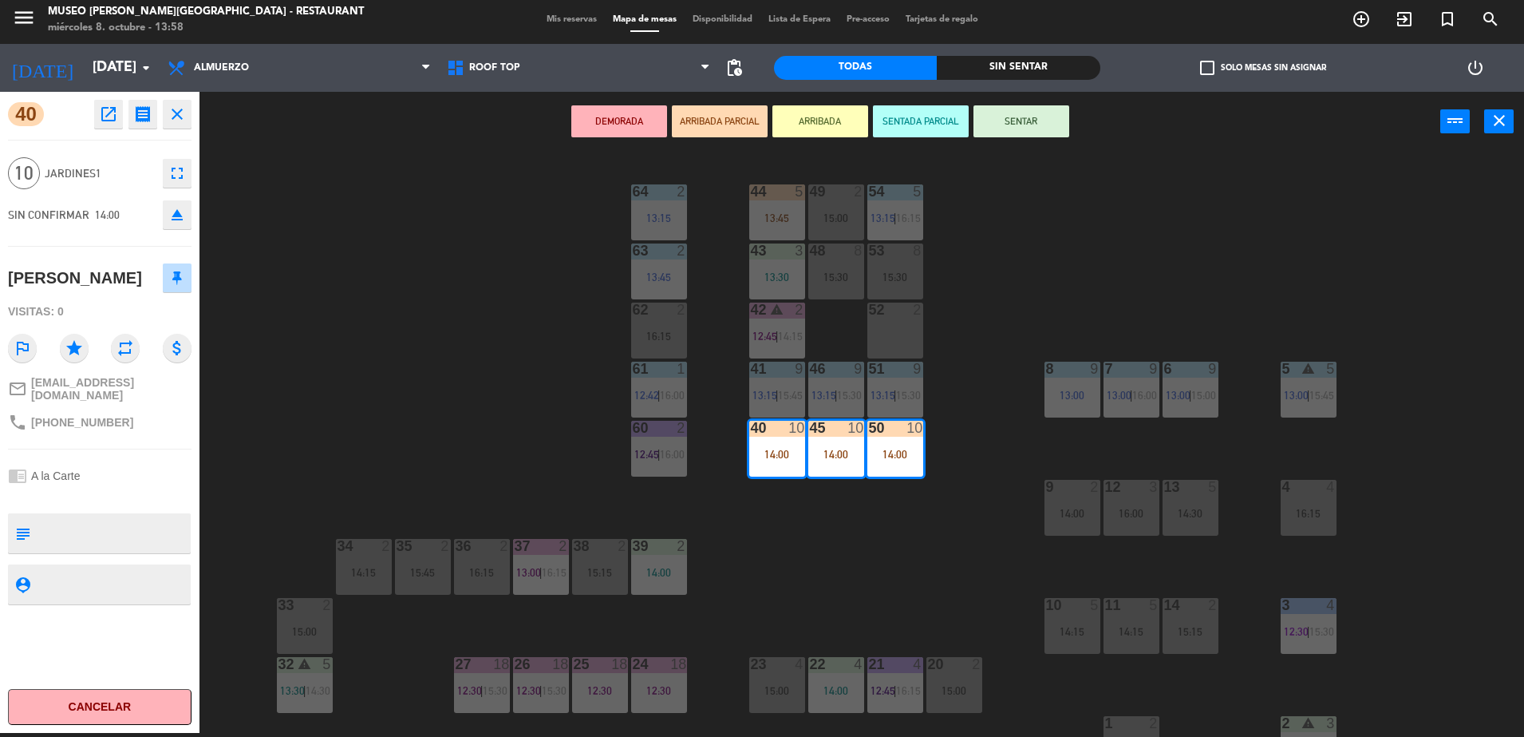
click at [794, 572] on div "44 5 13:45 49 2 15:00 54 5 13:15 | 16:15 64 2 13:15 48 8 15:30 53 8 15:30 63 2 …" at bounding box center [870, 446] width 1310 height 581
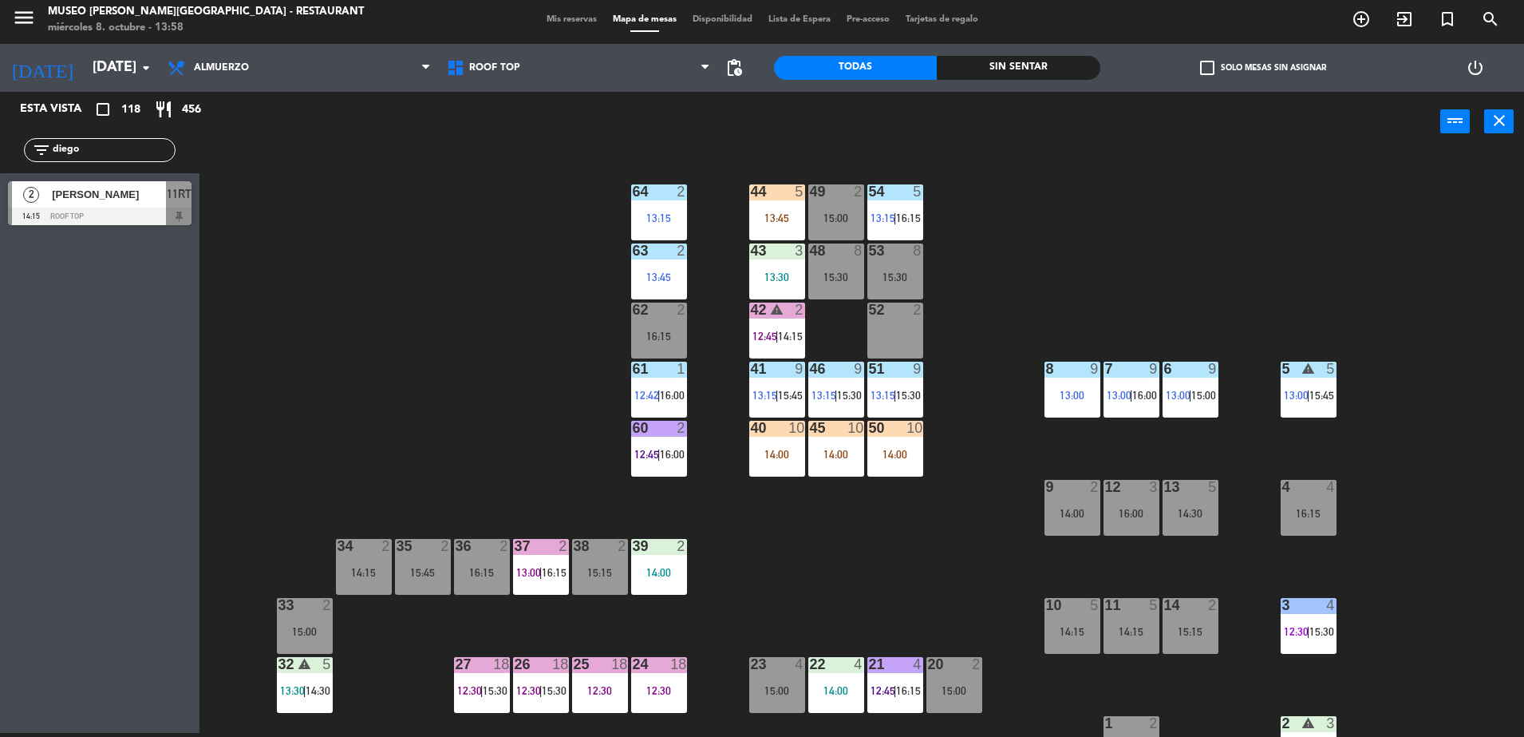
click at [782, 452] on div "14:00" at bounding box center [777, 453] width 56 height 11
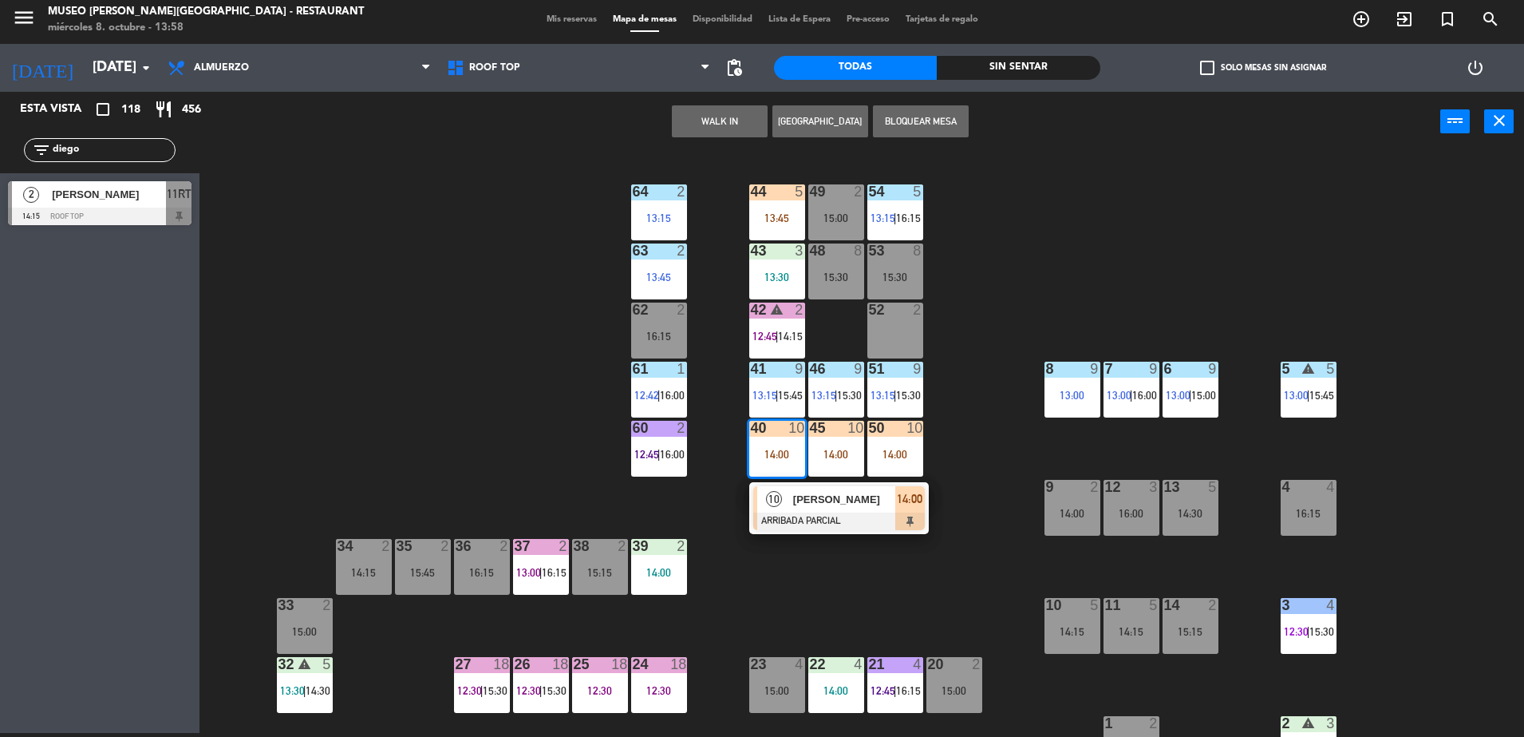
click at [839, 515] on div at bounding box center [839, 521] width 172 height 18
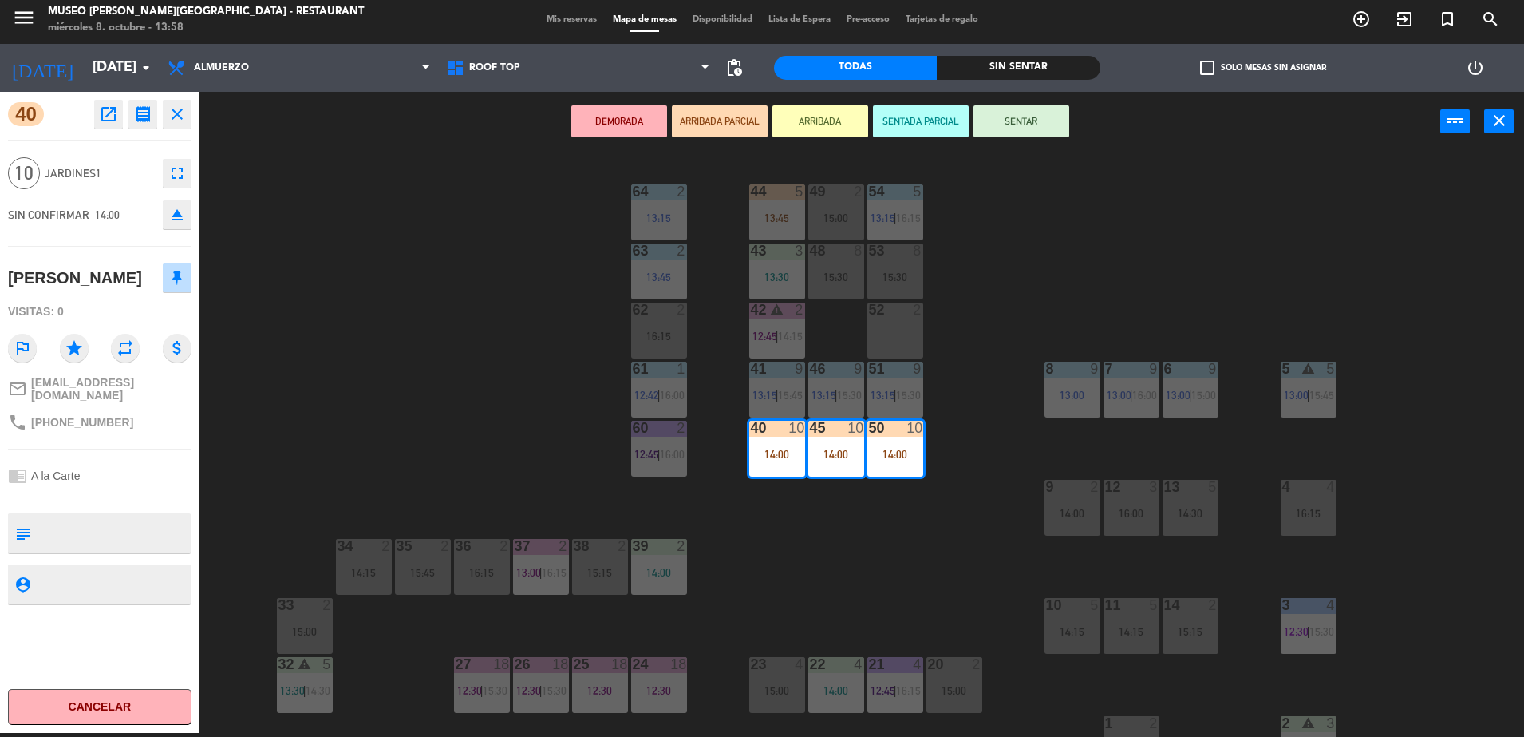
click at [439, 354] on div "44 5 13:45 49 2 15:00 54 5 13:15 | 16:15 64 2 13:15 48 8 15:30 53 8 15:30 63 2 …" at bounding box center [870, 446] width 1310 height 581
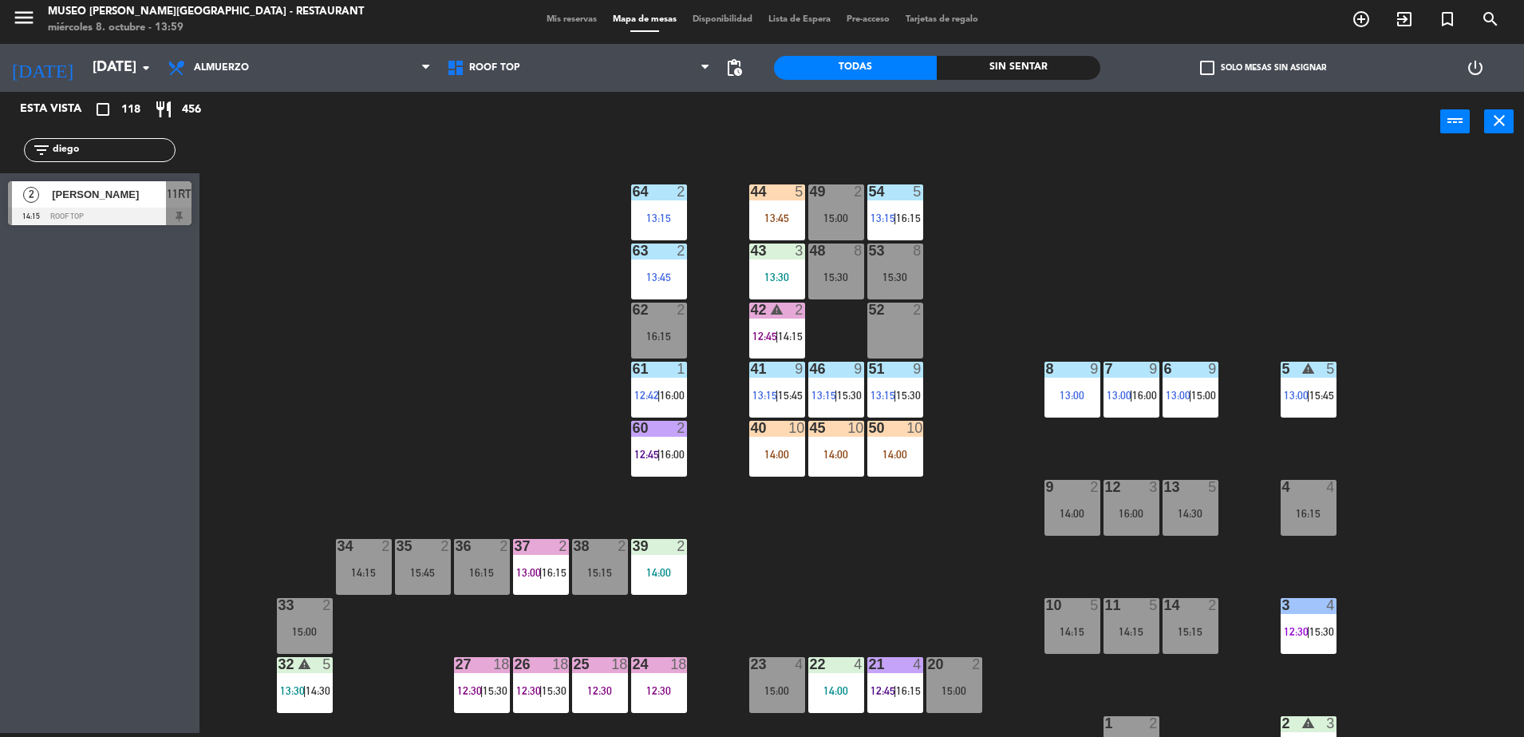
click at [784, 221] on div "13:45" at bounding box center [777, 217] width 56 height 11
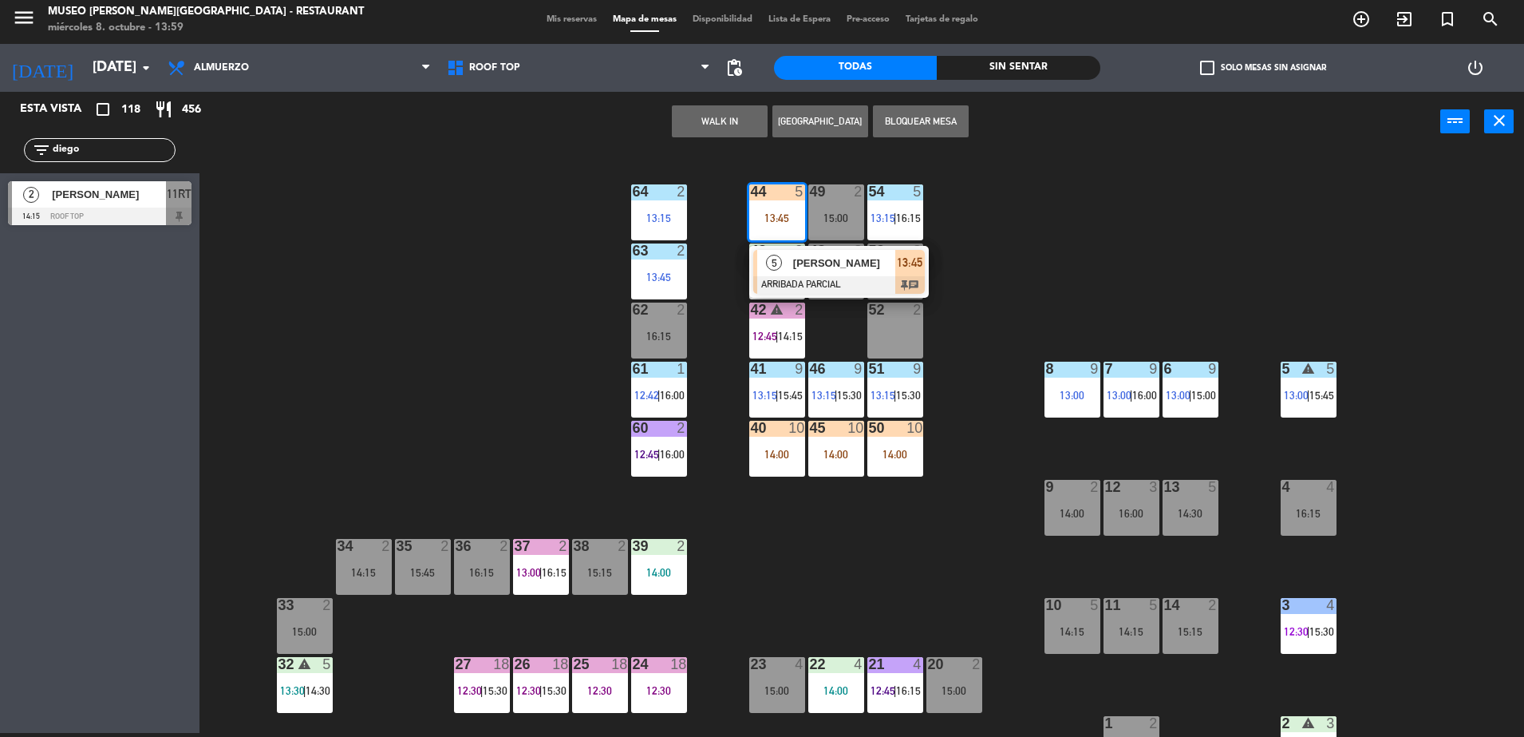
click at [861, 284] on div at bounding box center [839, 285] width 172 height 18
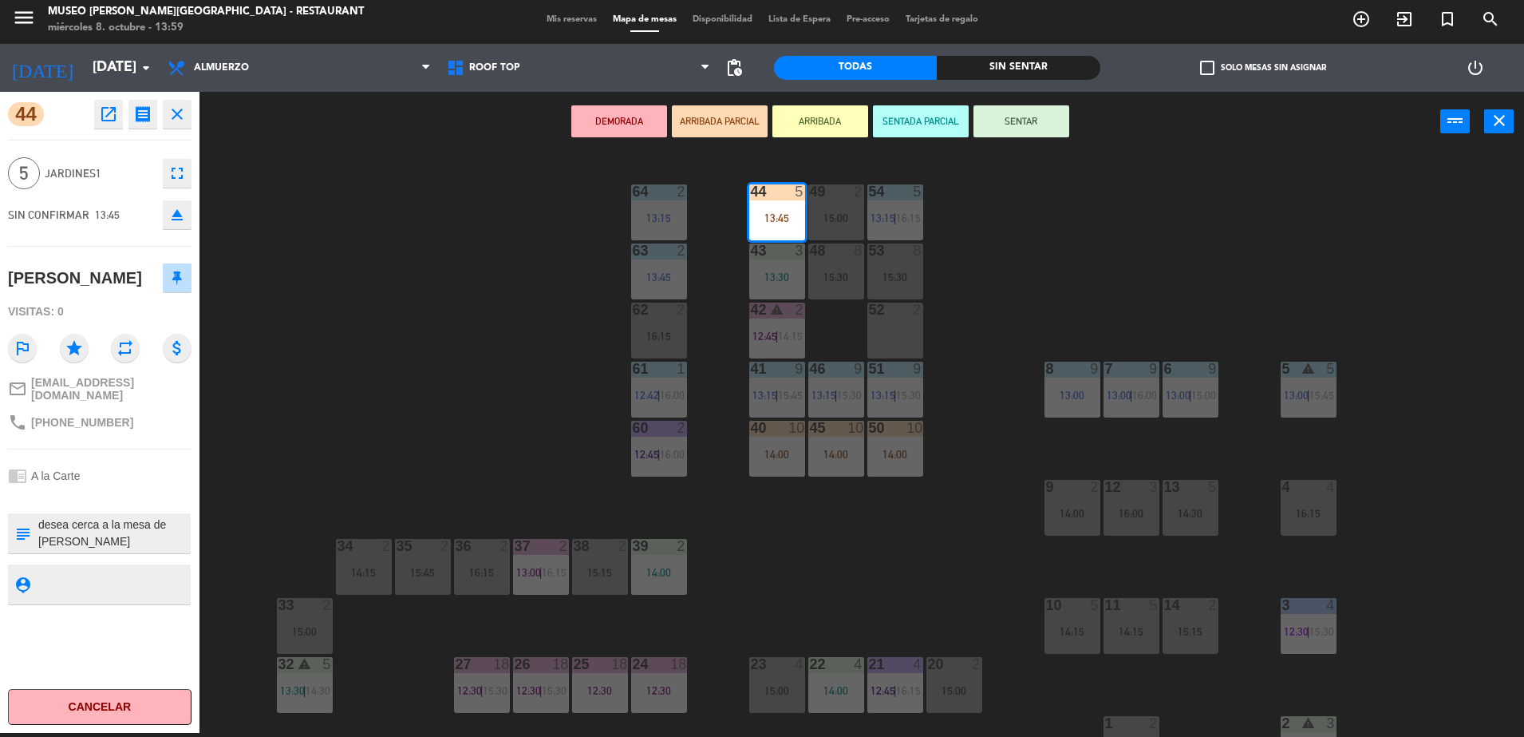
click at [361, 445] on div "44 5 13:45 49 2 15:00 54 5 13:15 | 16:15 64 2 13:15 48 8 15:30 53 8 15:30 63 2 …" at bounding box center [870, 446] width 1310 height 581
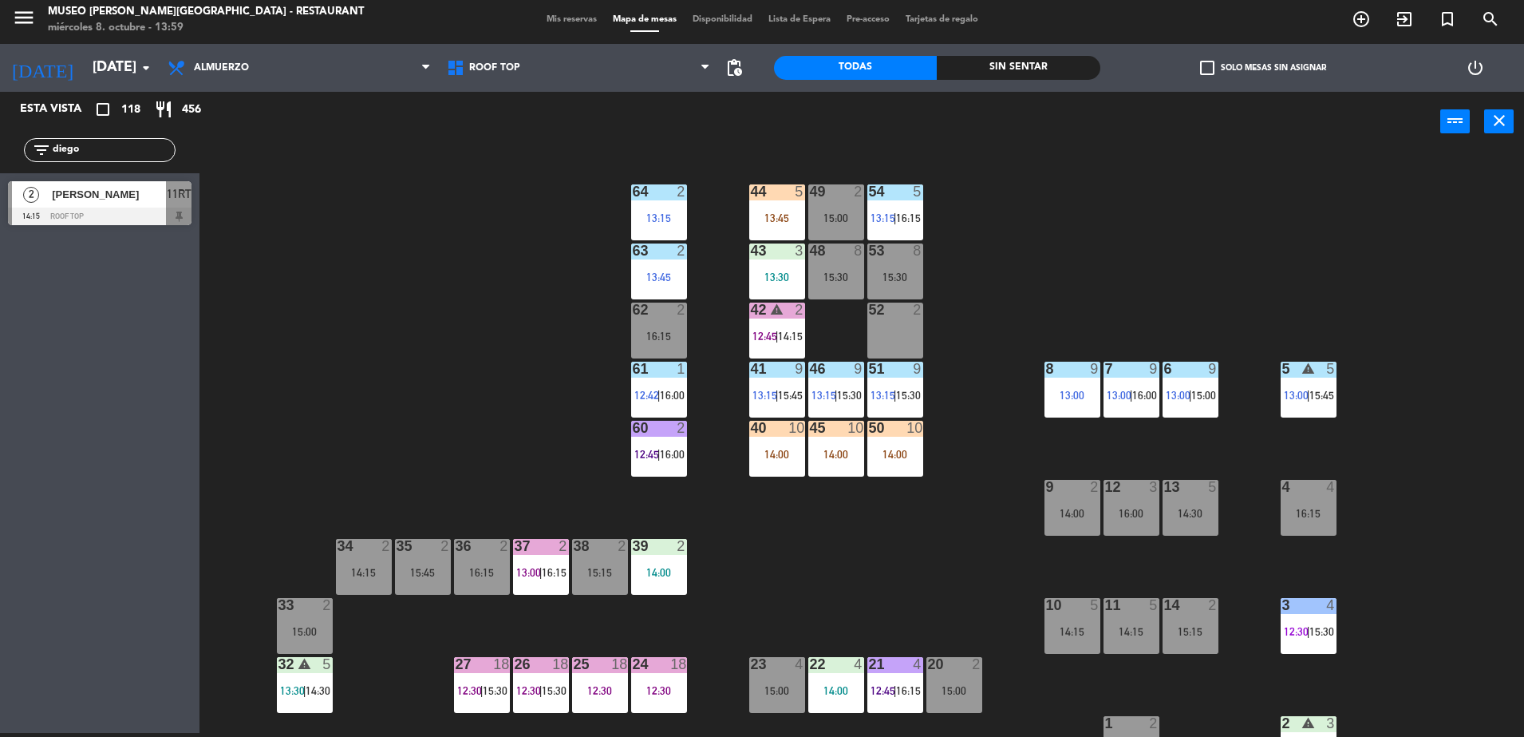
click at [781, 197] on div at bounding box center [777, 191] width 26 height 14
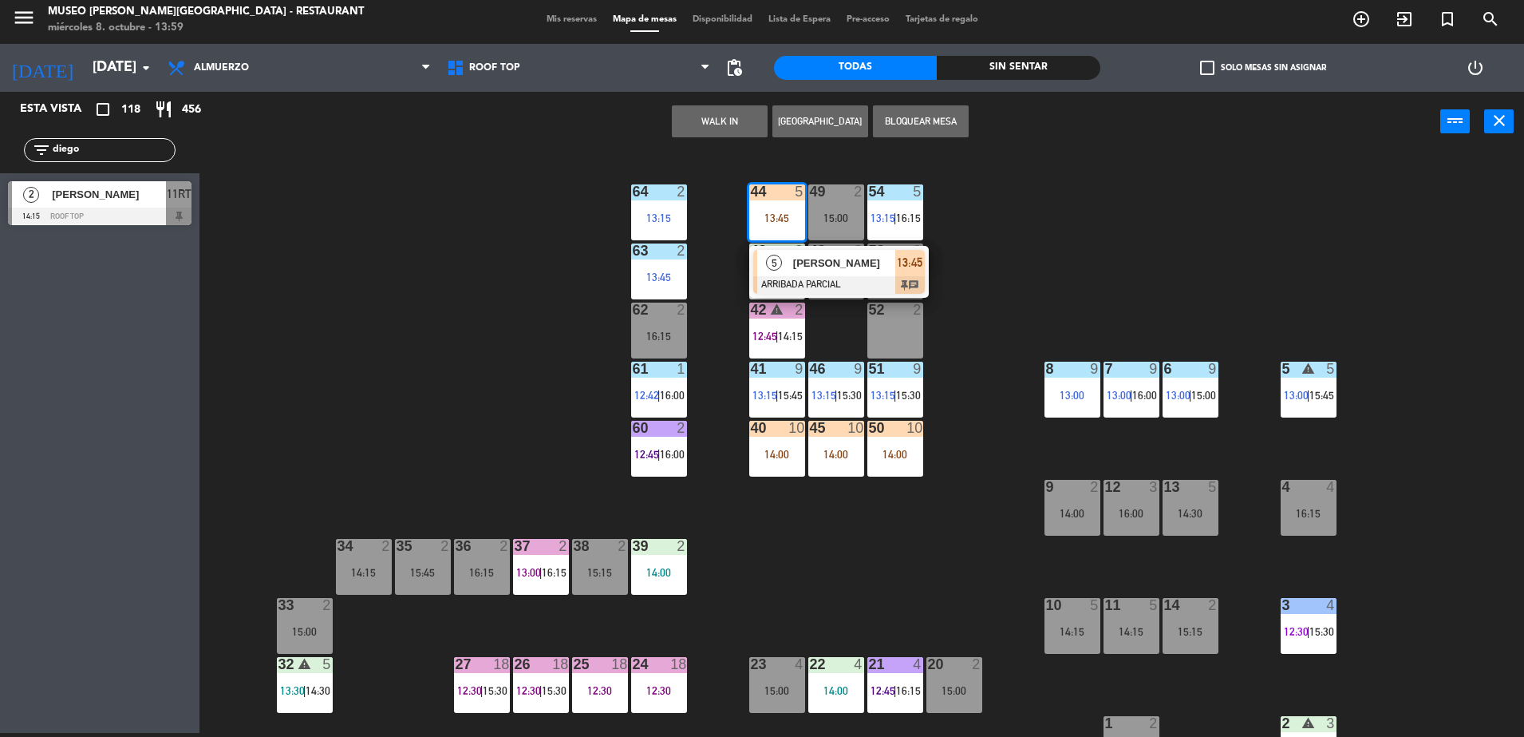
click at [825, 279] on div at bounding box center [839, 285] width 172 height 18
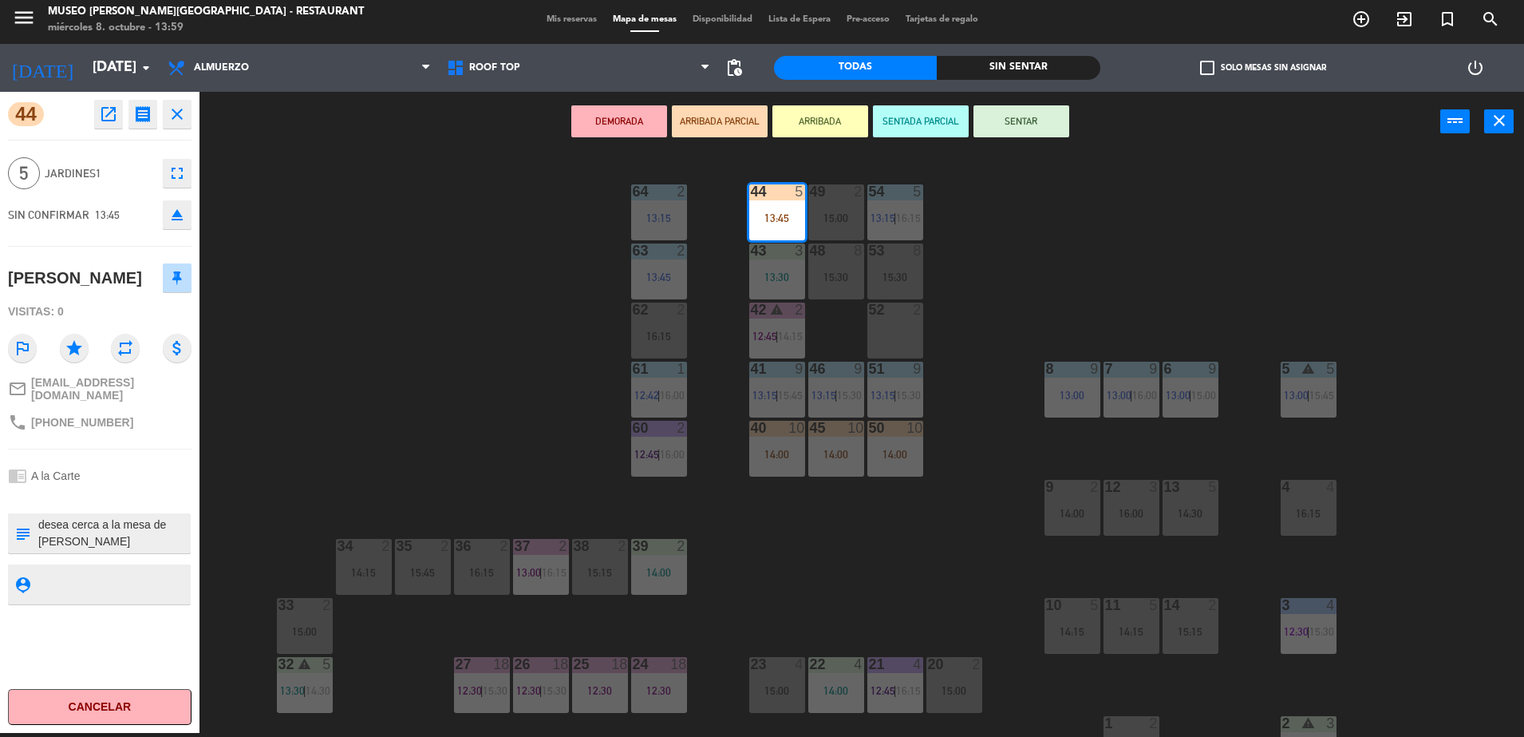
click at [145, 524] on textarea at bounding box center [113, 533] width 152 height 34
click at [499, 302] on div "44 5 13:45 49 2 15:00 54 5 13:15 | 16:15 64 2 13:15 48 8 15:30 53 8 15:30 63 2 …" at bounding box center [870, 446] width 1310 height 581
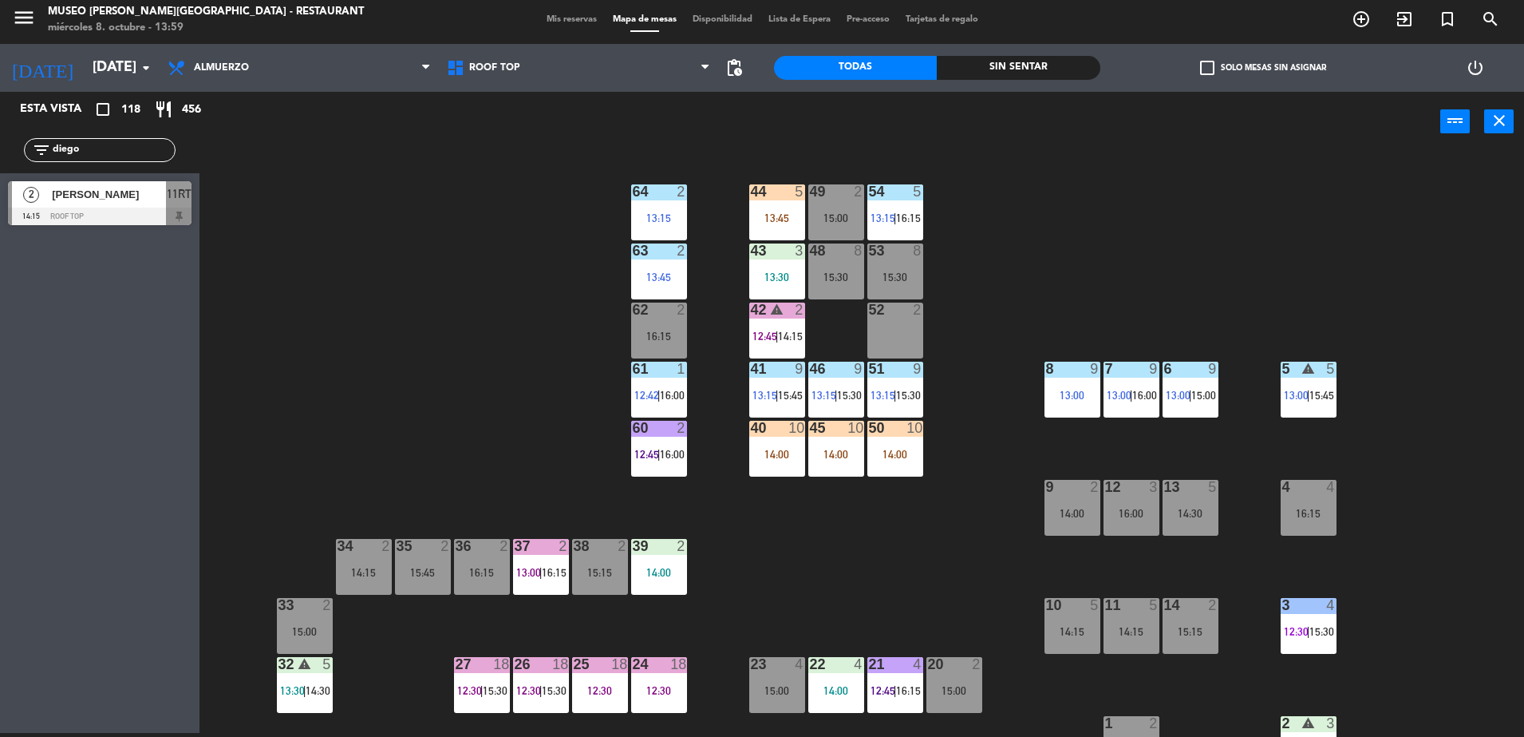
drag, startPoint x: 117, startPoint y: 151, endPoint x: 99, endPoint y: 41, distance: 111.5
click at [0, 176] on html "close × Museo [PERSON_NAME] Café - Restaurant × chrome_reader_mode Listado de R…" at bounding box center [762, 368] width 1524 height 737
type input "vit"
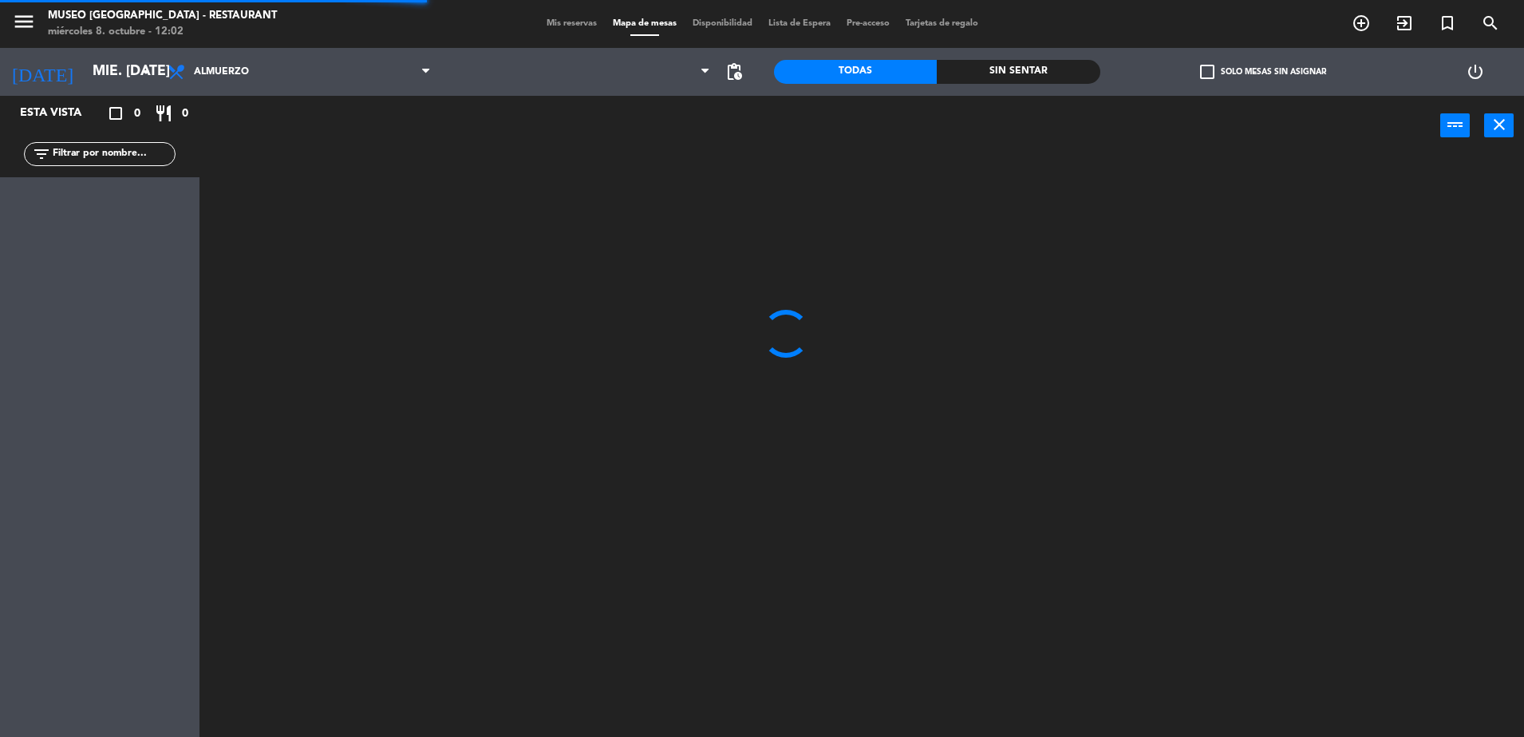
click at [104, 92] on div "today mié. 8 oct. arrow_drop_down" at bounding box center [80, 72] width 160 height 48
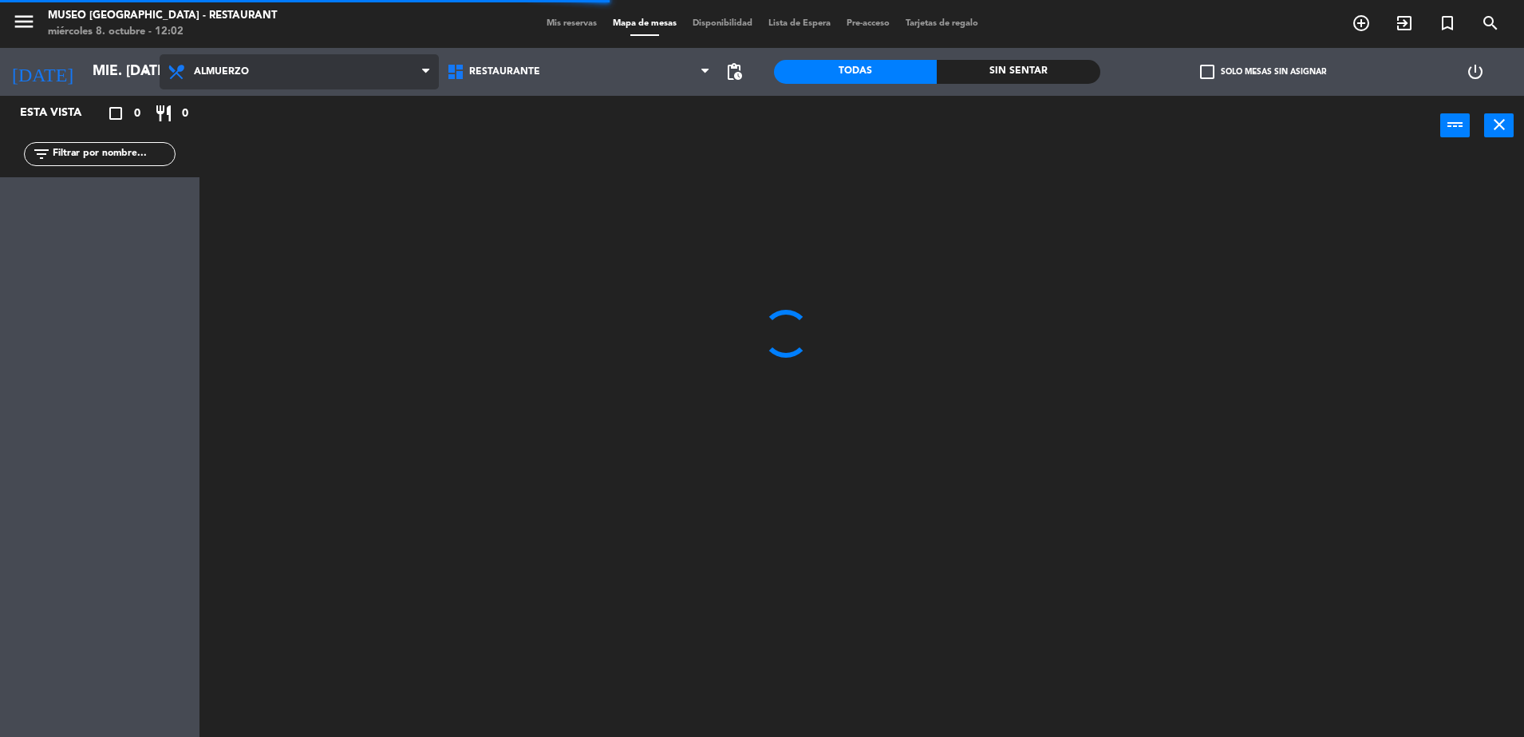
click at [248, 70] on span "Almuerzo" at bounding box center [221, 71] width 55 height 11
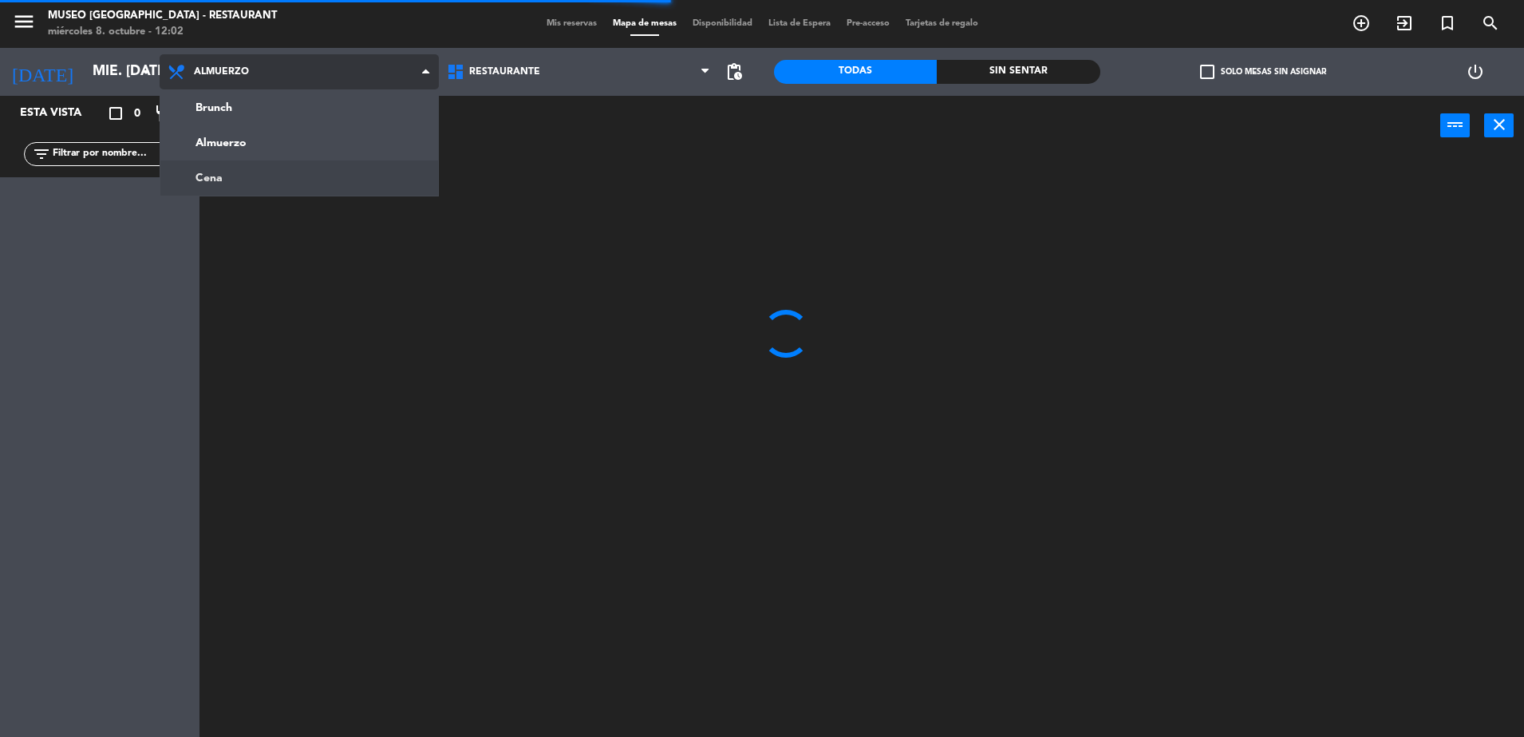
click at [272, 182] on ng-component "menu Museo Larco Café - Restaurant miércoles 8. octubre - 12:02 Mis reservas Ma…" at bounding box center [762, 370] width 1524 height 741
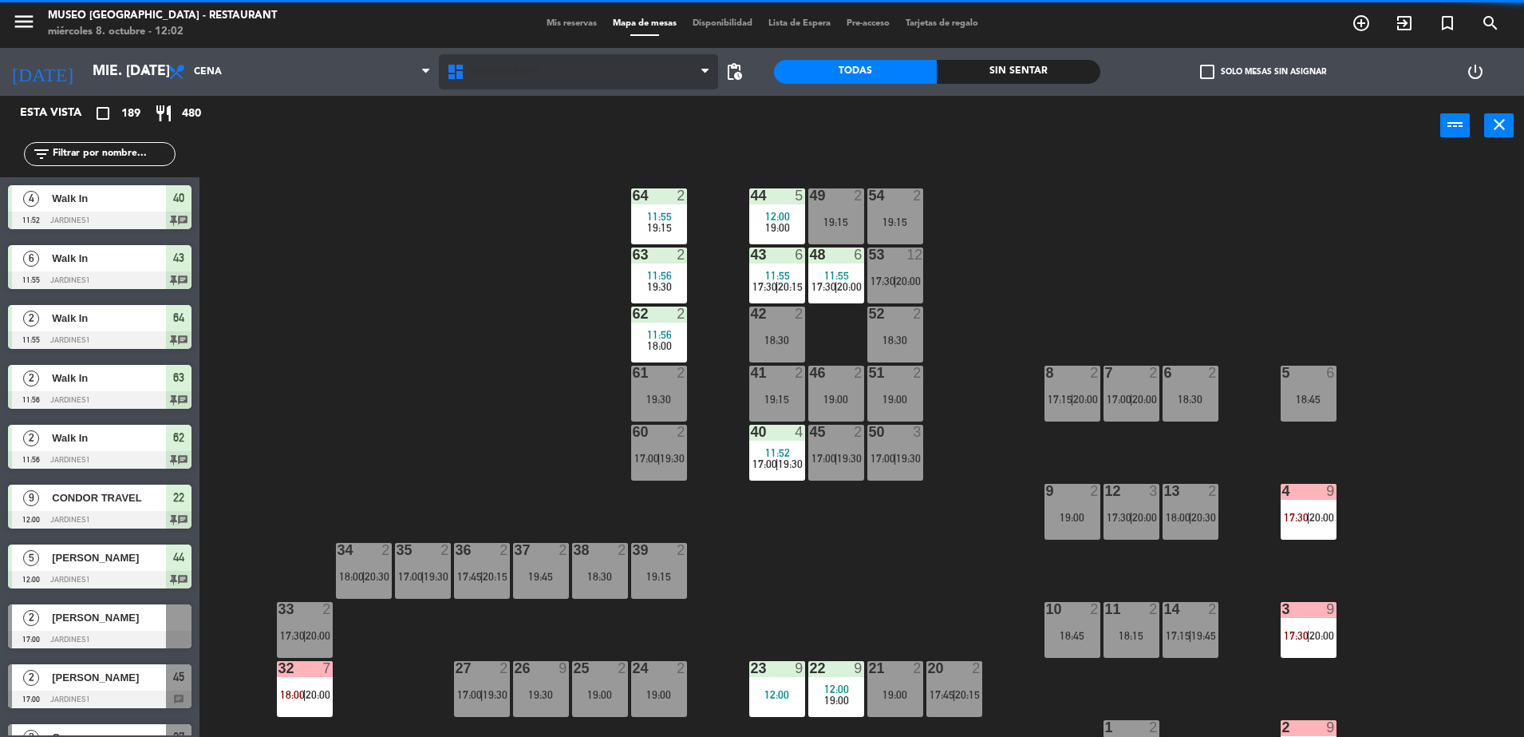
click at [481, 63] on span "Restaurante" at bounding box center [578, 71] width 279 height 35
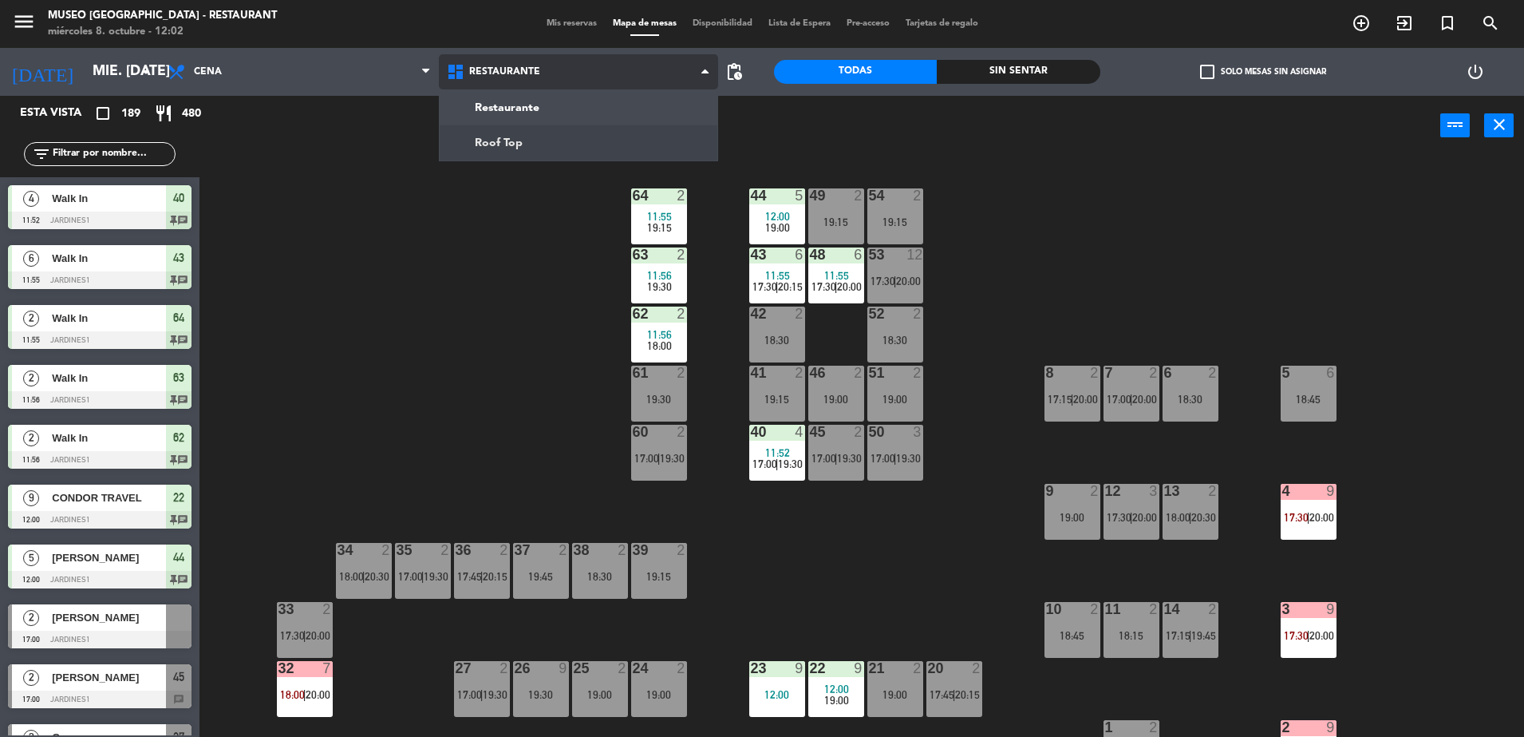
click at [607, 135] on ng-component "menu Museo Larco Café - Restaurant miércoles 8. octubre - 12:02 Mis reservas Ma…" at bounding box center [762, 370] width 1524 height 741
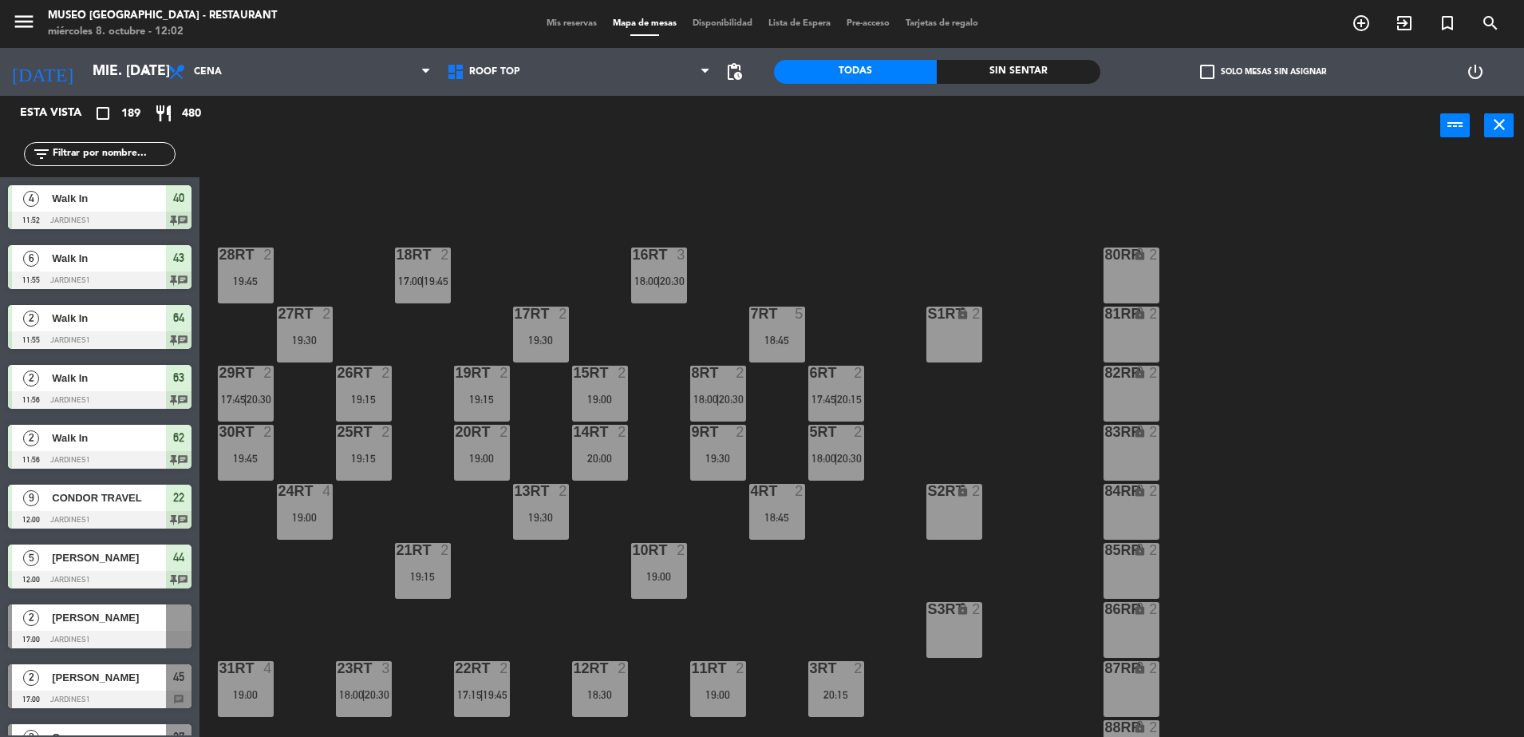
scroll to position [626, 0]
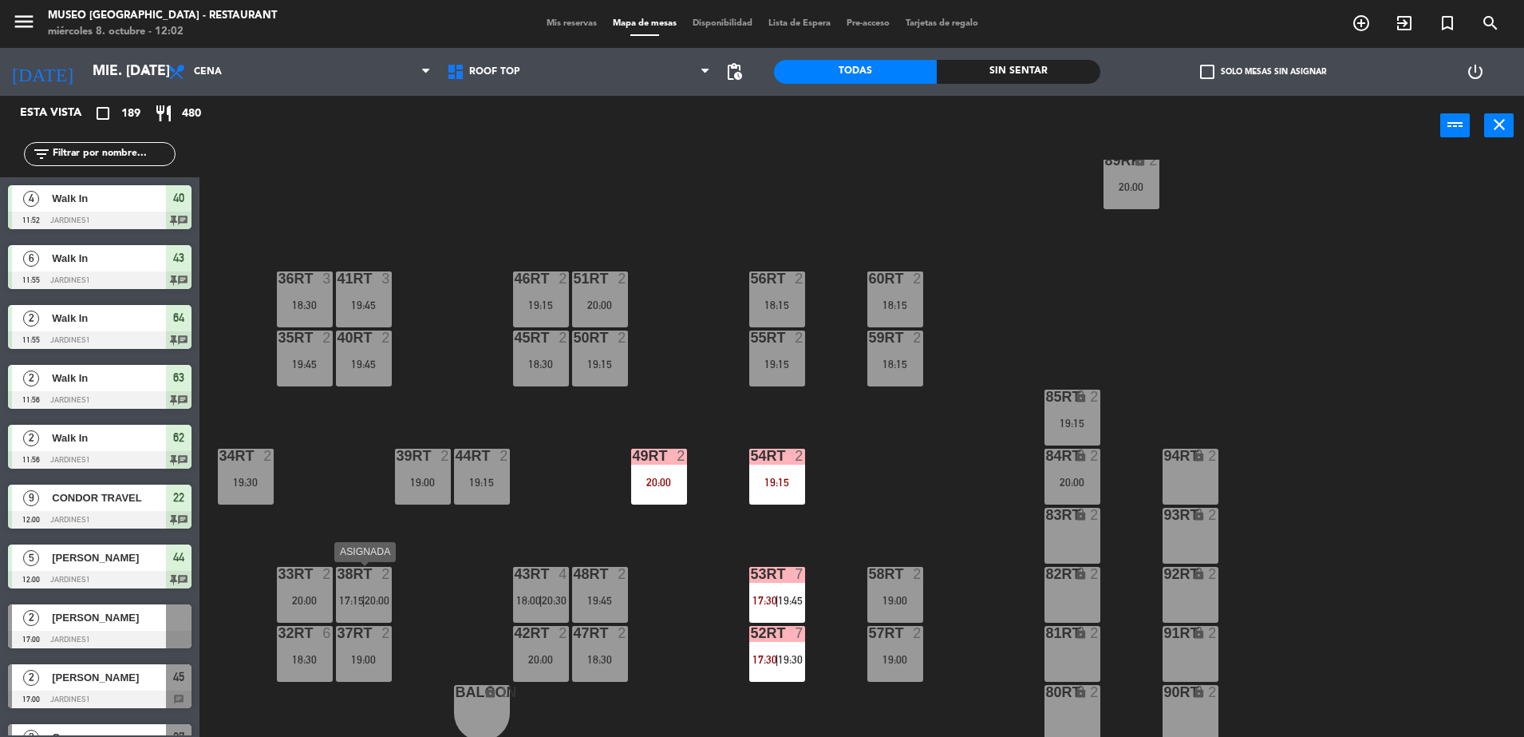
click at [360, 583] on div "38rt 2 17:15 | 20:00" at bounding box center [364, 595] width 56 height 56
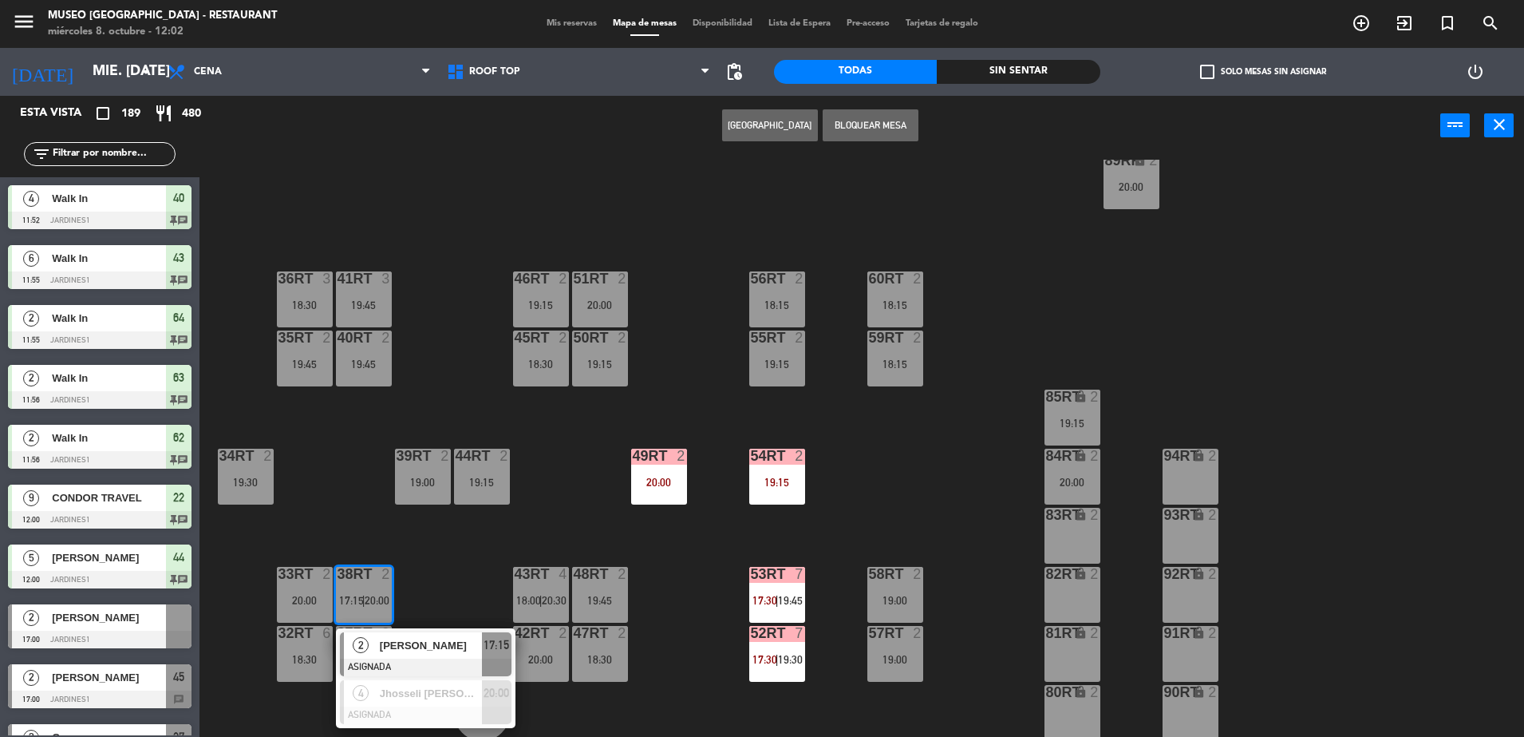
click at [464, 516] on div "18RT 2 17:00 | 19:45 16RT 3 18:00 | 20:30 28RT 2 19:45 80RR lock 2 27RT 2 19:30…" at bounding box center [870, 450] width 1310 height 581
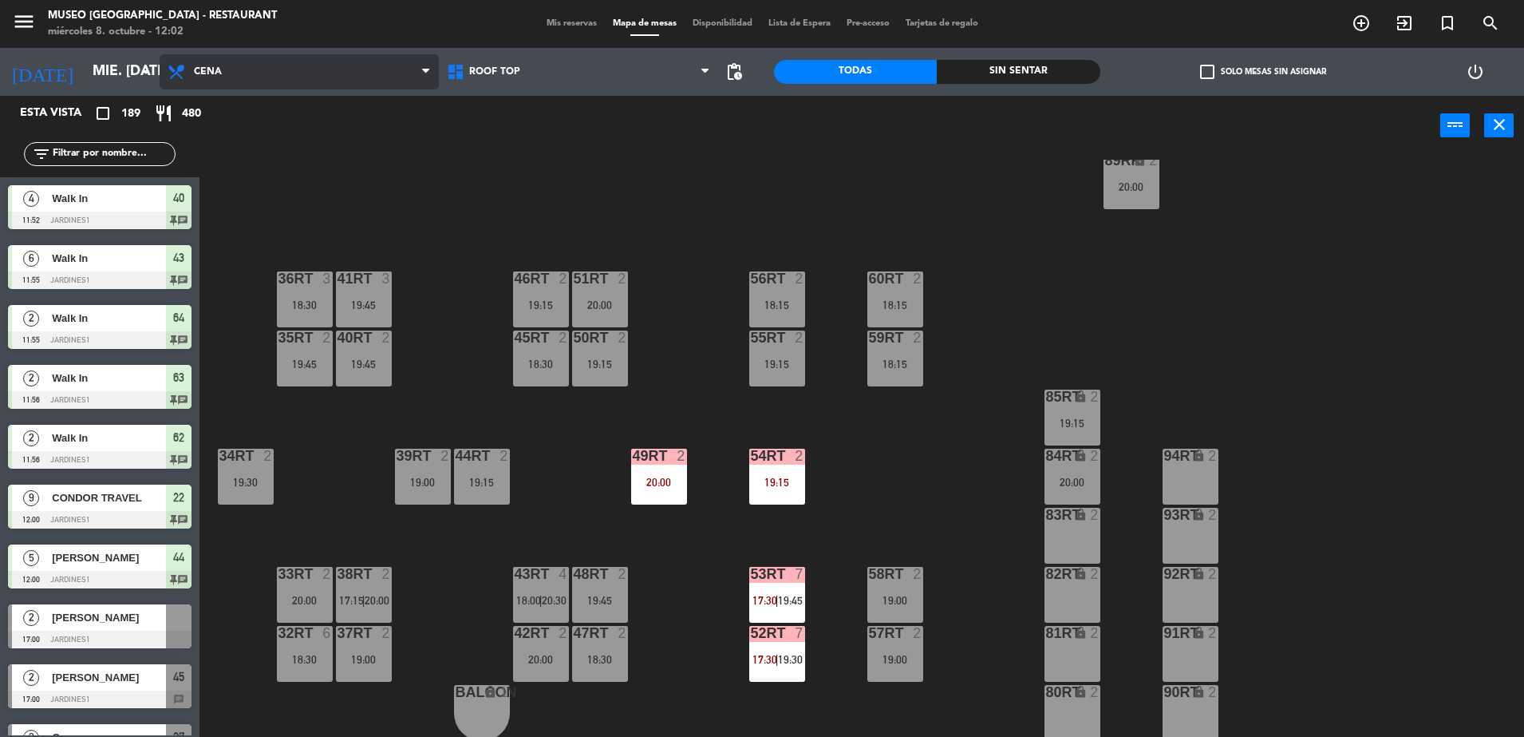
click at [253, 72] on span "Cena" at bounding box center [299, 71] width 279 height 35
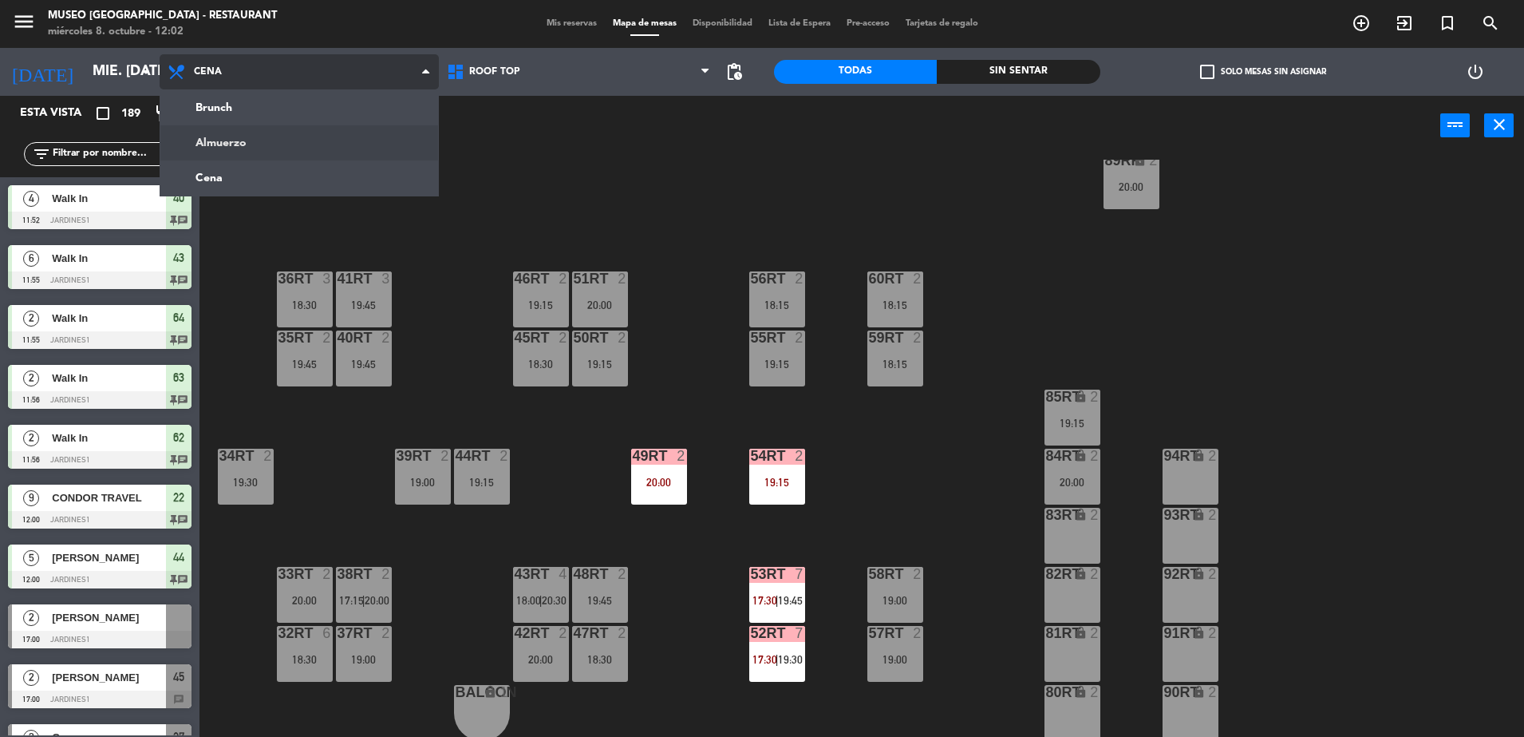
click at [318, 137] on ng-component "menu Museo Larco Café - Restaurant miércoles 8. octubre - 12:02 Mis reservas Ma…" at bounding box center [762, 370] width 1524 height 741
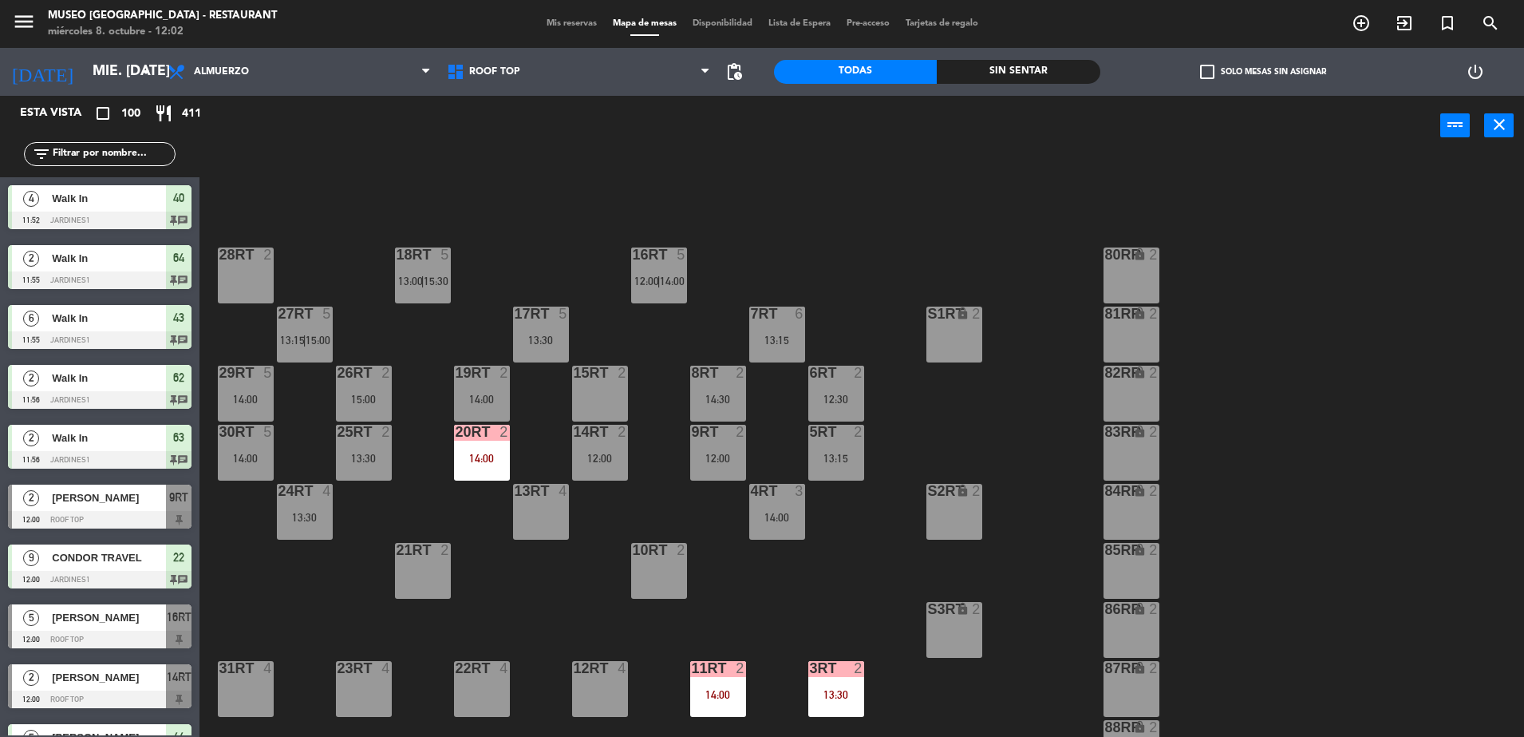
click at [571, 323] on div "18RT 5 13:00 | 15:30 16RT 5 12:00 | 14:00 28RT 2 80RR lock 2 27RT 5 13:15 | 15:…" at bounding box center [870, 450] width 1310 height 581
click at [545, 325] on div "17RT 5 13:30" at bounding box center [541, 334] width 56 height 56
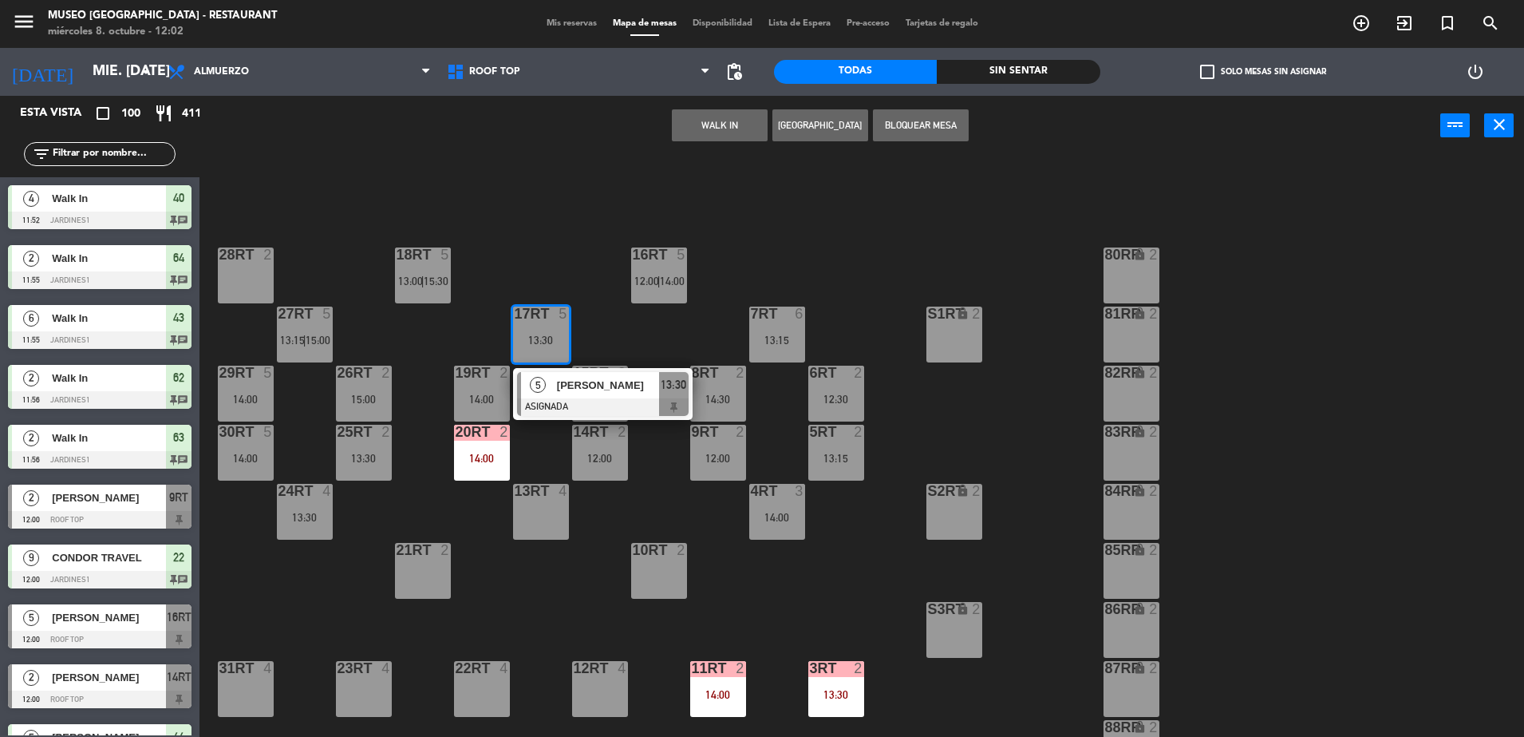
click at [697, 308] on div "18RT 5 13:00 | 15:30 16RT 5 12:00 | 14:00 28RT 2 80RR lock 2 27RT 5 13:15 | 15:…" at bounding box center [870, 450] width 1310 height 581
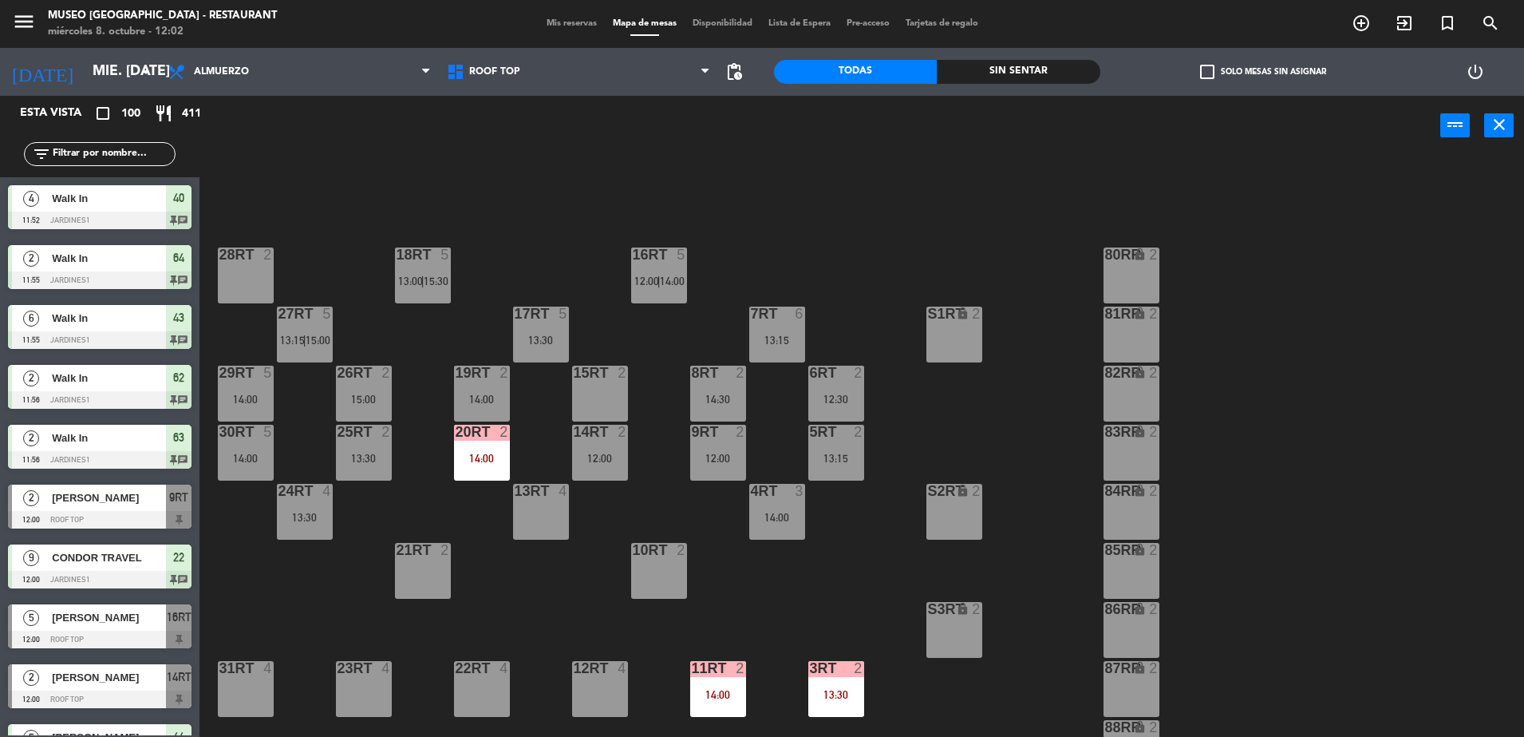
click at [74, 148] on input "text" at bounding box center [113, 154] width 124 height 18
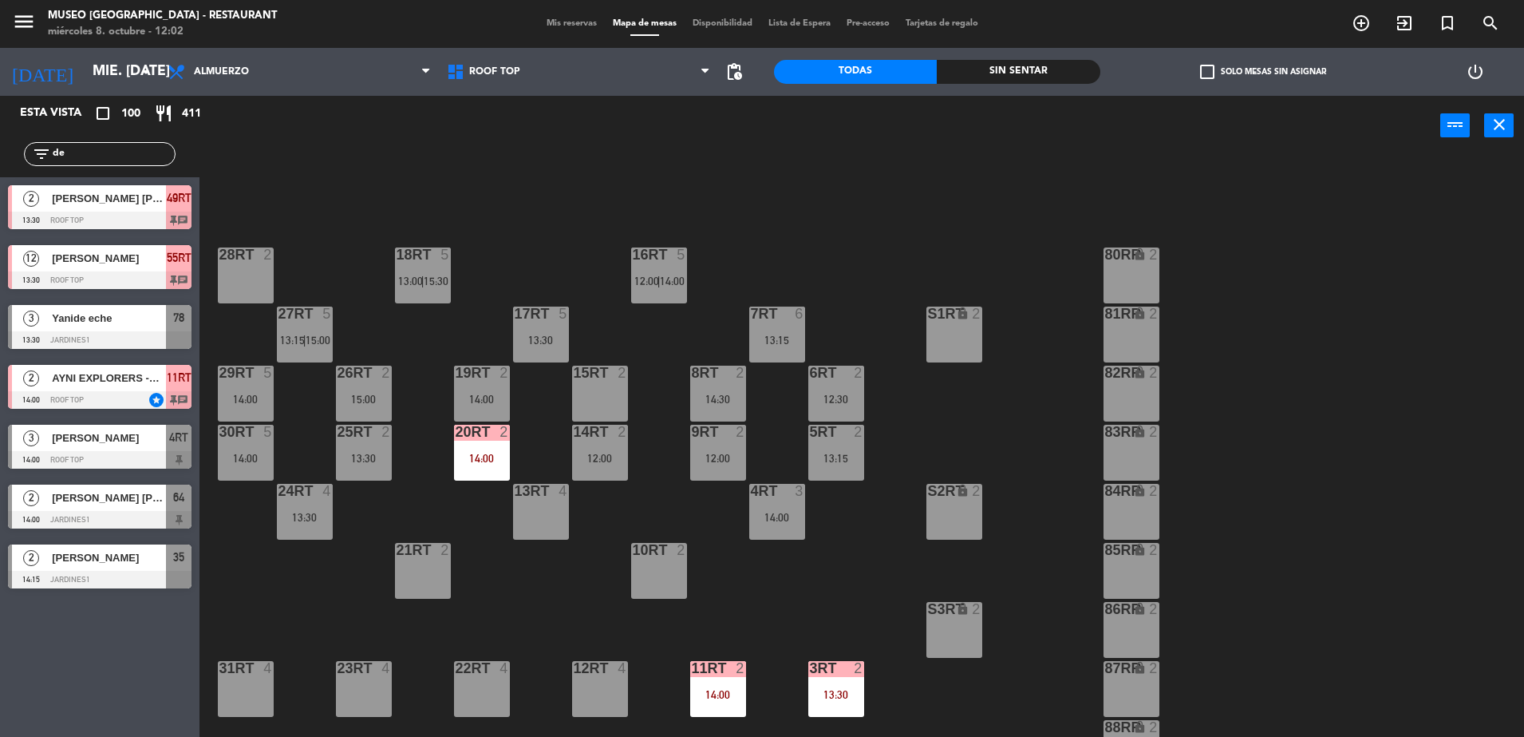
type input "d"
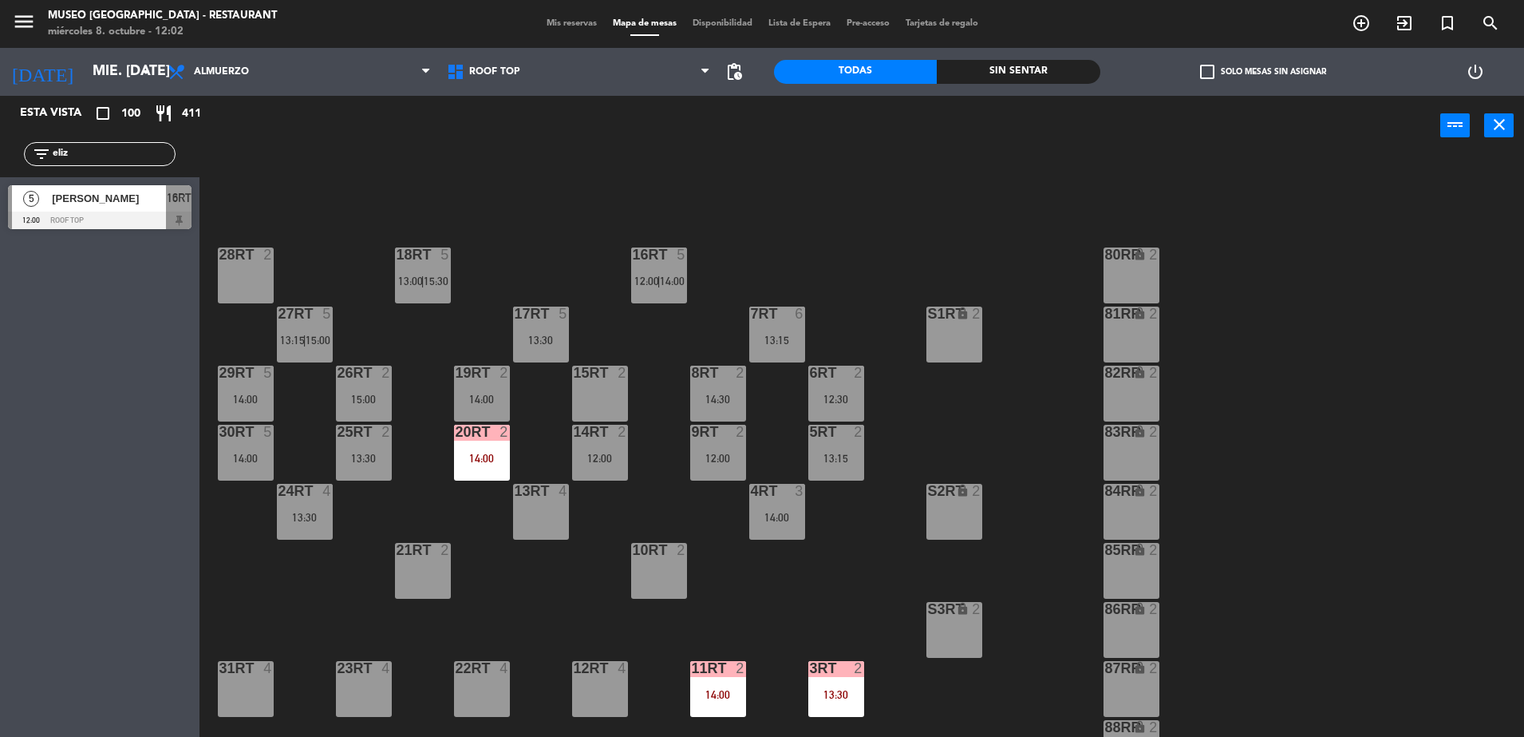
type input "eliz"
click at [134, 203] on span "[PERSON_NAME]" at bounding box center [109, 198] width 114 height 17
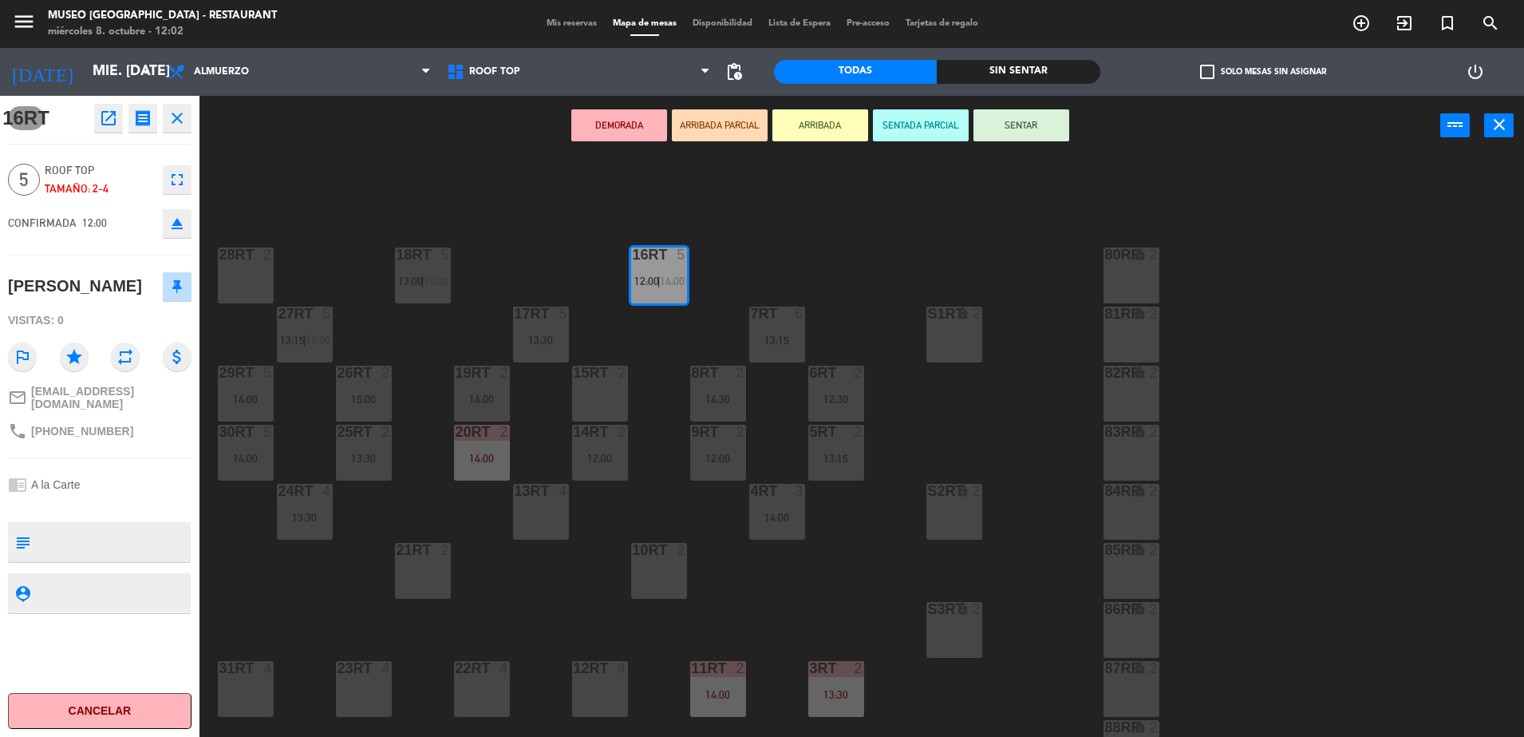
click at [714, 133] on button "ARRIBADA PARCIAL" at bounding box center [720, 125] width 96 height 32
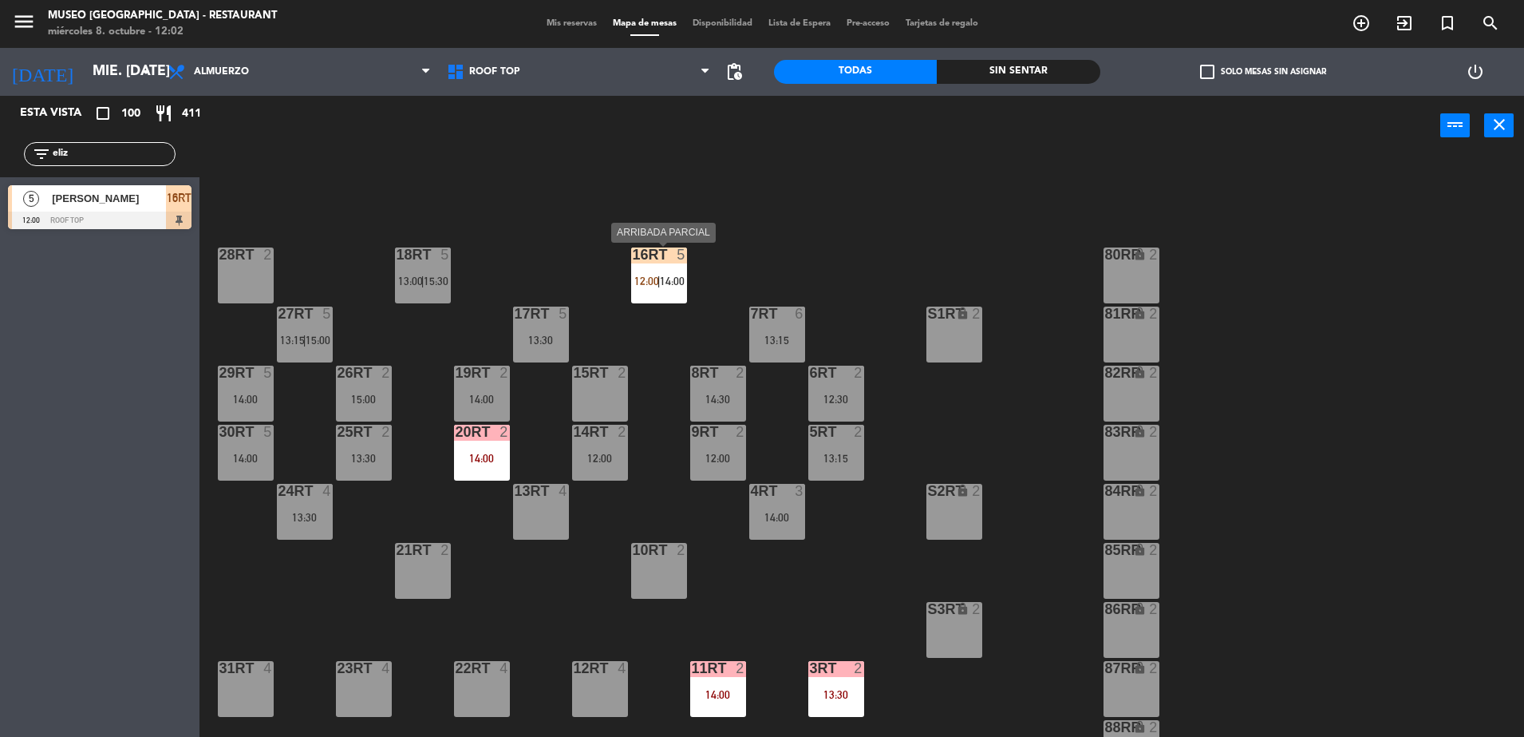
click at [652, 272] on div "16RT 5 12:00 | 14:00" at bounding box center [659, 275] width 56 height 56
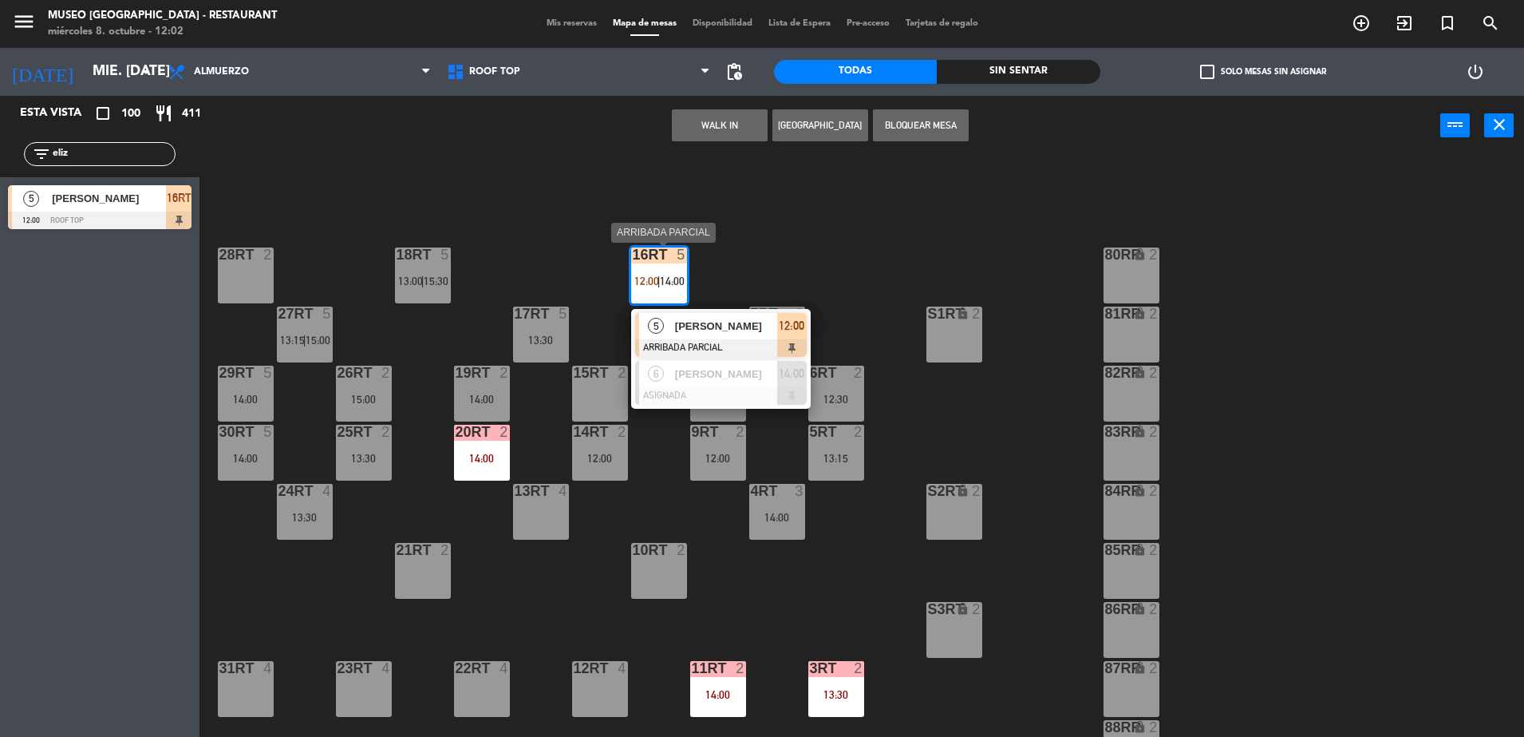
click at [700, 315] on div "[PERSON_NAME]" at bounding box center [726, 326] width 104 height 26
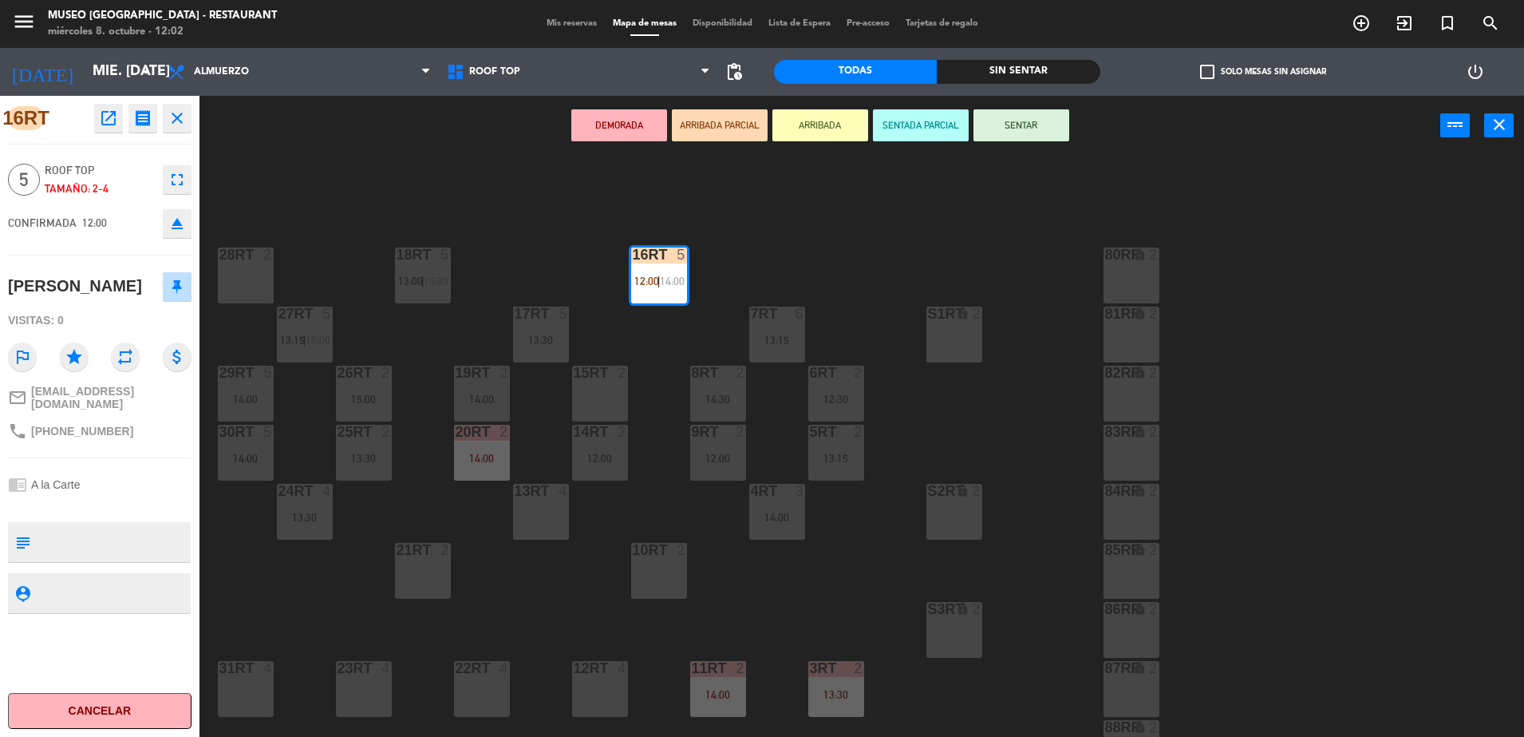
click at [770, 326] on div "7RT 6 13:15" at bounding box center [777, 334] width 56 height 56
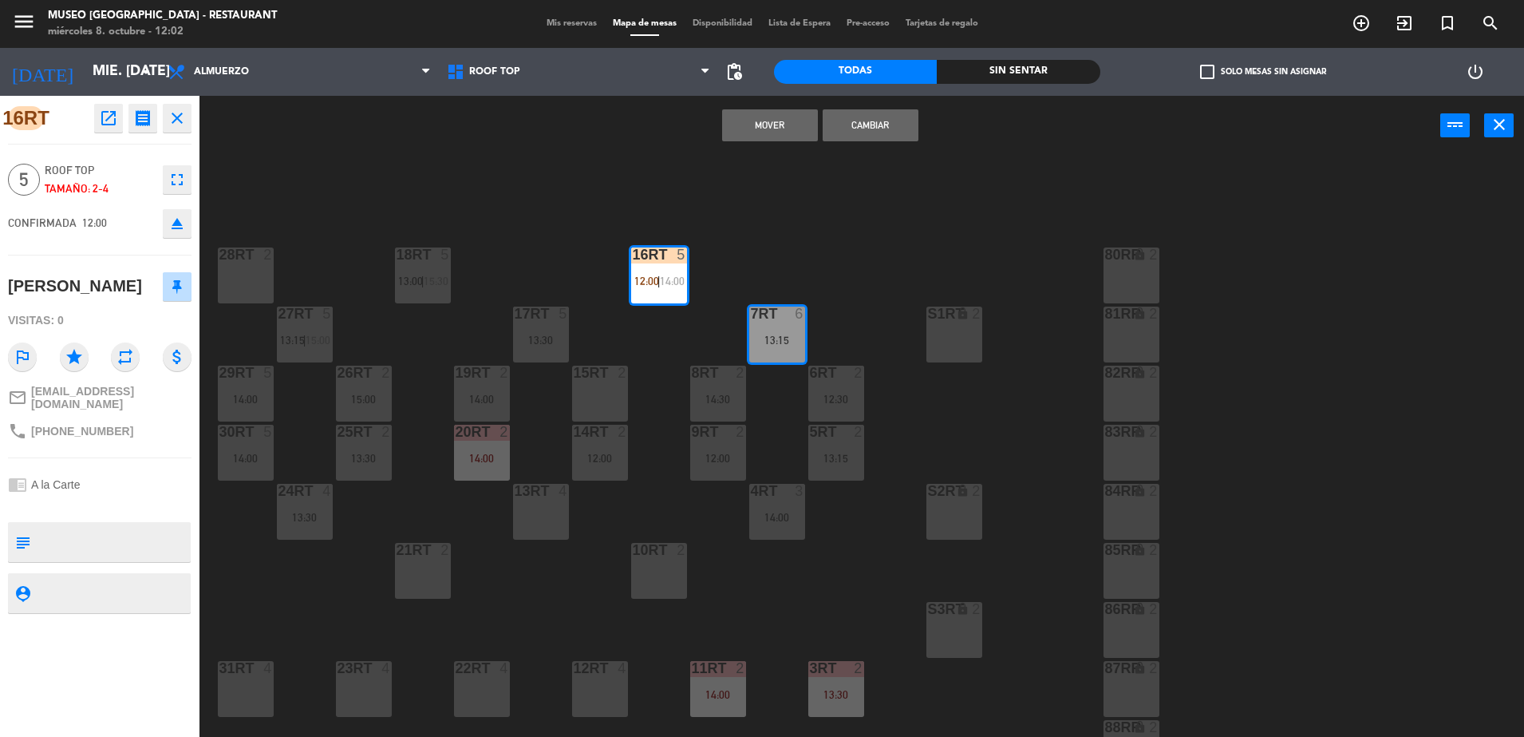
click at [800, 263] on div "18RT 5 13:00 | 15:30 16RT 5 12:00 | 14:00 28RT 2 80RR lock 2 27RT 5 13:15 | 15:…" at bounding box center [870, 450] width 1310 height 581
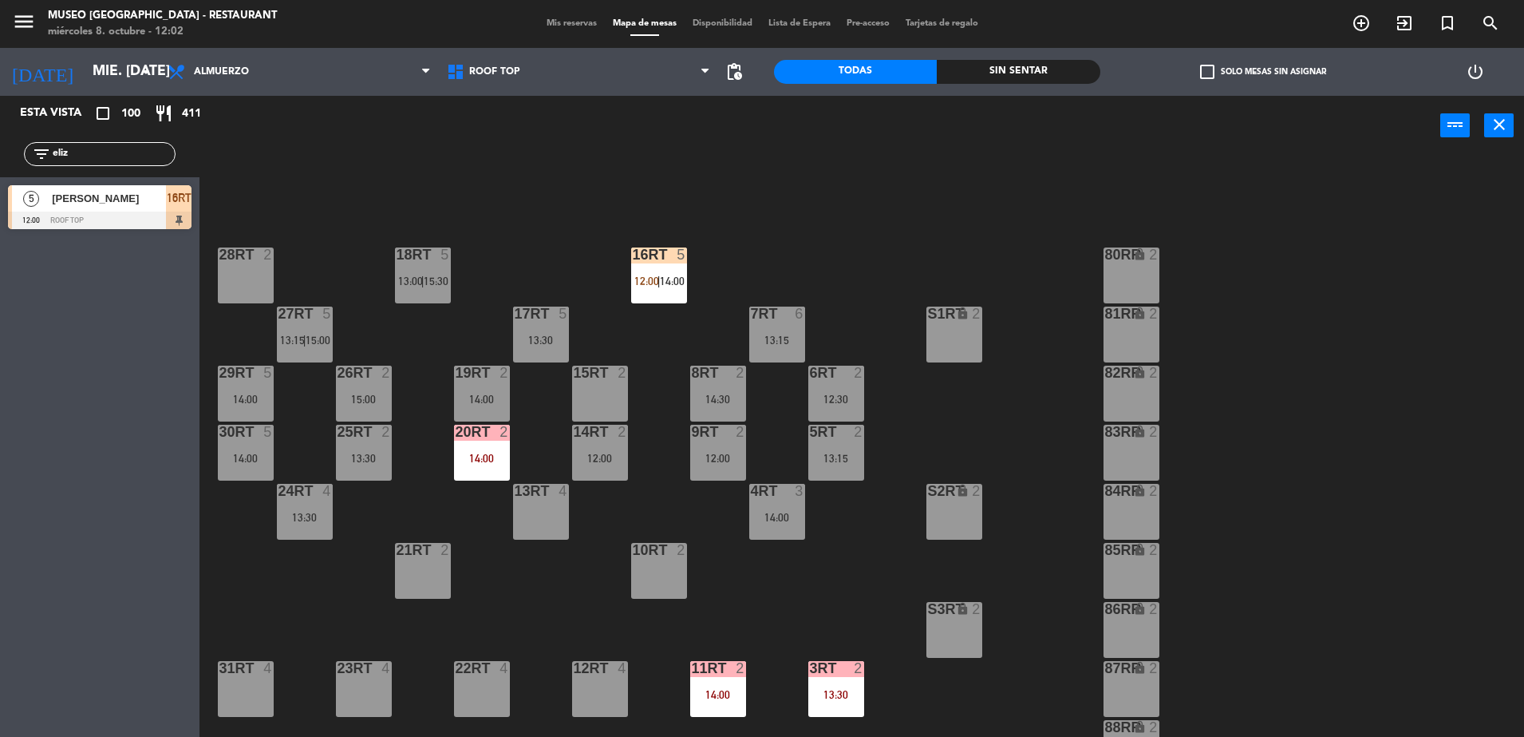
click at [784, 328] on div "7RT 6 13:15" at bounding box center [777, 334] width 56 height 56
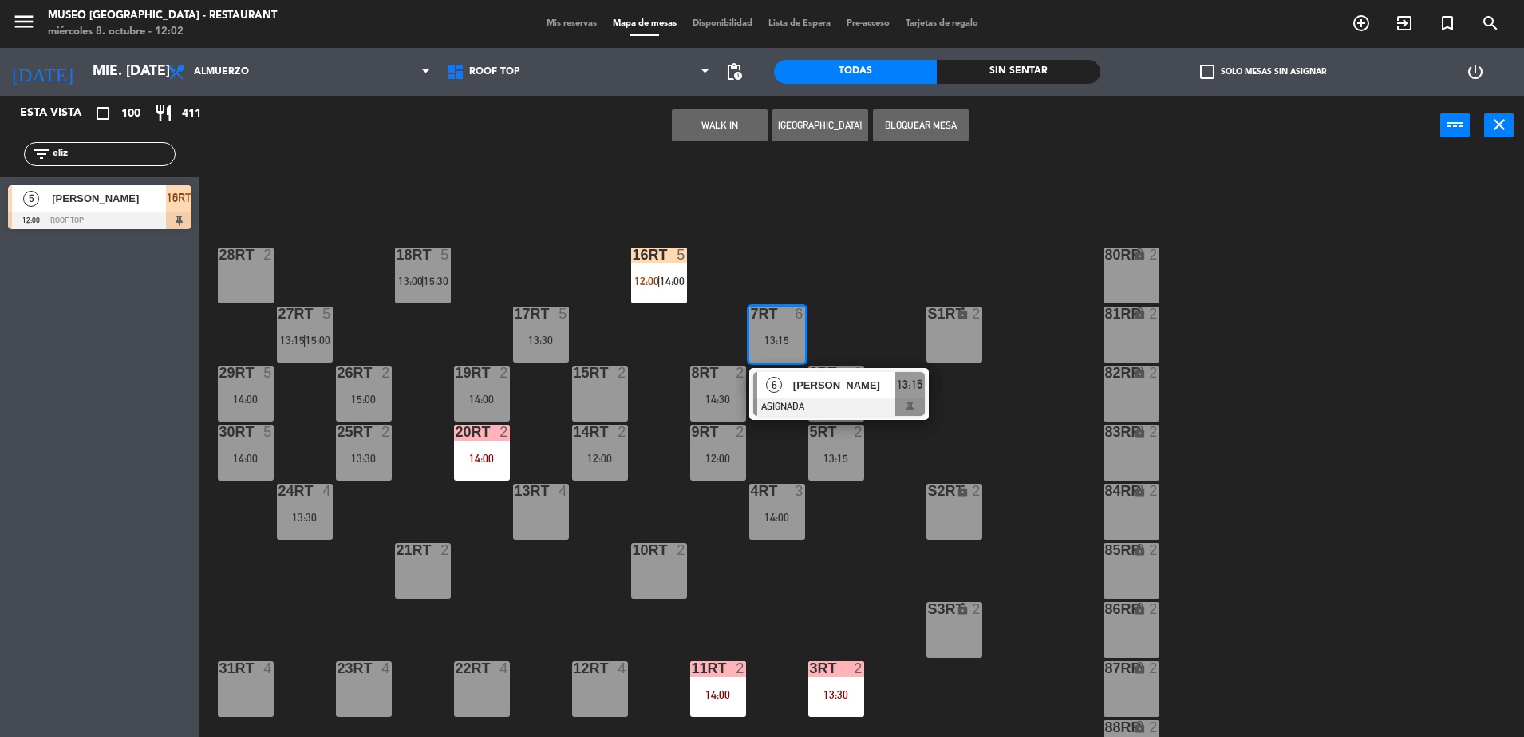
click at [1106, 261] on div "80RR" at bounding box center [1105, 254] width 1 height 14
click at [672, 121] on button "Mover" at bounding box center [670, 125] width 96 height 32
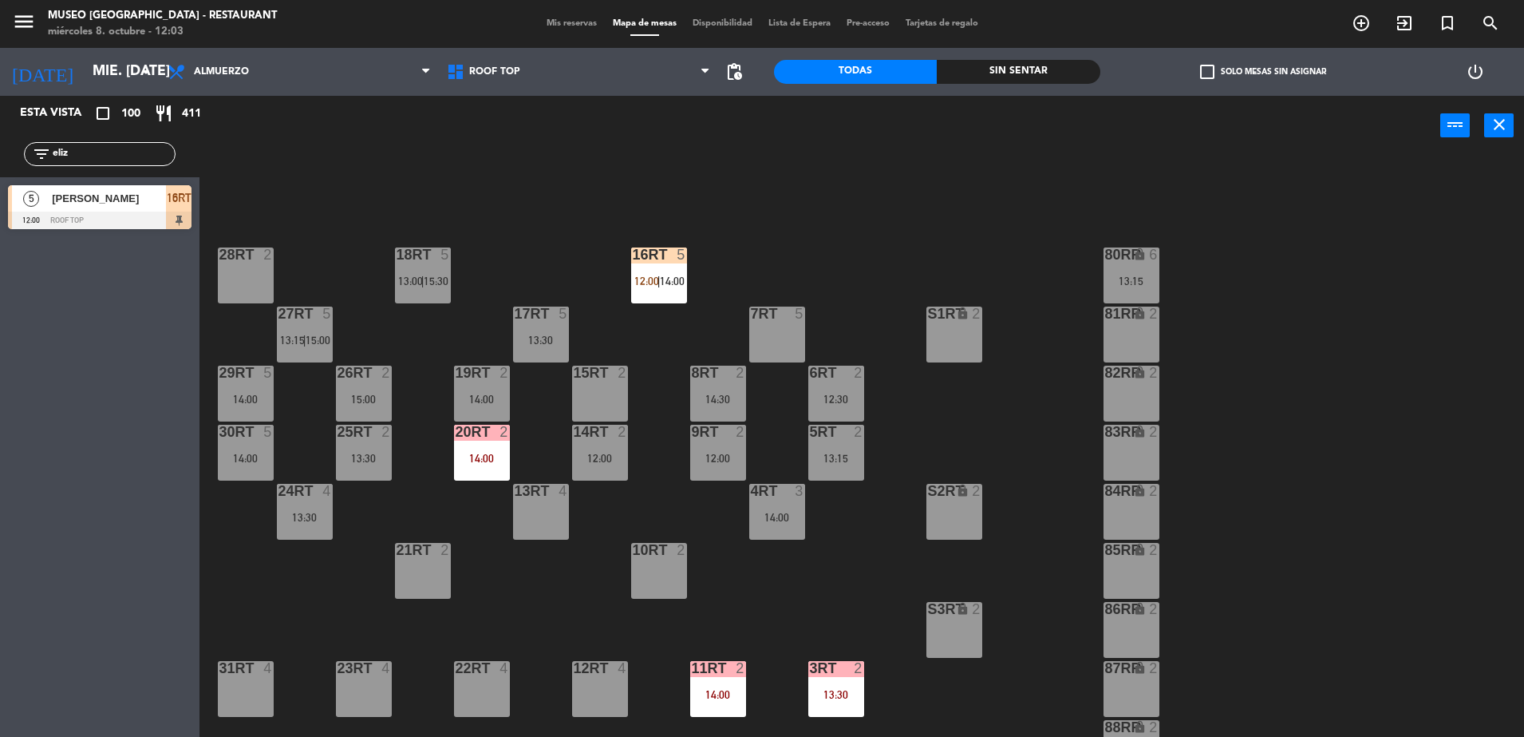
click at [670, 280] on span "14:00" at bounding box center [672, 281] width 25 height 13
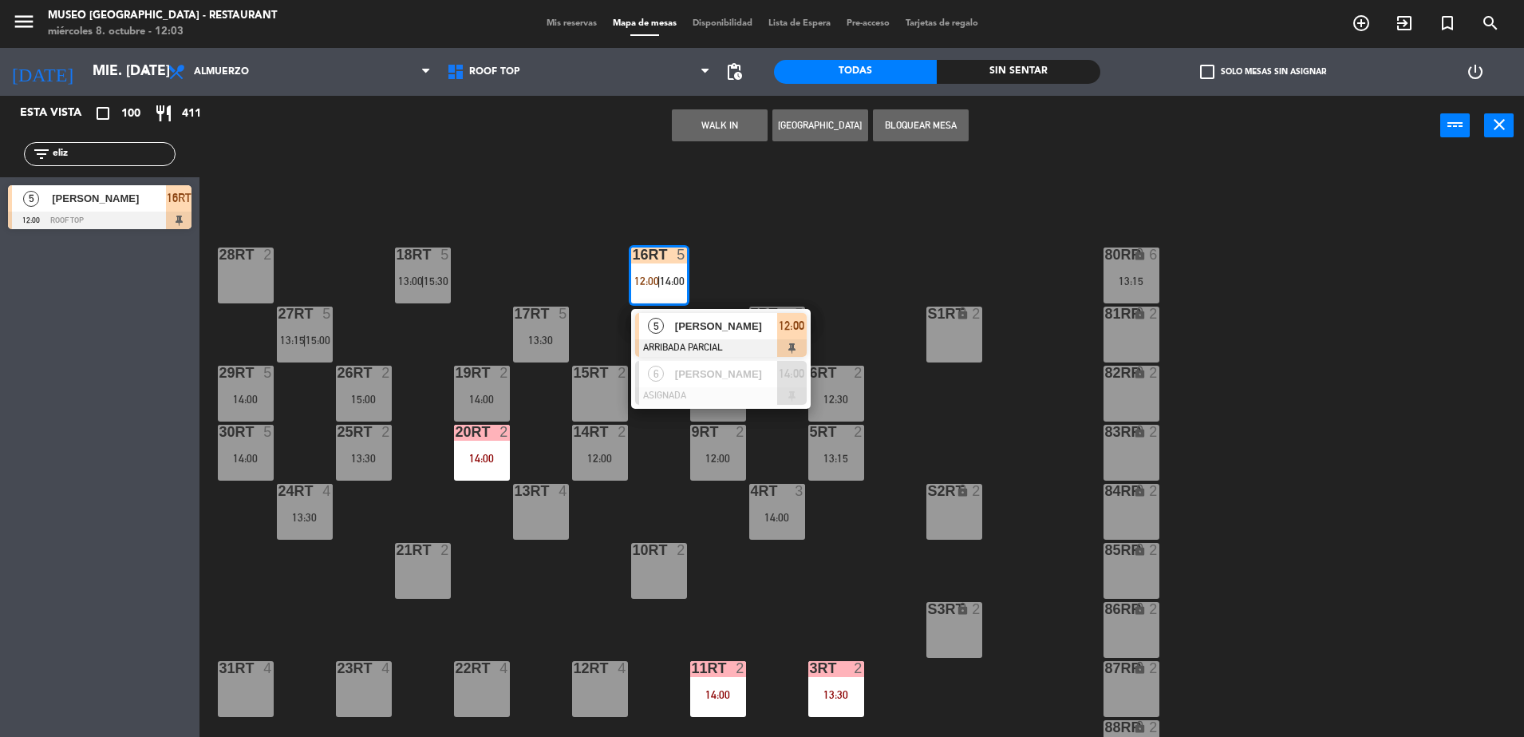
click at [718, 314] on div "[PERSON_NAME]" at bounding box center [726, 326] width 104 height 26
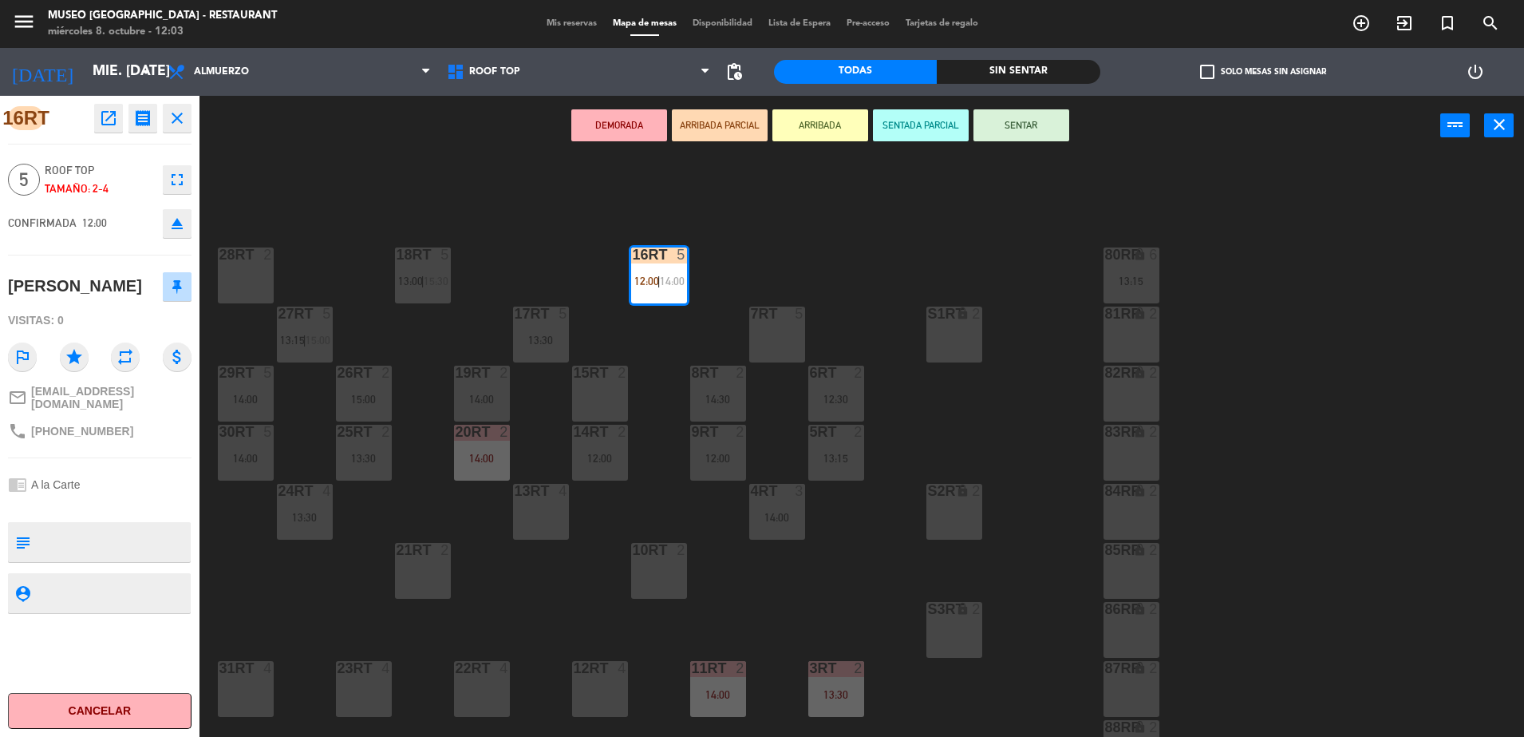
click at [774, 339] on div "7RT 5" at bounding box center [777, 334] width 56 height 56
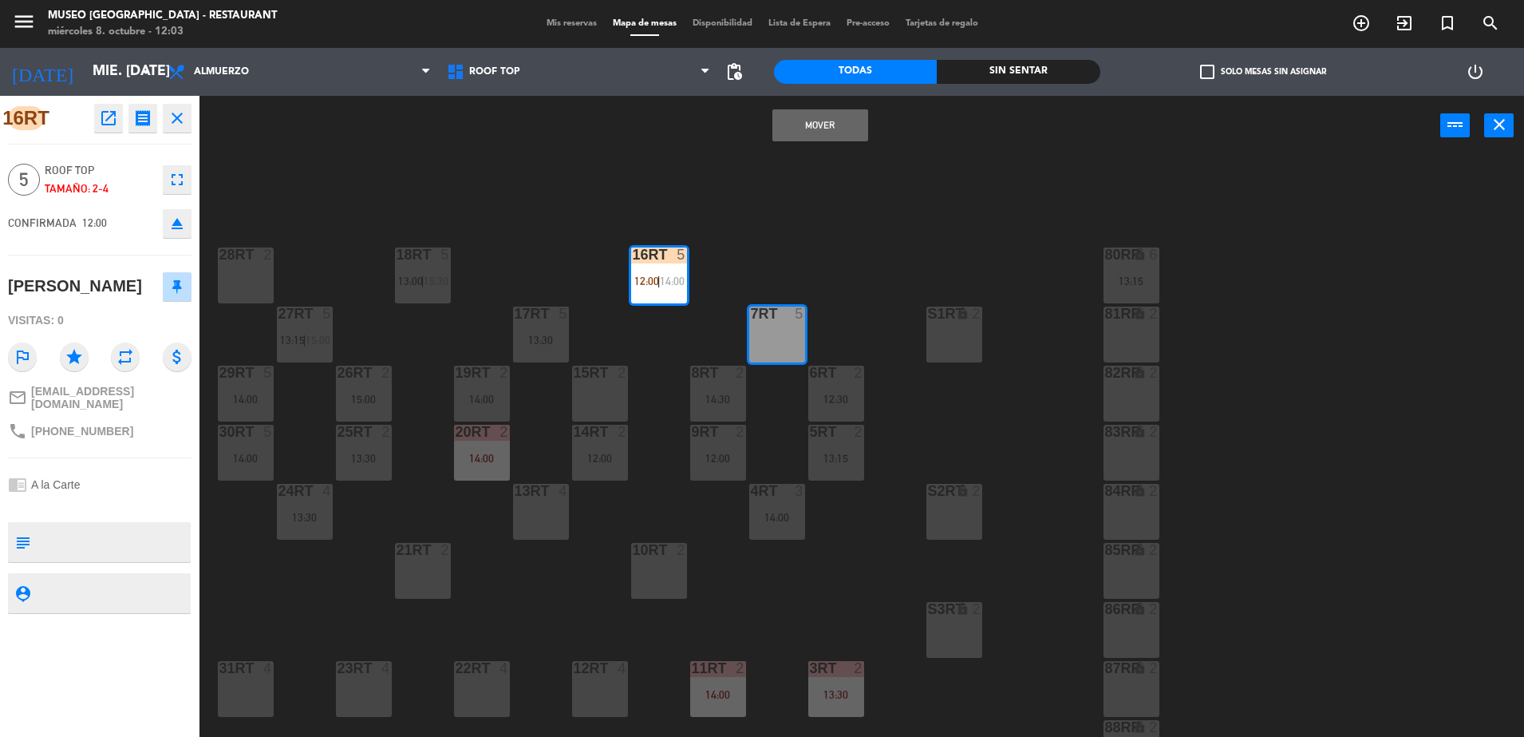
click at [808, 110] on button "Mover" at bounding box center [820, 125] width 96 height 32
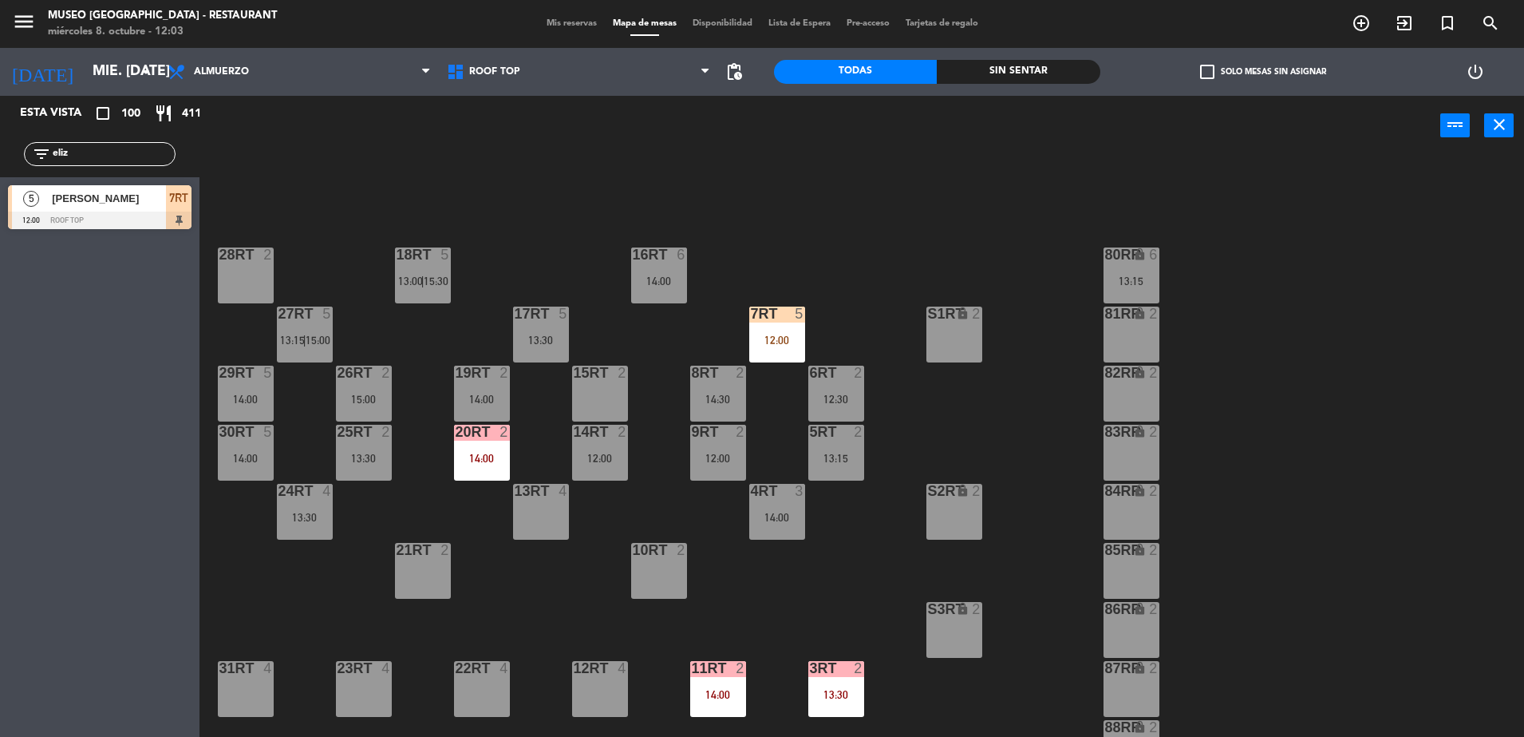
click at [665, 284] on div "14:00" at bounding box center [659, 280] width 56 height 11
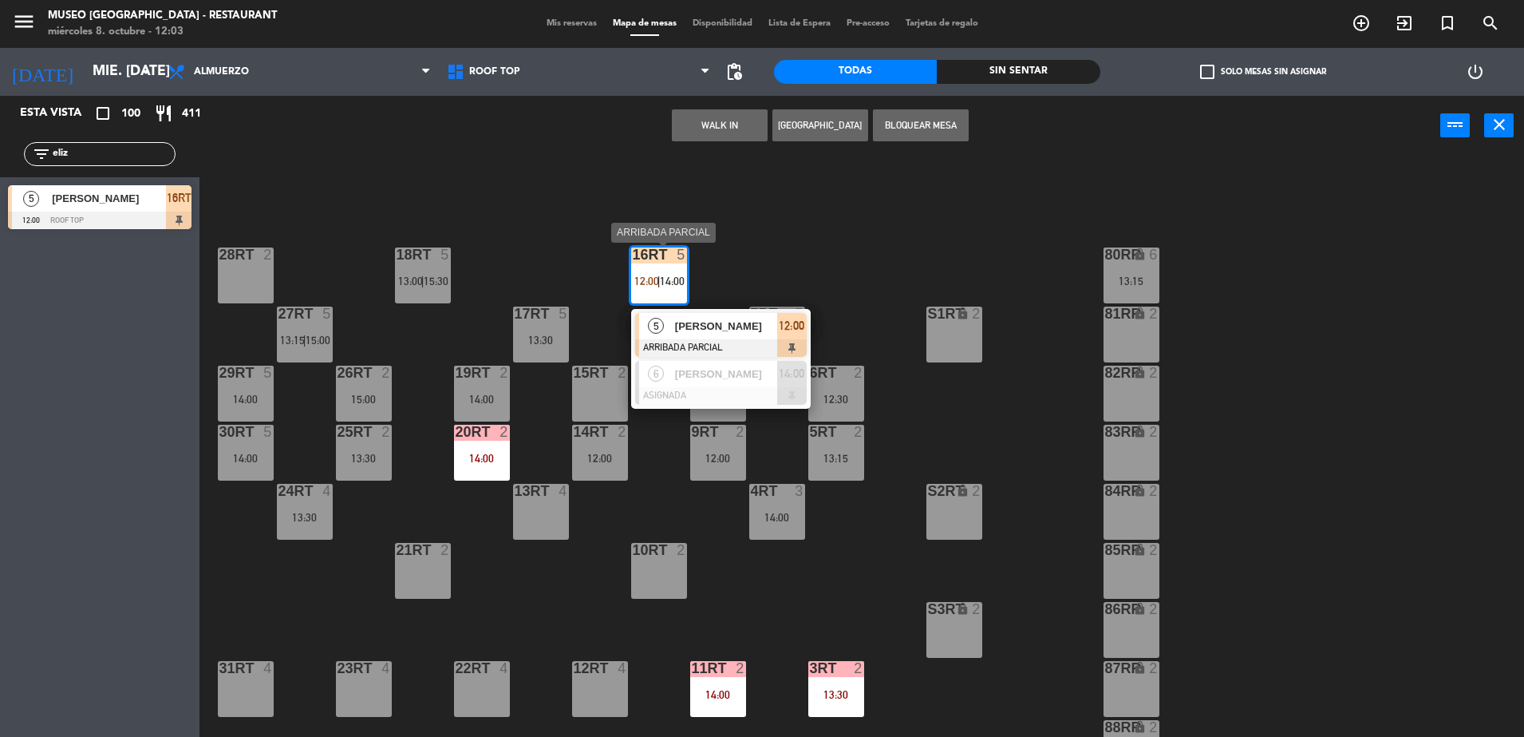
click at [754, 346] on div at bounding box center [721, 348] width 172 height 18
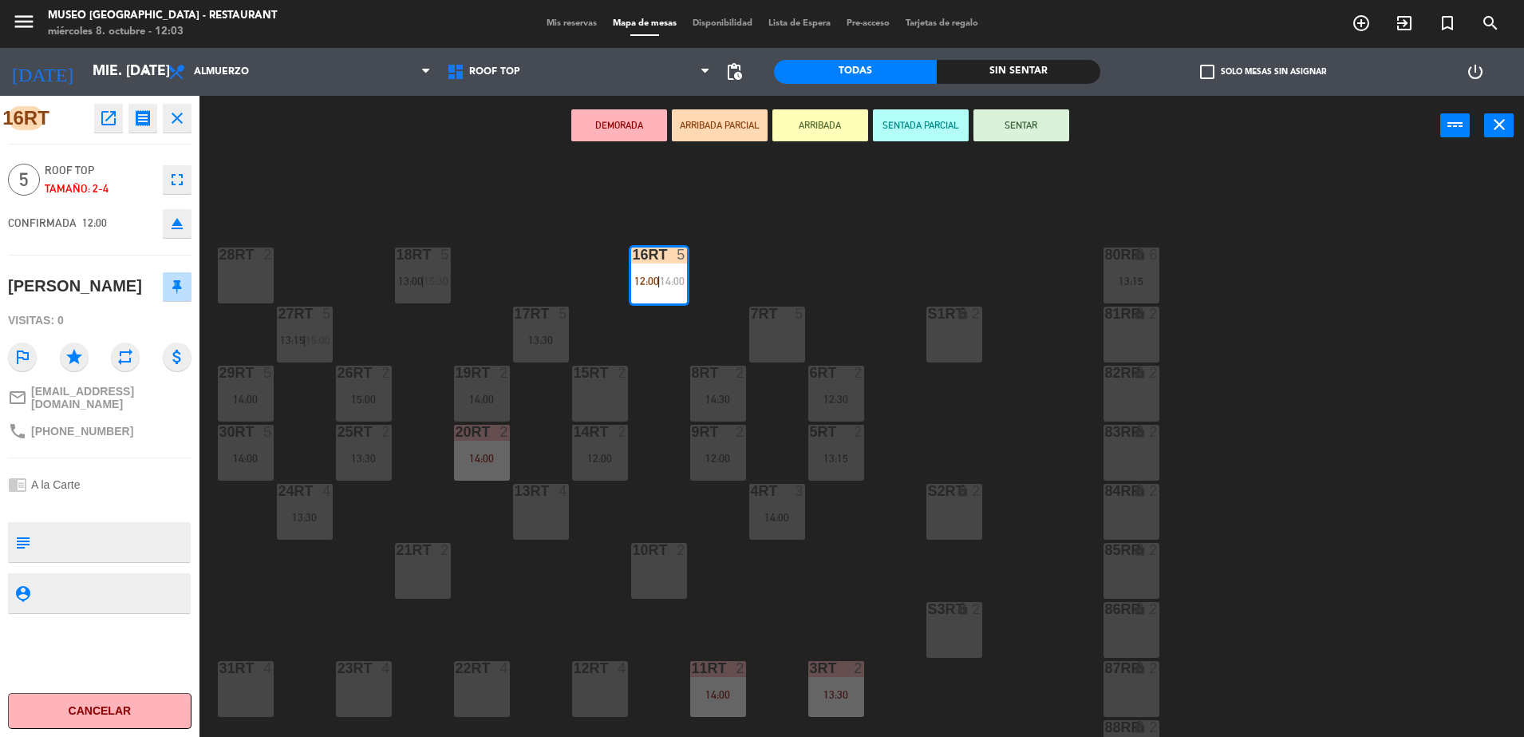
click at [804, 282] on div "18RT 5 13:00 | 15:30 16RT 5 12:00 | 14:00 28RT 2 80RR lock 6 13:15 27RT 5 13:15…" at bounding box center [870, 450] width 1310 height 581
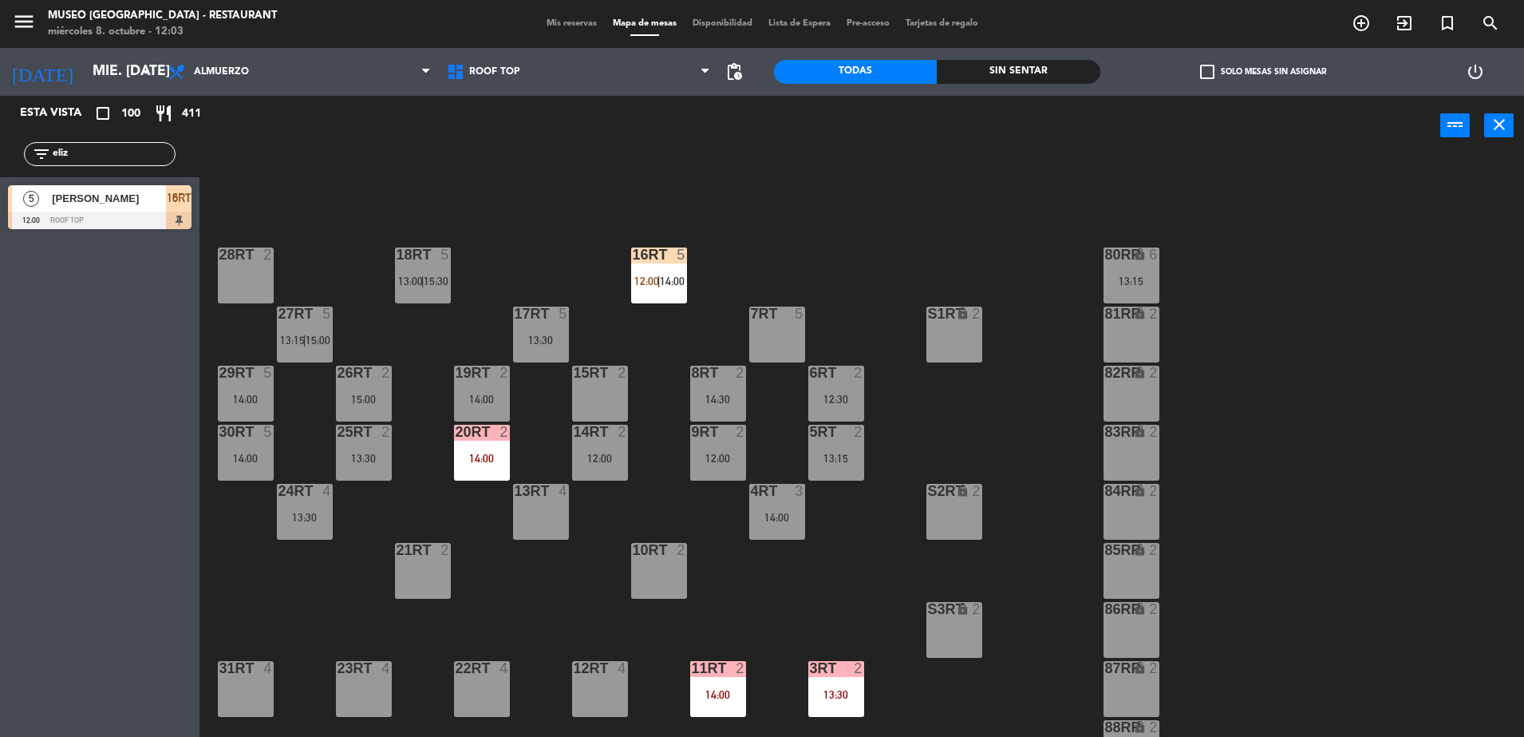
click at [662, 277] on span "14:00" at bounding box center [672, 281] width 25 height 13
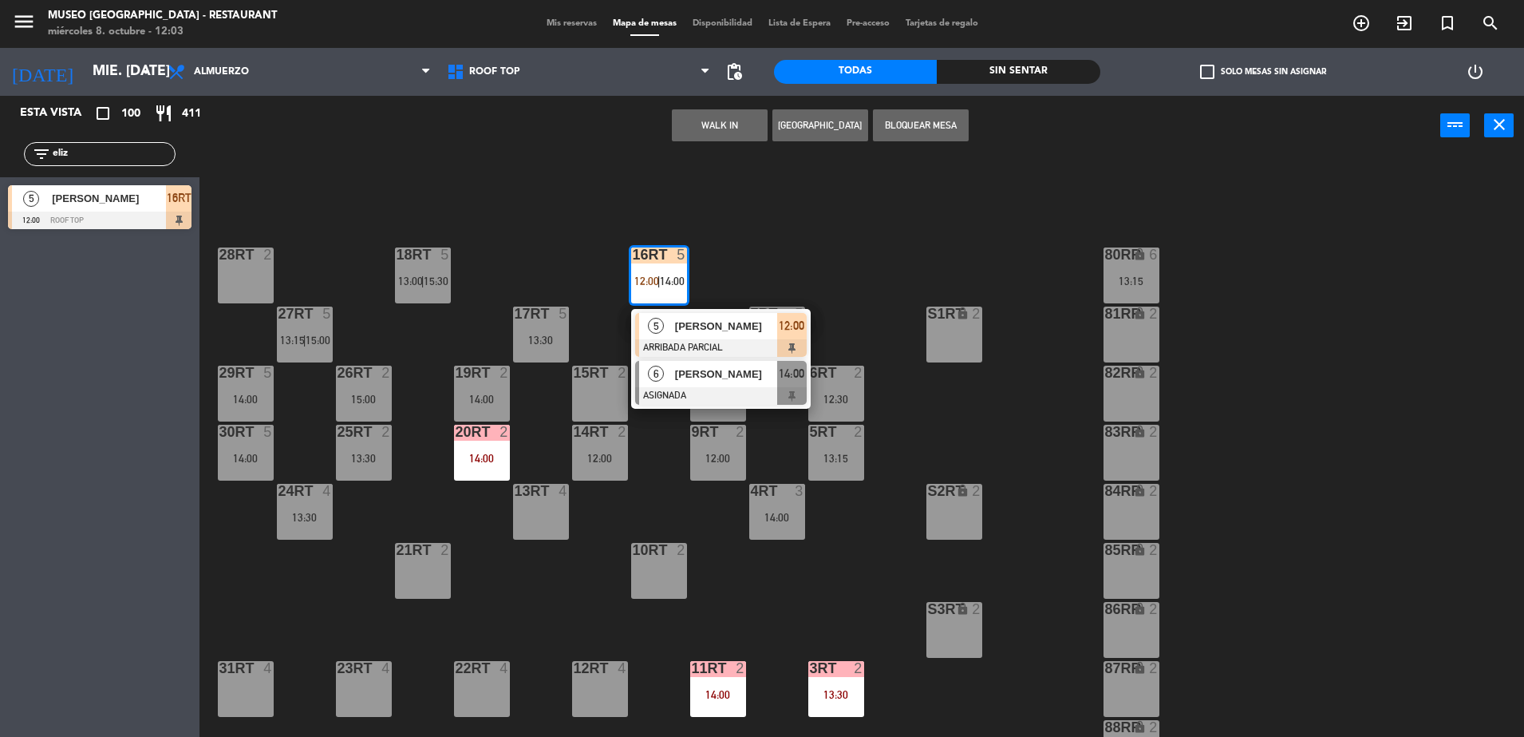
click at [724, 399] on div at bounding box center [721, 396] width 172 height 18
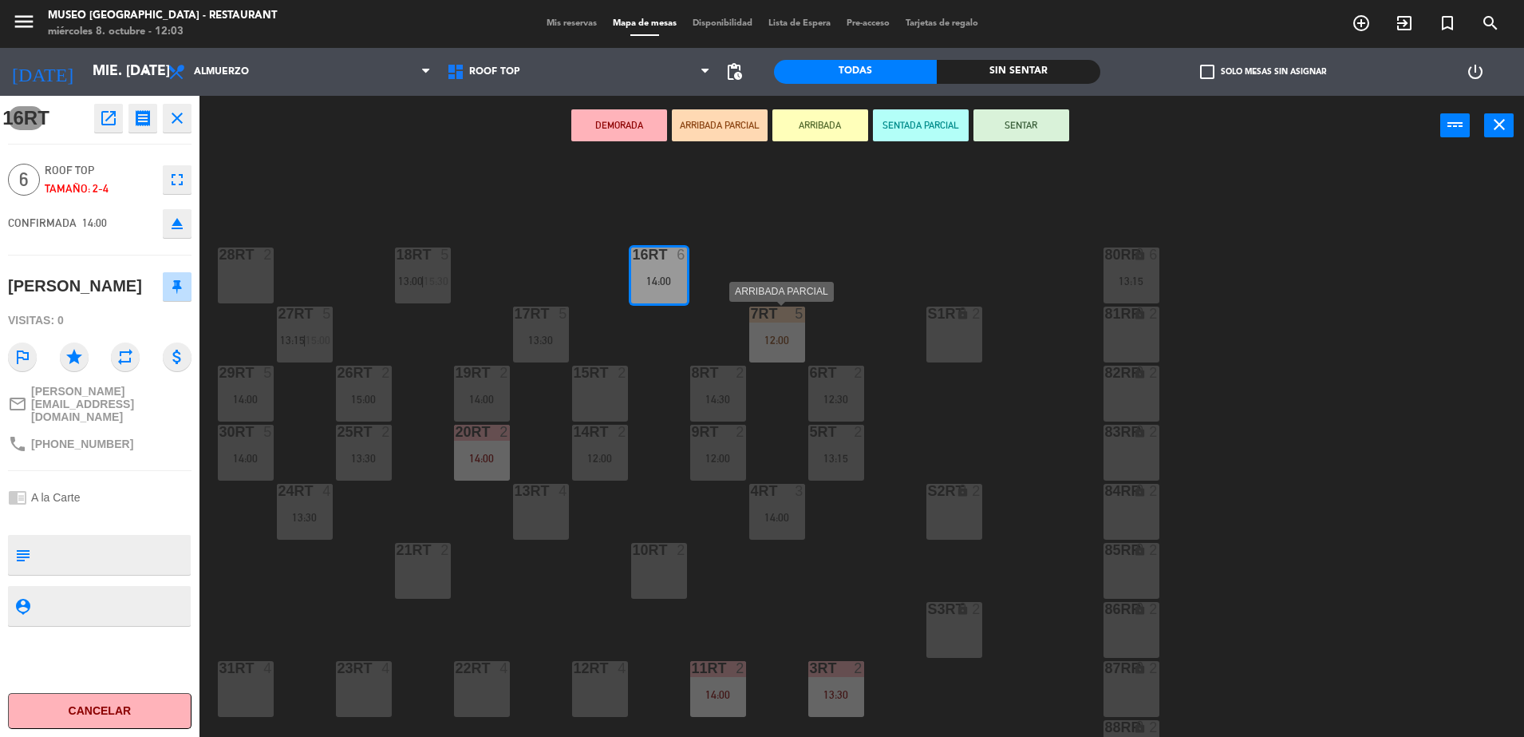
click at [786, 339] on div "12:00" at bounding box center [777, 339] width 56 height 11
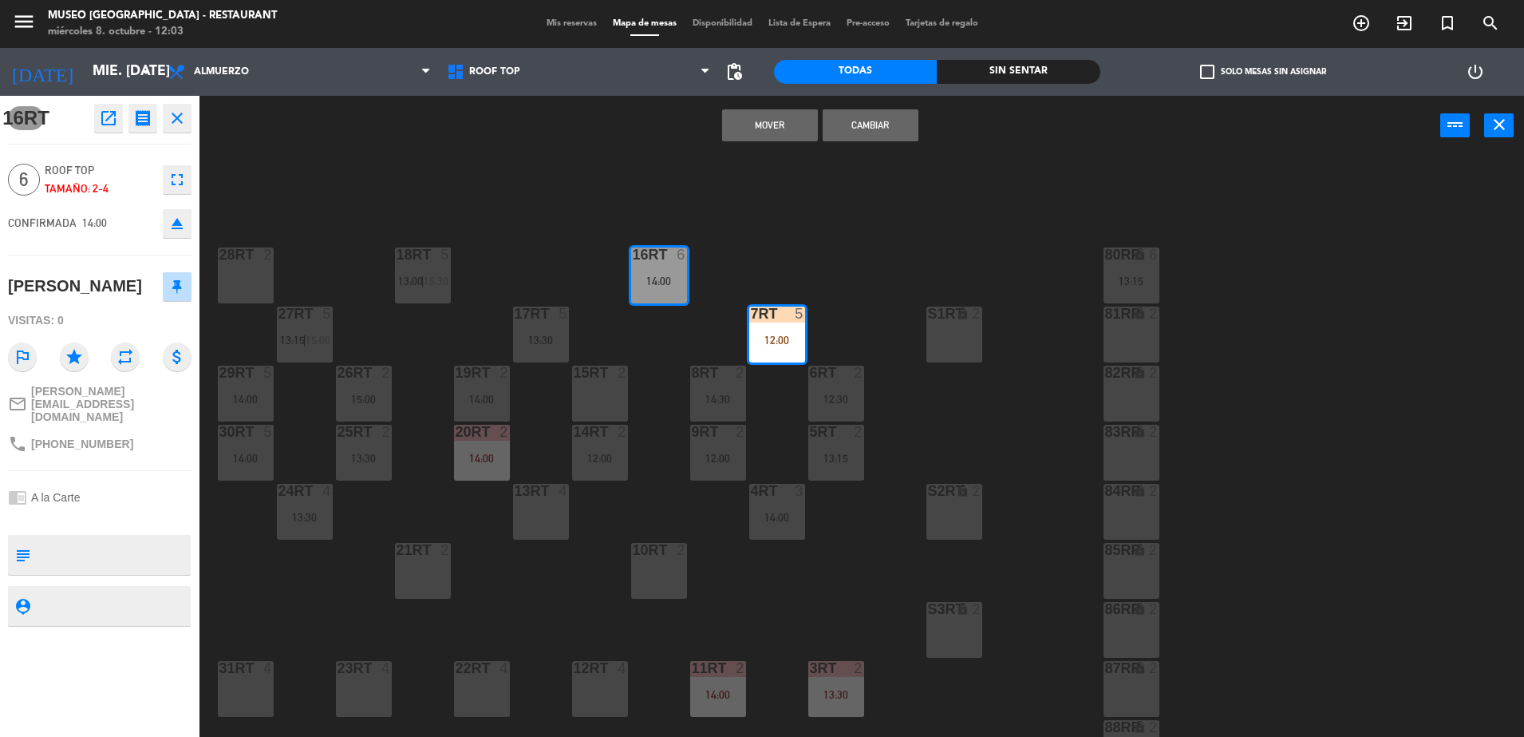
click at [780, 110] on button "Mover" at bounding box center [770, 125] width 96 height 32
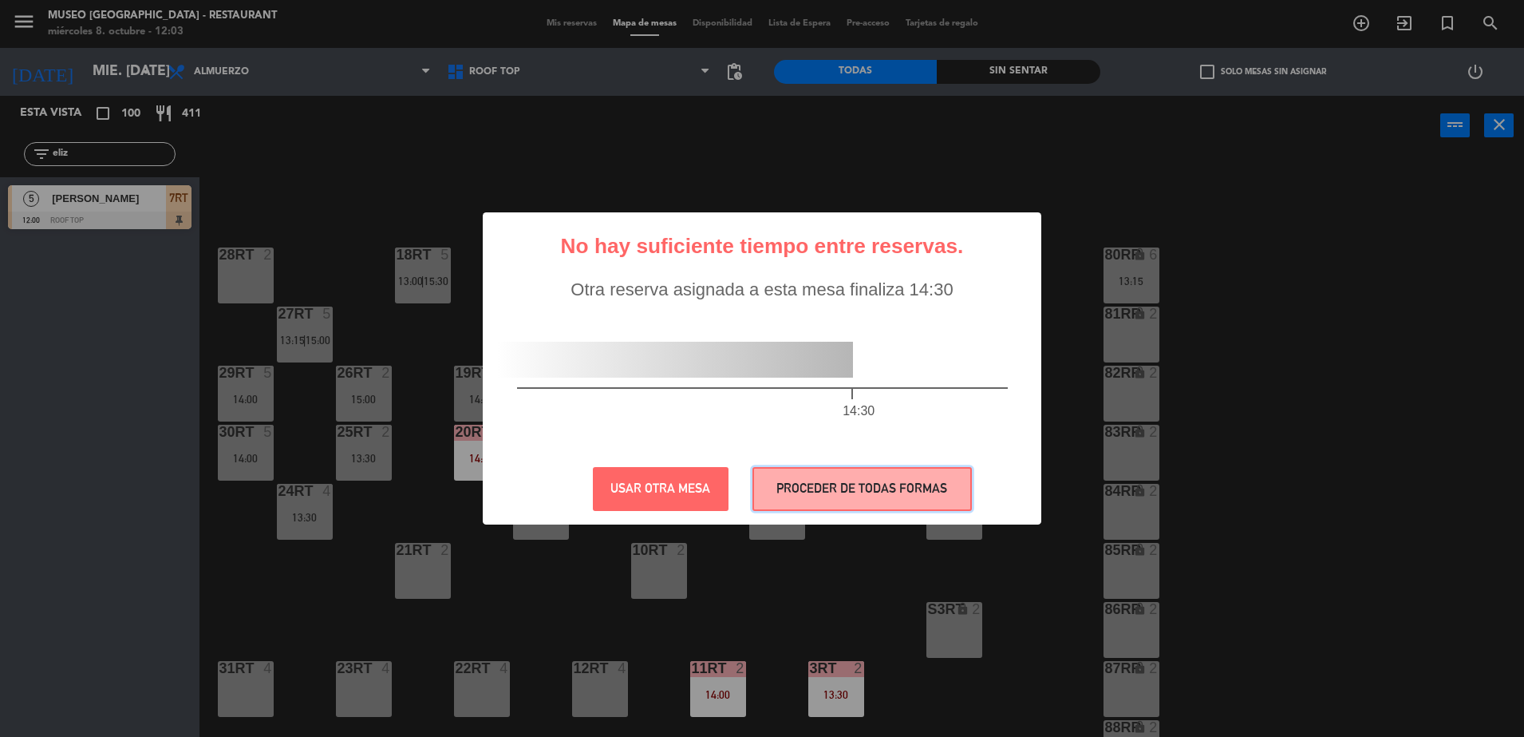
click at [856, 483] on button "PROCEDER DE TODAS FORMAS" at bounding box center [862, 489] width 219 height 44
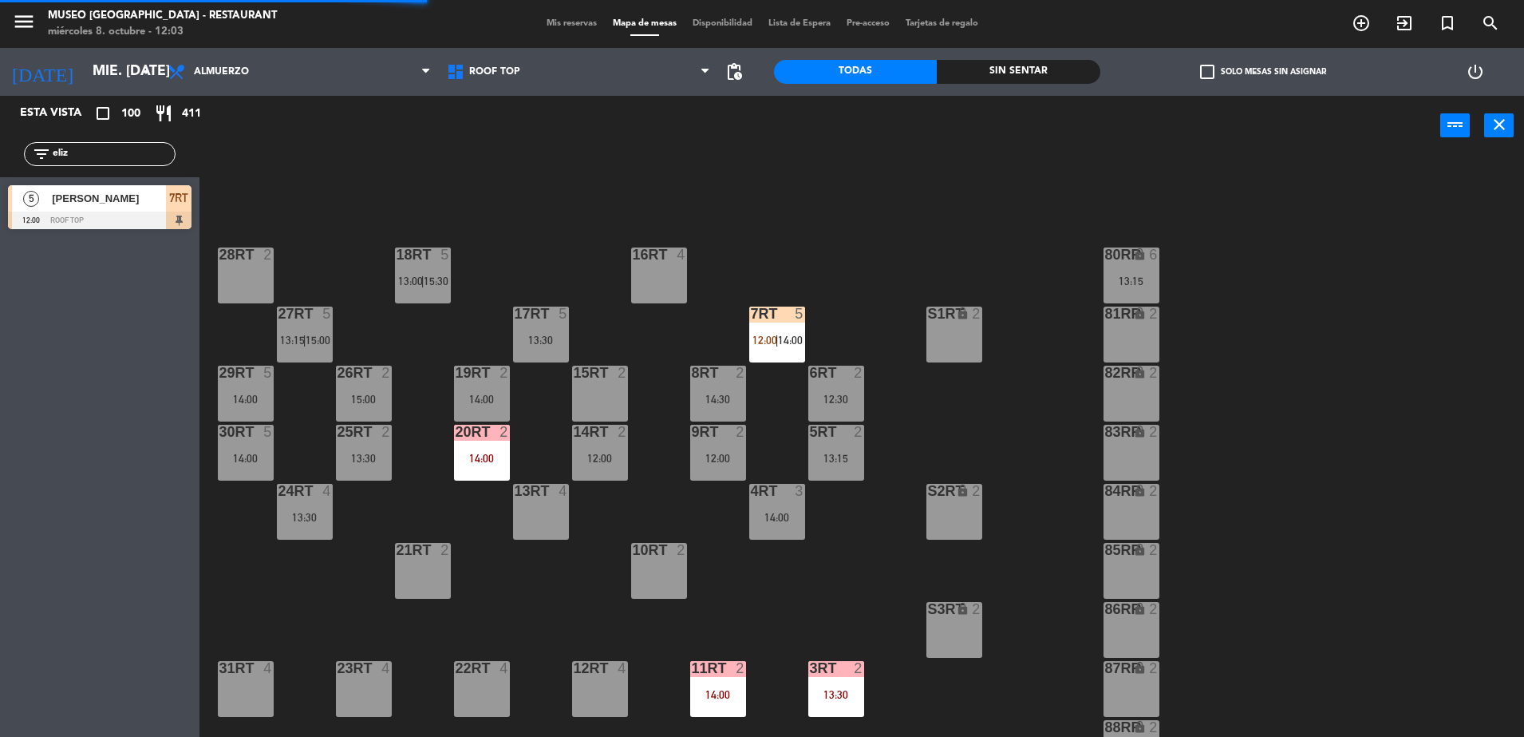
click at [1133, 271] on div "80RR lock 6 13:15" at bounding box center [1132, 275] width 56 height 56
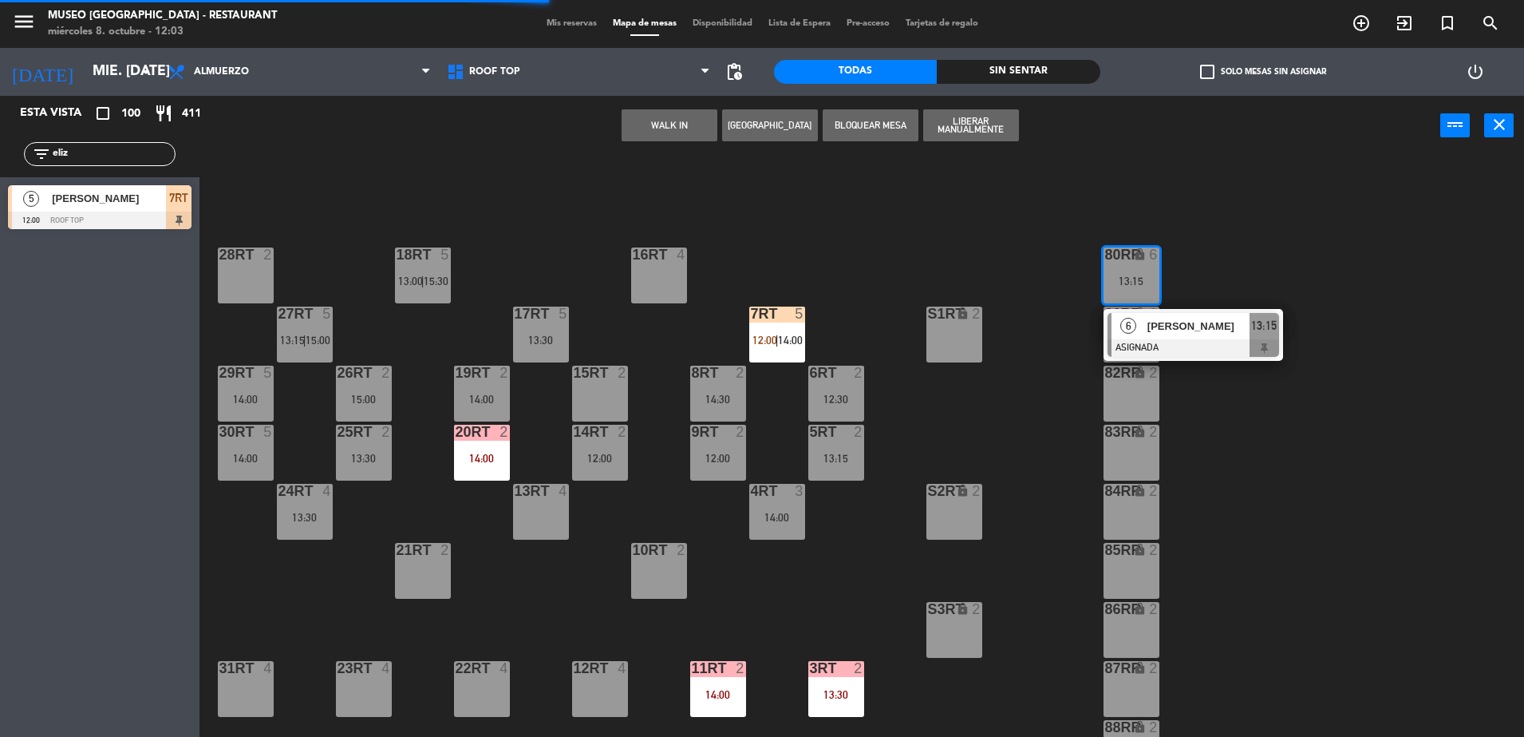
click at [1191, 344] on div at bounding box center [1194, 348] width 172 height 18
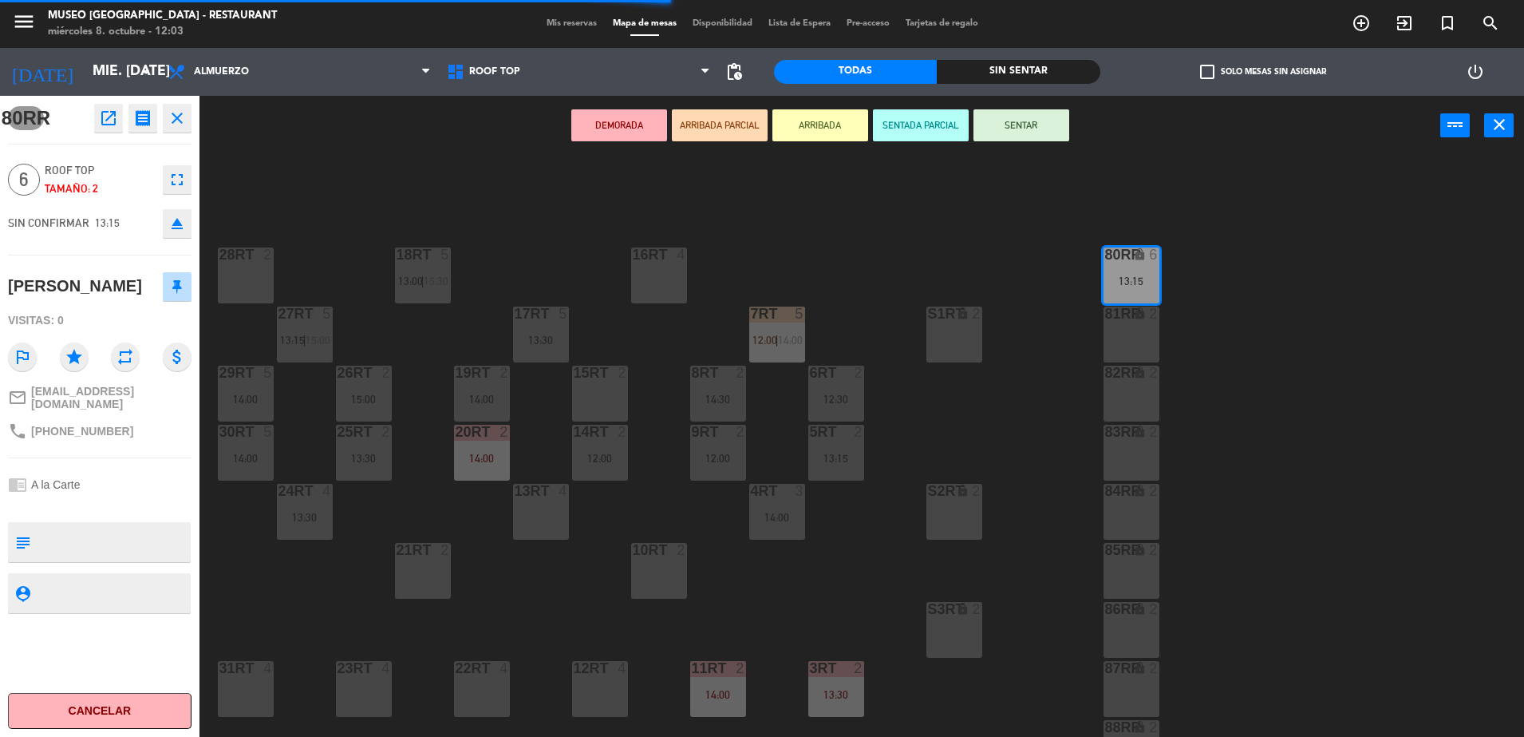
click at [673, 277] on div "16RT 4" at bounding box center [659, 275] width 56 height 56
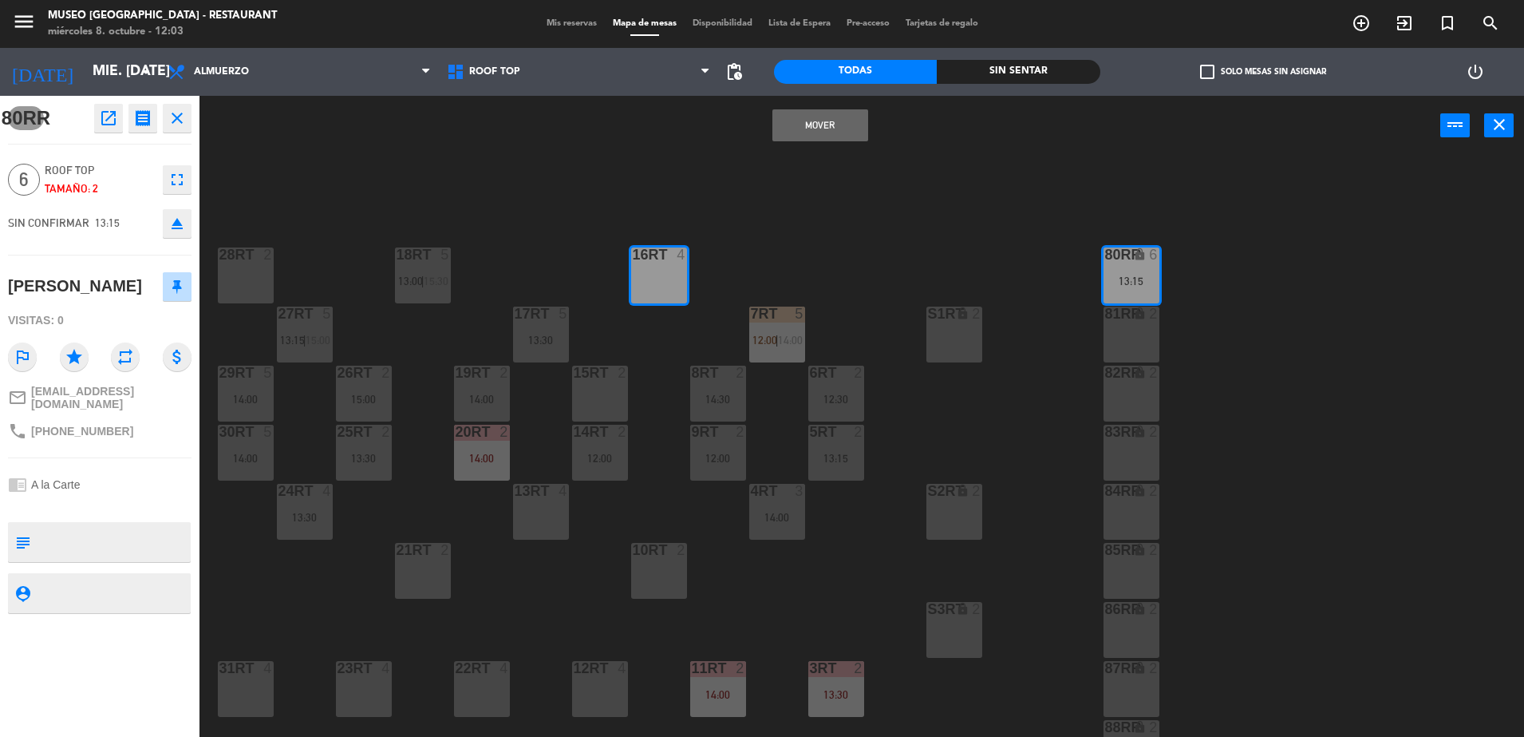
click at [824, 136] on button "Mover" at bounding box center [820, 125] width 96 height 32
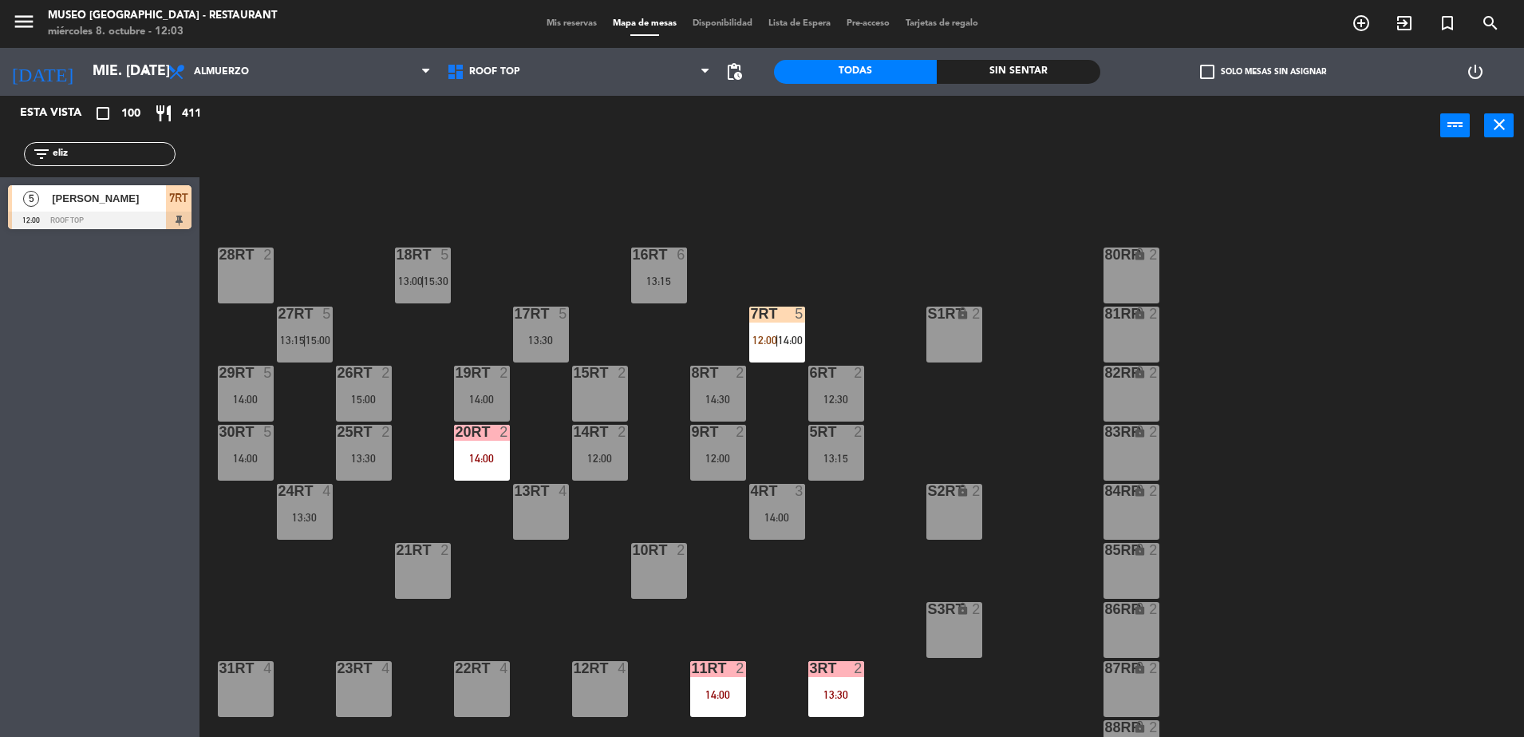
click at [769, 330] on div "7RT 5 12:00 | 14:00" at bounding box center [777, 334] width 56 height 56
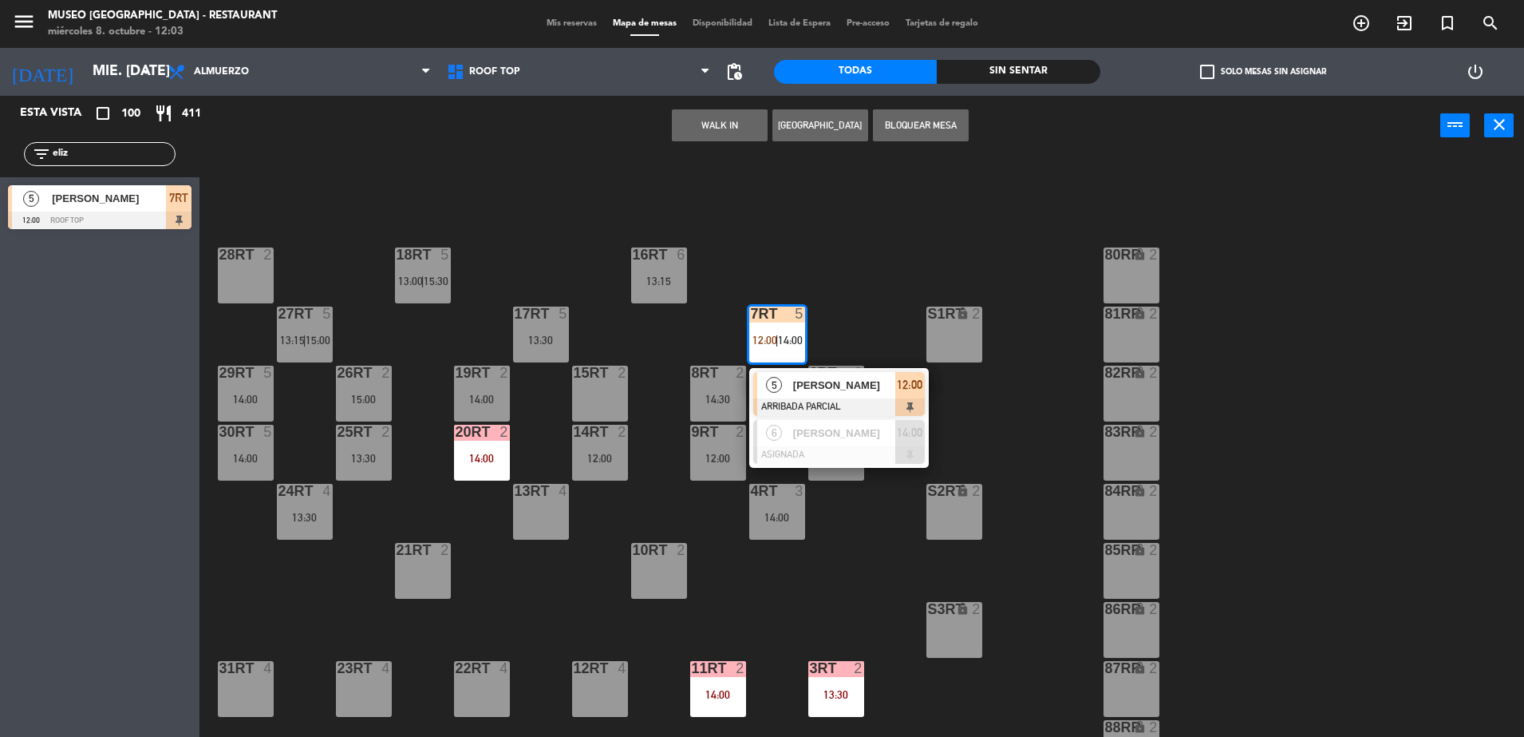
click at [885, 394] on div "[PERSON_NAME]" at bounding box center [844, 385] width 104 height 26
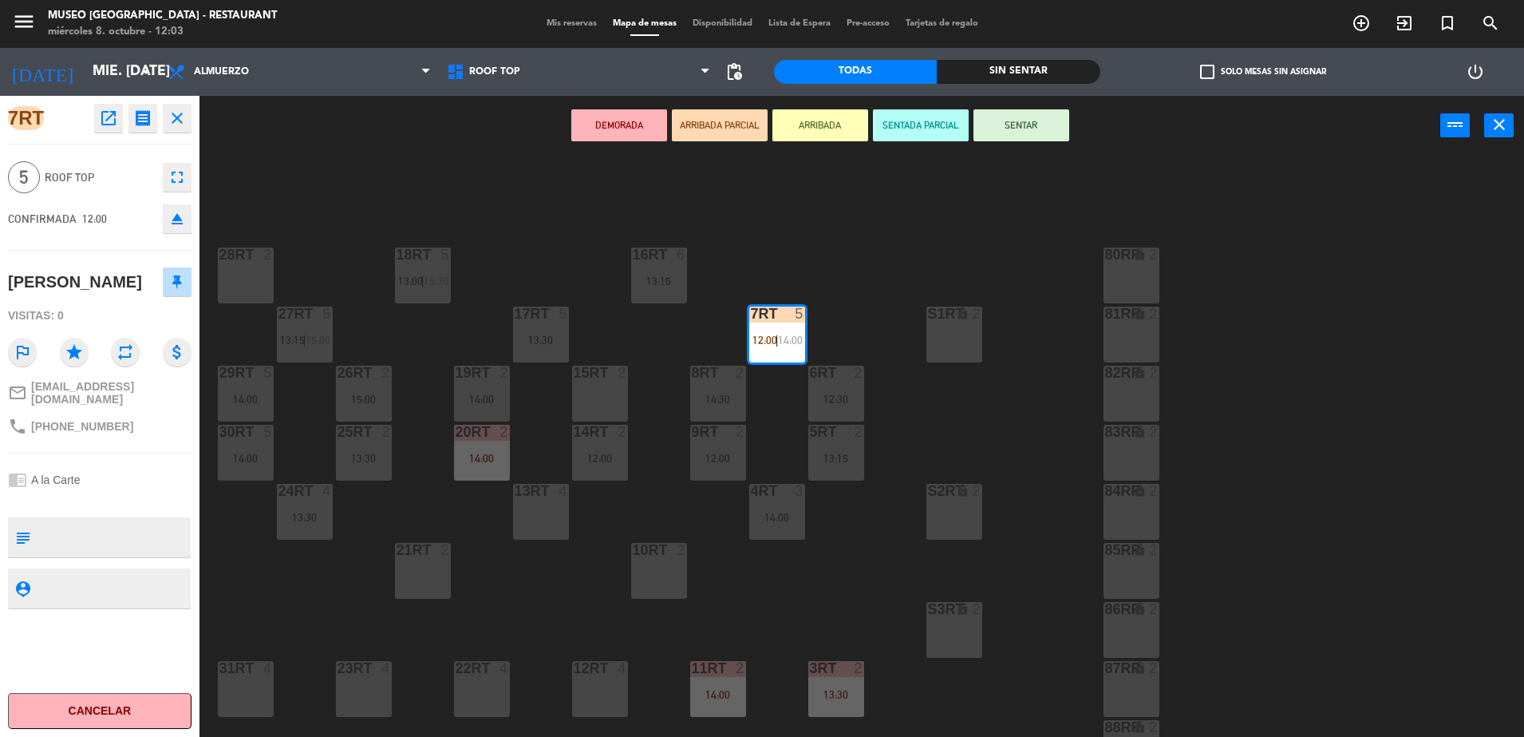
click at [840, 275] on div "18RT 5 13:00 | 15:30 16RT 6 13:15 28RT 2 80RR lock 2 27RT 5 13:15 | 15:00 7RT 5…" at bounding box center [870, 450] width 1310 height 581
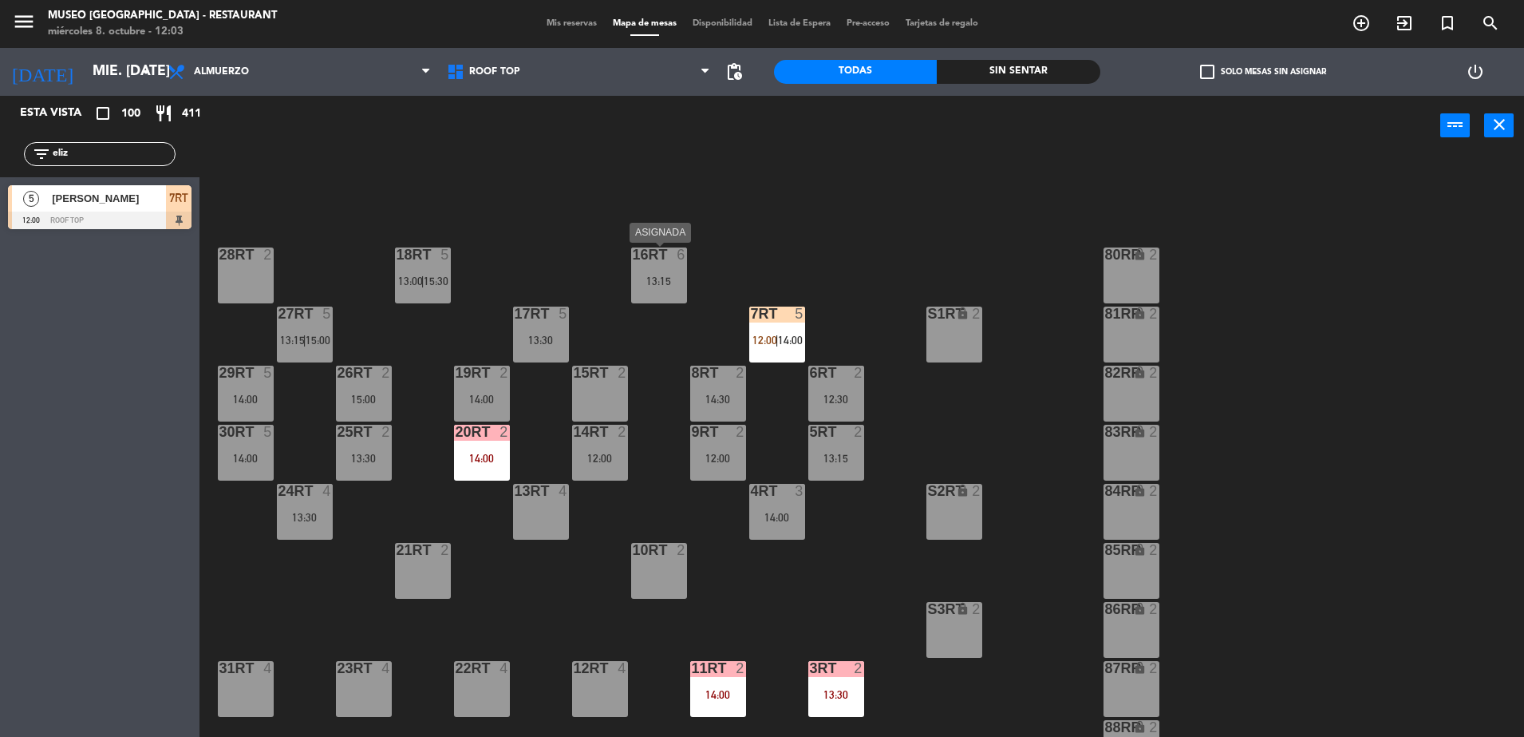
click at [656, 282] on div "13:15" at bounding box center [659, 280] width 56 height 11
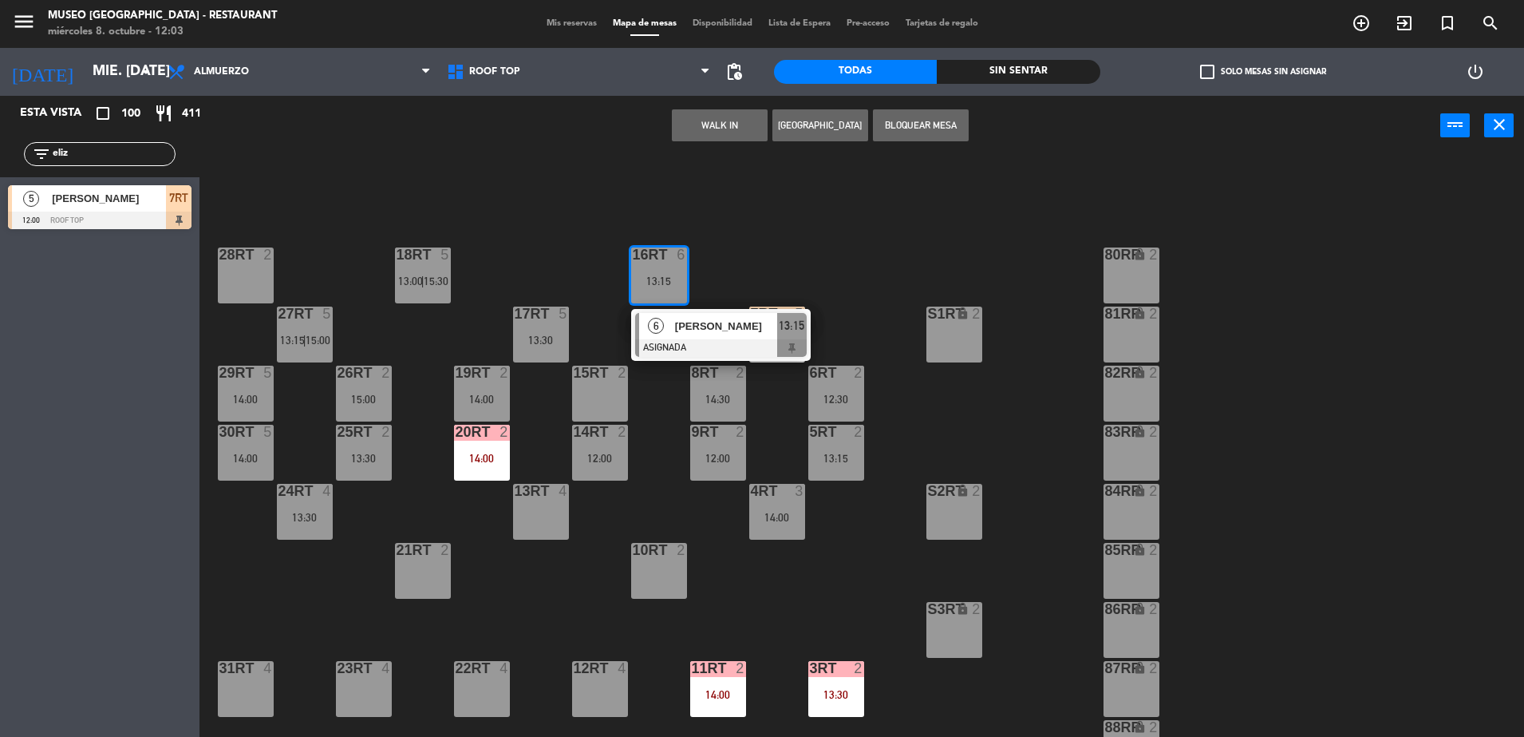
click at [832, 177] on div "18RT 5 13:00 | 15:30 16RT 6 13:15 6 Susana Biondi ASIGNADA 13:15 28RT 2 80RR lo…" at bounding box center [870, 450] width 1310 height 581
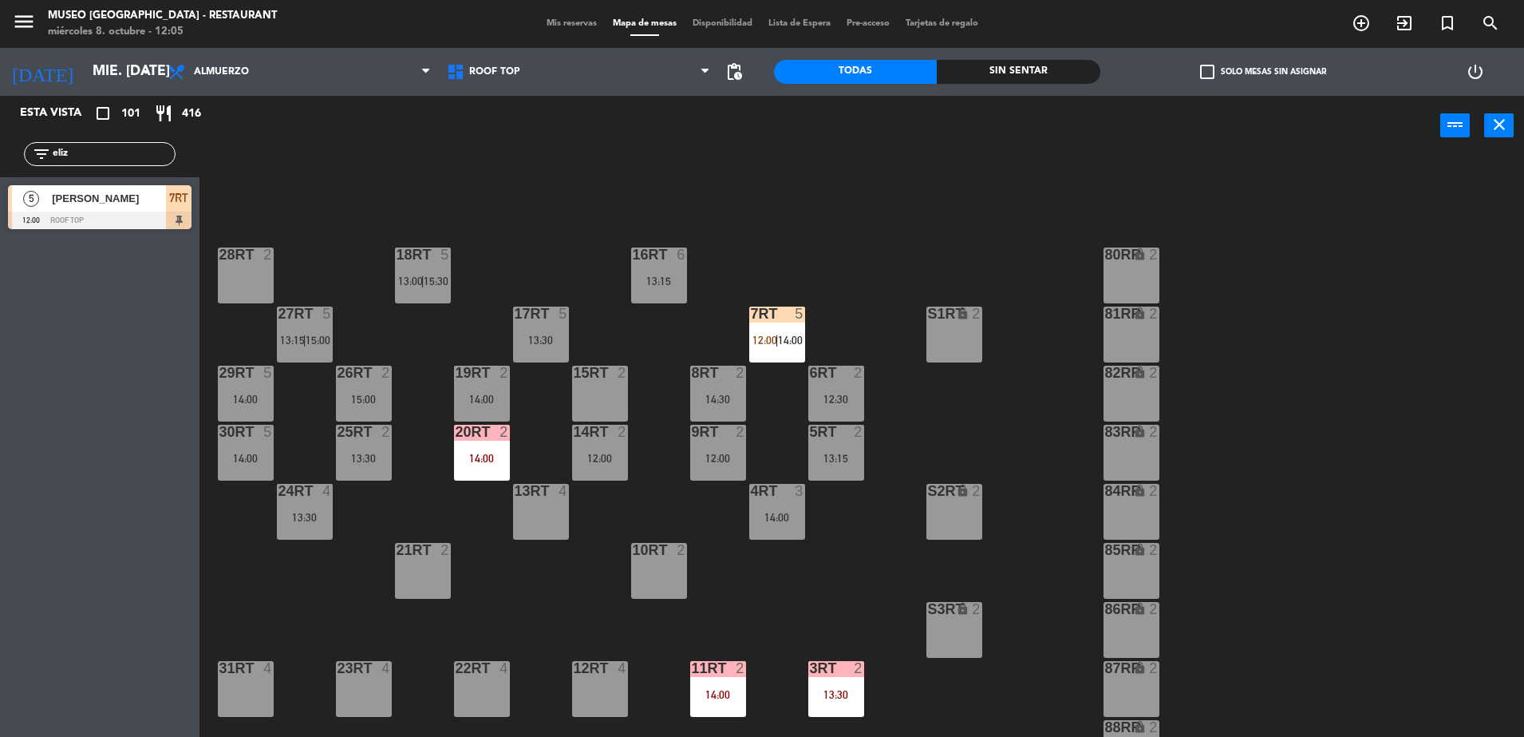
drag, startPoint x: 83, startPoint y: 151, endPoint x: 0, endPoint y: 233, distance: 116.8
click at [0, 234] on html "close × Museo Larco Café - Restaurant × chrome_reader_mode Listado de Reservas …" at bounding box center [762, 368] width 1524 height 737
type input "trav"
click at [168, 197] on div "22" at bounding box center [179, 198] width 26 height 26
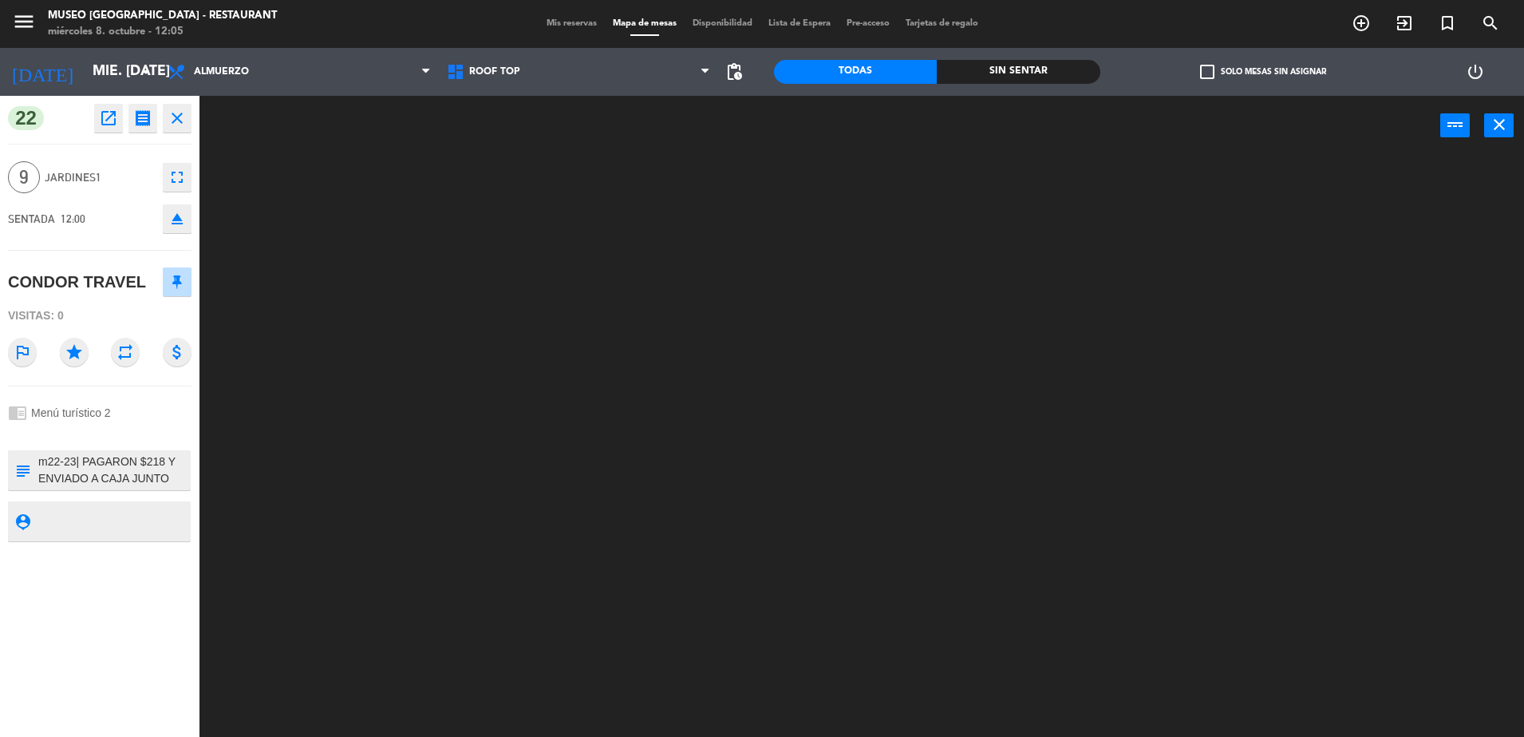
click at [133, 465] on textarea at bounding box center [113, 470] width 152 height 34
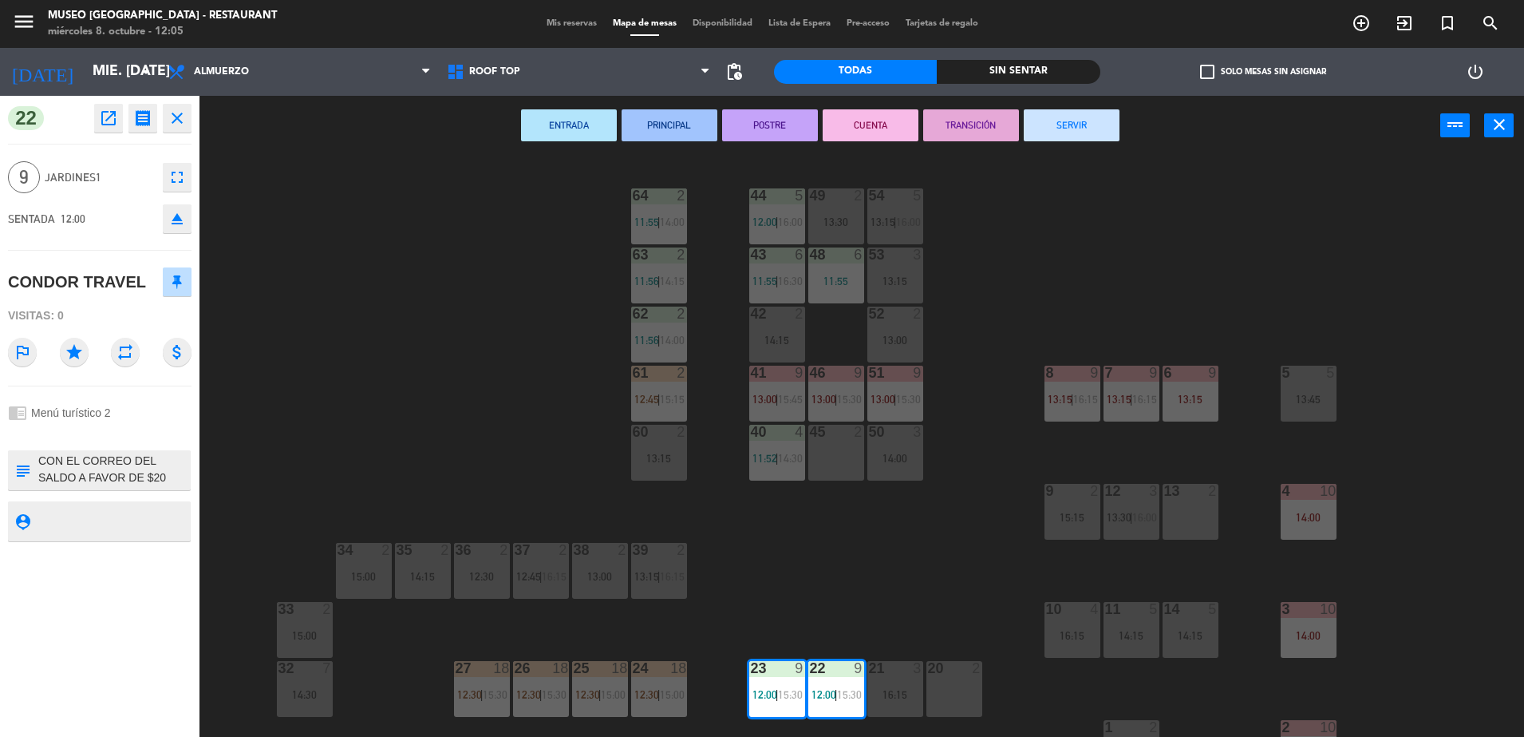
scroll to position [35, 0]
click at [487, 269] on div "44 5 12:00 | 16:00 49 2 13:30 54 5 13:15 | 16:00 64 2 11:55 | 14:00 48 6 11:55 …" at bounding box center [870, 450] width 1310 height 581
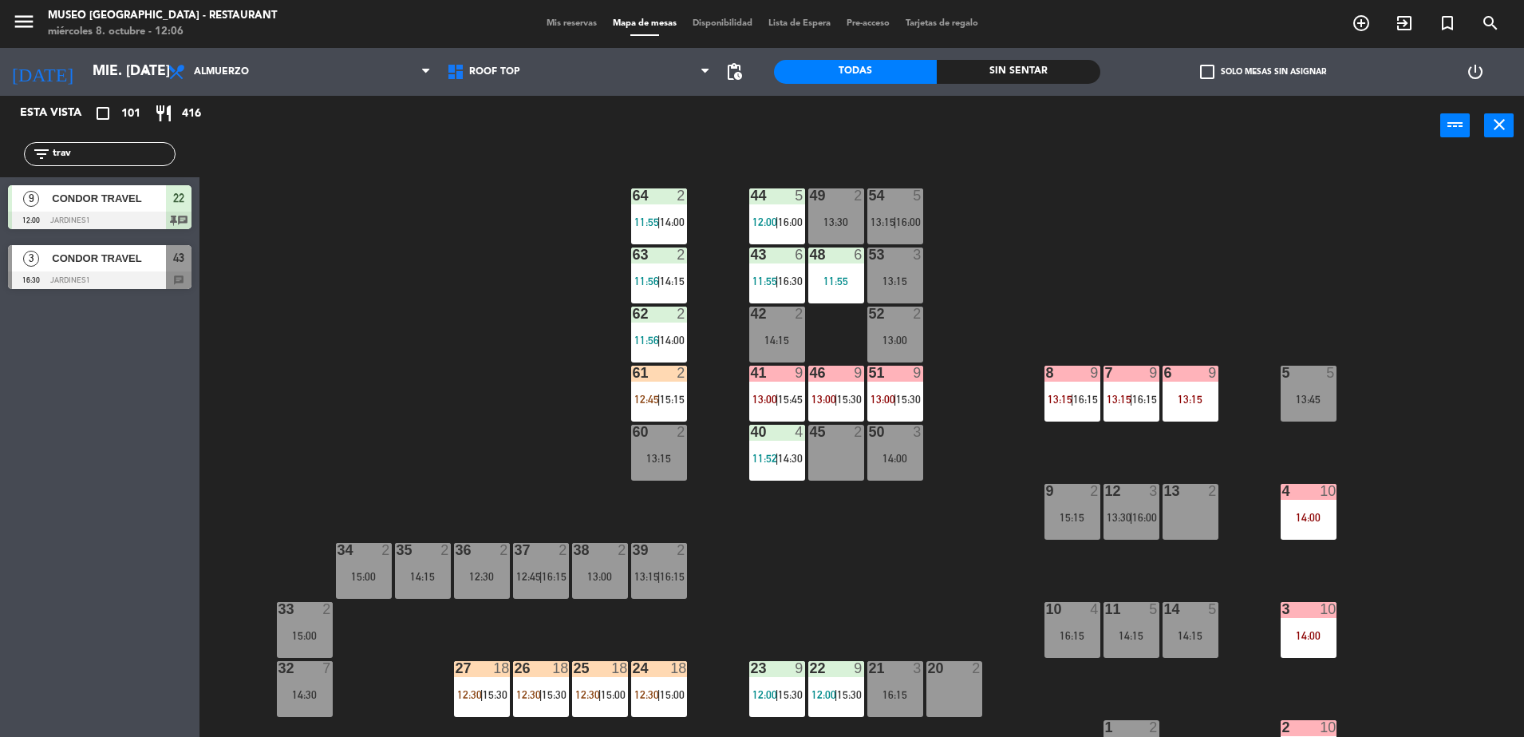
click at [175, 267] on span "43" at bounding box center [178, 257] width 11 height 19
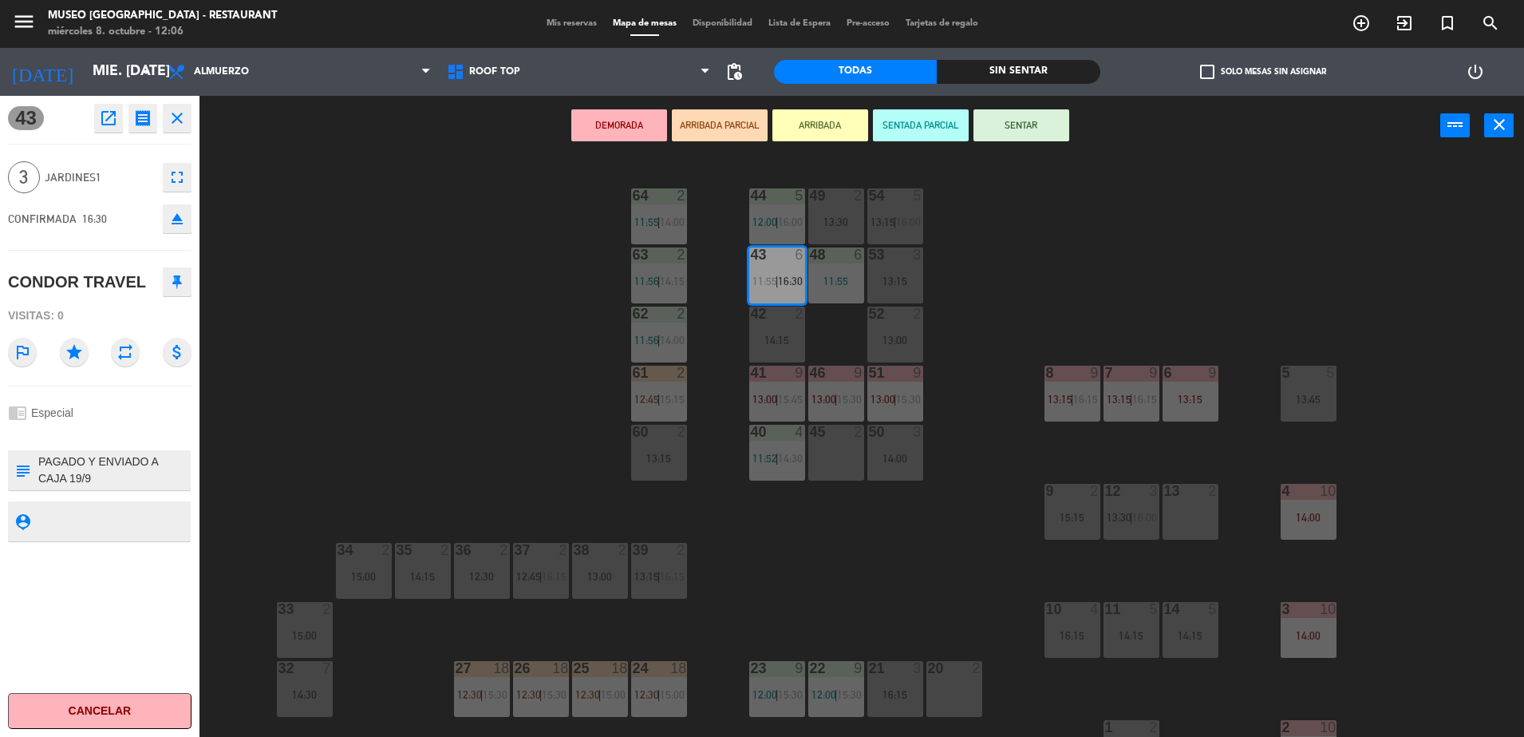
click at [338, 298] on div "44 5 12:00 | 16:00 49 2 13:30 54 5 13:15 | 16:00 64 2 11:55 | 14:00 48 6 11:55 …" at bounding box center [870, 450] width 1310 height 581
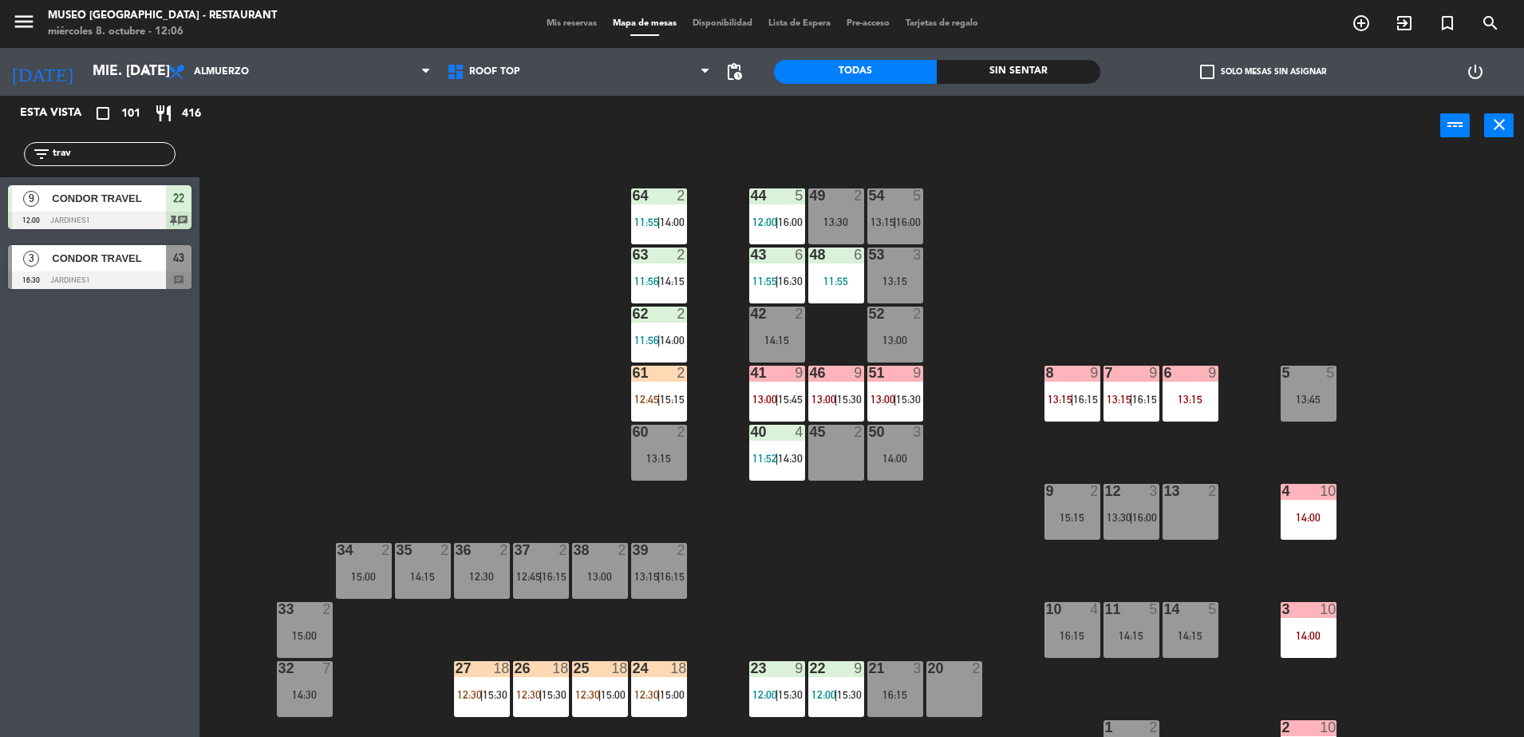
click at [122, 215] on div at bounding box center [100, 220] width 184 height 18
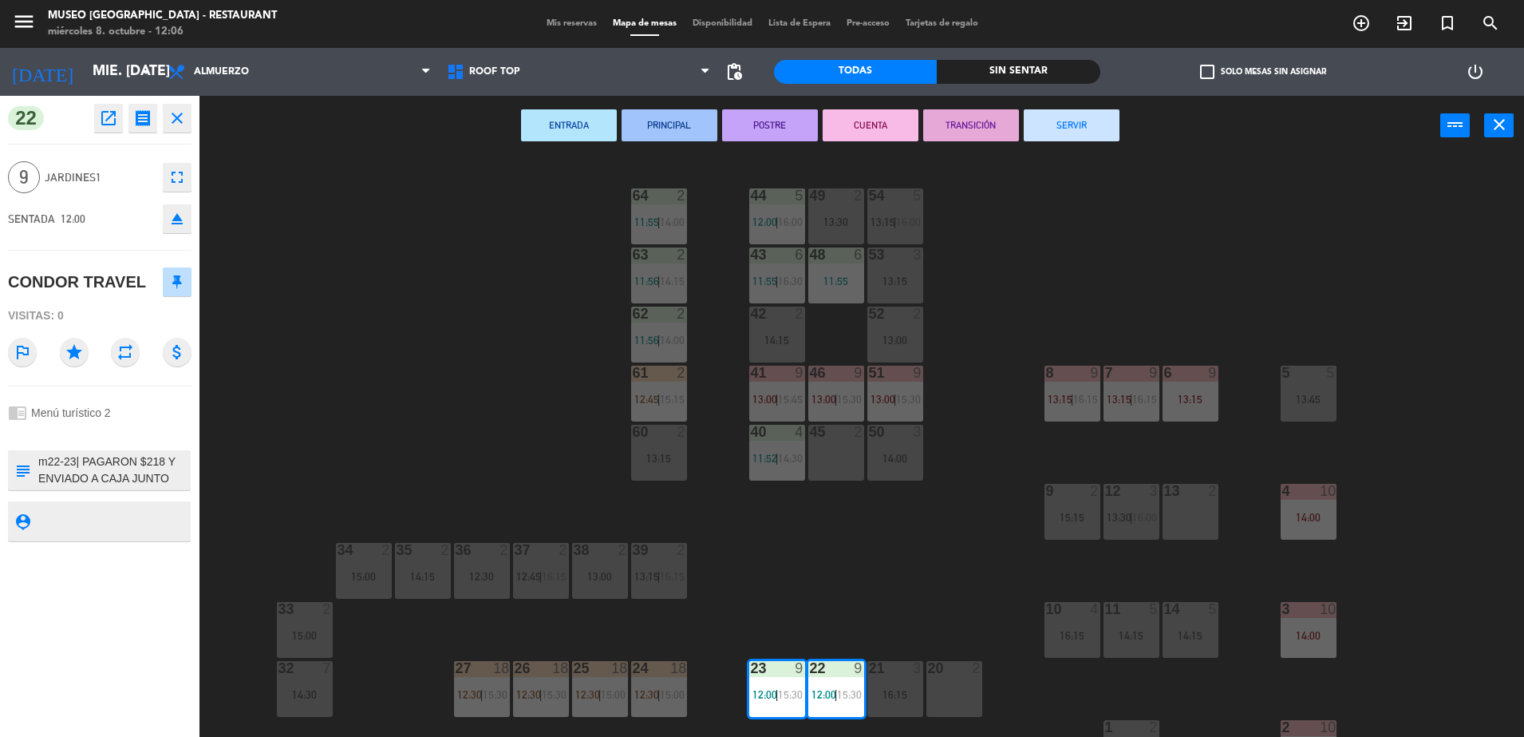
click at [130, 480] on textarea at bounding box center [113, 470] width 152 height 34
click at [371, 415] on div "44 5 12:00 | 16:00 49 2 13:30 54 5 13:15 | 16:00 64 2 11:55 | 14:00 48 6 11:55 …" at bounding box center [870, 450] width 1310 height 581
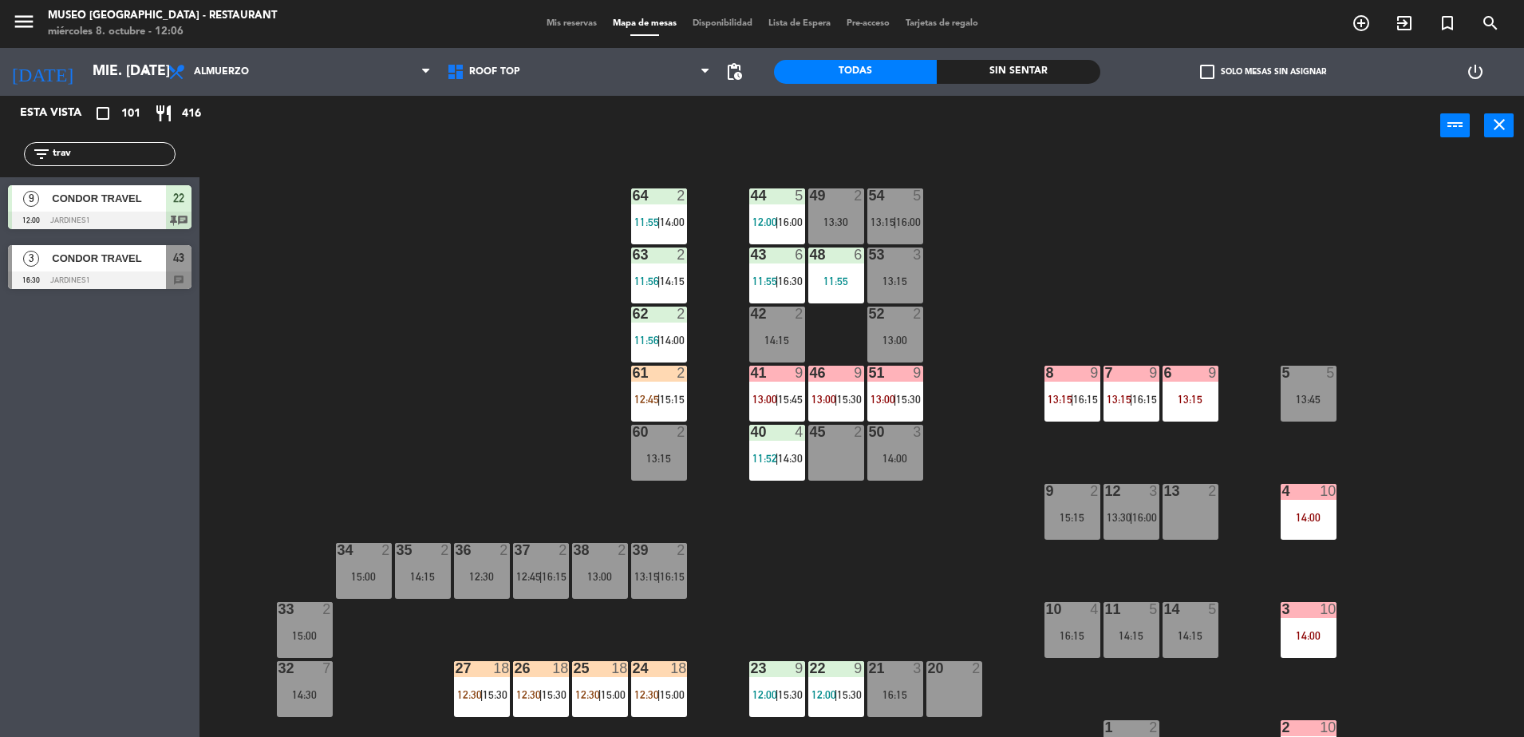
drag, startPoint x: 81, startPoint y: 157, endPoint x: -4, endPoint y: 159, distance: 85.4
click at [0, 159] on html "close × Museo Larco Café - Restaurant × chrome_reader_mode Listado de Reservas …" at bounding box center [762, 368] width 1524 height 737
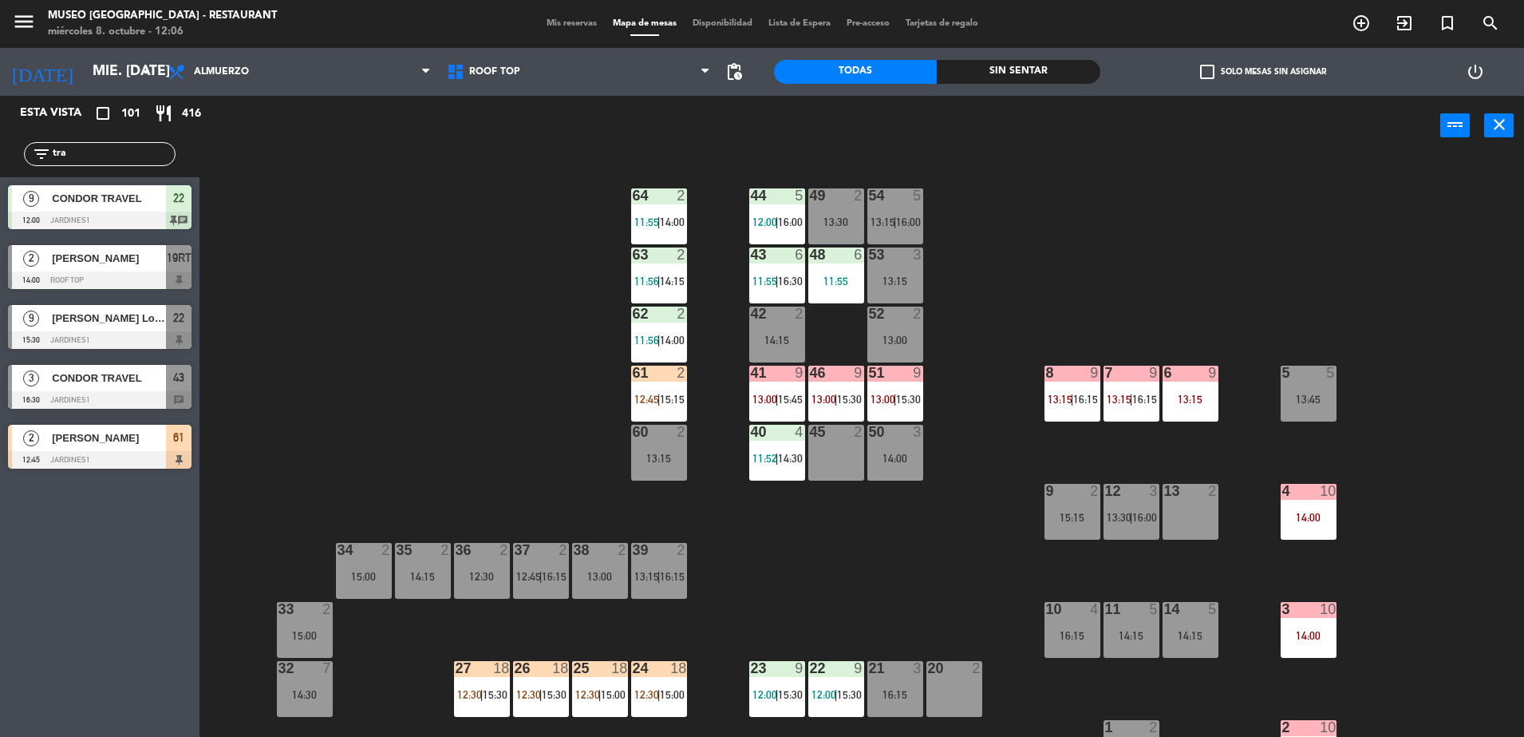
type input "trav"
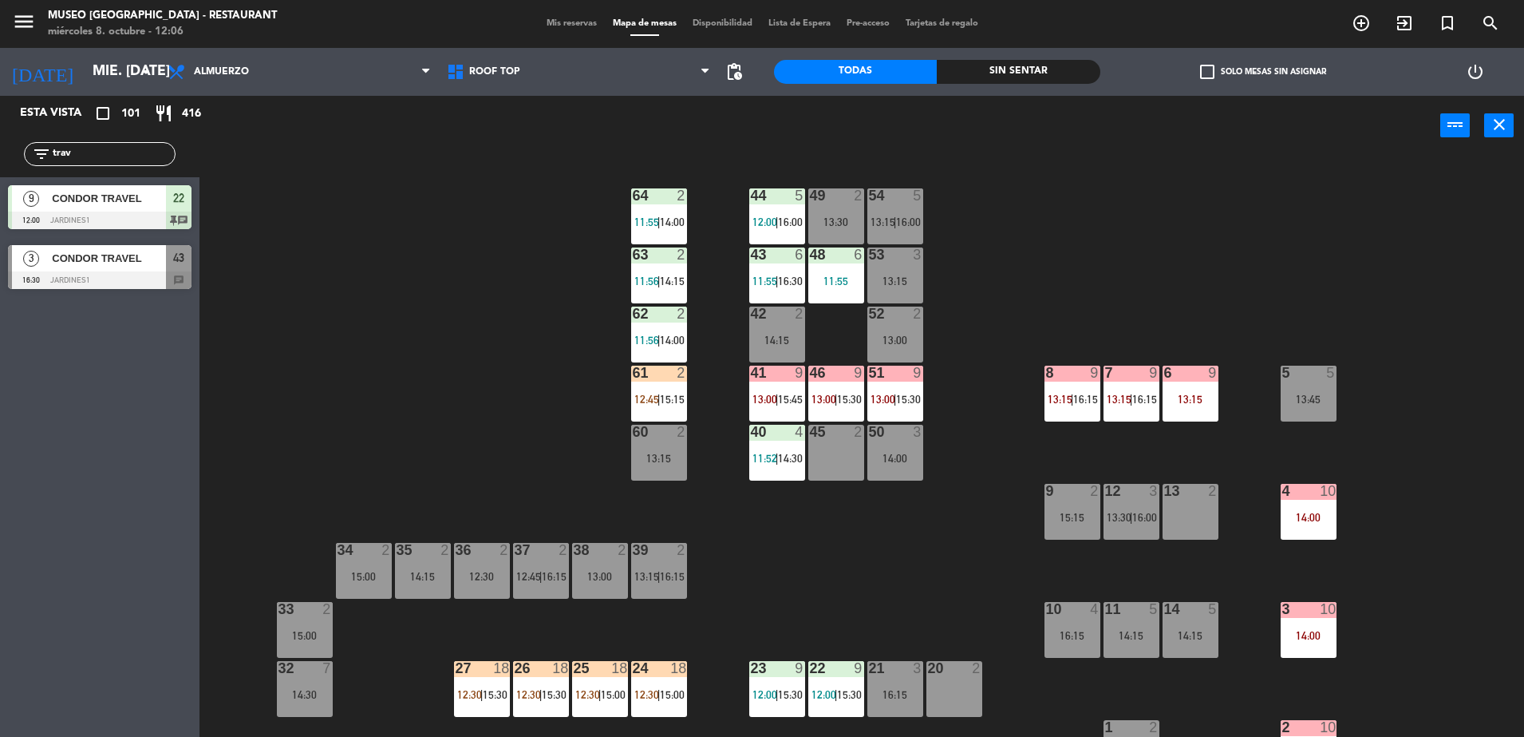
click at [119, 202] on span "CONDOR TRAVEL" at bounding box center [109, 198] width 114 height 17
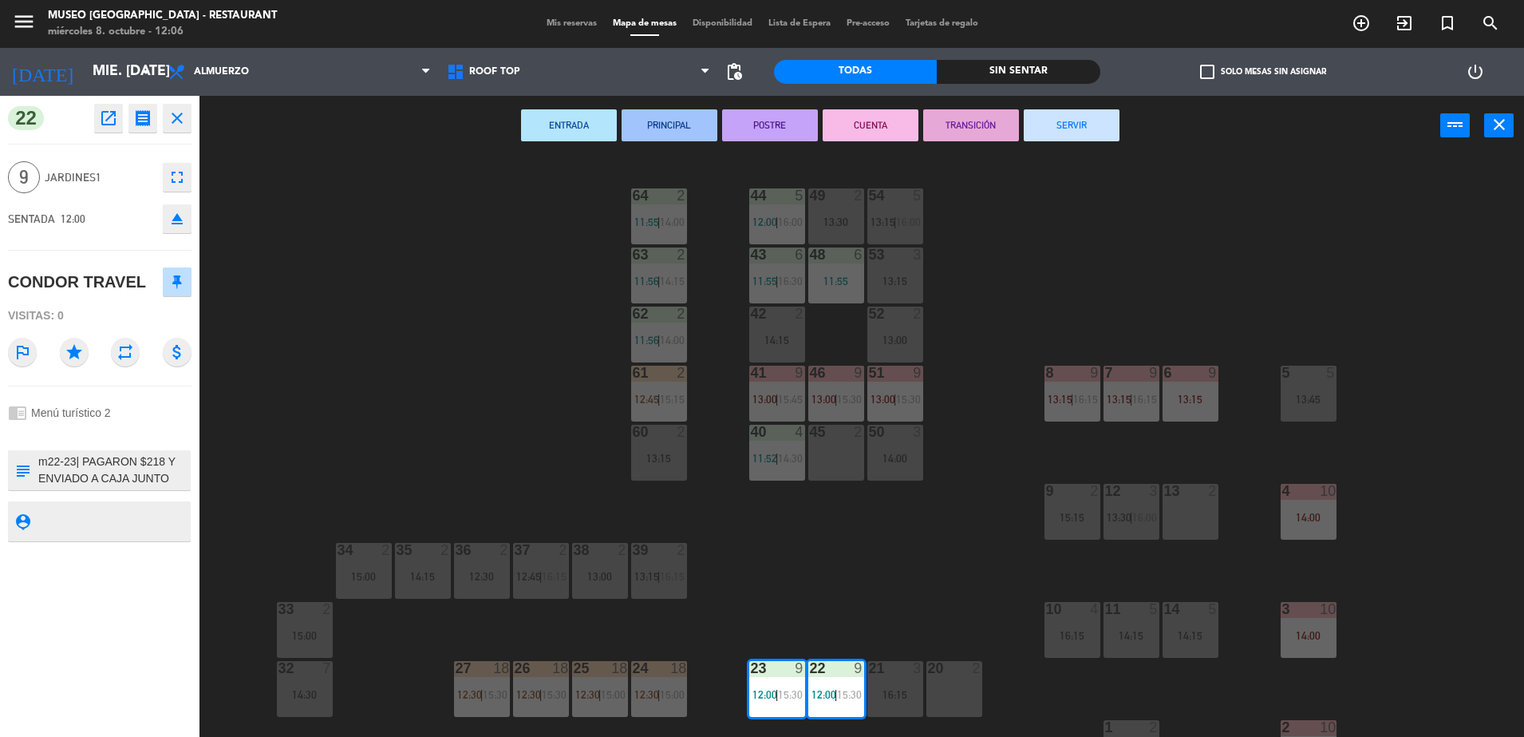
click at [106, 119] on icon "open_in_new" at bounding box center [108, 118] width 19 height 19
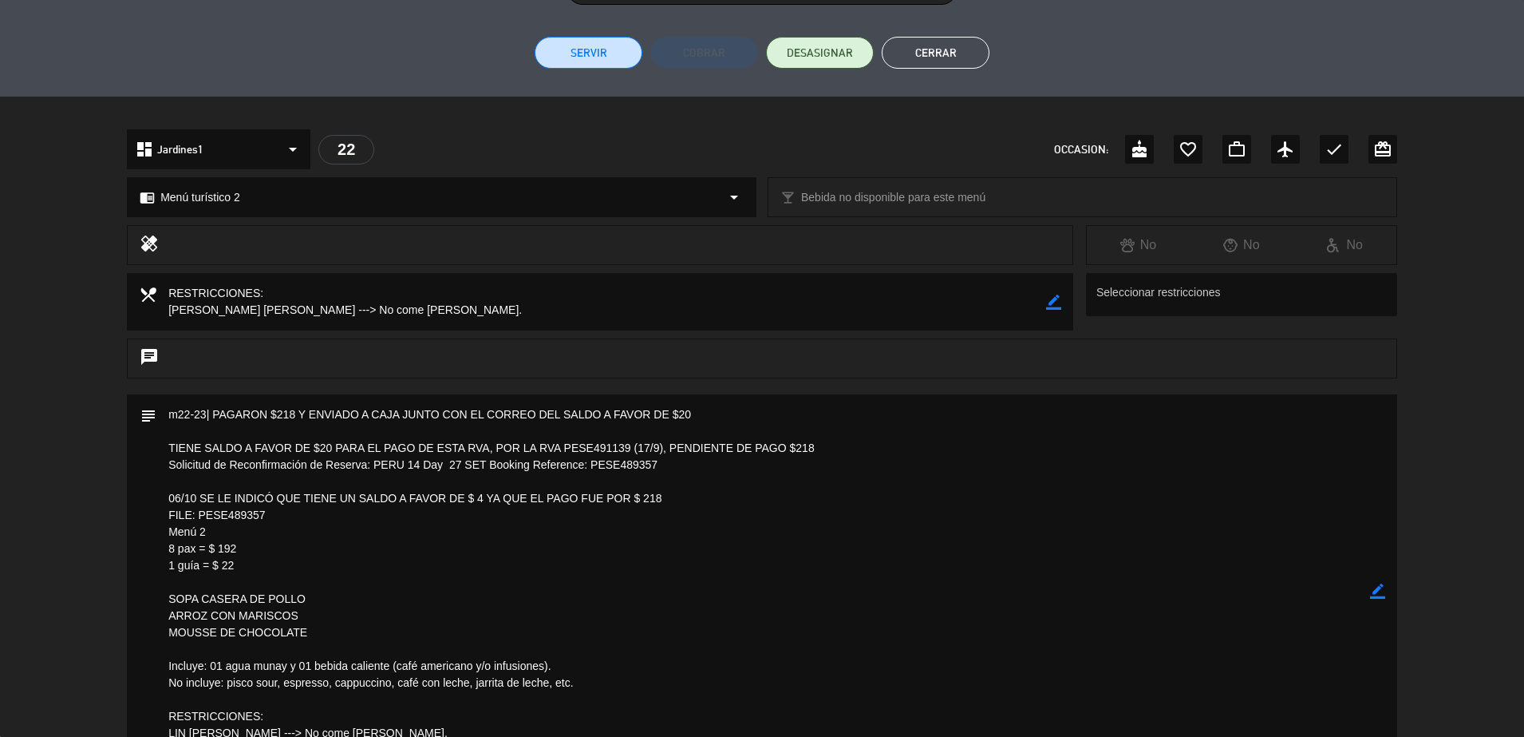
scroll to position [0, 0]
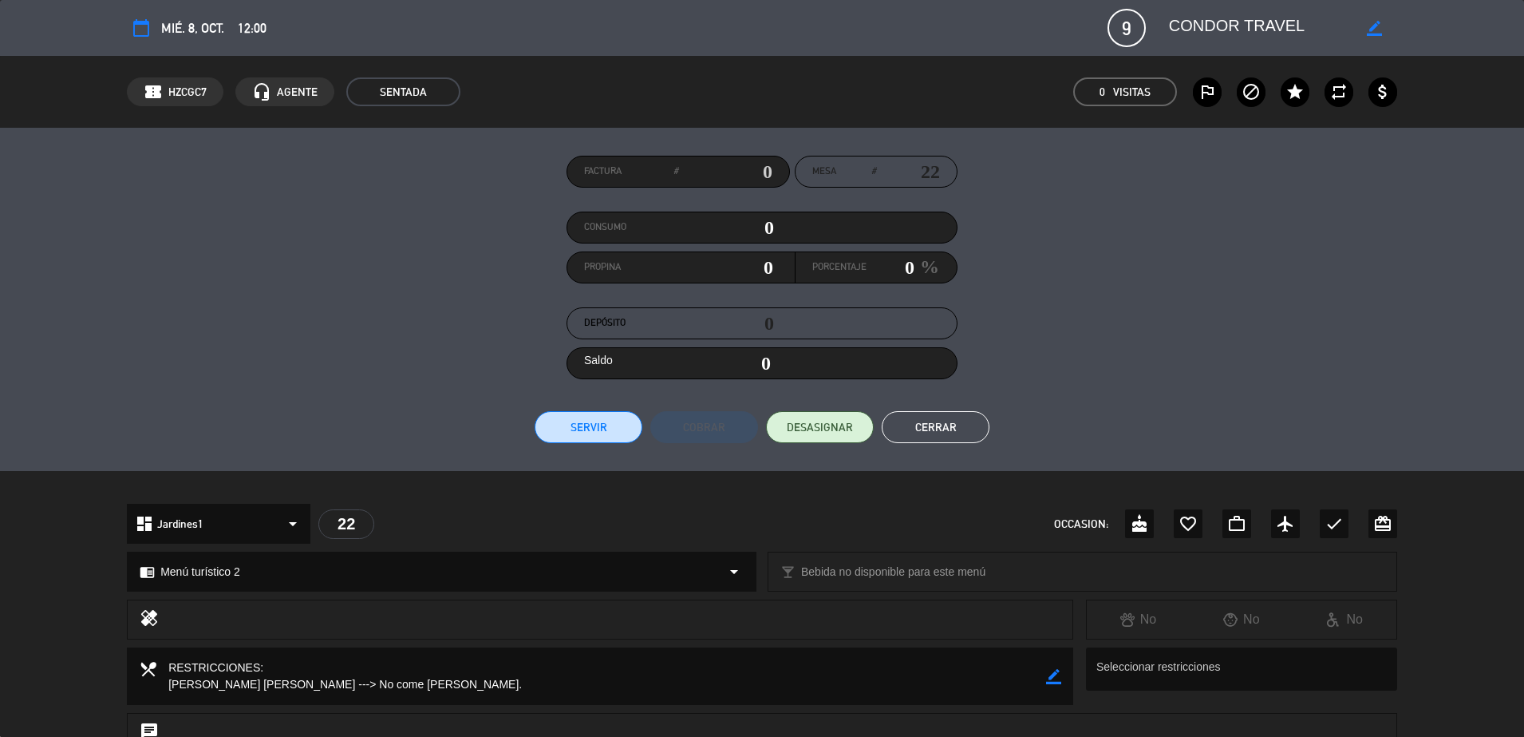
click at [942, 421] on button "Cerrar" at bounding box center [936, 427] width 108 height 32
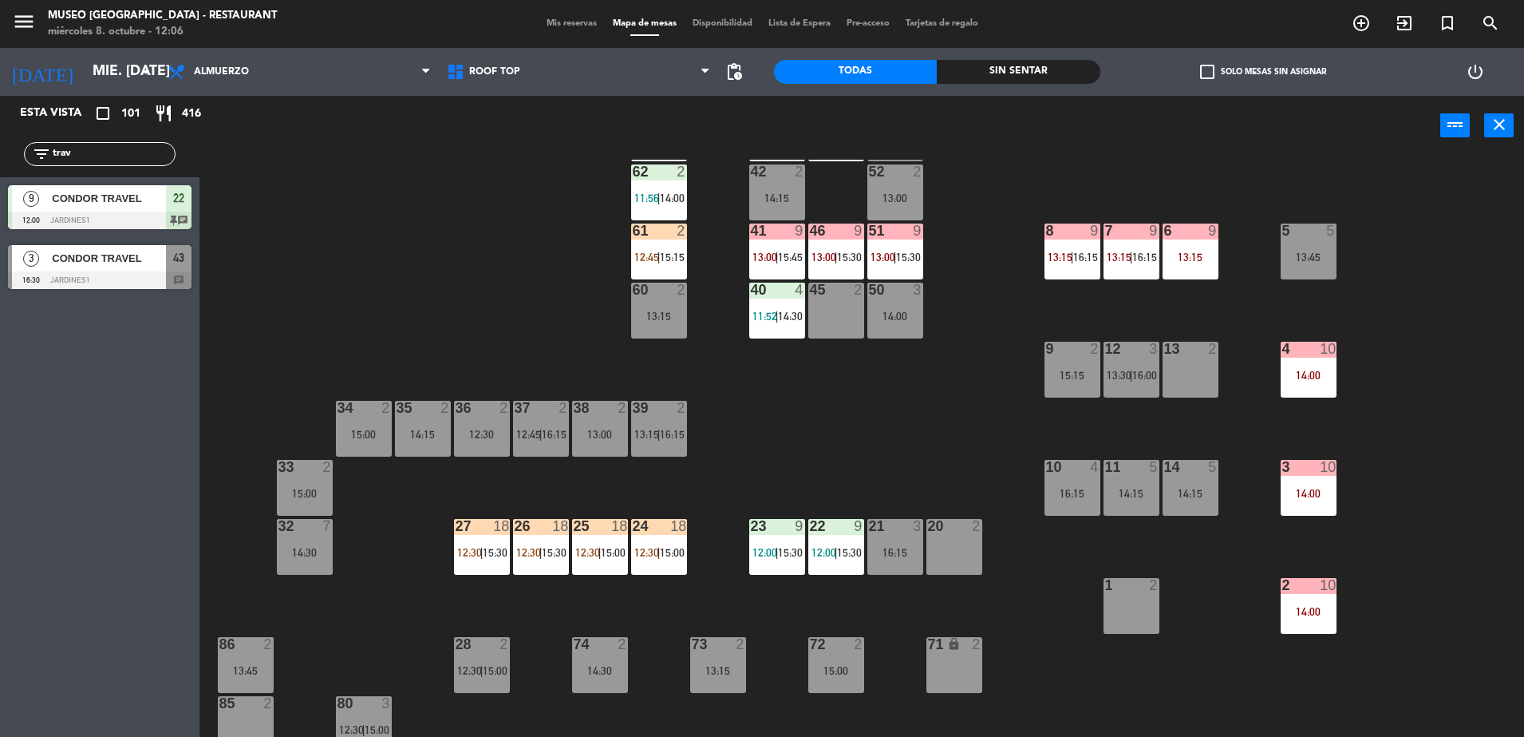
scroll to position [144, 0]
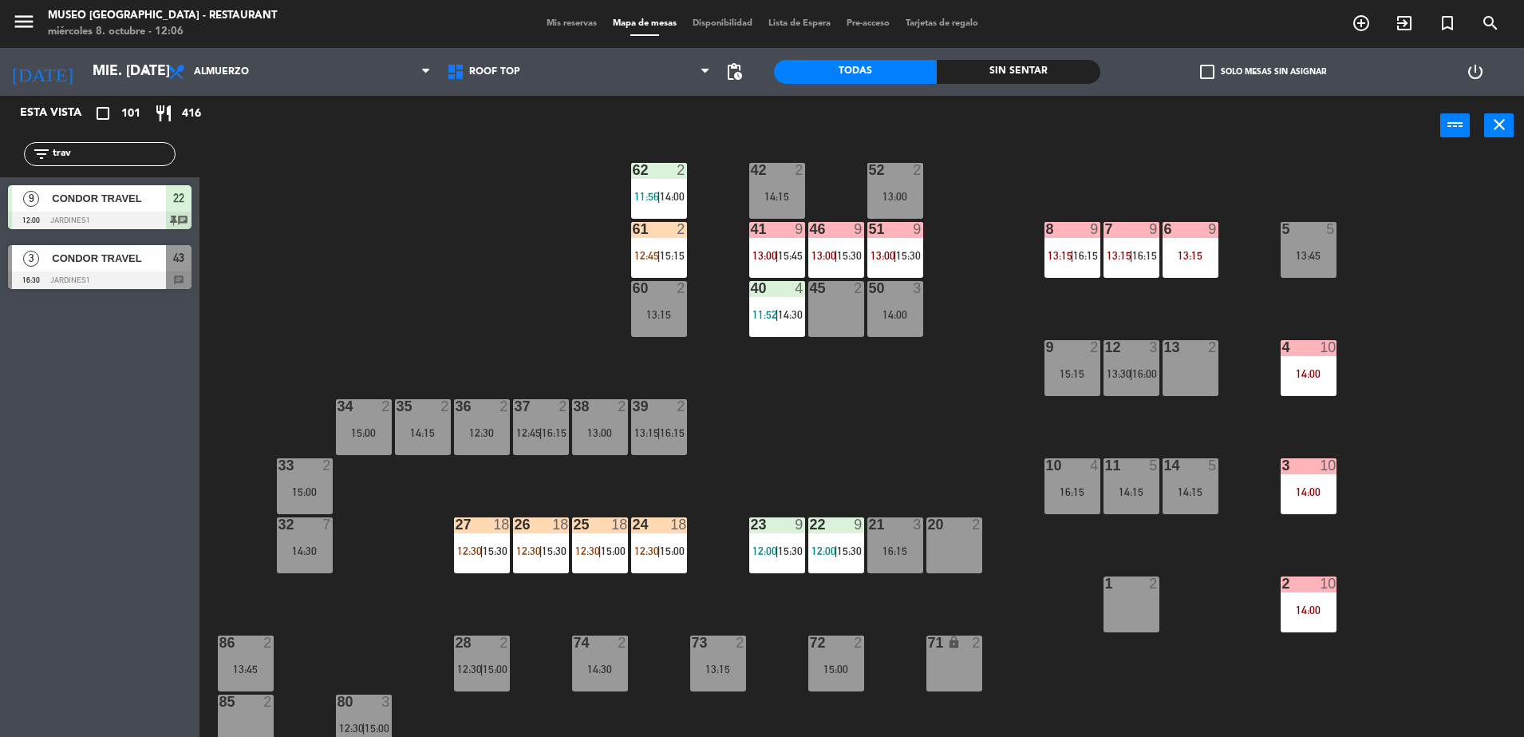
click at [787, 572] on div "23 9 12:00 | 15:30" at bounding box center [777, 545] width 56 height 56
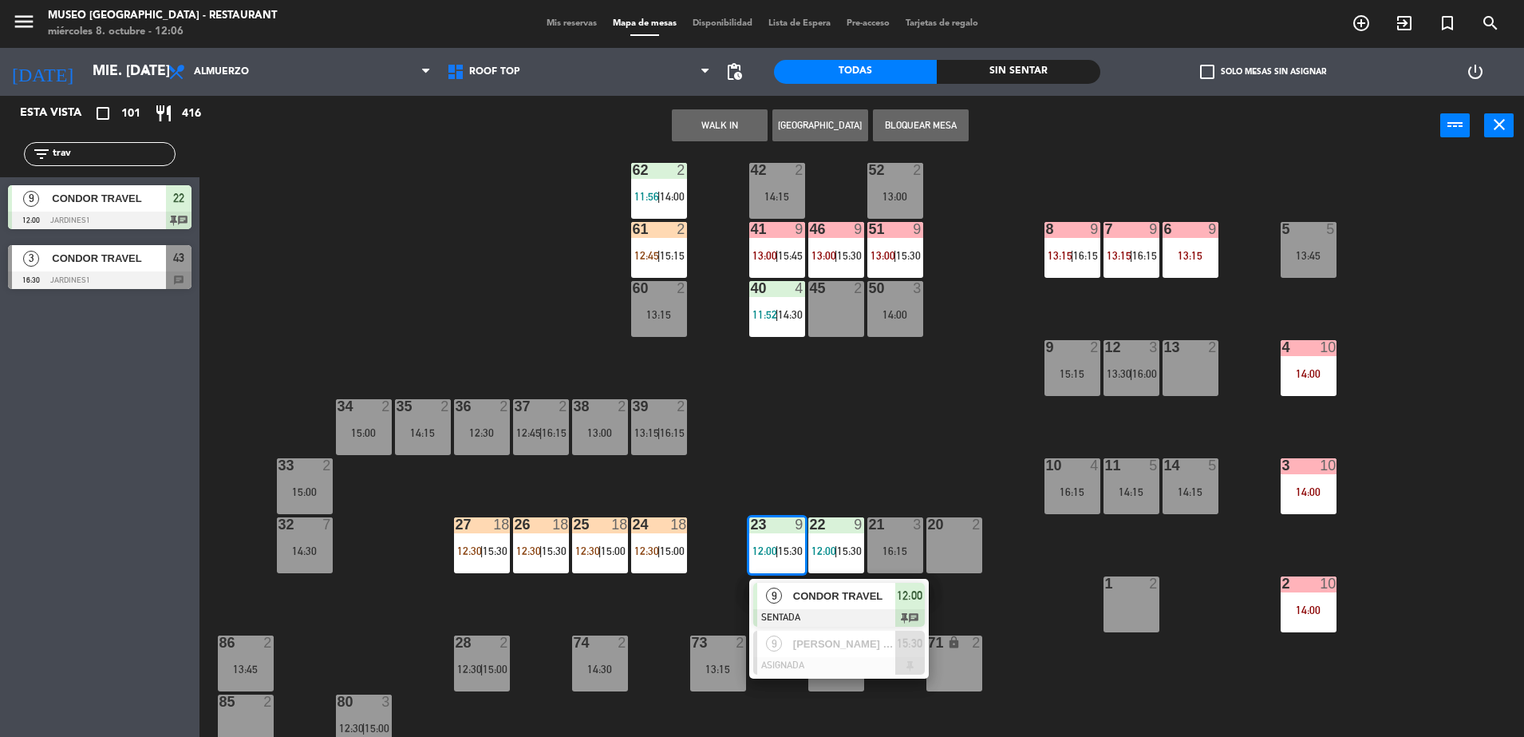
click at [838, 592] on span "CONDOR TRAVEL" at bounding box center [844, 595] width 102 height 17
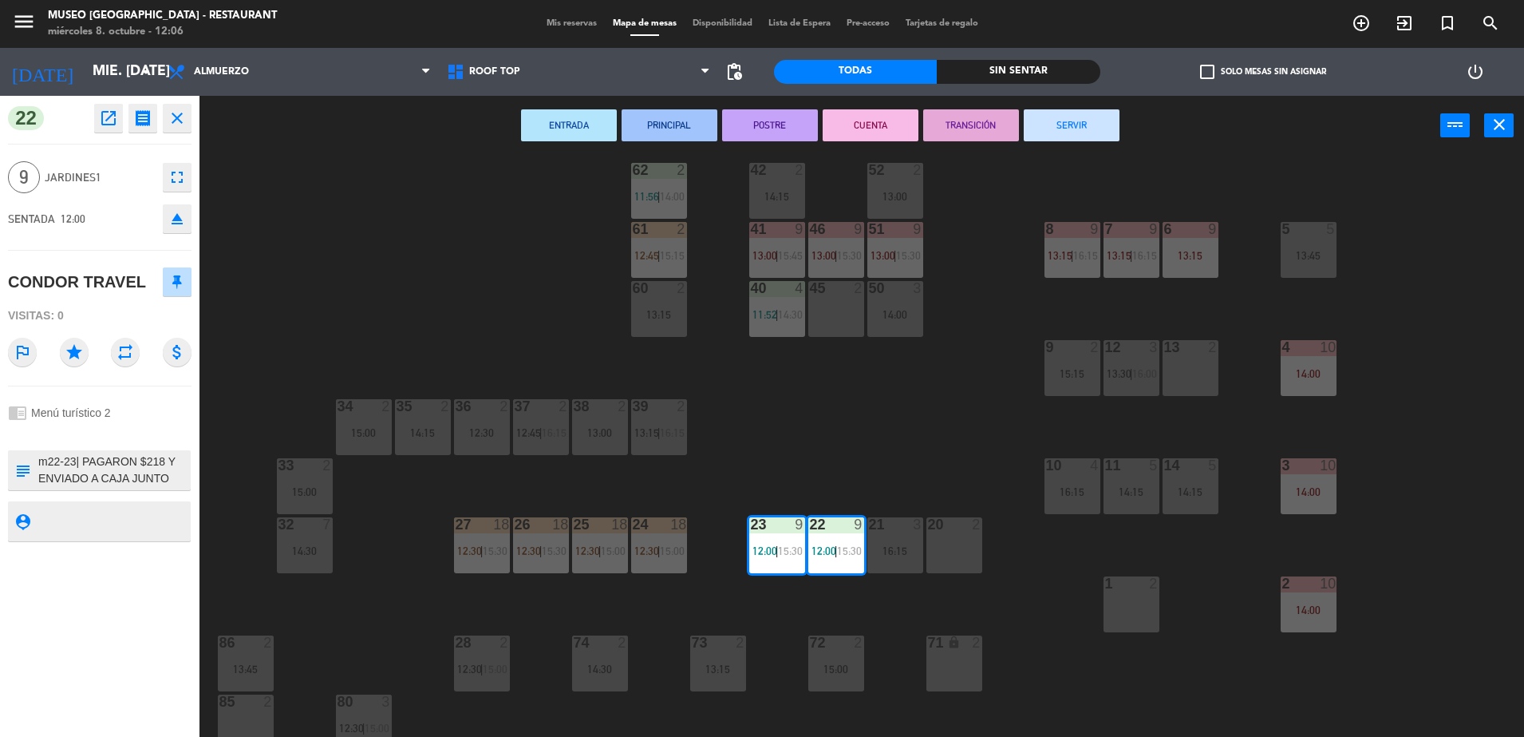
click at [762, 441] on div "44 5 12:00 | 16:00 49 2 13:30 54 5 13:15 | 16:00 64 2 11:55 | 14:00 48 6 11:55 …" at bounding box center [870, 450] width 1310 height 581
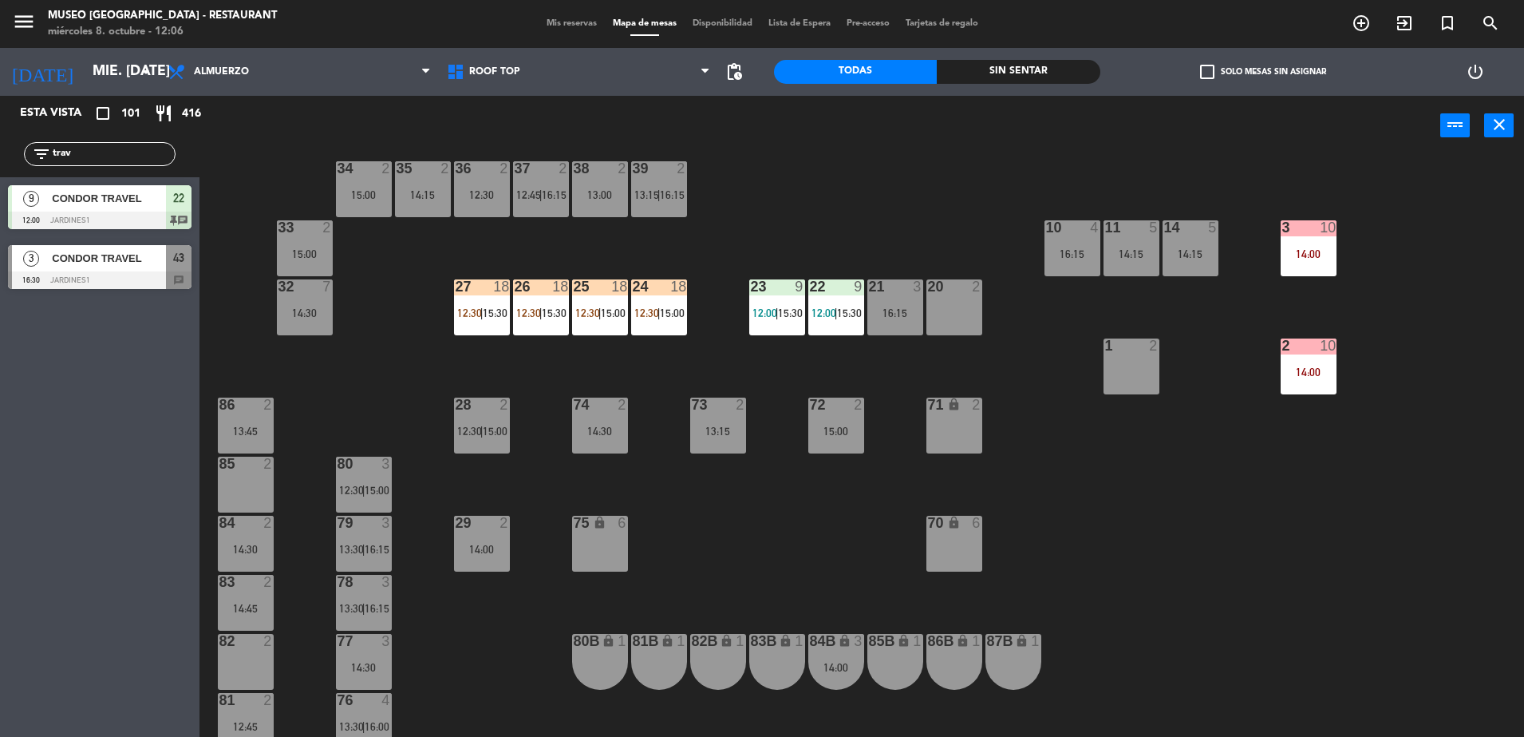
scroll to position [368, 0]
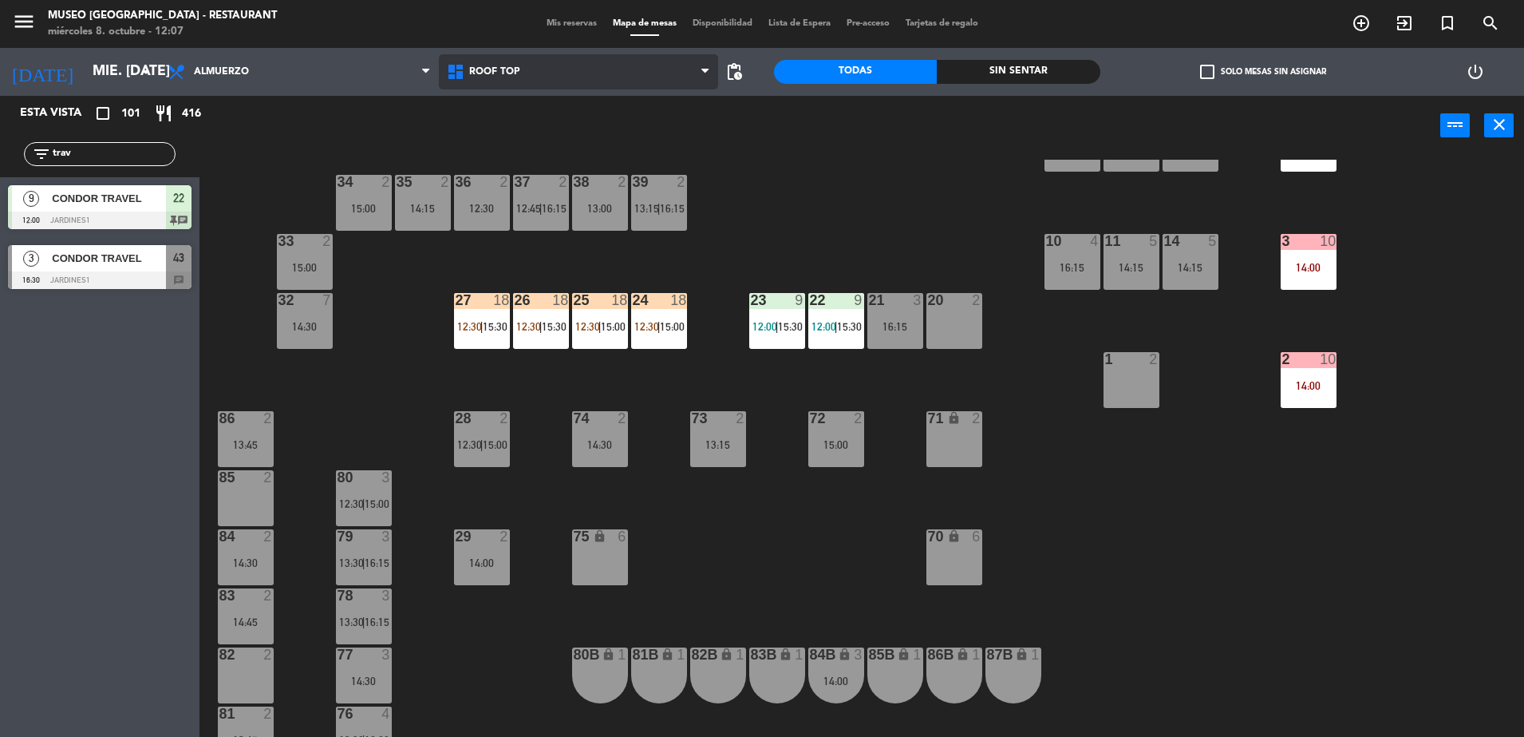
click at [549, 79] on span "Roof Top" at bounding box center [578, 71] width 279 height 35
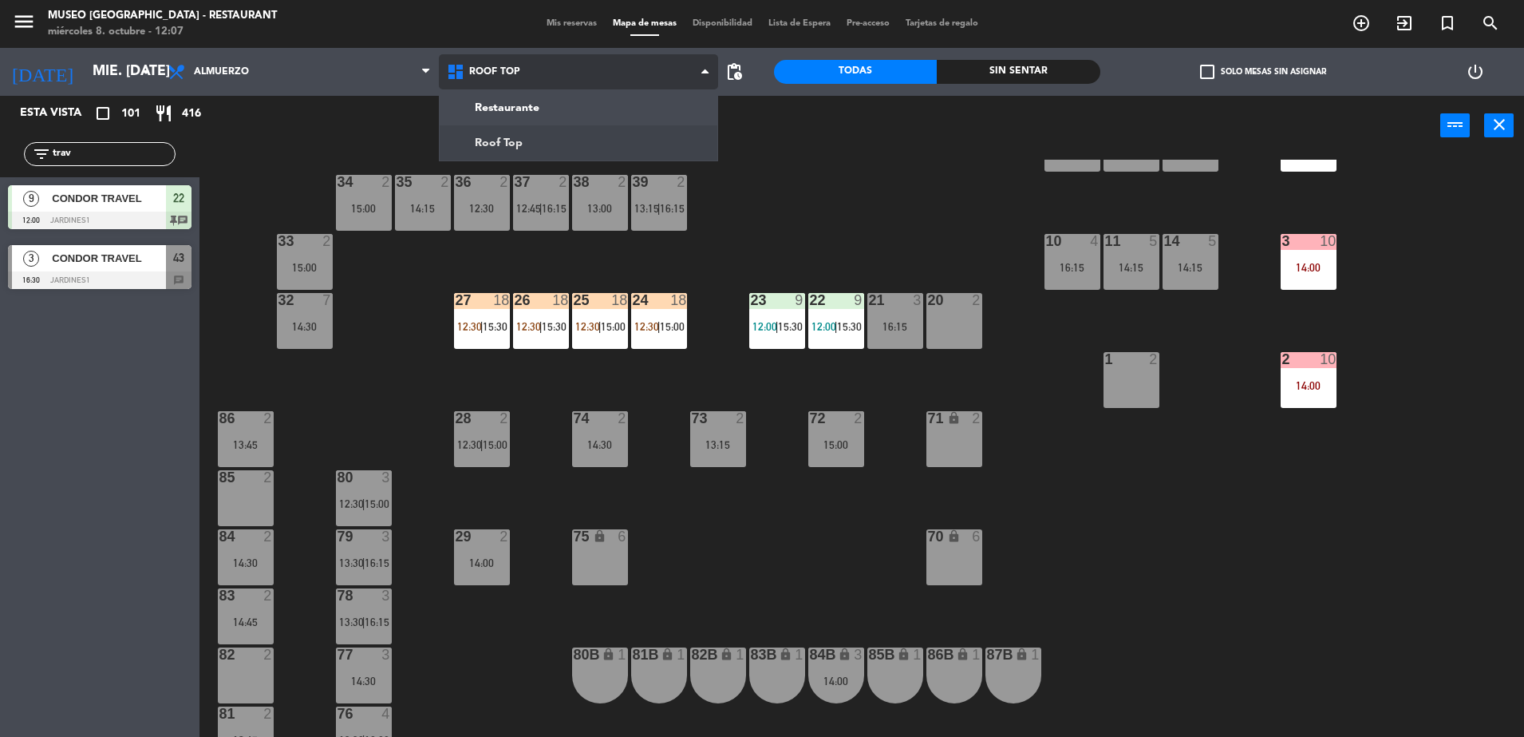
click at [561, 102] on ng-component "menu Museo Larco Café - Restaurant miércoles 8. octubre - 12:07 Mis reservas Ma…" at bounding box center [762, 370] width 1524 height 741
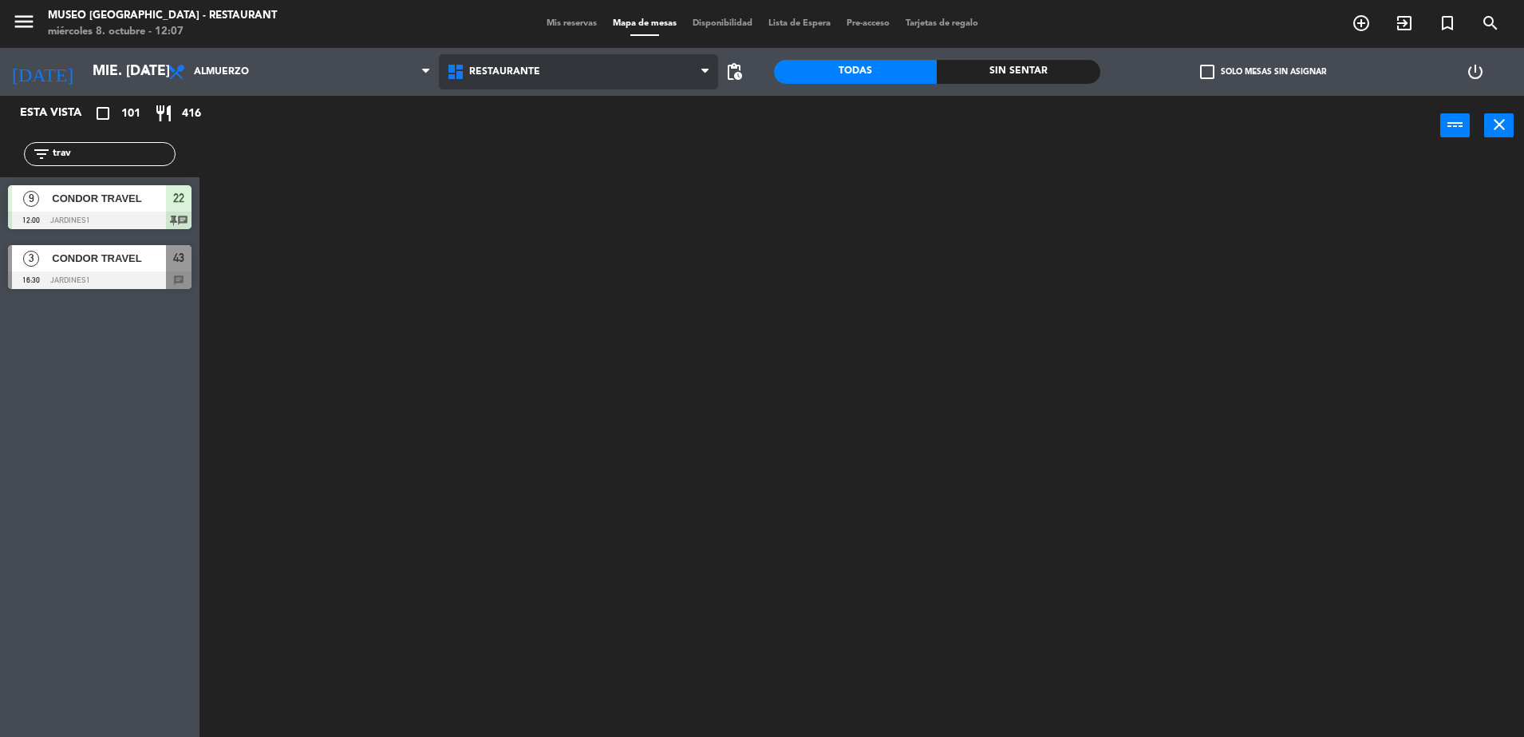
click at [569, 72] on span "Restaurante" at bounding box center [578, 71] width 279 height 35
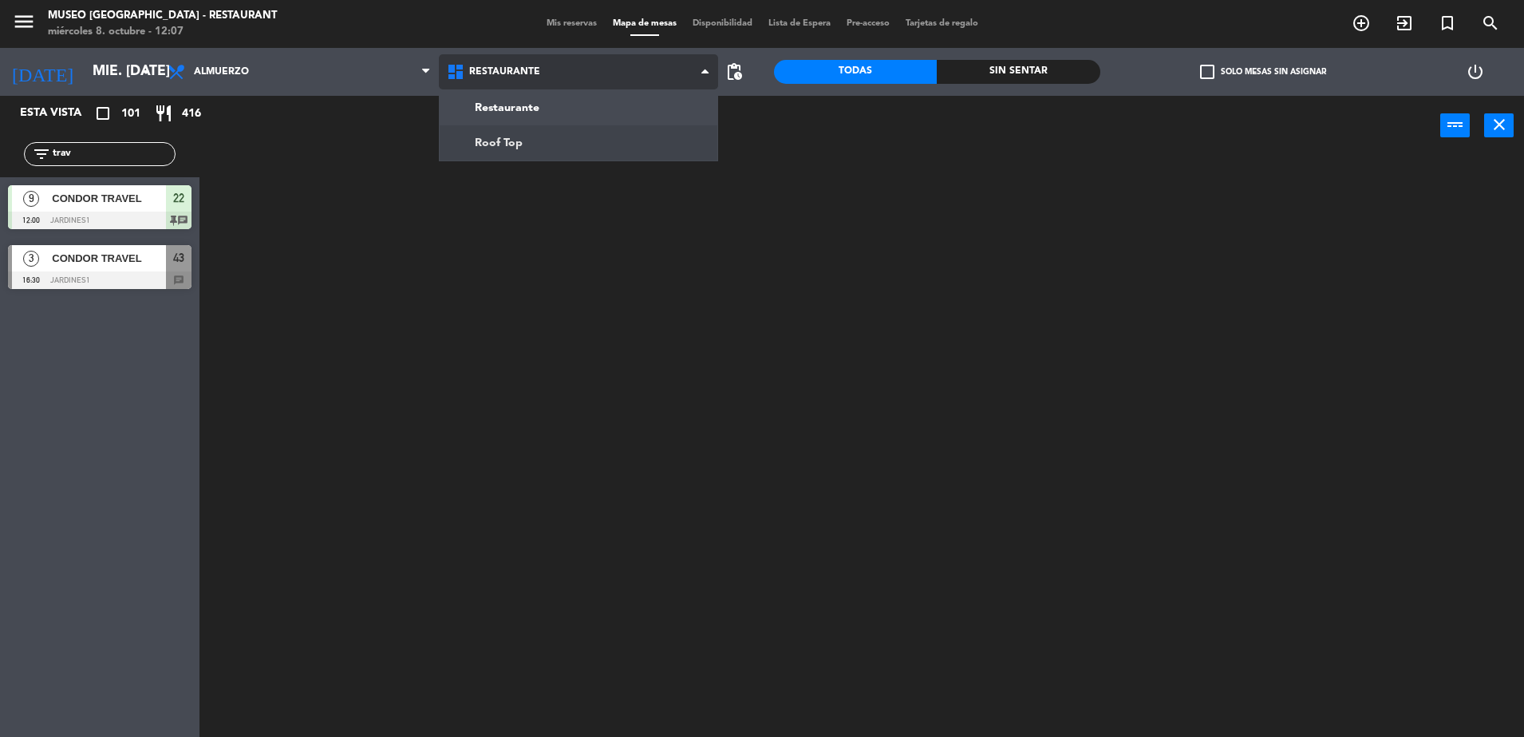
click at [618, 141] on ng-component "menu Museo Larco Café - Restaurant miércoles 8. octubre - 12:07 Mis reservas Ma…" at bounding box center [762, 370] width 1524 height 741
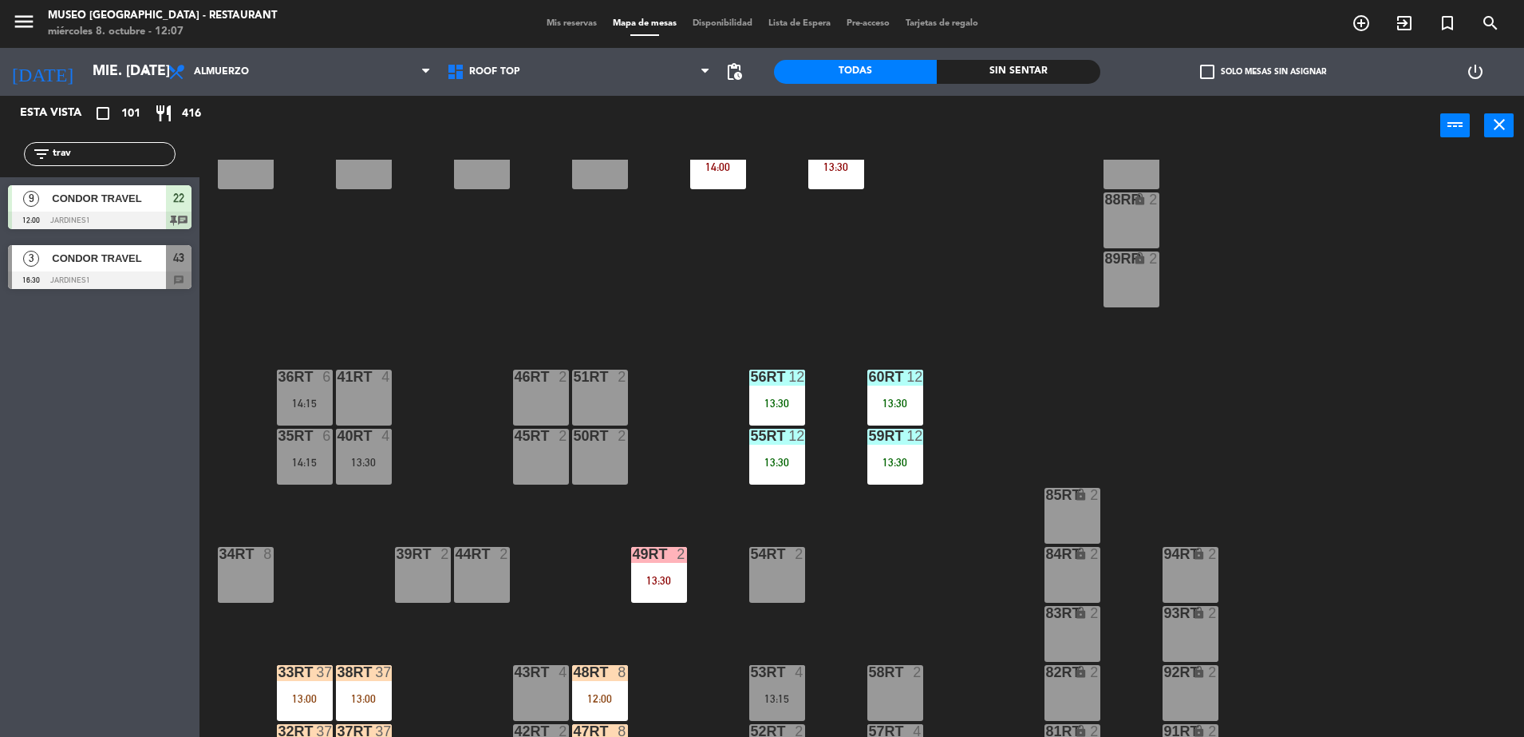
scroll to position [626, 0]
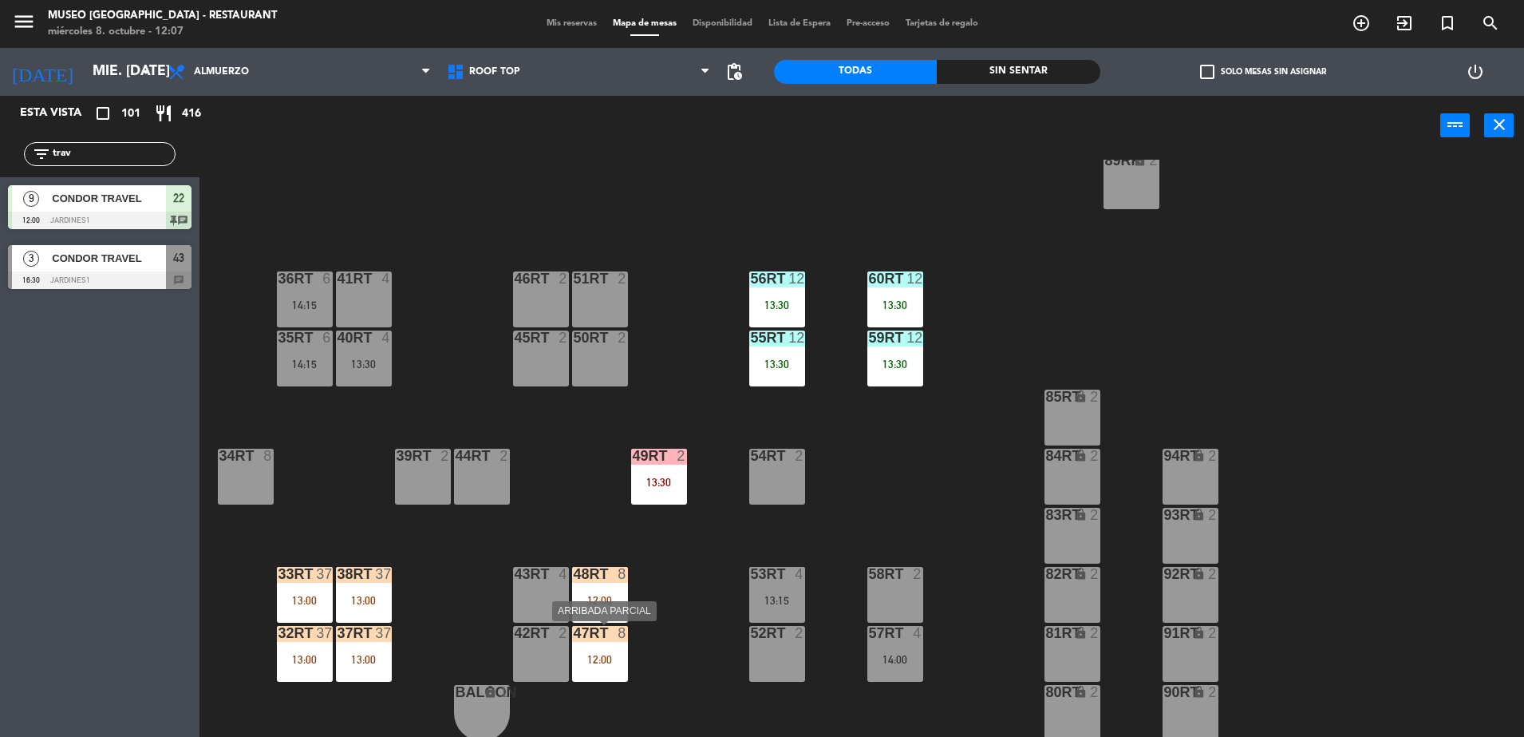
click at [593, 658] on div "12:00" at bounding box center [600, 659] width 56 height 11
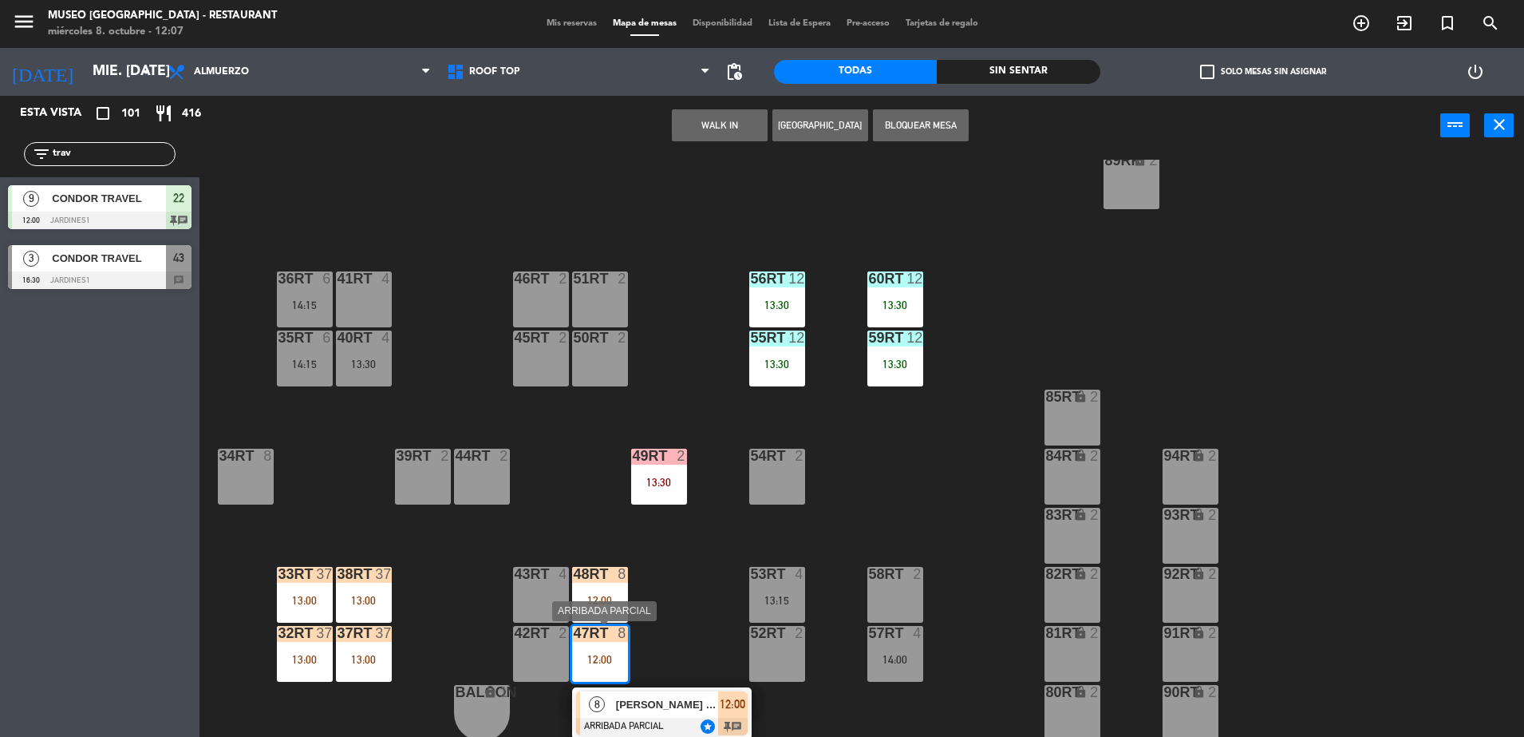
click at [636, 717] on div at bounding box center [662, 726] width 172 height 18
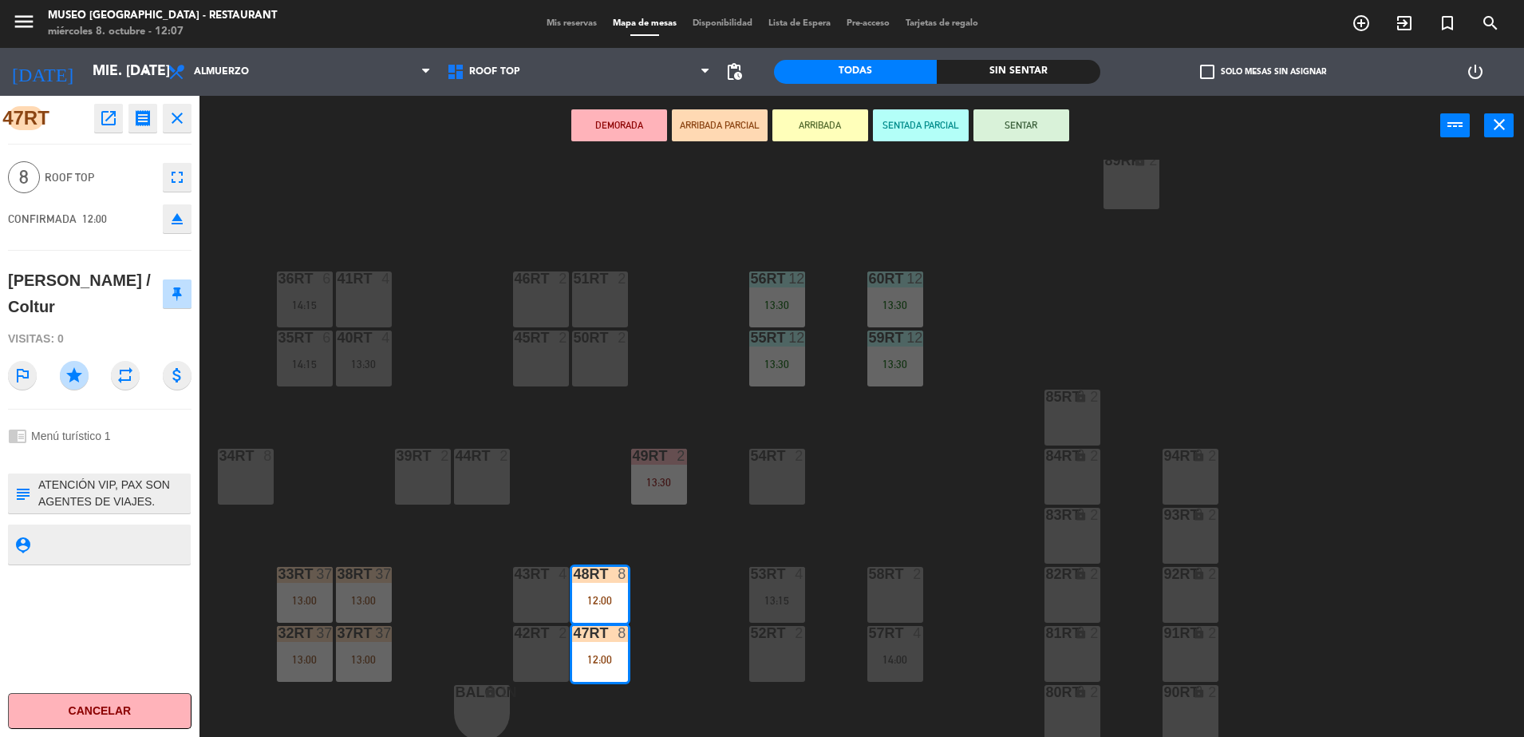
click at [451, 618] on div "18RT 5 13:00 | 15:30 16RT 6 13:15 28RT 2 80RR lock 2 27RT 5 13:15 | 15:00 7RT 5…" at bounding box center [870, 450] width 1310 height 581
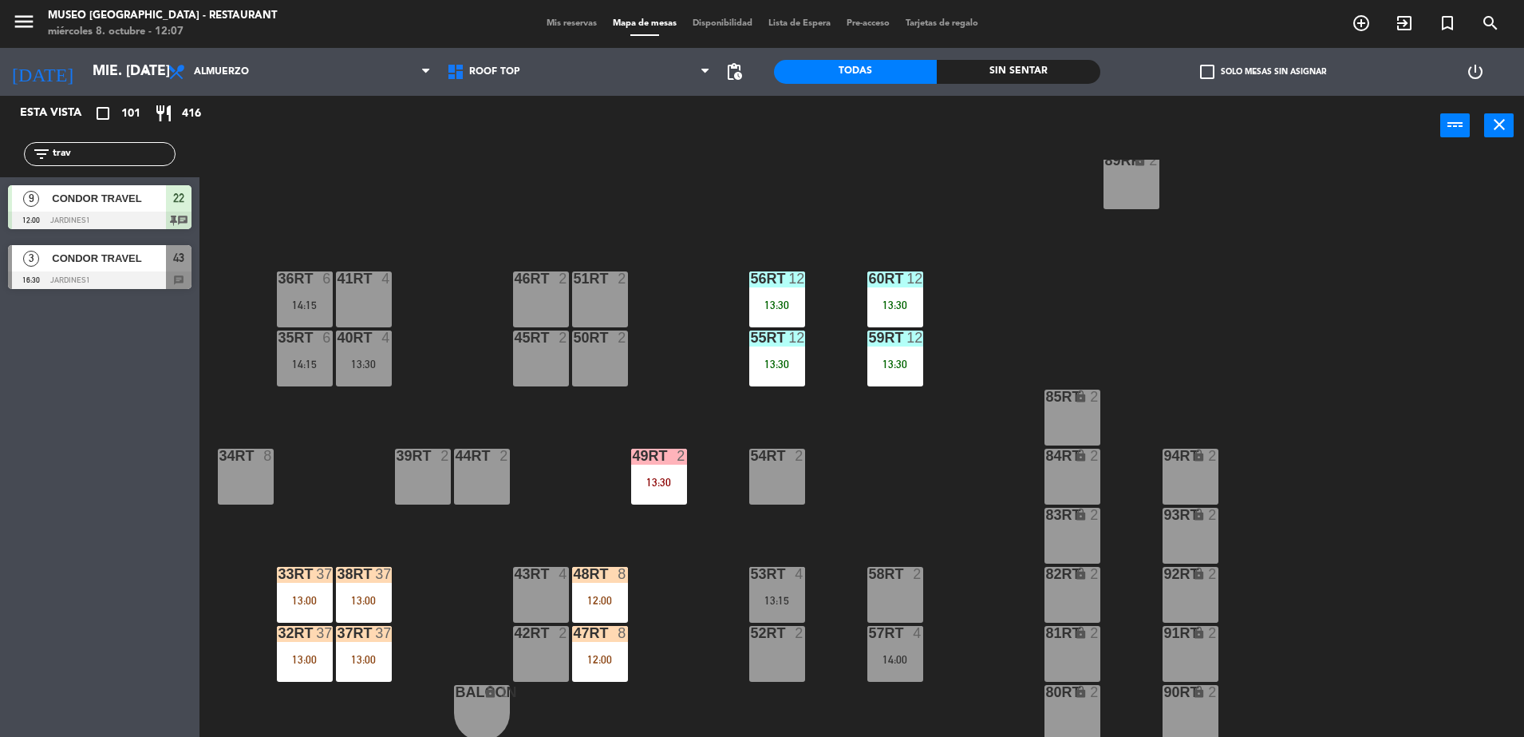
click at [765, 381] on div "55RT 12 13:30" at bounding box center [777, 358] width 56 height 56
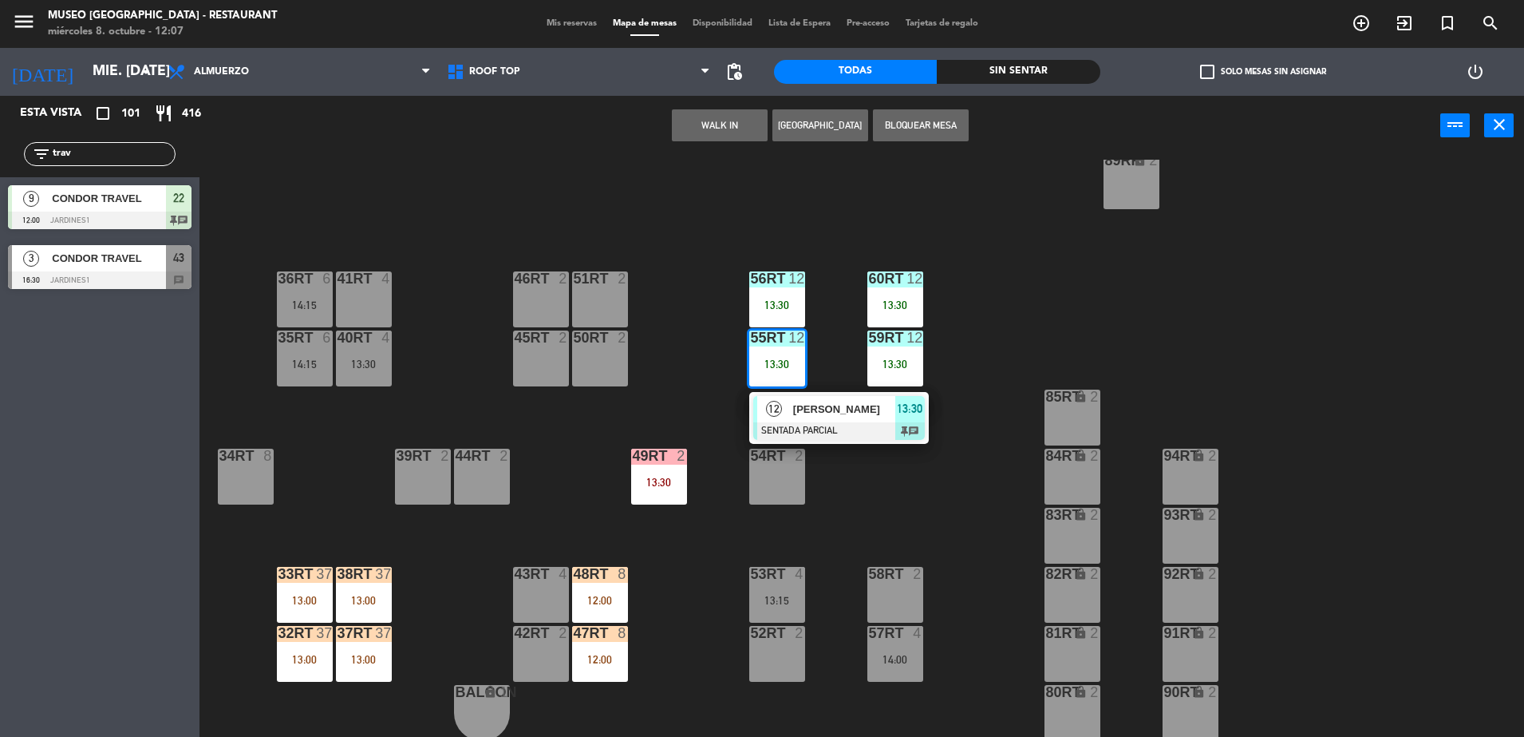
click at [783, 405] on div "12" at bounding box center [774, 409] width 34 height 26
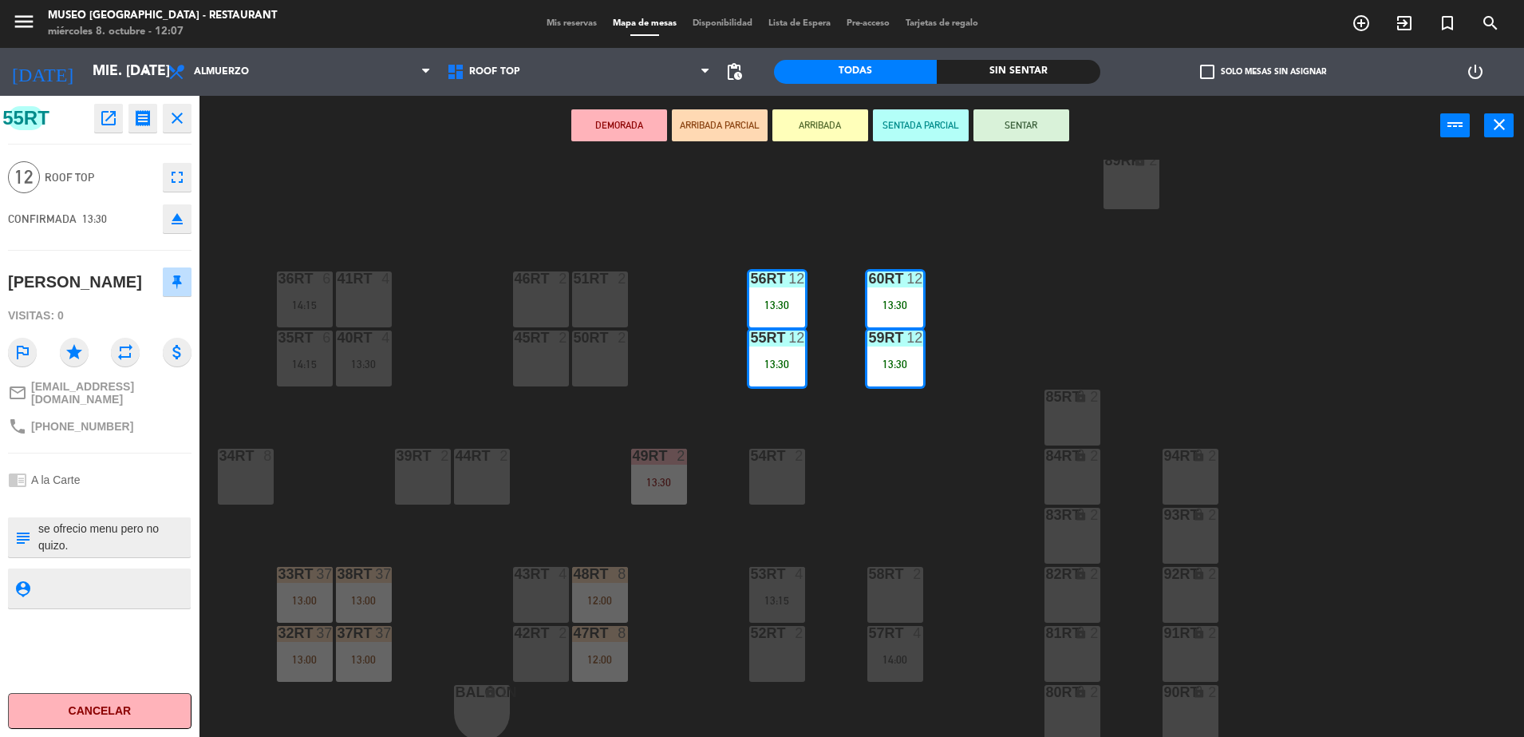
click at [77, 554] on textarea at bounding box center [113, 537] width 152 height 34
click at [639, 132] on button "DEMORADA" at bounding box center [619, 125] width 96 height 32
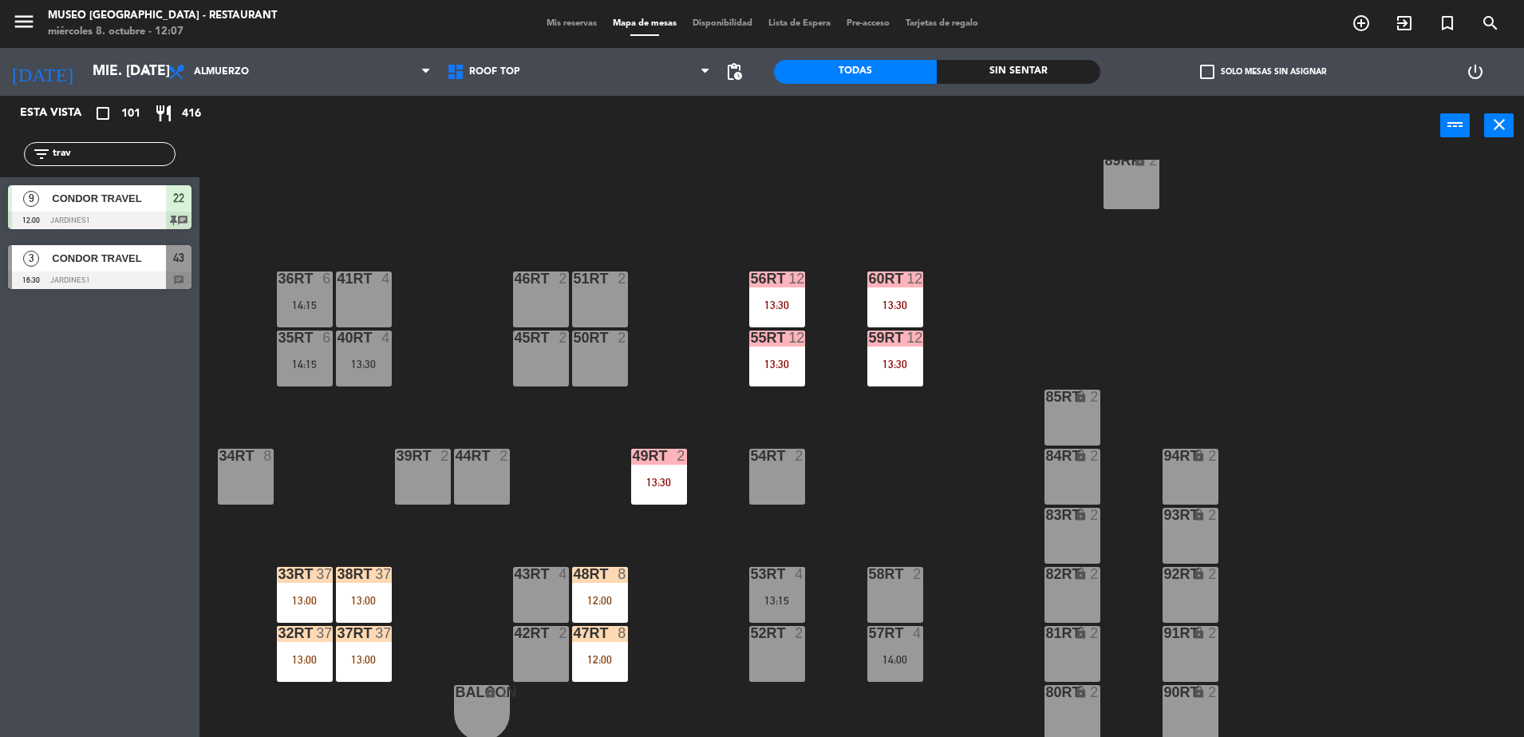
click at [607, 583] on div "48RT 8 12:00" at bounding box center [600, 595] width 56 height 56
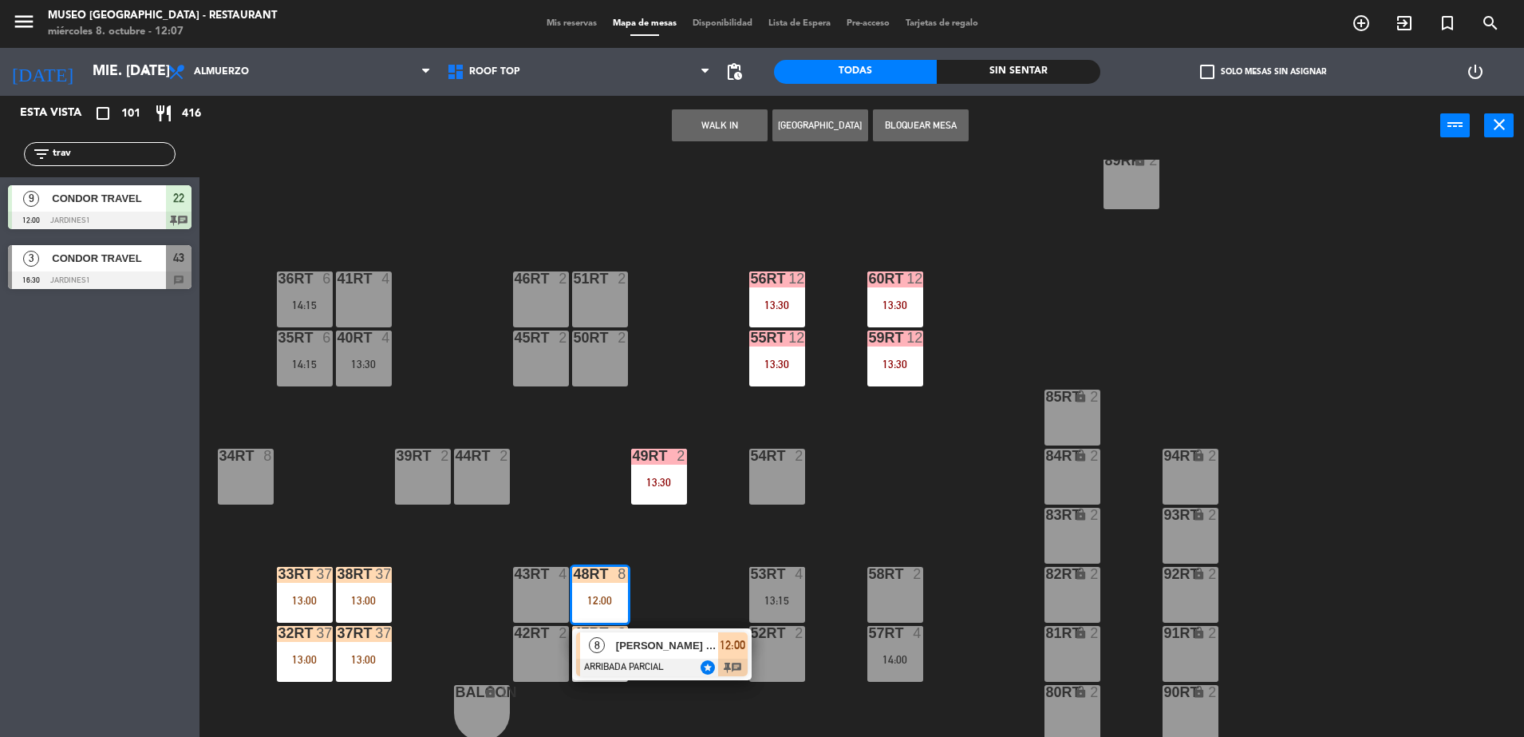
click at [688, 649] on span "[PERSON_NAME] / Coltur" at bounding box center [667, 645] width 102 height 17
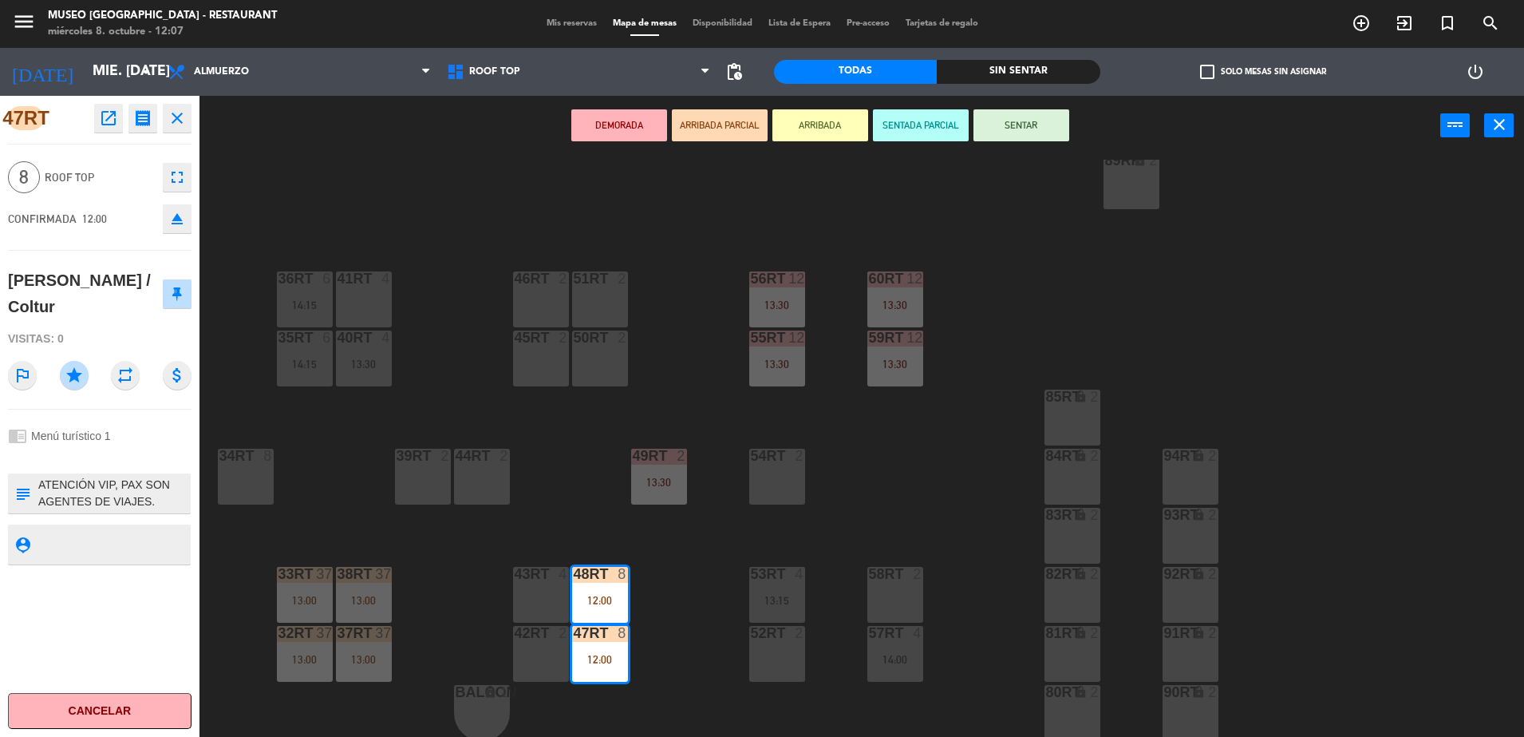
click at [65, 492] on textarea at bounding box center [113, 493] width 152 height 34
click at [548, 444] on div "18RT 5 13:00 | 15:30 16RT 6 13:15 28RT 2 80RR lock 2 27RT 5 13:15 | 15:00 7RT 5…" at bounding box center [870, 450] width 1310 height 581
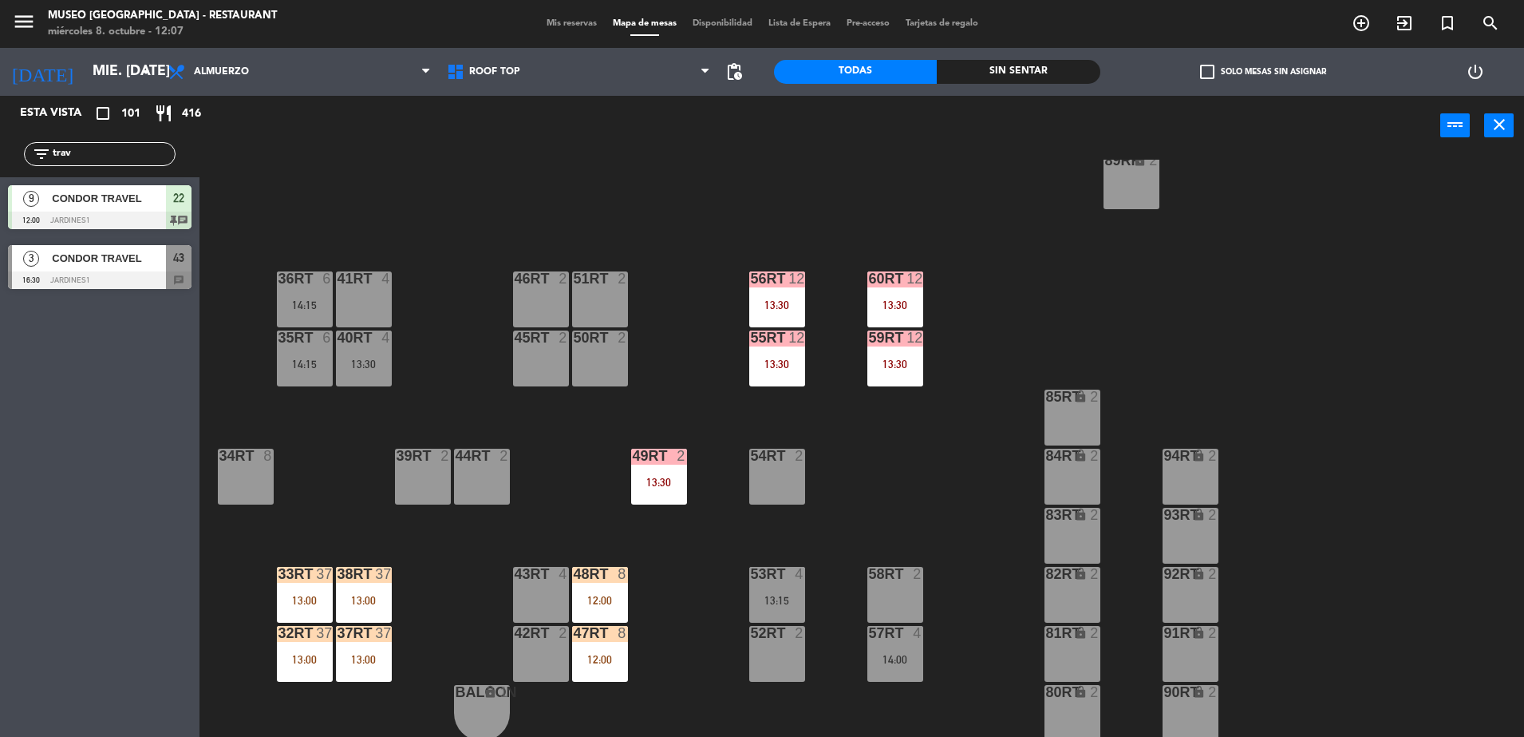
click at [605, 584] on div "48RT 8 12:00" at bounding box center [600, 595] width 56 height 56
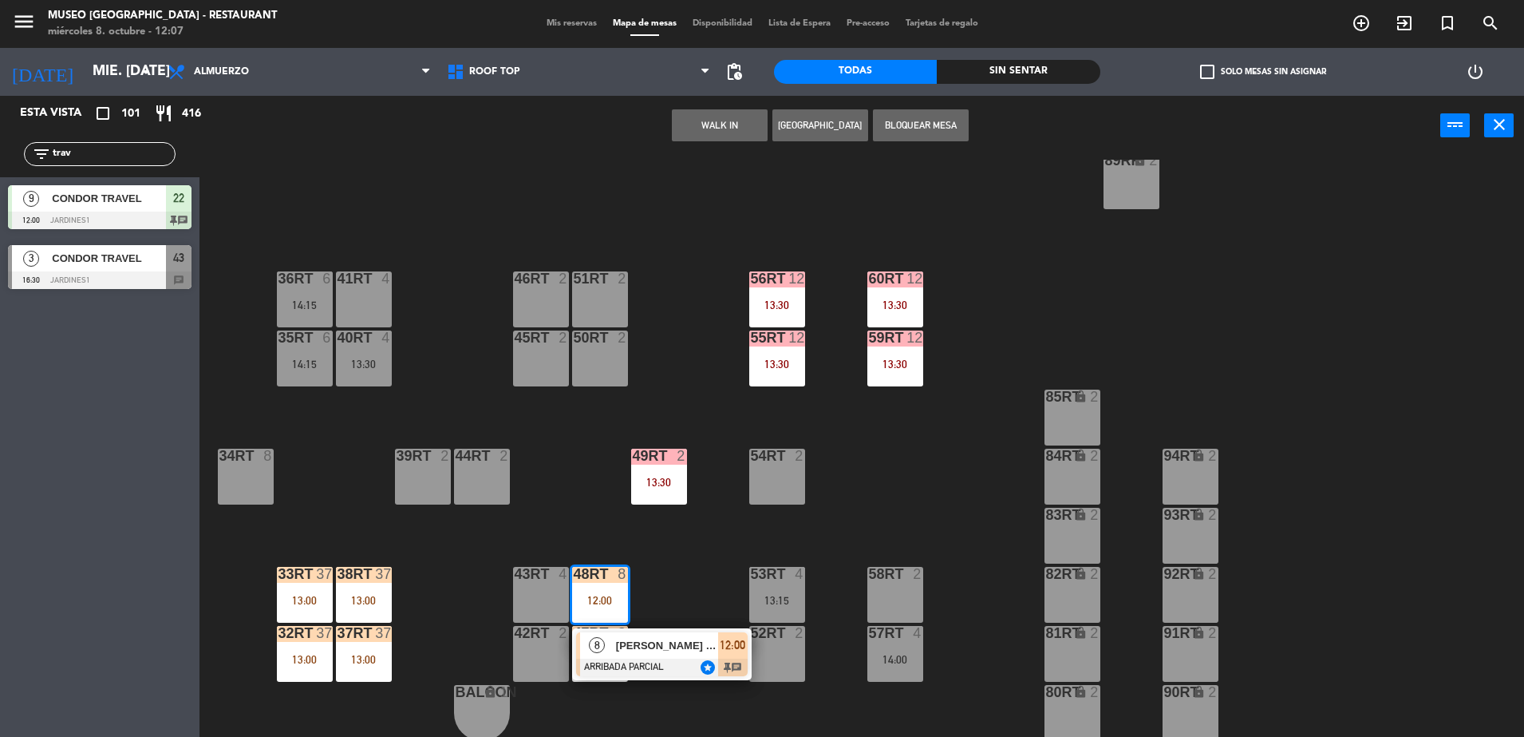
click at [648, 642] on span "[PERSON_NAME] / Coltur" at bounding box center [667, 645] width 102 height 17
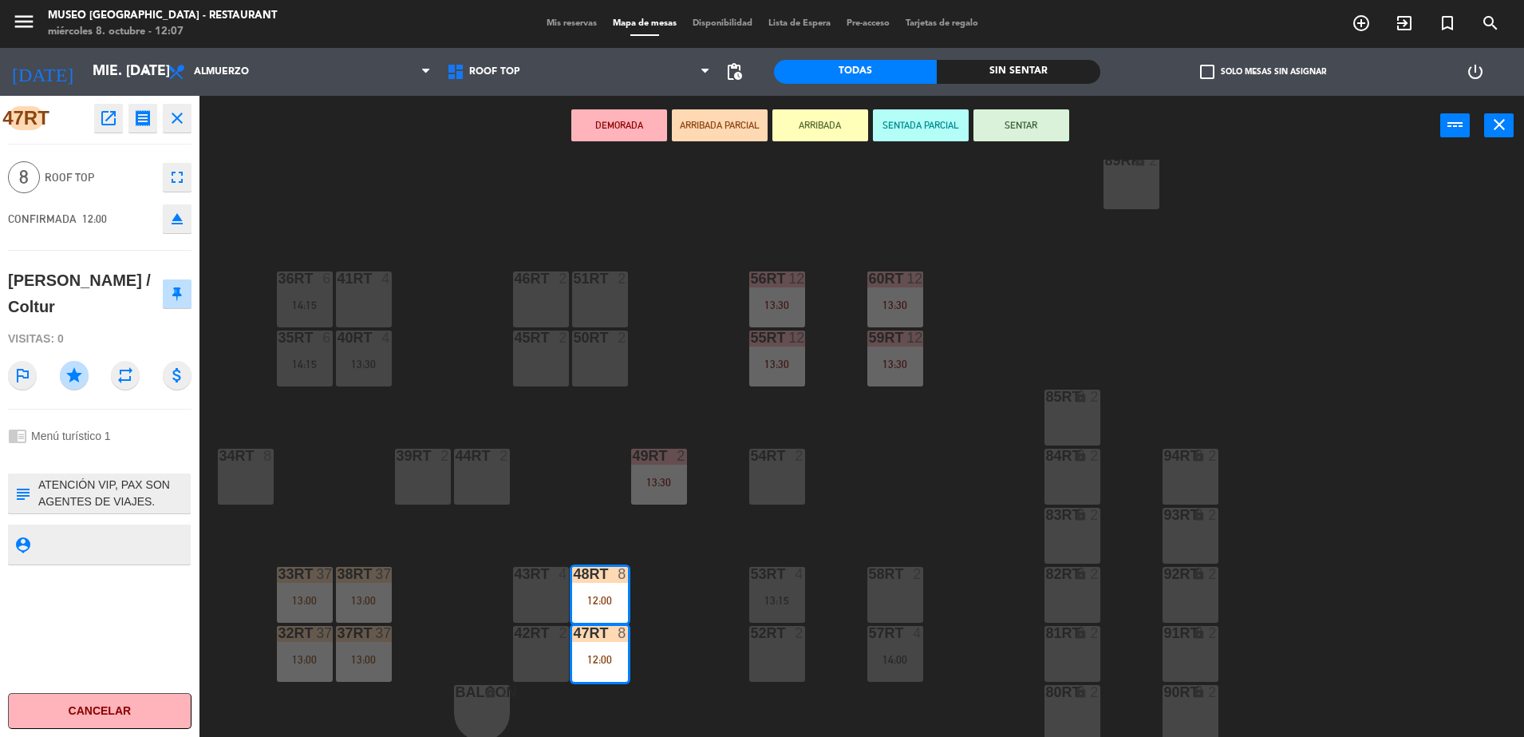
click at [124, 480] on textarea at bounding box center [113, 493] width 152 height 34
click at [43, 486] on textarea at bounding box center [113, 493] width 152 height 34
type textarea "m47-48rt| ATENCIÓN VIP, PAX SON AGENTES DE VIAJES. VIP VIP VIP BOTELLA DE VIDRI…"
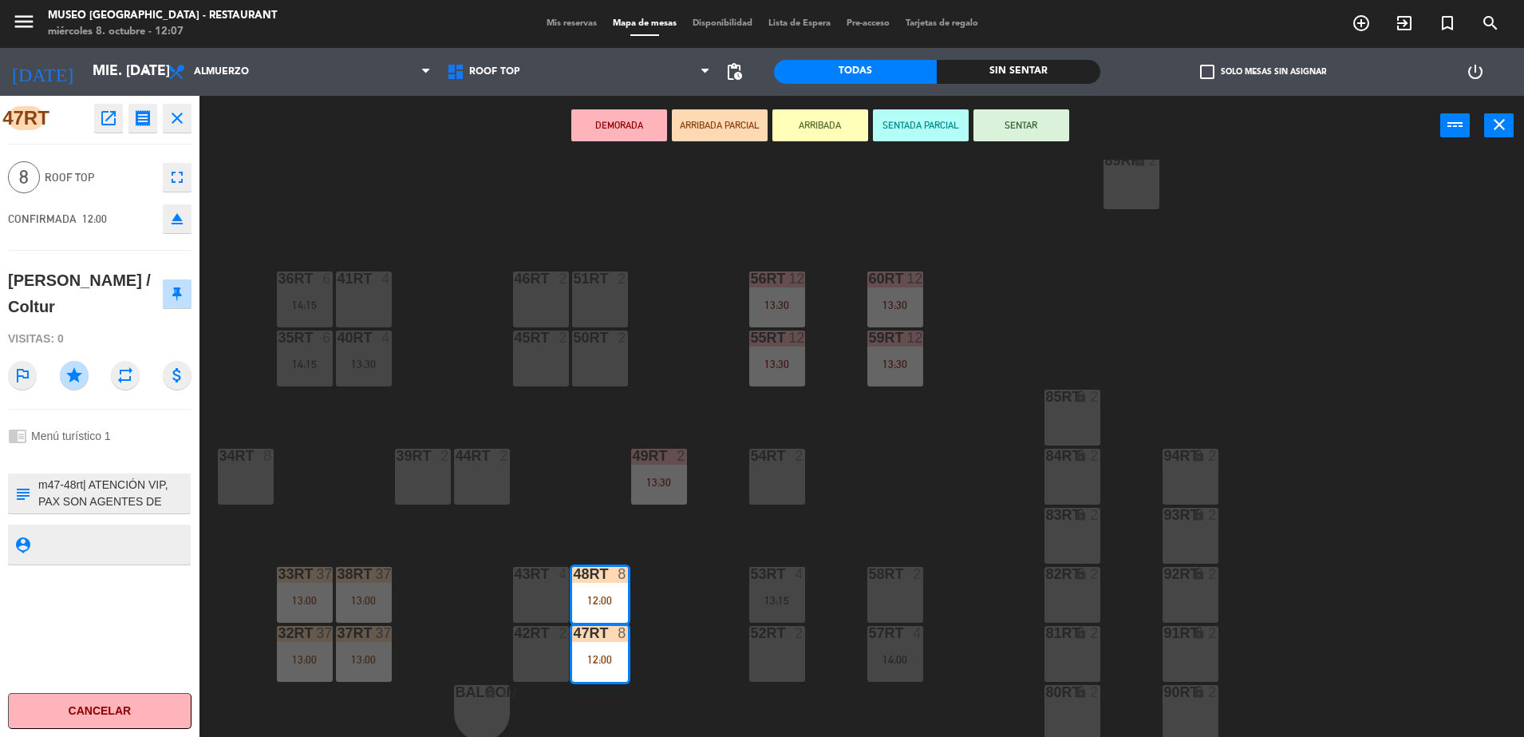
click at [79, 460] on div at bounding box center [100, 456] width 184 height 11
click at [139, 496] on textarea at bounding box center [113, 493] width 152 height 34
click at [168, 470] on div "47RT open_in_new receipt 12:00 PM mié., 8 oct. 8 personas Samiel Holguin / Colt…" at bounding box center [100, 416] width 200 height 641
click at [538, 456] on div "18RT 5 13:00 | 15:30 16RT 6 13:15 28RT 2 80RR lock 2 27RT 5 13:15 | 15:00 7RT 5…" at bounding box center [870, 450] width 1310 height 581
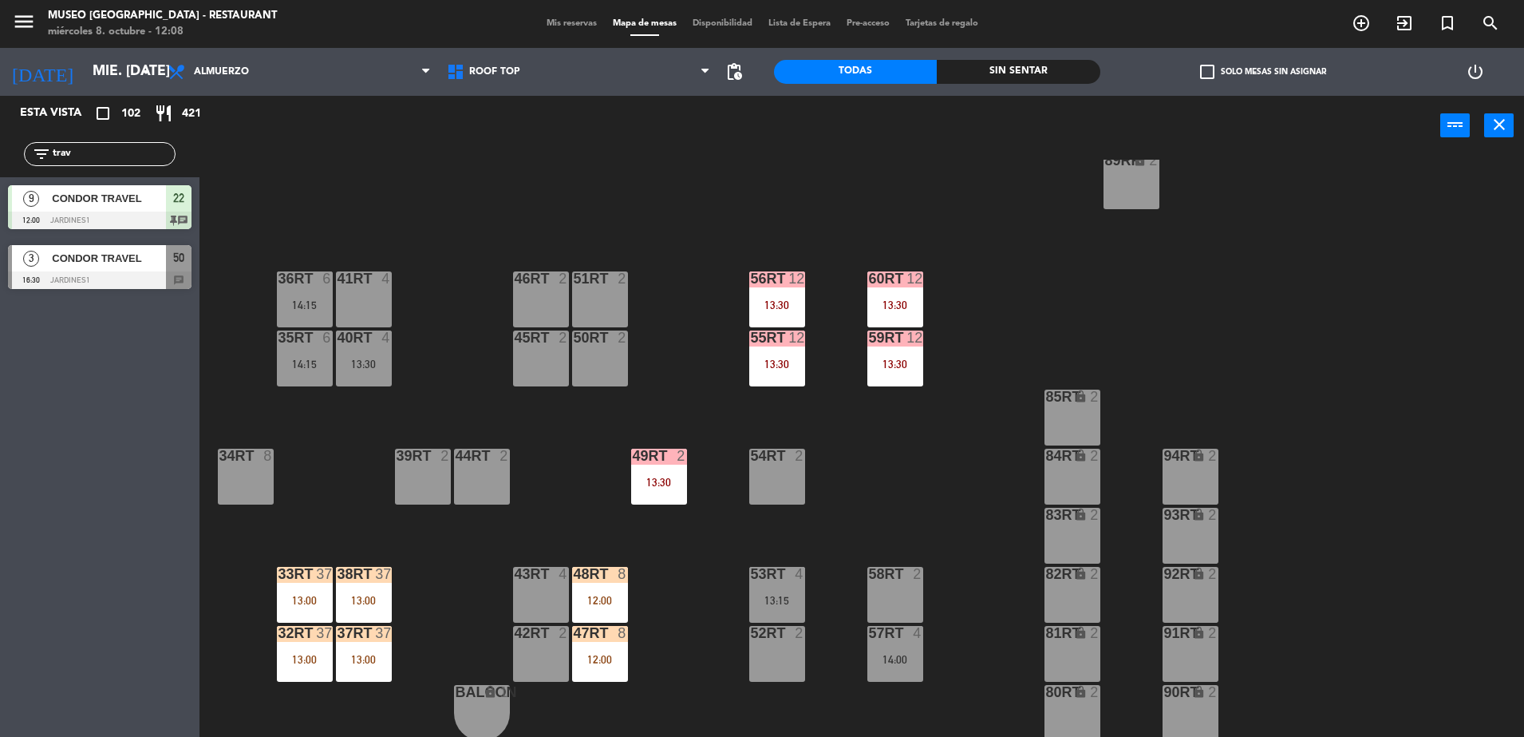
click at [721, 269] on div "18RT 5 13:00 | 15:30 16RT 6 13:15 28RT 2 80RR lock 2 27RT 5 13:15 | 15:00 7RT 5…" at bounding box center [870, 450] width 1310 height 581
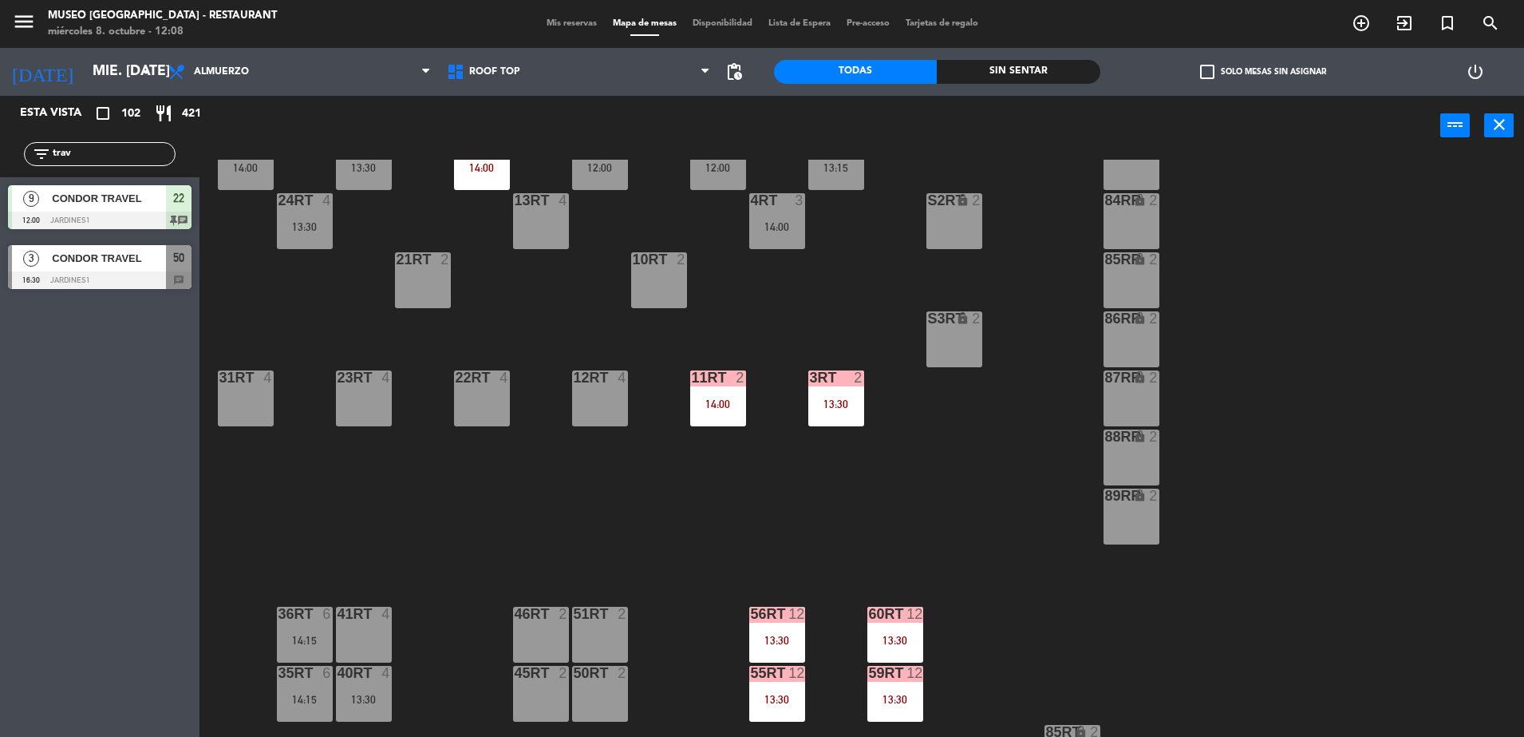
scroll to position [0, 0]
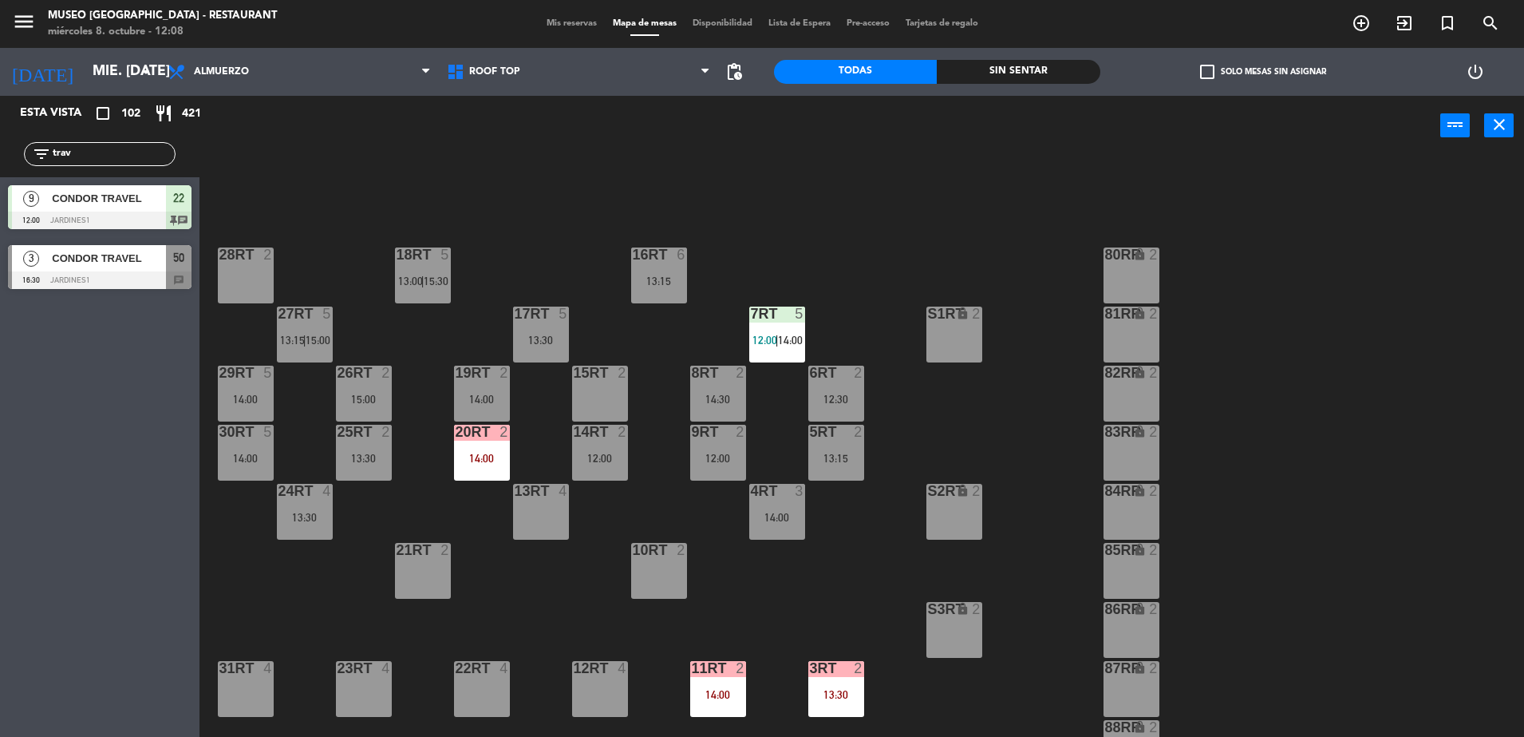
drag, startPoint x: 83, startPoint y: 156, endPoint x: -4, endPoint y: 175, distance: 89.1
click at [0, 175] on html "close × Museo Larco Café - Restaurant × chrome_reader_mode Listado de Reservas …" at bounding box center [762, 368] width 1524 height 737
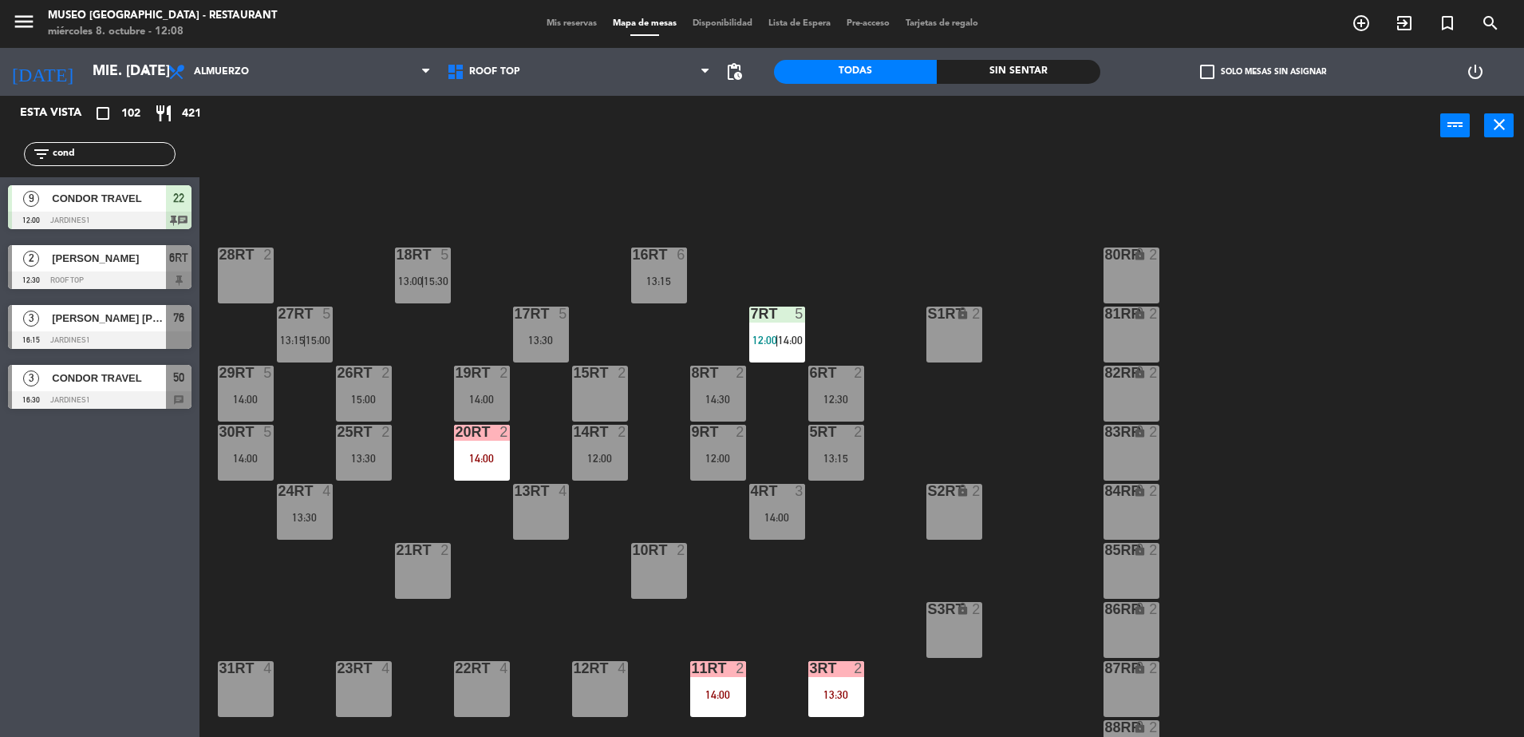
type input "cond"
click at [169, 259] on span "6RT" at bounding box center [178, 257] width 19 height 19
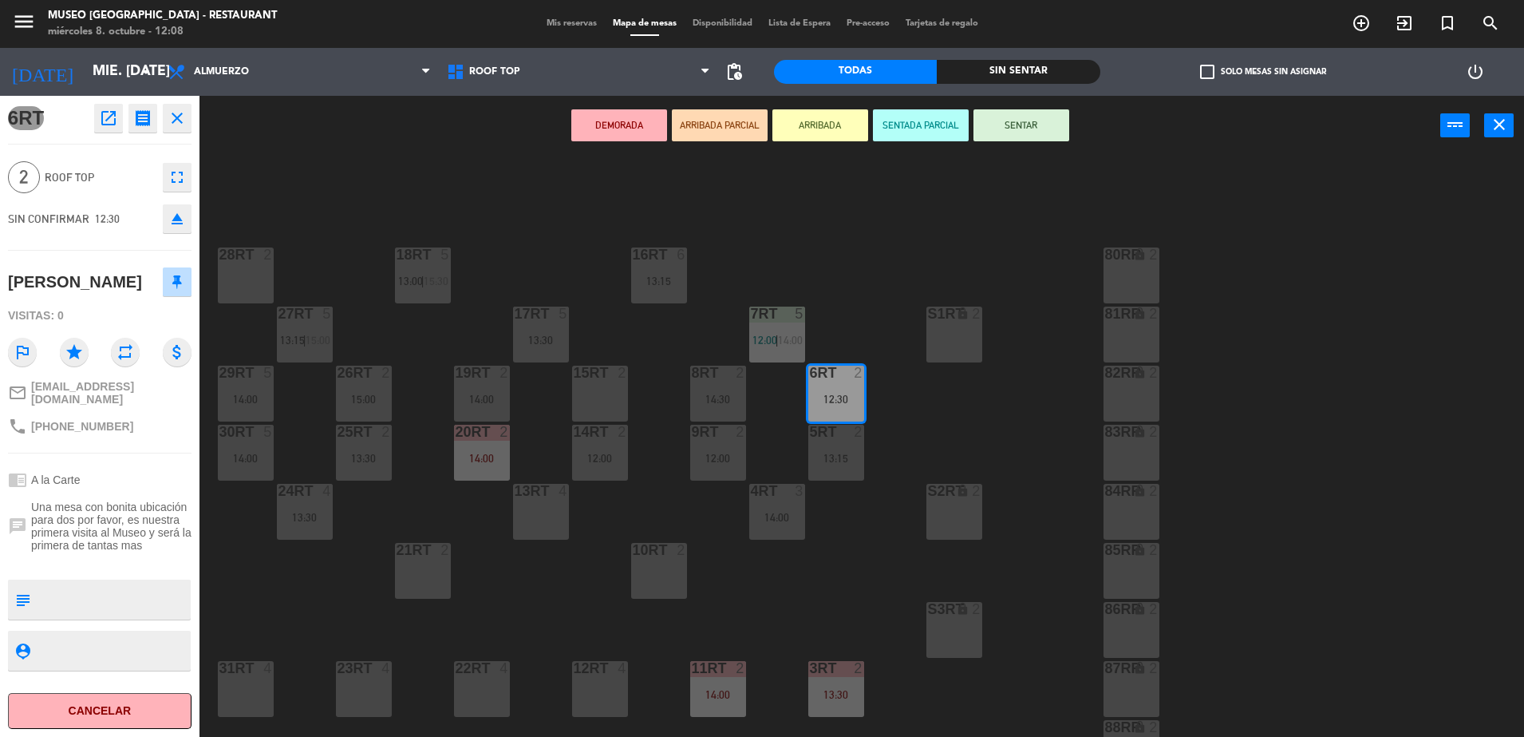
click at [724, 132] on button "ARRIBADA PARCIAL" at bounding box center [720, 125] width 96 height 32
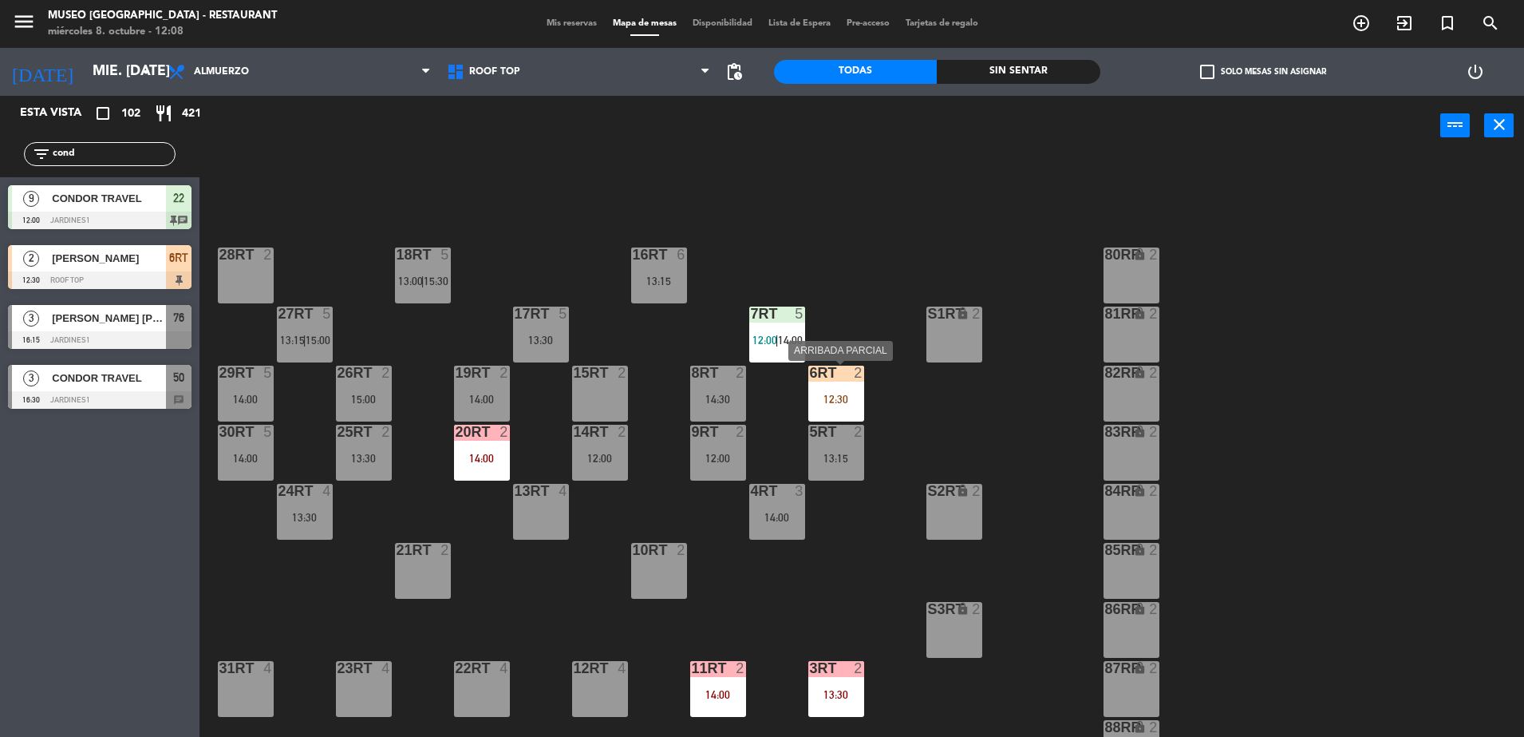
click at [840, 393] on div "12:30" at bounding box center [836, 398] width 56 height 11
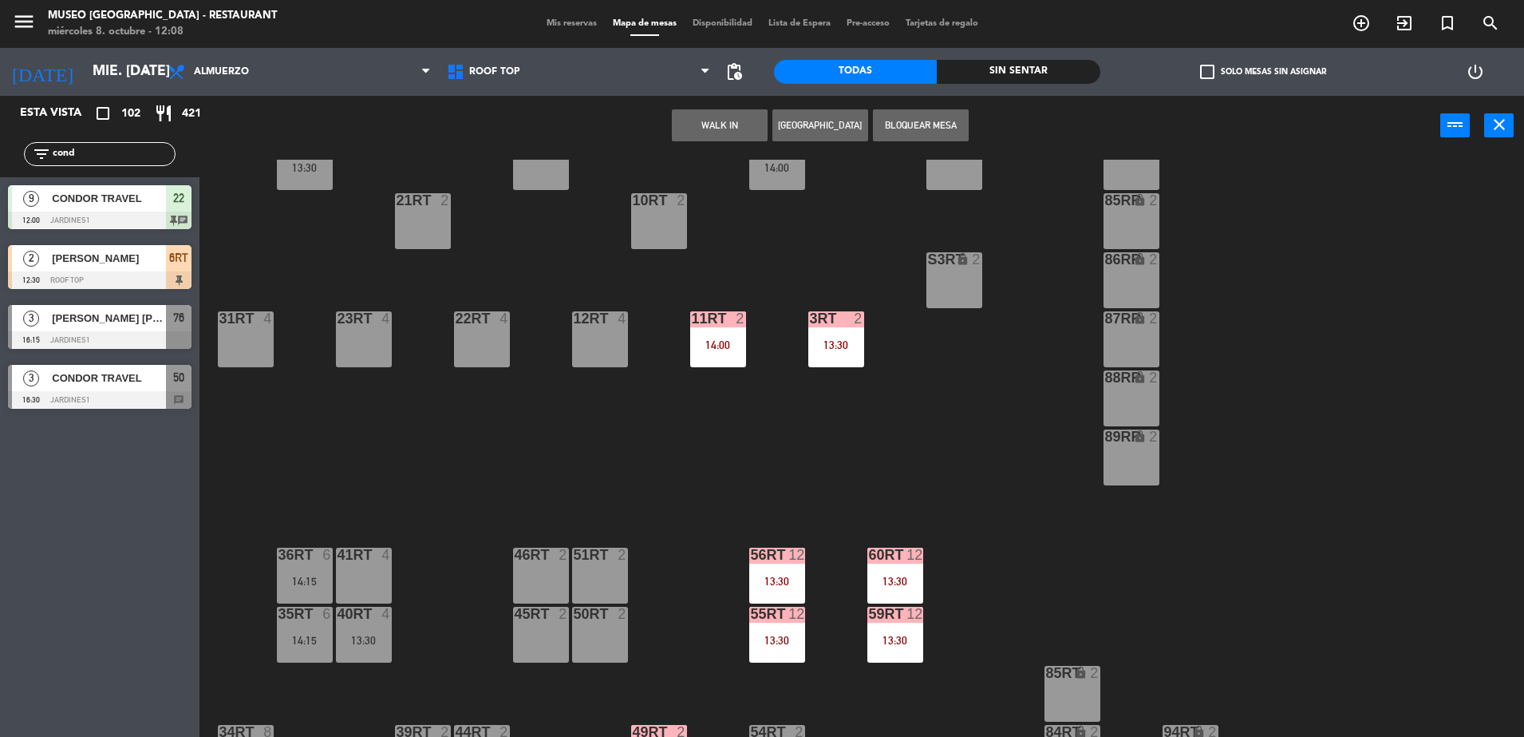
scroll to position [386, 0]
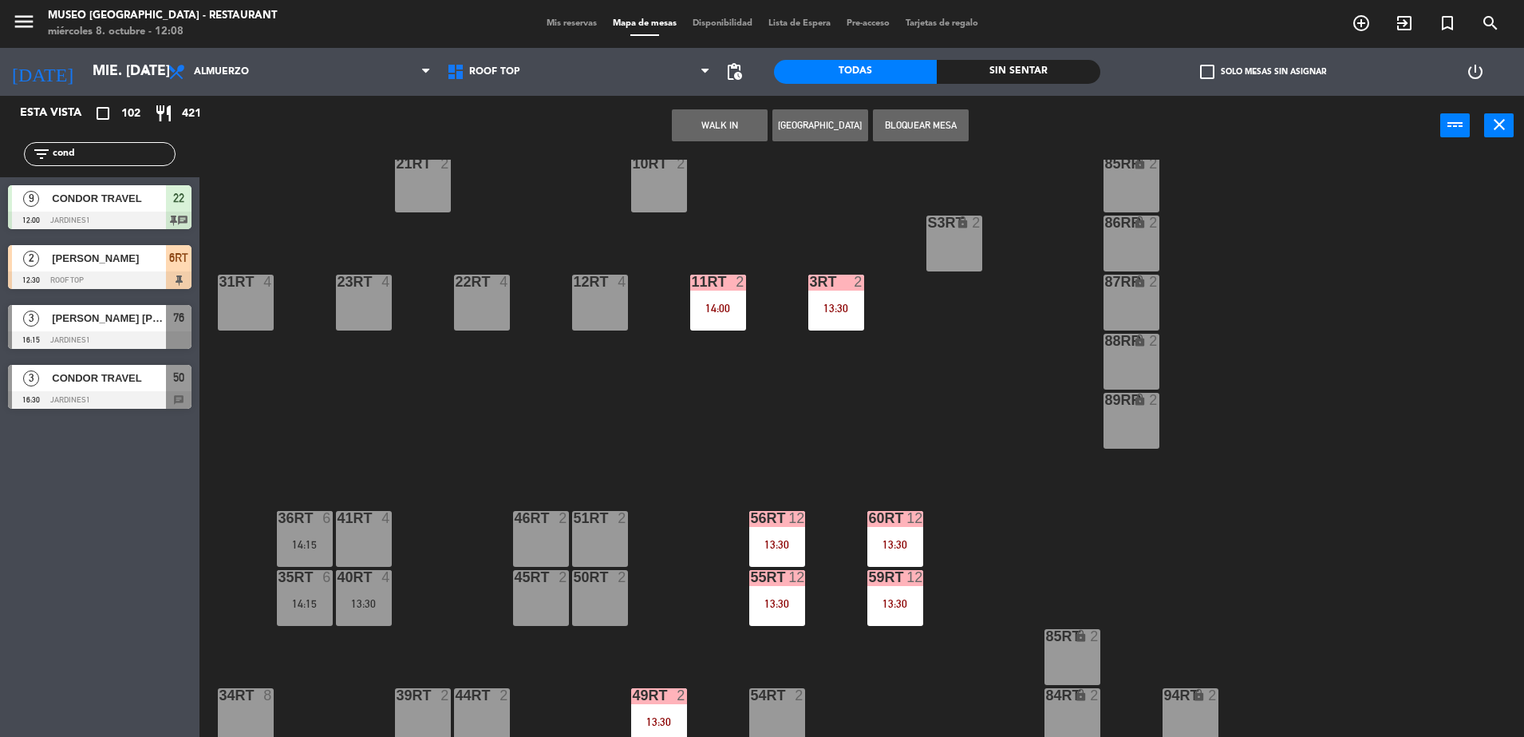
click at [595, 595] on div "50RT 2" at bounding box center [600, 598] width 56 height 56
click at [697, 128] on button "Mover" at bounding box center [670, 125] width 96 height 32
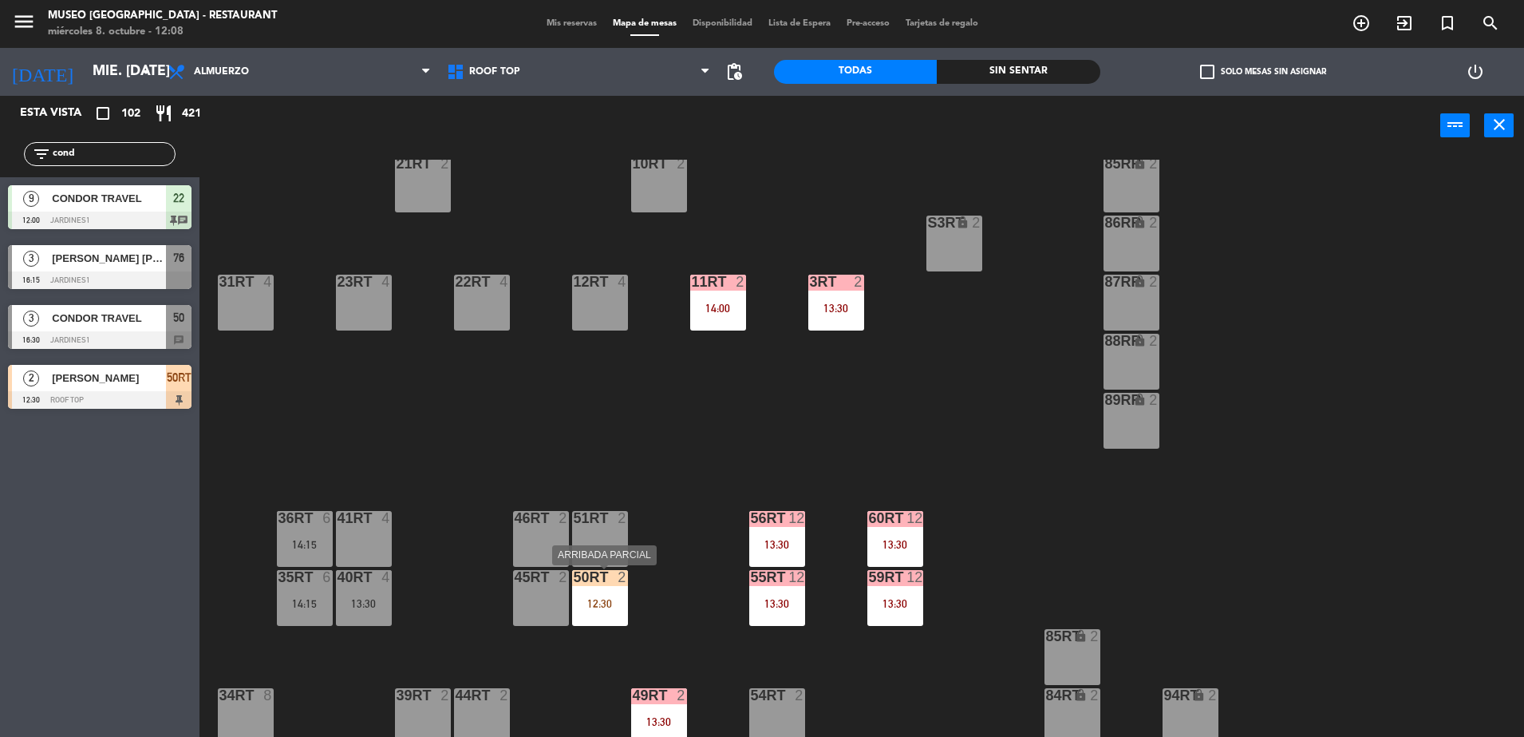
click at [606, 589] on div "50RT 2 12:30" at bounding box center [600, 598] width 56 height 56
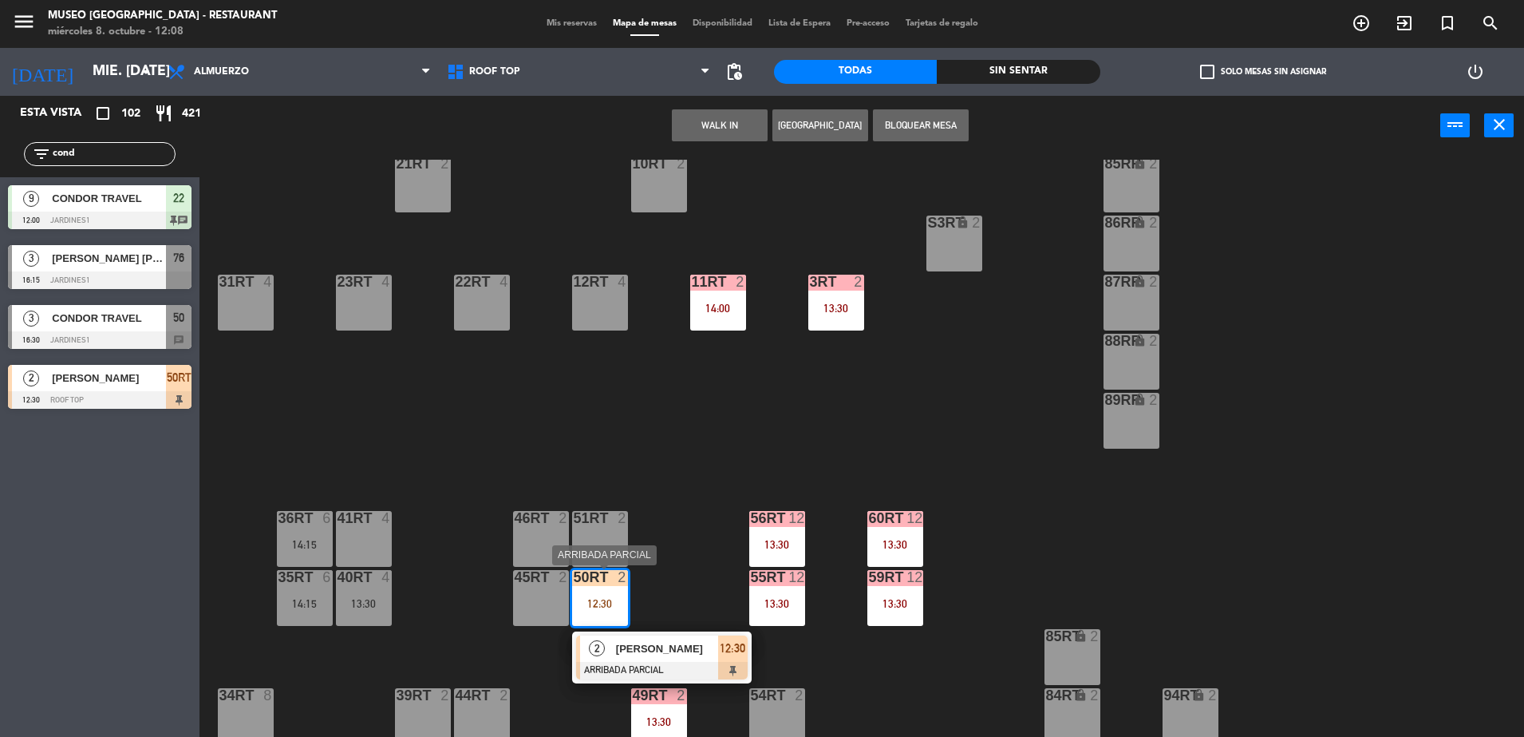
click at [671, 644] on span "[PERSON_NAME]" at bounding box center [667, 648] width 102 height 17
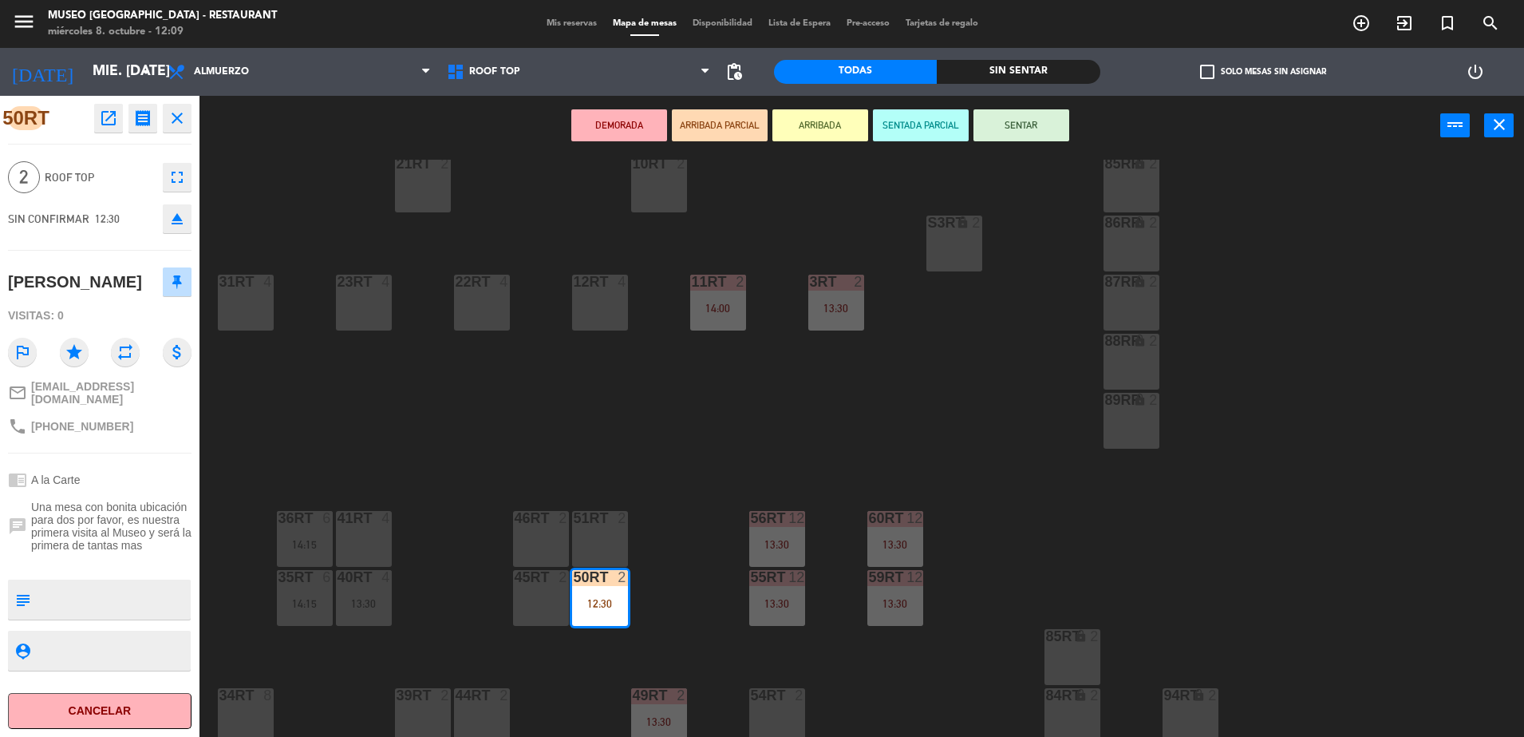
click at [664, 557] on div "18RT 5 13:00 | 15:30 16RT 6 13:15 28RT 2 80RR lock 2 27RT 5 13:15 | 15:00 7RT 5…" at bounding box center [870, 450] width 1310 height 581
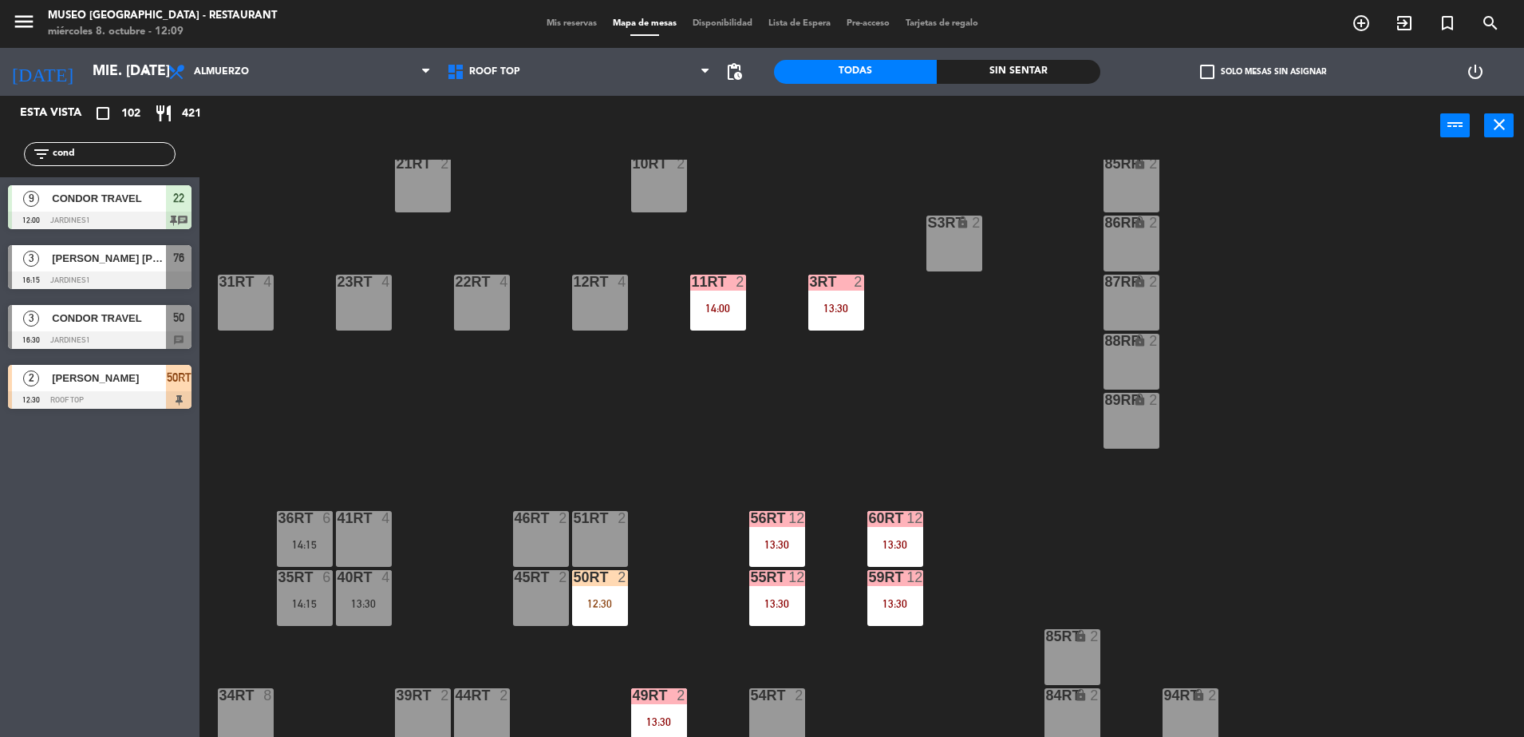
click at [638, 395] on div "18RT 5 13:00 | 15:30 16RT 6 13:15 28RT 2 80RR lock 2 27RT 5 13:15 | 15:00 7RT 5…" at bounding box center [870, 450] width 1310 height 581
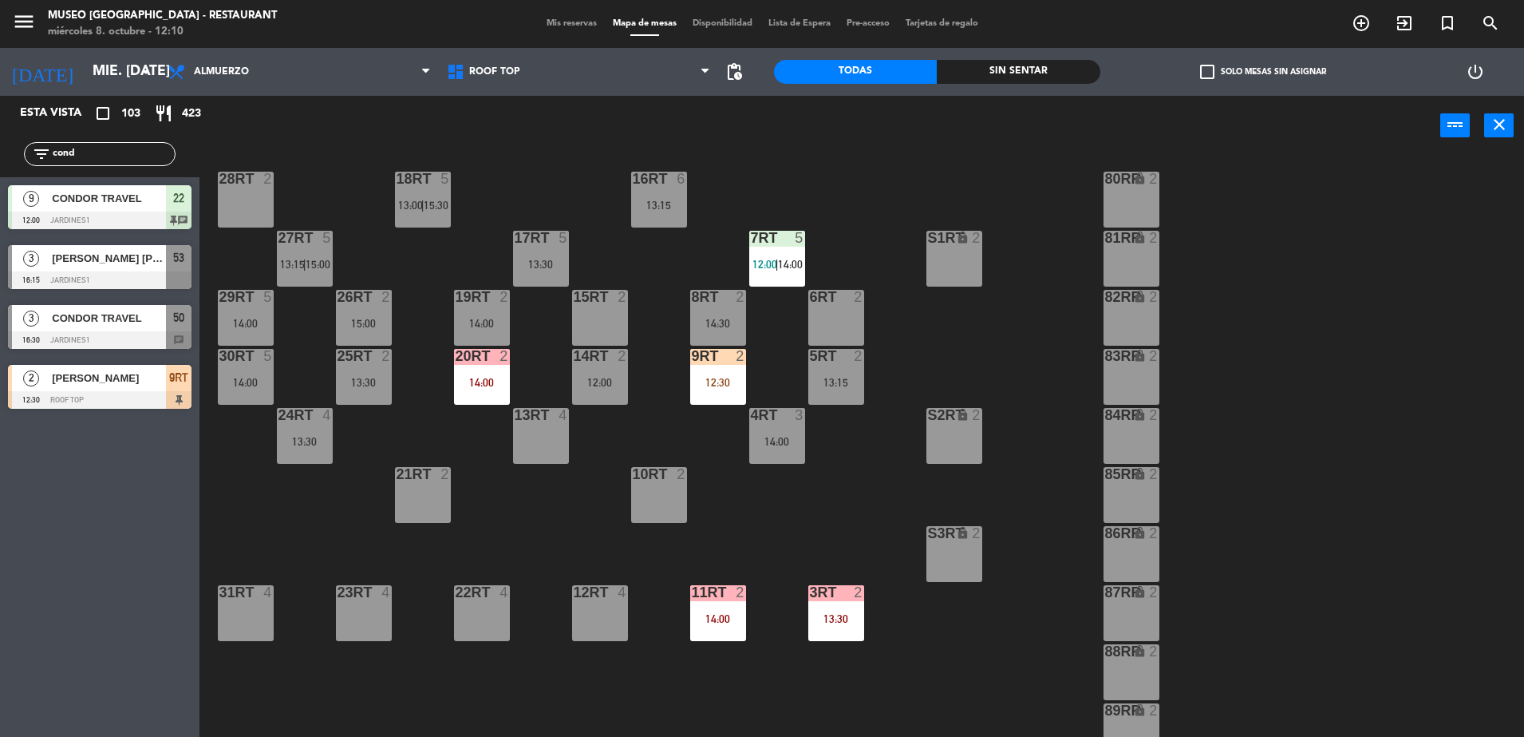
scroll to position [72, 0]
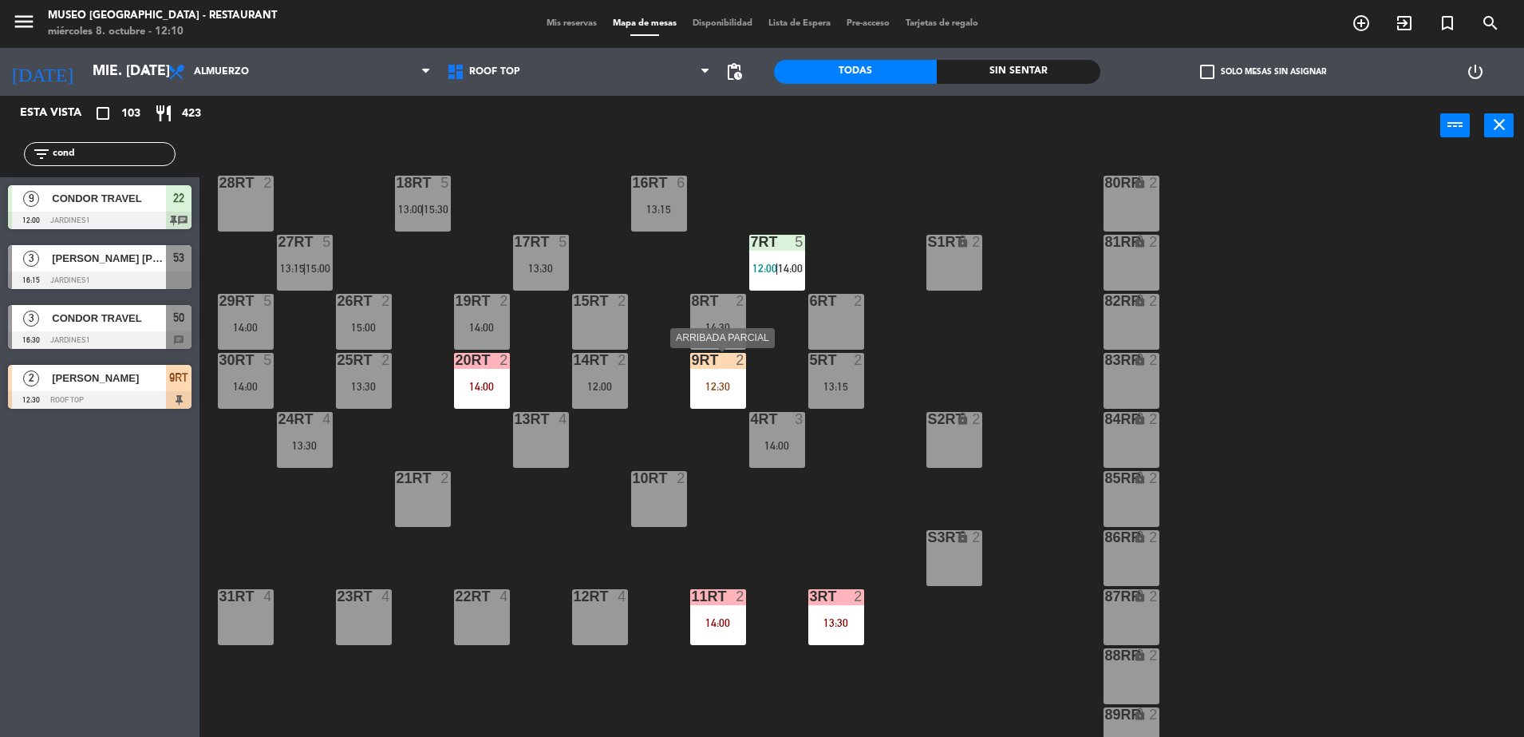
click at [721, 377] on div "9RT 2 12:30" at bounding box center [718, 381] width 56 height 56
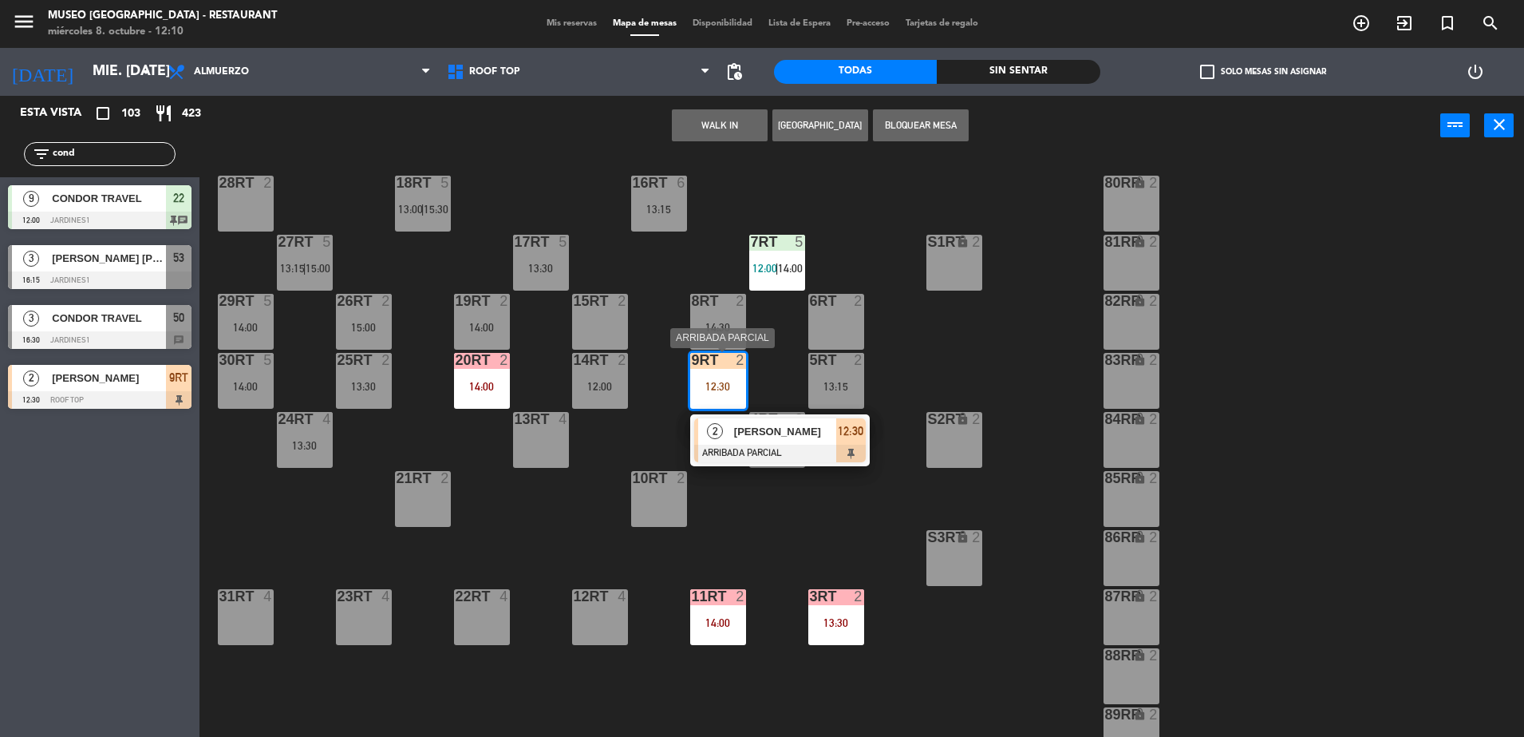
click at [808, 428] on span "[PERSON_NAME]" at bounding box center [785, 431] width 102 height 17
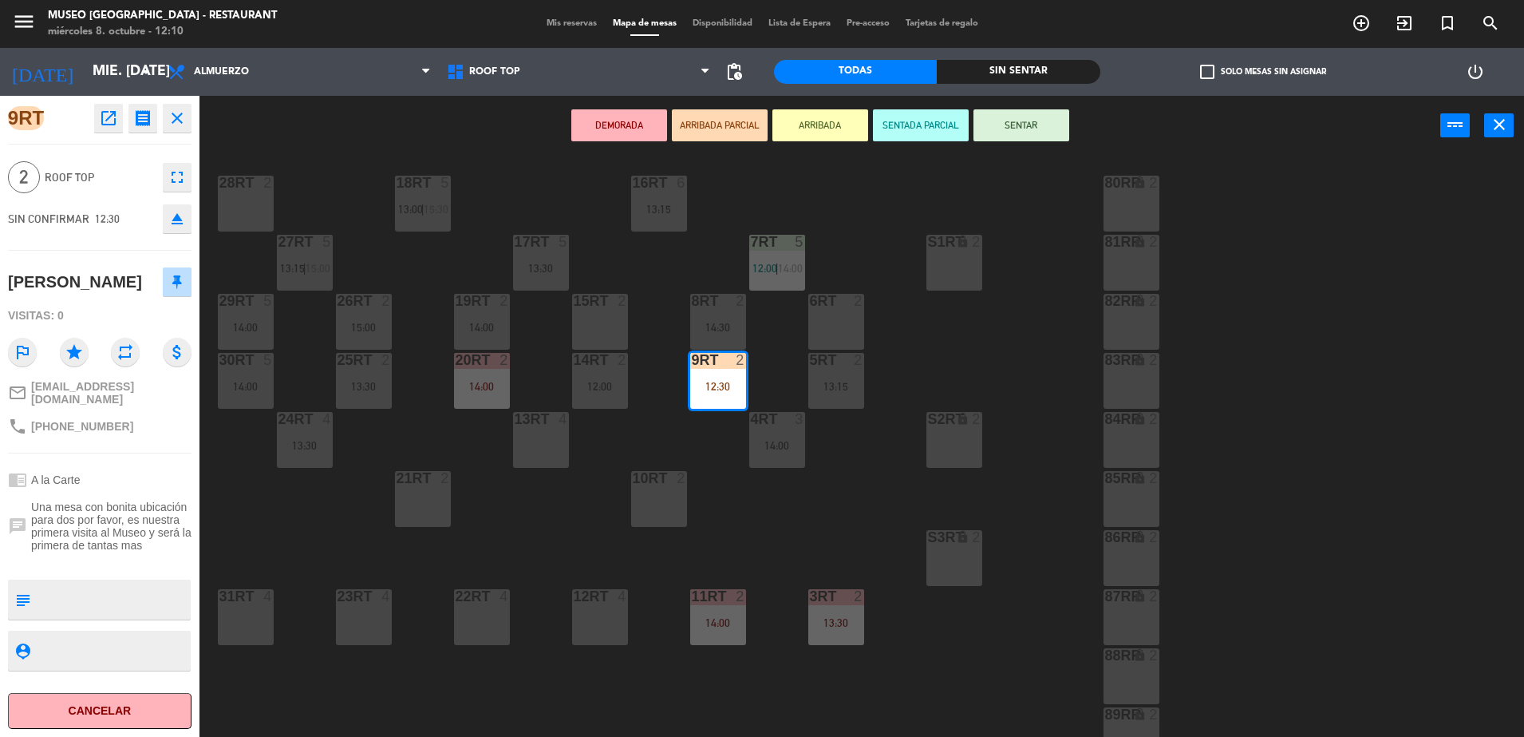
click at [788, 511] on div "18RT 5 13:00 | 15:30 16RT 6 13:15 28RT 2 80RR lock 2 27RT 5 13:15 | 15:00 7RT 5…" at bounding box center [870, 450] width 1310 height 581
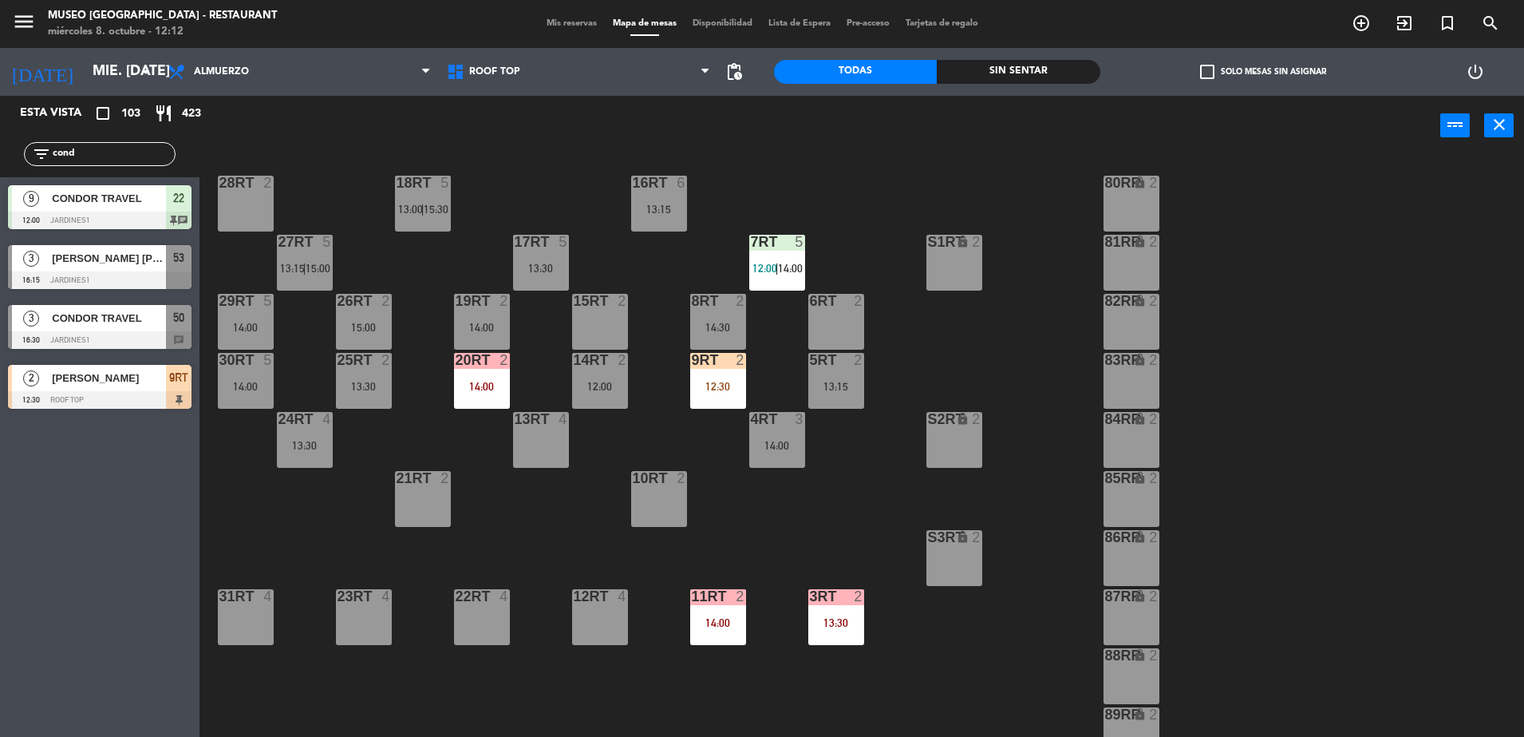
scroll to position [475, 0]
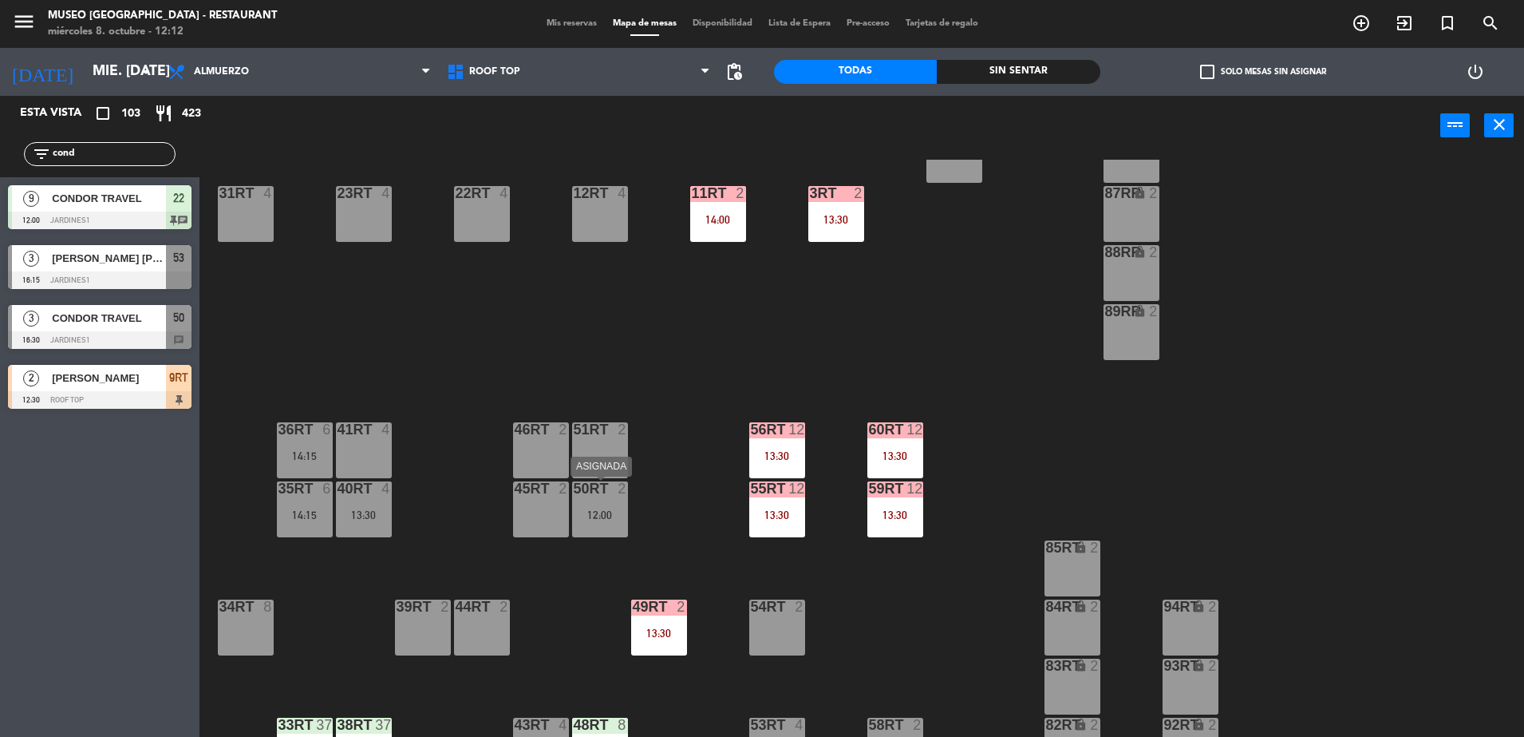
click at [609, 516] on div "12:00" at bounding box center [600, 514] width 56 height 11
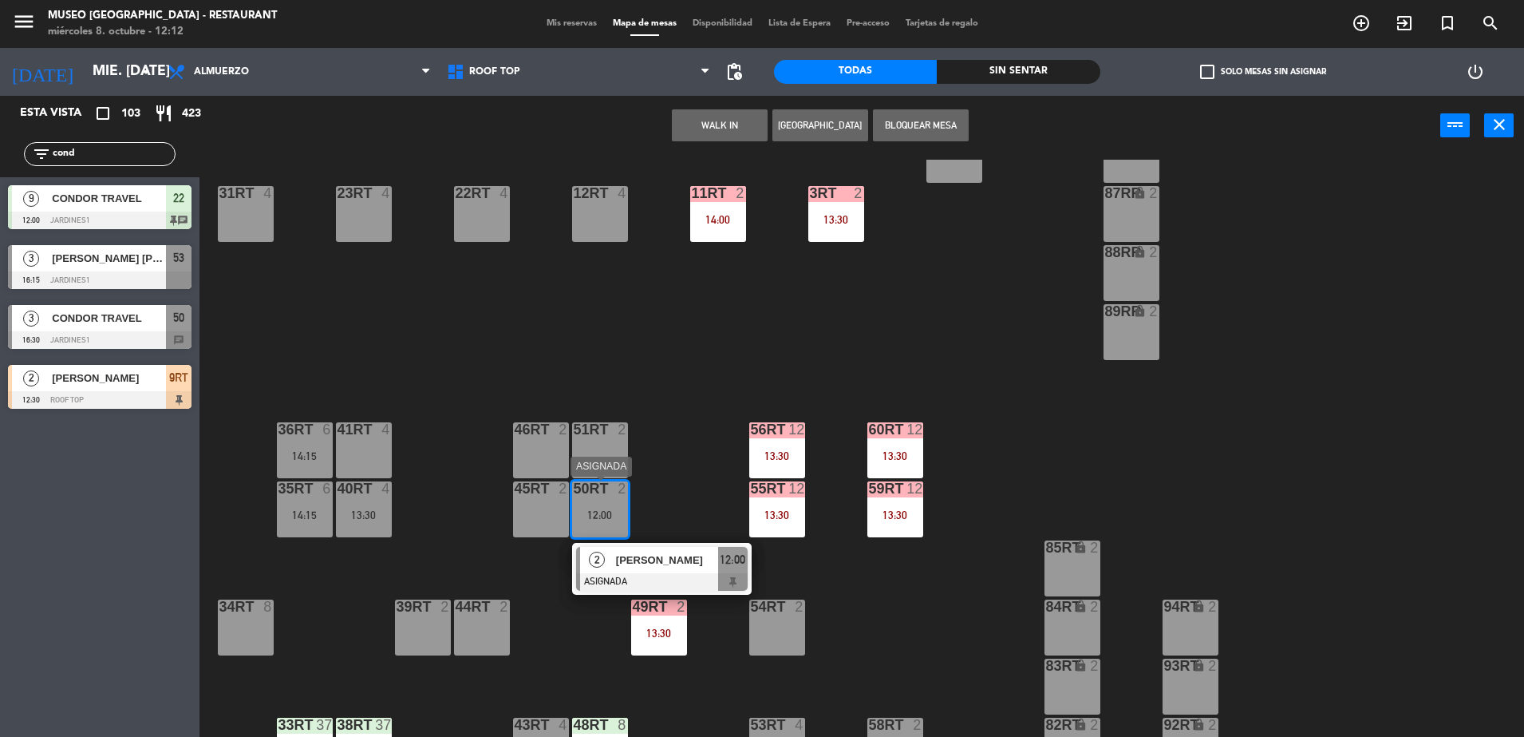
click at [690, 562] on span "[PERSON_NAME]" at bounding box center [667, 559] width 102 height 17
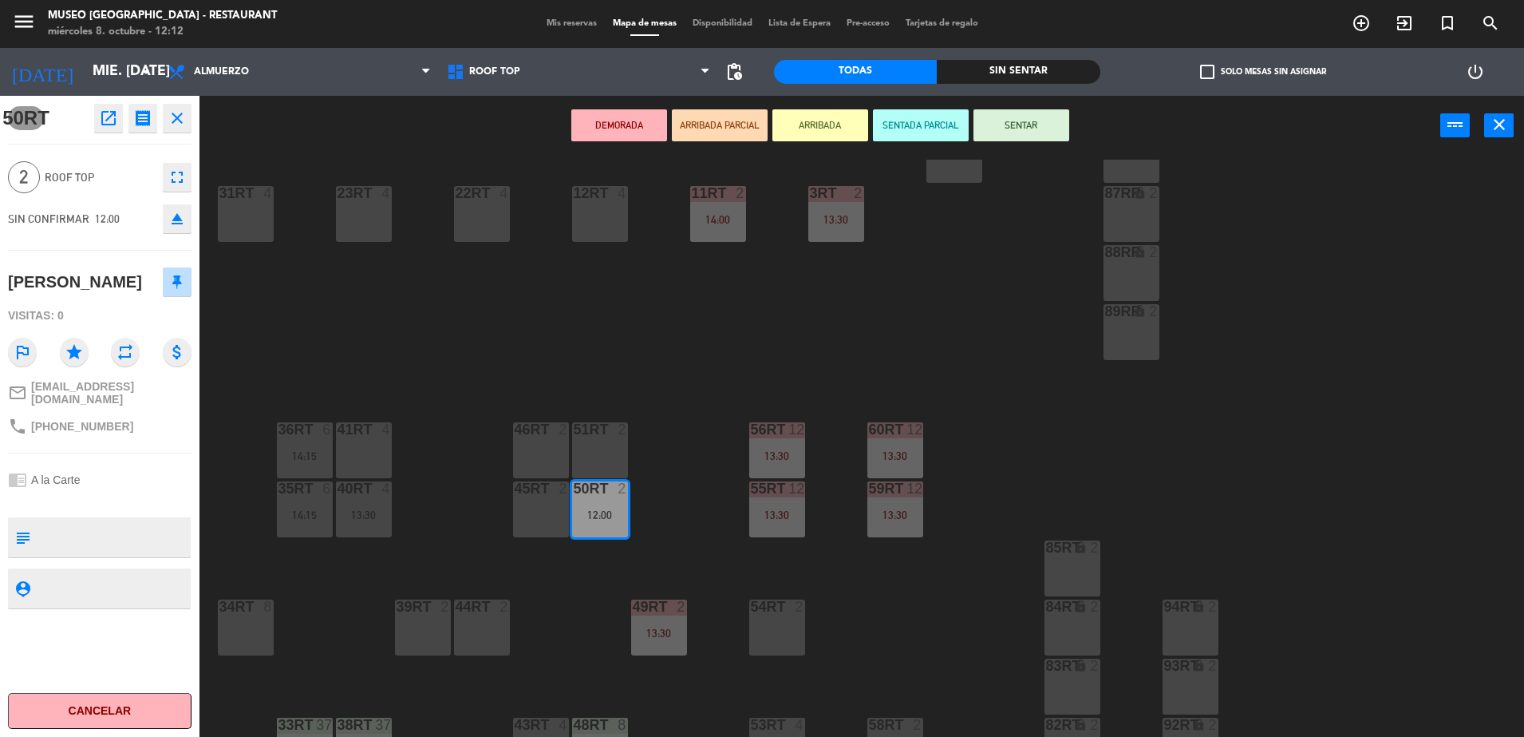
click at [741, 123] on button "ARRIBADA PARCIAL" at bounding box center [720, 125] width 96 height 32
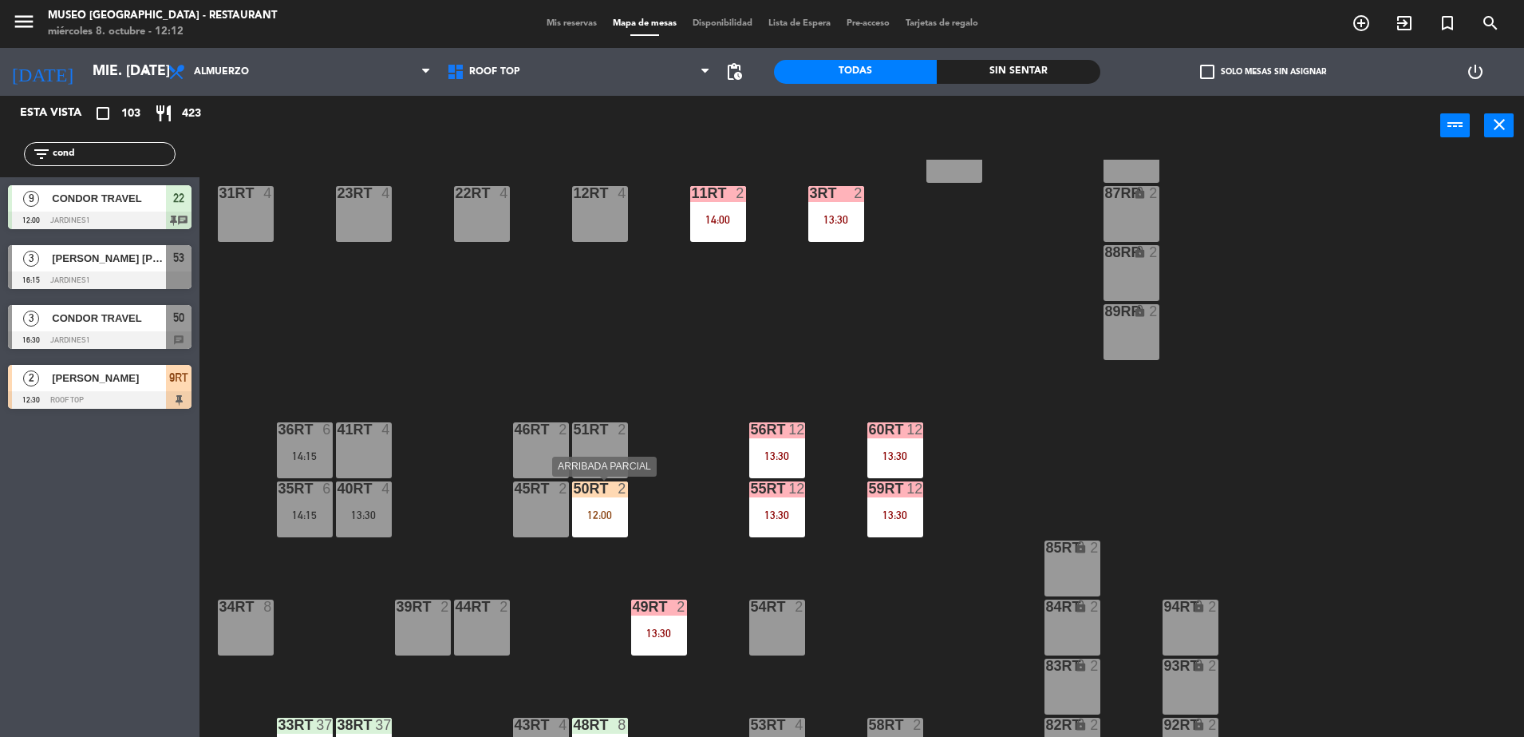
click at [592, 509] on div "12:00" at bounding box center [600, 514] width 56 height 11
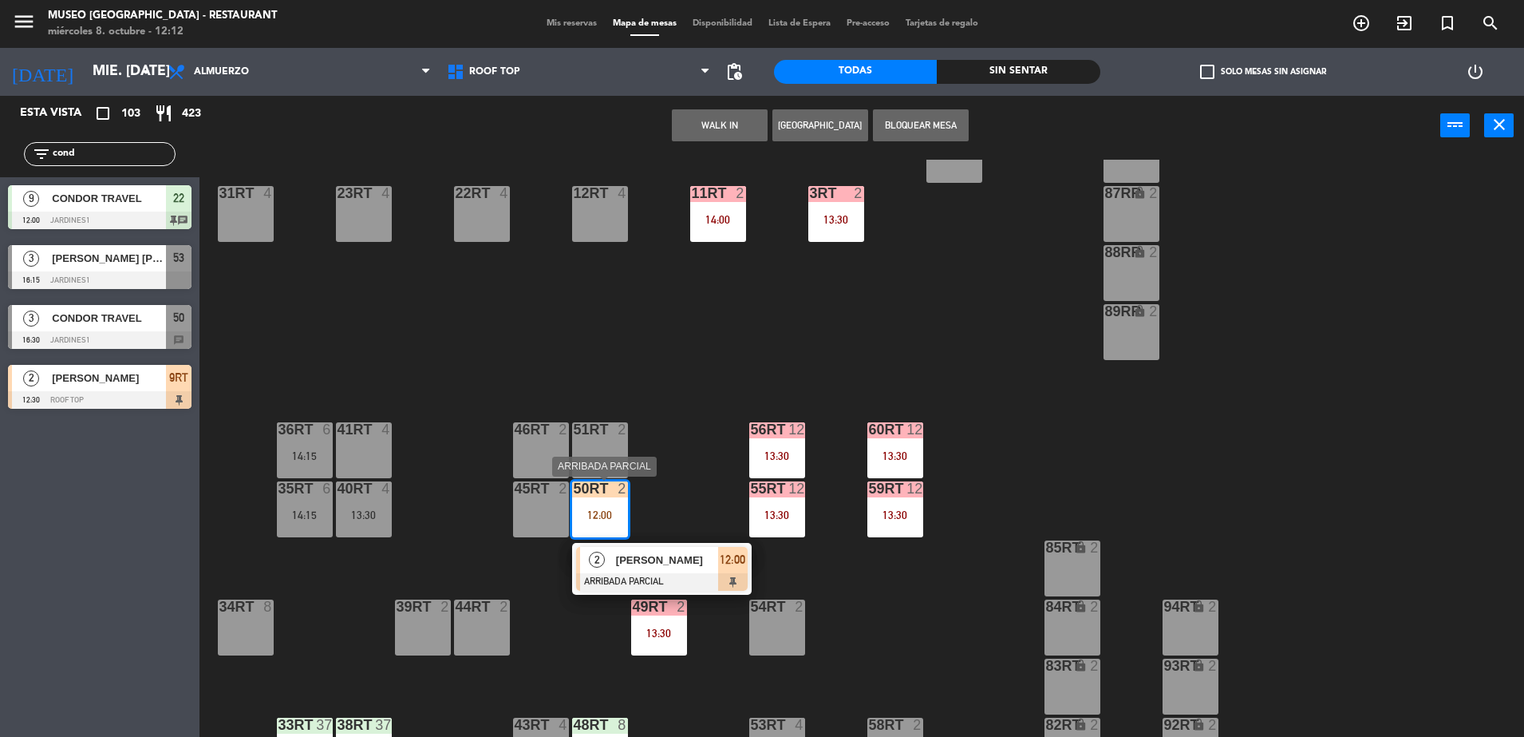
click at [695, 585] on div at bounding box center [662, 582] width 172 height 18
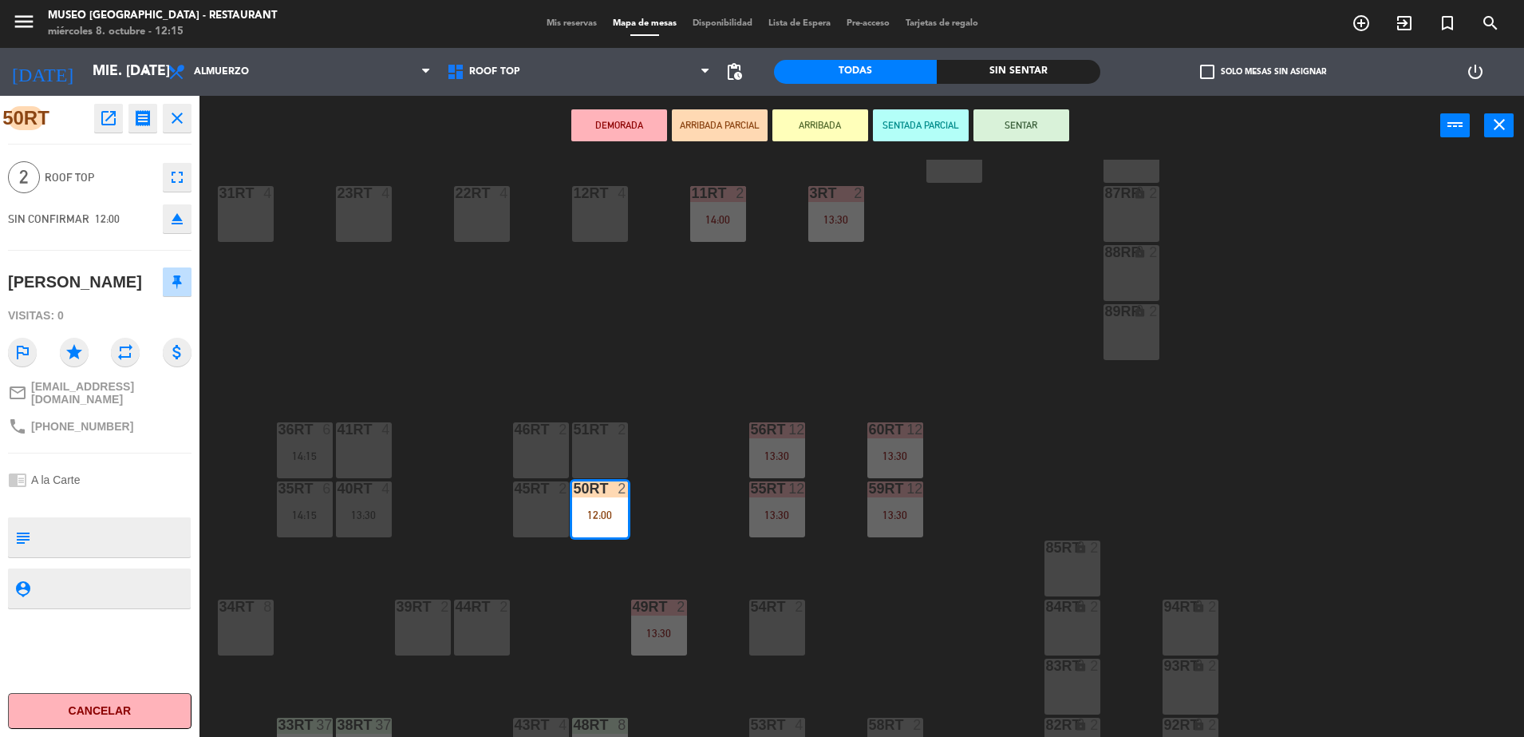
click at [506, 369] on div "18RT 5 13:00 | 15:30 16RT 6 13:15 28RT 2 80RR lock 2 27RT 5 13:15 | 15:00 7RT 5…" at bounding box center [870, 450] width 1310 height 581
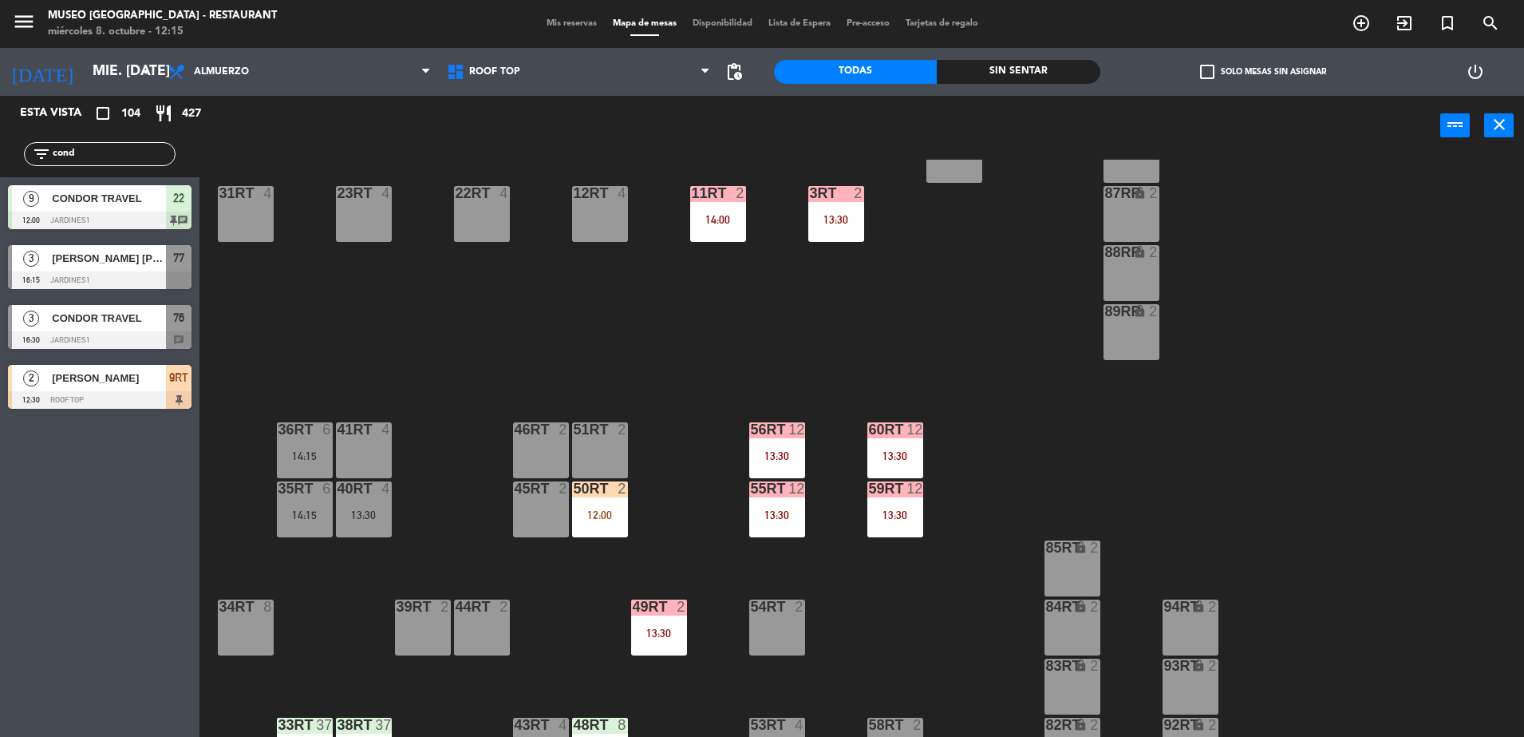
drag, startPoint x: 96, startPoint y: 152, endPoint x: 0, endPoint y: 170, distance: 97.5
click at [0, 171] on html "close × Museo Larco Café - Restaurant × chrome_reader_mode Listado de Reservas …" at bounding box center [762, 368] width 1524 height 737
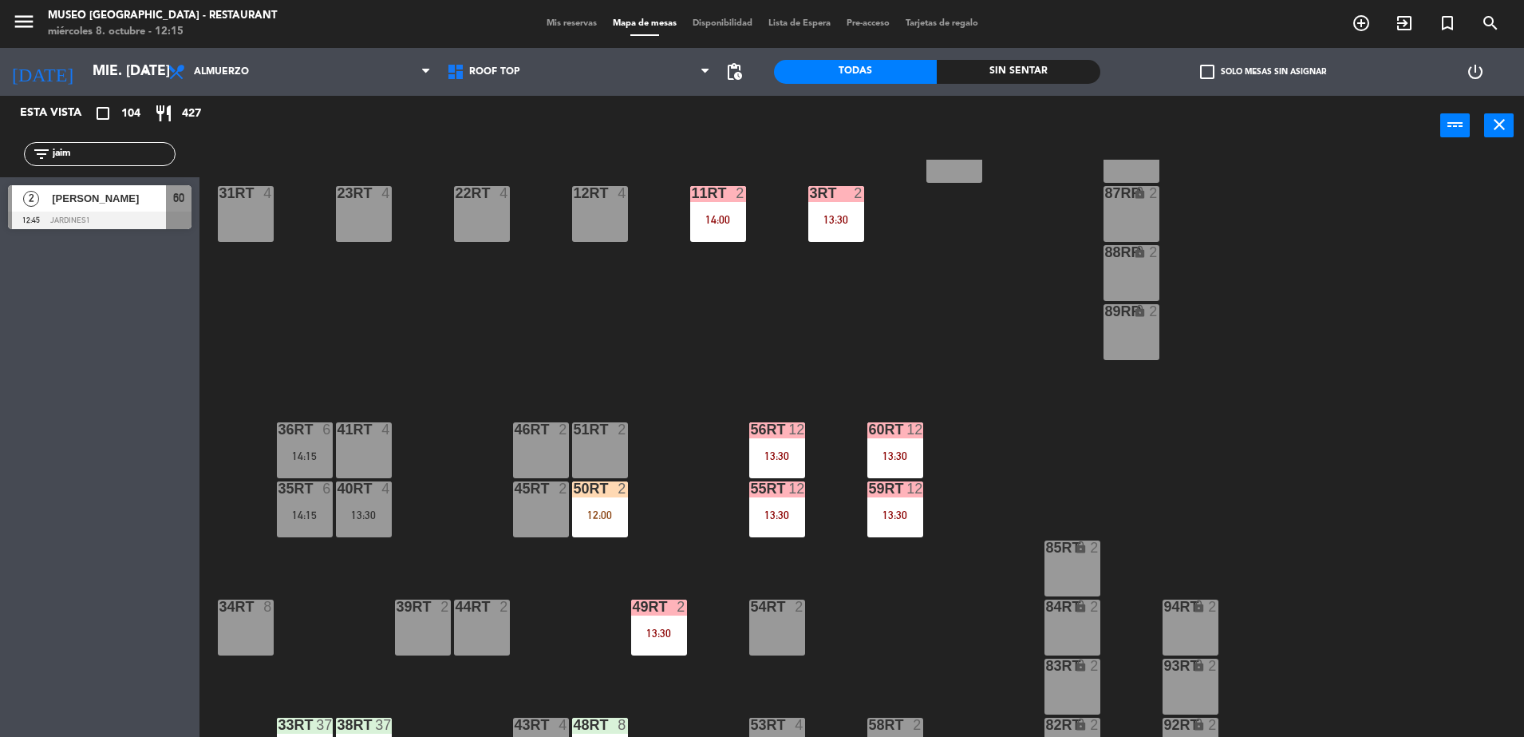
type input "jaim"
click at [156, 207] on div "[PERSON_NAME]" at bounding box center [108, 198] width 116 height 26
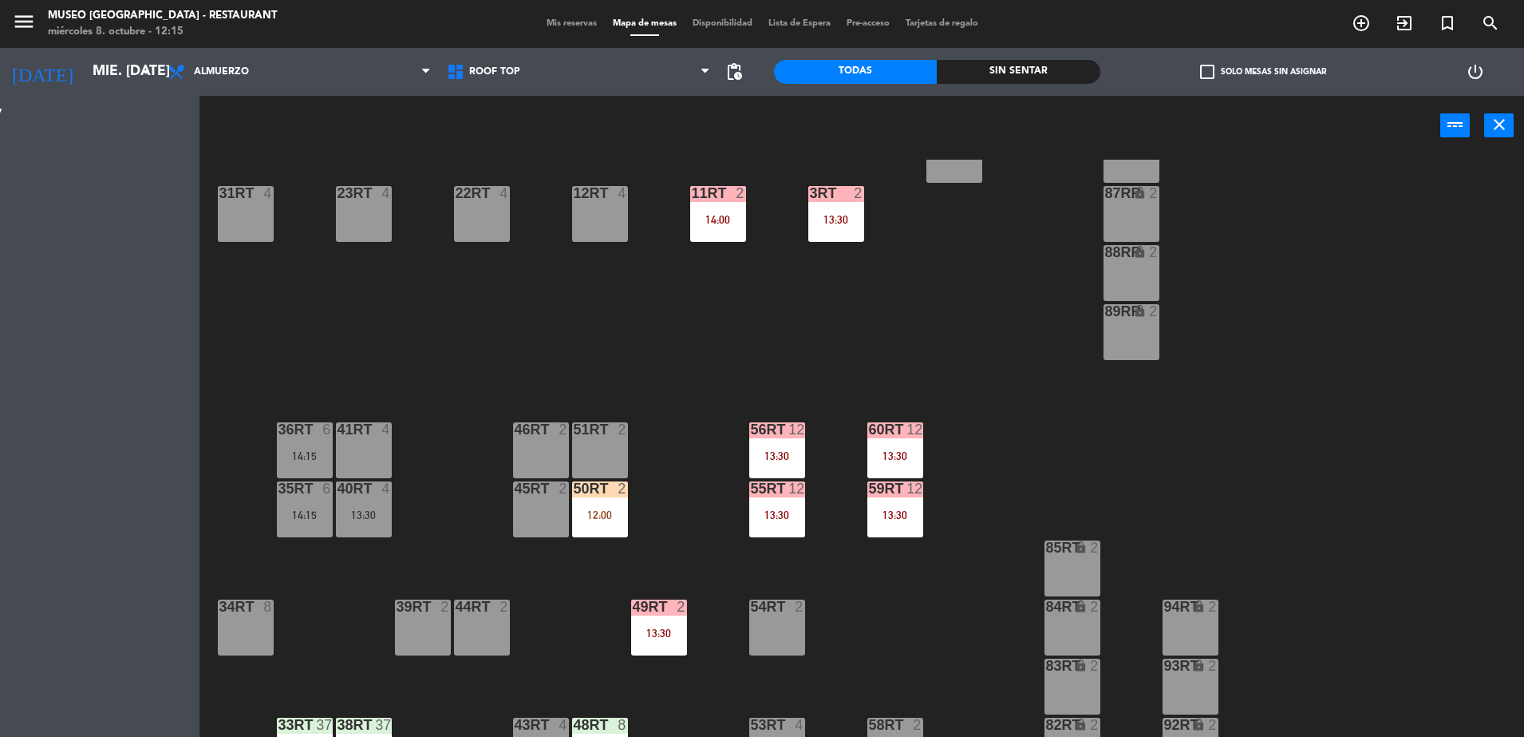
scroll to position [0, 0]
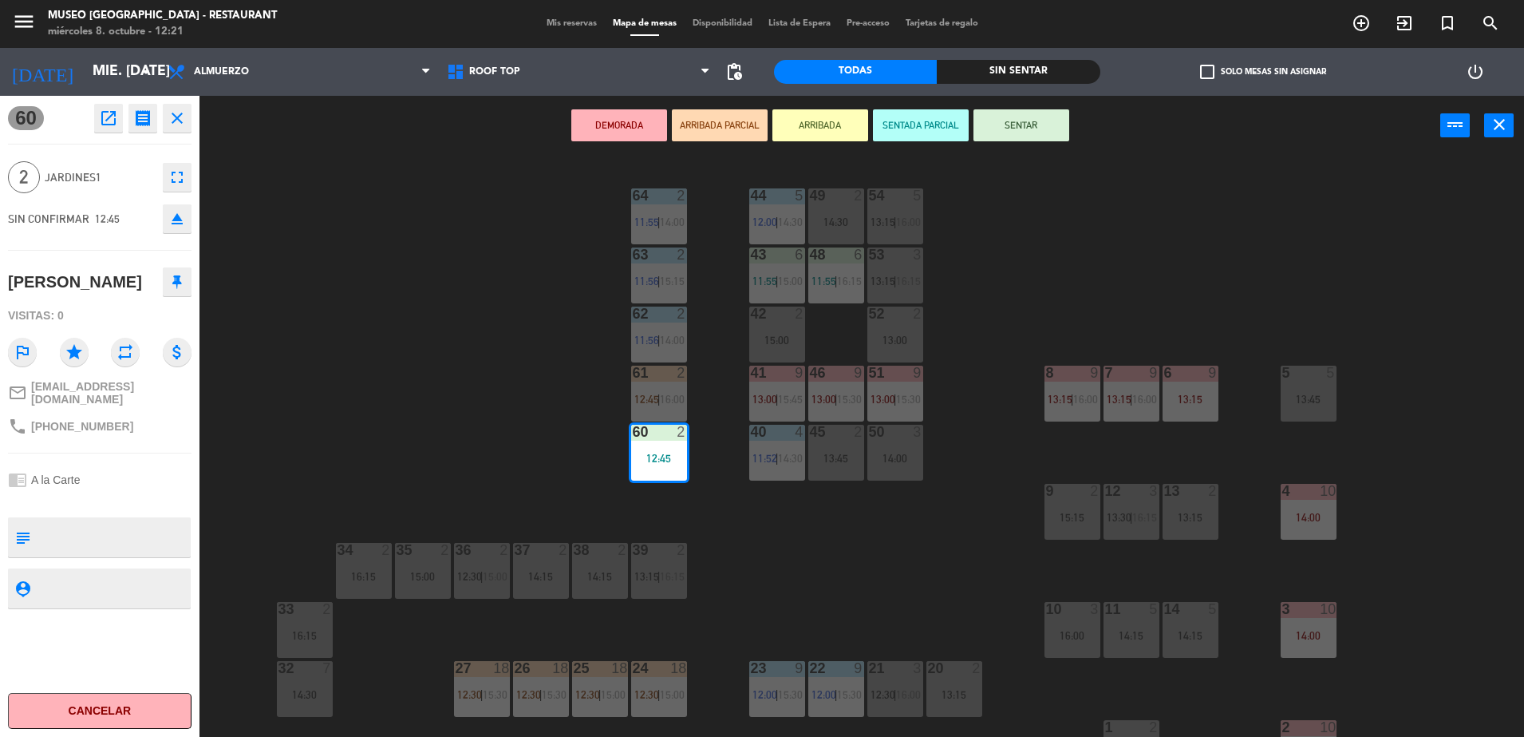
click at [448, 285] on div "44 5 12:00 | 14:30 49 2 14:30 54 5 13:15 | 16:00 64 2 11:55 | 14:00 48 6 11:55 …" at bounding box center [870, 450] width 1310 height 581
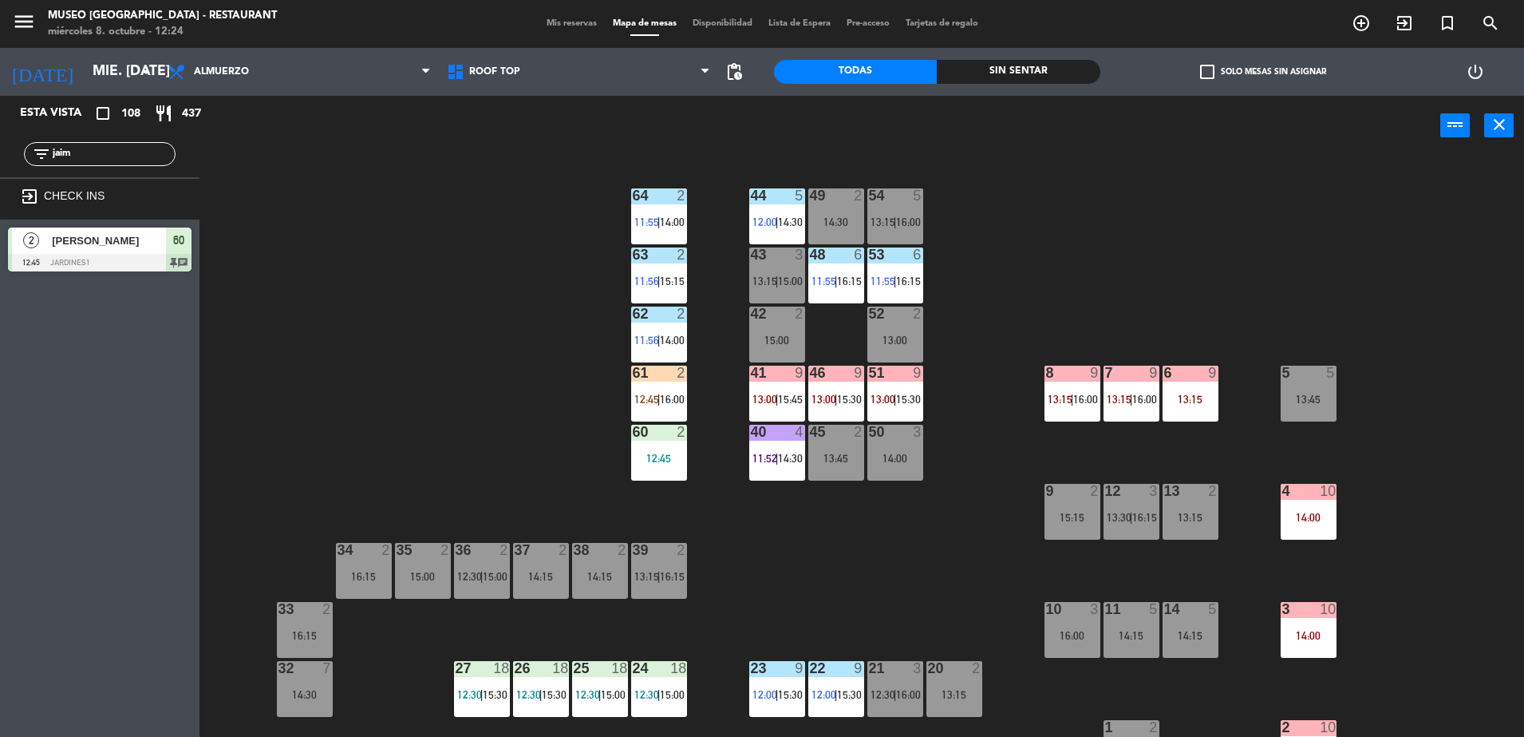
drag, startPoint x: 95, startPoint y: 156, endPoint x: 0, endPoint y: 196, distance: 103.3
click at [0, 196] on html "close × Museo Larco Café - Restaurant × chrome_reader_mode Listado de Reservas …" at bounding box center [762, 368] width 1524 height 737
type input "rodr"
click at [167, 255] on div at bounding box center [100, 263] width 184 height 18
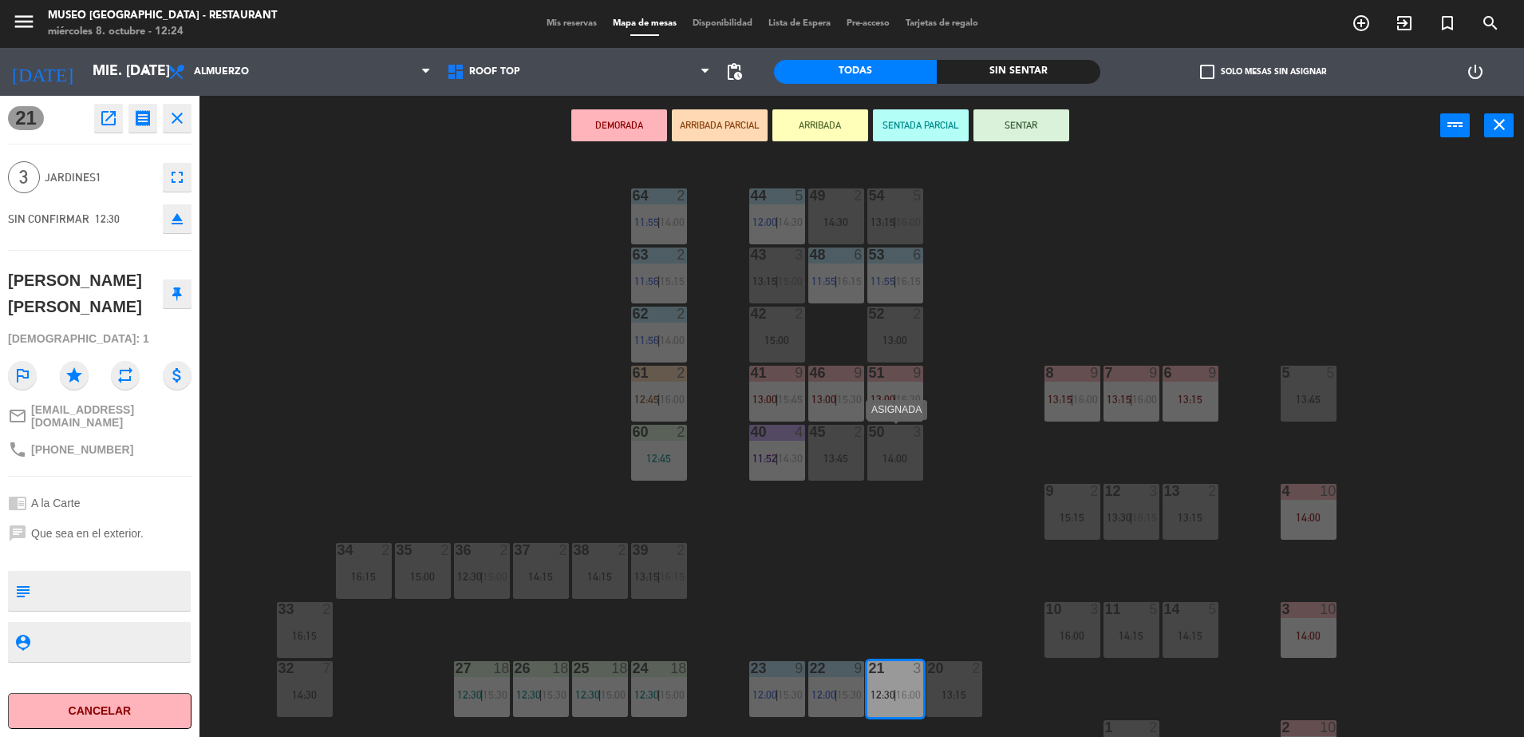
click at [891, 445] on div "50 3 14:00" at bounding box center [895, 453] width 56 height 56
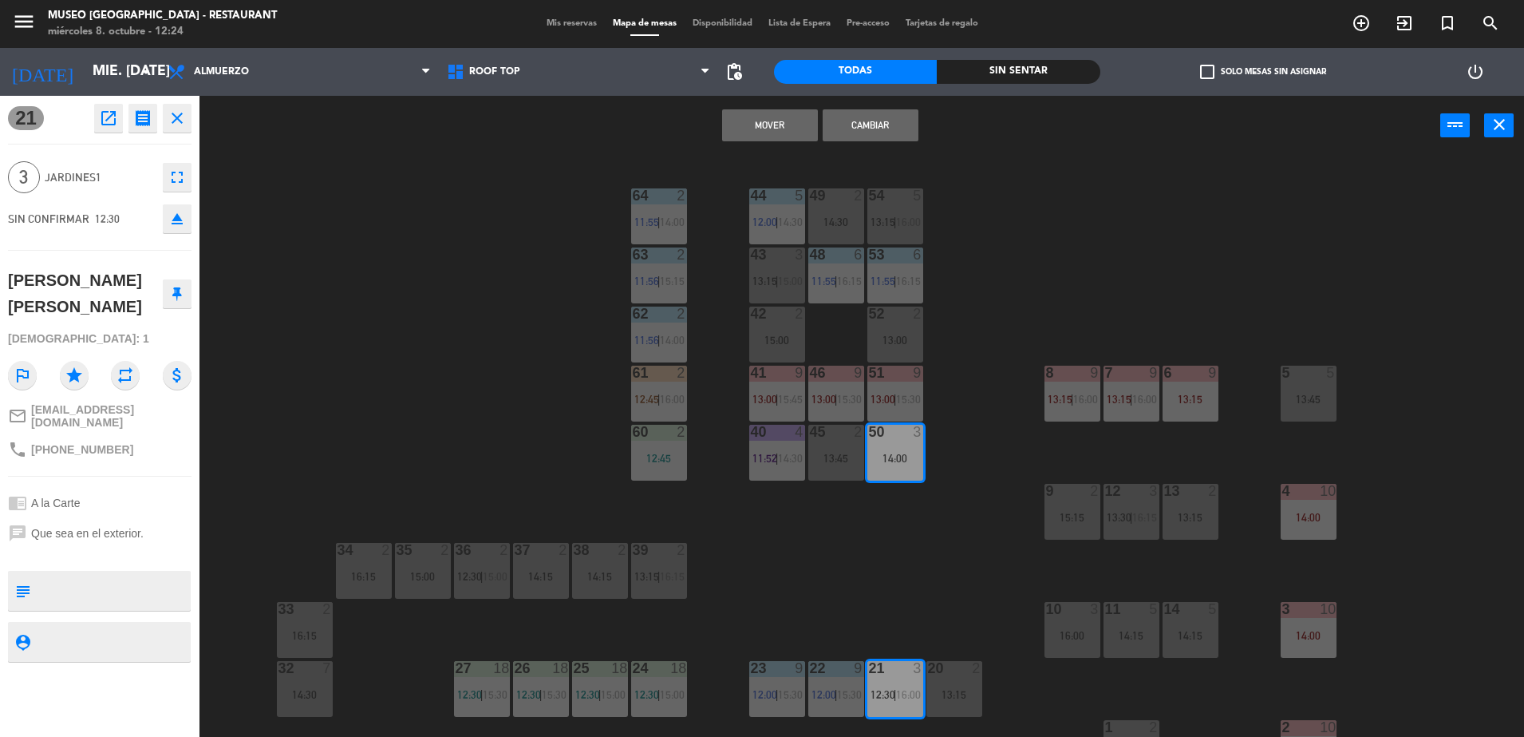
click at [867, 124] on button "Cambiar" at bounding box center [871, 125] width 96 height 32
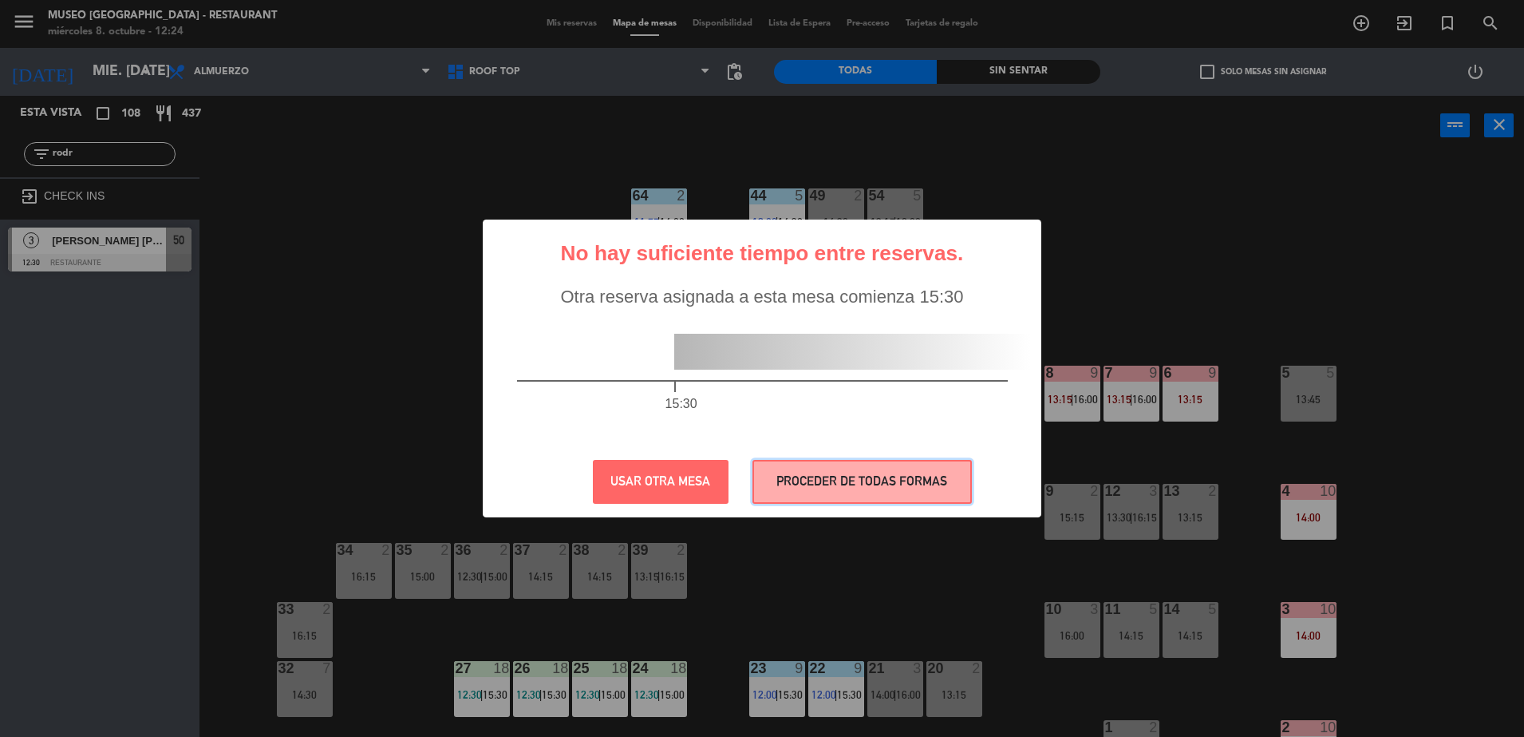
click at [924, 500] on button "PROCEDER DE TODAS FORMAS" at bounding box center [862, 482] width 219 height 44
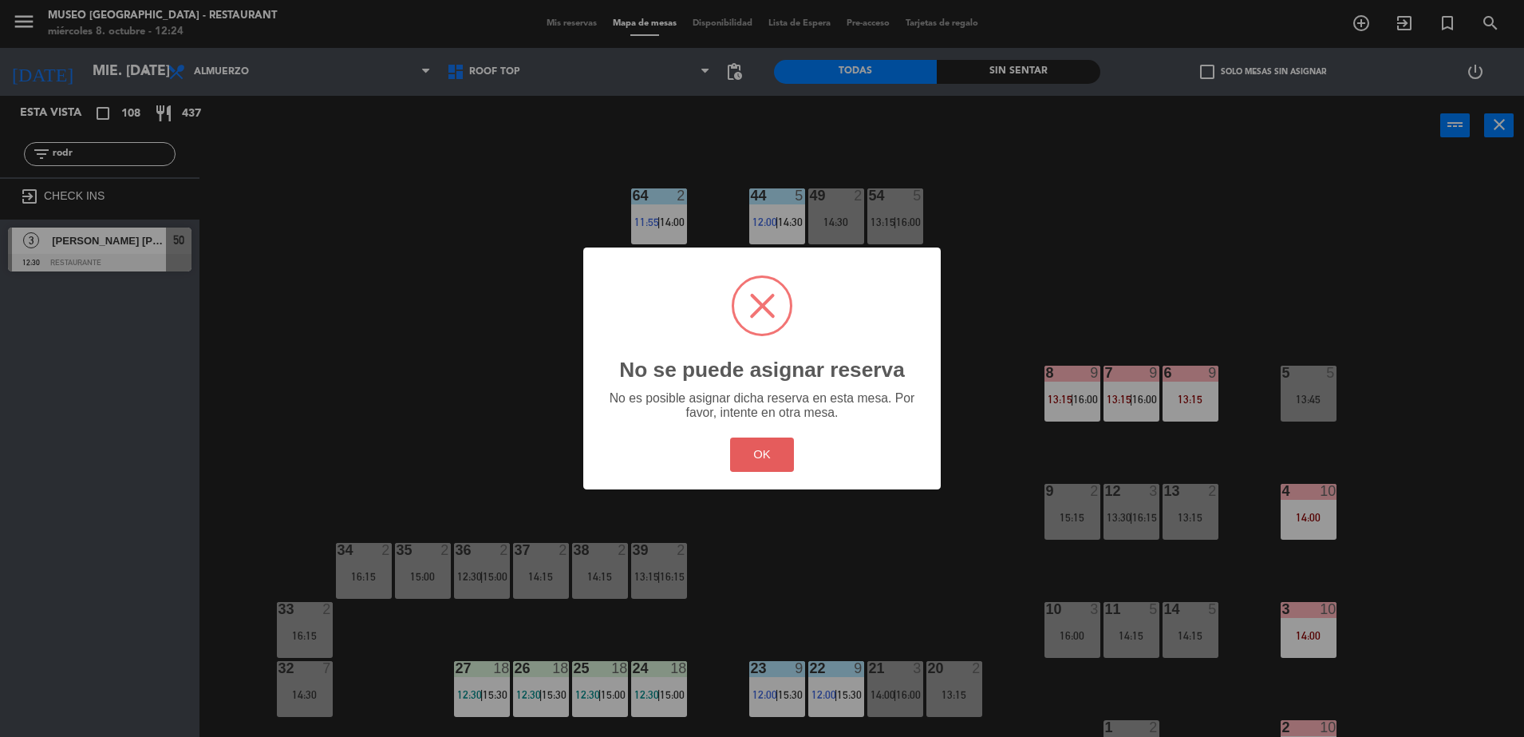
click at [765, 452] on button "OK" at bounding box center [762, 454] width 65 height 34
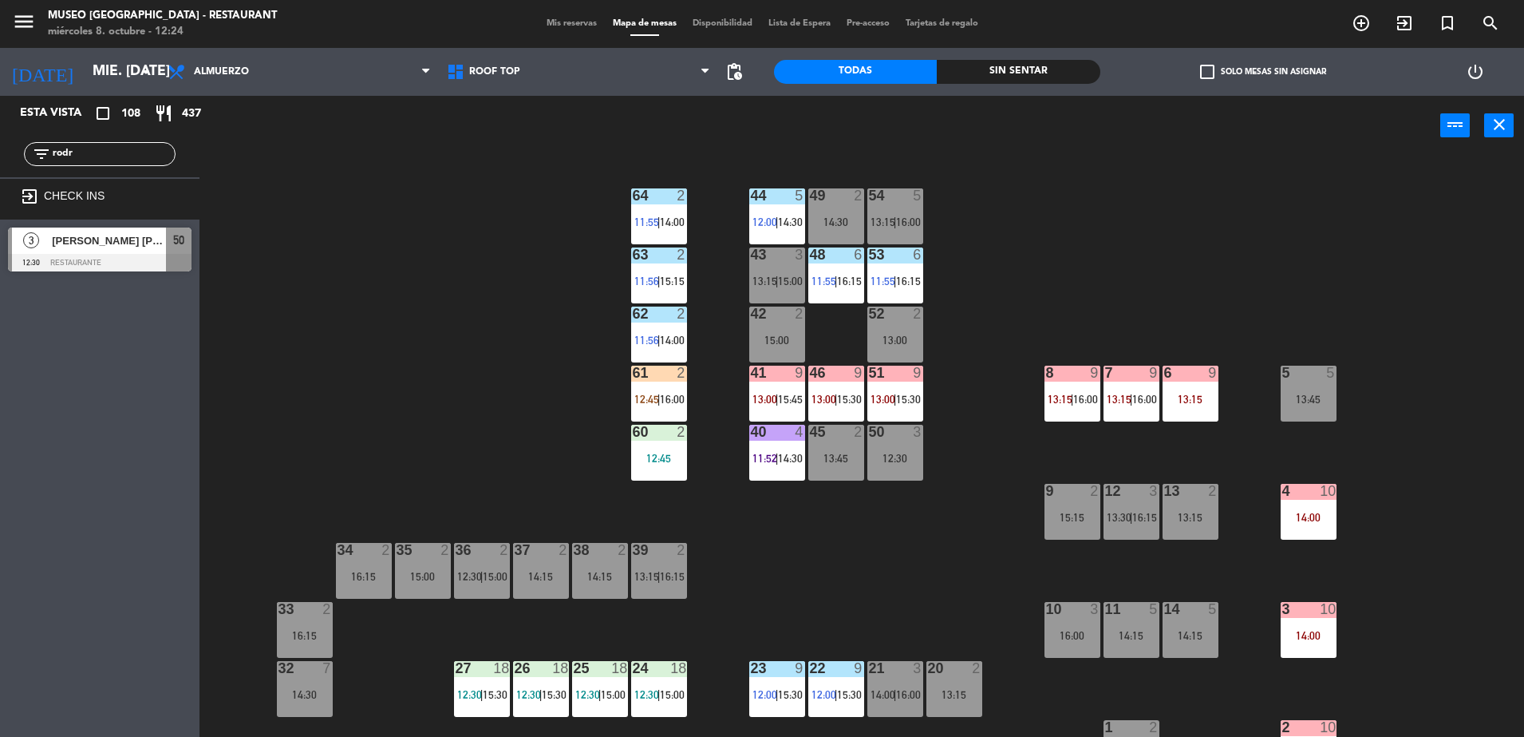
click at [170, 241] on div "50" at bounding box center [179, 240] width 26 height 26
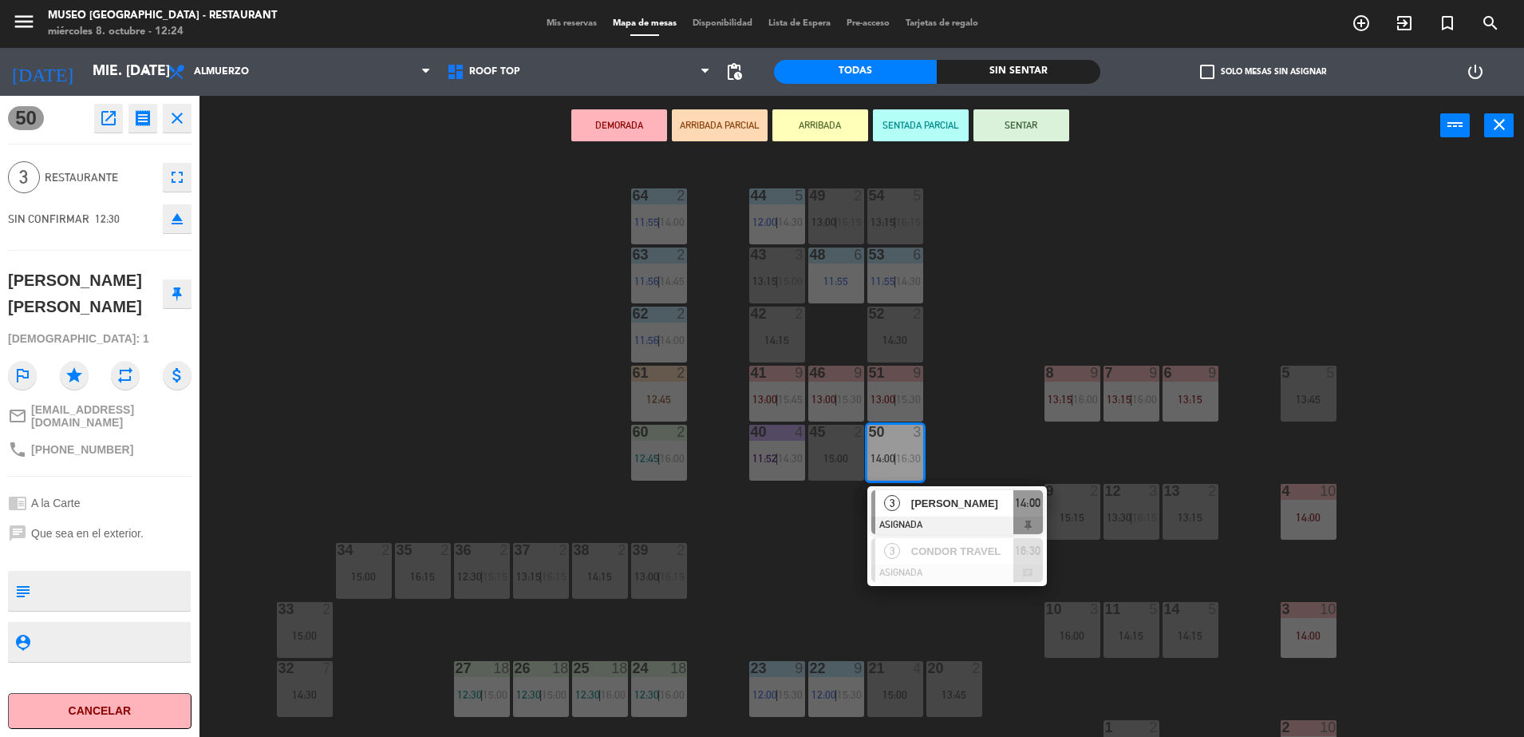
click at [742, 109] on button "ARRIBADA PARCIAL" at bounding box center [720, 125] width 96 height 32
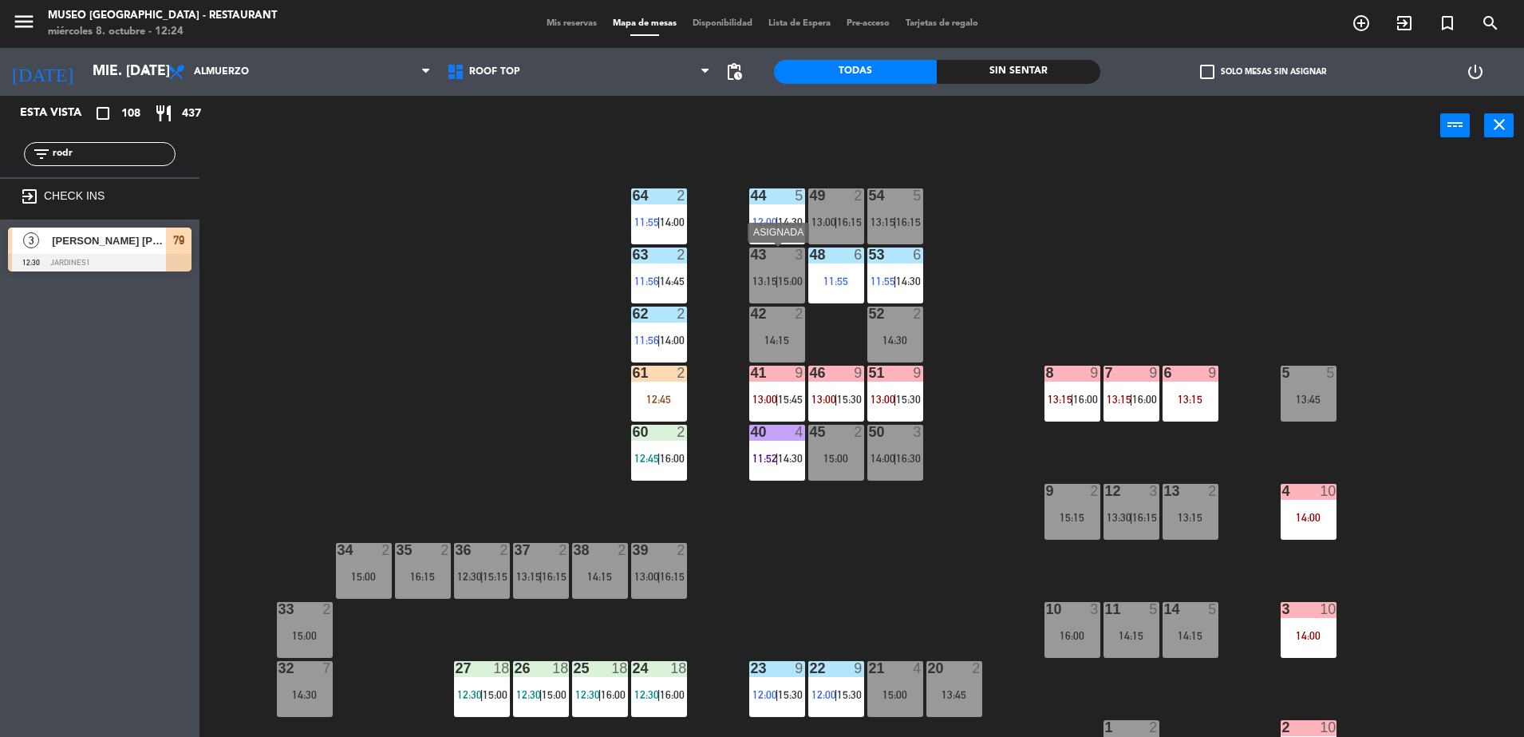
click at [765, 285] on span "13:15" at bounding box center [765, 281] width 25 height 13
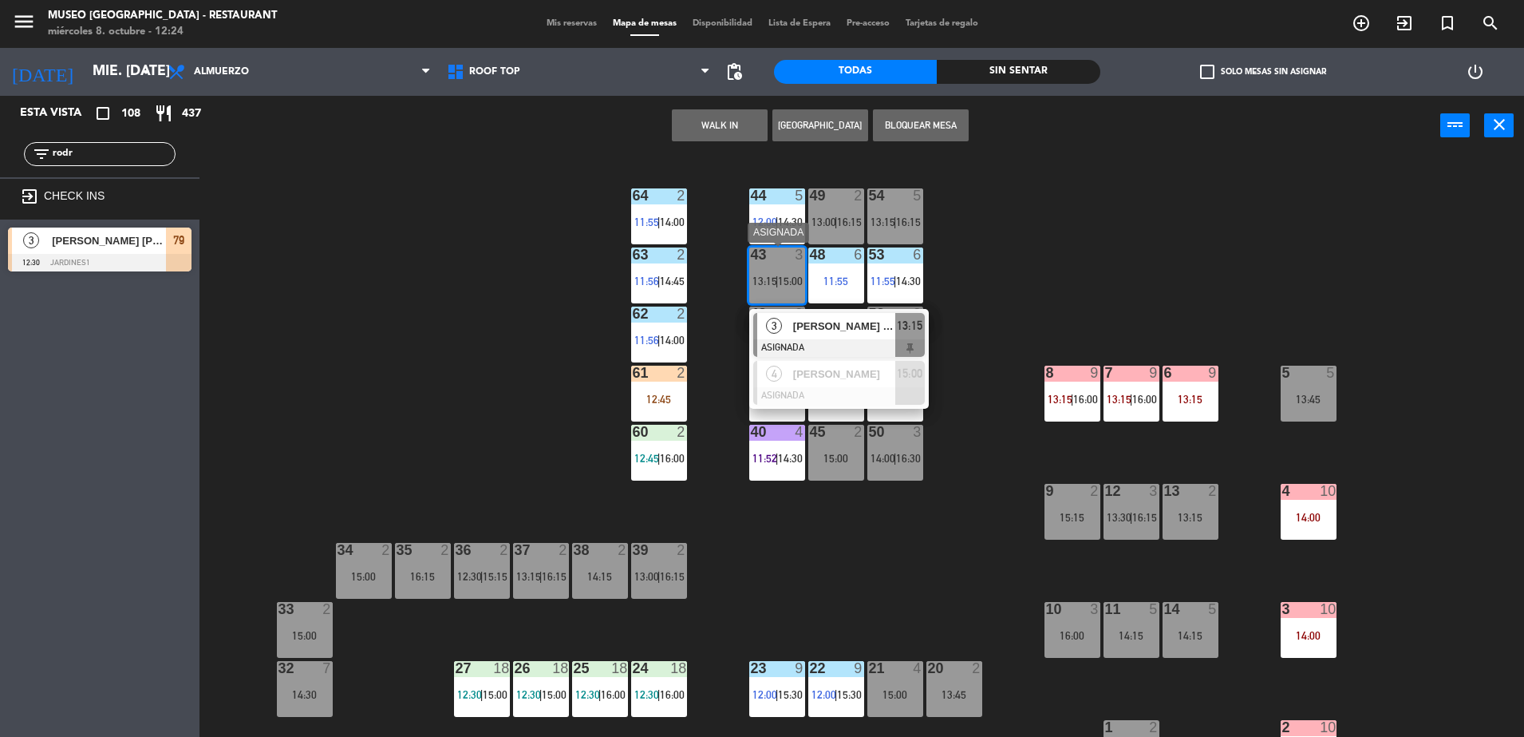
click at [834, 326] on span "[PERSON_NAME]" at bounding box center [844, 326] width 102 height 17
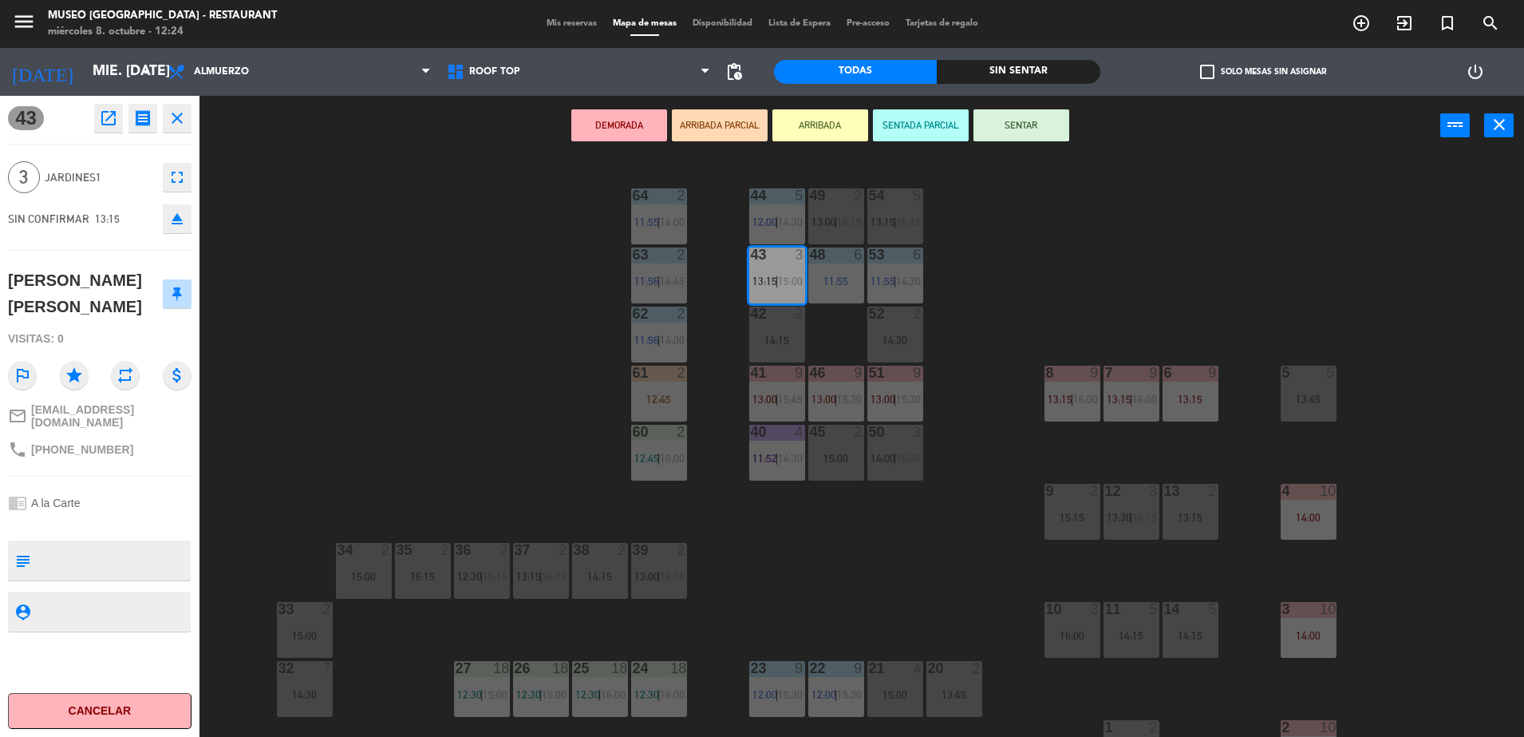
scroll to position [567, 0]
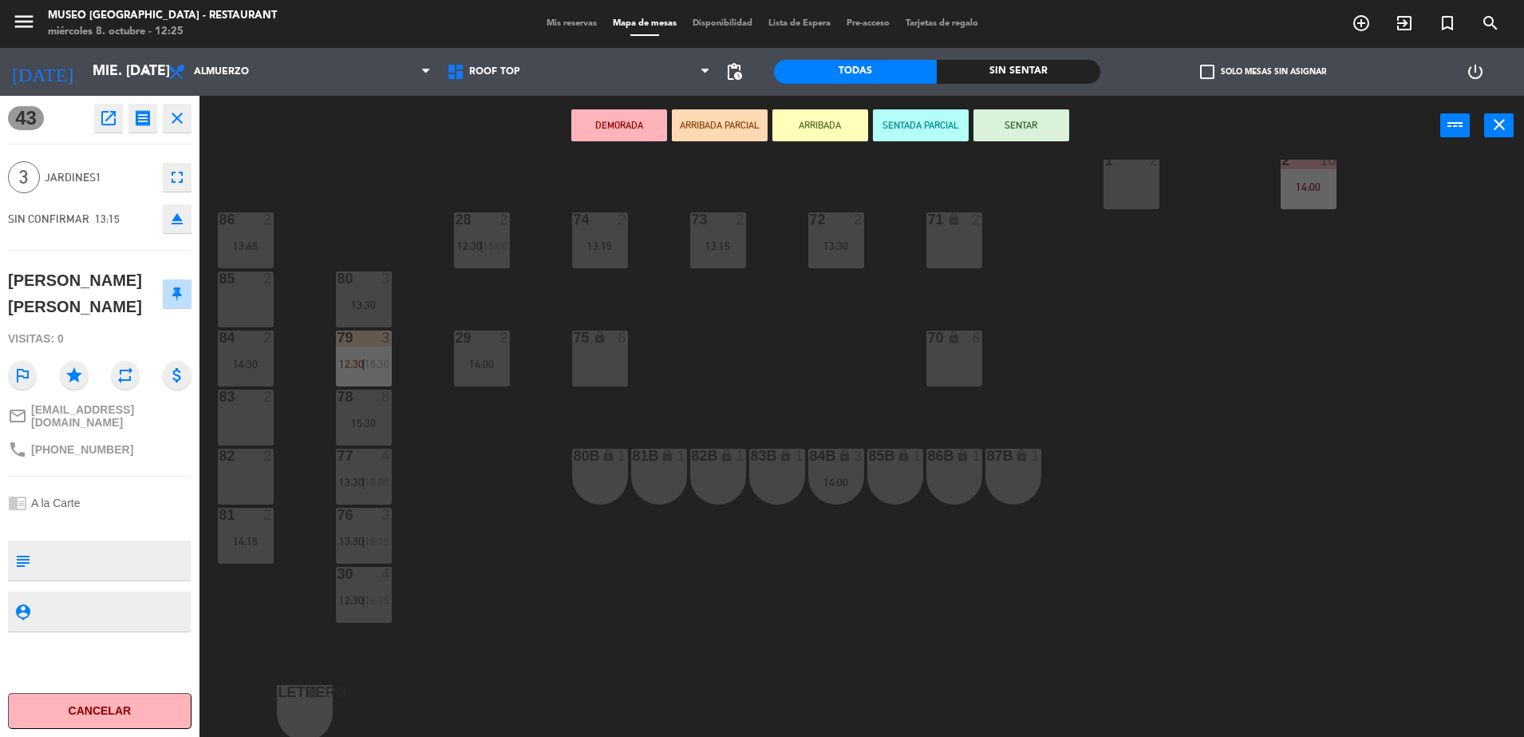
click at [899, 490] on div "85B lock 1" at bounding box center [895, 476] width 56 height 56
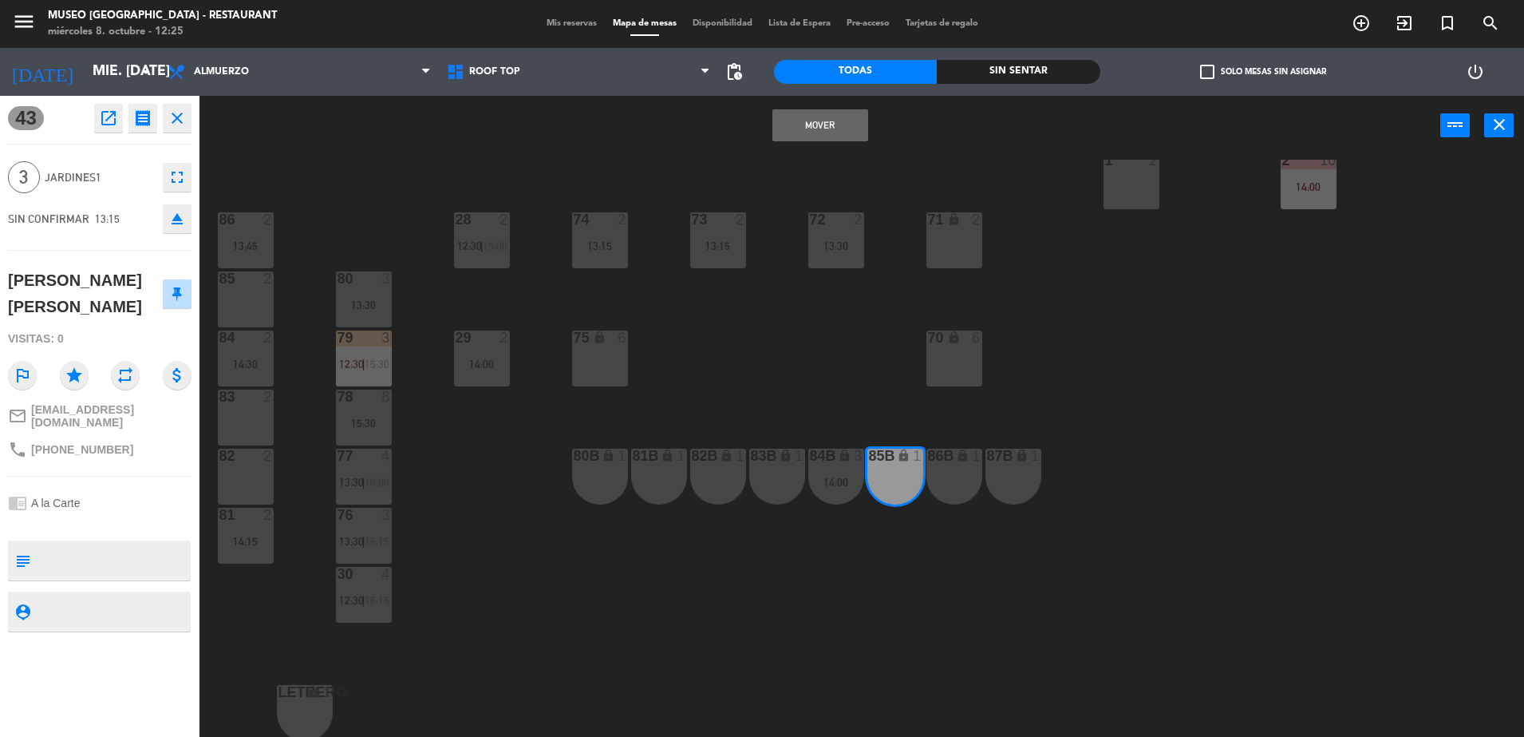
click at [847, 121] on button "Mover" at bounding box center [820, 125] width 96 height 32
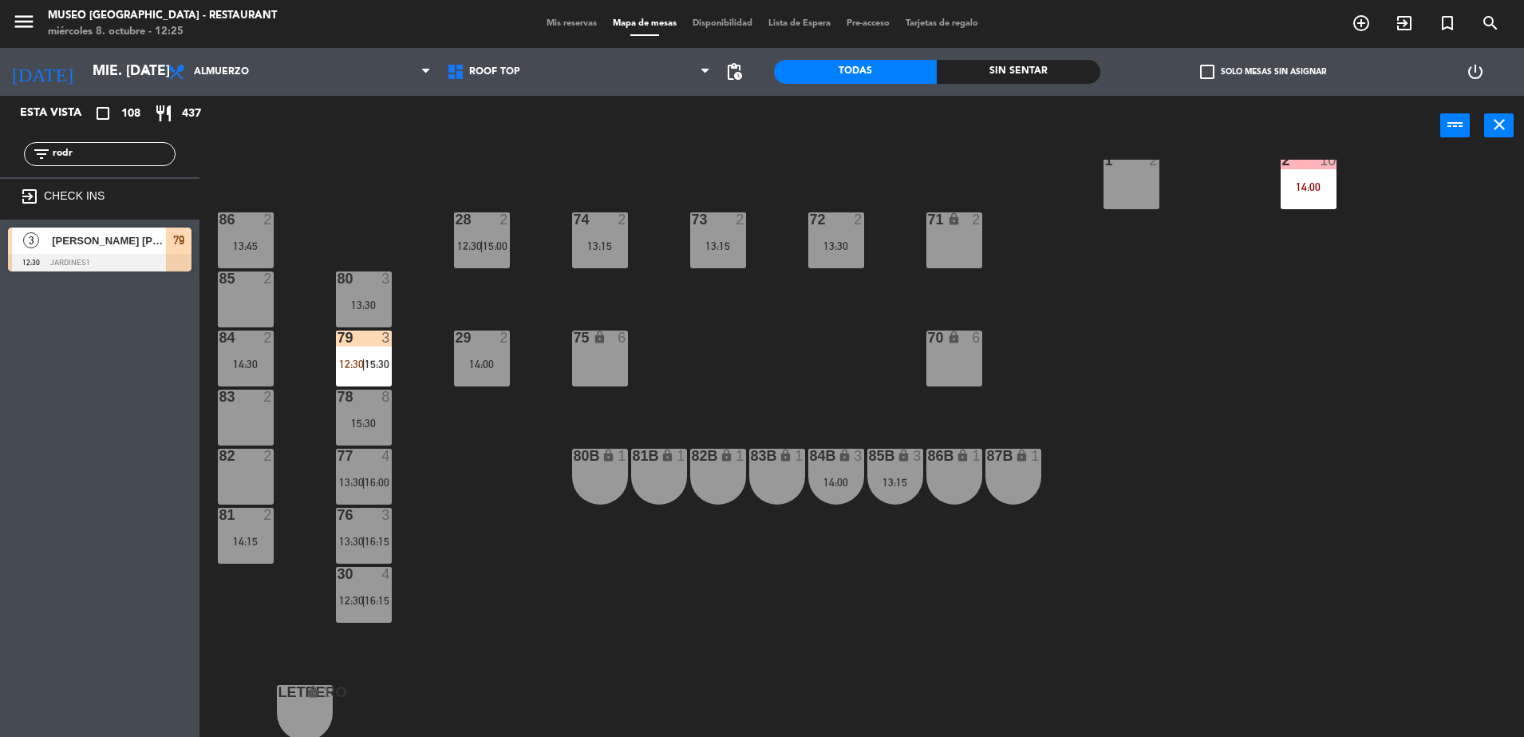
scroll to position [0, 0]
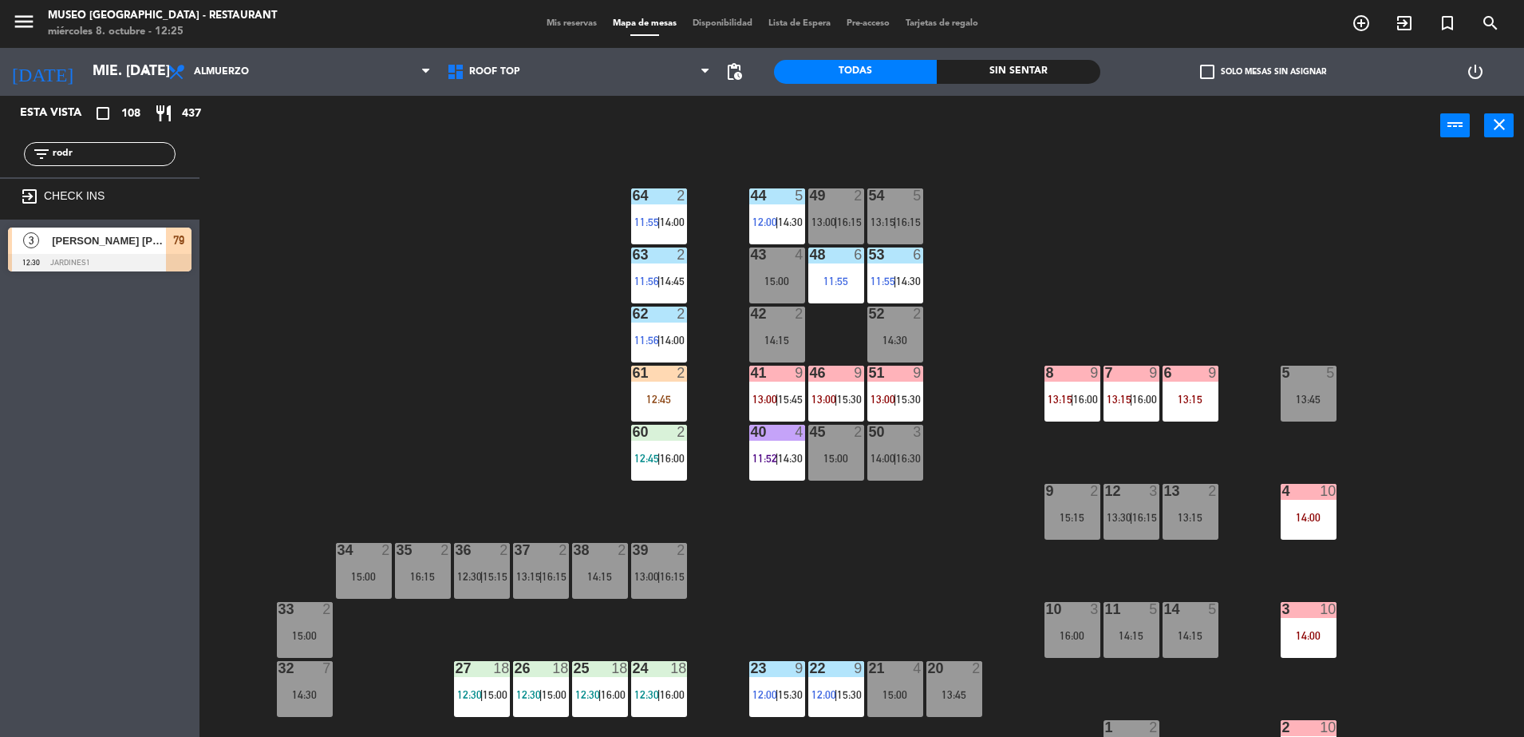
click at [900, 454] on span "16:30" at bounding box center [908, 458] width 25 height 13
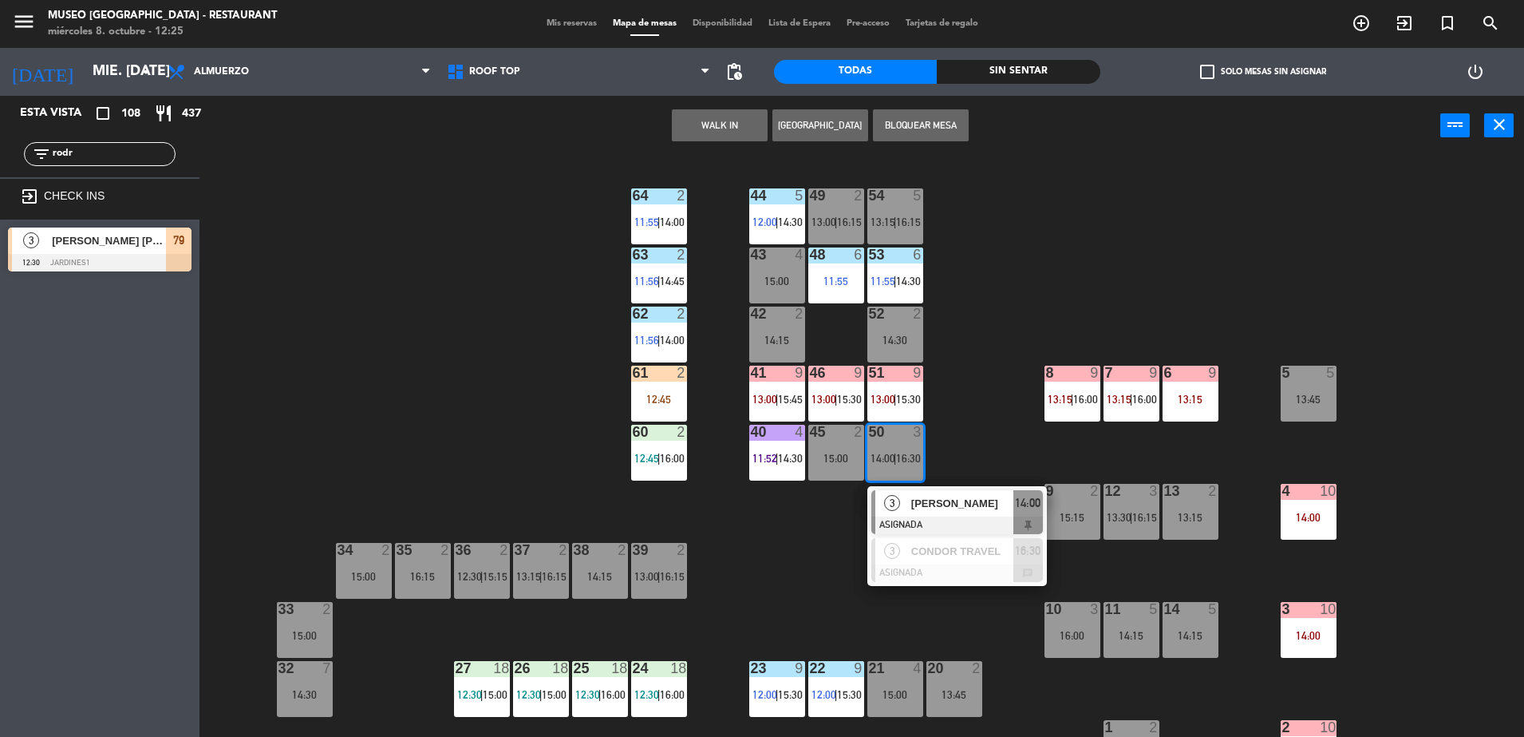
click at [707, 598] on div "44 5 12:00 | 14:30 49 2 13:00 | 16:15 54 5 13:15 | 16:15 64 2 11:55 | 14:00 48 …" at bounding box center [870, 450] width 1310 height 581
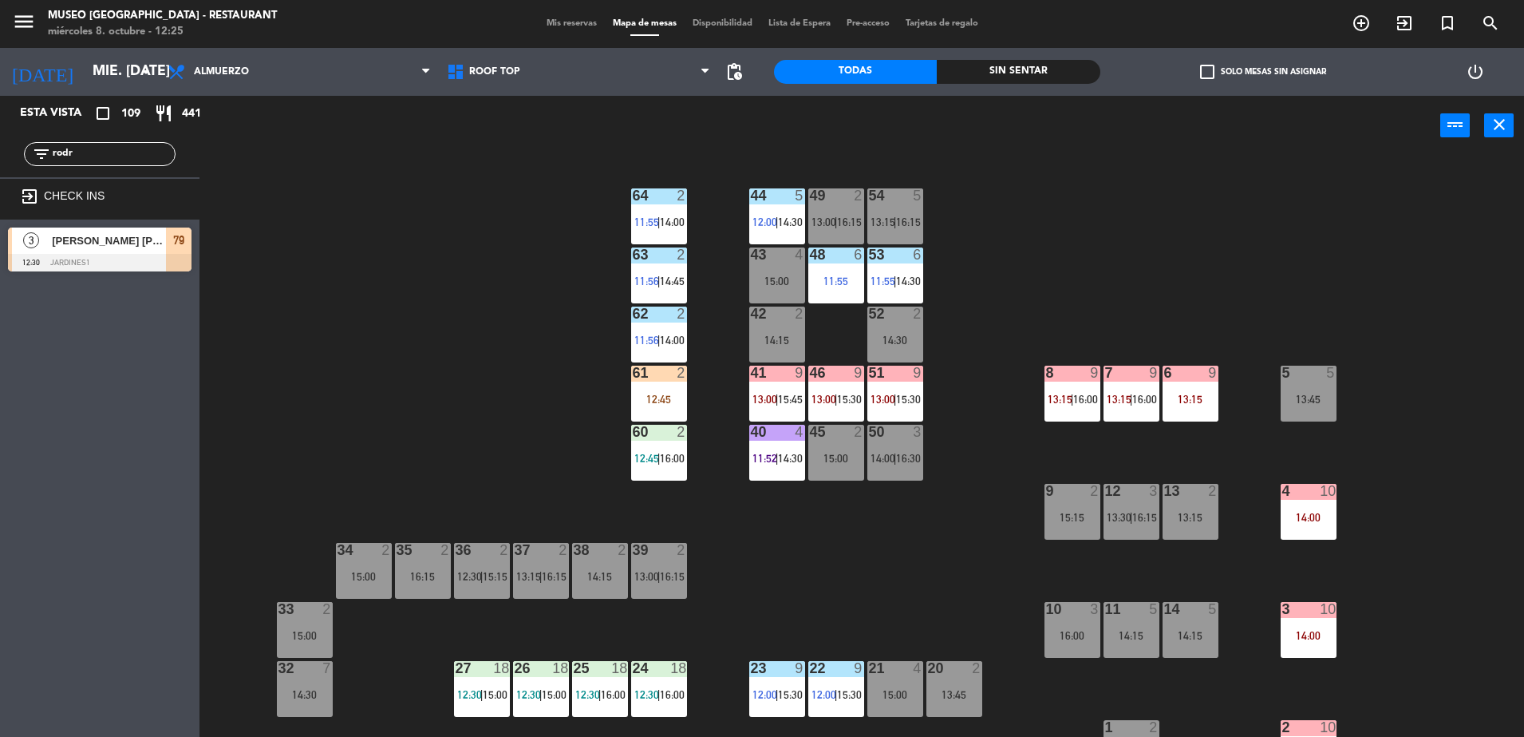
click at [137, 247] on span "[PERSON_NAME]" at bounding box center [109, 240] width 114 height 17
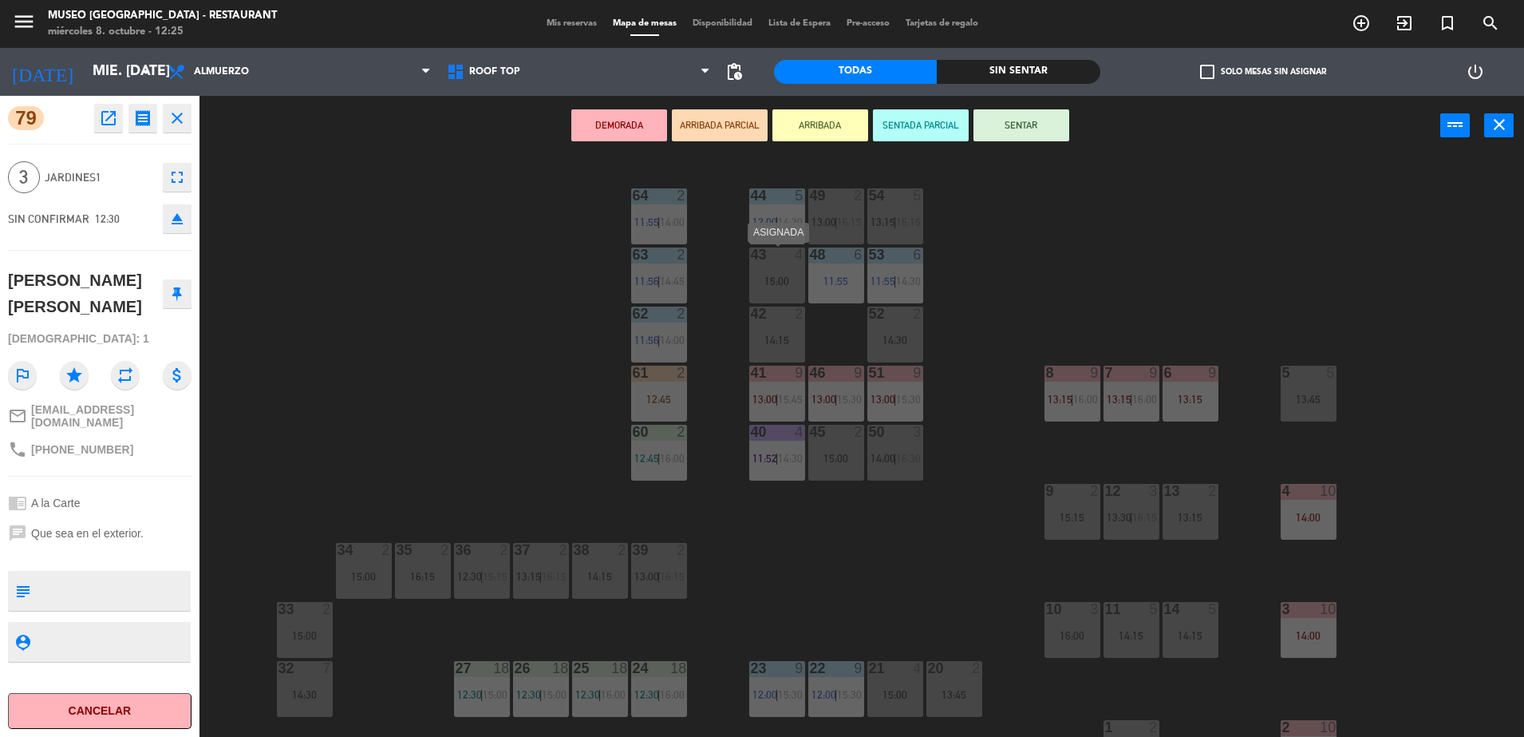
click at [765, 279] on div "15:00" at bounding box center [777, 280] width 56 height 11
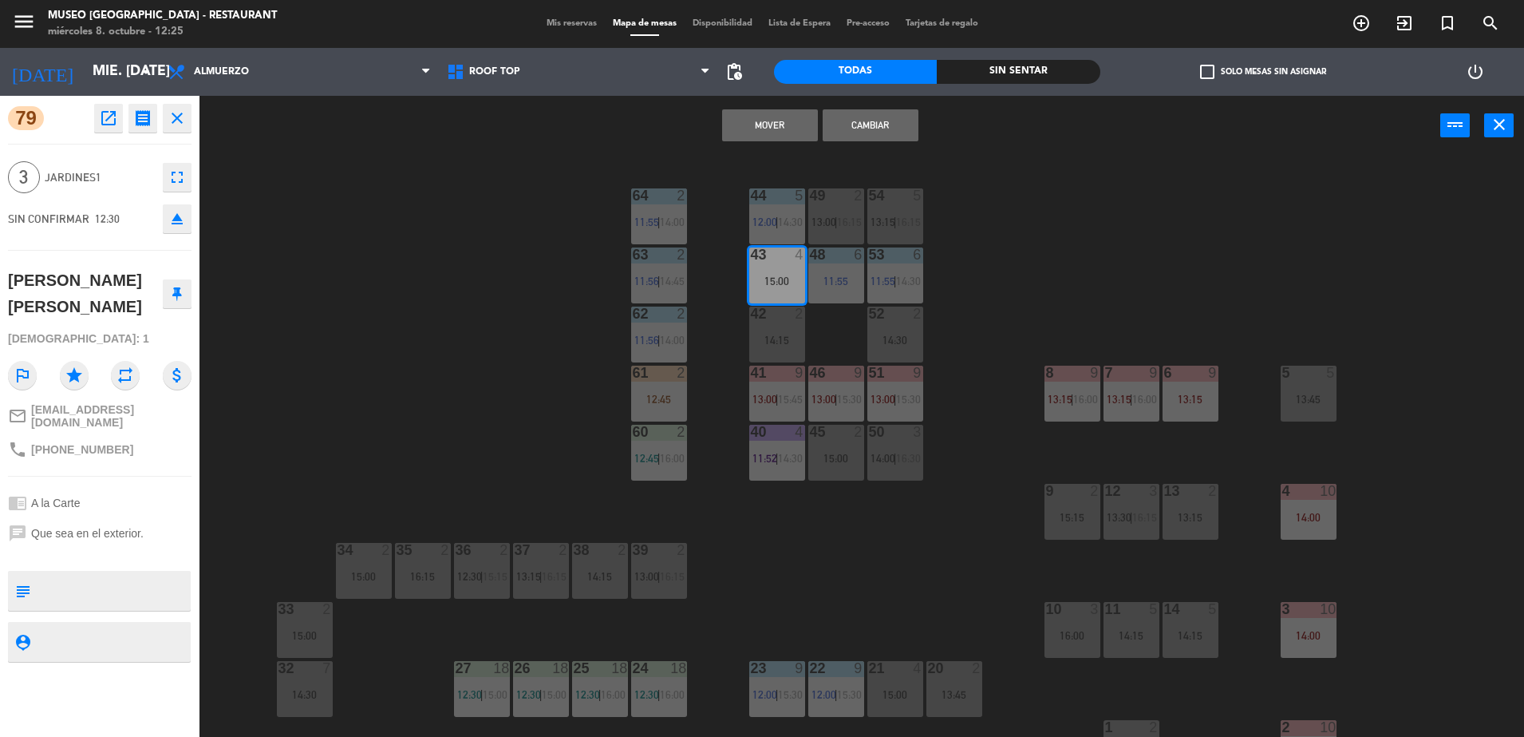
click at [778, 141] on div "Mover Cambiar power_input close" at bounding box center [820, 126] width 1241 height 61
click at [754, 124] on button "Mover" at bounding box center [770, 125] width 96 height 32
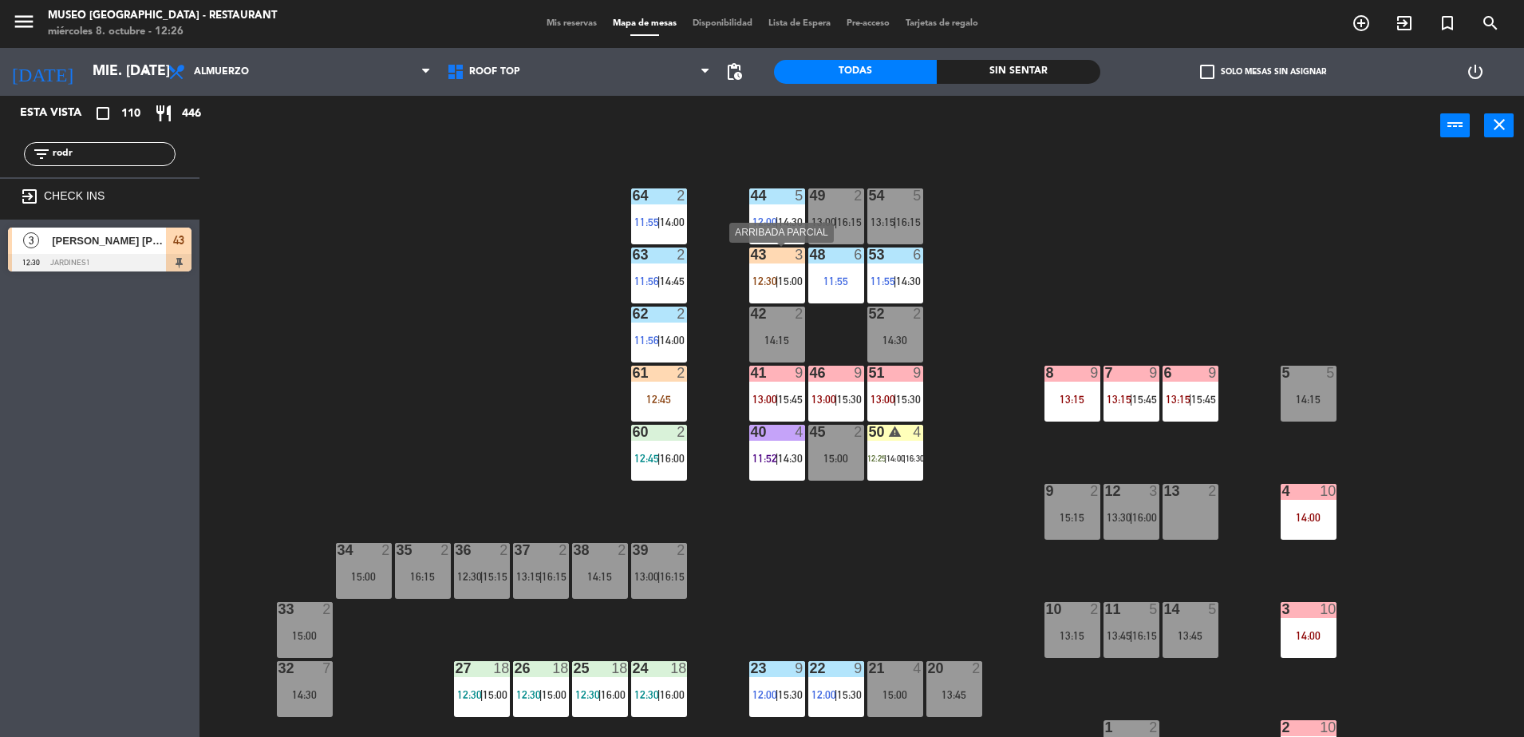
click at [780, 264] on div "43 3 12:30 | 15:00" at bounding box center [777, 275] width 56 height 56
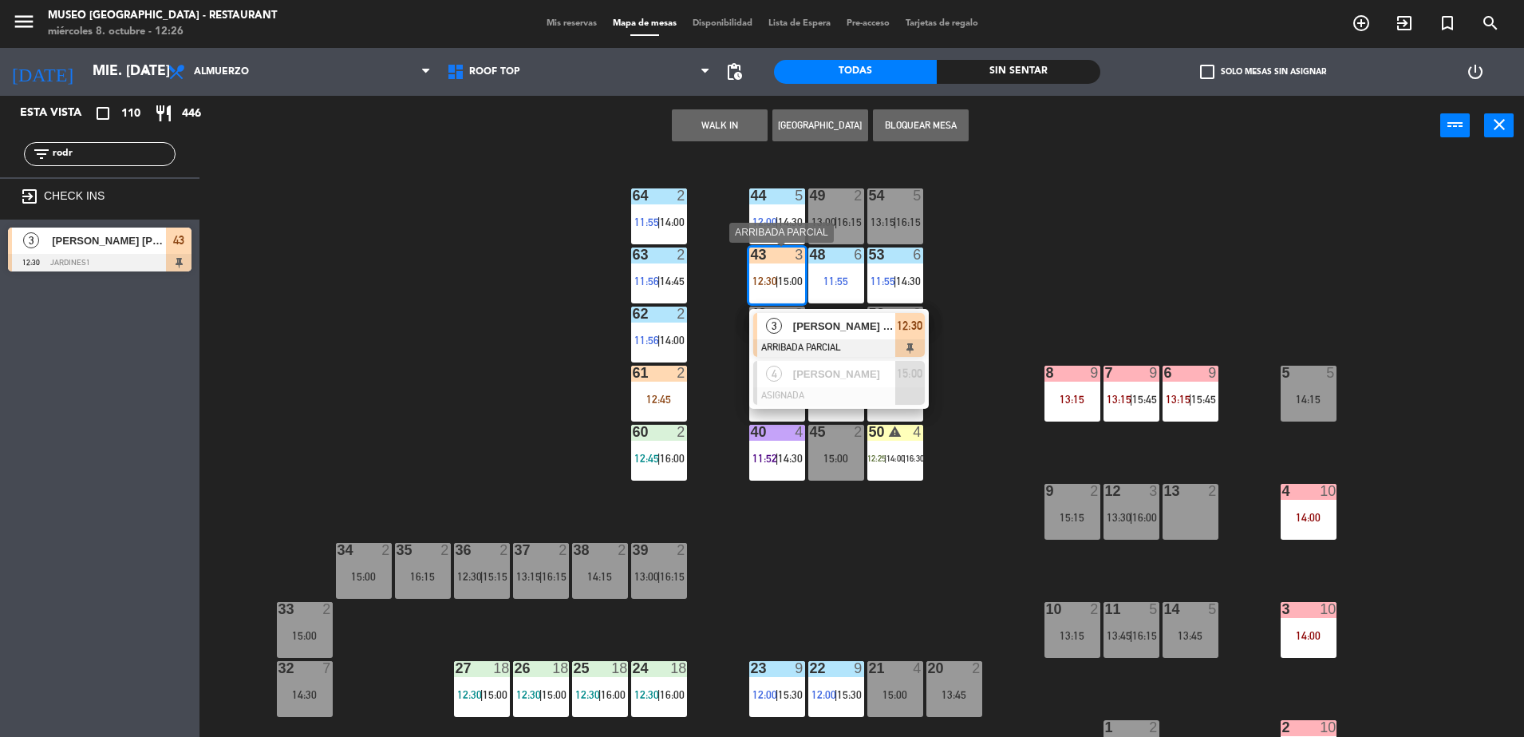
click at [867, 344] on div at bounding box center [839, 348] width 172 height 18
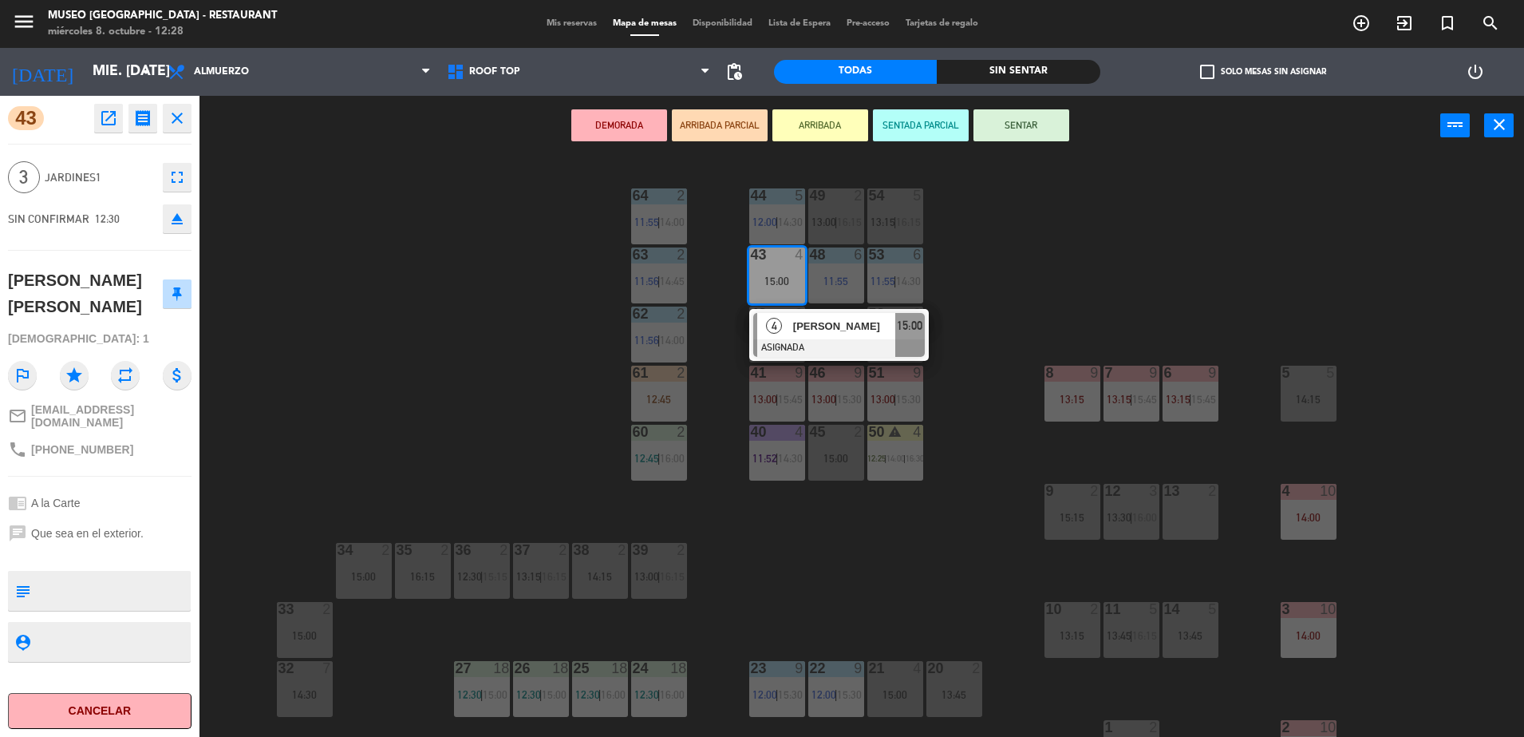
click at [258, 236] on div "44 5 12:00 | 14:30 49 2 13:00 | 16:15 54 5 13:15 | 16:15 64 2 11:55 | 14:00 48 …" at bounding box center [870, 450] width 1310 height 581
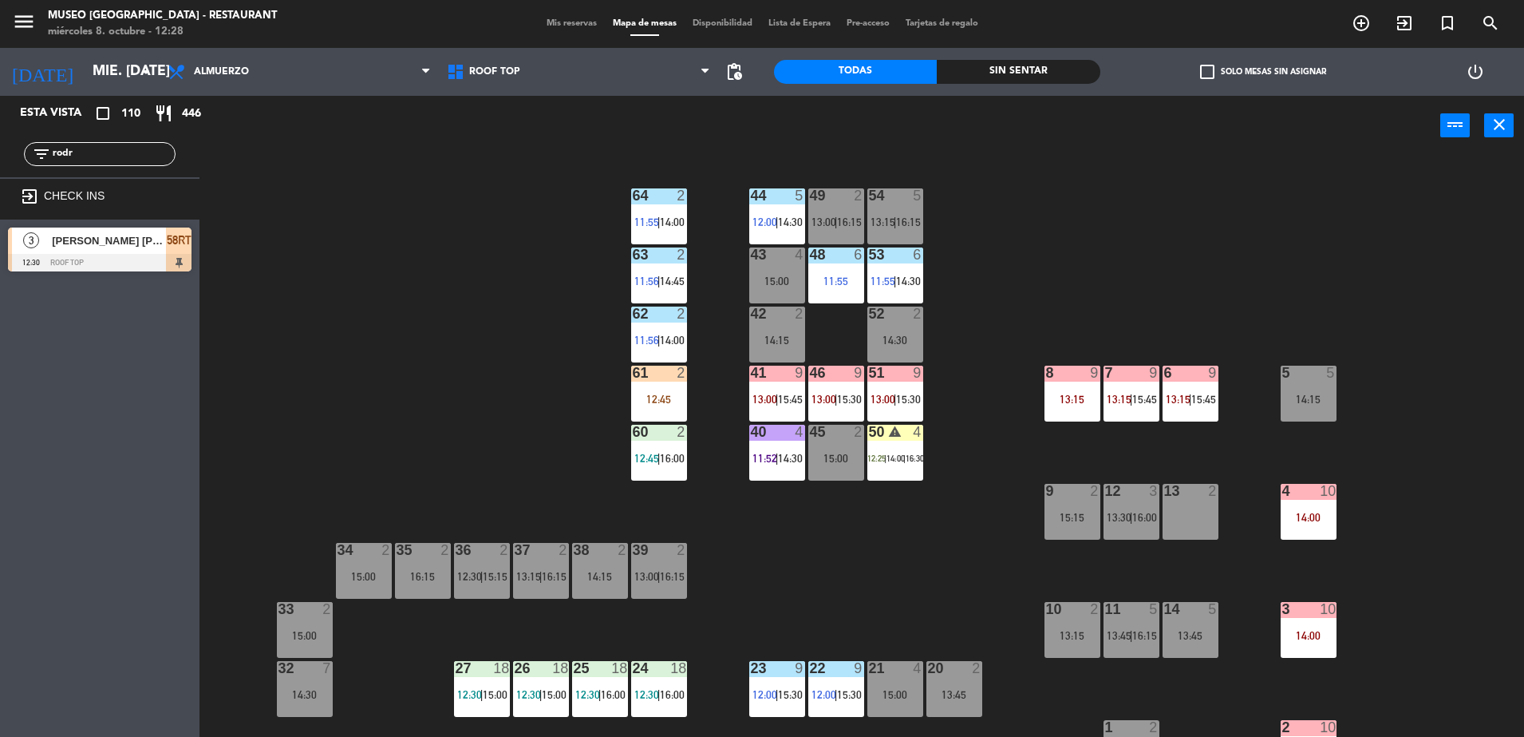
drag, startPoint x: 113, startPoint y: 154, endPoint x: 30, endPoint y: 111, distance: 93.5
click at [0, 184] on html "close × Museo Larco Café - Restaurant × chrome_reader_mode Listado de Reservas …" at bounding box center [762, 368] width 1524 height 737
type input "bo"
click at [164, 255] on div at bounding box center [100, 263] width 184 height 18
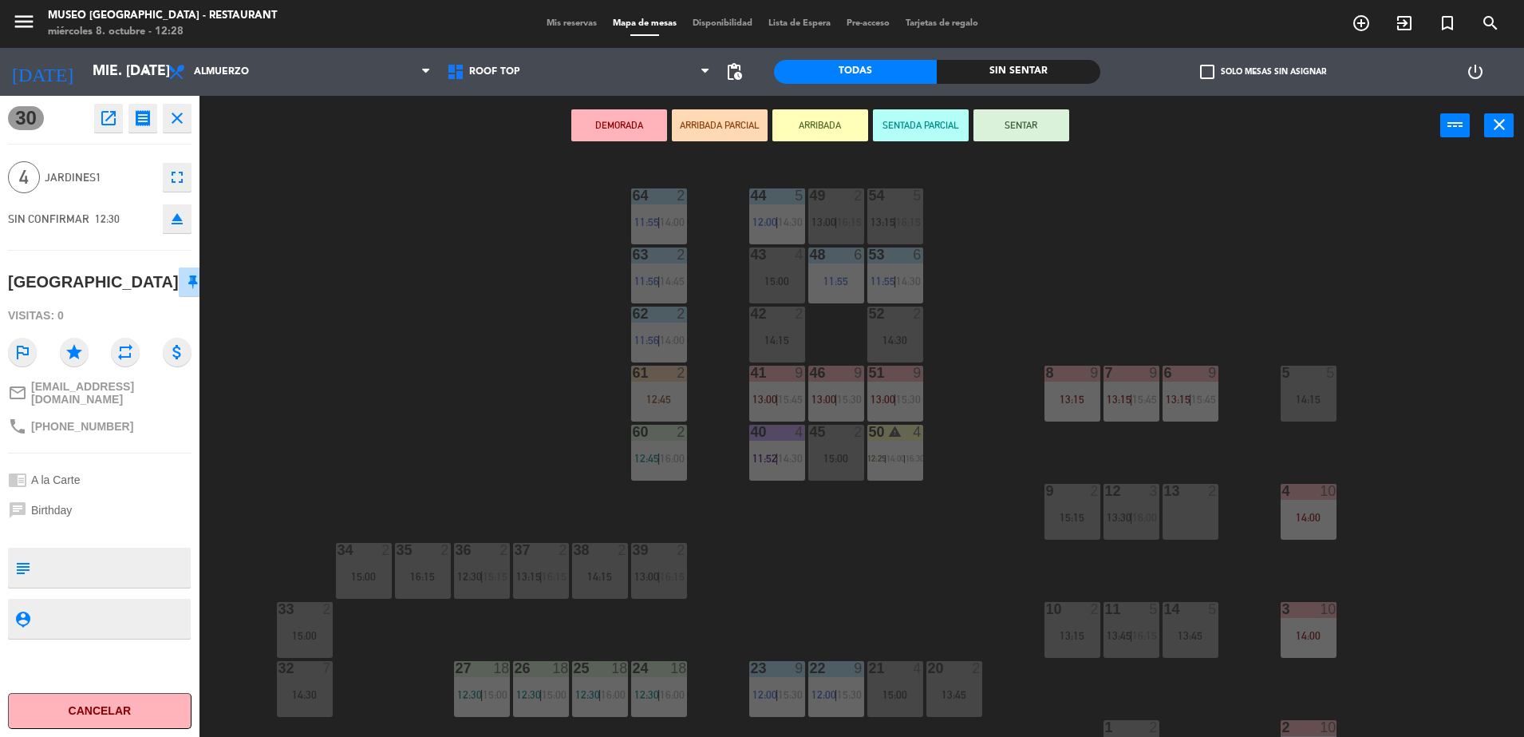
click at [791, 279] on div "15:00" at bounding box center [777, 280] width 56 height 11
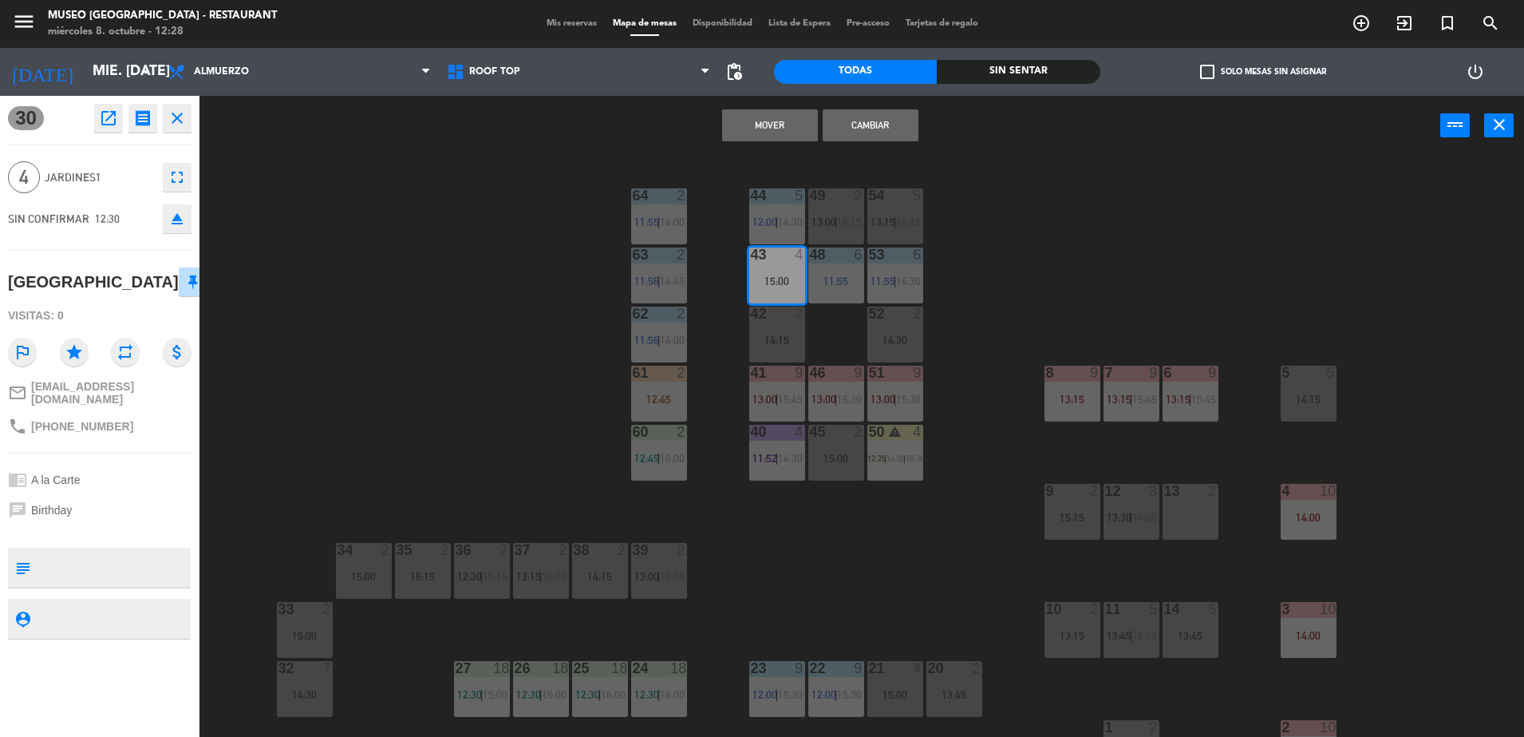
click at [764, 125] on button "Mover" at bounding box center [770, 125] width 96 height 32
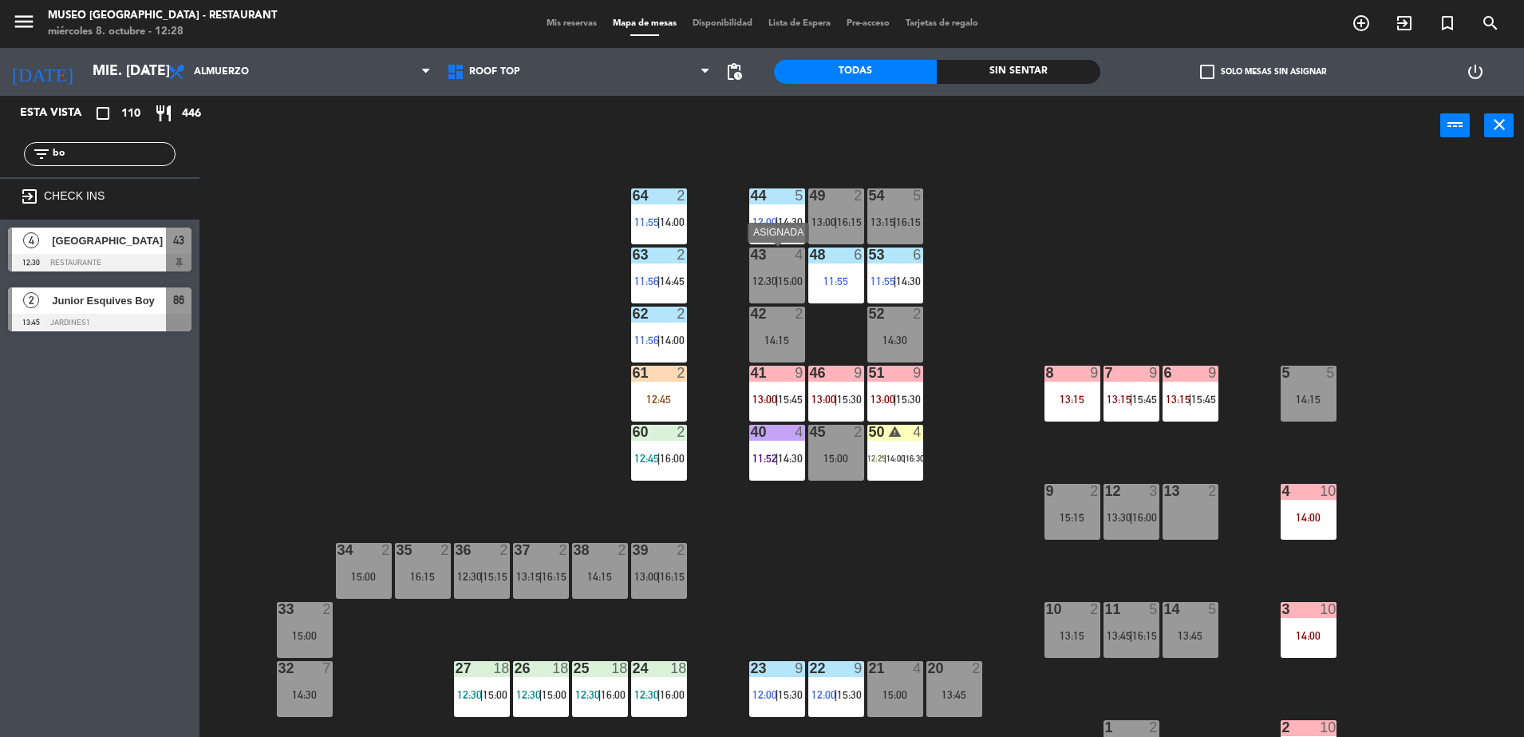
click at [752, 265] on div "43 4 12:30 | 15:00" at bounding box center [777, 275] width 56 height 56
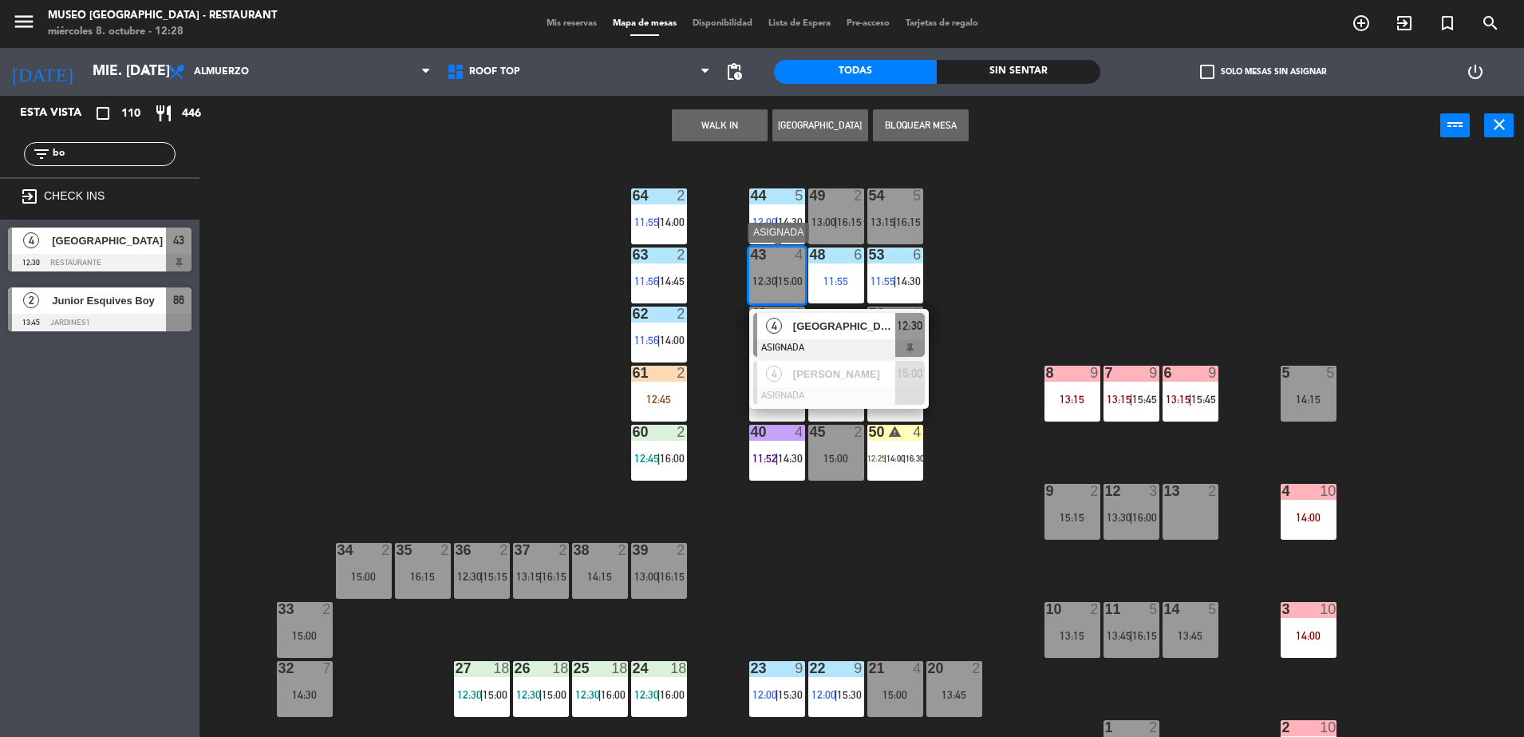
click at [804, 326] on span "[GEOGRAPHIC_DATA]" at bounding box center [844, 326] width 102 height 17
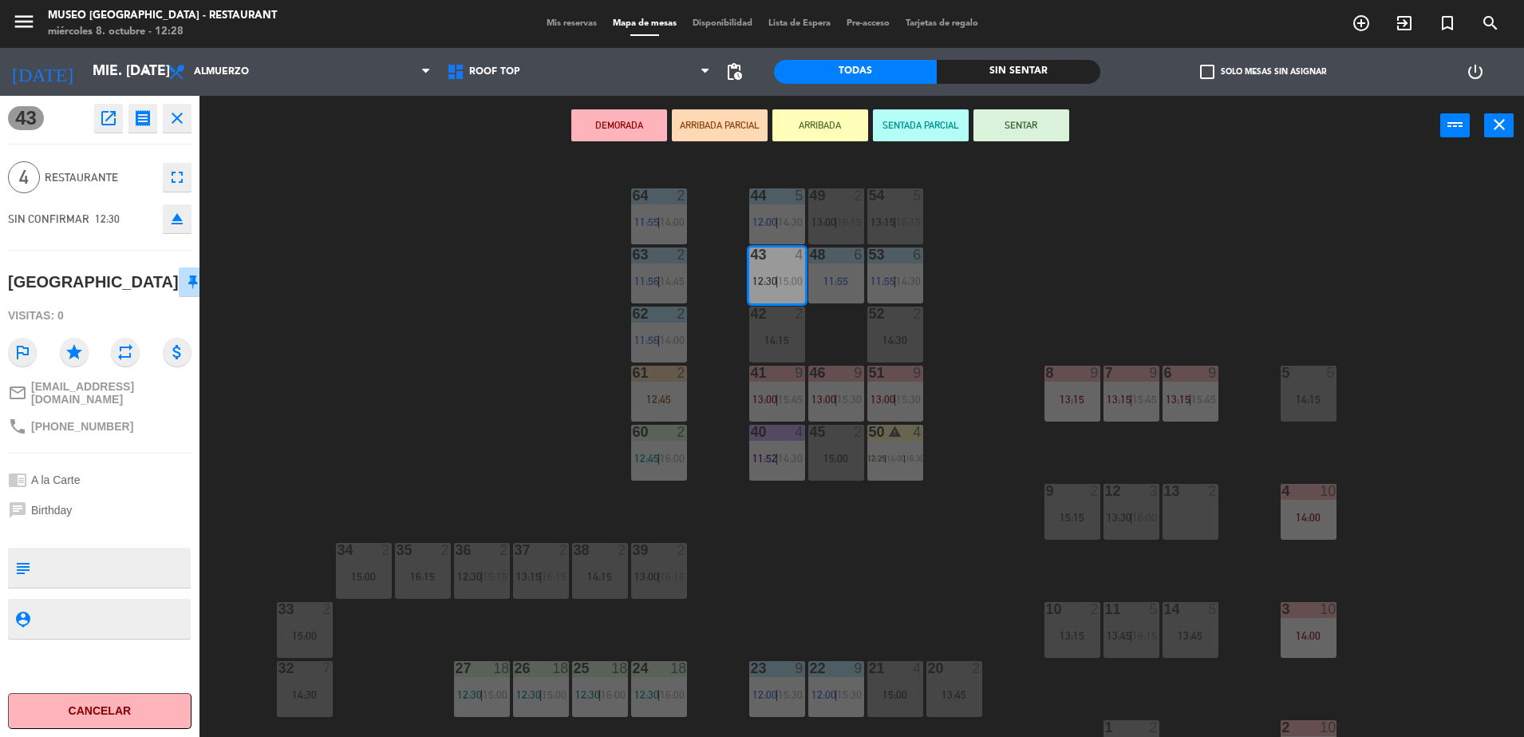
click at [710, 128] on button "ARRIBADA PARCIAL" at bounding box center [720, 125] width 96 height 32
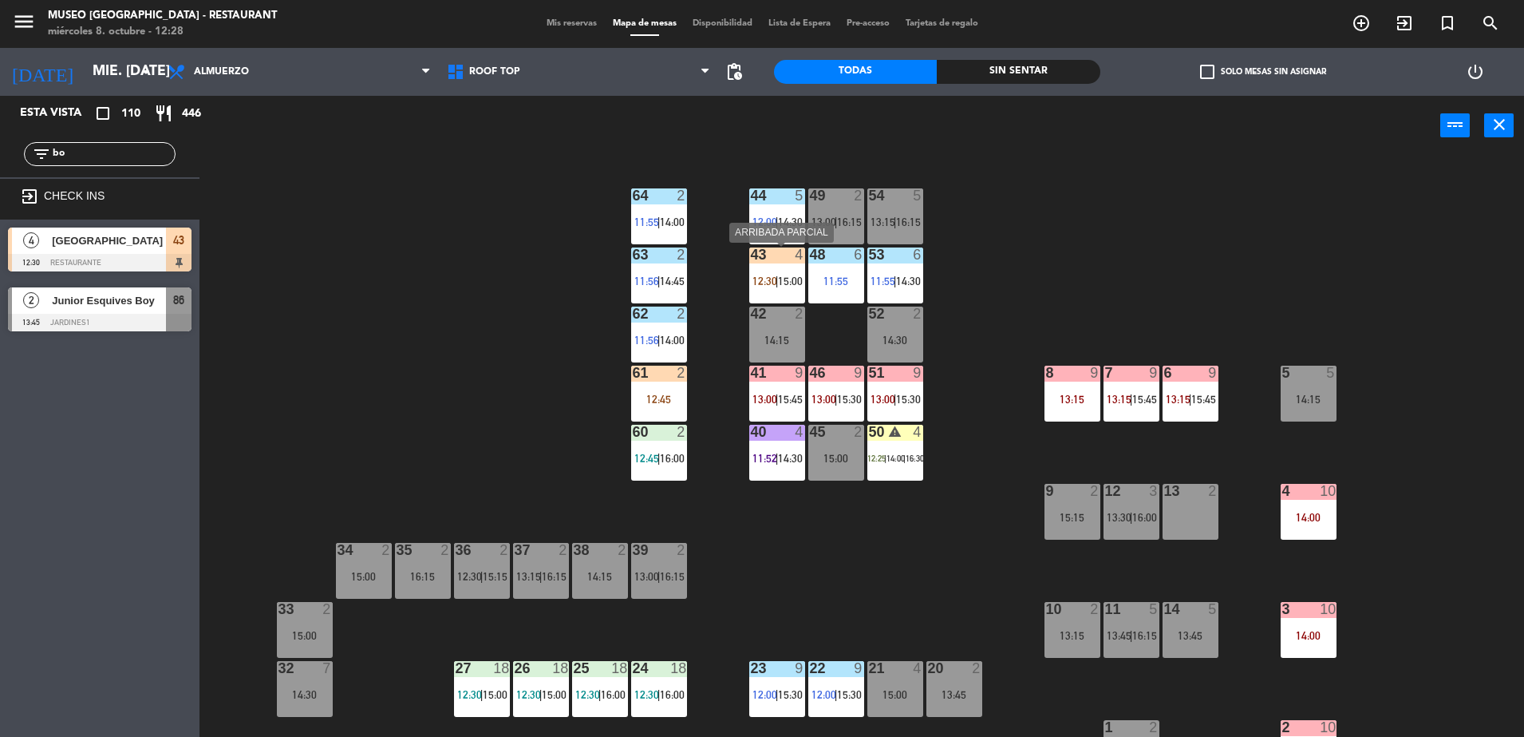
click at [780, 265] on div "43 4 12:30 | 15:00" at bounding box center [777, 275] width 56 height 56
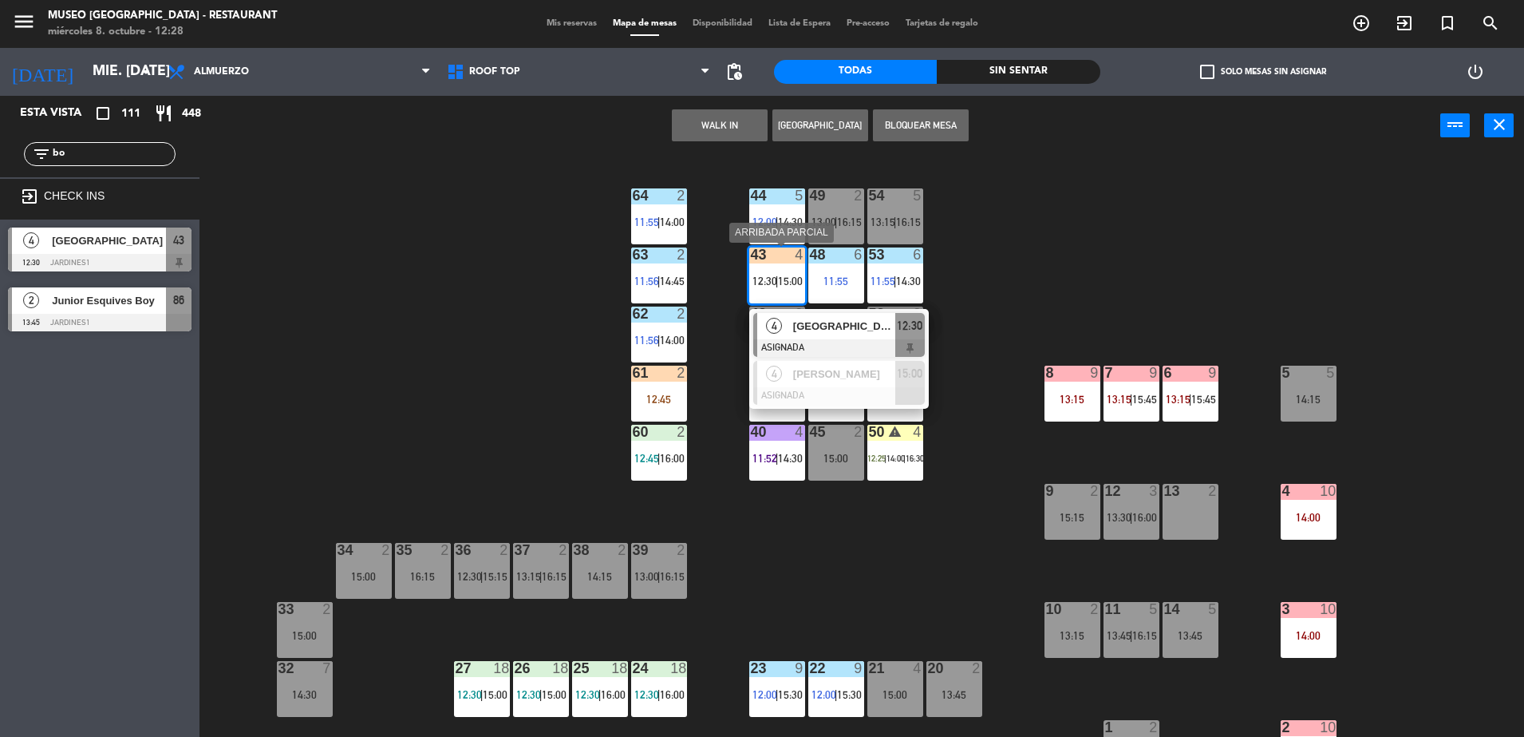
click at [879, 339] on div at bounding box center [839, 348] width 172 height 18
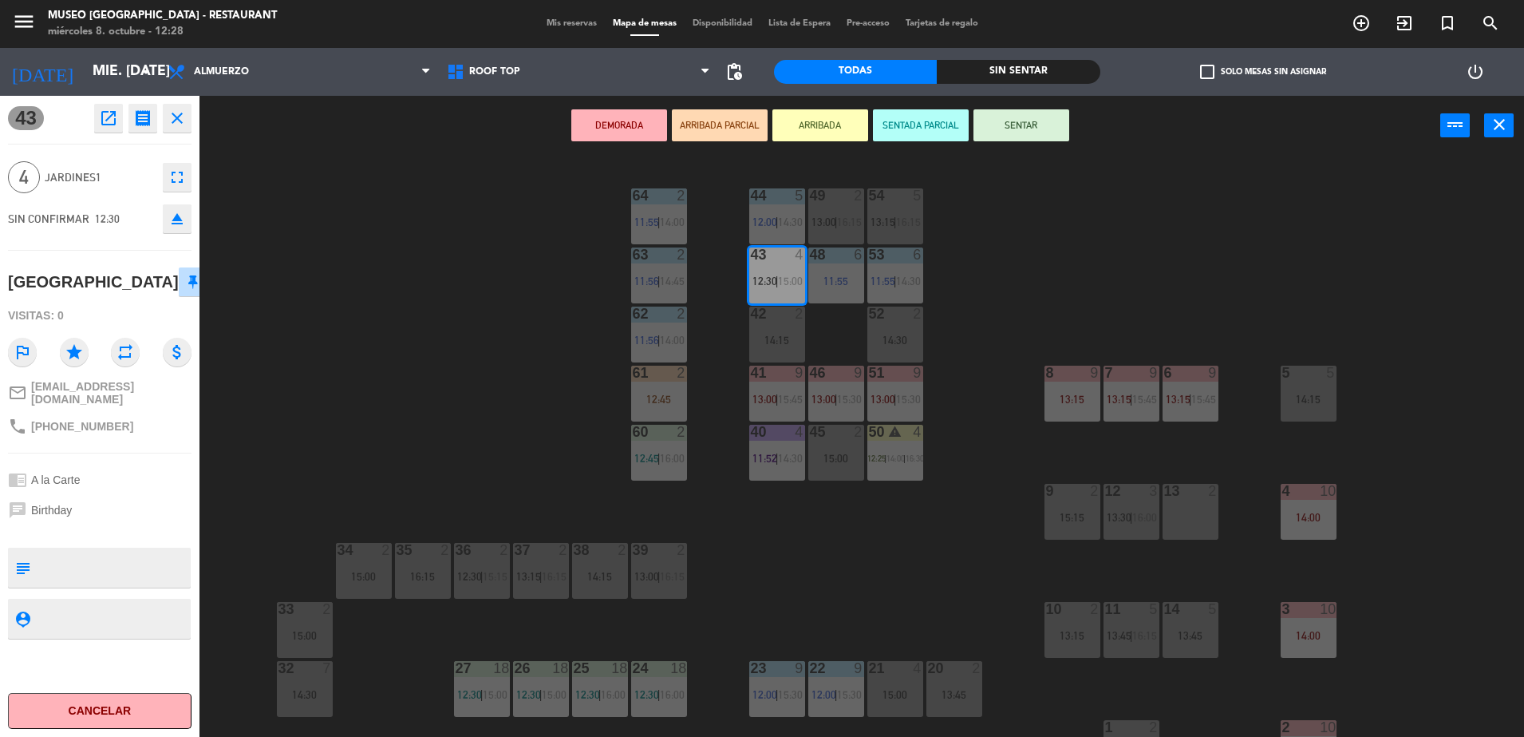
click at [368, 429] on div "44 5 12:00 | 14:30 49 2 13:00 | 16:15 54 5 13:15 | 16:15 64 2 11:55 | 14:00 48 …" at bounding box center [870, 450] width 1310 height 581
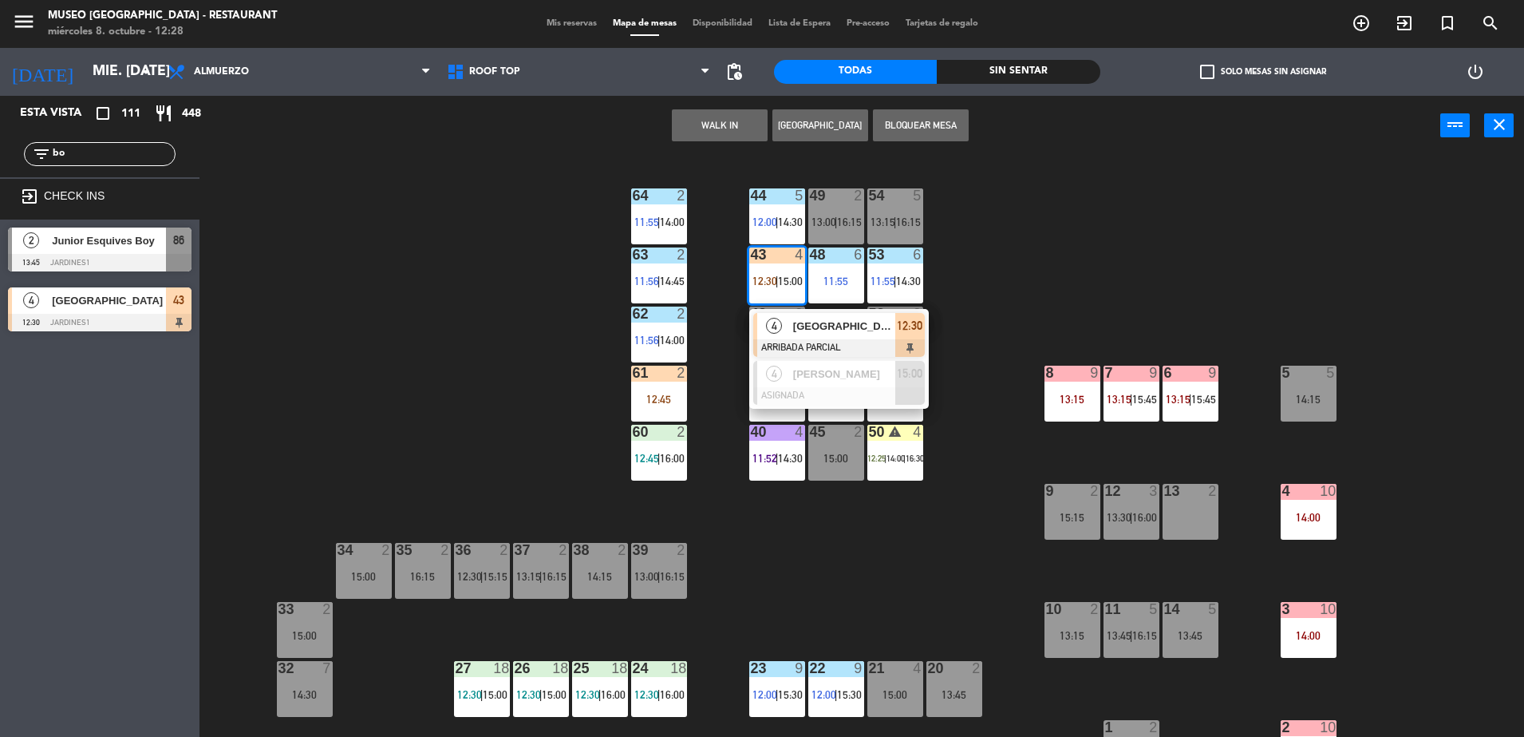
click at [857, 339] on div at bounding box center [839, 348] width 172 height 18
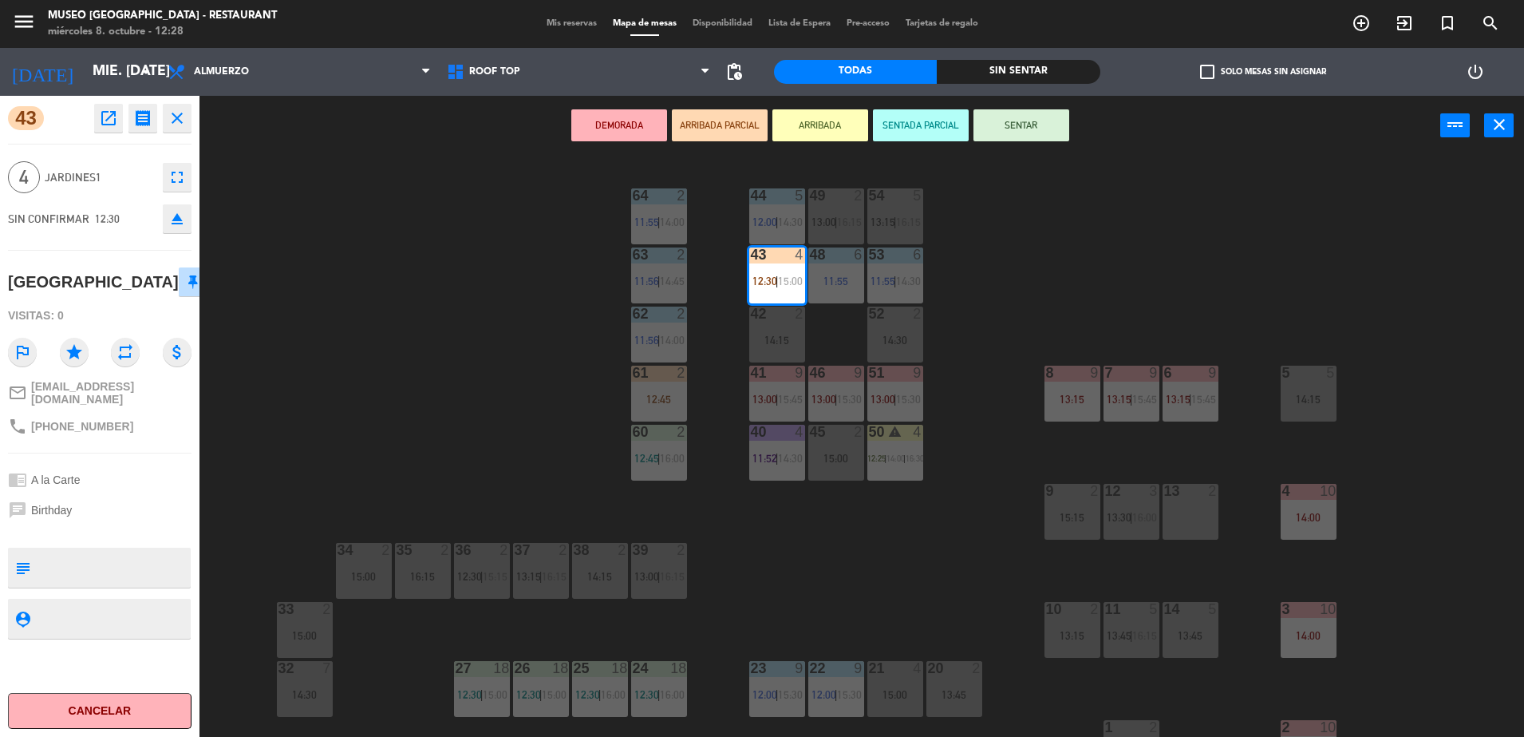
click at [145, 569] on textarea at bounding box center [113, 568] width 152 height 34
type textarea "cumpleaños"
click at [119, 450] on div "43 open_in_new receipt 12:30 PM mié., 8 oct. 4 personas Bora Nam Mesa 43 EXPERI…" at bounding box center [100, 416] width 200 height 641
click at [516, 337] on div "44 5 12:00 | 14:30 49 2 13:00 | 16:15 54 5 13:15 | 16:15 64 2 11:55 | 14:00 48 …" at bounding box center [870, 450] width 1310 height 581
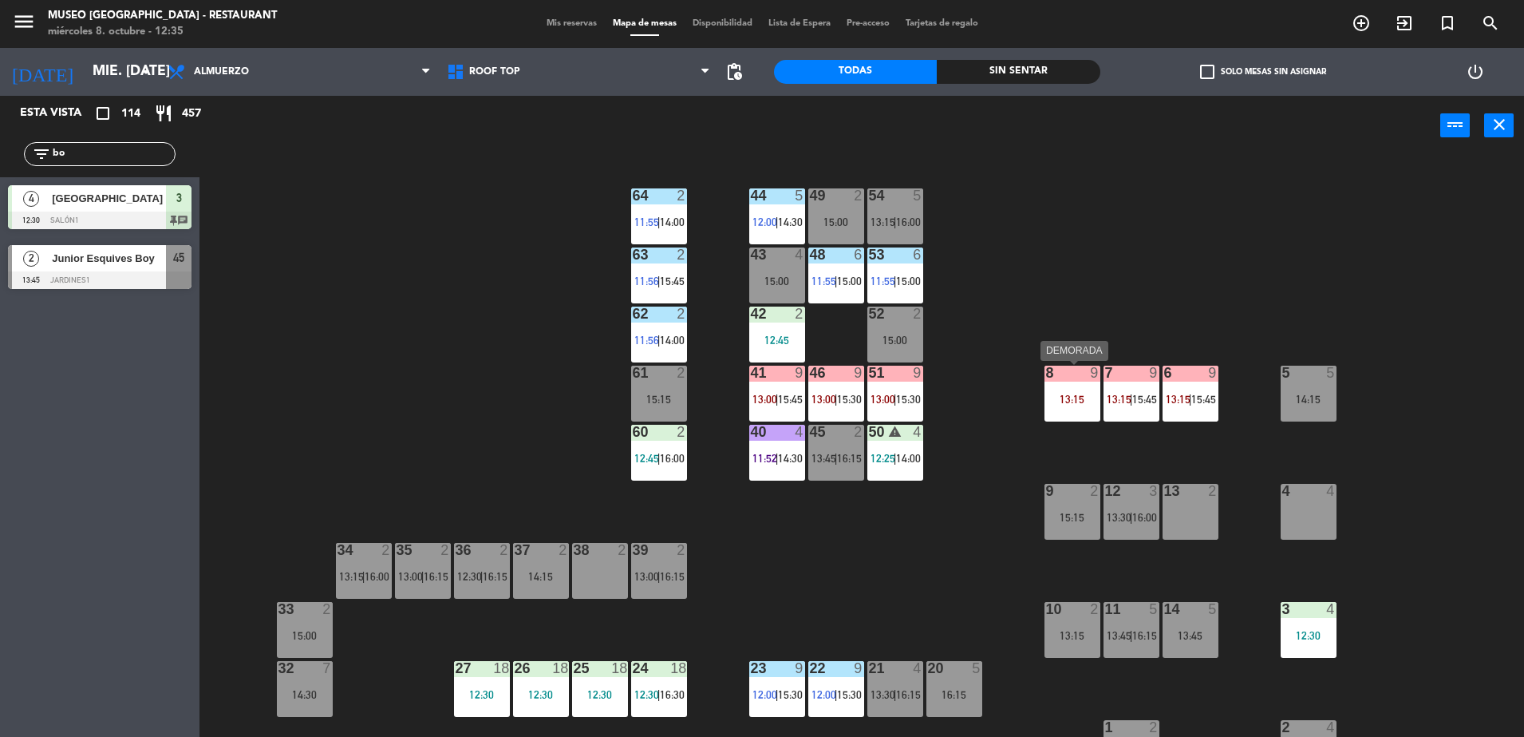
click at [1070, 391] on div "8 9 13:15" at bounding box center [1073, 394] width 56 height 56
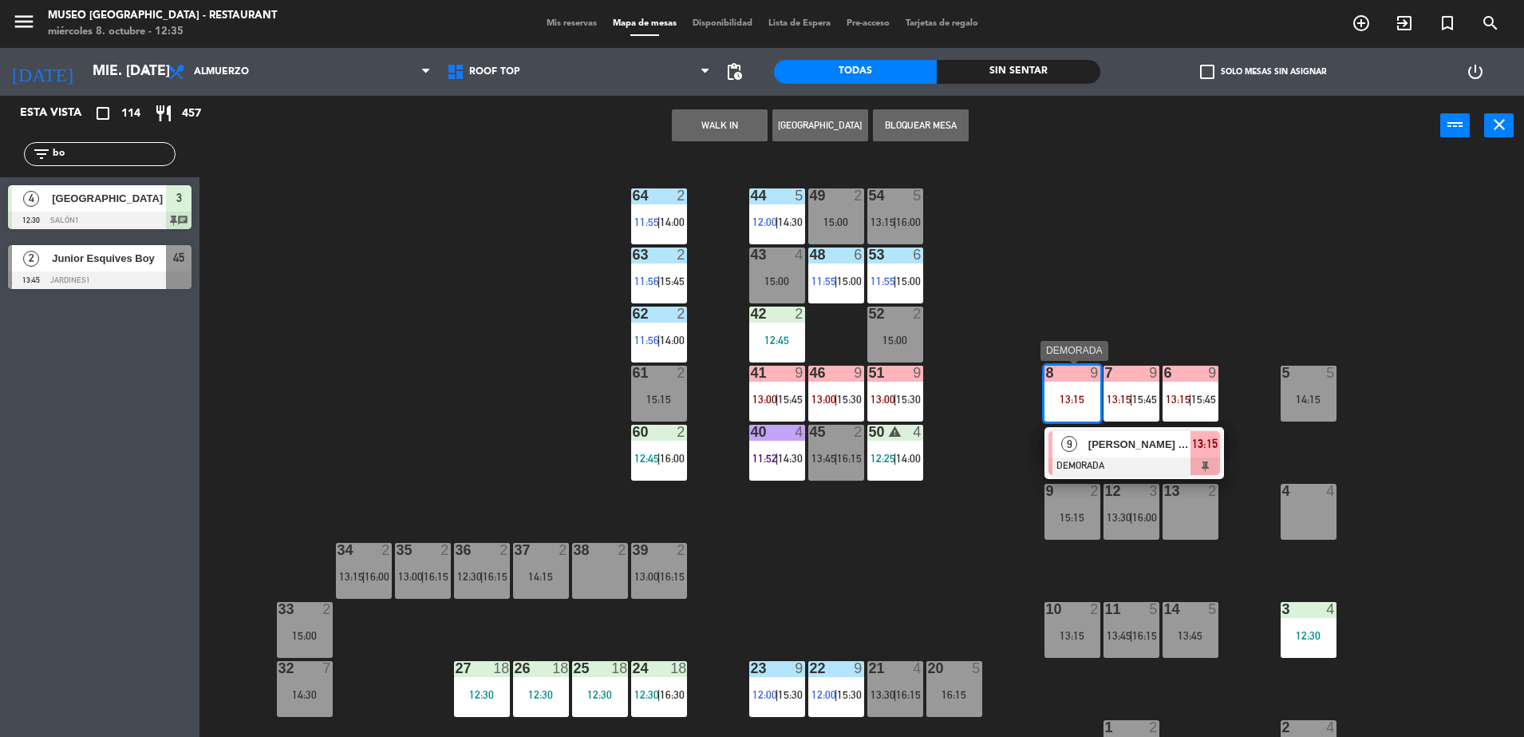
click at [1120, 450] on span "[PERSON_NAME]" at bounding box center [1140, 444] width 102 height 17
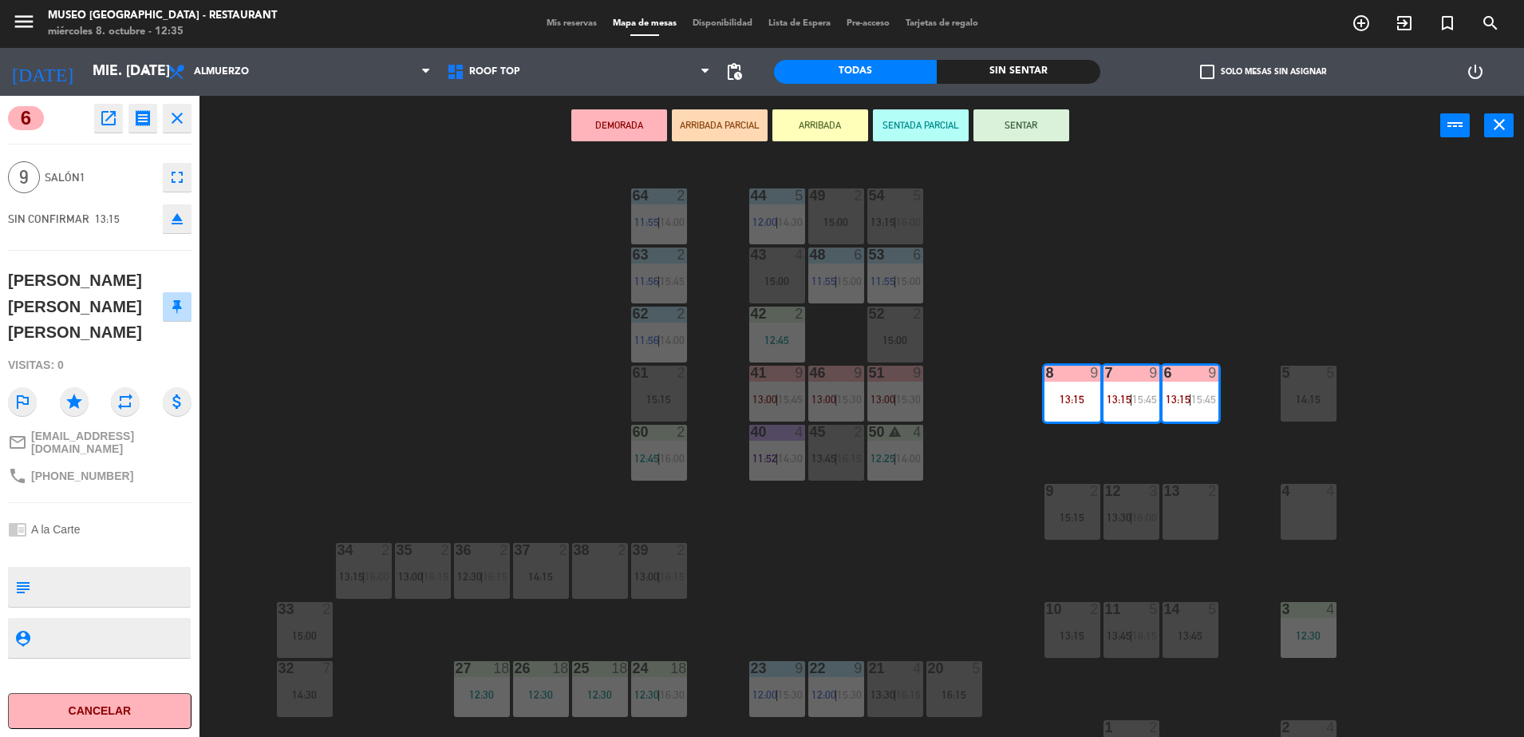
click at [860, 609] on div "44 5 12:00 | 14:30 49 2 15:00 54 5 13:15 | 16:00 64 2 11:55 | 14:00 48 6 11:55 …" at bounding box center [870, 450] width 1310 height 581
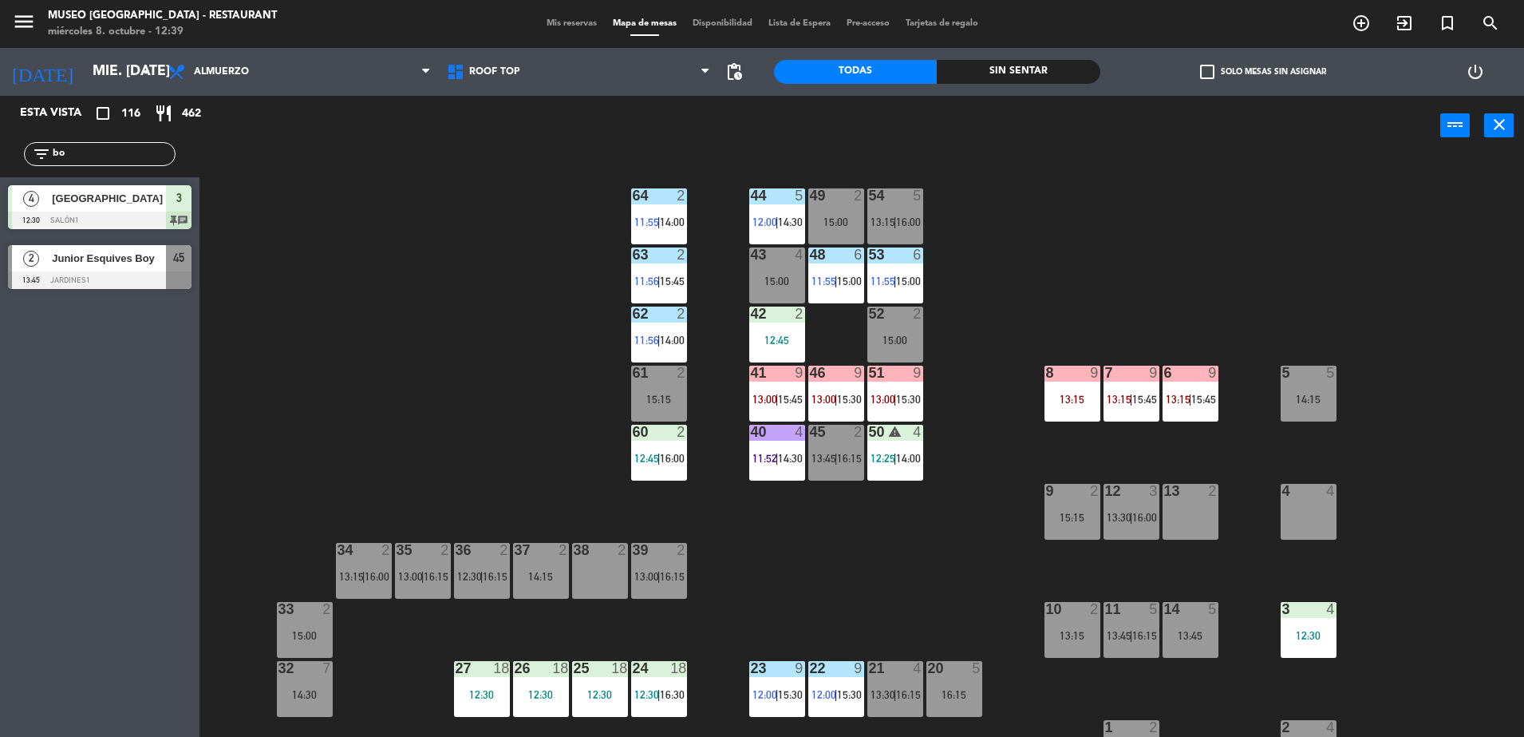
drag, startPoint x: 89, startPoint y: 159, endPoint x: 0, endPoint y: 168, distance: 89.1
click at [0, 168] on html "close × Museo Larco Café - Restaurant × chrome_reader_mode Listado de Reservas …" at bounding box center [762, 368] width 1524 height 737
type input "ALEJA"
click at [97, 285] on div at bounding box center [100, 280] width 184 height 18
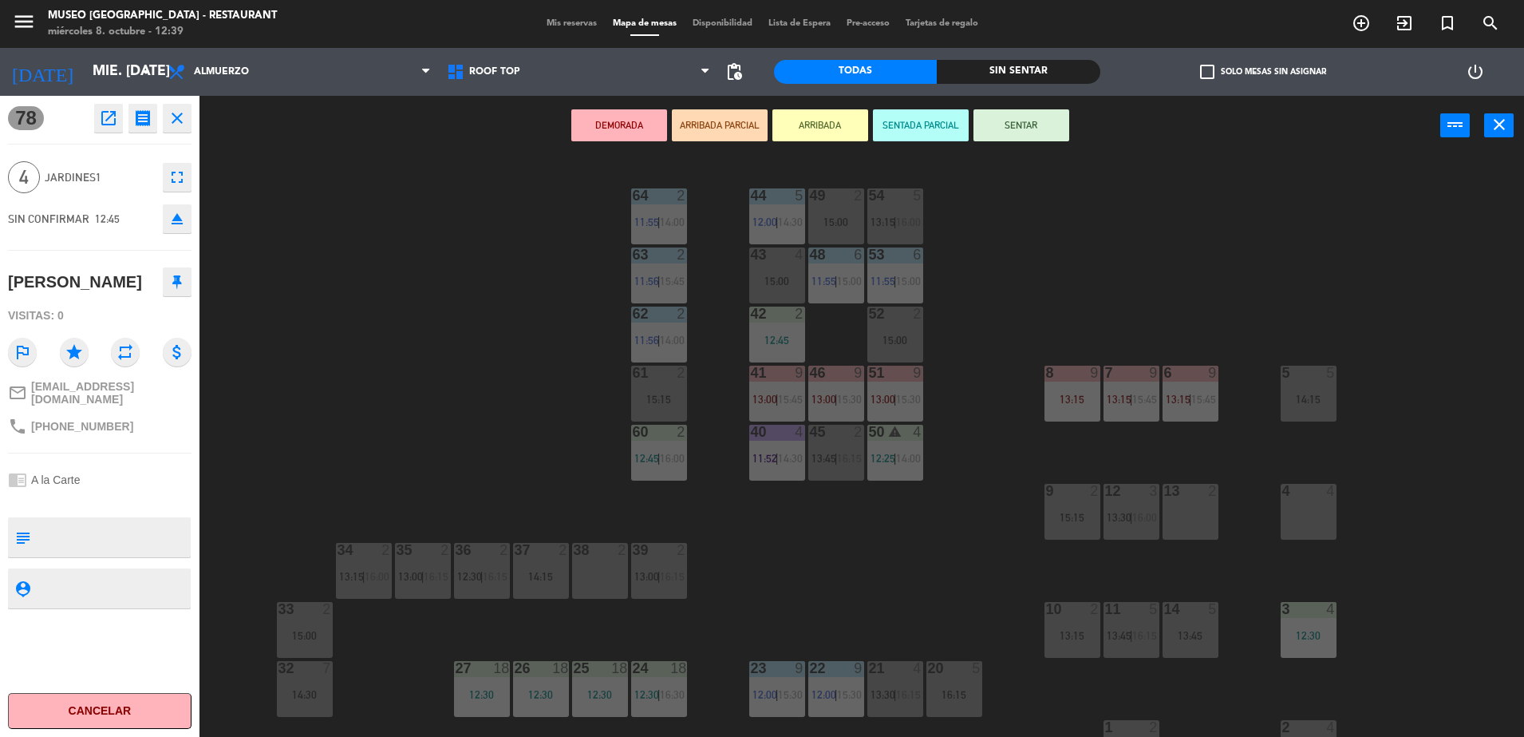
click at [737, 128] on button "ARRIBADA PARCIAL" at bounding box center [720, 125] width 96 height 32
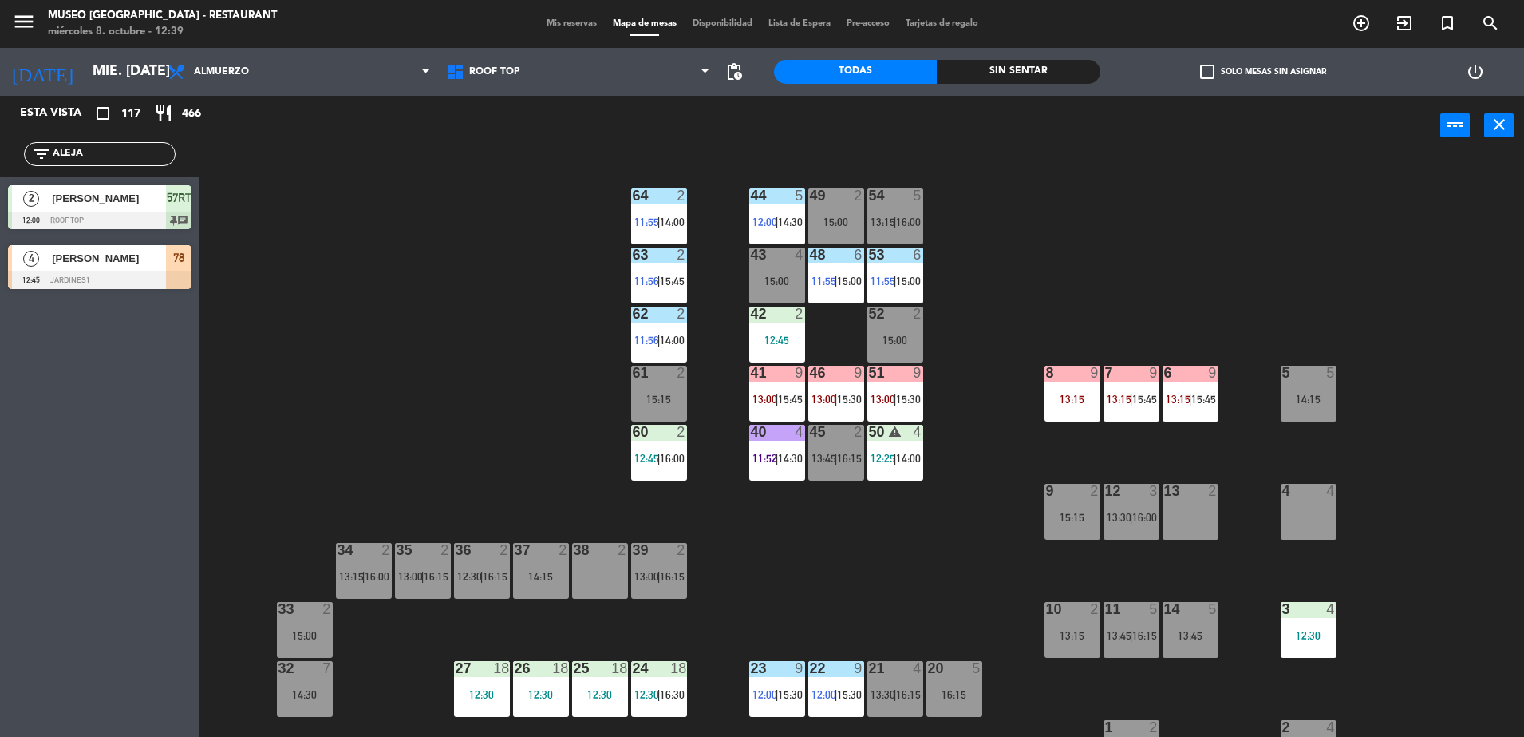
click at [180, 260] on span "78" at bounding box center [178, 257] width 11 height 19
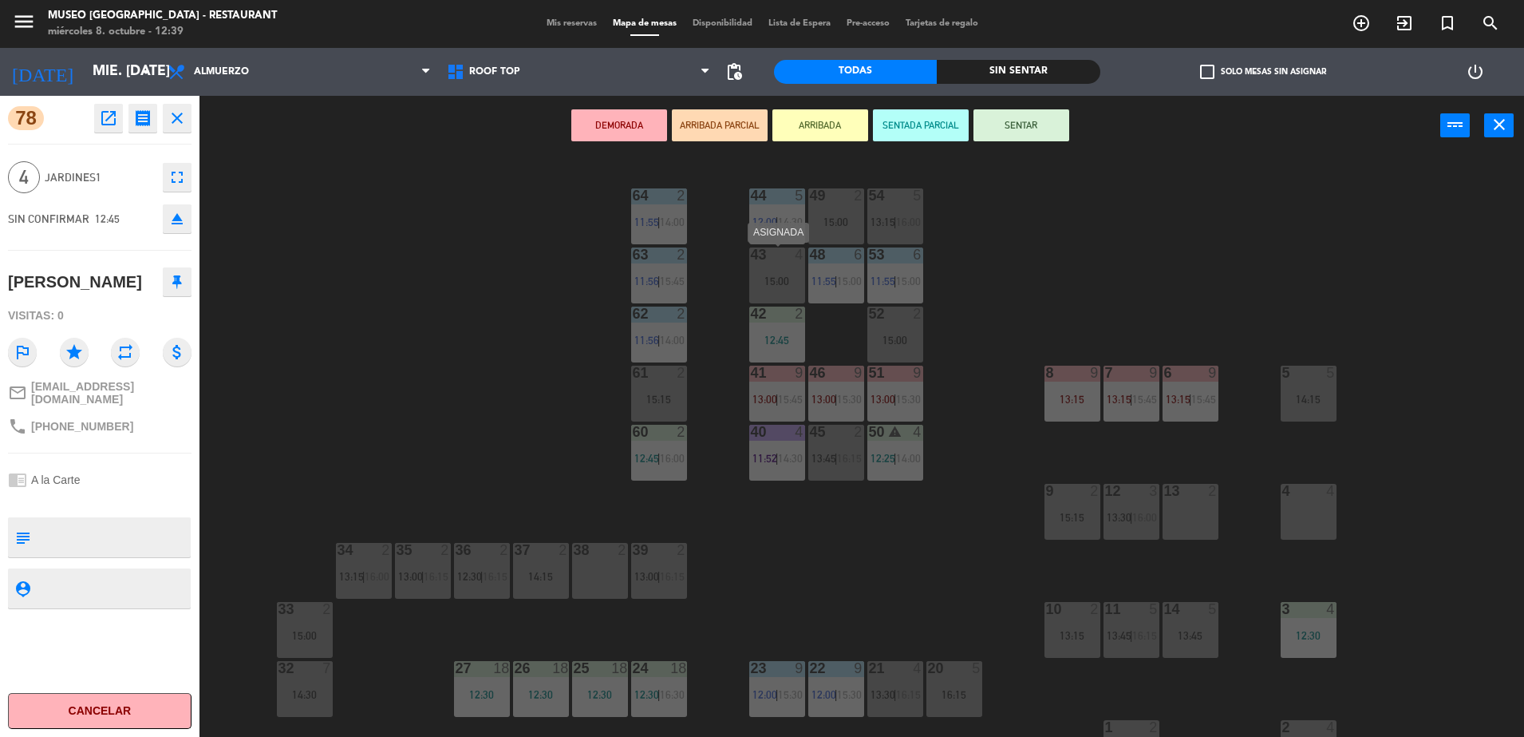
click at [761, 269] on div "43 4 15:00" at bounding box center [777, 275] width 56 height 56
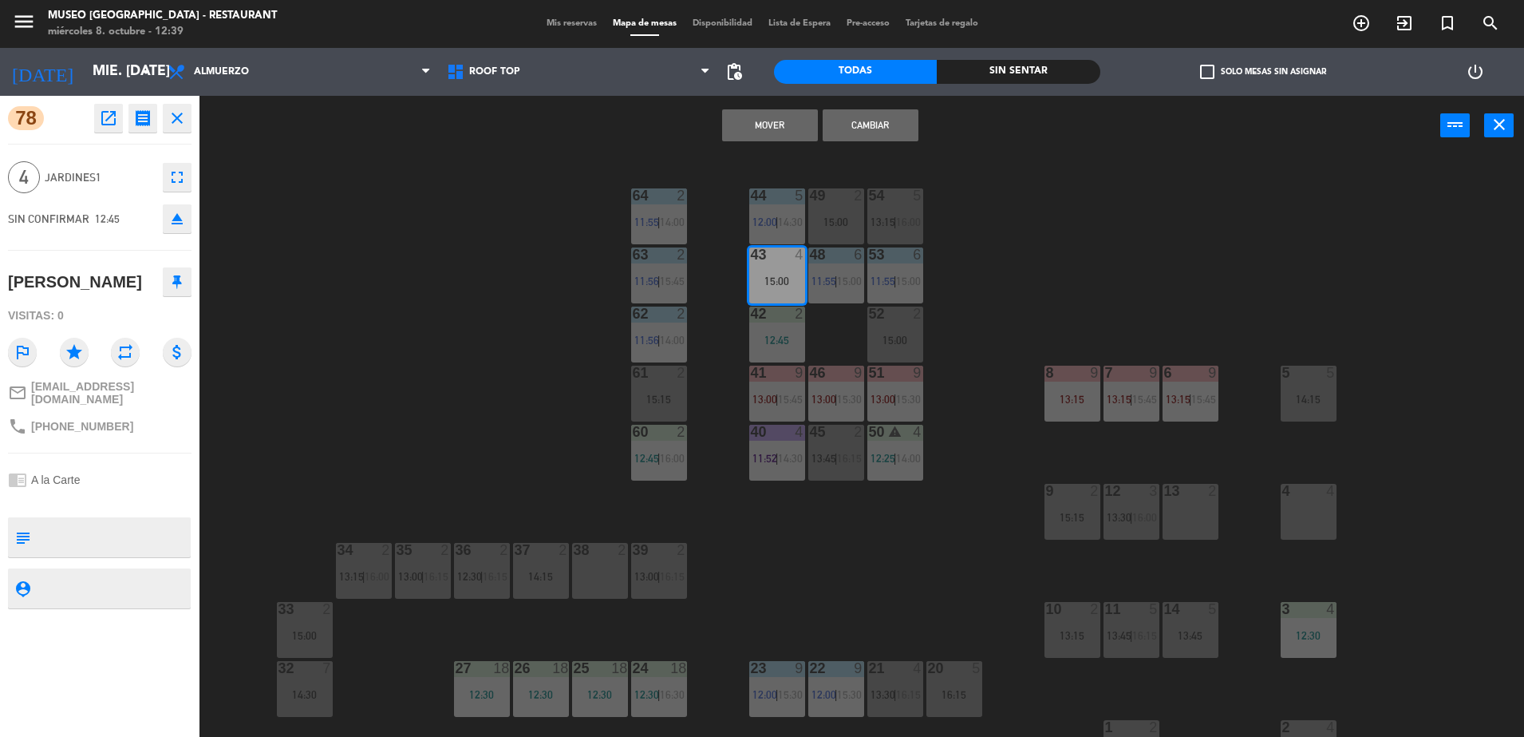
click at [741, 129] on button "Mover" at bounding box center [770, 125] width 96 height 32
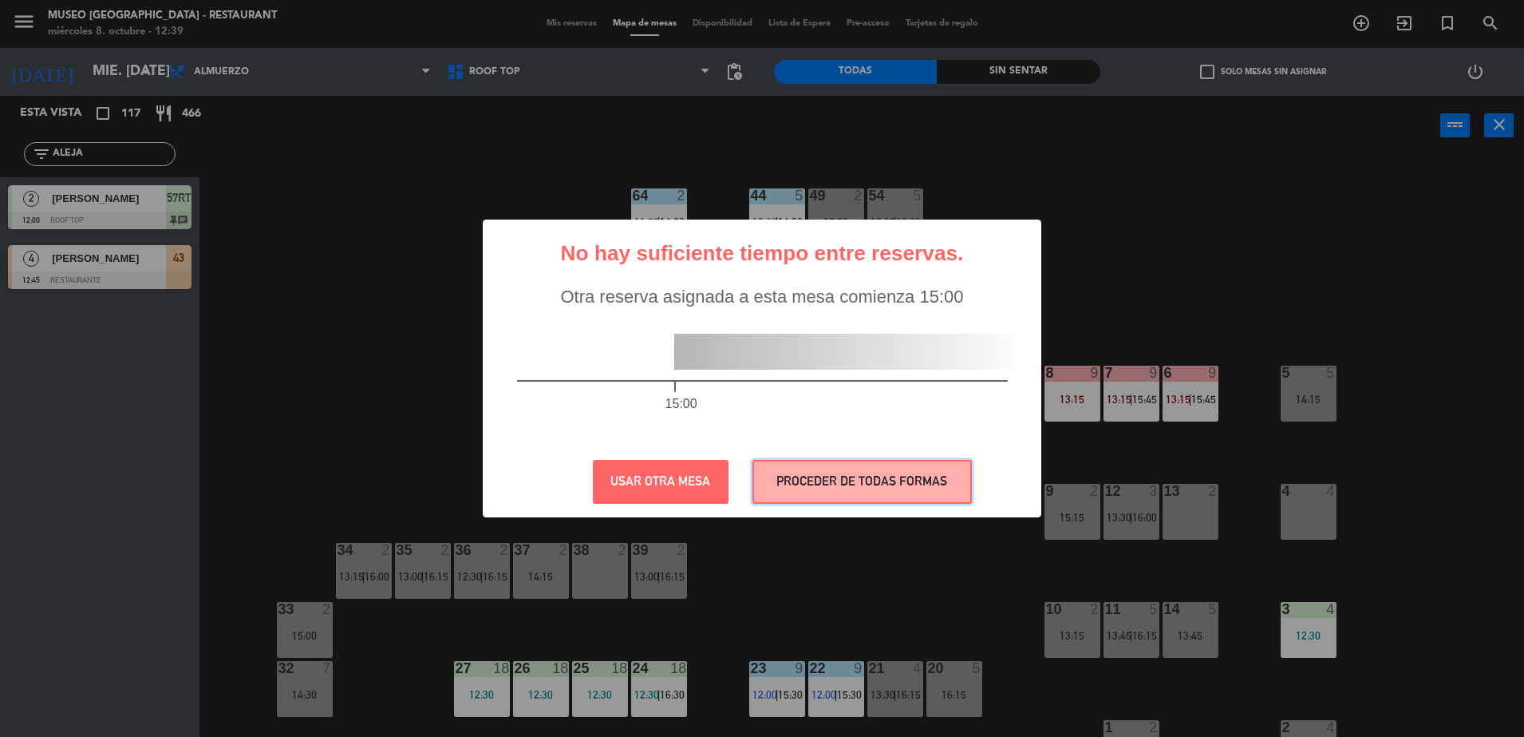
click at [834, 492] on button "PROCEDER DE TODAS FORMAS" at bounding box center [862, 482] width 219 height 44
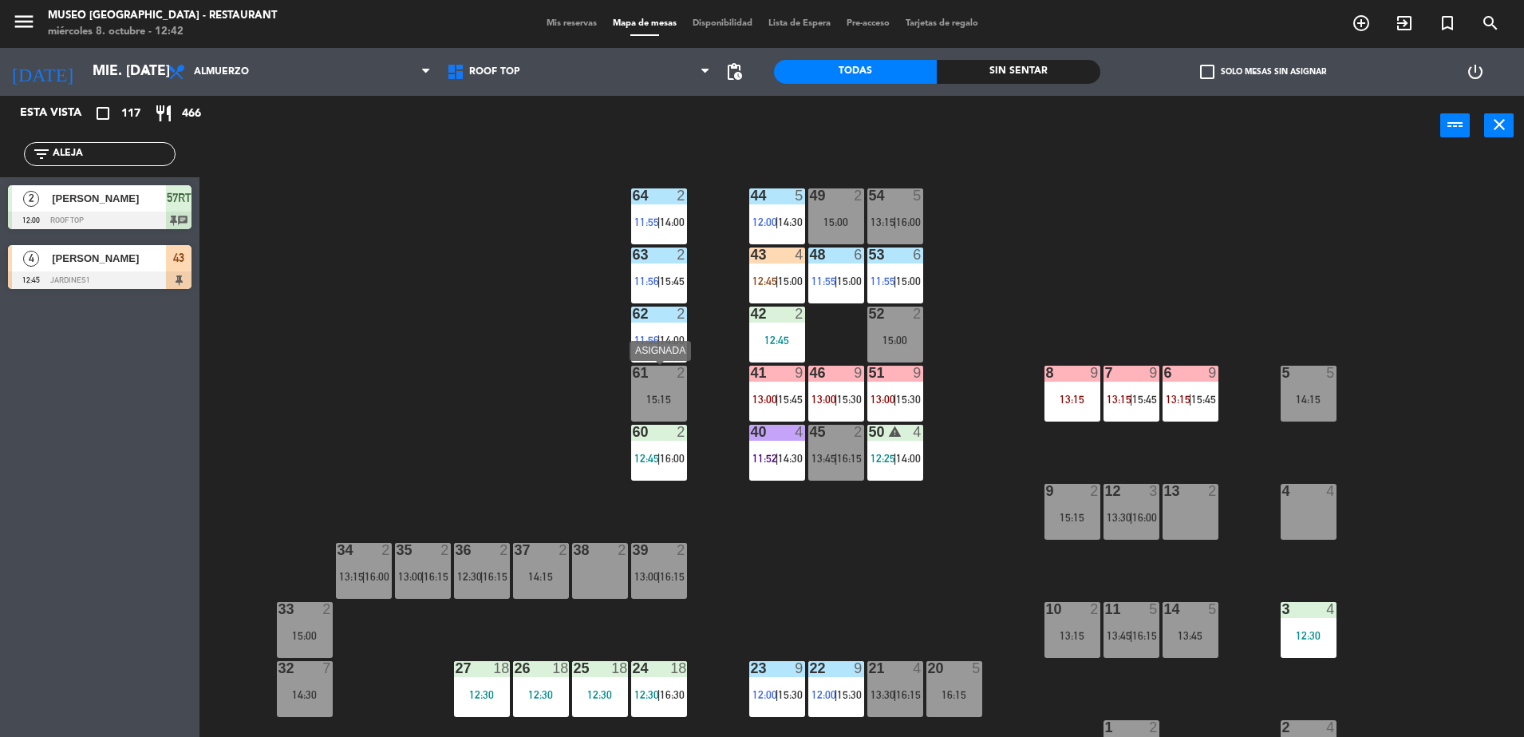
click at [656, 393] on div "15:15" at bounding box center [659, 398] width 56 height 11
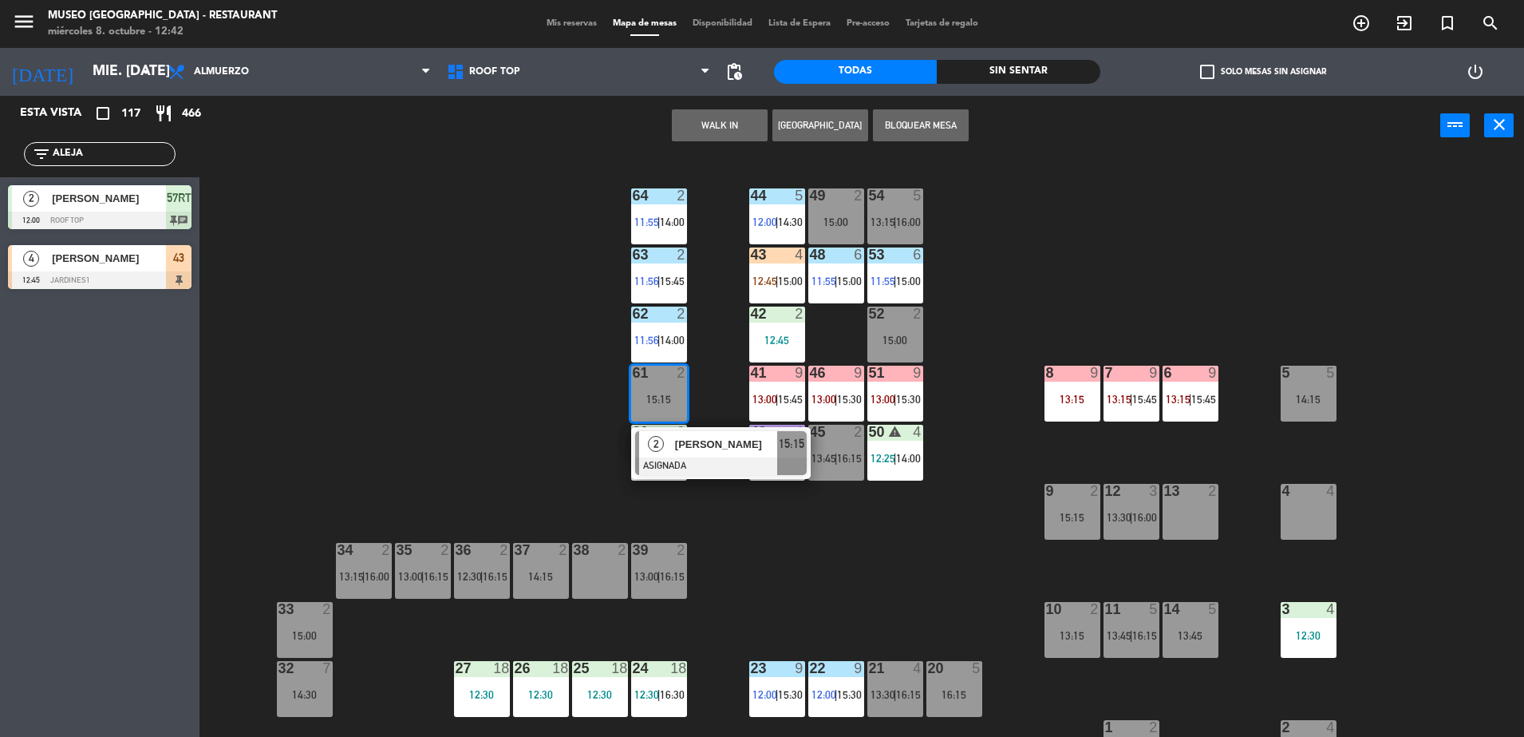
click at [724, 124] on button "WALK IN" at bounding box center [720, 125] width 96 height 32
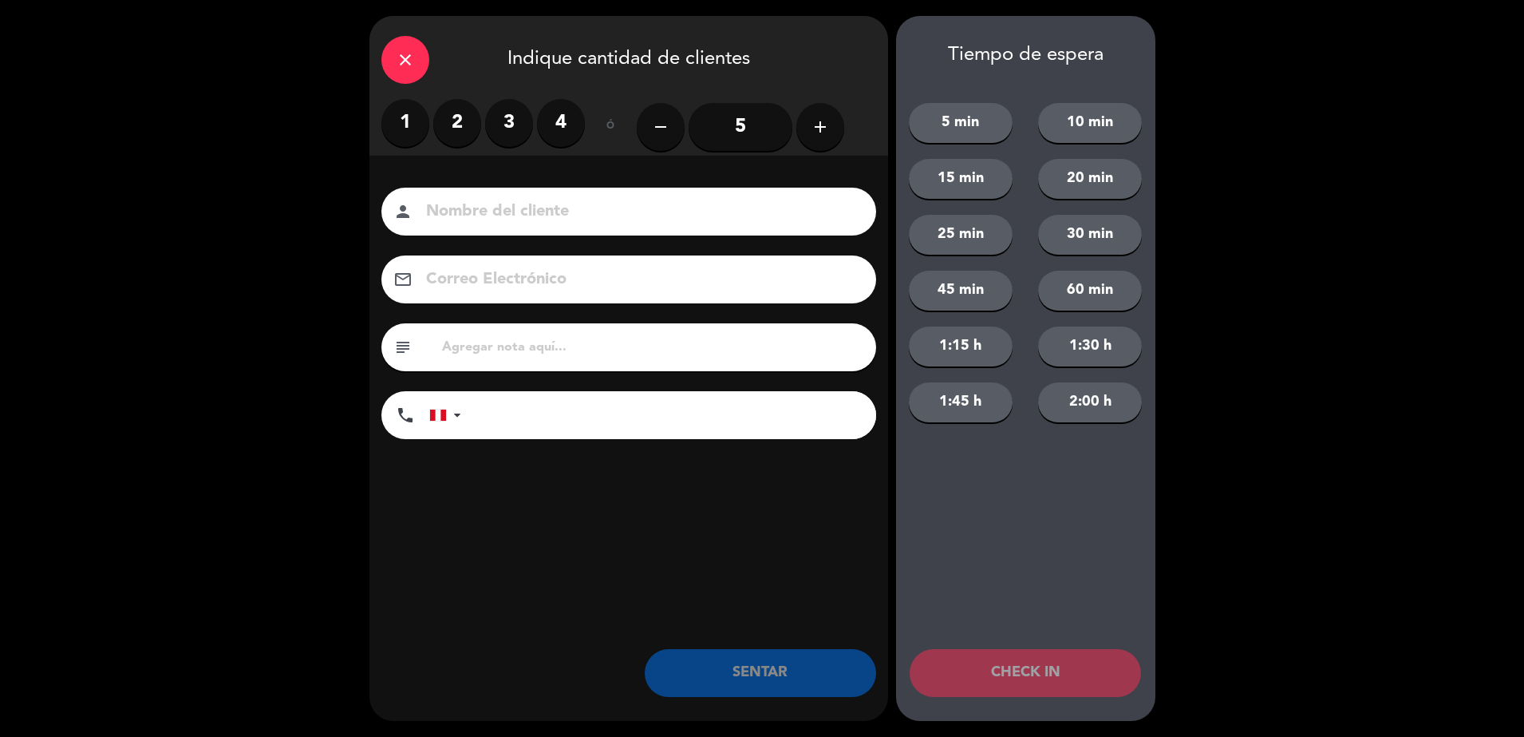
click at [413, 125] on label "1" at bounding box center [405, 123] width 48 height 48
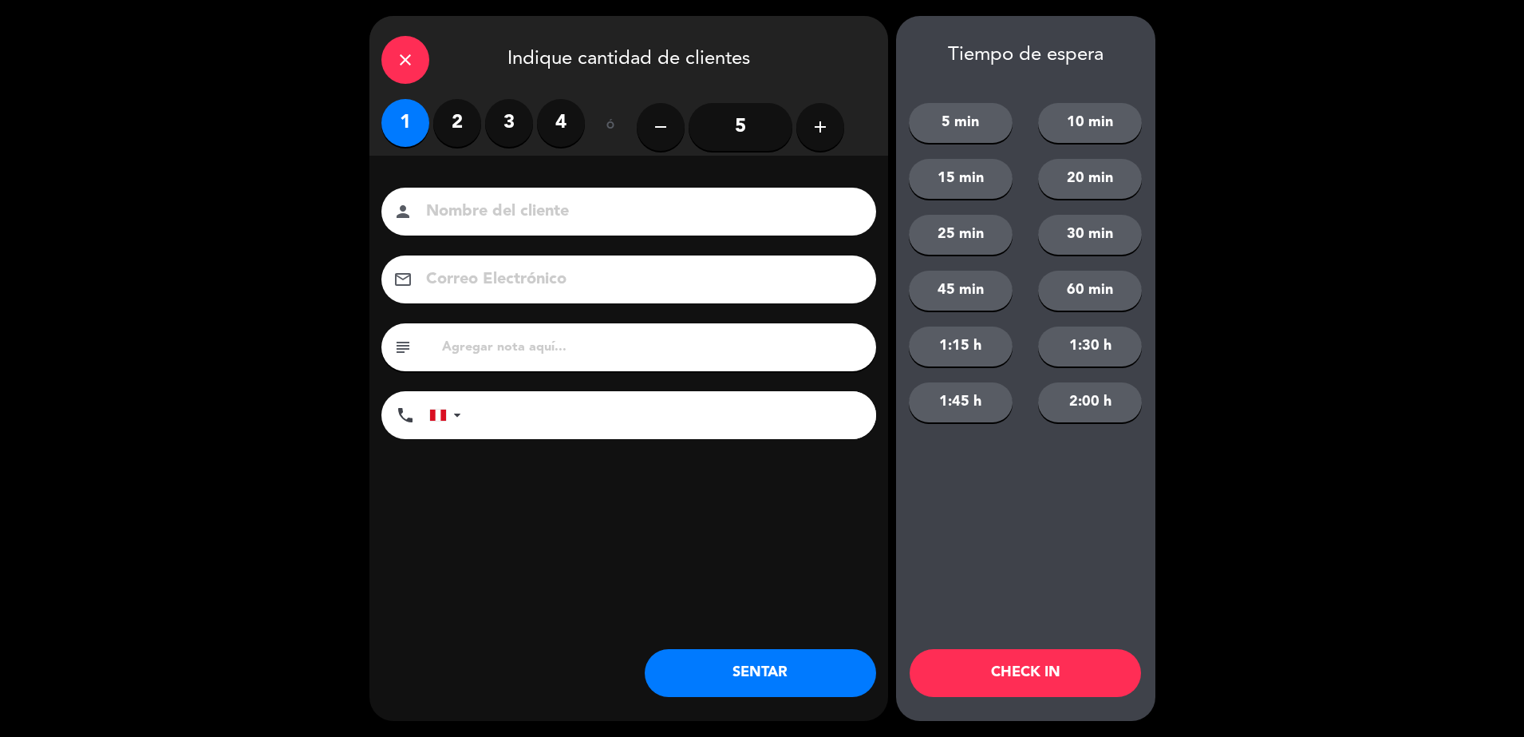
click at [513, 210] on input at bounding box center [640, 212] width 431 height 28
type input "walk in sito"
click at [757, 662] on button "SENTAR" at bounding box center [760, 673] width 231 height 48
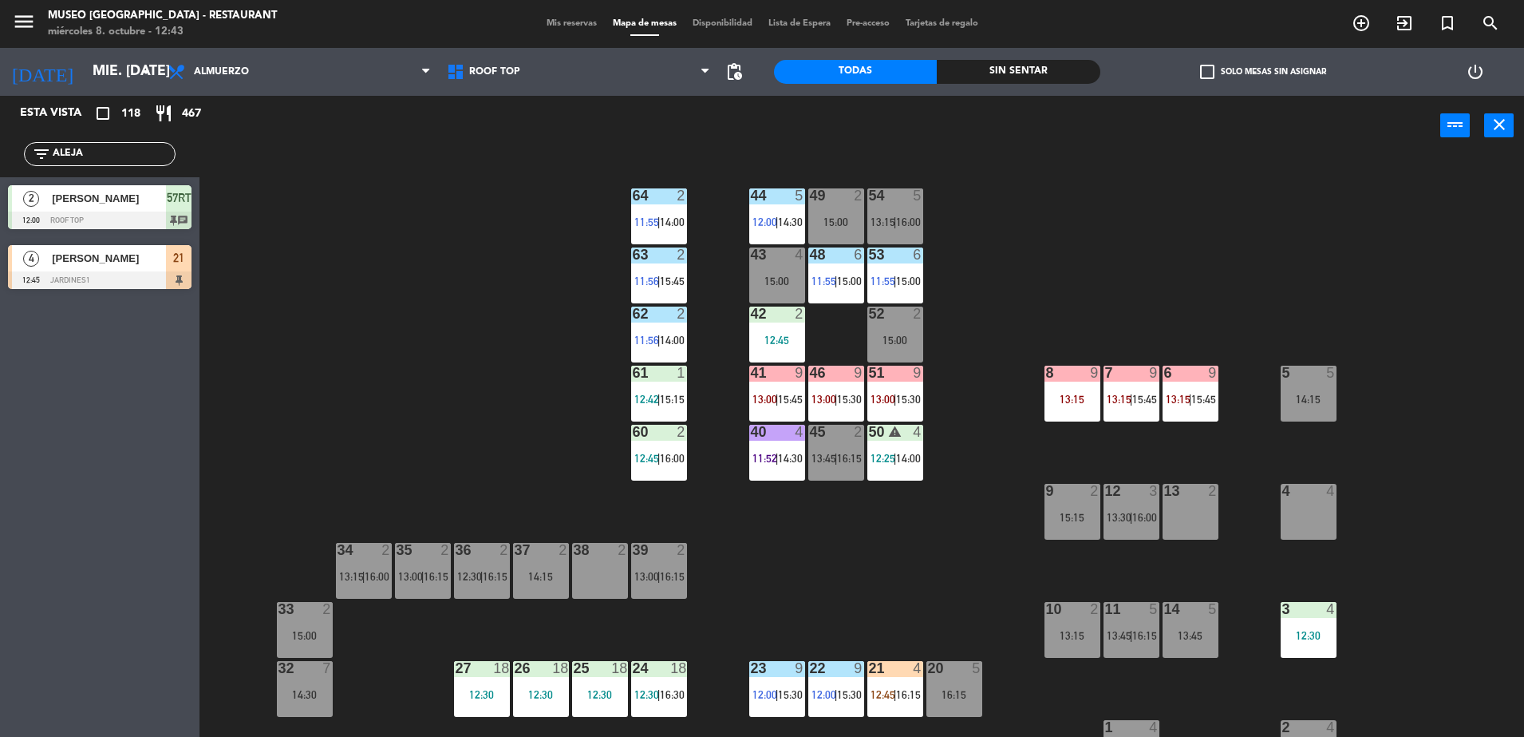
click at [338, 276] on div "44 5 12:00 | 14:30 49 2 15:00 54 5 13:15 | 16:00 64 2 11:55 | 14:00 48 6 11:55 …" at bounding box center [870, 450] width 1310 height 581
click at [468, 313] on div "44 5 12:00 | 14:30 49 2 15:00 54 5 13:15 | 16:00 64 2 11:55 | 14:00 48 6 11:55 …" at bounding box center [870, 450] width 1310 height 581
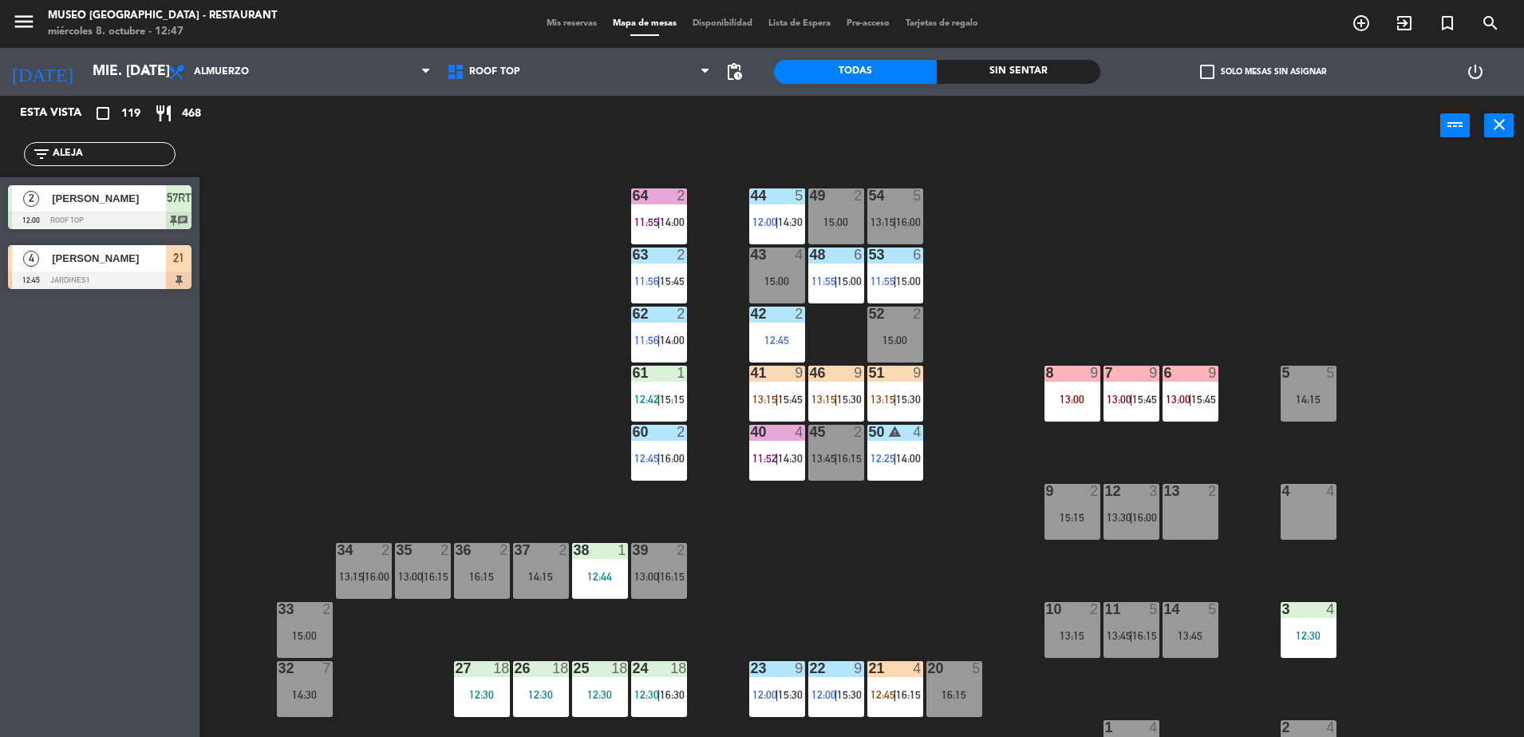
drag, startPoint x: 106, startPoint y: 156, endPoint x: -4, endPoint y: 226, distance: 130.6
click at [0, 226] on html "close × Museo [PERSON_NAME] Café - Restaurant × chrome_reader_mode Listado de R…" at bounding box center [762, 368] width 1524 height 737
type input "[PERSON_NAME]"
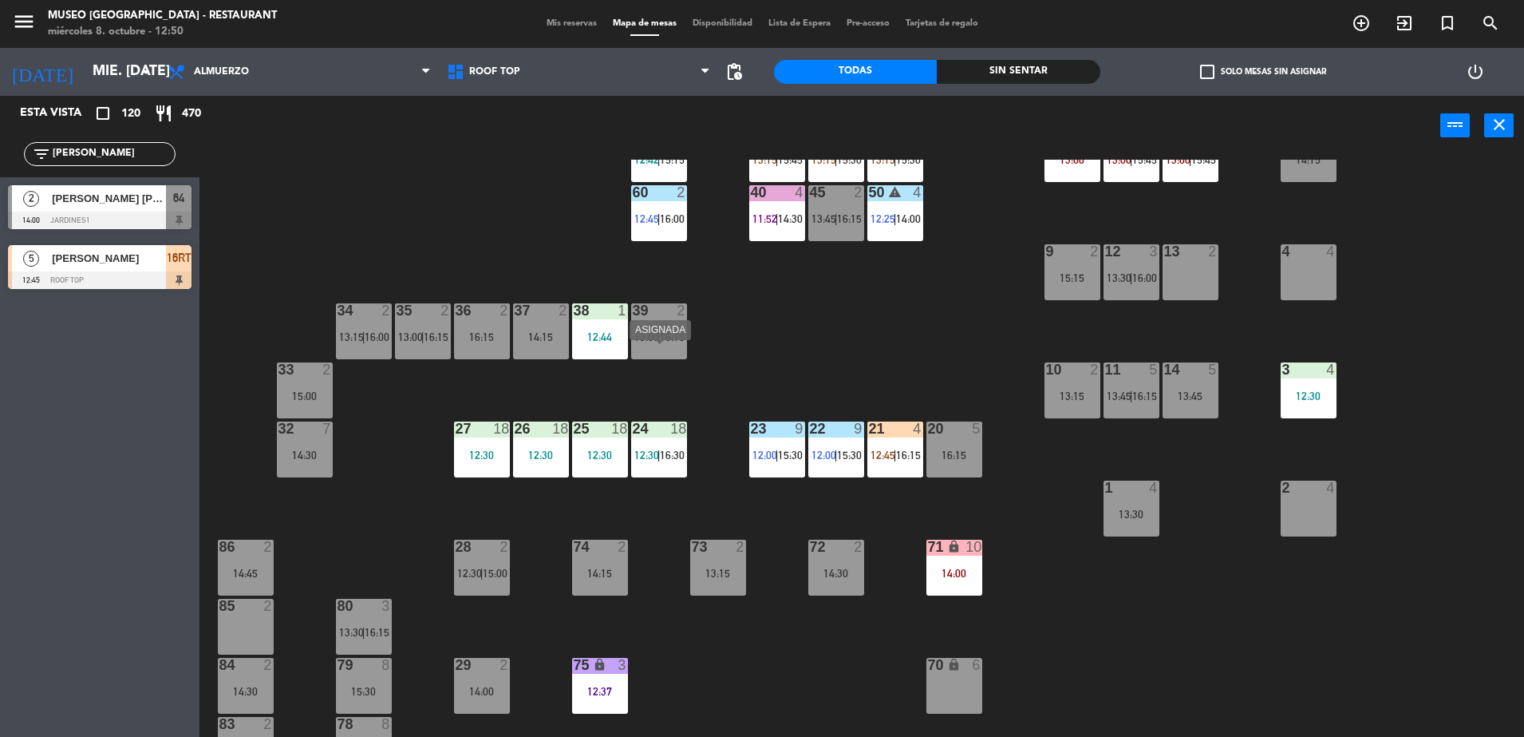
scroll to position [251, 0]
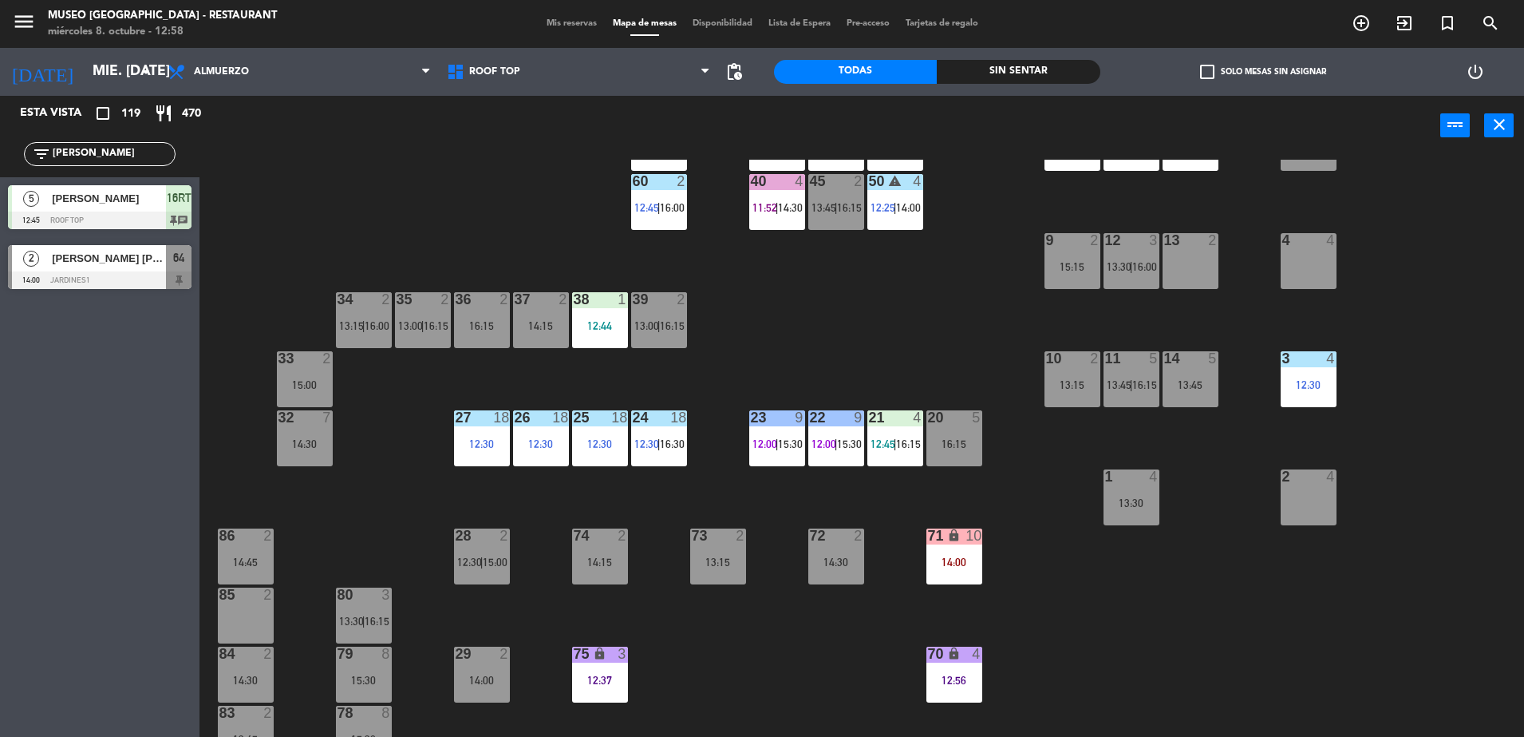
click at [468, 227] on div "44 5 12:00 | 14:30 49 2 15:00 54 5 13:15 | 16:00 64 2 14:00 48 6 11:55 | 15:00 …" at bounding box center [870, 450] width 1310 height 581
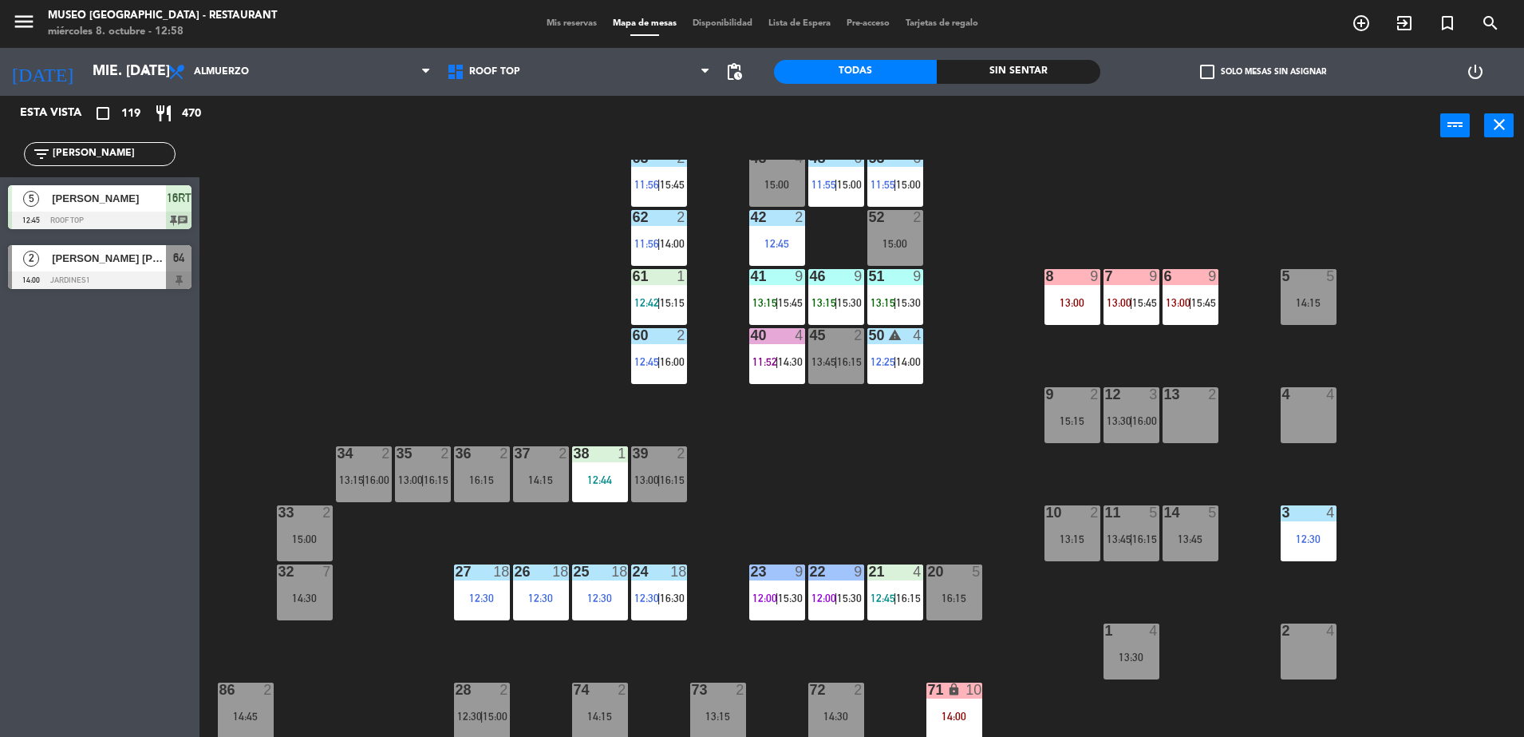
click at [532, 488] on div "37 2 14:15" at bounding box center [541, 474] width 56 height 56
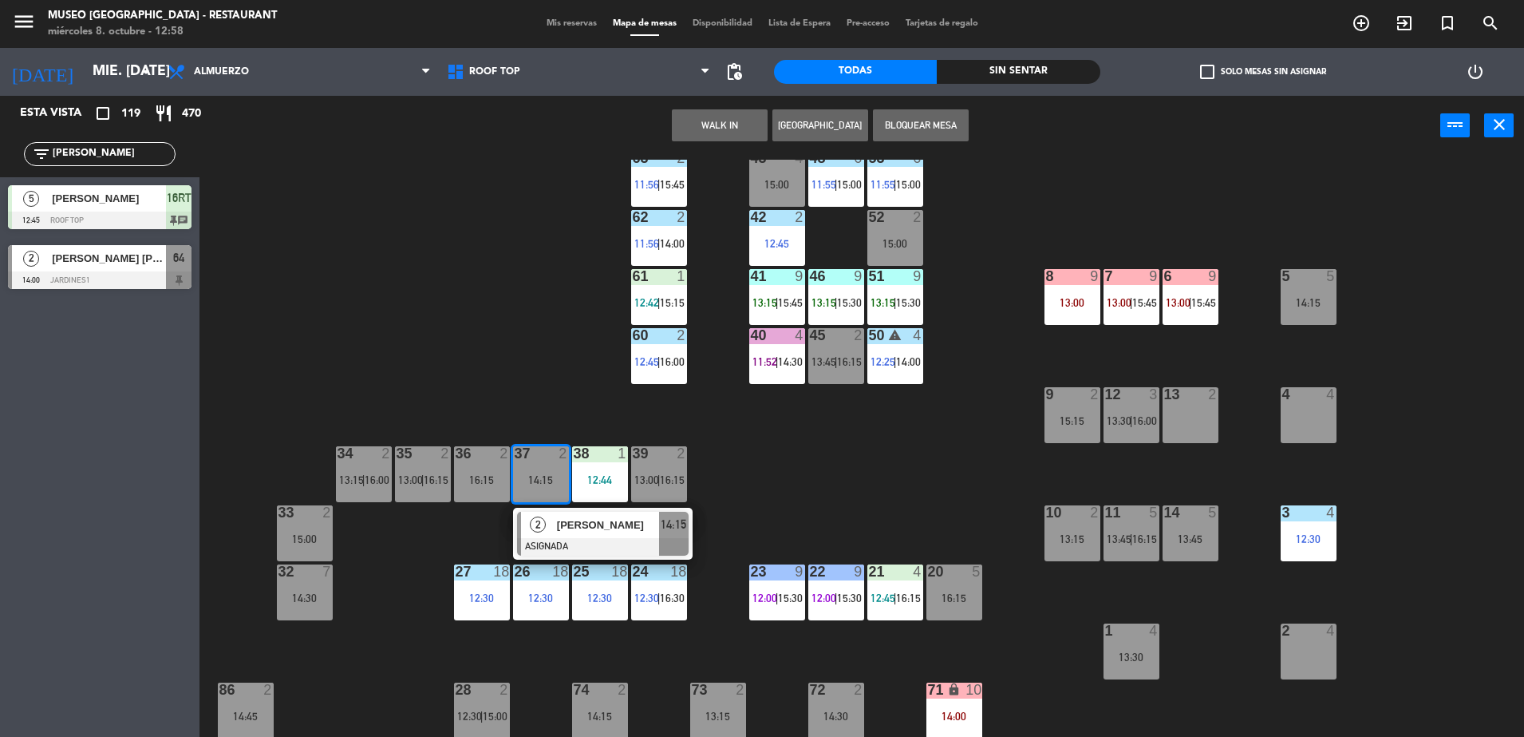
click at [619, 533] on div "[PERSON_NAME]" at bounding box center [607, 525] width 104 height 26
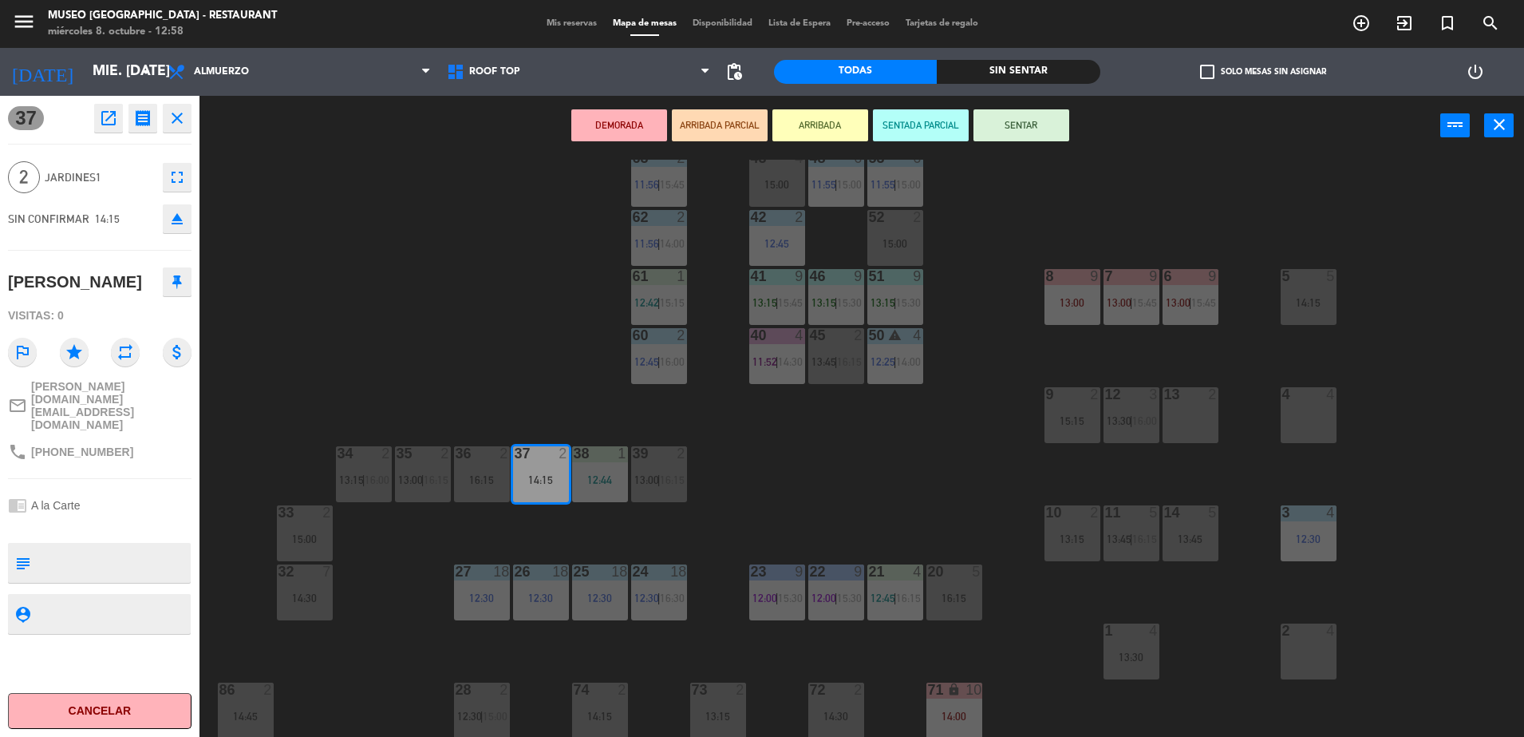
click at [778, 225] on div "42 2" at bounding box center [777, 218] width 56 height 16
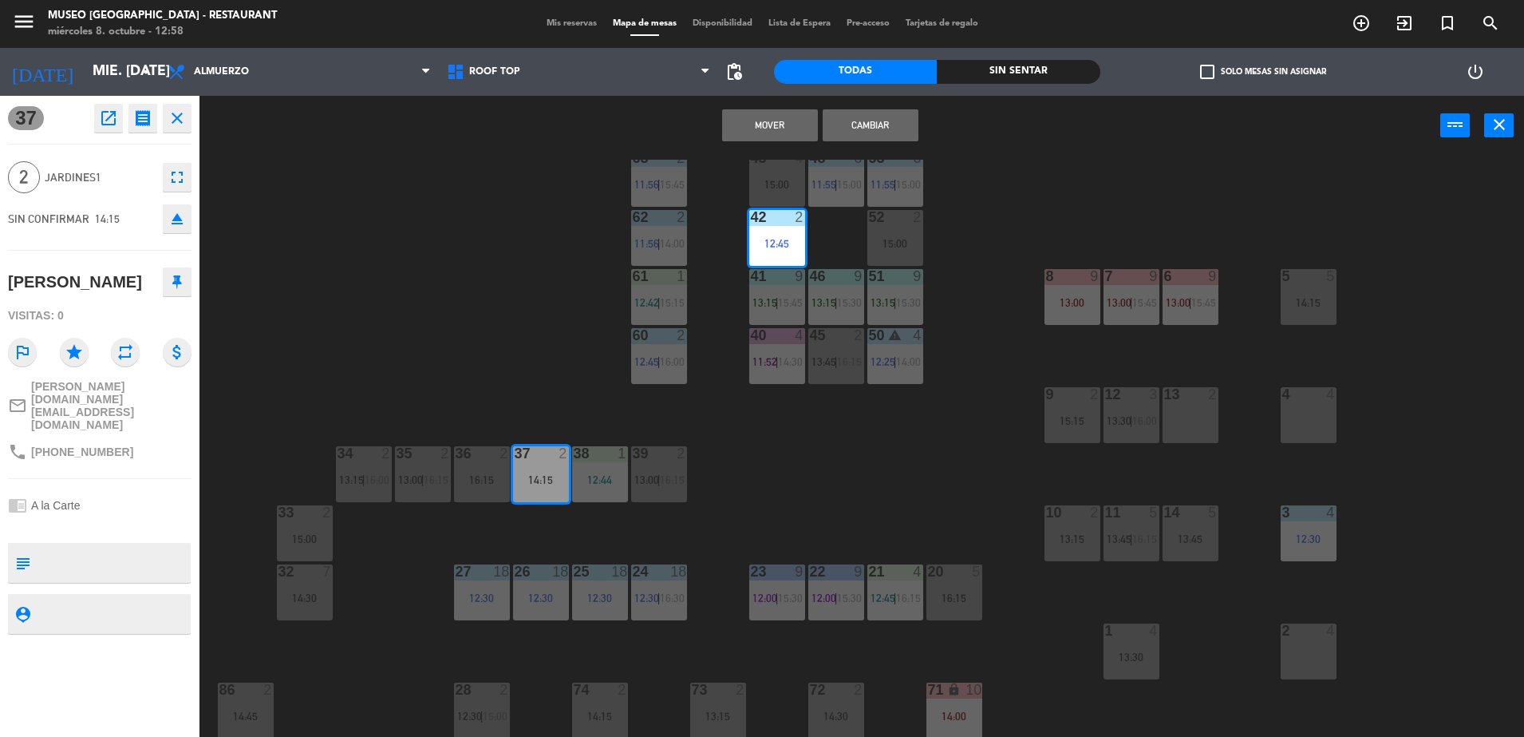
click at [752, 121] on button "Mover" at bounding box center [770, 125] width 96 height 32
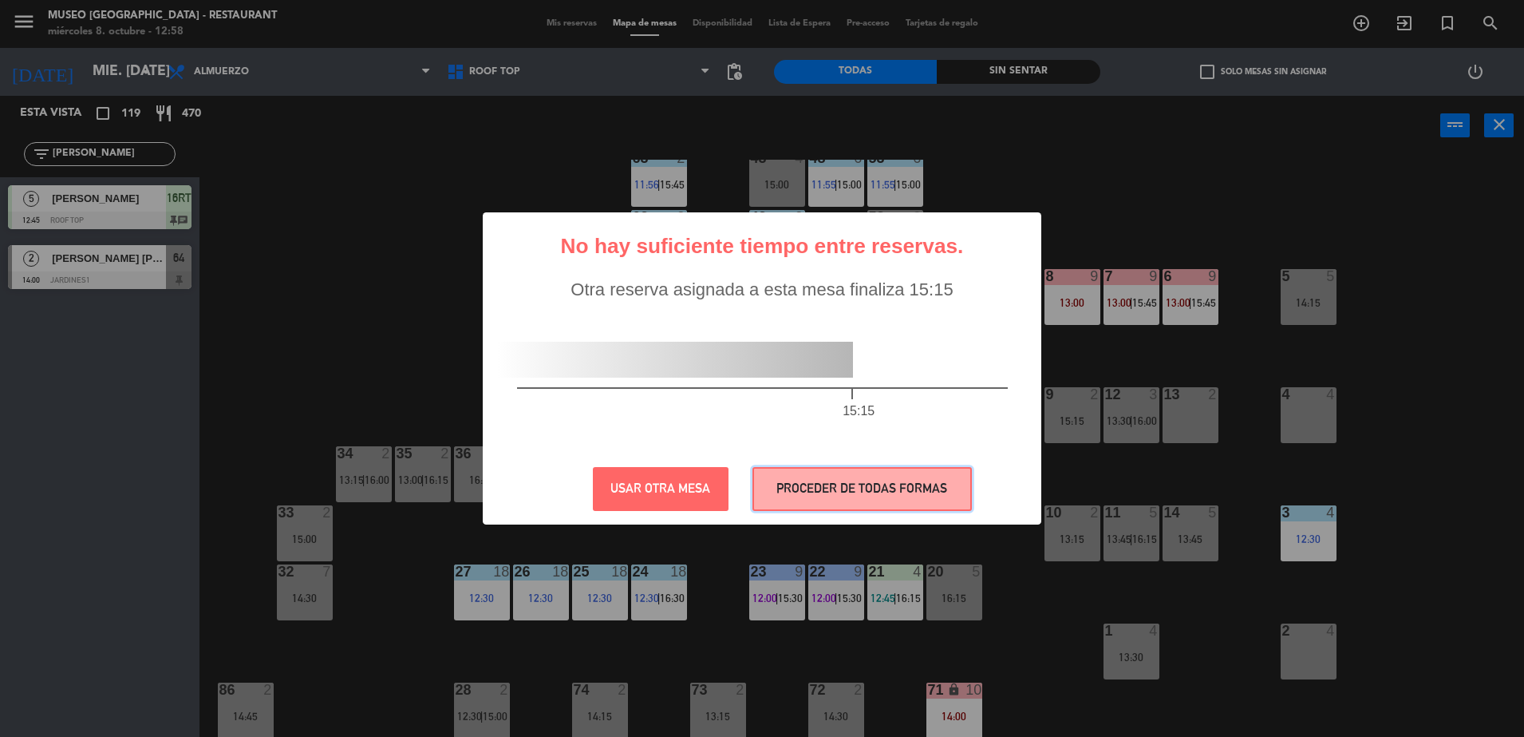
click at [810, 473] on button "PROCEDER DE TODAS FORMAS" at bounding box center [862, 489] width 219 height 44
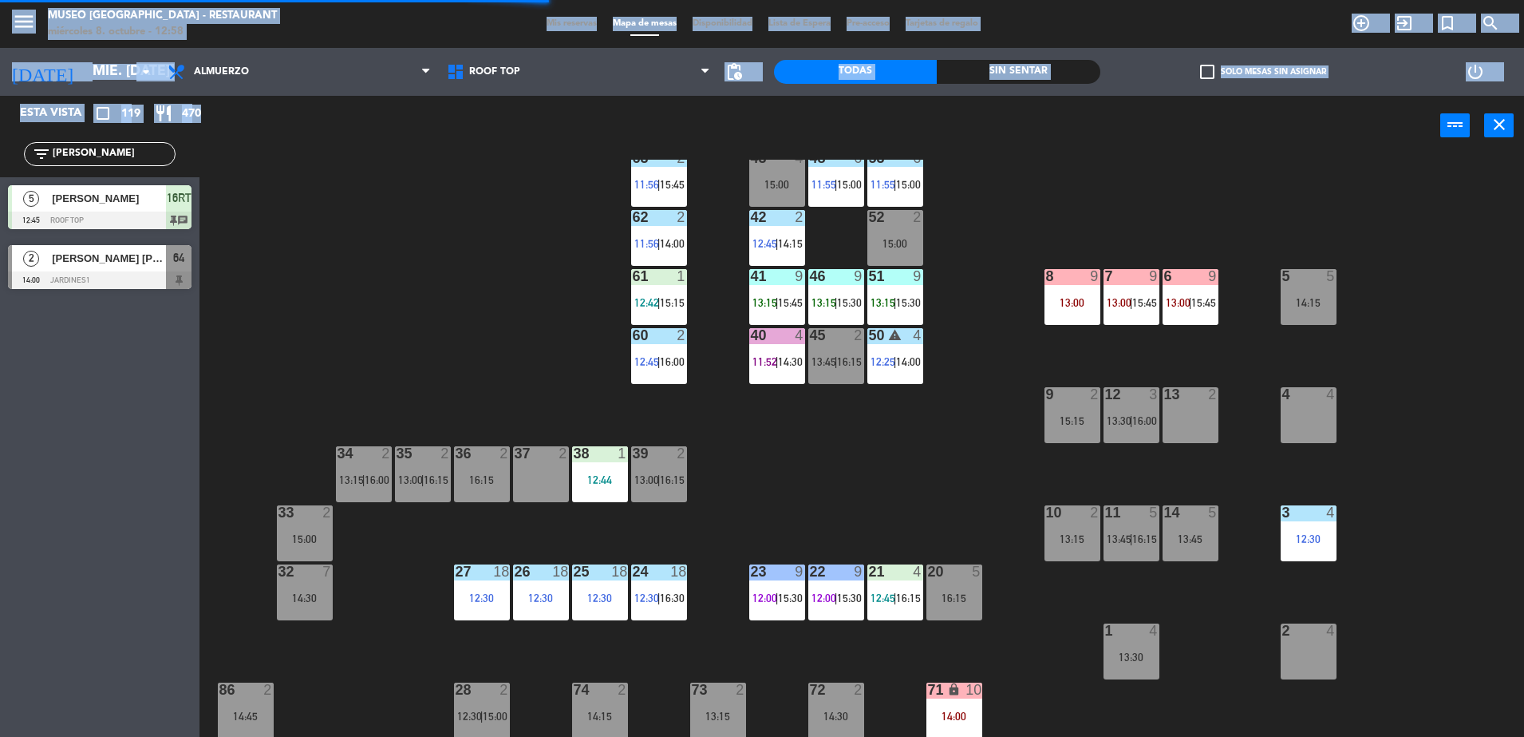
drag, startPoint x: 47, startPoint y: 144, endPoint x: 0, endPoint y: 176, distance: 56.9
click at [0, 176] on html "close × Museo [PERSON_NAME] Café - Restaurant × chrome_reader_mode Listado de R…" at bounding box center [762, 368] width 1524 height 737
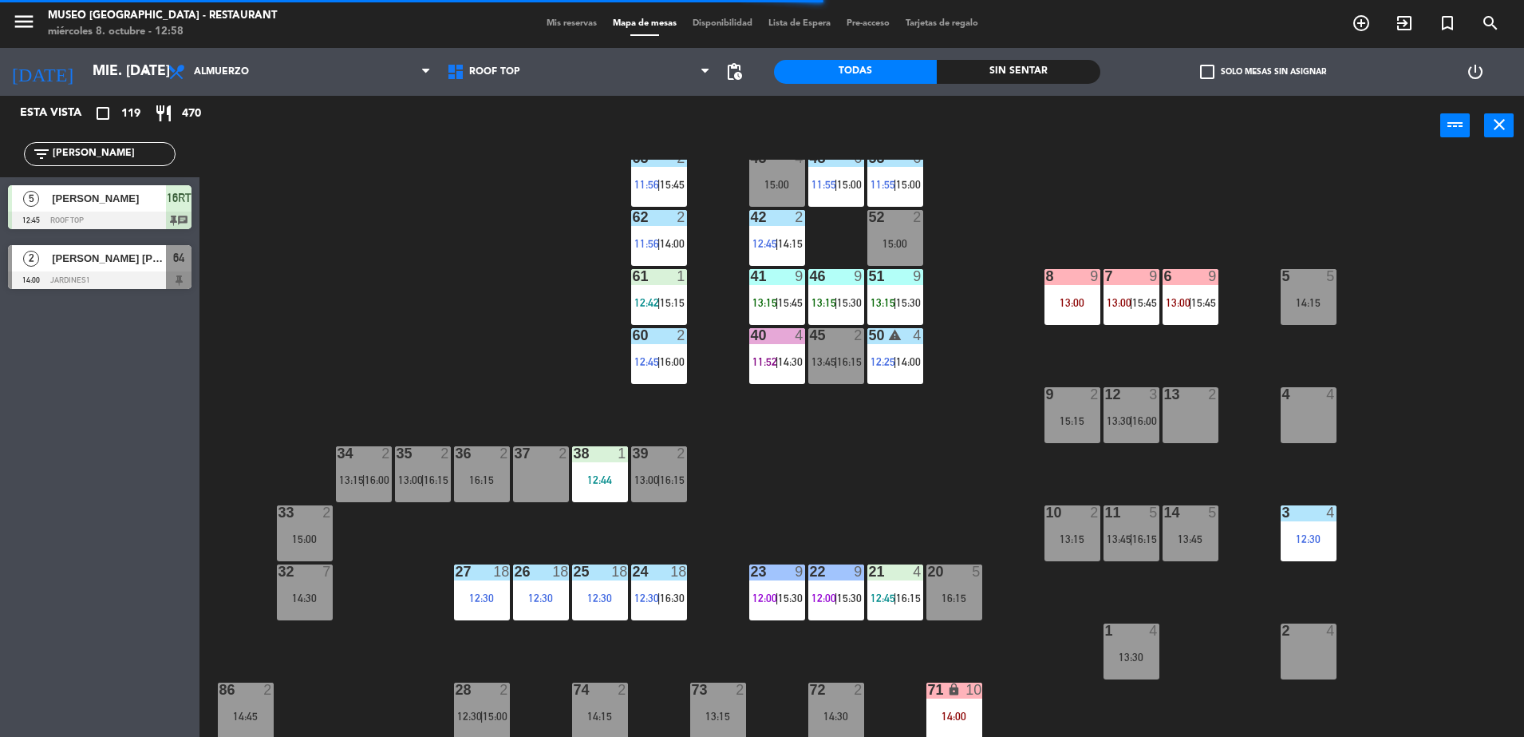
click at [66, 158] on input "[PERSON_NAME]" at bounding box center [113, 154] width 124 height 18
drag, startPoint x: 73, startPoint y: 154, endPoint x: 0, endPoint y: 154, distance: 72.6
click at [0, 155] on html "close × Museo [PERSON_NAME] Café - Restaurant × chrome_reader_mode Listado de R…" at bounding box center [762, 368] width 1524 height 737
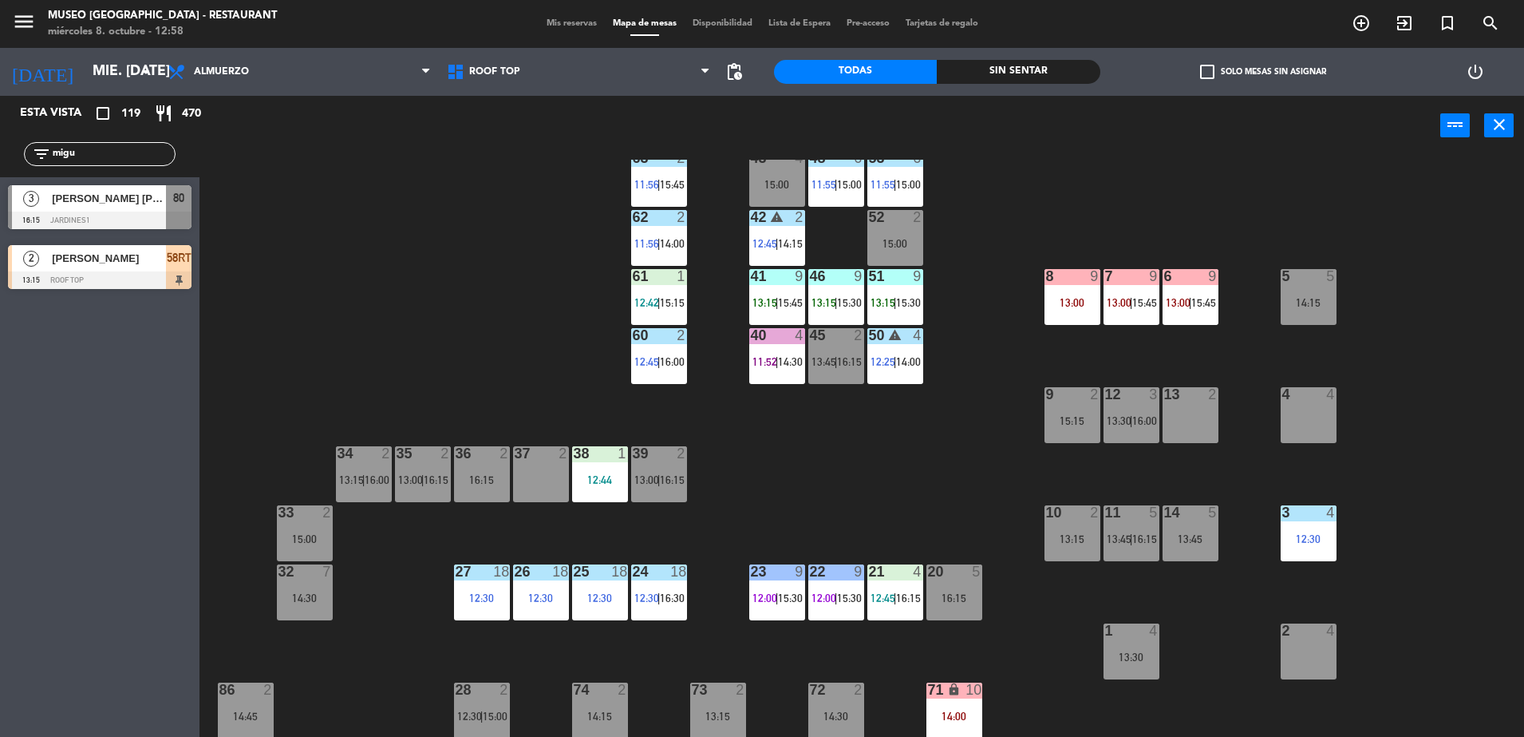
type input "migu"
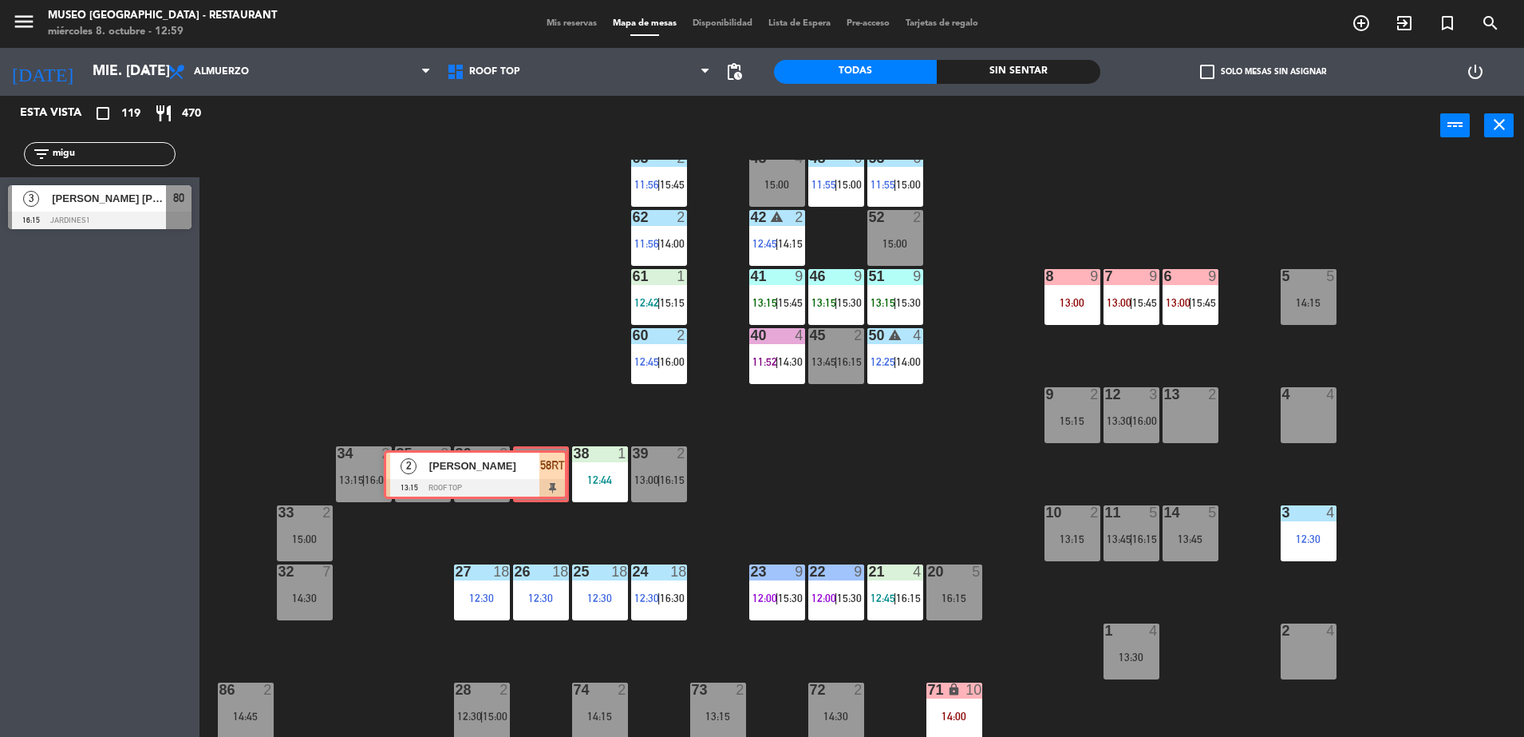
drag, startPoint x: 181, startPoint y: 266, endPoint x: 557, endPoint y: 470, distance: 427.8
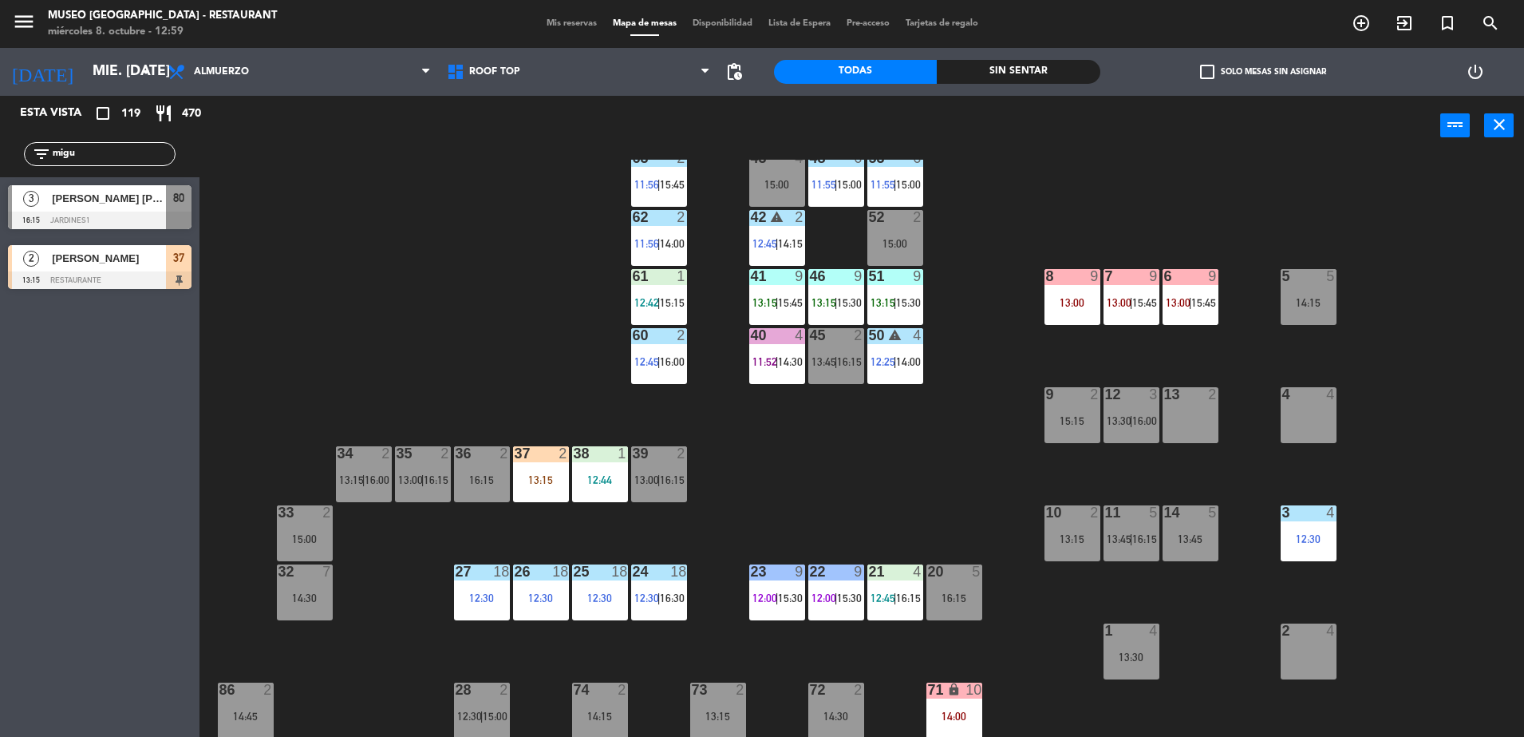
click at [471, 500] on div "36 2 16:15" at bounding box center [482, 474] width 56 height 56
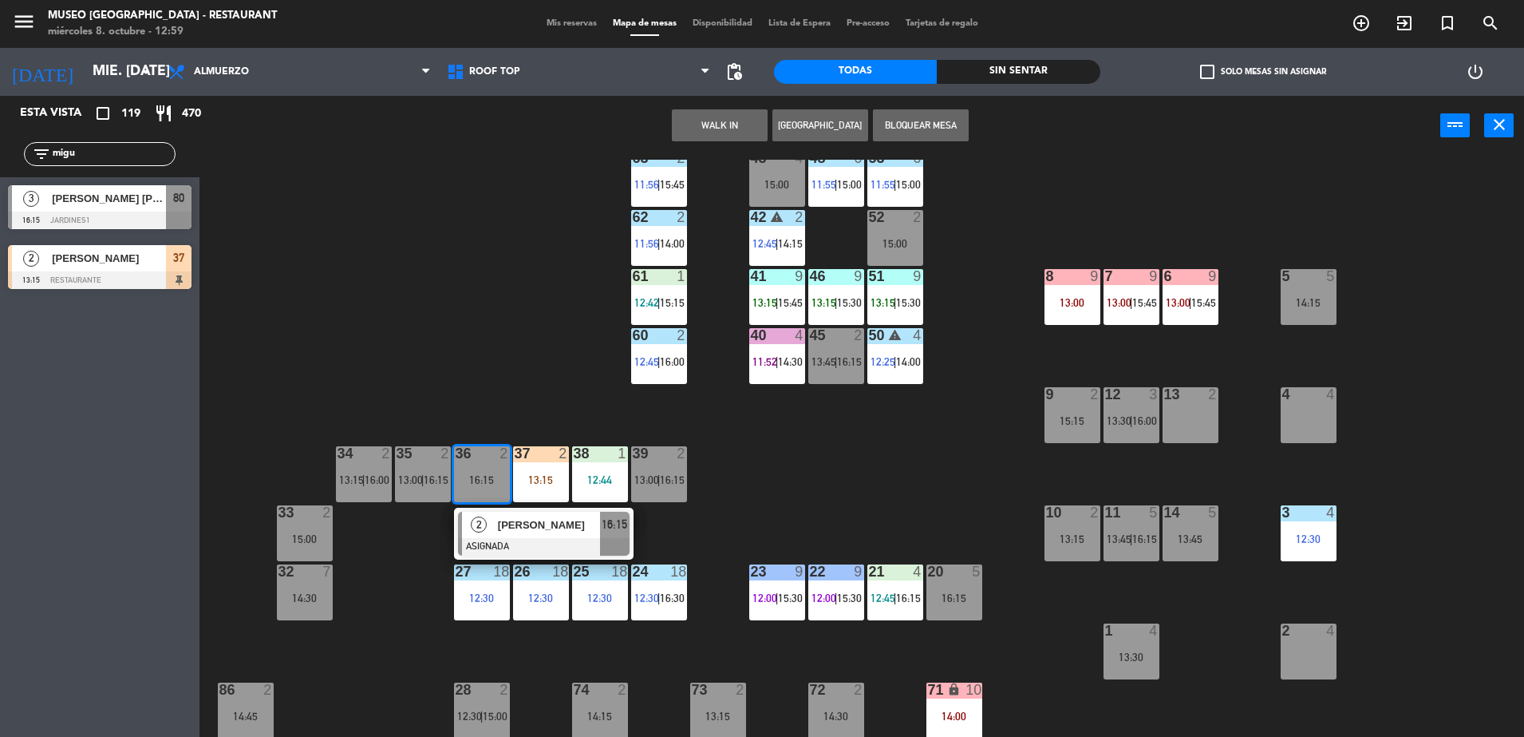
click at [508, 520] on span "[PERSON_NAME]" at bounding box center [549, 524] width 102 height 17
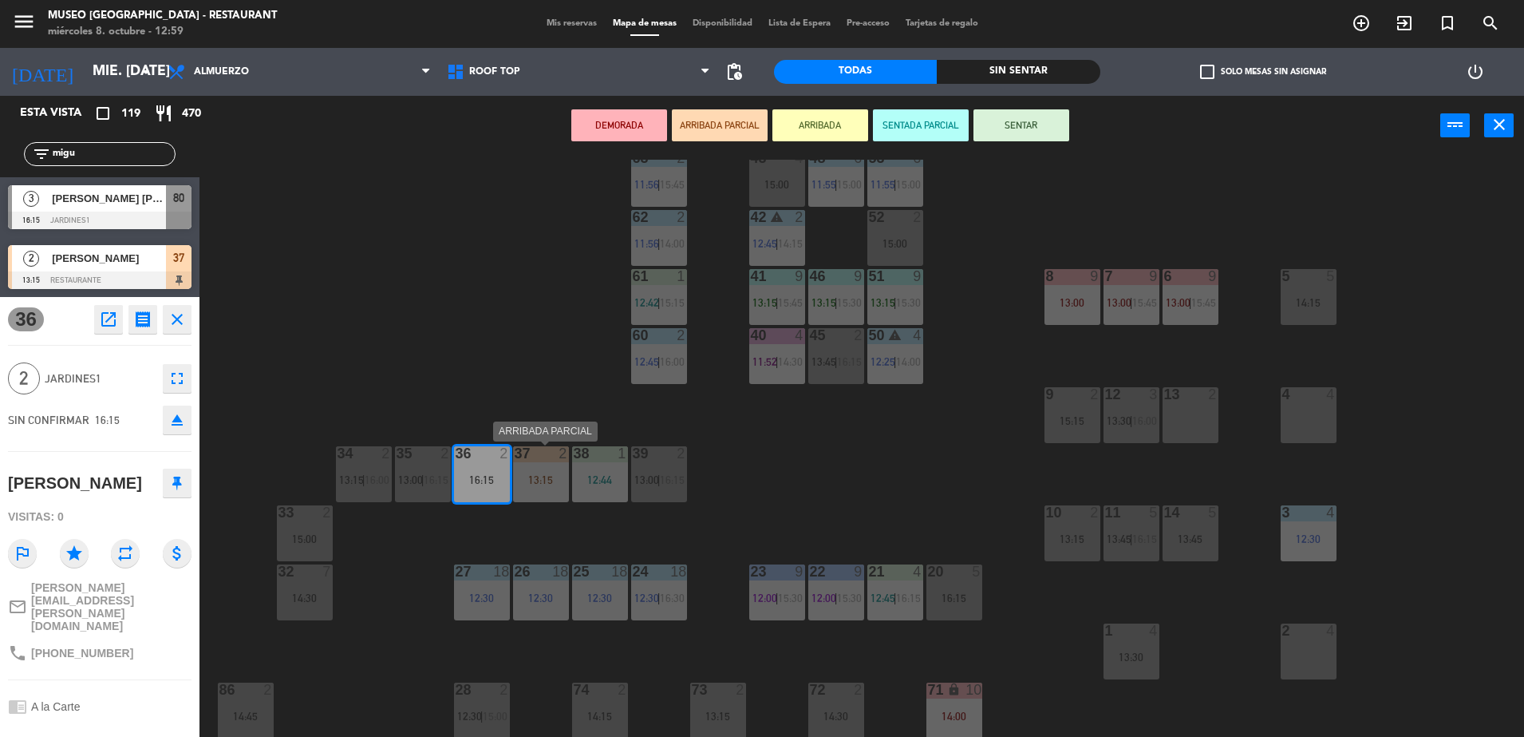
click at [518, 471] on div "37 2 13:15" at bounding box center [541, 474] width 56 height 56
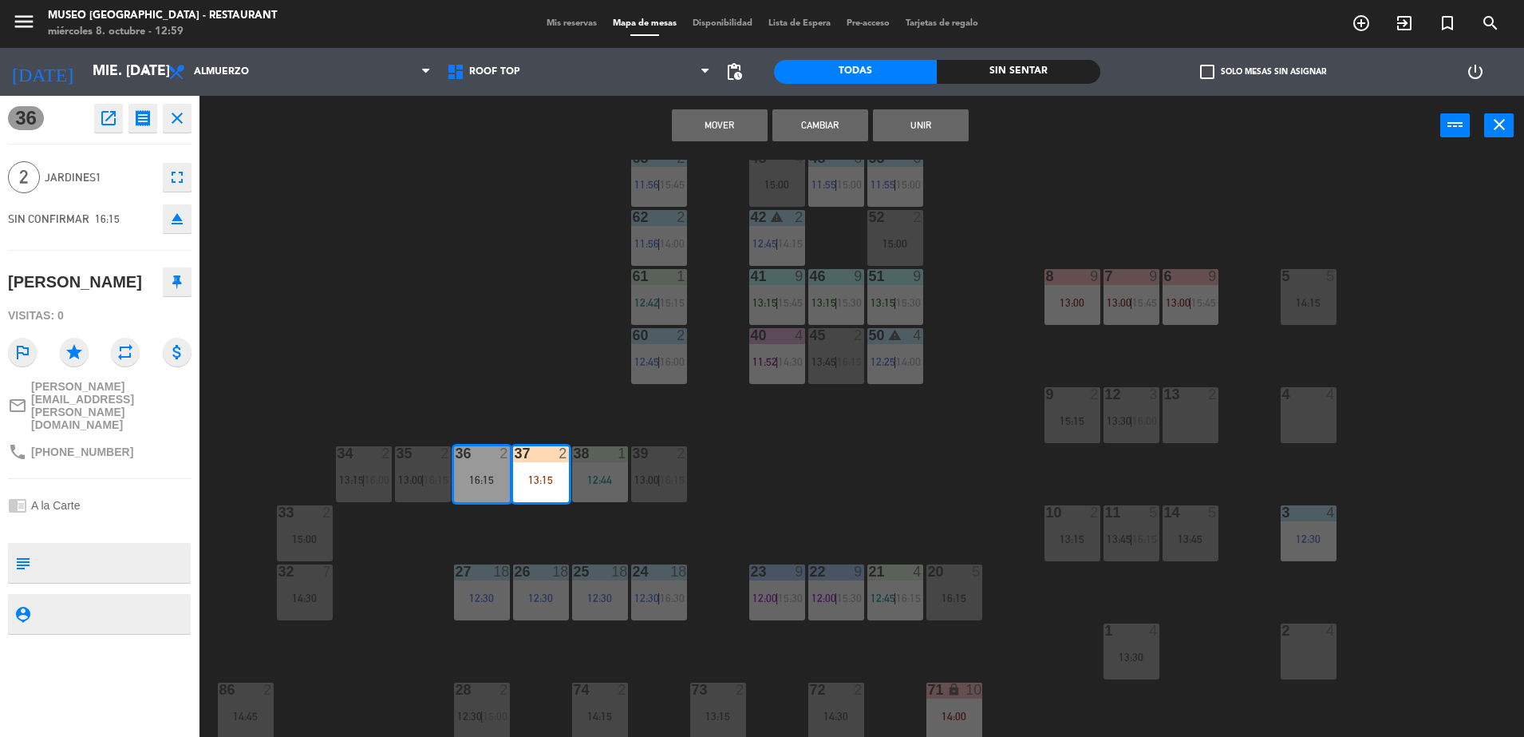
click at [682, 130] on button "Mover" at bounding box center [720, 125] width 96 height 32
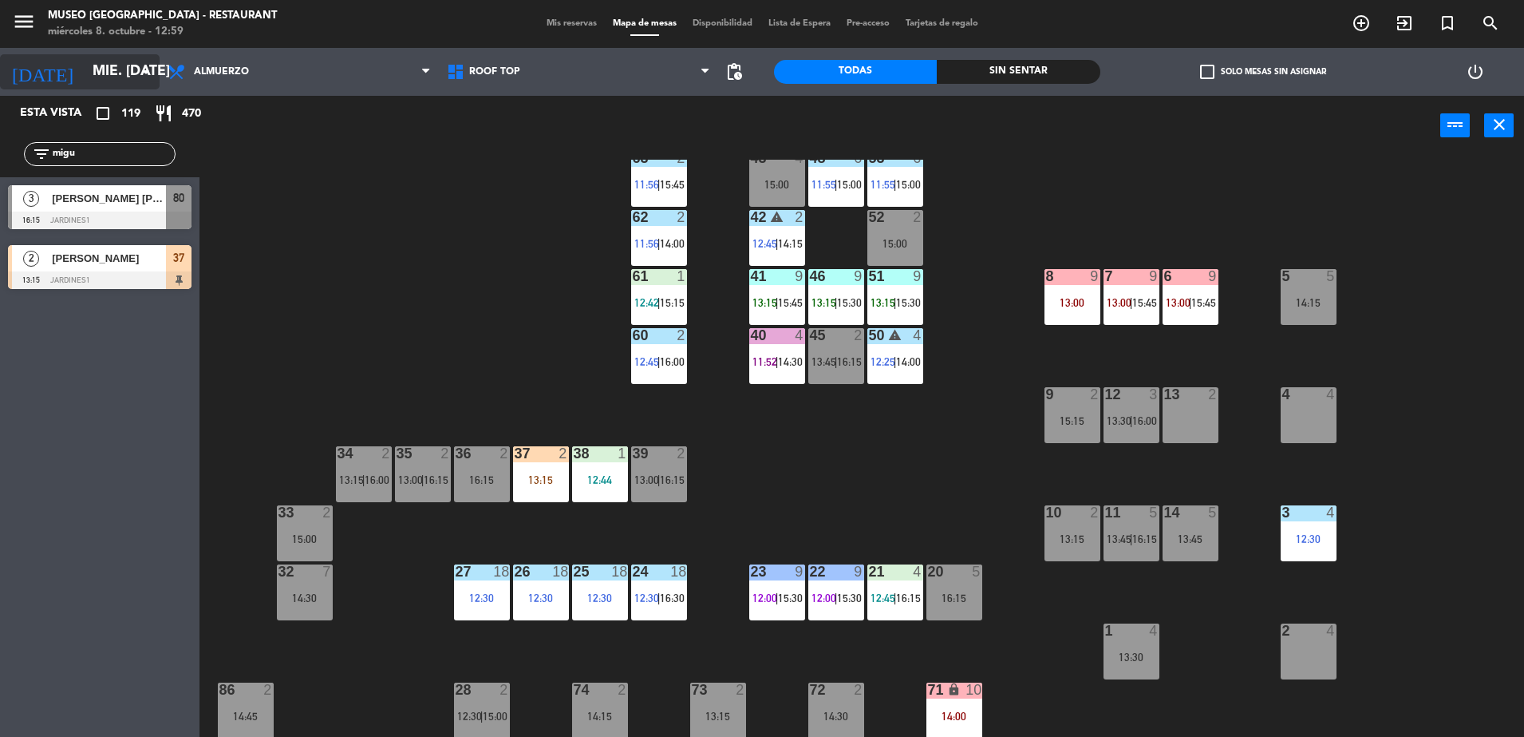
drag, startPoint x: 121, startPoint y: 156, endPoint x: 8, endPoint y: 79, distance: 136.6
click at [0, 156] on html "close × Museo [PERSON_NAME] Café - Restaurant × chrome_reader_mode Listado de R…" at bounding box center [762, 368] width 1524 height 737
type input "c"
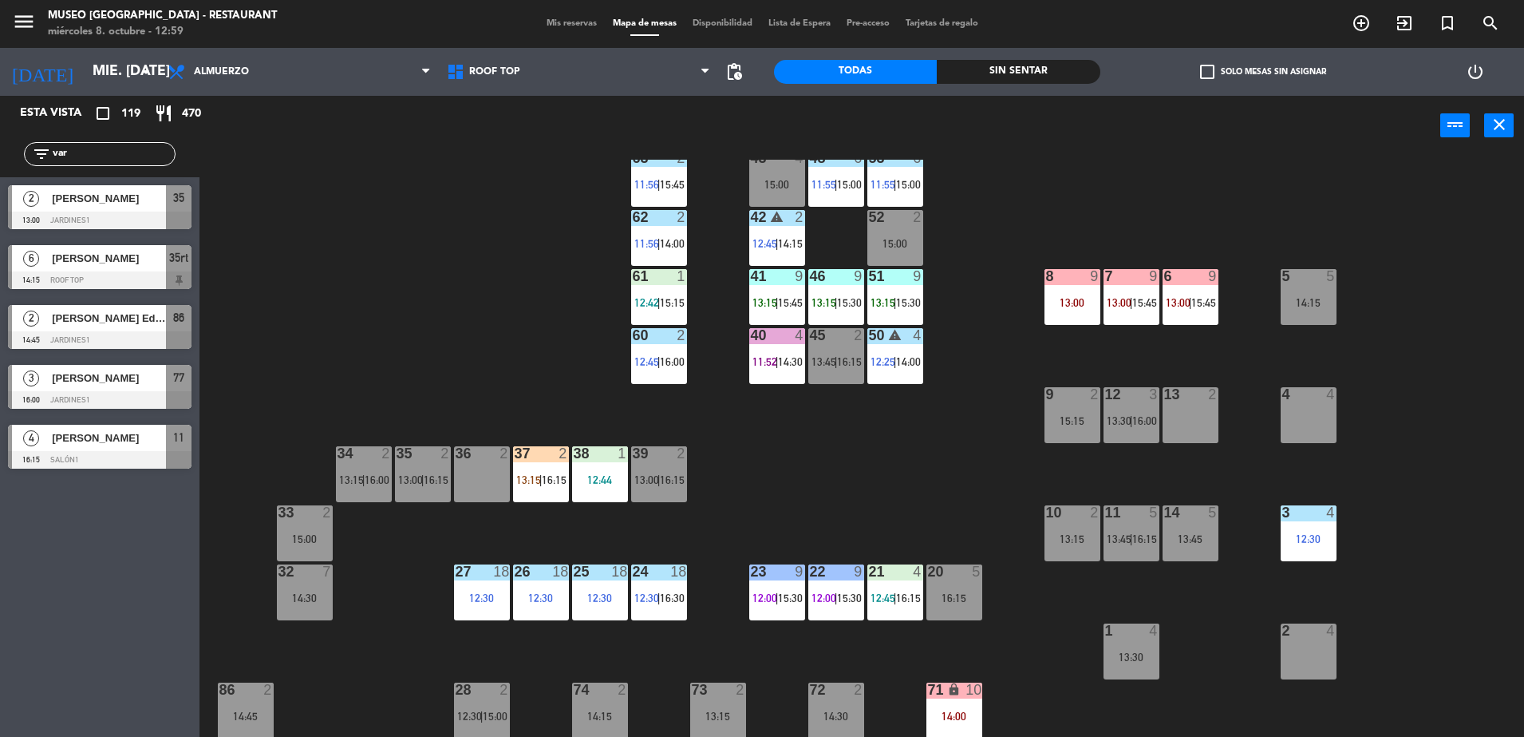
type input "var"
drag, startPoint x: 131, startPoint y: 207, endPoint x: 120, endPoint y: 201, distance: 12.9
click at [120, 201] on div "2 Kevin Vargas 13:00 Jardines1 35" at bounding box center [100, 207] width 200 height 60
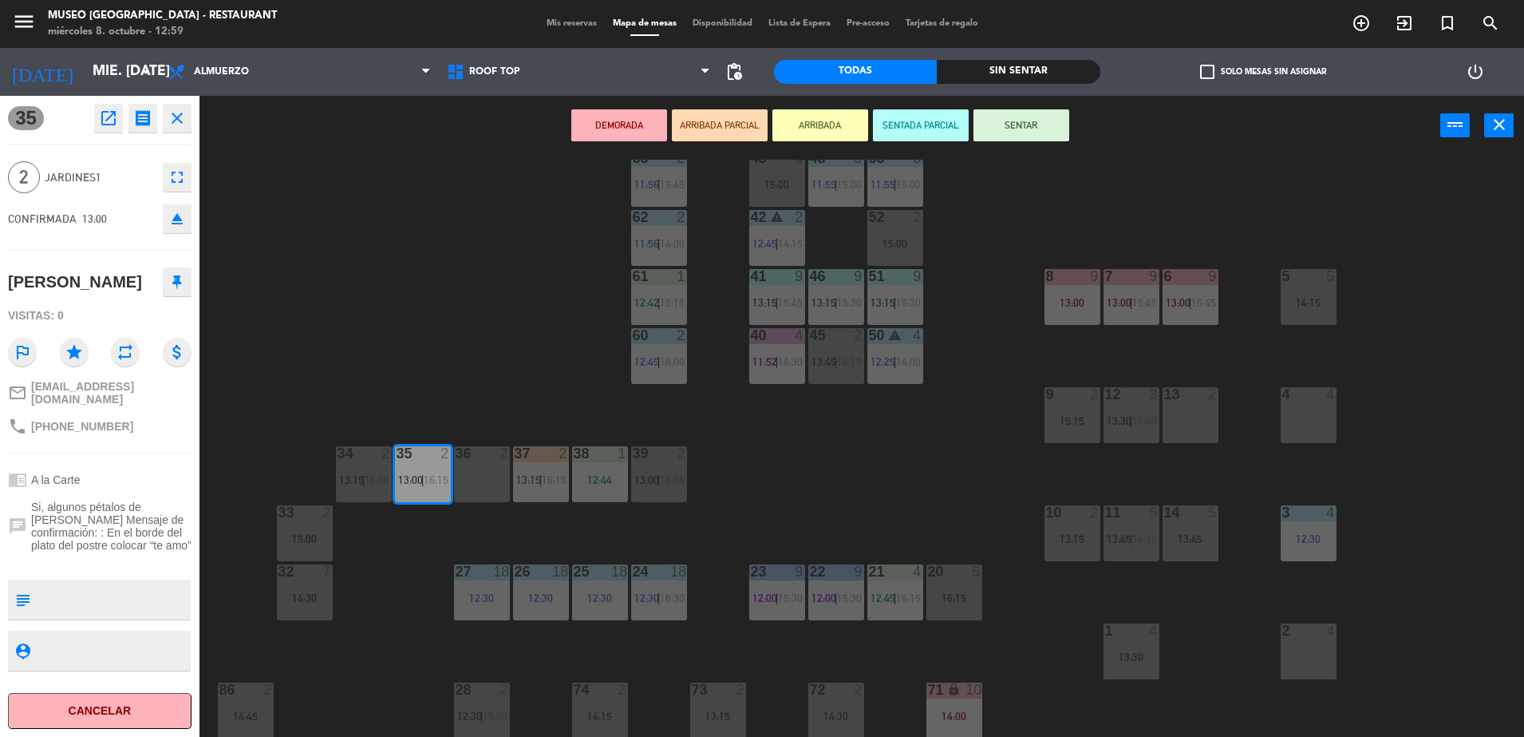
click at [733, 127] on button "ARRIBADA PARCIAL" at bounding box center [720, 125] width 96 height 32
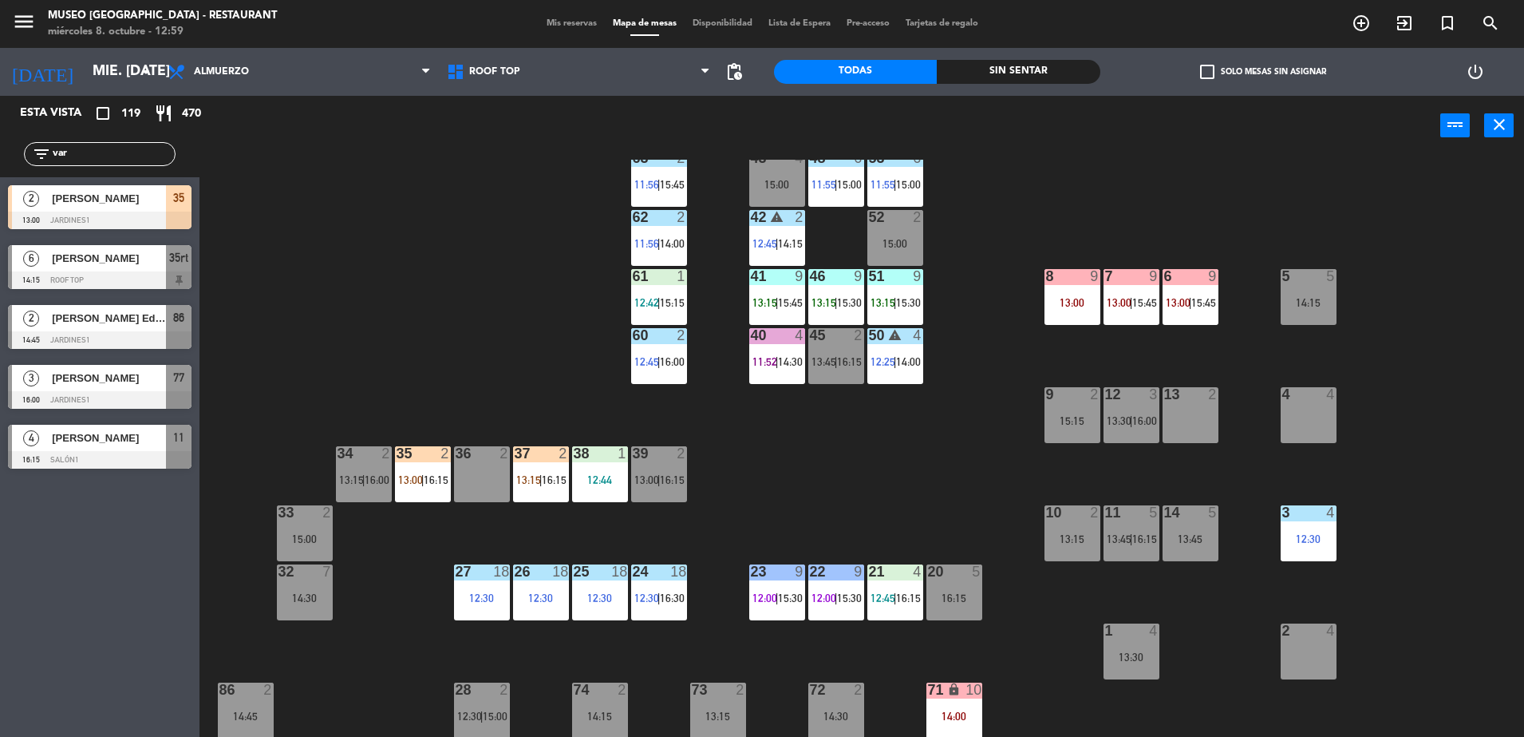
click at [431, 456] on div at bounding box center [422, 453] width 26 height 14
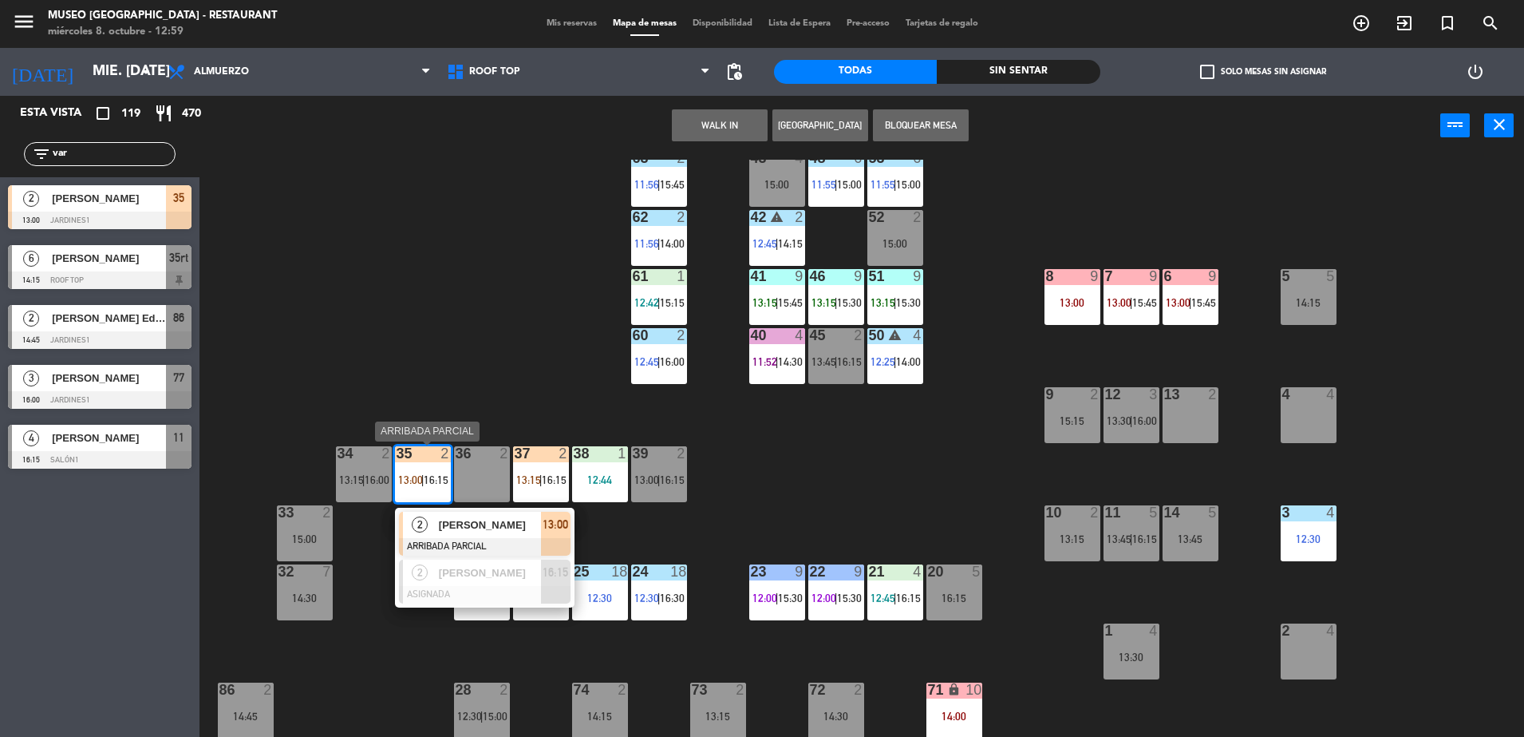
click at [469, 520] on span "[PERSON_NAME]" at bounding box center [490, 524] width 102 height 17
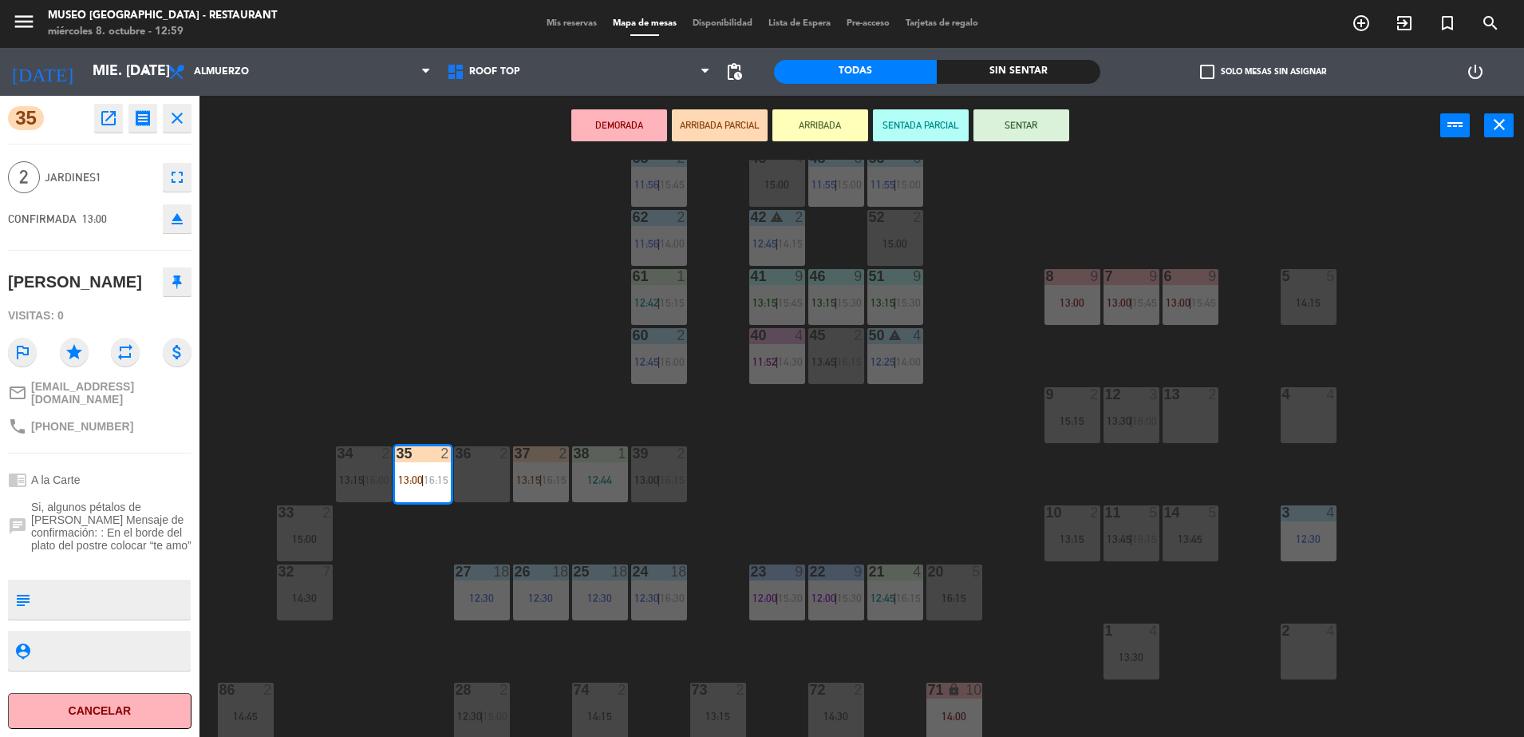
click at [386, 317] on div "44 5 12:00 | 14:30 49 2 15:00 54 5 13:15 | 16:00 64 2 14:00 48 6 11:55 | 15:00 …" at bounding box center [870, 450] width 1310 height 581
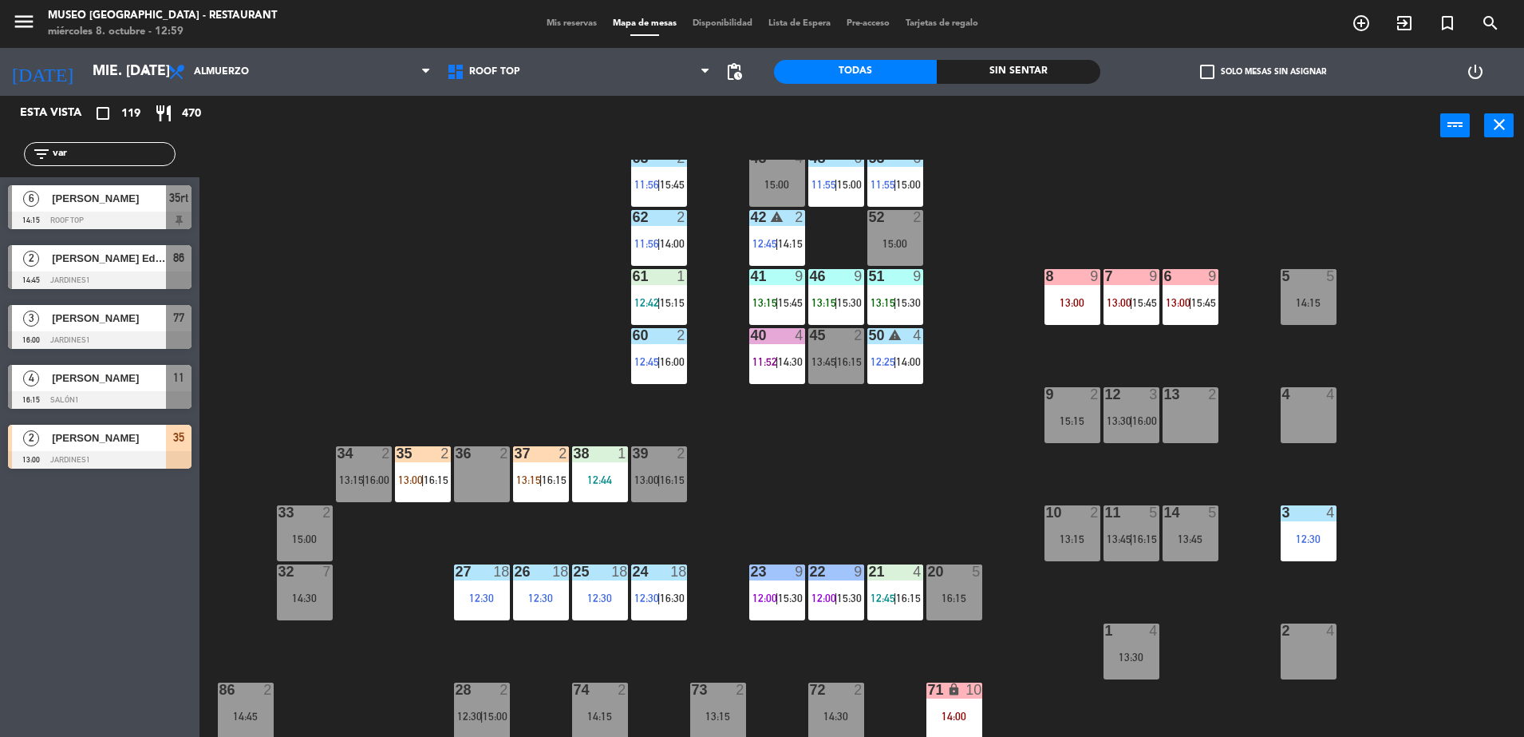
drag, startPoint x: 85, startPoint y: 153, endPoint x: 0, endPoint y: 169, distance: 86.9
click at [0, 169] on html "close × Museo [PERSON_NAME] Café - Restaurant × chrome_reader_mode Listado de R…" at bounding box center [762, 368] width 1524 height 737
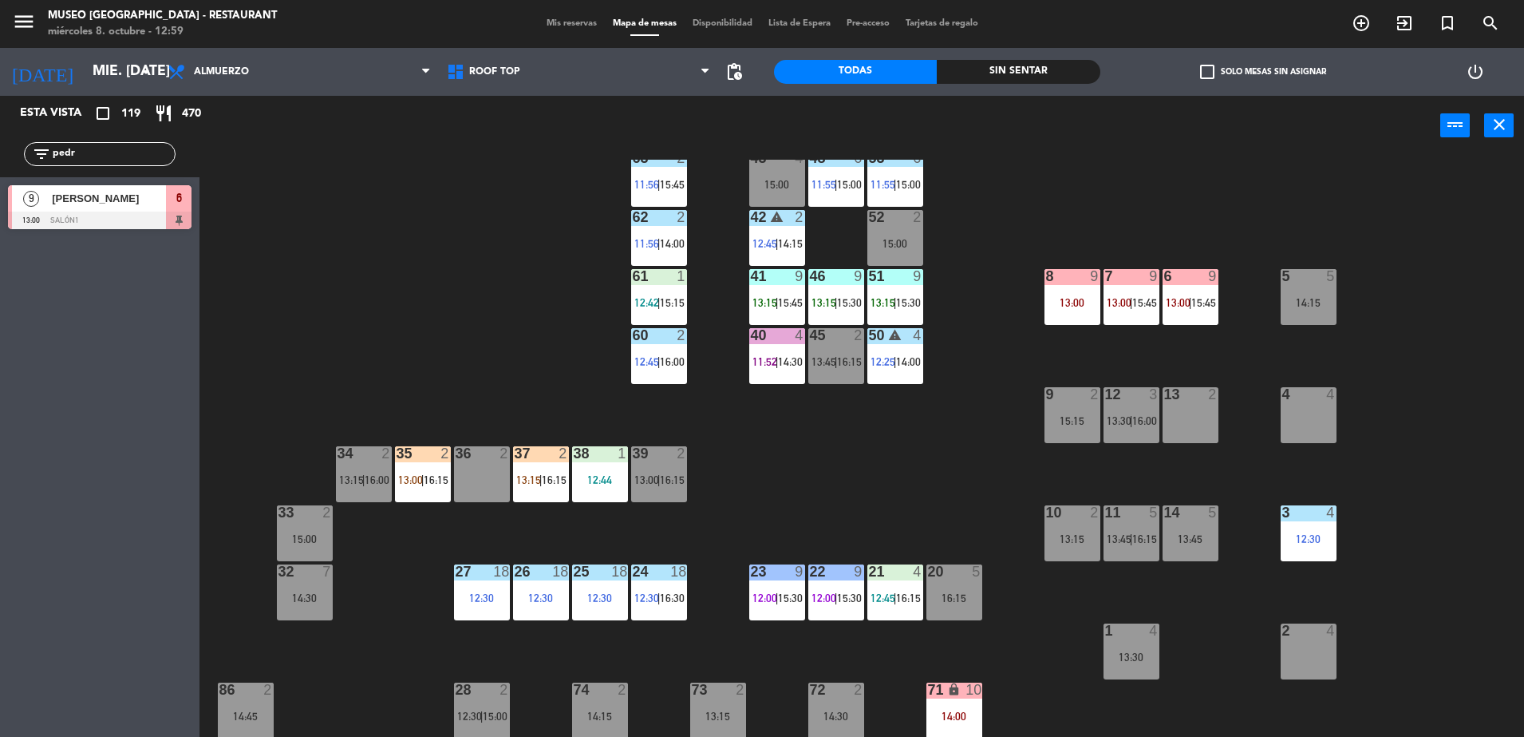
type input "pedr"
click at [172, 180] on div "9 Pedro Ortiz Bisso 13:00 Salón1 6" at bounding box center [100, 207] width 200 height 60
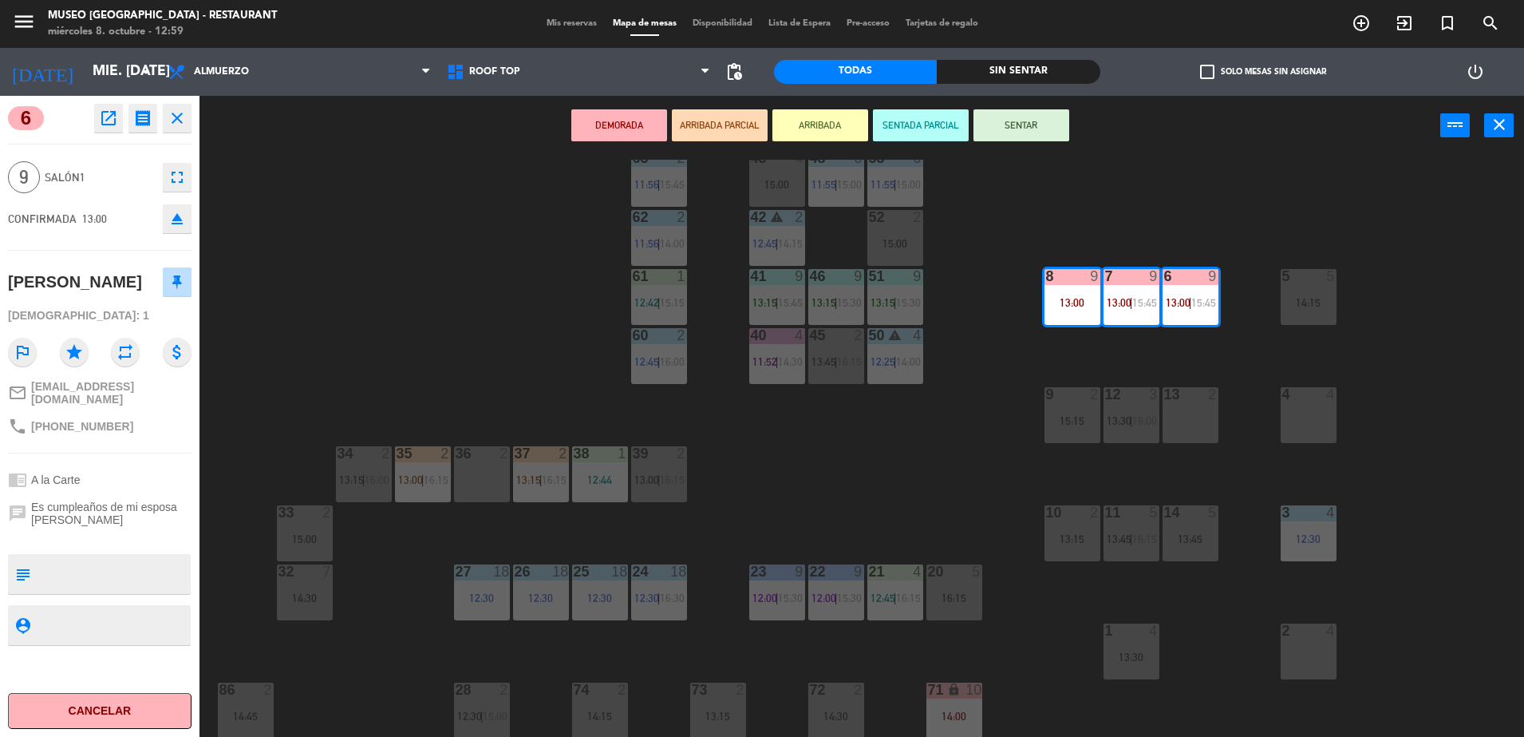
click at [721, 116] on button "ARRIBADA PARCIAL" at bounding box center [720, 125] width 96 height 32
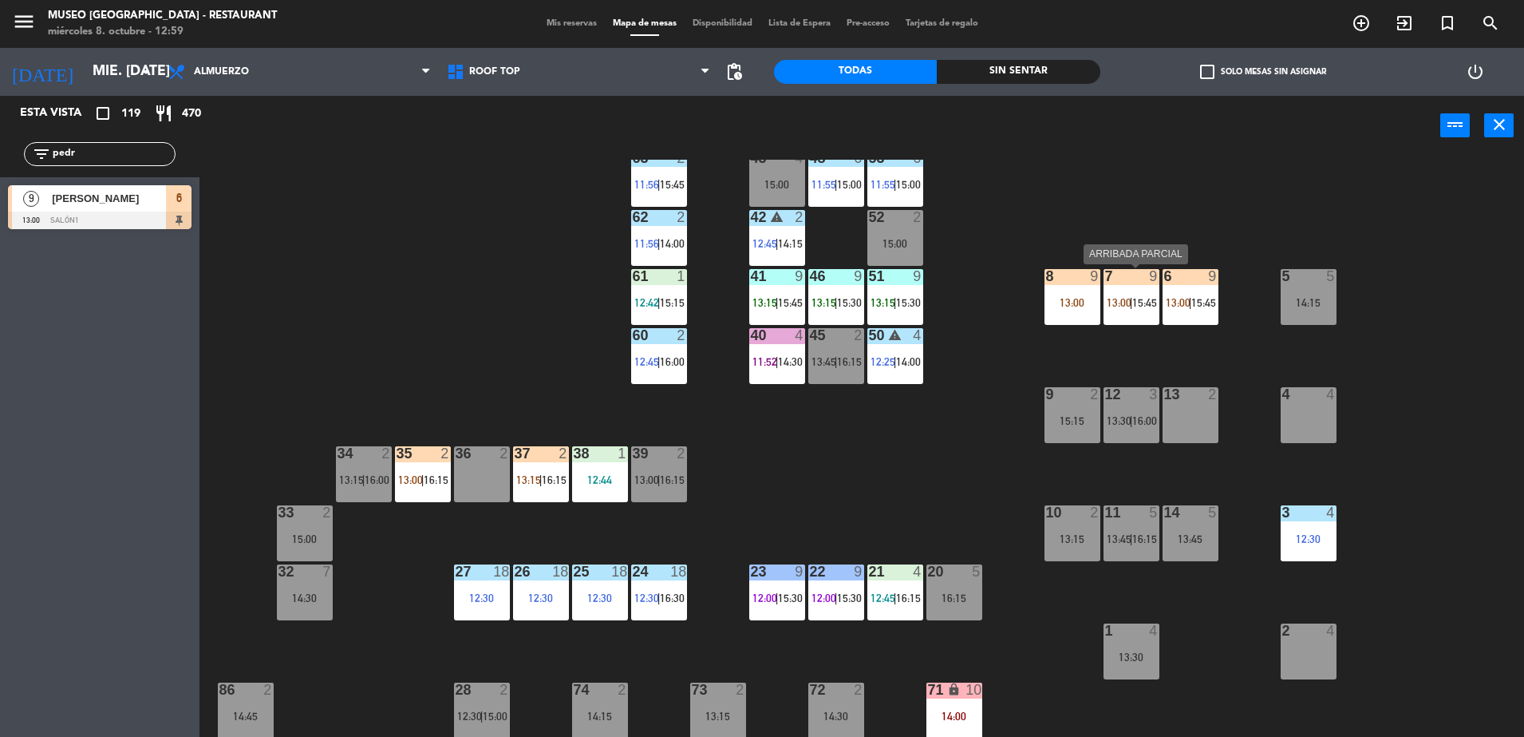
click at [1142, 298] on span "15:45" at bounding box center [1144, 302] width 25 height 13
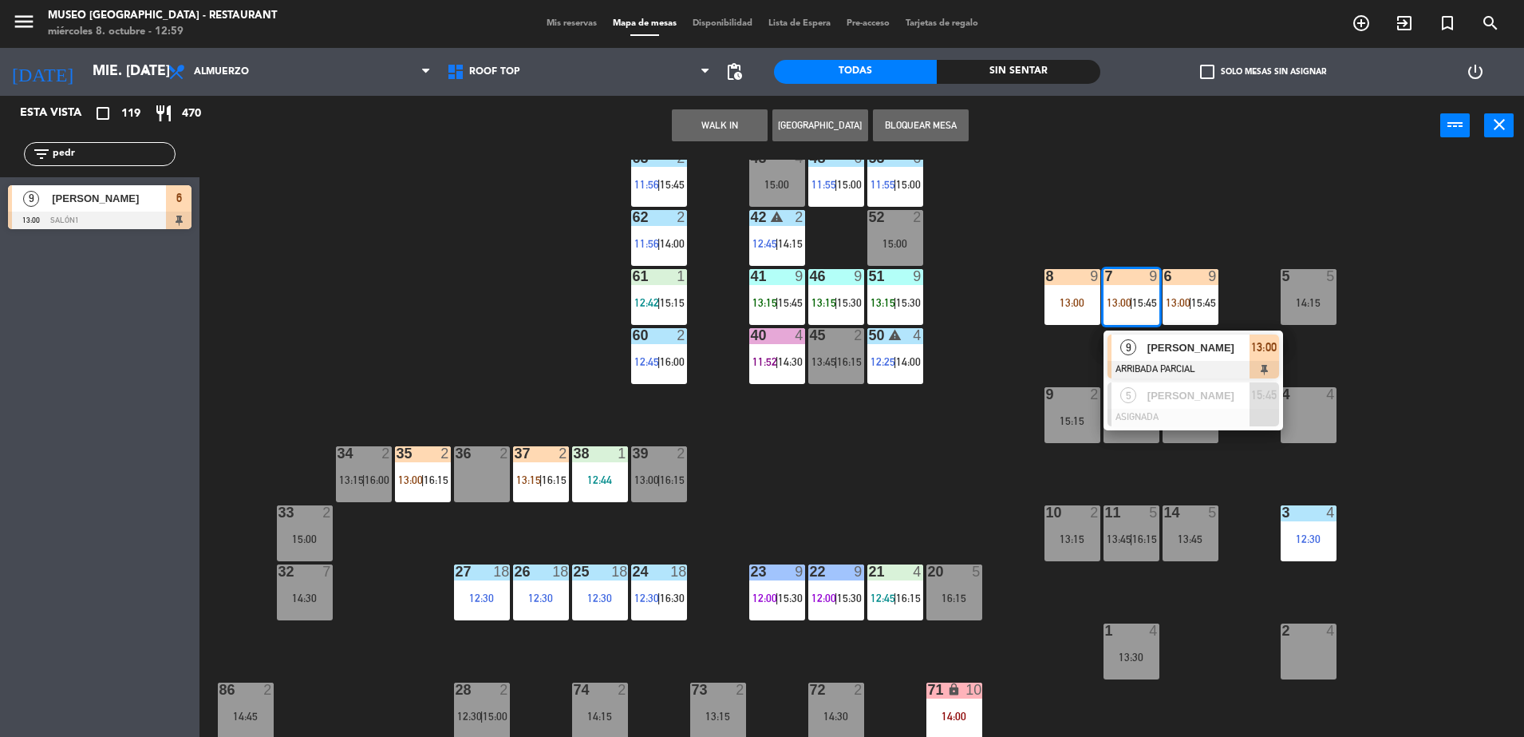
click at [1174, 335] on div "[PERSON_NAME]" at bounding box center [1198, 347] width 104 height 26
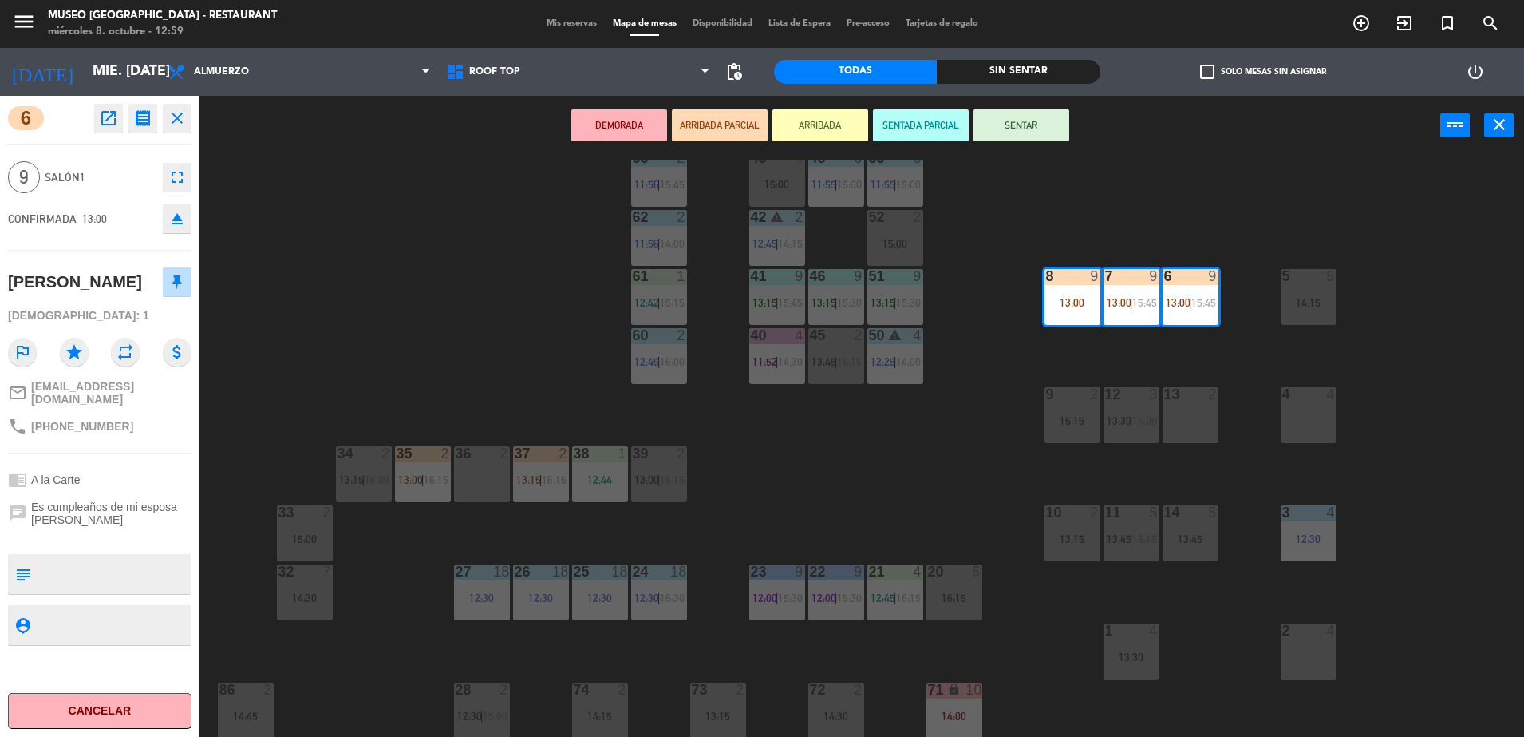
click at [42, 565] on textarea at bounding box center [113, 574] width 152 height 34
click at [862, 491] on div "44 5 12:00 | 14:30 49 2 15:00 54 5 13:15 | 16:00 64 2 14:00 48 6 11:55 | 15:00 …" at bounding box center [870, 450] width 1310 height 581
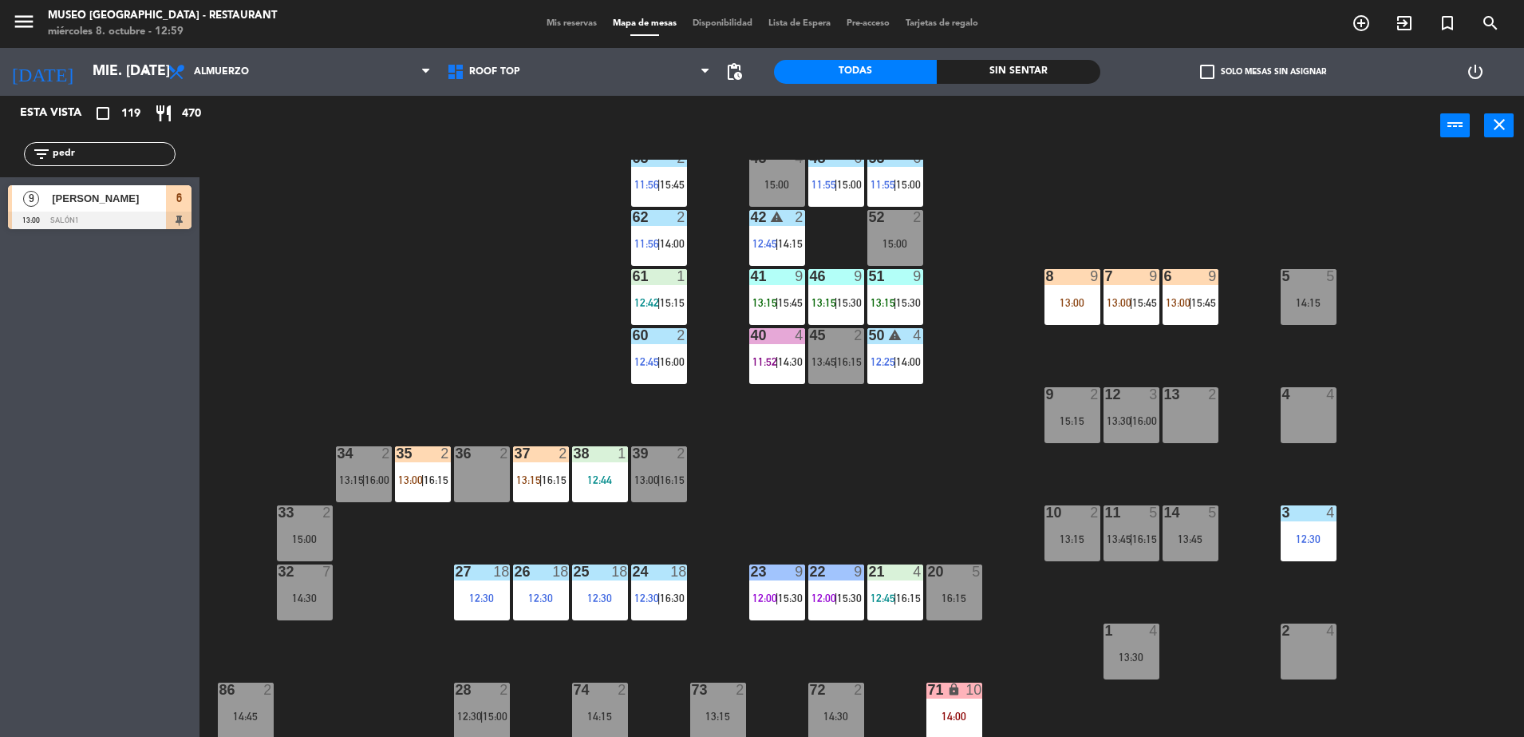
click at [1074, 321] on div "8 9 13:00" at bounding box center [1073, 297] width 56 height 56
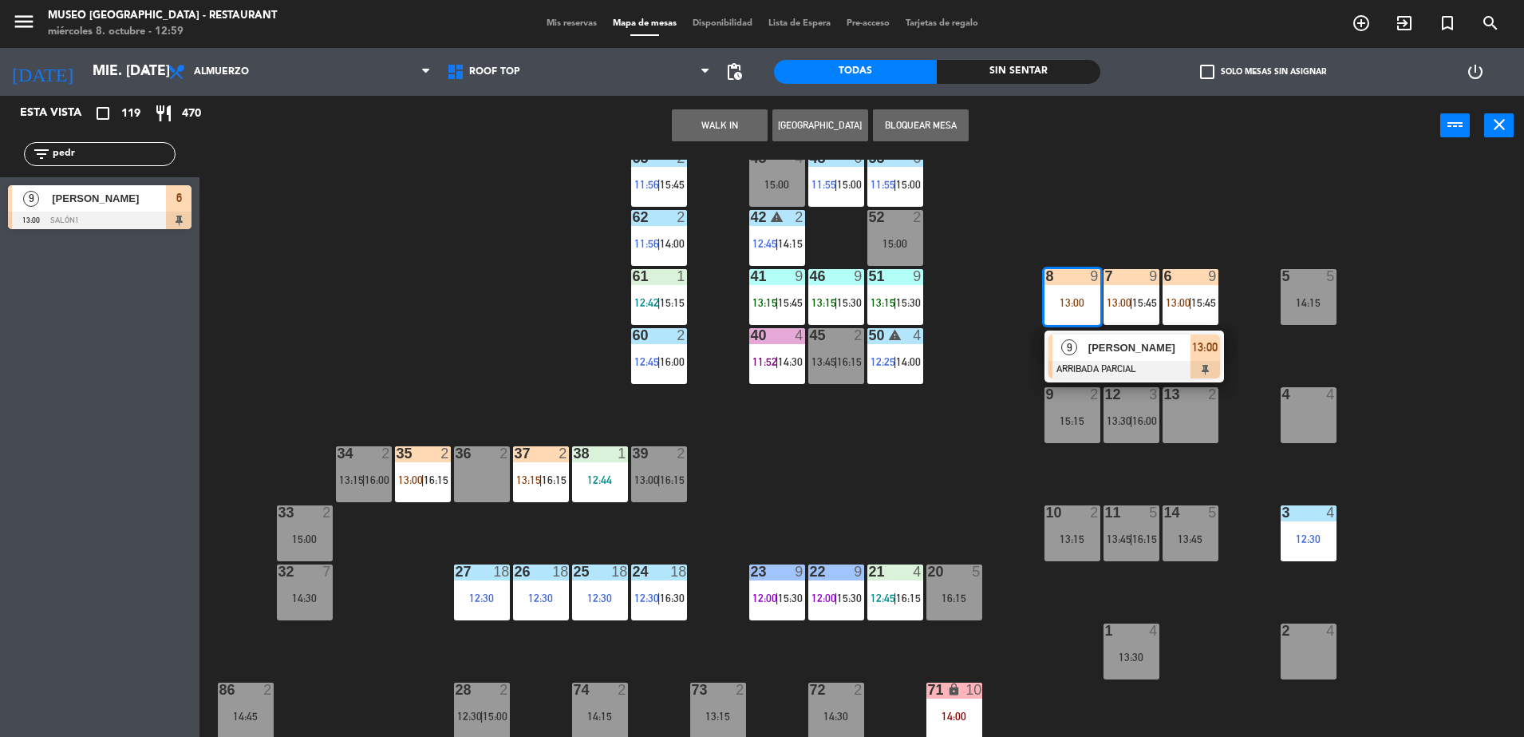
click at [1092, 356] on div "[PERSON_NAME]" at bounding box center [1139, 347] width 104 height 26
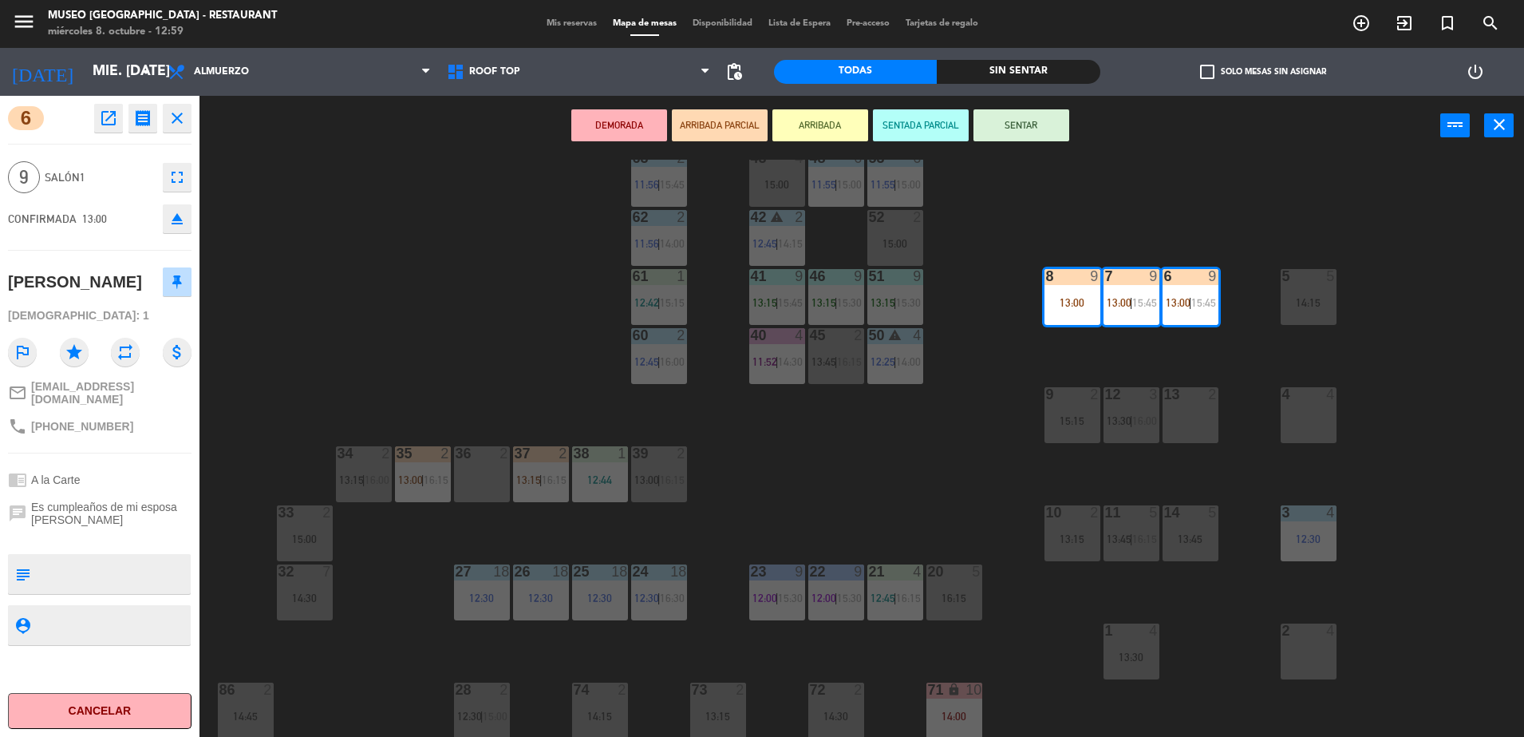
click at [140, 567] on textarea at bounding box center [113, 574] width 152 height 34
type textarea "llegó 2 de 9 a las 12:59"
click at [148, 454] on div "6 open_in_new receipt 1:00 PM mié., 8 oct. 9 personas Pedro Ortiz Bisso Mesa 6+…" at bounding box center [100, 416] width 200 height 641
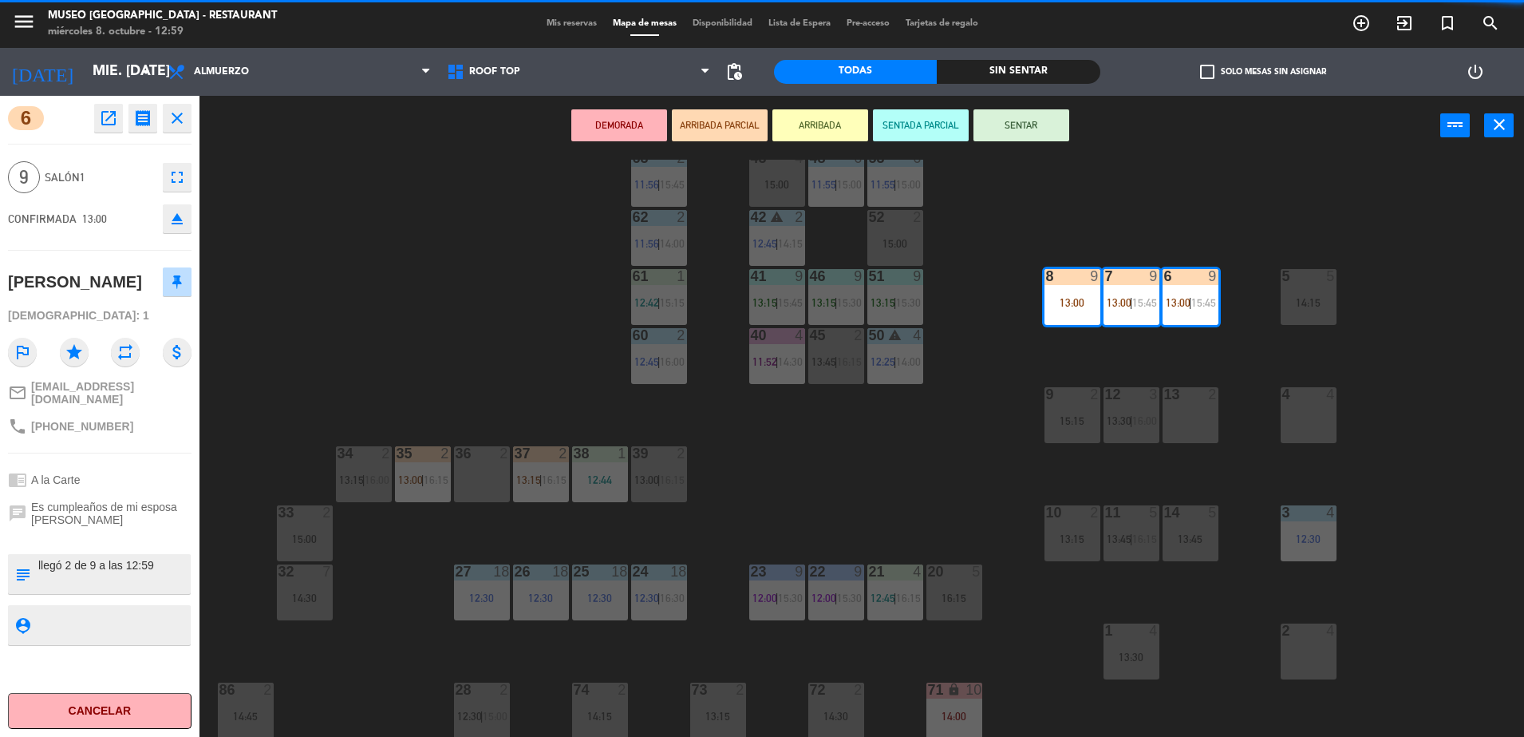
click at [148, 454] on div "6 open_in_new receipt 1:00 PM mié., 8 oct. 9 personas Pedro Ortiz Bisso Mesa 6+…" at bounding box center [100, 416] width 200 height 641
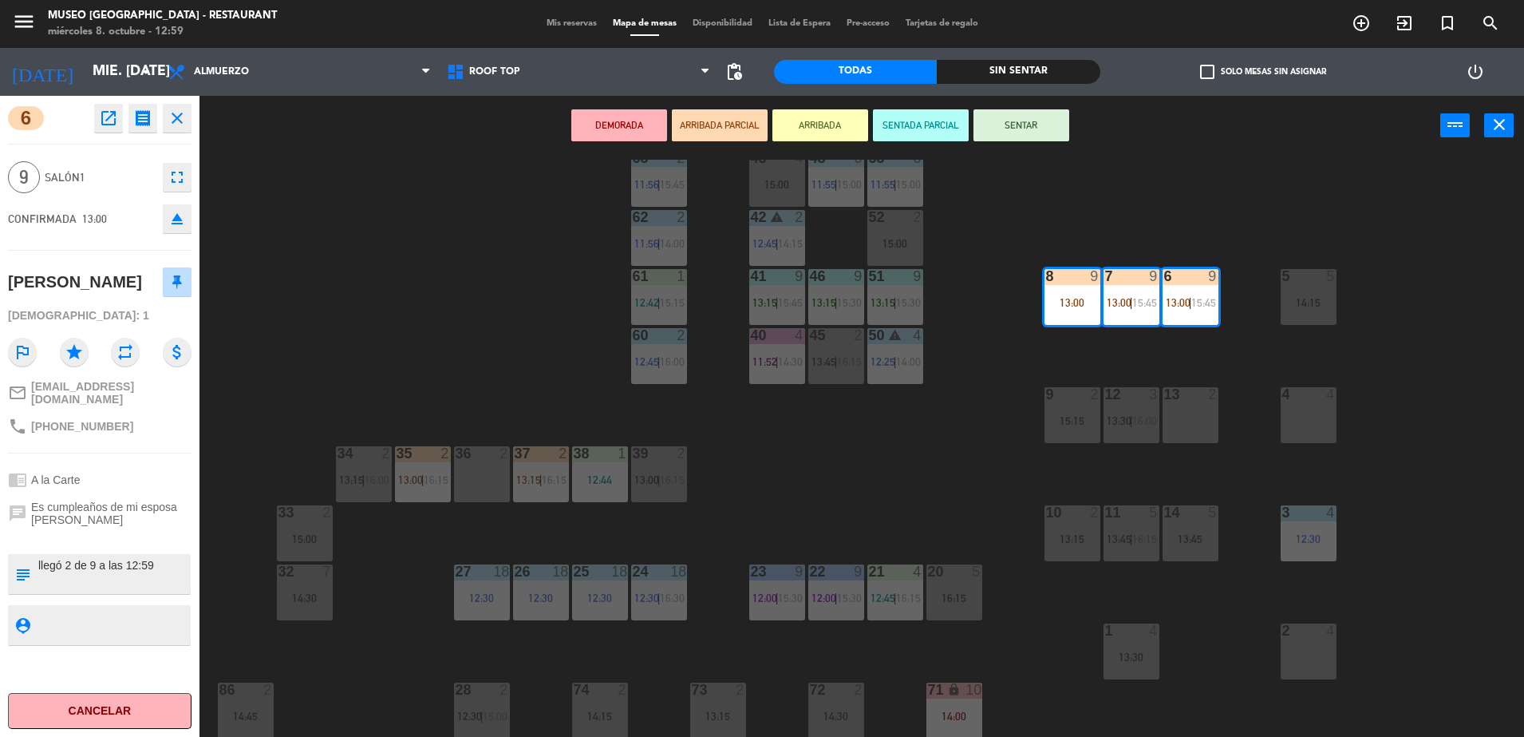
click at [148, 454] on div "6 open_in_new receipt 1:00 PM mié., 8 oct. 9 personas Pedro Ortiz Bisso Mesa 6+…" at bounding box center [100, 416] width 200 height 641
click at [441, 282] on div "44 5 12:00 | 14:30 49 2 15:00 54 5 13:15 | 16:00 64 2 14:00 48 6 11:55 | 15:00 …" at bounding box center [870, 450] width 1310 height 581
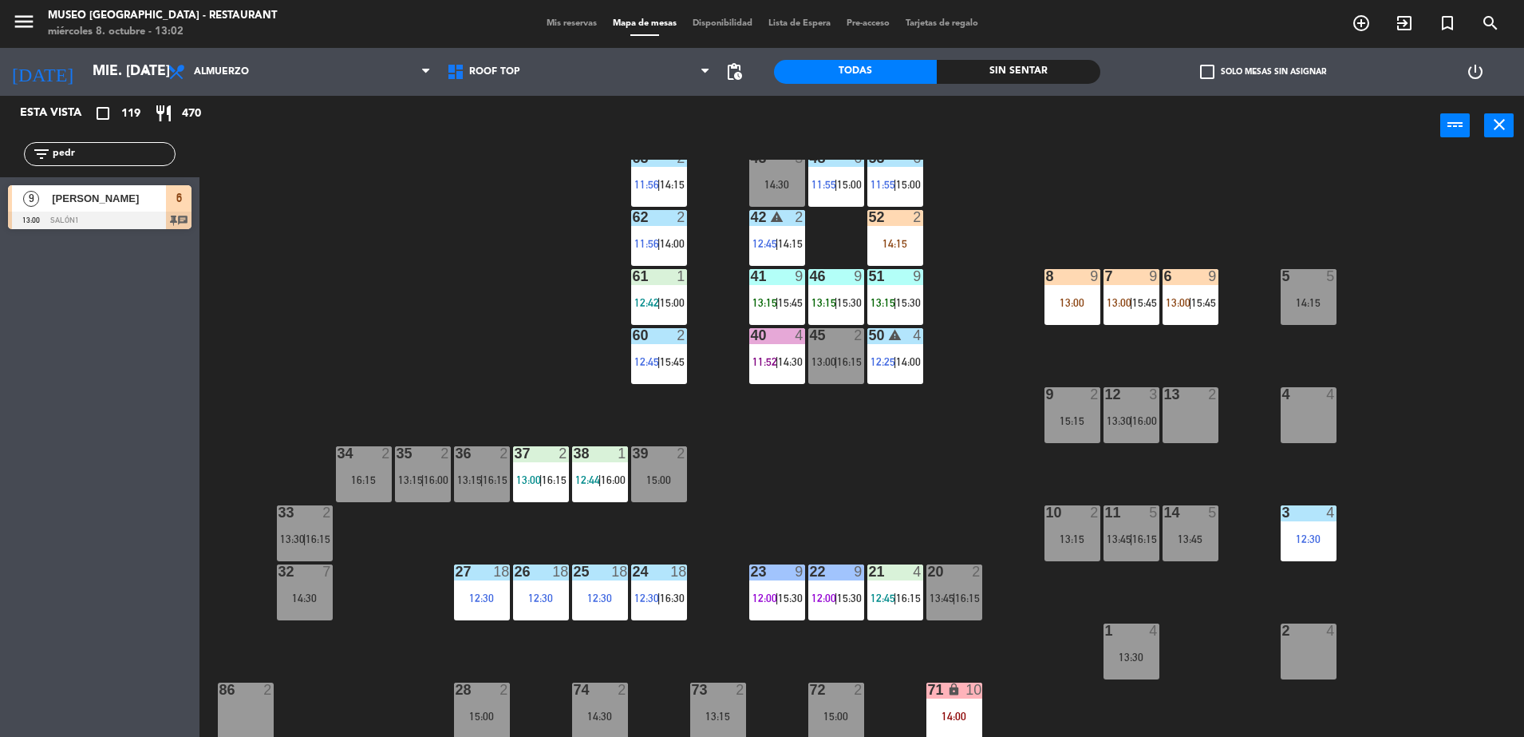
scroll to position [0, 0]
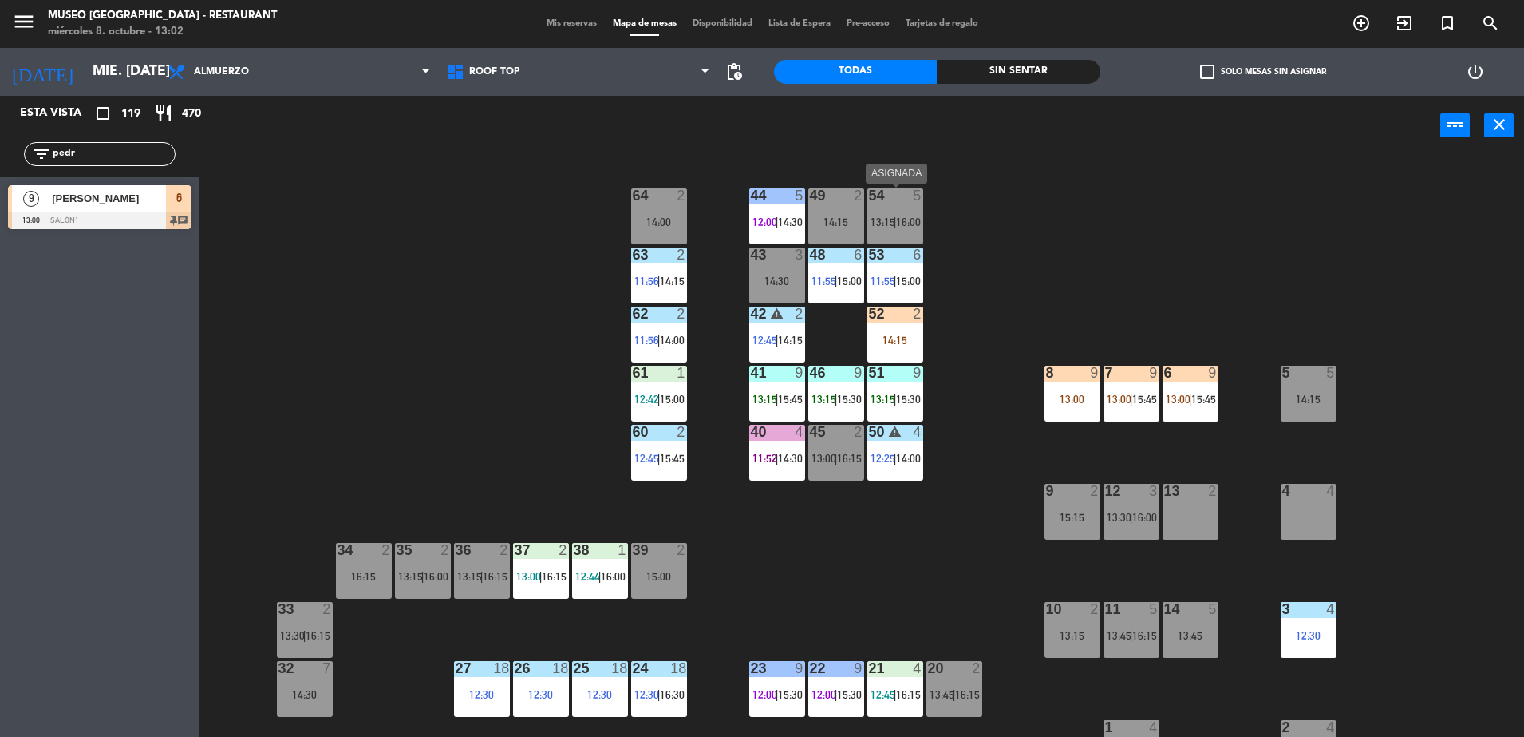
click at [895, 223] on span "|" at bounding box center [895, 221] width 3 height 13
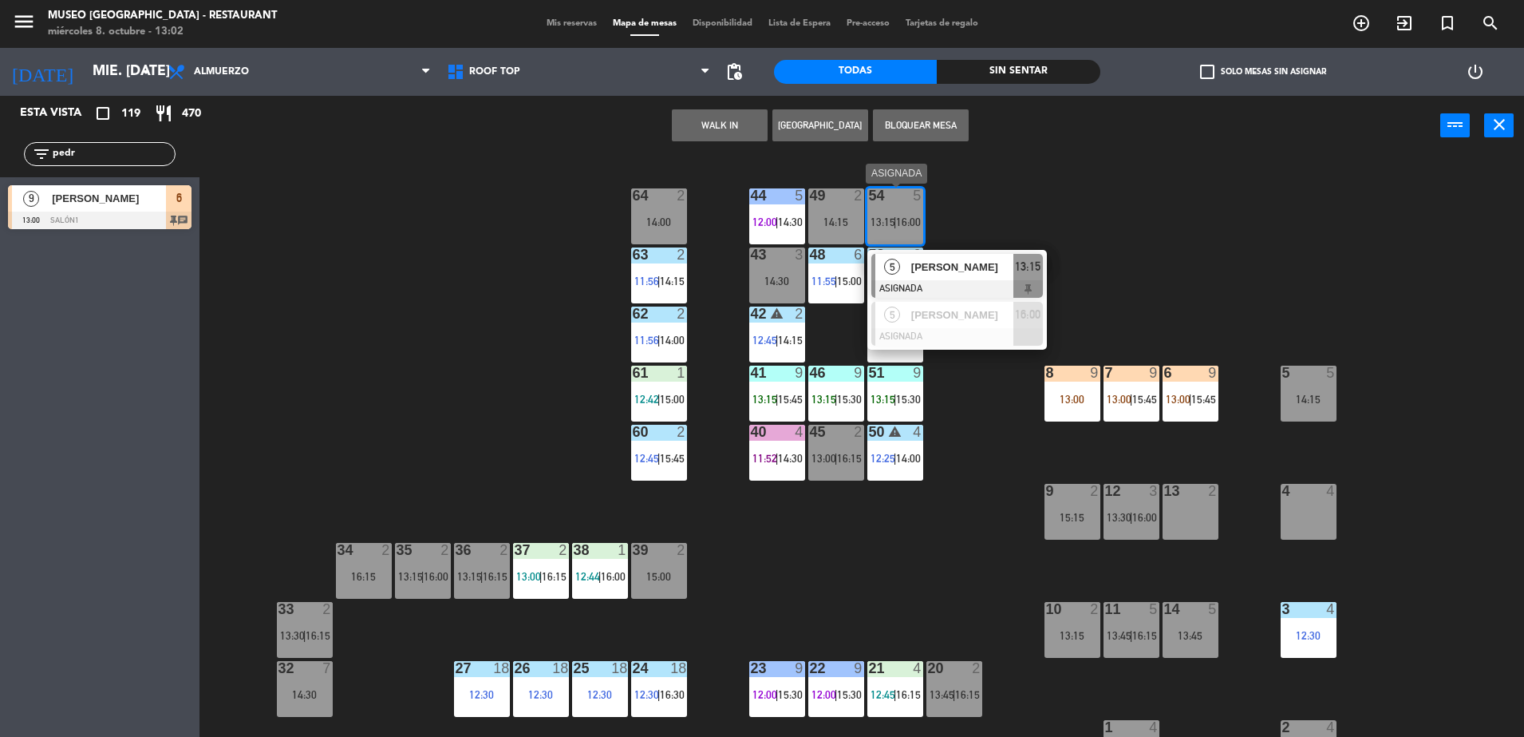
click at [942, 261] on span "[PERSON_NAME]" at bounding box center [962, 267] width 102 height 17
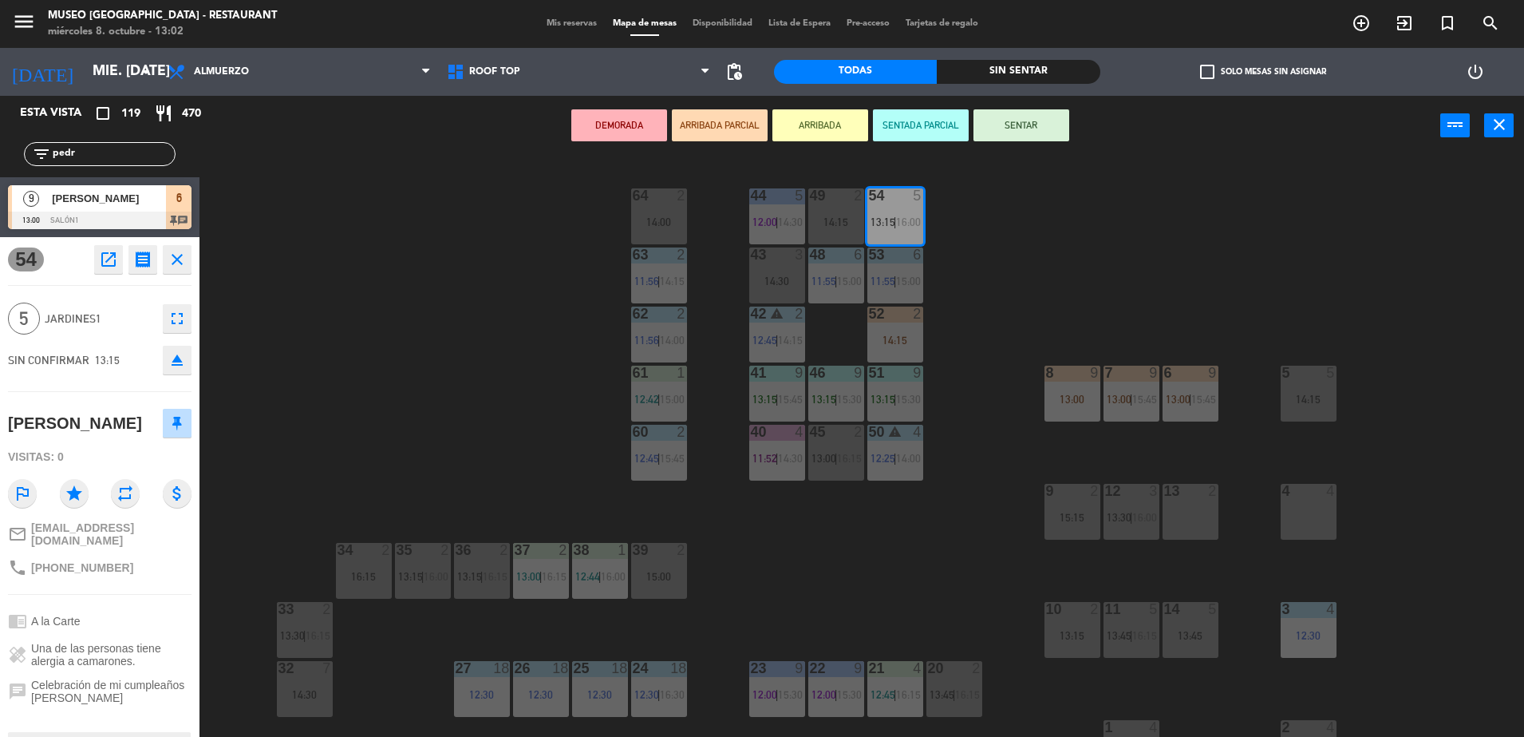
scroll to position [567, 0]
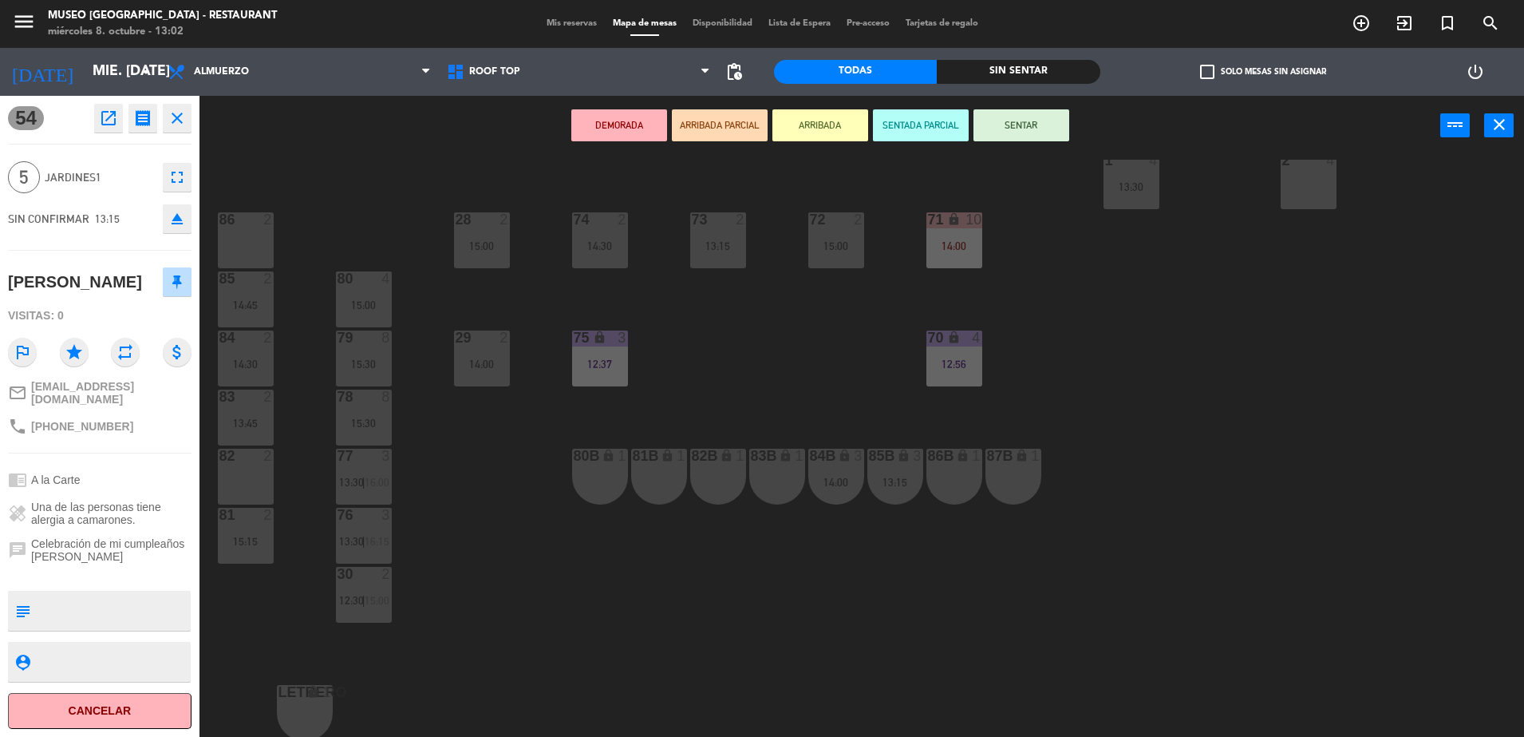
click at [665, 468] on div "81B lock 1" at bounding box center [659, 476] width 56 height 56
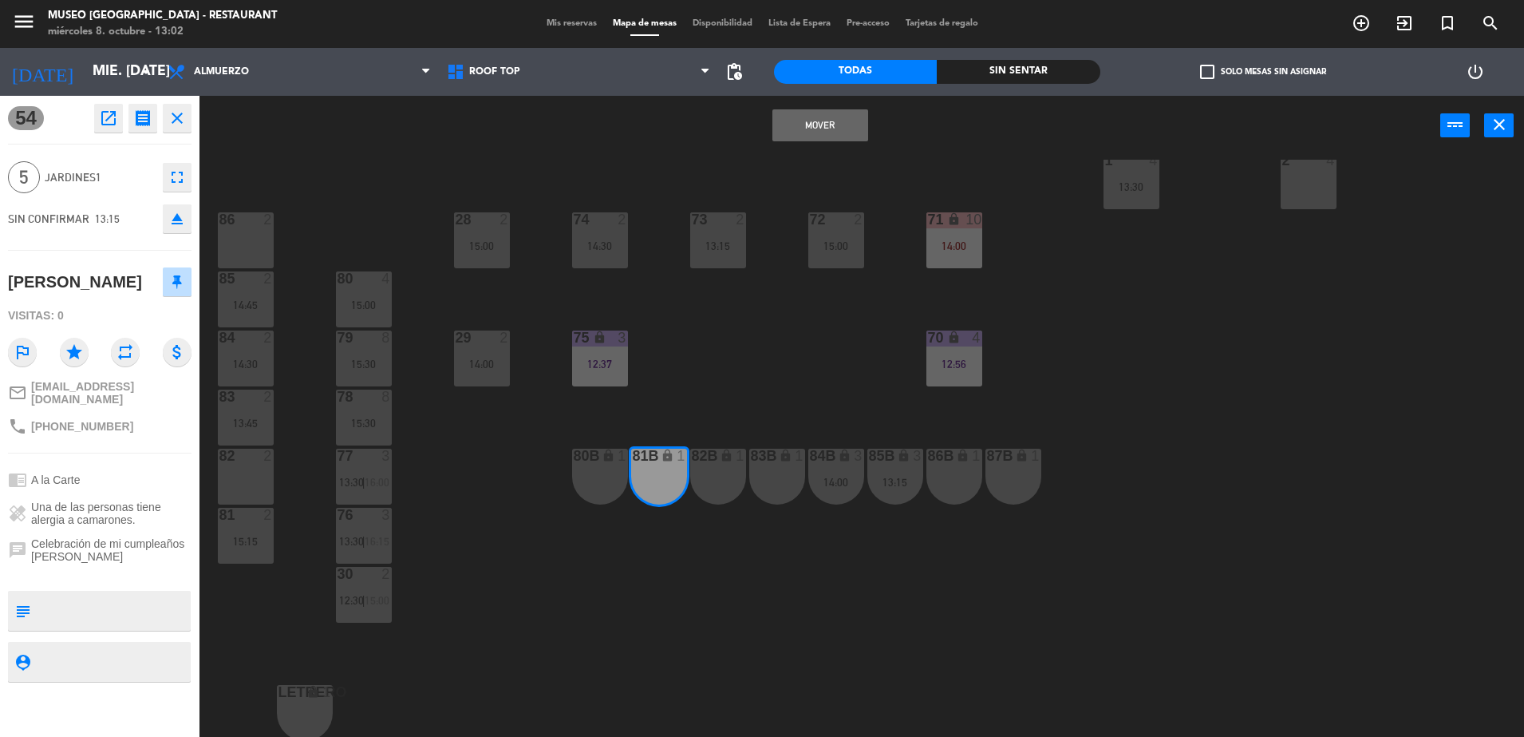
click at [807, 131] on button "Mover" at bounding box center [820, 125] width 96 height 32
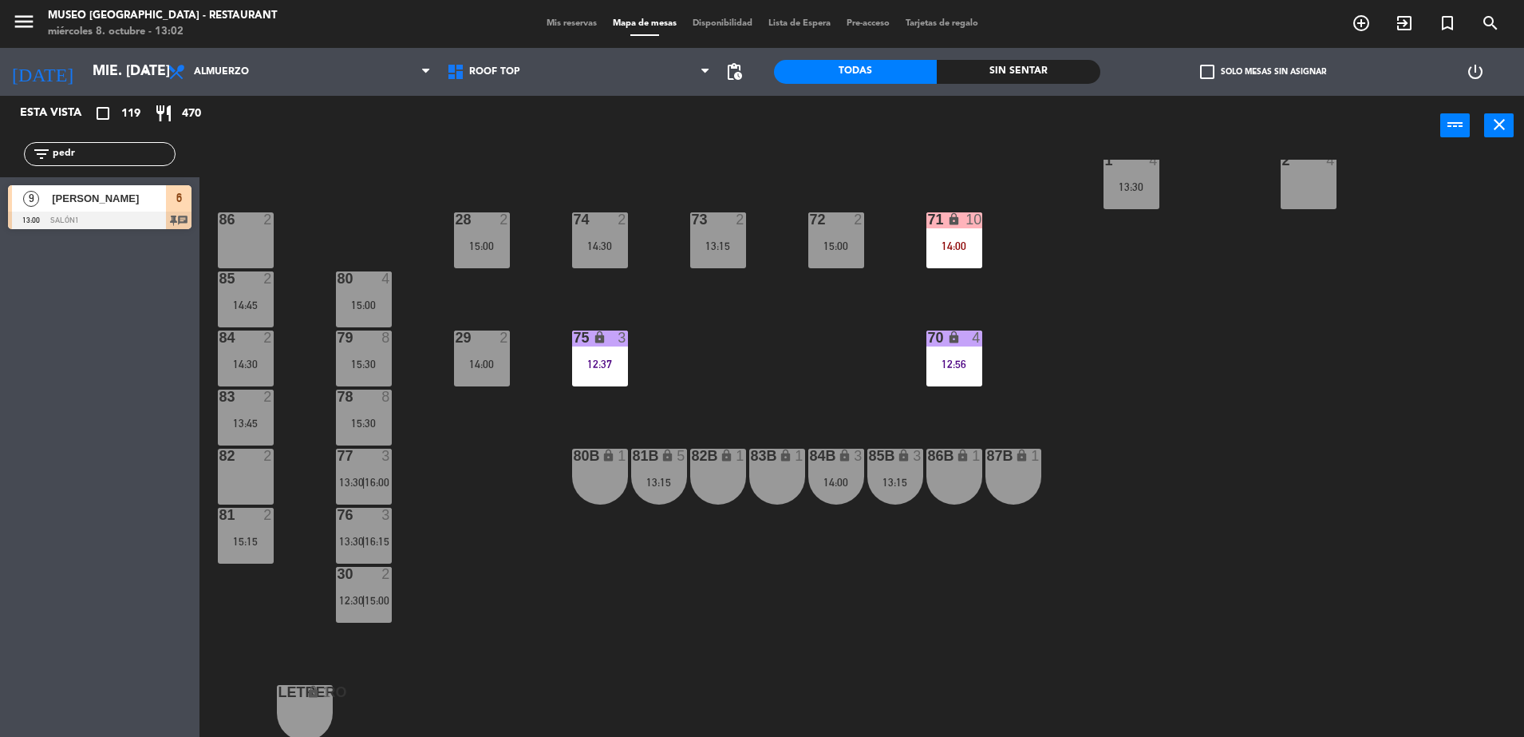
drag, startPoint x: 79, startPoint y: 148, endPoint x: 0, endPoint y: 157, distance: 79.6
click at [0, 158] on html "close × Museo [PERSON_NAME] Café - Restaurant × chrome_reader_mode Listado de R…" at bounding box center [762, 368] width 1524 height 737
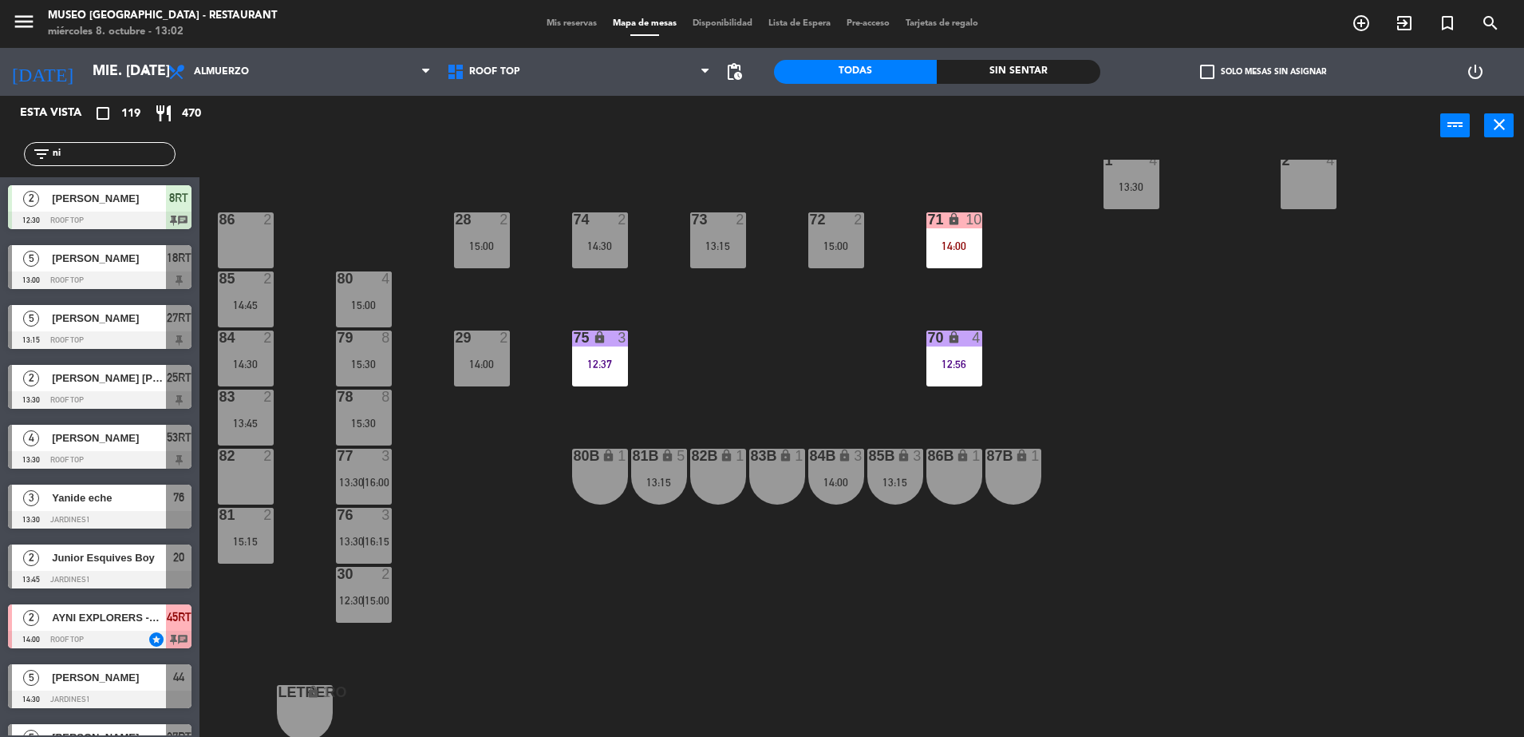
type input "ni"
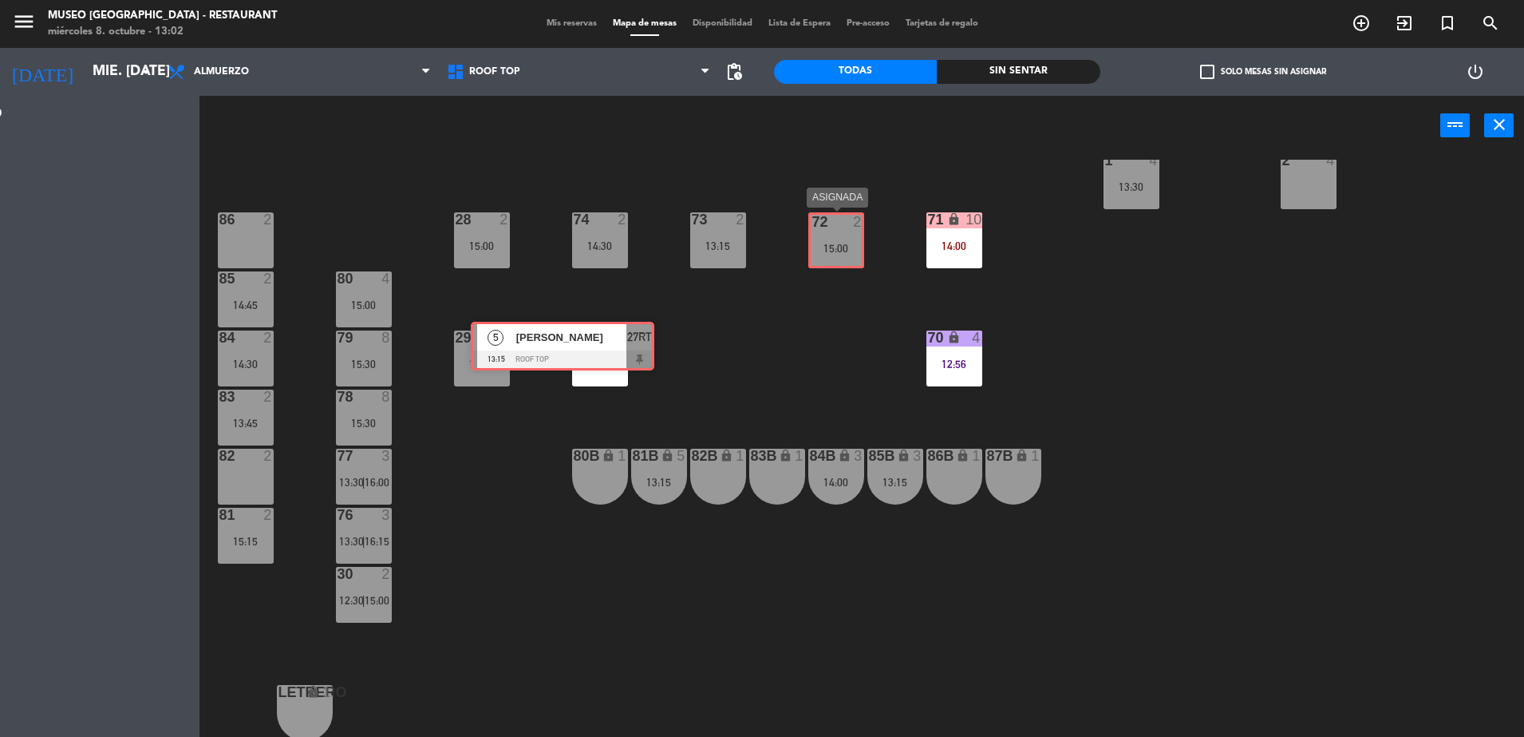
click at [832, 249] on div "Esta vista crop_square 119 restaurant 470 filter_list ni 2 YESENIA CONDORI SILV…" at bounding box center [762, 418] width 1524 height 645
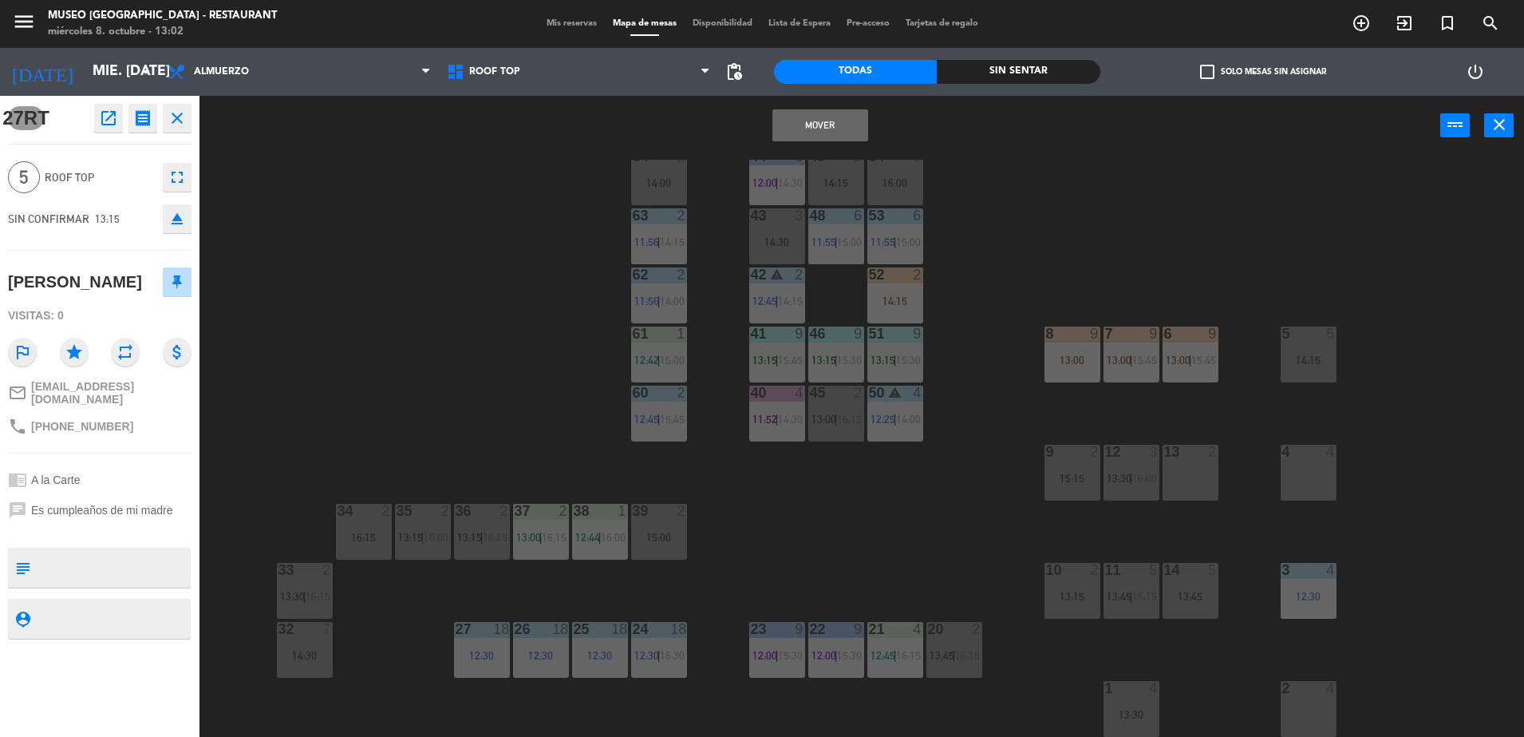
scroll to position [0, 0]
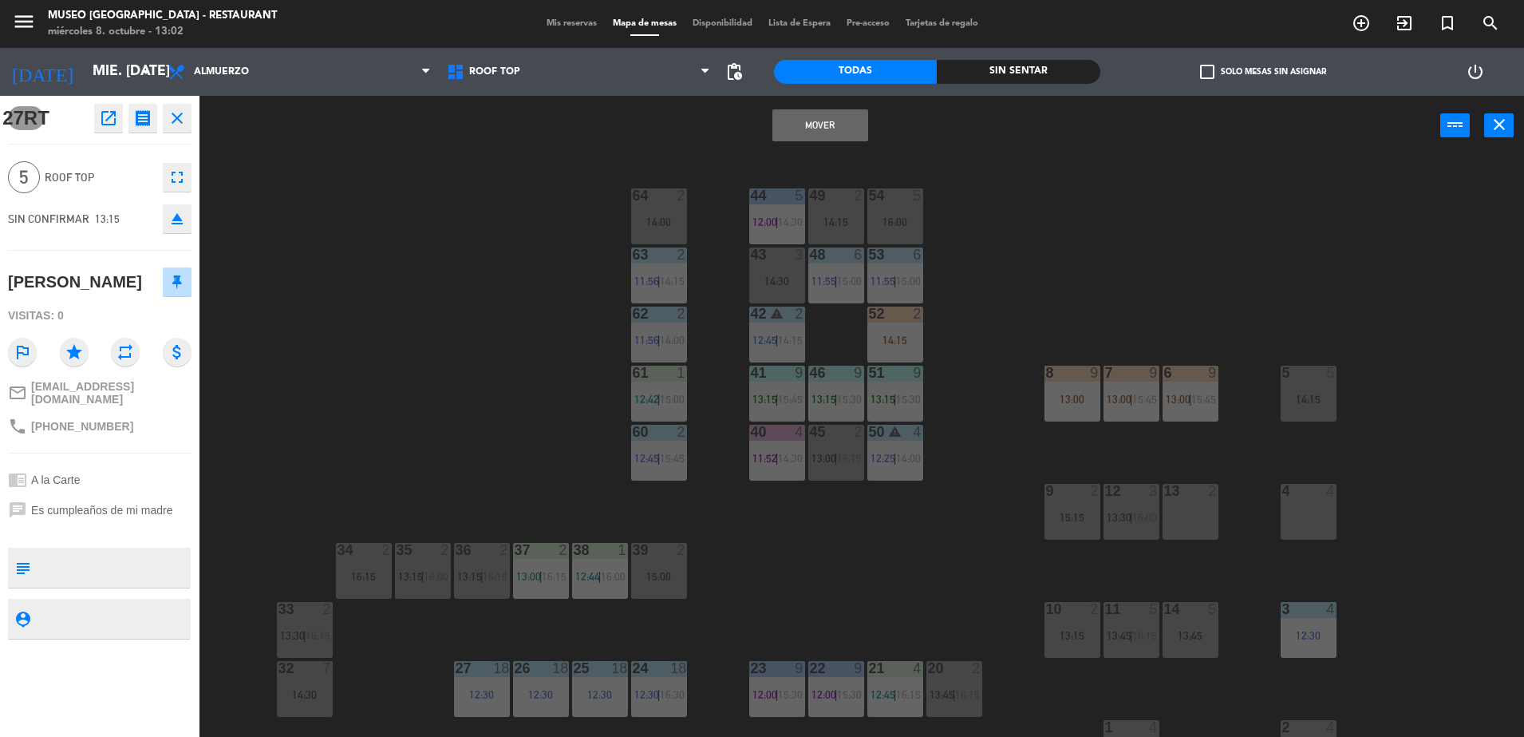
click at [531, 322] on div "44 5 12:00 | 14:30 49 2 14:15 54 5 16:00 64 2 14:00 48 6 11:55 | 15:00 53 6 11:…" at bounding box center [870, 450] width 1310 height 581
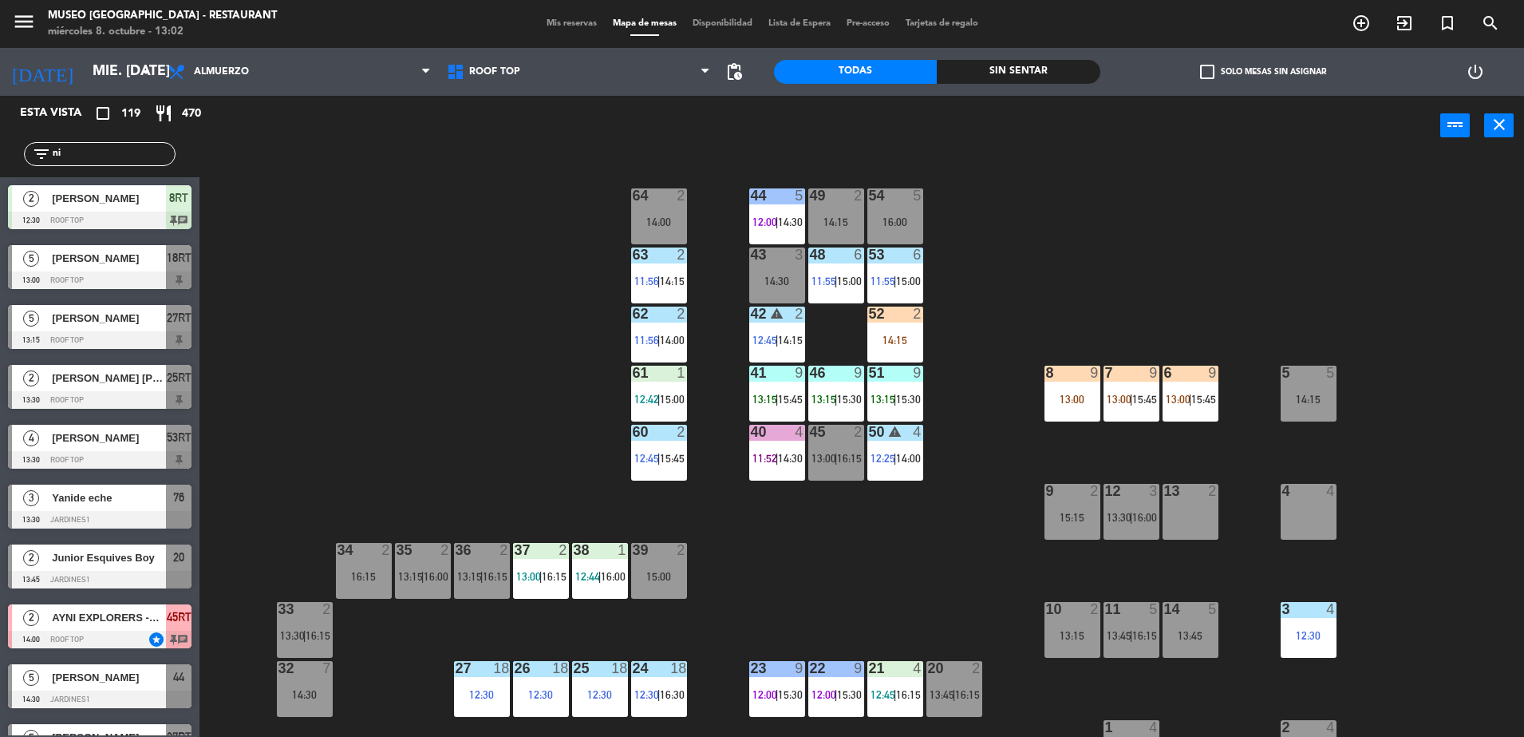
scroll to position [567, 0]
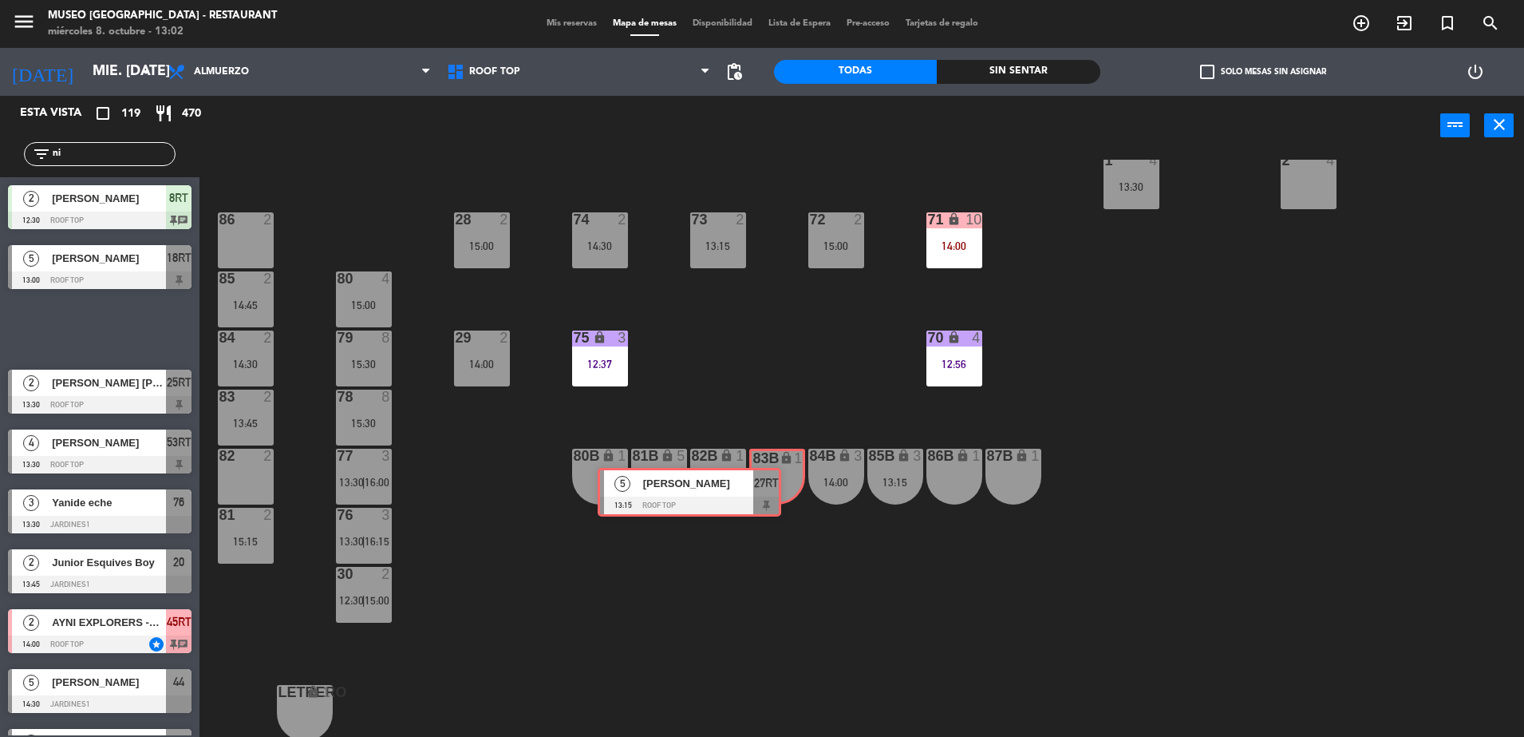
drag, startPoint x: 165, startPoint y: 328, endPoint x: 760, endPoint y: 471, distance: 611.5
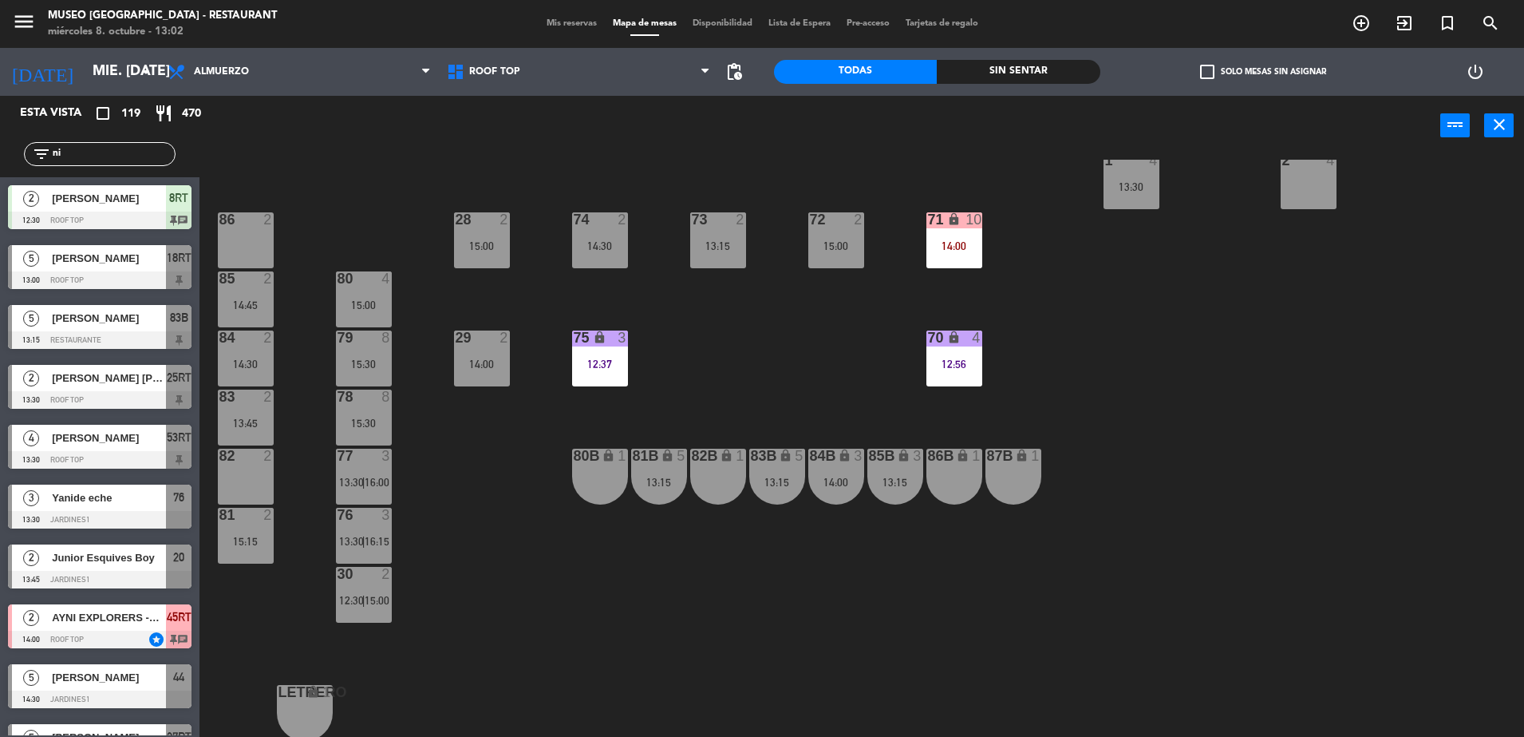
scroll to position [0, 0]
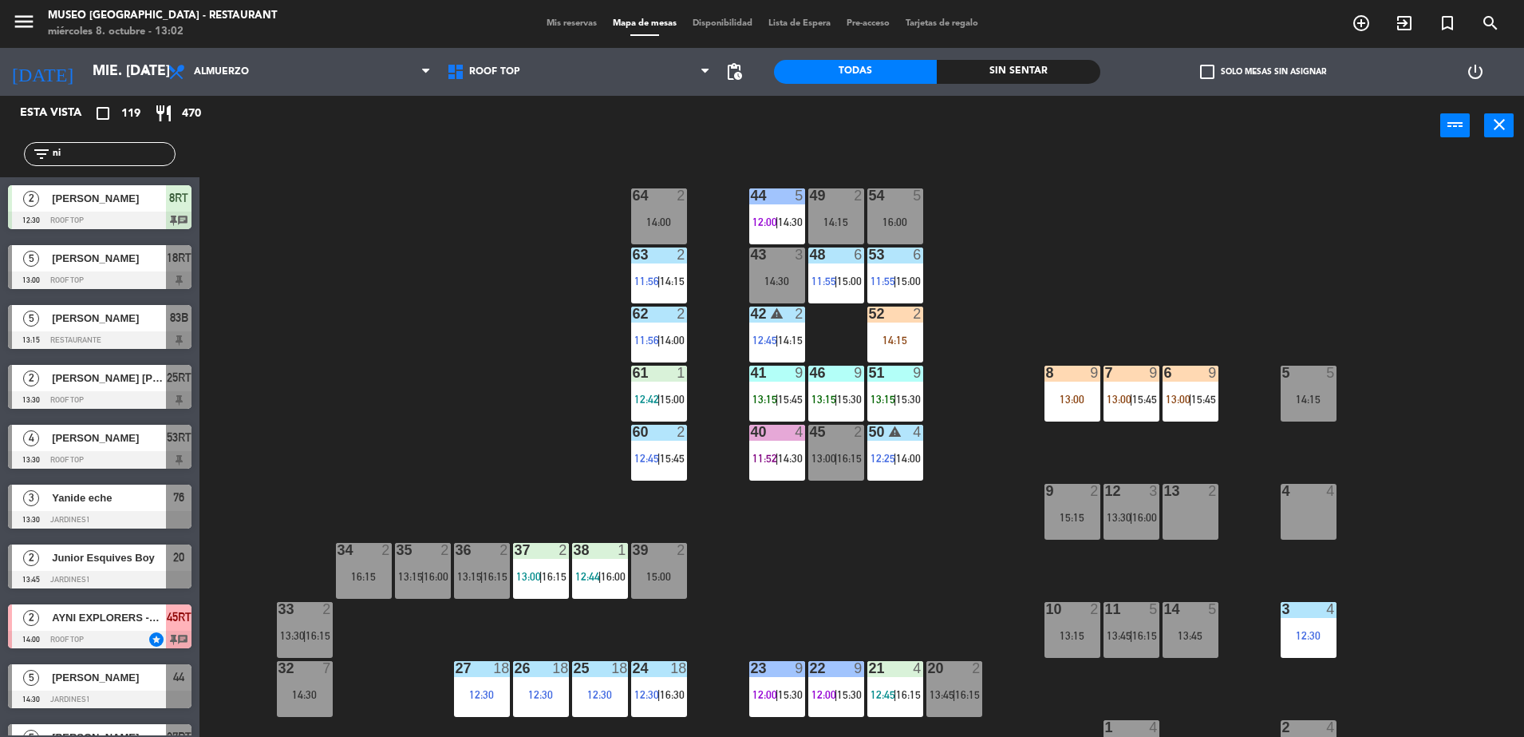
click at [176, 317] on span "83B" at bounding box center [179, 317] width 18 height 19
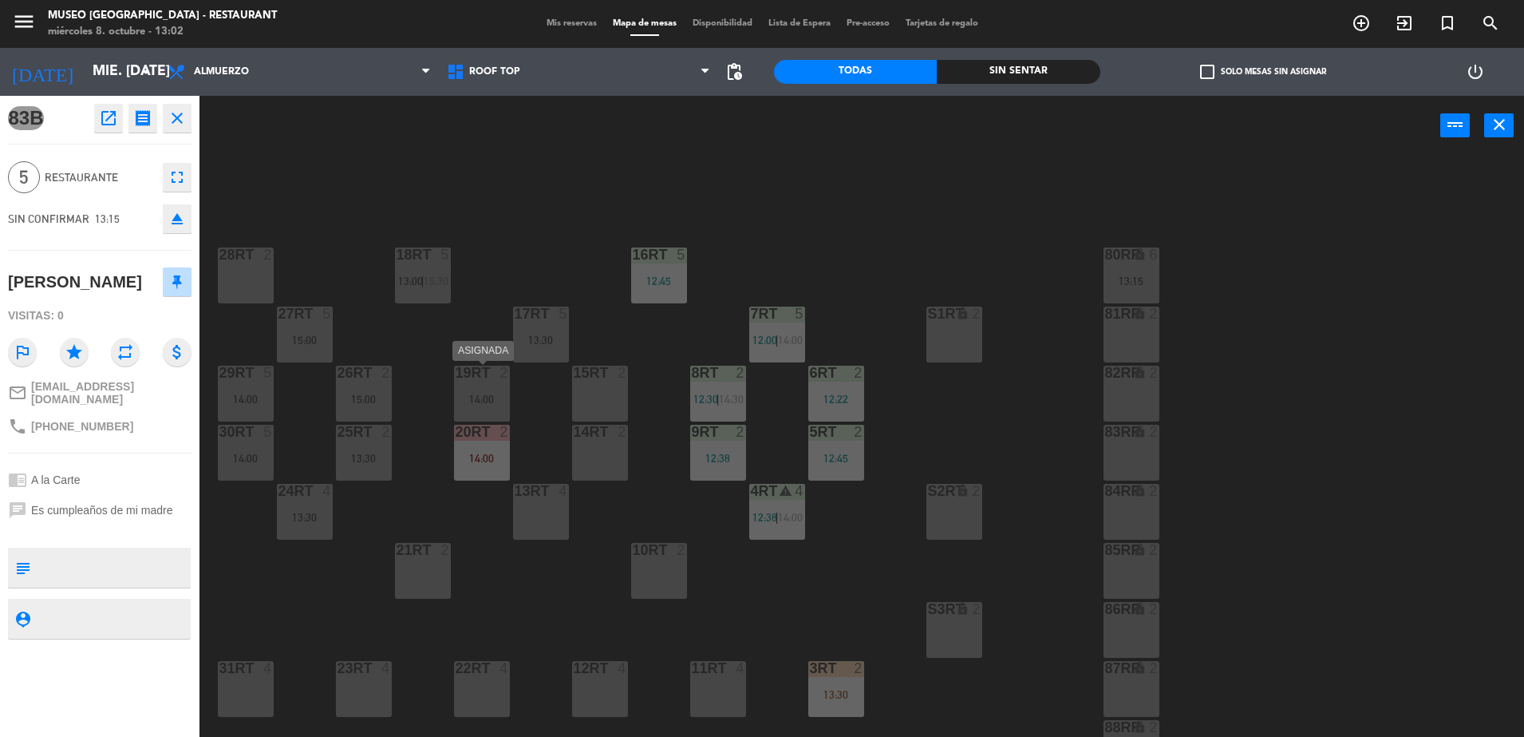
click at [460, 389] on div "19RT 2 14:00" at bounding box center [482, 394] width 56 height 56
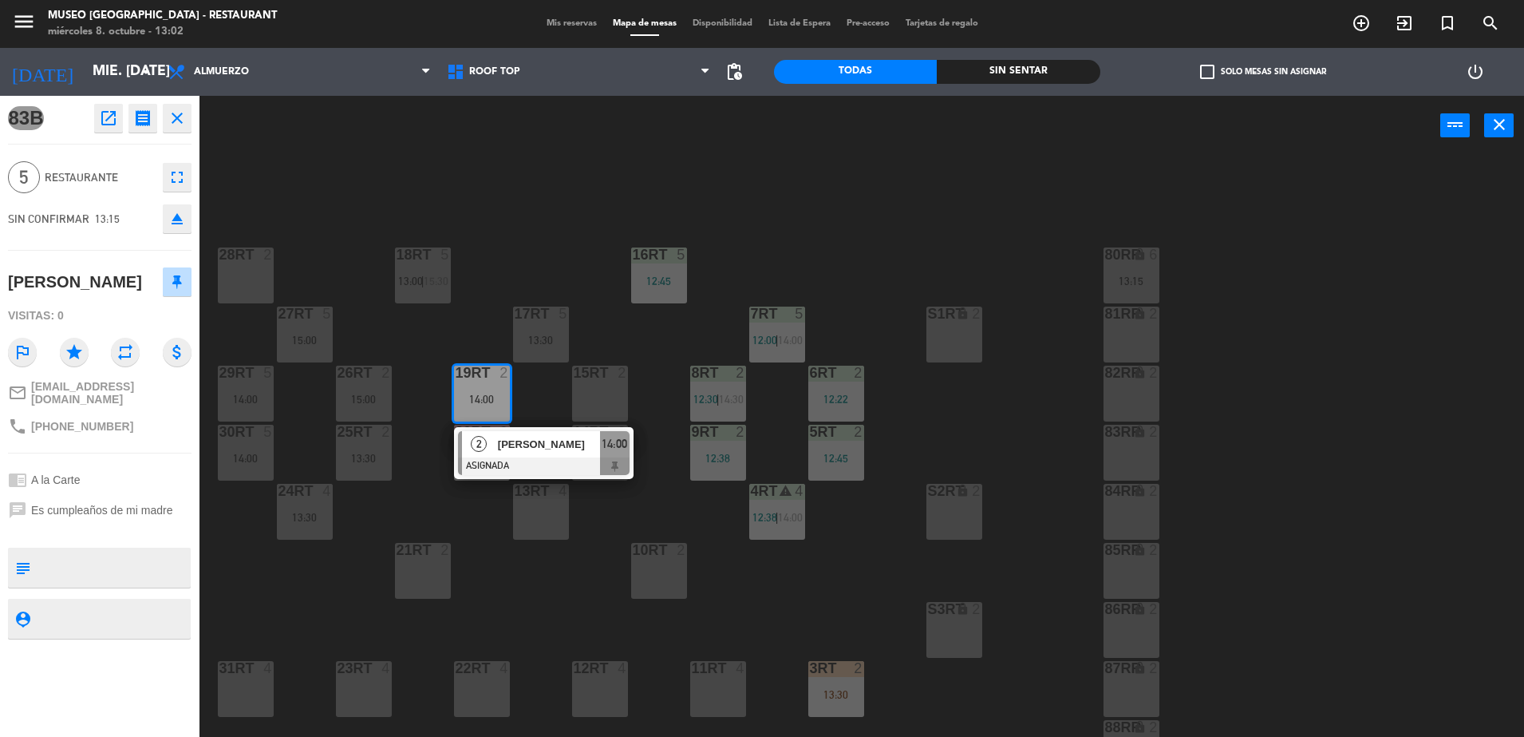
click at [508, 243] on div "18RT 5 13:00 | 15:30 16RT 5 12:45 28RT 2 80RR lock 6 13:15 27RT 5 15:00 7RT 5 1…" at bounding box center [870, 450] width 1310 height 581
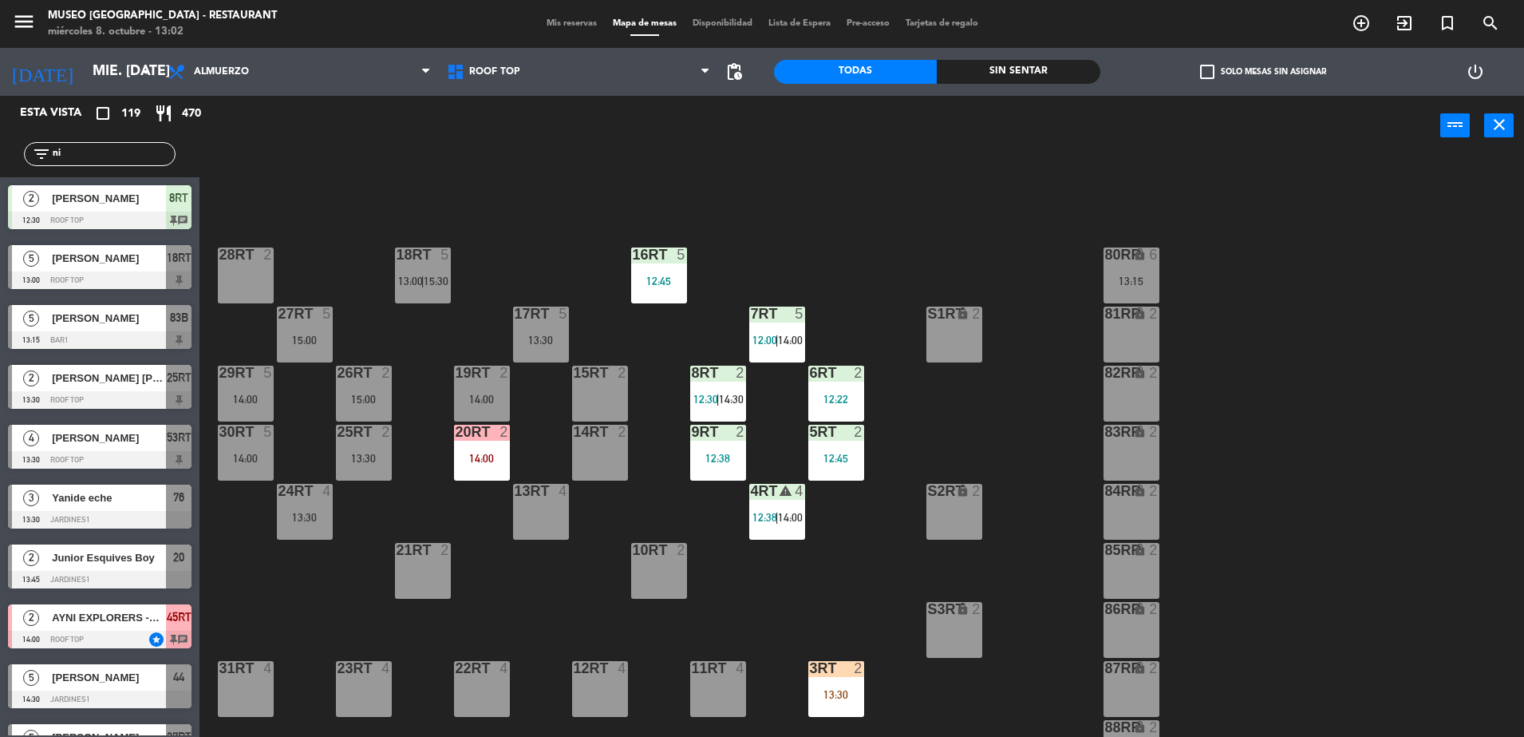
click at [146, 321] on span "[PERSON_NAME]" at bounding box center [109, 318] width 114 height 17
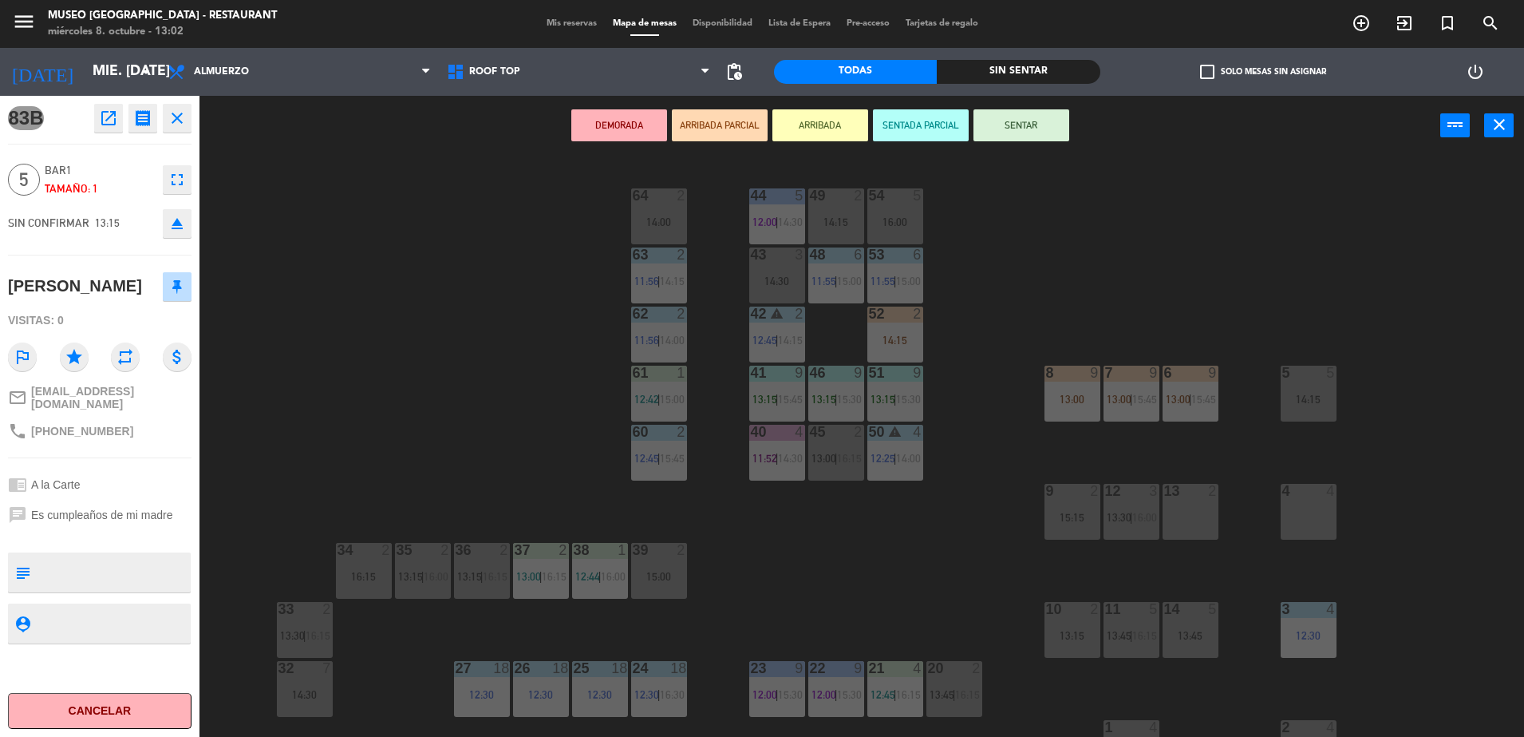
click at [494, 313] on div "44 5 12:00 | 14:30 49 2 14:15 54 5 16:00 64 2 14:00 48 6 11:55 | 15:00 53 6 11:…" at bounding box center [870, 450] width 1310 height 581
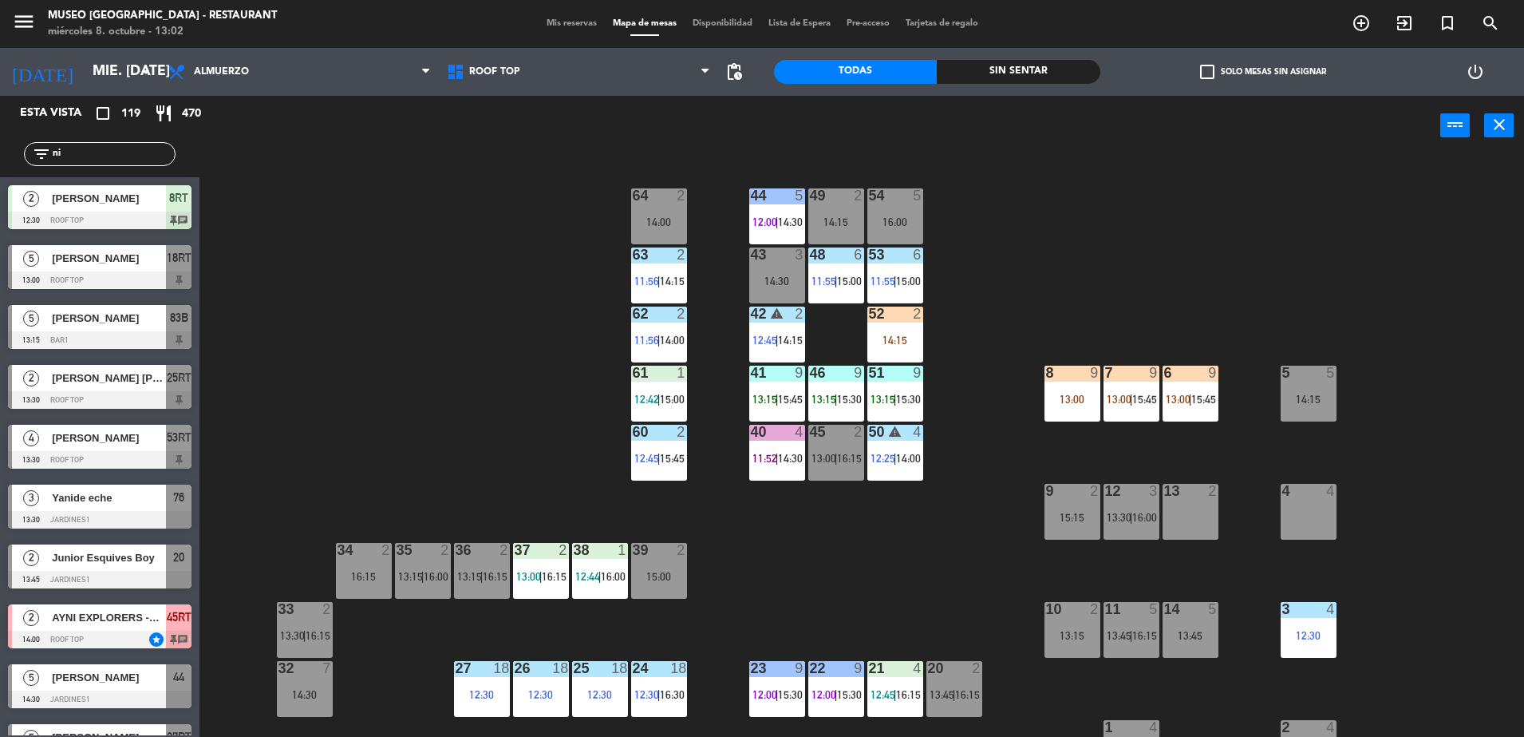
click at [165, 322] on span "[PERSON_NAME]" at bounding box center [109, 318] width 114 height 17
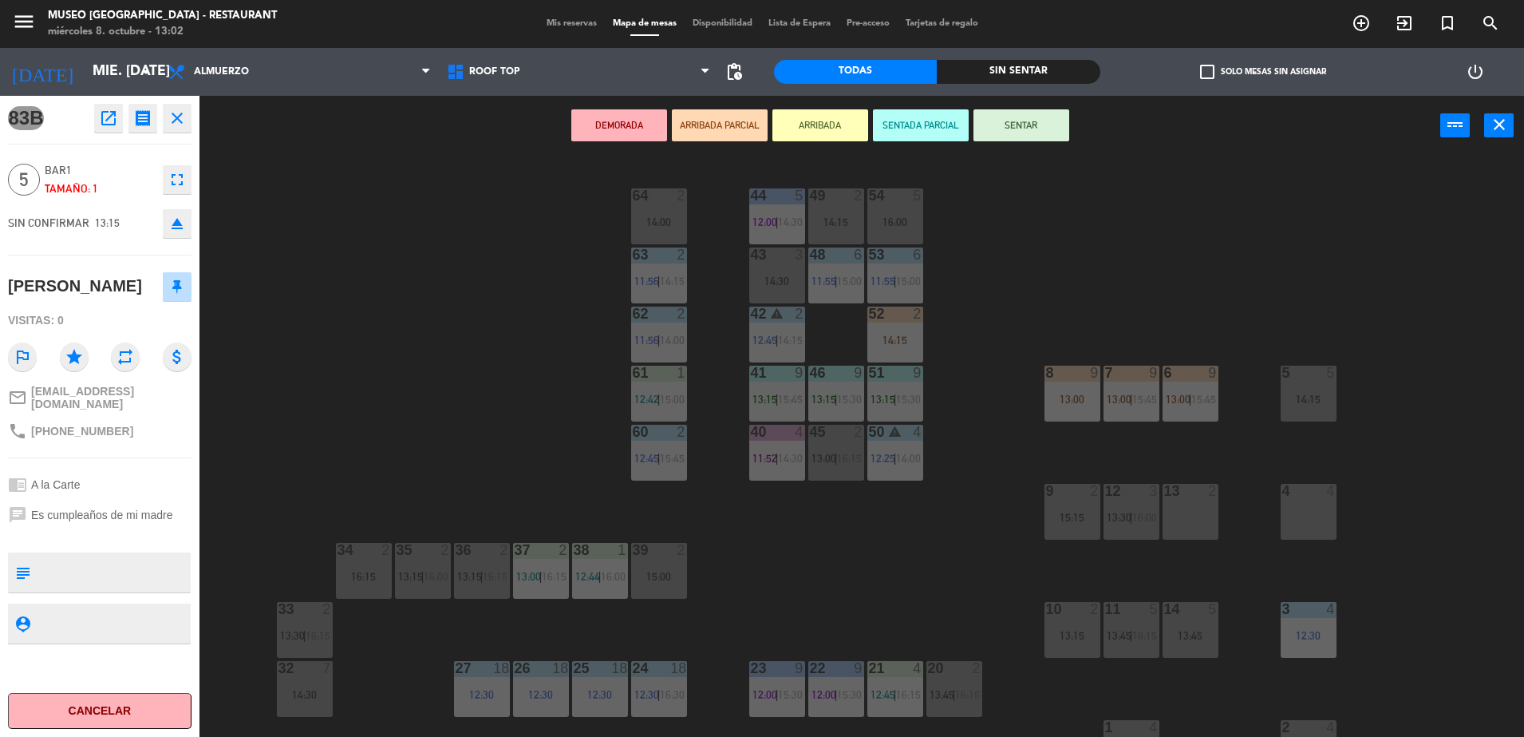
click at [907, 205] on div "54 5 16:00" at bounding box center [895, 216] width 56 height 56
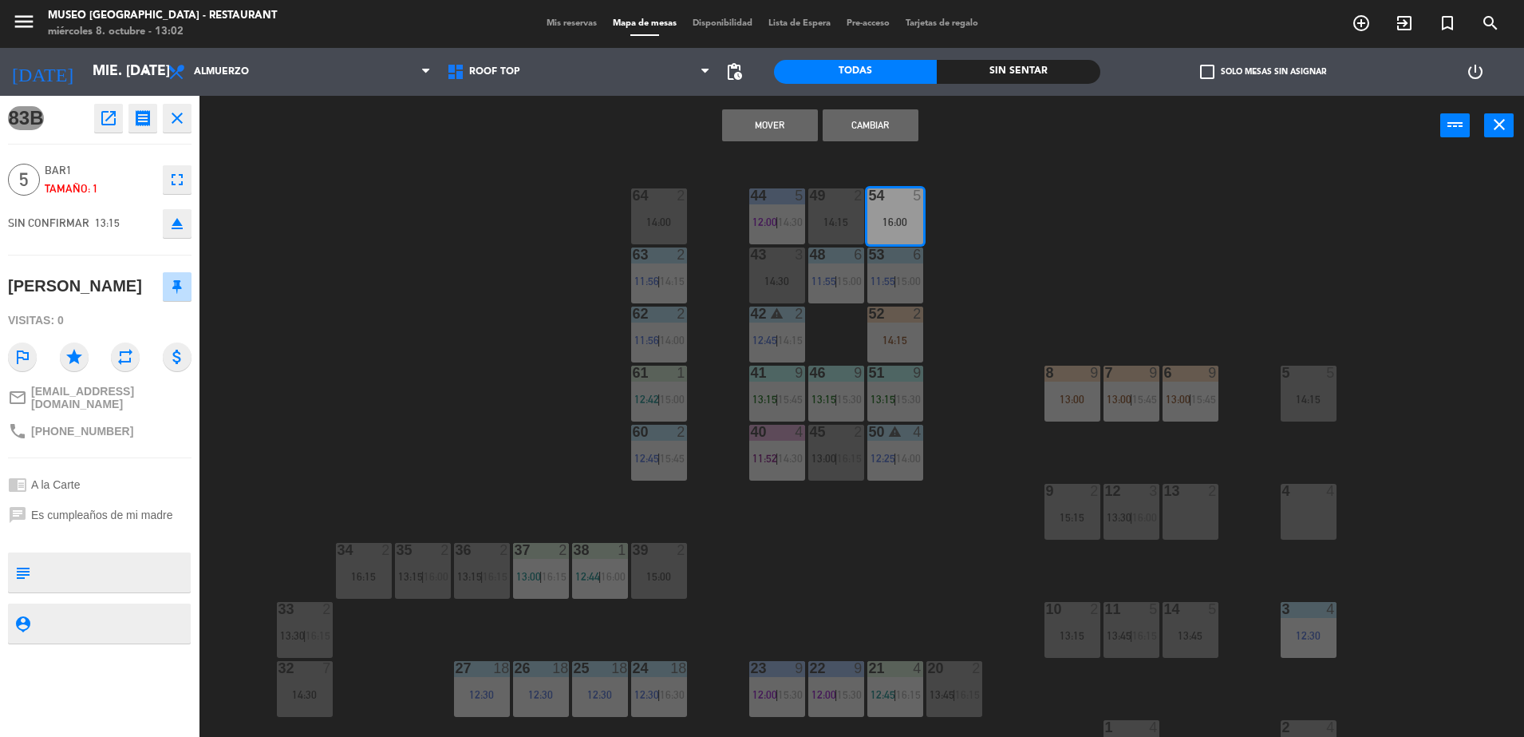
click at [753, 114] on button "Mover" at bounding box center [770, 125] width 96 height 32
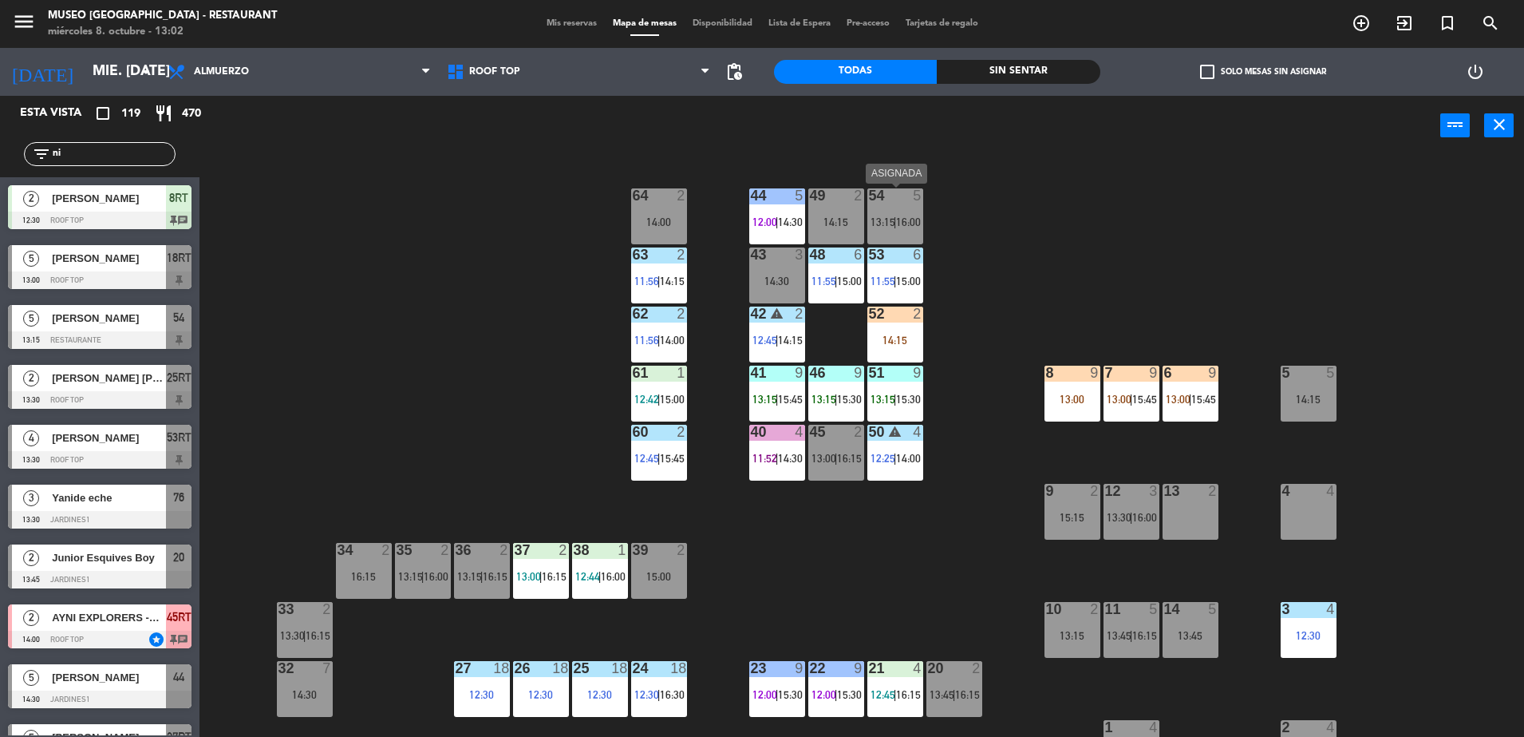
click at [892, 213] on div "54 5 13:15 | 16:00" at bounding box center [895, 216] width 56 height 56
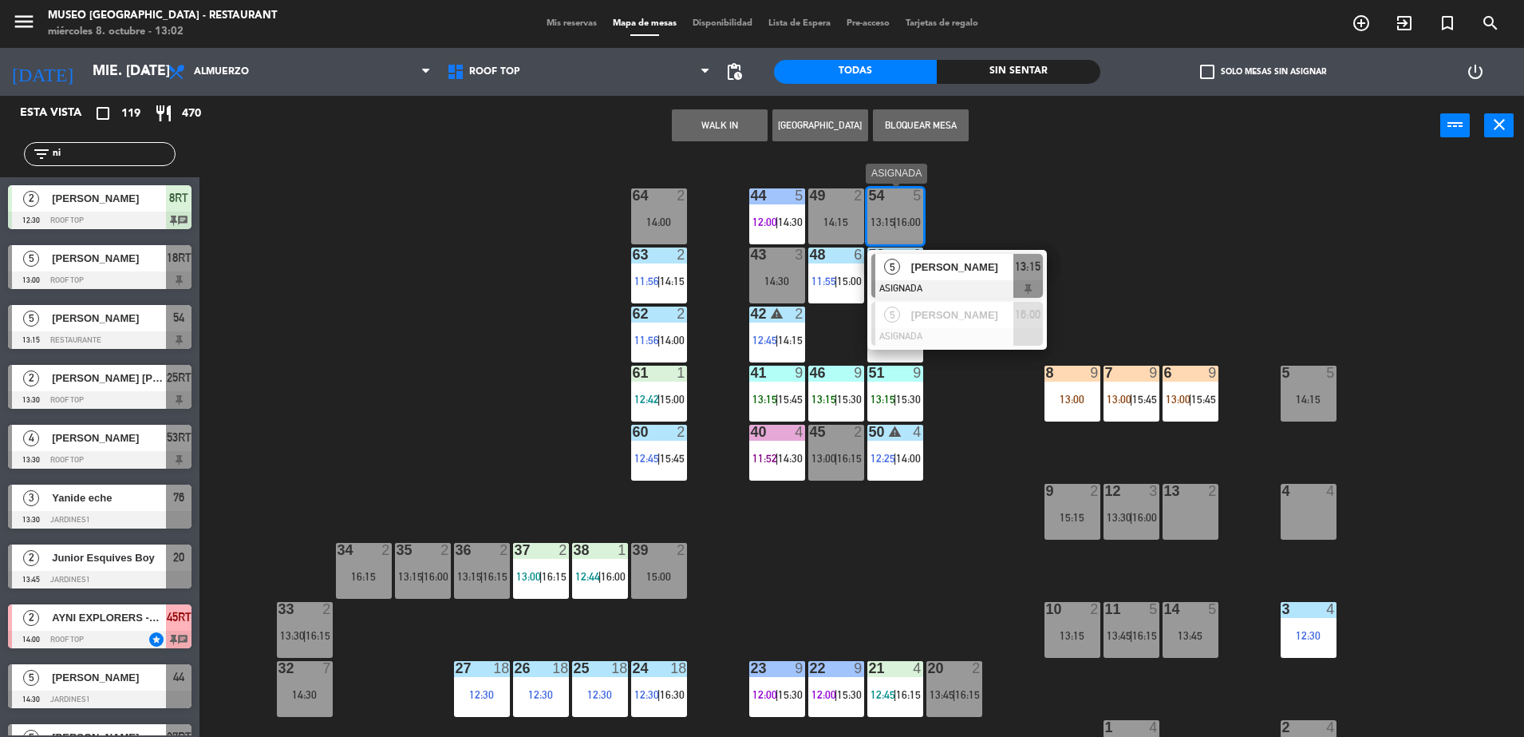
click at [958, 263] on span "[PERSON_NAME]" at bounding box center [962, 267] width 102 height 17
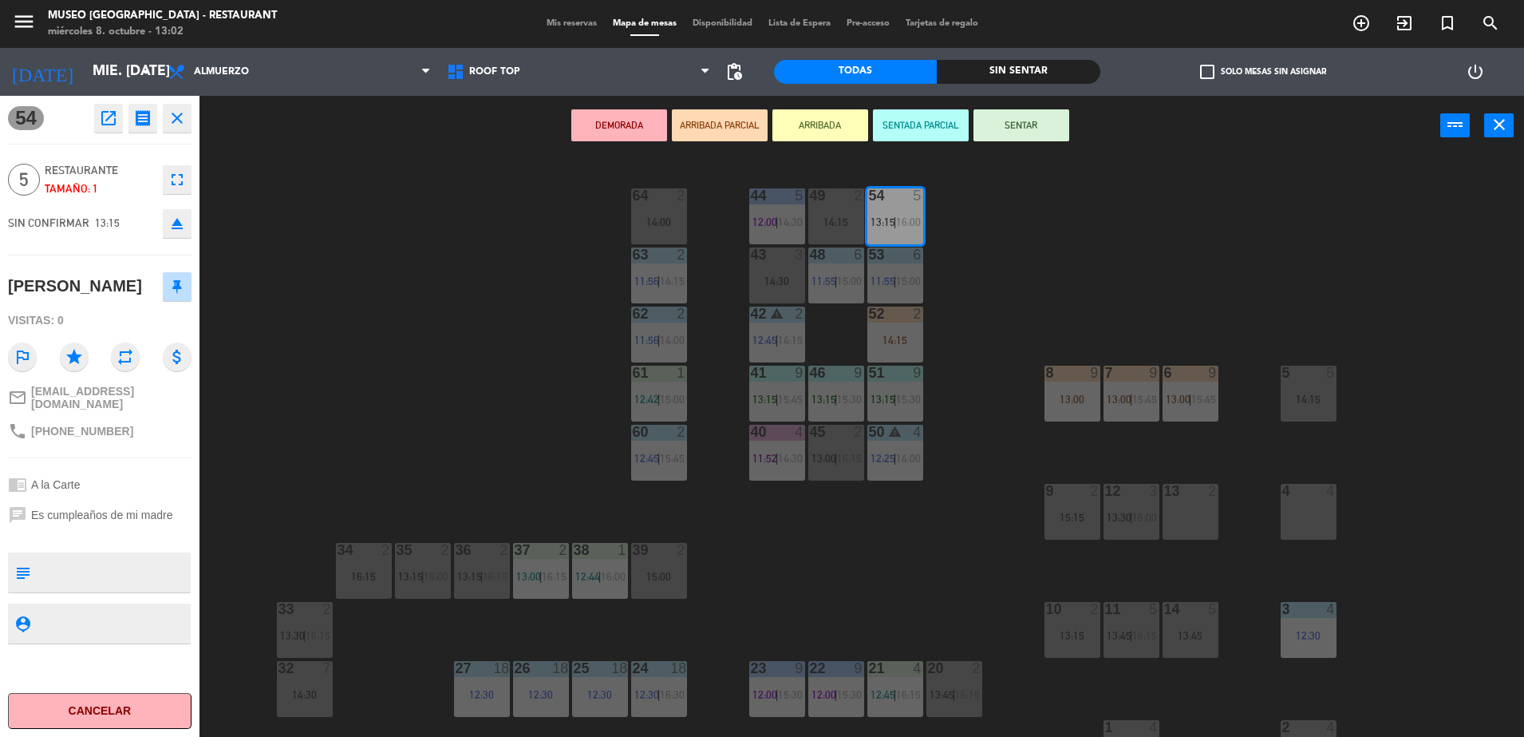
click at [733, 126] on button "ARRIBADA PARCIAL" at bounding box center [720, 125] width 96 height 32
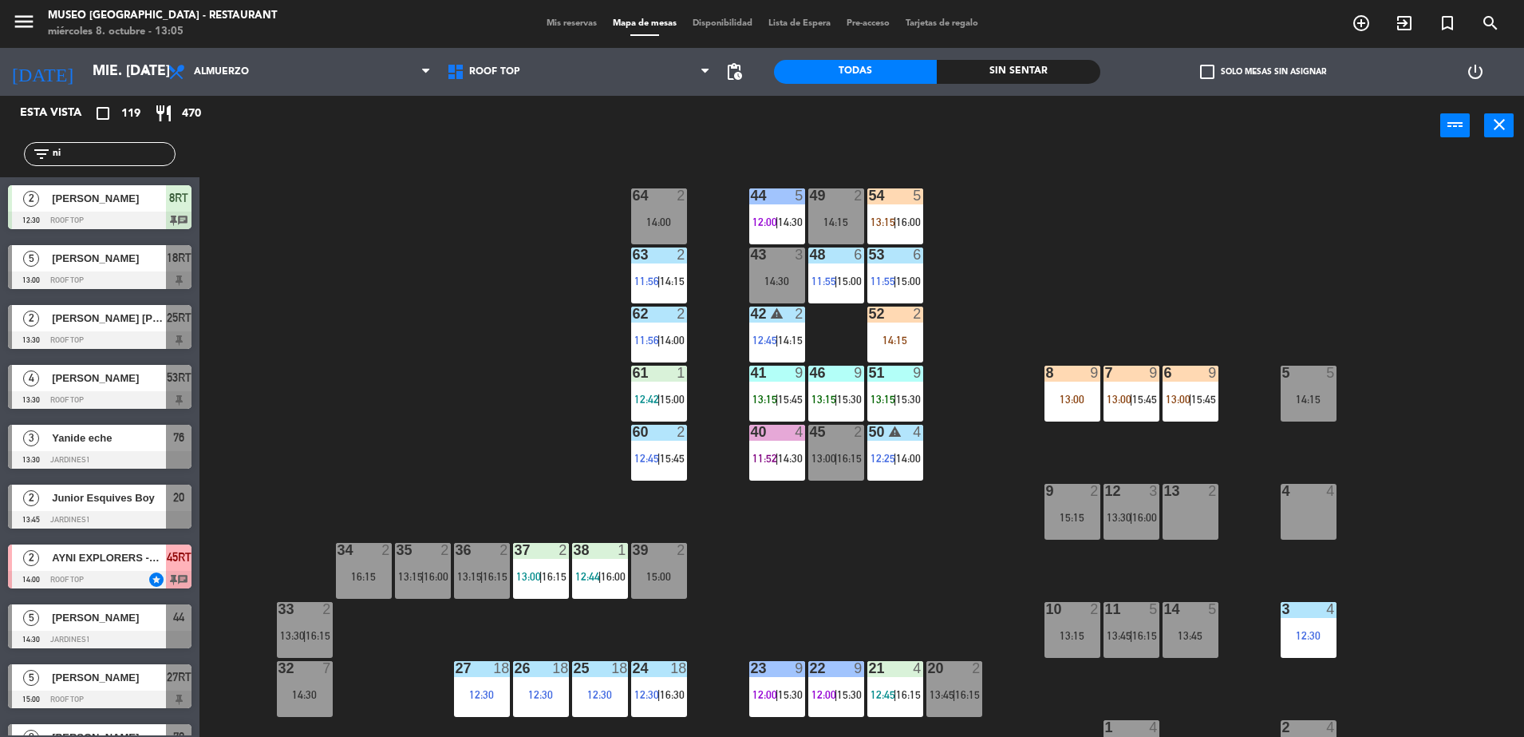
drag, startPoint x: 119, startPoint y: 152, endPoint x: 33, endPoint y: 102, distance: 99.8
click at [0, 187] on html "close × Museo Larco Café - Restaurant × chrome_reader_mode Listado de Reservas …" at bounding box center [762, 368] width 1524 height 737
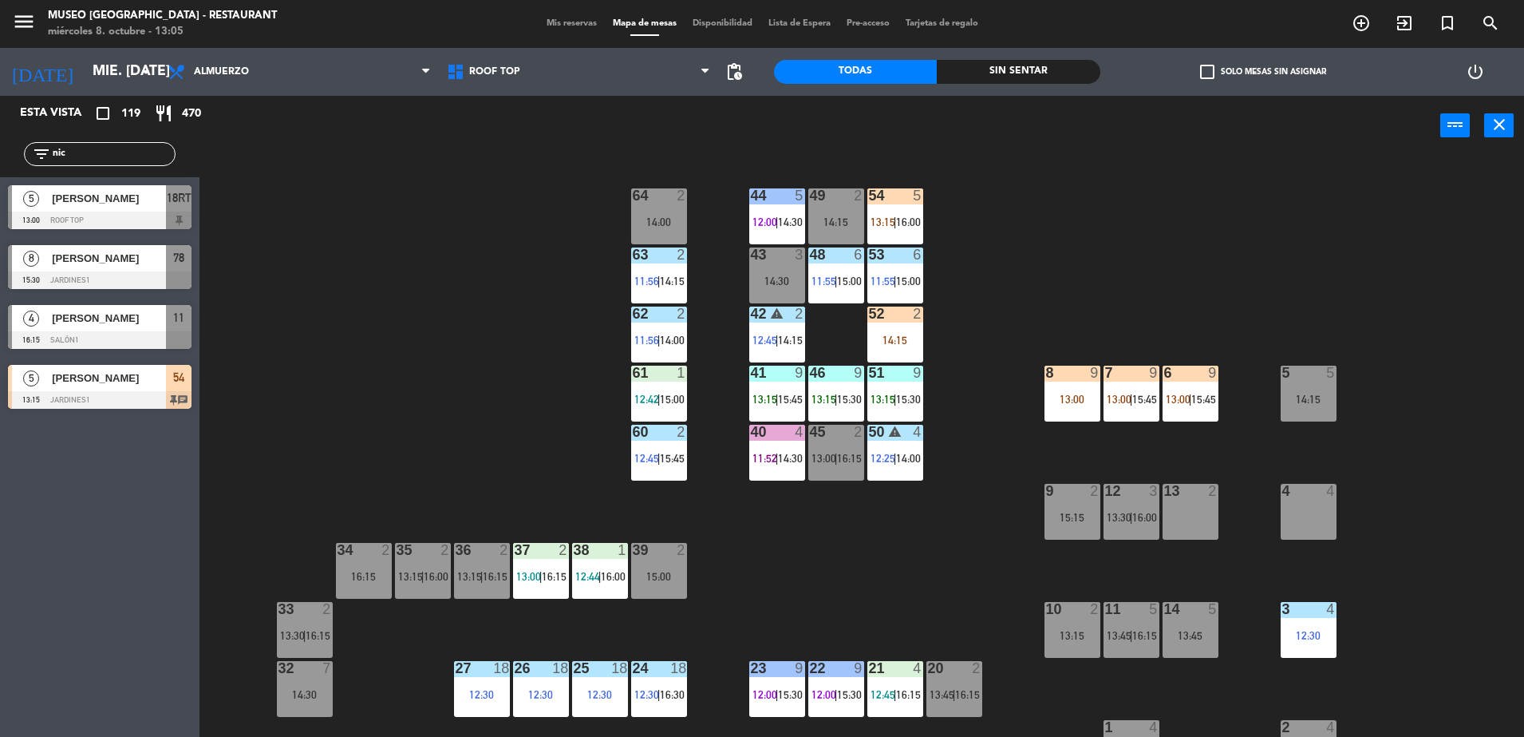
type input "nic"
click at [470, 0] on div "menu Museo Larco Café - Restaurant miércoles 8. octubre - 13:05 Mis reservas Ma…" at bounding box center [762, 24] width 1524 height 48
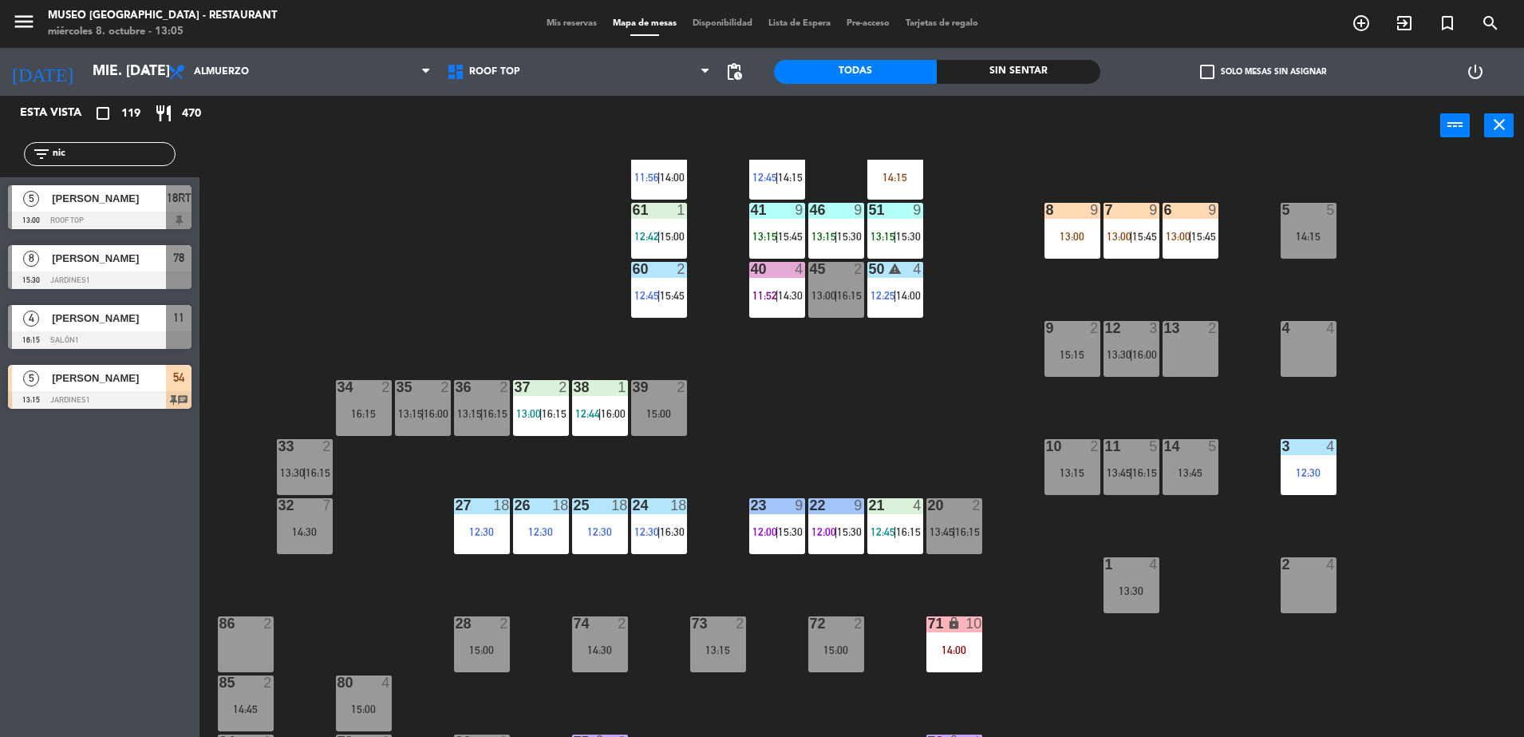
scroll to position [164, 0]
drag, startPoint x: 180, startPoint y: 202, endPoint x: 665, endPoint y: 587, distance: 619.1
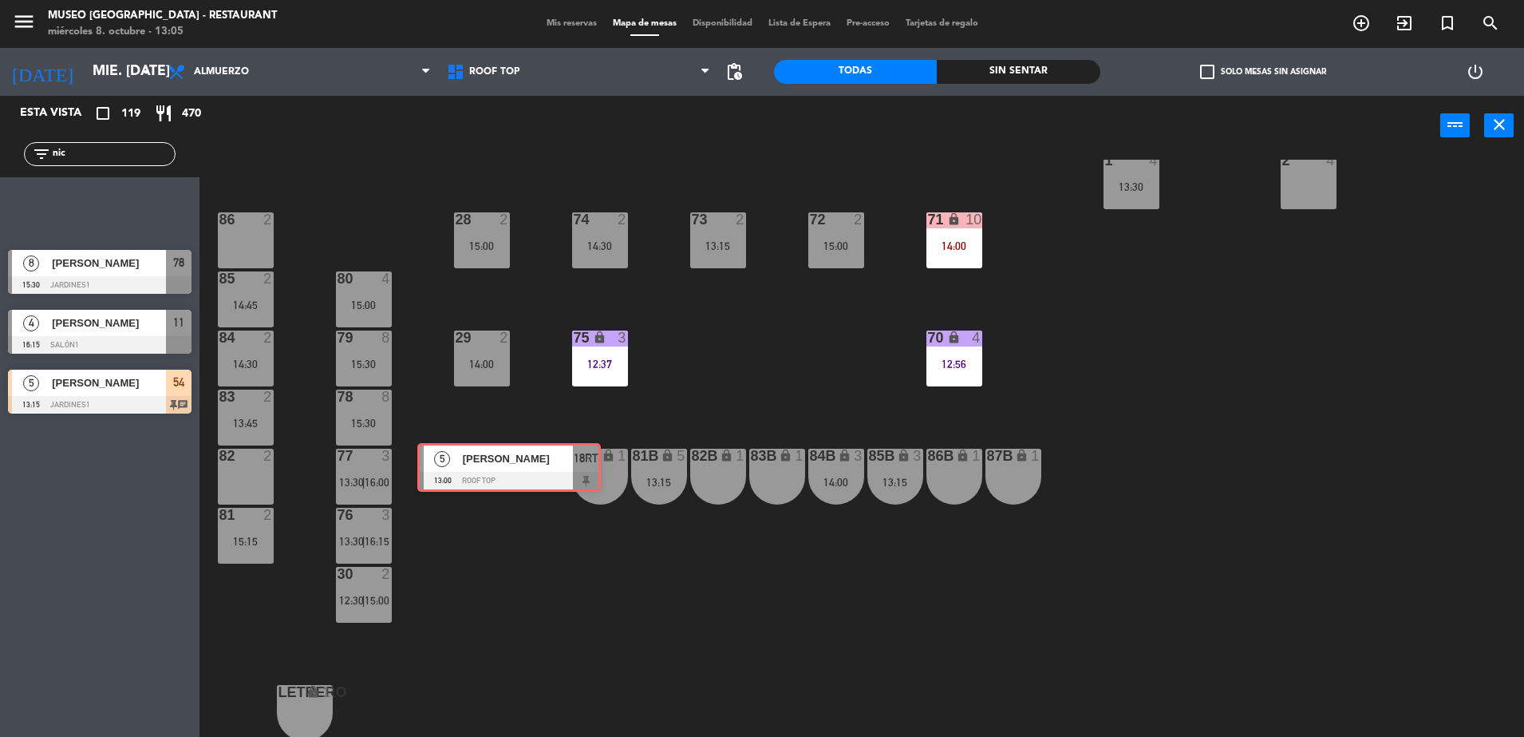
drag, startPoint x: 185, startPoint y: 189, endPoint x: 600, endPoint y: 448, distance: 488.9
click at [600, 448] on div "Esta vista crop_square 119 restaurant 470 filter_list nic 5 Nicole Leiva 13:00 …" at bounding box center [762, 418] width 1524 height 645
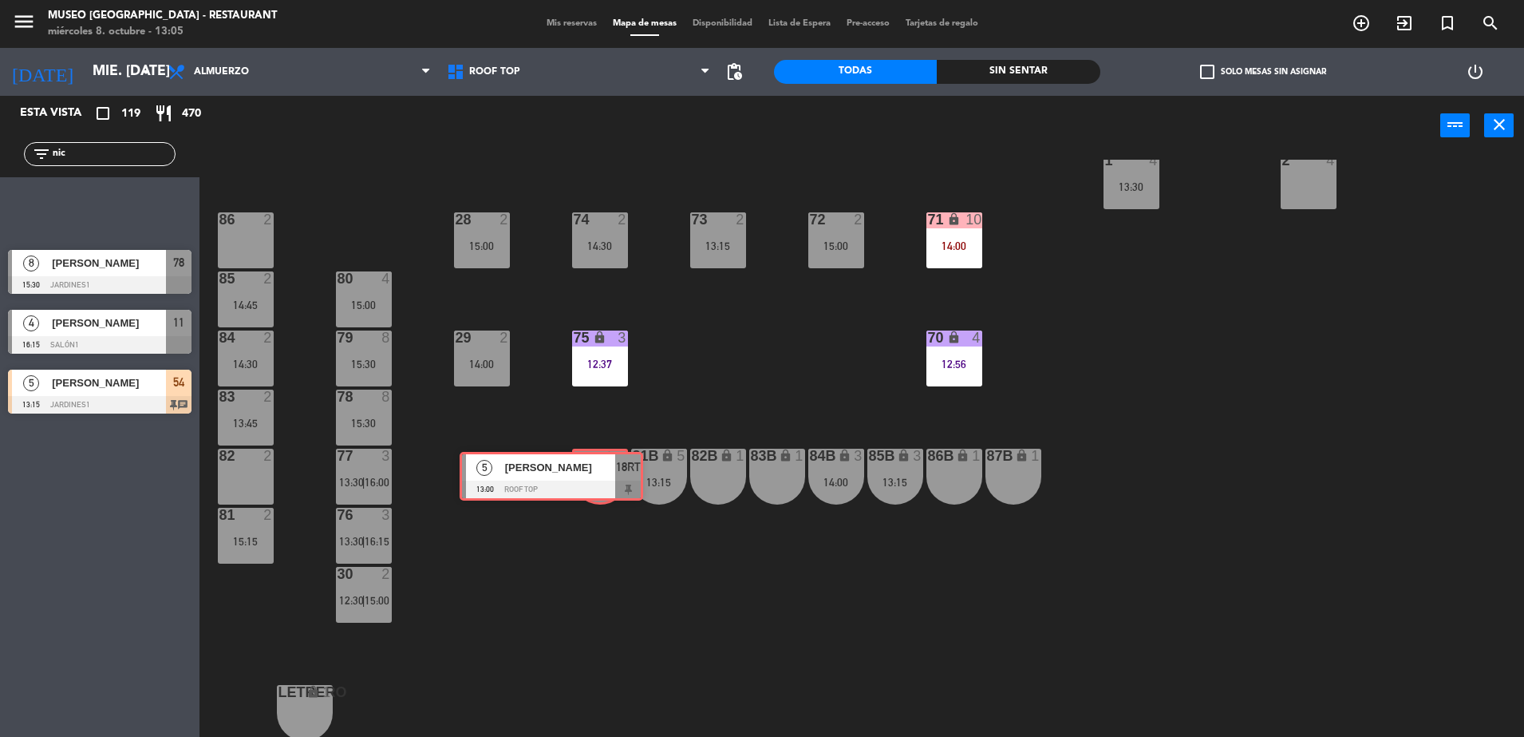
drag, startPoint x: 157, startPoint y: 196, endPoint x: 610, endPoint y: 460, distance: 524.6
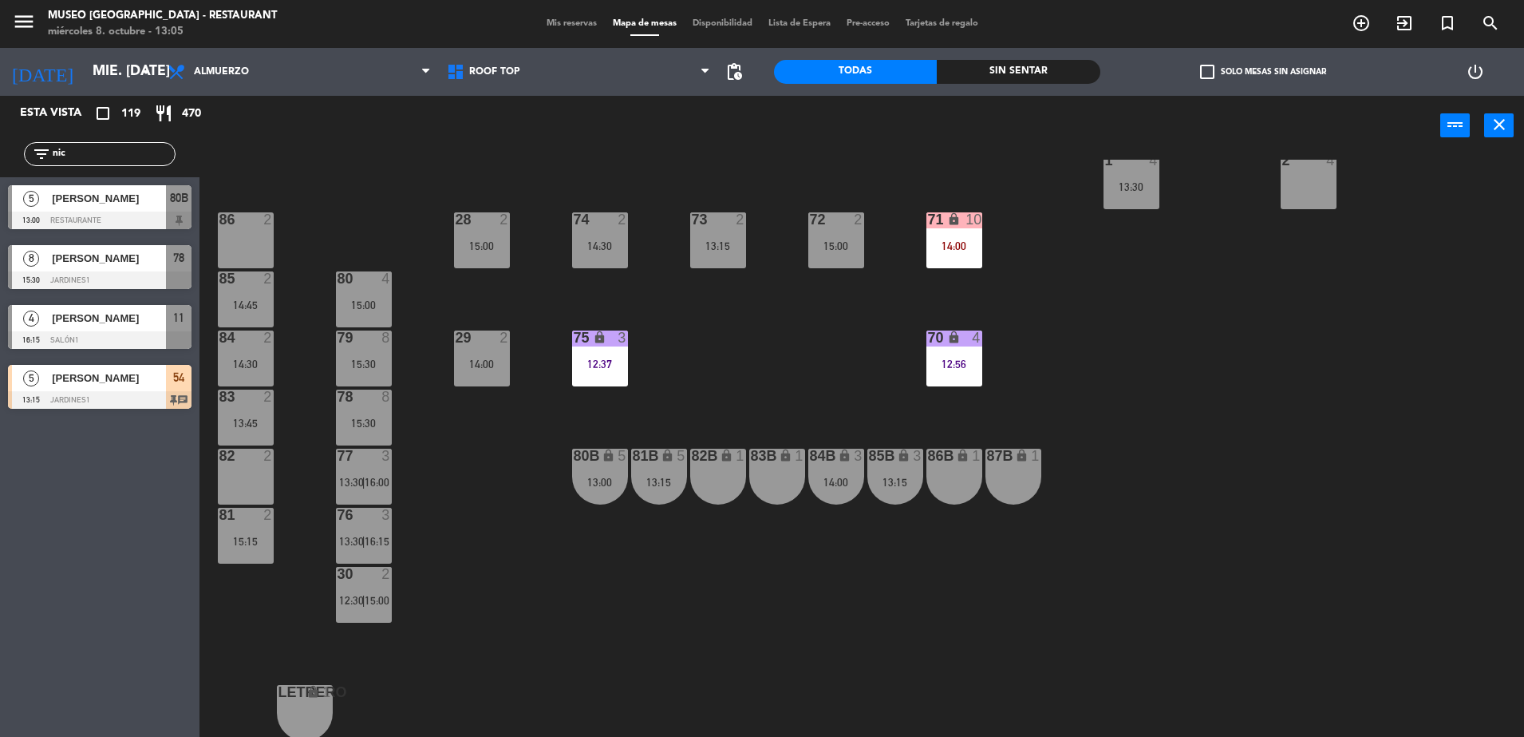
scroll to position [0, 0]
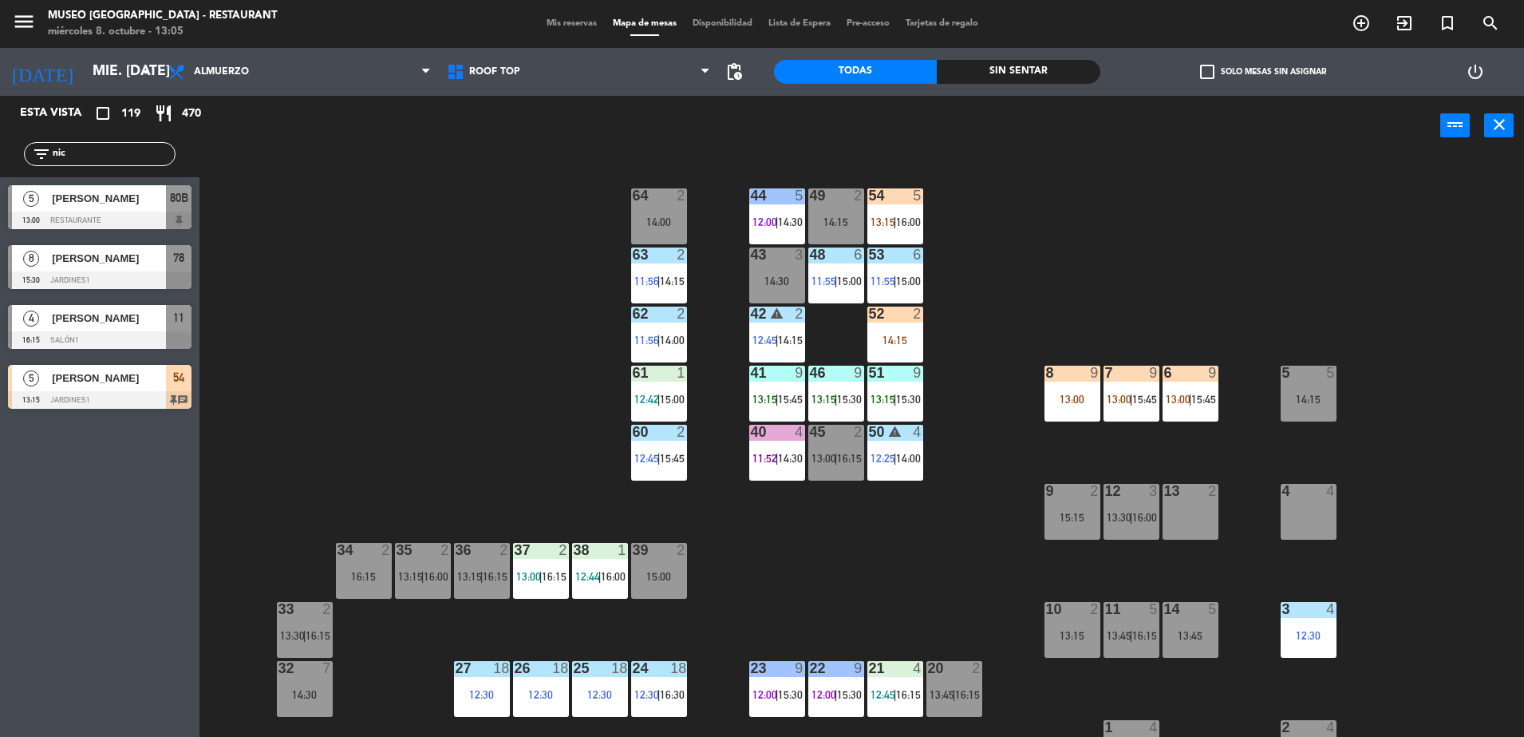
click at [176, 216] on div at bounding box center [100, 220] width 184 height 18
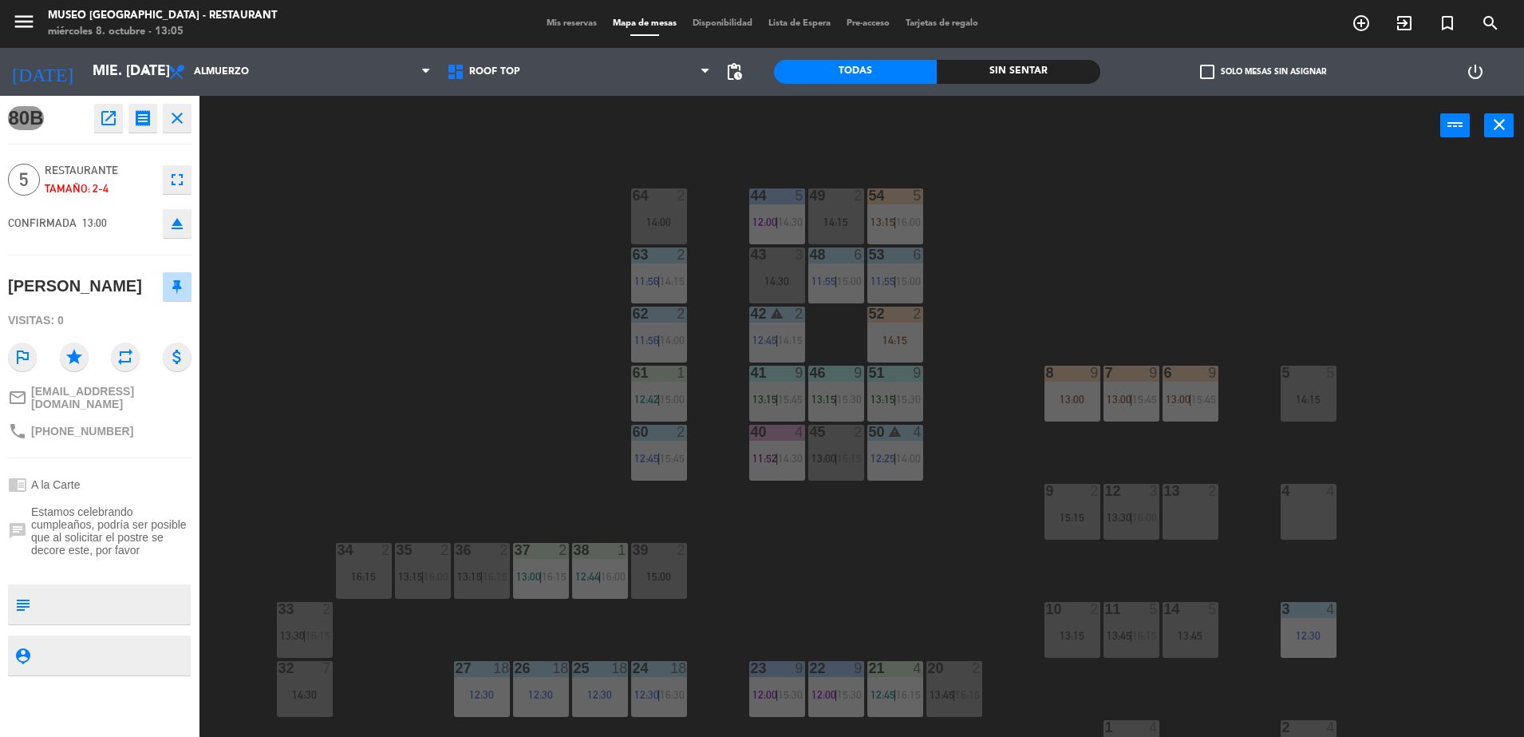
click at [363, 439] on div "44 5 12:00 | 14:30 49 2 14:15 54 5 13:15 | 16:00 64 2 14:00 48 6 11:55 | 15:00 …" at bounding box center [870, 450] width 1310 height 581
